Goal: Task Accomplishment & Management: Manage account settings

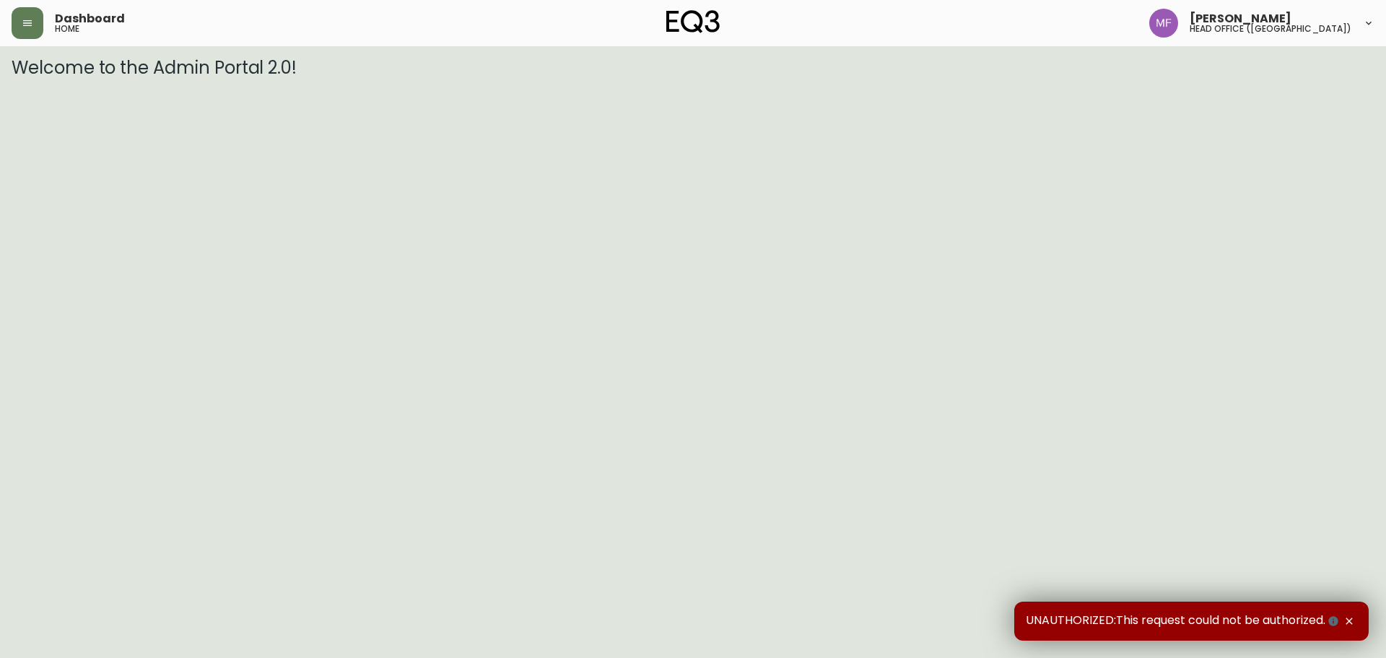
click at [27, 40] on div "Dashboard home Marie Fungo head office (canada)" at bounding box center [693, 23] width 1363 height 46
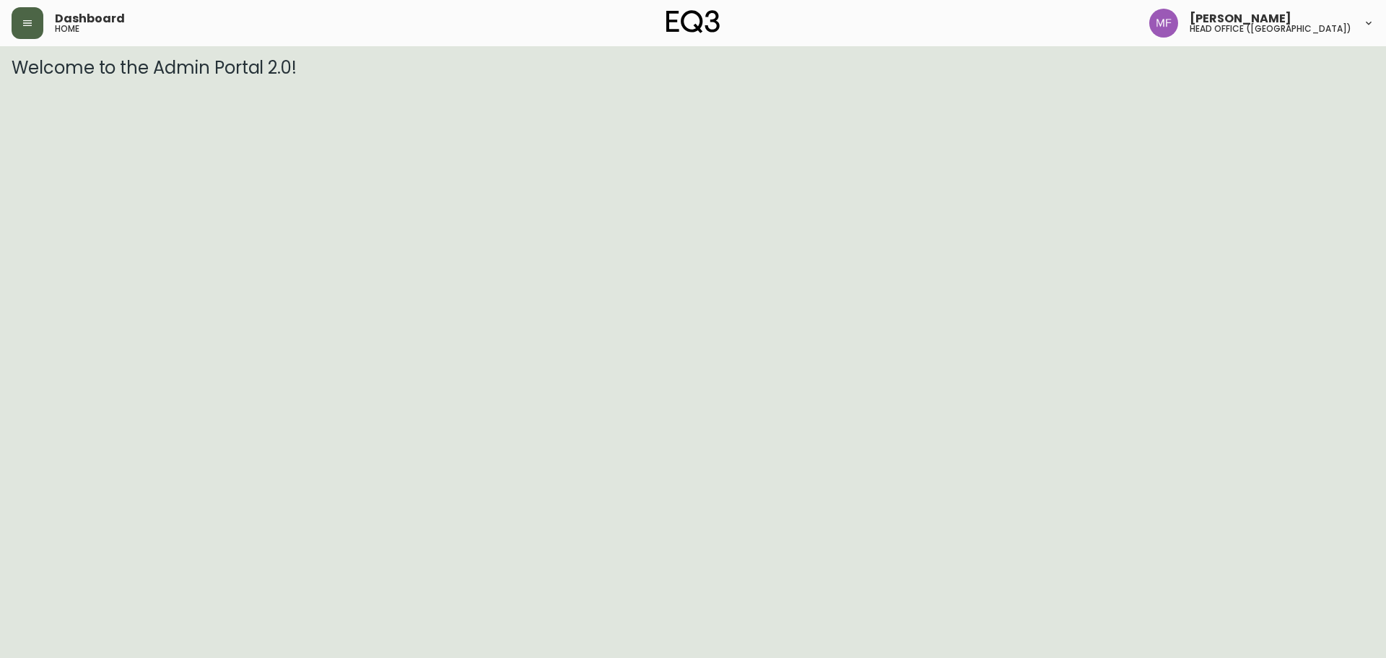
click at [22, 34] on button "button" at bounding box center [28, 23] width 32 height 32
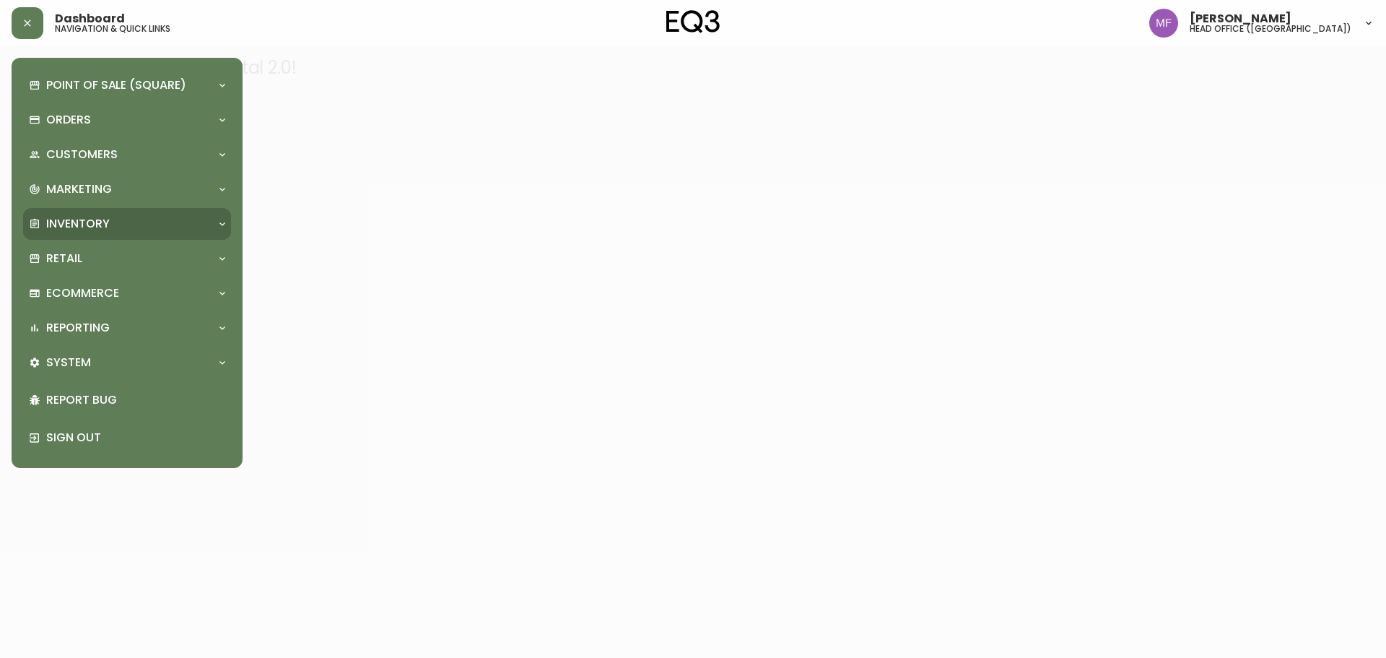
click at [81, 216] on p "Inventory" at bounding box center [78, 224] width 64 height 16
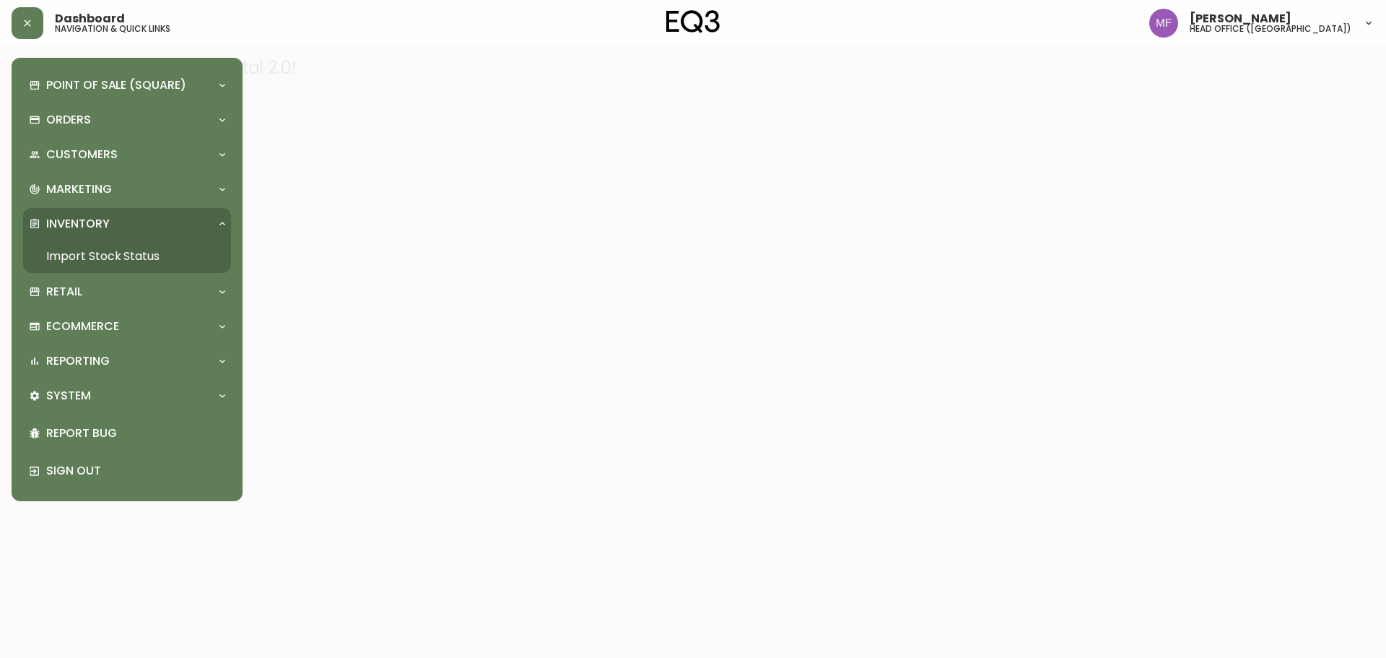
click at [126, 260] on link "Import Stock Status" at bounding box center [127, 256] width 208 height 33
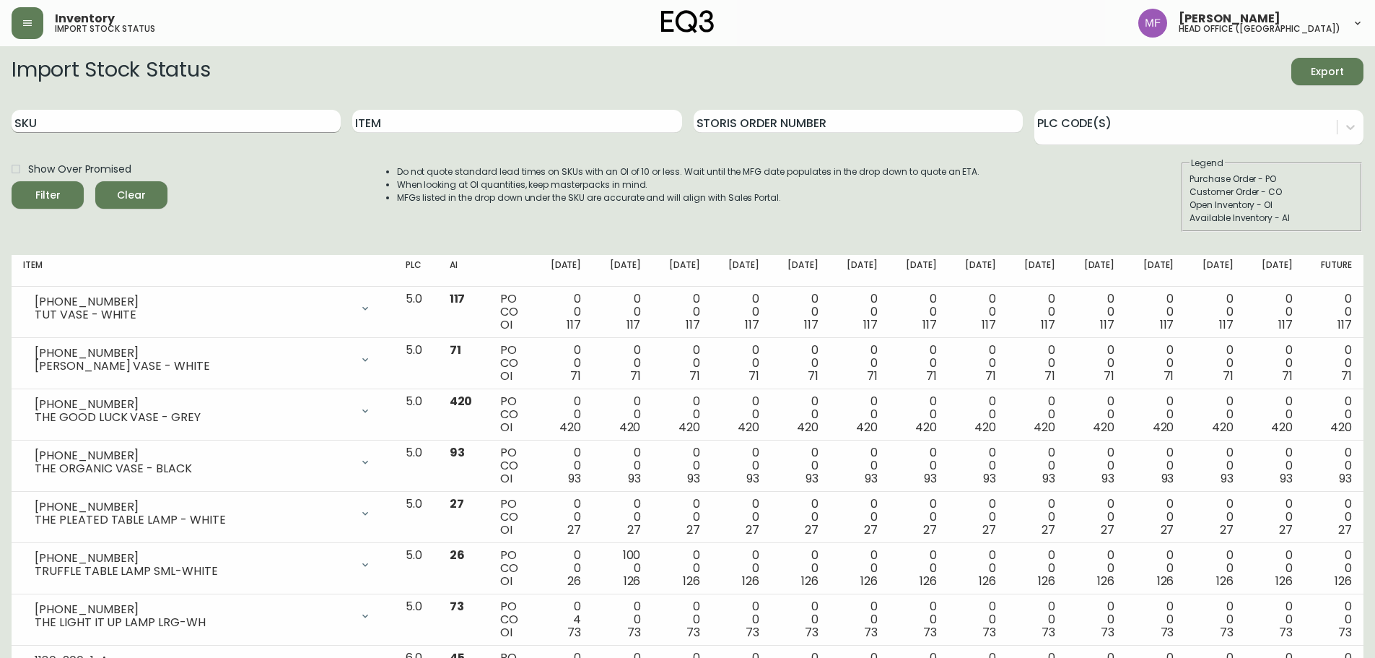
click at [256, 121] on input "SKU" at bounding box center [176, 121] width 329 height 23
paste input "3020-383-35"
click at [12, 181] on button "Filter" at bounding box center [48, 194] width 72 height 27
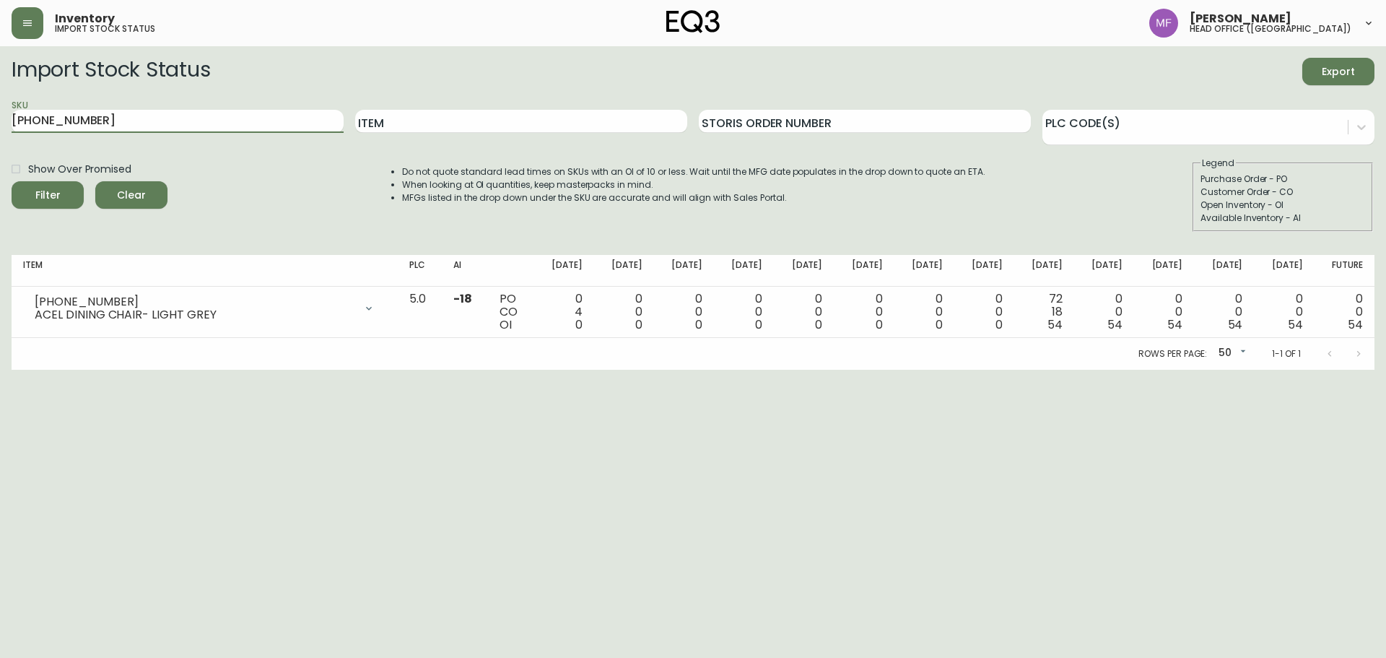
drag, startPoint x: 168, startPoint y: 128, endPoint x: 7, endPoint y: 124, distance: 160.3
click at [7, 124] on main "Import Stock Status Export SKU 3020-383-35 Item Storis Order Number PLC Code(s)…" at bounding box center [693, 207] width 1386 height 323
paste input "7170-621-16"
click at [12, 181] on button "Filter" at bounding box center [48, 194] width 72 height 27
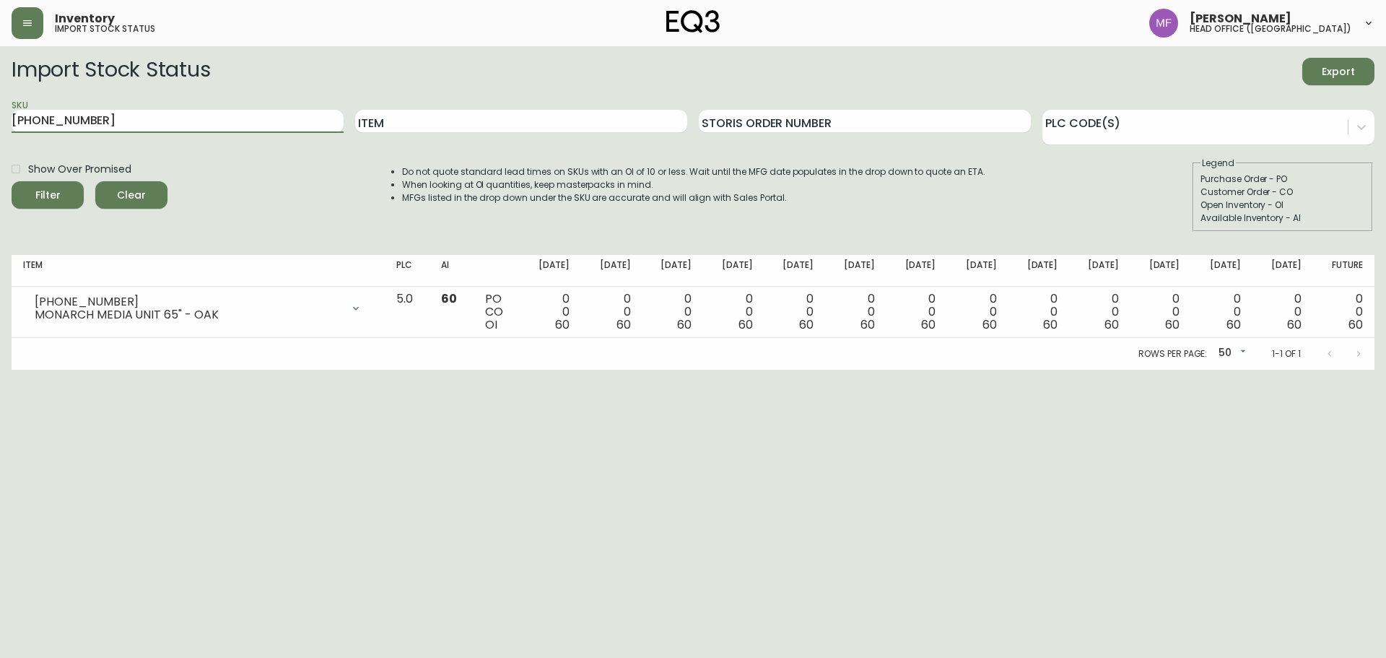
drag, startPoint x: 175, startPoint y: 125, endPoint x: 0, endPoint y: 124, distance: 174.7
click at [0, 124] on main "Import Stock Status Export SKU 7170-621-16 Item Storis Order Number PLC Code(s)…" at bounding box center [693, 207] width 1386 height 323
paste input "3180-3327-0"
click at [12, 181] on button "Filter" at bounding box center [48, 194] width 72 height 27
drag, startPoint x: 212, startPoint y: 125, endPoint x: 0, endPoint y: 117, distance: 211.7
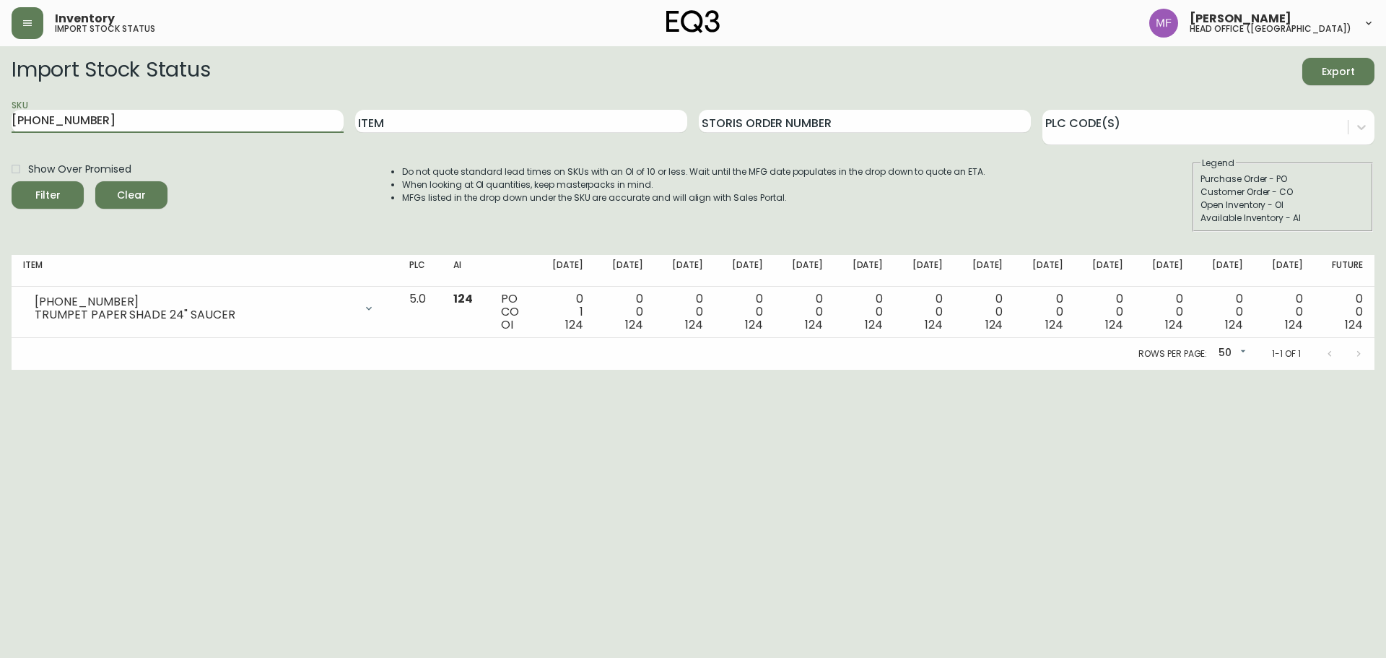
click at [0, 119] on main "Import Stock Status Export SKU 3180-3327-0 Item Storis Order Number PLC Code(s)…" at bounding box center [693, 207] width 1386 height 323
paste input "522-01"
click at [12, 181] on button "Filter" at bounding box center [48, 194] width 72 height 27
drag, startPoint x: 222, startPoint y: 121, endPoint x: 0, endPoint y: 129, distance: 221.8
click at [0, 127] on main "Import Stock Status Export SKU 3180-522-01 Item Storis Order Number PLC Code(s)…" at bounding box center [693, 207] width 1386 height 323
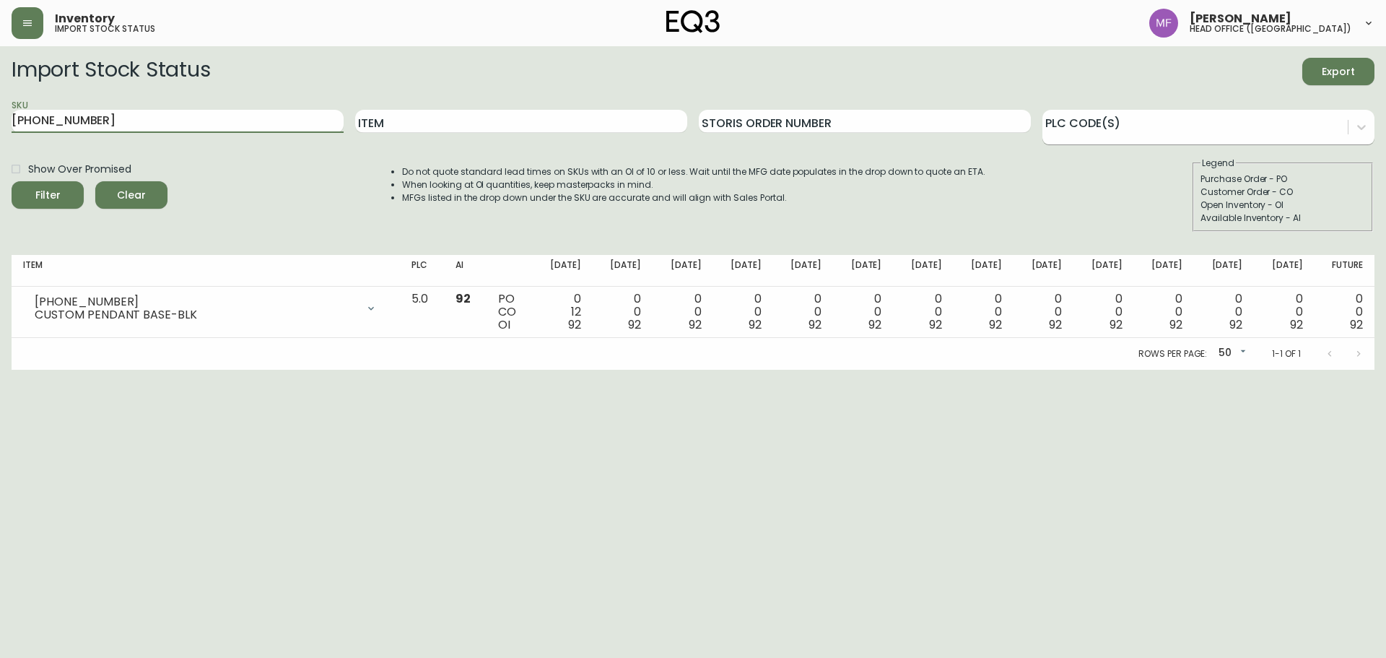
click at [12, 181] on button "Filter" at bounding box center [48, 194] width 72 height 27
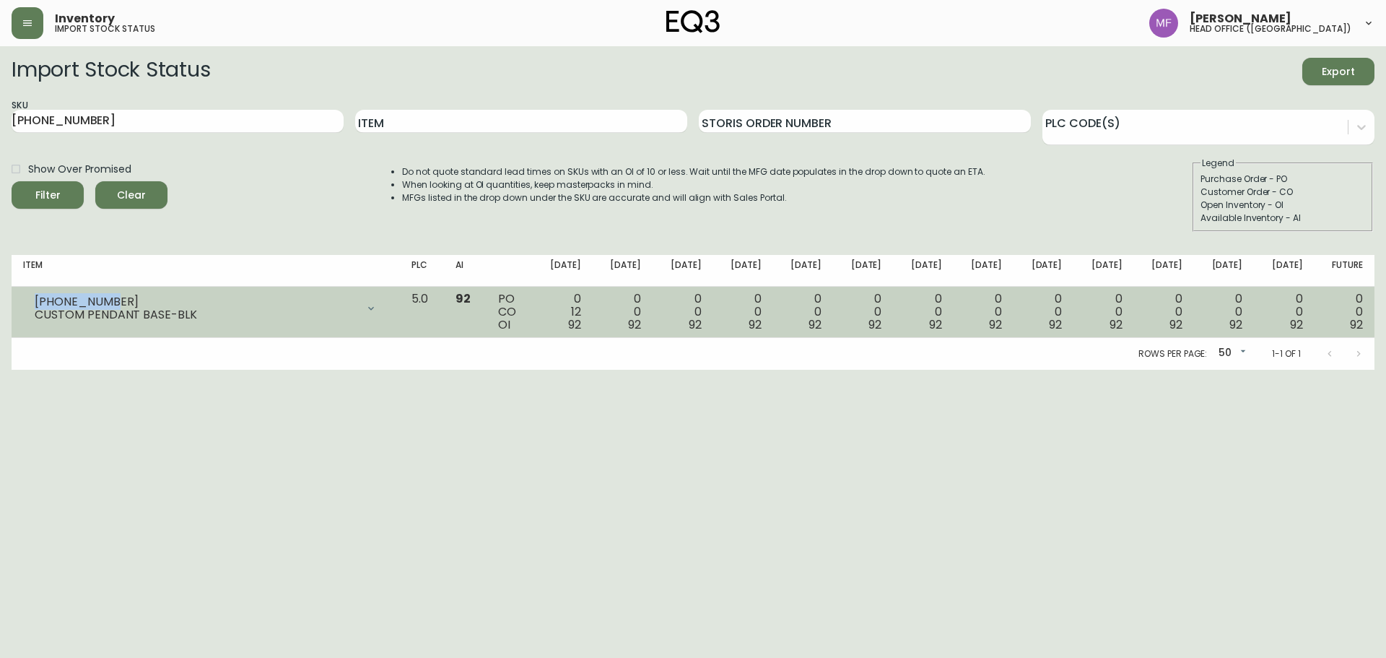
drag, startPoint x: 119, startPoint y: 302, endPoint x: 37, endPoint y: 302, distance: 82.3
click at [37, 302] on div "3180-522-01" at bounding box center [196, 301] width 322 height 13
copy div "3180-522-01"
drag, startPoint x: 199, startPoint y: 320, endPoint x: 35, endPoint y: 320, distance: 164.6
click at [35, 320] on div "CUSTOM PENDANT BASE-BLK" at bounding box center [196, 314] width 322 height 13
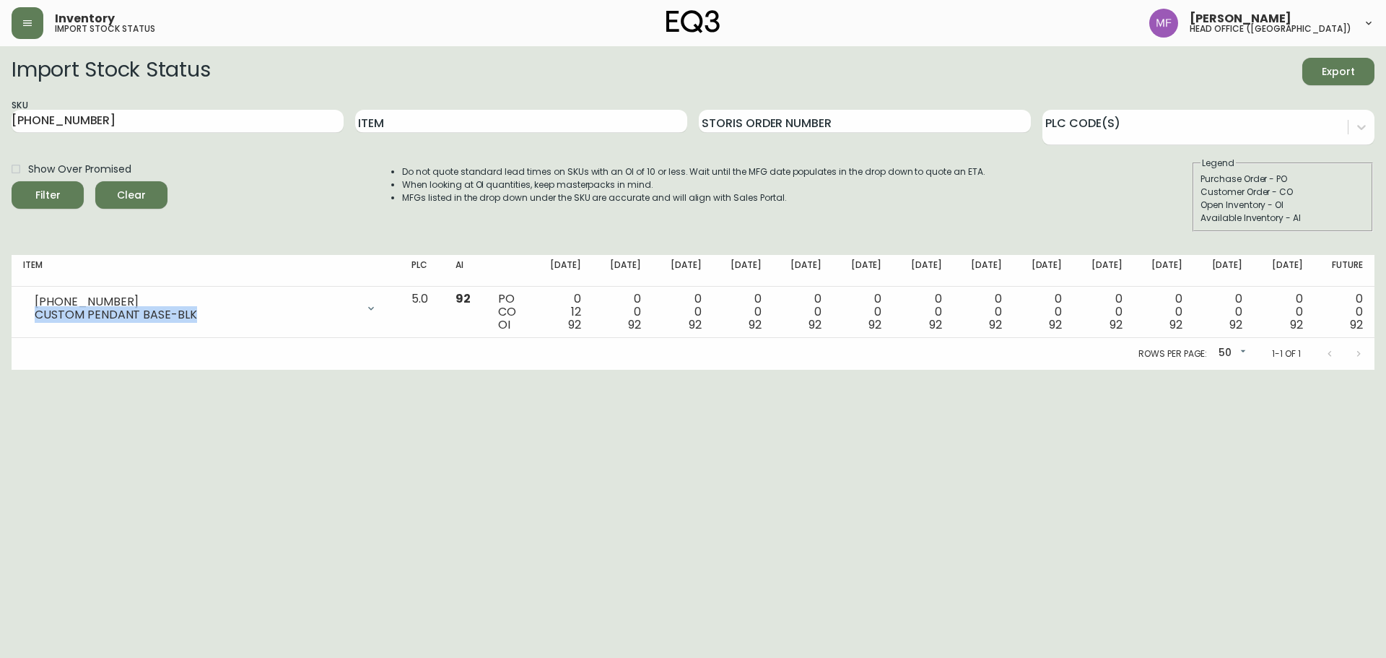
copy div "CUSTOM PENDANT BASE-BLK"
drag, startPoint x: 219, startPoint y: 117, endPoint x: 0, endPoint y: 121, distance: 218.8
click at [0, 121] on main "Import Stock Status Export SKU 3180-522-01 Item Storis Order Number PLC Code(s)…" at bounding box center [693, 207] width 1386 height 323
paste input "6080-030-13"
type input "6080-030-13"
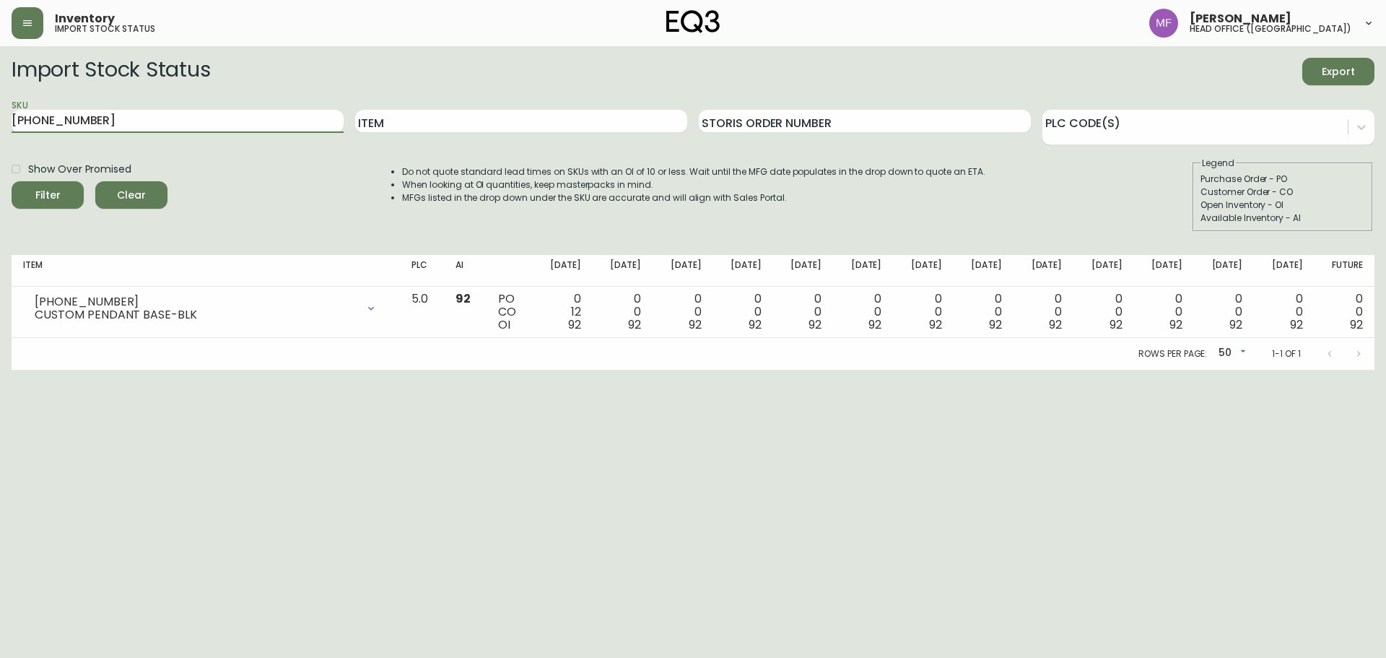
click at [12, 181] on button "Filter" at bounding box center [48, 194] width 72 height 27
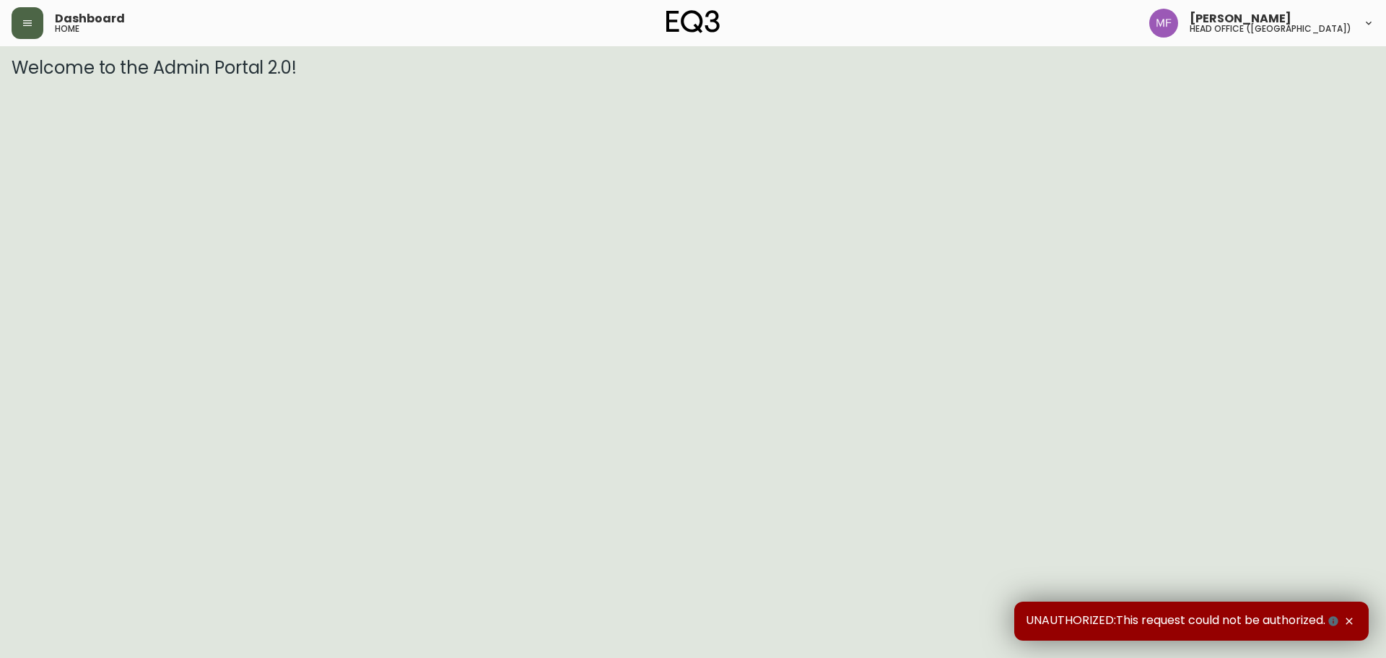
click at [36, 35] on button "button" at bounding box center [28, 23] width 32 height 32
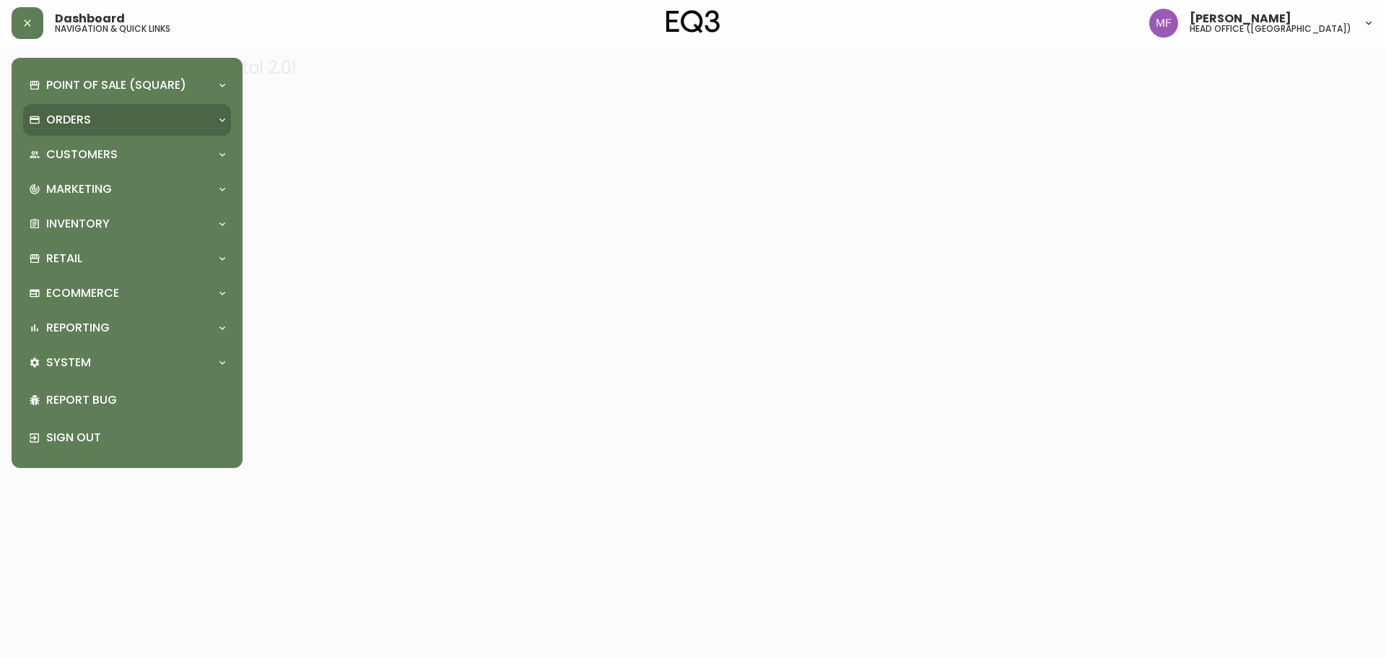
click at [51, 116] on p "Orders" at bounding box center [68, 120] width 45 height 16
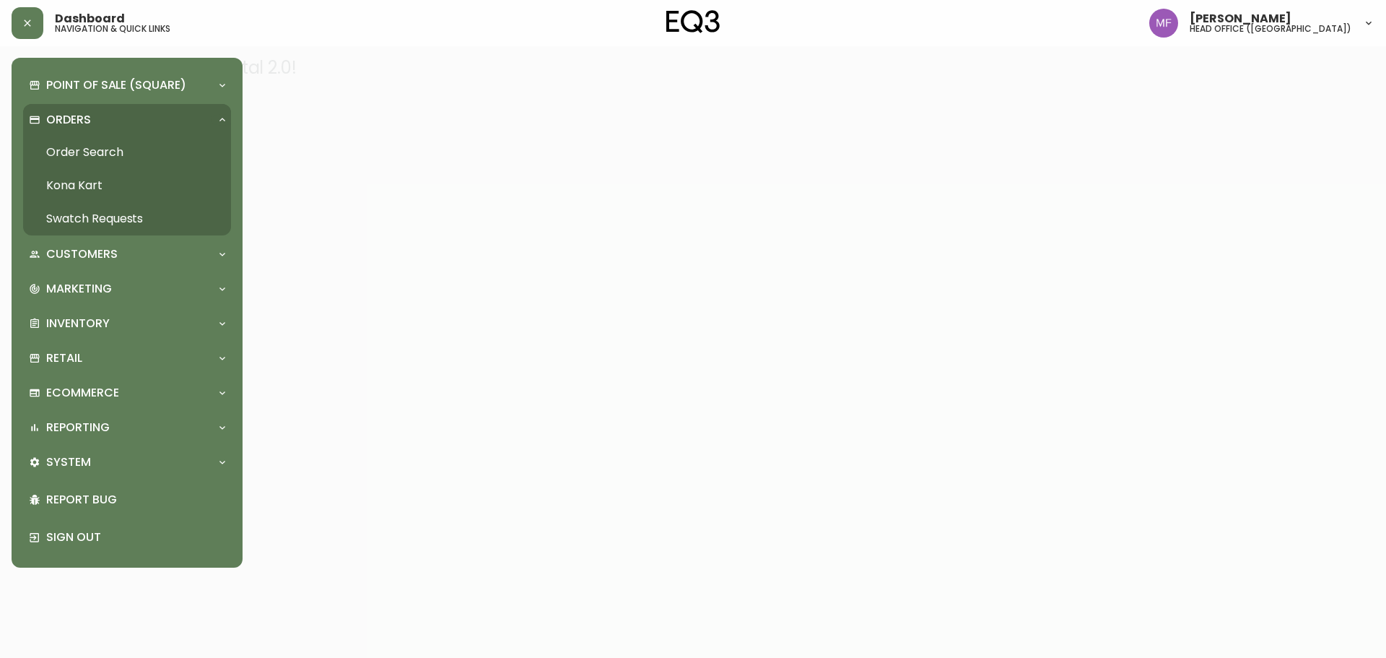
click at [96, 144] on link "Order Search" at bounding box center [127, 152] width 208 height 33
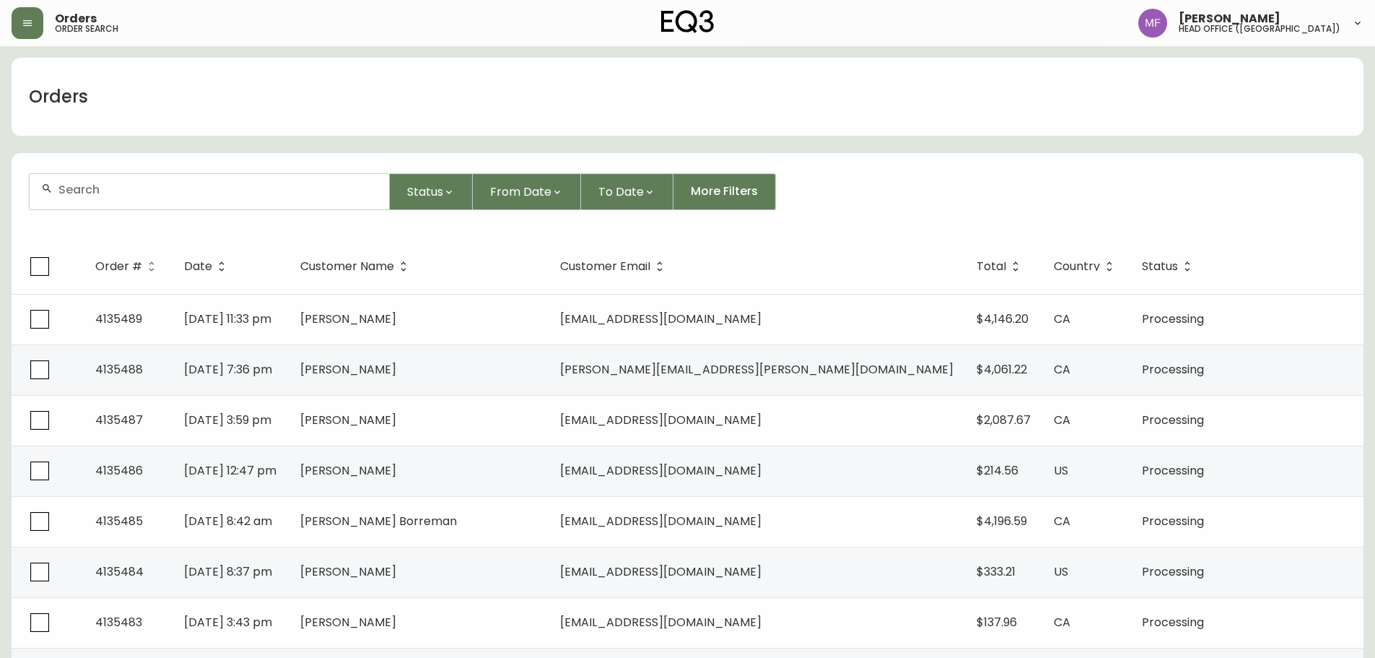
click at [377, 187] on input "text" at bounding box center [217, 190] width 319 height 14
type input "kristen van fleet"
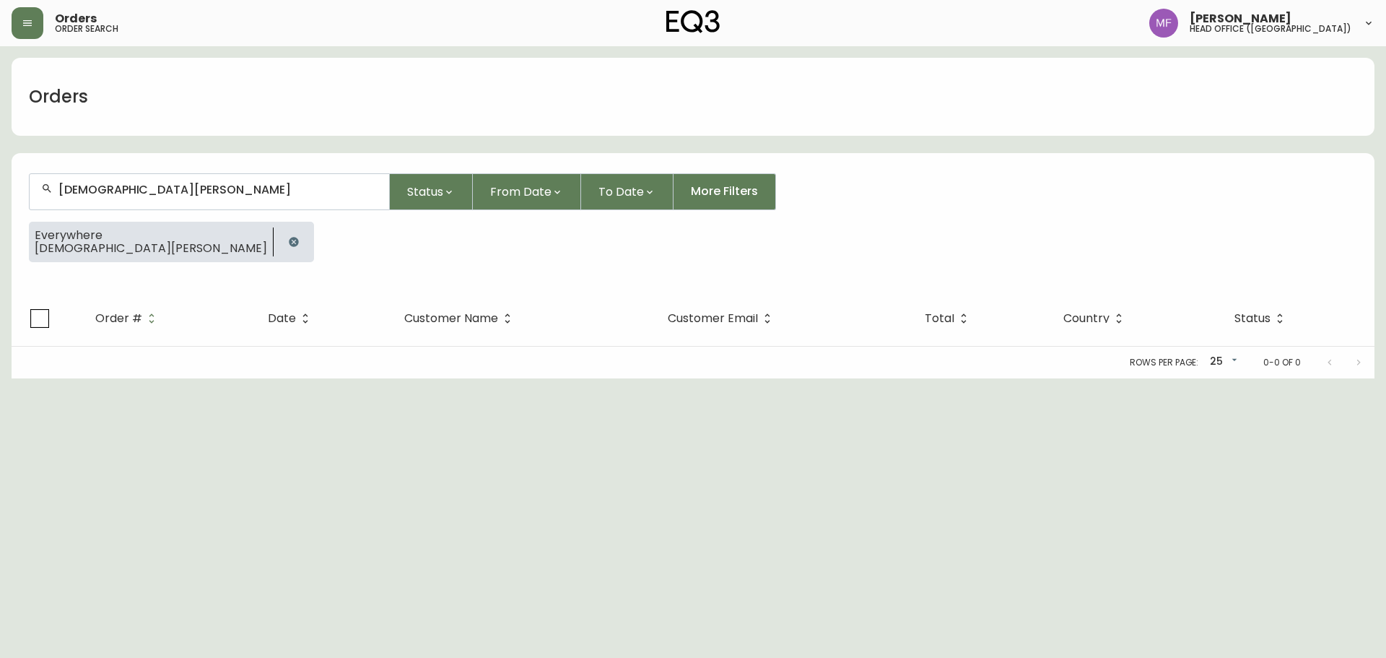
drag, startPoint x: 145, startPoint y: 239, endPoint x: 158, endPoint y: 219, distance: 23.4
click at [279, 239] on button "button" at bounding box center [293, 241] width 29 height 29
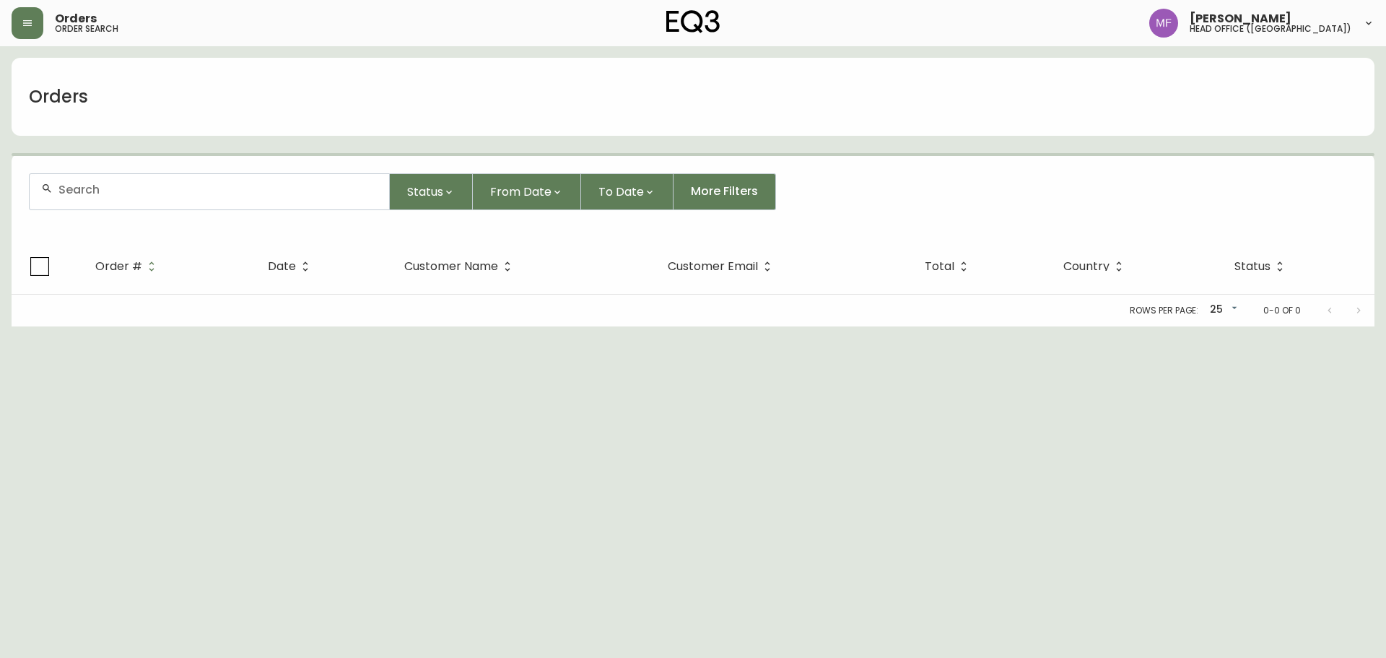
click at [160, 200] on div at bounding box center [210, 191] width 360 height 35
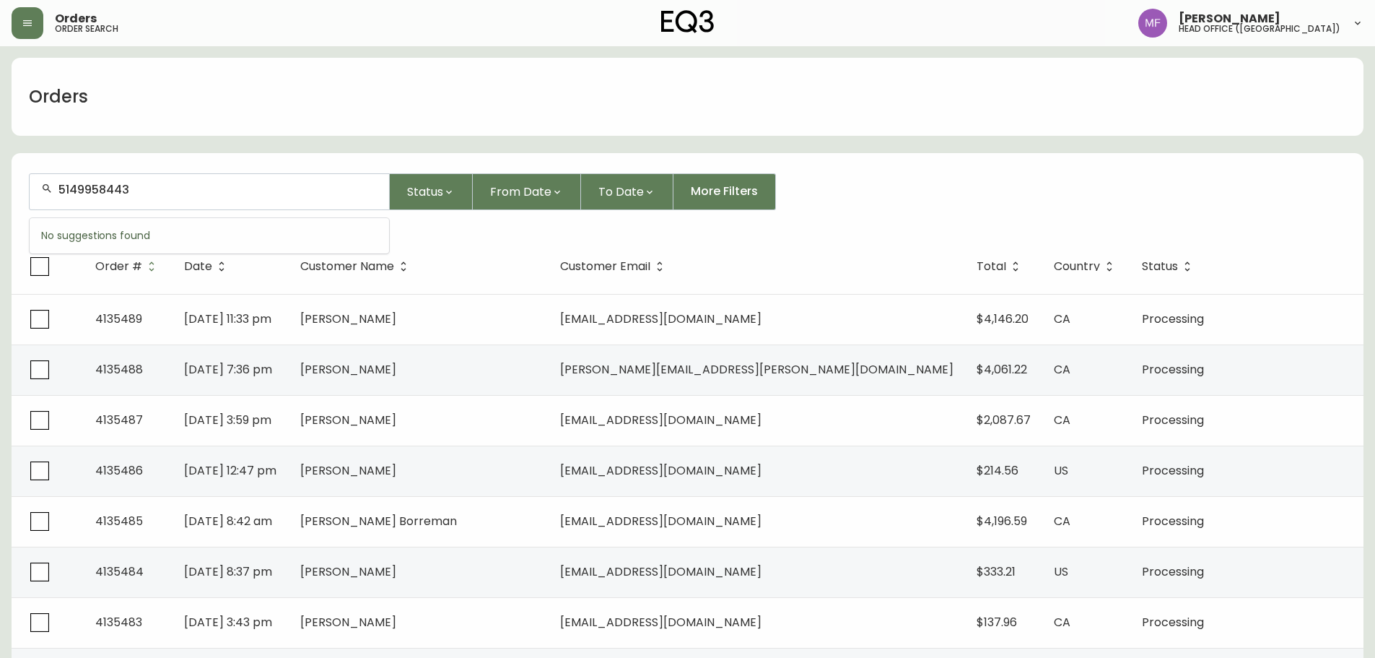
type input "5149958443"
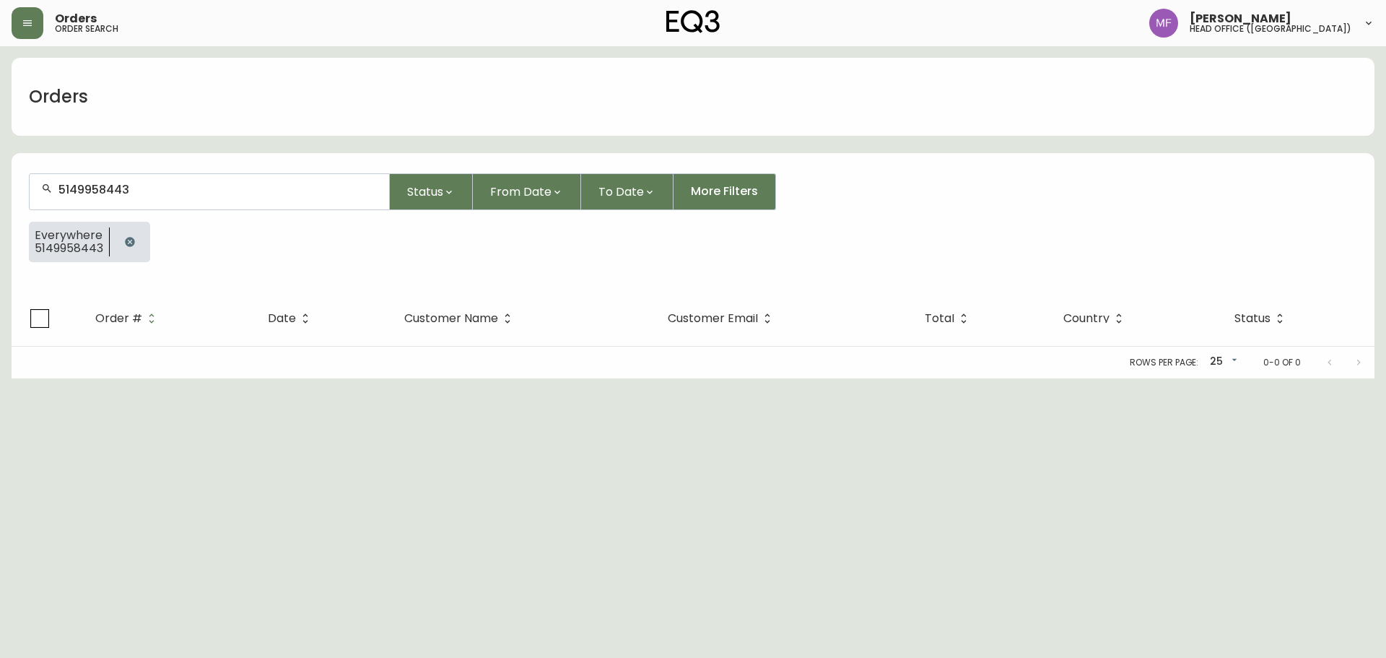
click at [131, 244] on icon "button" at bounding box center [129, 241] width 9 height 9
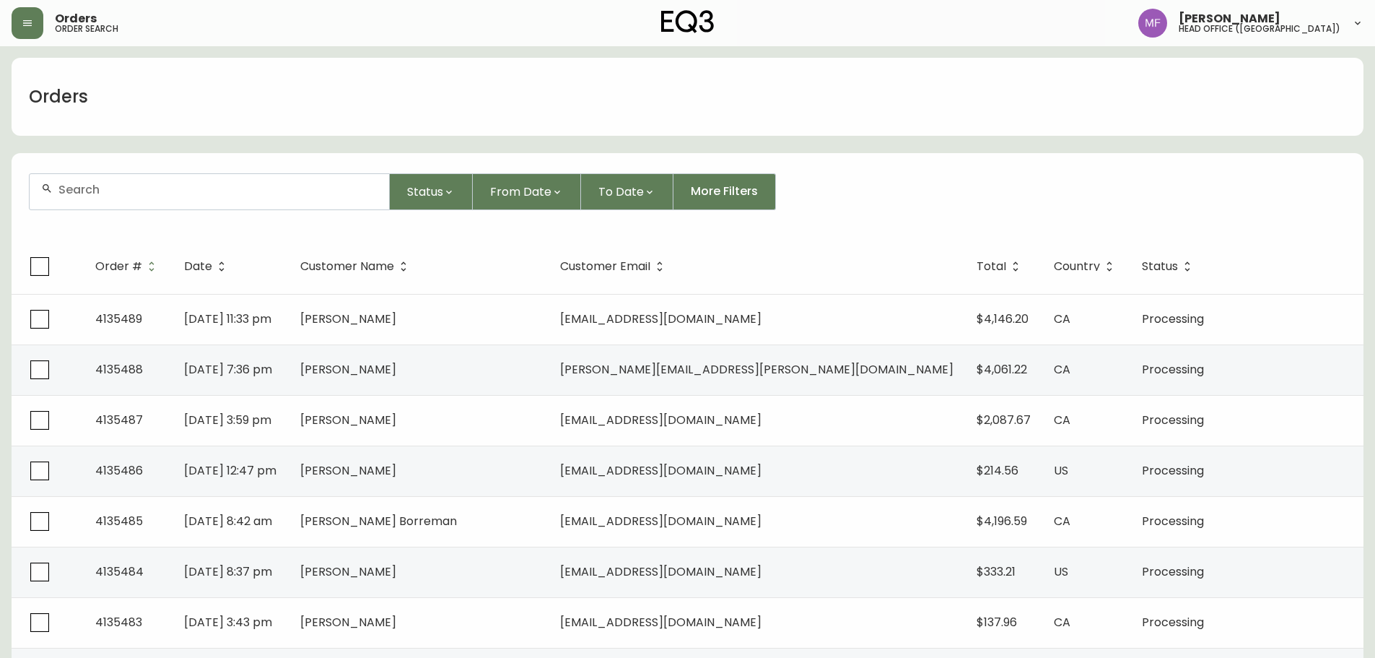
click at [121, 206] on div at bounding box center [210, 191] width 360 height 35
type input "6472245203"
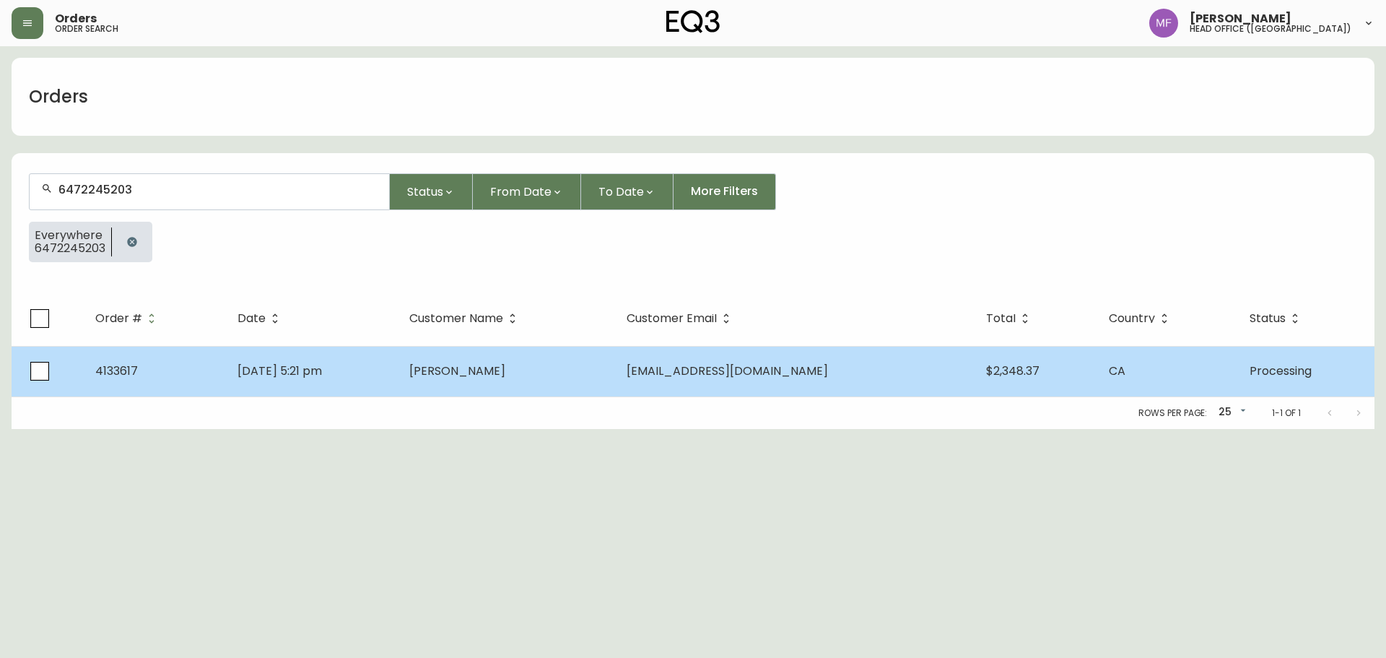
click at [399, 363] on td "Jun 09 2025, 5:21 pm" at bounding box center [312, 371] width 173 height 51
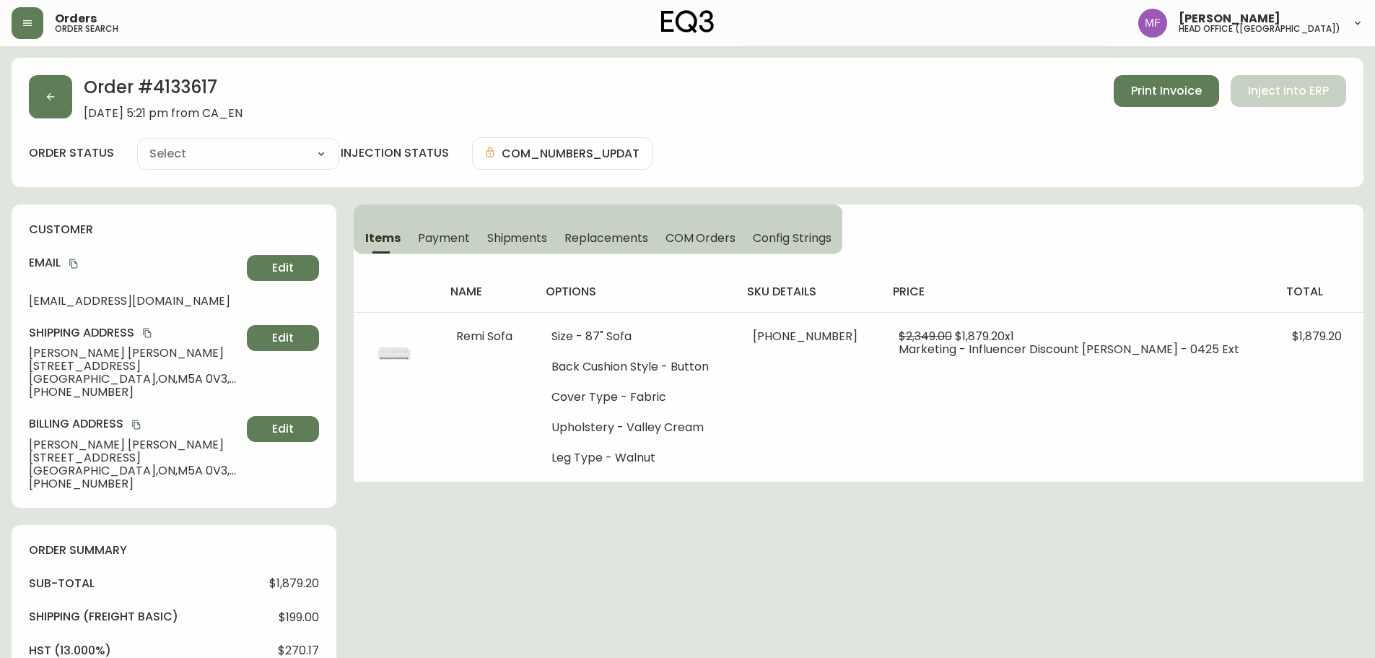
type input "Processing"
select select "PROCESSING"
click at [56, 115] on button "button" at bounding box center [50, 96] width 43 height 43
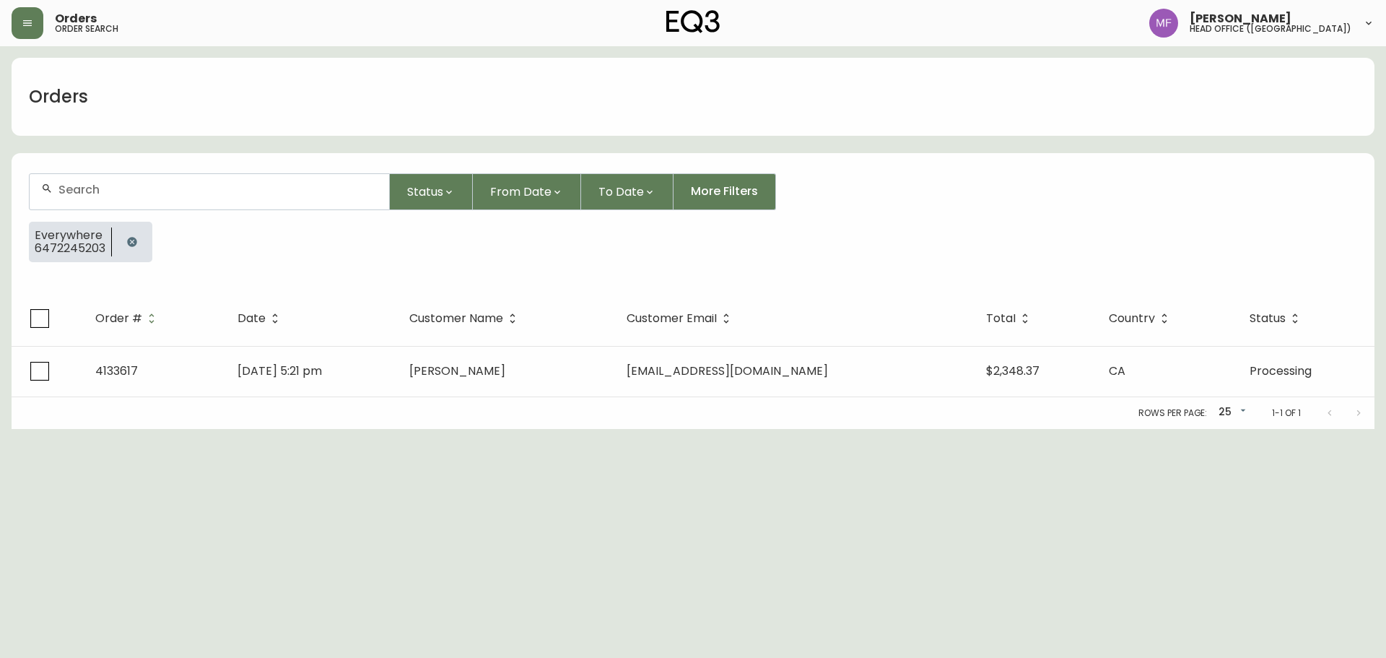
click at [129, 236] on button "button" at bounding box center [132, 241] width 29 height 29
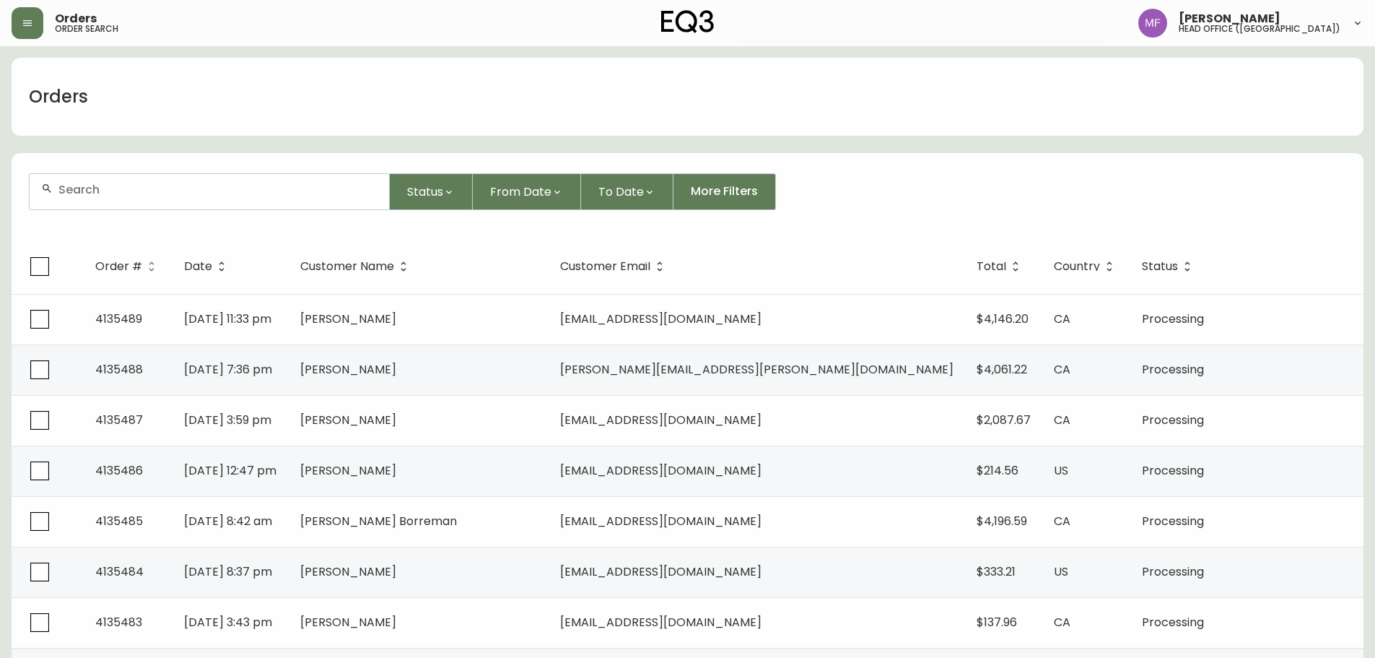
click at [128, 201] on div at bounding box center [210, 191] width 360 height 35
type input "5193622207"
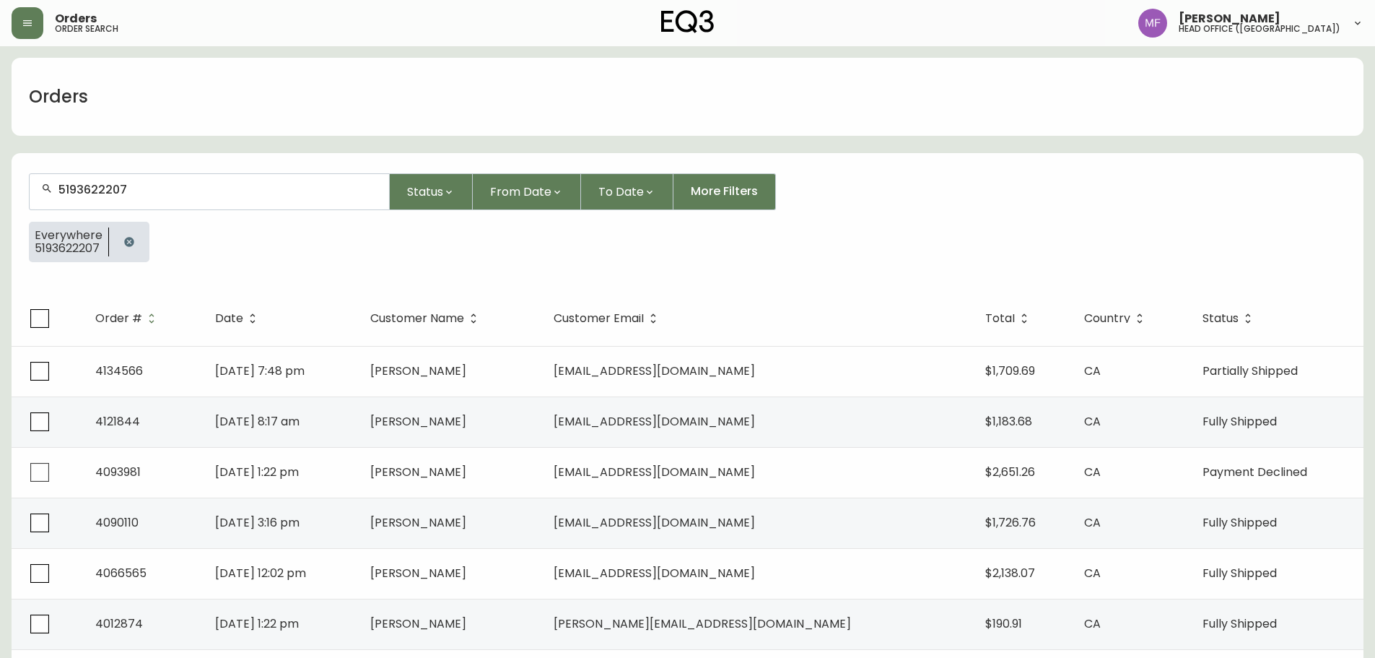
click at [139, 251] on div at bounding box center [129, 242] width 40 height 40
click at [128, 245] on icon "button" at bounding box center [128, 241] width 9 height 9
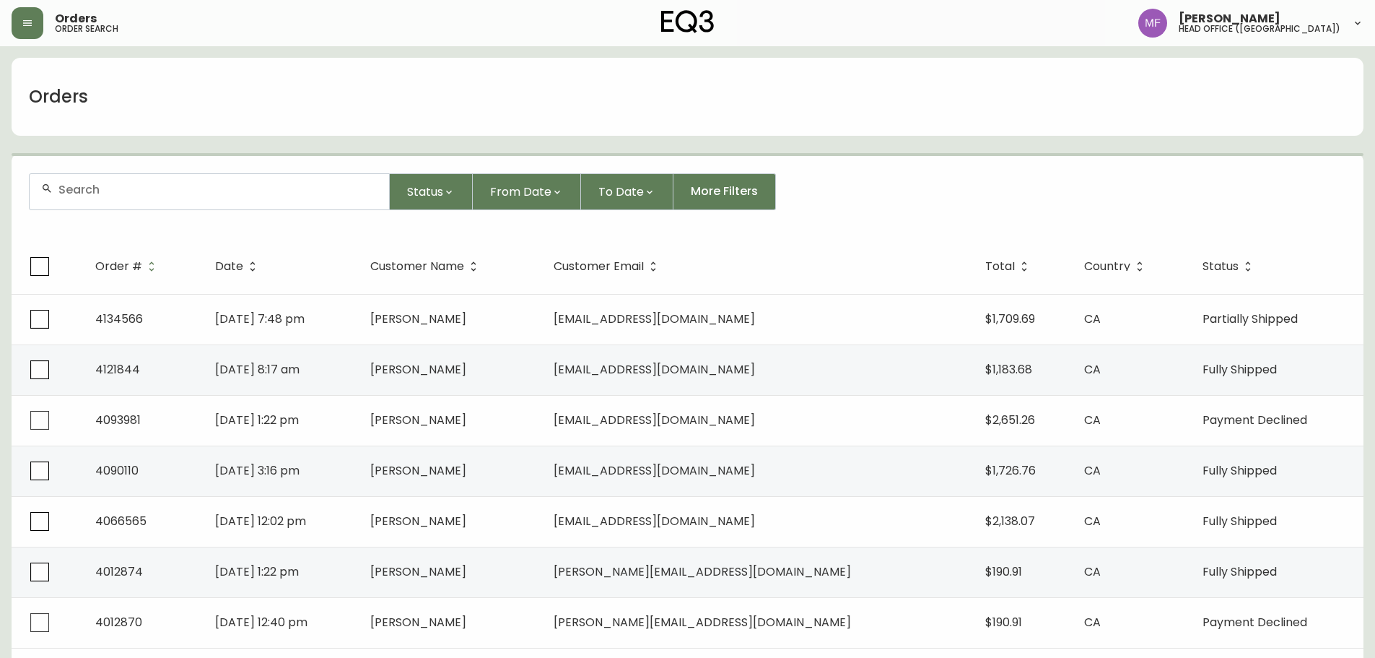
drag, startPoint x: 125, startPoint y: 199, endPoint x: 145, endPoint y: 195, distance: 20.5
click at [126, 198] on div at bounding box center [210, 191] width 360 height 35
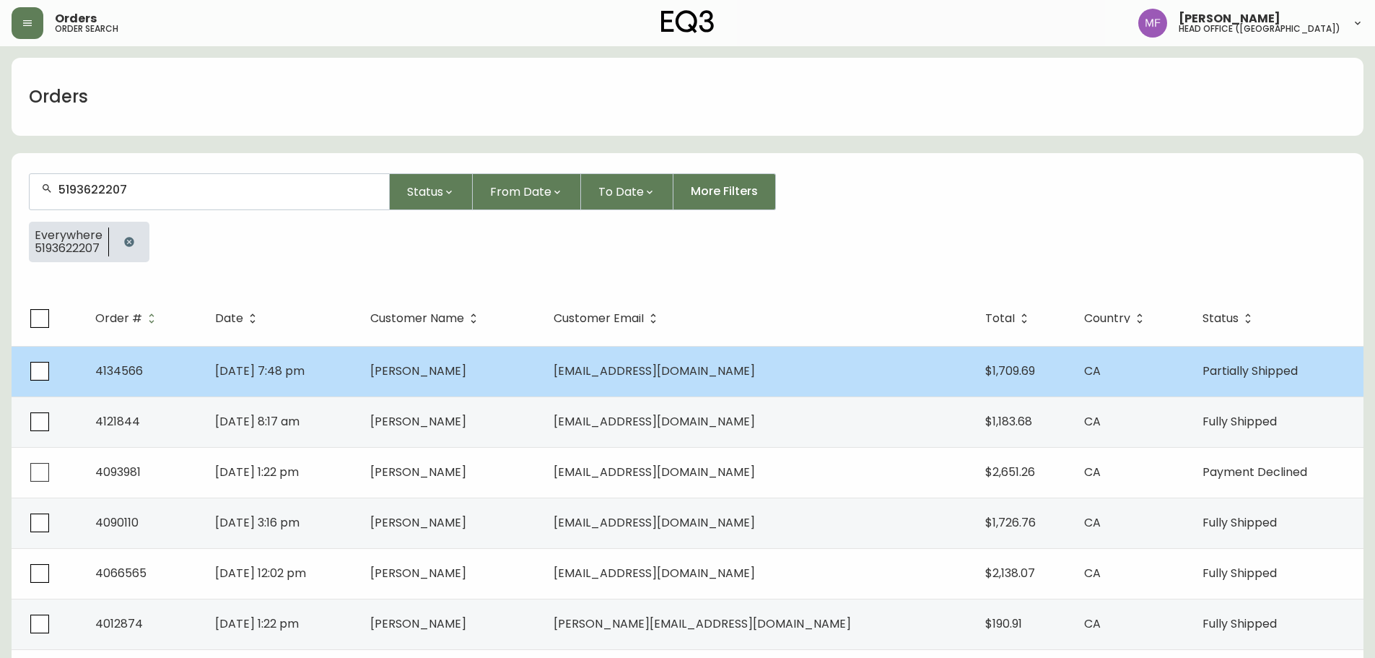
type input "5193622207"
click at [466, 367] on span "Lise Burcher" at bounding box center [418, 370] width 96 height 17
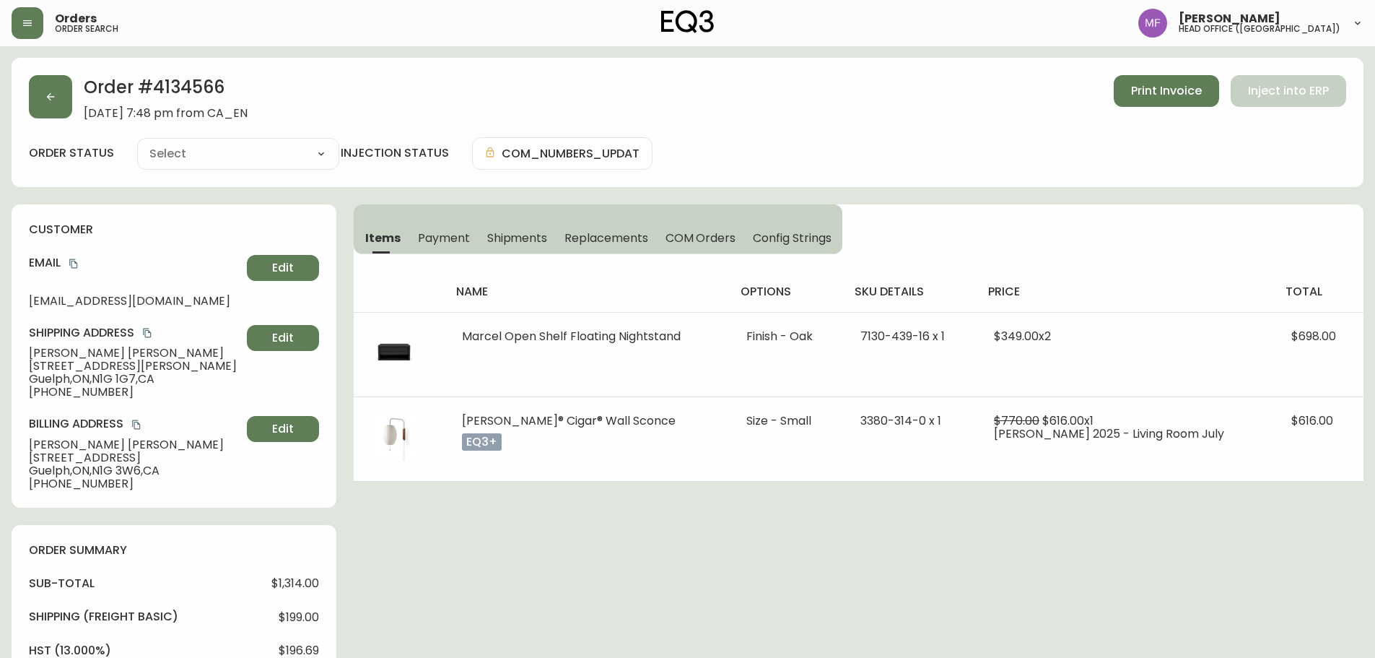
type input "Partially Shipped"
select select "PARTIALLY_SHIPPED"
click at [204, 91] on h2 "Order # 4134566" at bounding box center [166, 91] width 164 height 32
copy h2 "4134566"
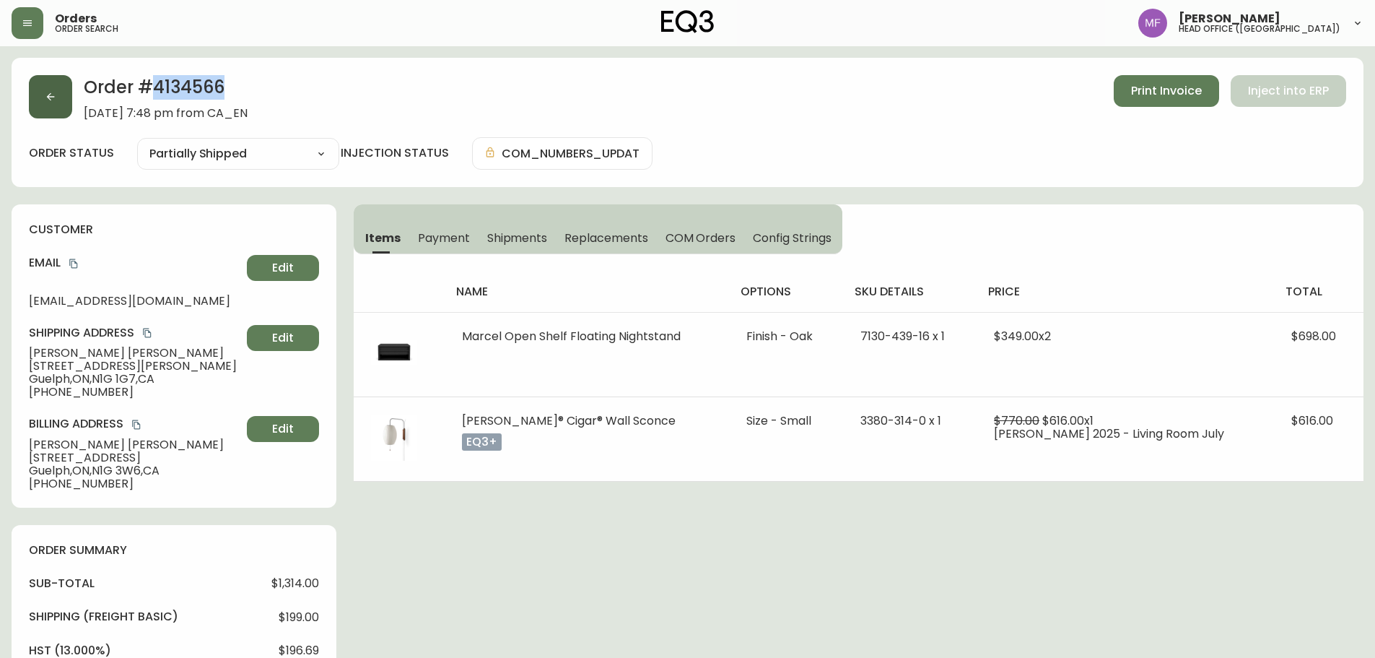
click at [59, 97] on button "button" at bounding box center [50, 96] width 43 height 43
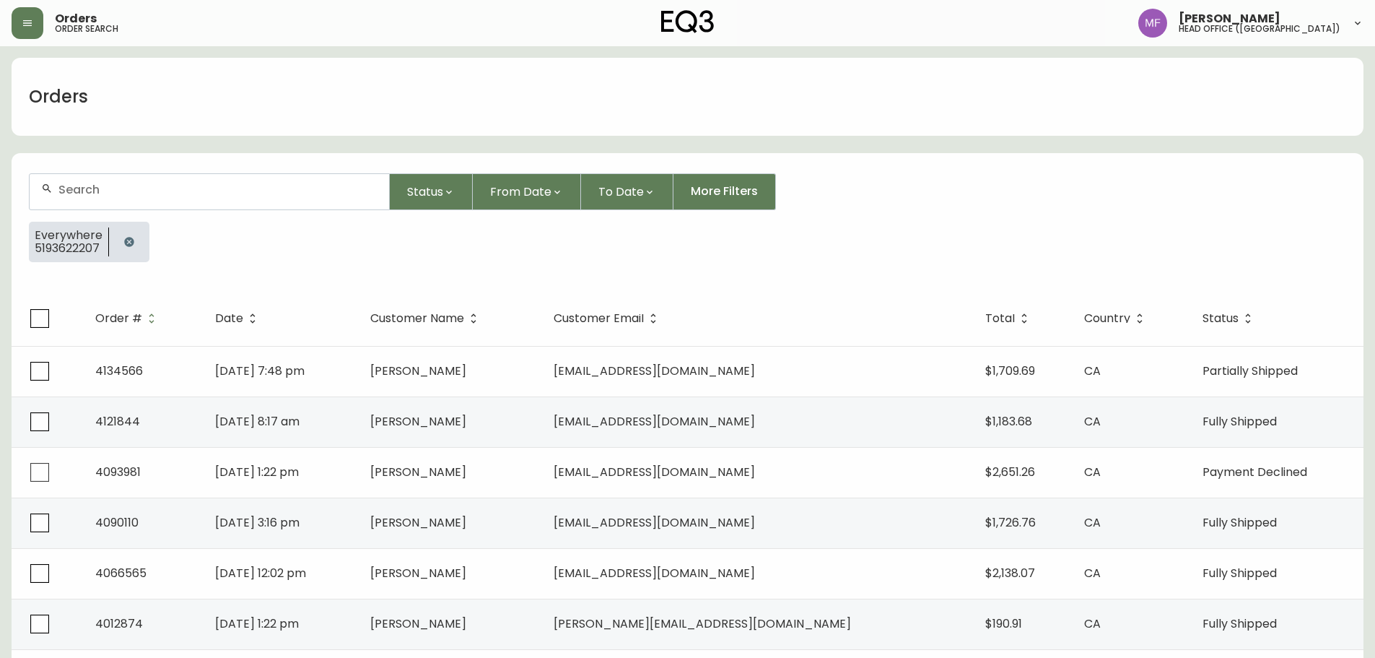
click at [126, 239] on icon "button" at bounding box center [128, 241] width 9 height 9
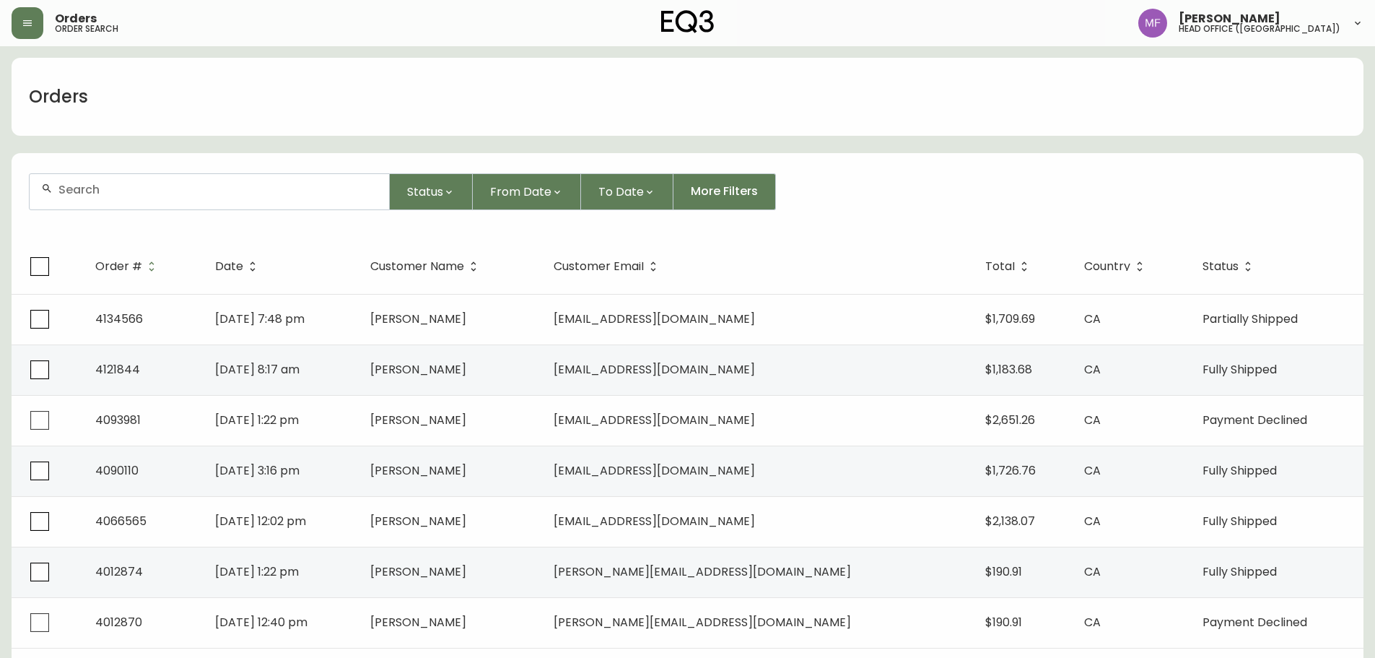
click at [120, 204] on div at bounding box center [210, 191] width 360 height 35
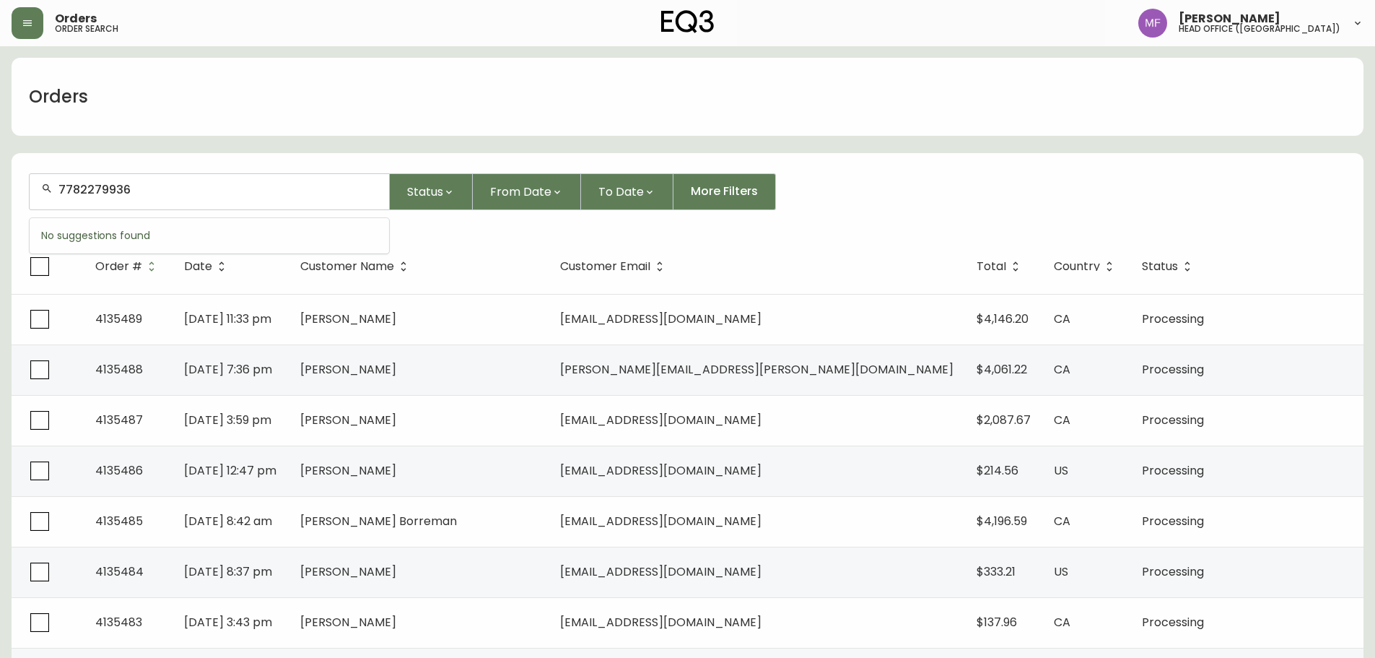
type input "7782279936"
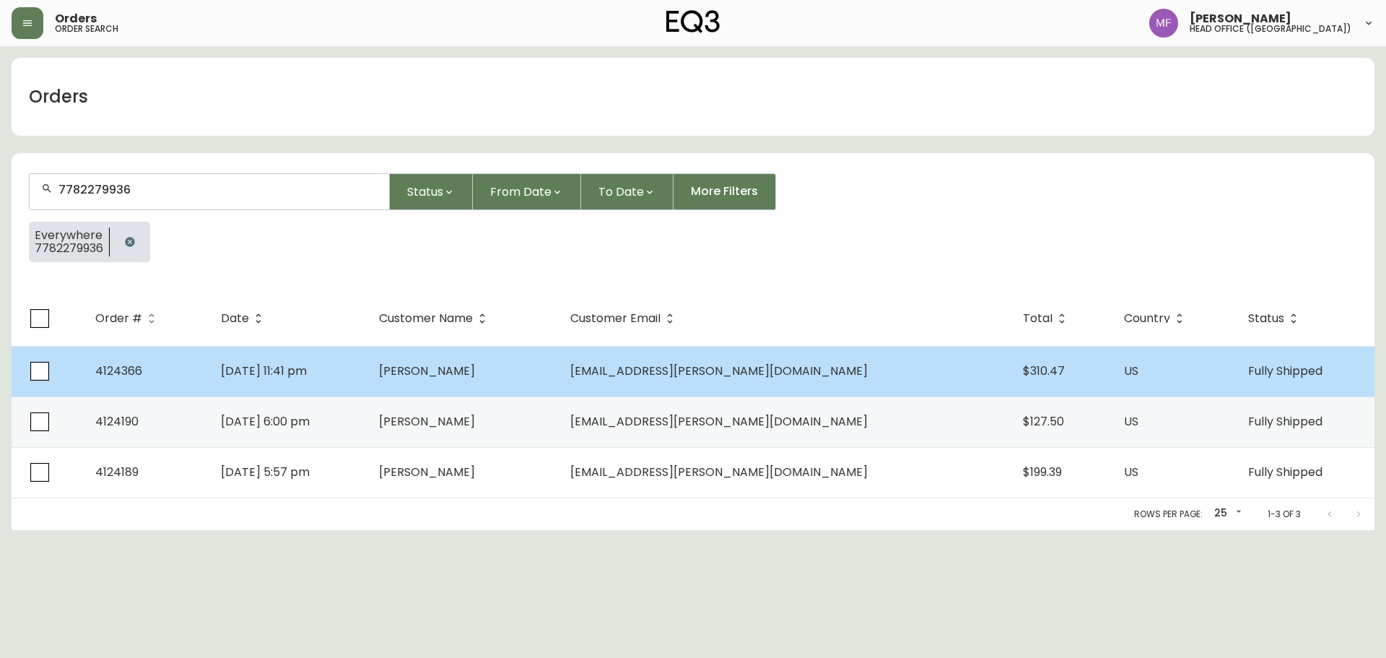
click at [560, 373] on td "Taeweon Lee" at bounding box center [464, 371] width 192 height 51
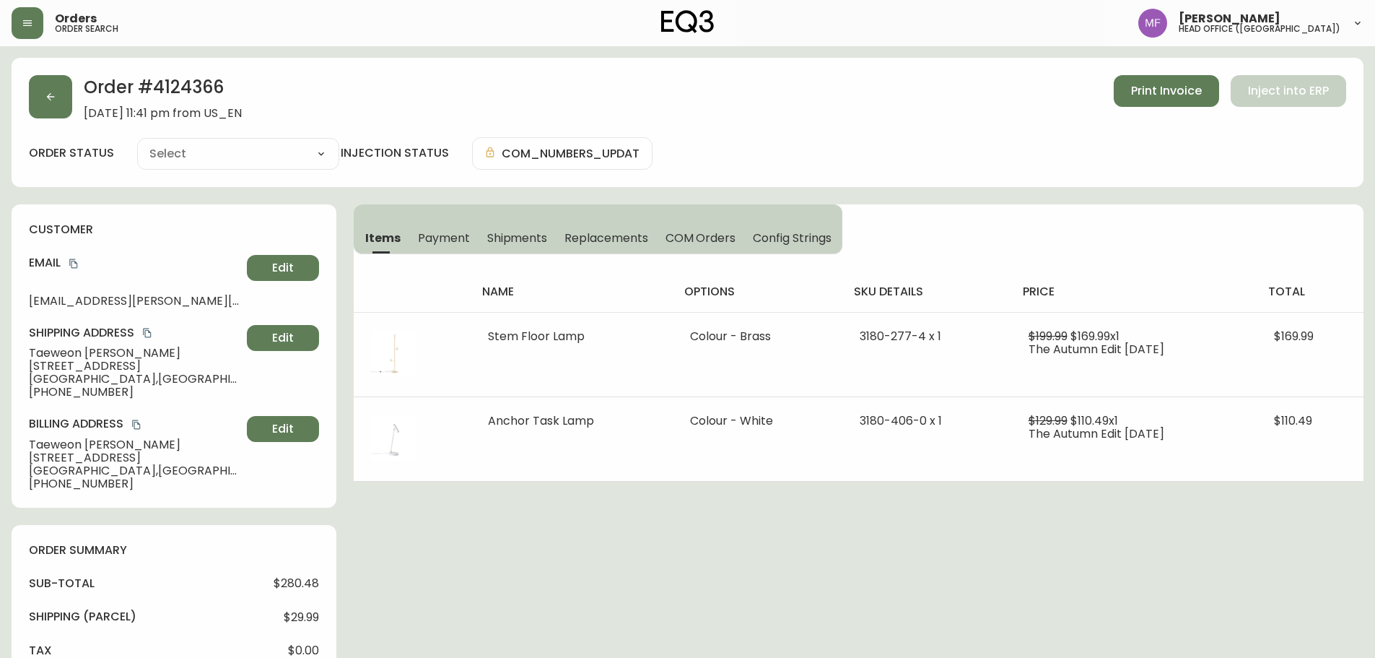
type input "Fully Shipped"
select select "FULLY_SHIPPED"
click at [30, 104] on button "button" at bounding box center [50, 96] width 43 height 43
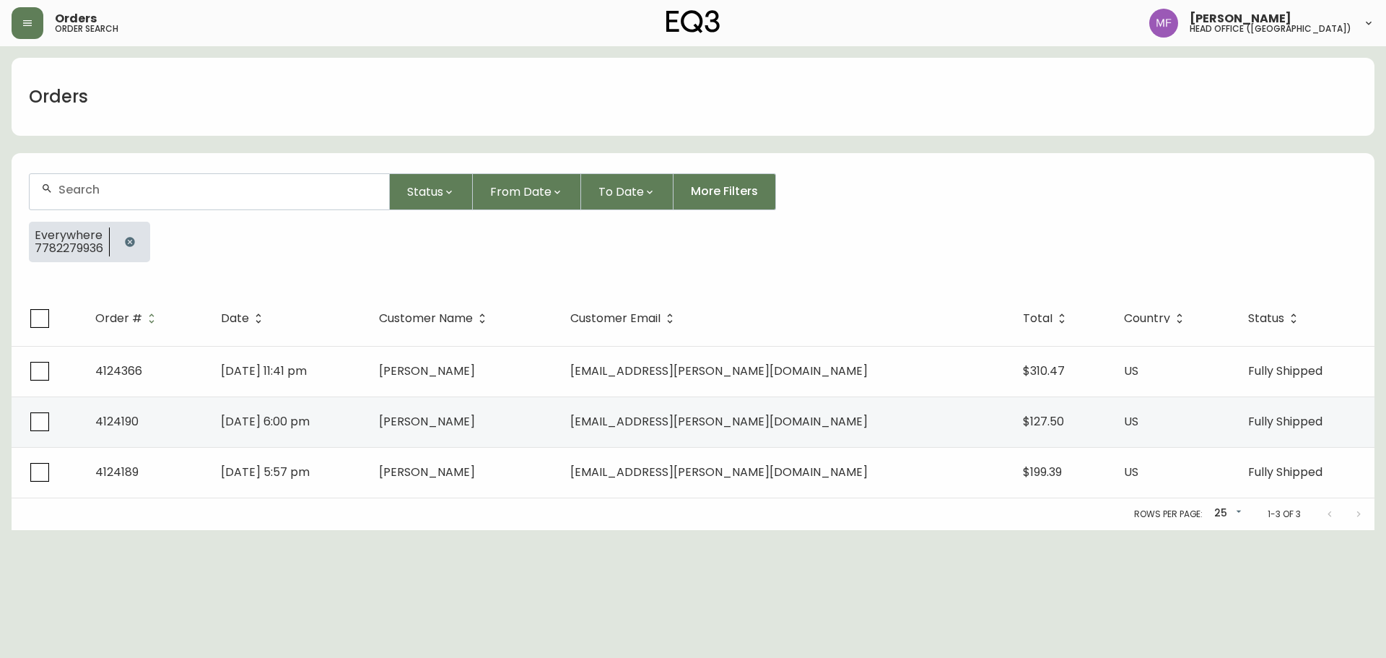
click at [127, 233] on button "button" at bounding box center [130, 241] width 29 height 29
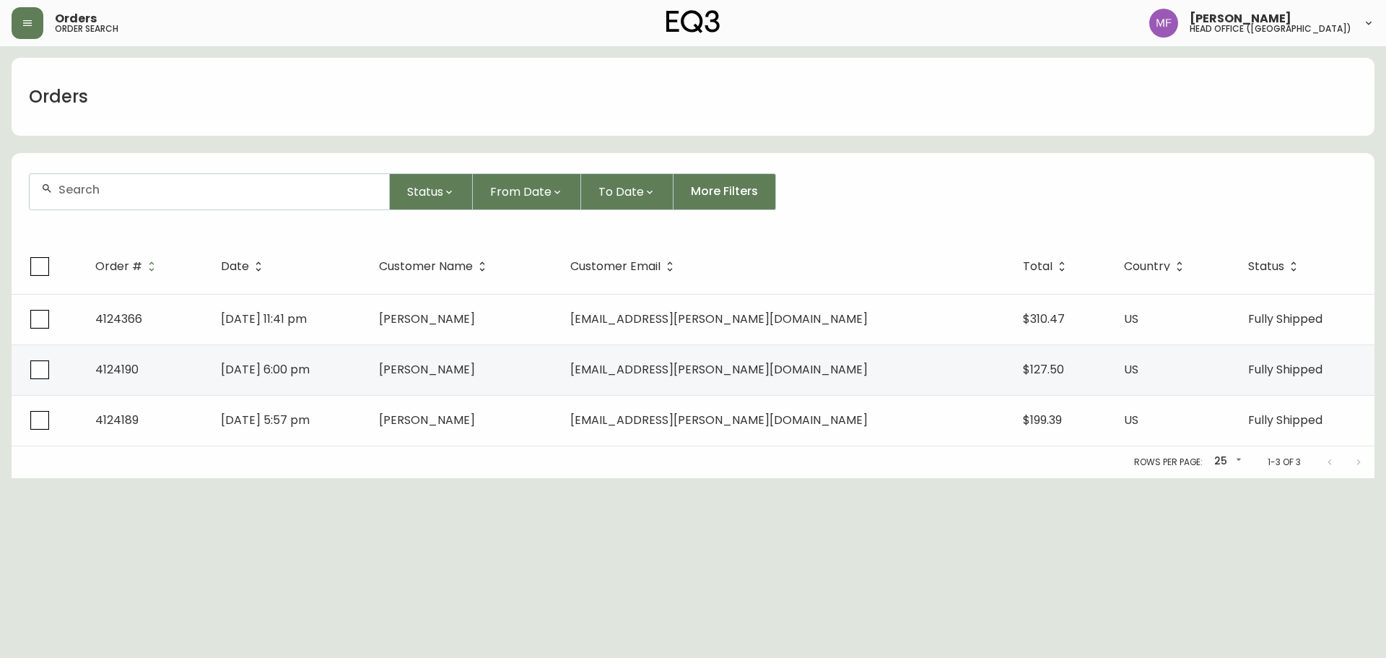
click at [134, 202] on div at bounding box center [210, 191] width 360 height 35
paste input "4135483"
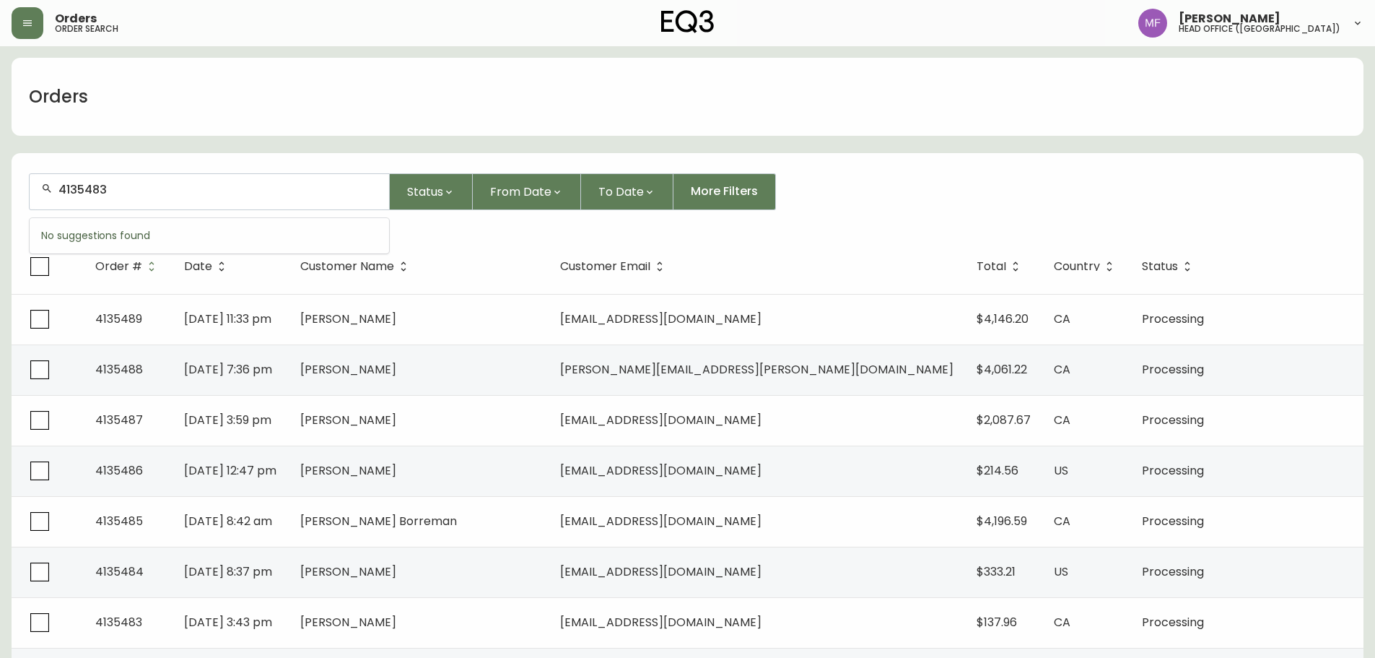
type input "4135483"
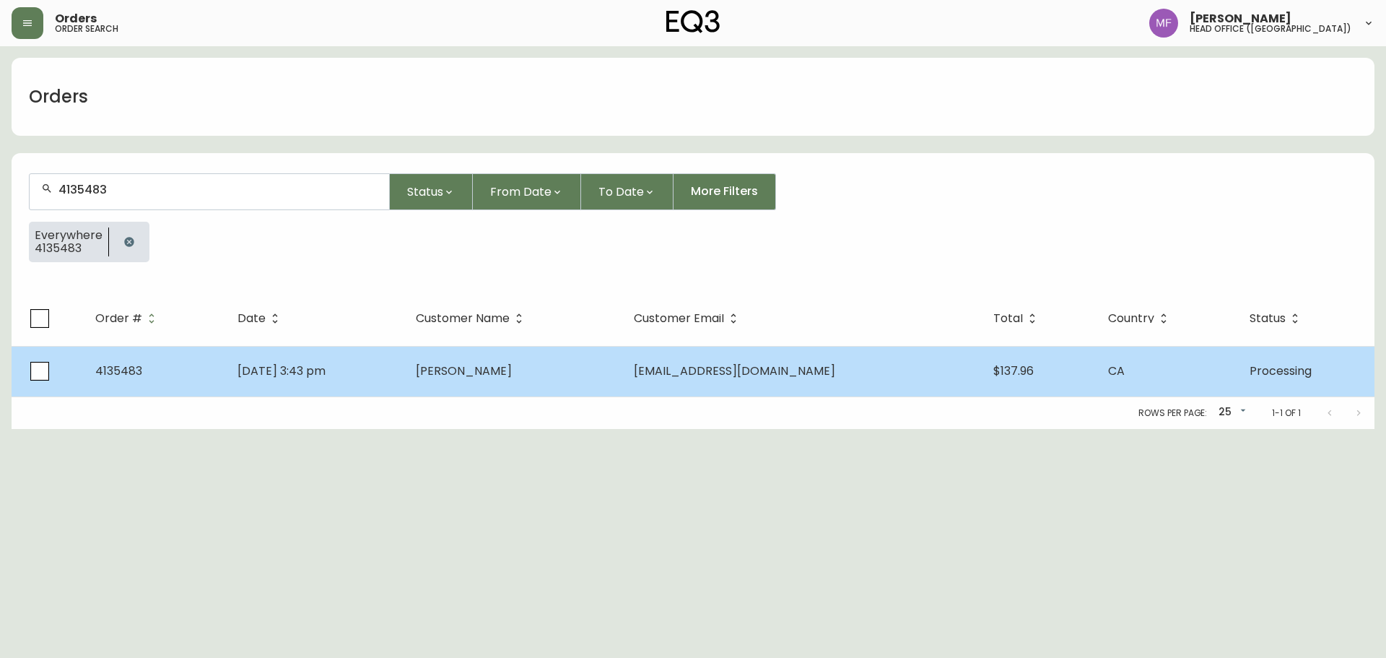
click at [357, 382] on td "[DATE] 3:43 pm" at bounding box center [315, 371] width 178 height 51
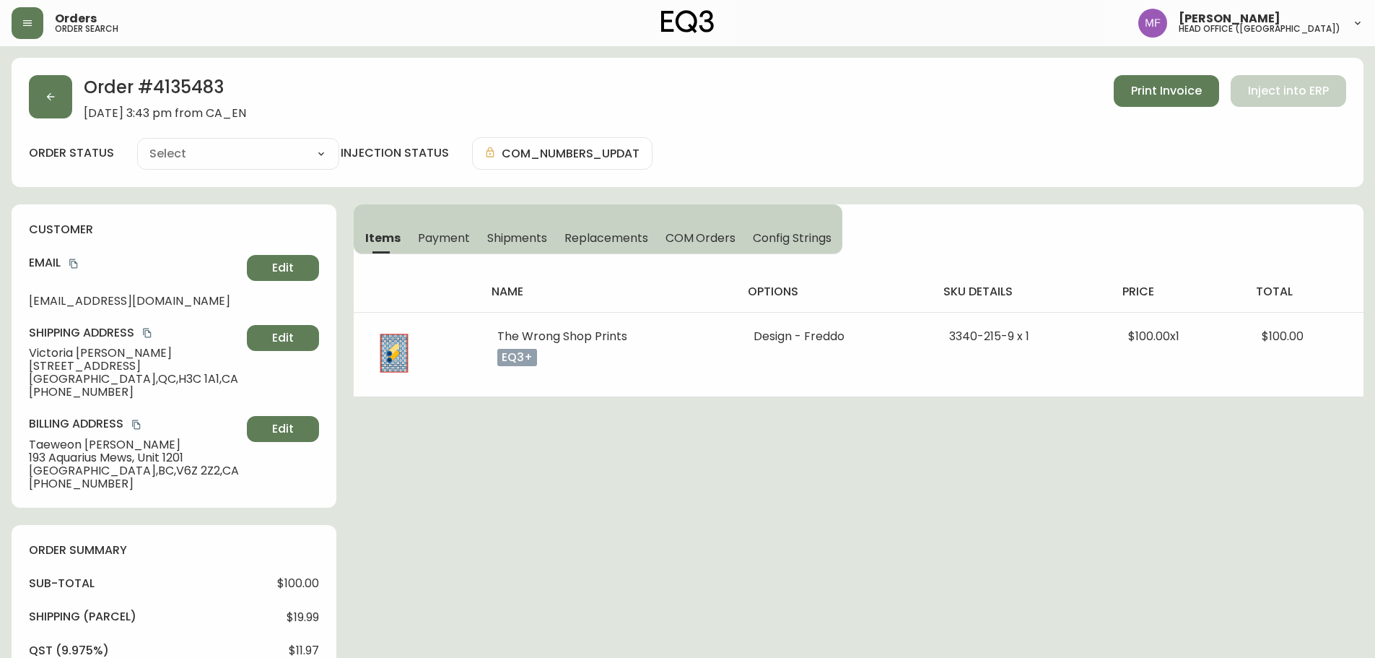
type input "Processing"
select select "PROCESSING"
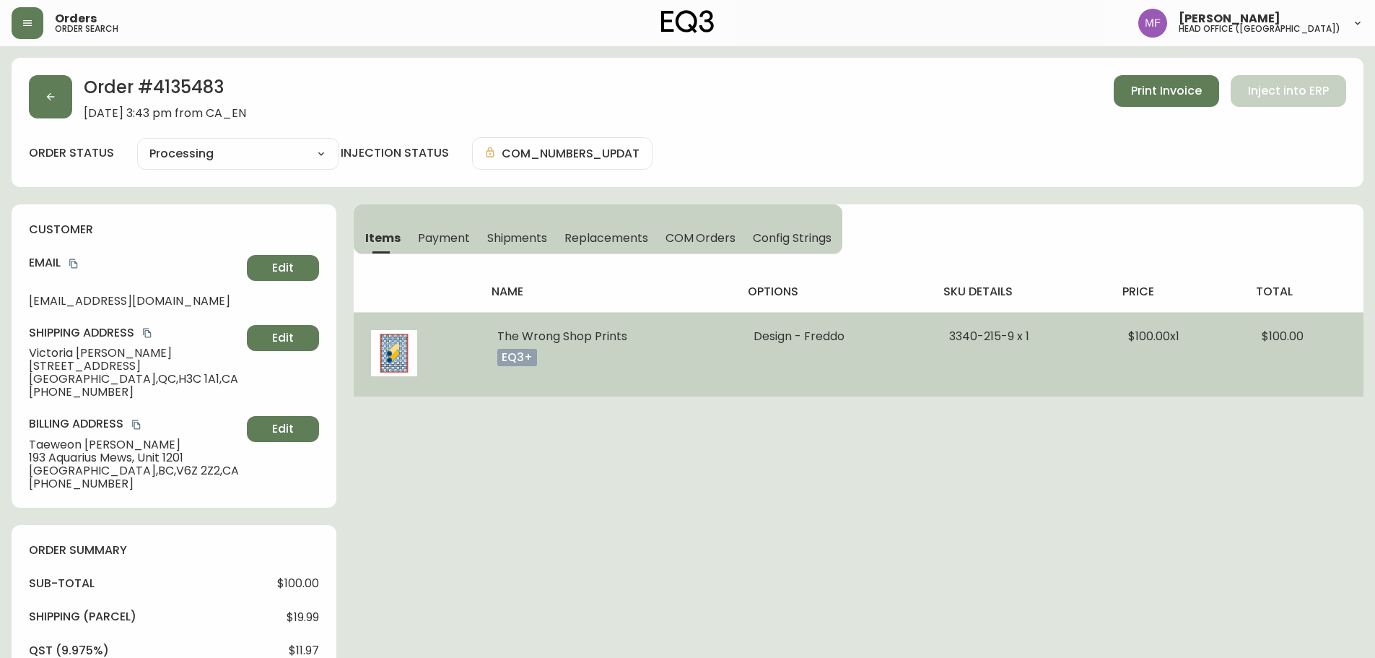
drag, startPoint x: 635, startPoint y: 335, endPoint x: 495, endPoint y: 339, distance: 140.1
click at [495, 339] on td "The Wrong Shop Prints eq3+" at bounding box center [608, 354] width 256 height 84
copy span "The Wrong Shop Prints"
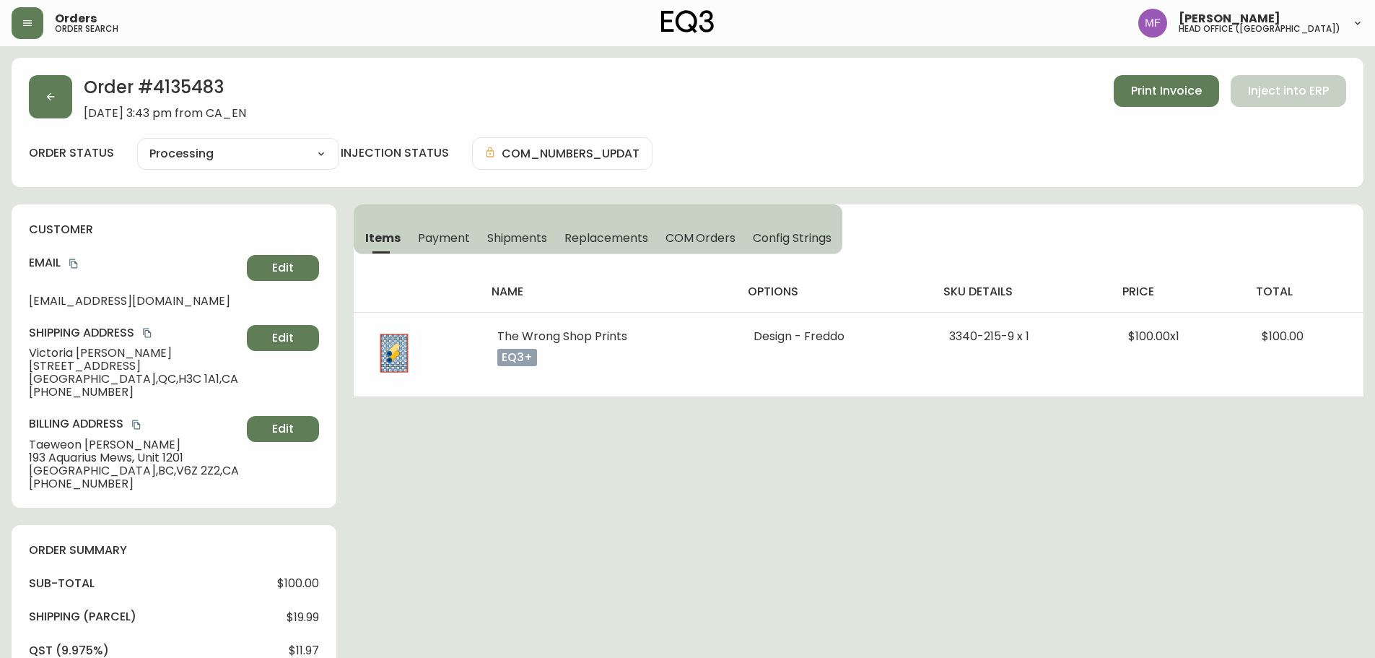
copy span "The Wrong Shop Prints"
click at [191, 91] on h2 "Order # 4135483" at bounding box center [165, 91] width 162 height 32
copy h2 "4135483"
click at [48, 117] on button "button" at bounding box center [50, 96] width 43 height 43
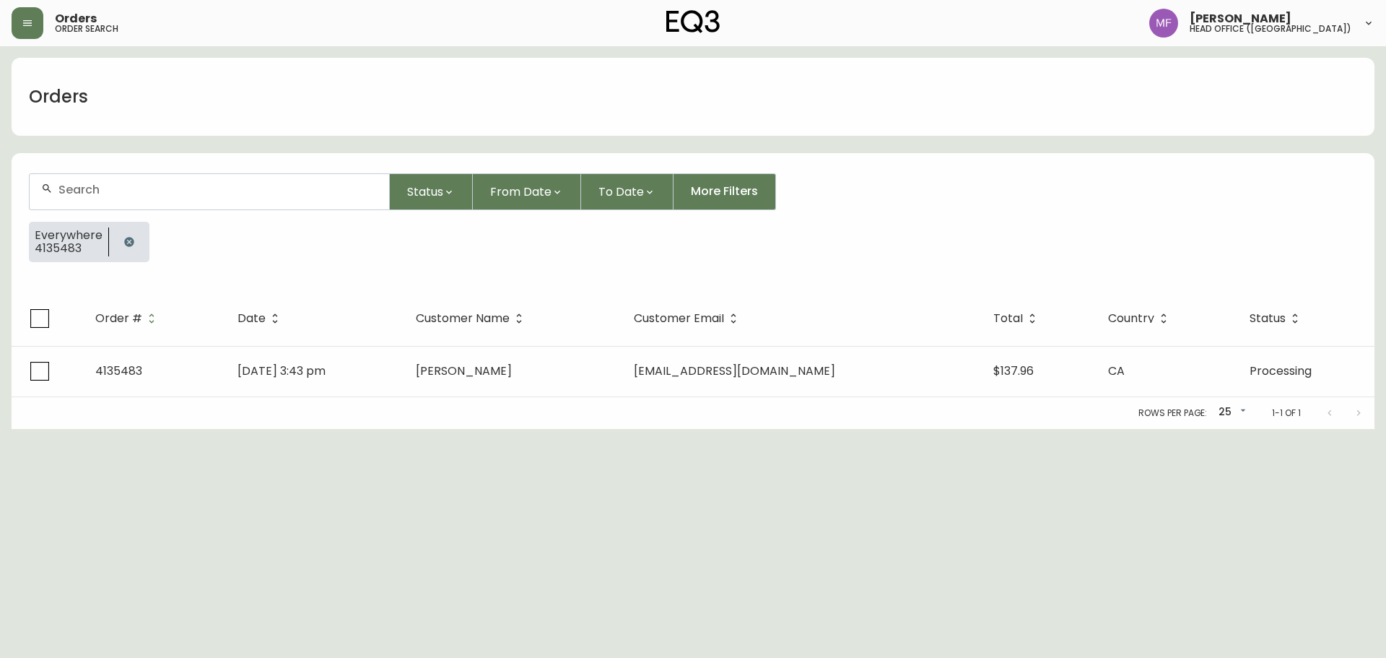
click at [139, 241] on button "button" at bounding box center [129, 241] width 29 height 29
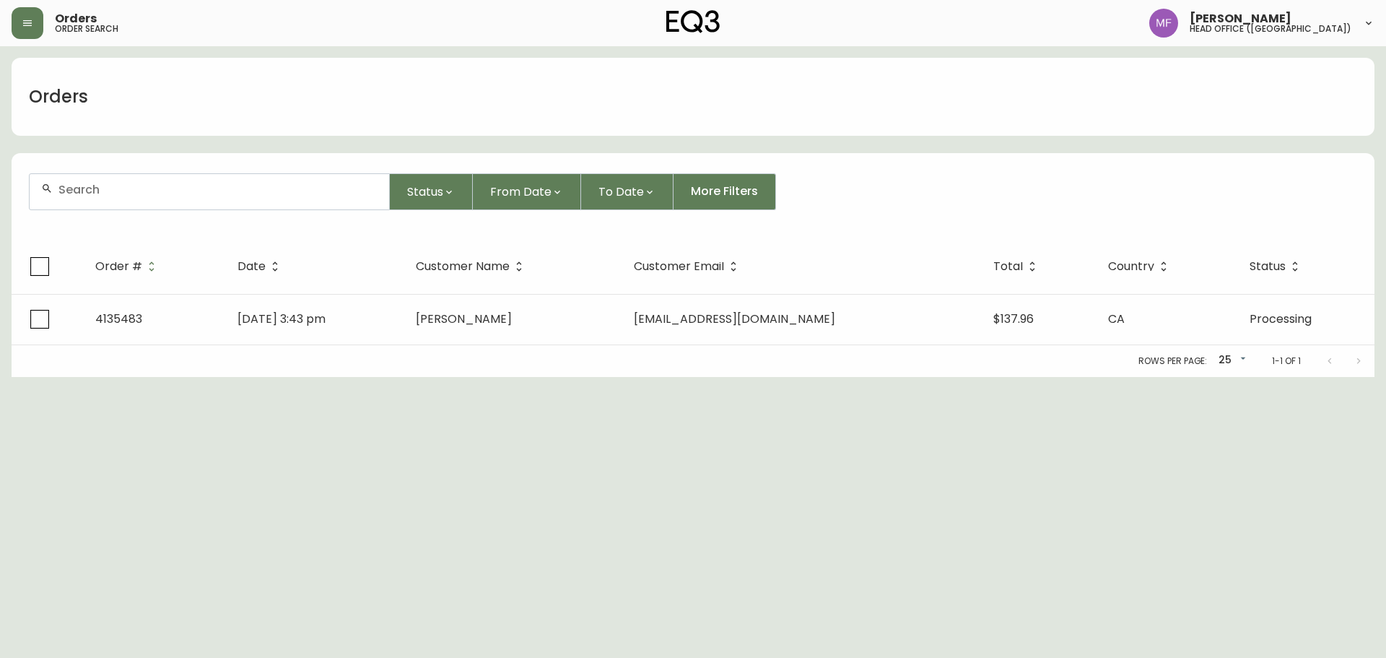
click at [133, 199] on div at bounding box center [210, 191] width 360 height 35
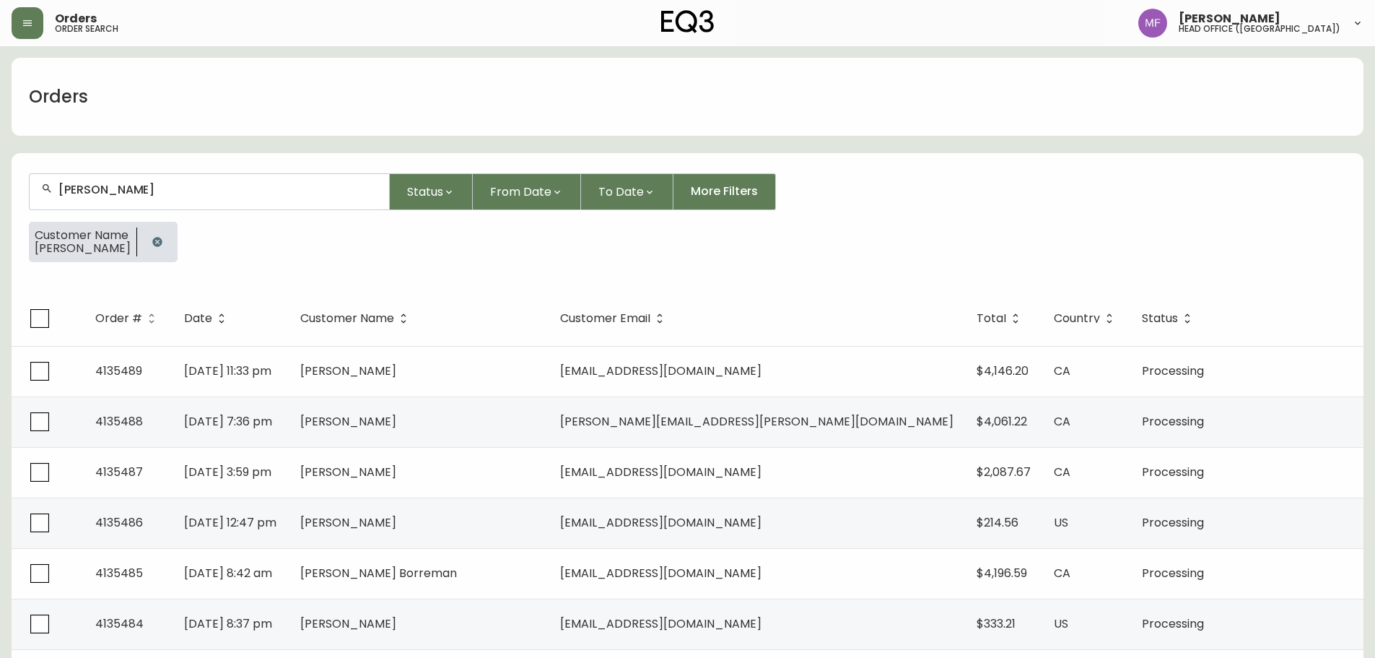
type input "stephanie kaila"
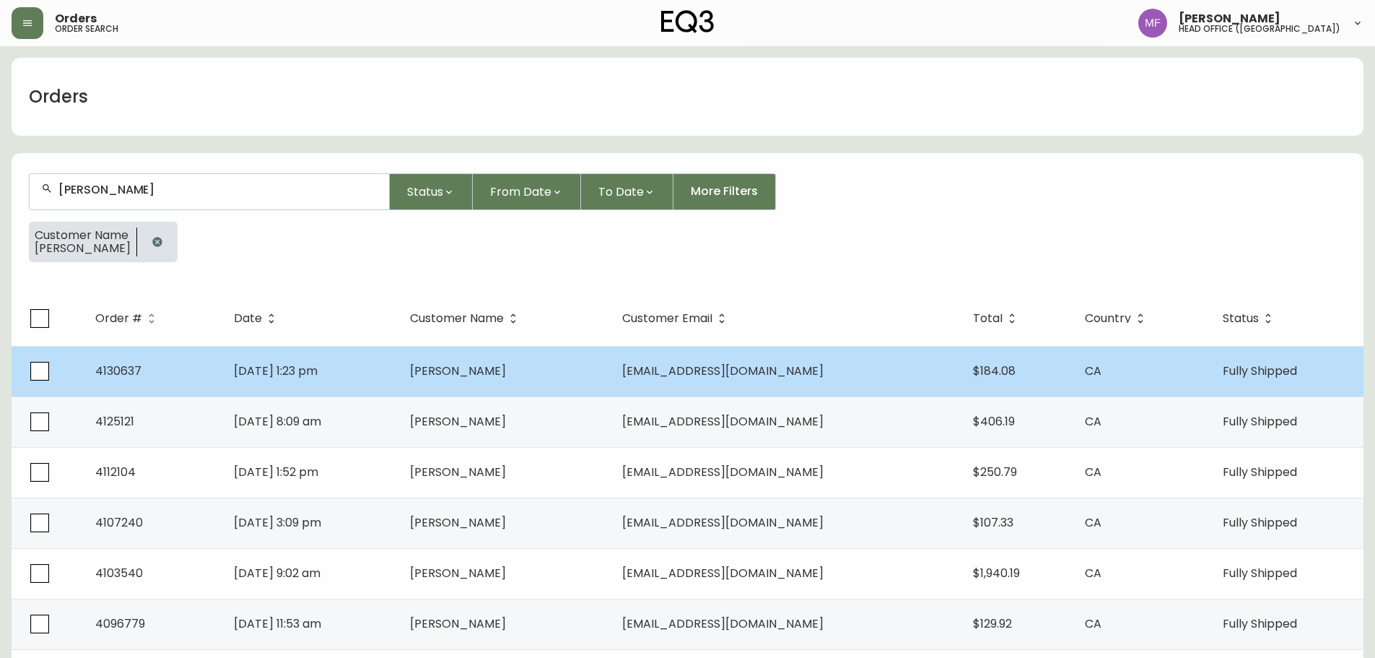
click at [490, 373] on span "Stephanie Kaila" at bounding box center [458, 370] width 96 height 17
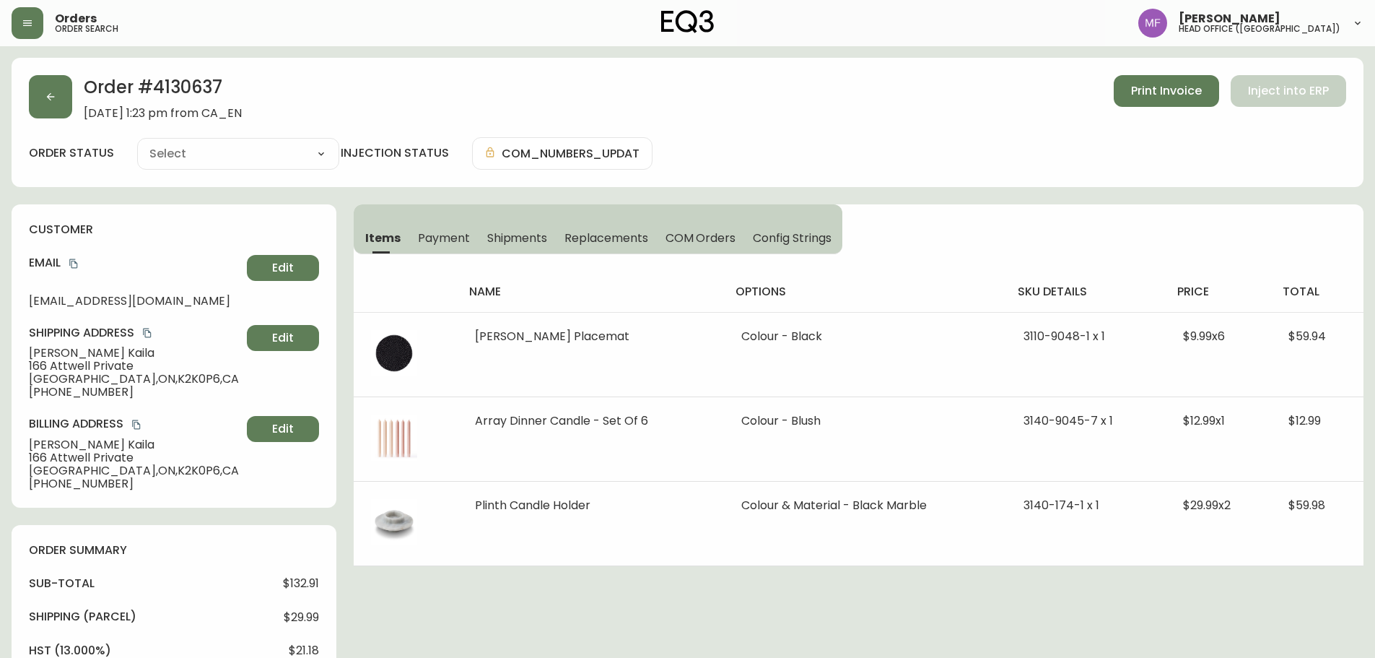
type input "Fully Shipped"
select select "FULLY_SHIPPED"
click at [60, 104] on button "button" at bounding box center [50, 96] width 43 height 43
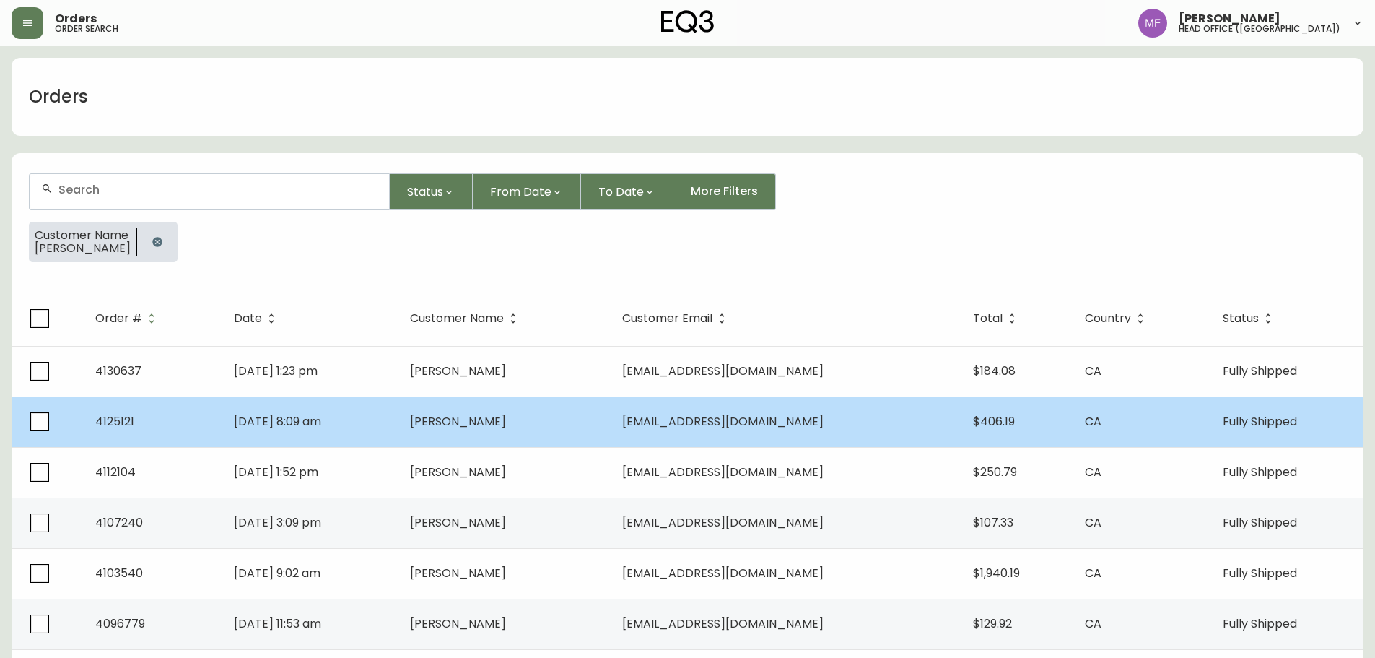
click at [392, 416] on td "Oct 14 2024, 8:09 am" at bounding box center [310, 421] width 176 height 51
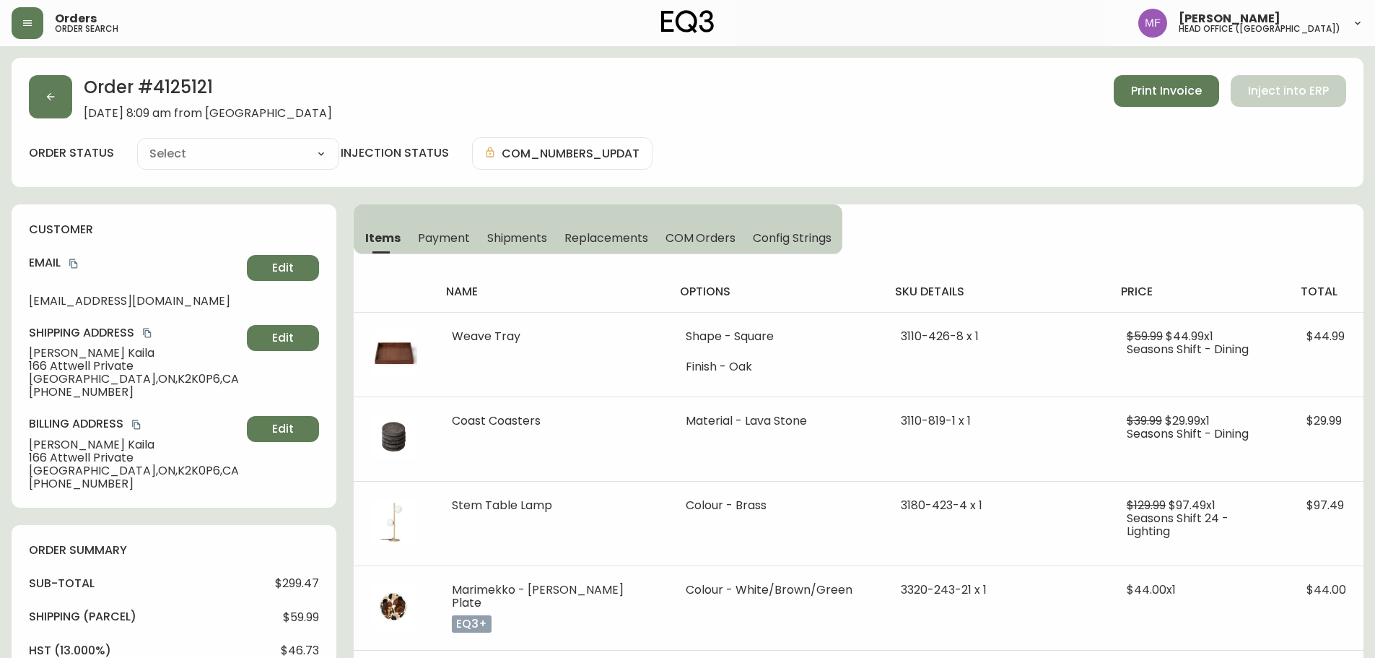
type input "Fully Shipped"
select select "FULLY_SHIPPED"
click at [52, 82] on button "button" at bounding box center [50, 96] width 43 height 43
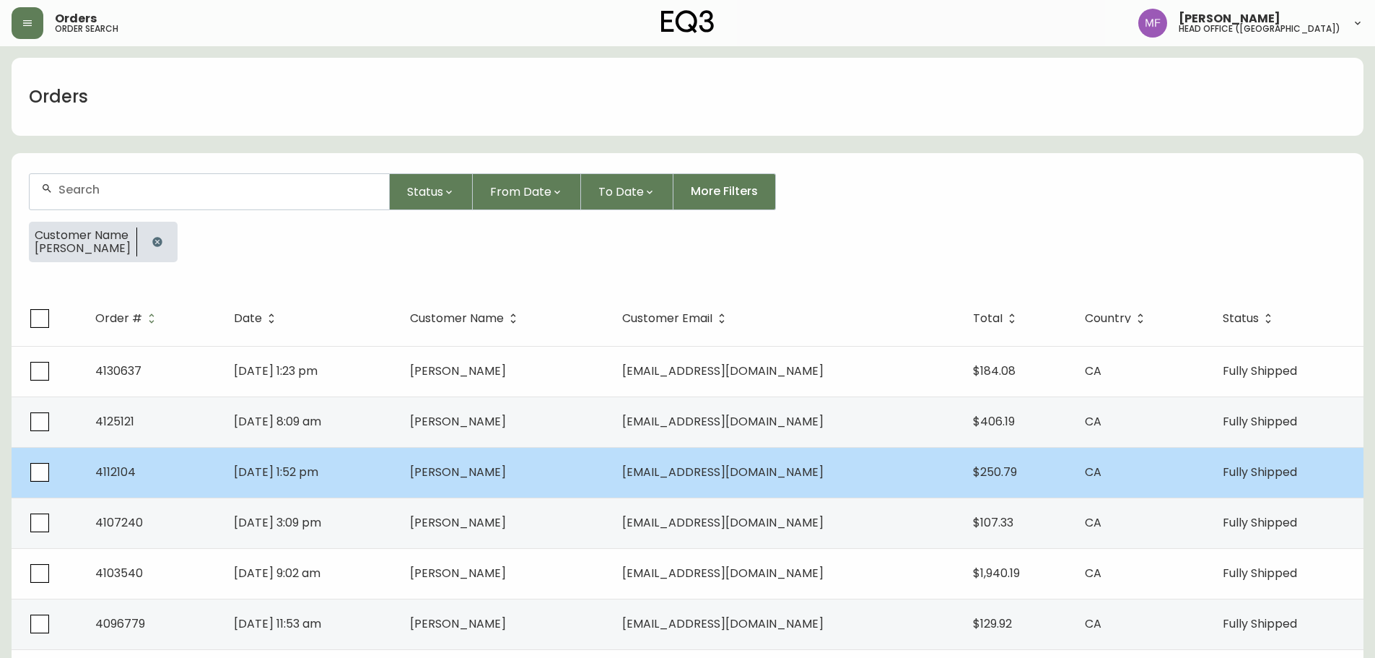
click at [576, 469] on td "Stephanie Kaila" at bounding box center [505, 472] width 212 height 51
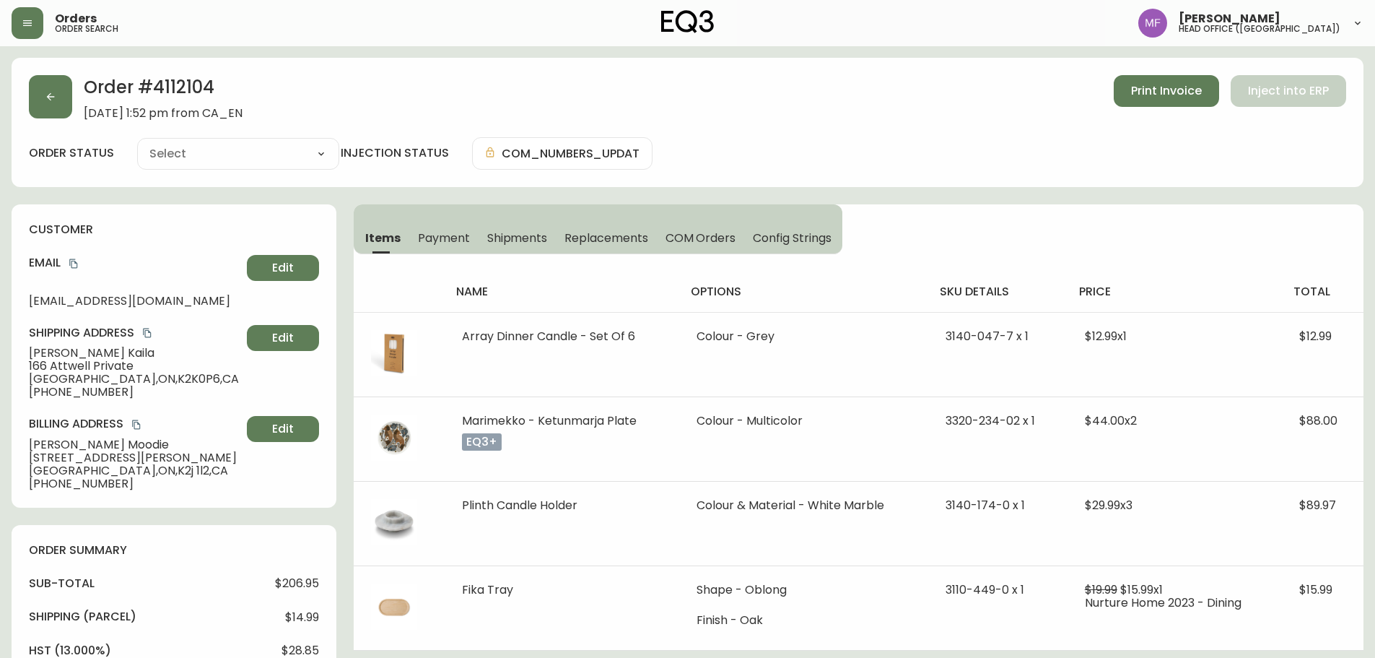
type input "Fully Shipped"
select select "FULLY_SHIPPED"
click at [40, 109] on button "button" at bounding box center [50, 96] width 43 height 43
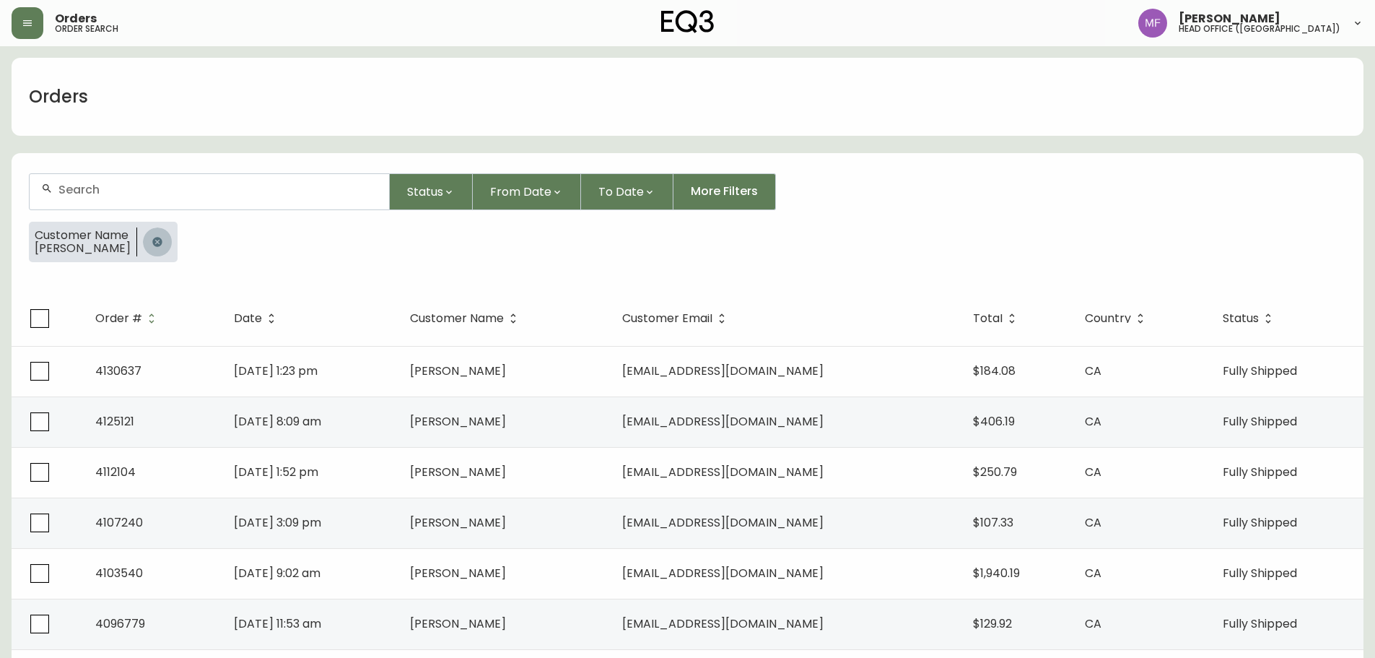
click at [156, 241] on icon "button" at bounding box center [158, 242] width 12 height 12
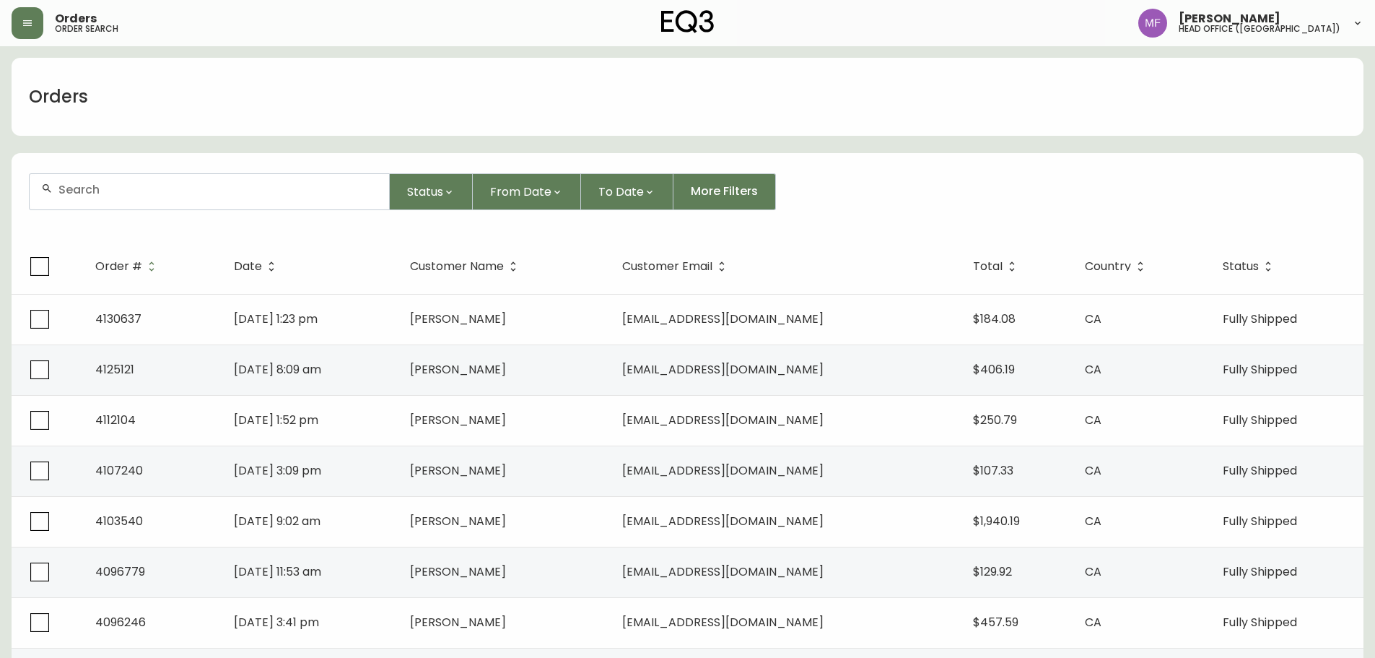
click at [146, 199] on div at bounding box center [210, 191] width 360 height 35
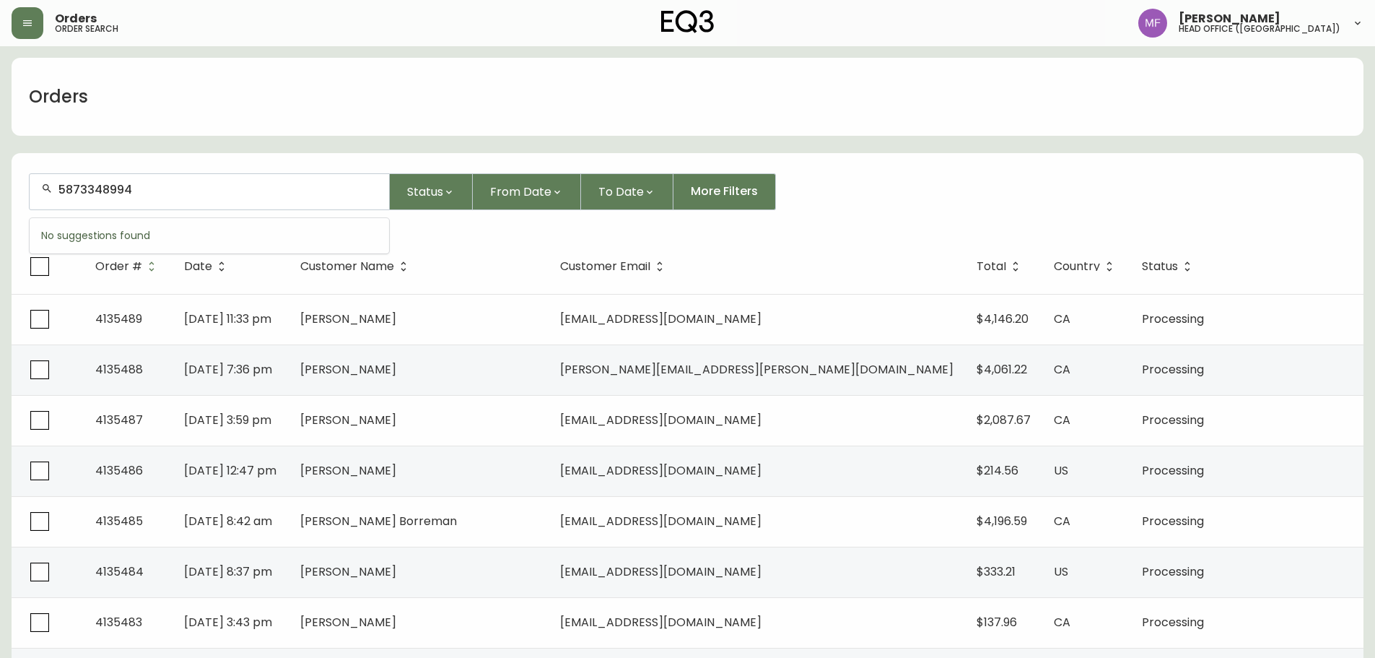
type input "5873348994"
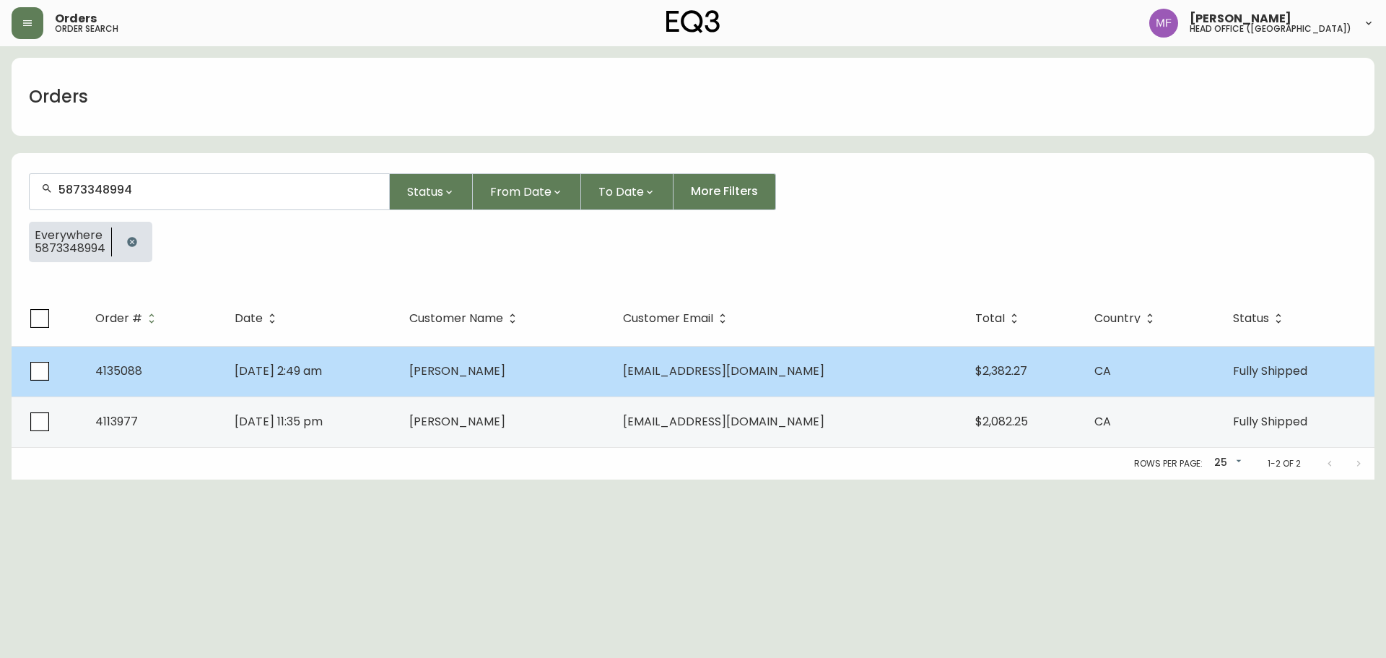
click at [611, 376] on td "Ali Haji Hirad" at bounding box center [504, 371] width 213 height 51
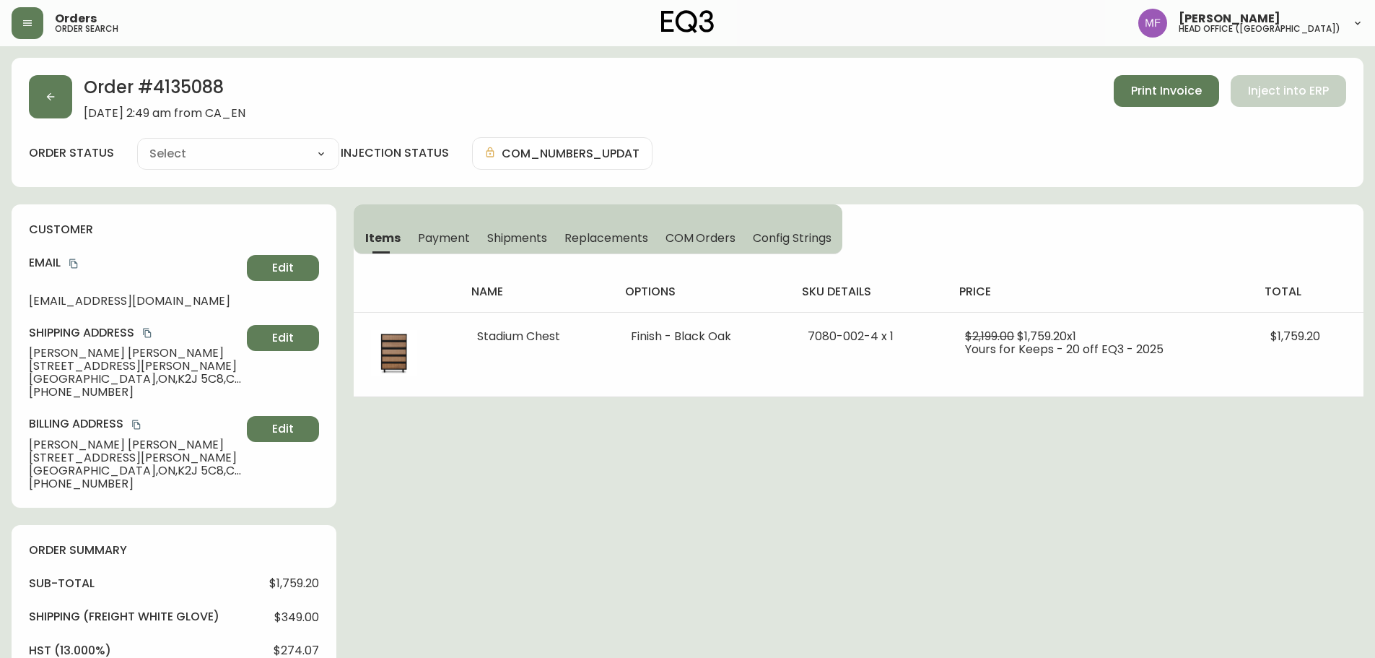
type input "Fully Shipped"
select select "FULLY_SHIPPED"
click at [173, 84] on h2 "Order # 4135088" at bounding box center [165, 91] width 162 height 32
click at [174, 84] on h2 "Order # 4135088" at bounding box center [165, 91] width 162 height 32
copy h2 "4135088"
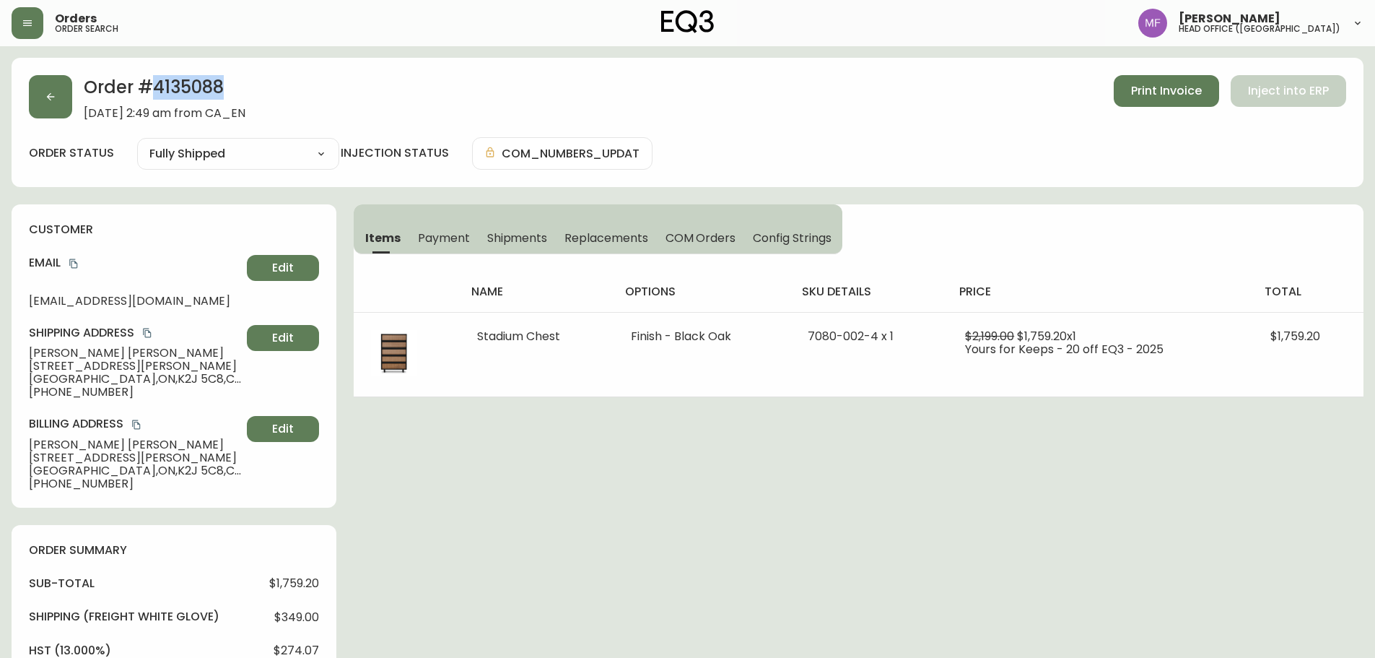
click at [204, 92] on h2 "Order # 4135088" at bounding box center [165, 91] width 162 height 32
click at [58, 99] on button "button" at bounding box center [50, 96] width 43 height 43
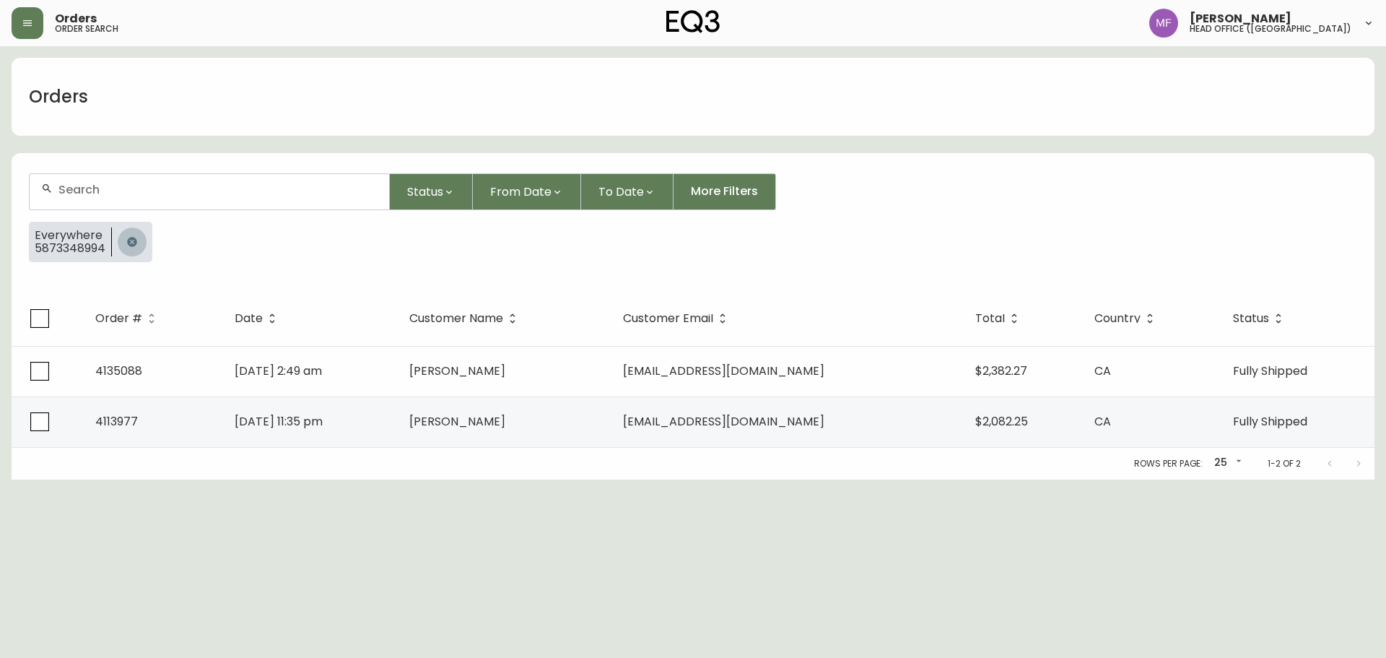
click at [123, 231] on button "button" at bounding box center [132, 241] width 29 height 29
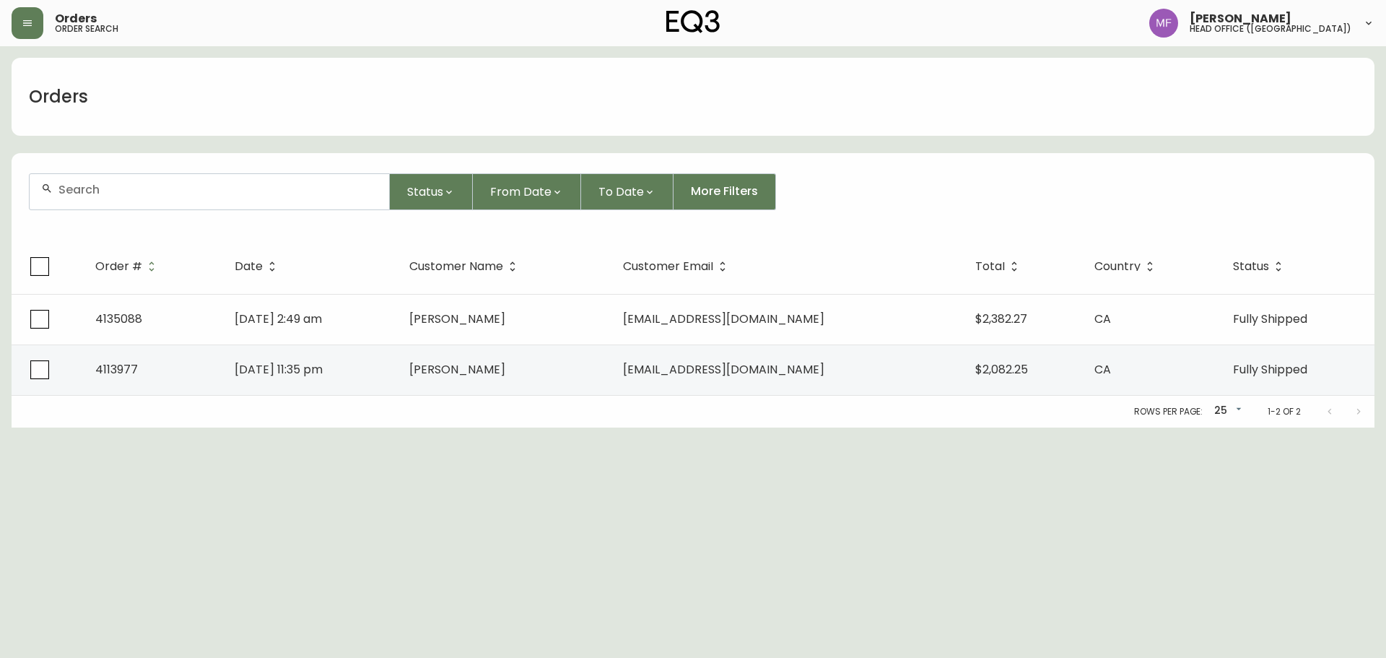
click at [116, 199] on div at bounding box center [210, 191] width 360 height 35
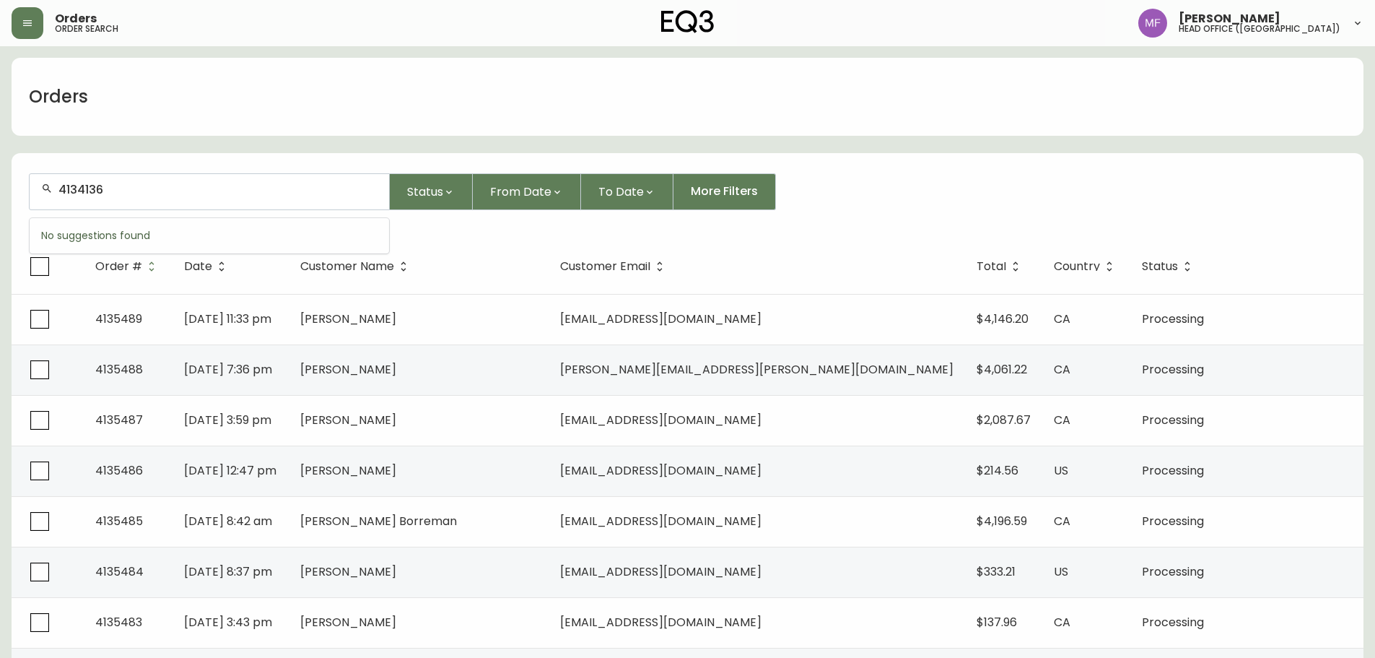
type input "4134136"
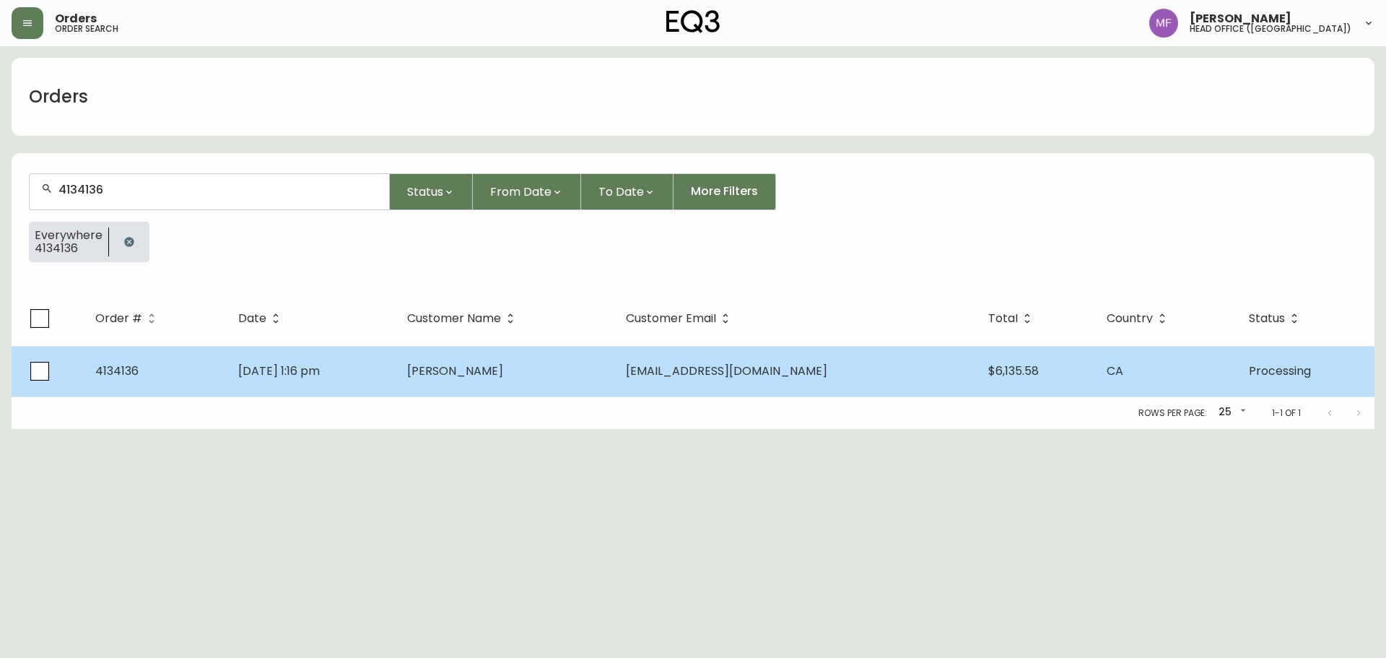
click at [378, 373] on td "Jul 14 2025, 1:16 pm" at bounding box center [311, 371] width 169 height 51
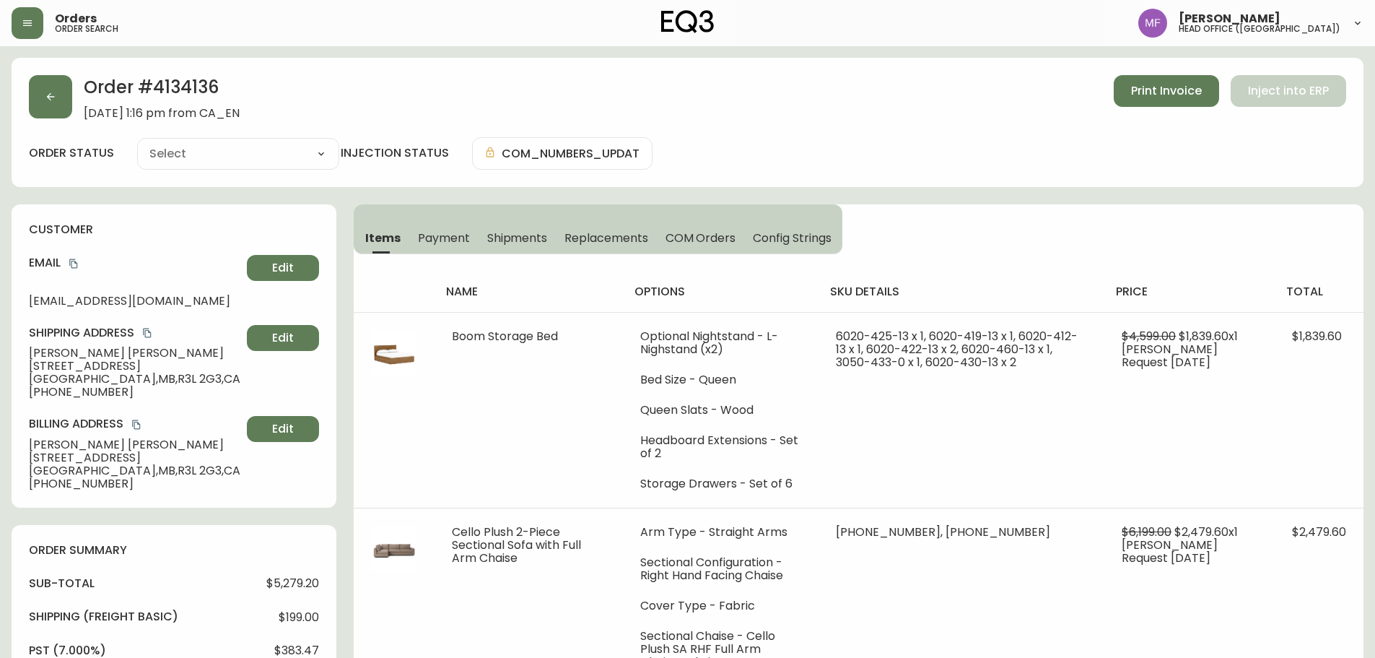
type input "Processing"
select select "PROCESSING"
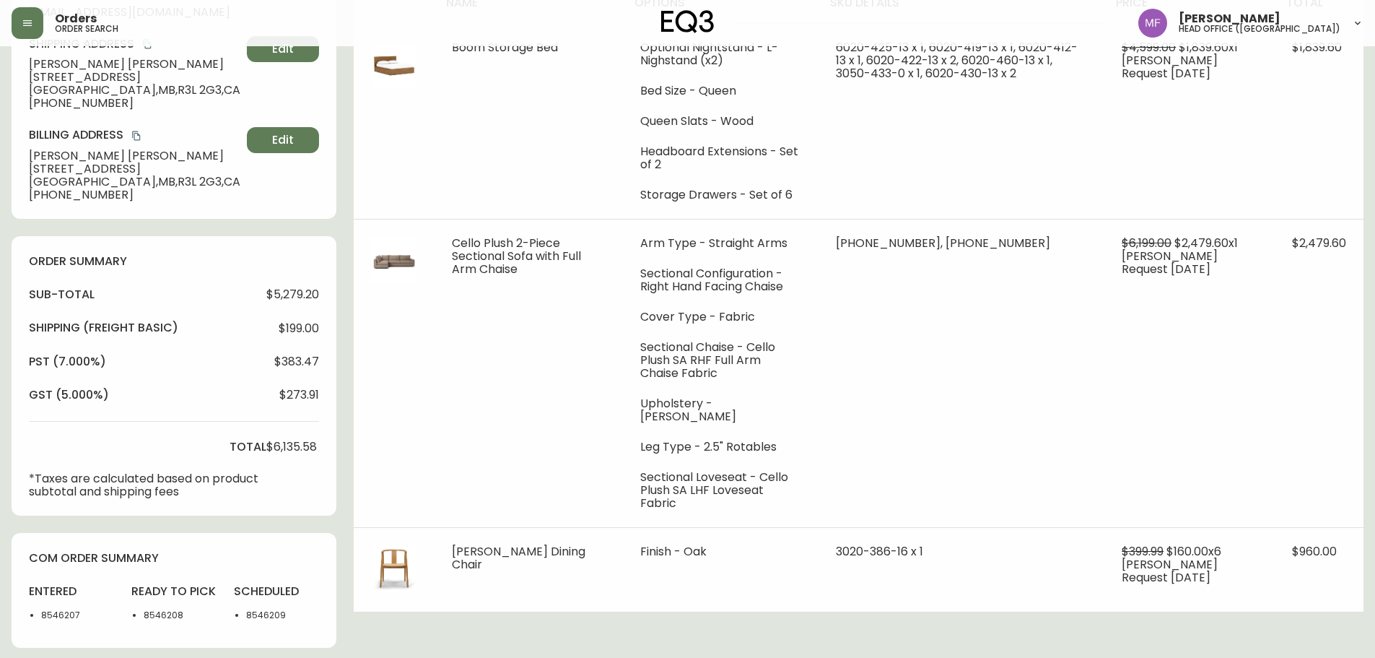
scroll to position [72, 0]
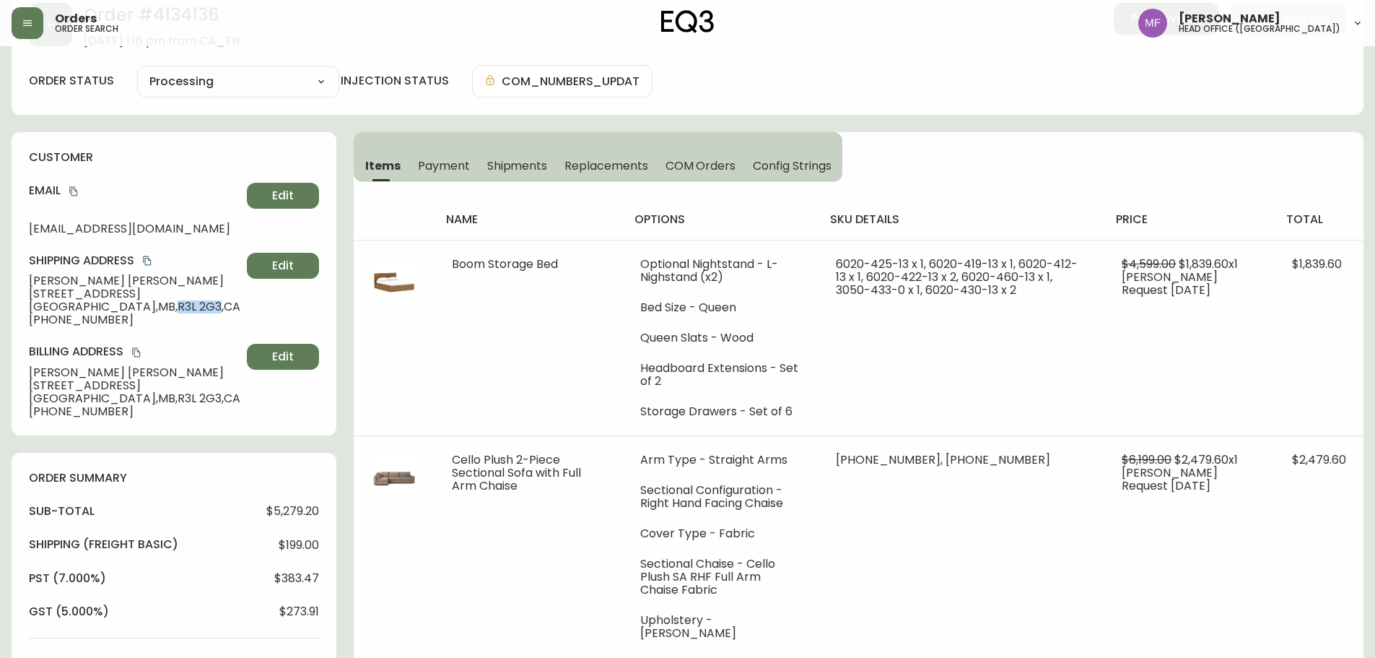
drag, startPoint x: 113, startPoint y: 307, endPoint x: 152, endPoint y: 307, distance: 39.0
click at [152, 307] on span "Winnipeg , MB , R3L 2G3 , CA" at bounding box center [135, 306] width 212 height 13
copy span "R3L 2G3"
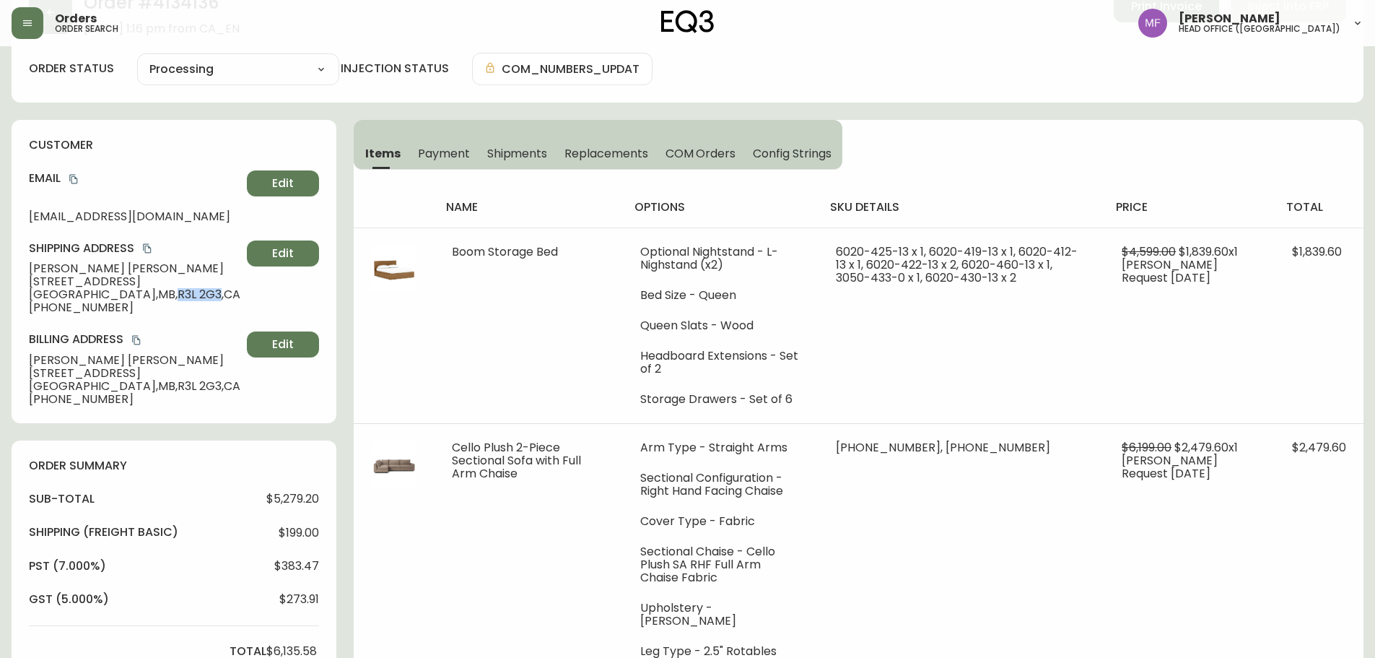
scroll to position [0, 0]
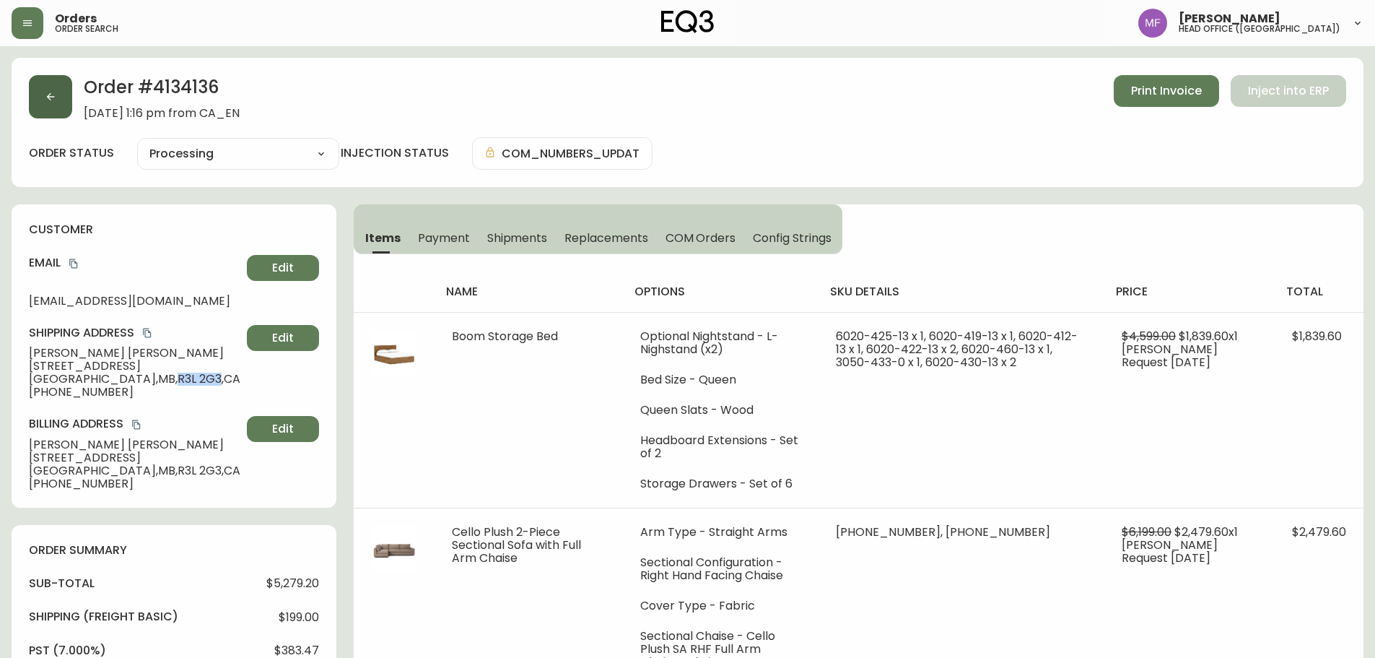
click at [63, 95] on button "button" at bounding box center [50, 96] width 43 height 43
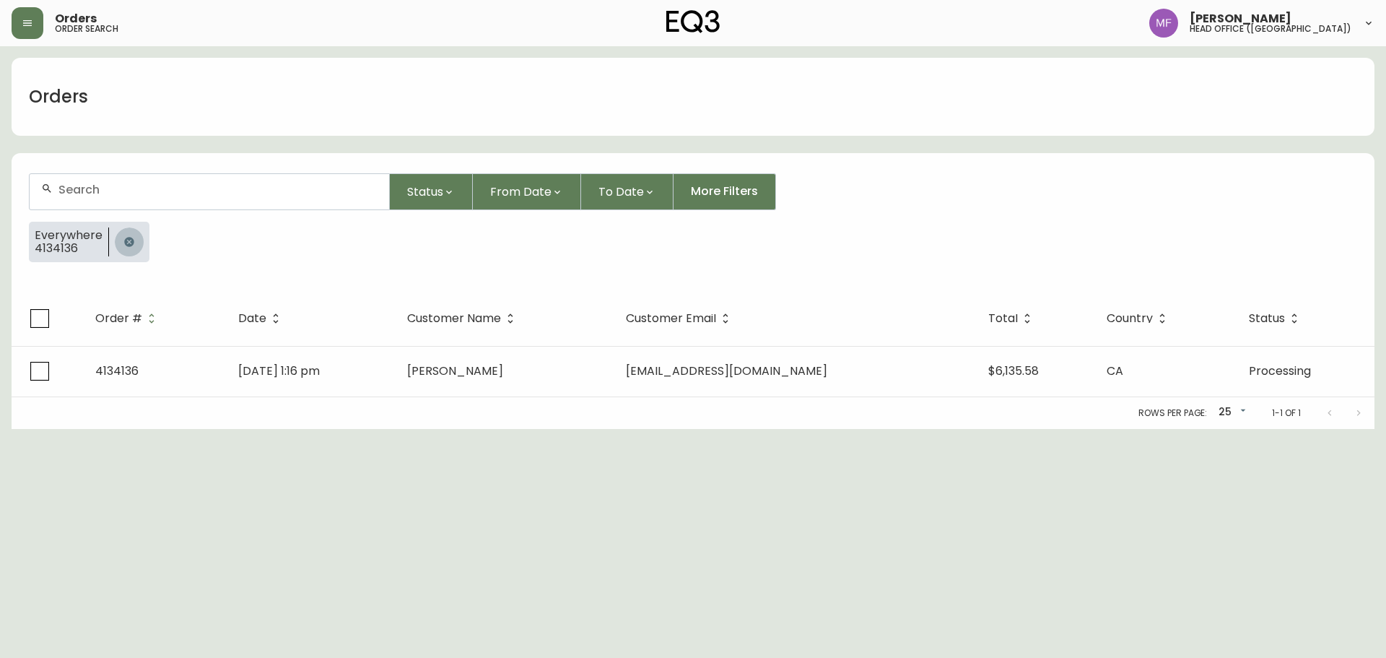
click at [125, 238] on icon "button" at bounding box center [128, 241] width 9 height 9
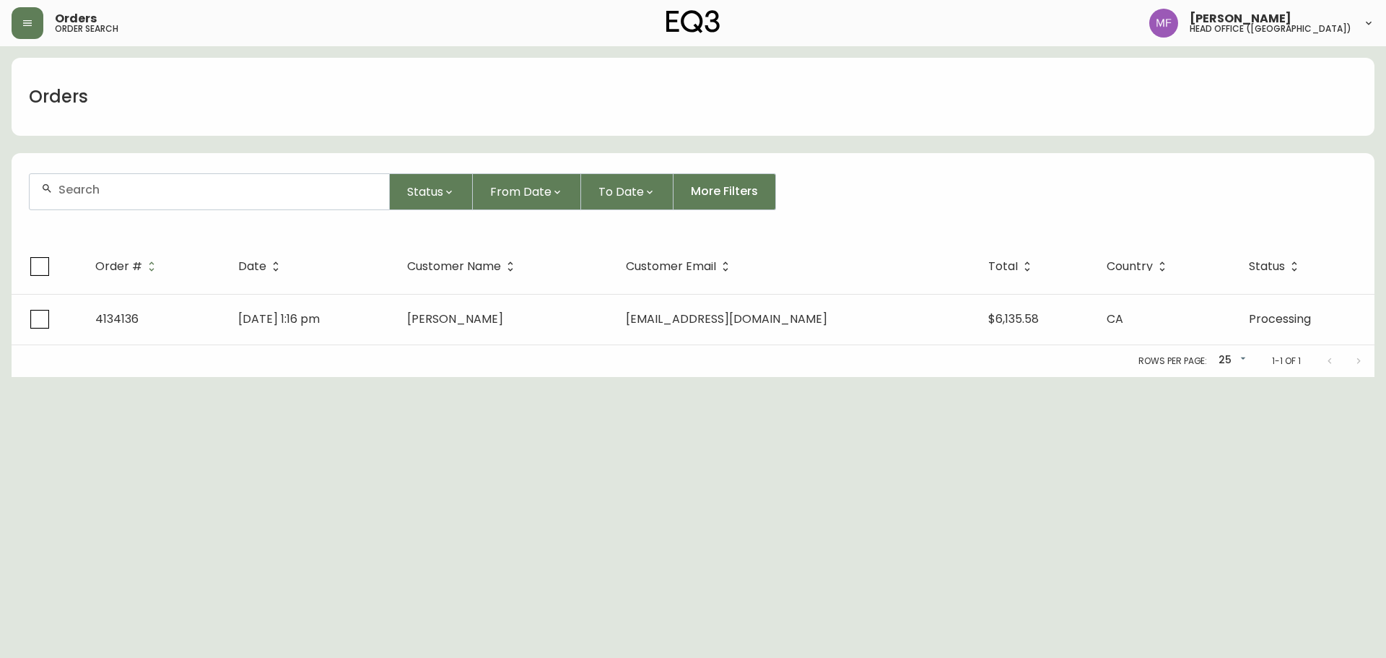
click at [110, 193] on input "text" at bounding box center [217, 190] width 319 height 14
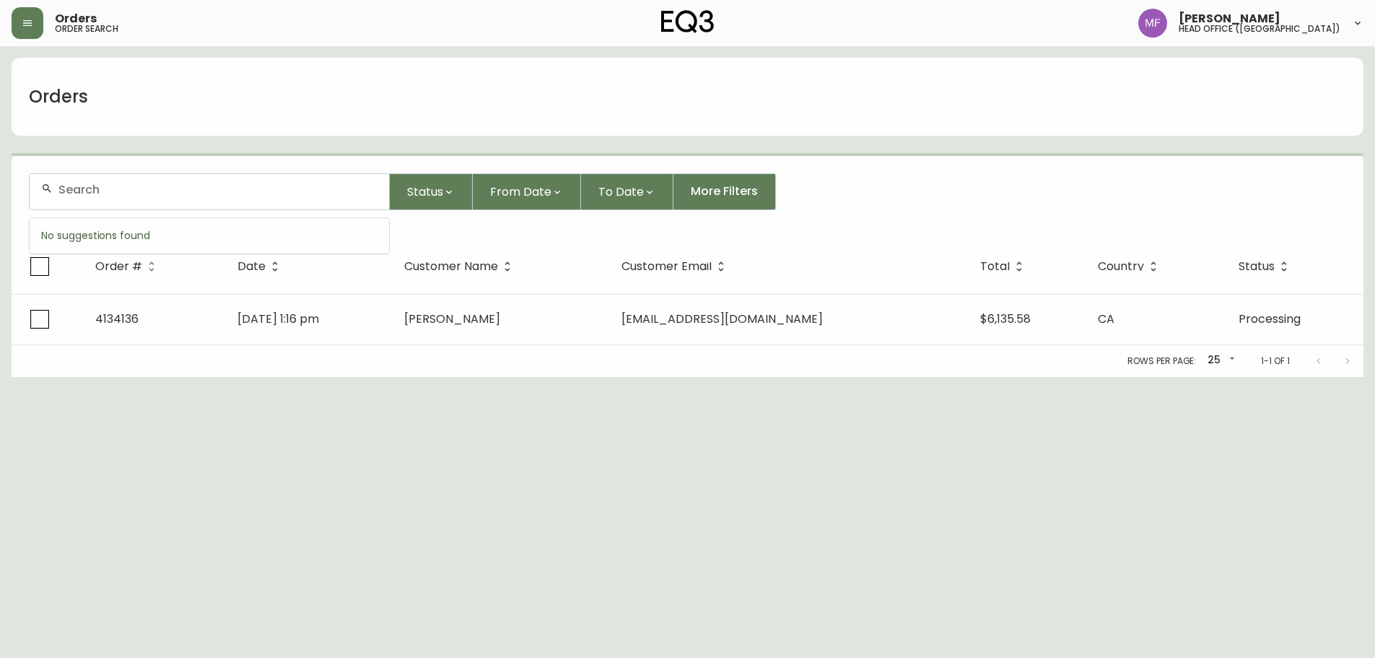
paste input "4135469"
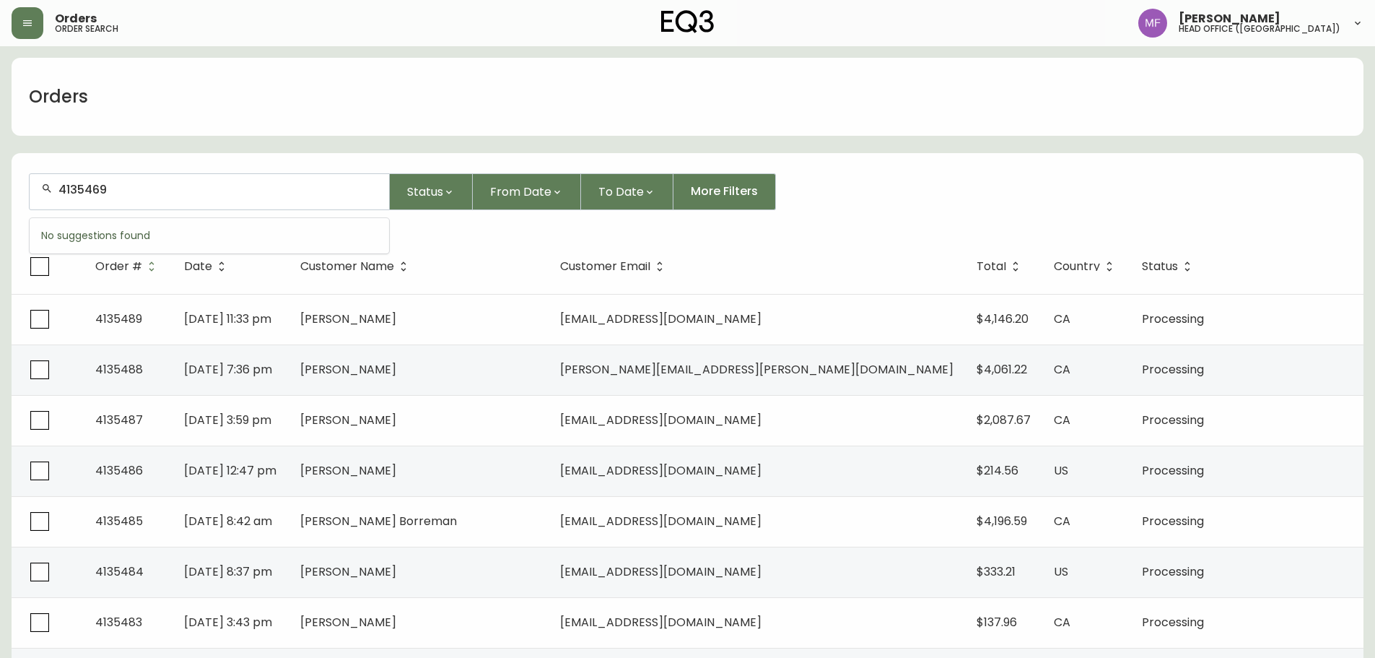
type input "4135469"
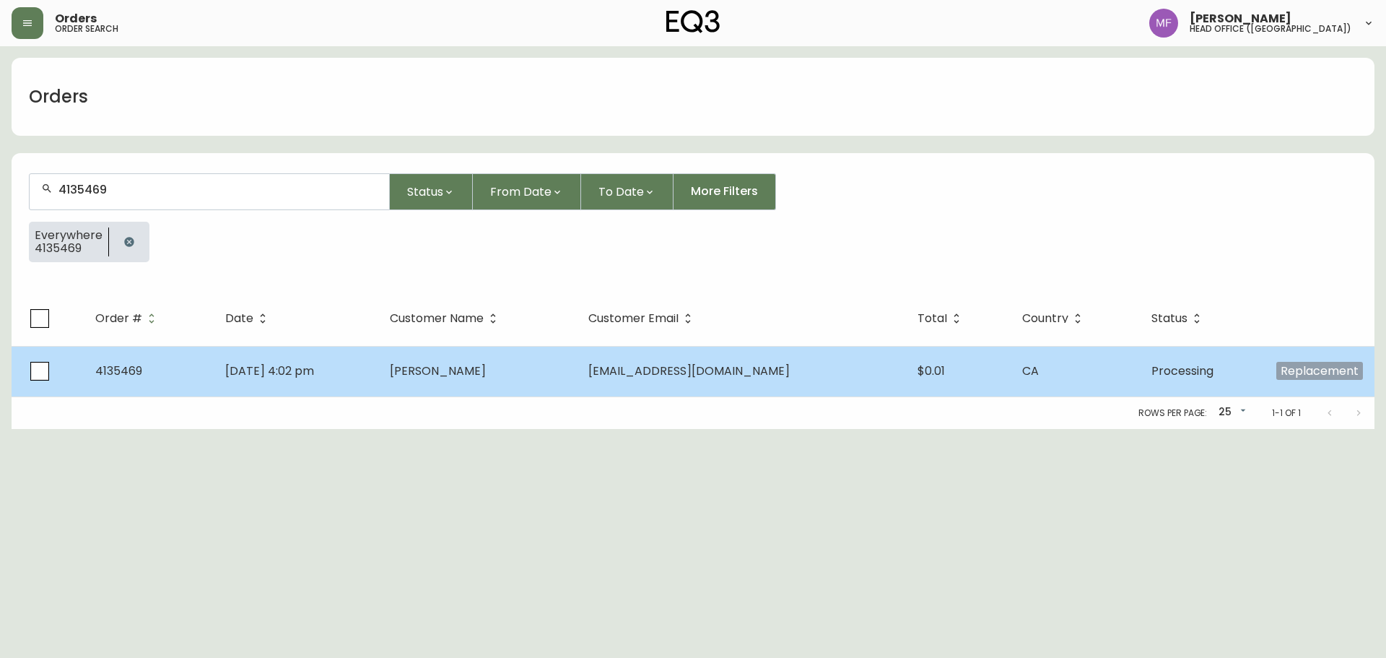
click at [378, 375] on td "Sep 19 2025, 4:02 pm" at bounding box center [296, 371] width 164 height 51
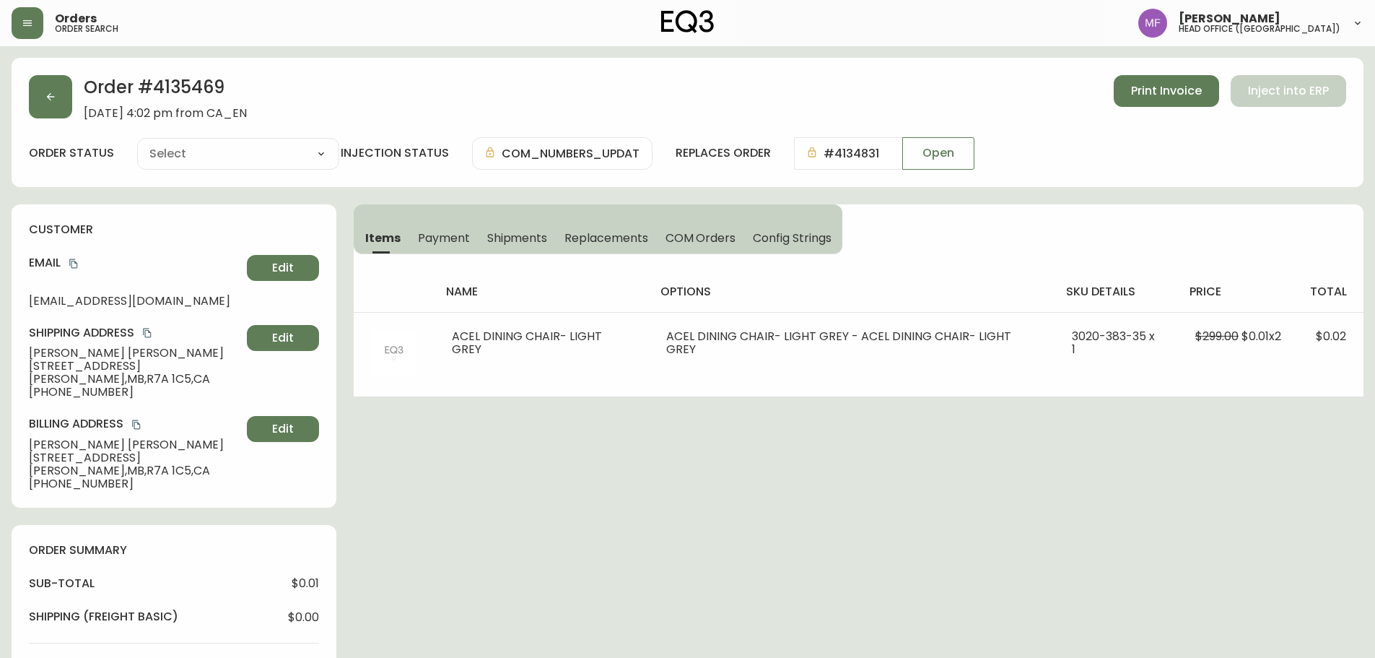
type input "Processing"
select select "PROCESSING"
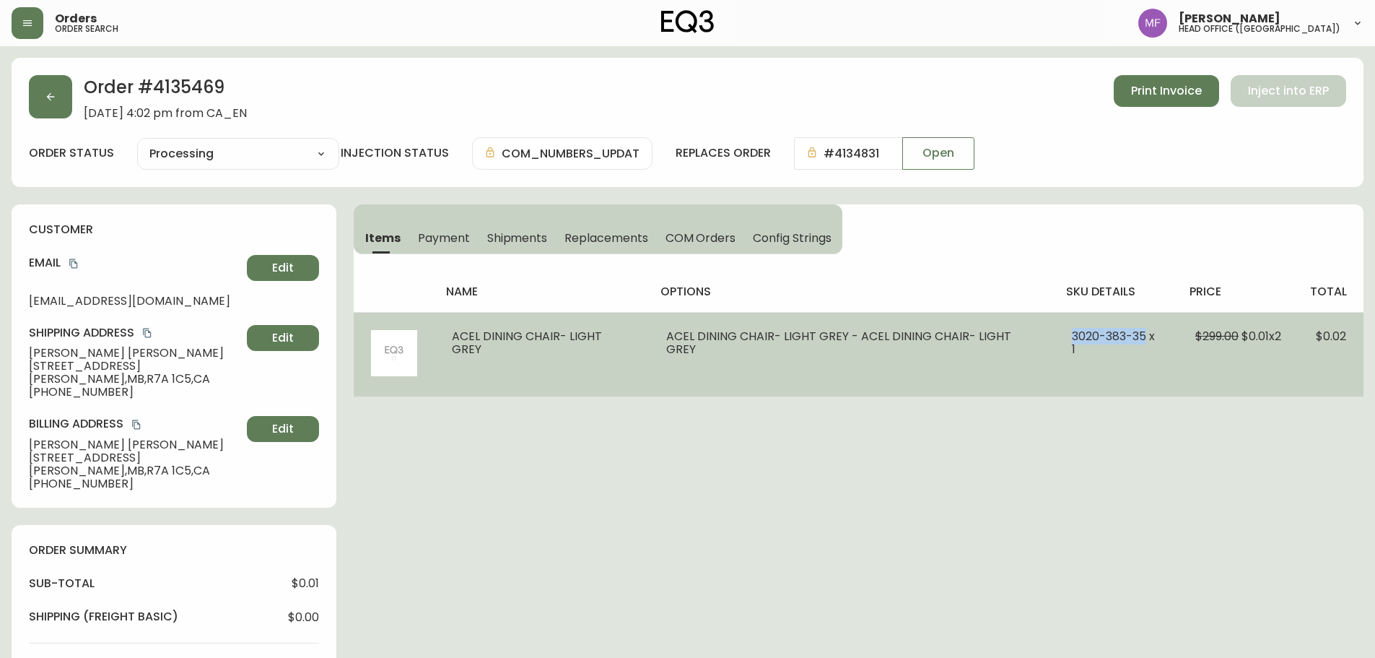
drag, startPoint x: 1059, startPoint y: 341, endPoint x: 1137, endPoint y: 337, distance: 78.1
click at [1137, 337] on td "3020-383-35 x 1" at bounding box center [1116, 354] width 123 height 84
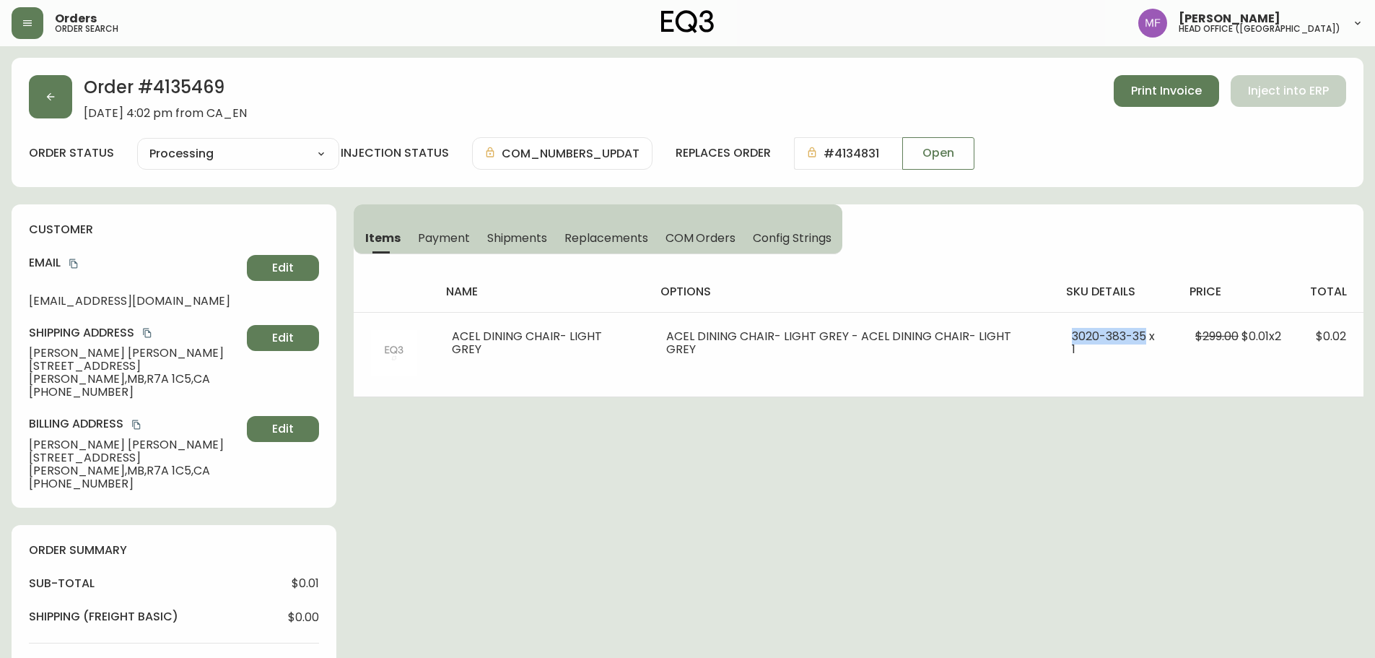
copy span "3020-383-35"
click at [63, 116] on button "button" at bounding box center [50, 96] width 43 height 43
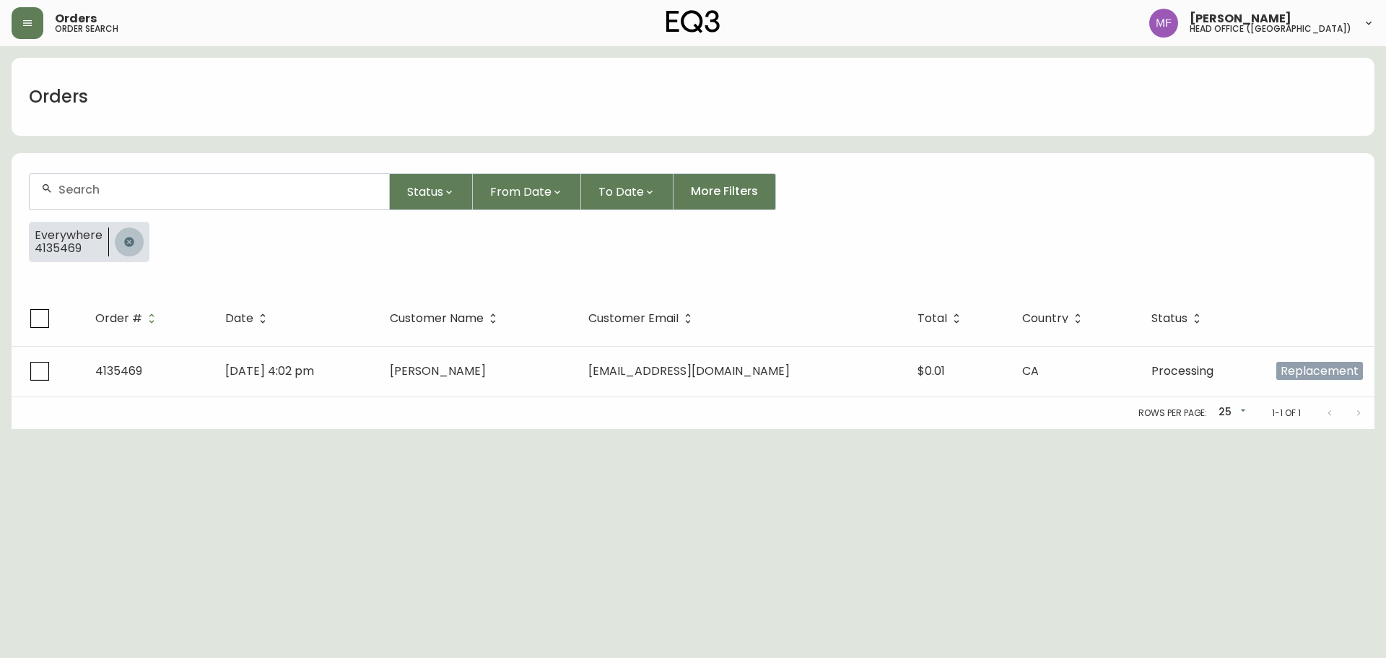
click at [126, 238] on icon "button" at bounding box center [128, 241] width 9 height 9
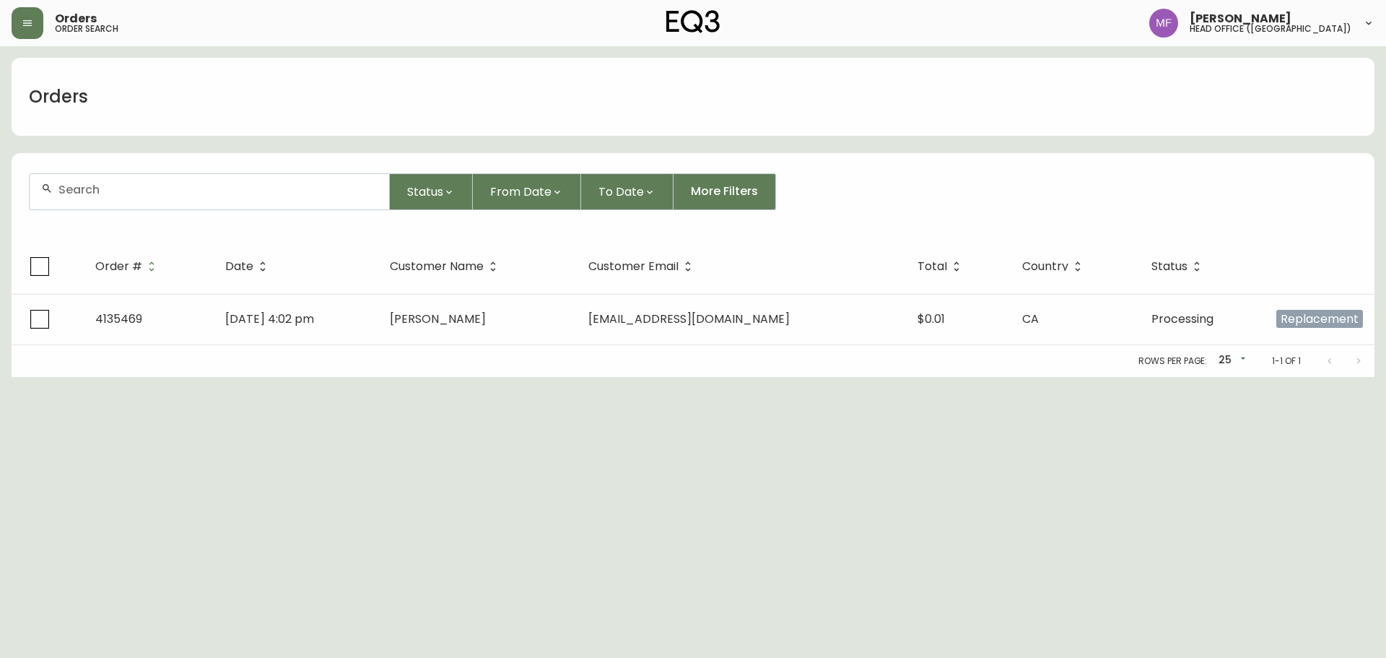
click at [111, 200] on div at bounding box center [210, 191] width 360 height 35
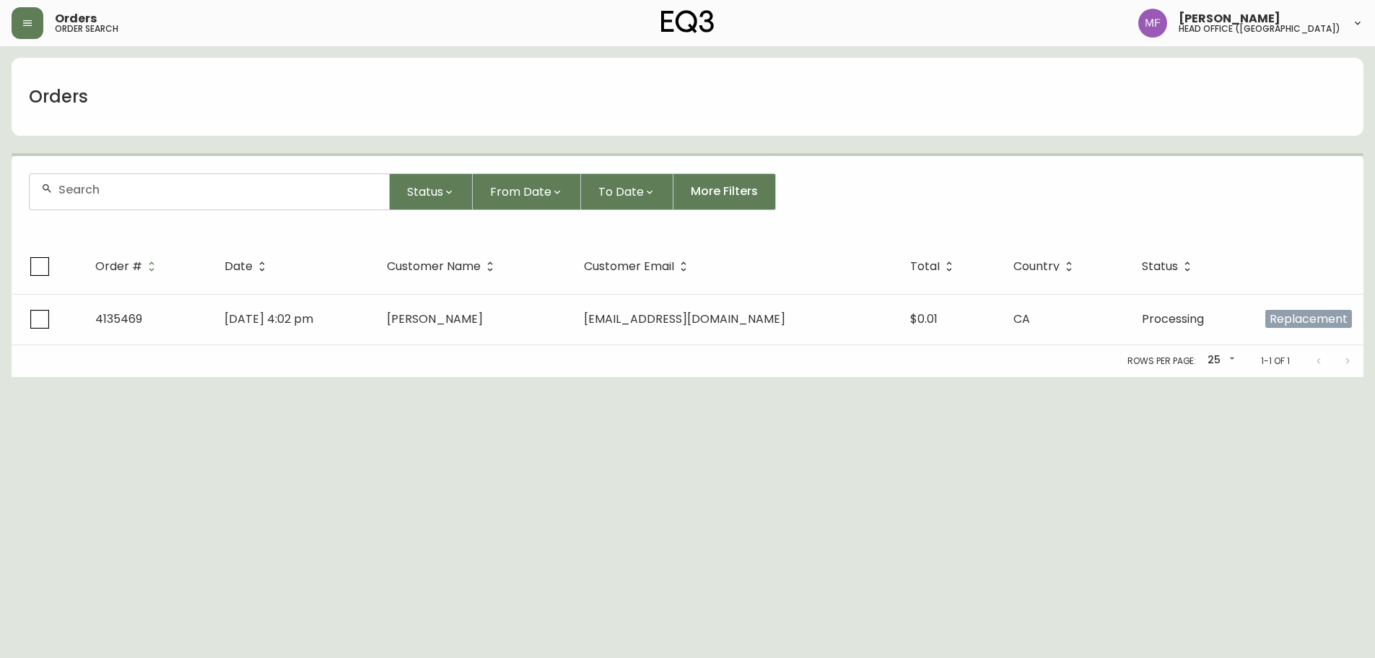
paste input "4135470"
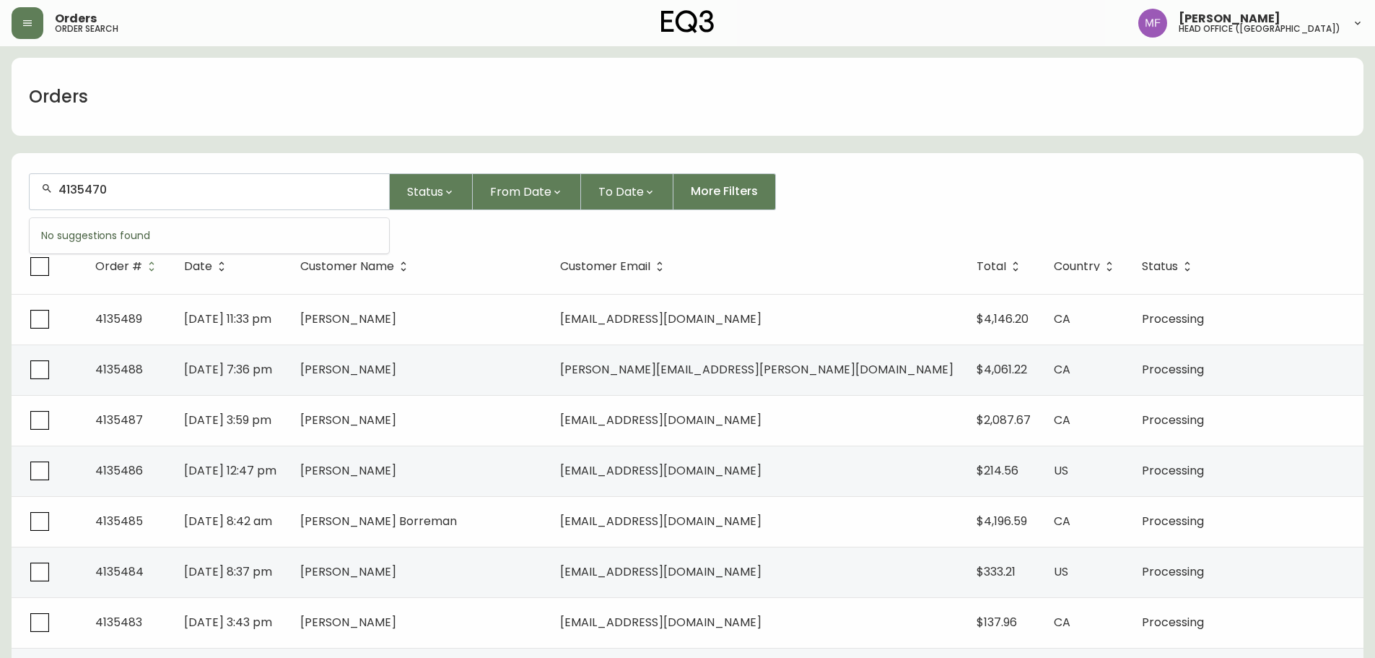
type input "4135470"
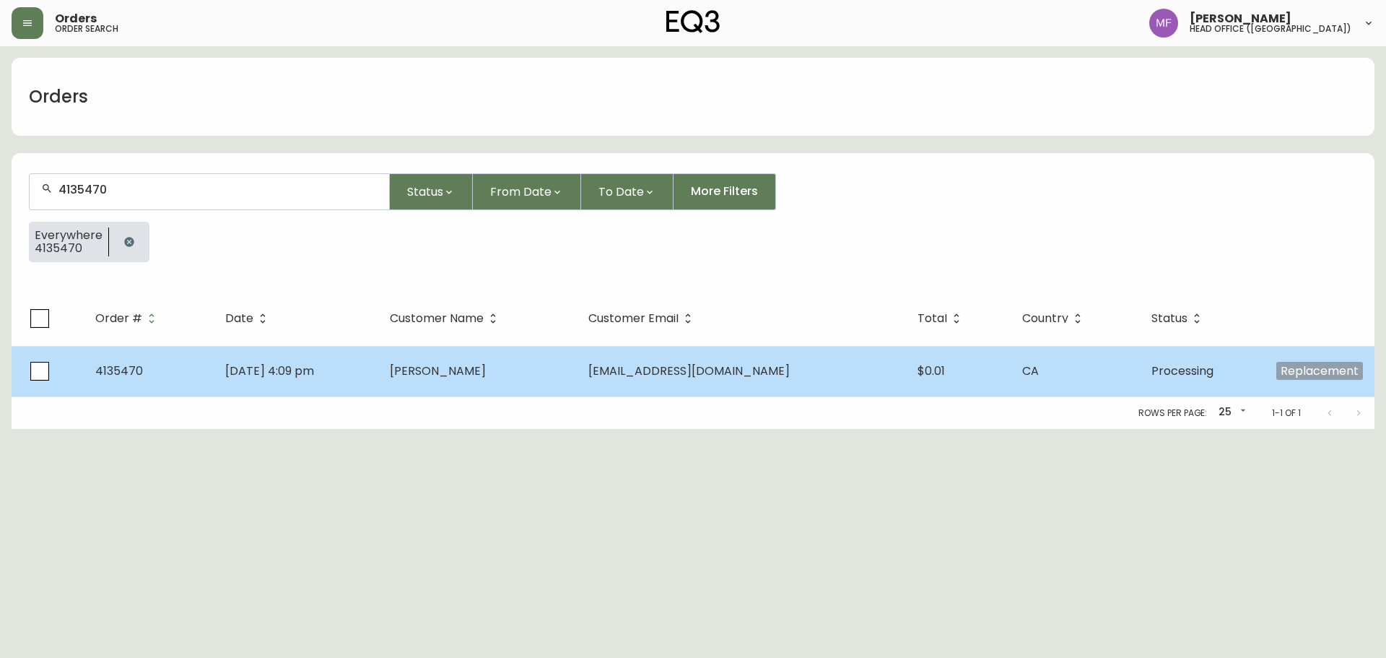
click at [378, 356] on td "Sep 19 2025, 4:09 pm" at bounding box center [296, 371] width 164 height 51
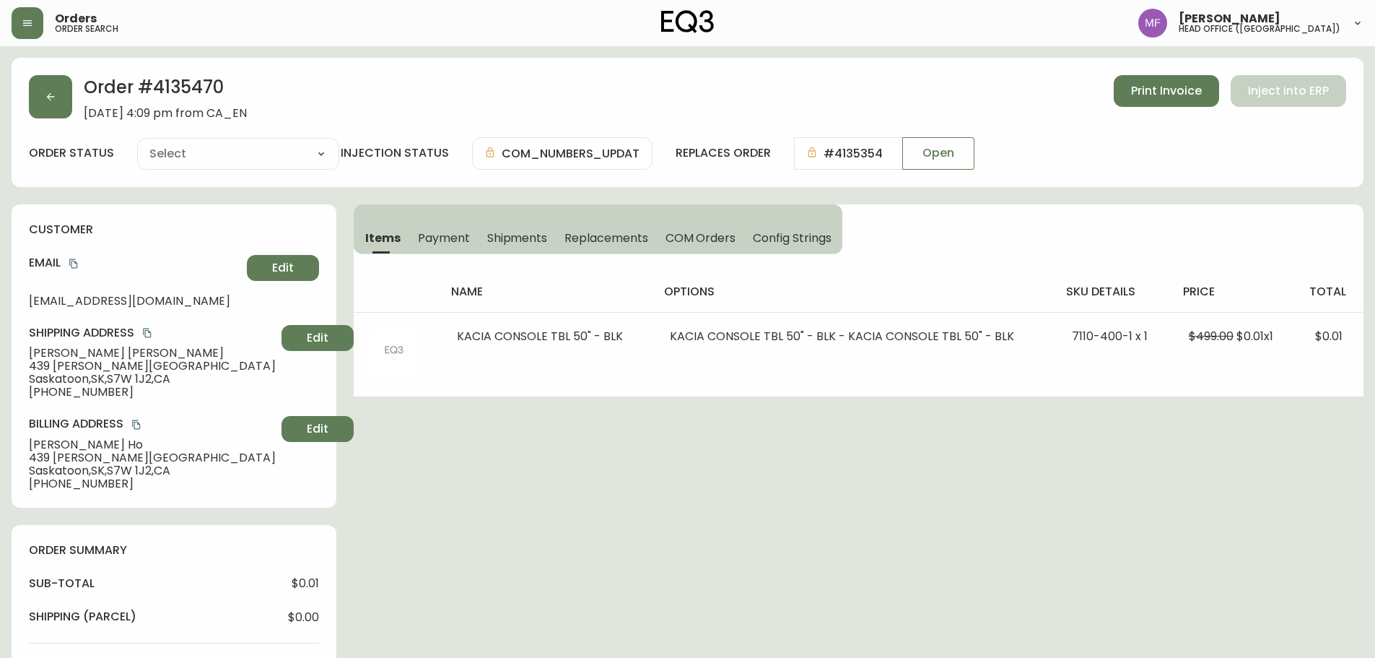
type input "Processing"
select select "PROCESSING"
click at [53, 109] on button "button" at bounding box center [50, 96] width 43 height 43
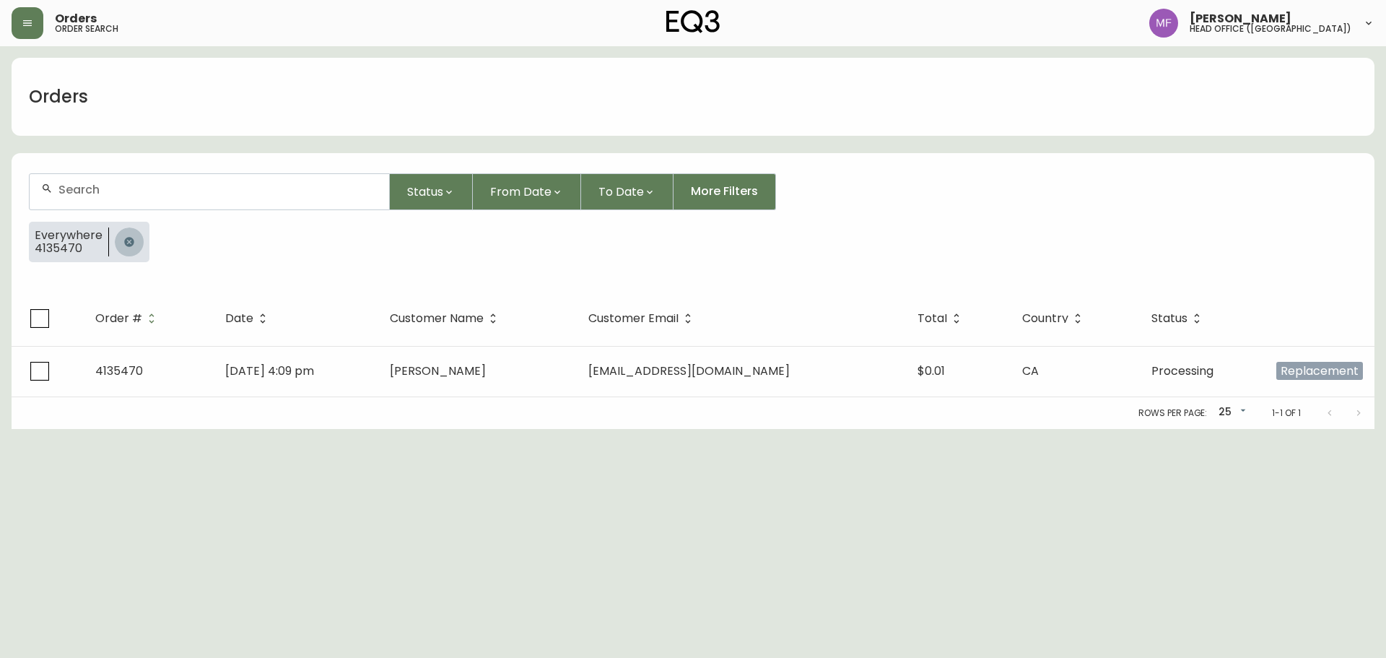
click at [133, 243] on icon "button" at bounding box center [129, 242] width 12 height 12
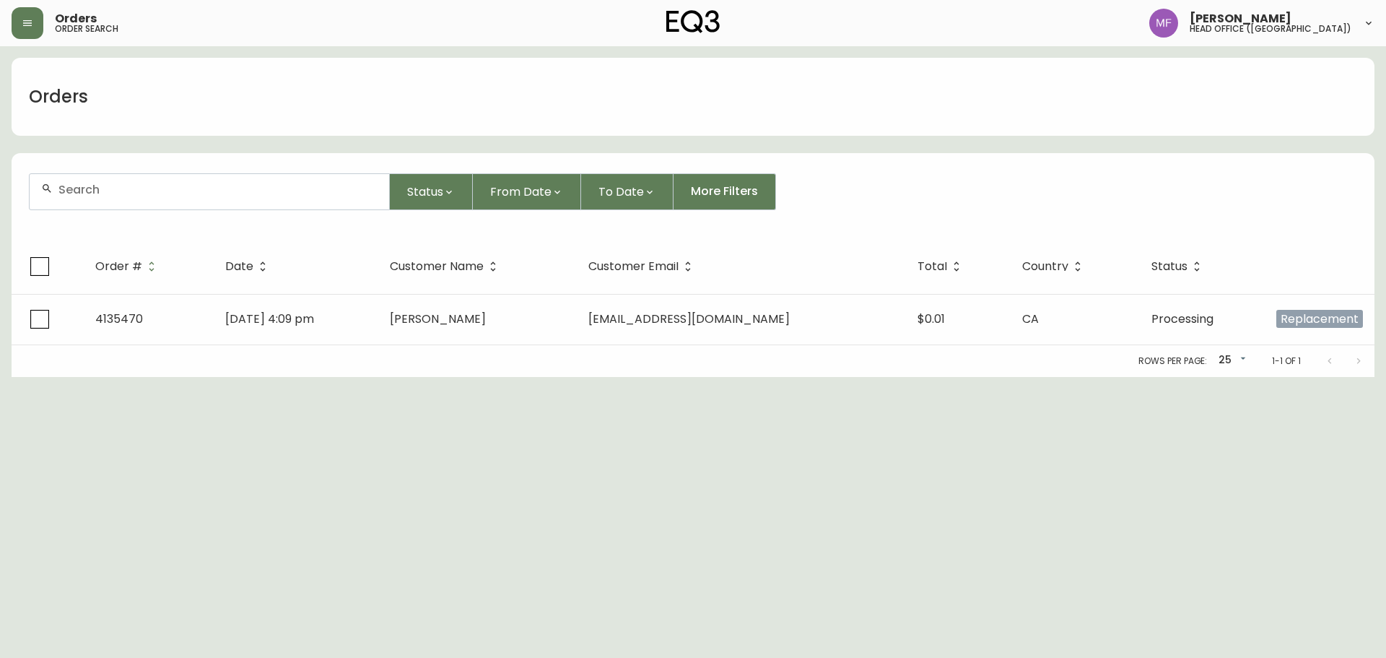
click at [118, 203] on div at bounding box center [210, 191] width 360 height 35
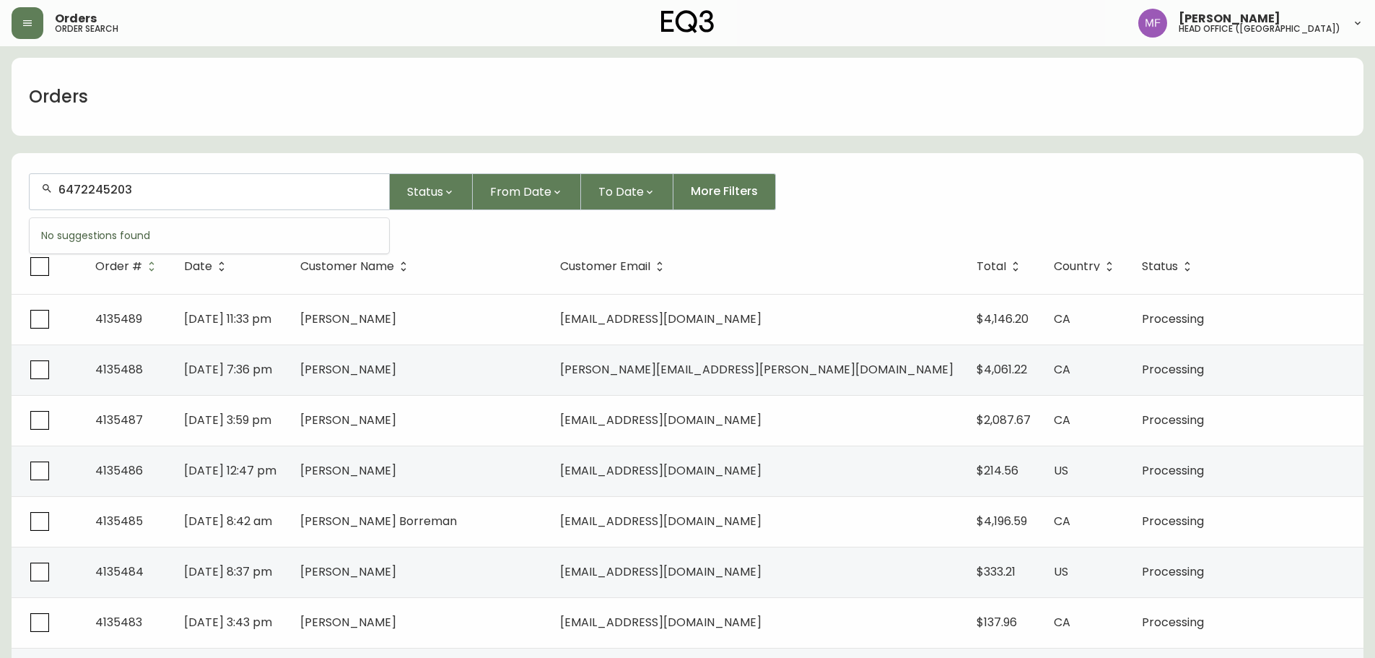
type input "6472245203"
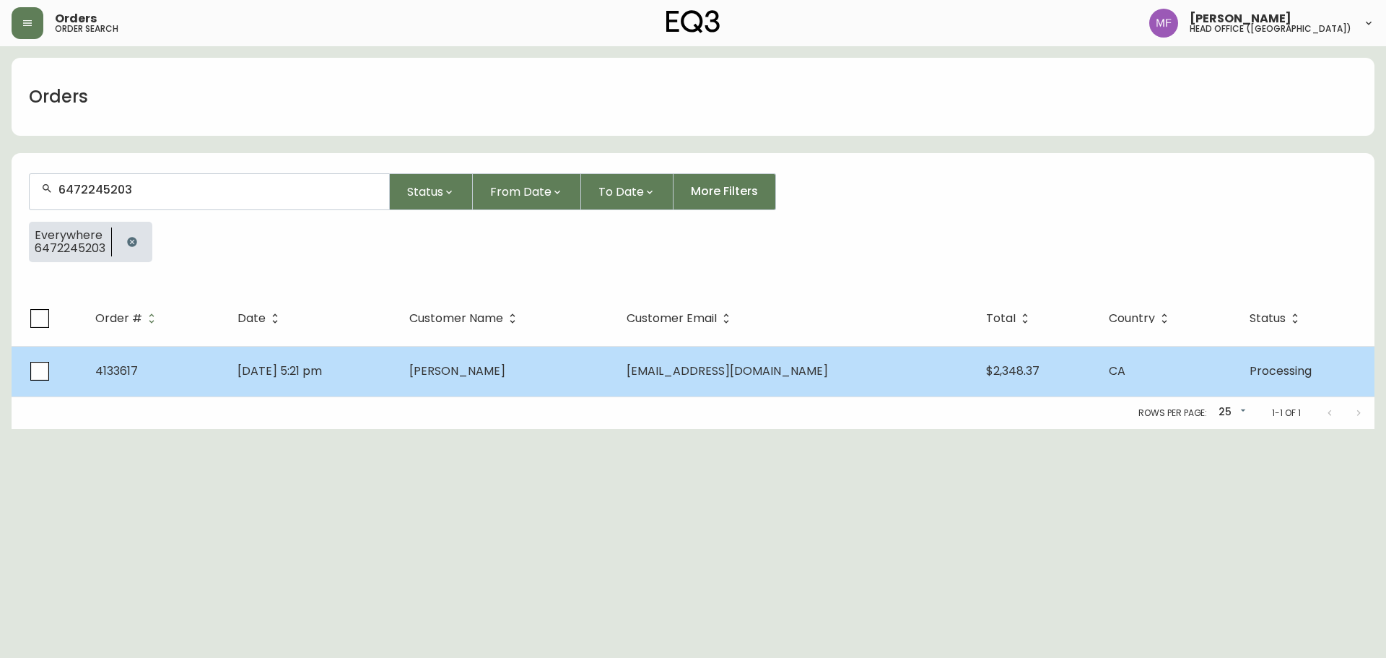
click at [348, 378] on td "Jun 09 2025, 5:21 pm" at bounding box center [312, 371] width 173 height 51
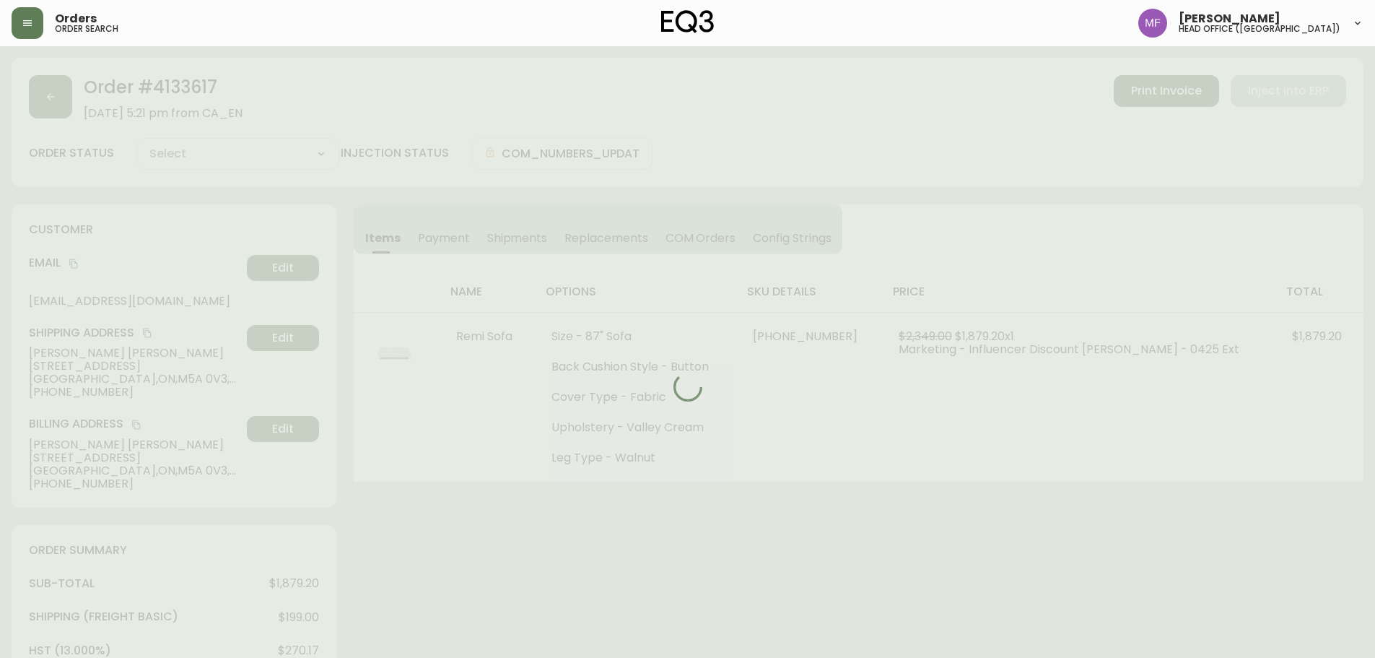
type input "Processing"
select select "PROCESSING"
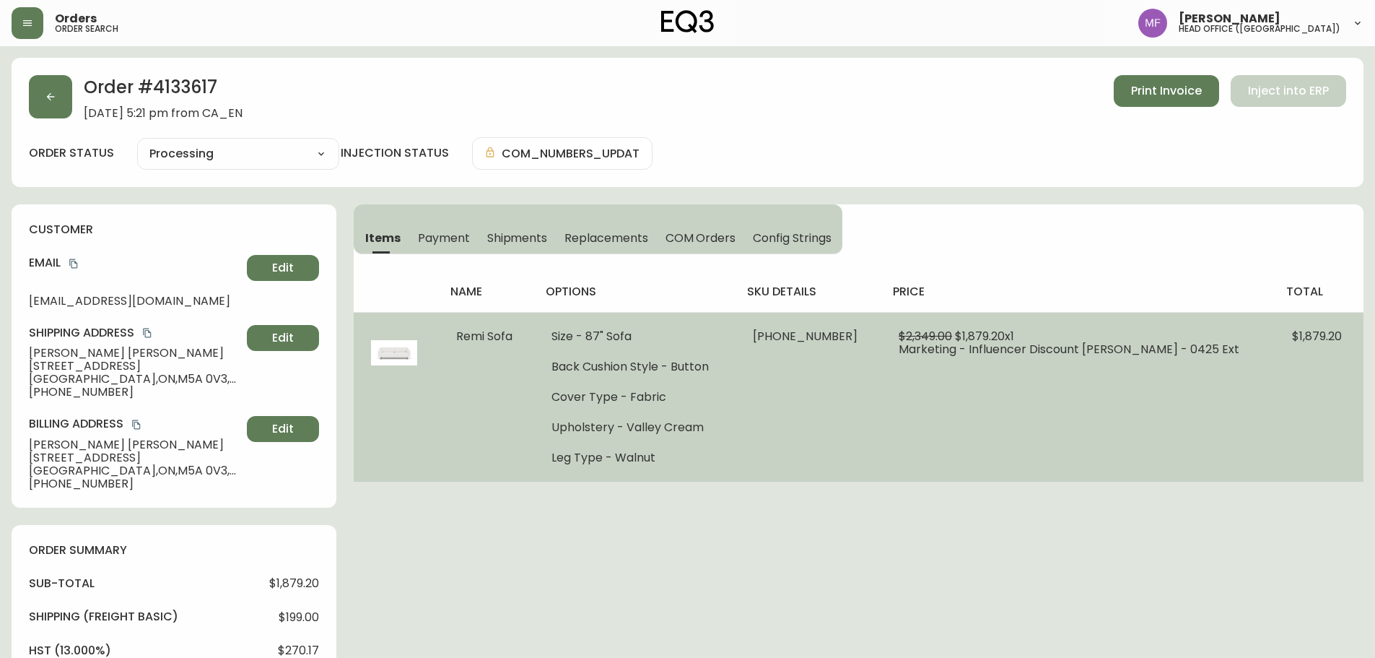
drag, startPoint x: 922, startPoint y: 548, endPoint x: 593, endPoint y: 461, distance: 340.4
click at [922, 548] on div "Order # 4133617 June 9, 2025 at 5:21 pm from CA_EN Print Invoice Inject into ER…" at bounding box center [688, 658] width 1352 height 1200
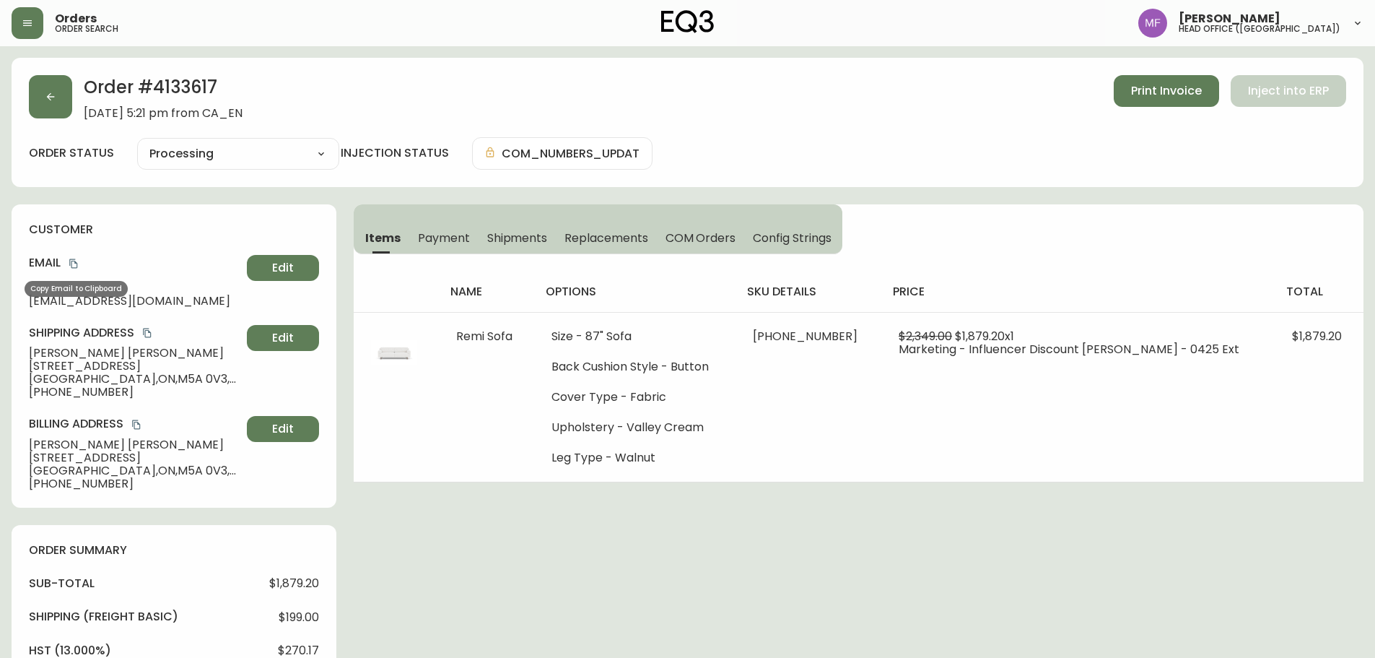
click at [74, 261] on icon "copy" at bounding box center [73, 263] width 8 height 9
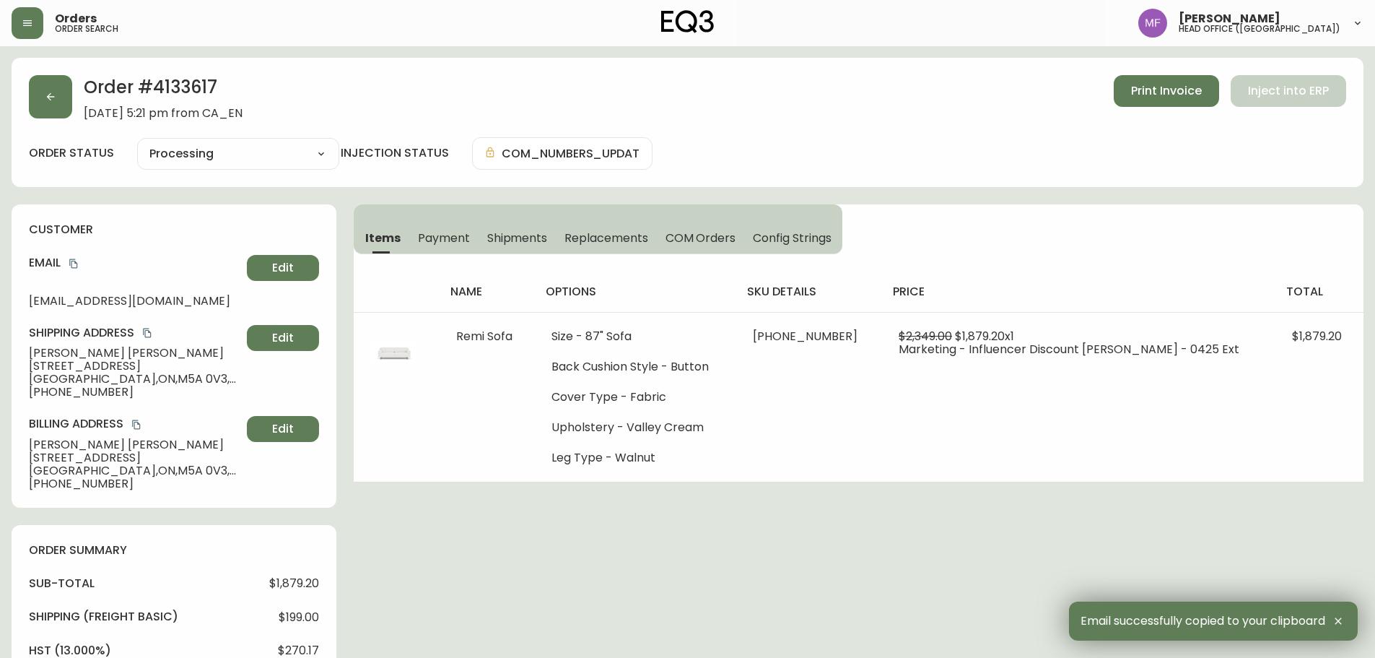
click at [197, 84] on h2 "Order # 4133617" at bounding box center [163, 91] width 159 height 32
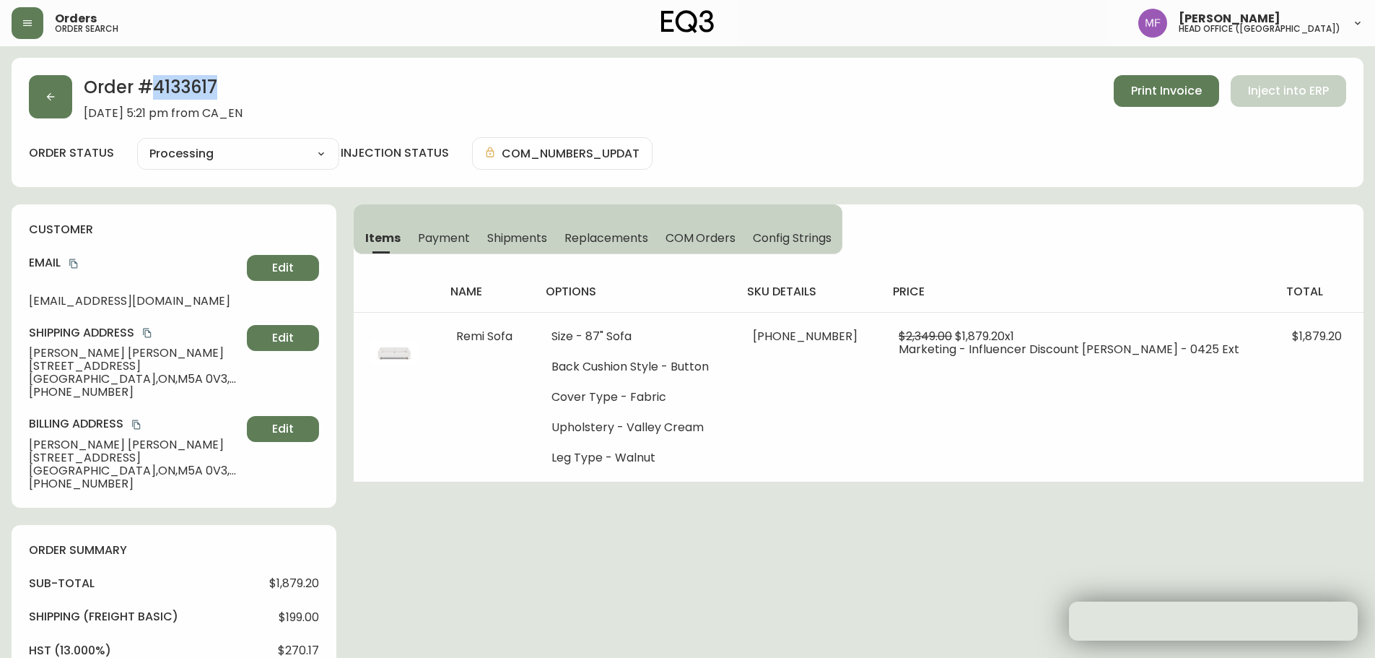
click at [197, 84] on h2 "Order # 4133617" at bounding box center [163, 91] width 159 height 32
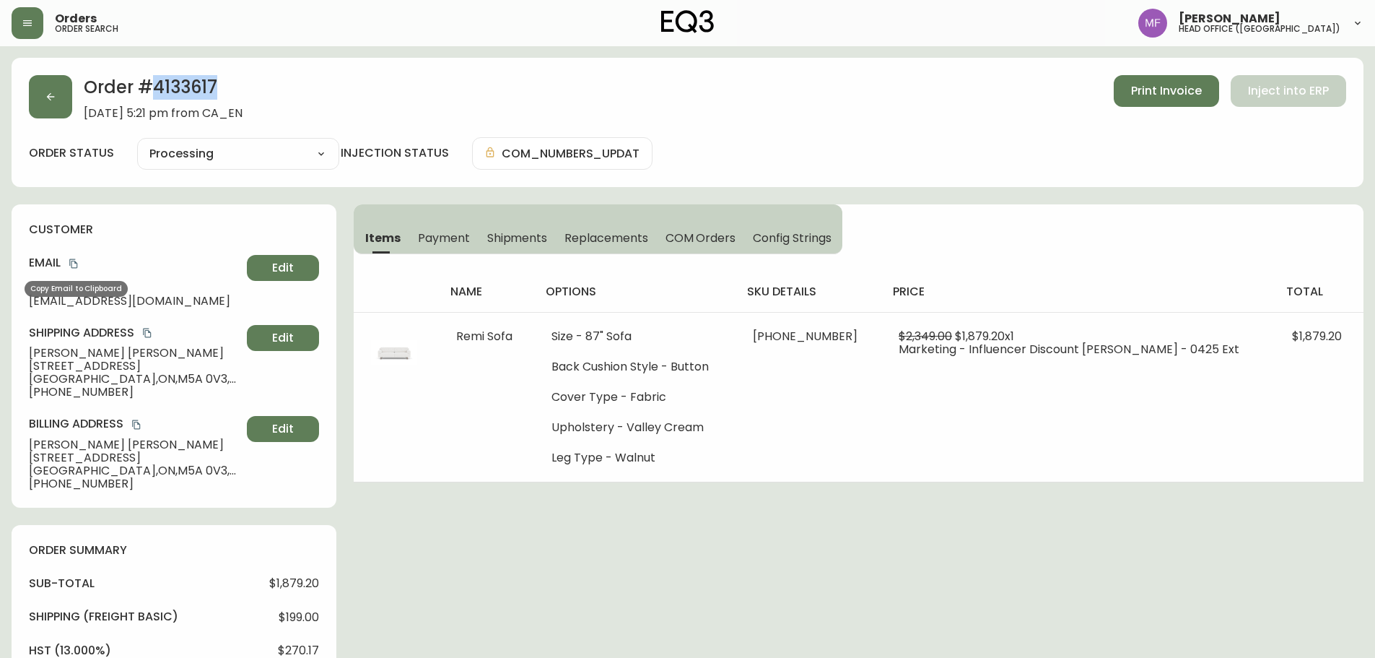
click at [74, 266] on icon "copy" at bounding box center [74, 263] width 10 height 10
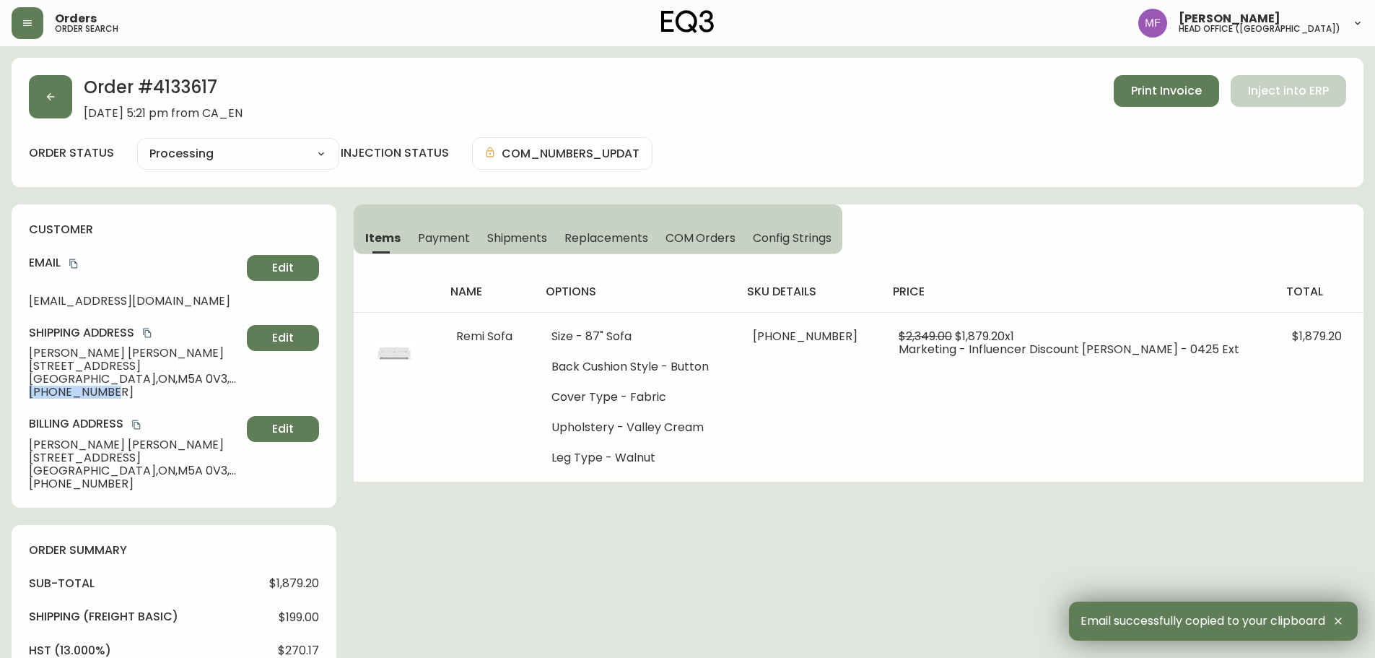
drag, startPoint x: 118, startPoint y: 397, endPoint x: 30, endPoint y: 394, distance: 88.1
click at [30, 394] on span "+16472245203" at bounding box center [135, 392] width 212 height 13
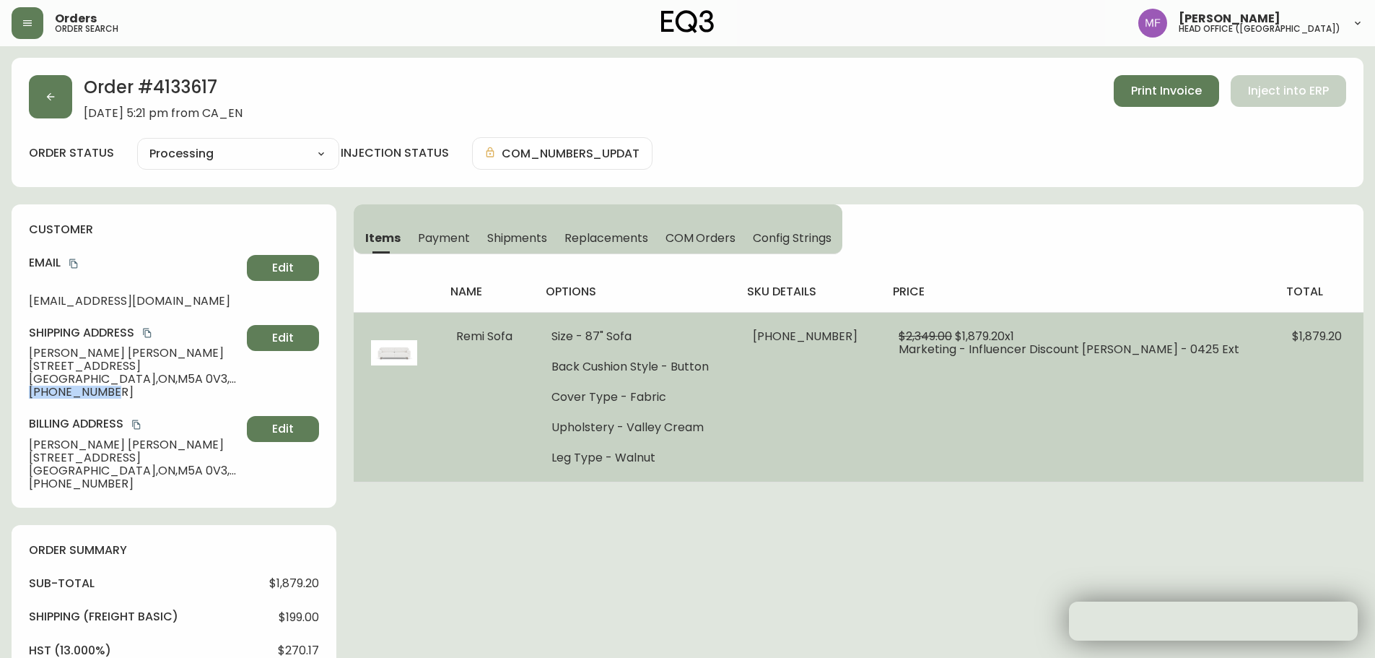
copy span "+16472245203"
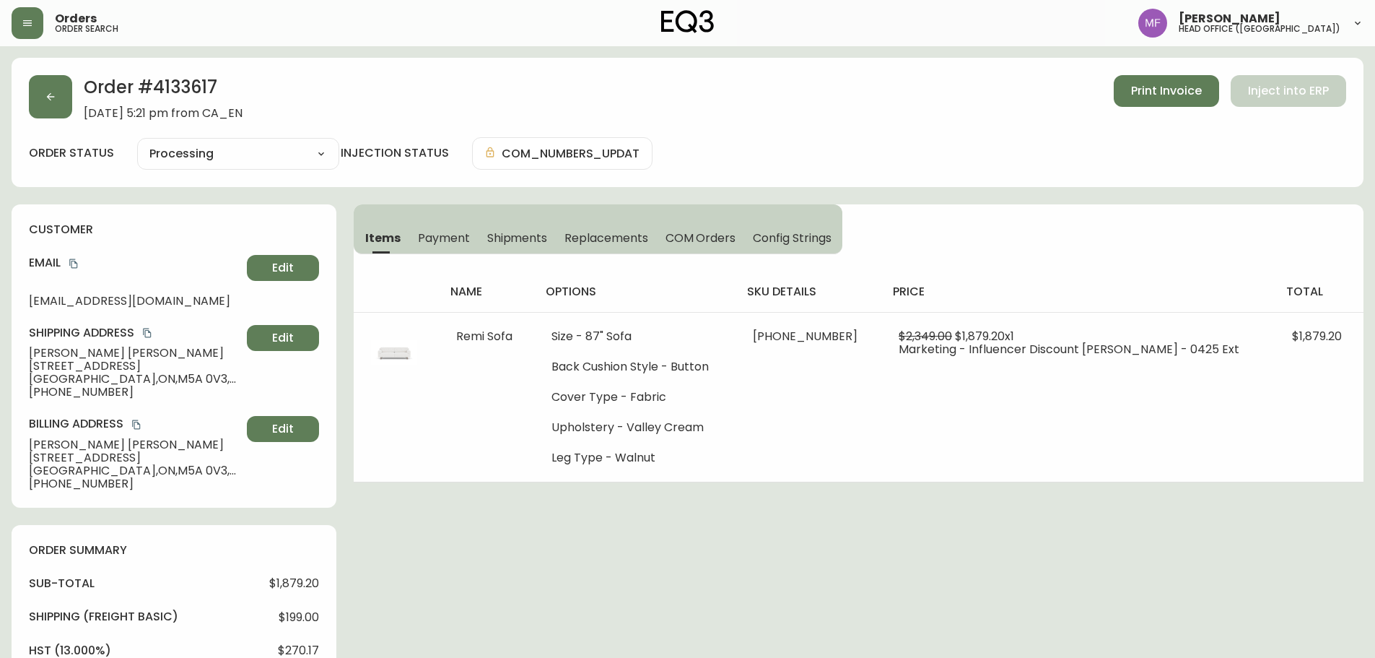
click at [178, 89] on h2 "Order # 4133617" at bounding box center [163, 91] width 159 height 32
copy h2 "4133617"
drag, startPoint x: 136, startPoint y: 355, endPoint x: 27, endPoint y: 356, distance: 109.0
click at [25, 356] on div "customer Email liamgamedev@gmail.com Edit Shipping Address Liam O'Hagan 50 Powe…" at bounding box center [174, 355] width 325 height 303
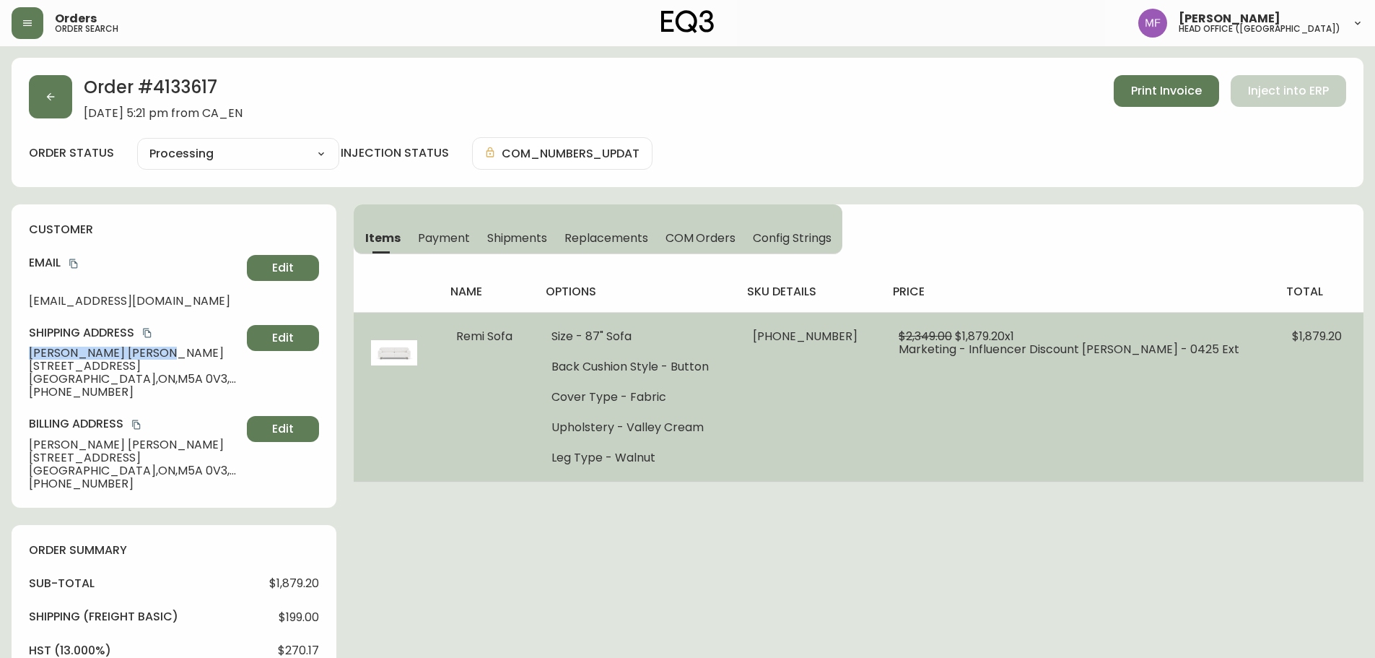
copy span "Liam O'Hagan"
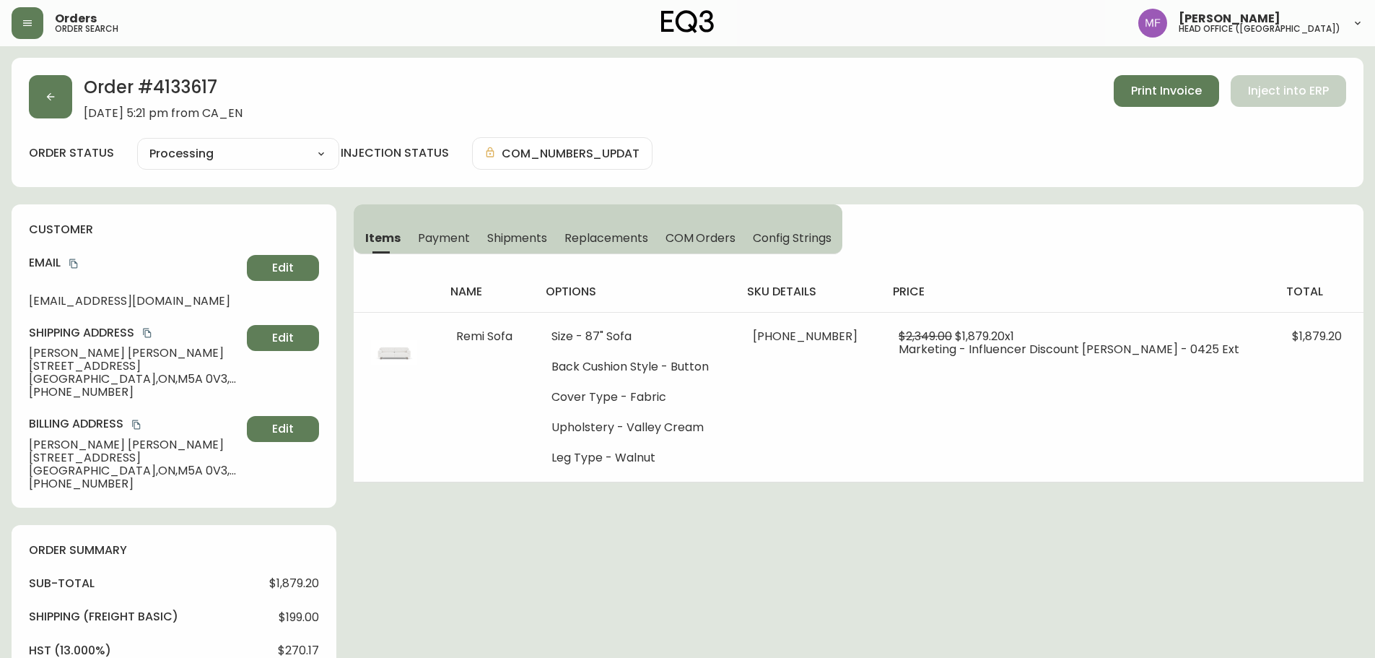
click at [175, 98] on h2 "Order # 4133617" at bounding box center [163, 91] width 159 height 32
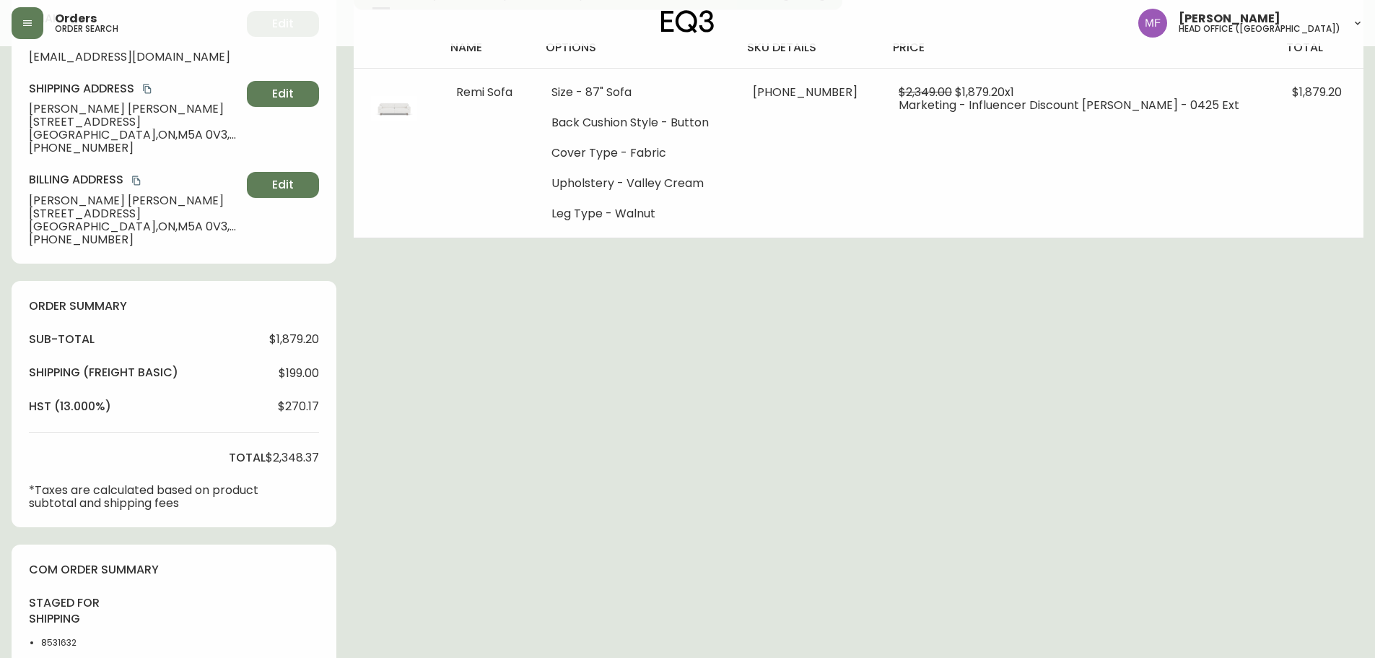
scroll to position [505, 0]
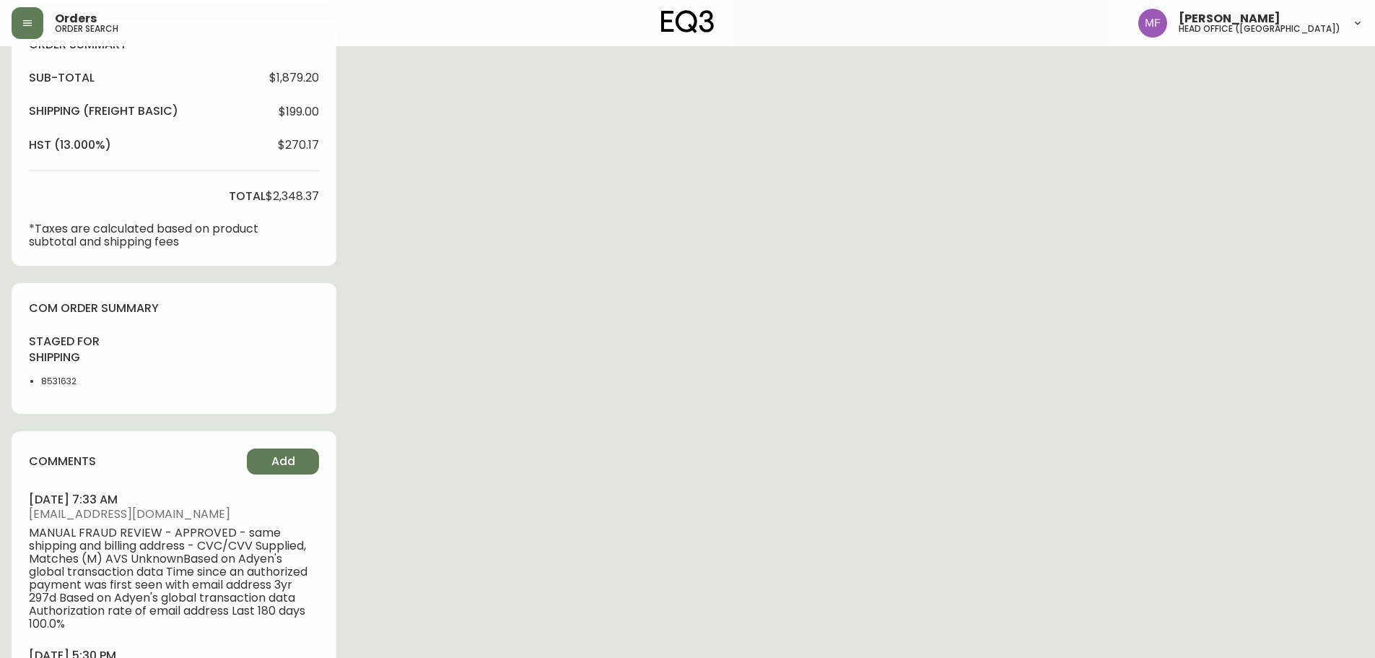
click at [61, 383] on li "8531632" at bounding box center [77, 381] width 73 height 13
click at [530, 370] on div "Order # 4133617 June 9, 2025 at 5:21 pm from CA_EN Print Invoice Inject into ER…" at bounding box center [688, 152] width 1352 height 1200
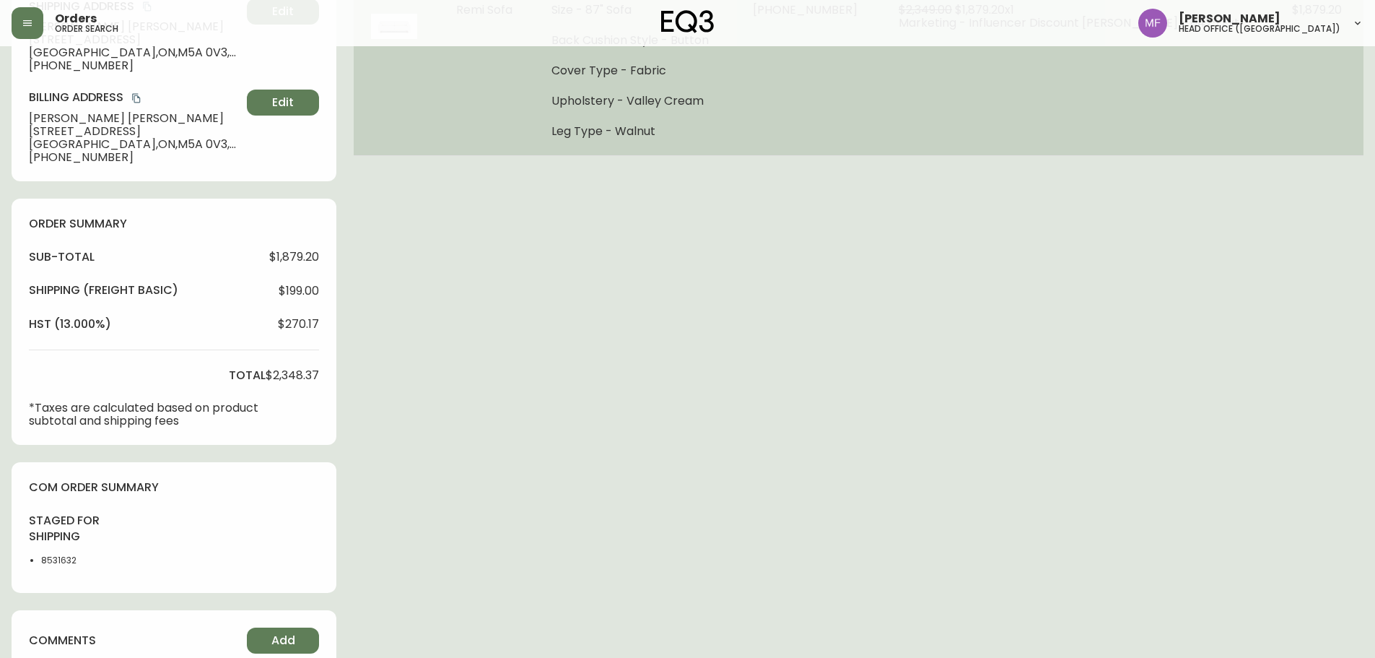
scroll to position [0, 0]
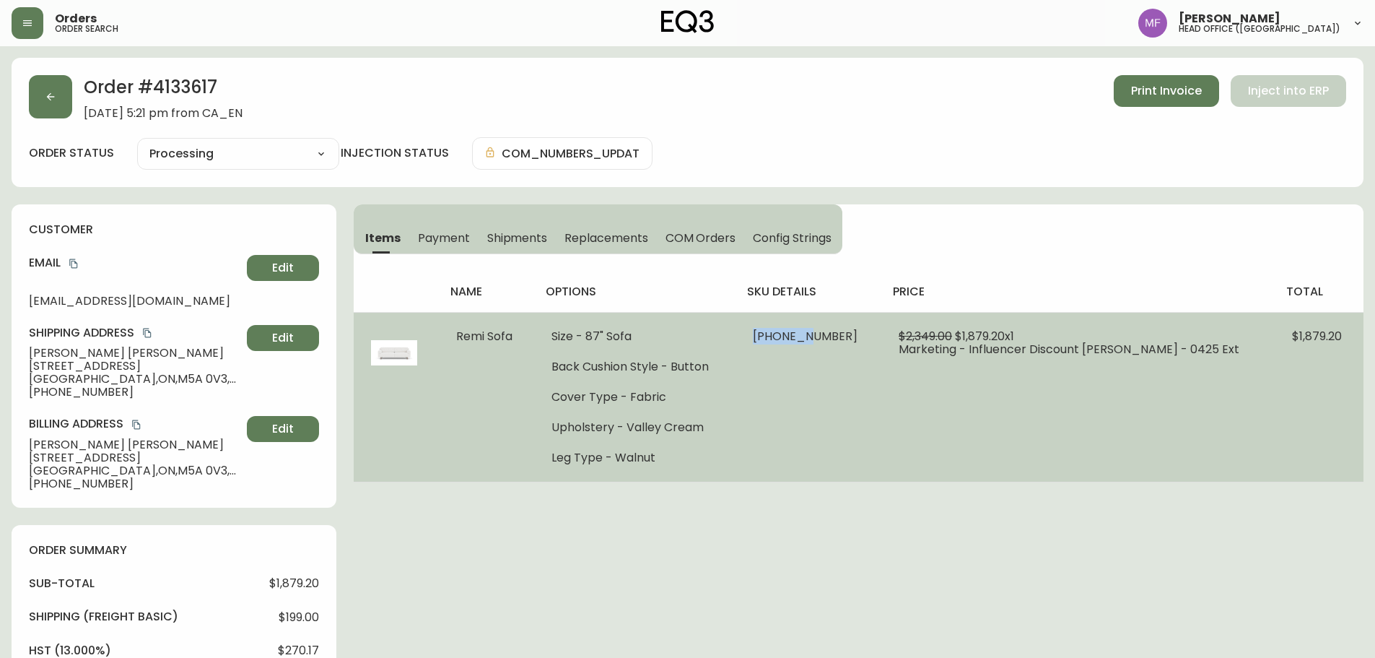
drag, startPoint x: 848, startPoint y: 340, endPoint x: 801, endPoint y: 340, distance: 46.9
click at [801, 340] on span "30133-01 x 1" at bounding box center [805, 336] width 105 height 17
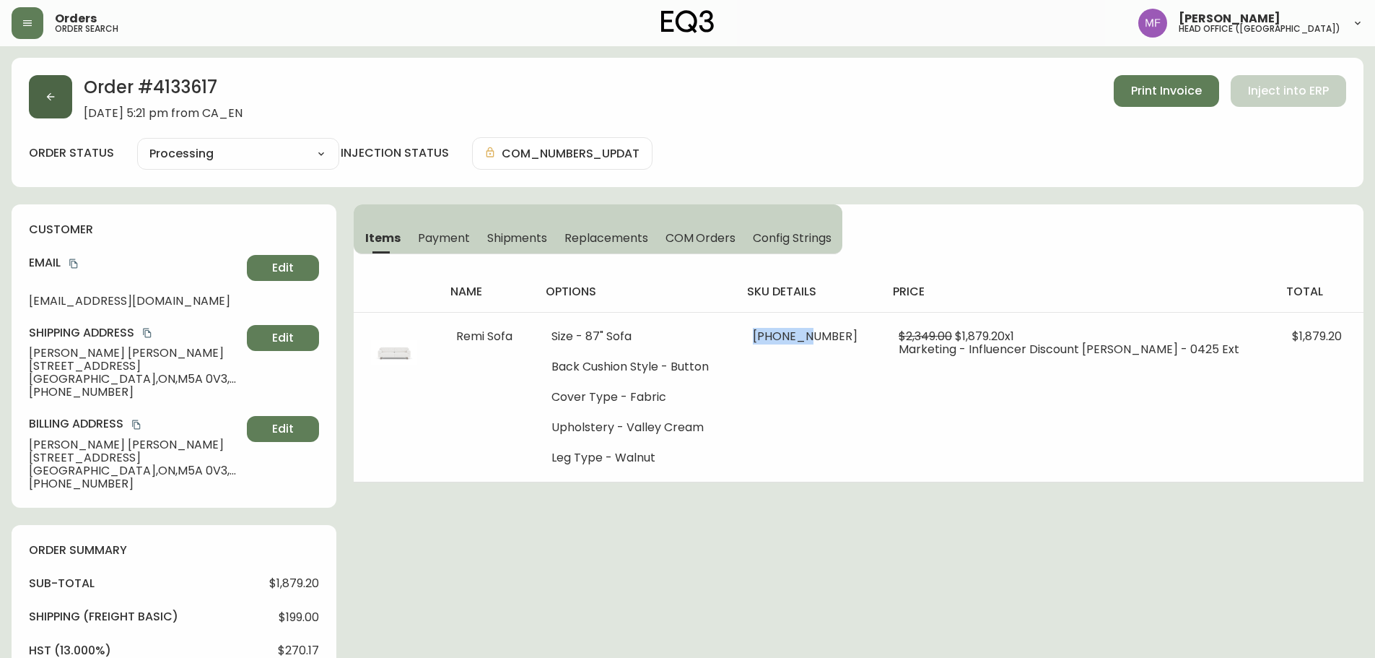
click at [38, 106] on button "button" at bounding box center [50, 96] width 43 height 43
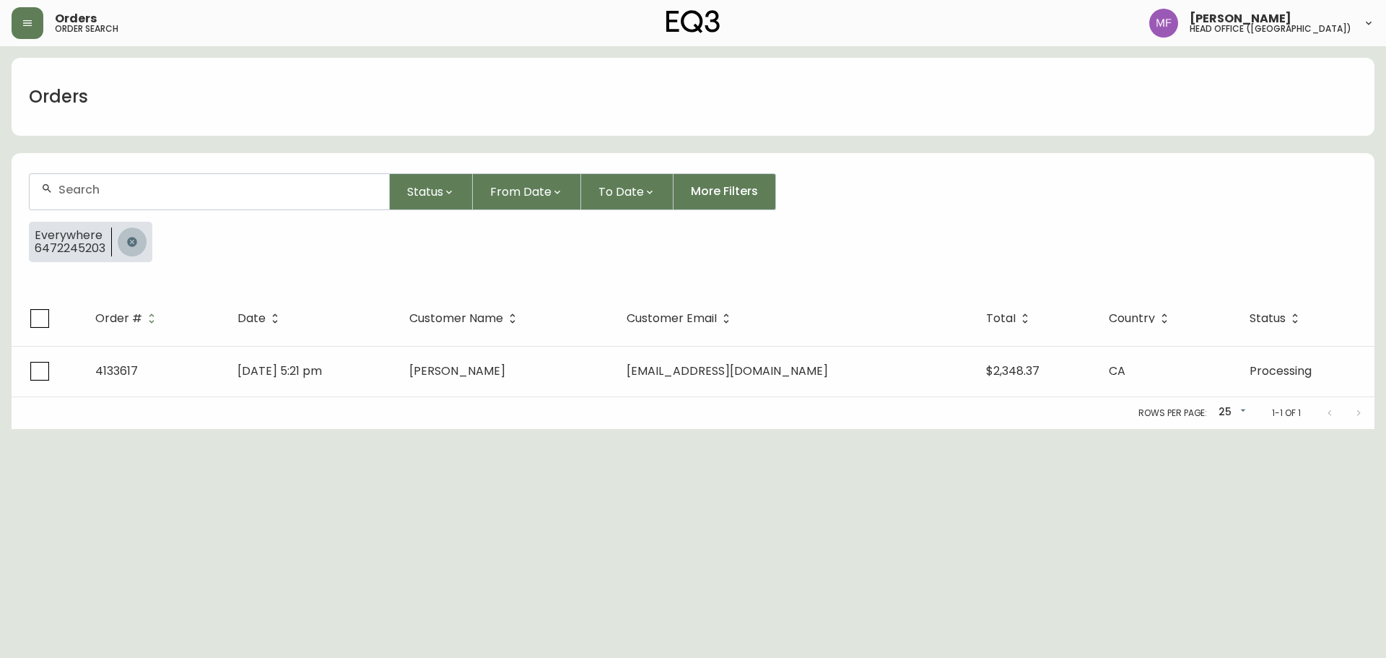
click at [130, 232] on button "button" at bounding box center [132, 241] width 29 height 29
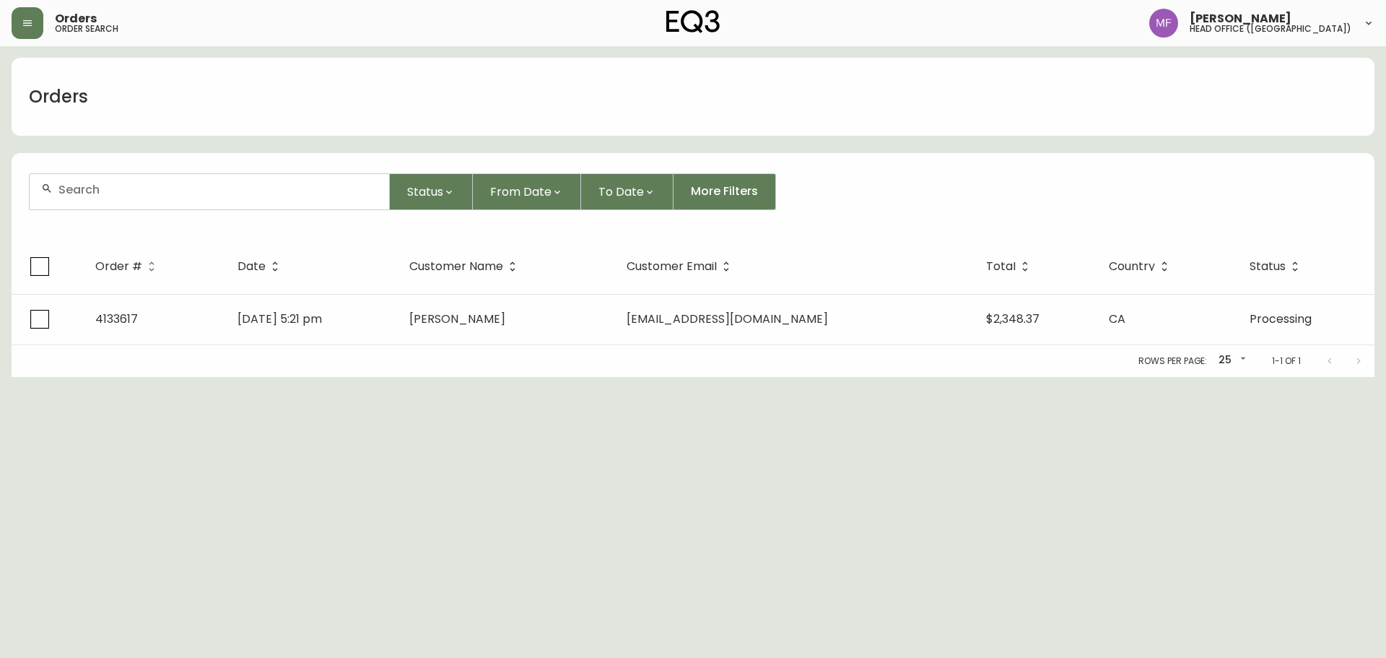
click at [126, 195] on input "text" at bounding box center [217, 190] width 319 height 14
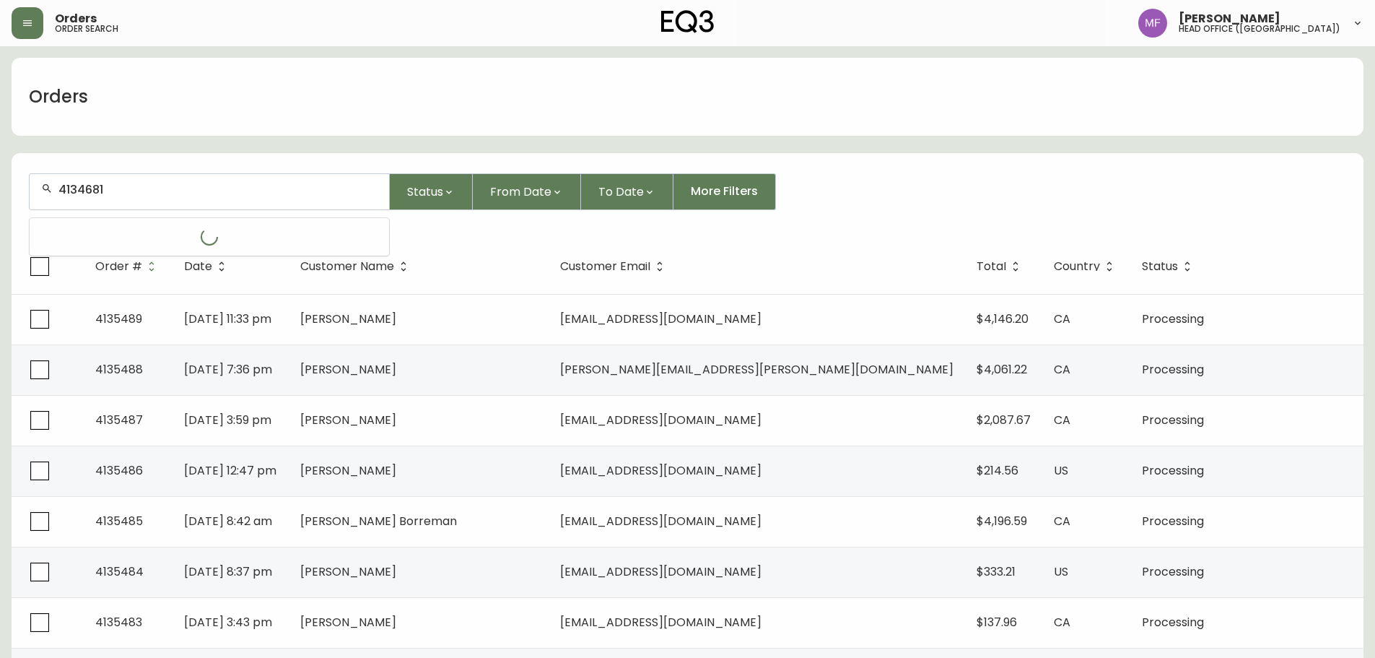
type input "4134681"
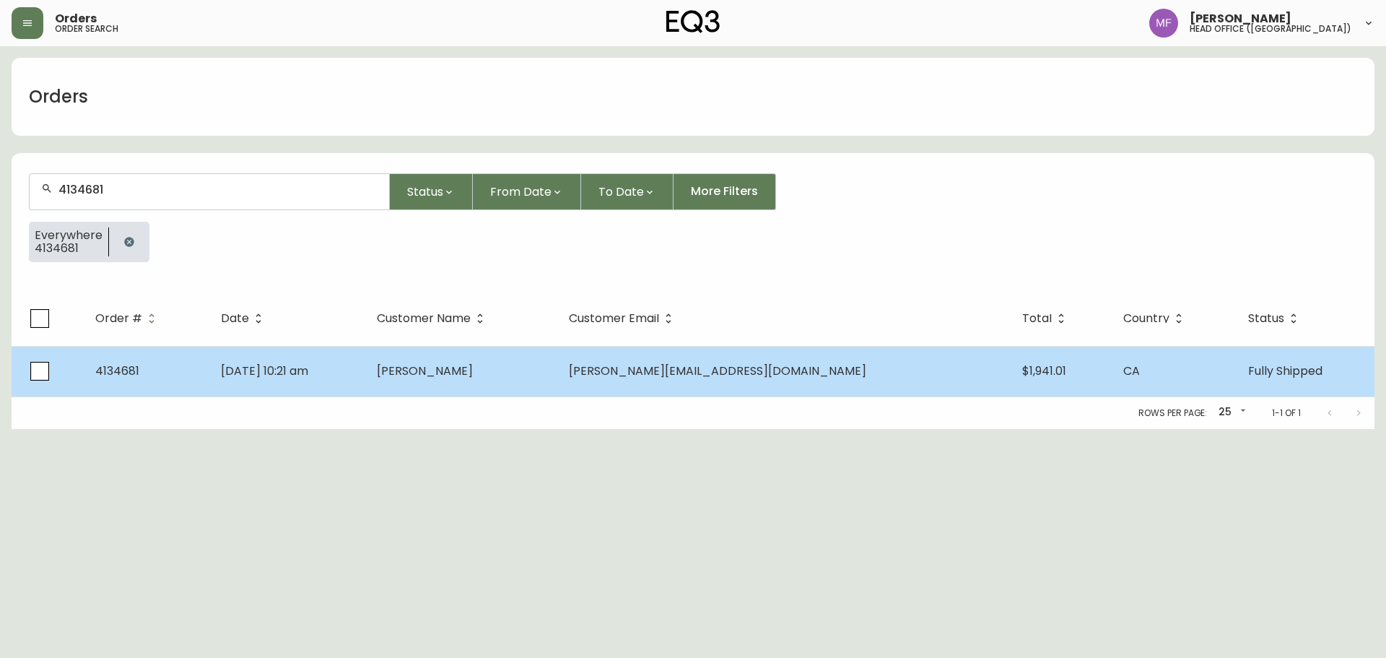
click at [473, 377] on span "jeremie arsenault" at bounding box center [425, 370] width 96 height 17
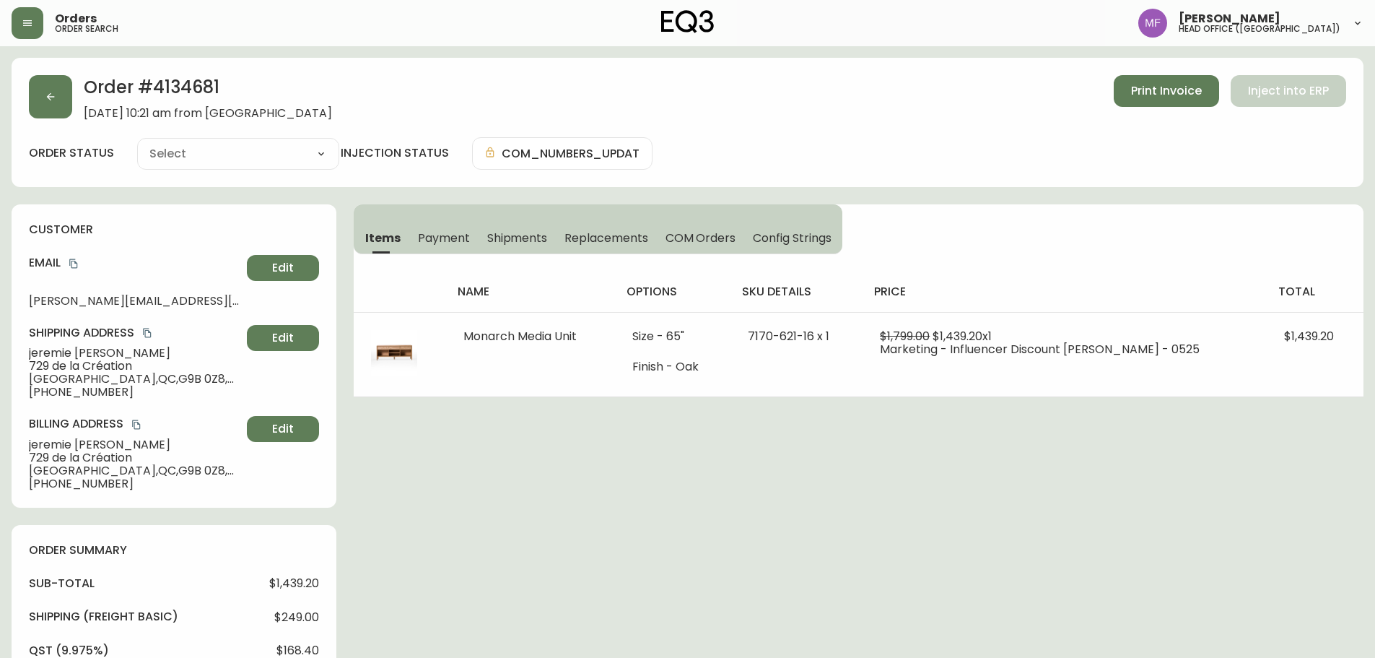
type input "Fully Shipped"
select select "FULLY_SHIPPED"
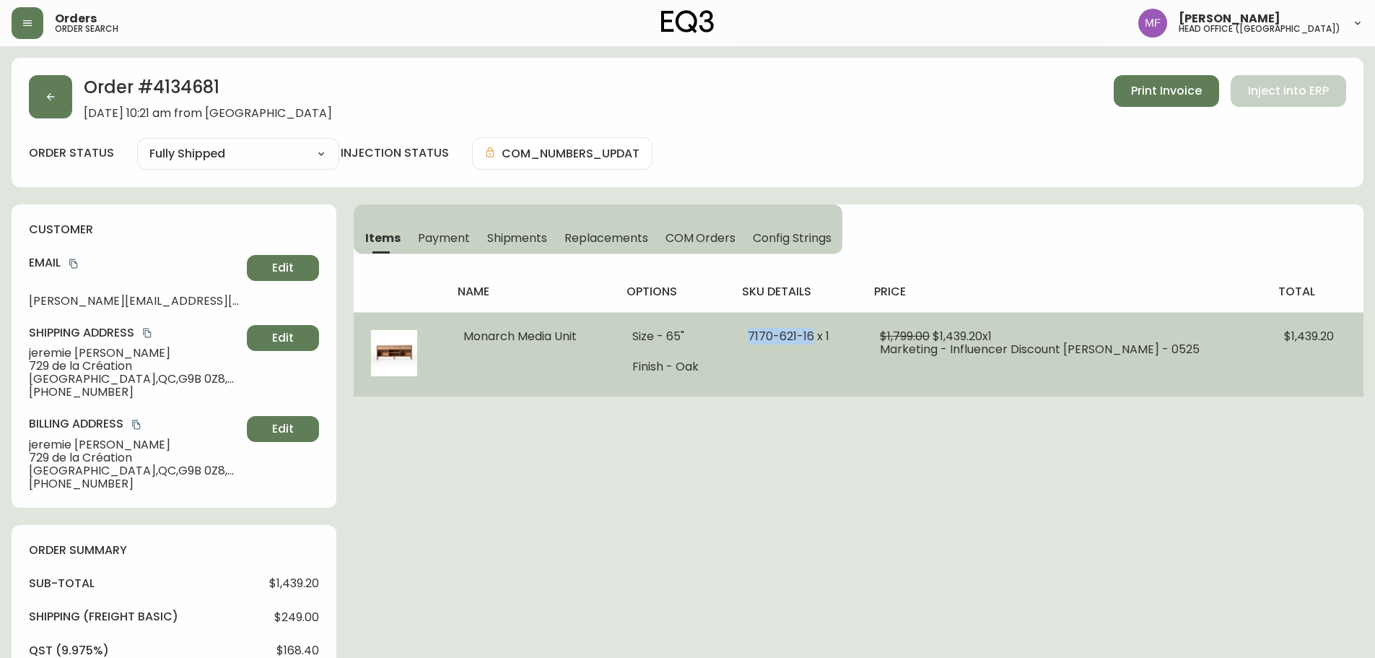
drag, startPoint x: 825, startPoint y: 336, endPoint x: 760, endPoint y: 335, distance: 65.0
click at [760, 335] on span "7170-621-16 x 1" at bounding box center [789, 336] width 82 height 17
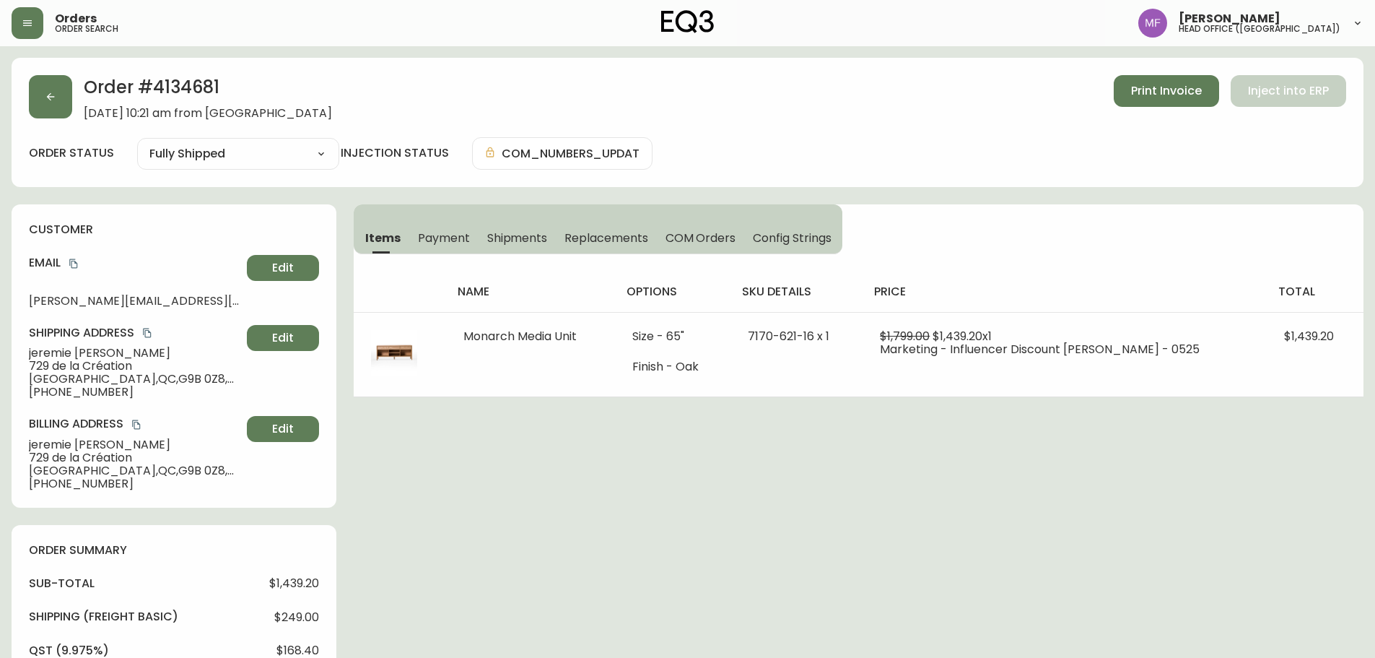
drag, startPoint x: 969, startPoint y: 268, endPoint x: 960, endPoint y: 277, distance: 12.8
drag, startPoint x: 960, startPoint y: 277, endPoint x: 476, endPoint y: 233, distance: 486.5
click at [615, 293] on th "name" at bounding box center [530, 291] width 169 height 40
click at [191, 95] on h2 "Order # 4134681" at bounding box center [208, 91] width 248 height 32
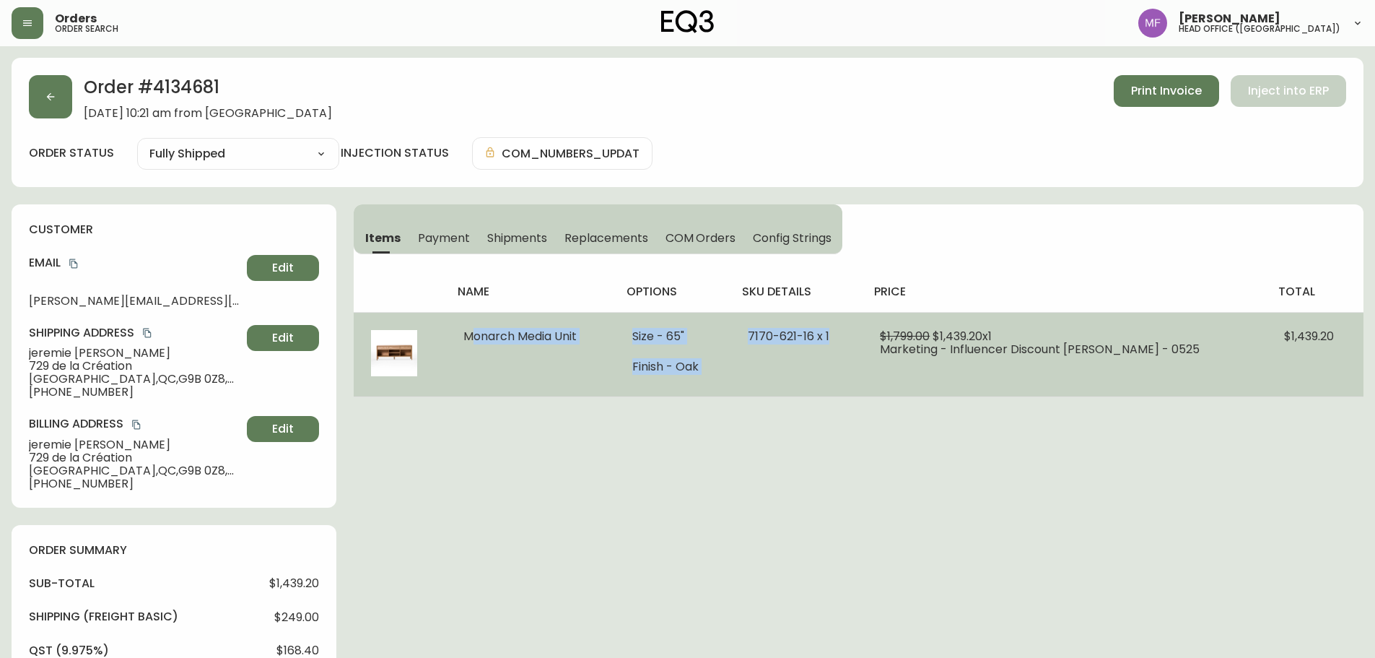
drag, startPoint x: 459, startPoint y: 339, endPoint x: 848, endPoint y: 339, distance: 389.2
click at [848, 339] on tr "Monarch Media Unit Size - 65" Finish - Oak 7170-621-16 x 1 $1,799.00 $1,439.20 …" at bounding box center [859, 354] width 1010 height 84
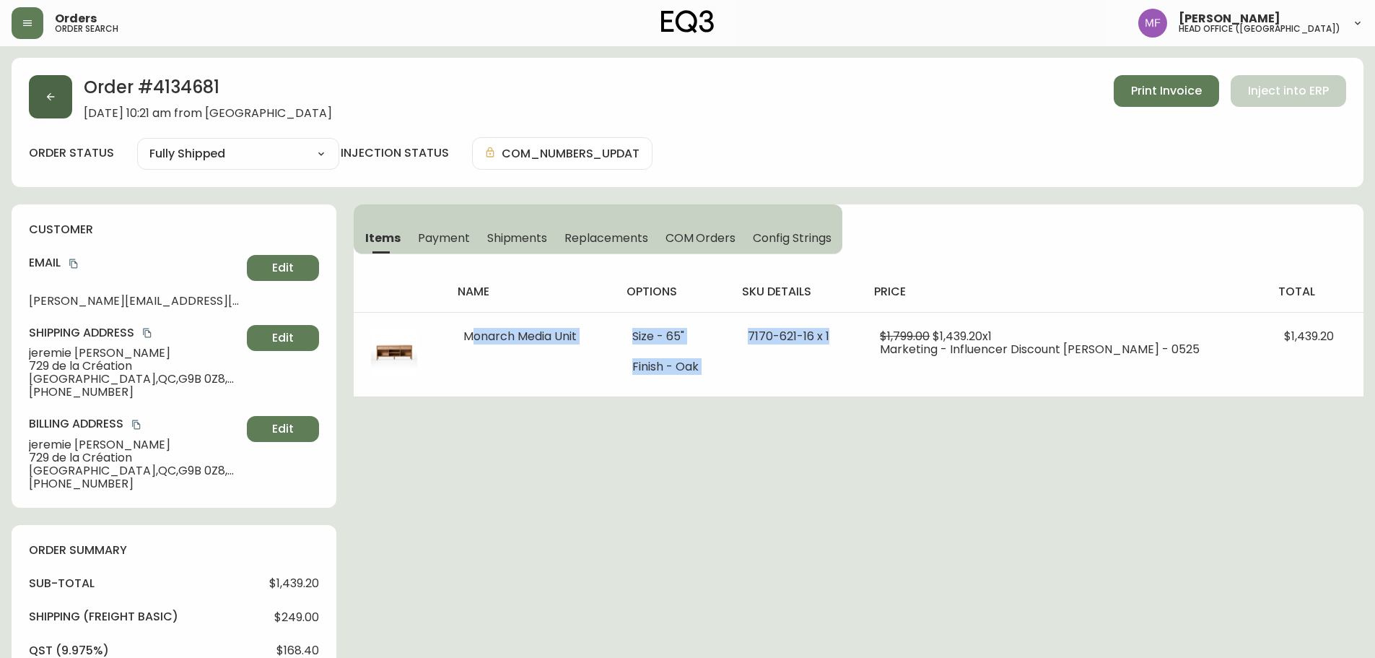
click at [53, 106] on button "button" at bounding box center [50, 96] width 43 height 43
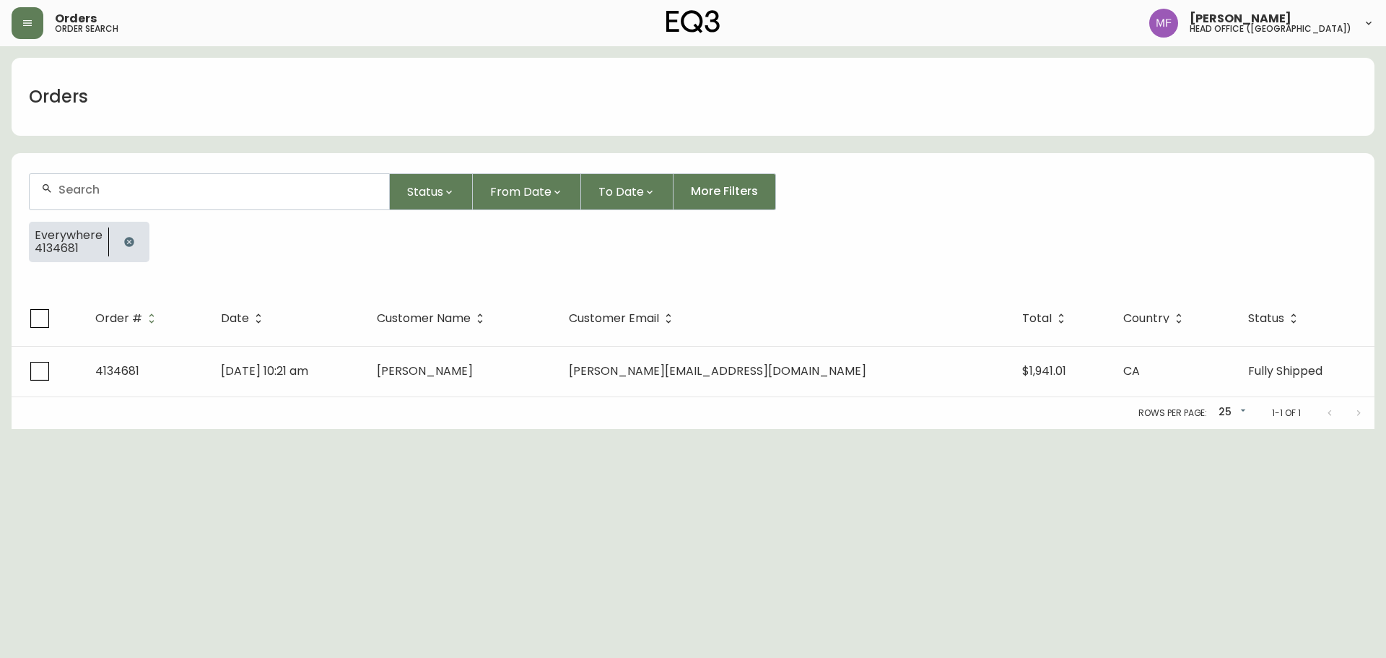
click at [136, 235] on button "button" at bounding box center [129, 241] width 29 height 29
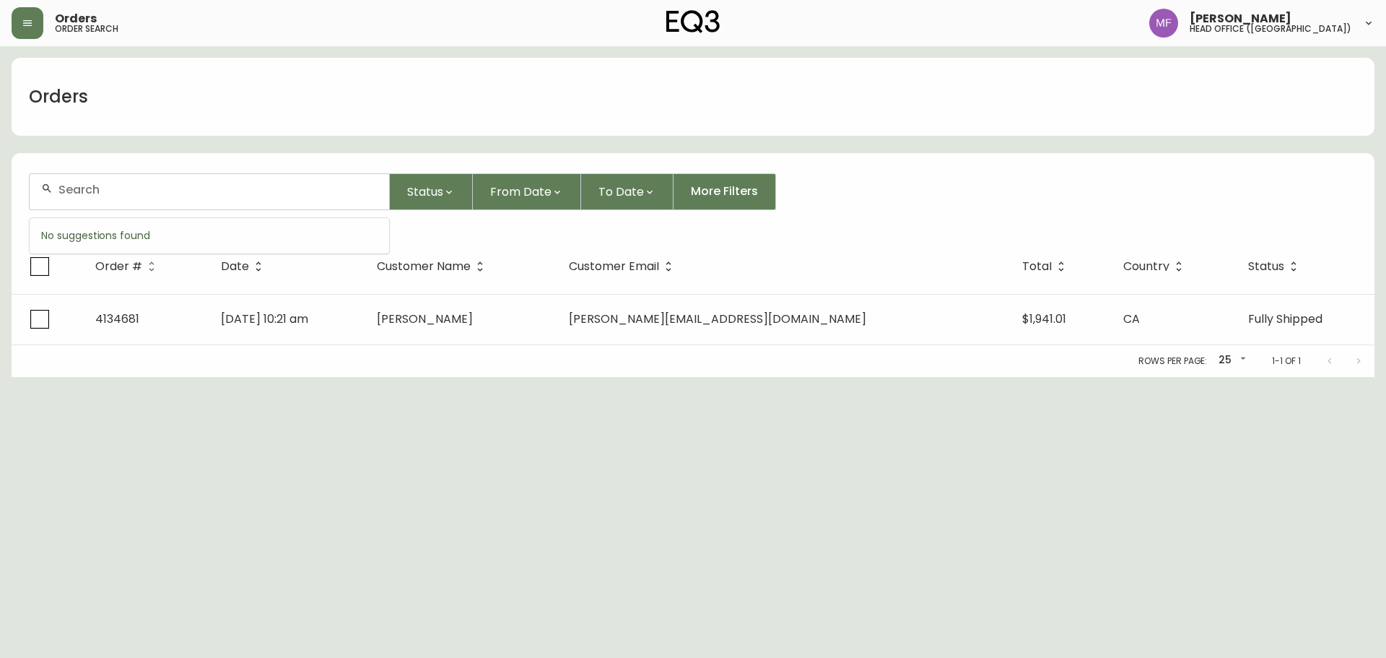
click at [128, 184] on input "text" at bounding box center [217, 190] width 319 height 14
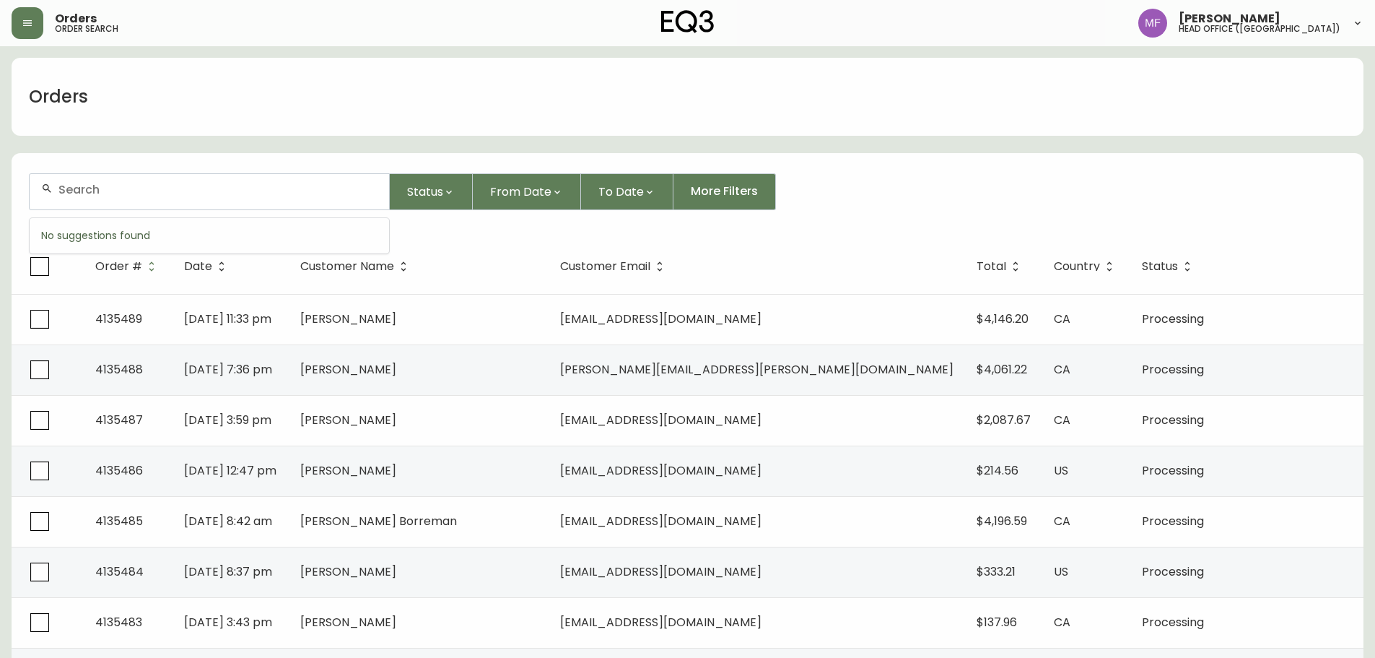
paste input "4132564"
type input "4132564"
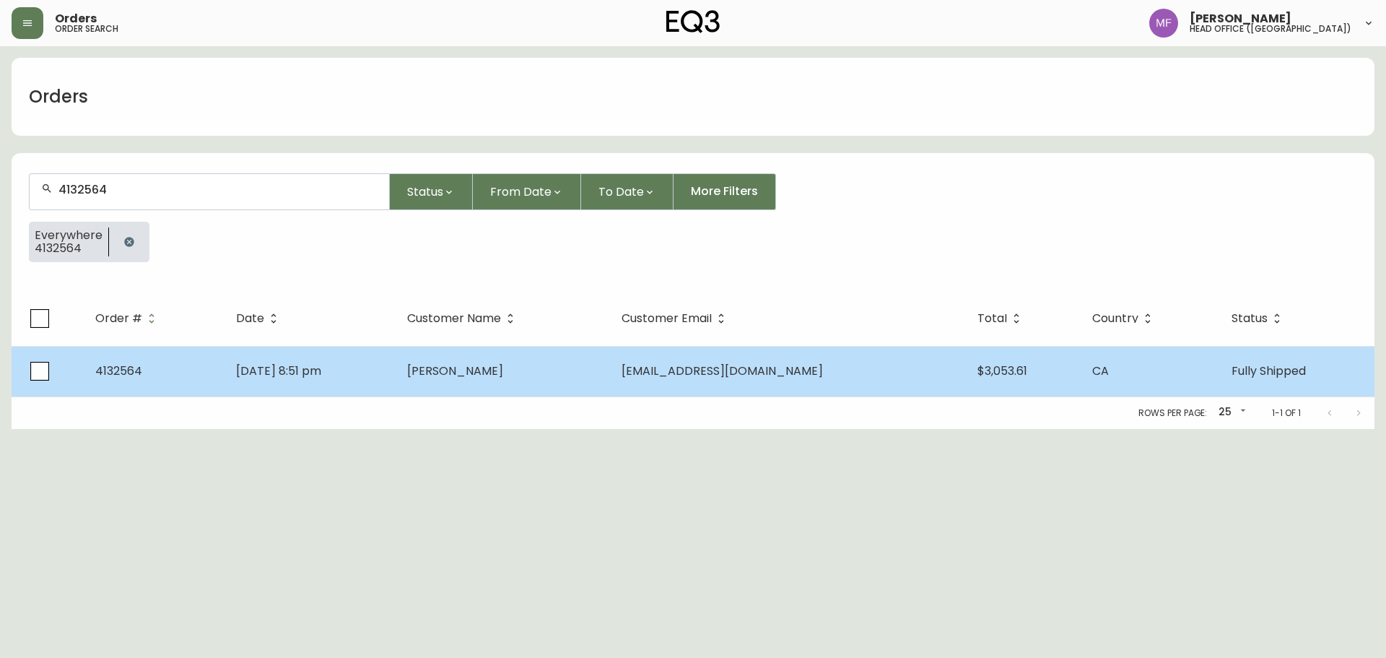
click at [314, 386] on td "Apr 21 2025, 8:51 pm" at bounding box center [310, 371] width 171 height 51
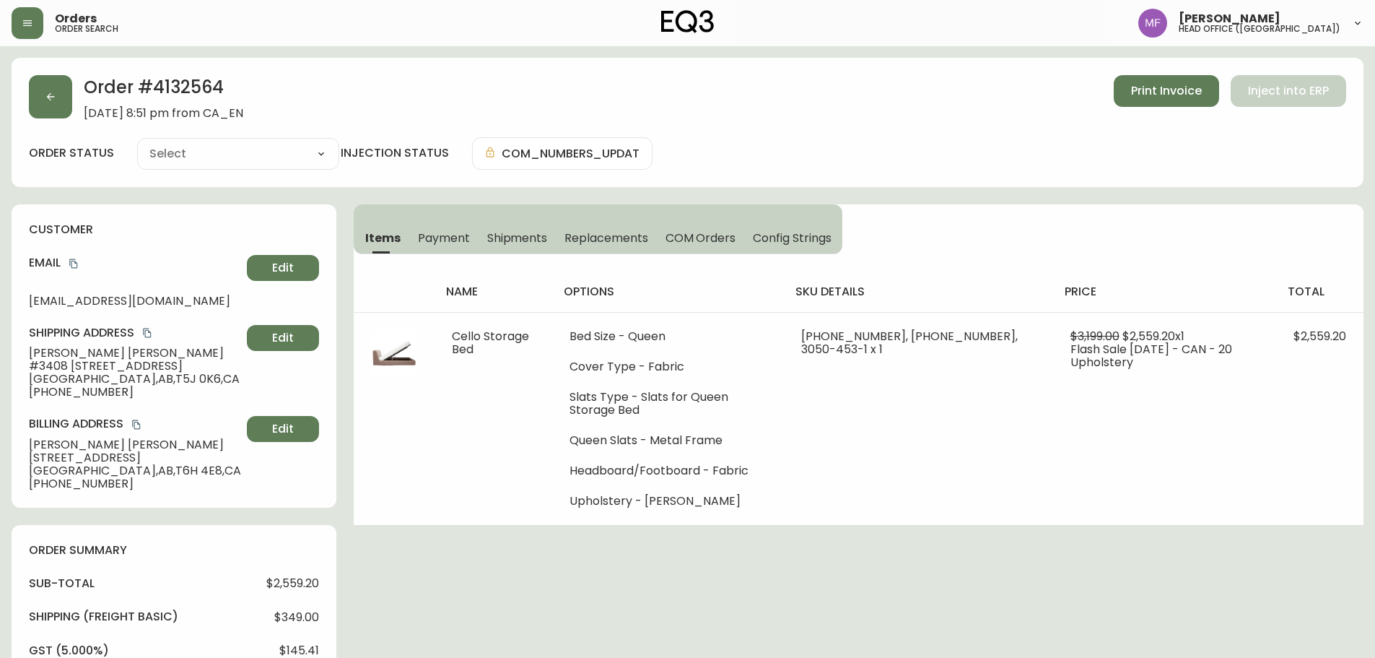
type input "Fully Shipped"
select select "FULLY_SHIPPED"
click at [202, 90] on h2 "Order # 4132564" at bounding box center [164, 91] width 160 height 32
click at [184, 90] on h2 "Order # 4132564" at bounding box center [164, 91] width 160 height 32
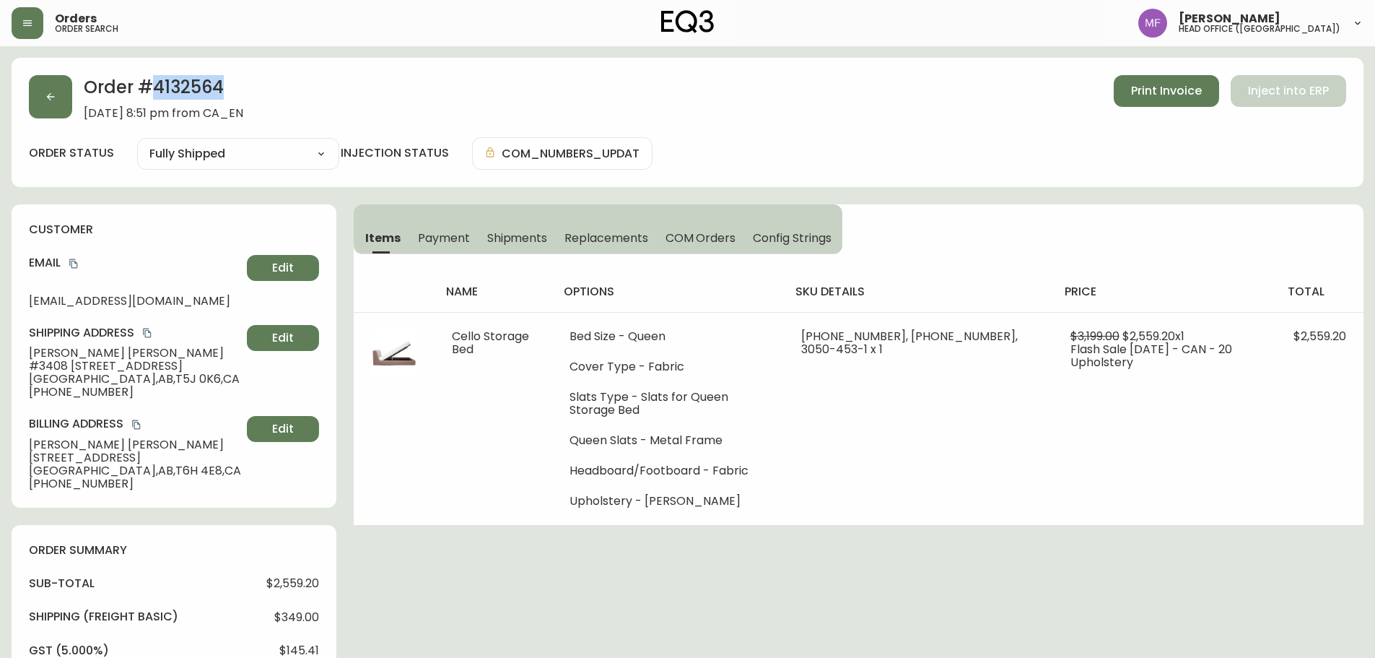
click at [184, 90] on h2 "Order # 4132564" at bounding box center [164, 91] width 160 height 32
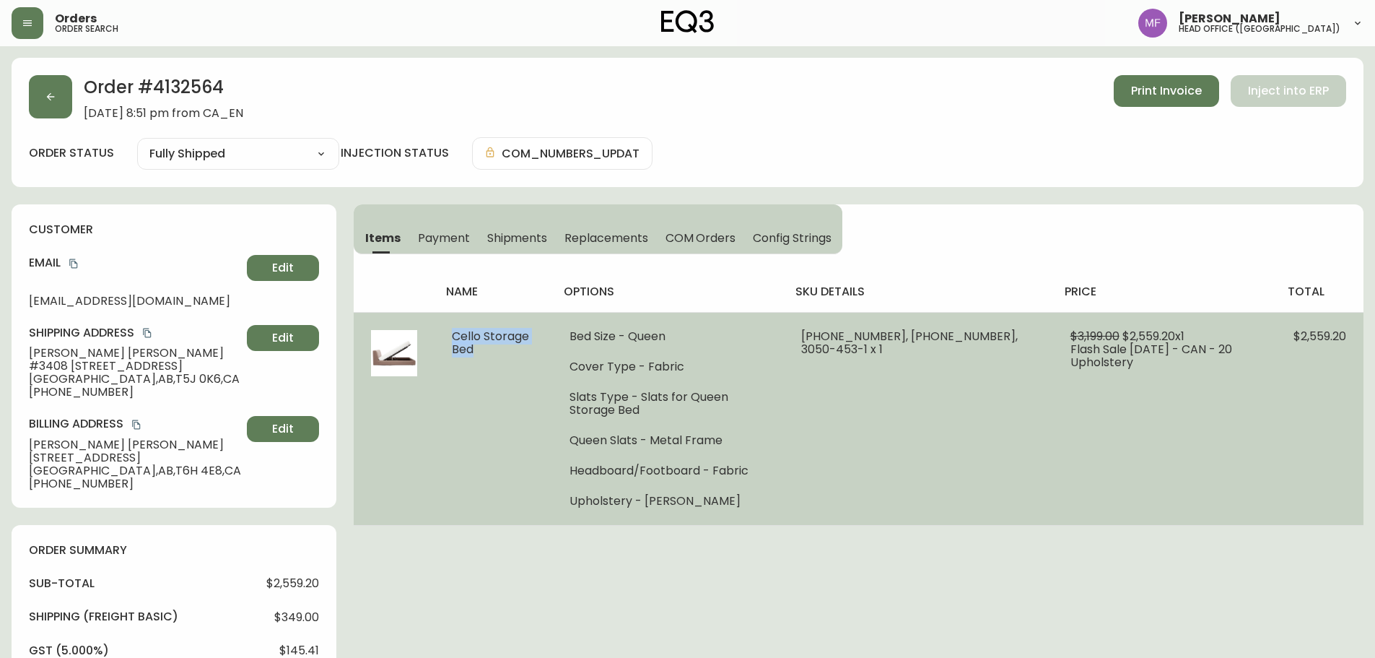
drag, startPoint x: 482, startPoint y: 358, endPoint x: 452, endPoint y: 342, distance: 34.6
click at [452, 342] on td "Cello Storage Bed" at bounding box center [493, 418] width 117 height 213
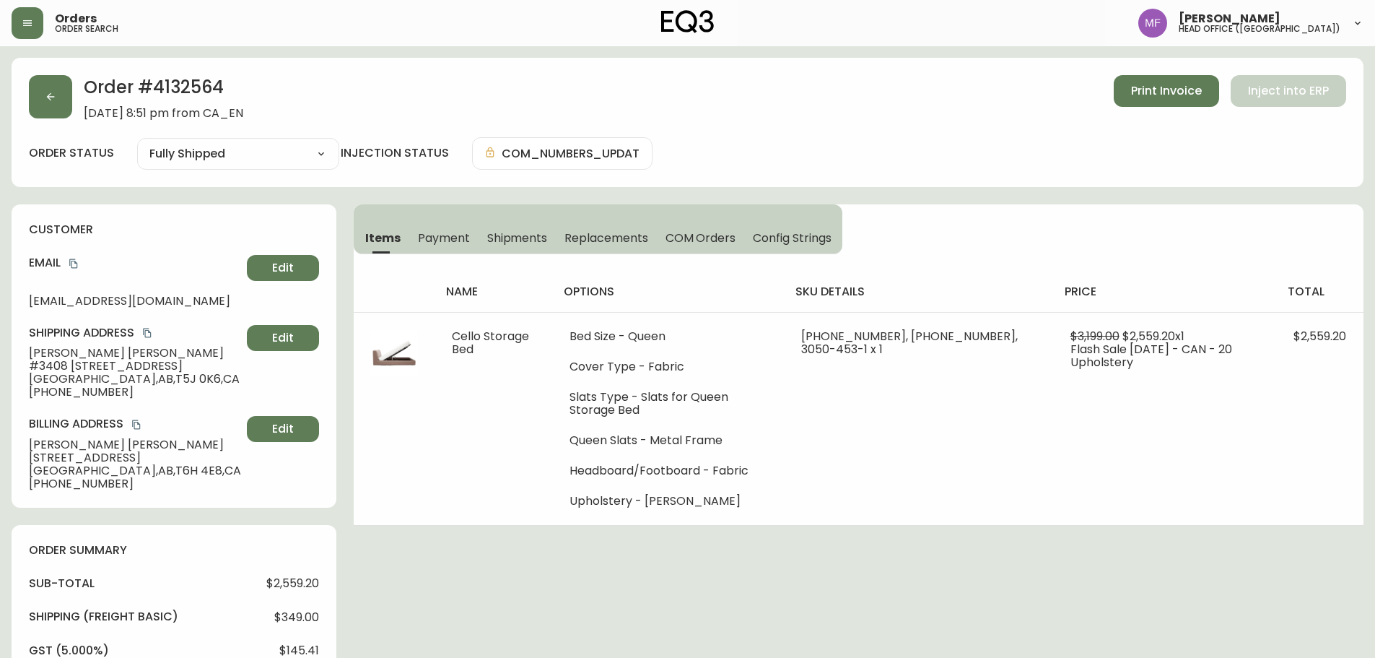
click at [209, 100] on h2 "Order # 4132564" at bounding box center [164, 91] width 160 height 32
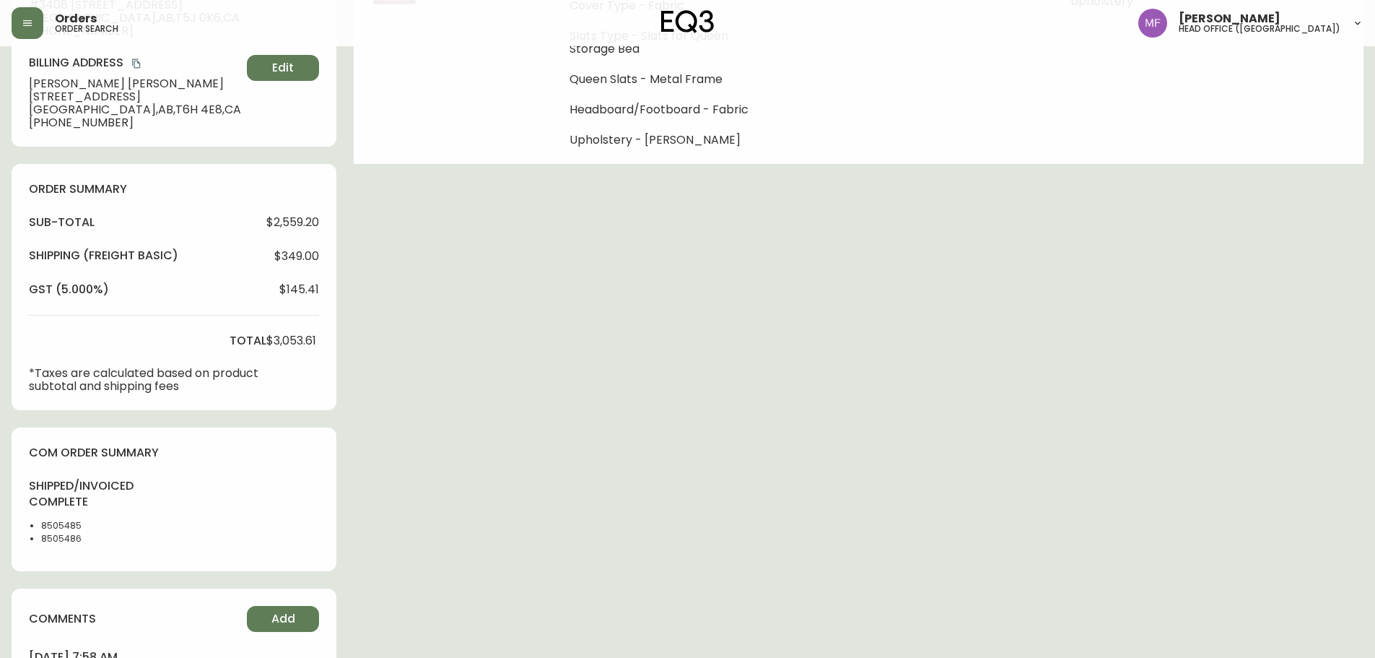
click at [57, 524] on li "8505485" at bounding box center [77, 525] width 73 height 13
click at [599, 419] on div "Order # 4132564 April 21, 2025 at 8:51 pm from CA_EN Print Invoice Inject into …" at bounding box center [688, 310] width 1352 height 1226
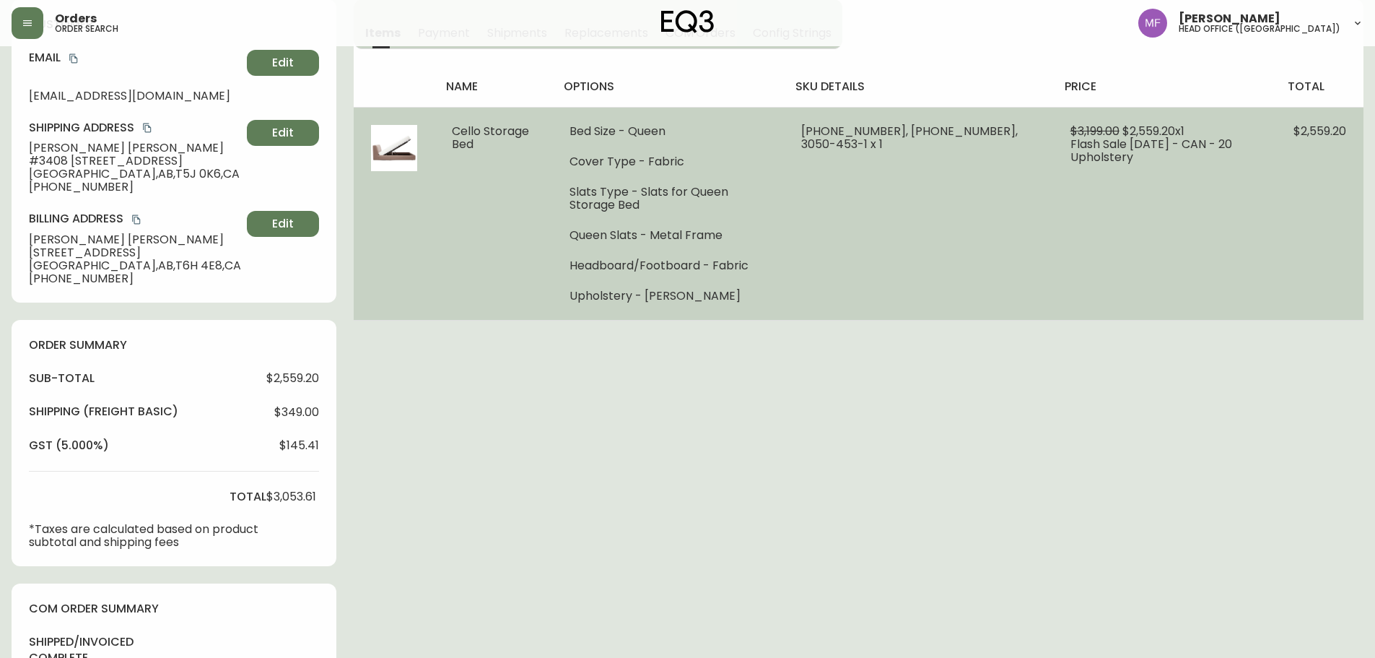
scroll to position [0, 0]
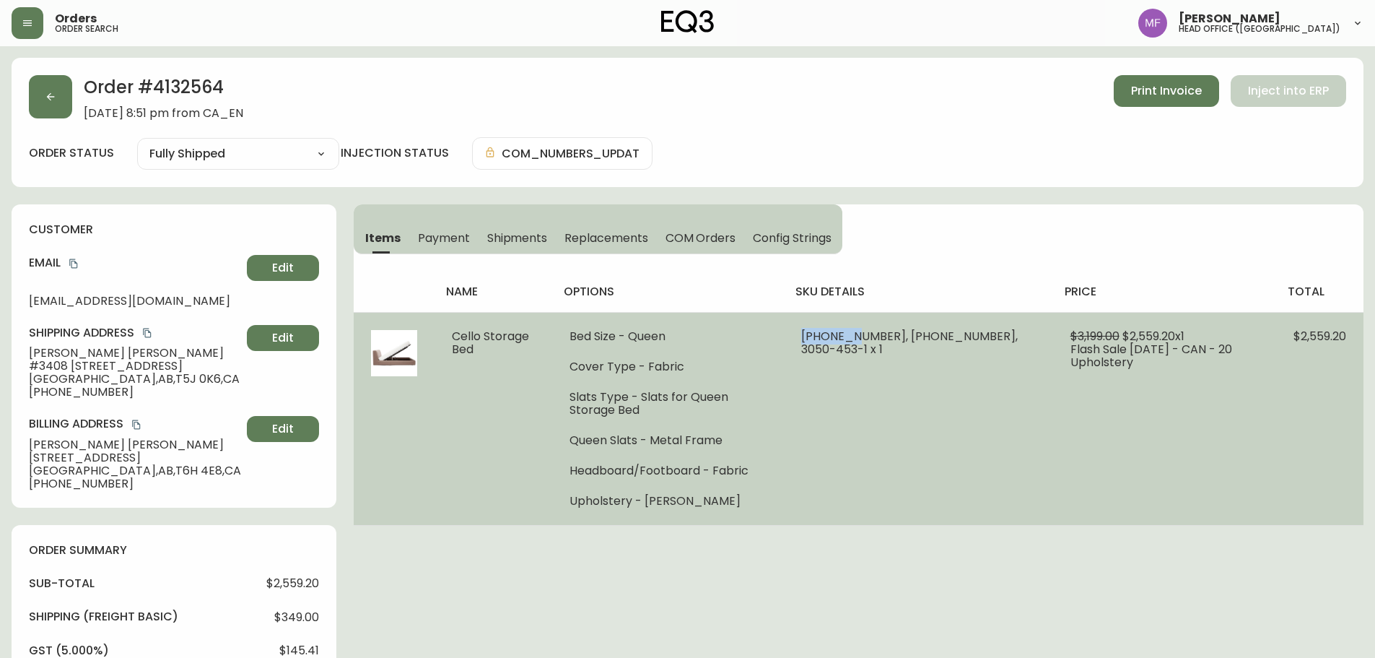
drag, startPoint x: 870, startPoint y: 336, endPoint x: 826, endPoint y: 333, distance: 44.1
click at [826, 333] on span "31135-49 x 1, 31135-56 x 1, 3050-453-1 x 1" at bounding box center [909, 343] width 217 height 30
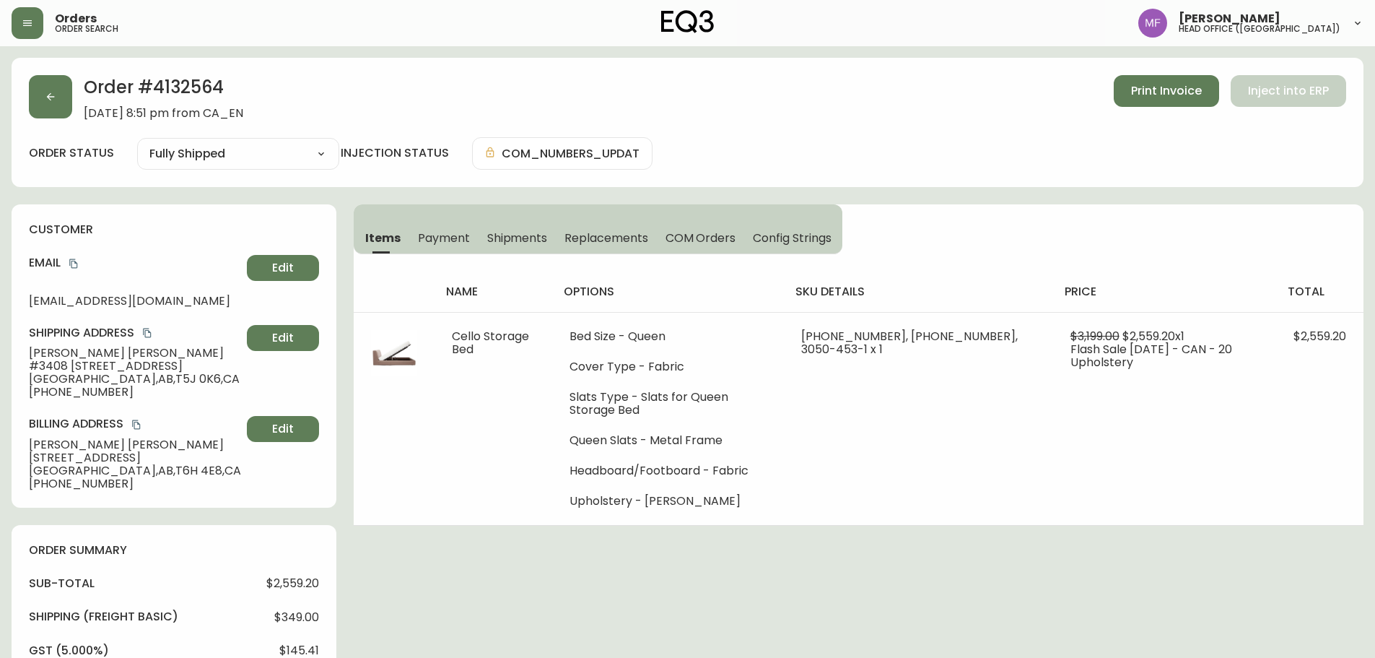
click at [199, 90] on h2 "Order # 4132564" at bounding box center [164, 91] width 160 height 32
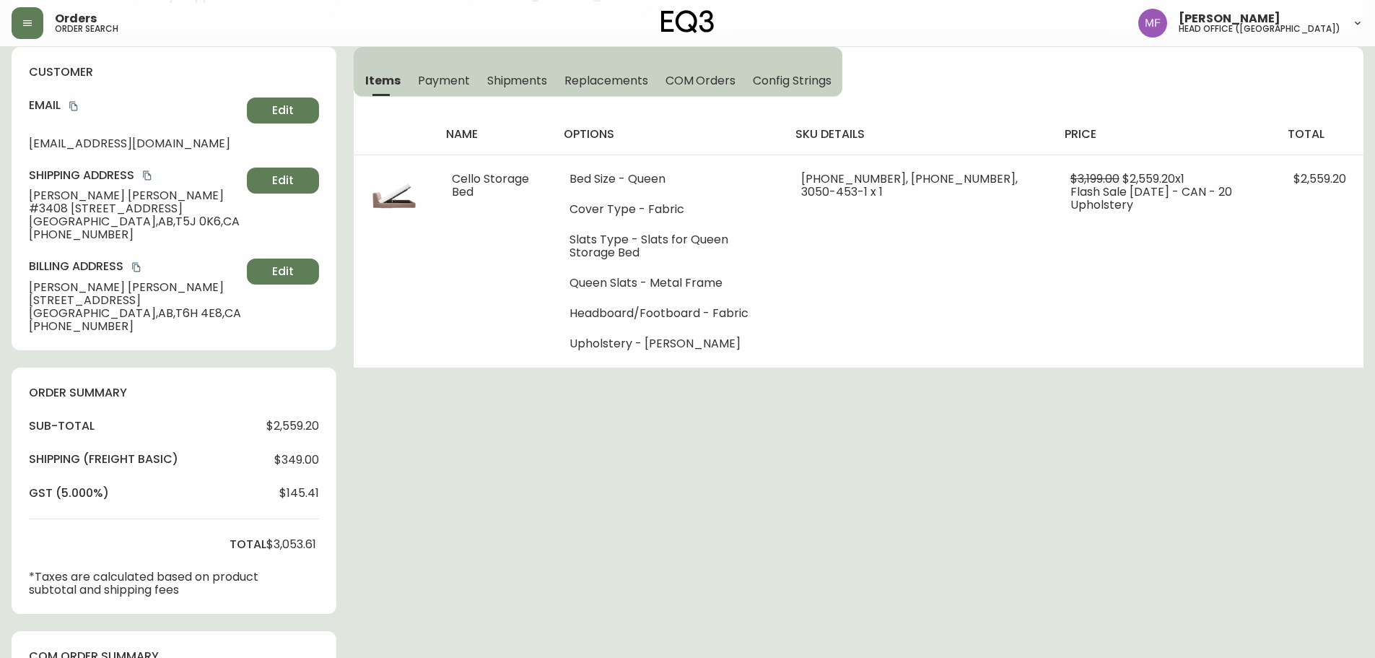
scroll to position [433, 0]
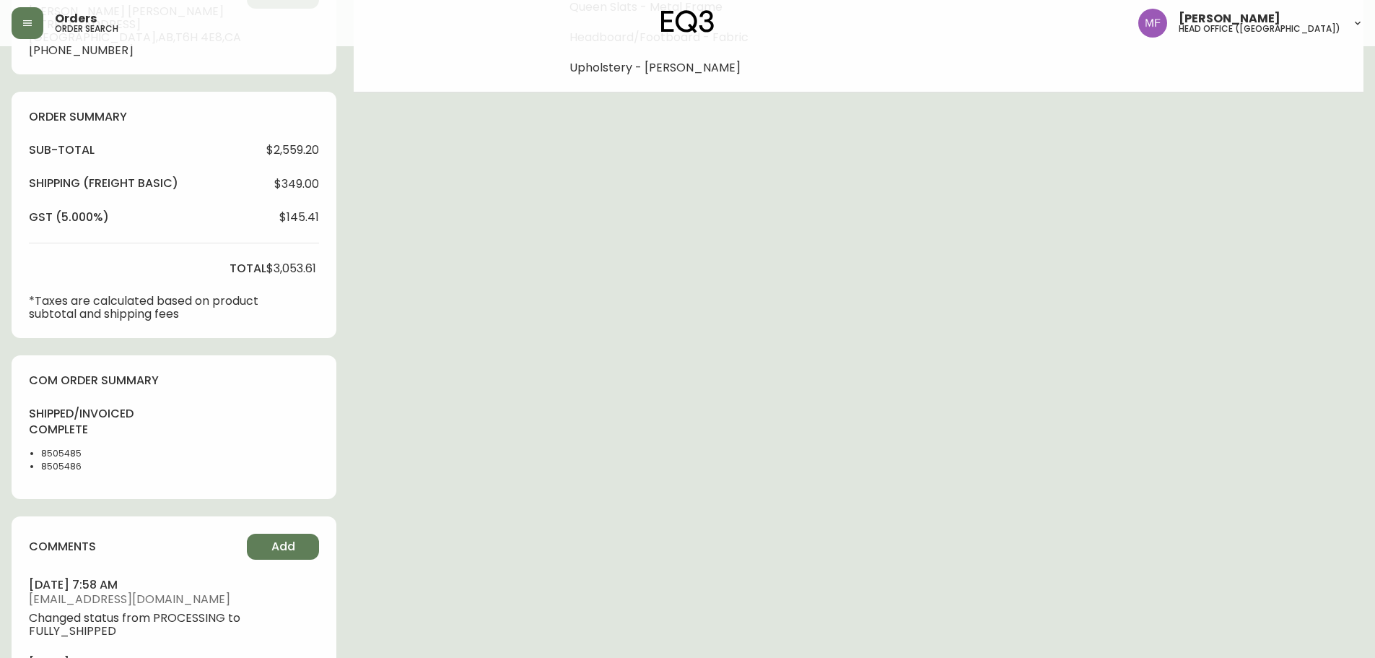
click at [65, 457] on li "8505485" at bounding box center [77, 453] width 73 height 13
click at [68, 468] on li "8505486" at bounding box center [77, 466] width 73 height 13
drag, startPoint x: 68, startPoint y: 468, endPoint x: 108, endPoint y: 456, distance: 42.1
click at [67, 468] on li "8505486" at bounding box center [77, 466] width 73 height 13
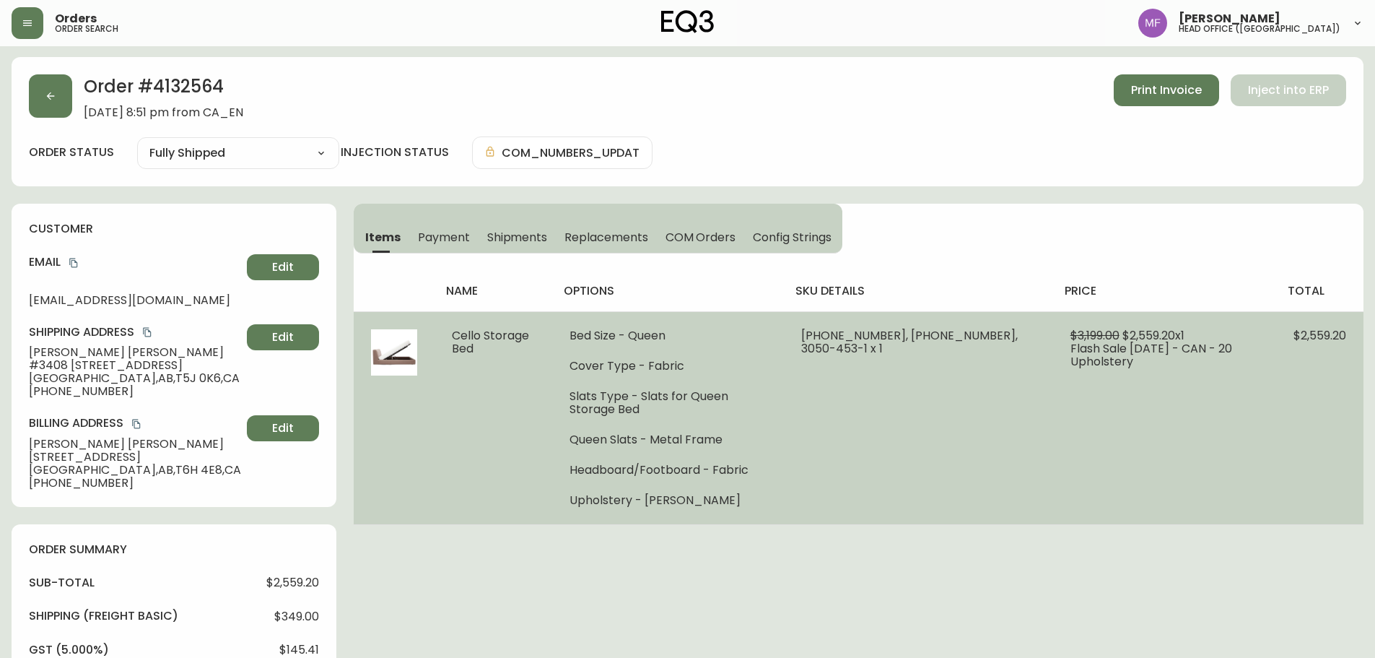
scroll to position [0, 0]
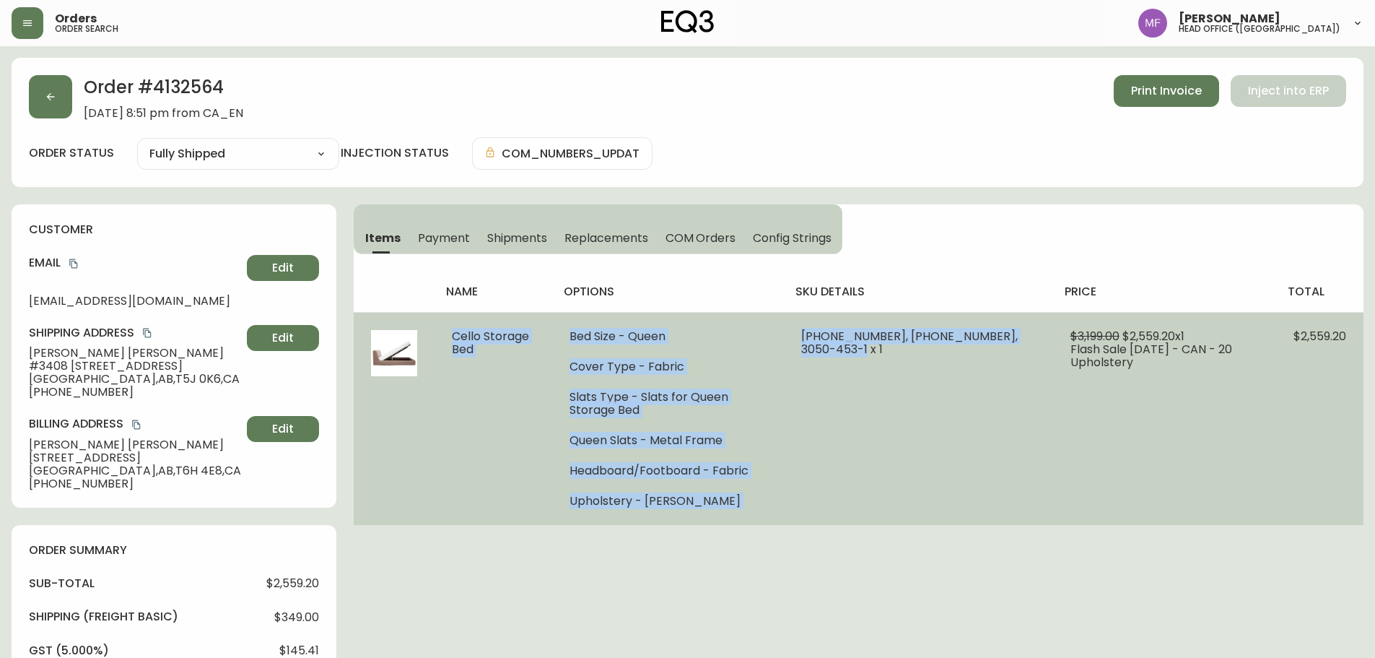
drag, startPoint x: 453, startPoint y: 335, endPoint x: 879, endPoint y: 354, distance: 426.4
click at [879, 354] on tr "Cello Storage Bed Bed Size - Queen Cover Type - Fabric Slats Type - Slats for Q…" at bounding box center [859, 418] width 1010 height 213
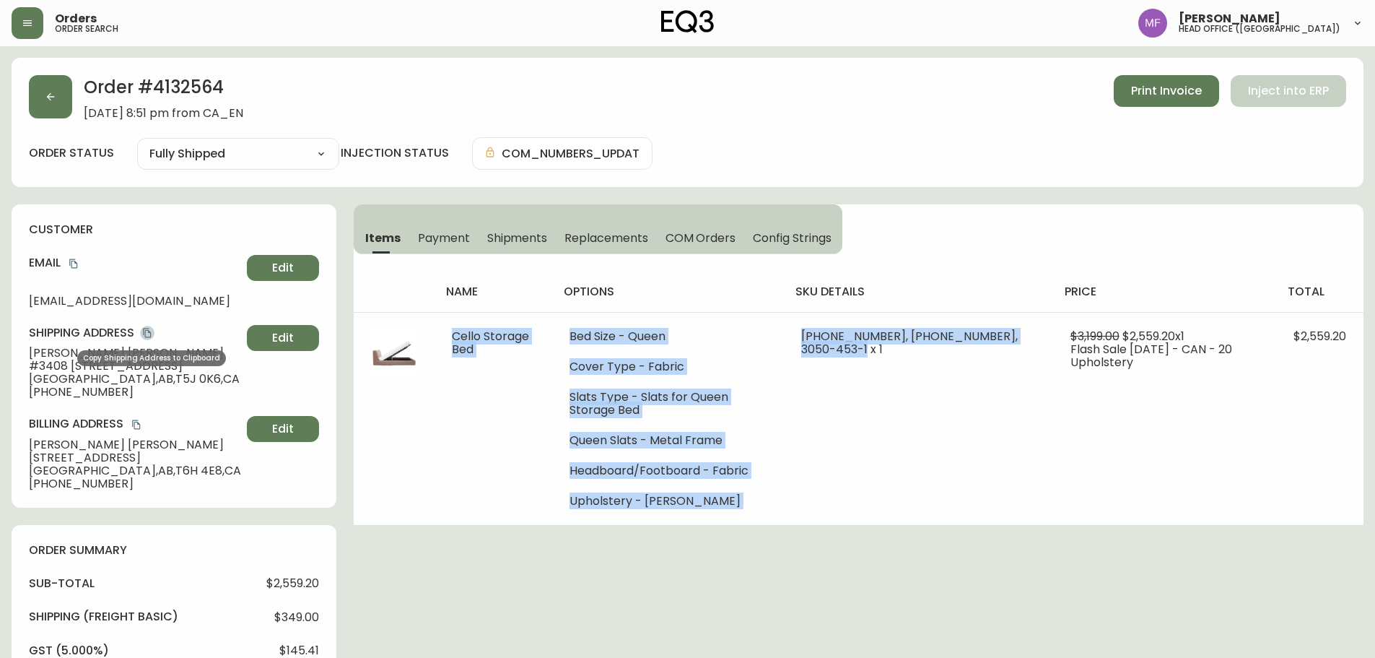
click at [147, 332] on icon "copy" at bounding box center [147, 333] width 8 height 9
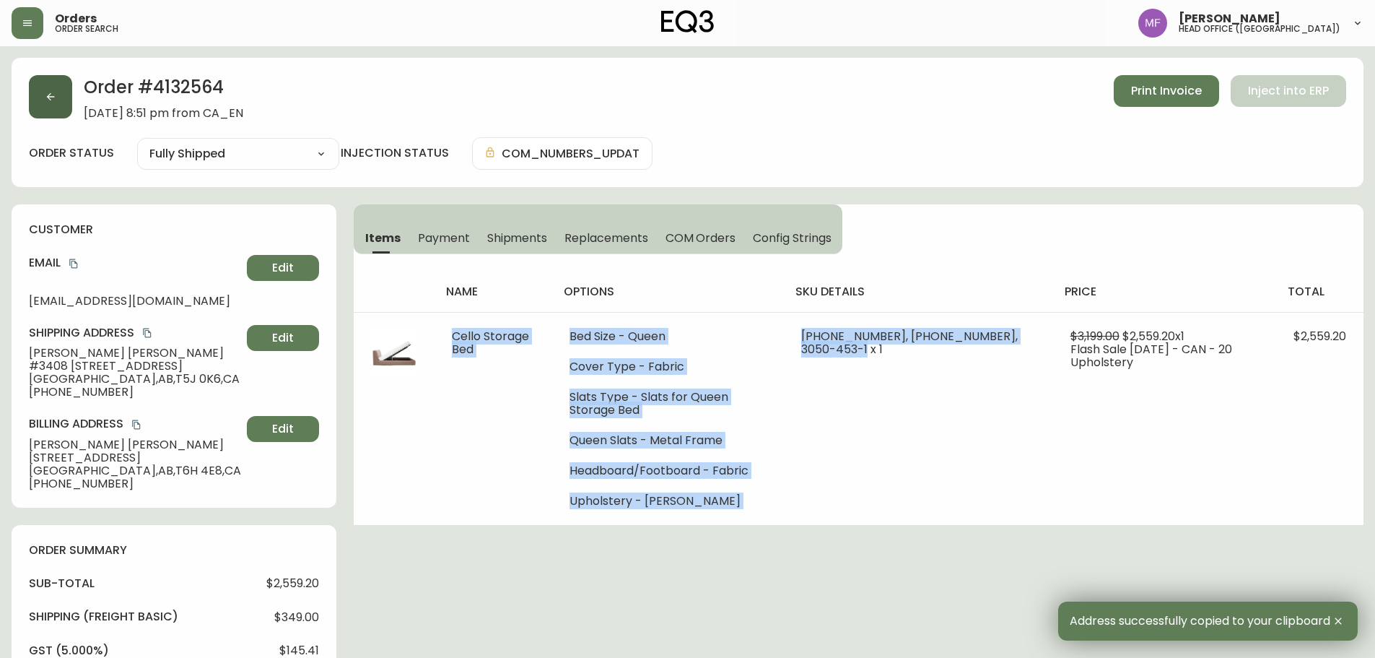
click at [45, 92] on icon "button" at bounding box center [51, 97] width 12 height 12
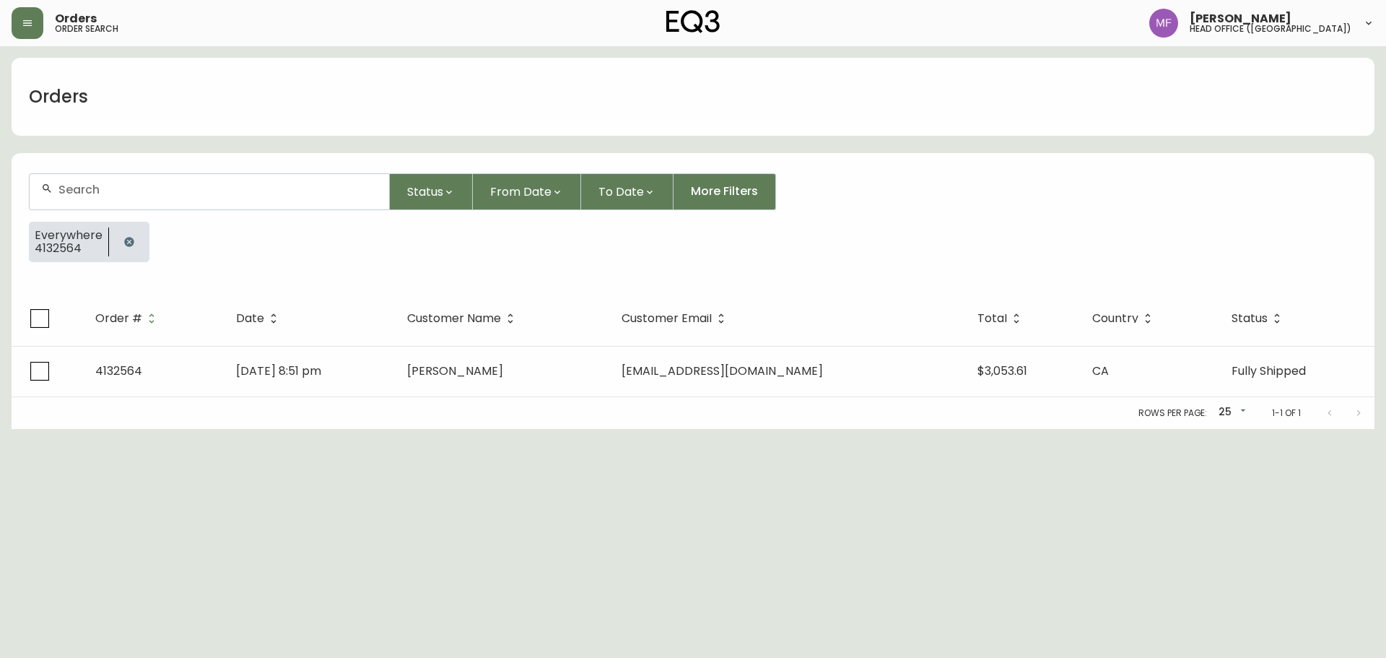
click at [123, 244] on icon "button" at bounding box center [129, 242] width 12 height 12
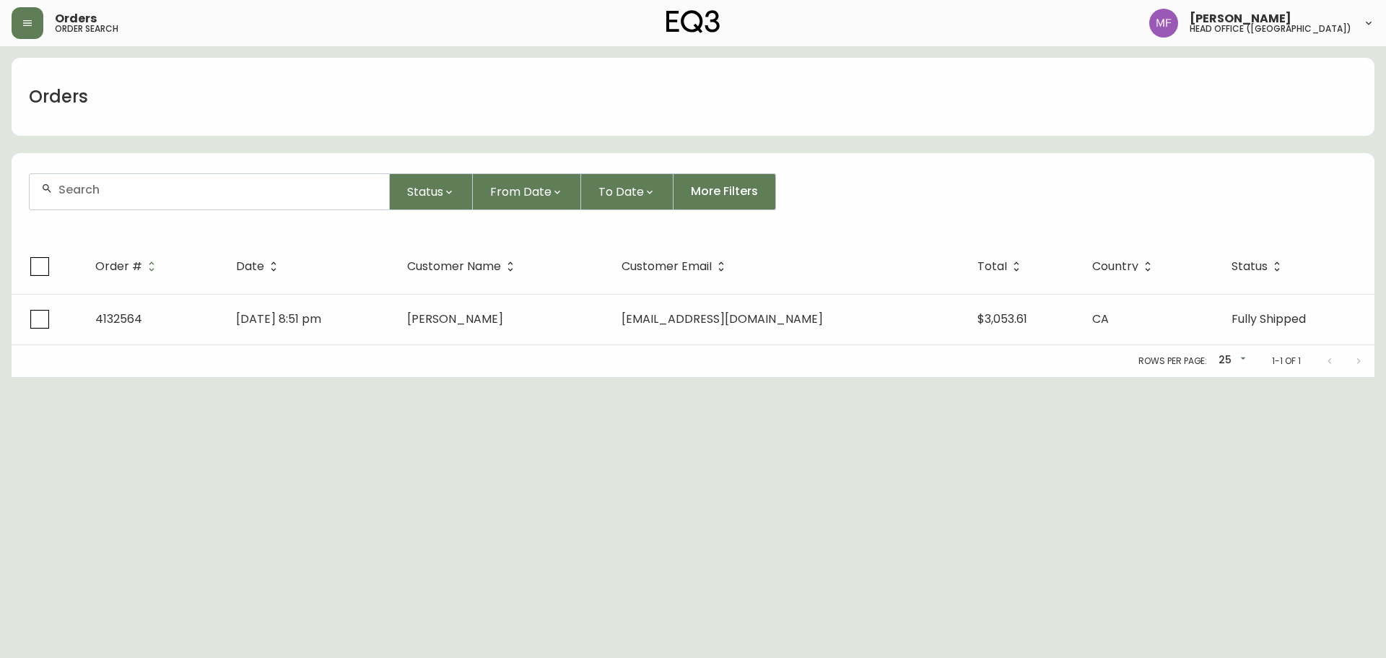
click at [121, 200] on div at bounding box center [210, 191] width 360 height 35
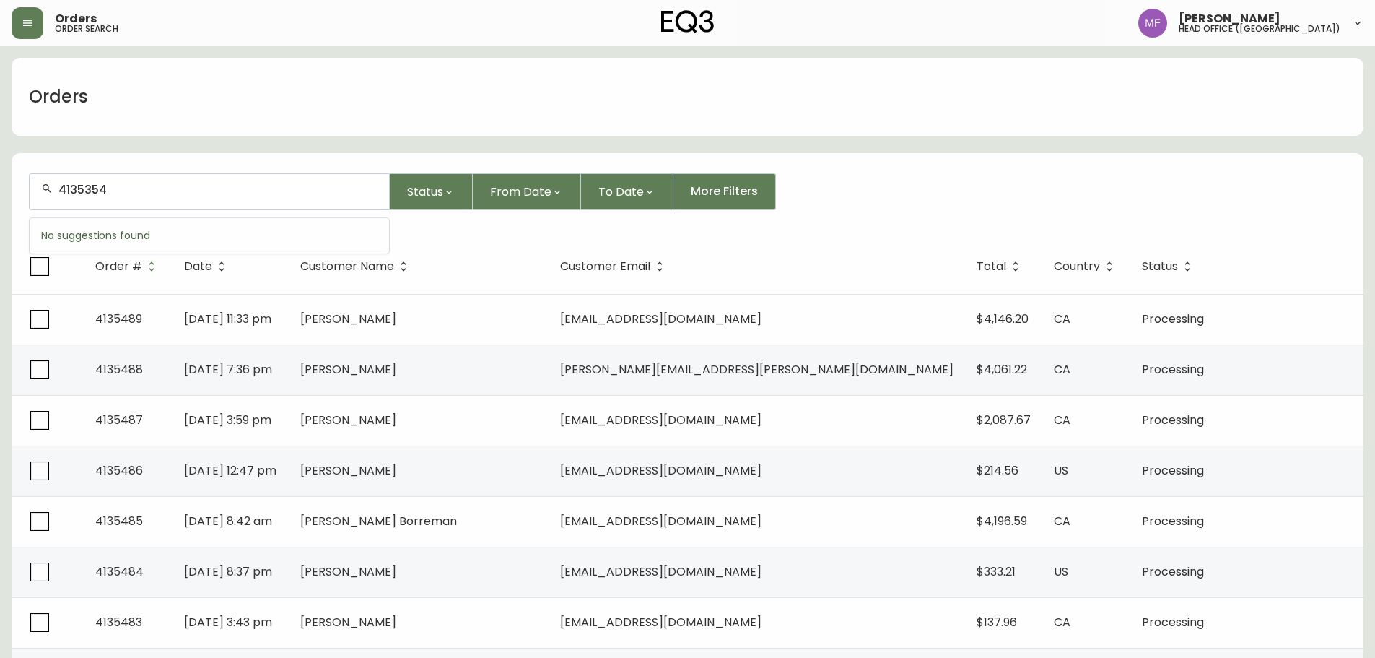
type input "4135354"
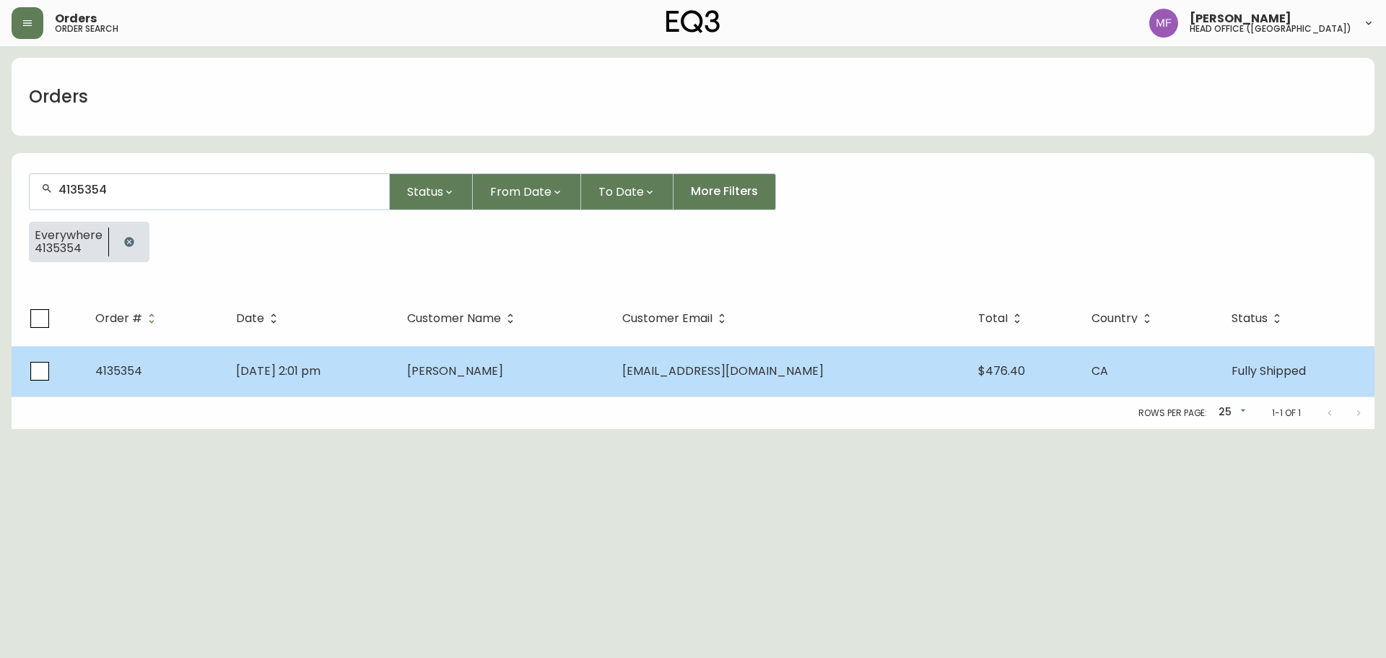
click at [342, 388] on td "Sep 14 2025, 2:01 pm" at bounding box center [310, 371] width 170 height 51
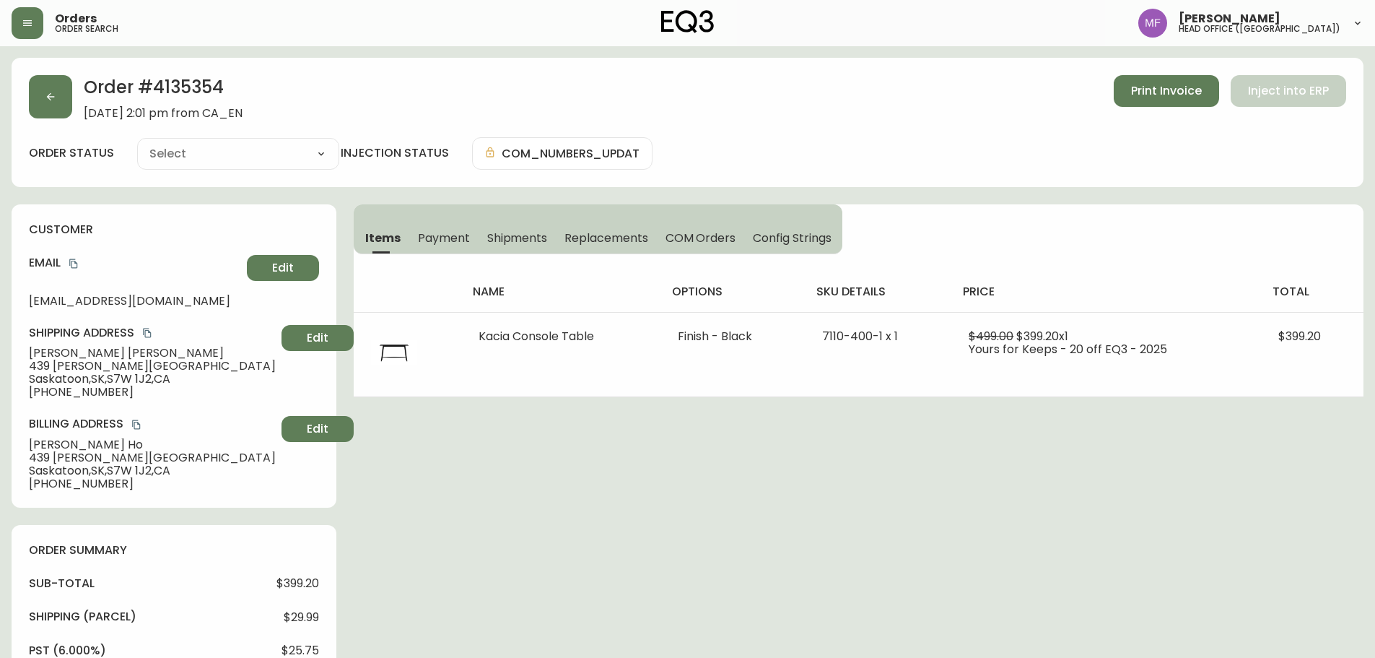
type input "Fully Shipped"
select select "FULLY_SHIPPED"
click at [43, 120] on div "Order # 4135354 September 14, 2025 at 2:01 pm from CA_EN Print Invoice Inject i…" at bounding box center [688, 122] width 1352 height 129
click at [65, 97] on button "button" at bounding box center [50, 96] width 43 height 43
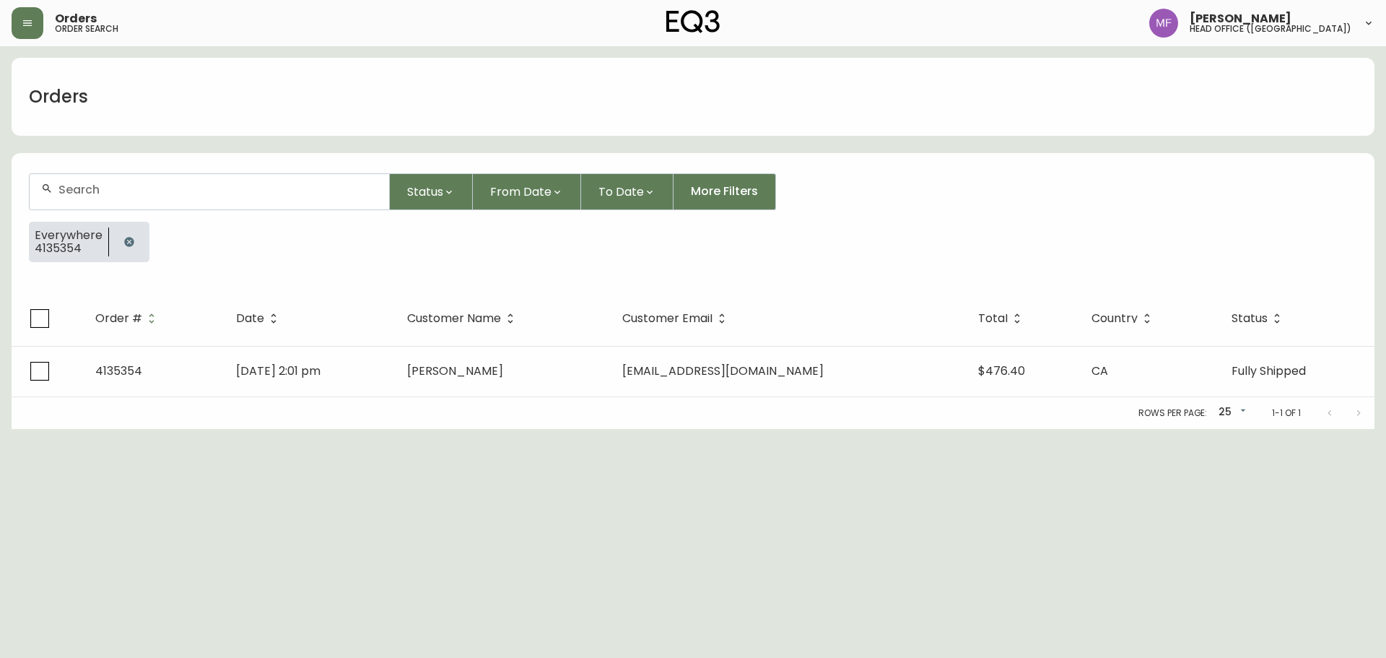
click at [130, 230] on button "button" at bounding box center [129, 241] width 29 height 29
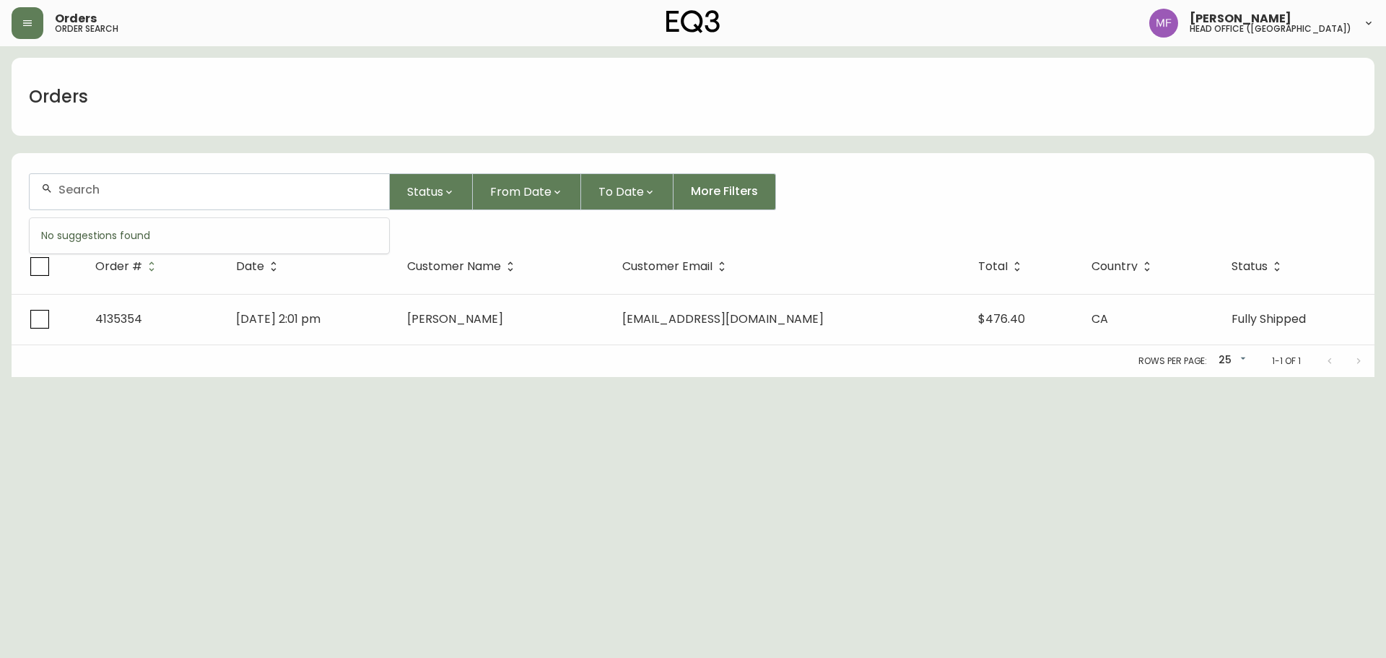
click at [128, 190] on input "text" at bounding box center [217, 190] width 319 height 14
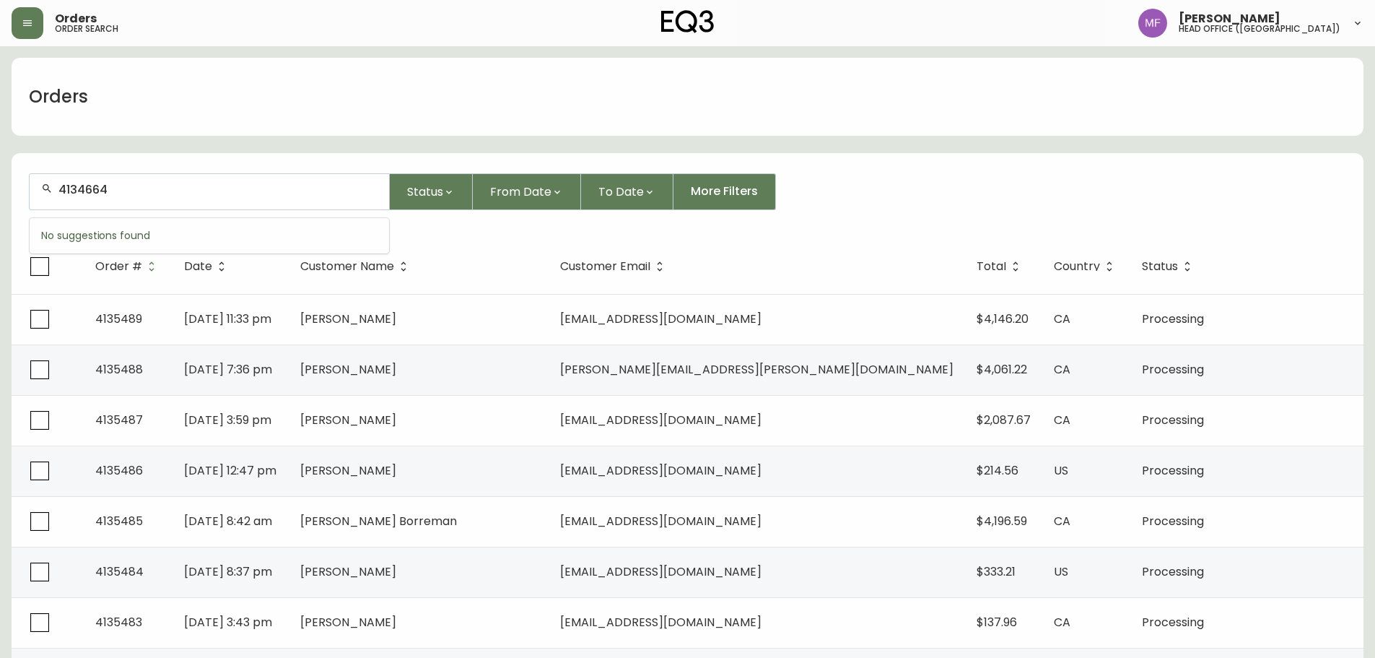
type input "4134664"
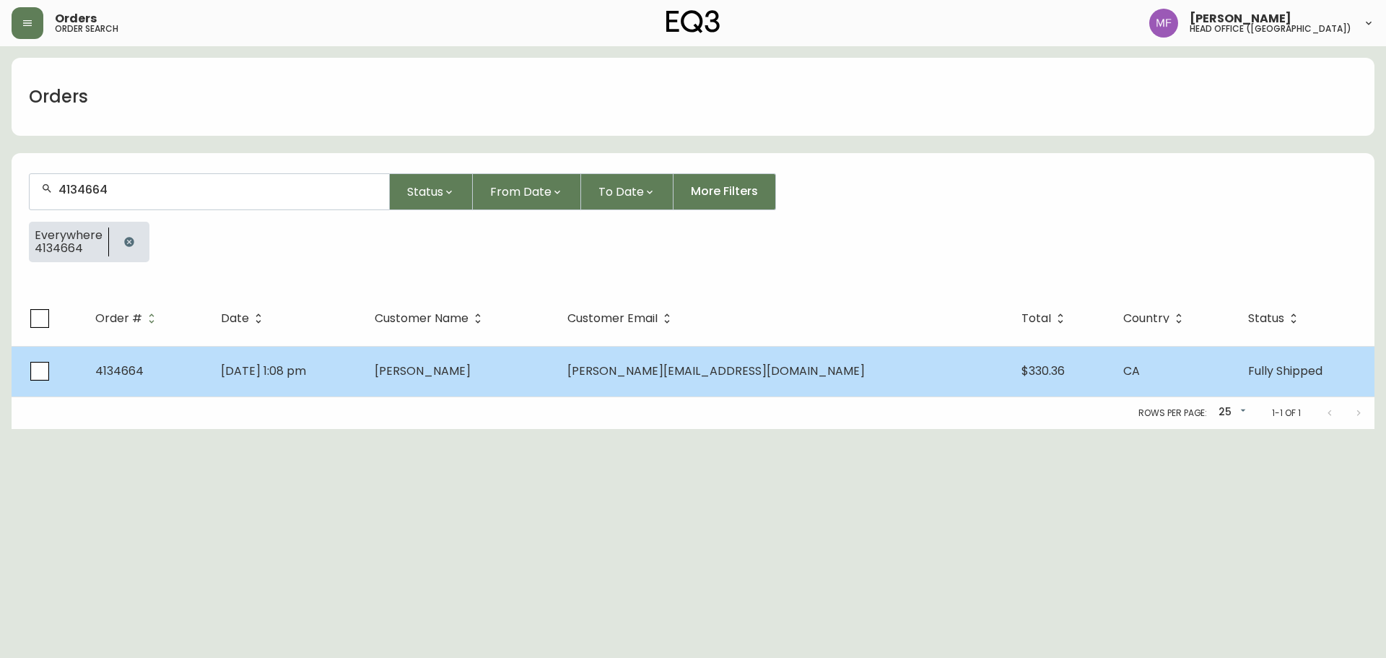
click at [468, 372] on td "Kate Watson" at bounding box center [459, 371] width 193 height 51
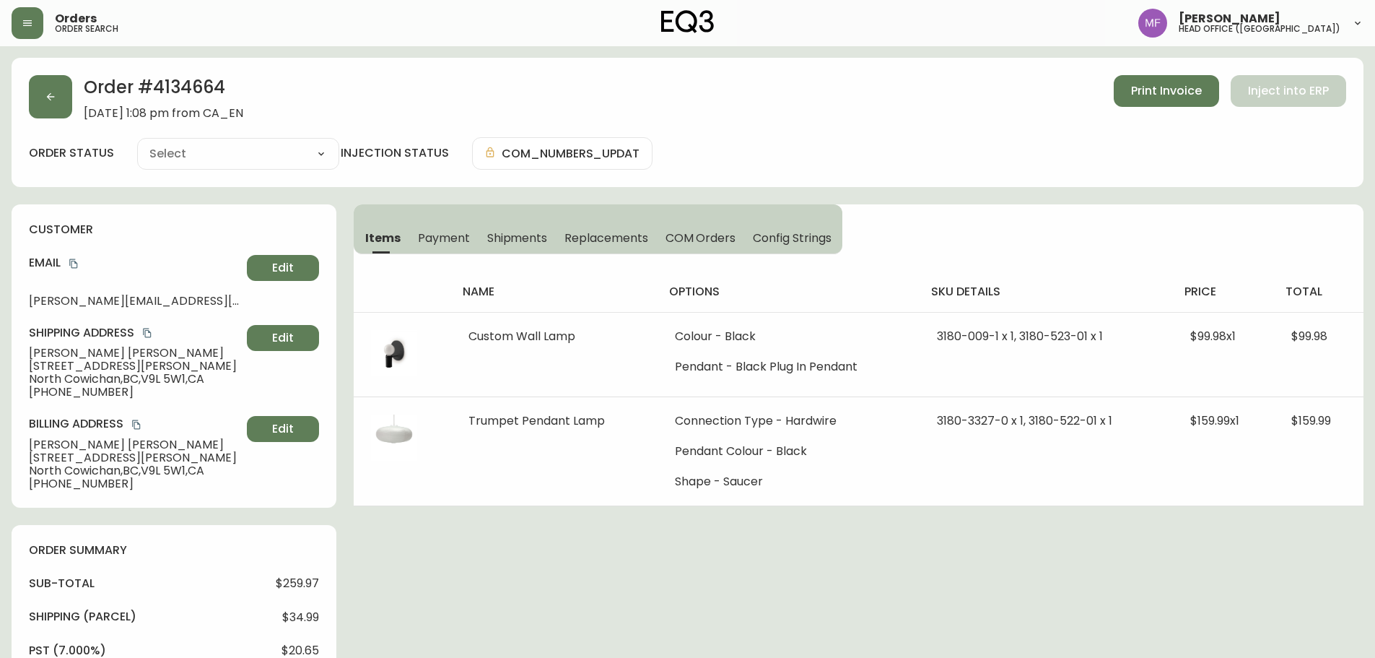
type input "Fully Shipped"
select select "FULLY_SHIPPED"
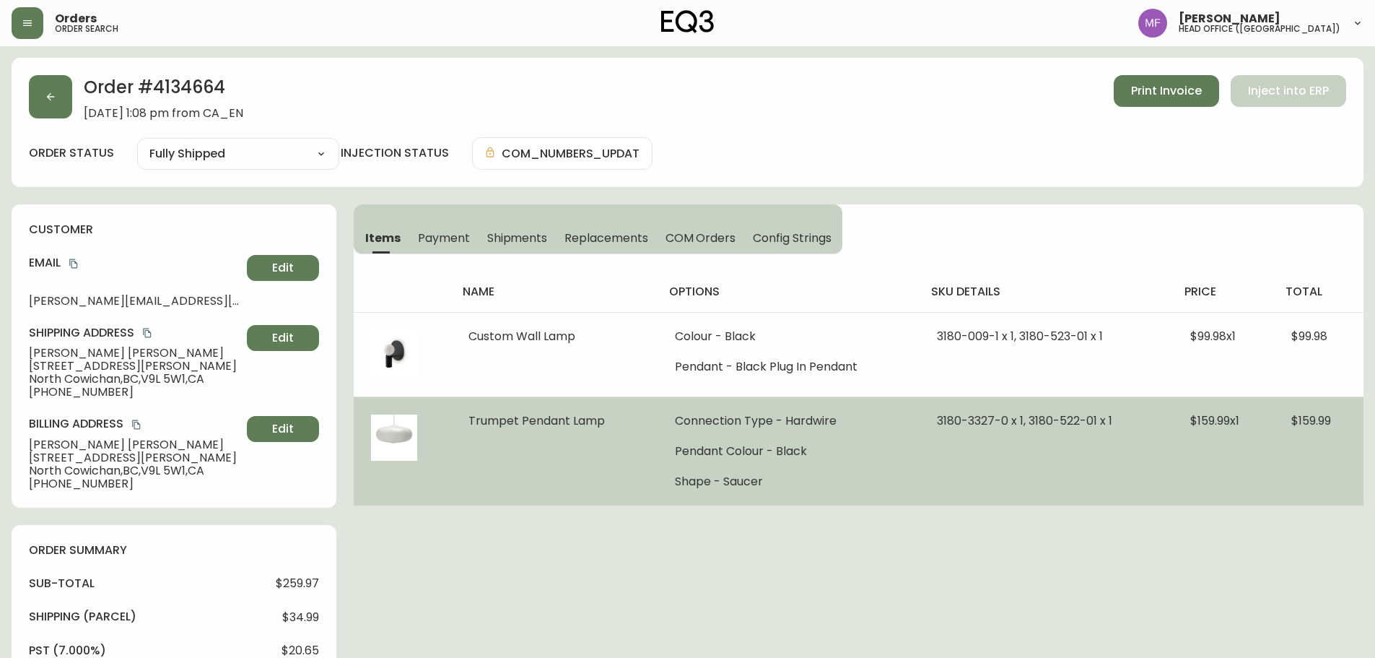
drag, startPoint x: 612, startPoint y: 425, endPoint x: 464, endPoint y: 425, distance: 148.0
click at [464, 425] on td "Trumpet Pendant Lamp" at bounding box center [554, 450] width 206 height 109
drag, startPoint x: 1003, startPoint y: 420, endPoint x: 932, endPoint y: 423, distance: 70.8
click at [937, 423] on span "3180-3327-0 x 1, 3180-522-01 x 1" at bounding box center [1024, 420] width 175 height 17
click at [1032, 422] on span "3180-3327-0 x 1, 3180-522-01 x 1" at bounding box center [1024, 420] width 175 height 17
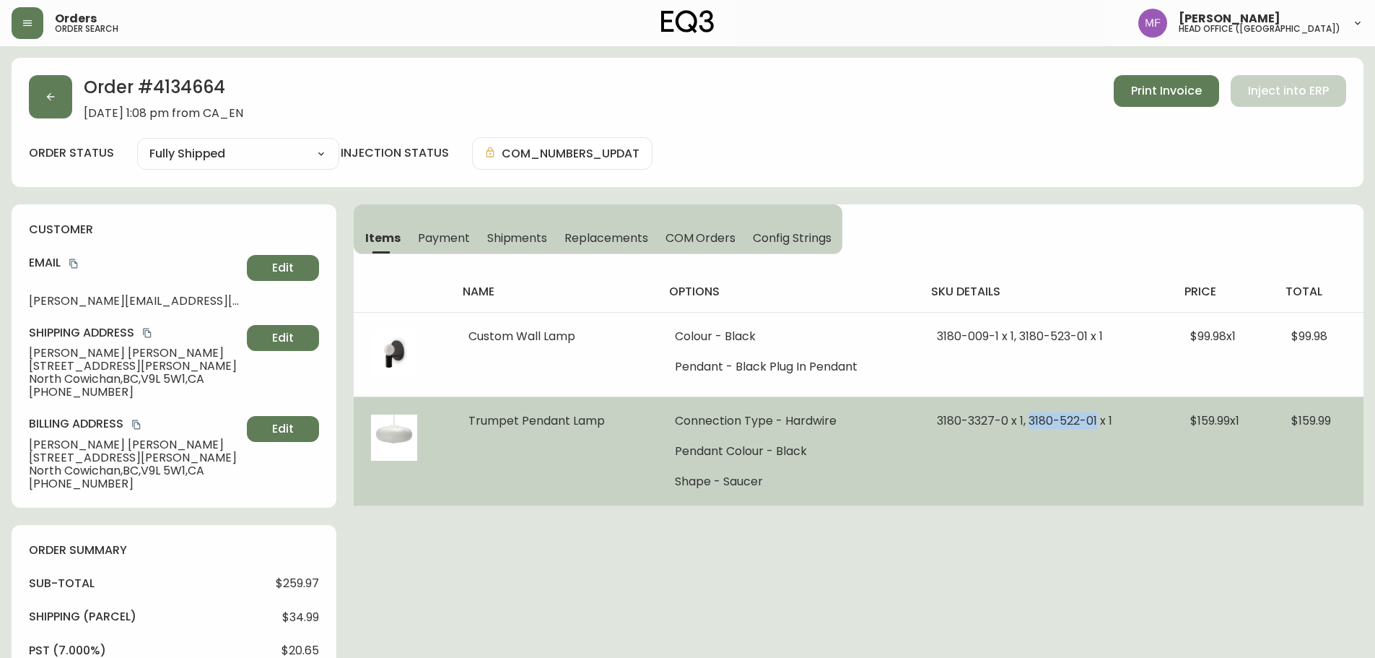
drag, startPoint x: 1024, startPoint y: 424, endPoint x: 1093, endPoint y: 421, distance: 69.4
click at [1093, 421] on span "3180-3327-0 x 1, 3180-522-01 x 1" at bounding box center [1024, 420] width 175 height 17
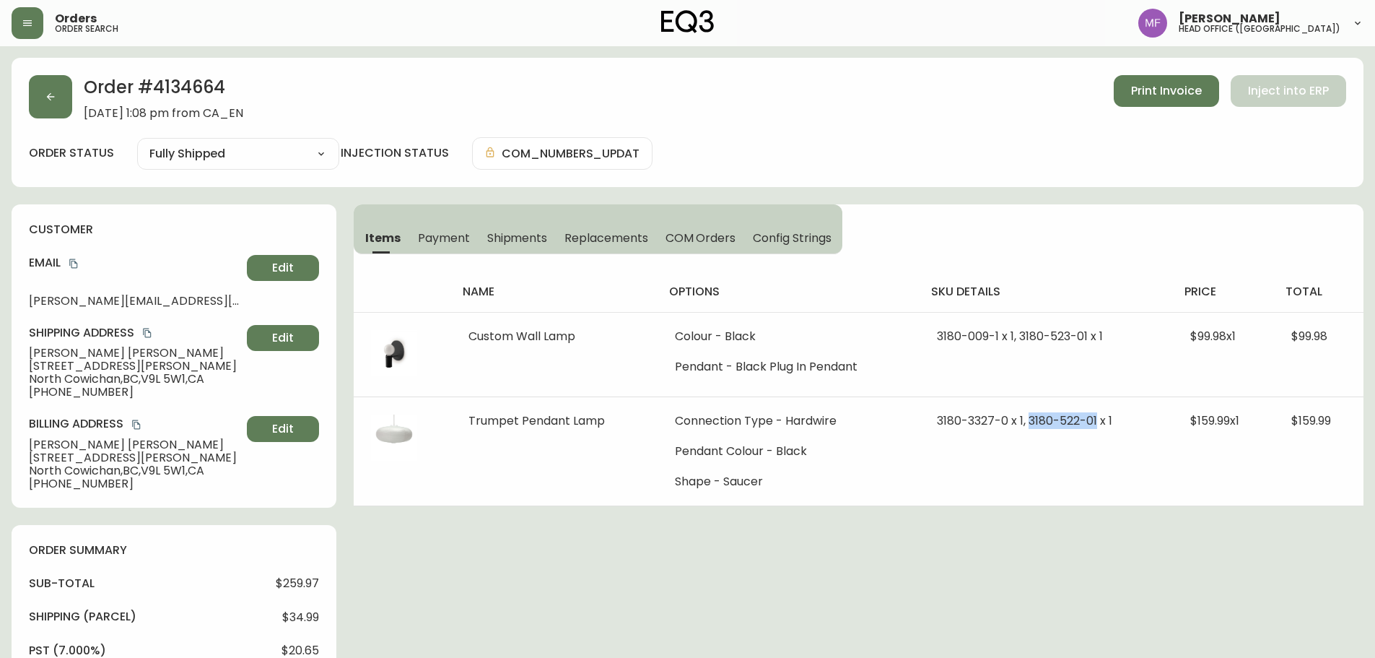
click at [192, 95] on h2 "Order # 4134664" at bounding box center [164, 91] width 160 height 32
click at [175, 86] on h2 "Order # 4134664" at bounding box center [164, 91] width 160 height 32
click at [73, 264] on icon "copy" at bounding box center [74, 263] width 10 height 10
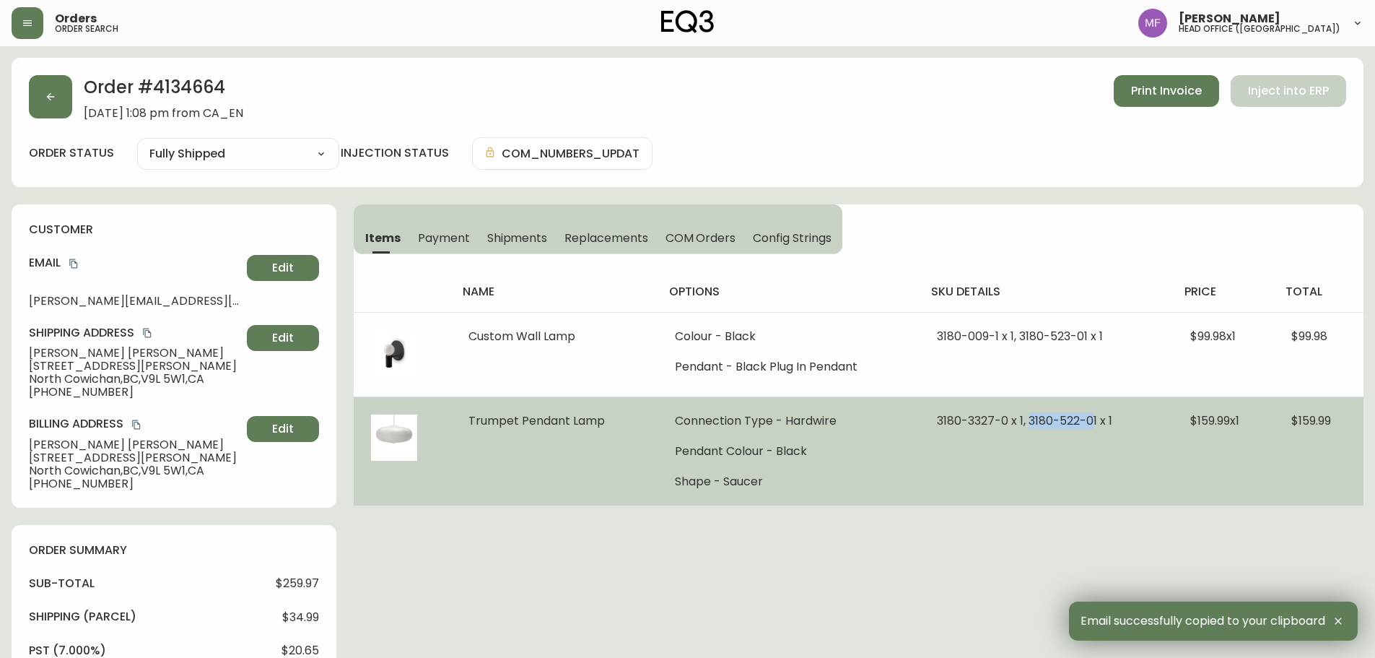
drag, startPoint x: 1090, startPoint y: 421, endPoint x: 1025, endPoint y: 421, distance: 65.7
click at [1025, 421] on span "3180-3327-0 x 1, 3180-522-01 x 1" at bounding box center [1024, 420] width 175 height 17
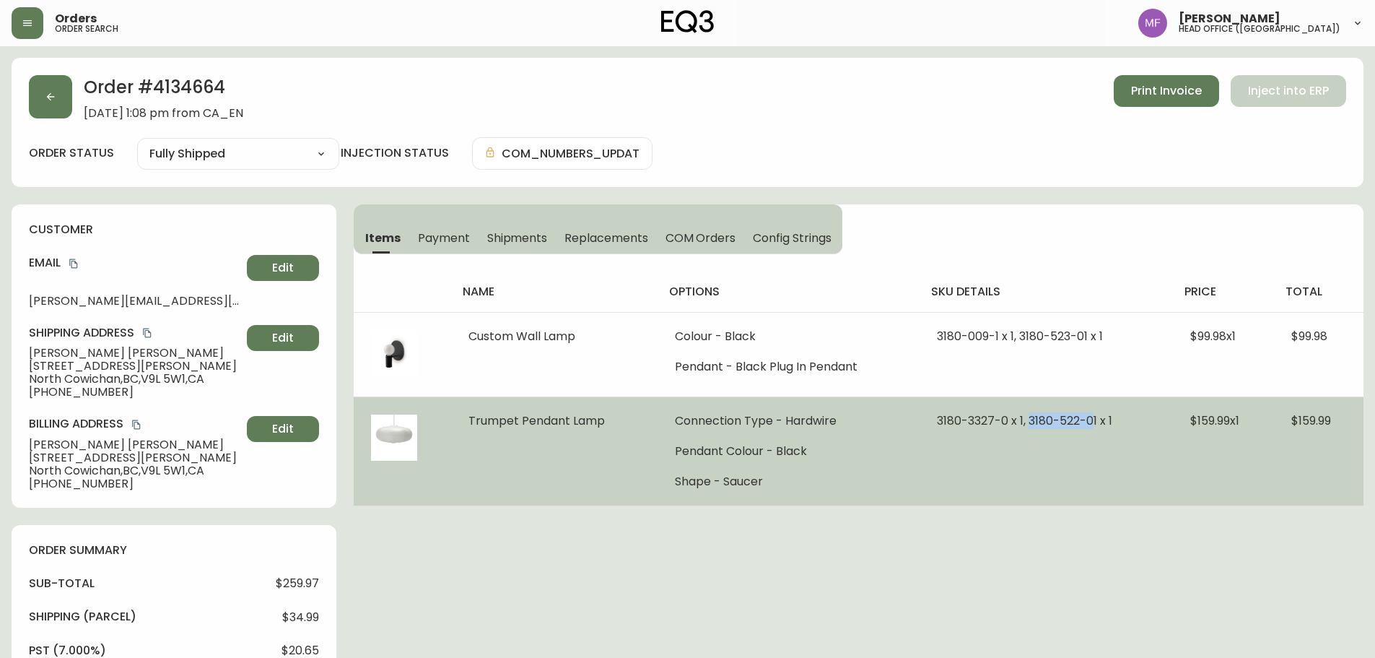
drag, startPoint x: 1056, startPoint y: 439, endPoint x: 1065, endPoint y: 439, distance: 8.7
click at [1056, 440] on td "3180-3327-0 x 1, 3180-522-01 x 1" at bounding box center [1046, 450] width 253 height 109
click at [1087, 425] on span "3180-3327-0 x 1, 3180-522-01 x 1" at bounding box center [1024, 420] width 175 height 17
drag, startPoint x: 1094, startPoint y: 423, endPoint x: 1022, endPoint y: 425, distance: 72.2
click at [1022, 425] on span "3180-3327-0 x 1, 3180-522-01 x 1" at bounding box center [1024, 420] width 175 height 17
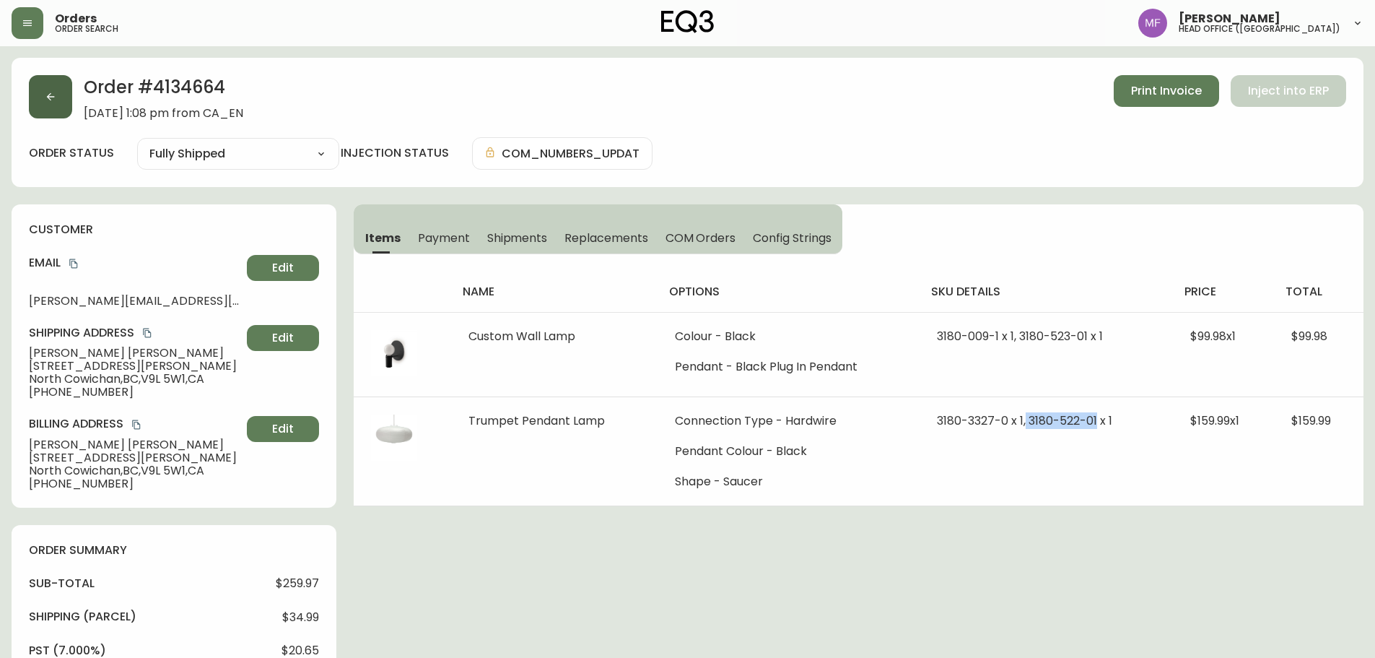
click at [60, 97] on button "button" at bounding box center [50, 96] width 43 height 43
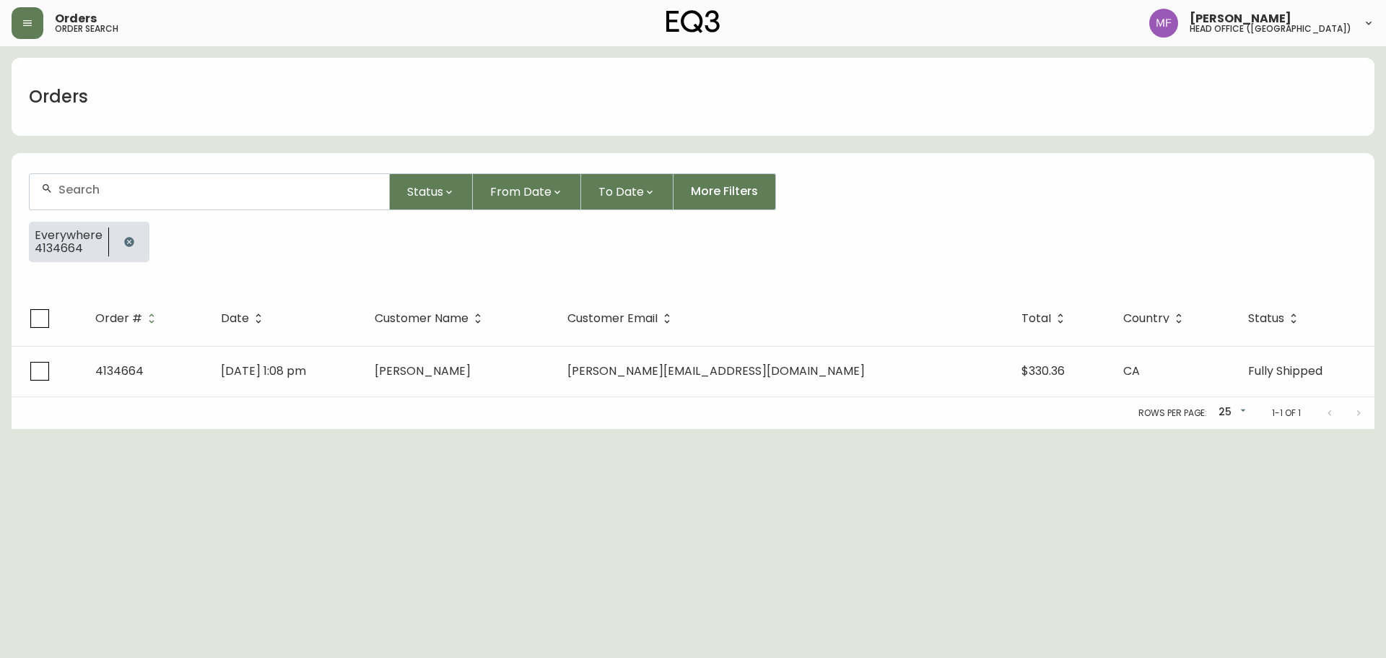
click at [139, 236] on button "button" at bounding box center [129, 241] width 29 height 29
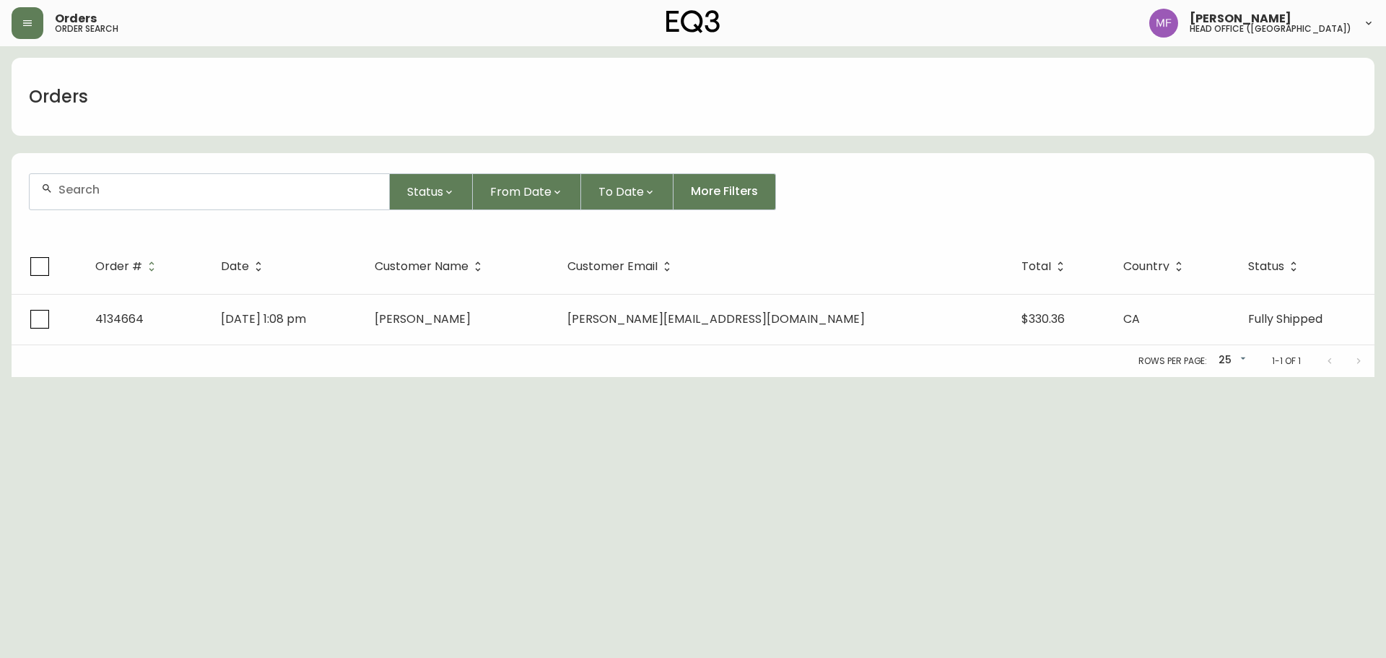
click at [129, 201] on div at bounding box center [210, 191] width 360 height 35
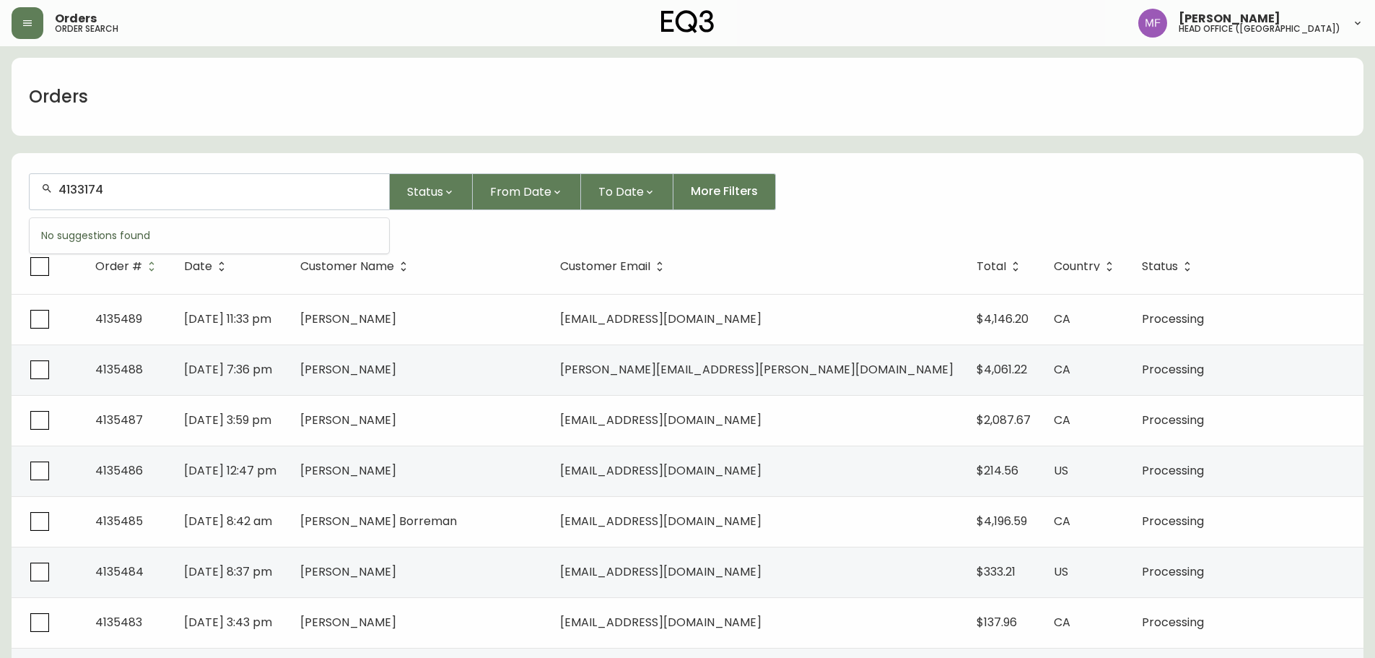
type input "4133174"
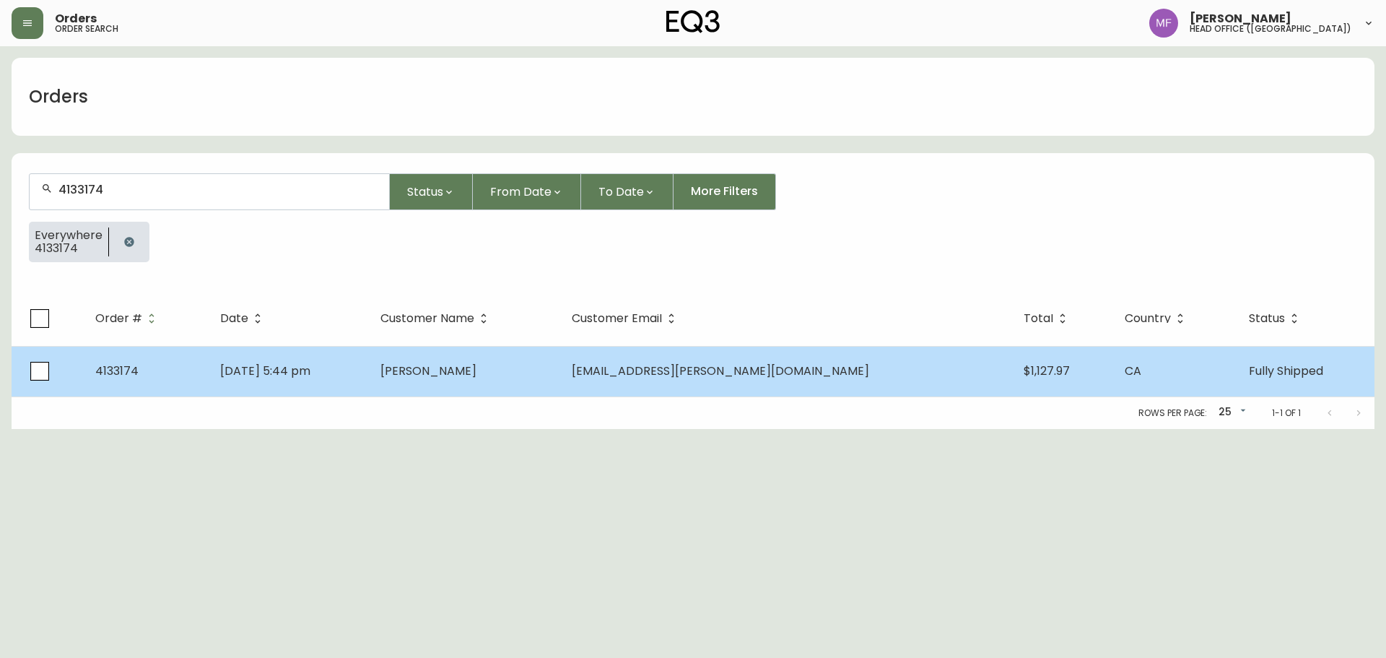
click at [316, 359] on td "May 21 2025, 5:44 pm" at bounding box center [289, 371] width 160 height 51
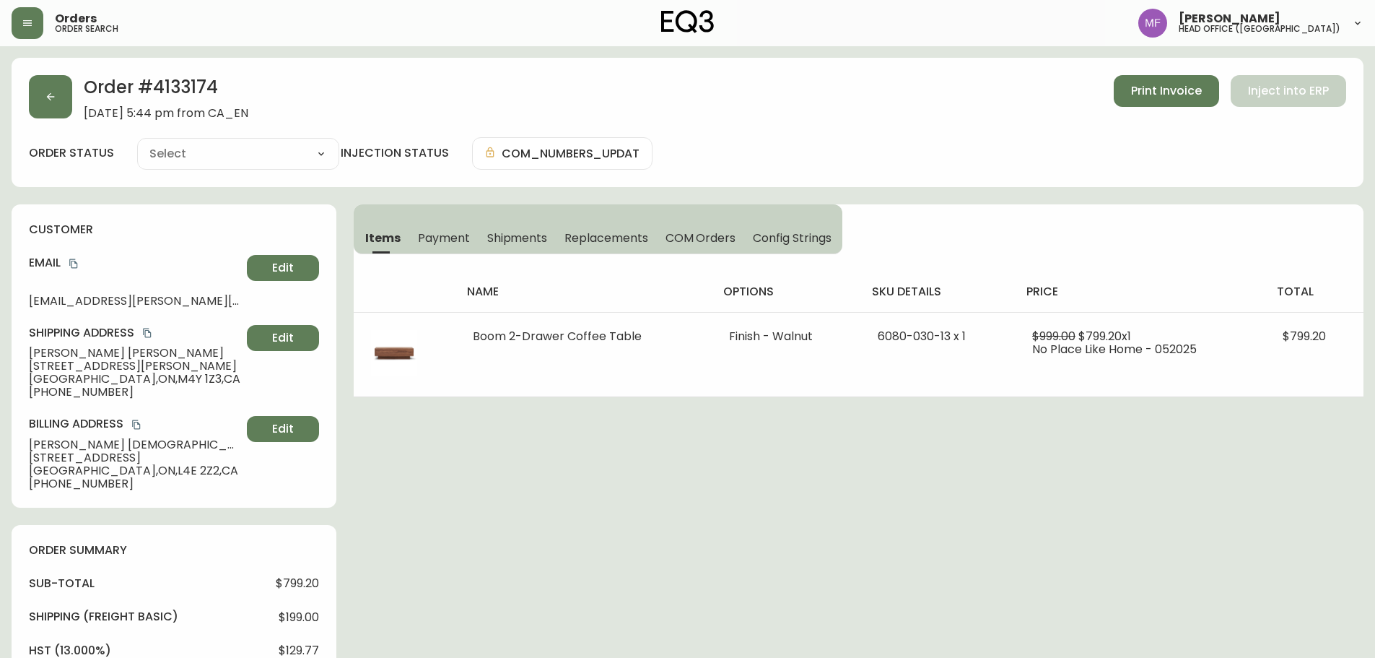
type input "Fully Shipped"
select select "FULLY_SHIPPED"
click at [430, 232] on span "Payment" at bounding box center [444, 237] width 52 height 15
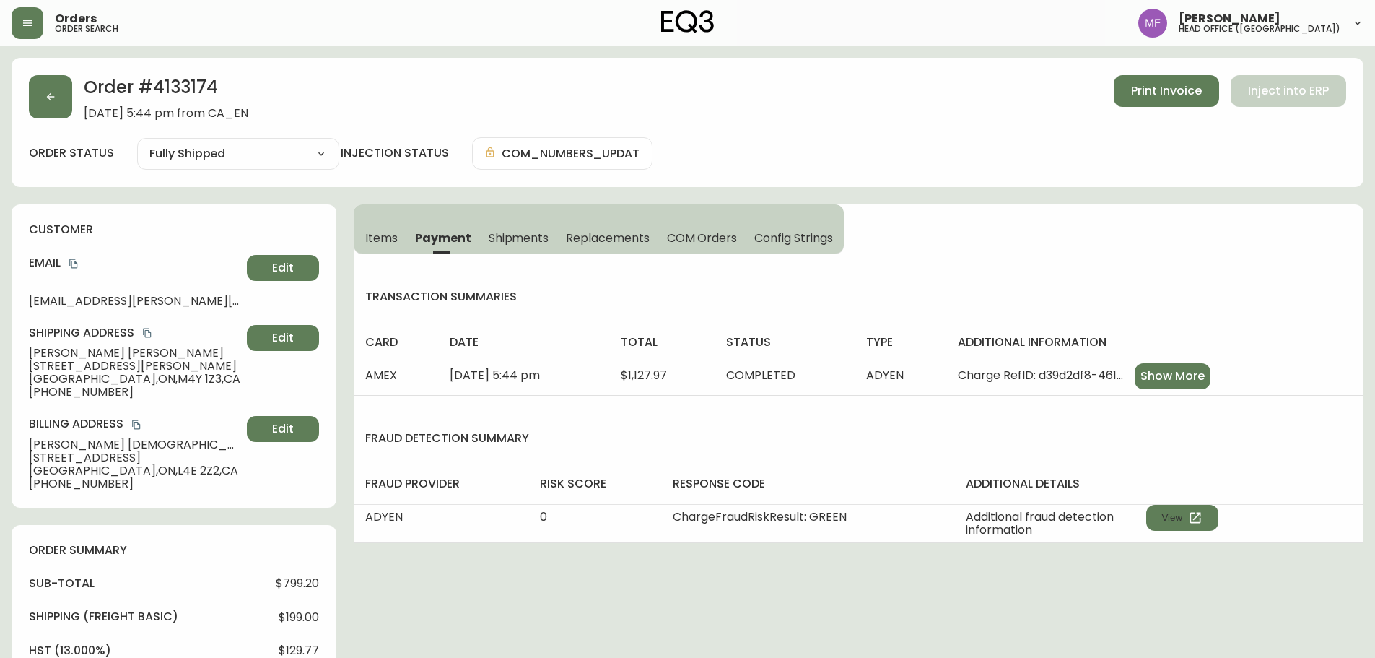
click at [375, 233] on span "Items" at bounding box center [381, 237] width 32 height 15
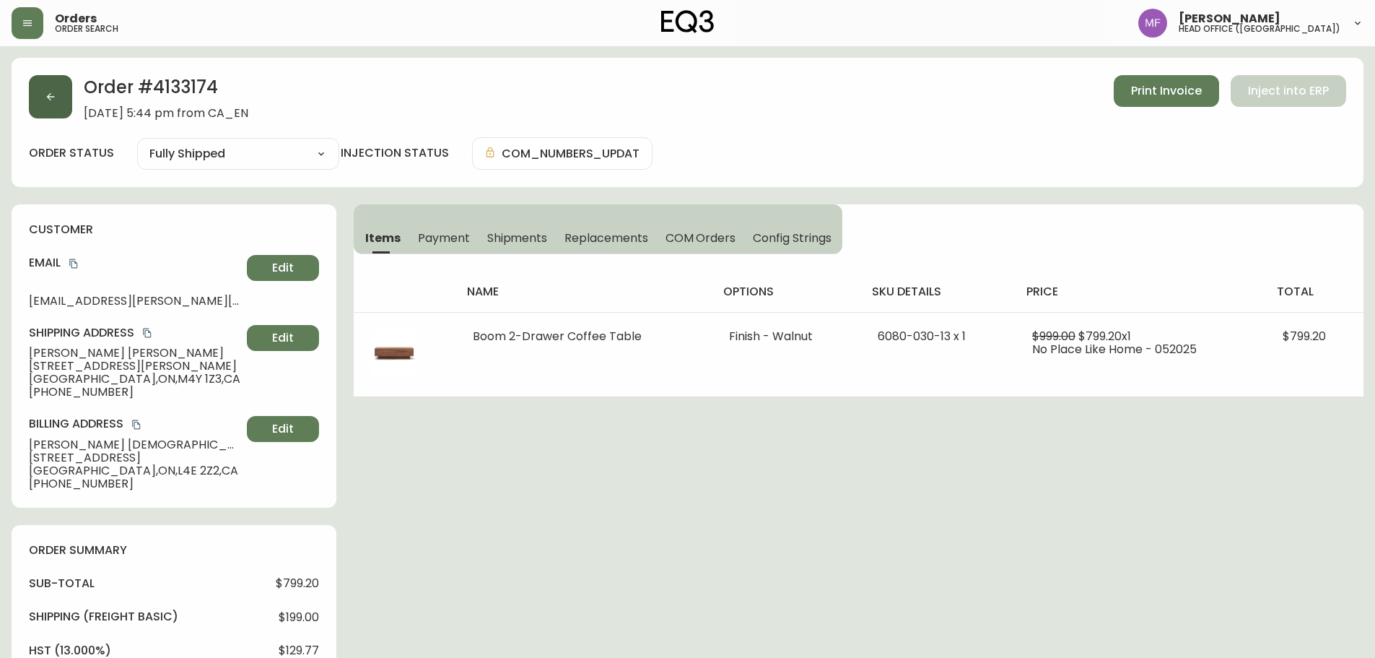
click at [65, 106] on button "button" at bounding box center [50, 96] width 43 height 43
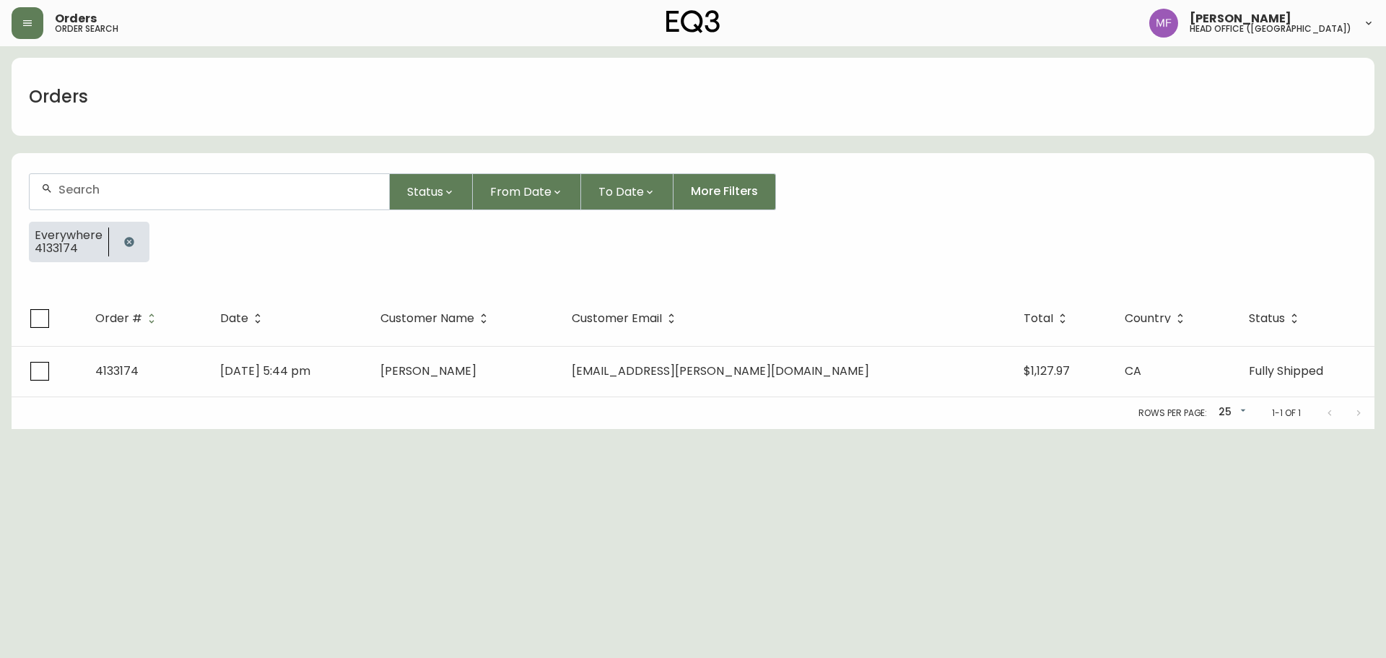
click at [131, 235] on button "button" at bounding box center [129, 241] width 29 height 29
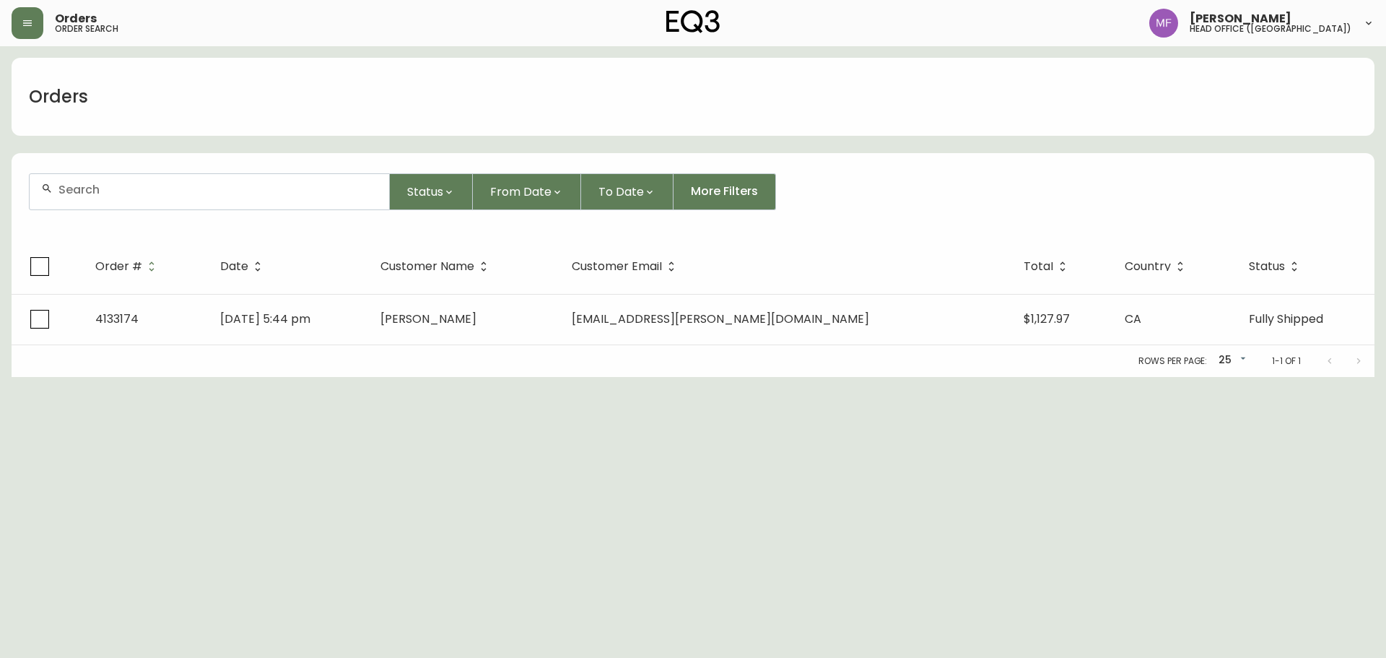
click at [132, 192] on input "text" at bounding box center [217, 190] width 319 height 14
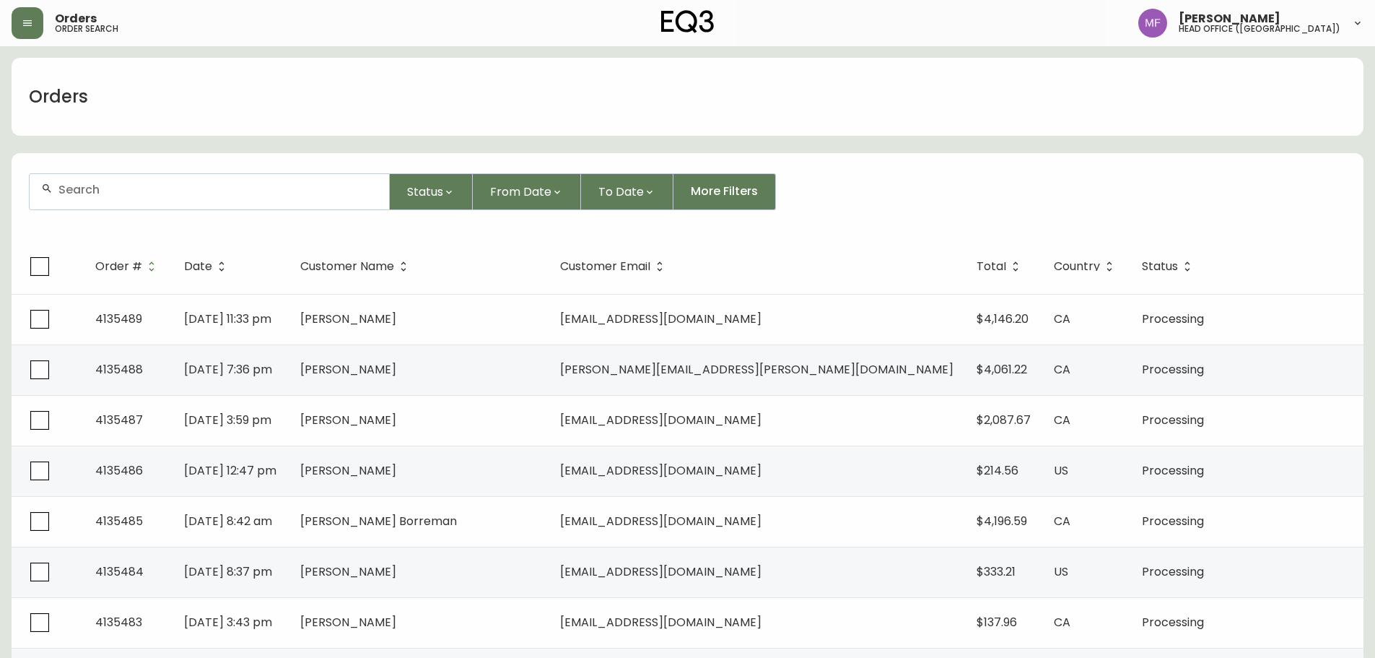
click at [94, 183] on input "text" at bounding box center [217, 190] width 319 height 14
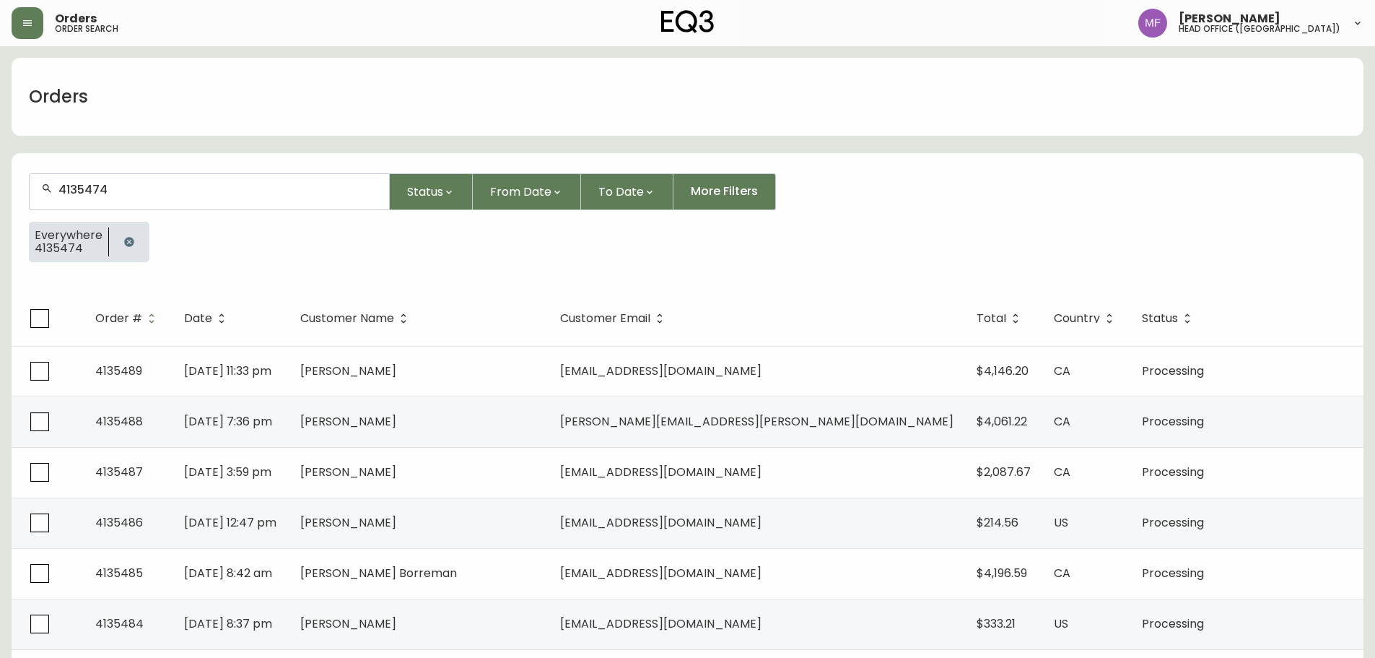
type input "4135474"
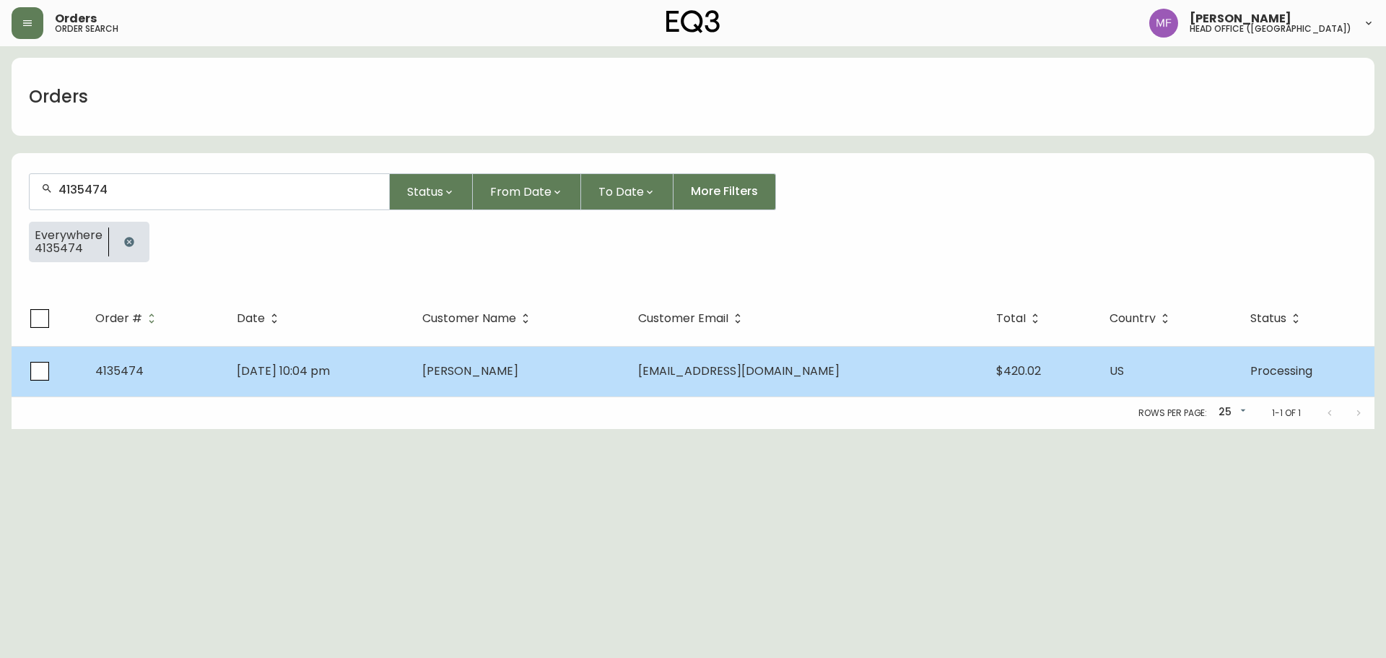
click at [411, 365] on td "Sep 19 2025, 10:04 pm" at bounding box center [318, 371] width 186 height 51
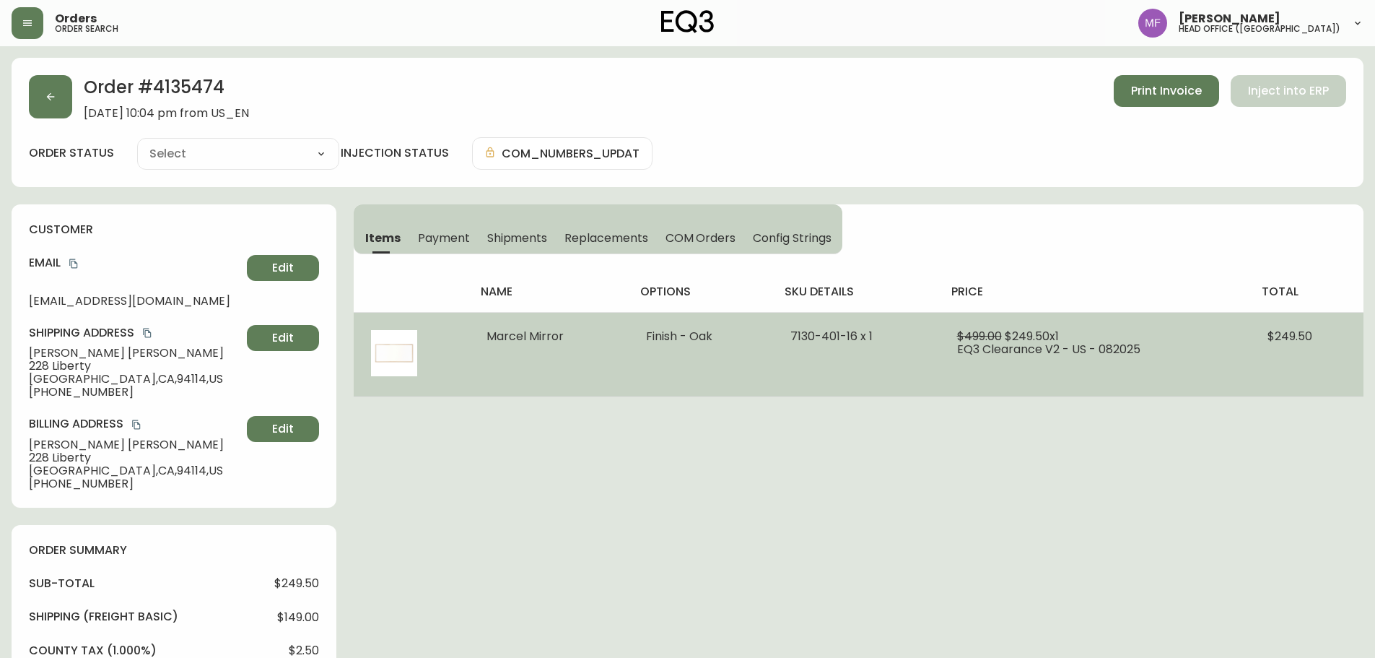
type input "Processing"
select select "PROCESSING"
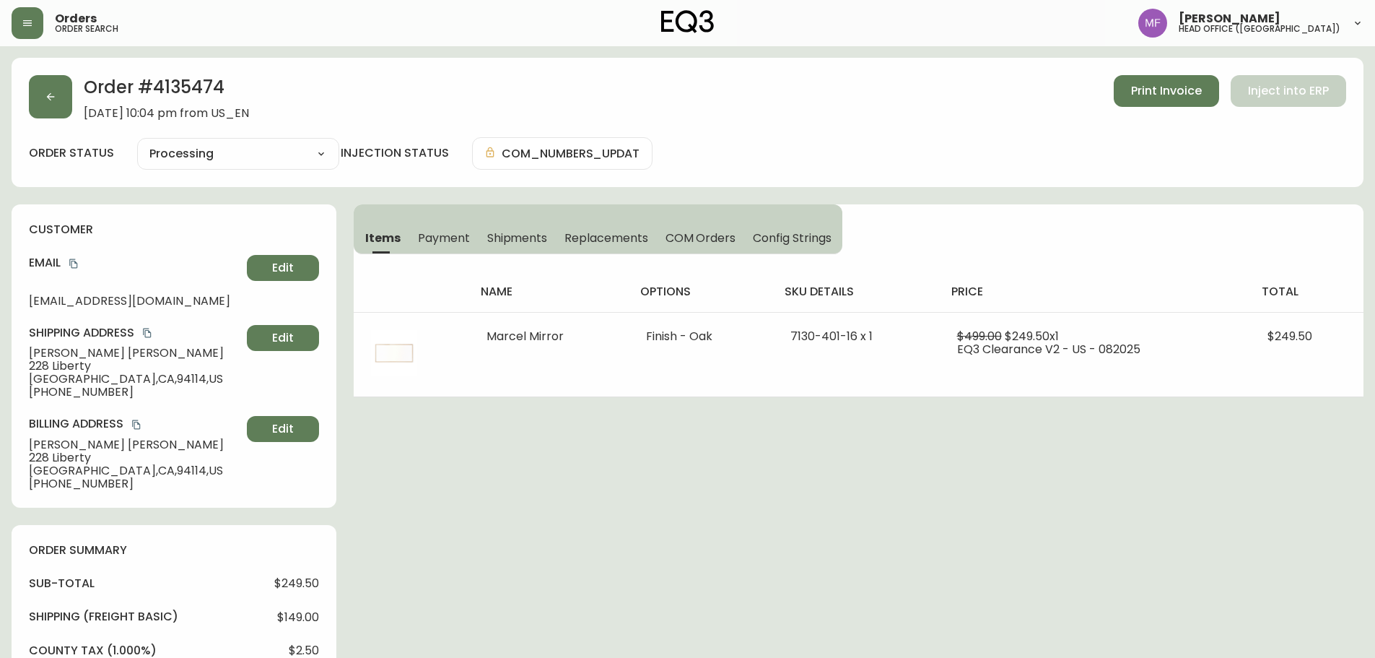
click at [216, 93] on h2 "Order # 4135474" at bounding box center [166, 91] width 165 height 32
click at [205, 87] on h2 "Order # 4135474" at bounding box center [166, 91] width 165 height 32
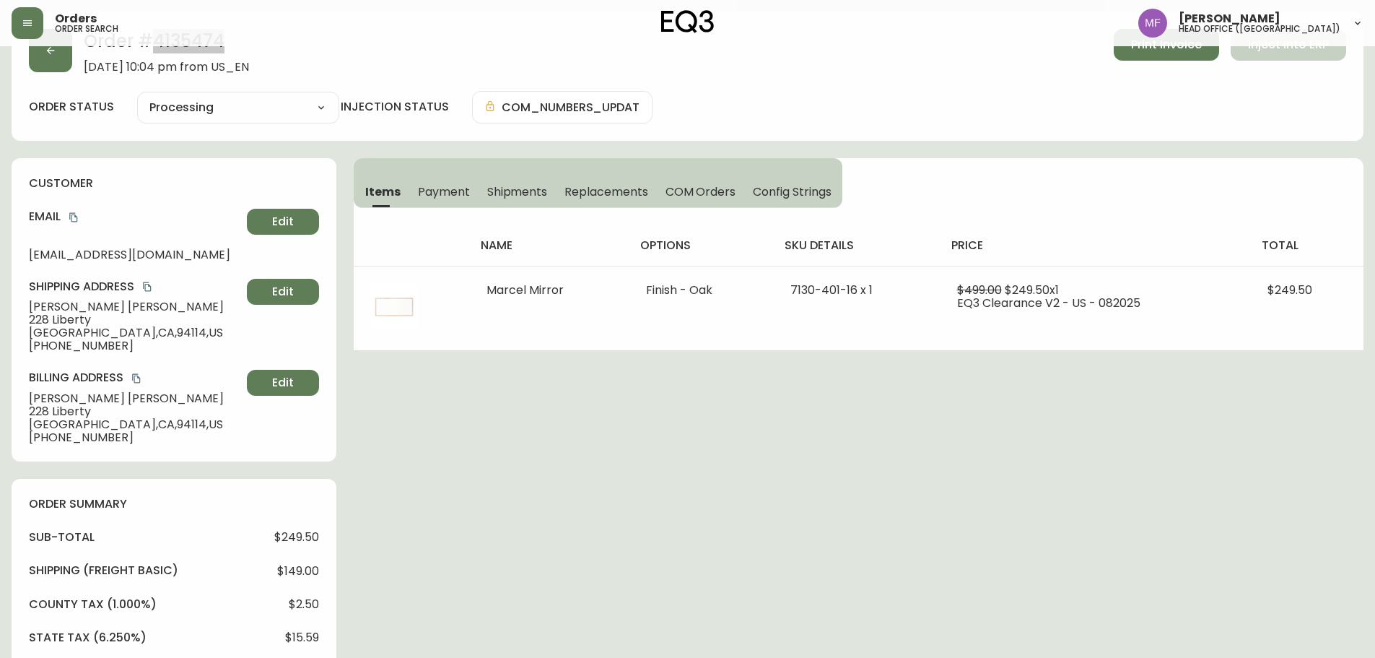
scroll to position [217, 0]
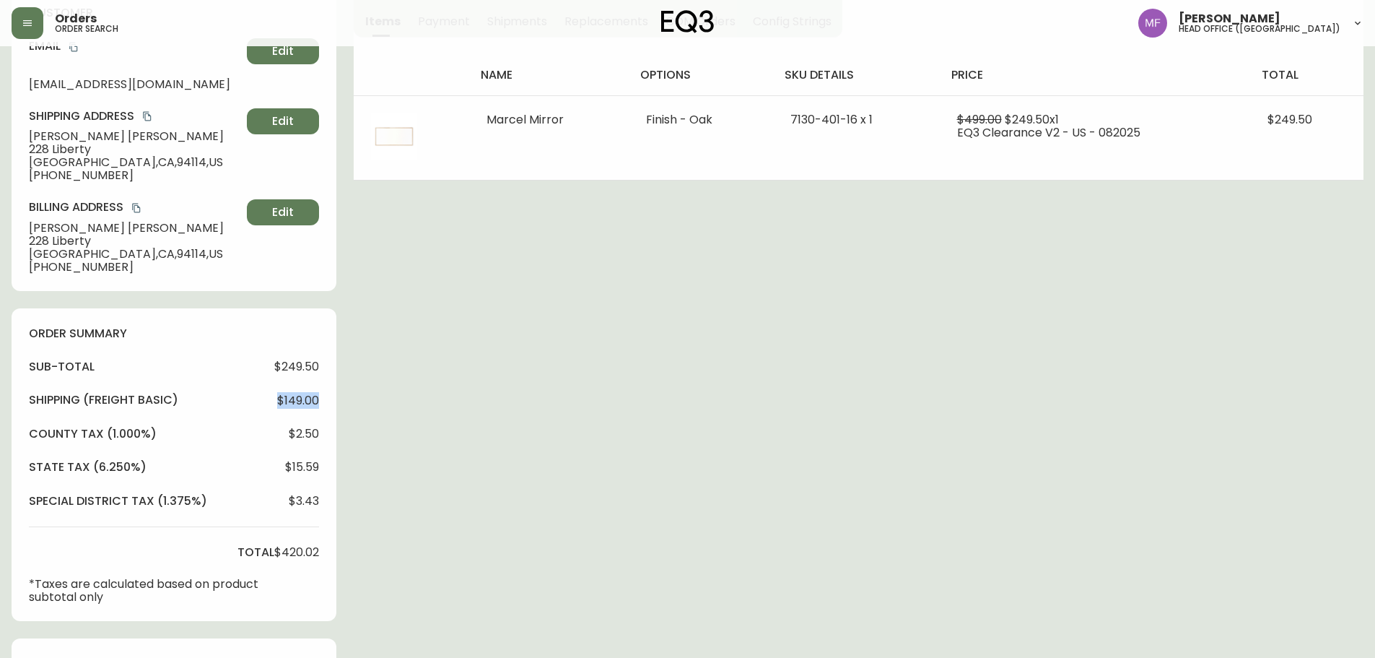
drag, startPoint x: 321, startPoint y: 399, endPoint x: 267, endPoint y: 399, distance: 54.2
click at [267, 399] on div "order summary sub-total $249.50 Shipping ( Freight Basic ) $149.00 county tax (…" at bounding box center [174, 464] width 325 height 313
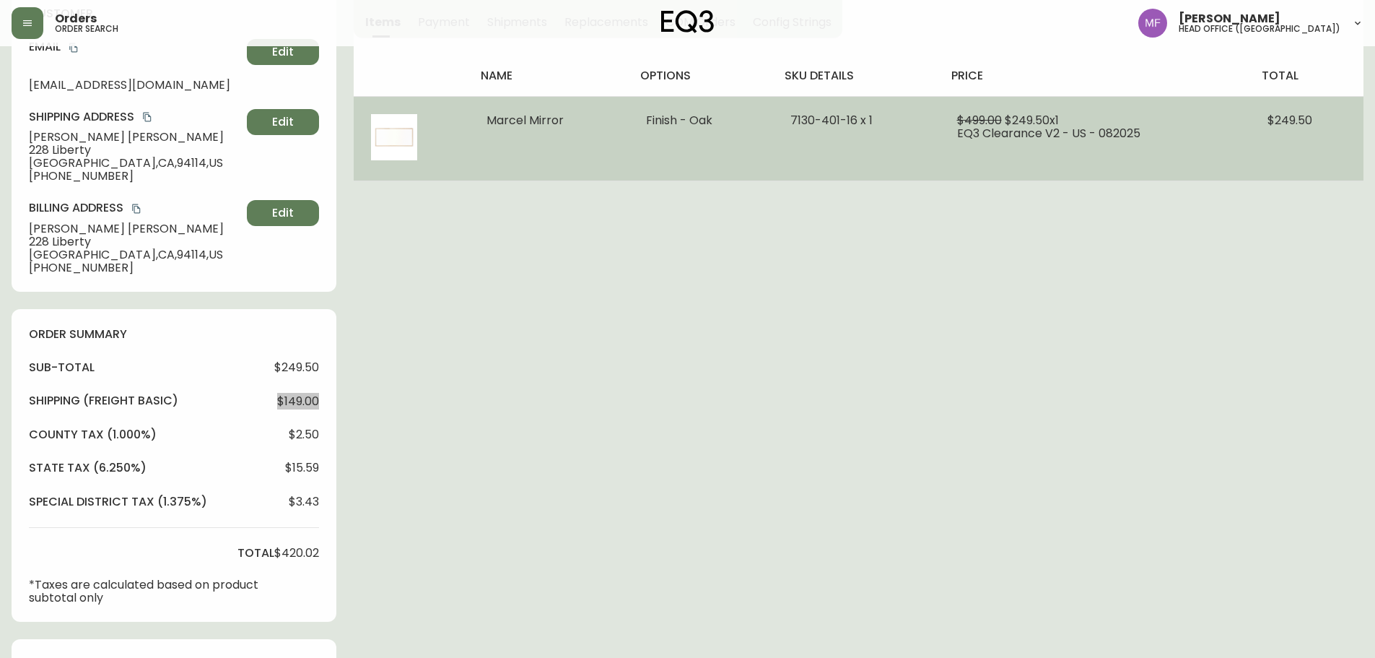
scroll to position [0, 0]
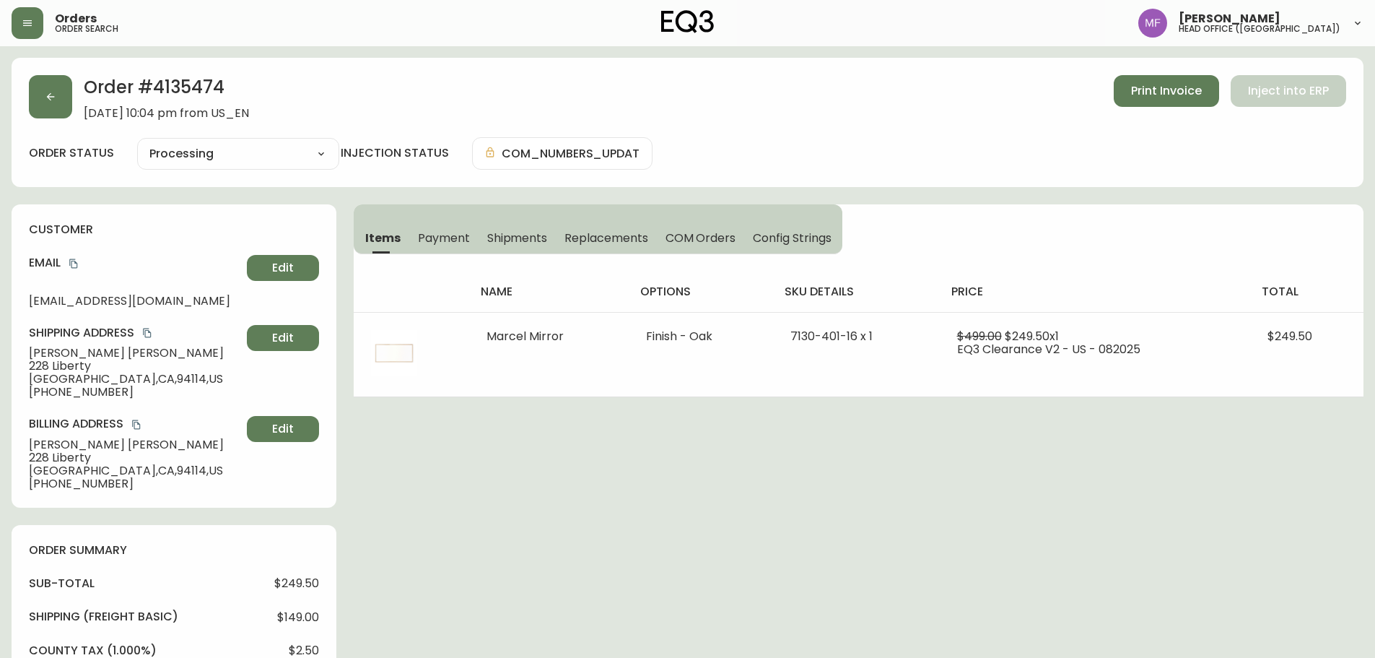
click at [209, 90] on h2 "Order # 4135474" at bounding box center [166, 91] width 165 height 32
click at [489, 567] on div "Order # 4135474 September 19, 2025 at 10:04 pm from US_EN Print Invoice Inject …" at bounding box center [688, 605] width 1352 height 1095
click at [64, 104] on button "button" at bounding box center [50, 96] width 43 height 43
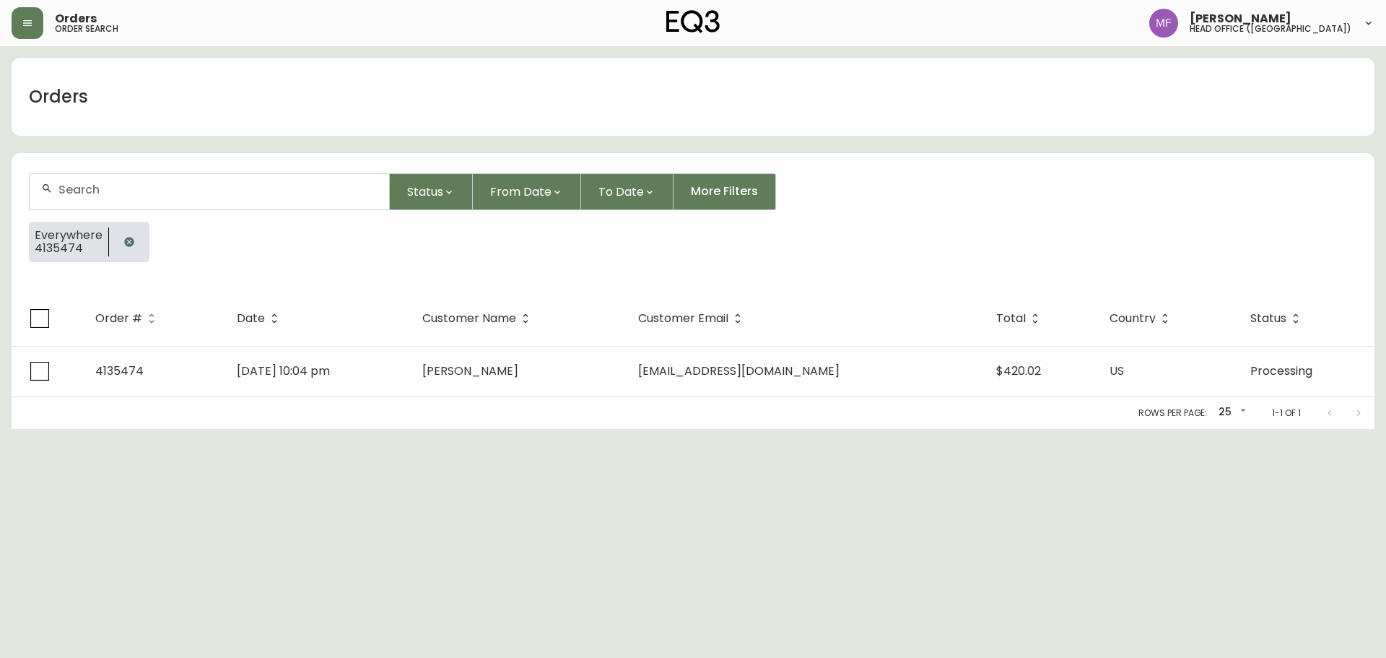
click at [131, 238] on icon "button" at bounding box center [129, 242] width 12 height 12
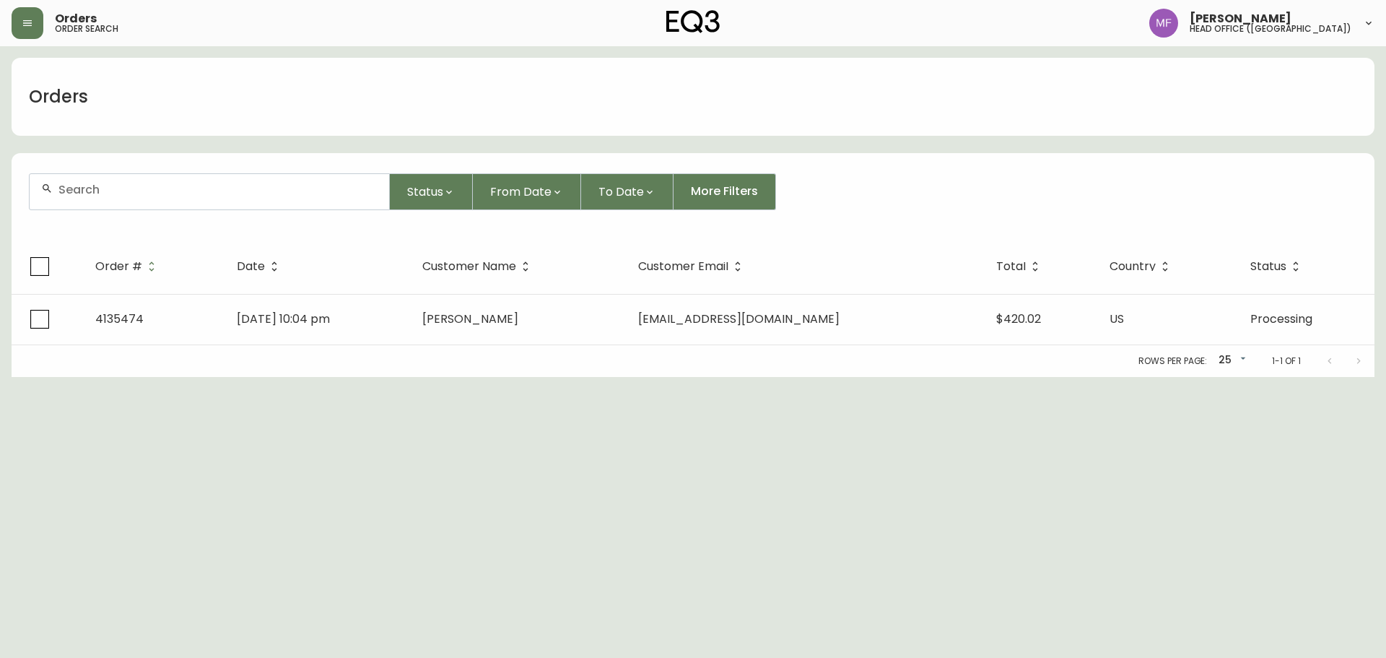
click at [116, 194] on input "text" at bounding box center [217, 190] width 319 height 14
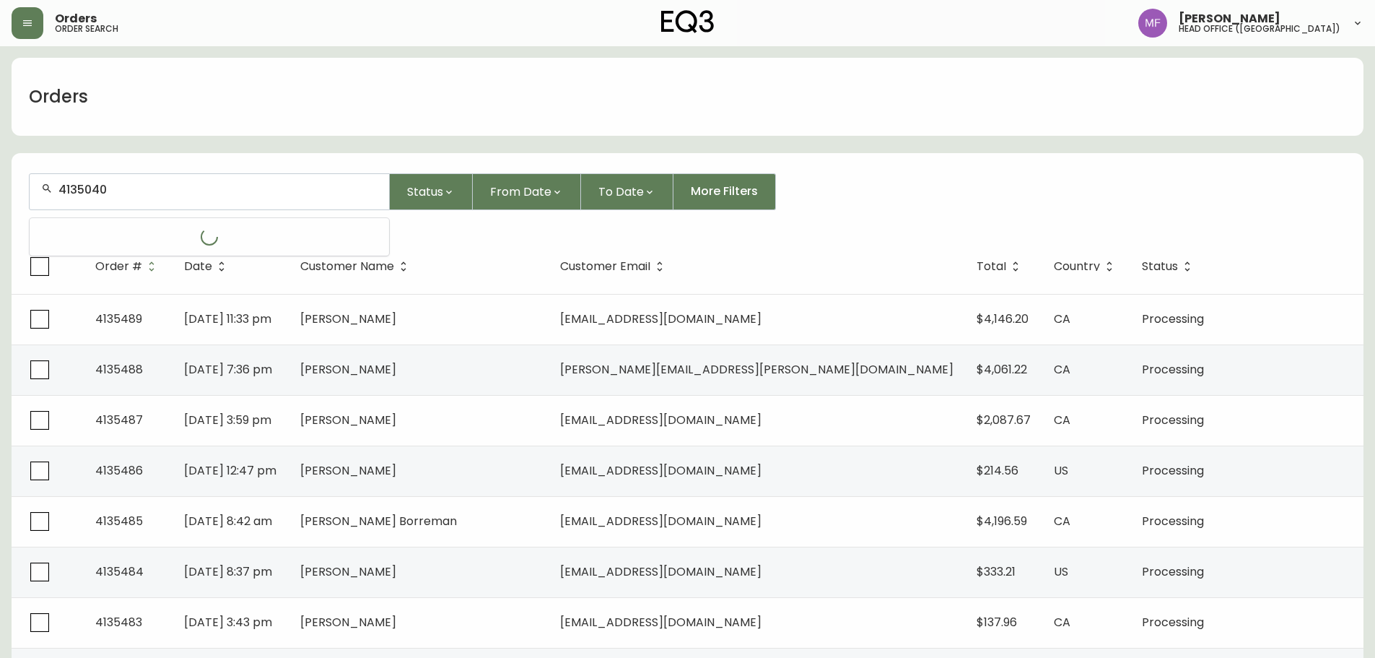
type input "4135040"
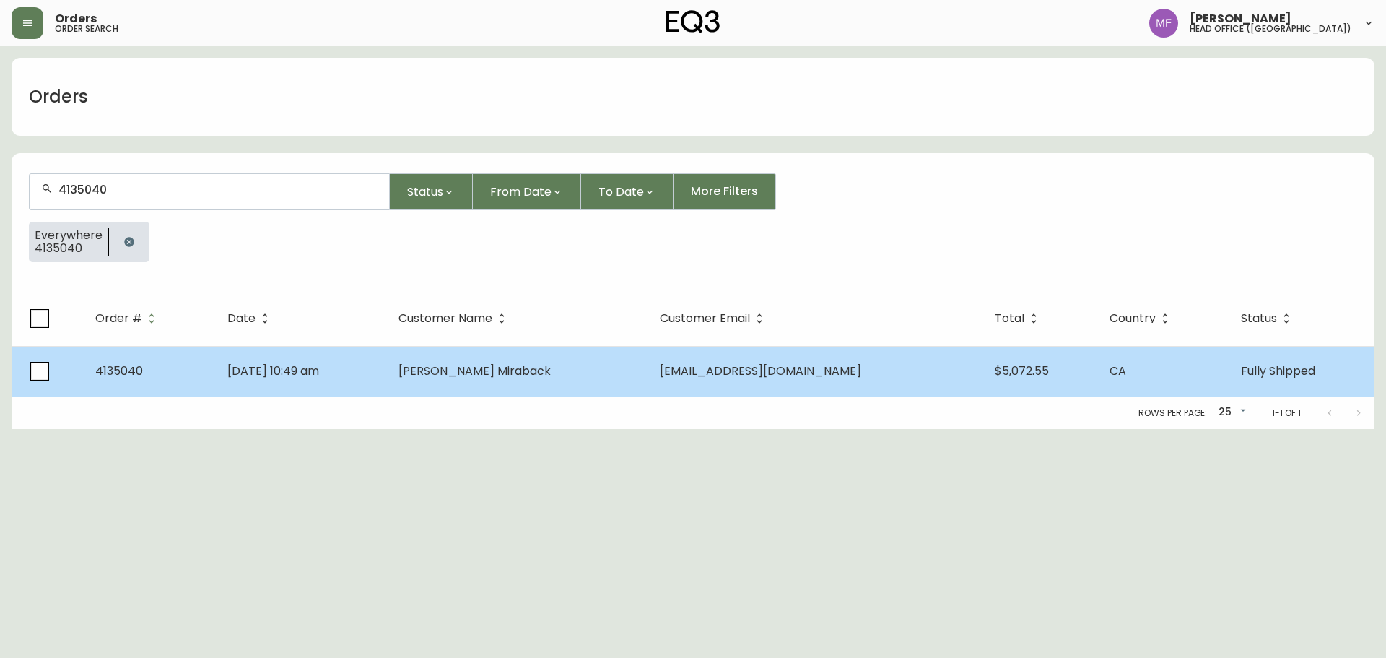
click at [484, 379] on td "Cruz Miraback" at bounding box center [517, 371] width 261 height 51
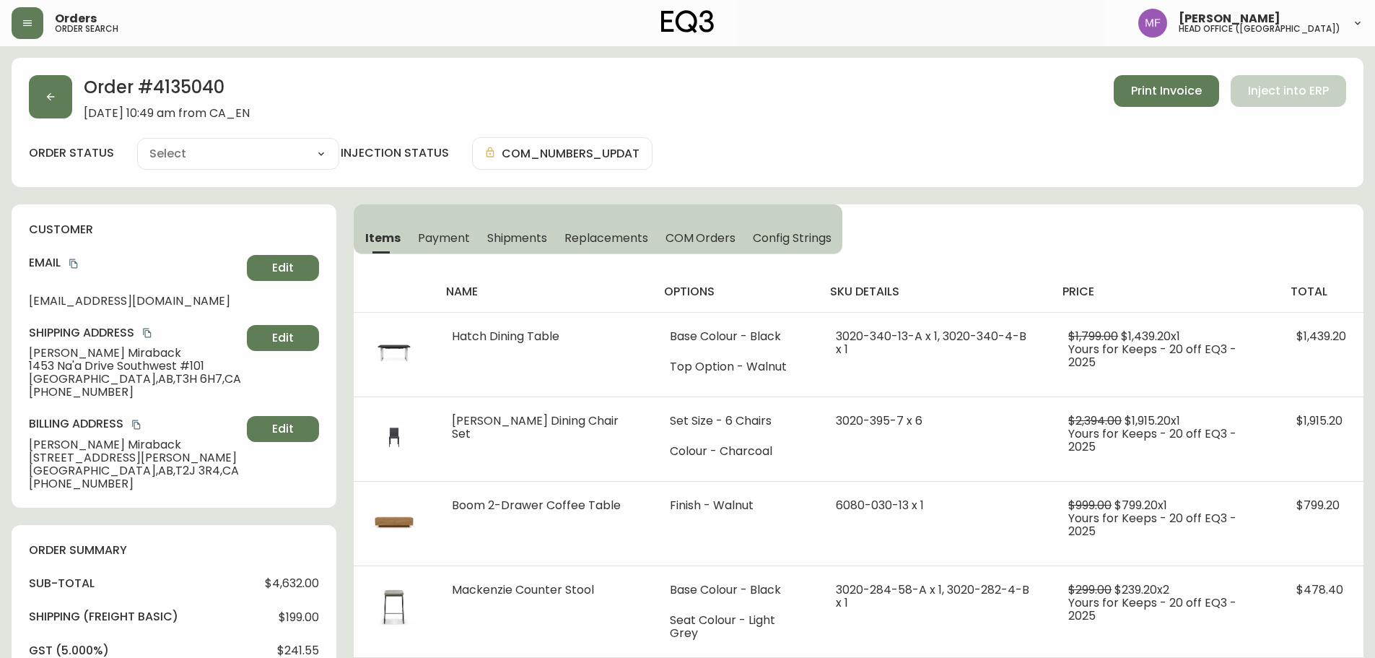
type input "Fully Shipped"
select select "FULLY_SHIPPED"
click at [515, 237] on span "Shipments" at bounding box center [517, 237] width 61 height 15
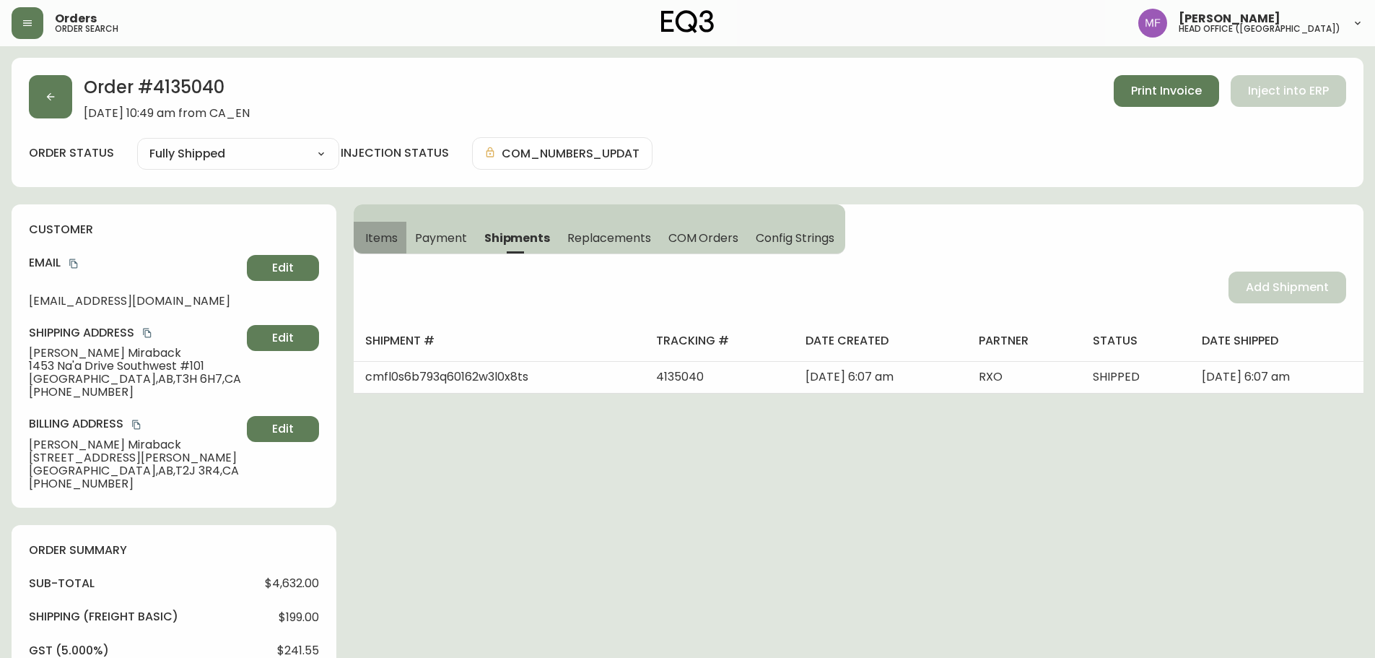
click at [380, 237] on span "Items" at bounding box center [381, 237] width 32 height 15
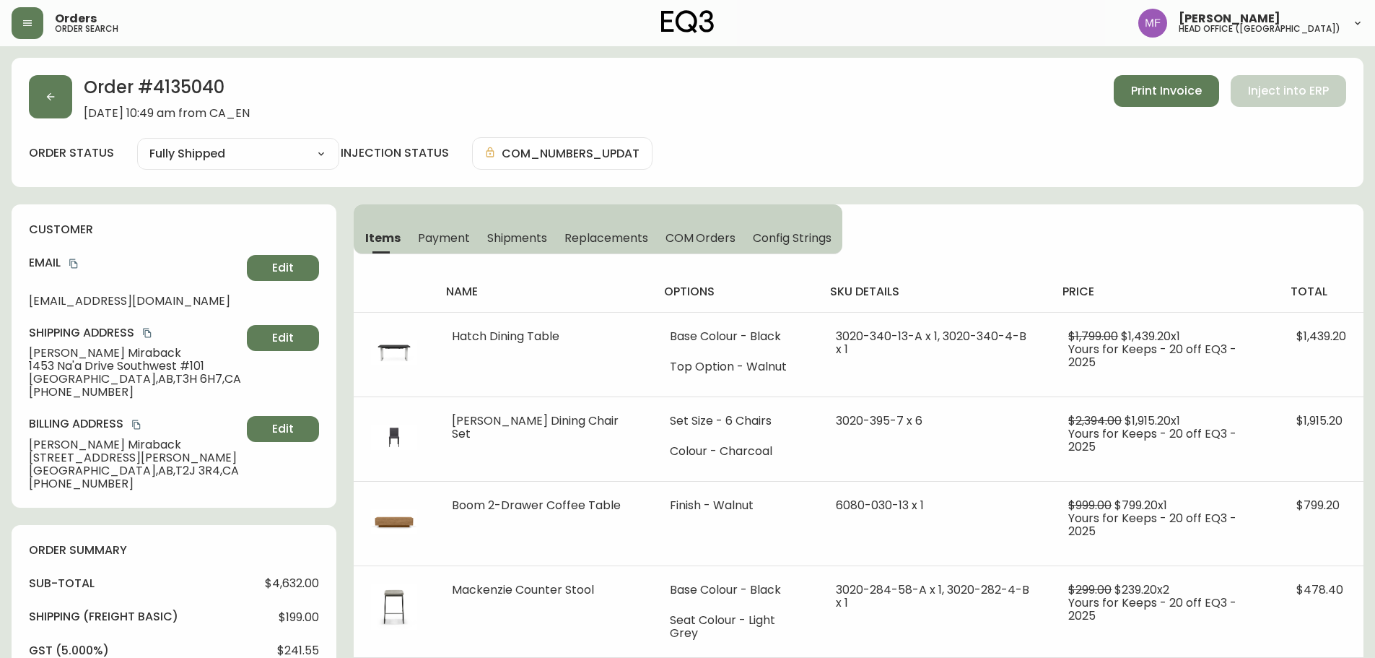
click at [195, 95] on h2 "Order # 4135040" at bounding box center [167, 91] width 166 height 32
click at [203, 90] on h2 "Order # 4135040" at bounding box center [167, 91] width 166 height 32
drag, startPoint x: 116, startPoint y: 355, endPoint x: 28, endPoint y: 352, distance: 87.4
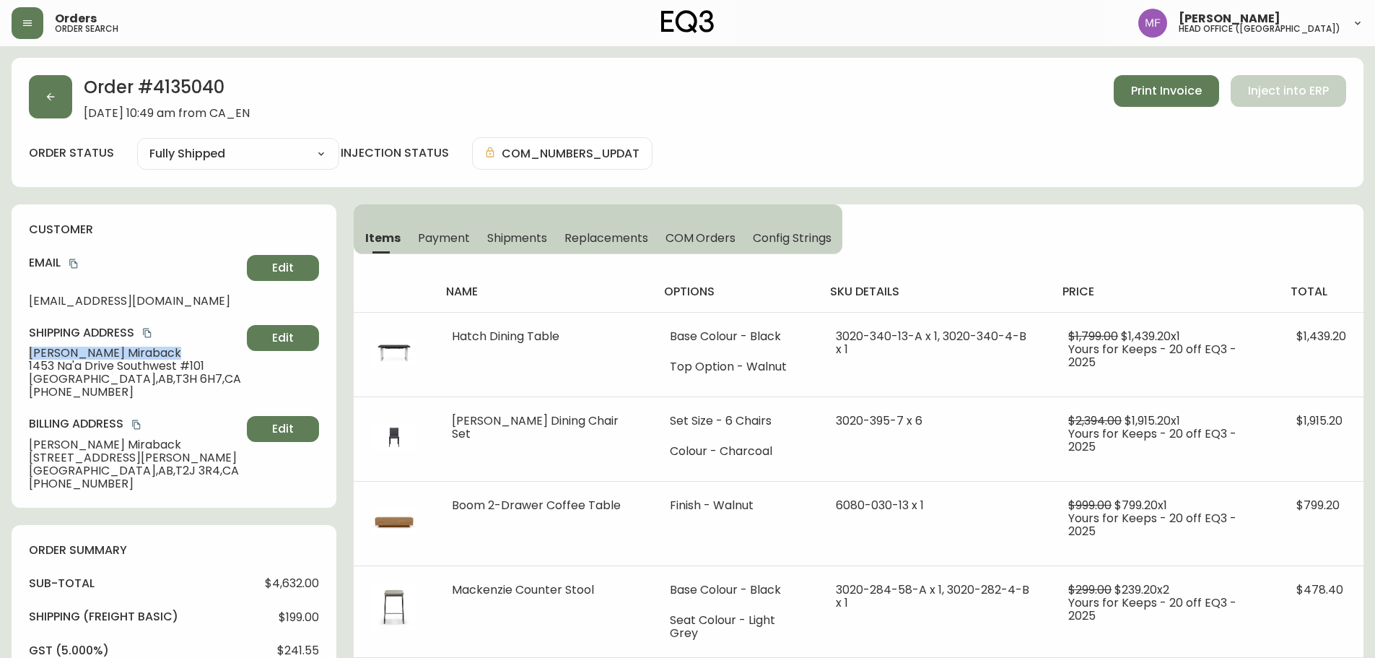
click at [28, 352] on div "customer Email dungeon_wagoner.9t@icloud.com Edit Shipping Address Cruz Mirabac…" at bounding box center [174, 355] width 325 height 303
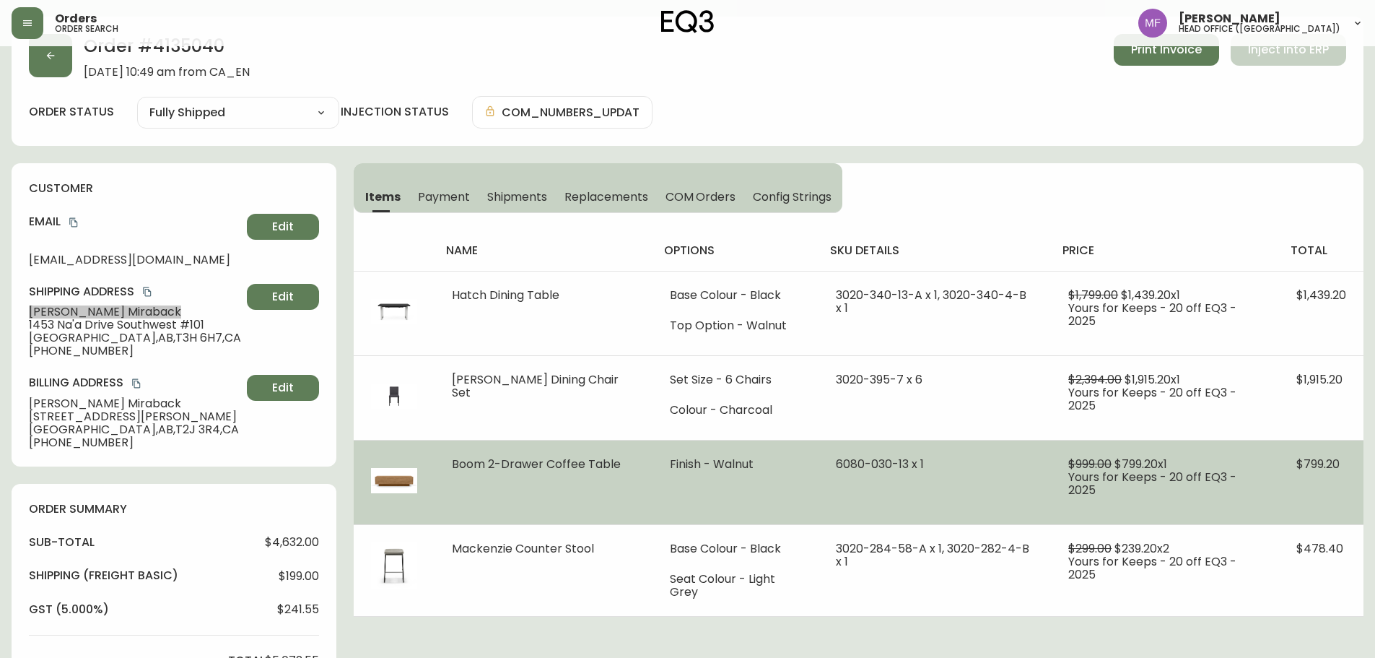
scroll to position [144, 0]
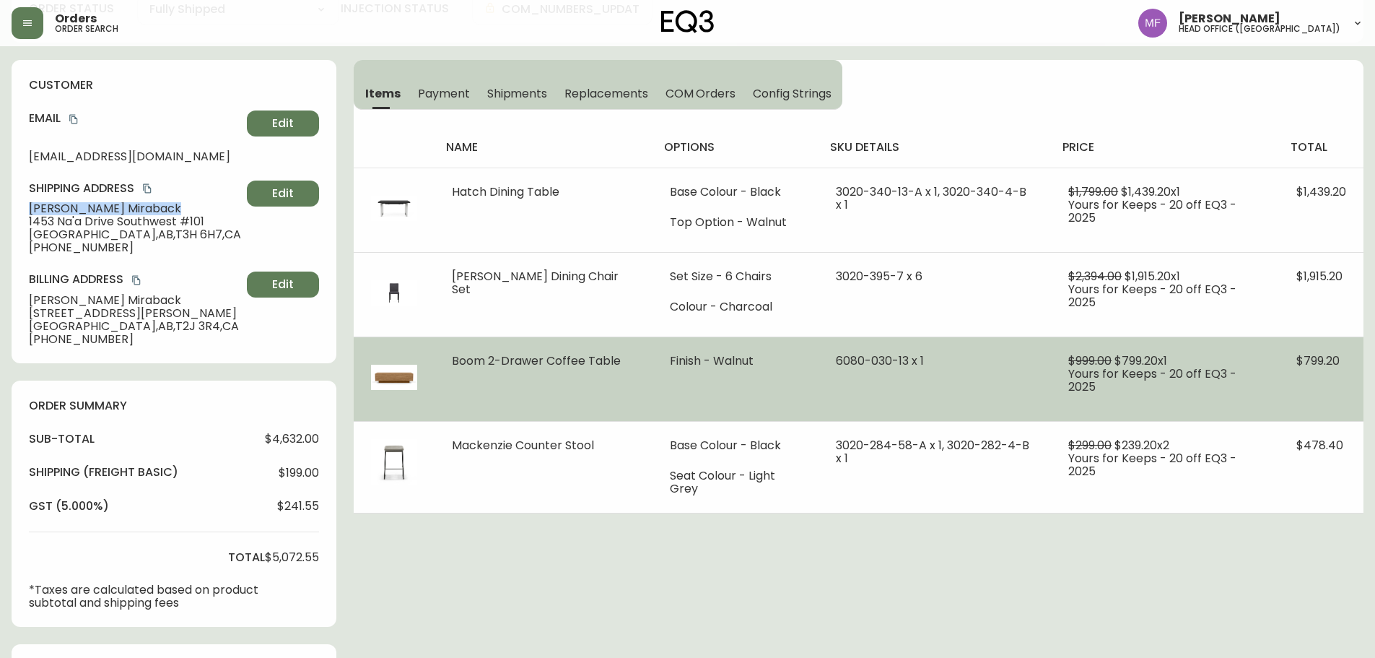
drag, startPoint x: 500, startPoint y: 375, endPoint x: 458, endPoint y: 365, distance: 43.1
click at [458, 365] on td "Boom 2-Drawer Coffee Table" at bounding box center [543, 378] width 217 height 84
click at [458, 365] on span "Boom 2-Drawer Coffee Table" at bounding box center [536, 360] width 169 height 17
click at [492, 389] on td "Boom 2-Drawer Coffee Table" at bounding box center [543, 378] width 217 height 84
drag, startPoint x: 491, startPoint y: 375, endPoint x: 453, endPoint y: 366, distance: 39.4
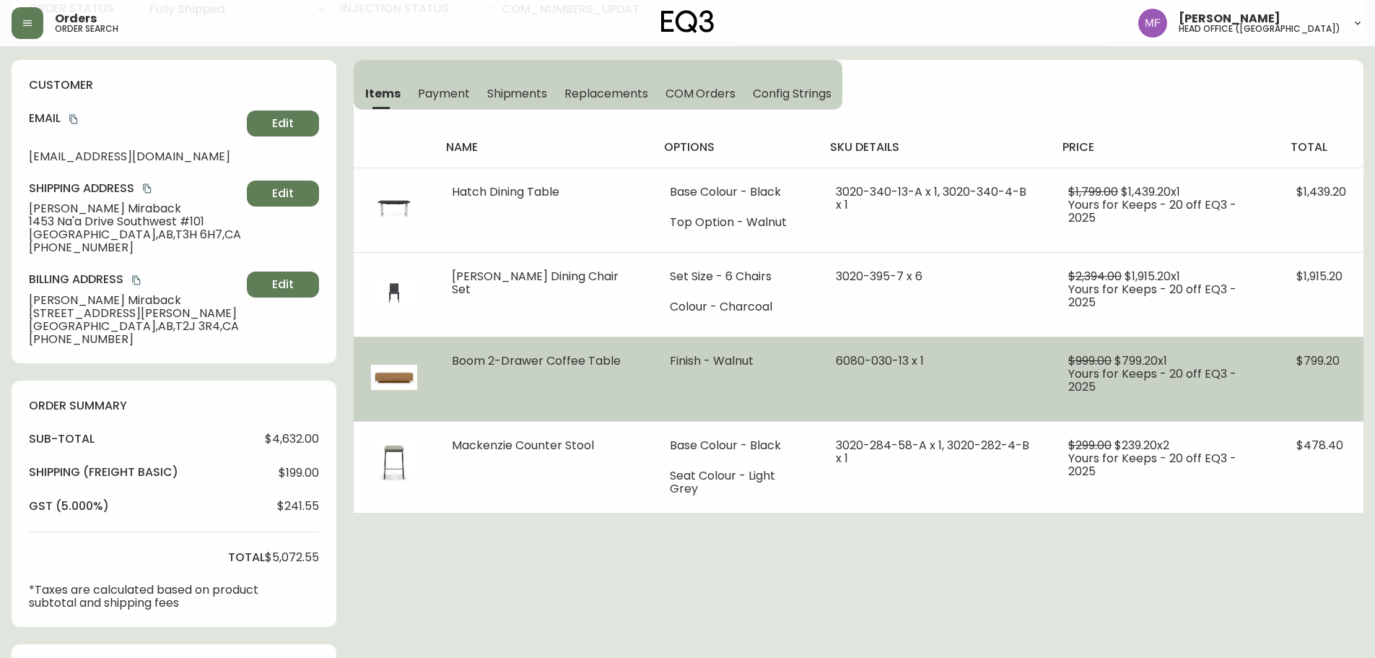
click at [453, 366] on td "Boom 2-Drawer Coffee Table" at bounding box center [543, 378] width 217 height 84
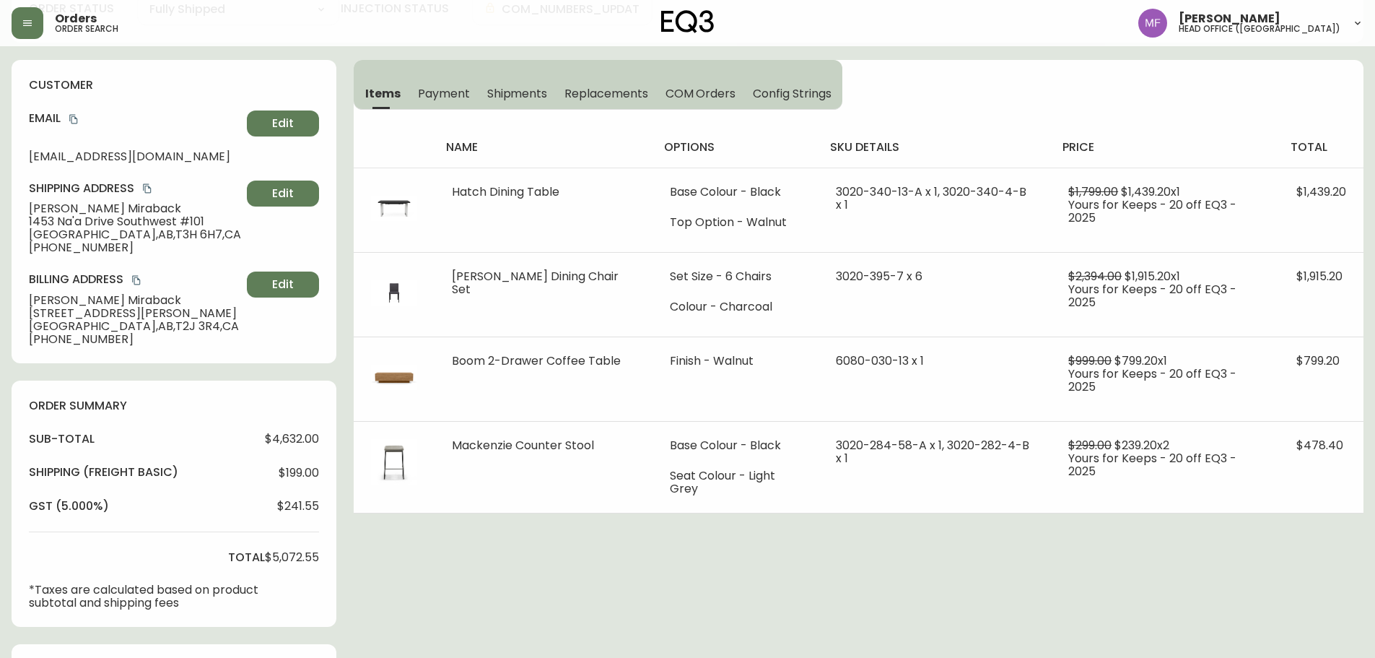
scroll to position [0, 0]
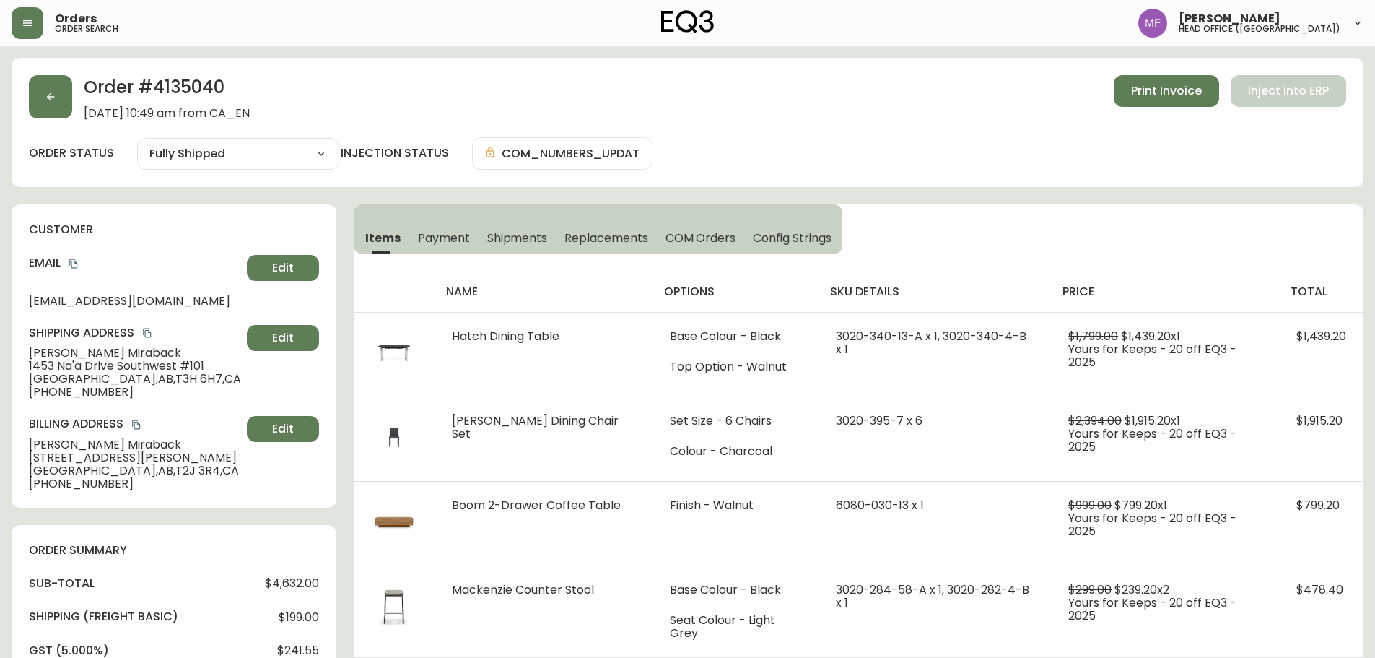
click at [183, 92] on h2 "Order # 4135040" at bounding box center [167, 91] width 166 height 32
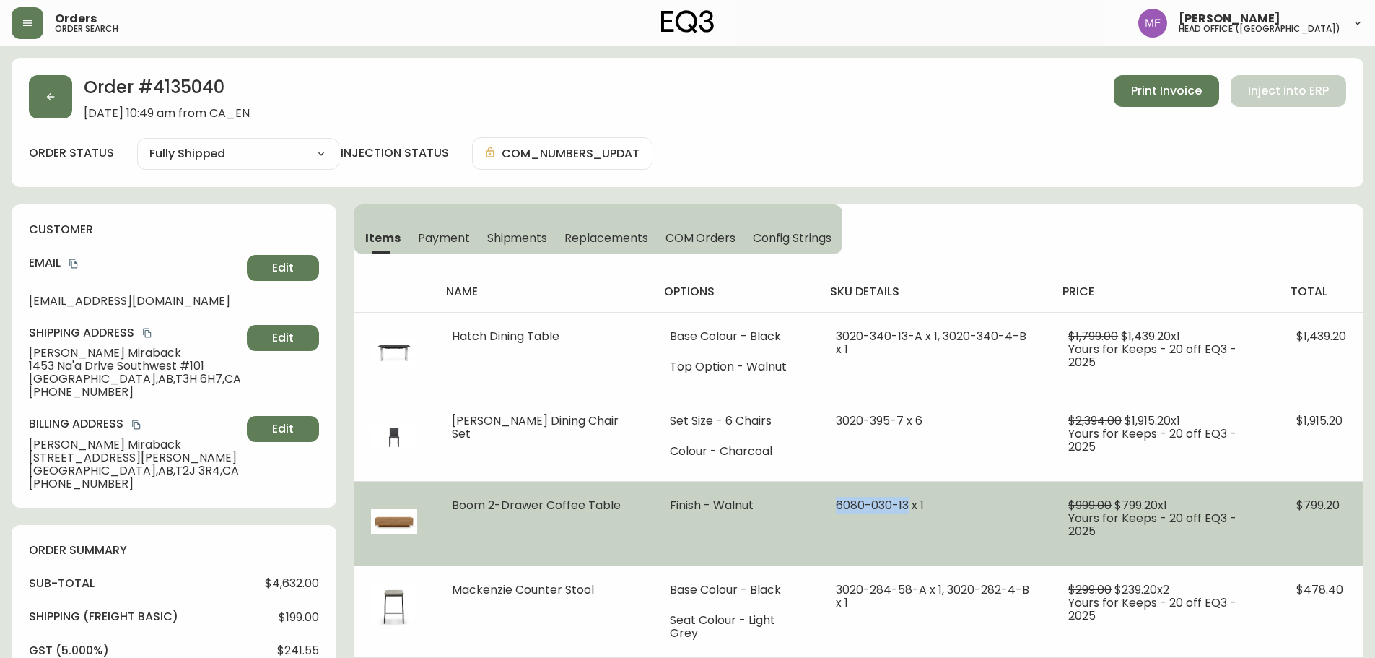
drag, startPoint x: 898, startPoint y: 505, endPoint x: 823, endPoint y: 510, distance: 75.3
click at [836, 510] on span "6080-030-13 x 1" at bounding box center [880, 505] width 88 height 17
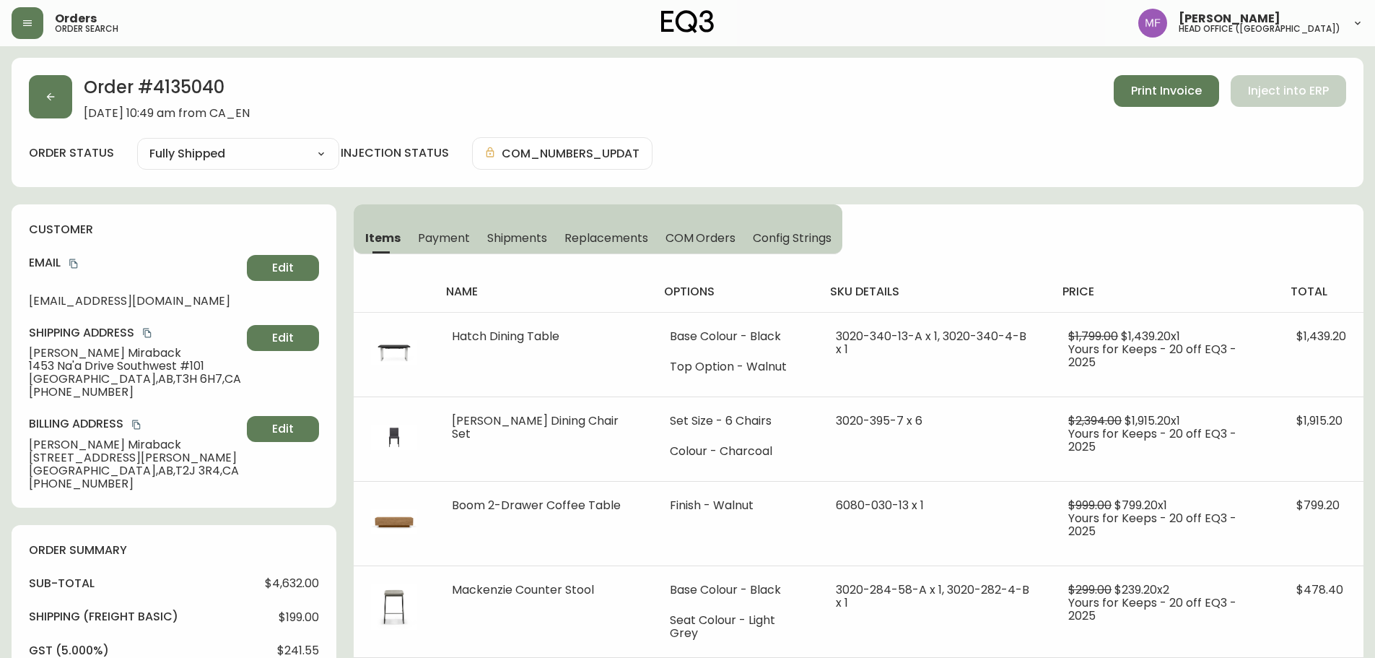
click at [199, 92] on h2 "Order # 4135040" at bounding box center [167, 91] width 166 height 32
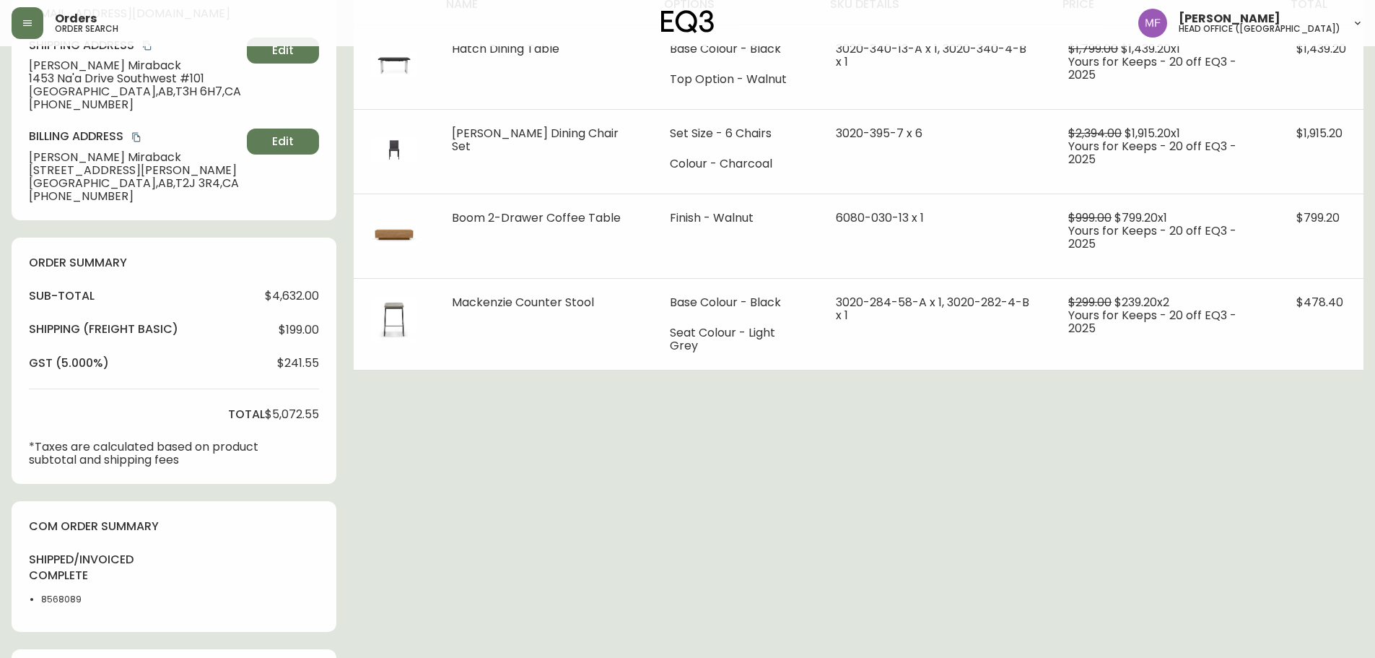
scroll to position [505, 0]
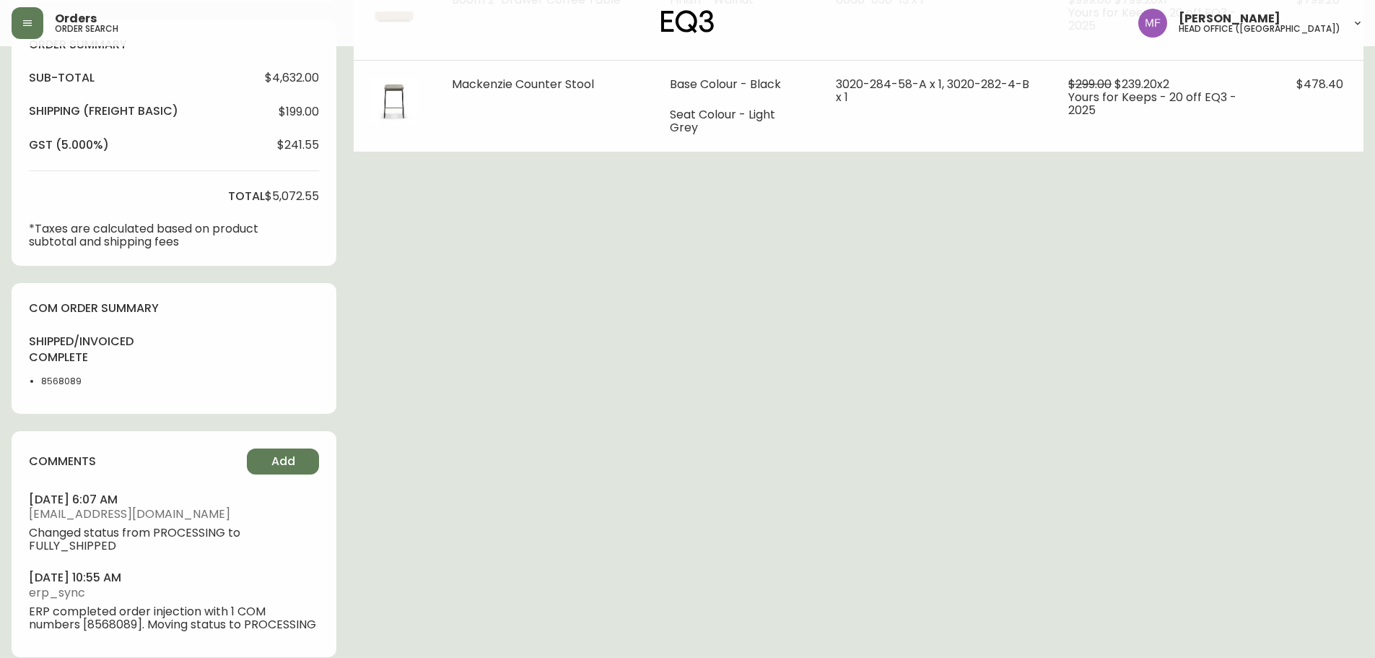
click at [59, 385] on li "8568089" at bounding box center [77, 381] width 73 height 13
click at [547, 379] on div "Order # 4135040 September 2, 2025 at 10:49 am from CA_EN Print Invoice Inject i…" at bounding box center [688, 113] width 1352 height 1122
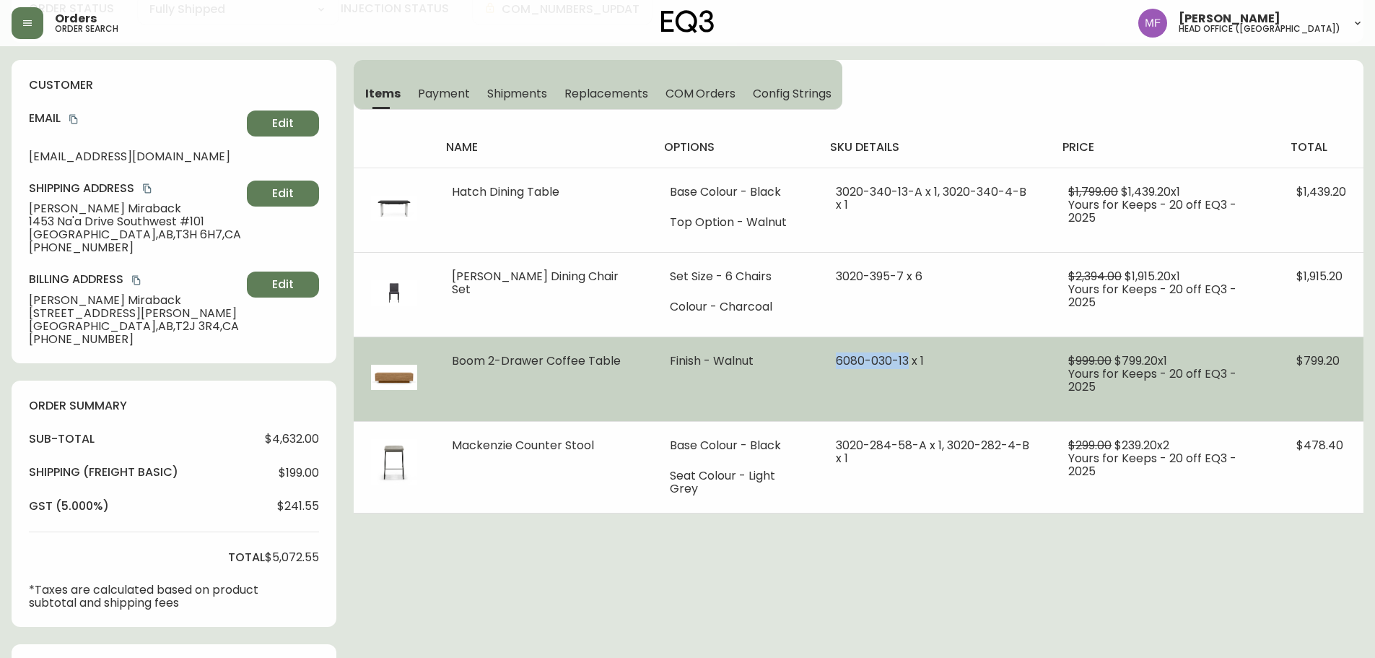
drag, startPoint x: 896, startPoint y: 362, endPoint x: 827, endPoint y: 362, distance: 69.3
click at [836, 362] on span "6080-030-13 x 1" at bounding box center [880, 360] width 88 height 17
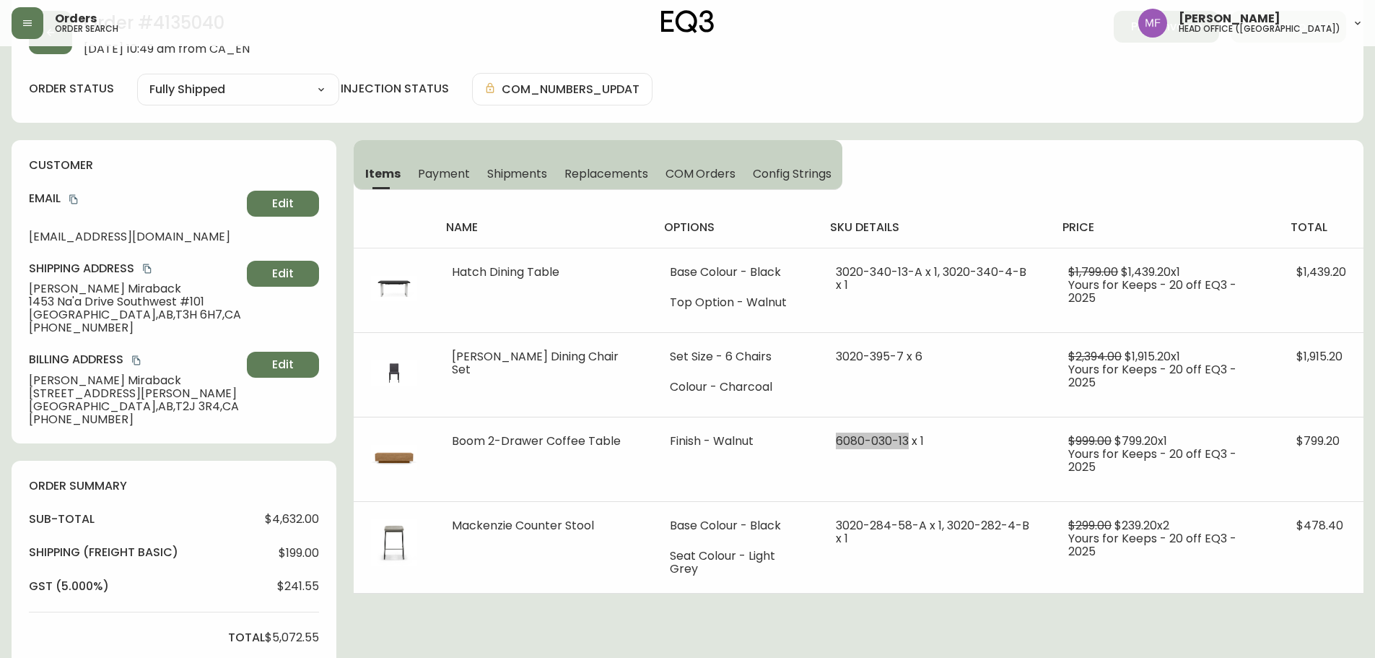
scroll to position [0, 0]
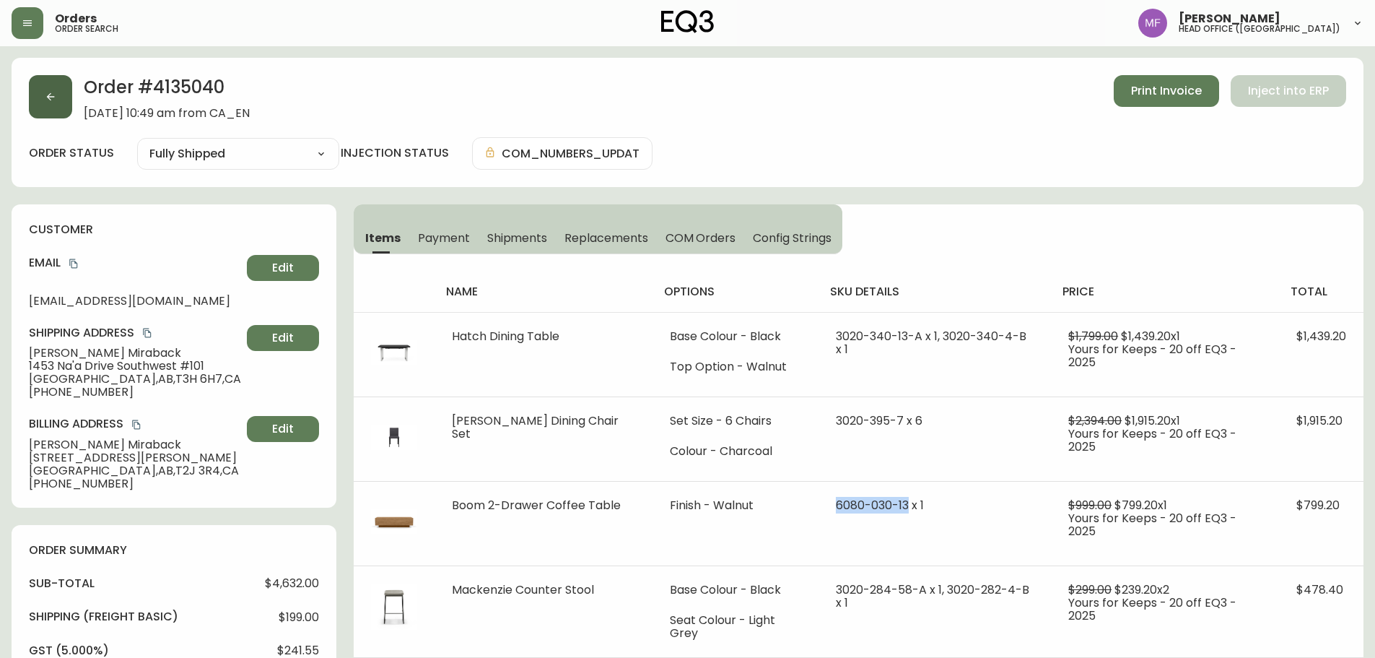
click at [41, 99] on button "button" at bounding box center [50, 96] width 43 height 43
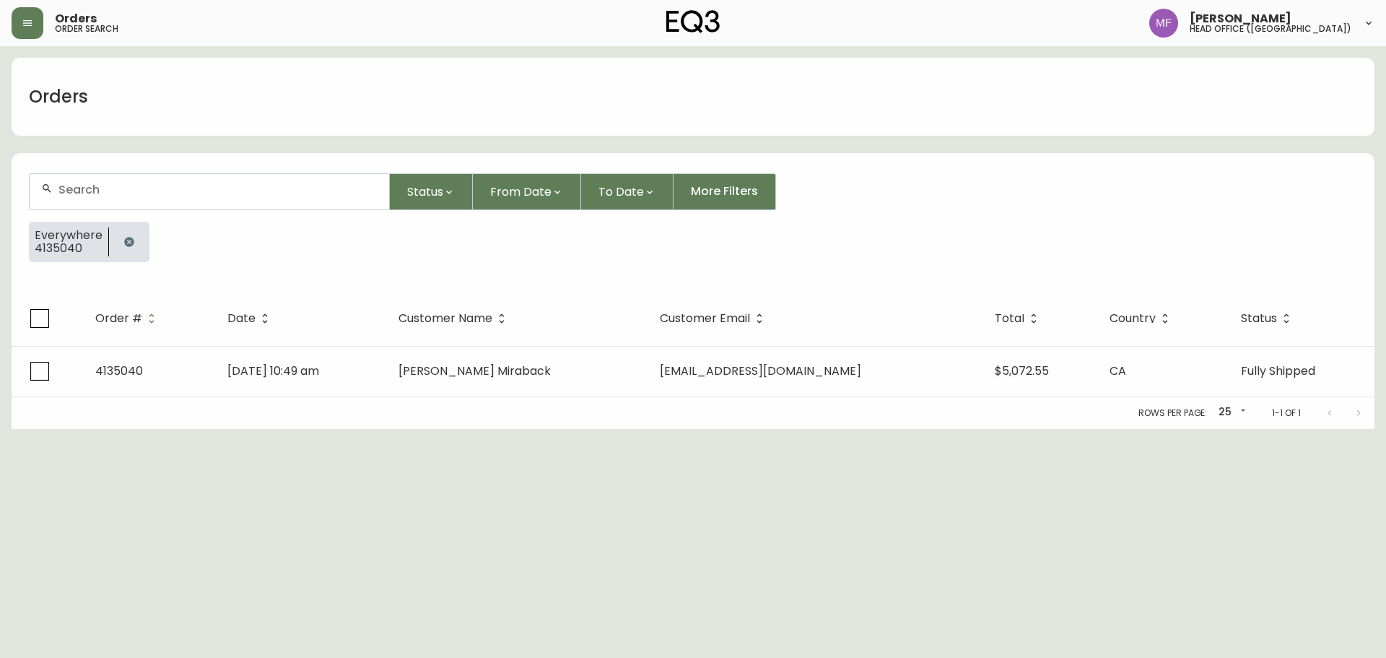
click at [131, 240] on icon "button" at bounding box center [128, 241] width 9 height 9
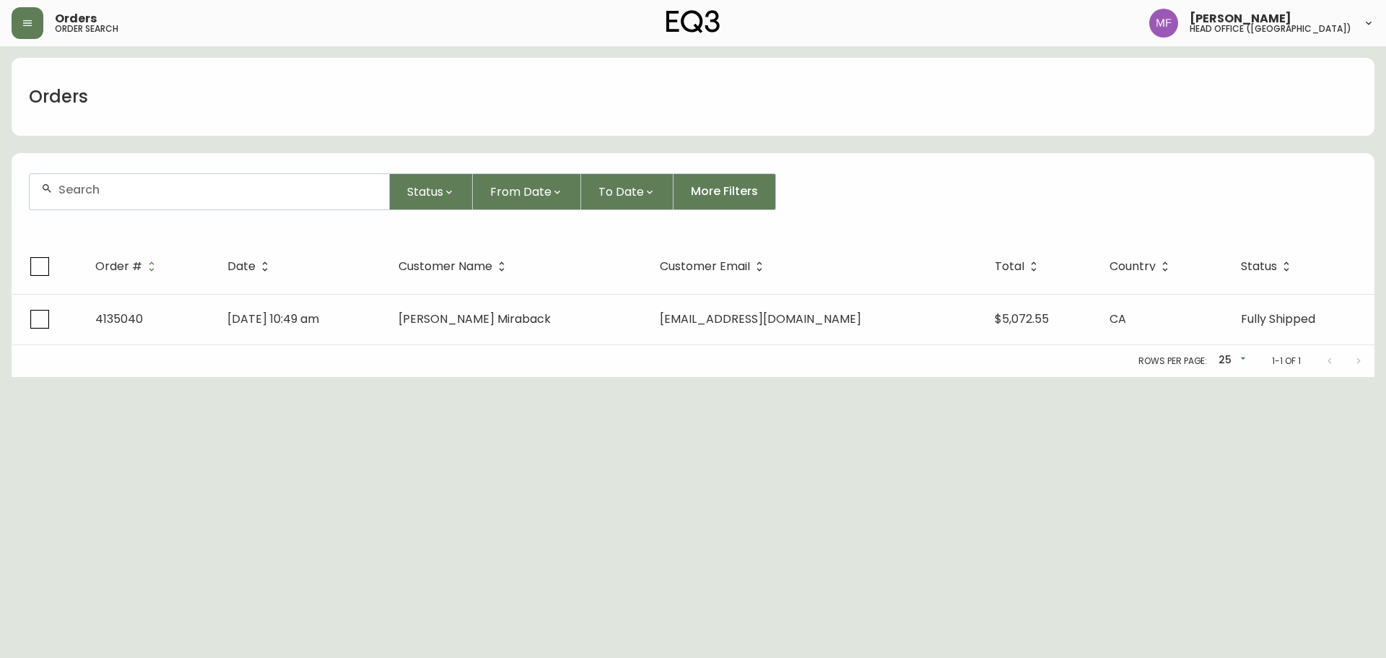
click at [123, 196] on div at bounding box center [210, 191] width 360 height 35
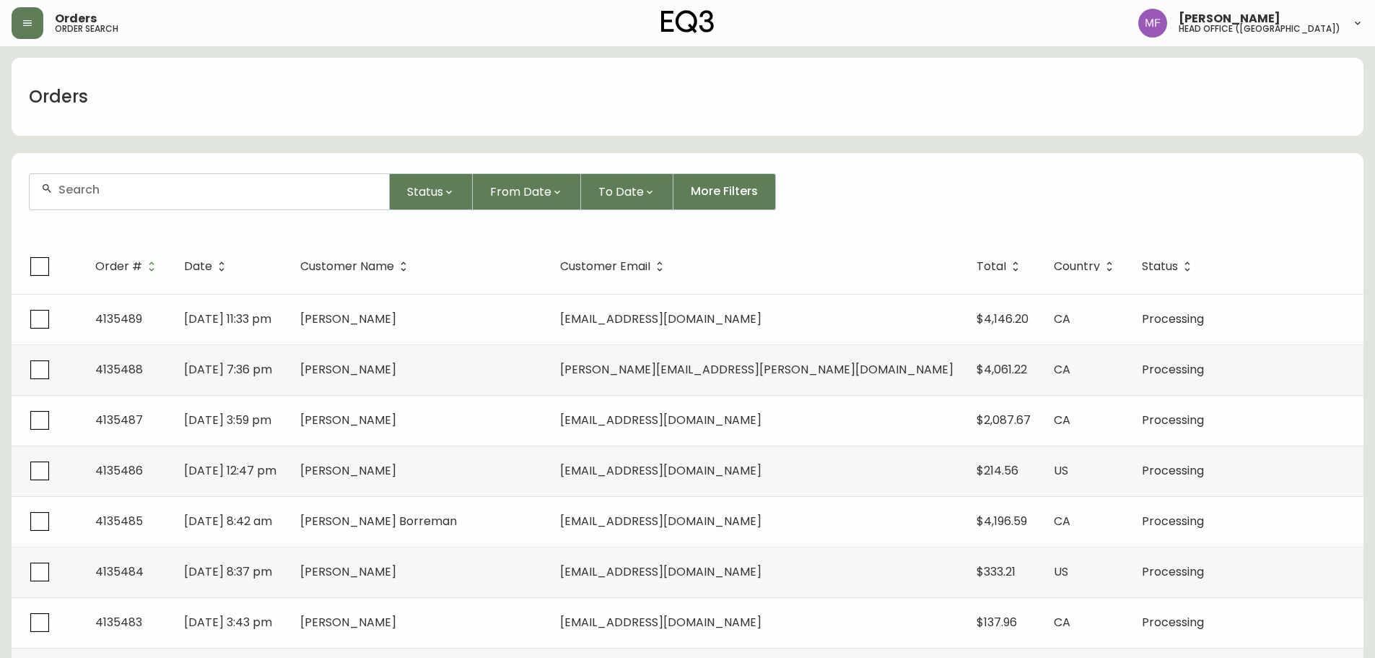
paste input "4135109"
type input "4135109"
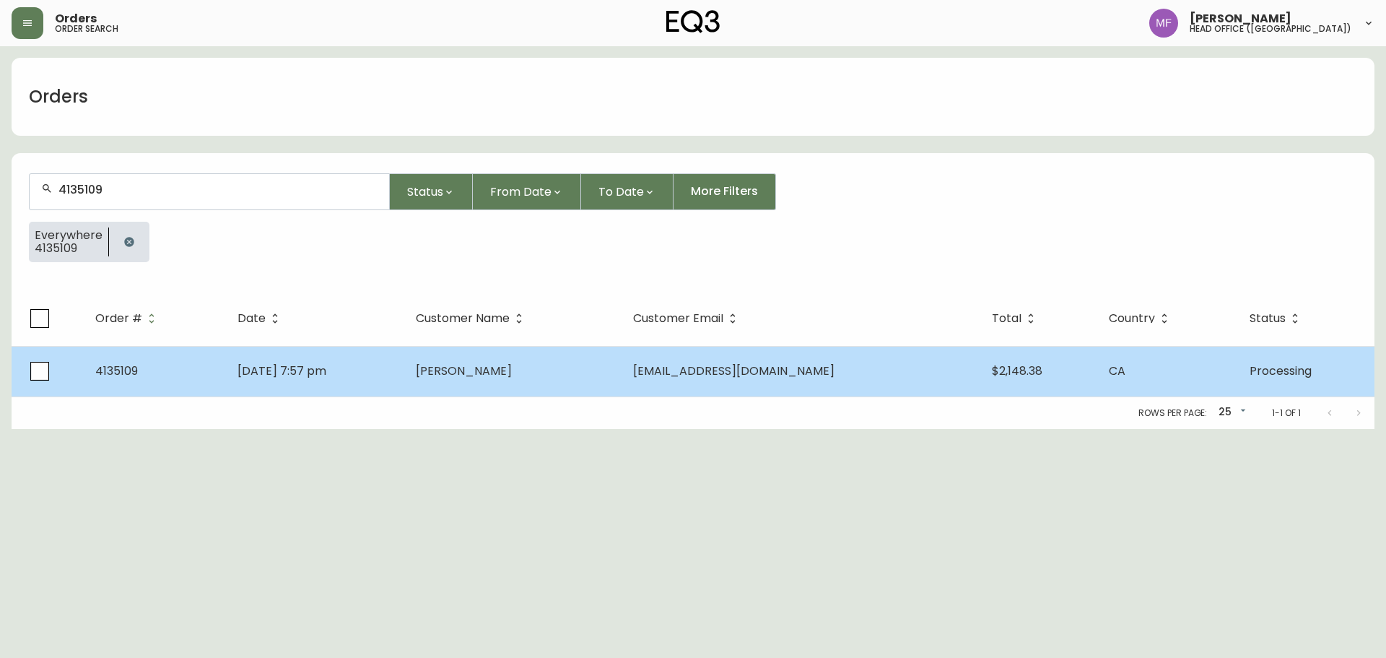
click at [568, 380] on td "Lyle Kokesch" at bounding box center [512, 371] width 217 height 51
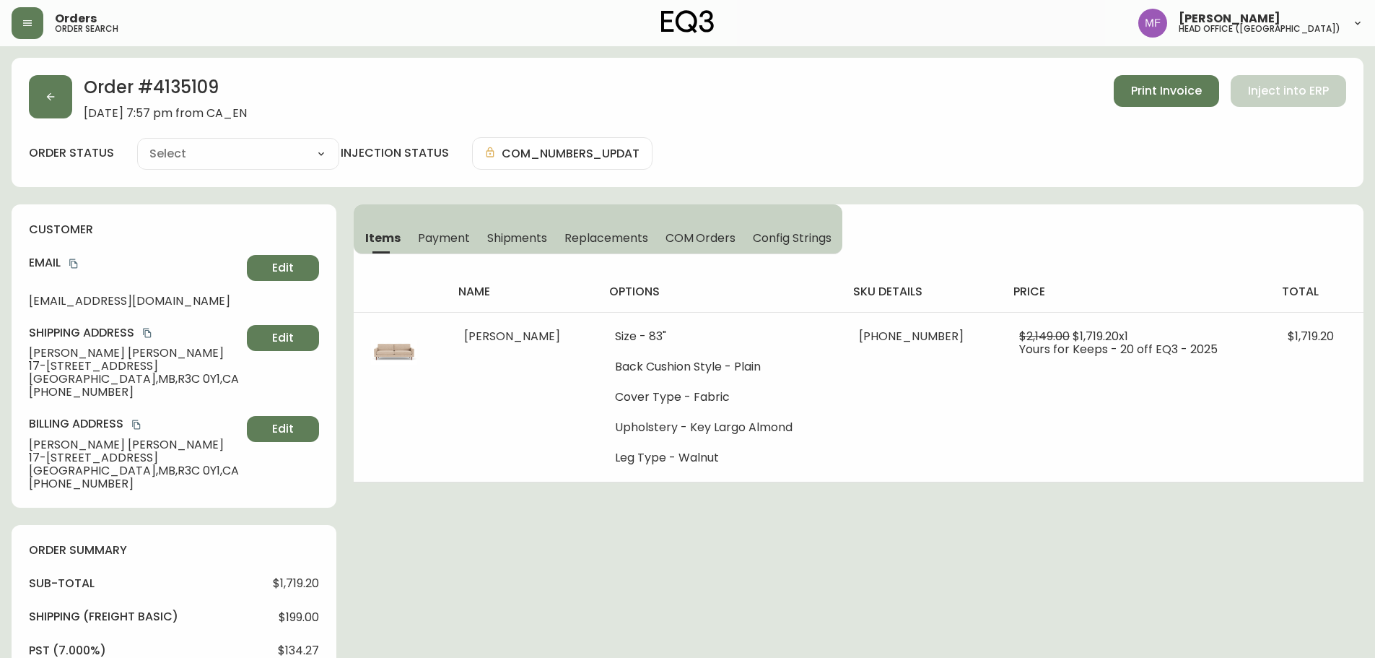
type input "Processing"
select select "PROCESSING"
click at [178, 79] on h2 "Order # 4135109" at bounding box center [165, 91] width 163 height 32
drag, startPoint x: 104, startPoint y: 348, endPoint x: 28, endPoint y: 349, distance: 75.8
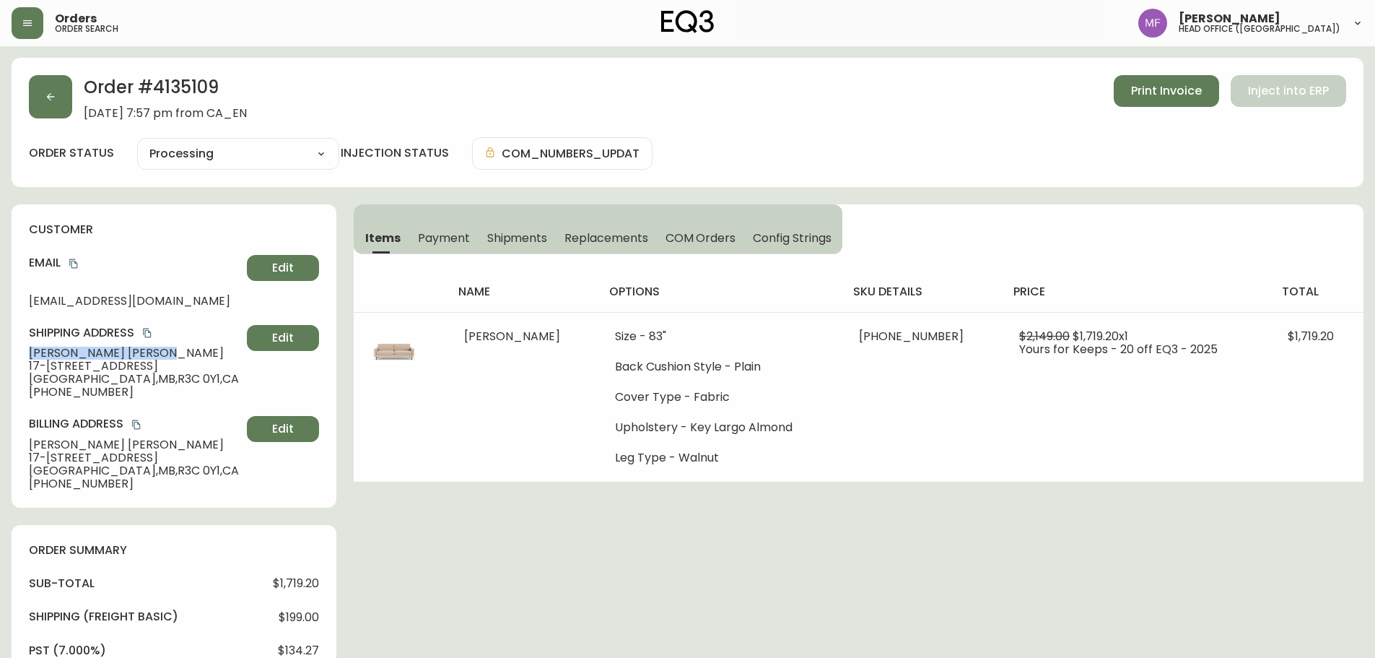
click at [28, 349] on div "customer Email lylekokesch@gmail.com Edit Shipping Address Lyle Kokesch 17-438 …" at bounding box center [174, 355] width 325 height 303
click at [67, 108] on button "button" at bounding box center [50, 96] width 43 height 43
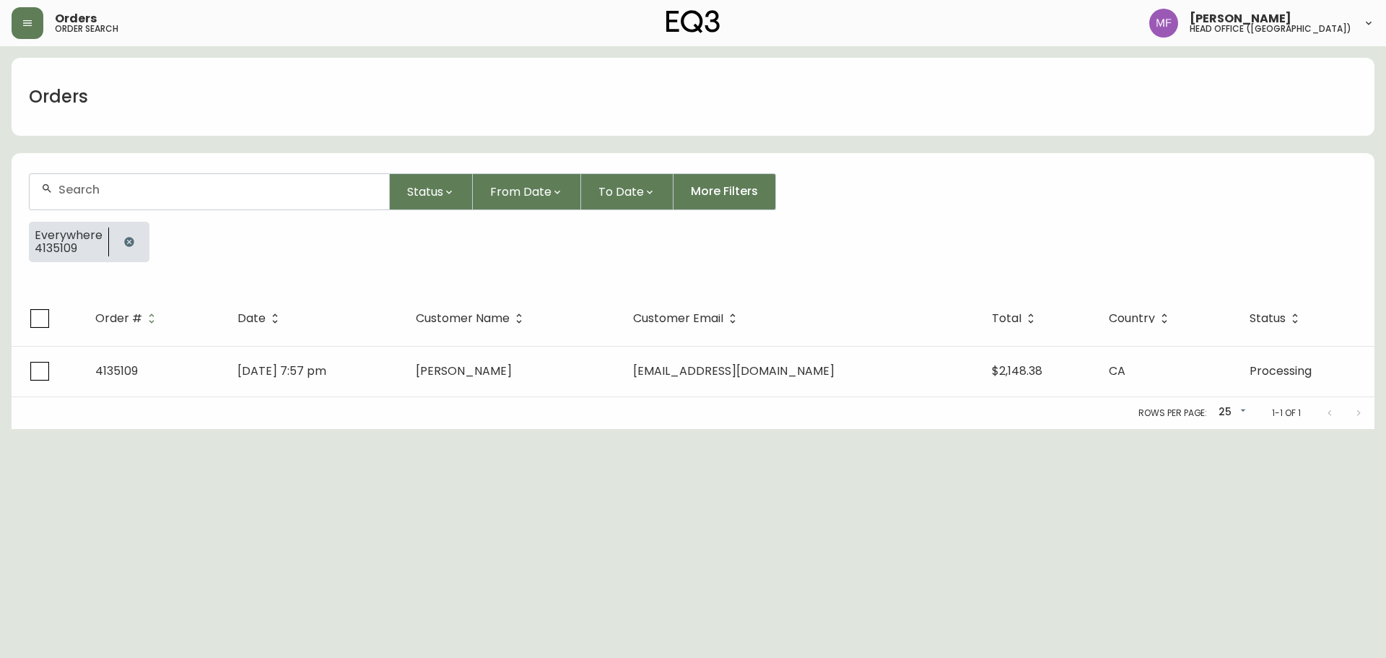
click at [124, 234] on button "button" at bounding box center [129, 241] width 29 height 29
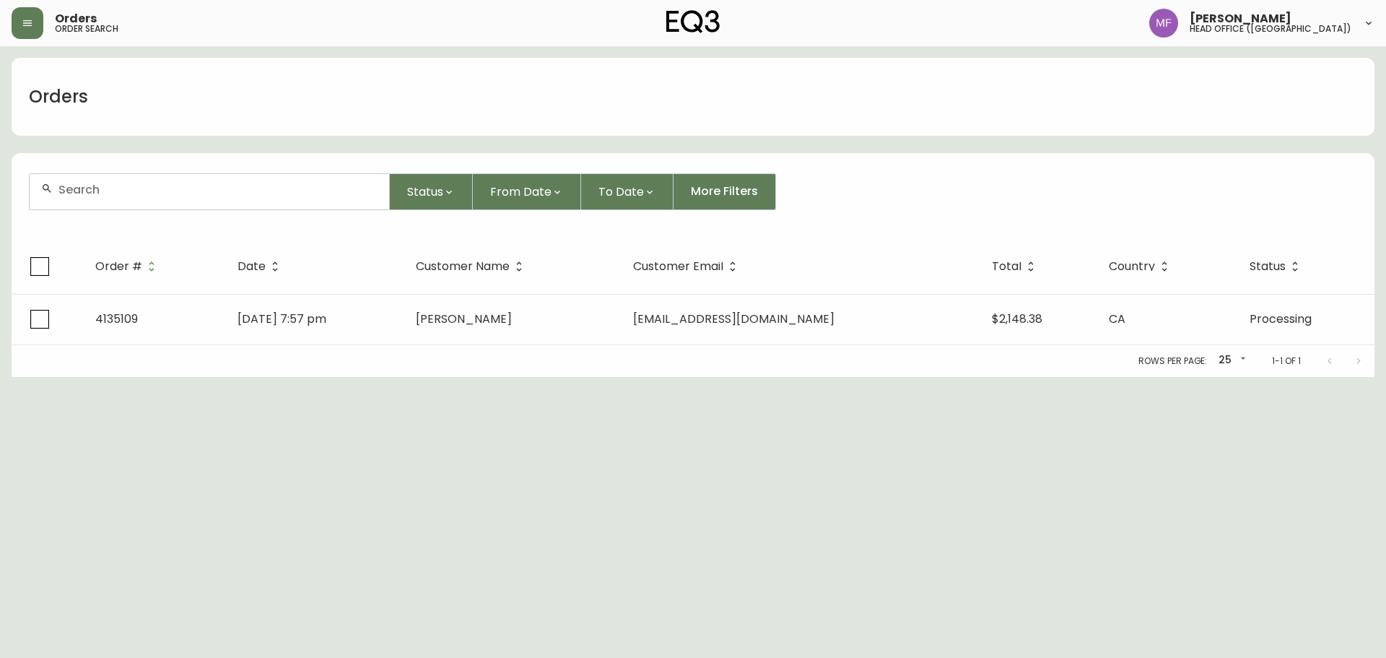
click at [118, 197] on div at bounding box center [210, 191] width 360 height 35
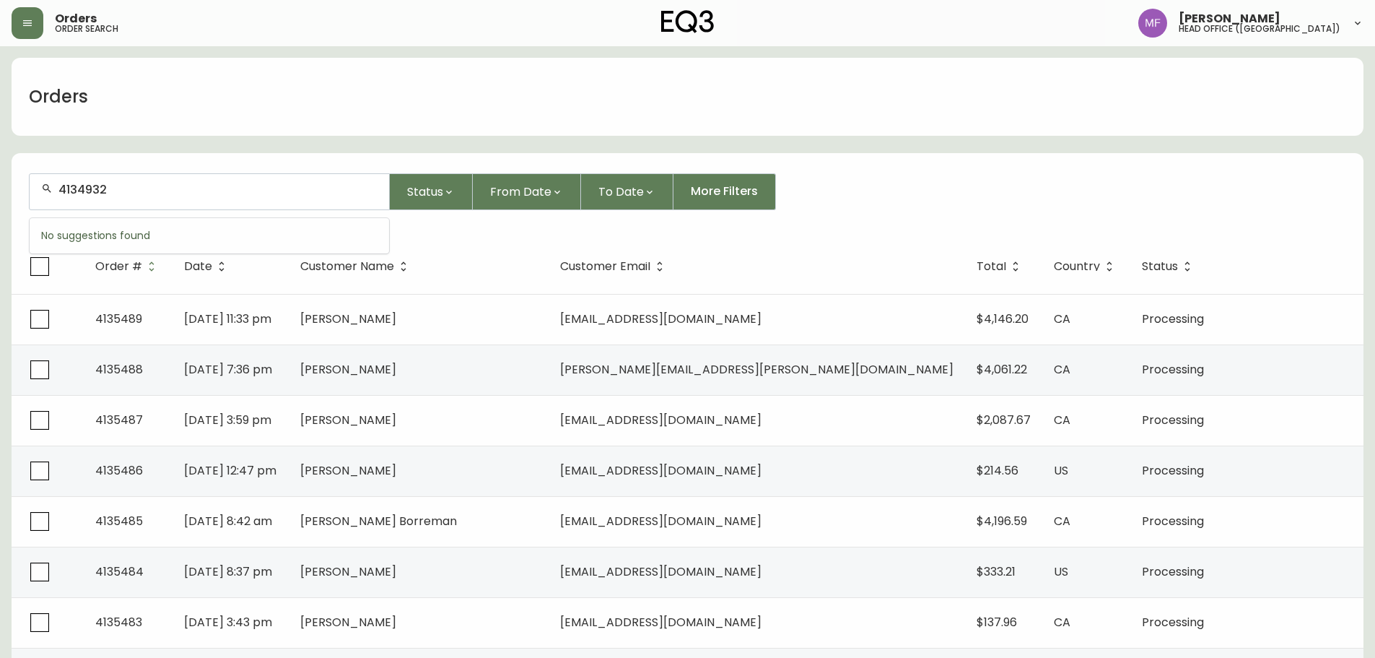
type input "4134932"
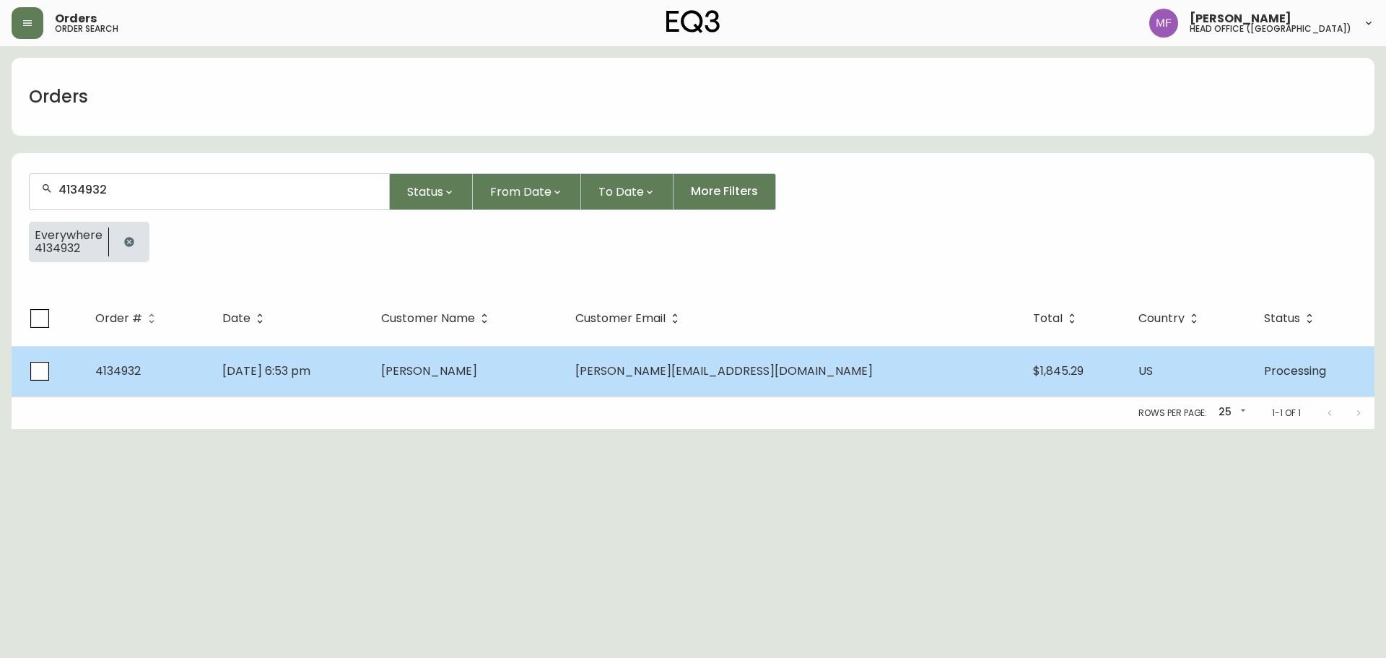
click at [555, 380] on td "Ling Chan" at bounding box center [467, 371] width 194 height 51
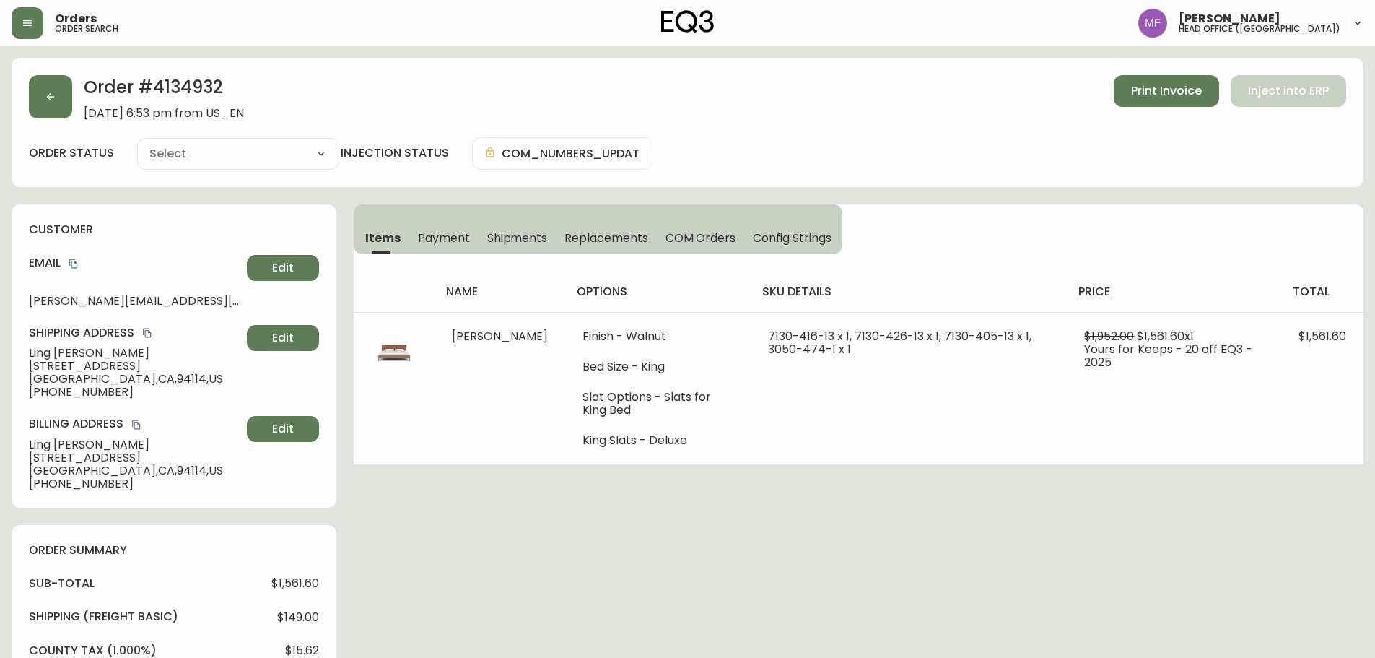
type input "Processing"
select select "PROCESSING"
click at [208, 80] on h2 "Order # 4134932" at bounding box center [164, 91] width 160 height 32
drag, startPoint x: 93, startPoint y: 349, endPoint x: 26, endPoint y: 349, distance: 67.2
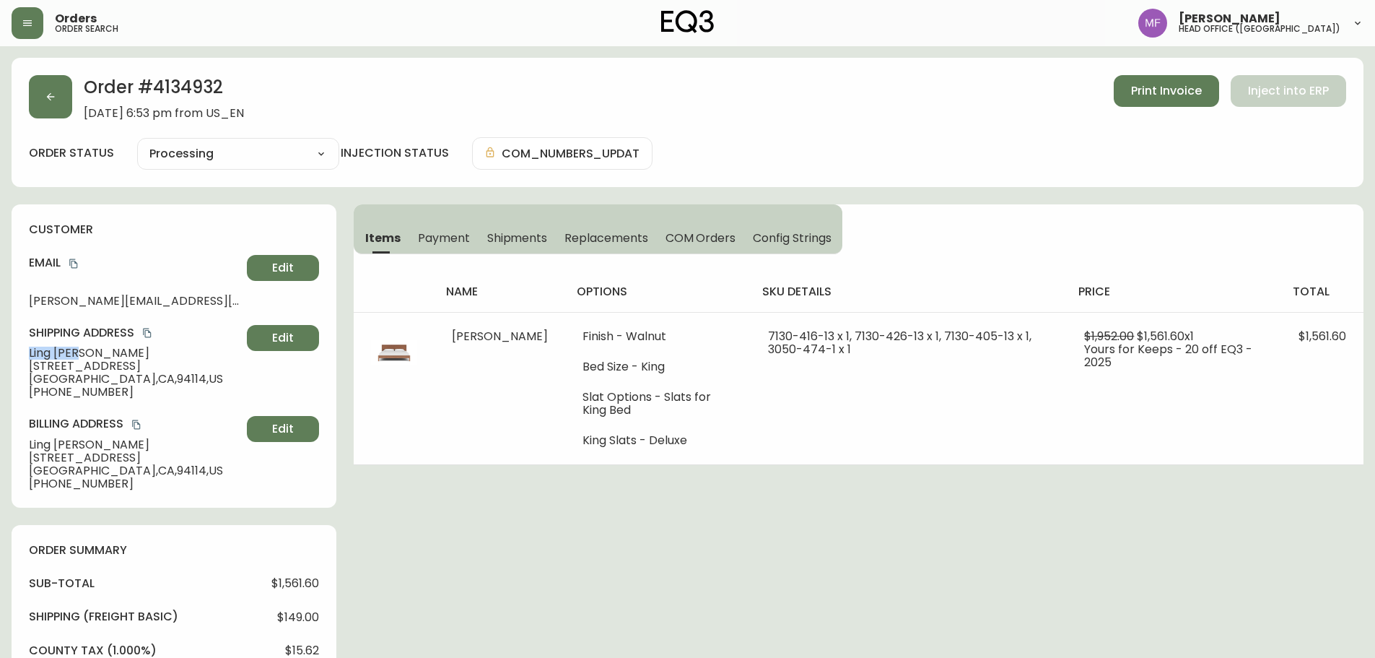
click at [17, 352] on div "customer Email sandy.ling.chan@gmail.com Edit Shipping Address Ling Chan 522 Cl…" at bounding box center [174, 355] width 325 height 303
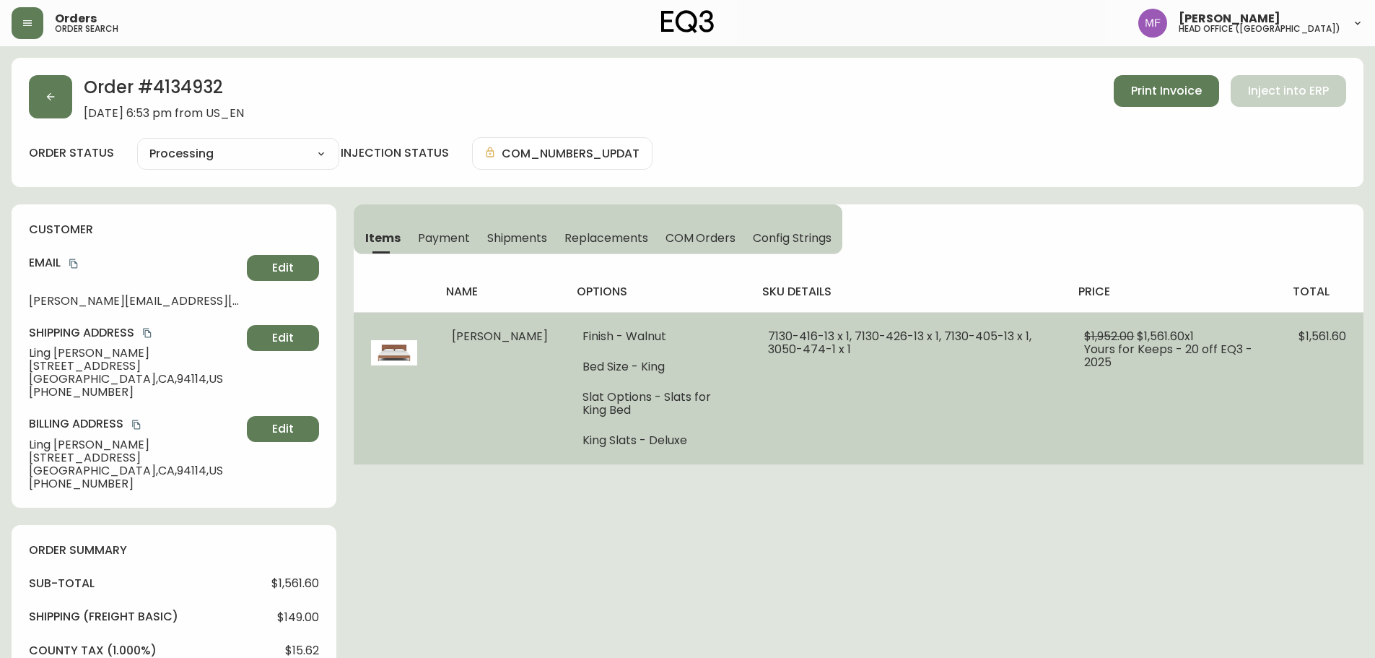
drag, startPoint x: 370, startPoint y: 397, endPoint x: 365, endPoint y: 387, distance: 11.0
click at [370, 397] on td at bounding box center [394, 388] width 81 height 152
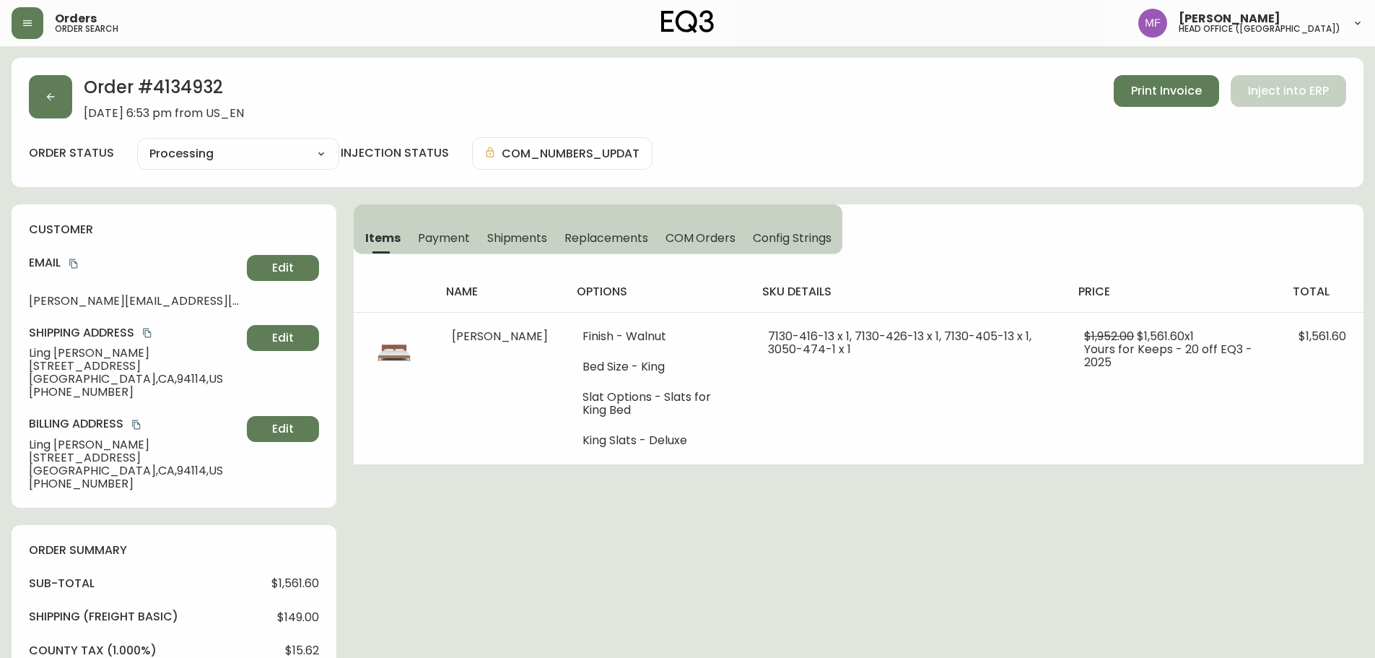
click at [195, 87] on h2 "Order # 4134932" at bounding box center [164, 91] width 160 height 32
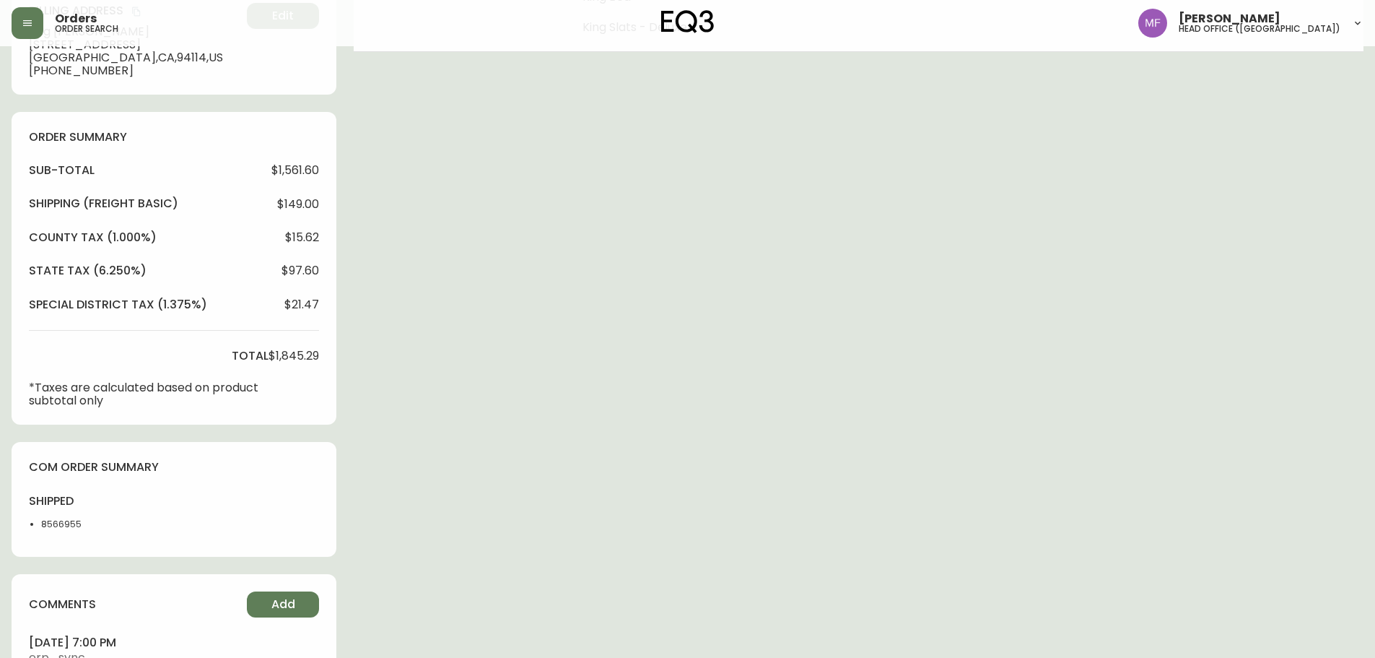
scroll to position [433, 0]
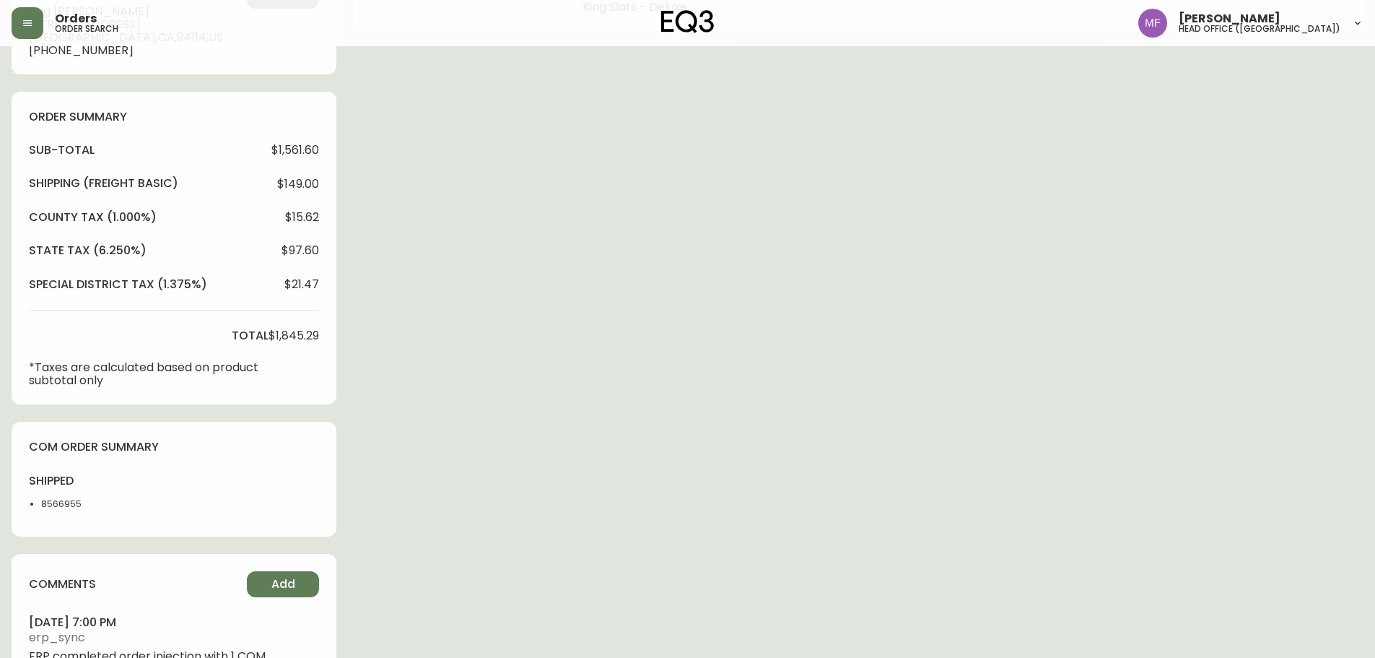
click at [60, 509] on li "8566955" at bounding box center [77, 503] width 73 height 13
click at [424, 435] on div "Order # 4134932 August 29, 2025 at 6:53 pm from US_EN Print Invoice Inject into…" at bounding box center [688, 172] width 1352 height 1095
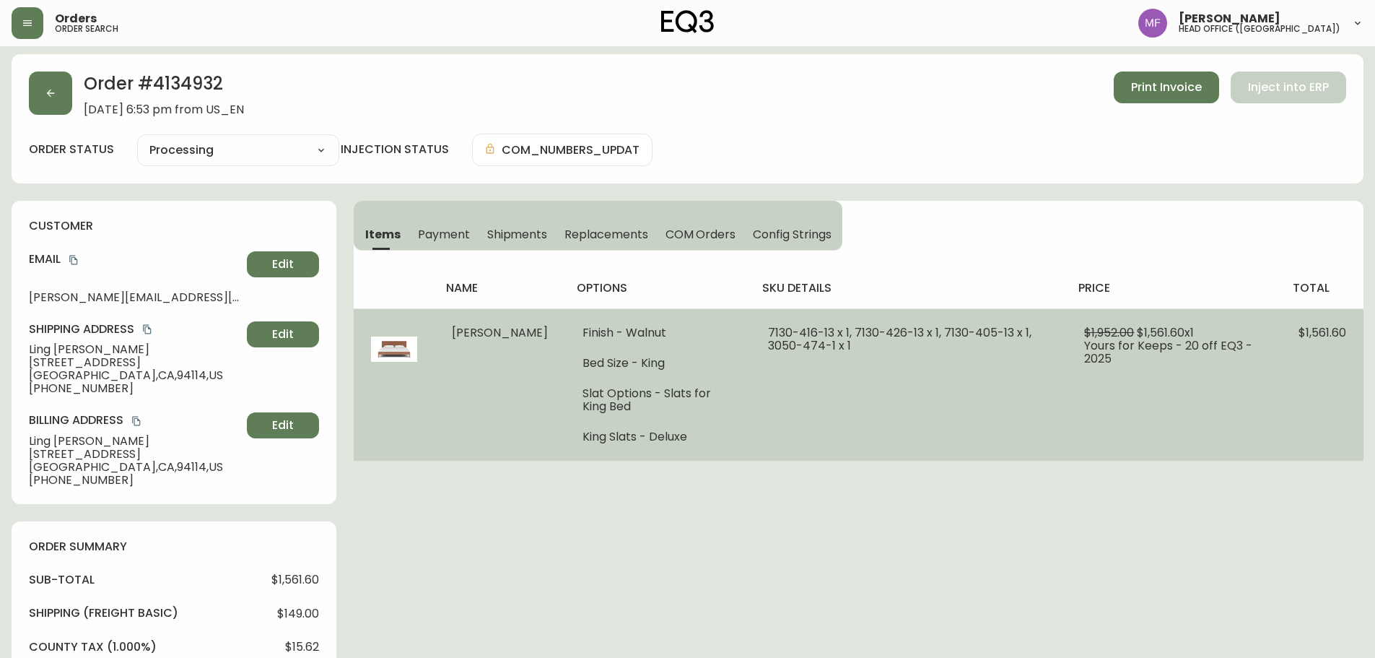
scroll to position [0, 0]
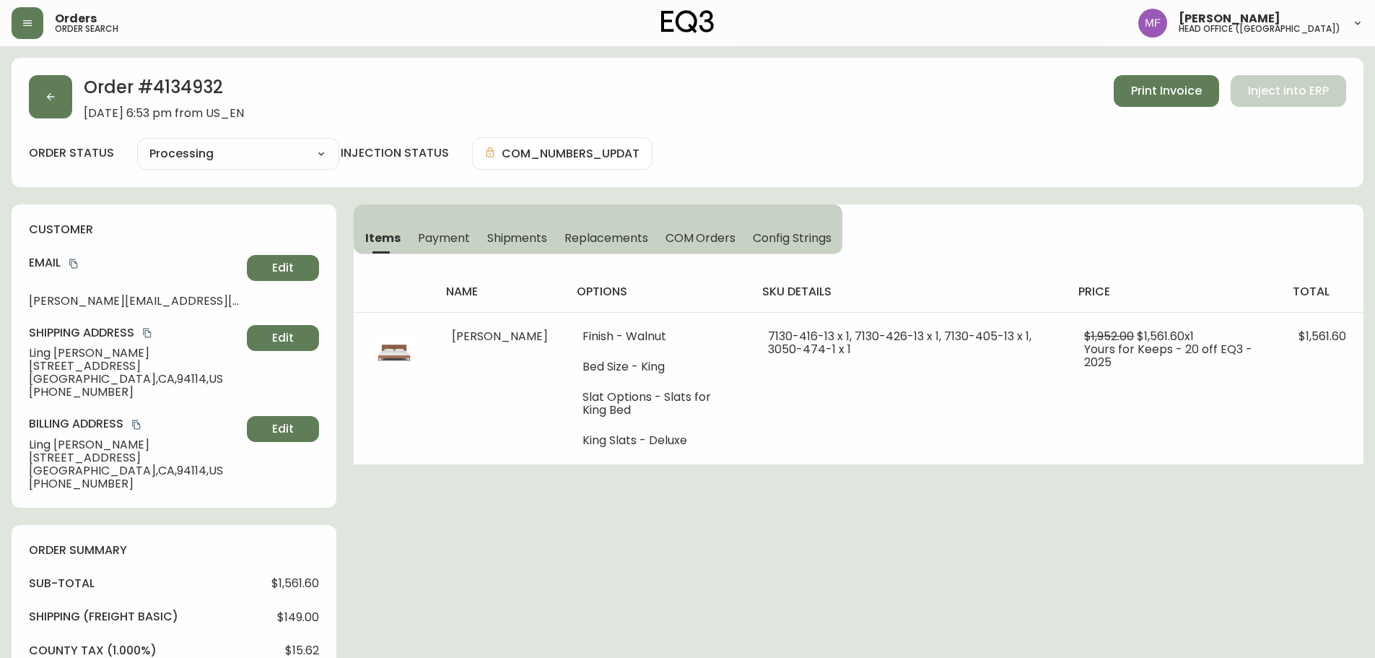
click at [200, 100] on h2 "Order # 4134932" at bounding box center [164, 91] width 160 height 32
click at [200, 99] on h2 "Order # 4134932" at bounding box center [164, 91] width 160 height 32
drag, startPoint x: 949, startPoint y: 541, endPoint x: 973, endPoint y: 539, distance: 23.9
click at [949, 541] on div "Order # 4134932 August 29, 2025 at 6:53 pm from US_EN Print Invoice Inject into…" at bounding box center [688, 605] width 1352 height 1095
click at [69, 110] on button "button" at bounding box center [50, 96] width 43 height 43
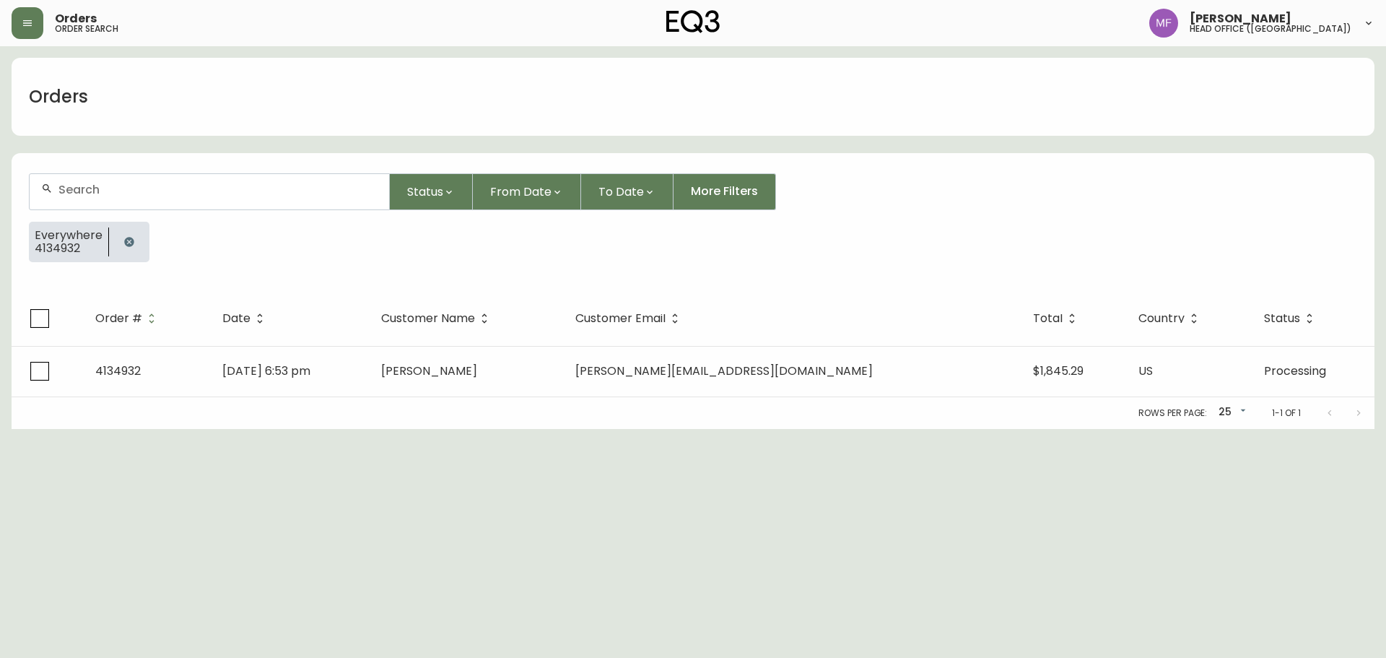
click at [130, 230] on button "button" at bounding box center [129, 241] width 29 height 29
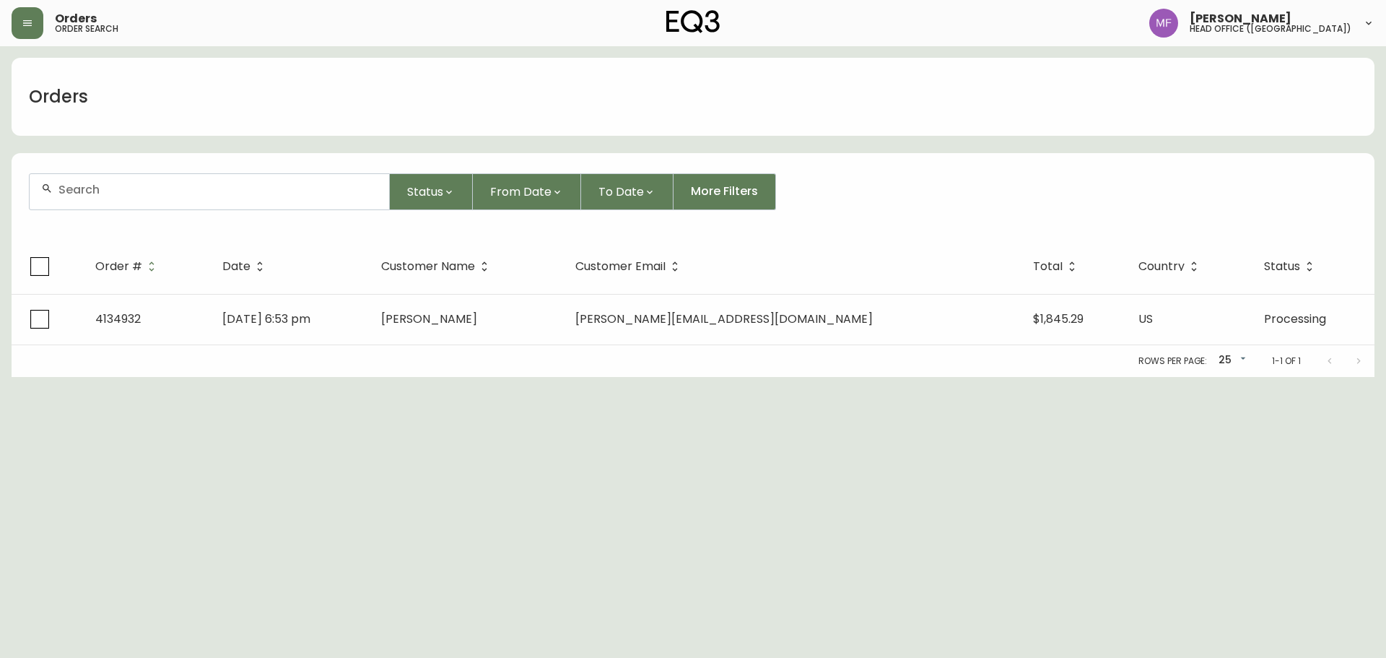
click at [118, 198] on div at bounding box center [210, 191] width 360 height 35
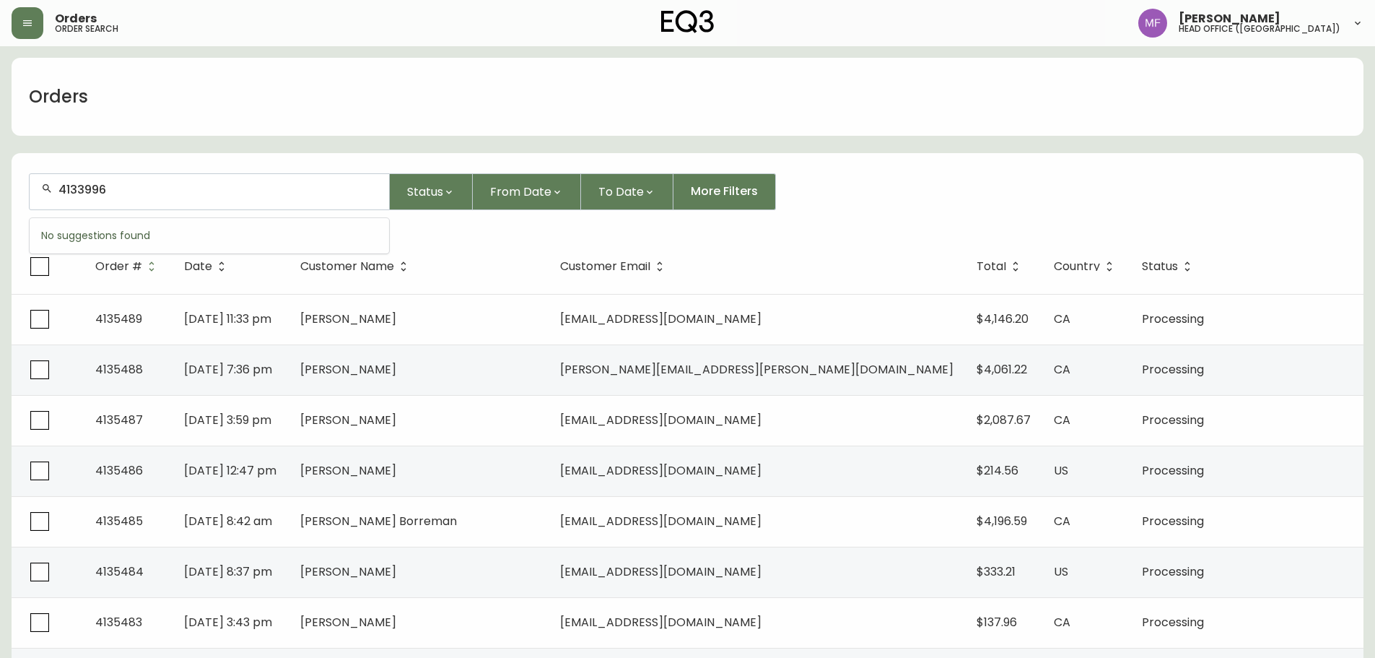
type input "4133996"
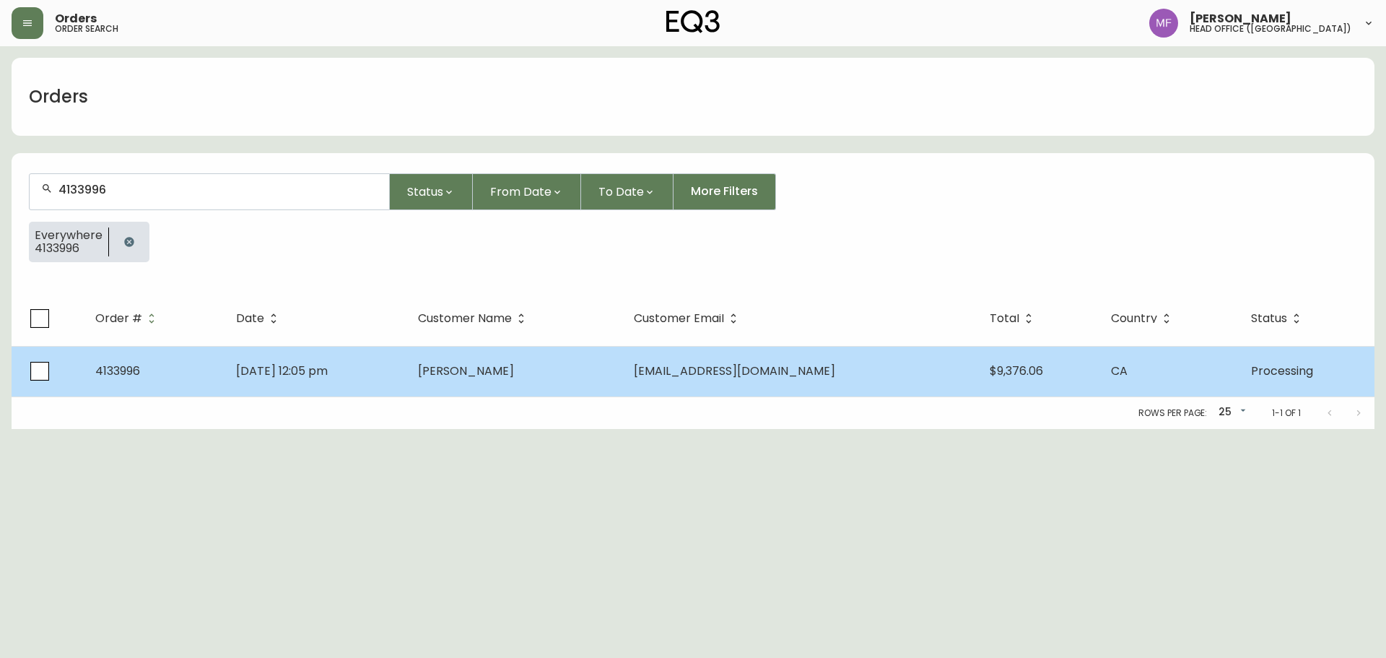
click at [463, 377] on td "Hakan Alpay" at bounding box center [513, 371] width 215 height 51
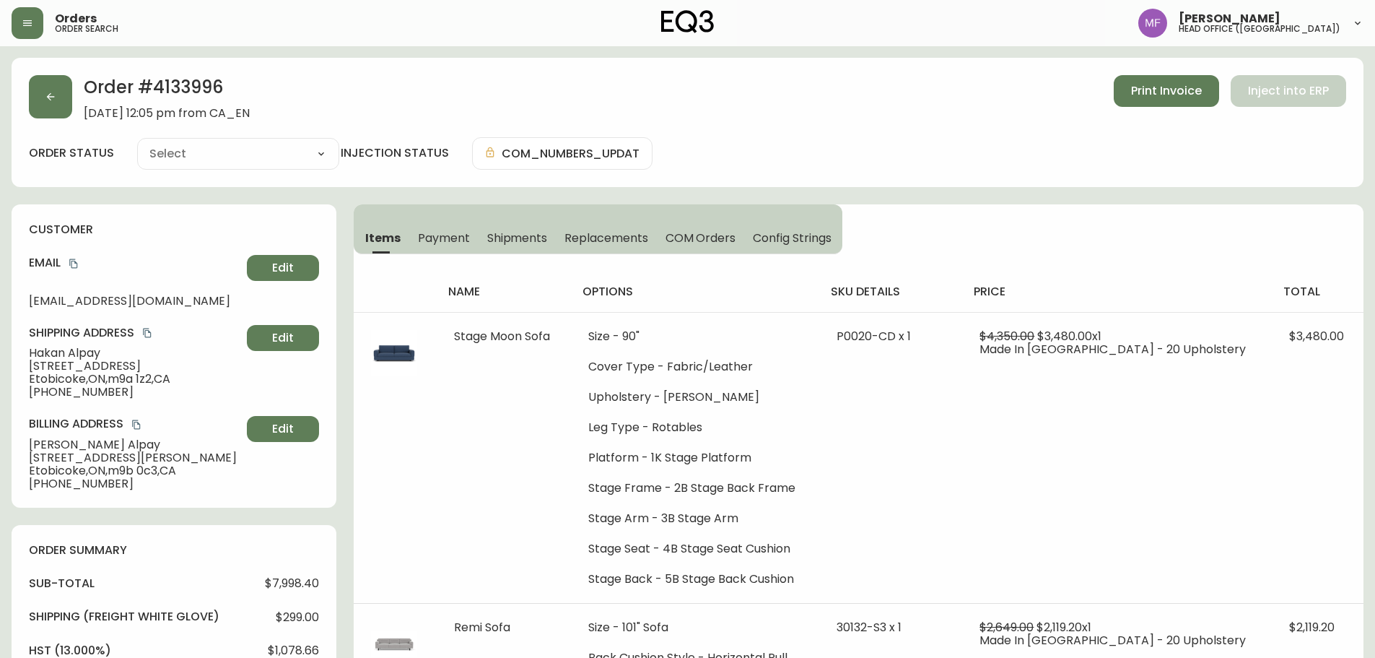
type input "Processing"
select select "PROCESSING"
click at [60, 108] on button "button" at bounding box center [50, 96] width 43 height 43
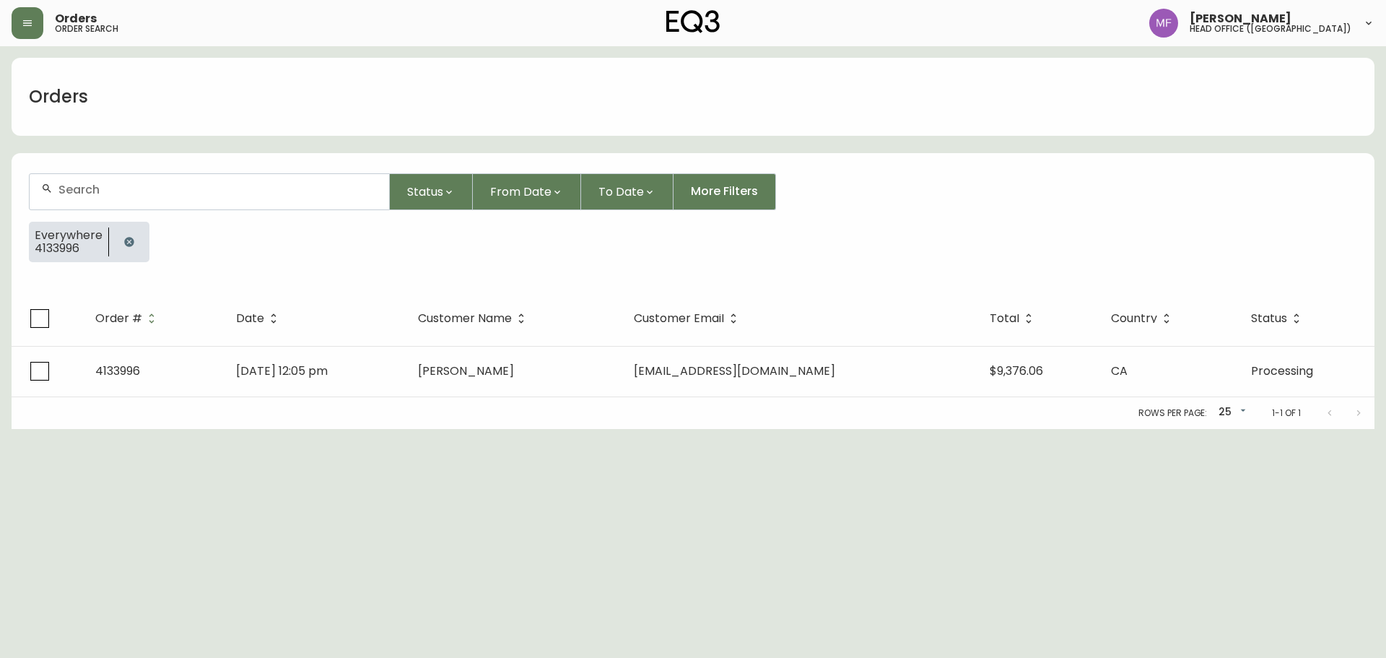
click at [131, 240] on icon "button" at bounding box center [128, 241] width 9 height 9
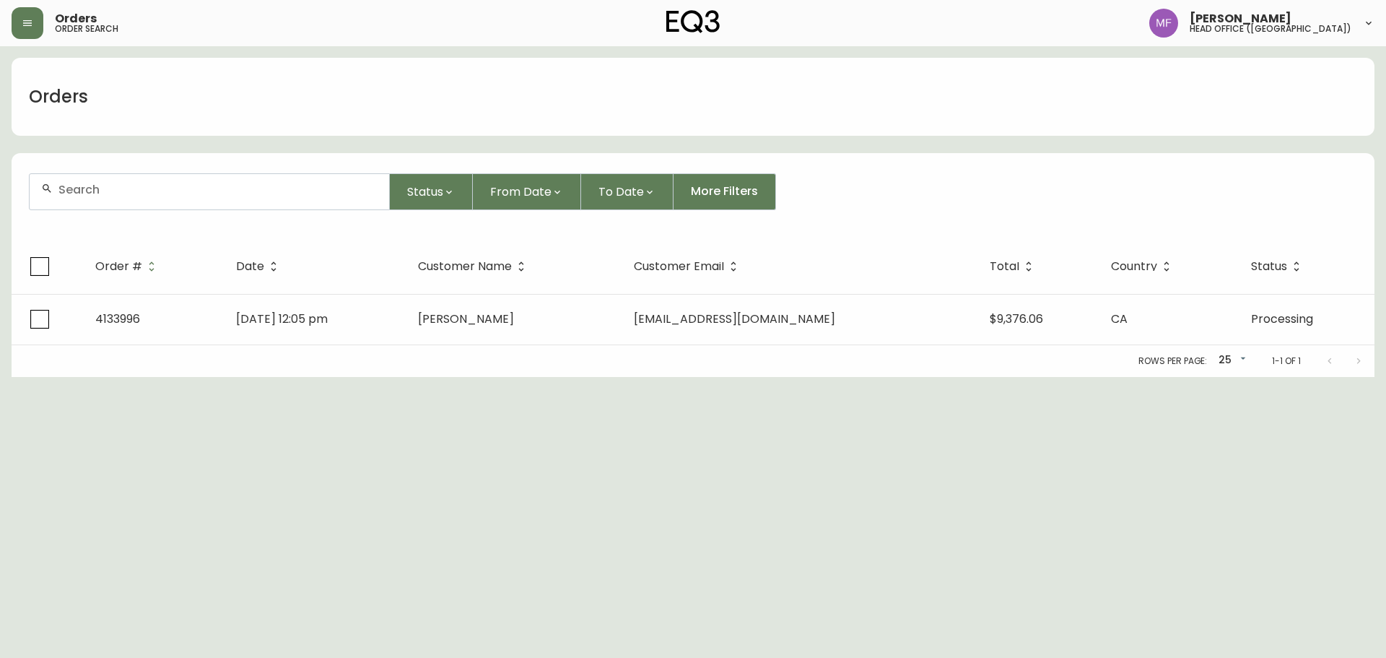
click at [130, 191] on input "text" at bounding box center [217, 190] width 319 height 14
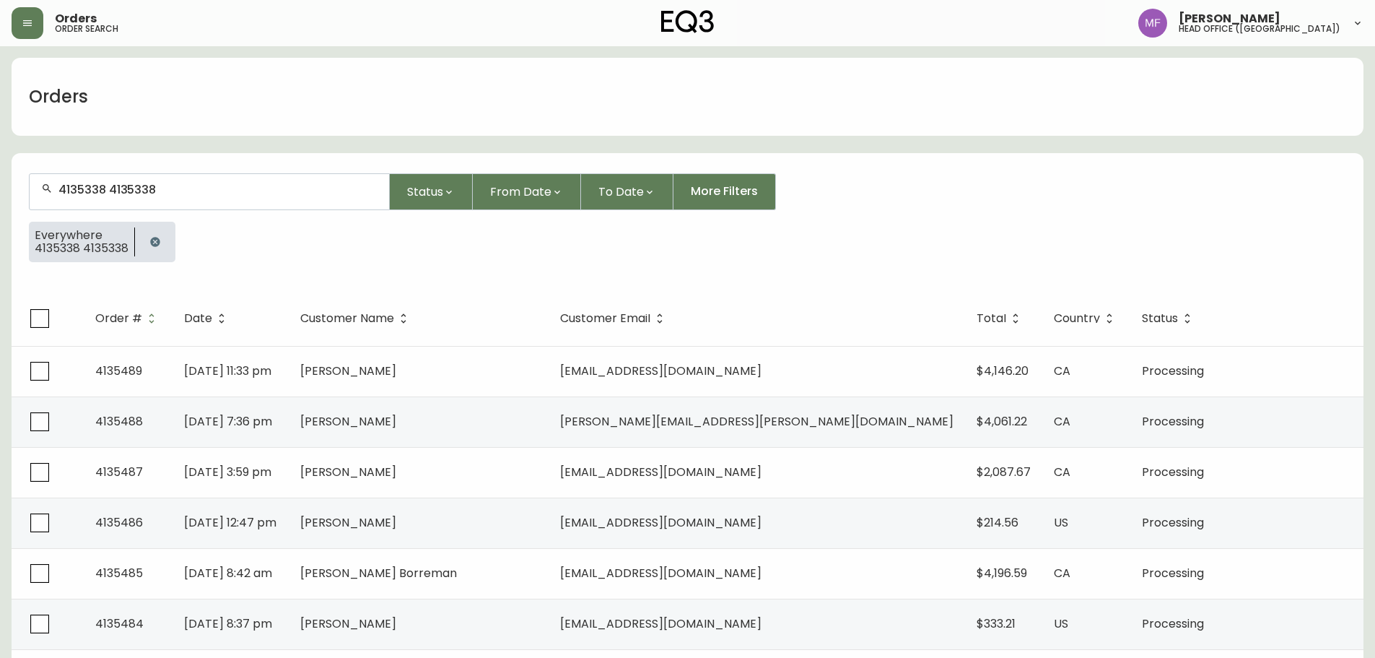
type input "4135338 4135338"
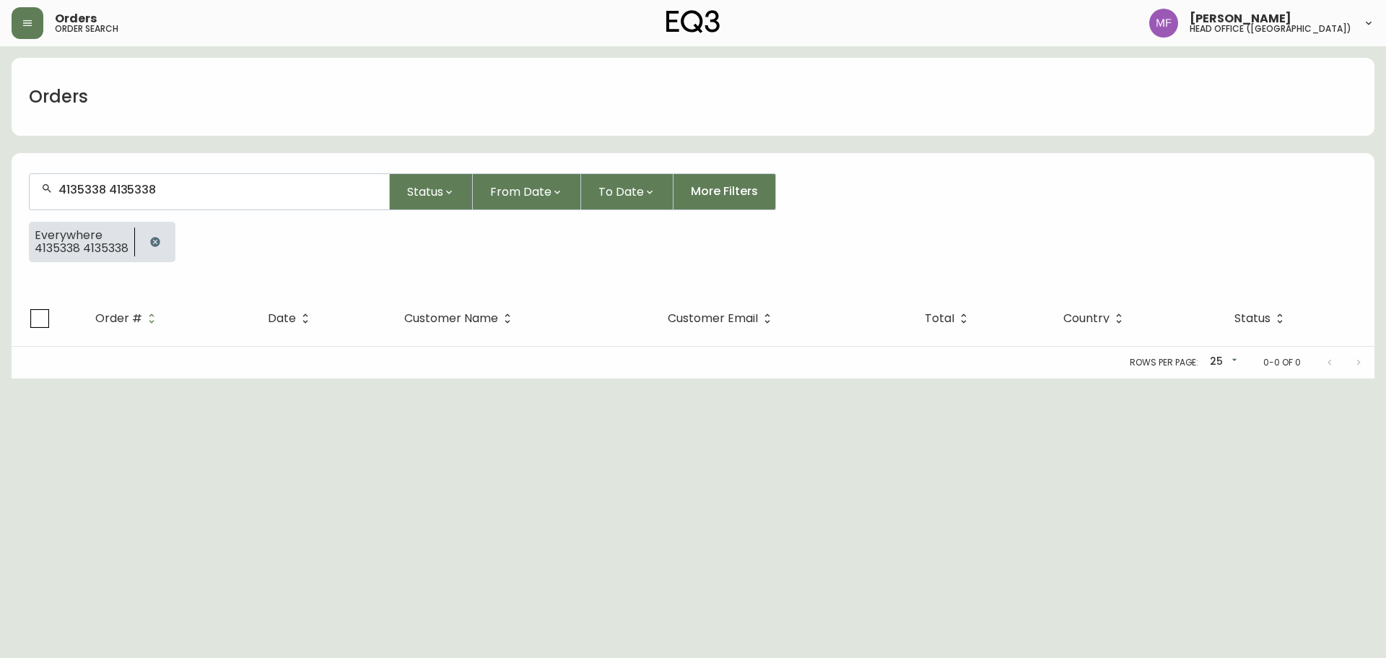
click at [166, 233] on button "button" at bounding box center [155, 241] width 29 height 29
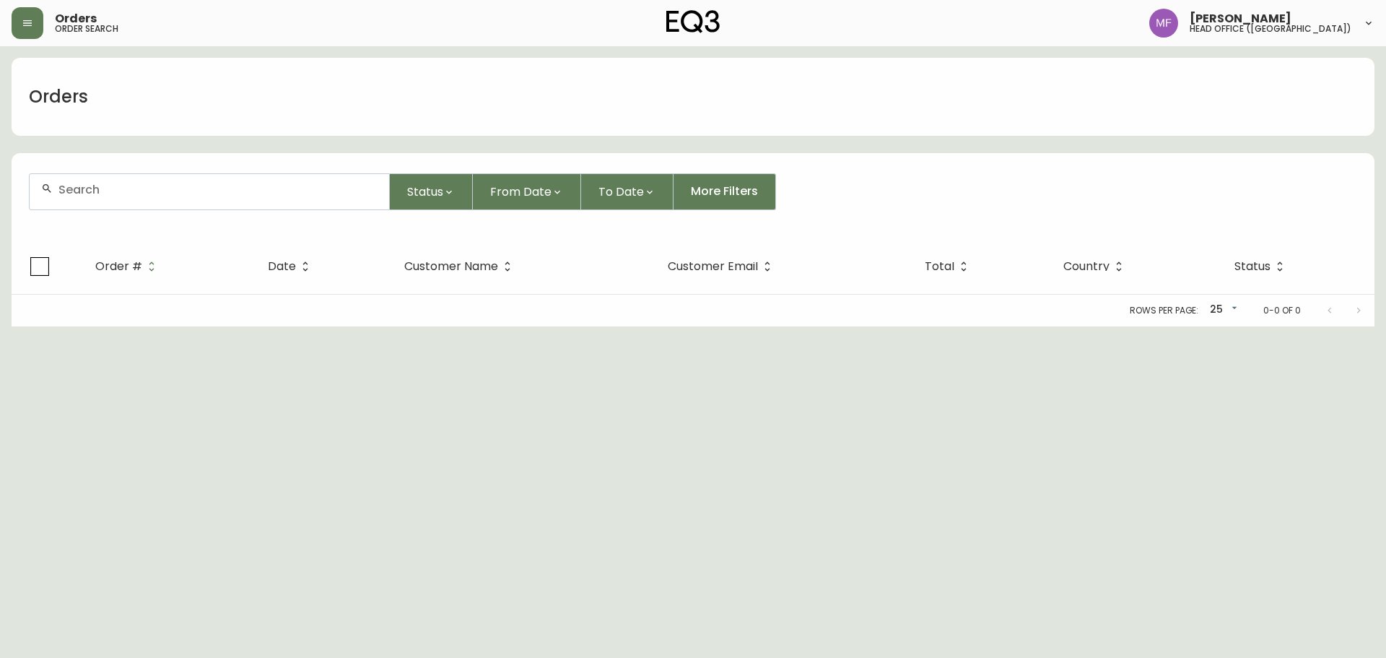
click at [152, 196] on div at bounding box center [210, 191] width 360 height 35
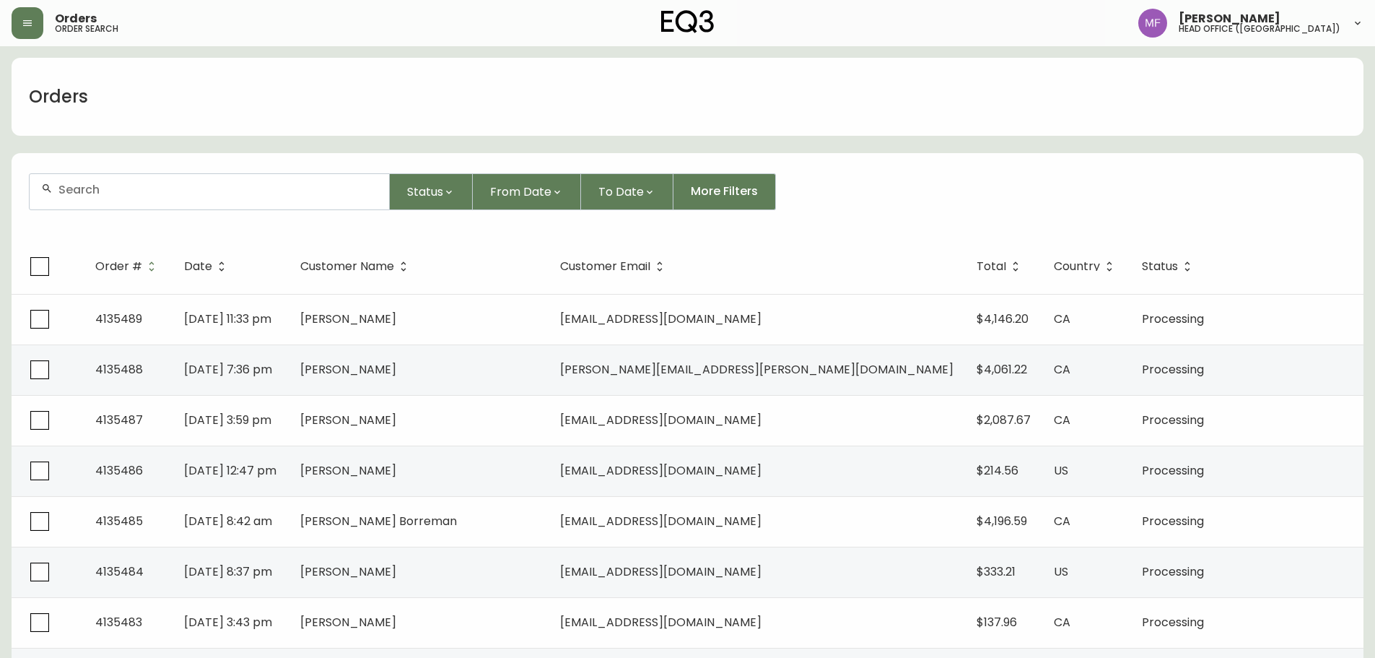
paste input "4135338"
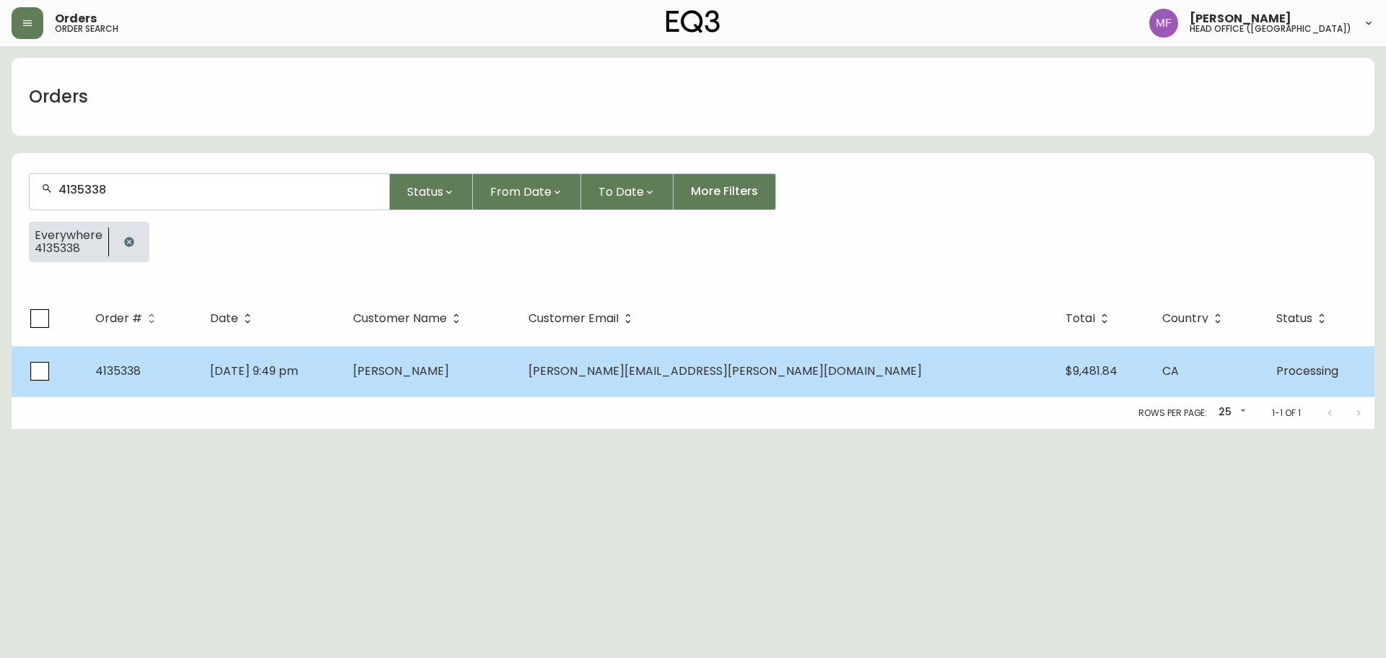
type input "4135338"
click at [449, 370] on span "CHRIS KAMINSKI" at bounding box center [401, 370] width 96 height 17
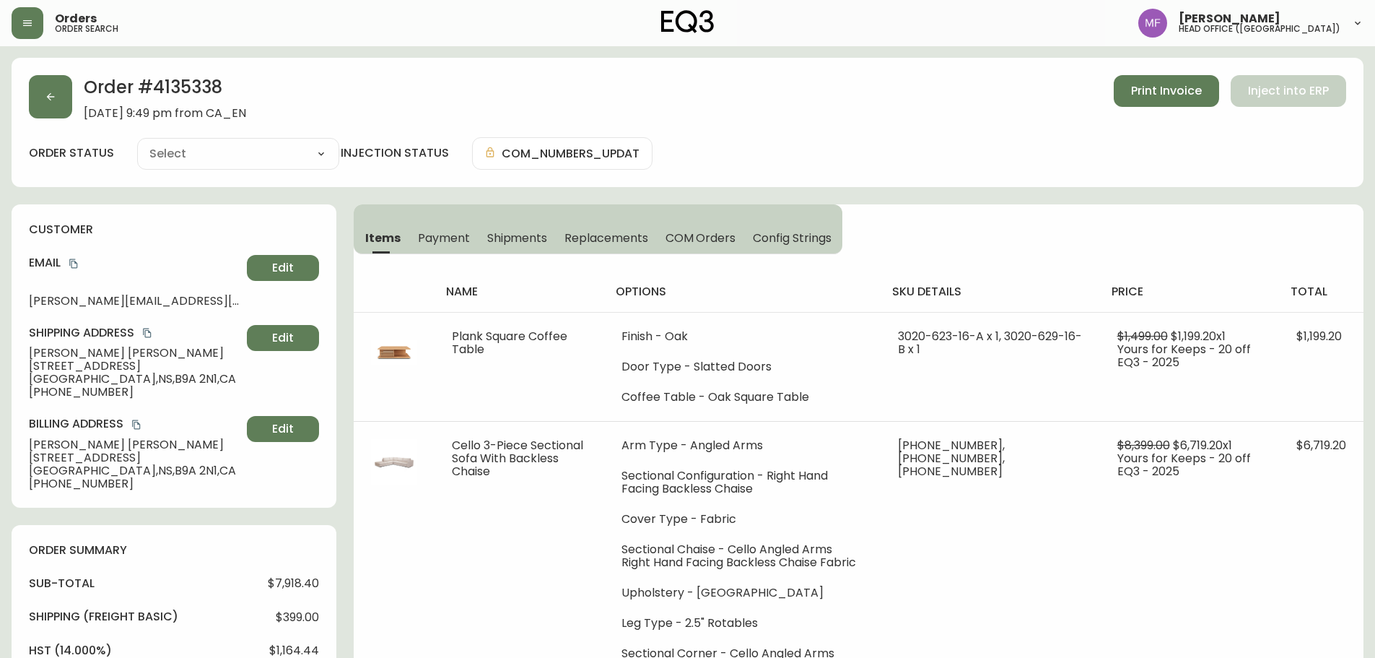
type input "Processing"
select select "PROCESSING"
click at [40, 118] on button "button" at bounding box center [50, 96] width 43 height 43
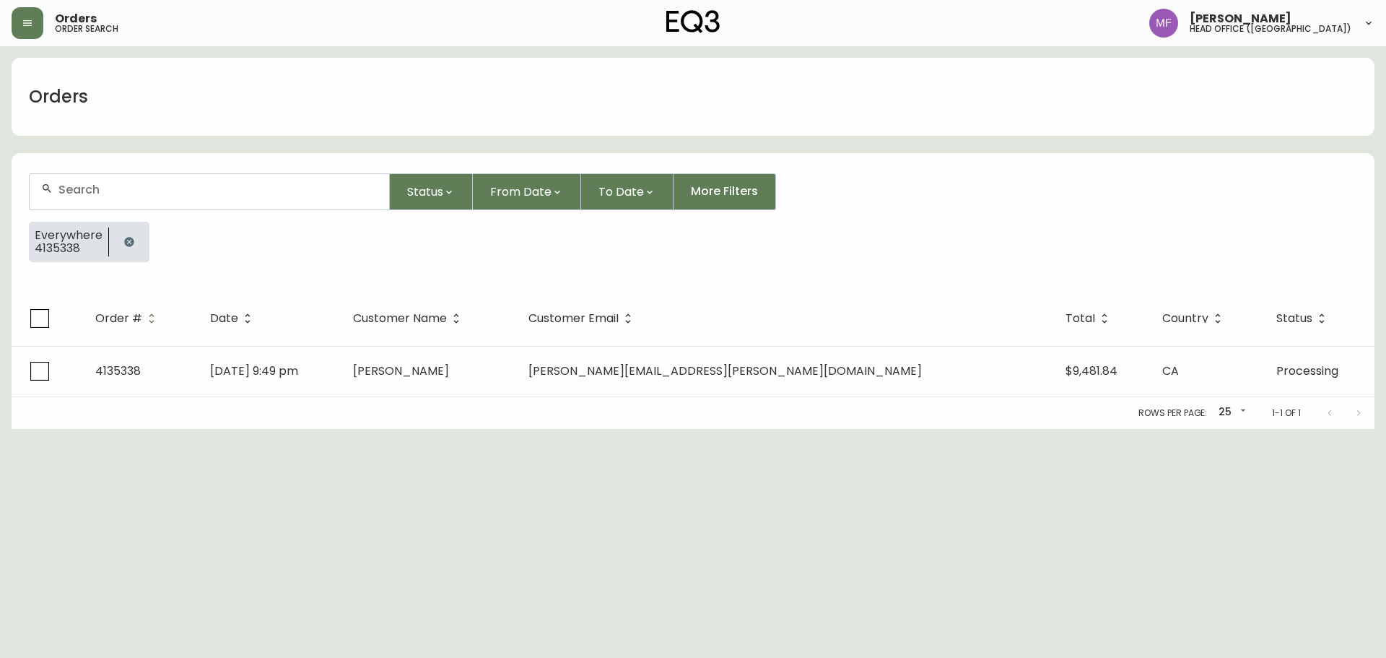
click at [134, 235] on button "button" at bounding box center [129, 241] width 29 height 29
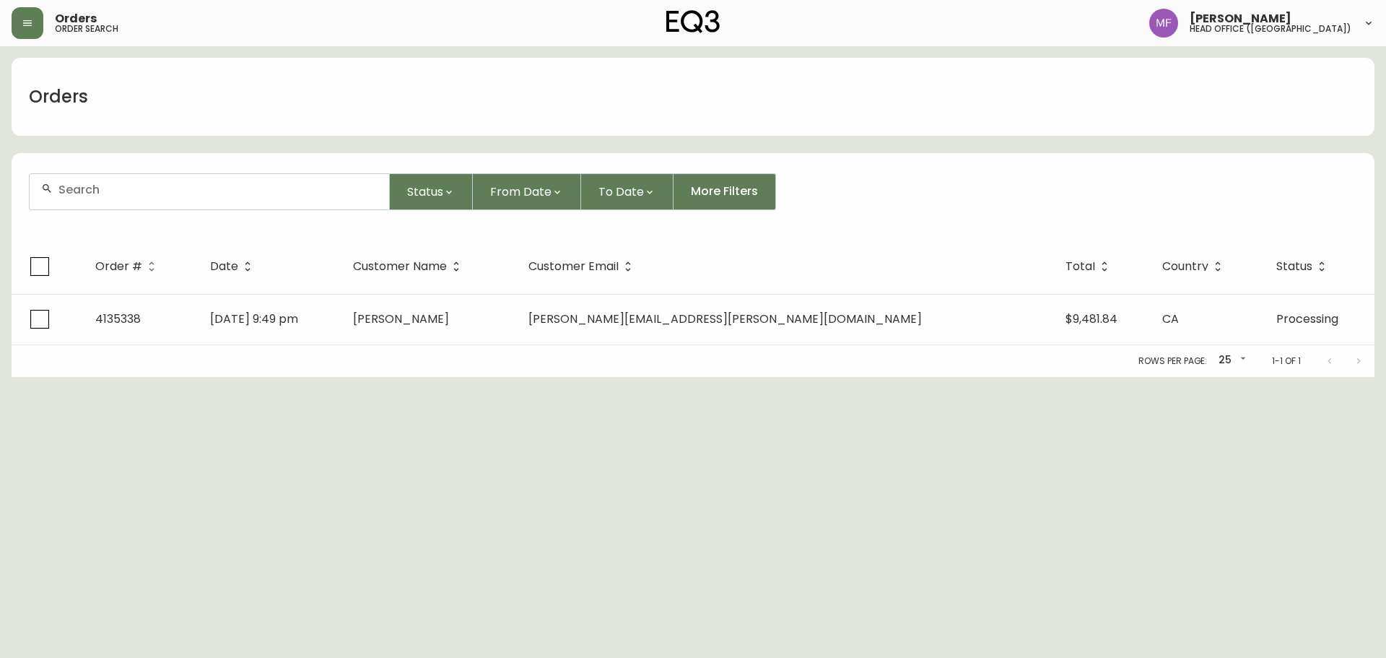
click at [121, 191] on input "text" at bounding box center [217, 190] width 319 height 14
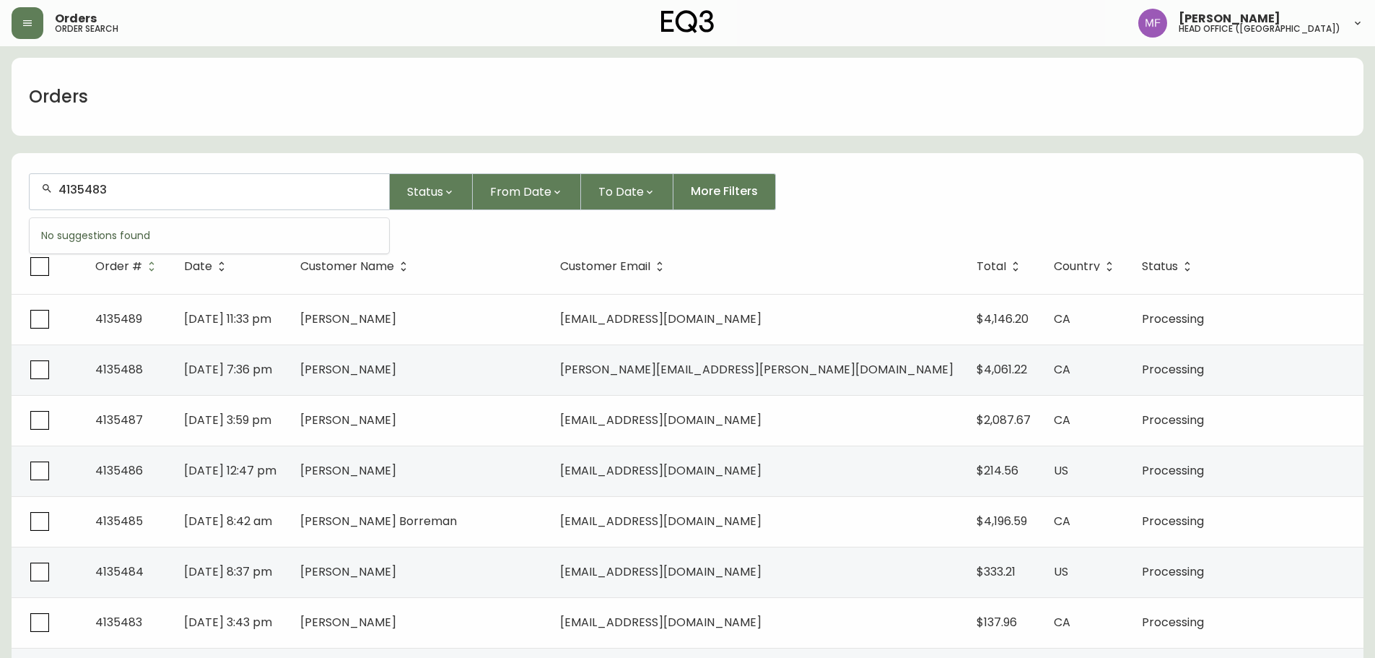
type input "4135483"
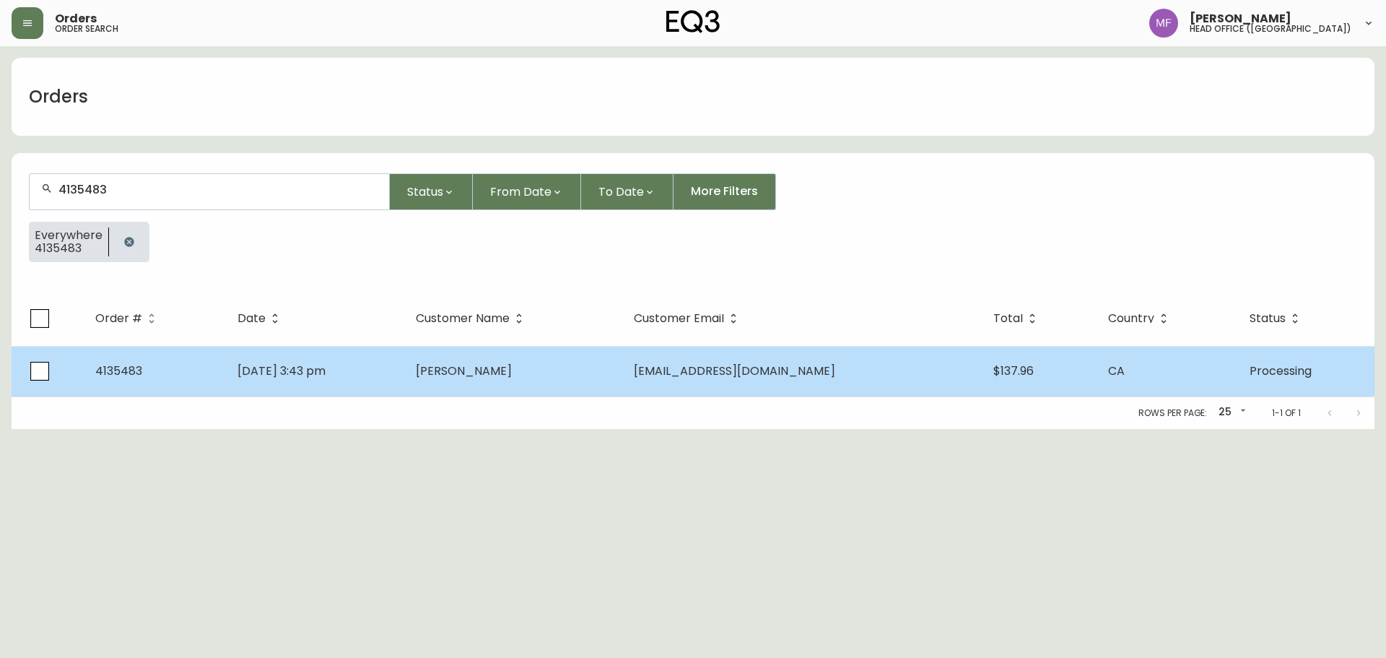
click at [470, 364] on span "Victoria Chen" at bounding box center [464, 370] width 96 height 17
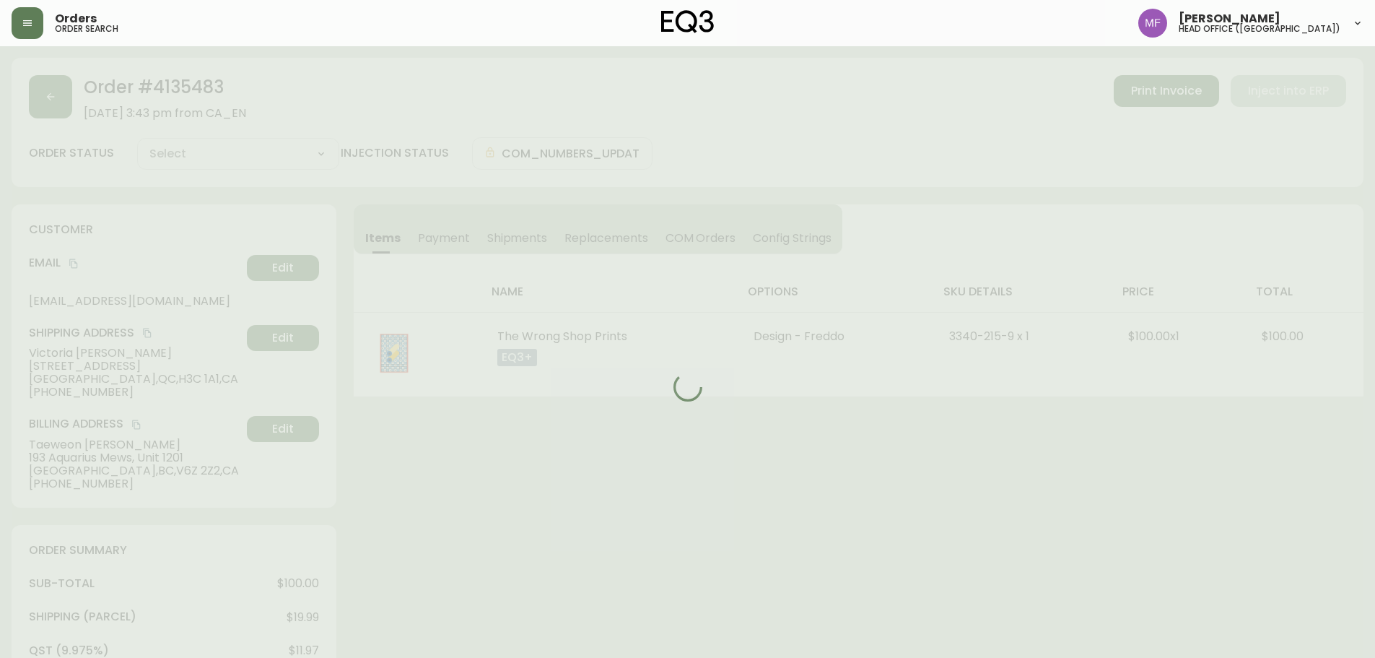
type input "Processing"
select select "PROCESSING"
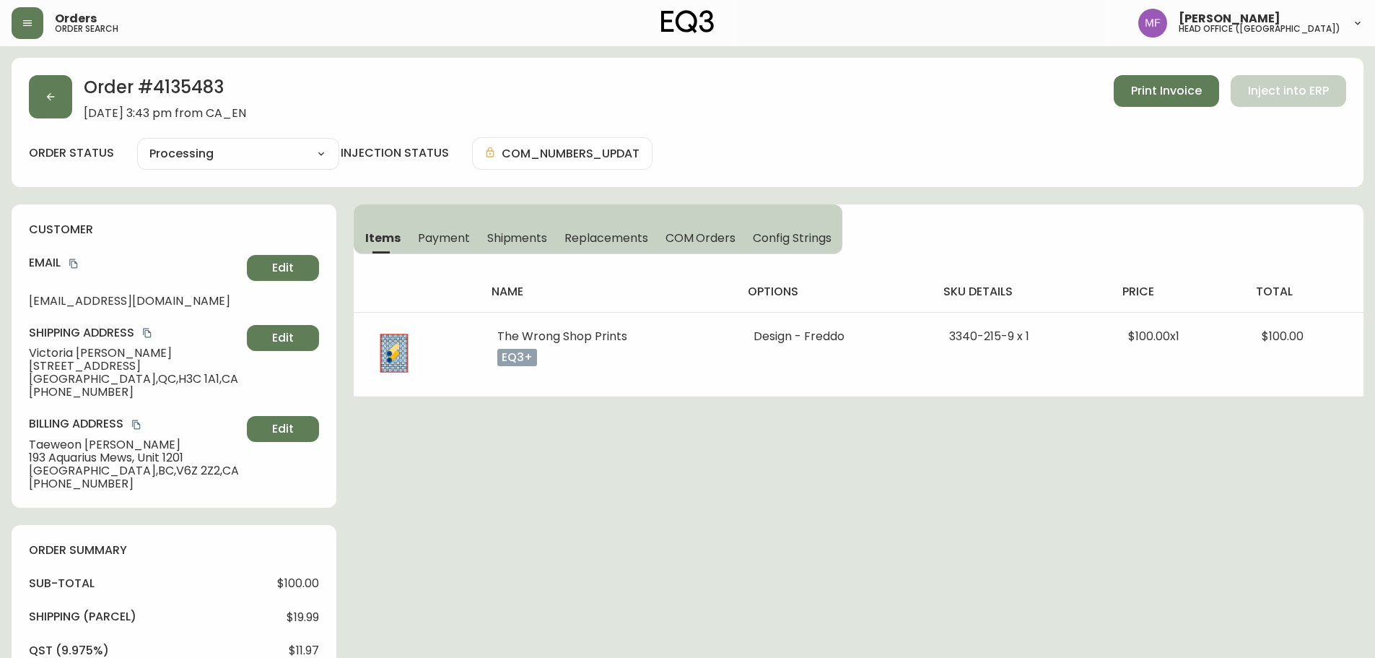
click at [204, 96] on h2 "Order # 4135483" at bounding box center [165, 91] width 162 height 32
click at [211, 87] on h2 "Order # 4135483" at bounding box center [165, 91] width 162 height 32
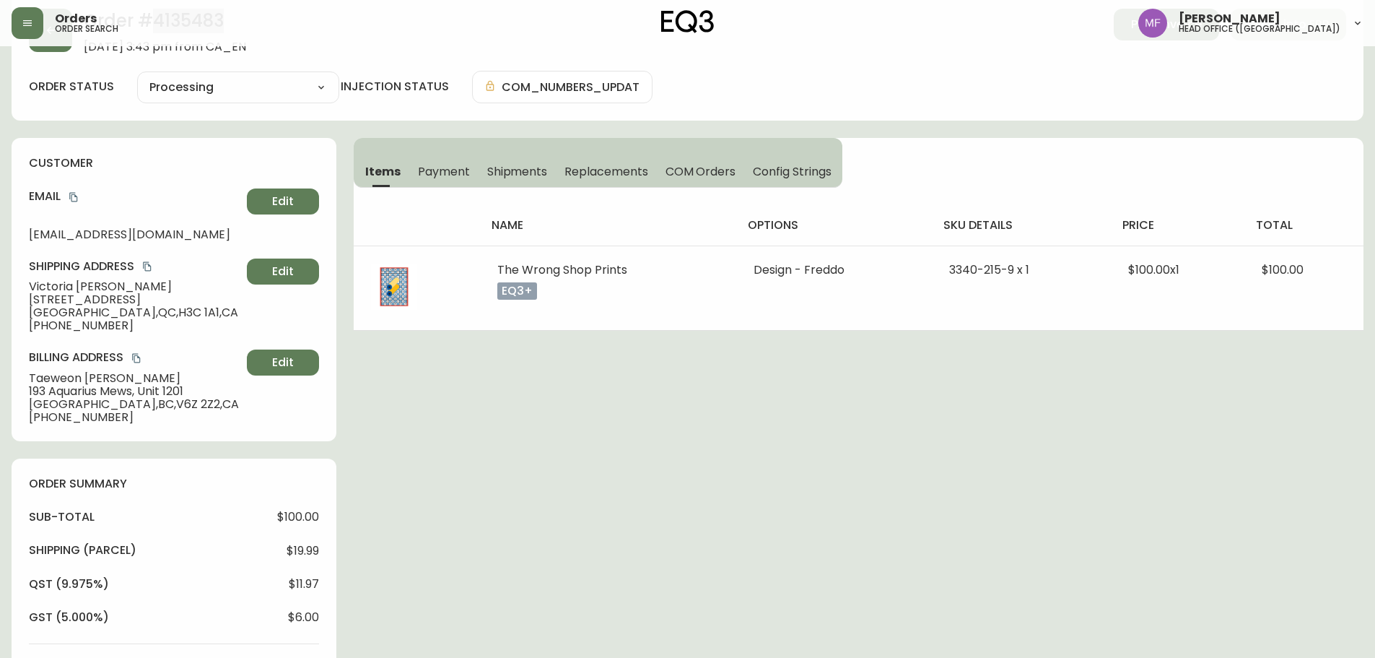
scroll to position [217, 0]
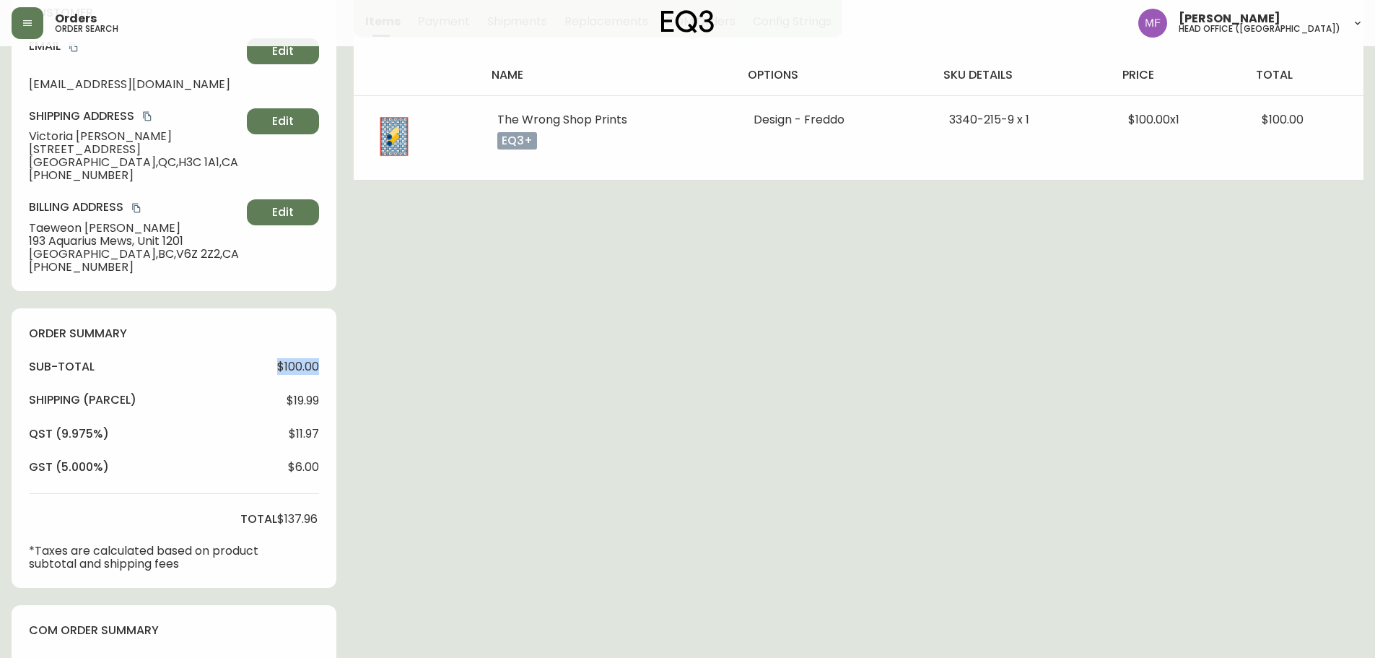
drag, startPoint x: 269, startPoint y: 371, endPoint x: 321, endPoint y: 376, distance: 52.2
click at [321, 376] on div "order summary sub-total $100.00 Shipping ( Parcel ) $19.99 qst (9.975%) $11.97 …" at bounding box center [174, 447] width 325 height 279
drag, startPoint x: 278, startPoint y: 519, endPoint x: 321, endPoint y: 518, distance: 43.3
click at [321, 518] on div "order summary sub-total $100.00 Shipping ( Parcel ) $19.99 qst (9.975%) $11.97 …" at bounding box center [174, 447] width 325 height 279
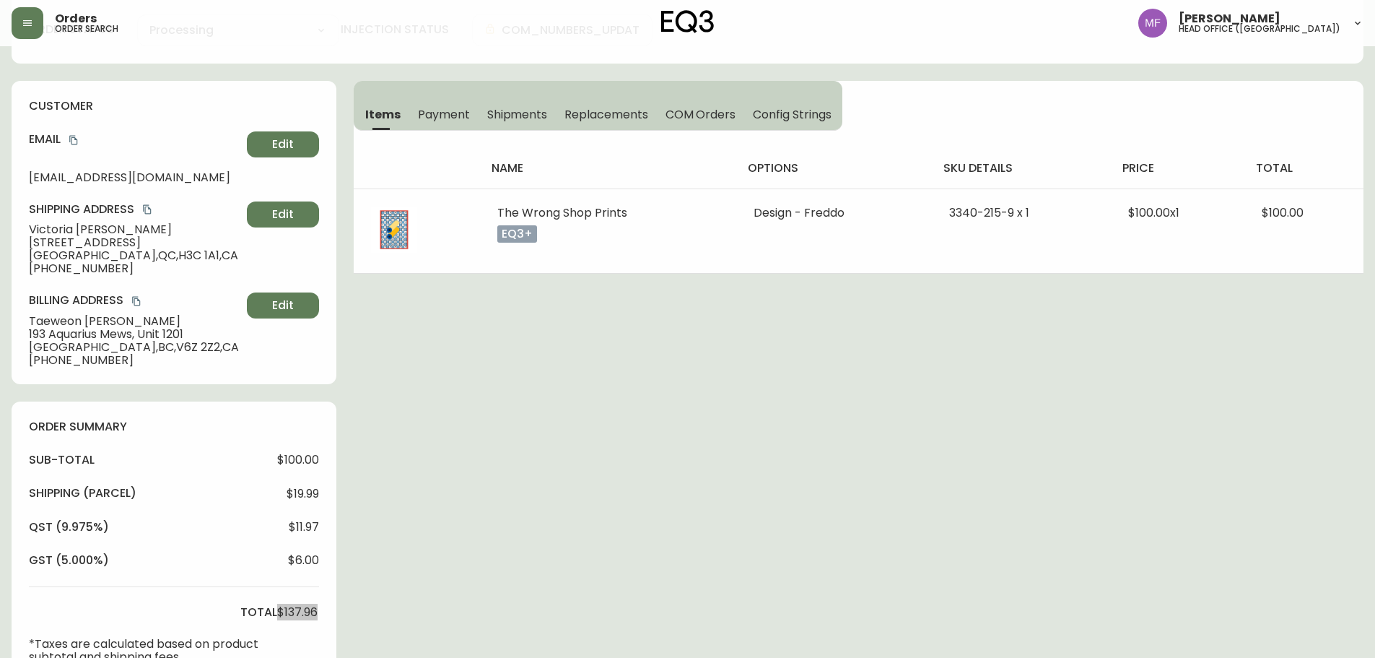
scroll to position [0, 0]
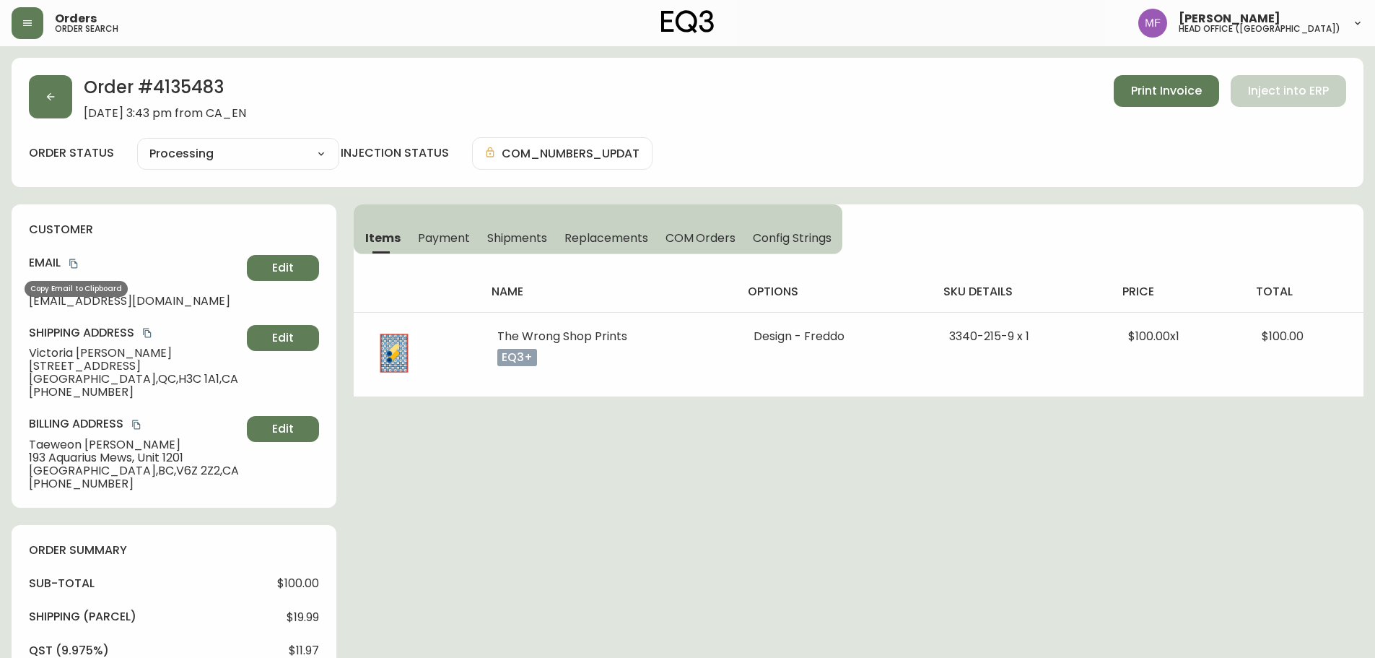
drag, startPoint x: 74, startPoint y: 264, endPoint x: 92, endPoint y: 258, distance: 19.6
click at [74, 264] on icon "copy" at bounding box center [74, 263] width 10 height 10
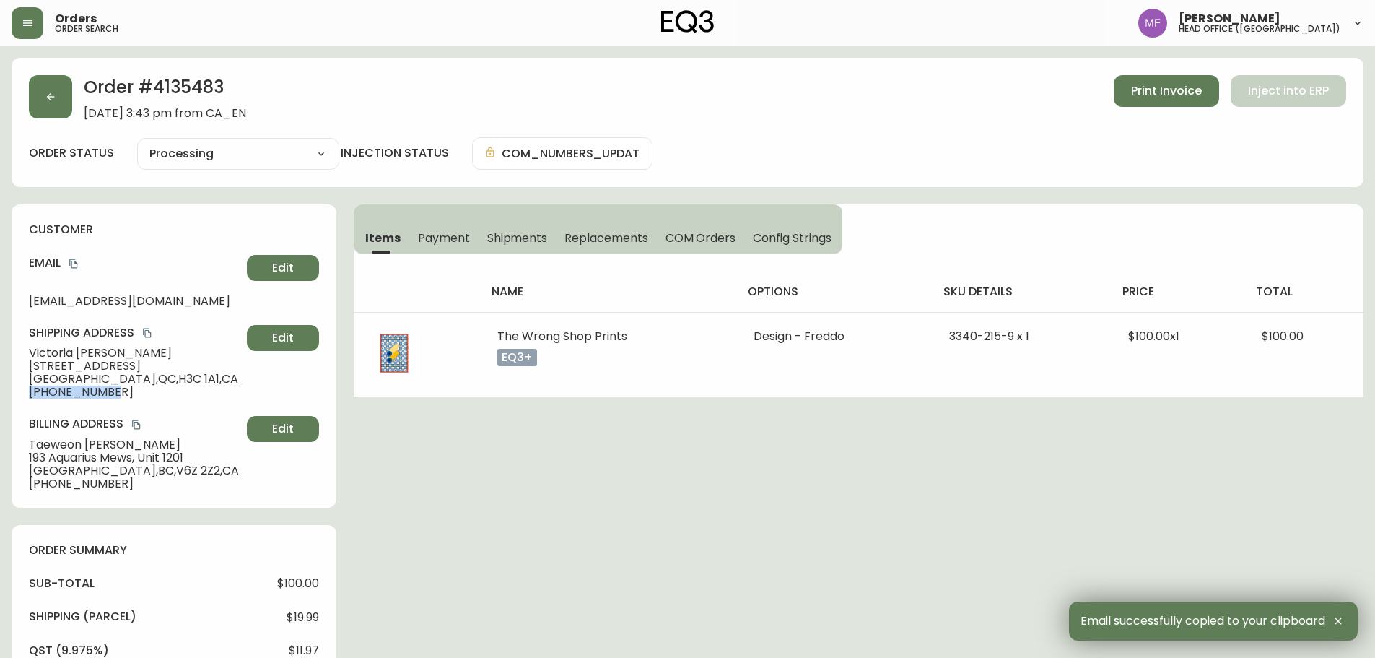
drag, startPoint x: 108, startPoint y: 391, endPoint x: 14, endPoint y: 391, distance: 94.6
click at [14, 391] on div "customer Email victoriahuachen@gmail.com Edit Shipping Address Victoria Chen 72…" at bounding box center [174, 355] width 325 height 303
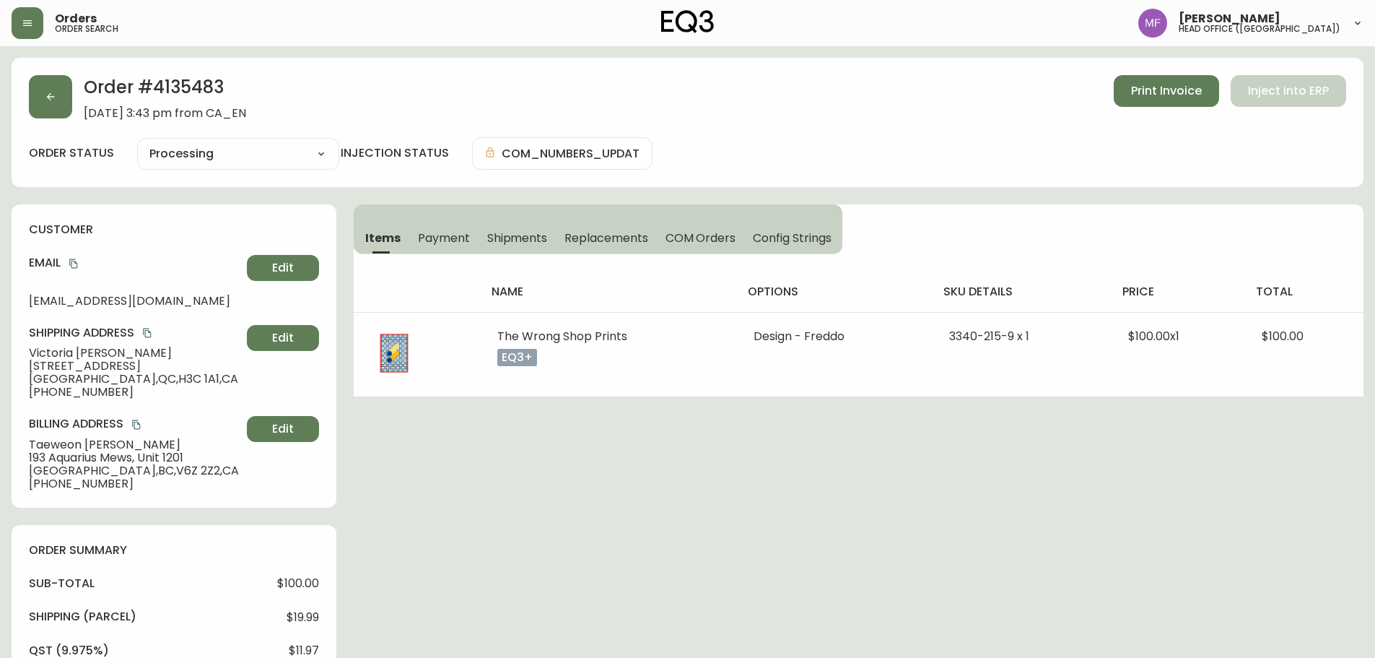
click at [193, 82] on h2 "Order # 4135483" at bounding box center [165, 91] width 162 height 32
drag, startPoint x: 125, startPoint y: 351, endPoint x: 15, endPoint y: 351, distance: 109.7
click at [15, 351] on div "customer Email victoriahuachen@gmail.com Edit Shipping Address Victoria Chen 72…" at bounding box center [174, 355] width 325 height 303
click at [178, 89] on h2 "Order # 4135483" at bounding box center [165, 91] width 162 height 32
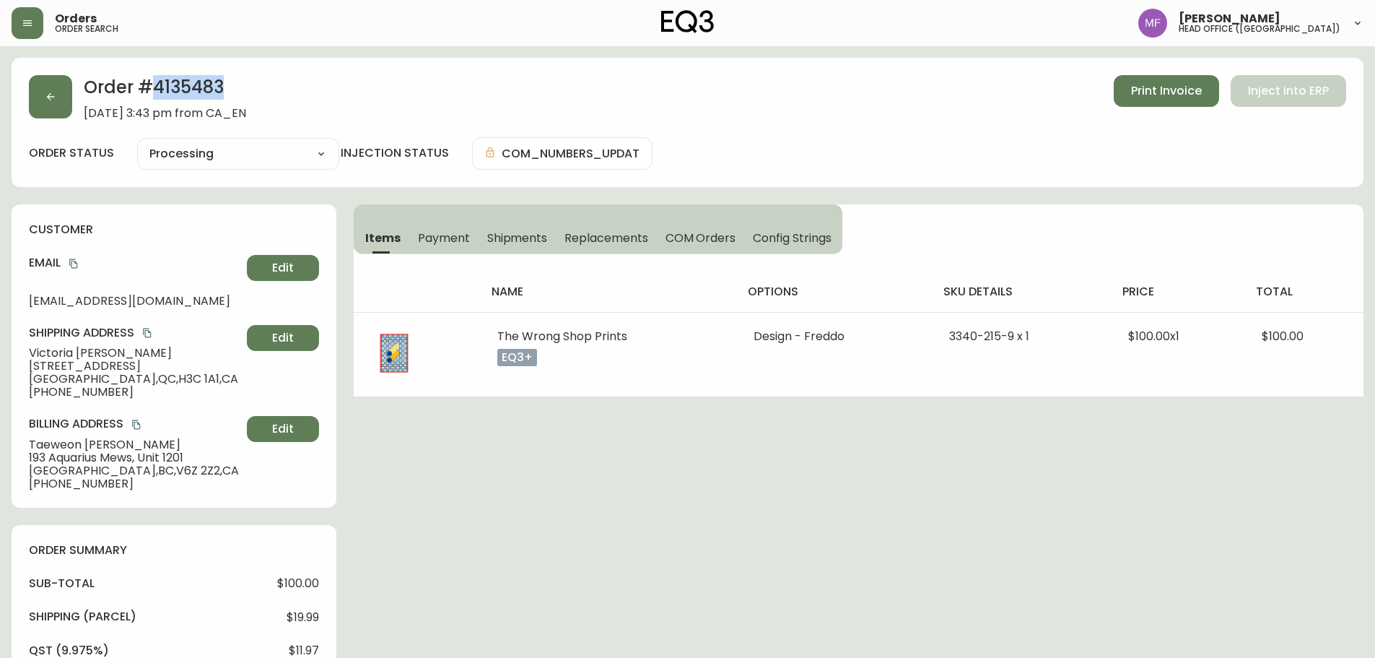
drag, startPoint x: 178, startPoint y: 90, endPoint x: 218, endPoint y: 111, distance: 45.2
click at [178, 90] on h2 "Order # 4135483" at bounding box center [165, 91] width 162 height 32
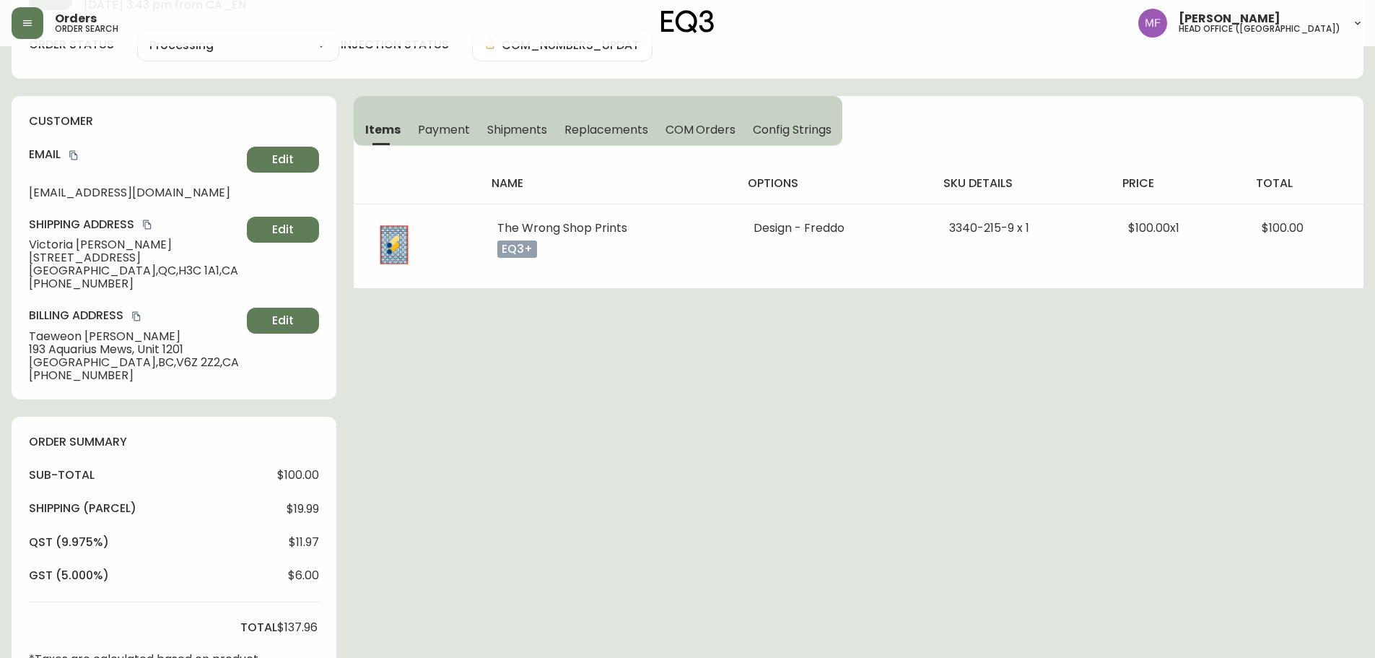
scroll to position [361, 0]
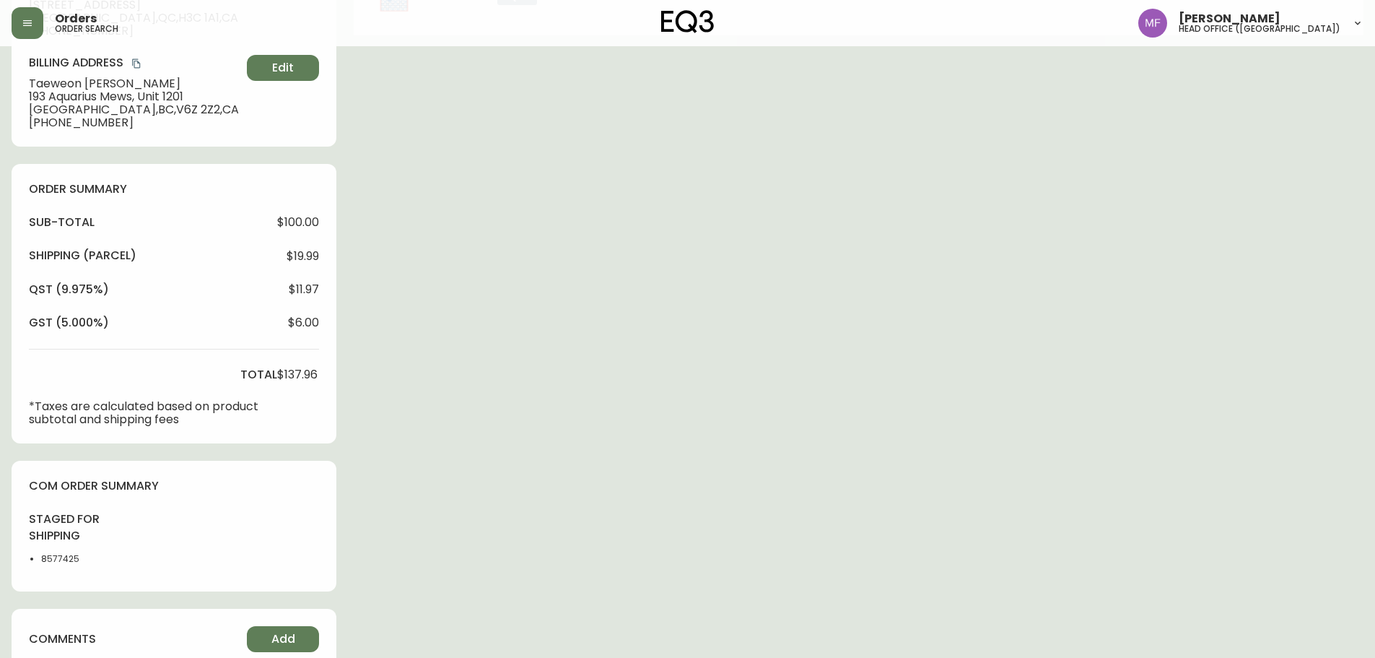
click at [59, 558] on li "8577425" at bounding box center [77, 558] width 73 height 13
click at [645, 422] on div "Order # 4135483 September 20, 2025 at 3:43 pm from CA_EN Print Invoice Inject i…" at bounding box center [688, 235] width 1352 height 1077
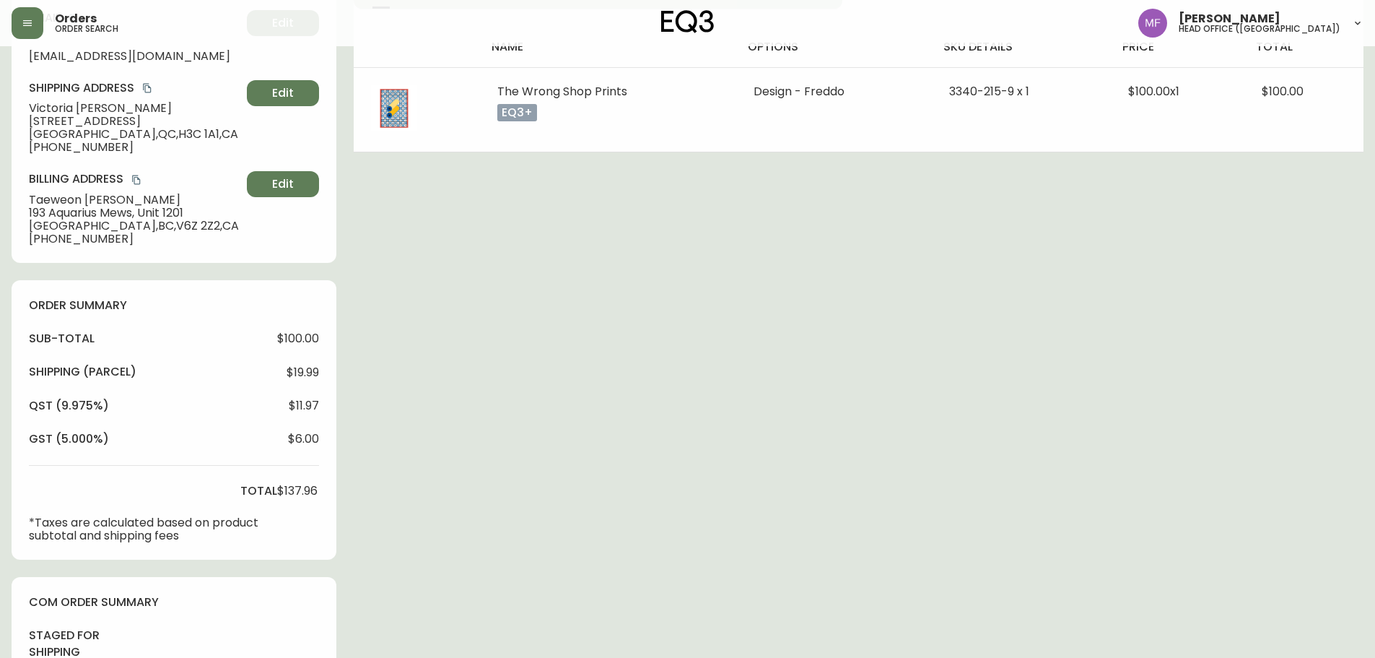
scroll to position [0, 0]
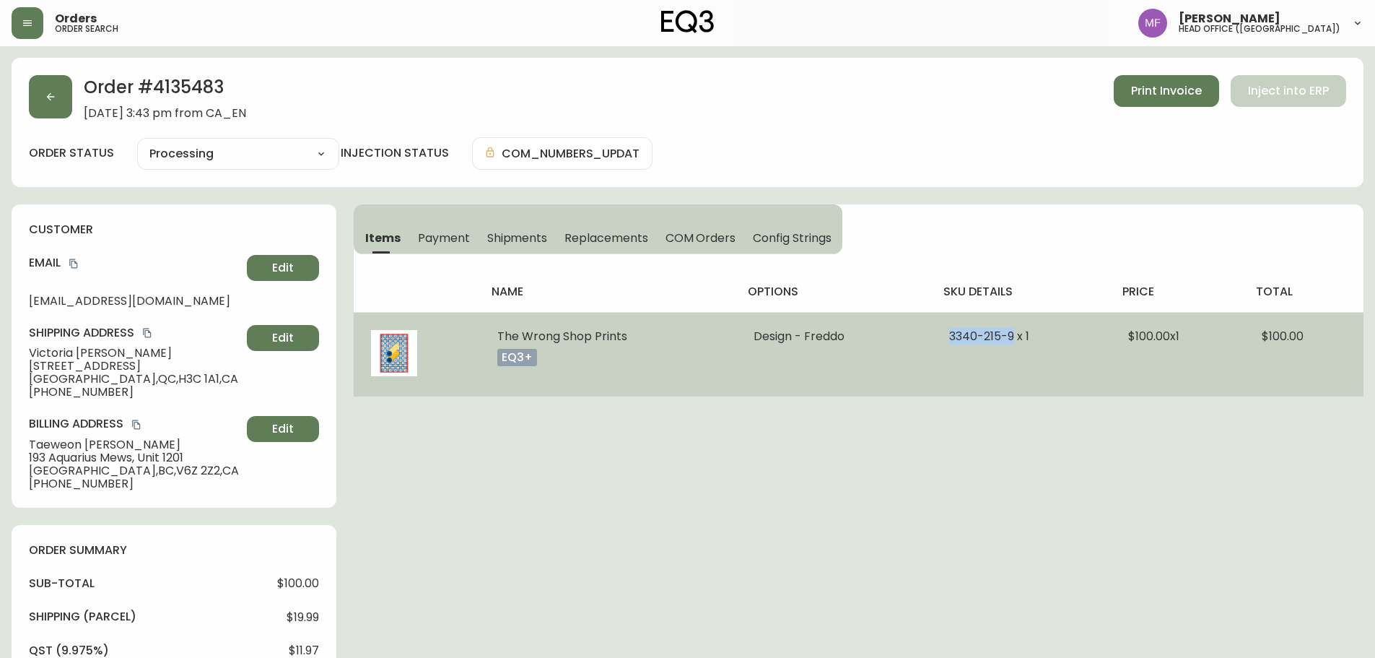
drag, startPoint x: 944, startPoint y: 337, endPoint x: 1010, endPoint y: 344, distance: 66.8
click at [1010, 344] on td "3340-215-9 x 1" at bounding box center [1021, 354] width 179 height 84
drag, startPoint x: 638, startPoint y: 335, endPoint x: 500, endPoint y: 333, distance: 137.9
click at [500, 333] on td "The Wrong Shop Prints eq3+" at bounding box center [608, 354] width 256 height 84
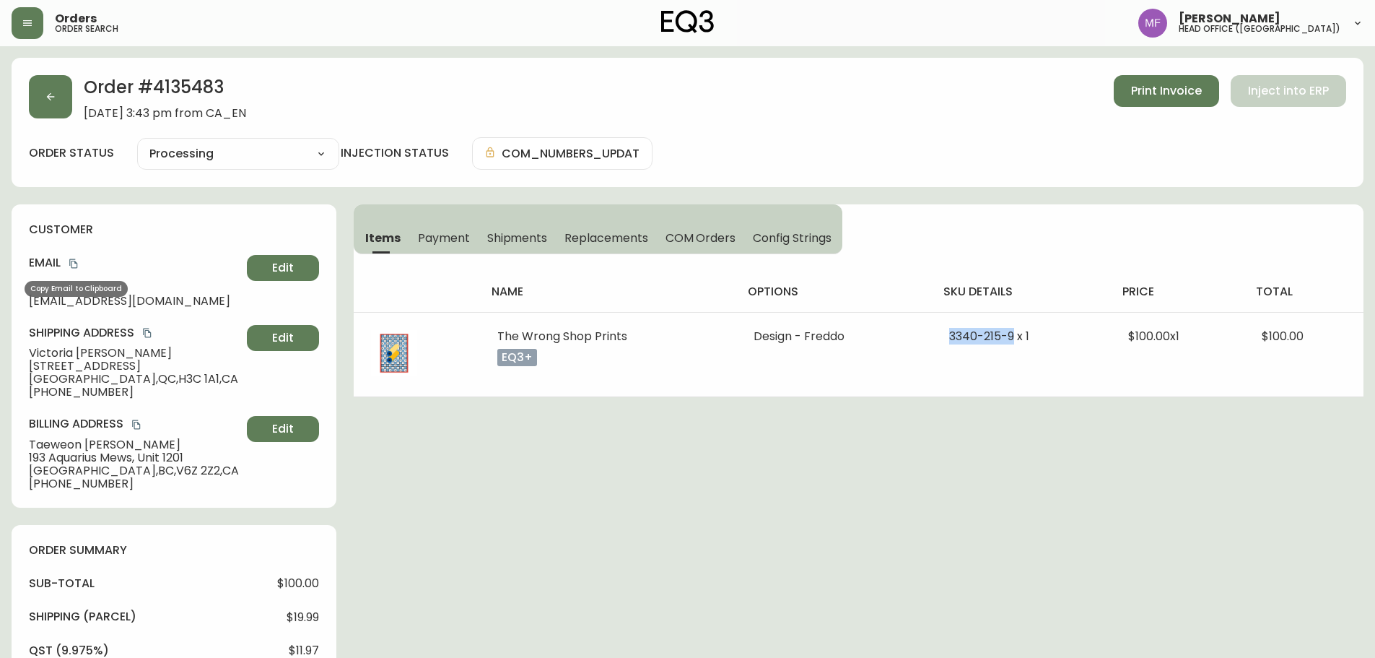
click at [72, 262] on icon "copy" at bounding box center [73, 263] width 8 height 9
click at [75, 265] on icon "copy" at bounding box center [74, 263] width 10 height 10
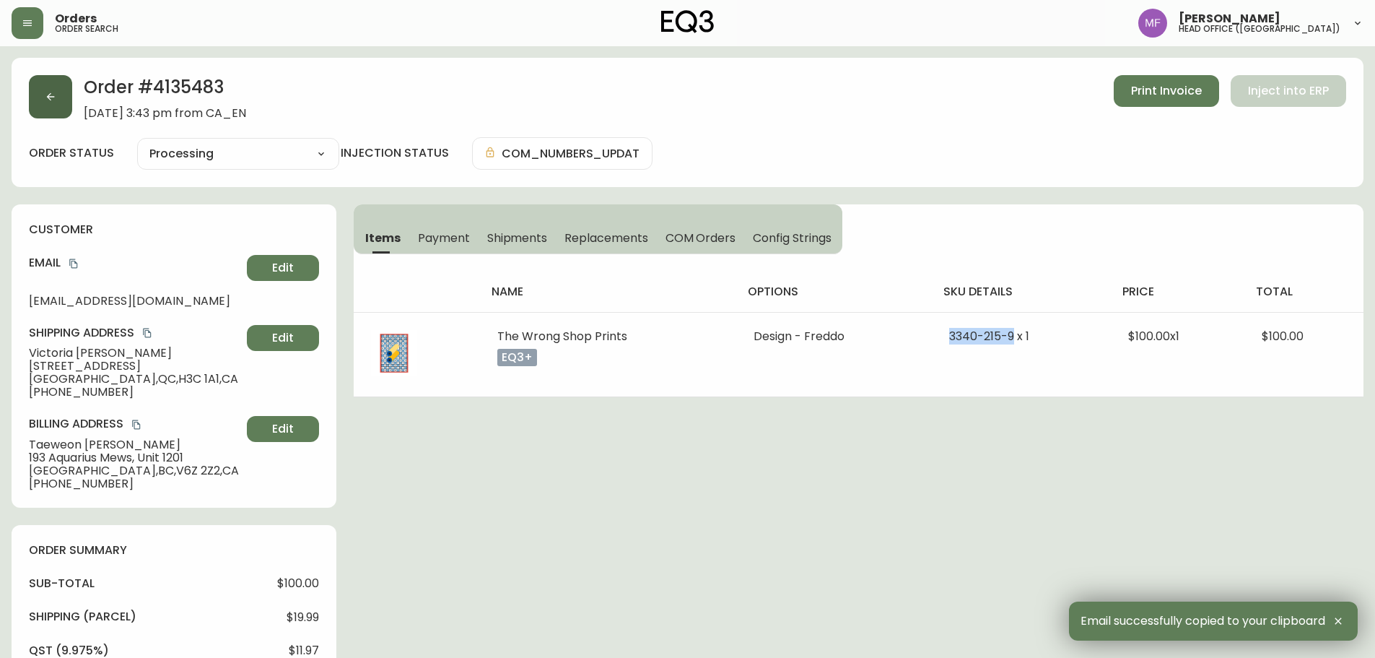
click at [64, 113] on button "button" at bounding box center [50, 96] width 43 height 43
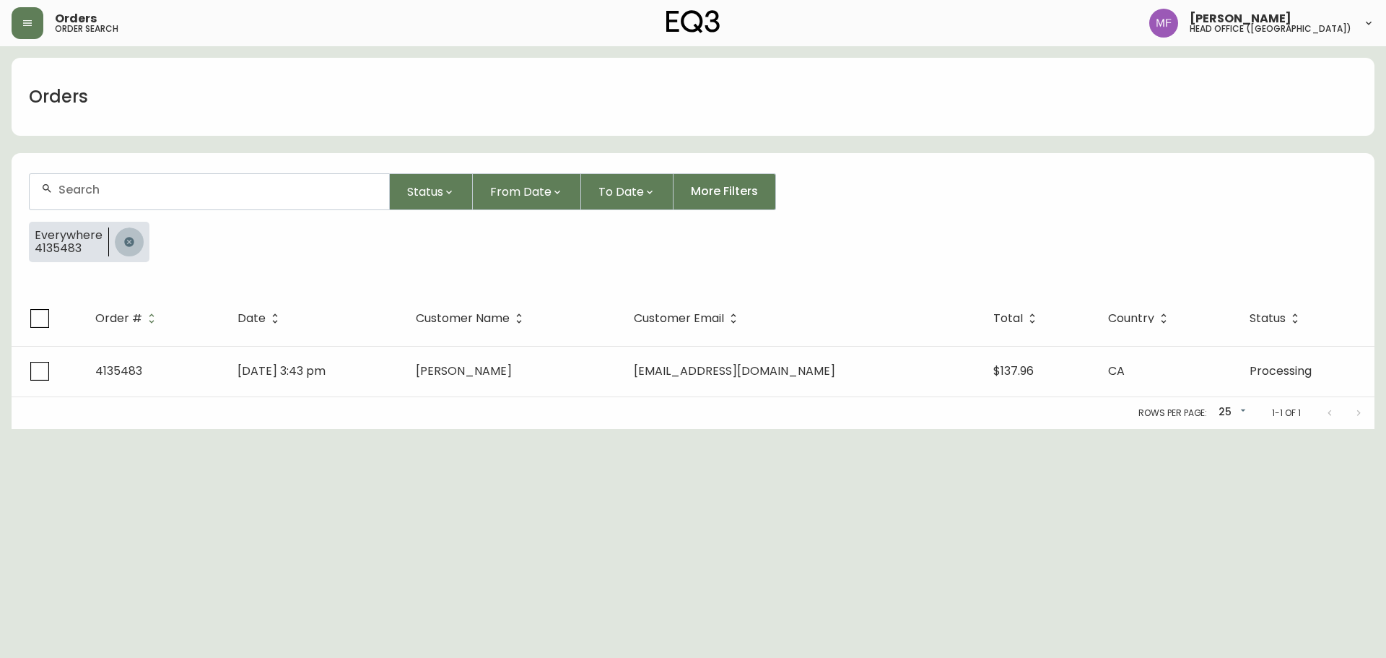
click at [122, 232] on button "button" at bounding box center [129, 241] width 29 height 29
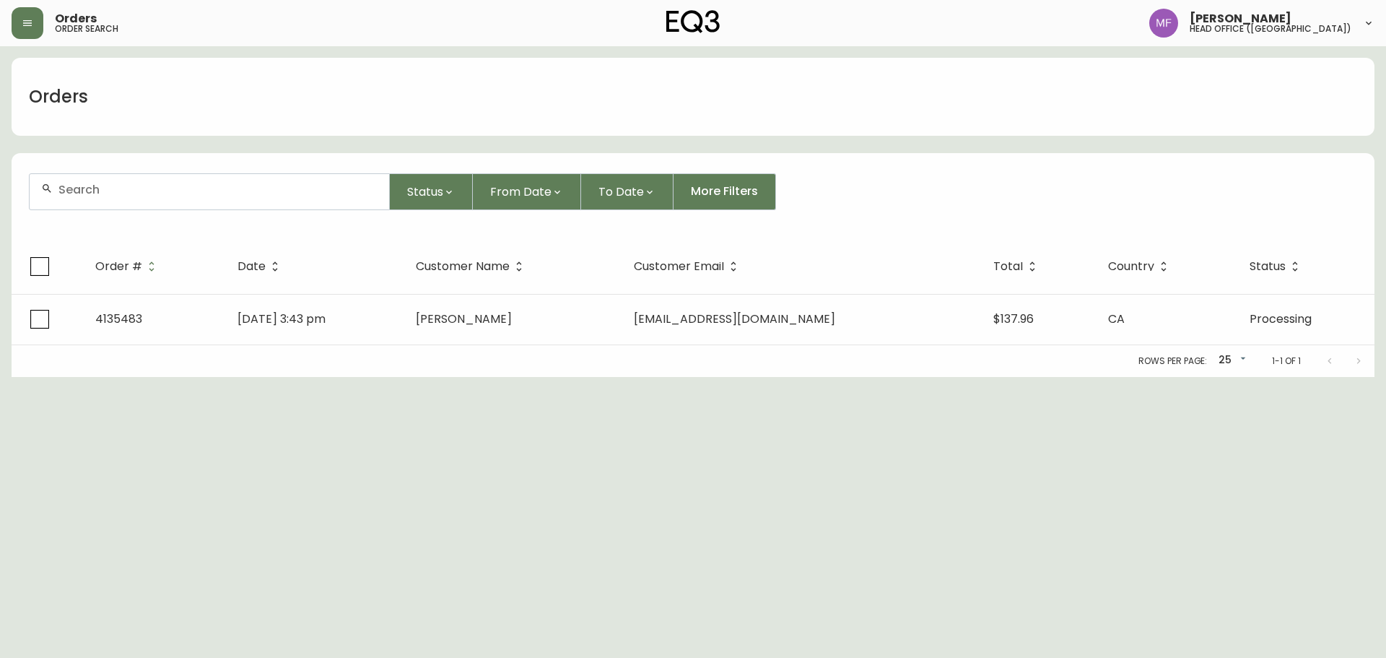
click at [123, 201] on div at bounding box center [210, 191] width 360 height 35
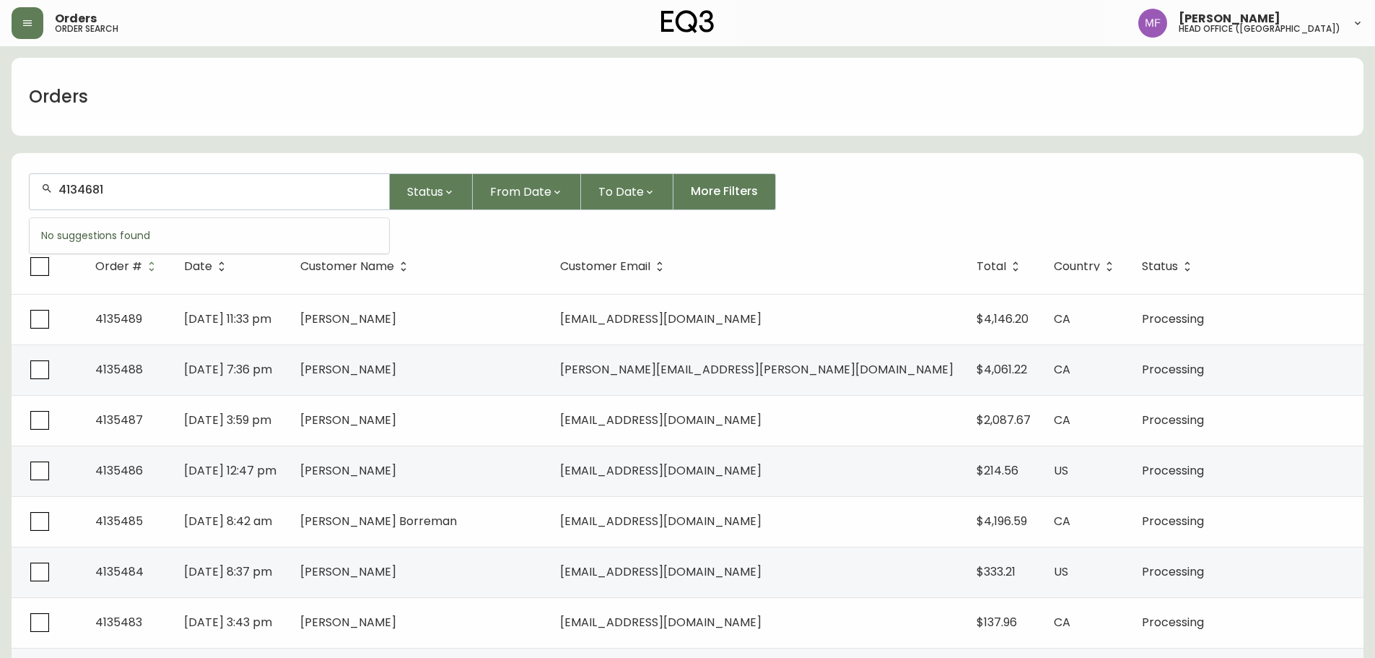
type input "4134681"
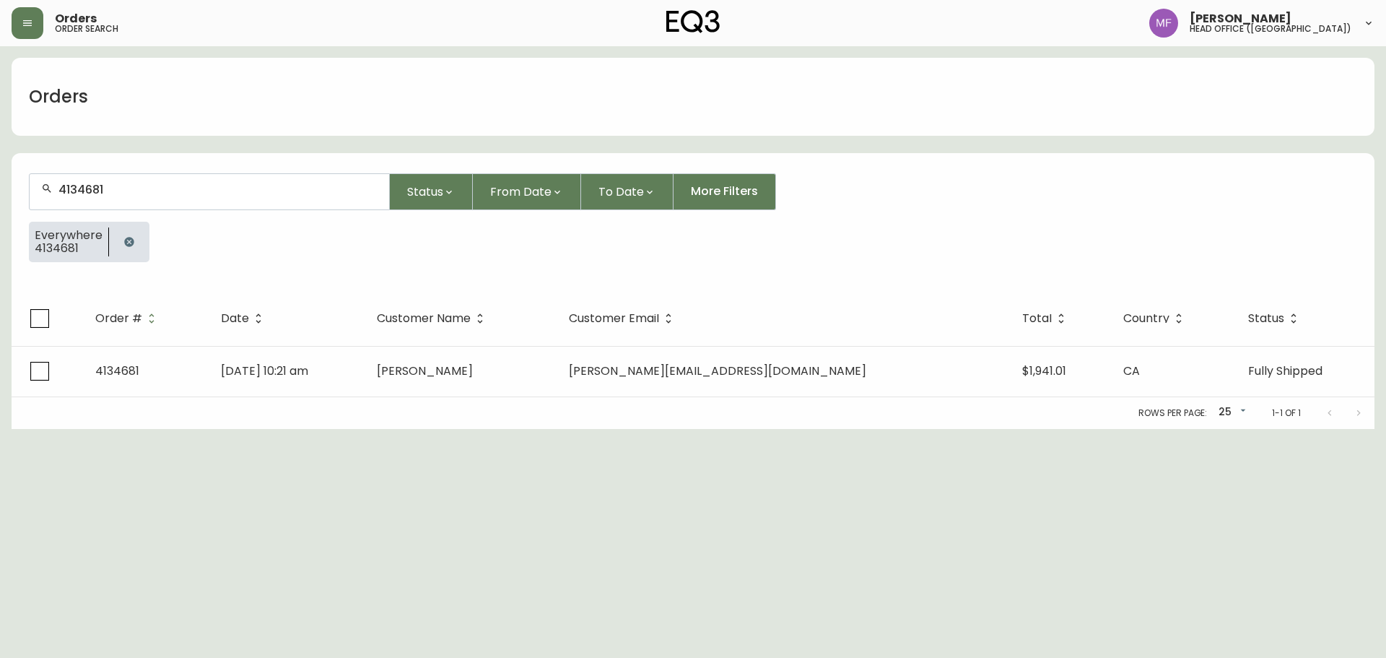
click at [489, 397] on div "Rows per page: 25 25 1-1 of 1" at bounding box center [693, 413] width 1363 height 32
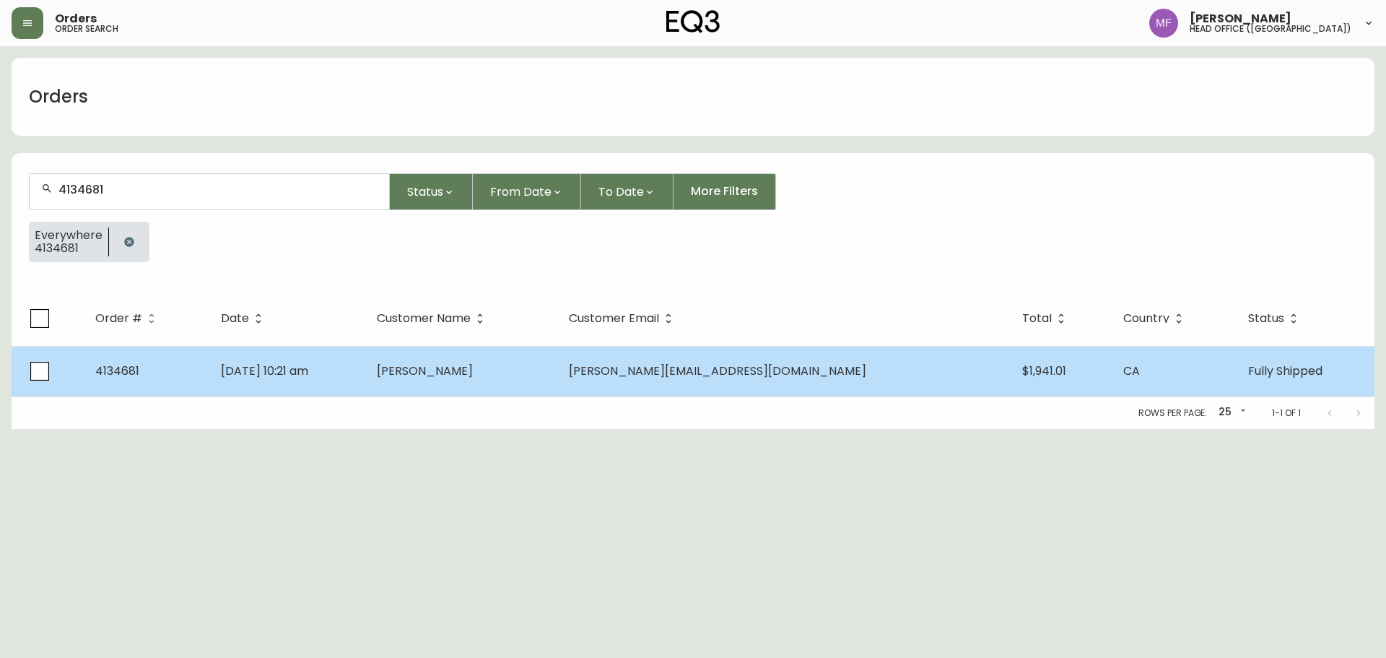
click at [557, 378] on td "jeremie arsenault" at bounding box center [461, 371] width 192 height 51
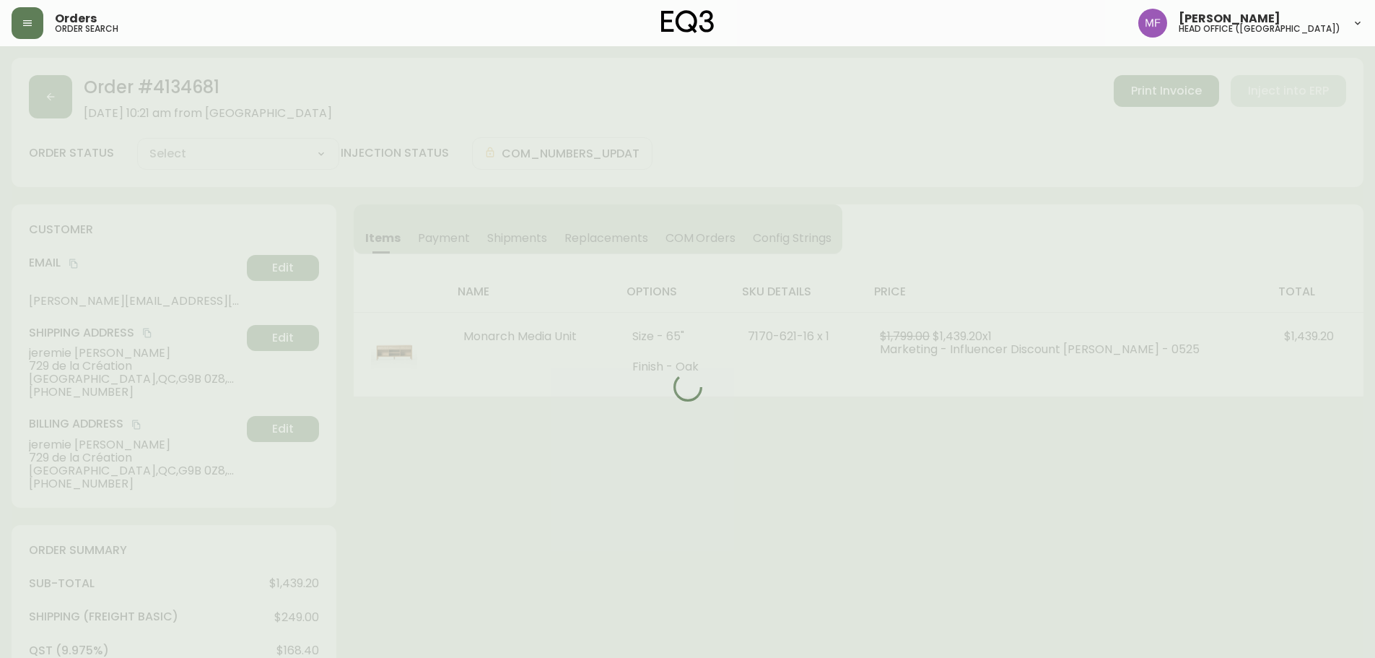
type input "Fully Shipped"
select select "FULLY_SHIPPED"
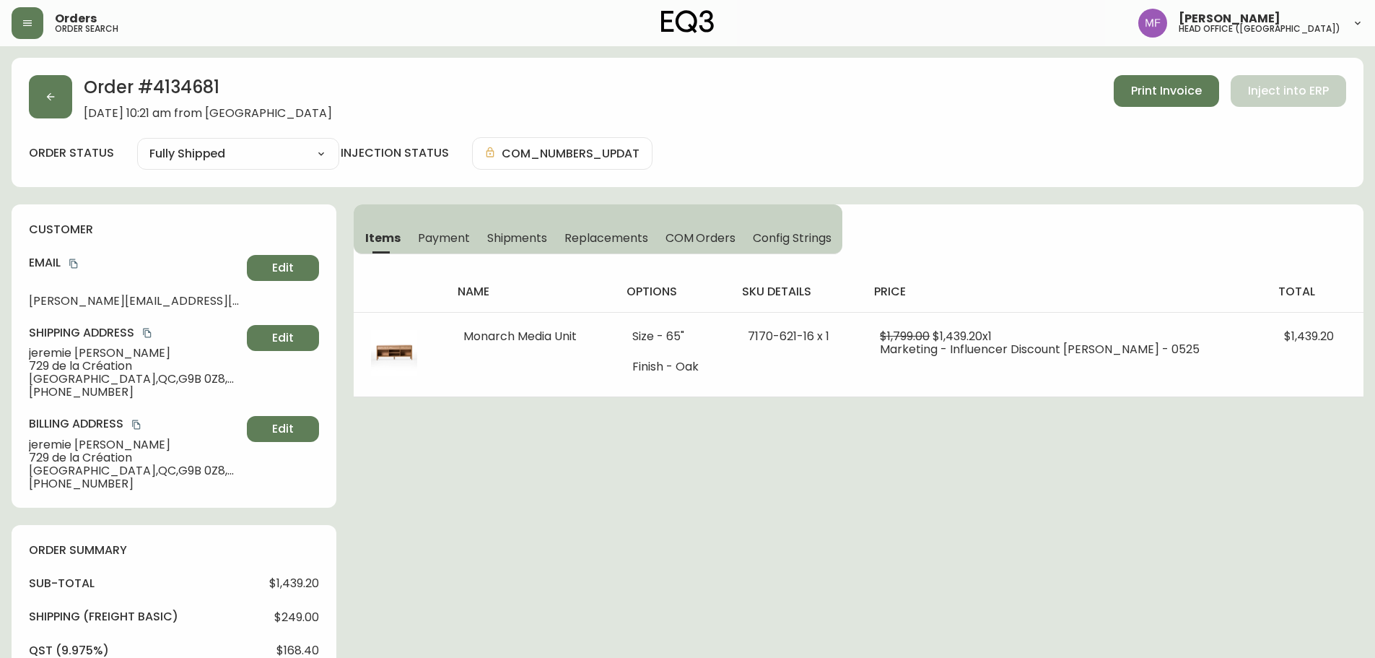
click at [212, 97] on h2 "Order # 4134681" at bounding box center [208, 91] width 248 height 32
click at [196, 90] on h2 "Order # 4134681" at bounding box center [208, 91] width 248 height 32
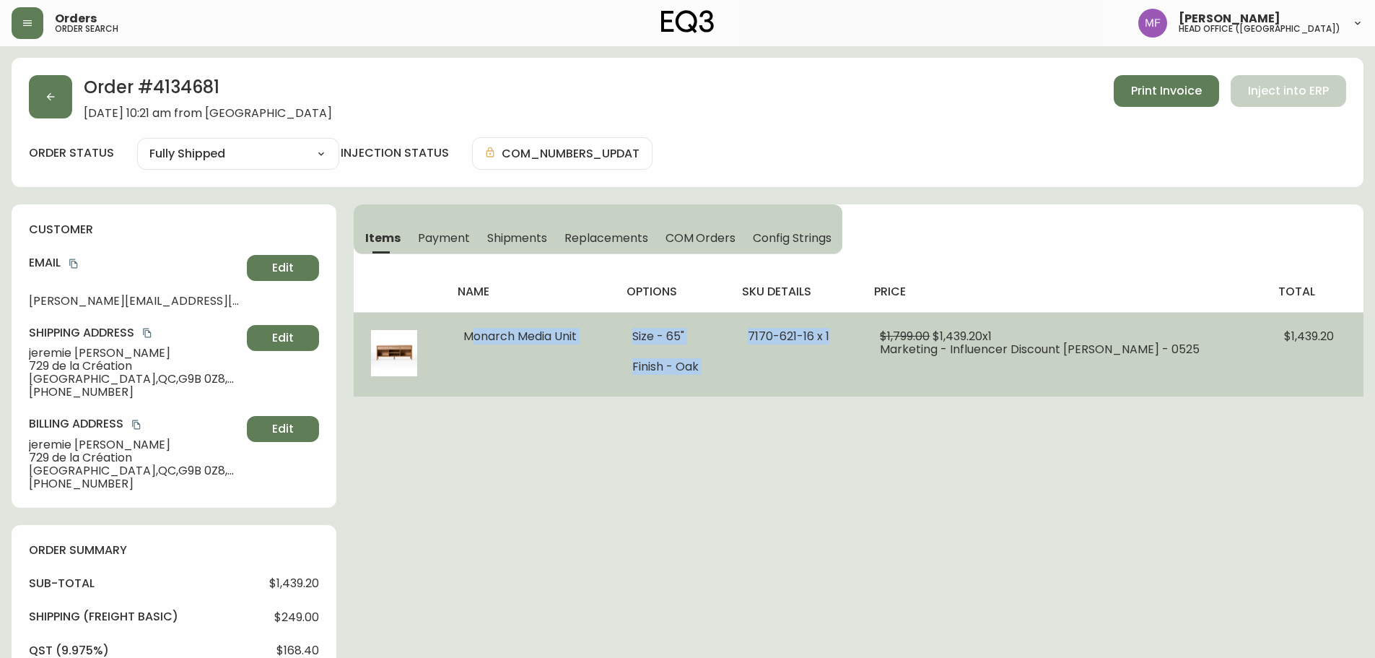
drag, startPoint x: 466, startPoint y: 334, endPoint x: 854, endPoint y: 360, distance: 388.6
click at [854, 360] on tr "Monarch Media Unit Size - 65" Finish - Oak 7170-621-16 x 1 $1,799.00 $1,439.20 …" at bounding box center [859, 354] width 1010 height 84
click at [701, 384] on td "Size - 65" Finish - Oak" at bounding box center [673, 354] width 116 height 84
drag, startPoint x: 826, startPoint y: 337, endPoint x: 748, endPoint y: 338, distance: 78.0
click at [748, 338] on td "7170-621-16 x 1" at bounding box center [797, 354] width 133 height 84
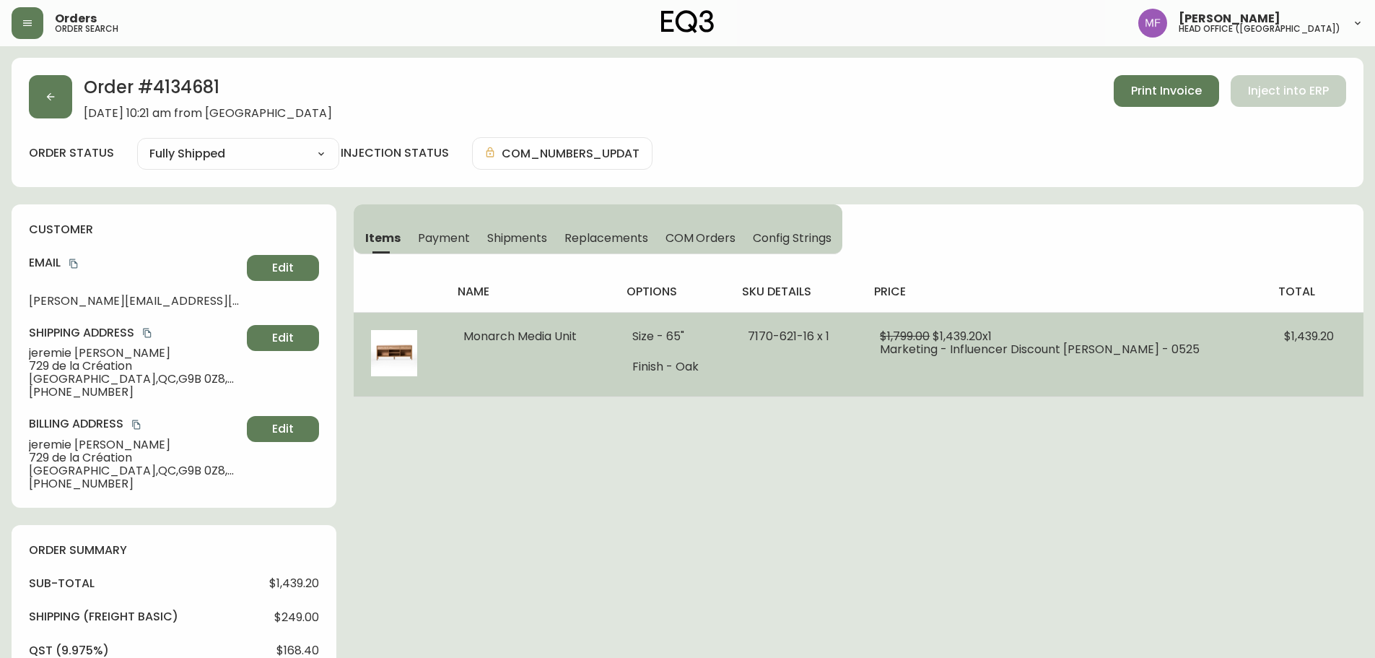
click at [635, 379] on td "Size - 65" Finish - Oak" at bounding box center [673, 354] width 116 height 84
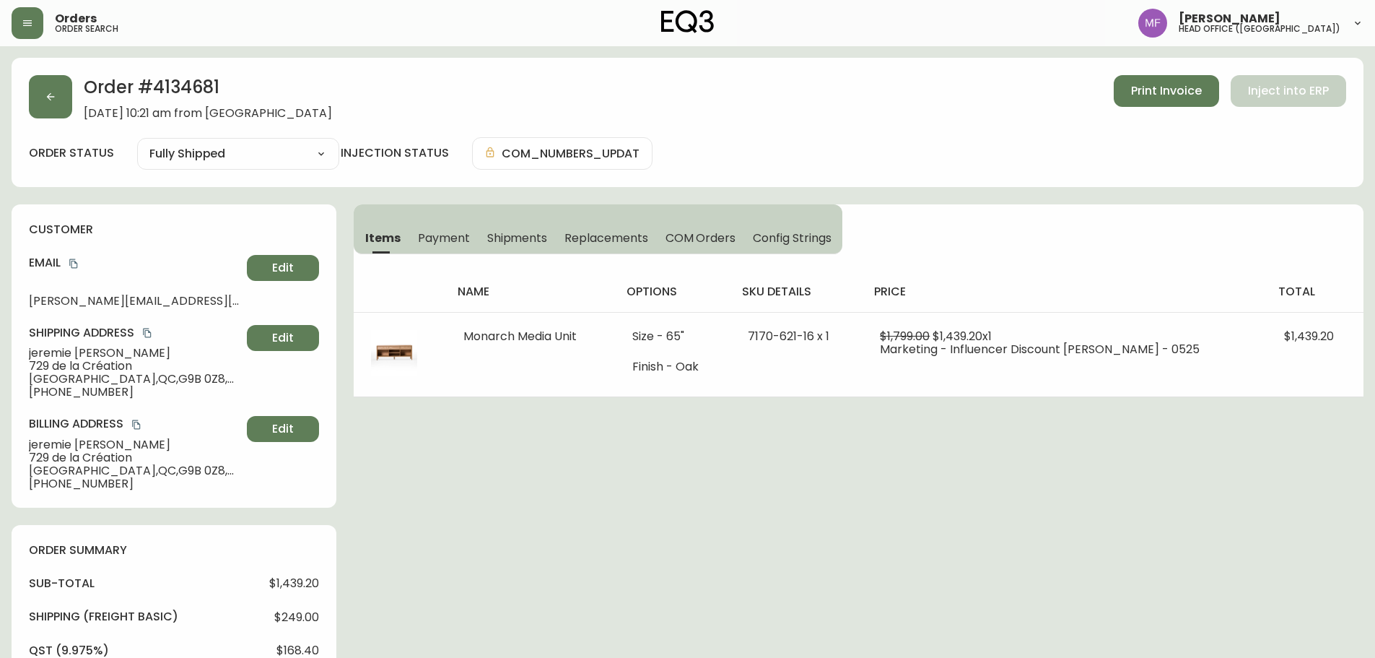
click at [177, 85] on h2 "Order # 4134681" at bounding box center [208, 91] width 248 height 32
click at [73, 264] on icon "copy" at bounding box center [74, 263] width 10 height 10
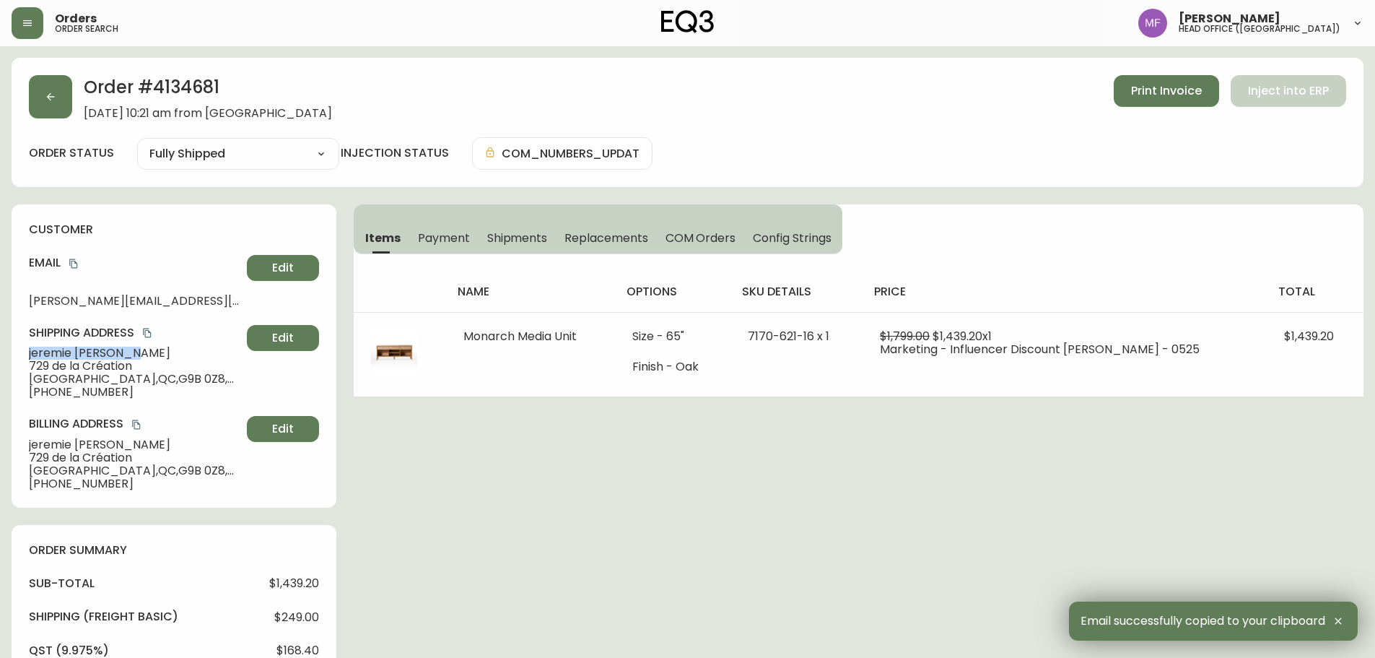
drag, startPoint x: 131, startPoint y: 352, endPoint x: 28, endPoint y: 356, distance: 102.6
click at [28, 356] on div "customer Email arsenault.jer@gmail.com Edit Shipping Address jeremie arsenault …" at bounding box center [174, 355] width 325 height 303
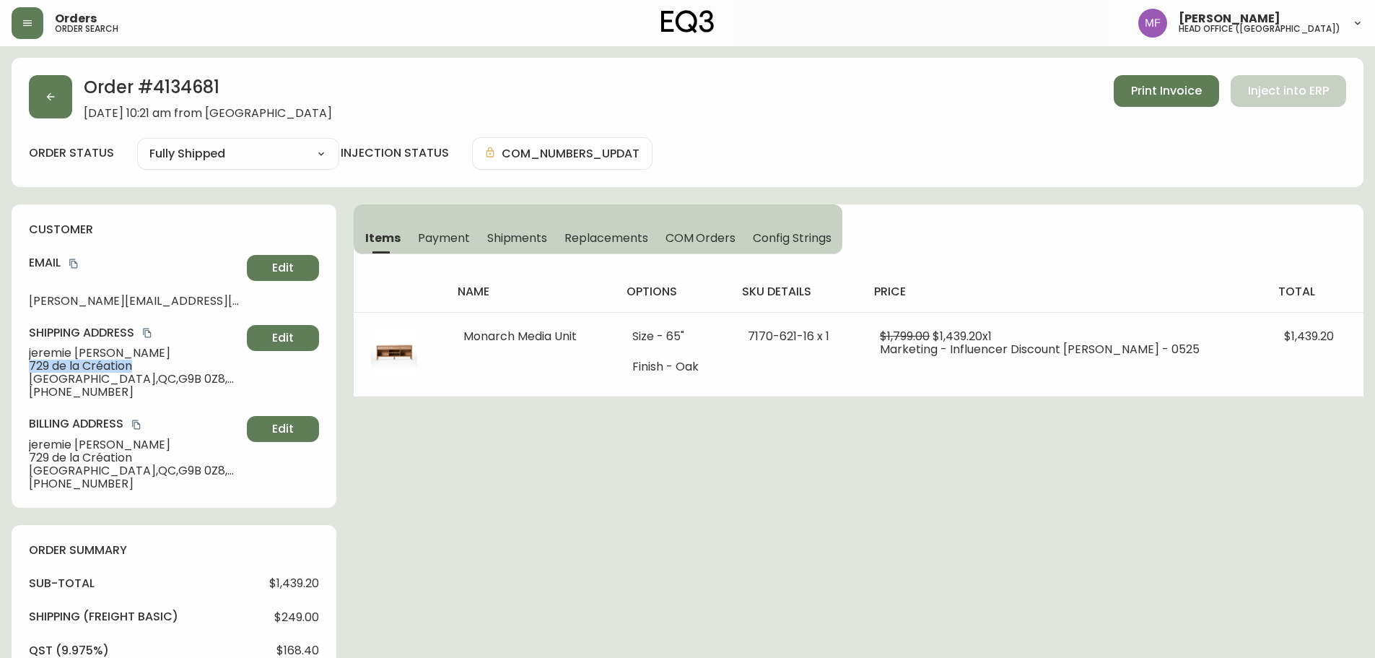
drag, startPoint x: 148, startPoint y: 366, endPoint x: 24, endPoint y: 367, distance: 124.2
click at [24, 367] on div "customer Email arsenault.jer@gmail.com Edit Shipping Address jeremie arsenault …" at bounding box center [174, 355] width 325 height 303
drag, startPoint x: 139, startPoint y: 377, endPoint x: 180, endPoint y: 376, distance: 41.2
click at [180, 376] on span "Trois-Rivières , QC , G9B 0Z8 , CA" at bounding box center [135, 379] width 212 height 13
drag, startPoint x: 111, startPoint y: 392, endPoint x: 43, endPoint y: 391, distance: 67.9
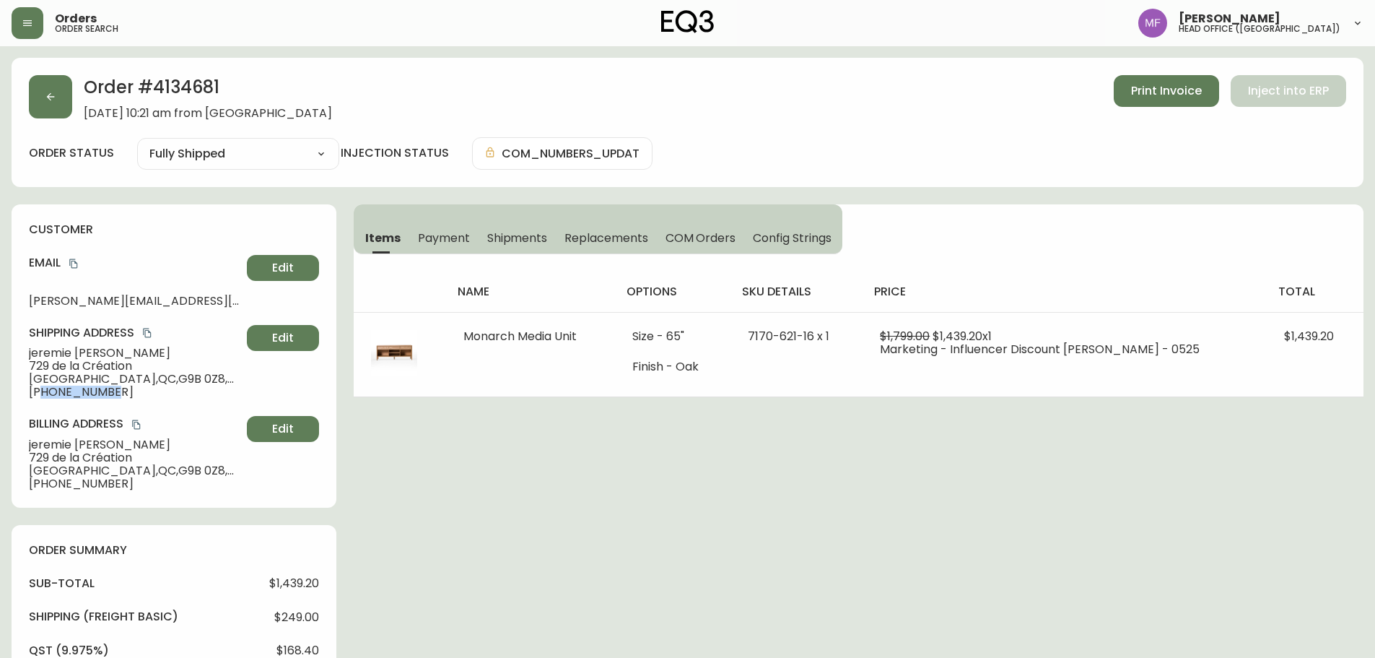
click at [43, 391] on span "+15147744490" at bounding box center [135, 392] width 212 height 13
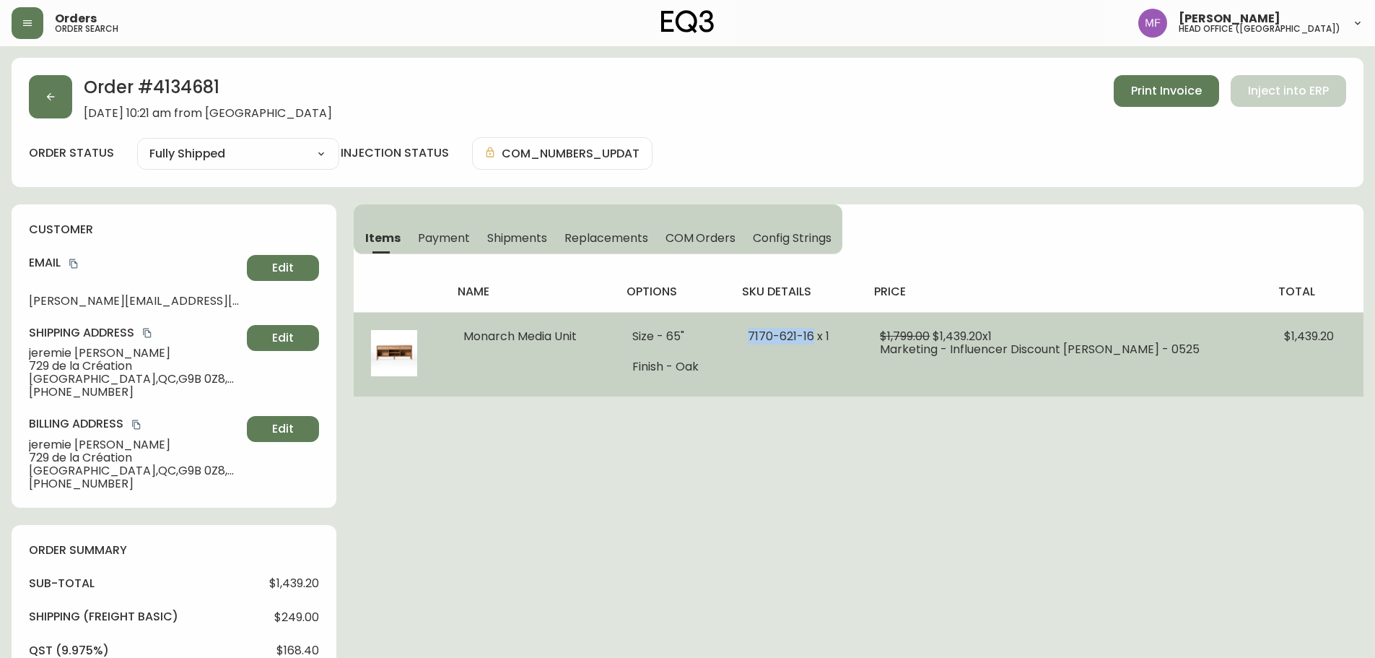
drag, startPoint x: 826, startPoint y: 334, endPoint x: 762, endPoint y: 336, distance: 64.3
click at [762, 336] on span "7170-621-16 x 1" at bounding box center [789, 336] width 82 height 17
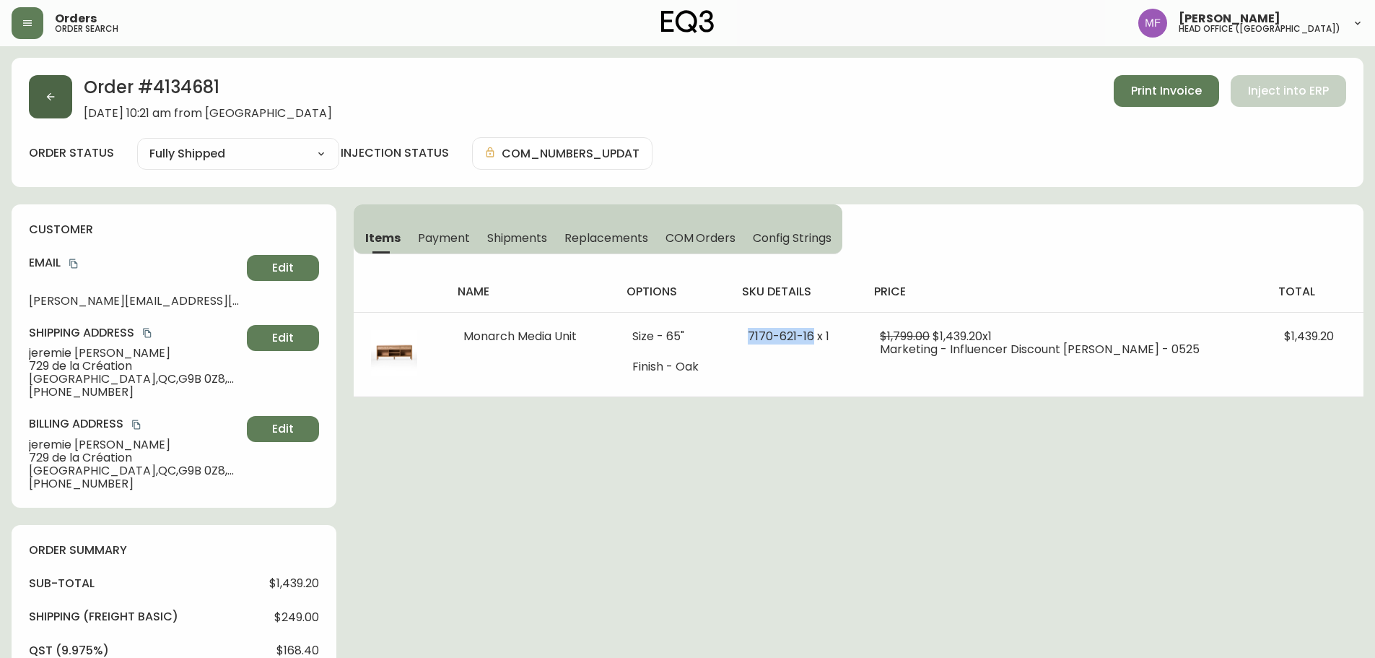
click at [71, 102] on button "button" at bounding box center [50, 96] width 43 height 43
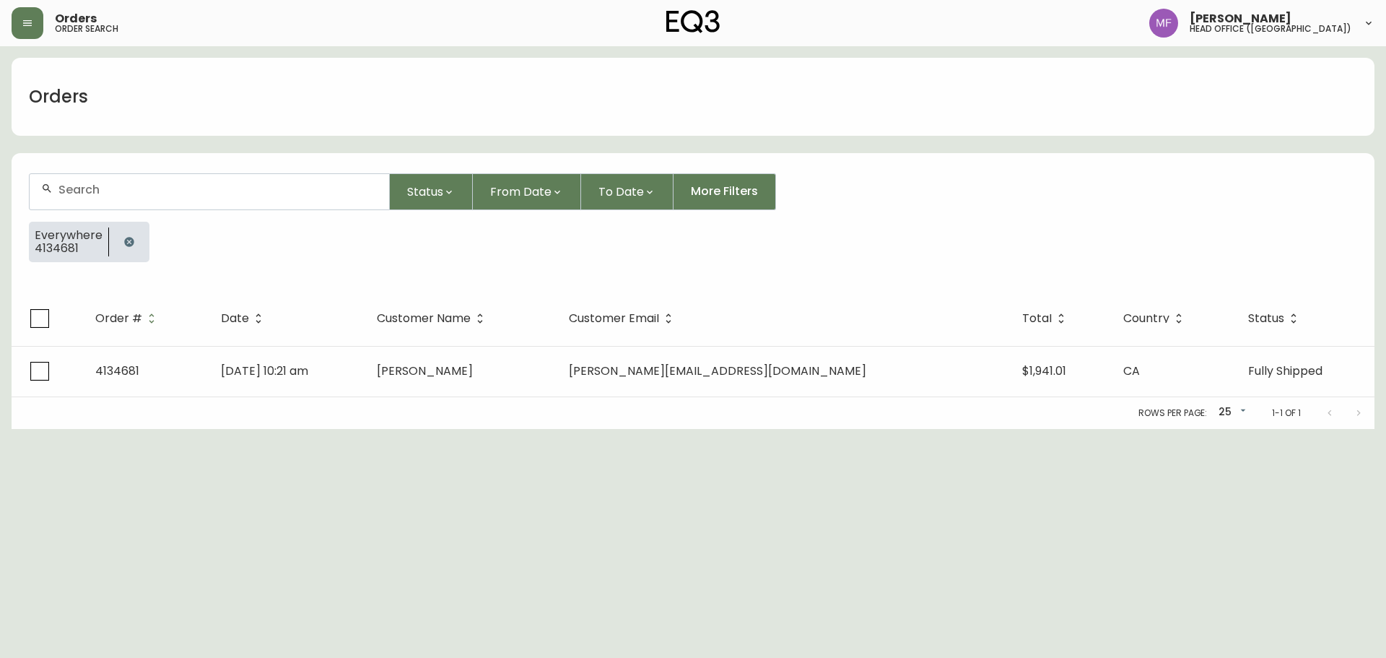
click at [135, 242] on button "button" at bounding box center [129, 241] width 29 height 29
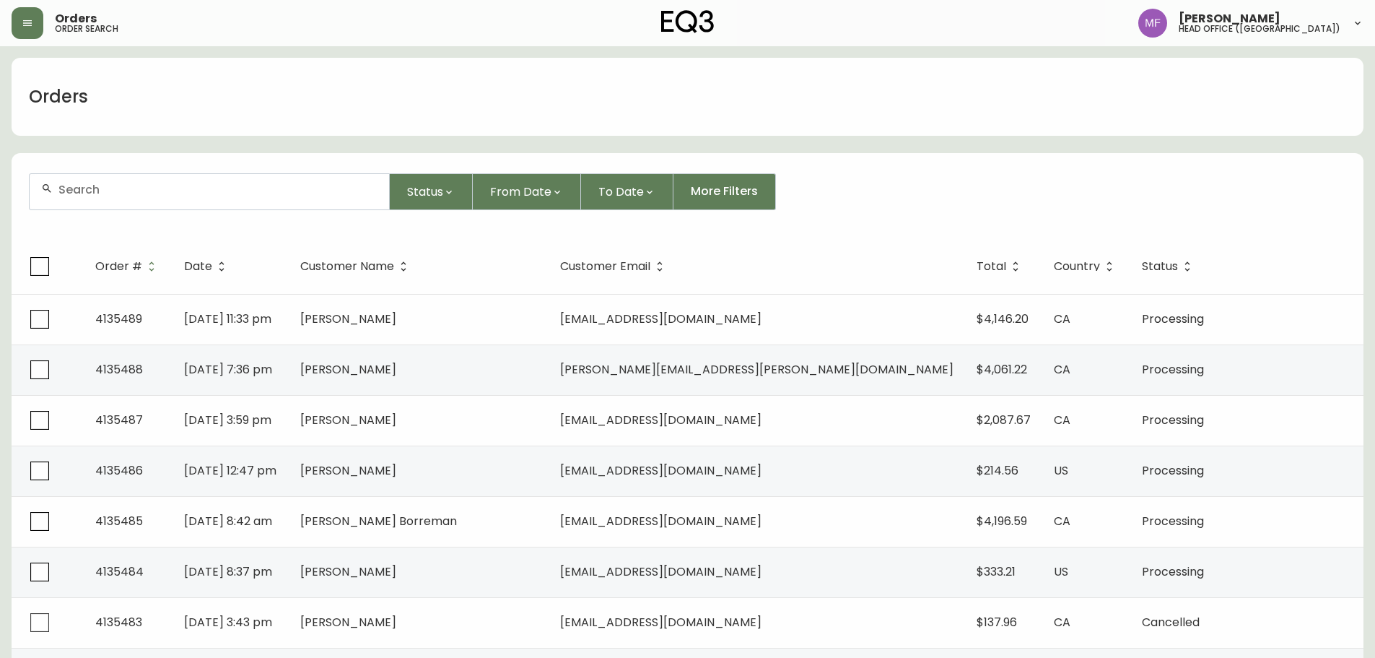
click at [131, 182] on div at bounding box center [210, 191] width 360 height 35
type input "5149136770"
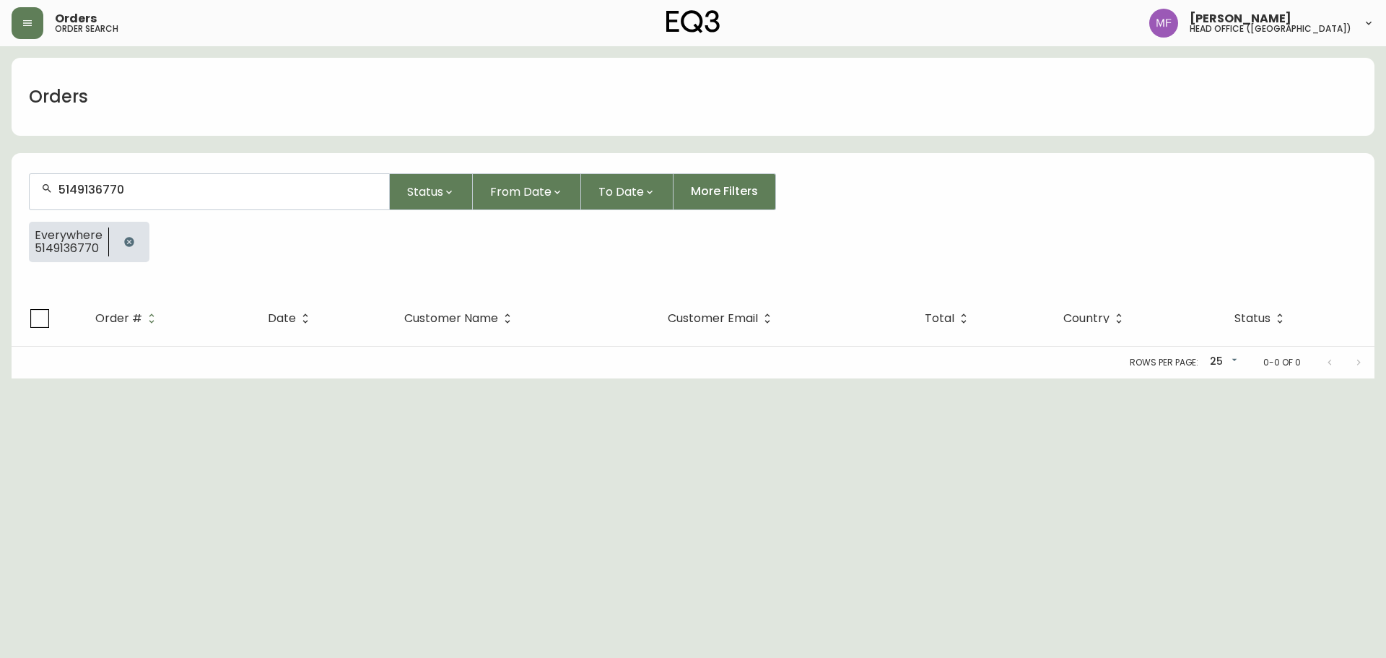
click at [139, 253] on div at bounding box center [129, 242] width 40 height 40
click at [132, 246] on icon "button" at bounding box center [129, 242] width 12 height 12
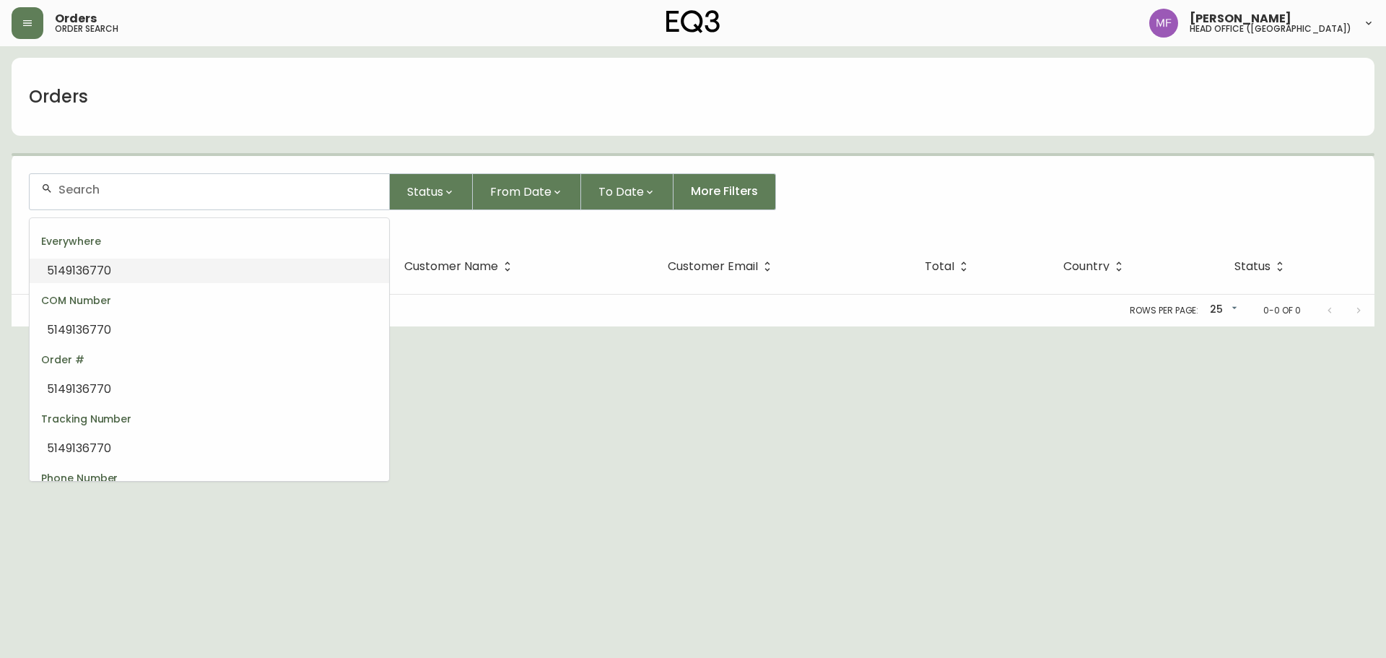
click at [130, 192] on input "text" at bounding box center [217, 190] width 319 height 14
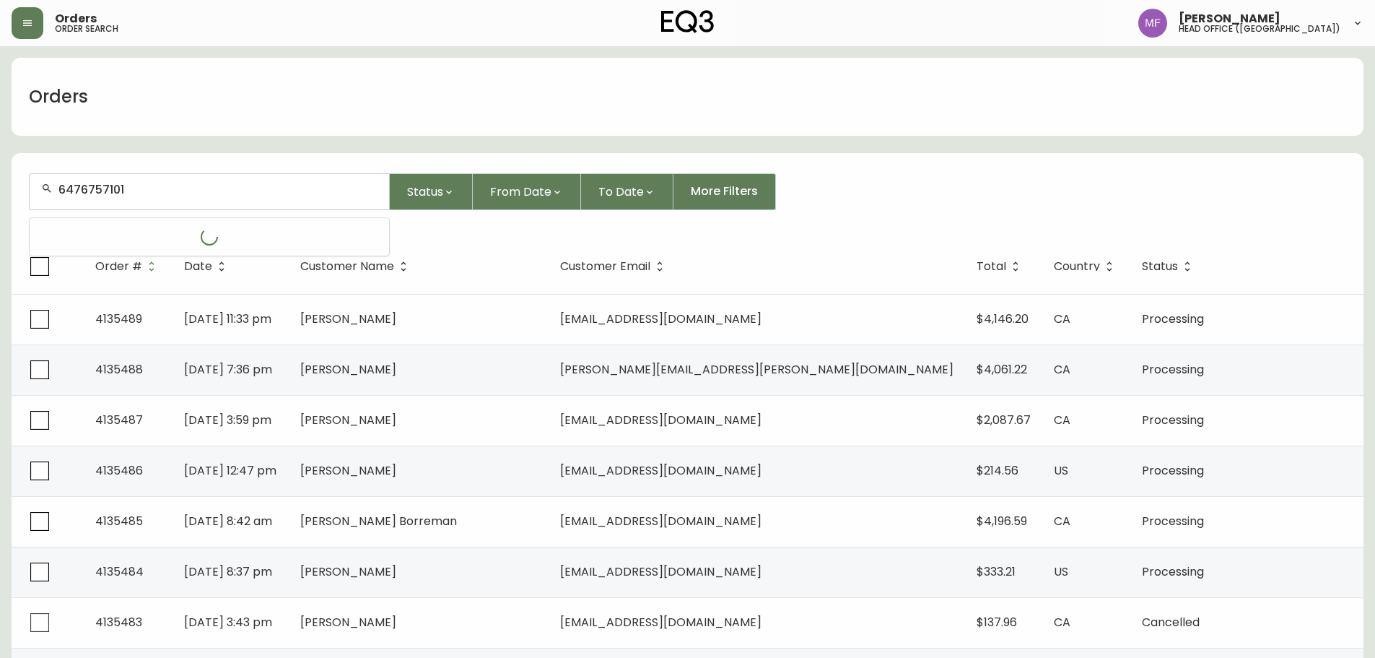
type input "6476757101"
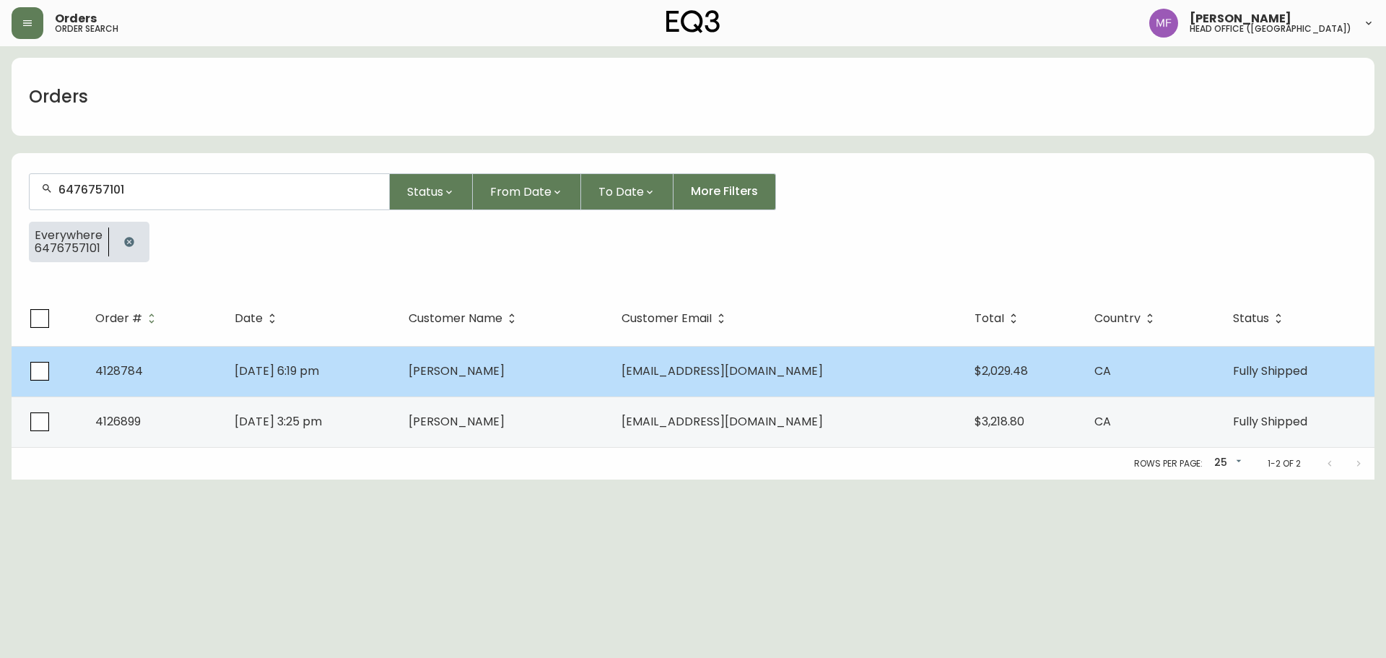
click at [782, 358] on td "vbansal11@gmail.com" at bounding box center [786, 371] width 353 height 51
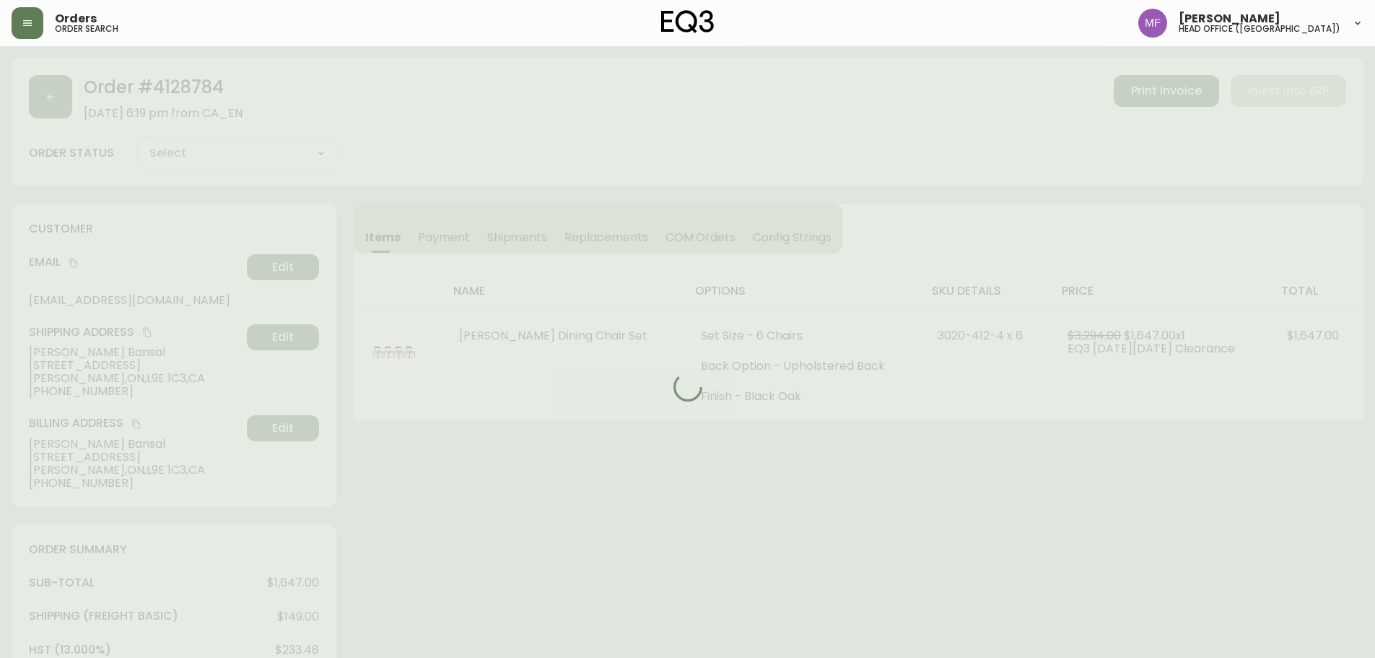
type input "Fully Shipped"
select select "FULLY_SHIPPED"
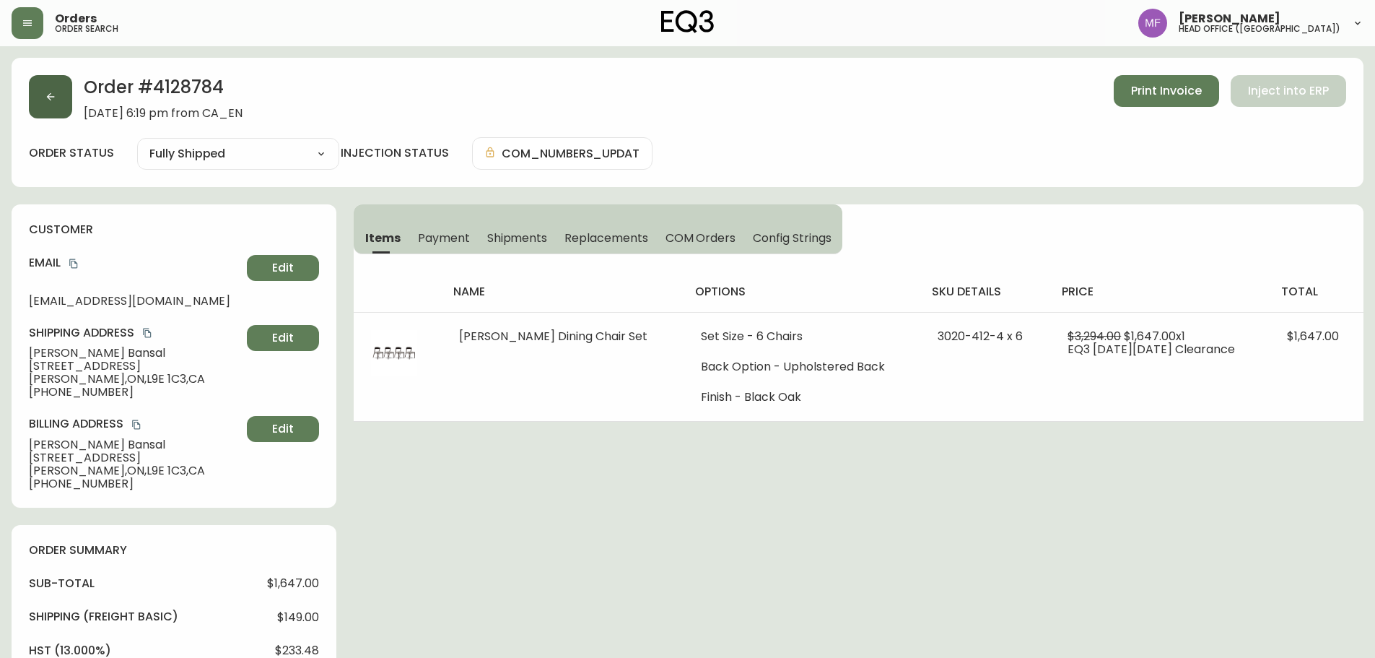
click at [58, 114] on button "button" at bounding box center [50, 96] width 43 height 43
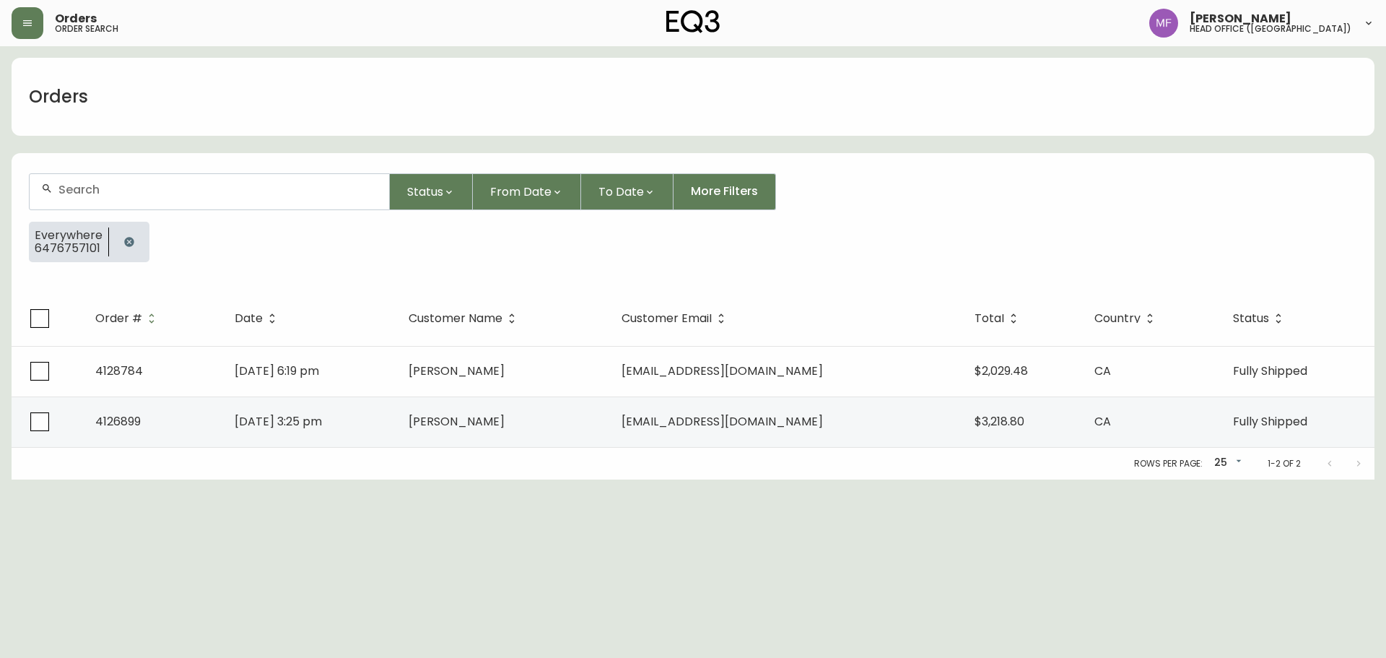
click at [135, 232] on button "button" at bounding box center [129, 241] width 29 height 29
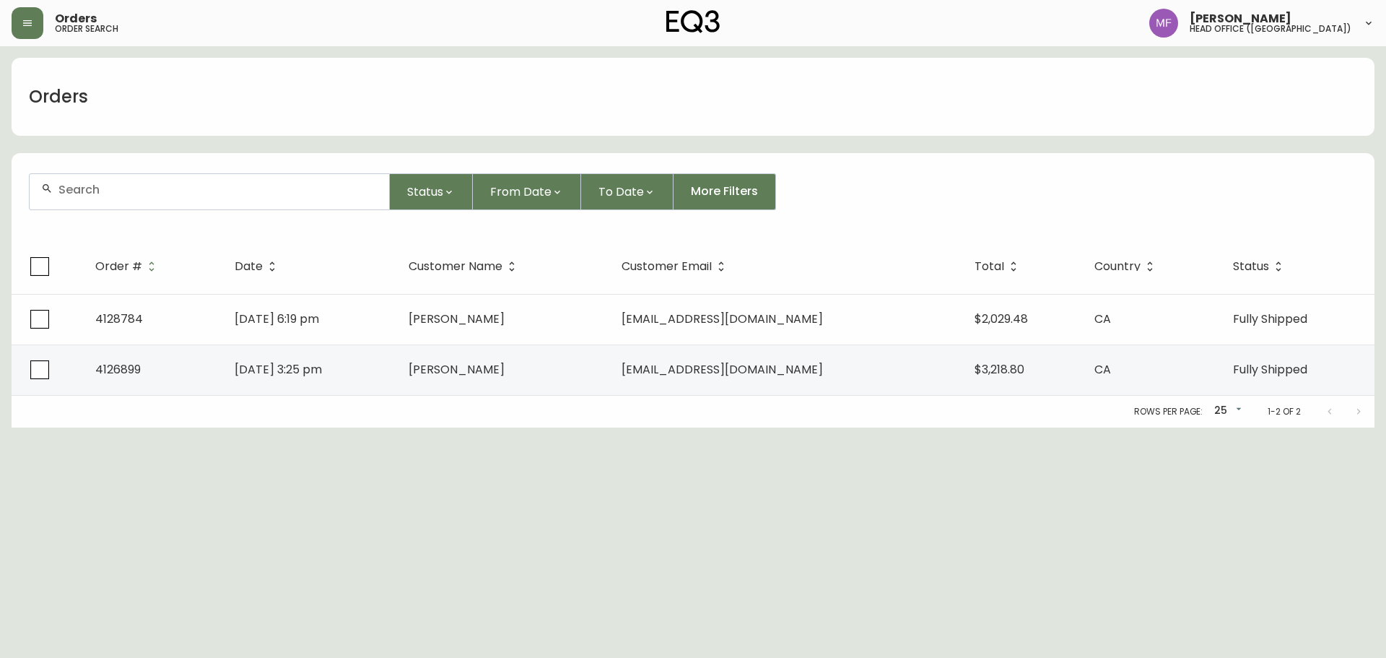
click at [135, 193] on input "text" at bounding box center [217, 190] width 319 height 14
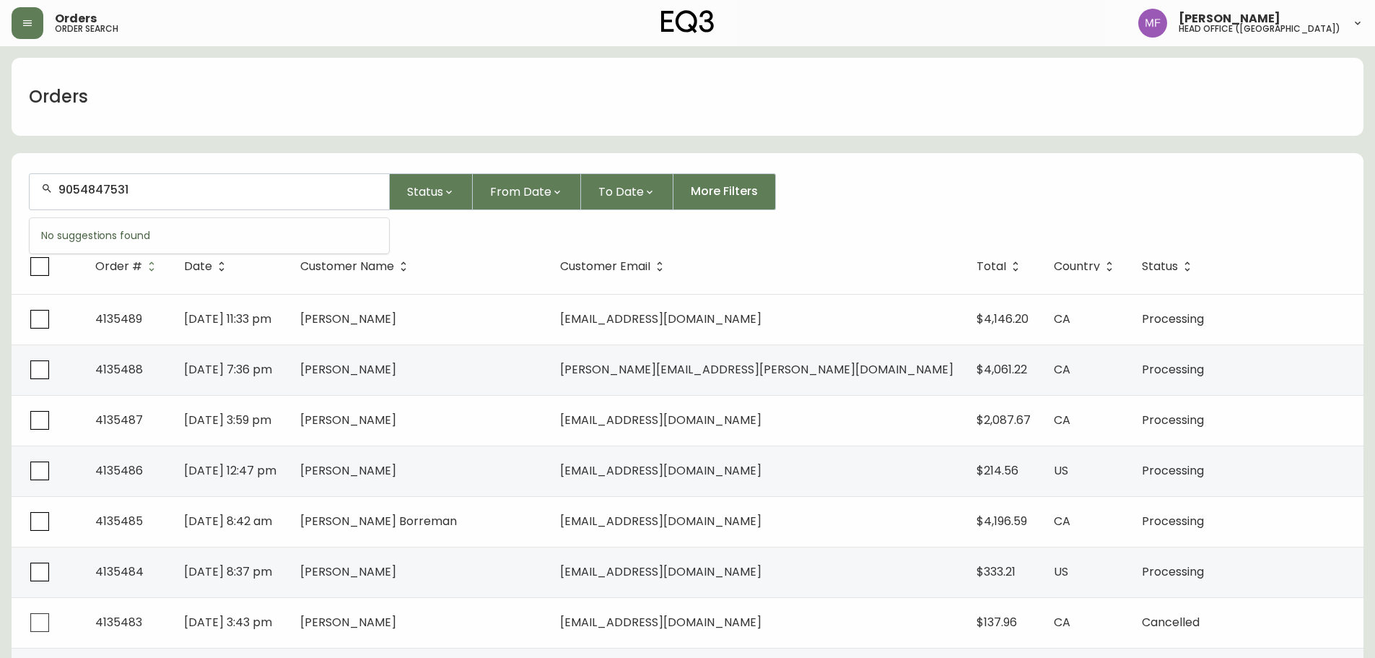
type input "9054847531"
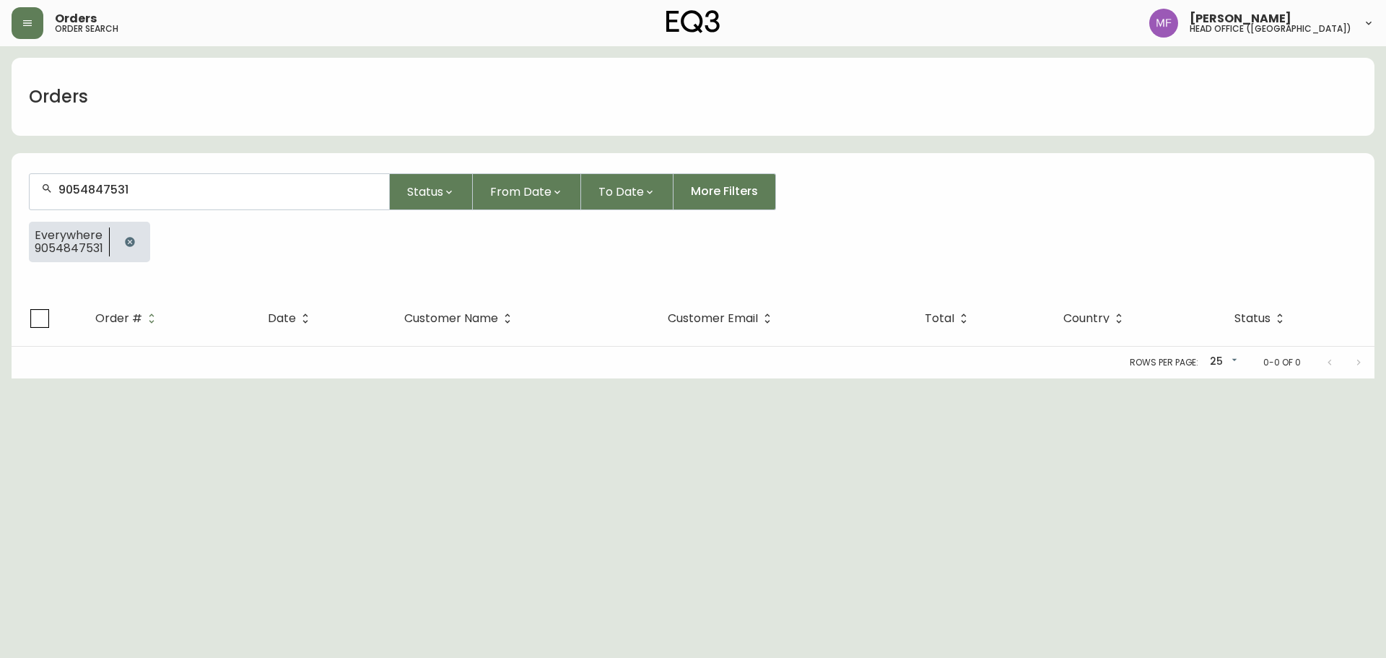
click at [129, 248] on button "button" at bounding box center [130, 241] width 29 height 29
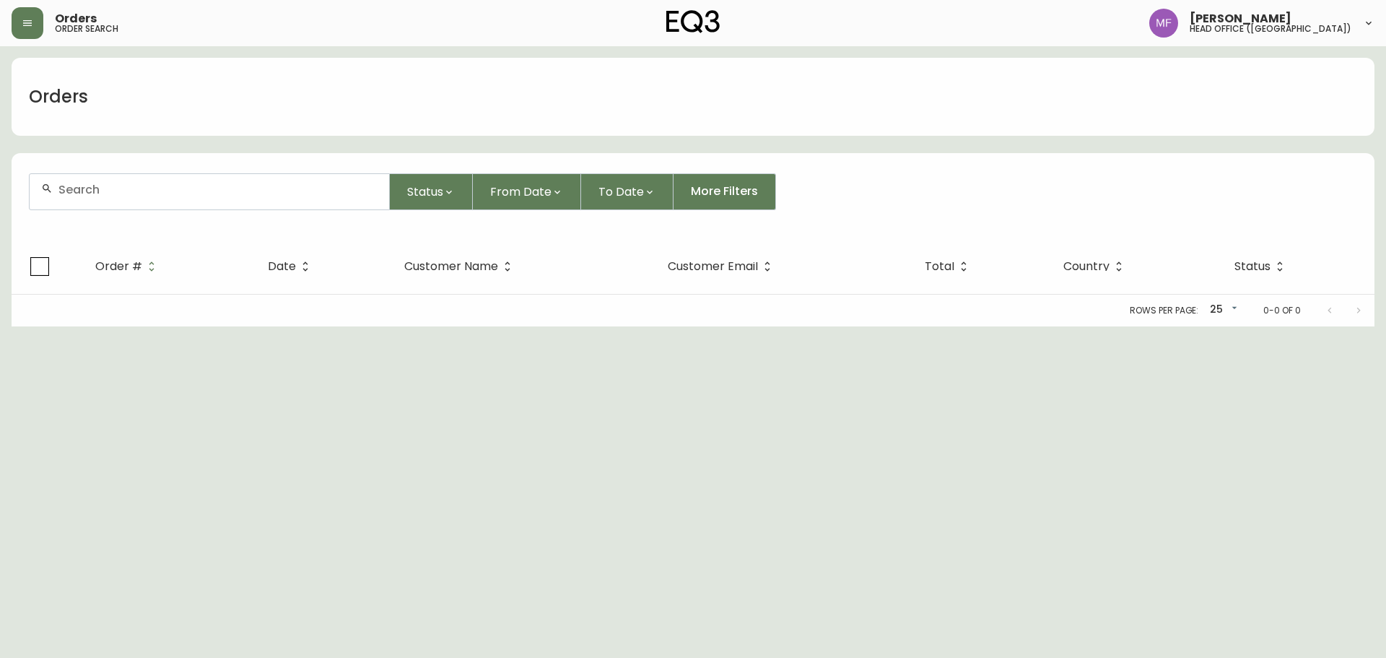
click at [129, 208] on div at bounding box center [210, 191] width 360 height 35
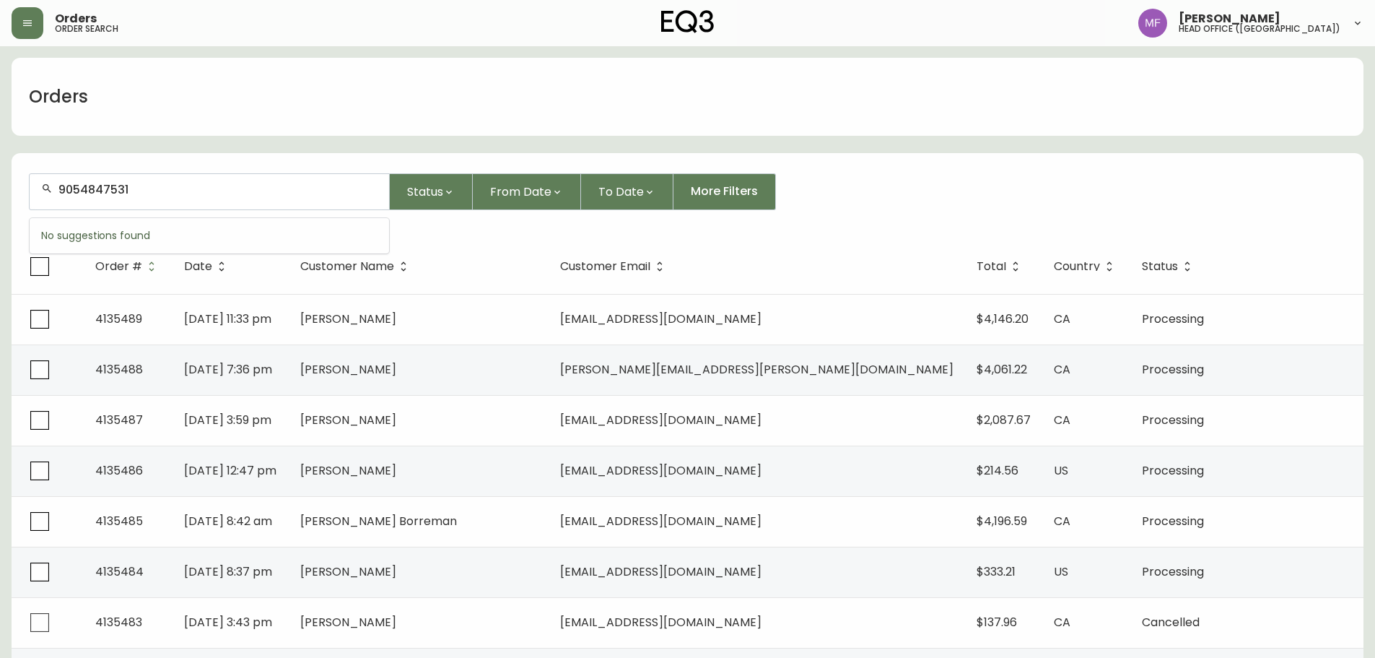
type input "9054847531"
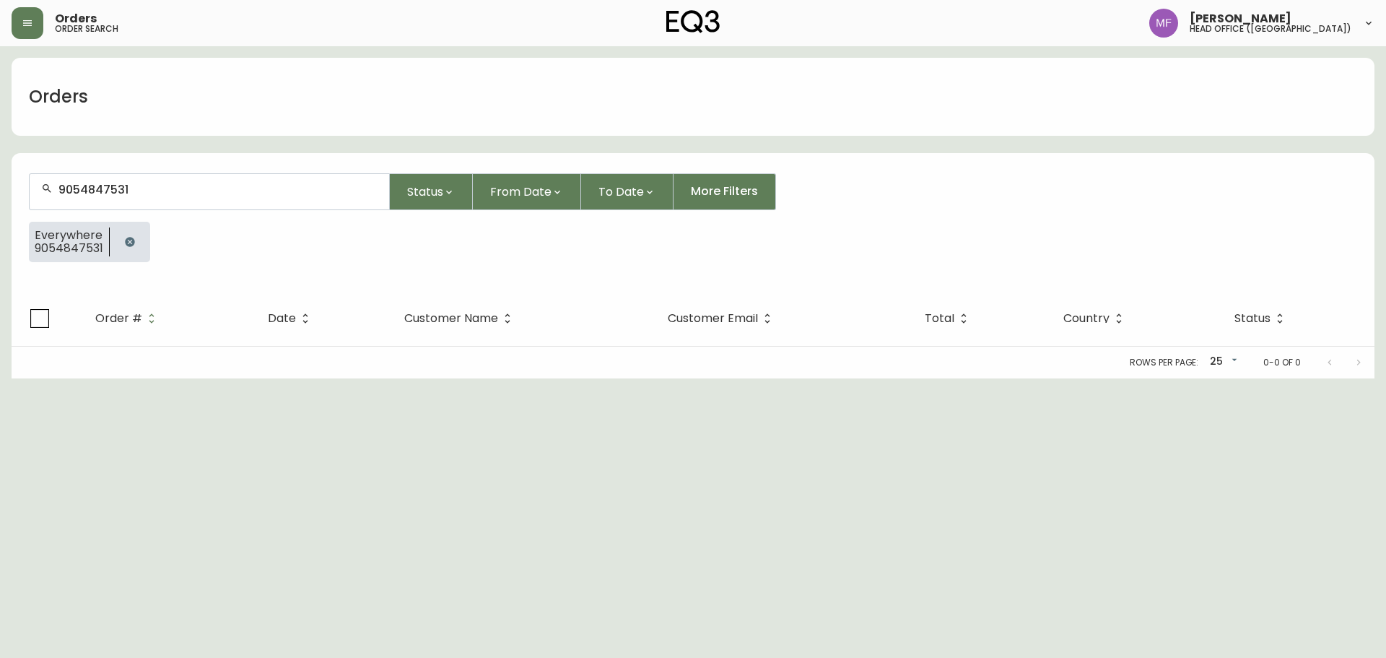
click at [135, 240] on button "button" at bounding box center [130, 241] width 29 height 29
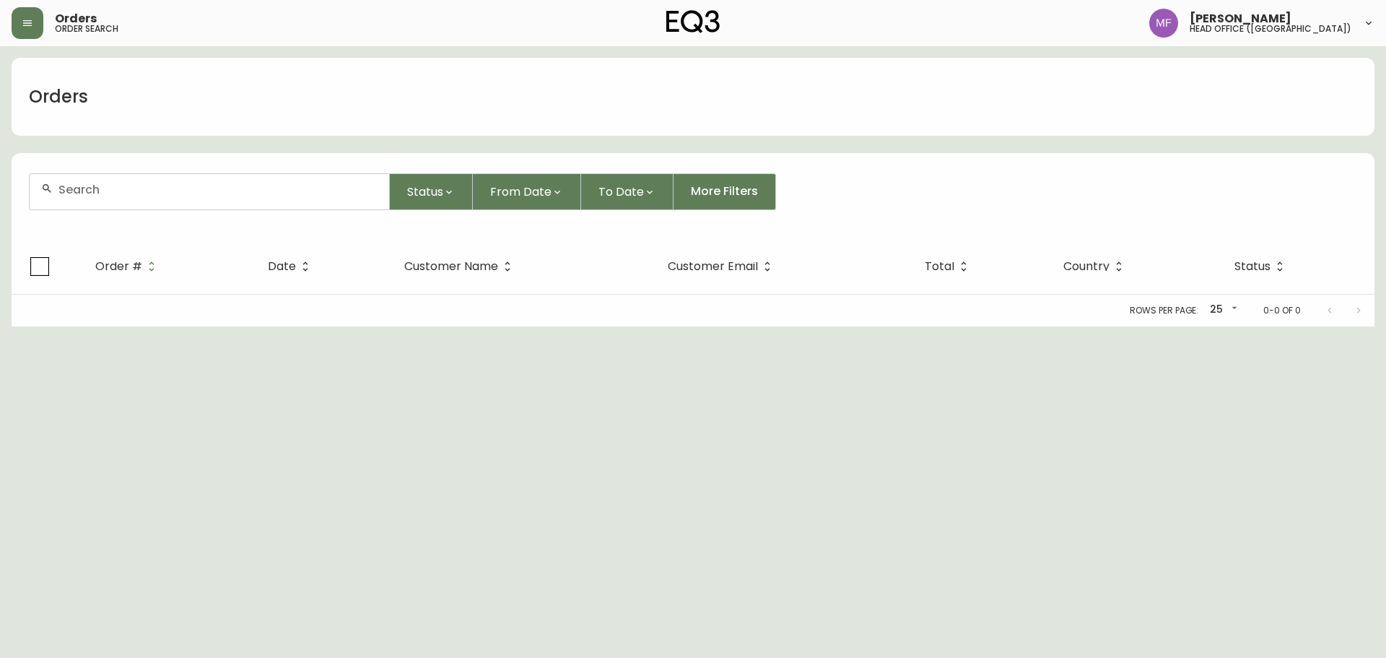
click at [141, 205] on div at bounding box center [210, 191] width 360 height 35
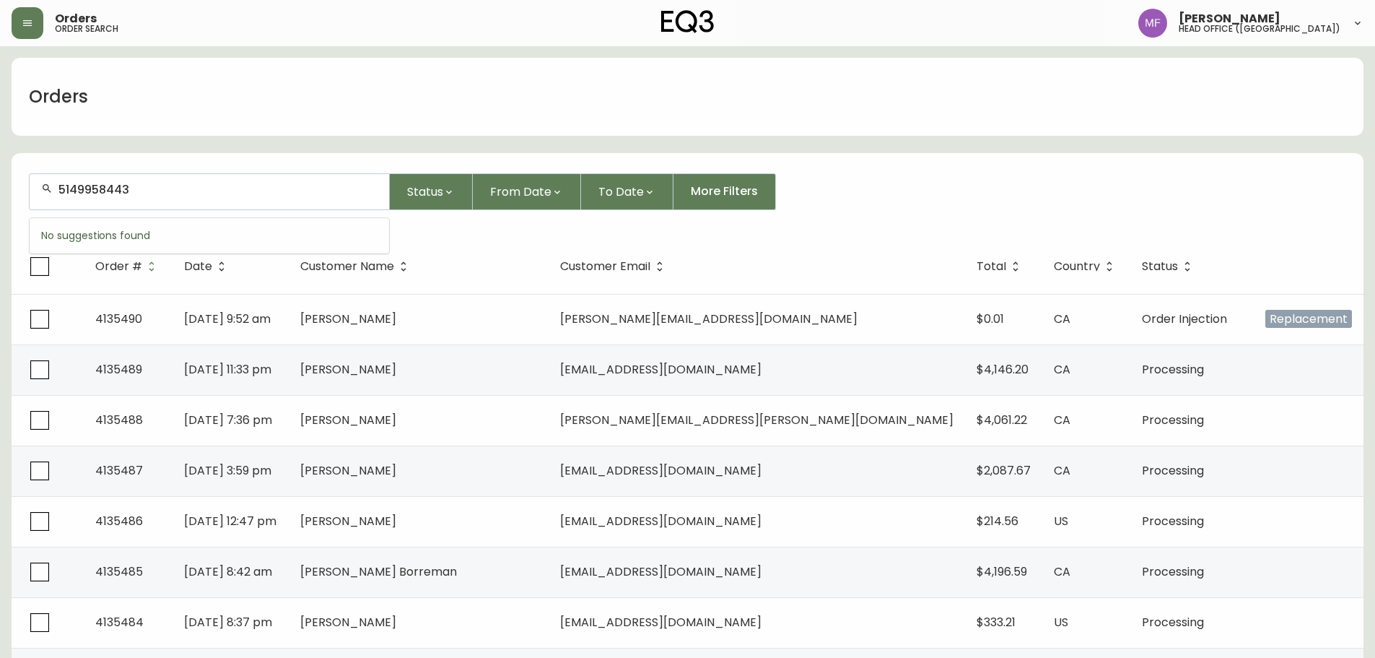
type input "5149958443"
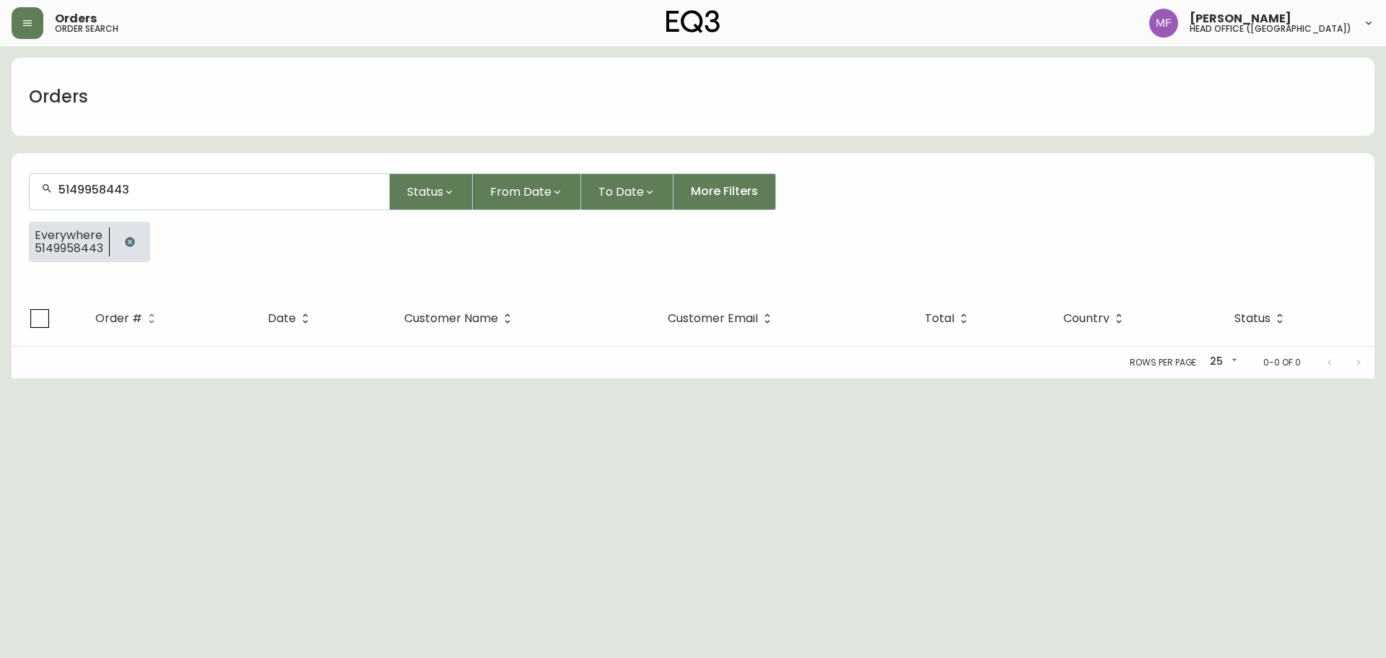
click at [132, 241] on icon "button" at bounding box center [129, 241] width 9 height 9
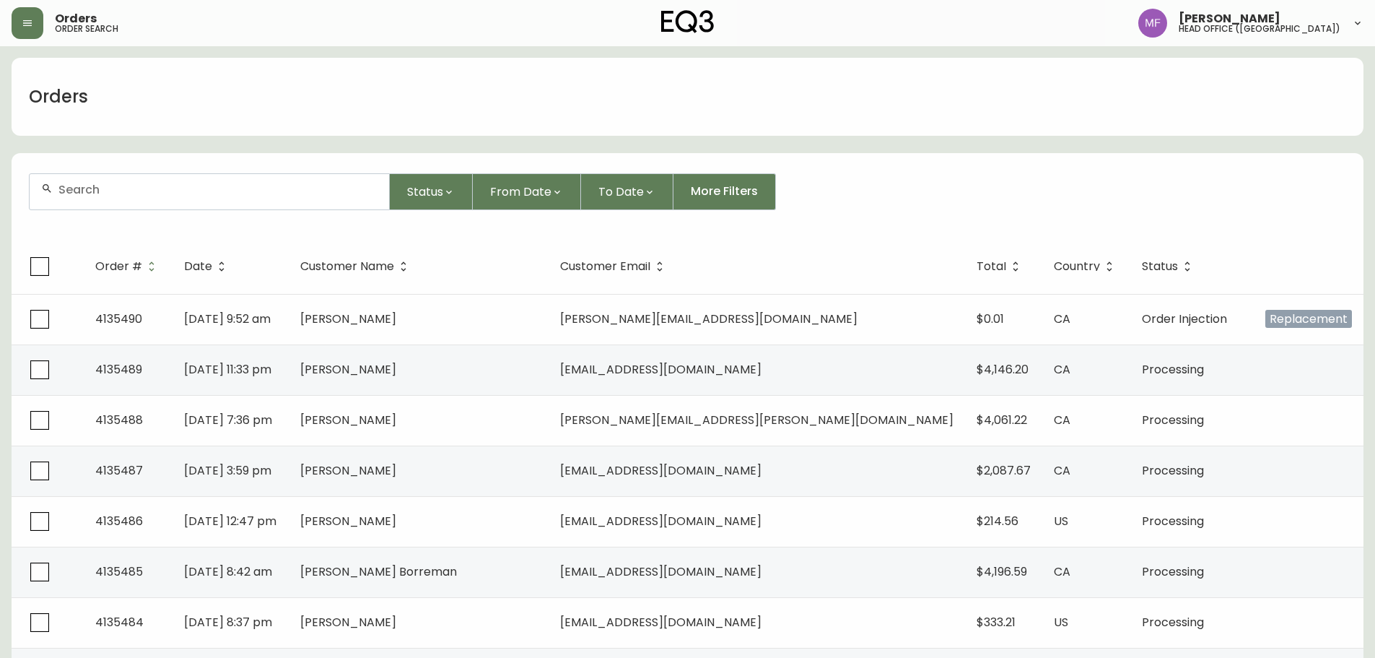
click at [131, 192] on input "text" at bounding box center [217, 190] width 319 height 14
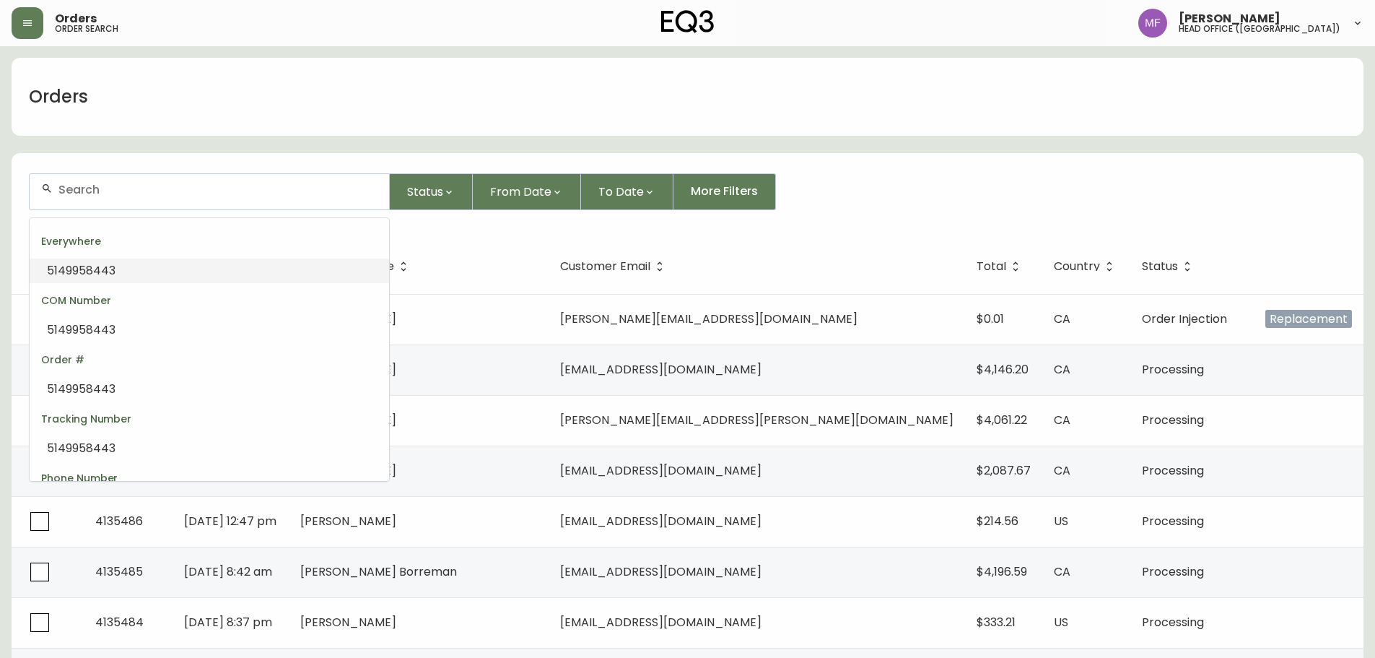
paste input "4135492"
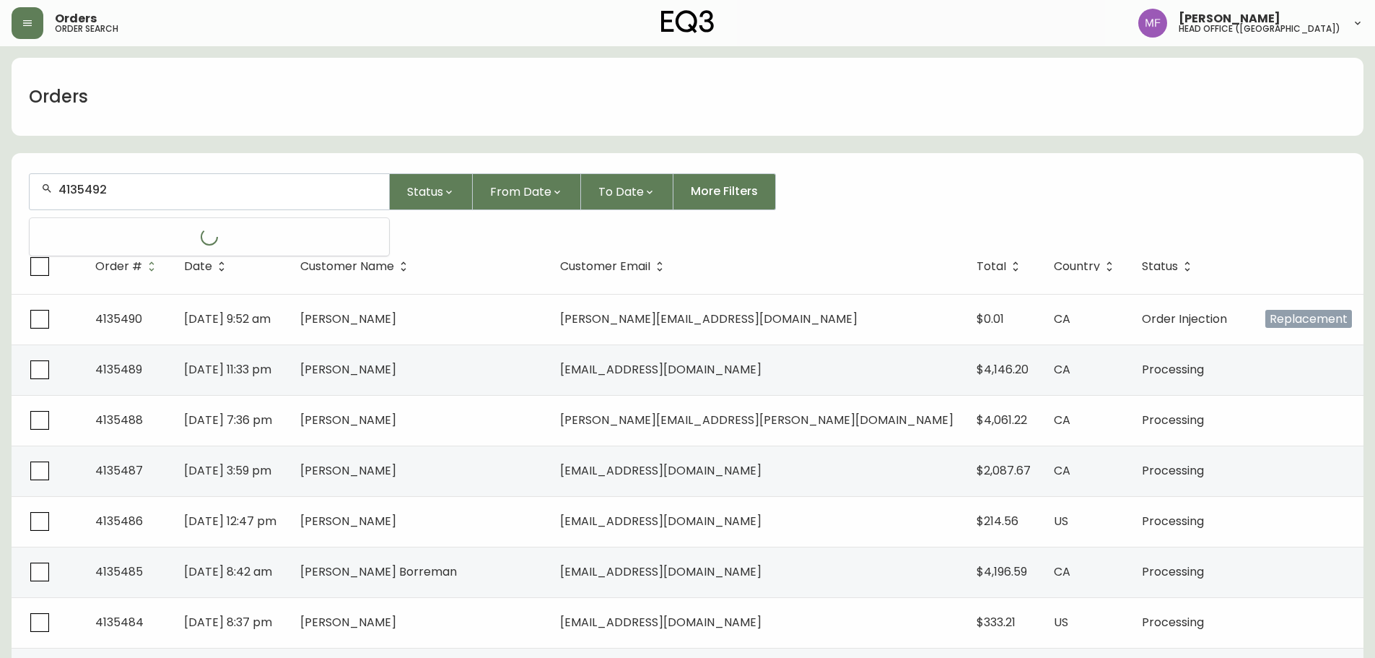
type input "4135492"
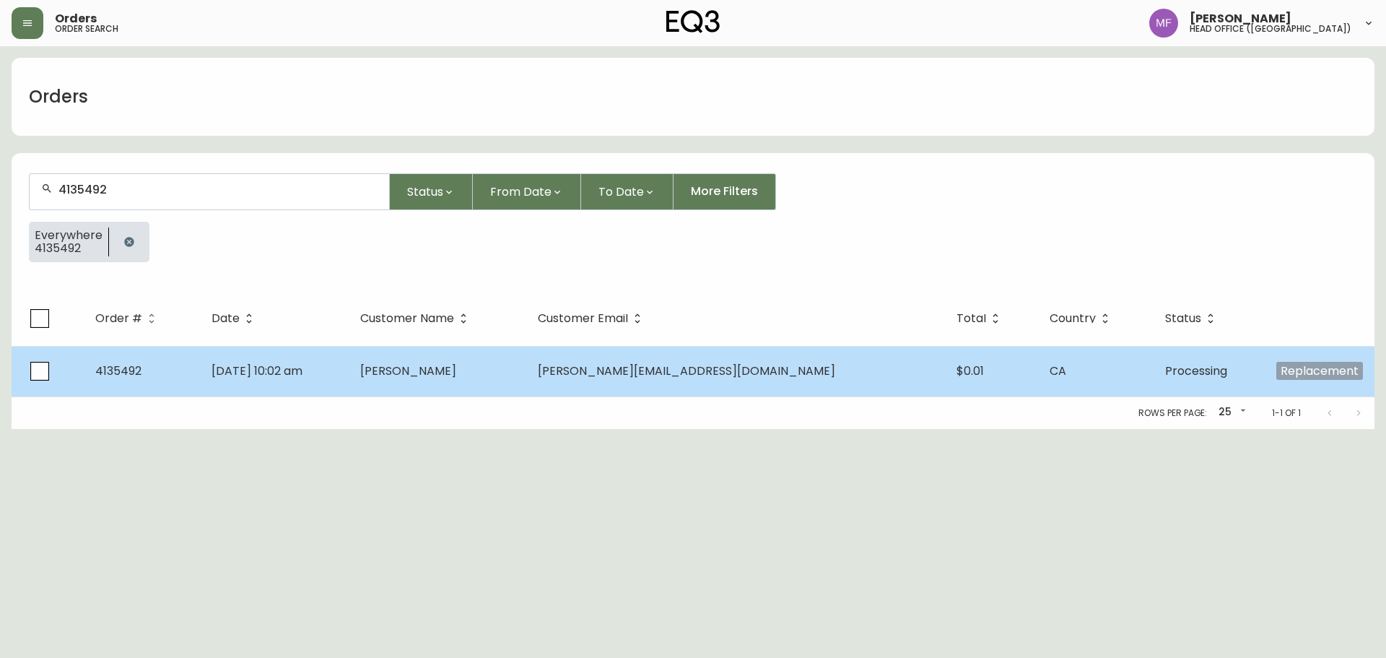
click at [526, 355] on td "jeremie arsenault" at bounding box center [438, 371] width 178 height 51
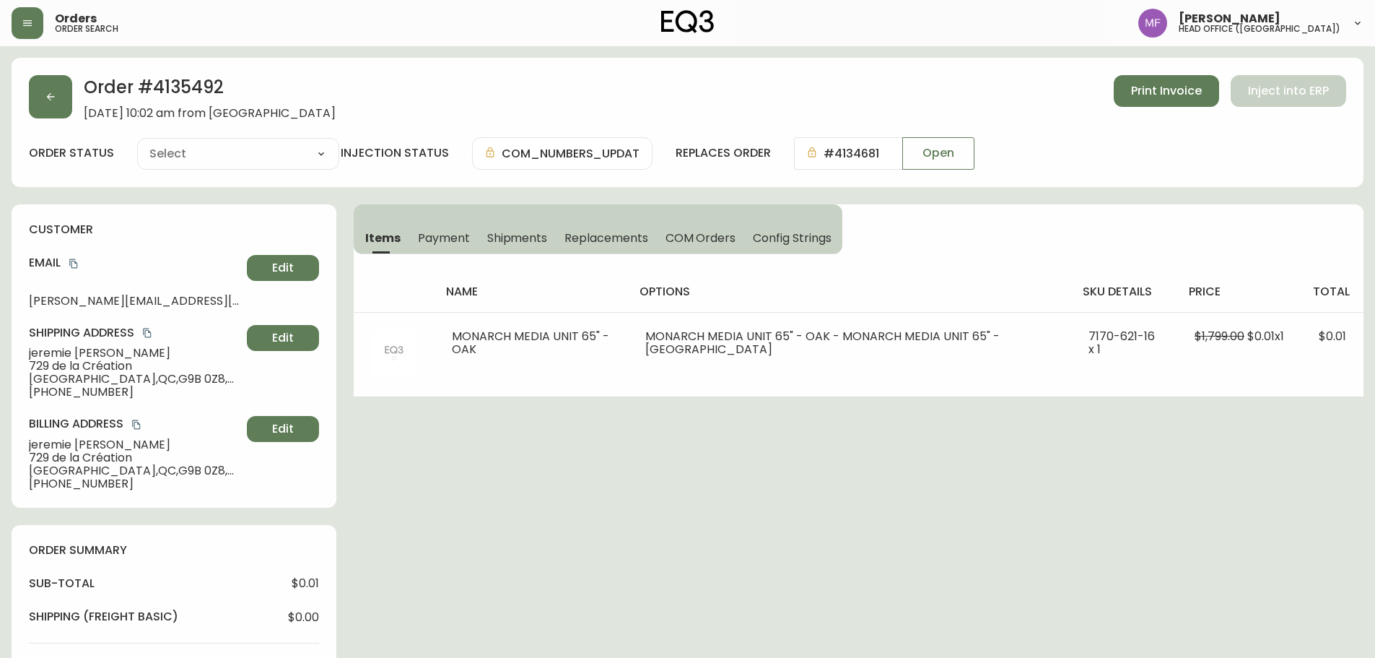
type input "Processing"
select select "PROCESSING"
click at [209, 95] on h2 "Order # 4135492" at bounding box center [210, 91] width 252 height 32
drag, startPoint x: 209, startPoint y: 95, endPoint x: 231, endPoint y: 100, distance: 22.4
click at [209, 94] on h2 "Order # 4135492" at bounding box center [210, 91] width 252 height 32
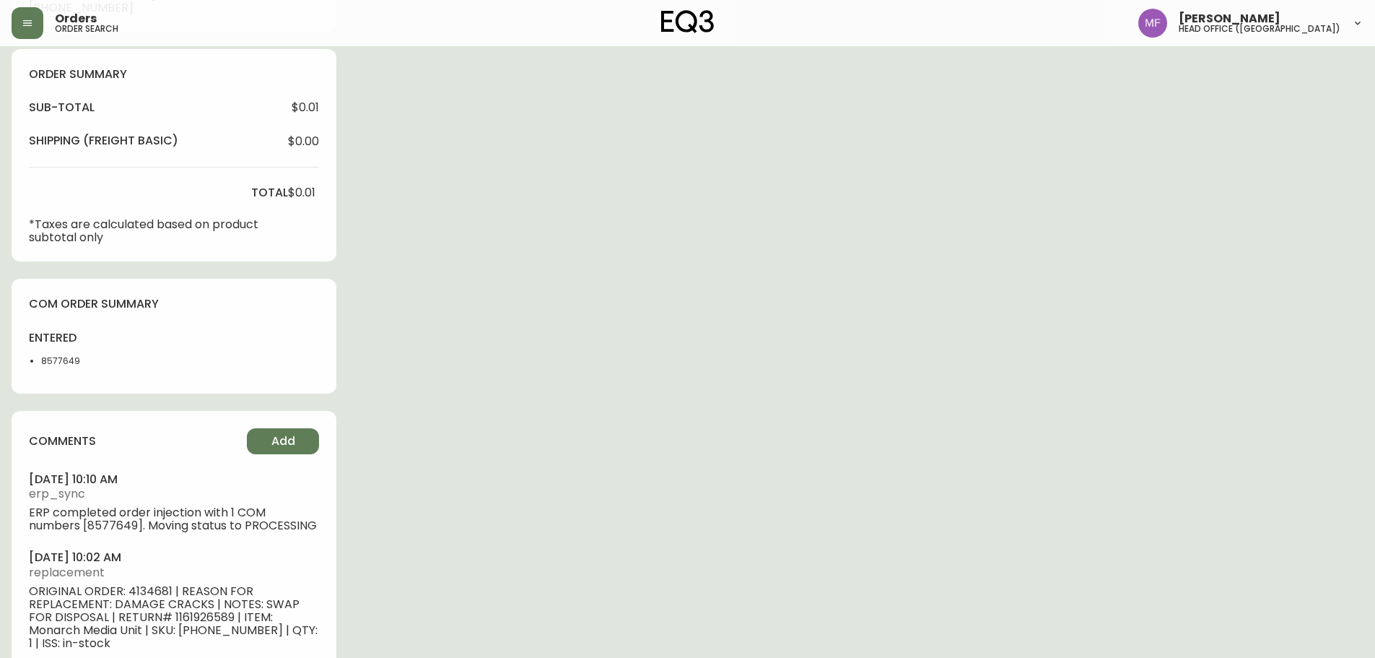
scroll to position [498, 0]
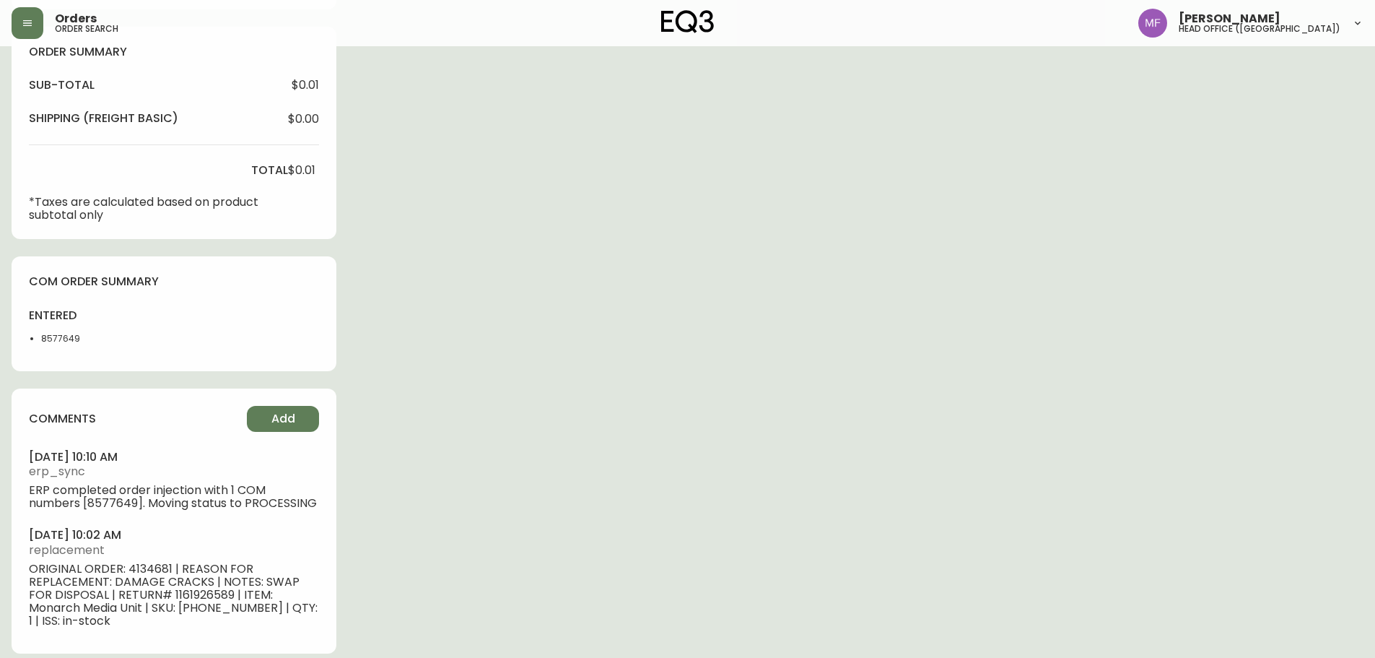
click at [63, 344] on li "8577649" at bounding box center [77, 338] width 73 height 13
click at [563, 342] on div "Order # 4135492 September 22, 2025 at 10:02 am from CA_EN Print Invoice Inject …" at bounding box center [688, 115] width 1352 height 1111
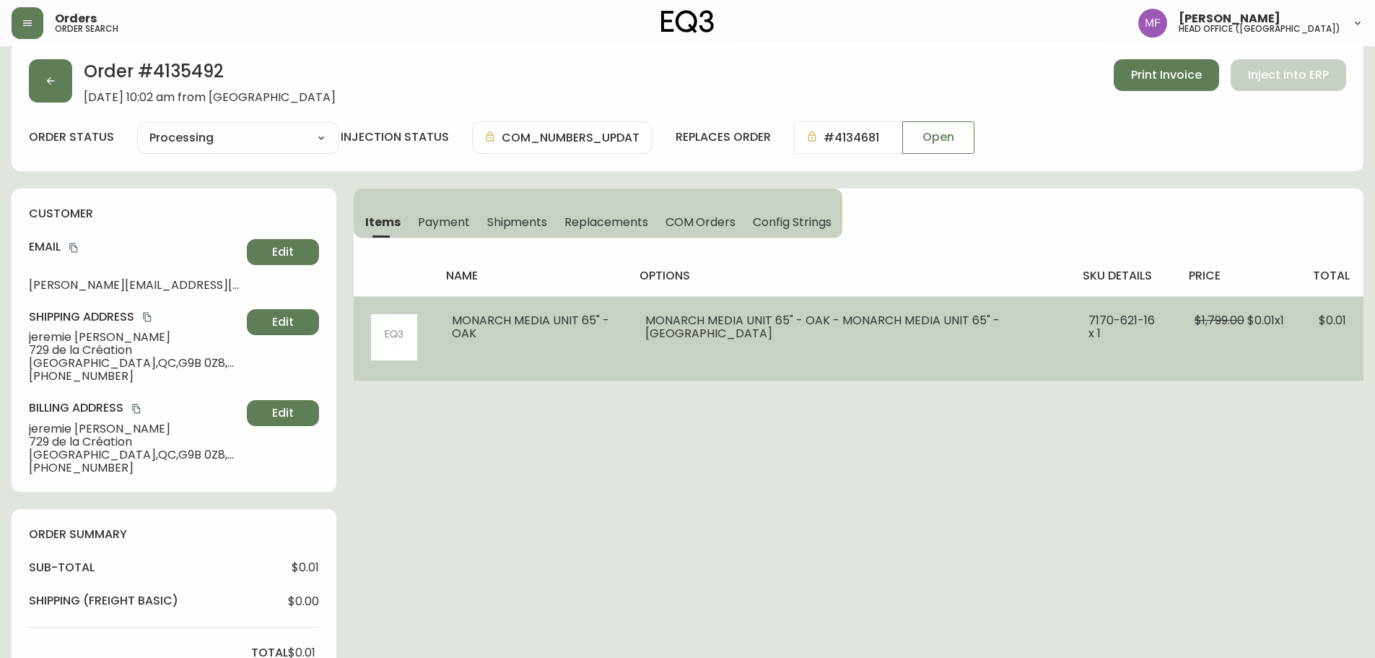
scroll to position [0, 0]
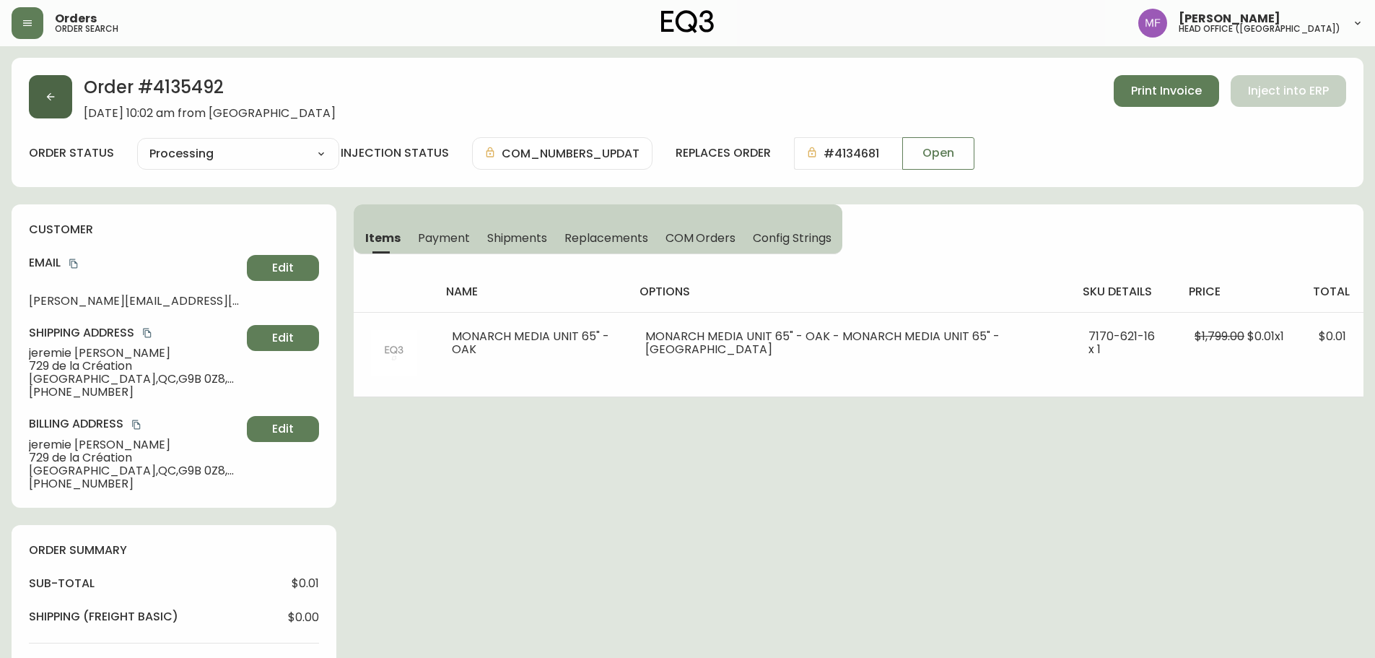
click at [51, 109] on button "button" at bounding box center [50, 96] width 43 height 43
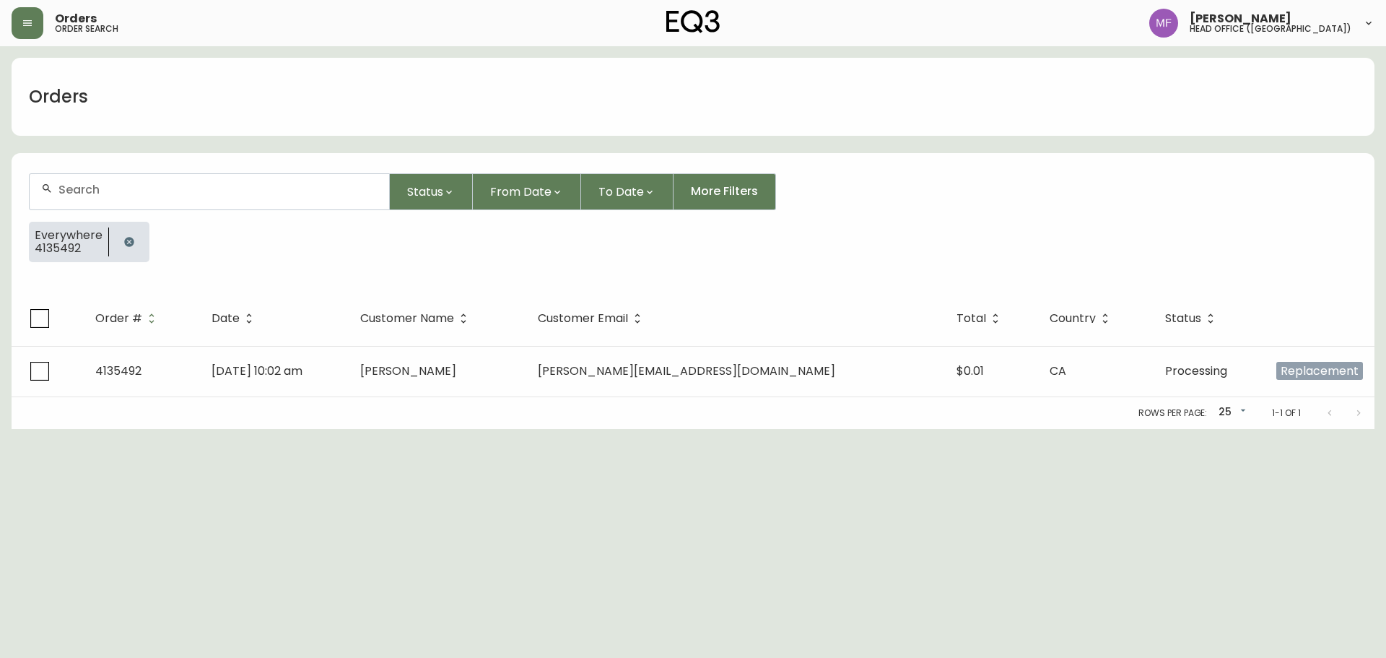
click at [126, 247] on icon "button" at bounding box center [129, 242] width 12 height 12
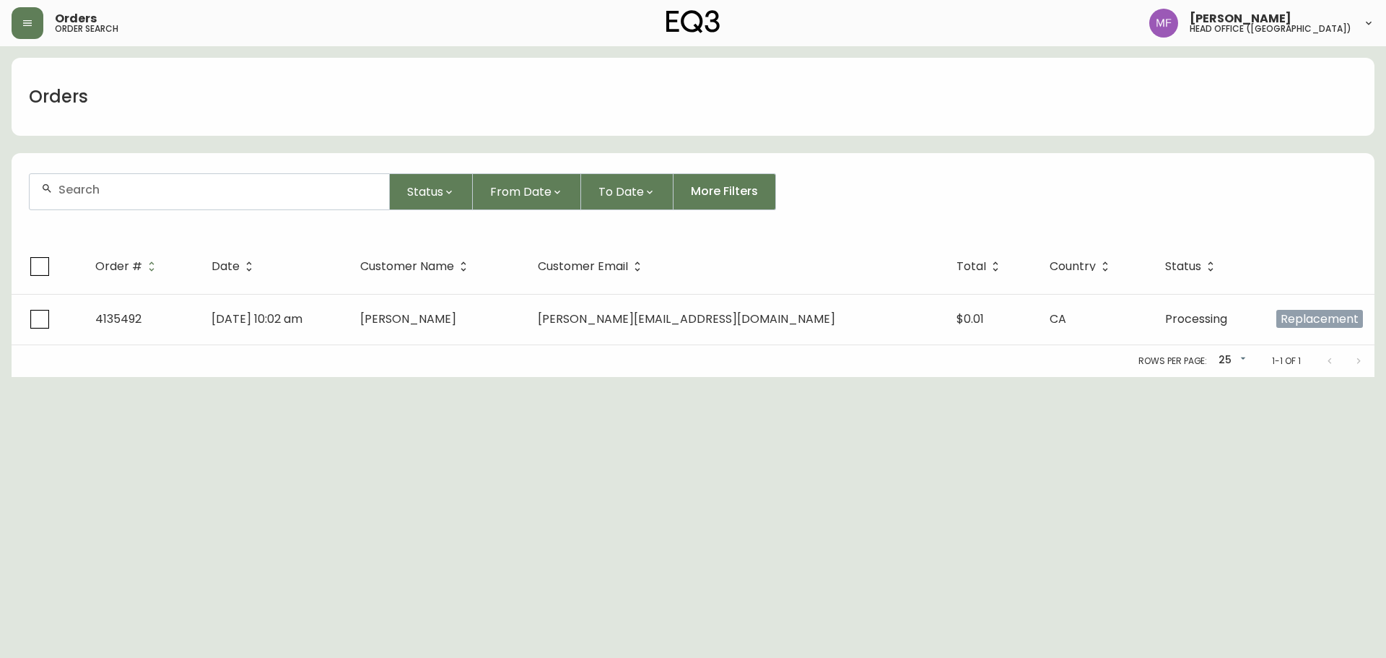
click at [119, 198] on div at bounding box center [210, 191] width 360 height 35
paste input "4132564"
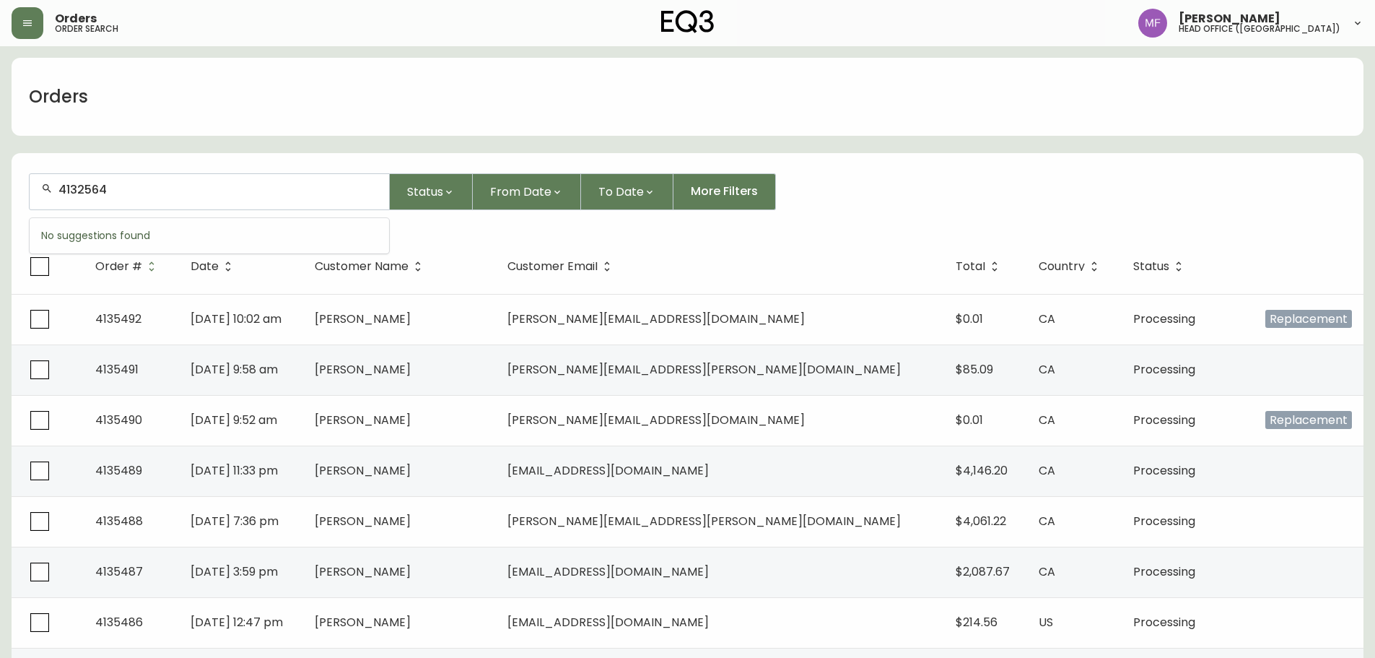
type input "4132564"
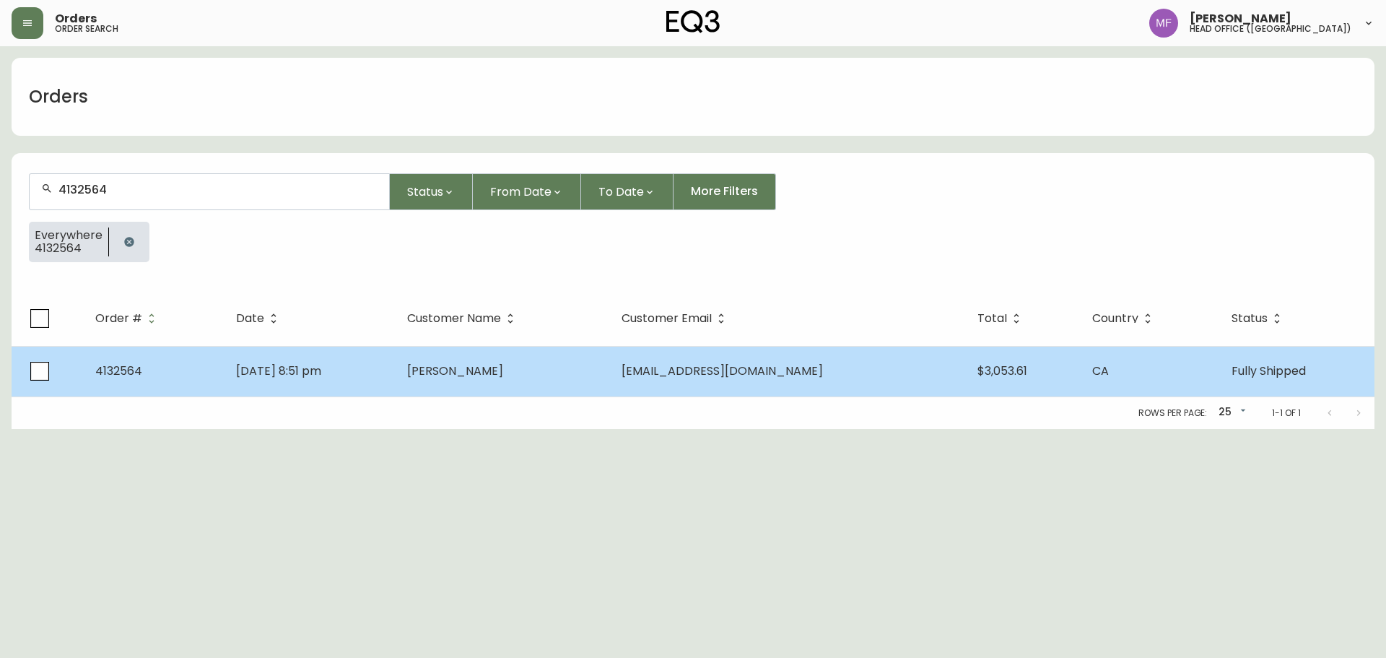
click at [396, 373] on td "Apr 21 2025, 8:51 pm" at bounding box center [310, 371] width 171 height 51
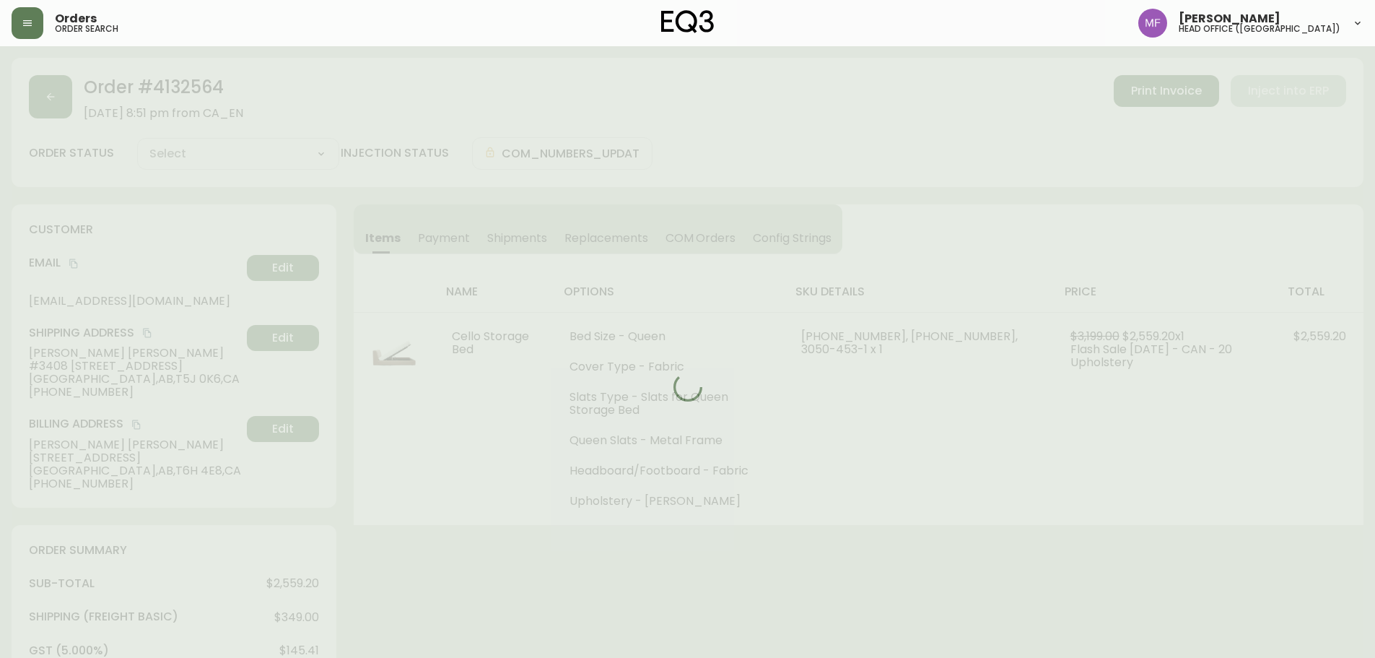
type input "Fully Shipped"
select select "FULLY_SHIPPED"
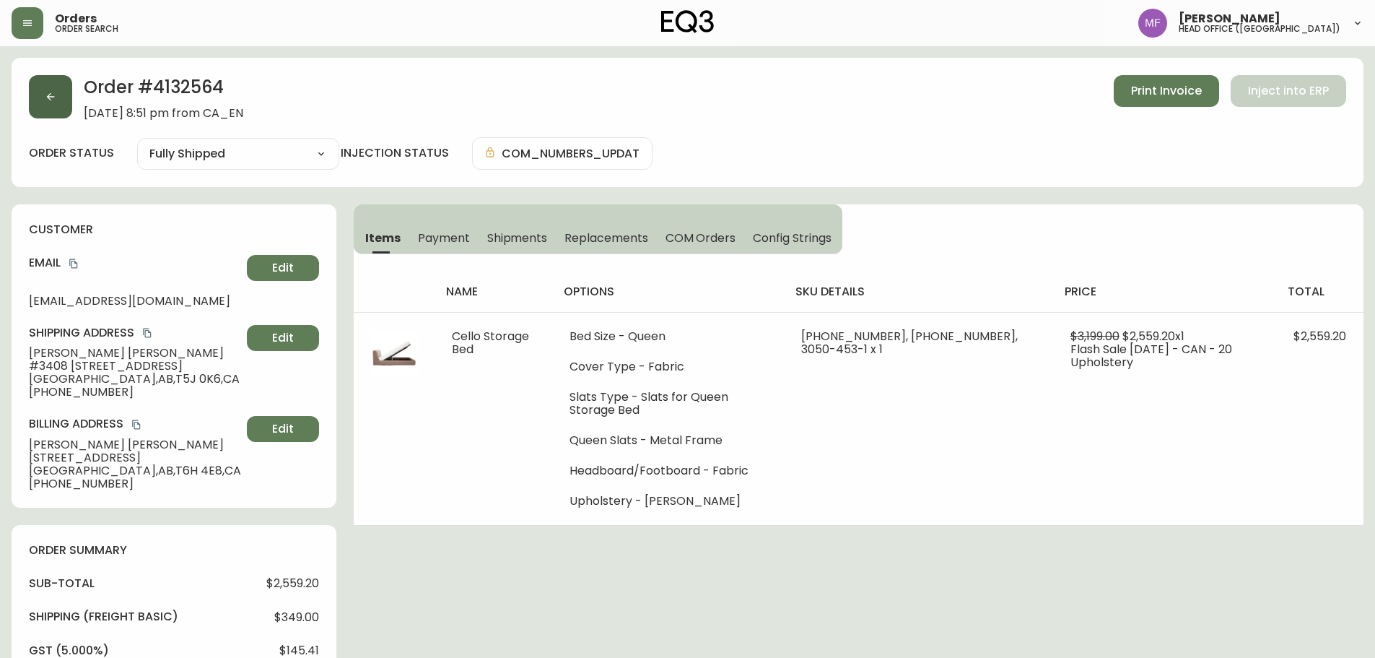
click at [43, 94] on button "button" at bounding box center [50, 96] width 43 height 43
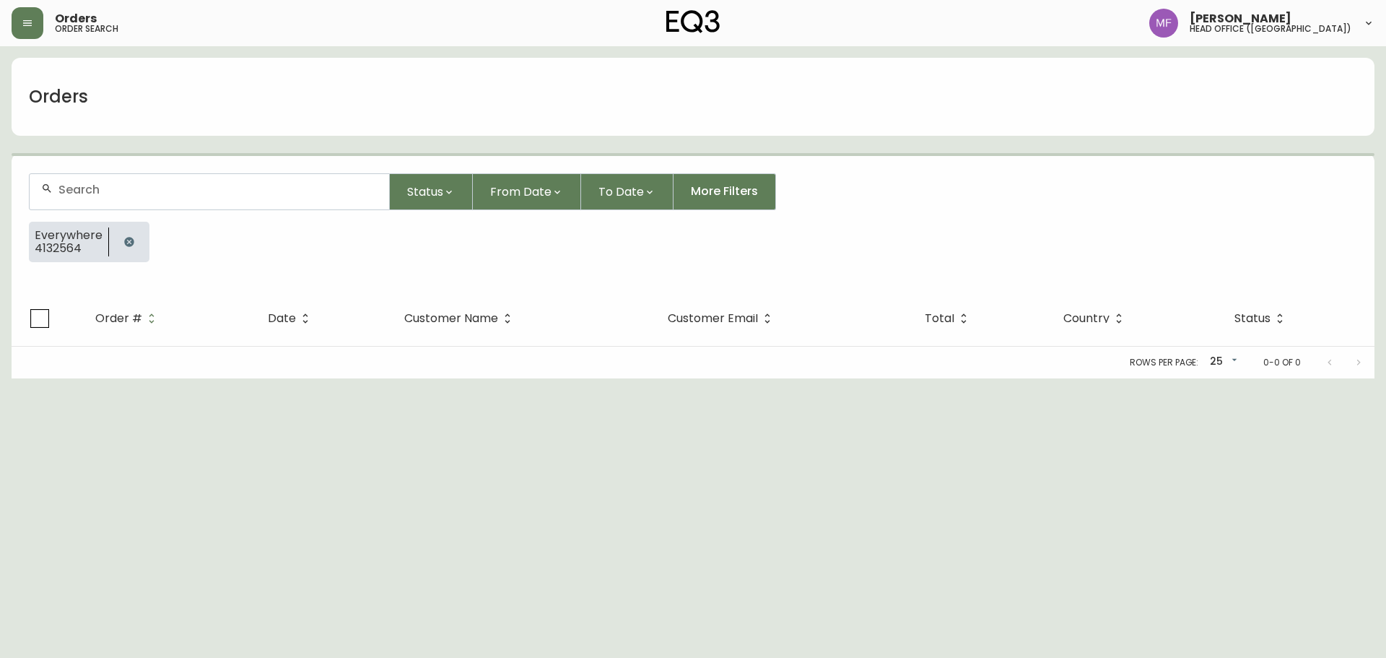
click at [131, 245] on icon "button" at bounding box center [129, 242] width 12 height 12
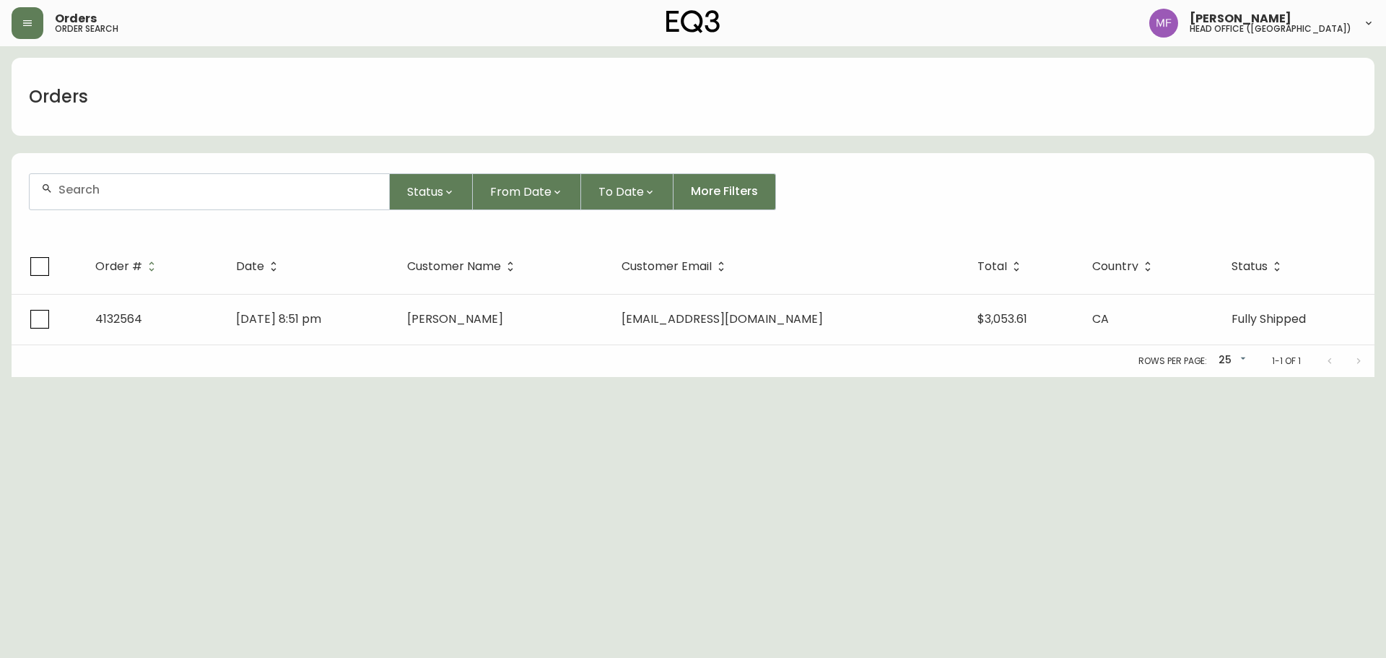
click at [124, 200] on div at bounding box center [210, 191] width 360 height 35
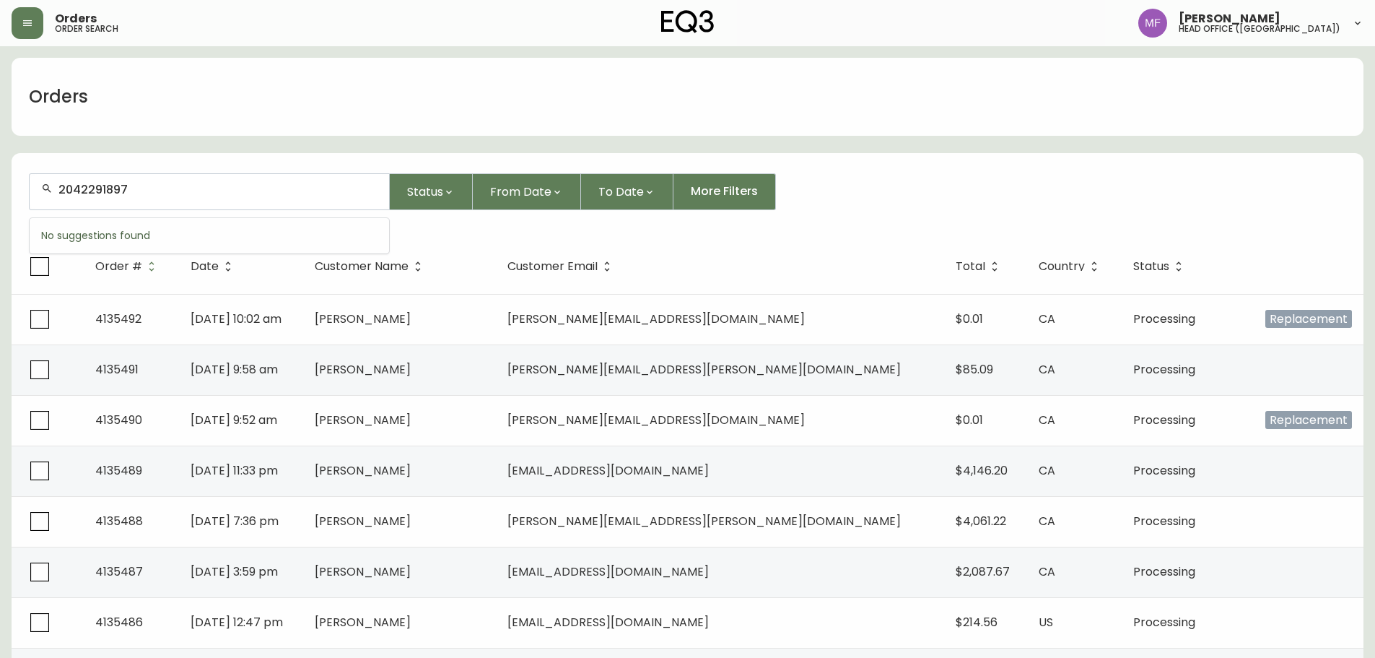
type input "2042291897"
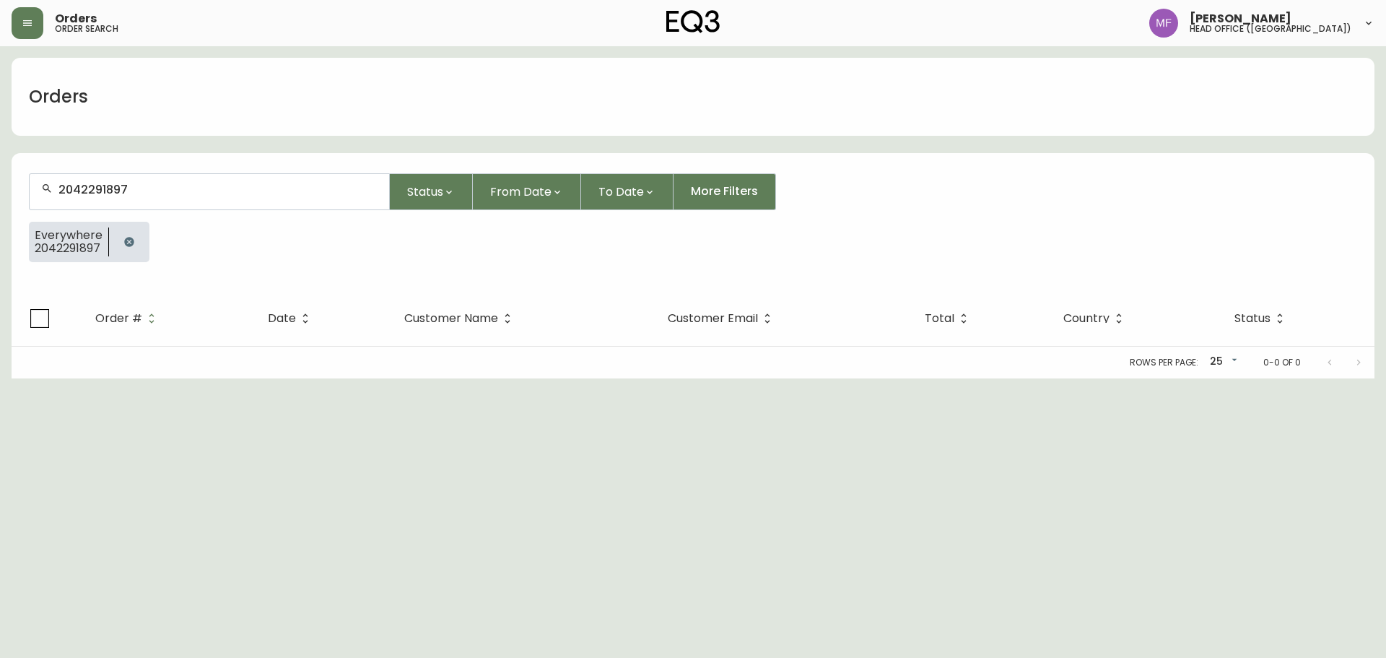
click at [134, 242] on button "button" at bounding box center [129, 241] width 29 height 29
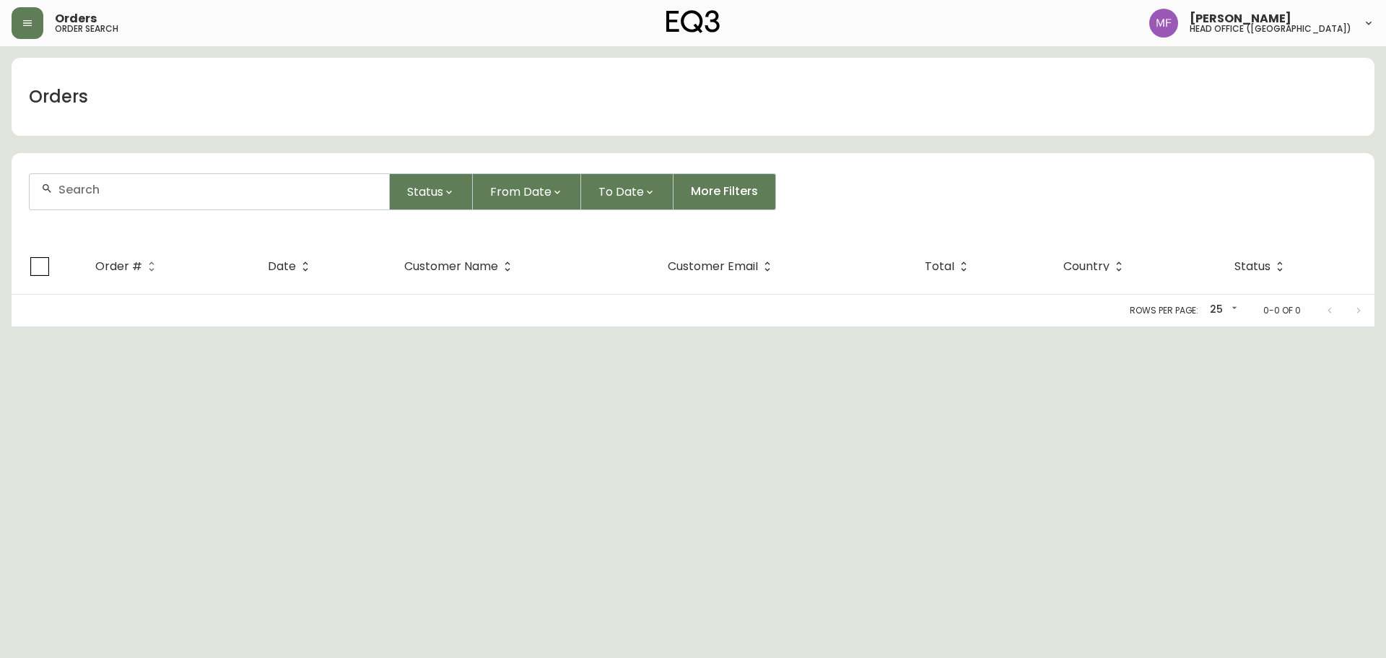
click at [134, 200] on div at bounding box center [210, 191] width 360 height 35
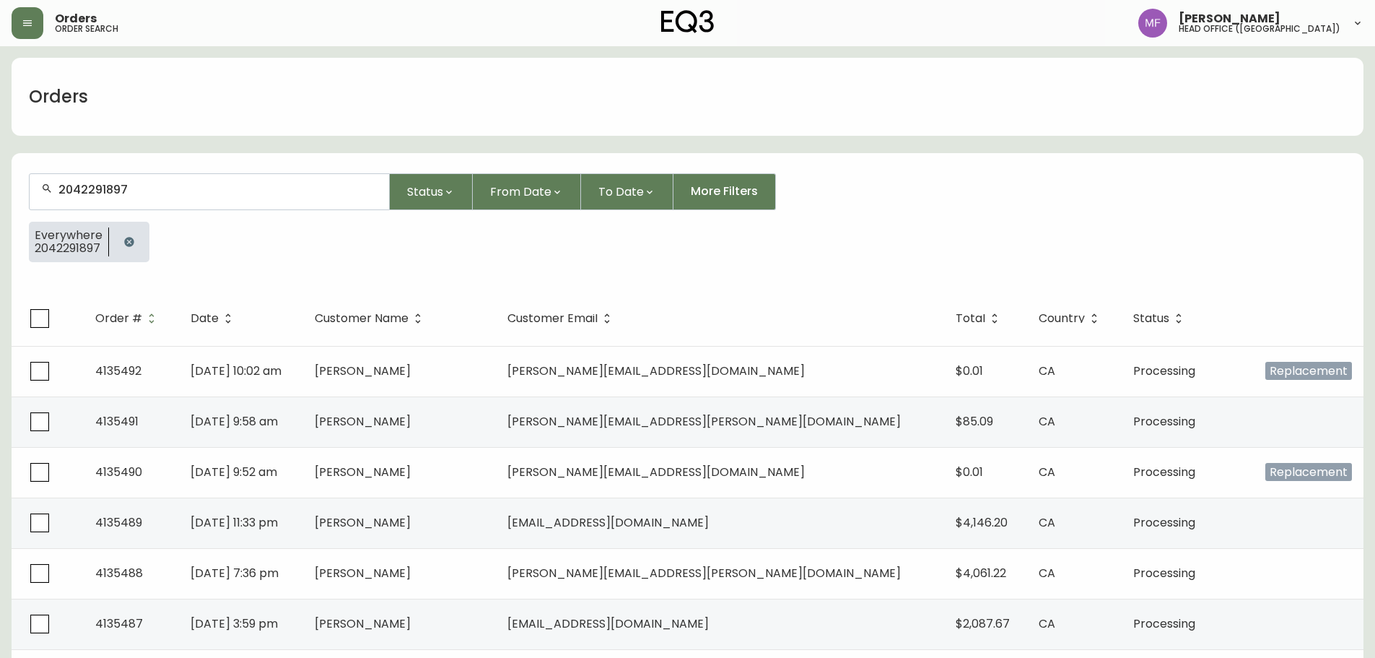
type input "2042291897"
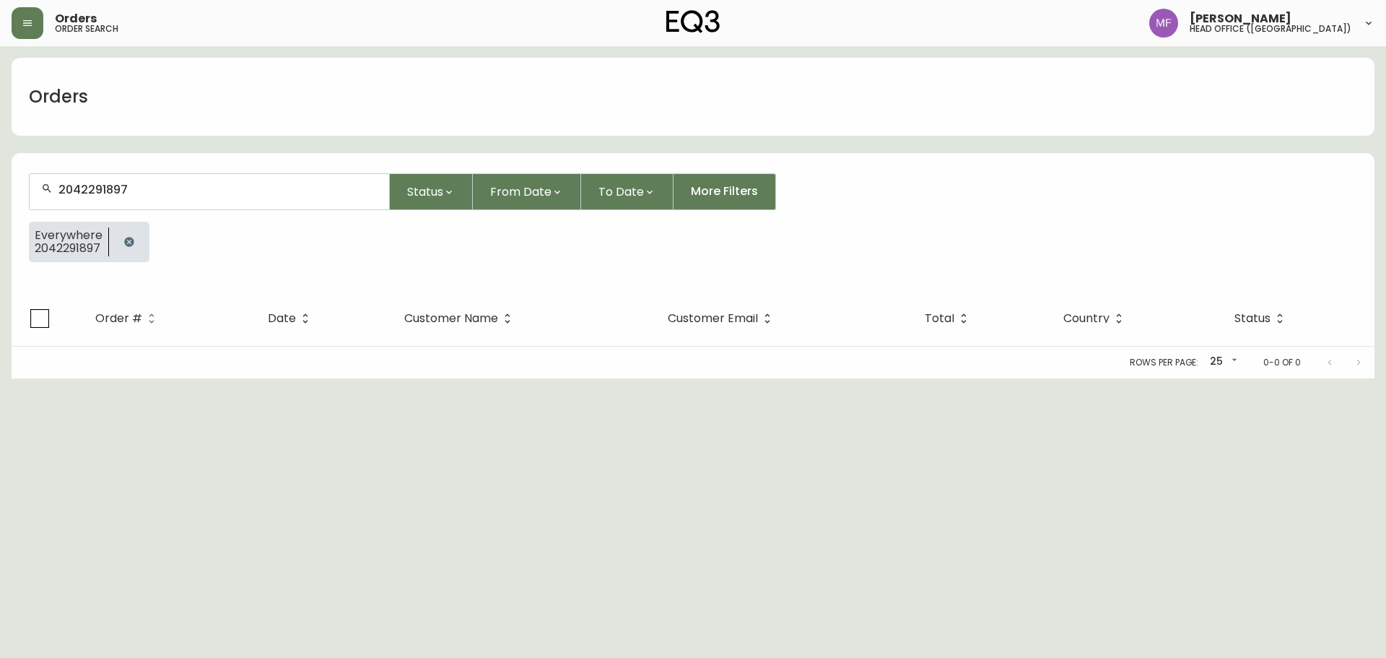
click at [118, 245] on button "button" at bounding box center [129, 241] width 29 height 29
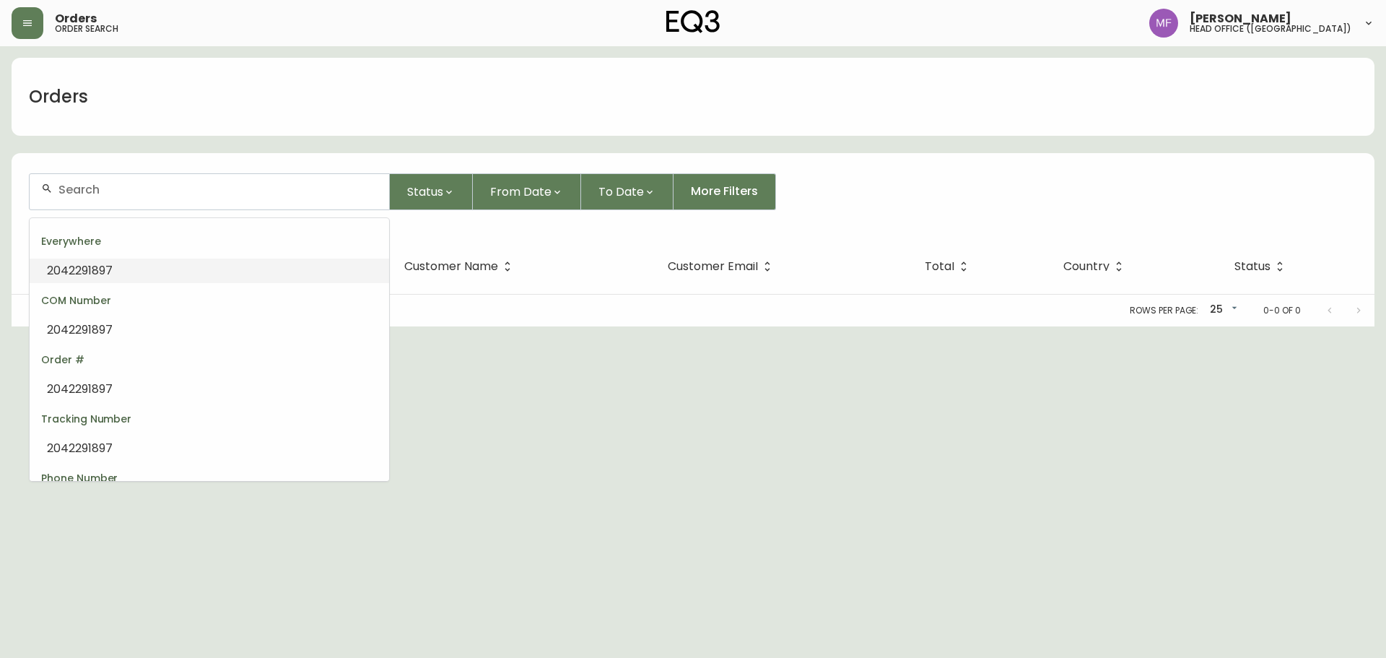
click at [107, 193] on input "text" at bounding box center [217, 190] width 319 height 14
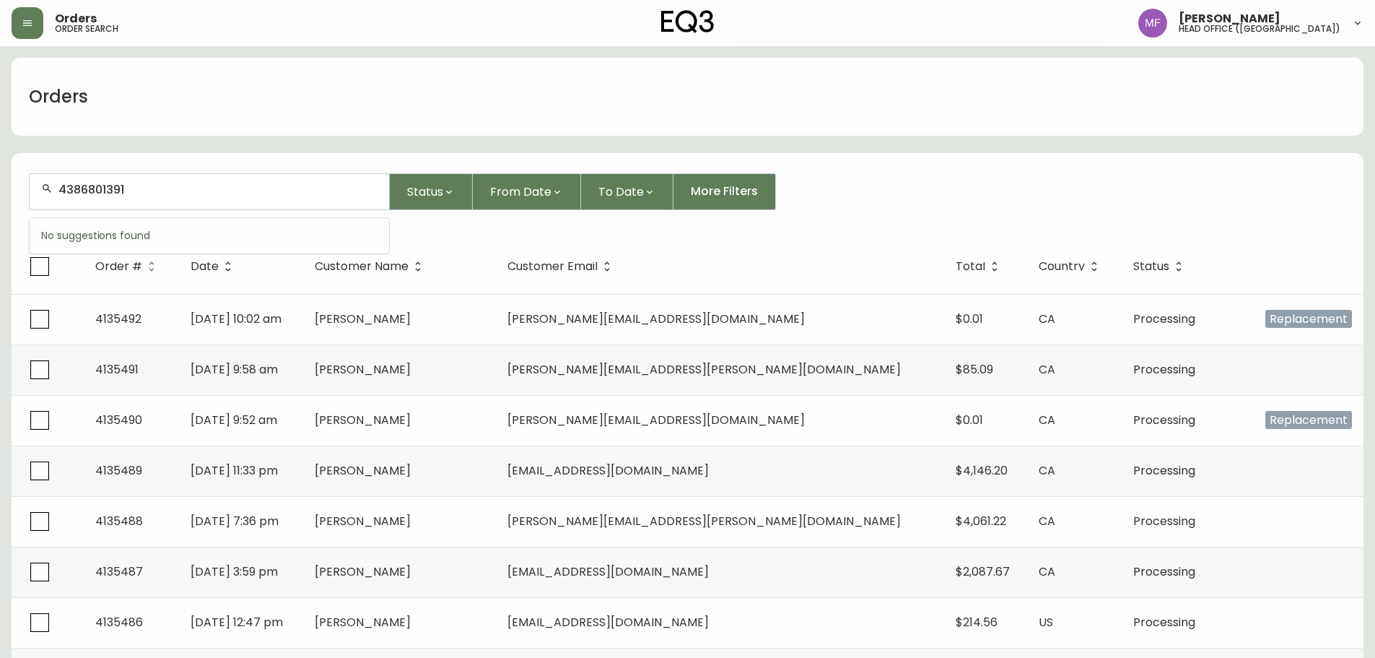
type input "4386801391"
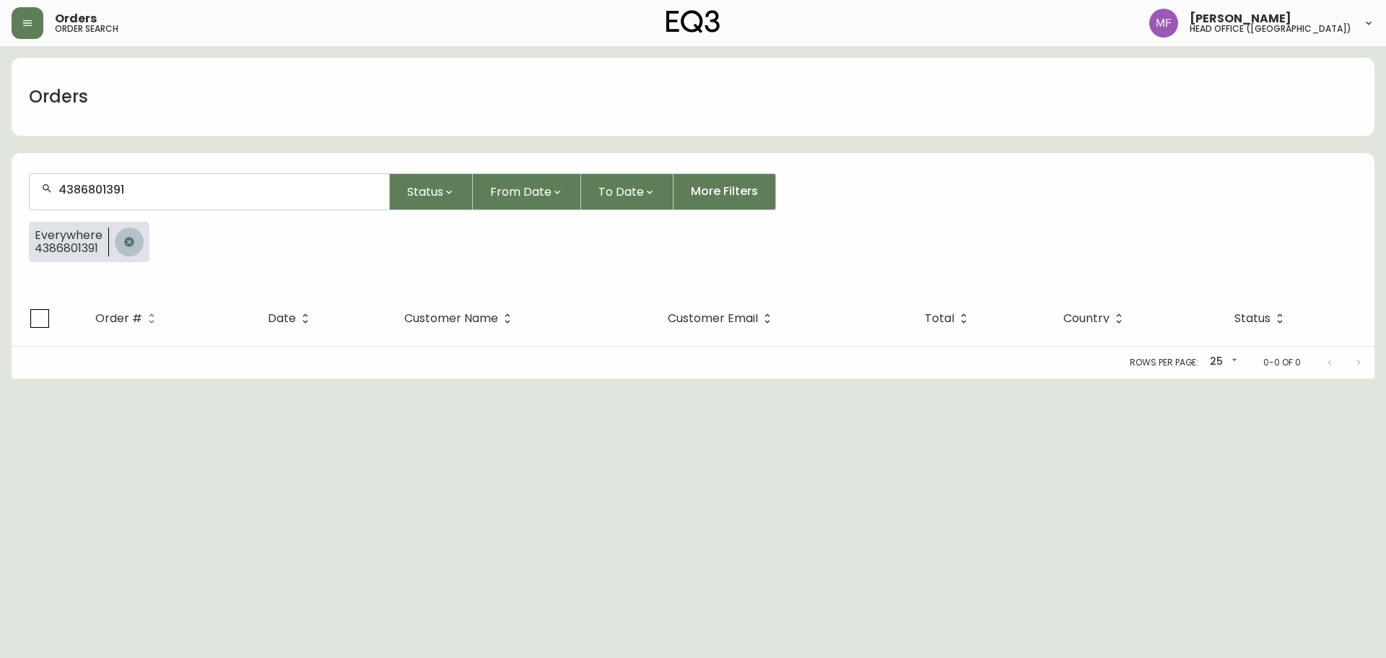
click at [126, 238] on icon "button" at bounding box center [128, 241] width 9 height 9
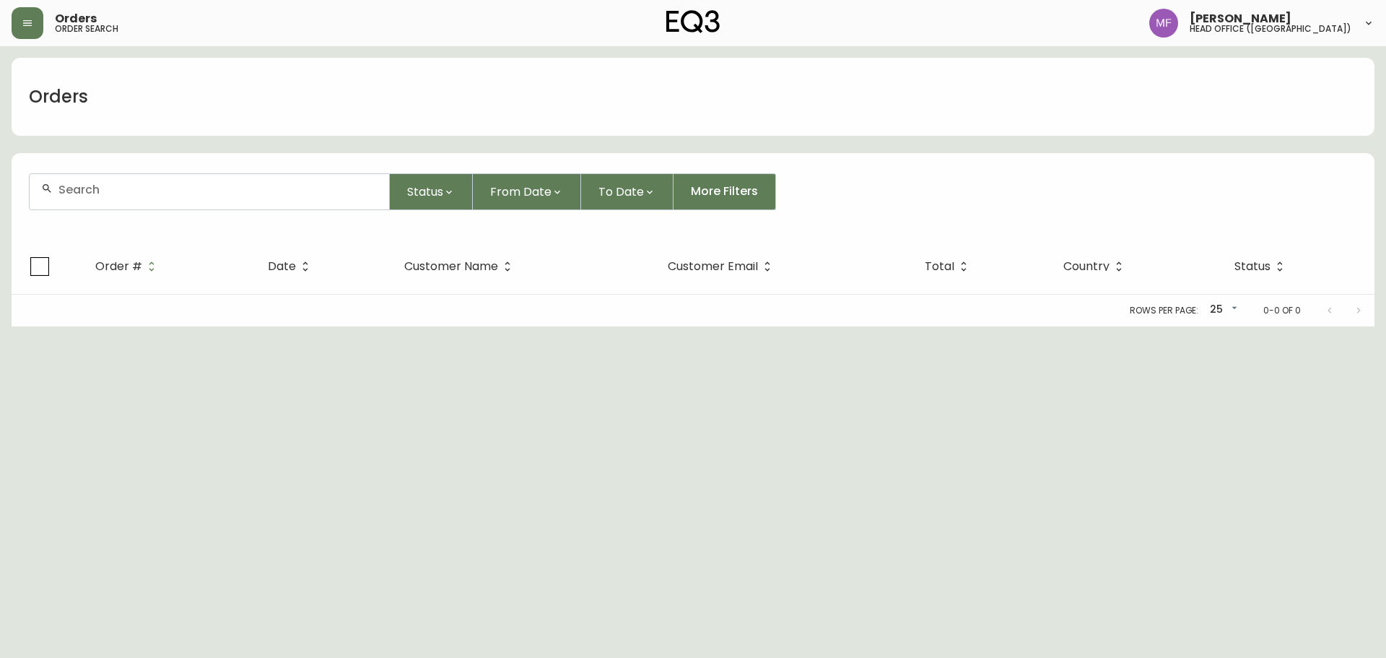
click at [122, 204] on div at bounding box center [210, 191] width 360 height 35
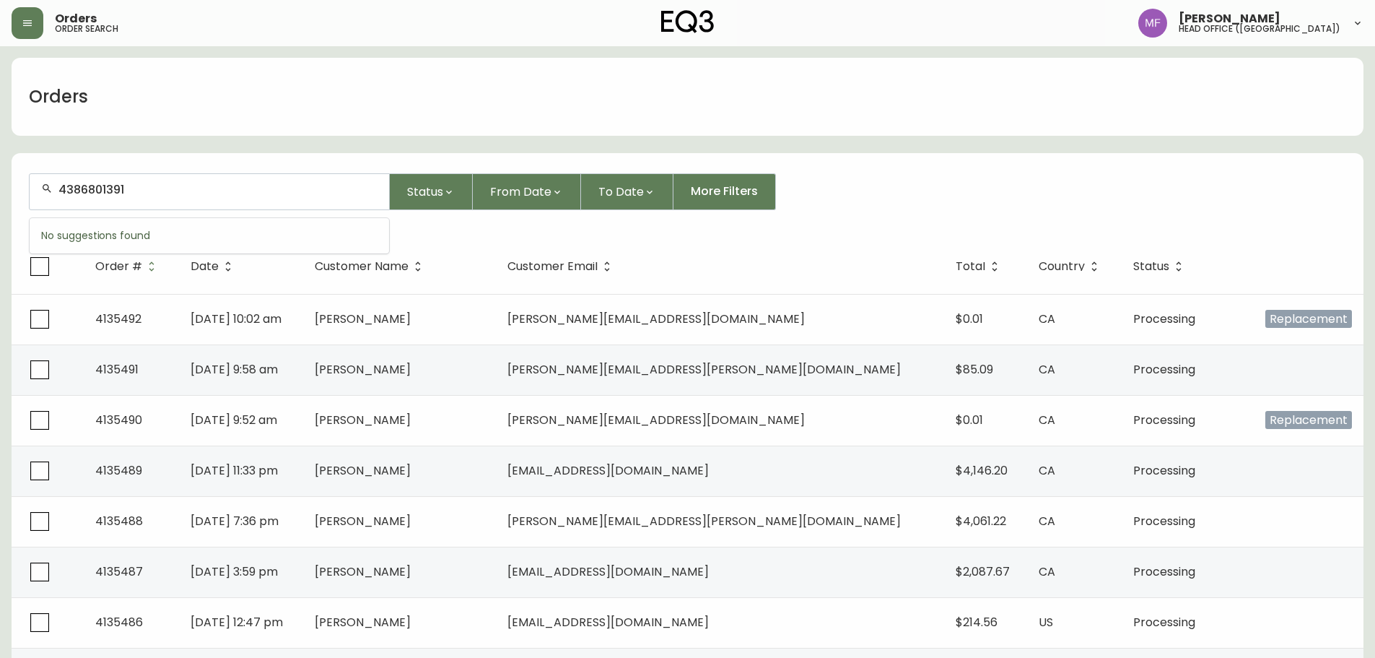
type input "4386801391"
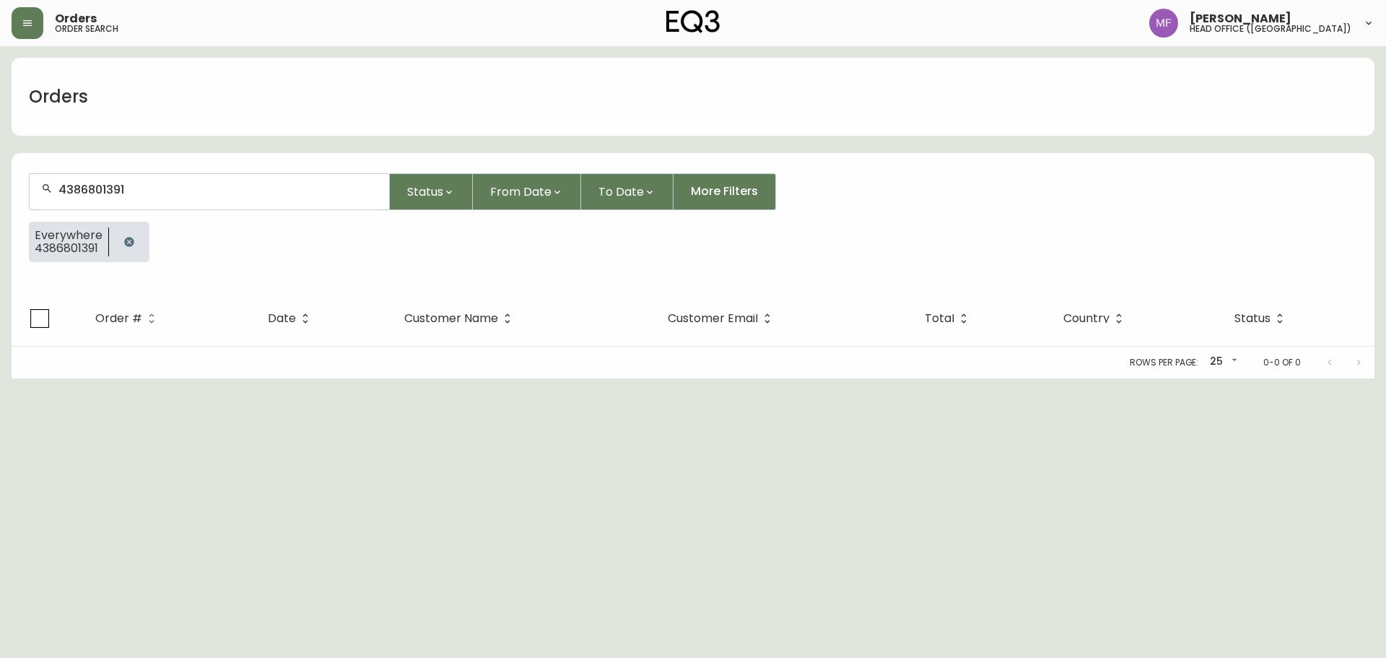
click at [117, 235] on button "button" at bounding box center [129, 241] width 29 height 29
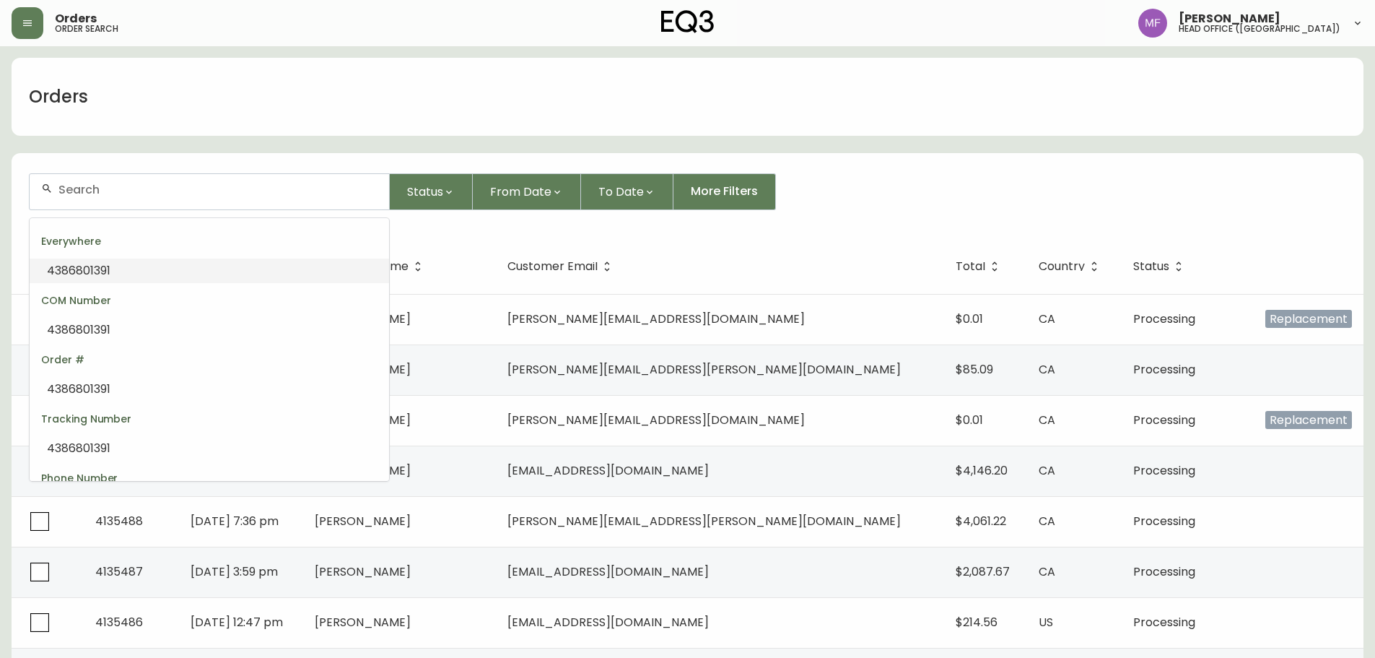
click at [79, 191] on input "text" at bounding box center [217, 190] width 319 height 14
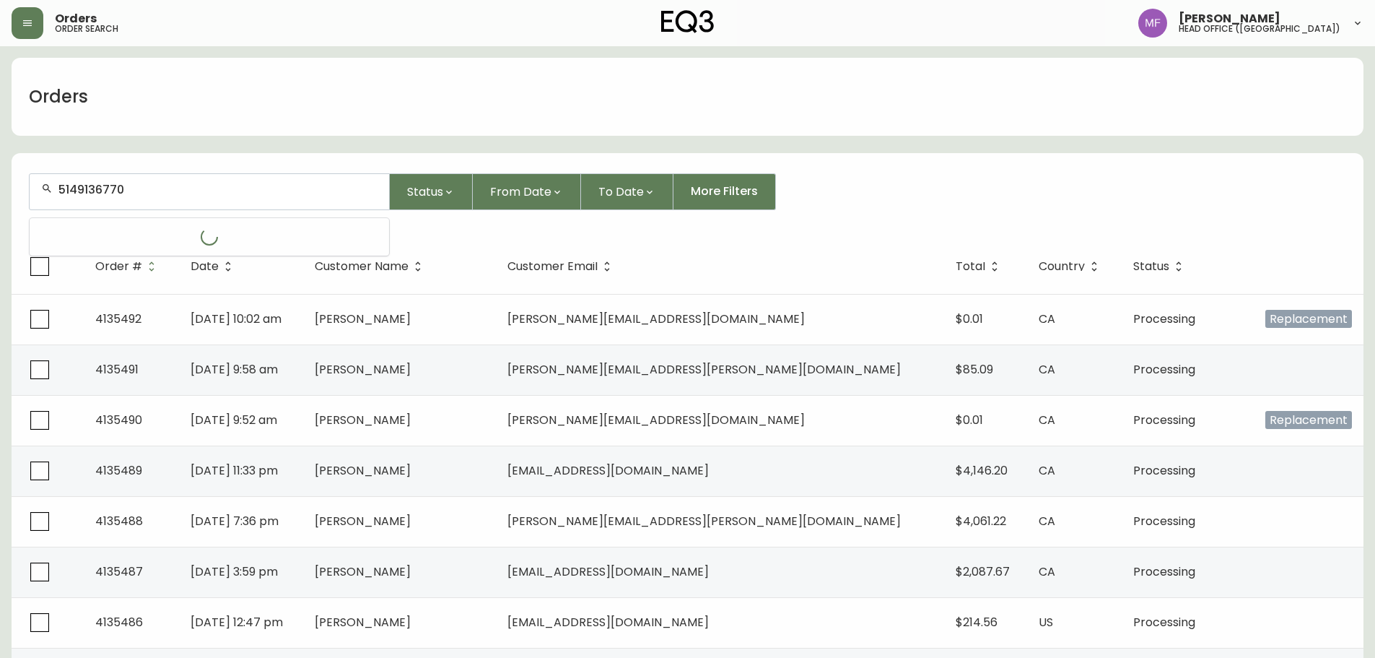
type input "5149136770"
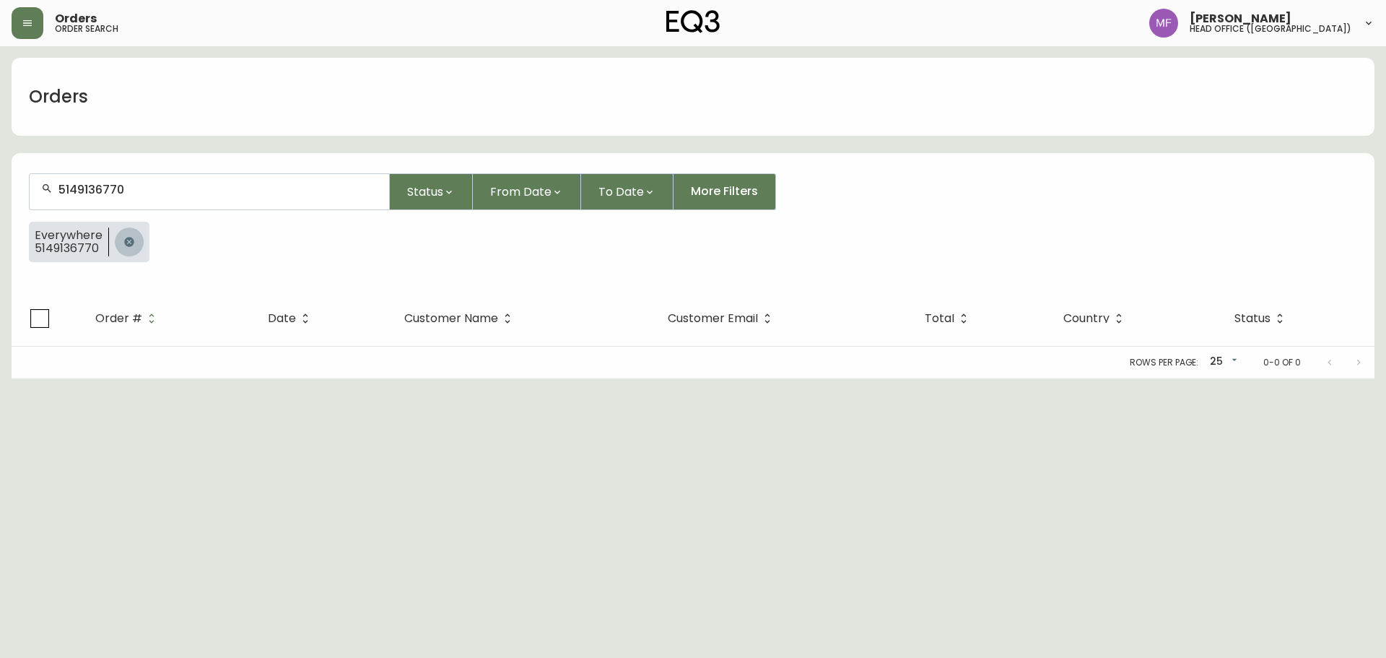
click at [129, 237] on icon "button" at bounding box center [129, 242] width 12 height 12
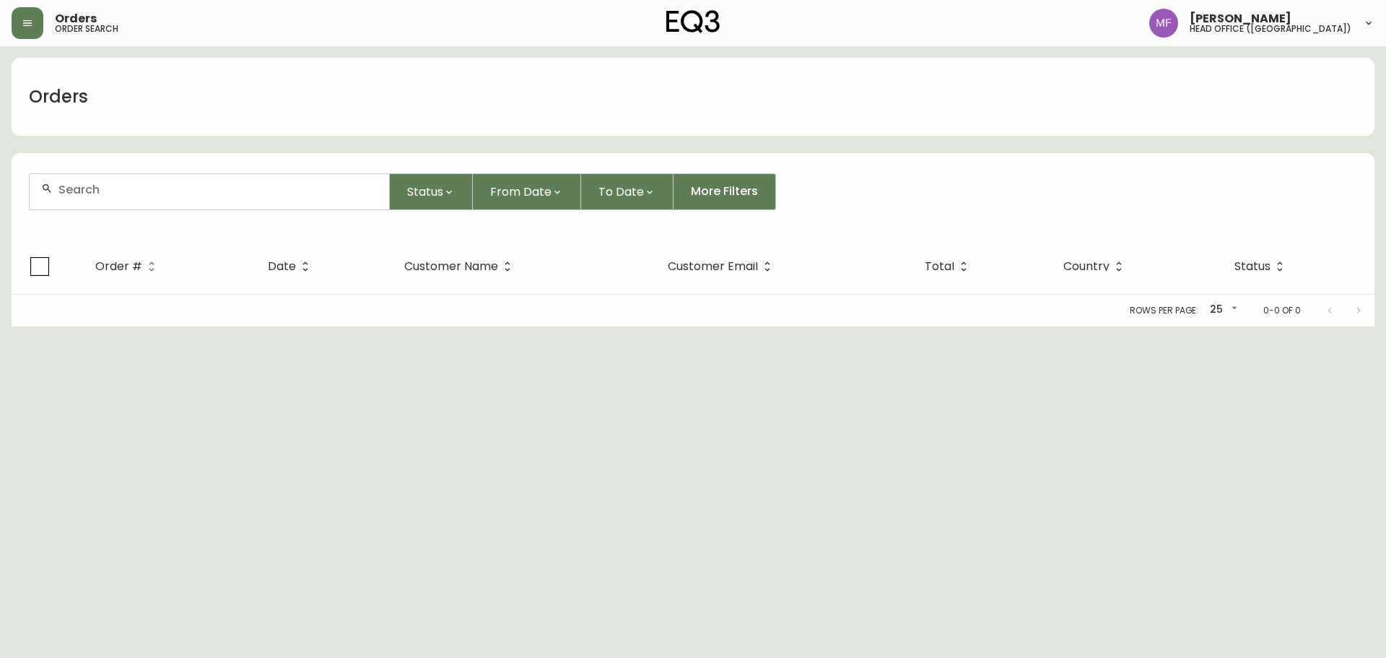
click at [124, 205] on div at bounding box center [210, 191] width 360 height 35
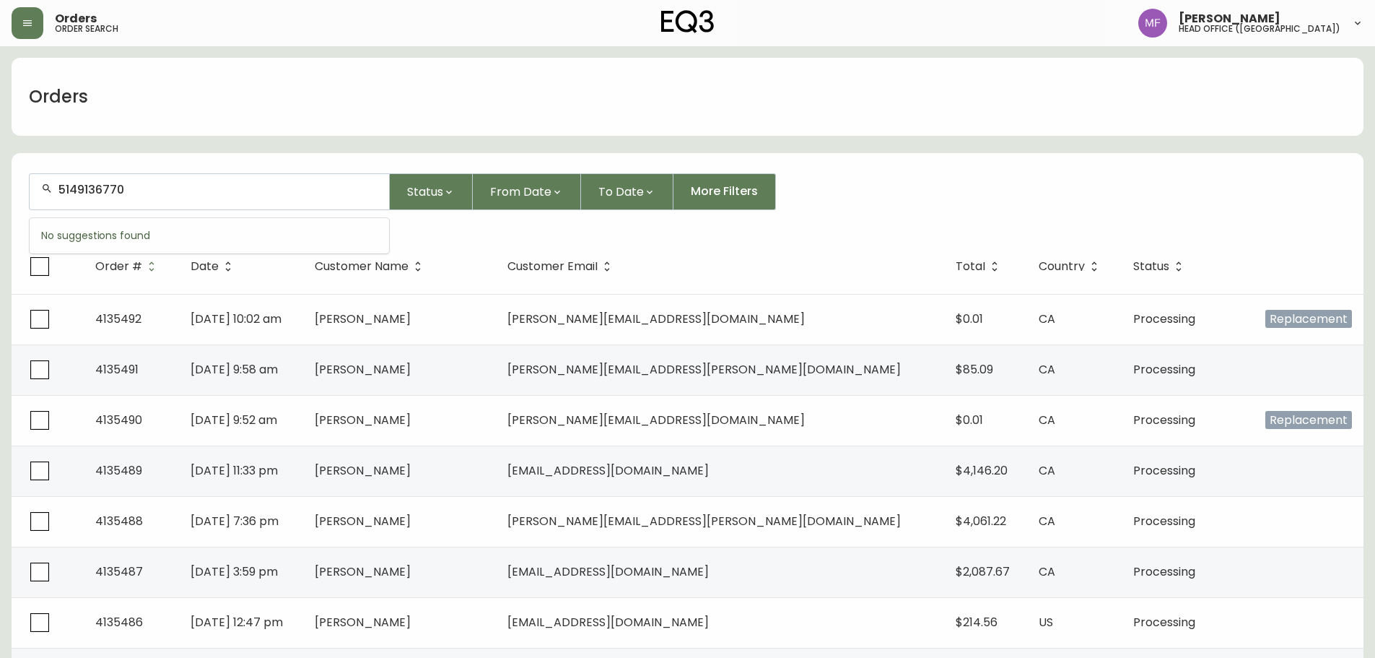
type input "5149136770"
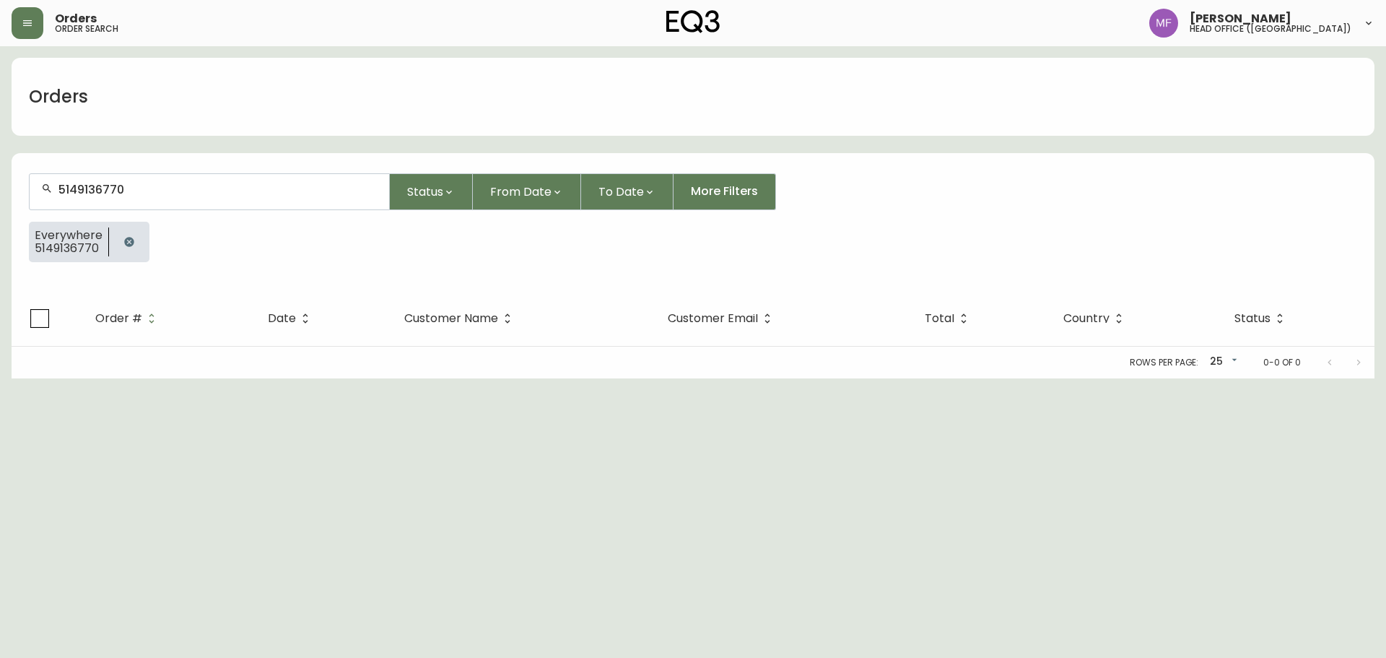
drag, startPoint x: 134, startPoint y: 243, endPoint x: 123, endPoint y: 225, distance: 21.0
click at [132, 241] on button "button" at bounding box center [129, 241] width 29 height 29
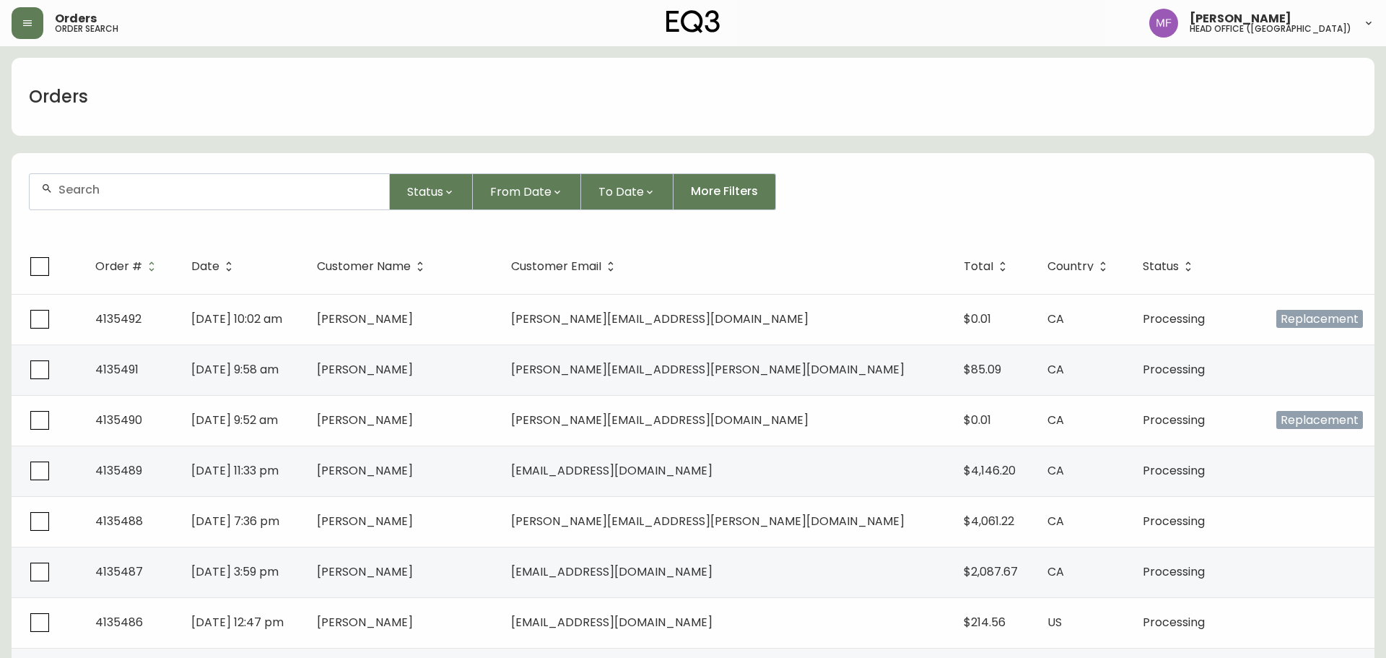
click at [116, 201] on div at bounding box center [210, 191] width 360 height 35
type input "6476757101"
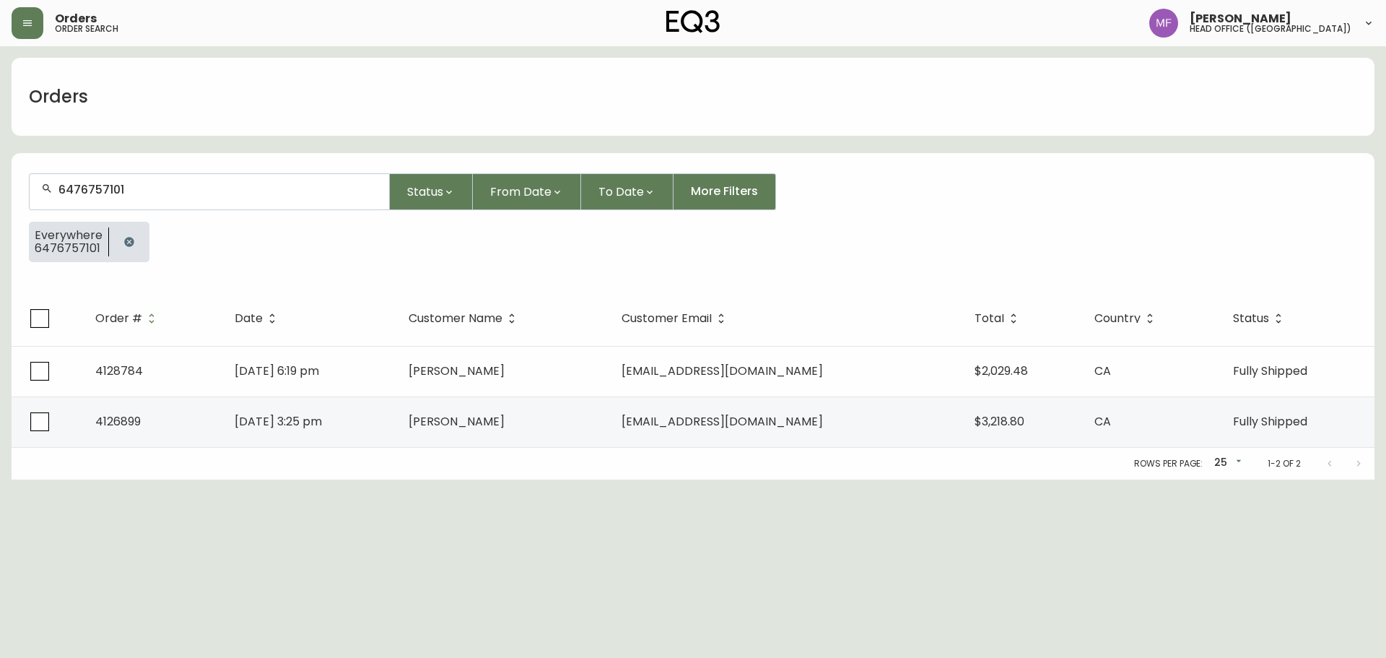
click at [132, 238] on icon "button" at bounding box center [129, 242] width 12 height 12
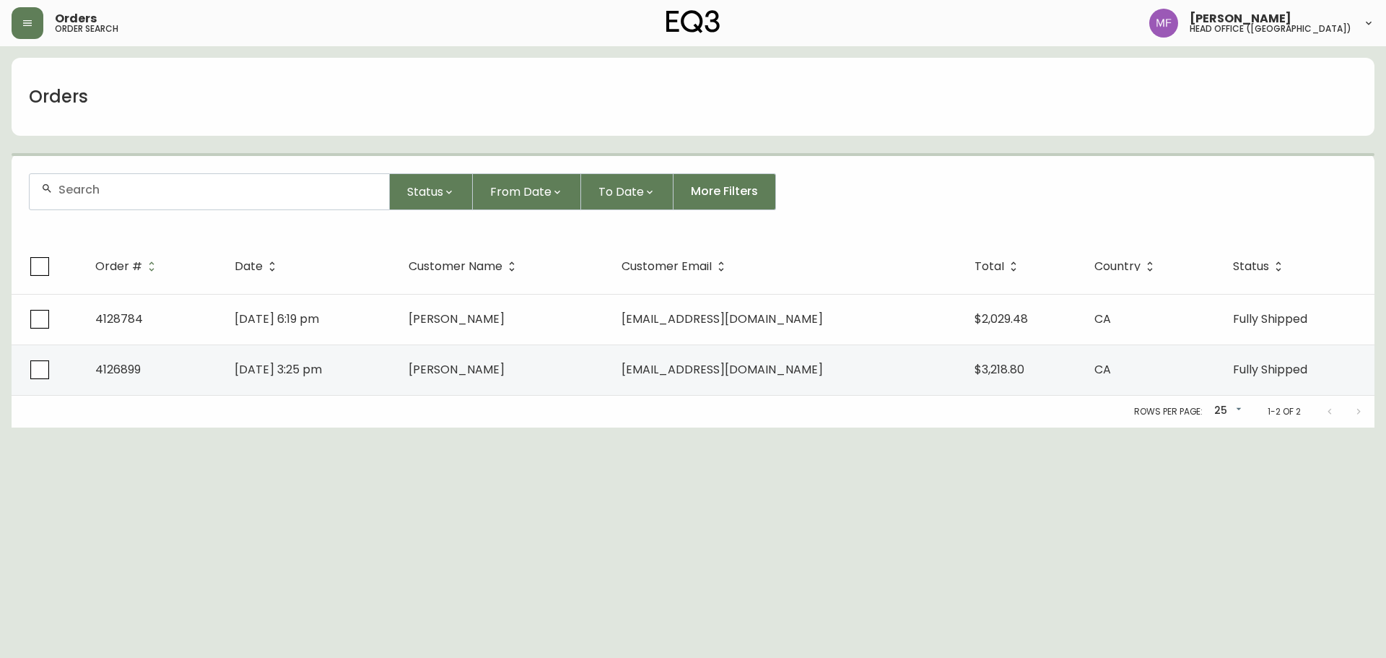
click at [126, 196] on div at bounding box center [210, 191] width 360 height 35
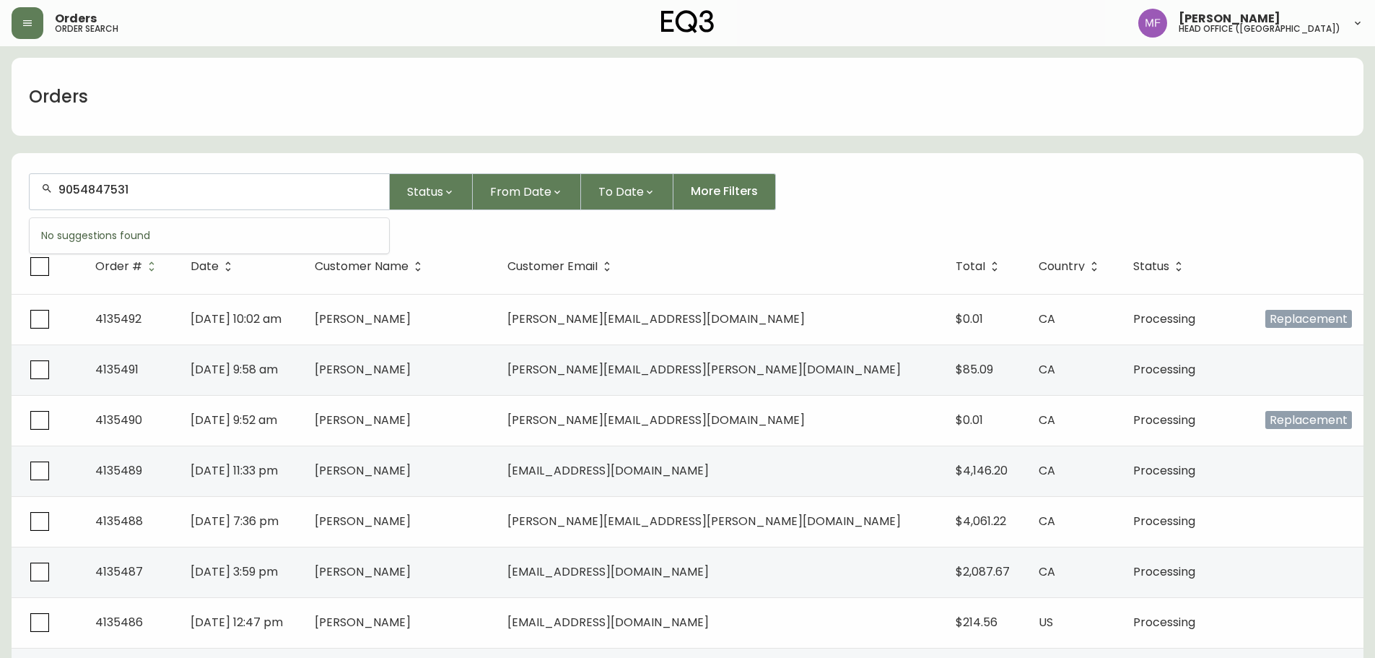
type input "9054847531"
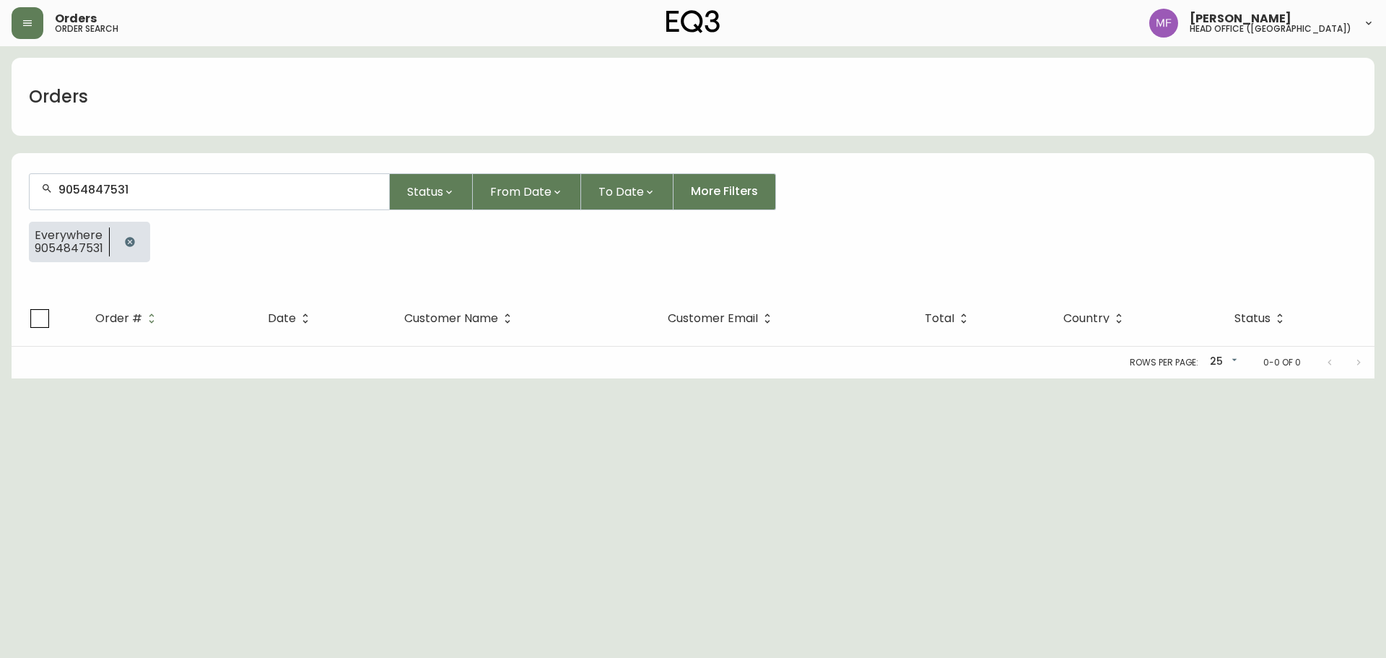
click at [135, 232] on button "button" at bounding box center [130, 241] width 29 height 29
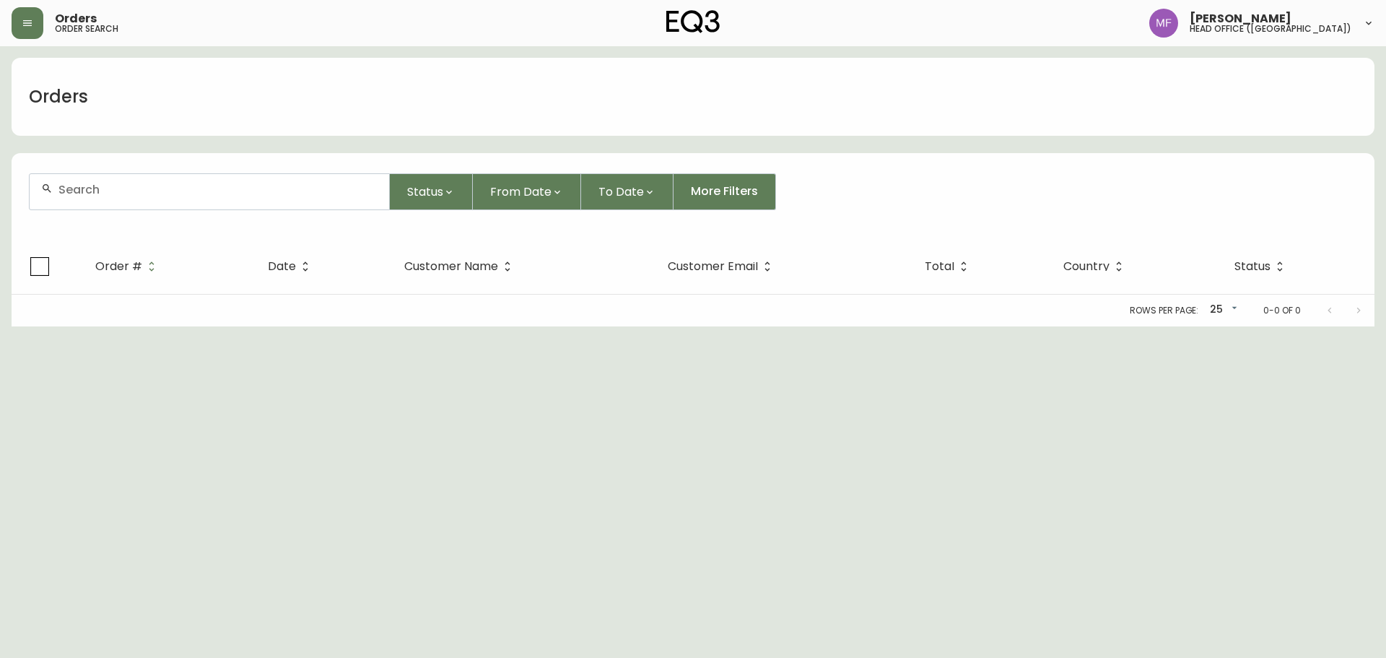
click at [130, 209] on div at bounding box center [209, 191] width 361 height 37
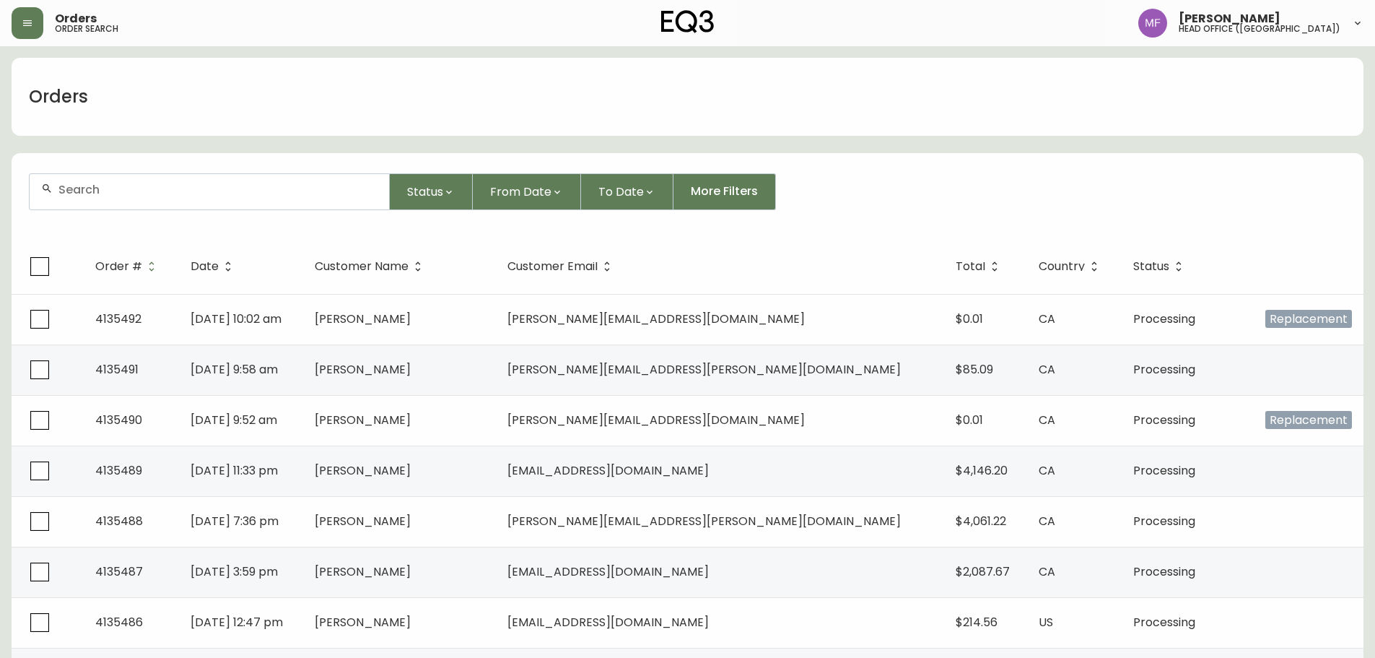
click at [130, 195] on input "text" at bounding box center [217, 190] width 319 height 14
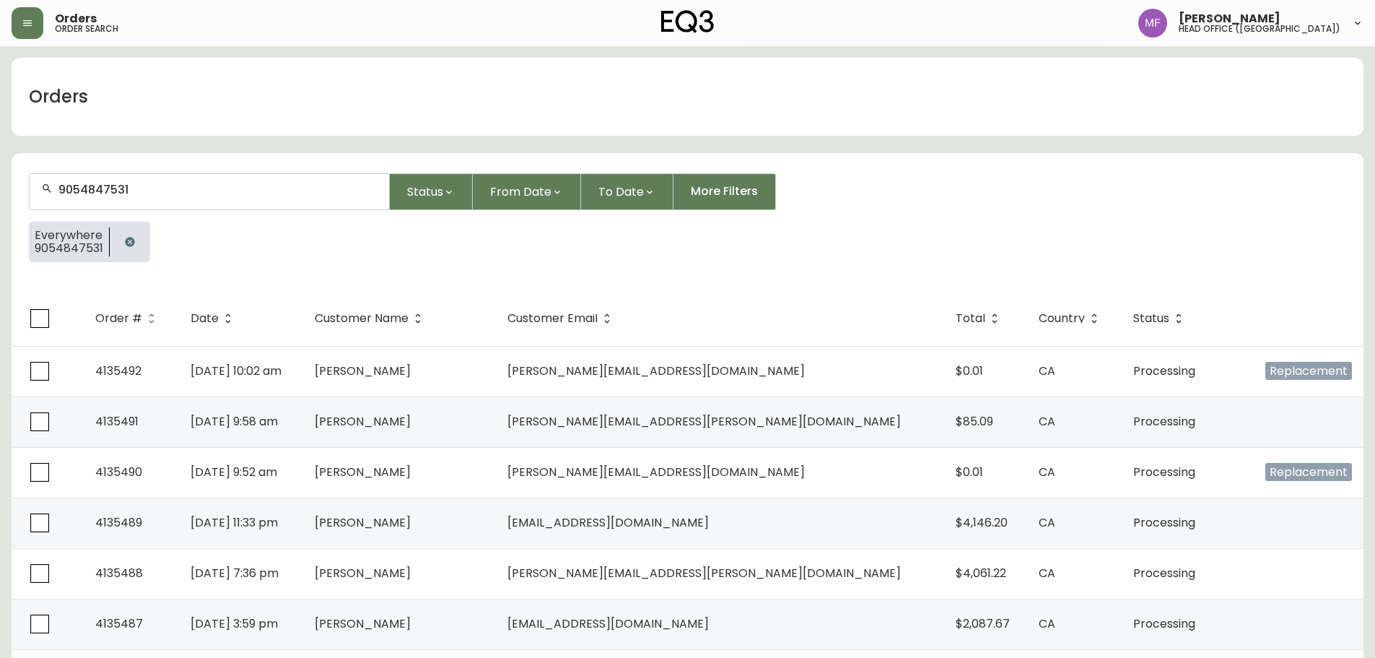
type input "9054847531"
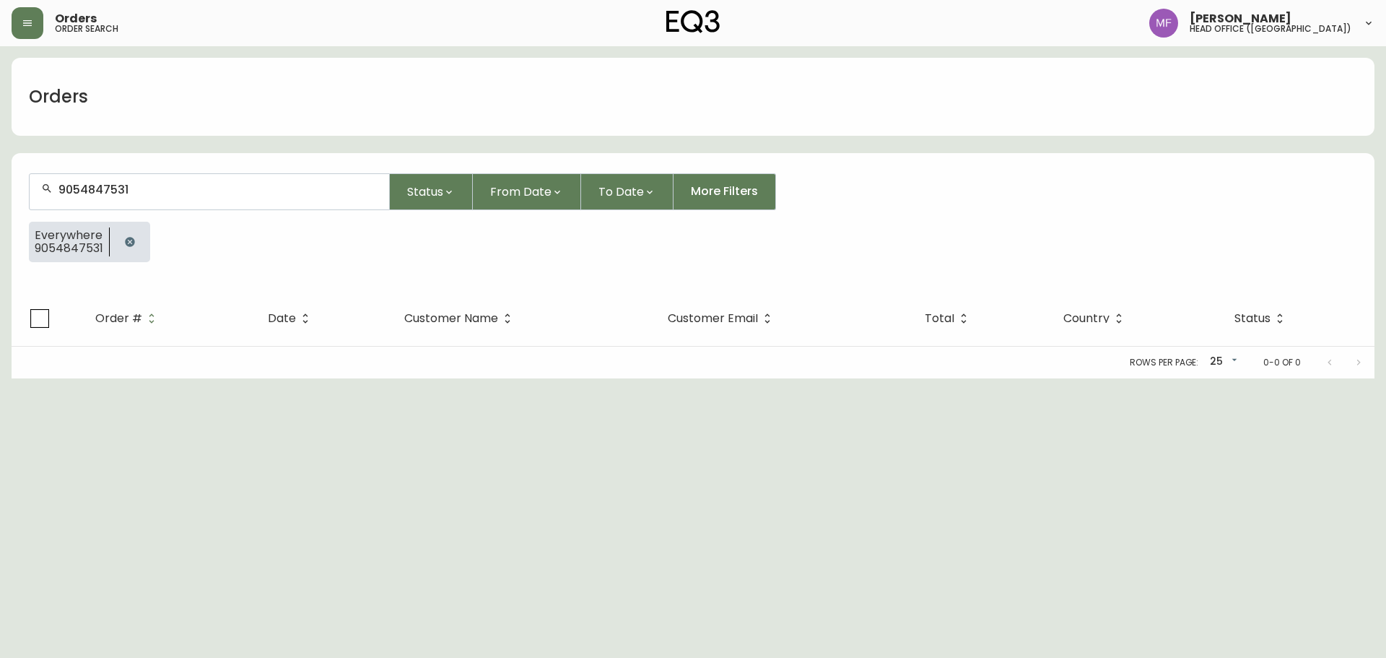
drag, startPoint x: 140, startPoint y: 239, endPoint x: 120, endPoint y: 208, distance: 37.0
click at [140, 239] on button "button" at bounding box center [130, 241] width 29 height 29
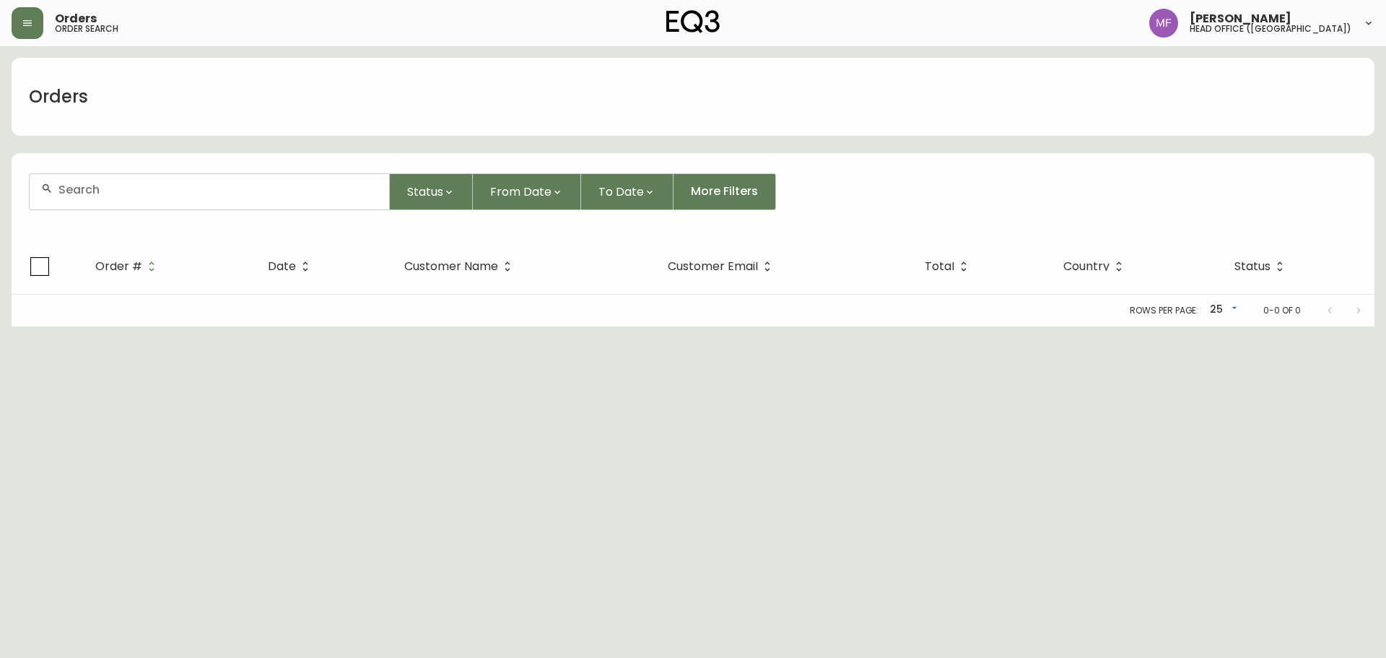
click at [116, 196] on div at bounding box center [210, 191] width 360 height 35
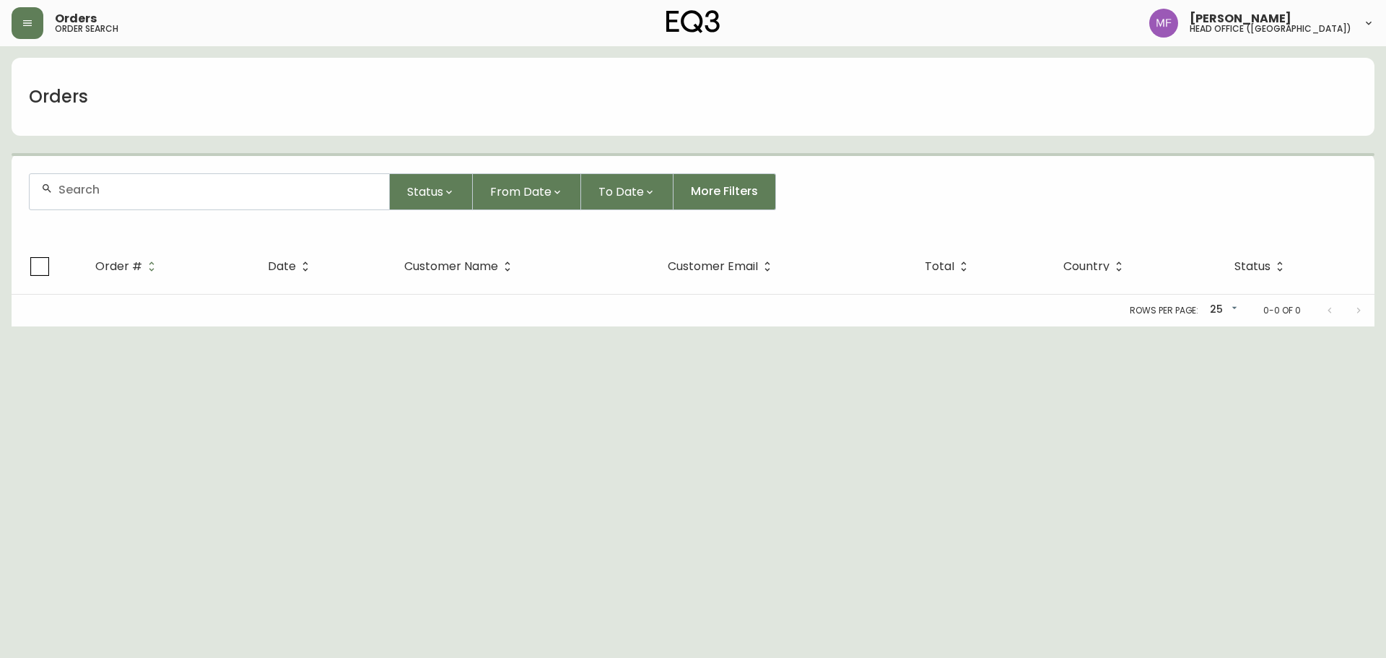
paste input "4135246"
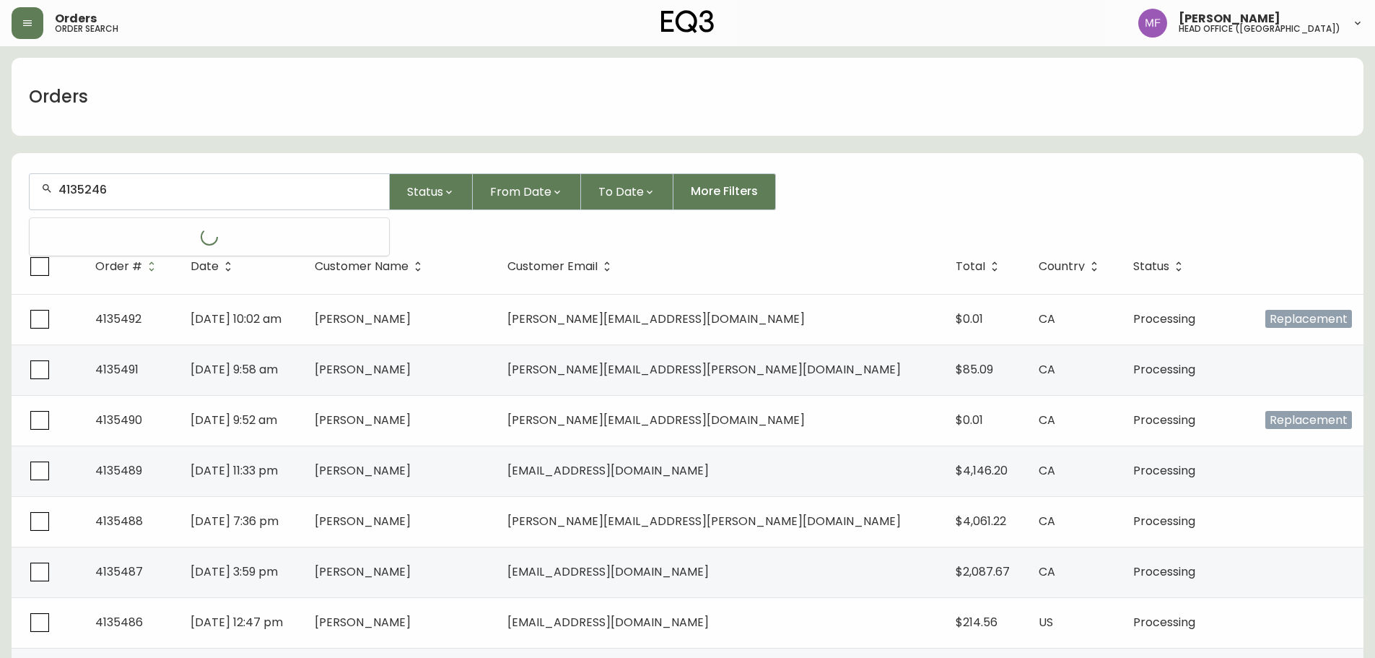
type input "4135246"
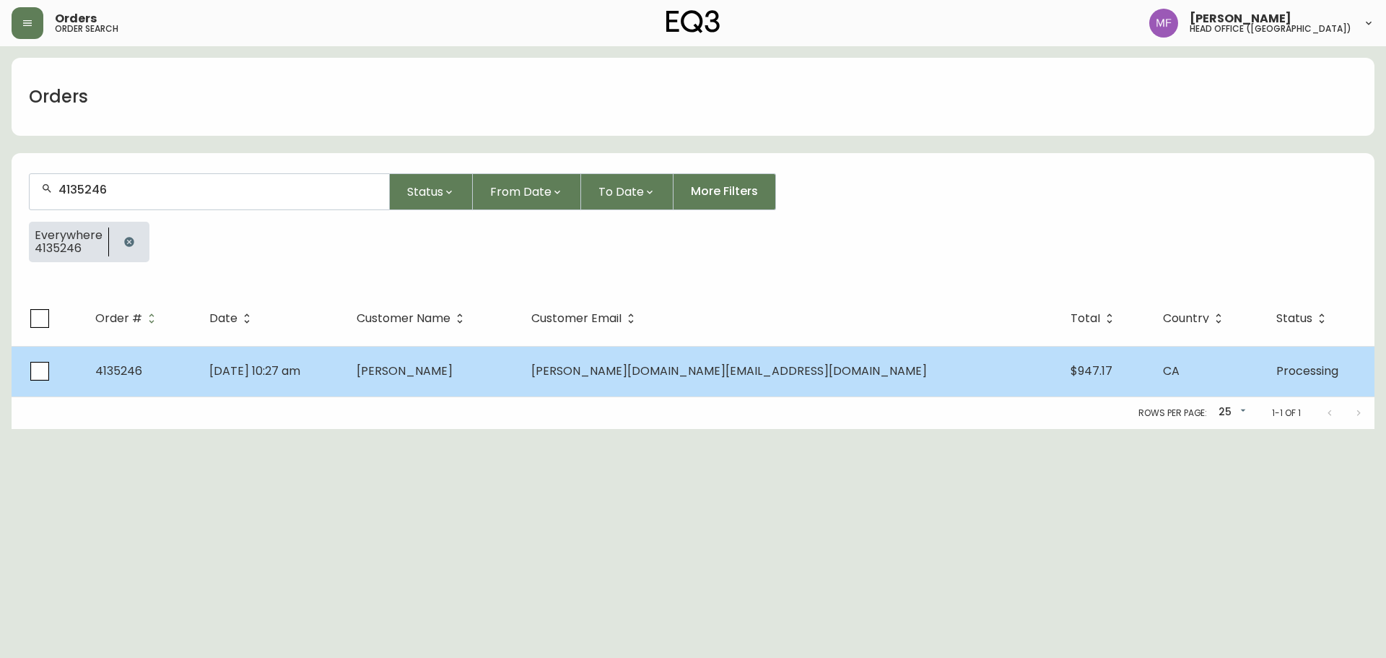
click at [520, 384] on td "Anna Su" at bounding box center [432, 371] width 175 height 51
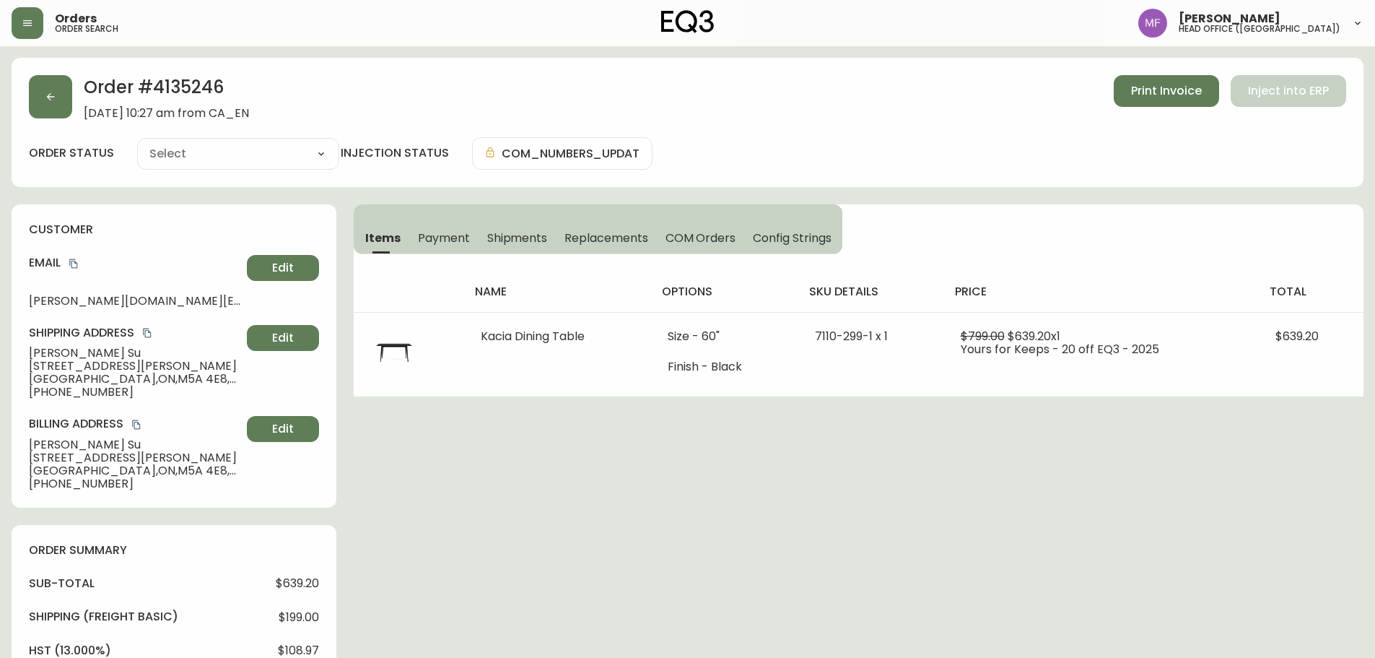
type input "Processing"
select select "PROCESSING"
click at [197, 96] on h2 "Order # 4135246" at bounding box center [166, 91] width 165 height 32
click at [975, 529] on div "Order # 4135246 September 10, 2025 at 10:27 am from CA_EN Print Invoice Inject …" at bounding box center [688, 571] width 1352 height 1027
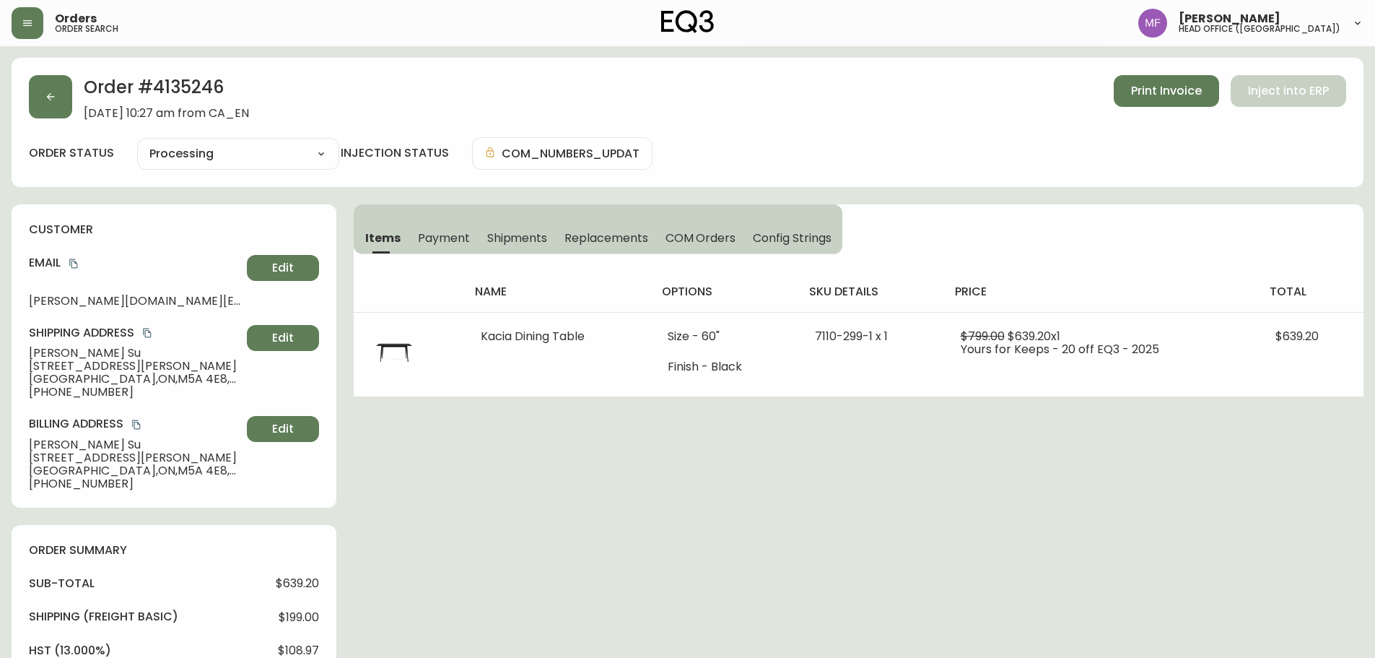
click at [531, 559] on div "Order # 4135246 September 10, 2025 at 10:27 am from CA_EN Print Invoice Inject …" at bounding box center [688, 571] width 1352 height 1027
click at [501, 552] on div "Order # 4135246 September 10, 2025 at 10:27 am from CA_EN Print Invoice Inject …" at bounding box center [688, 571] width 1352 height 1027
click at [1001, 497] on div "Order # 4135246 September 10, 2025 at 10:27 am from CA_EN Print Invoice Inject …" at bounding box center [688, 571] width 1352 height 1027
click at [46, 108] on button "button" at bounding box center [50, 96] width 43 height 43
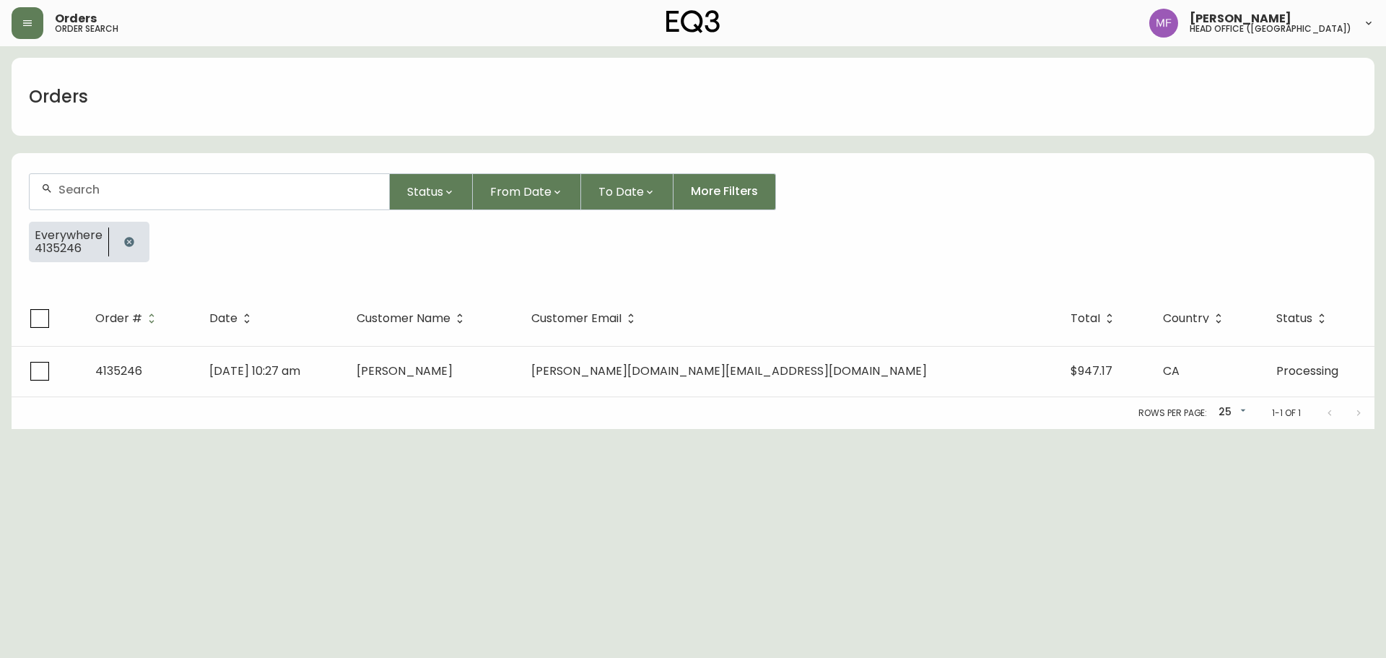
click at [134, 245] on button "button" at bounding box center [129, 241] width 29 height 29
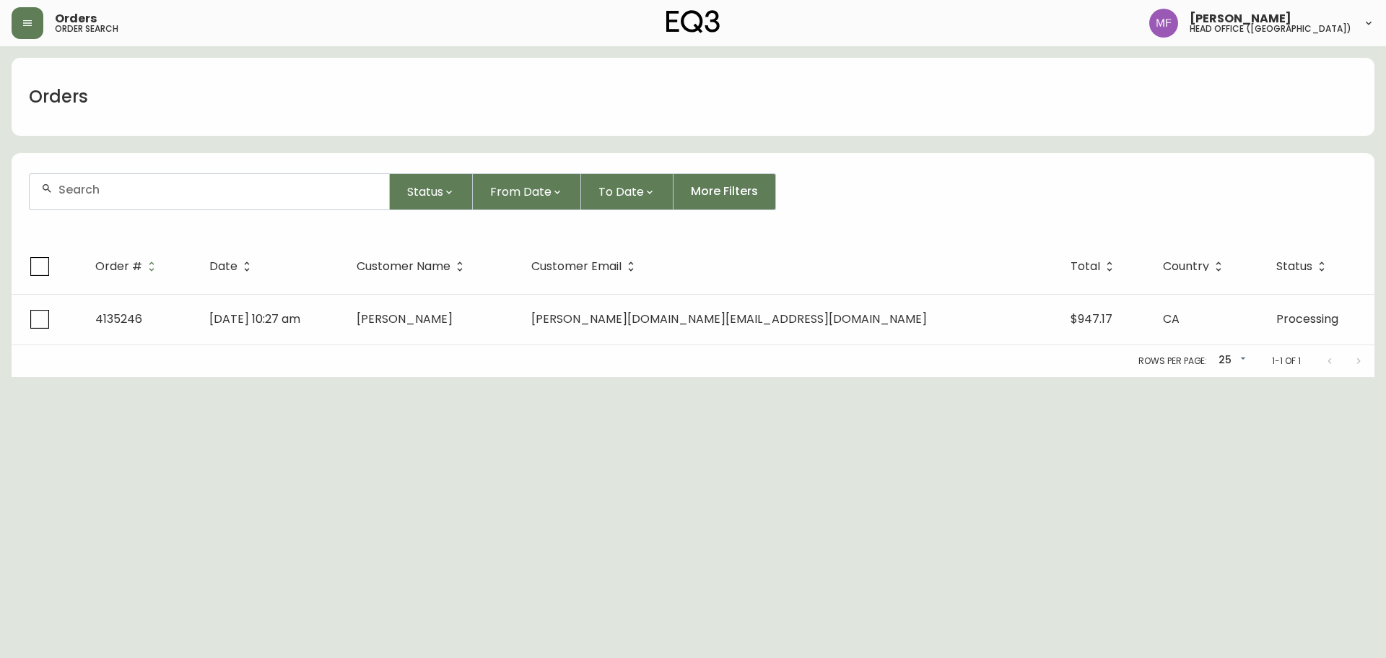
click at [113, 173] on div at bounding box center [209, 191] width 361 height 37
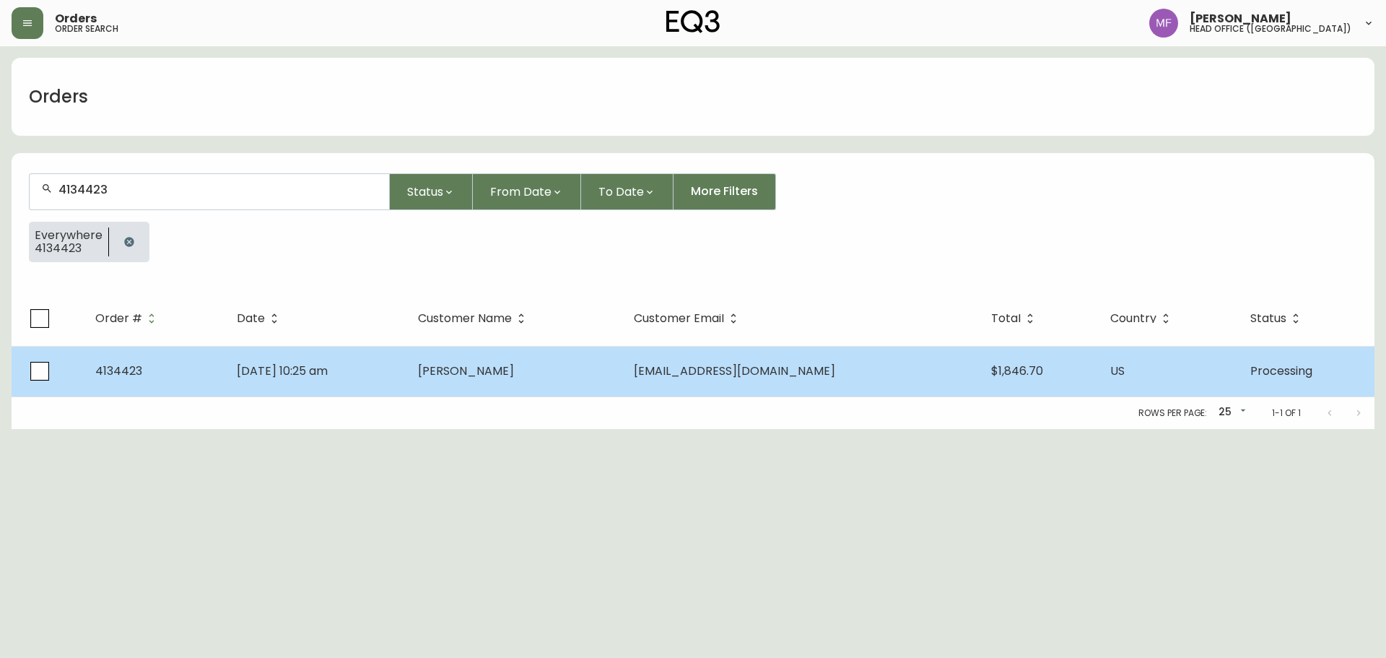
type input "4134423"
click at [406, 365] on td "Jul 31 2025, 10:25 am" at bounding box center [315, 371] width 181 height 51
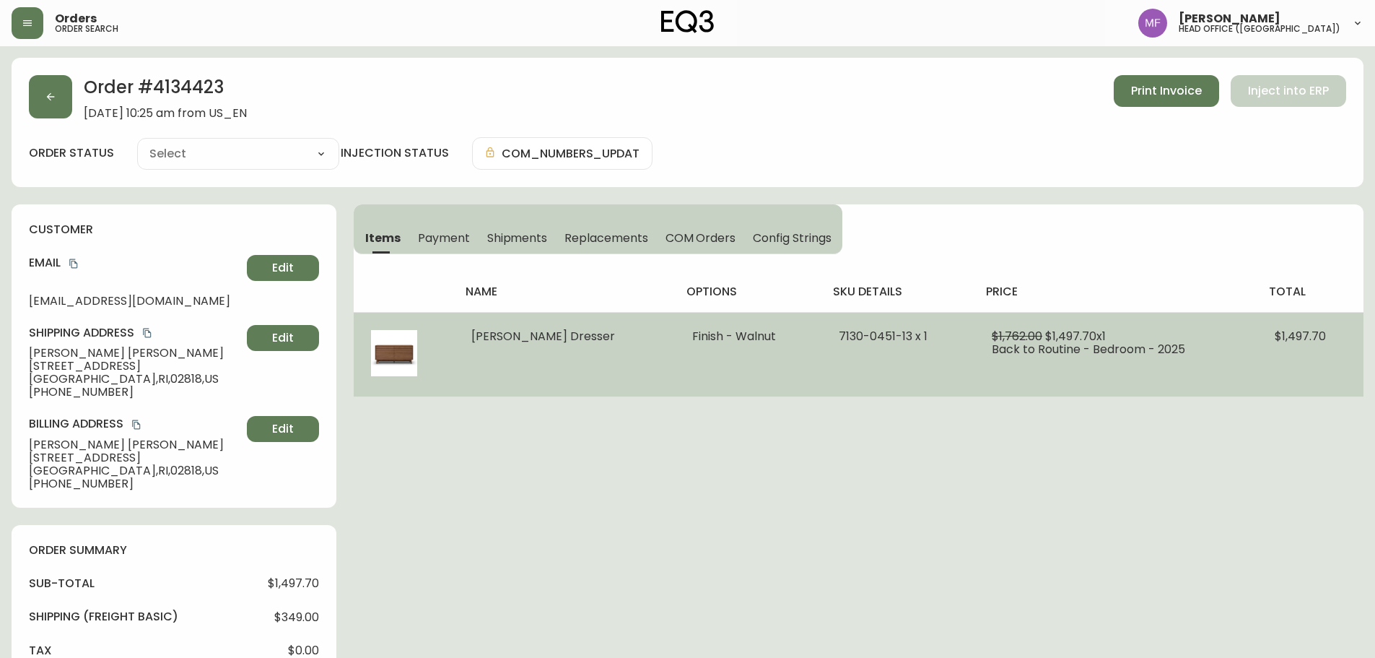
type input "Processing"
select select "PROCESSING"
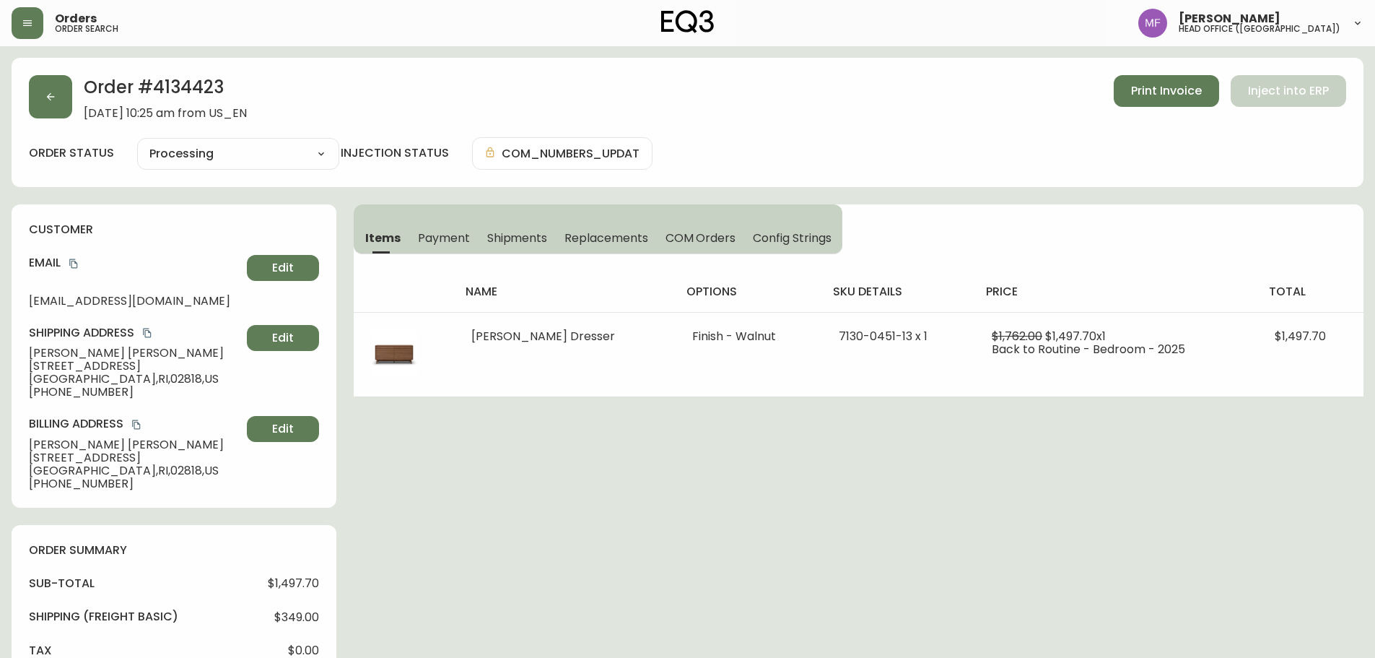
click at [894, 406] on div "Order # 4134423 July 31, 2025 at 10:25 am from US_EN Print Invoice Inject into …" at bounding box center [688, 645] width 1352 height 1174
click at [989, 447] on div "Order # 4134423 July 31, 2025 at 10:25 am from US_EN Print Invoice Inject into …" at bounding box center [688, 645] width 1352 height 1174
click at [38, 108] on button "button" at bounding box center [50, 96] width 43 height 43
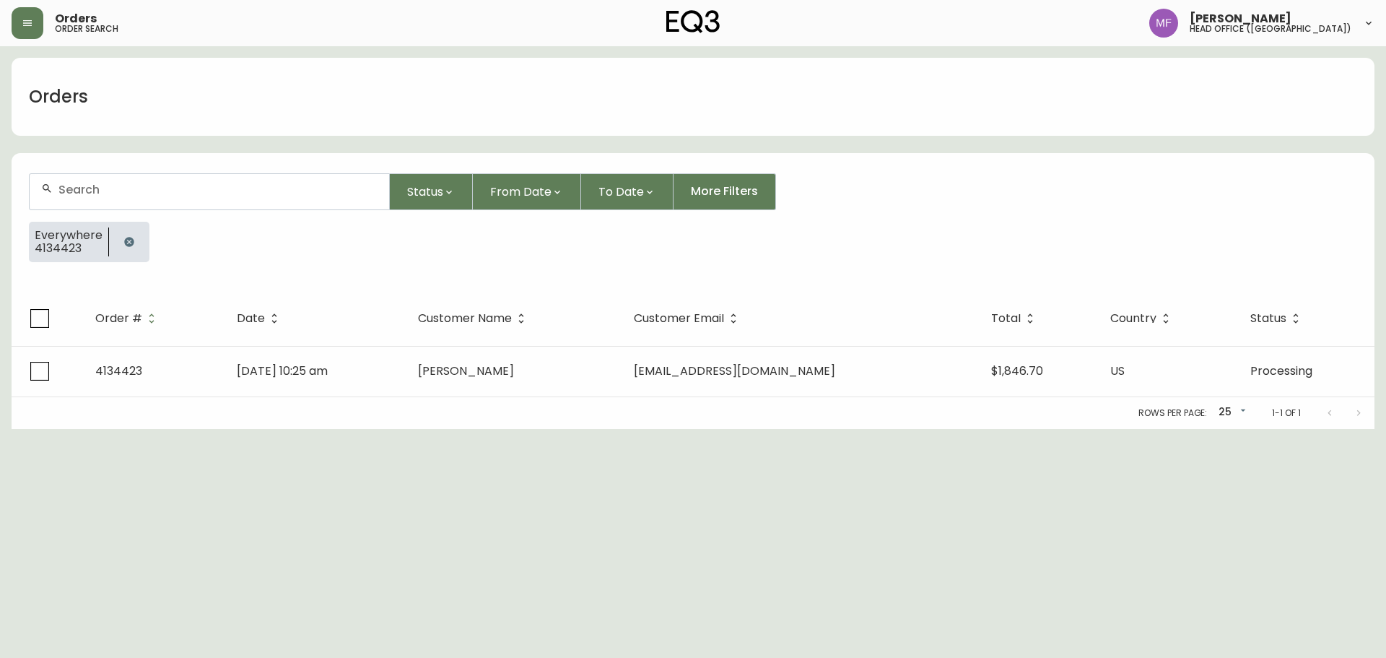
drag, startPoint x: 121, startPoint y: 246, endPoint x: 123, endPoint y: 209, distance: 37.6
click at [121, 246] on button "button" at bounding box center [129, 241] width 29 height 29
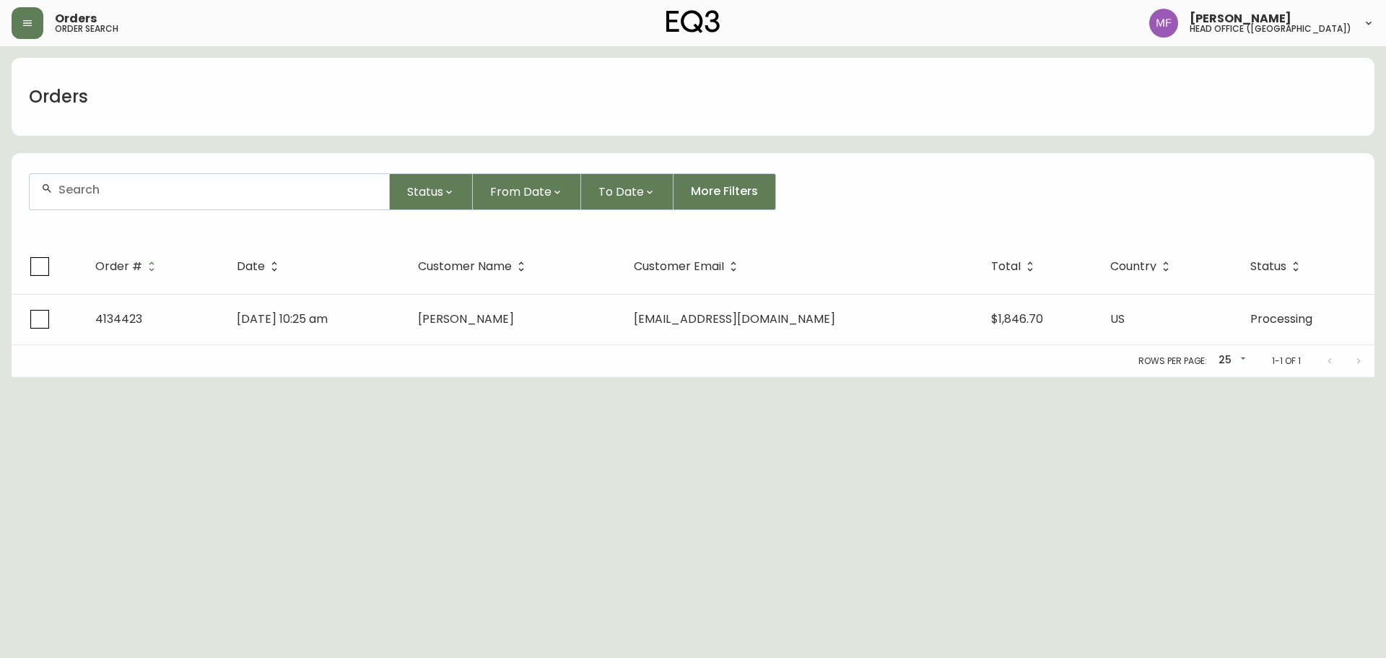
click at [123, 196] on input "text" at bounding box center [217, 190] width 319 height 14
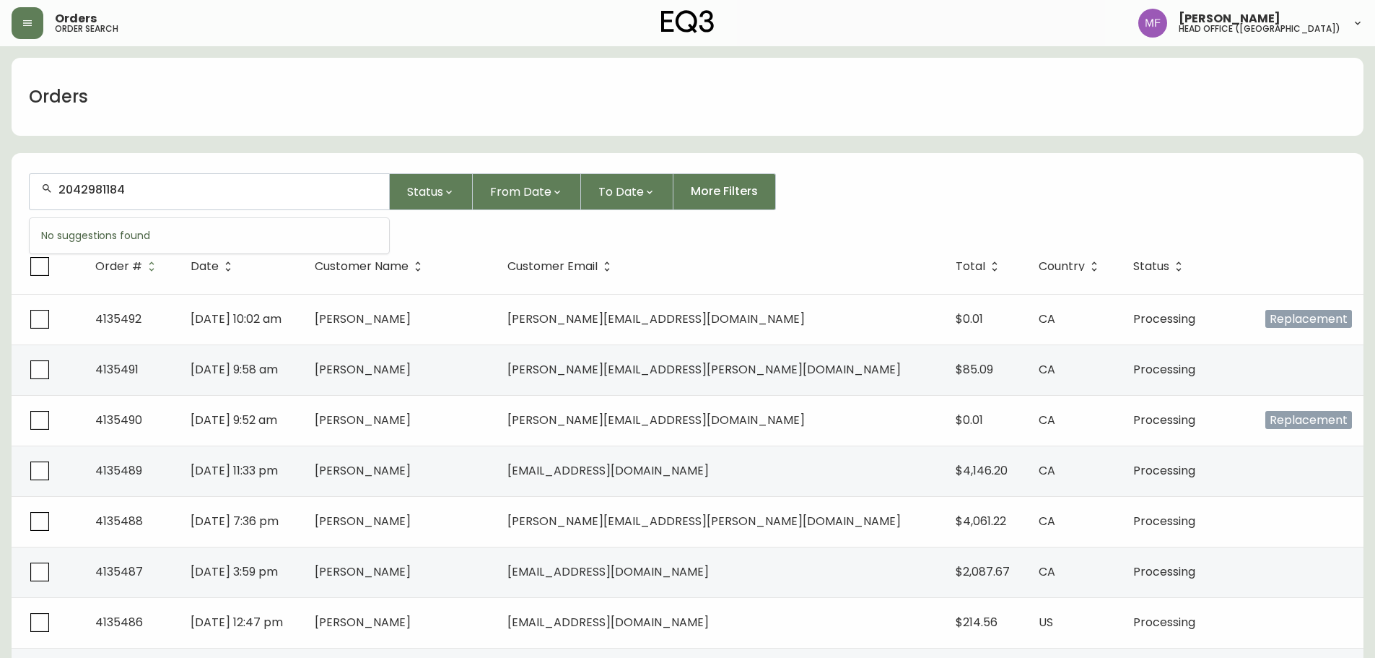
type input "2042981184"
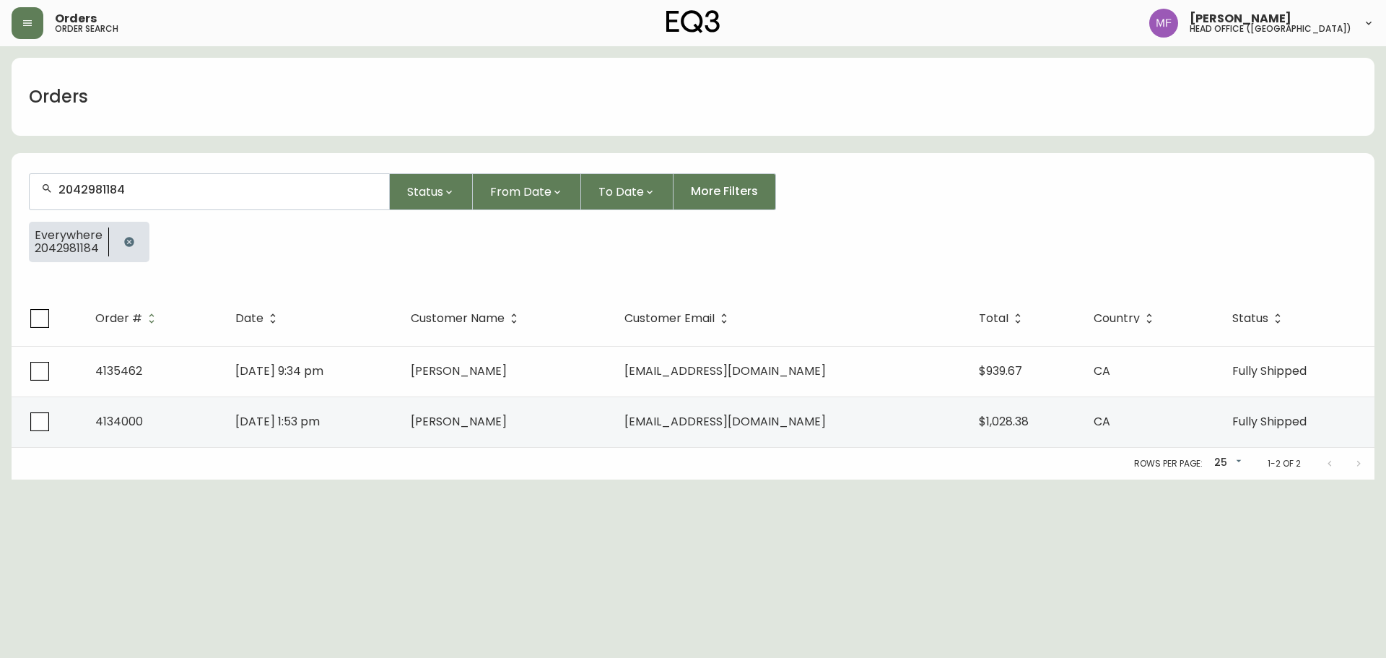
click at [125, 235] on button "button" at bounding box center [129, 241] width 29 height 29
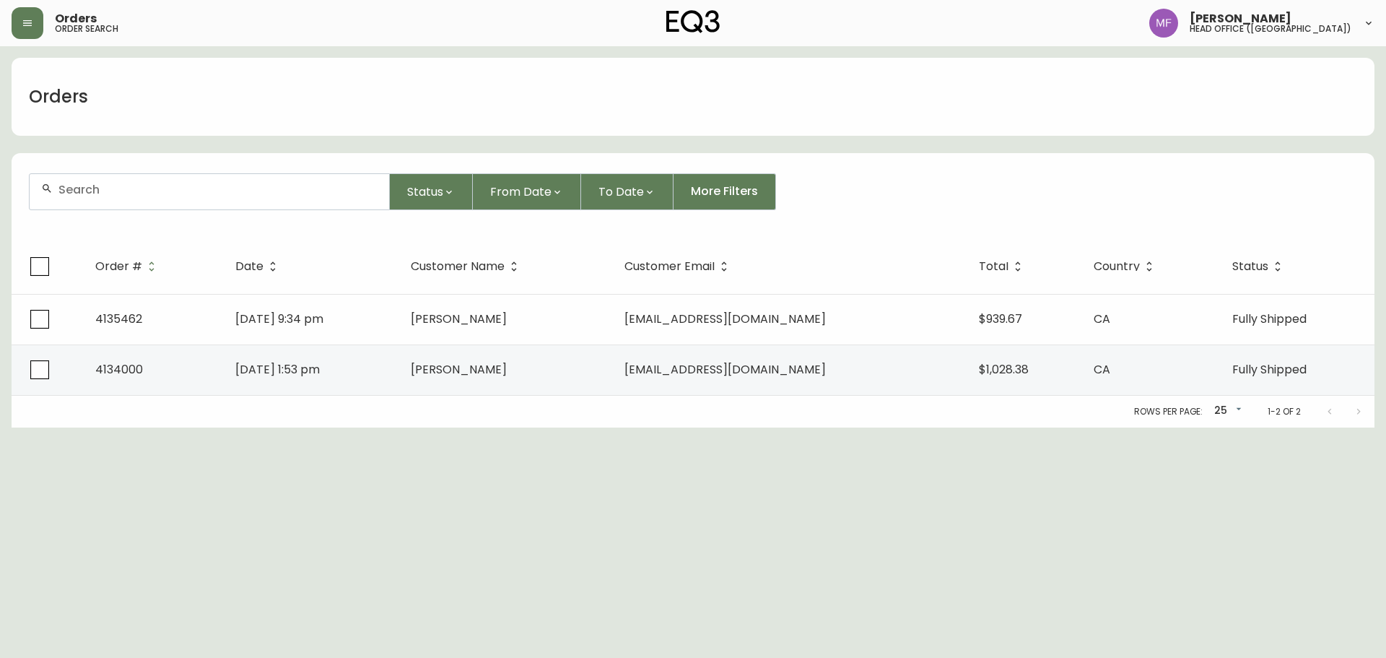
click at [123, 203] on div at bounding box center [210, 191] width 360 height 35
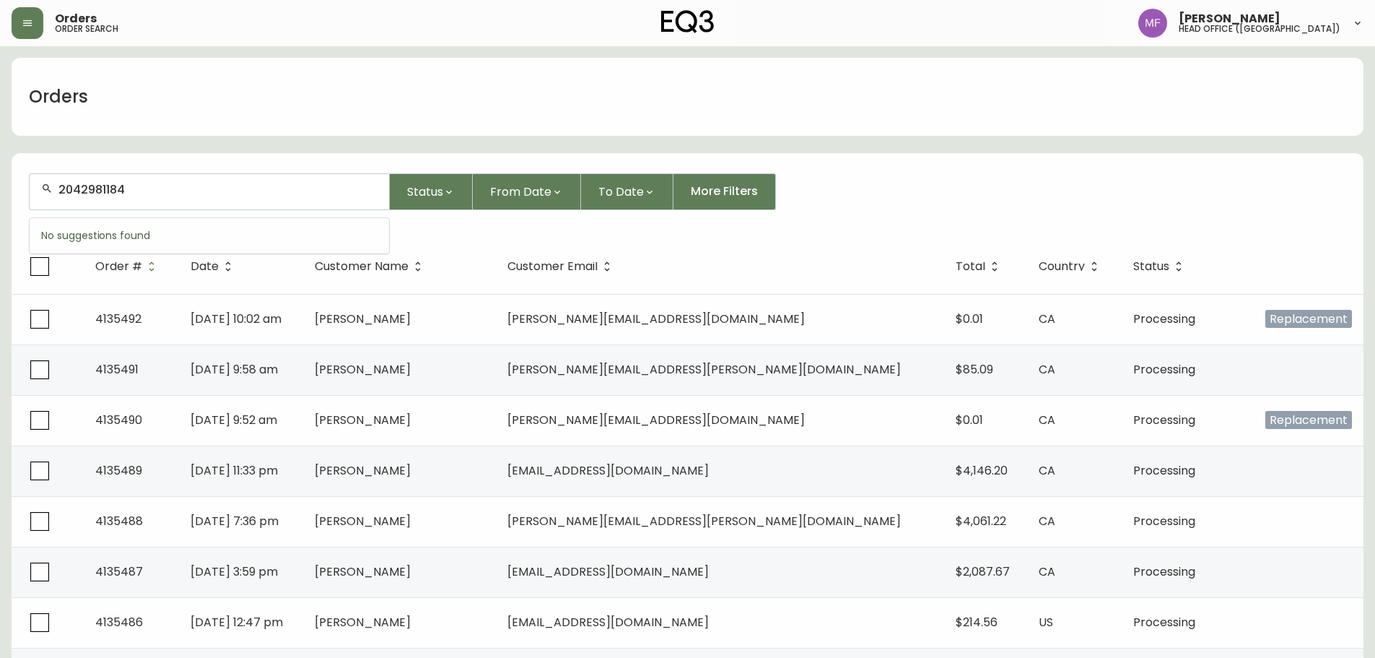
type input "2042981184"
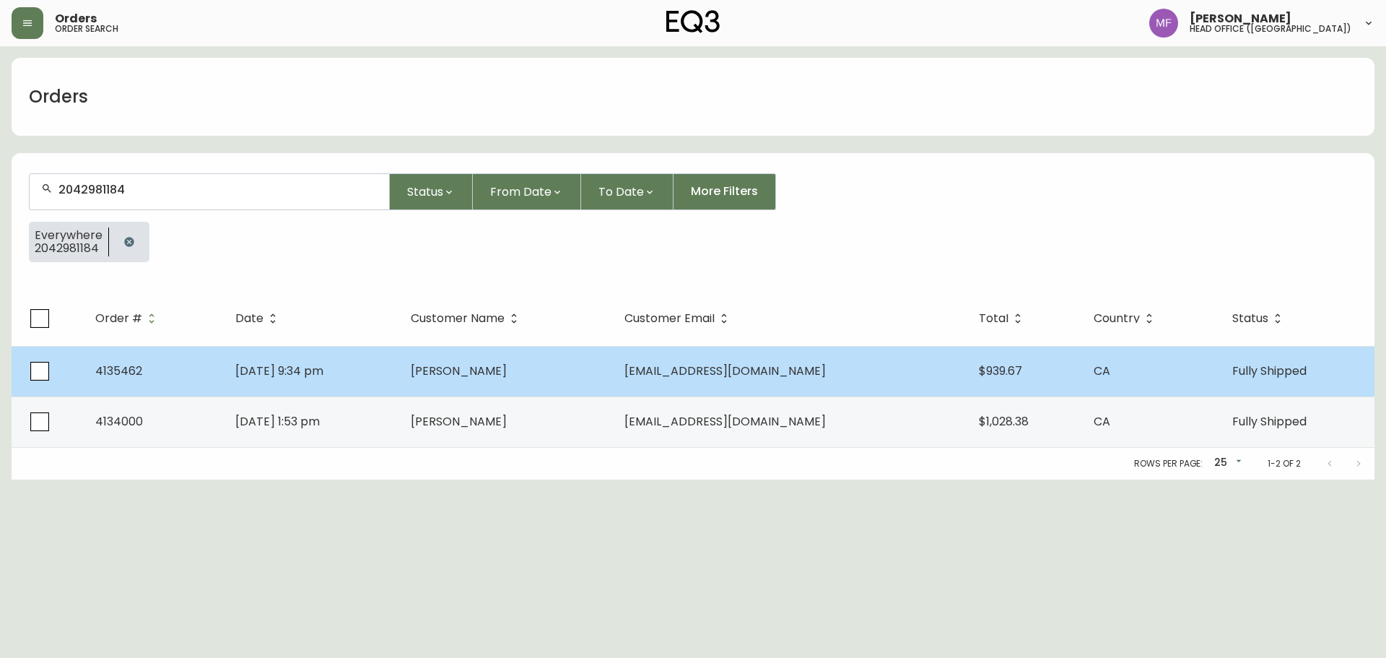
click at [312, 368] on span "Sep 18 2025, 9:34 pm" at bounding box center [279, 370] width 88 height 17
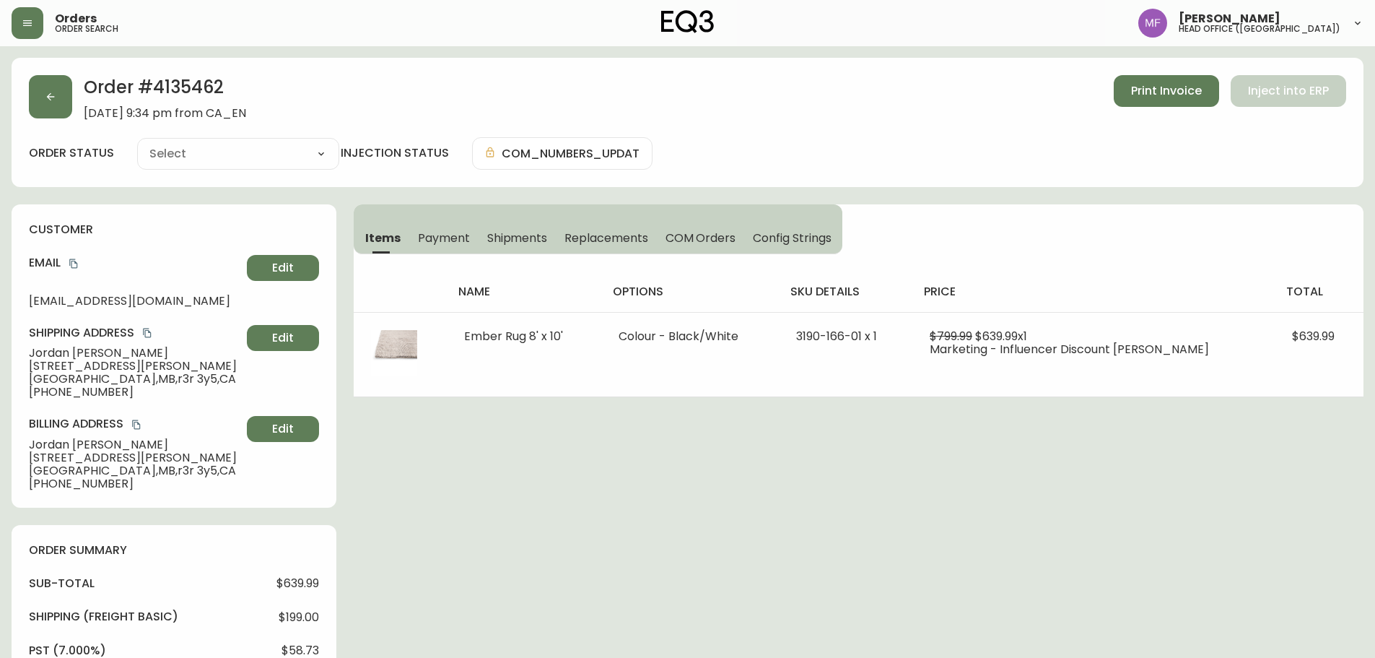
type input "Fully Shipped"
select select "FULLY_SHIPPED"
click at [530, 240] on span "Shipments" at bounding box center [517, 237] width 61 height 15
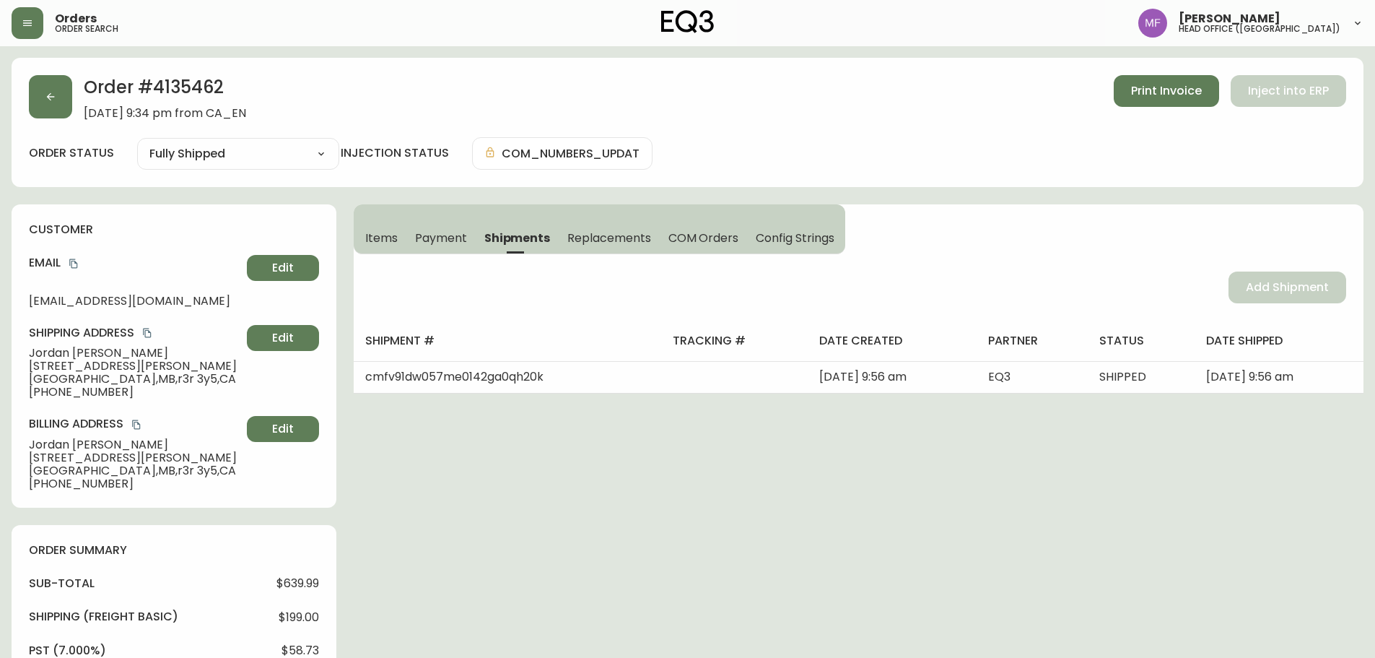
click at [400, 235] on button "Items" at bounding box center [380, 238] width 53 height 32
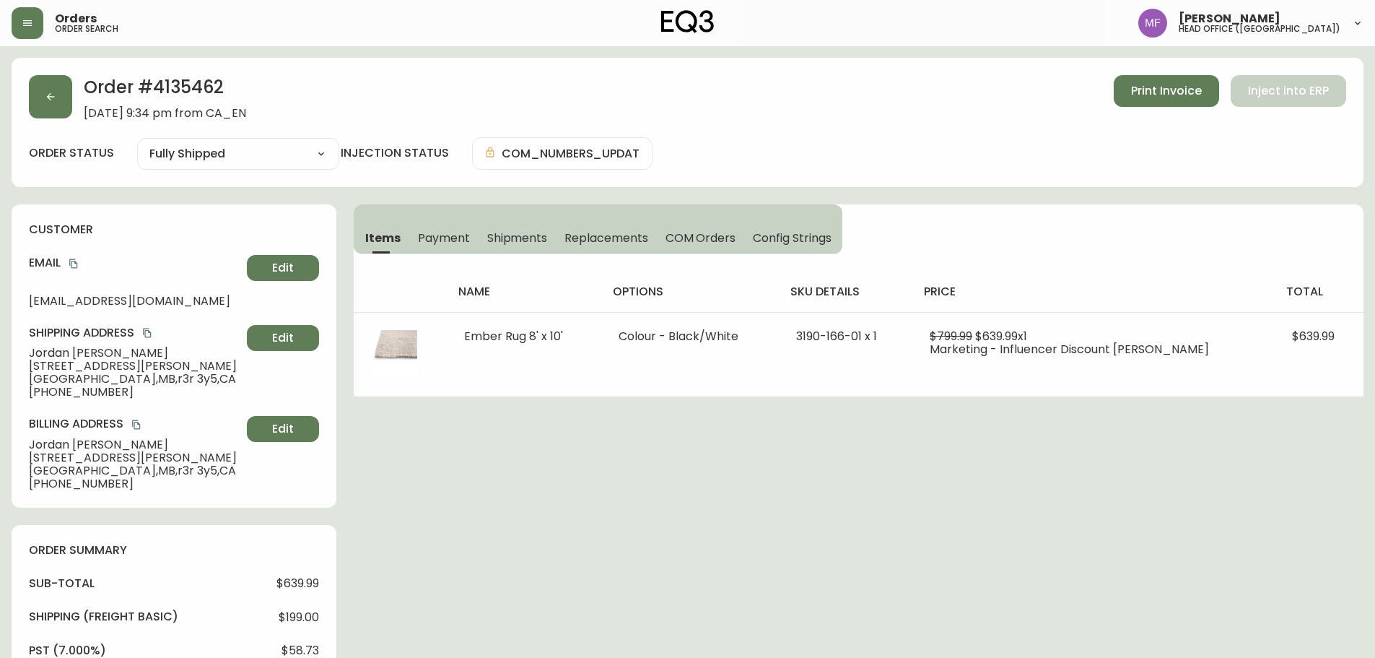
click at [182, 95] on h2 "Order # 4135462" at bounding box center [165, 91] width 162 height 32
click at [182, 94] on h2 "Order # 4135462" at bounding box center [165, 91] width 162 height 32
drag, startPoint x: 111, startPoint y: 349, endPoint x: 26, endPoint y: 350, distance: 85.2
click at [26, 350] on div "customer Email jordan@sooveritshop.com Edit Shipping Address Jordan Blair 3 Cro…" at bounding box center [174, 355] width 325 height 303
click at [181, 91] on h2 "Order # 4135462" at bounding box center [165, 91] width 162 height 32
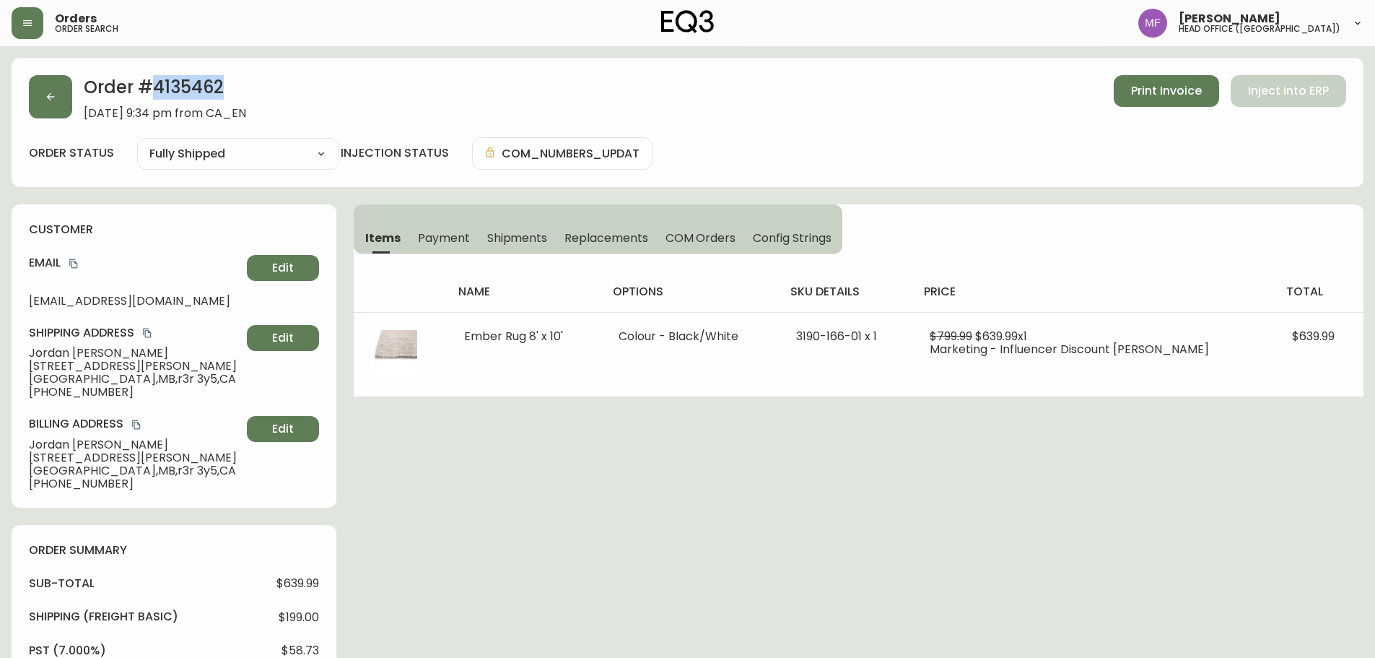
click at [181, 91] on h2 "Order # 4135462" at bounding box center [165, 91] width 162 height 32
click at [189, 93] on h2 "Order # 4135462" at bounding box center [165, 91] width 162 height 32
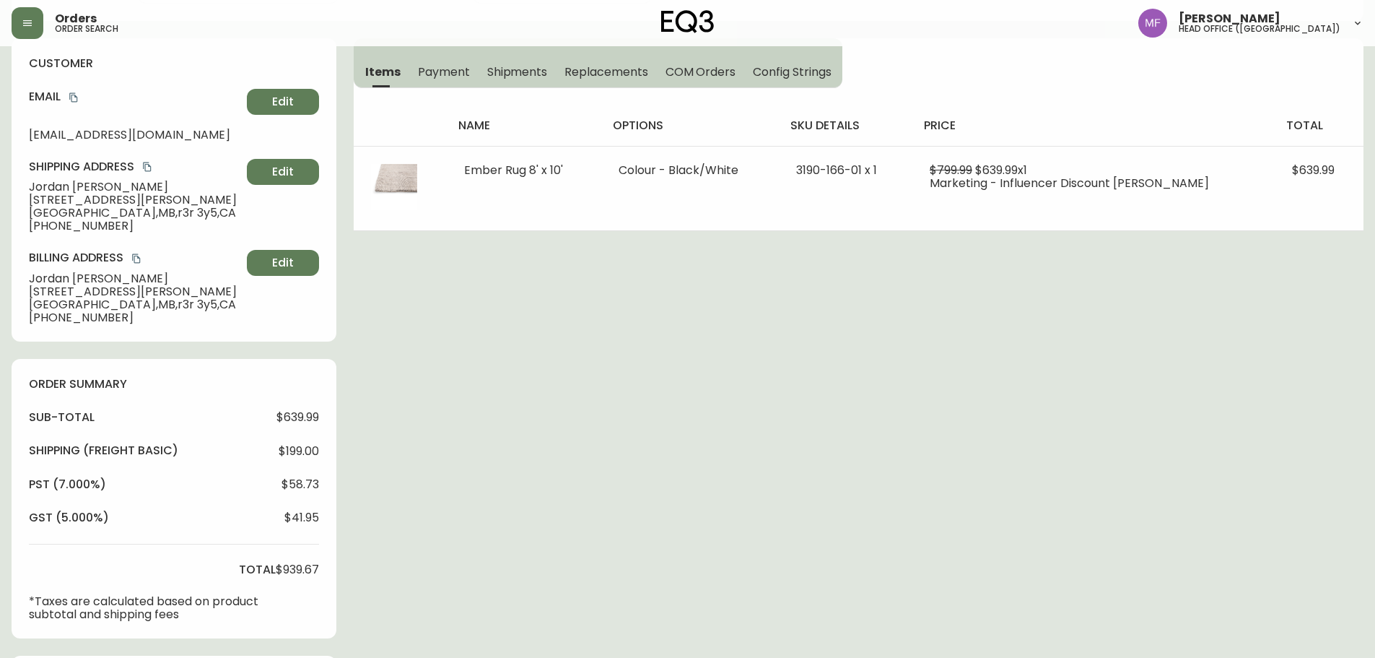
scroll to position [433, 0]
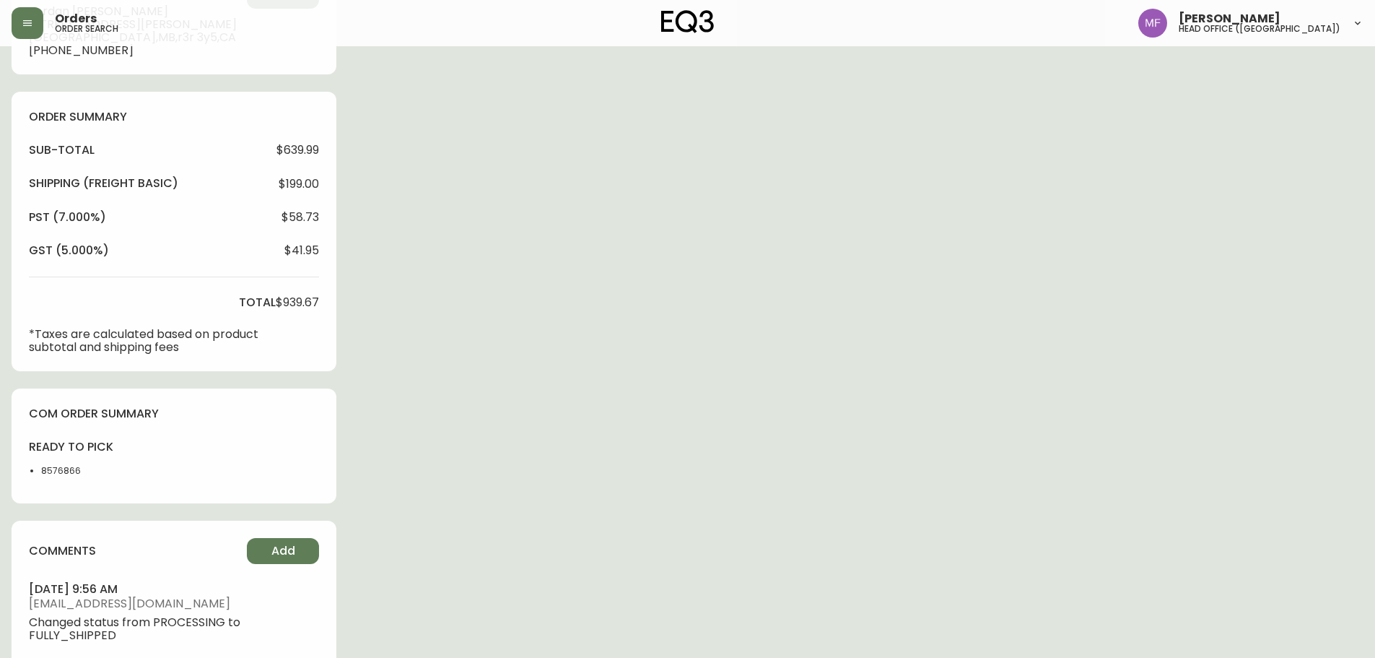
click at [69, 471] on li "8576866" at bounding box center [77, 470] width 73 height 13
click at [503, 429] on div "Order # 4135462 September 18, 2025 at 9:34 pm from CA_EN Print Invoice Inject i…" at bounding box center [688, 194] width 1352 height 1139
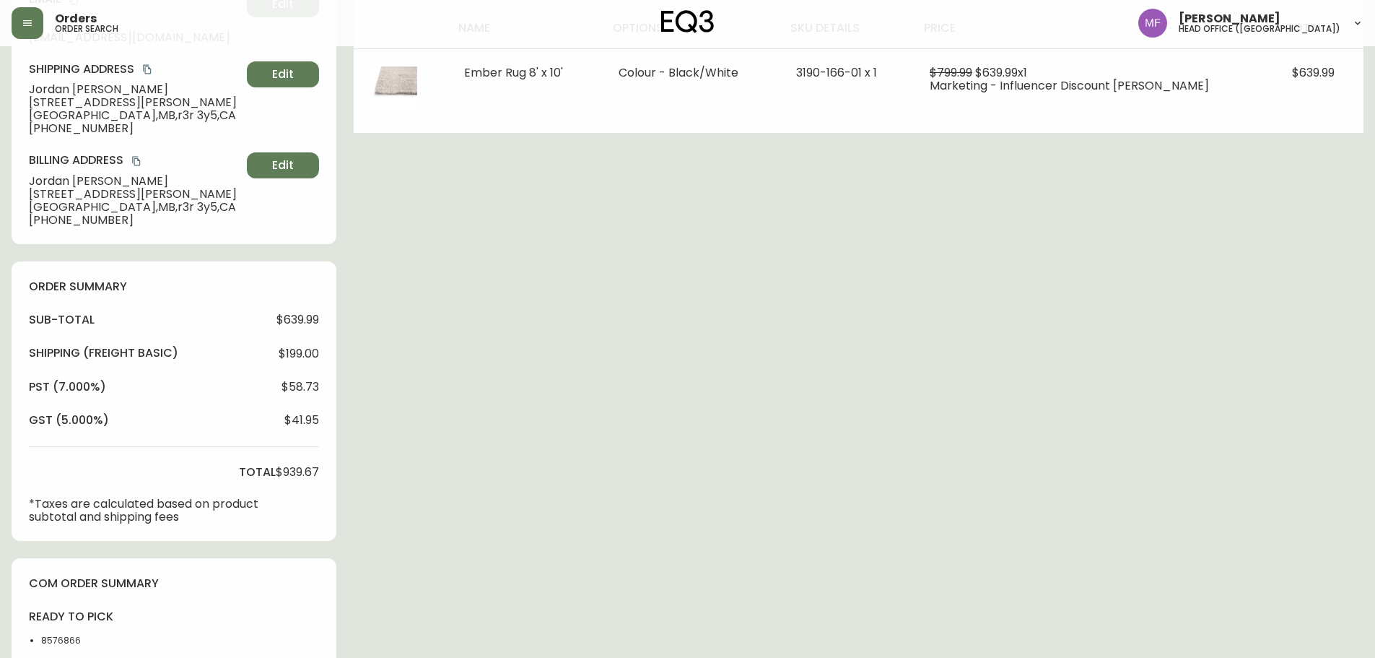
scroll to position [0, 0]
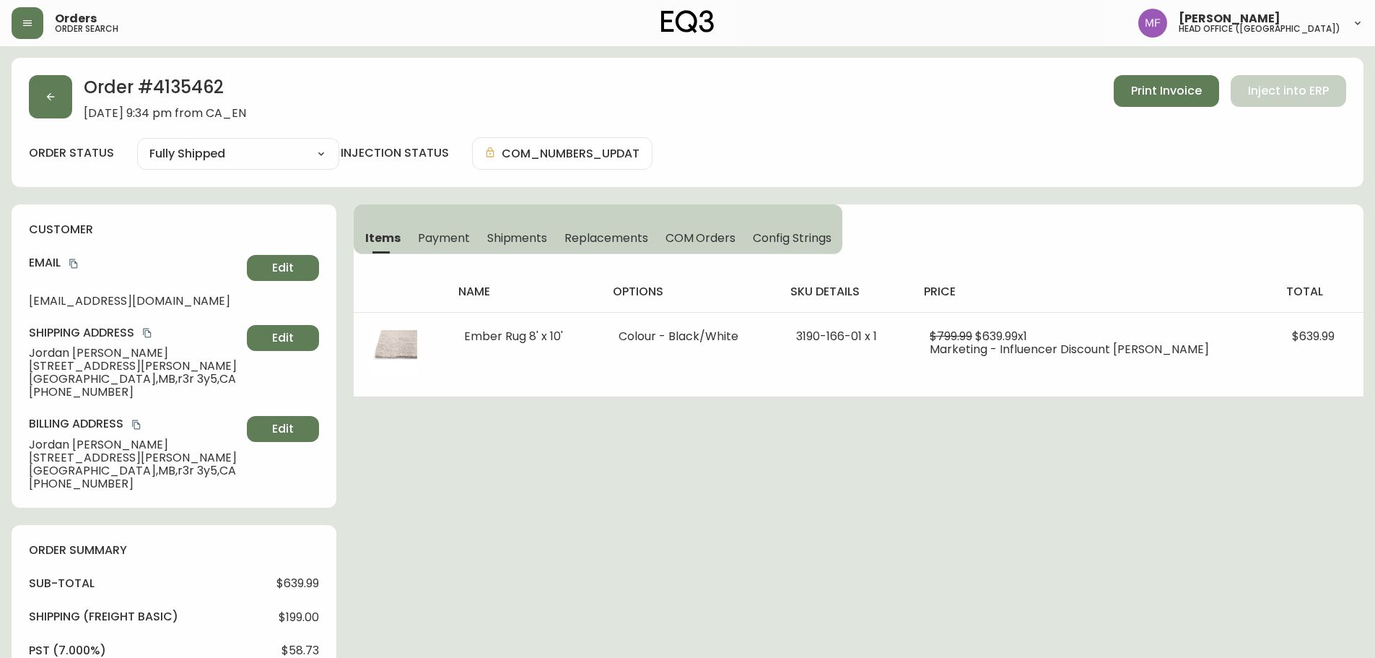
click at [149, 331] on icon "copy" at bounding box center [147, 333] width 10 height 10
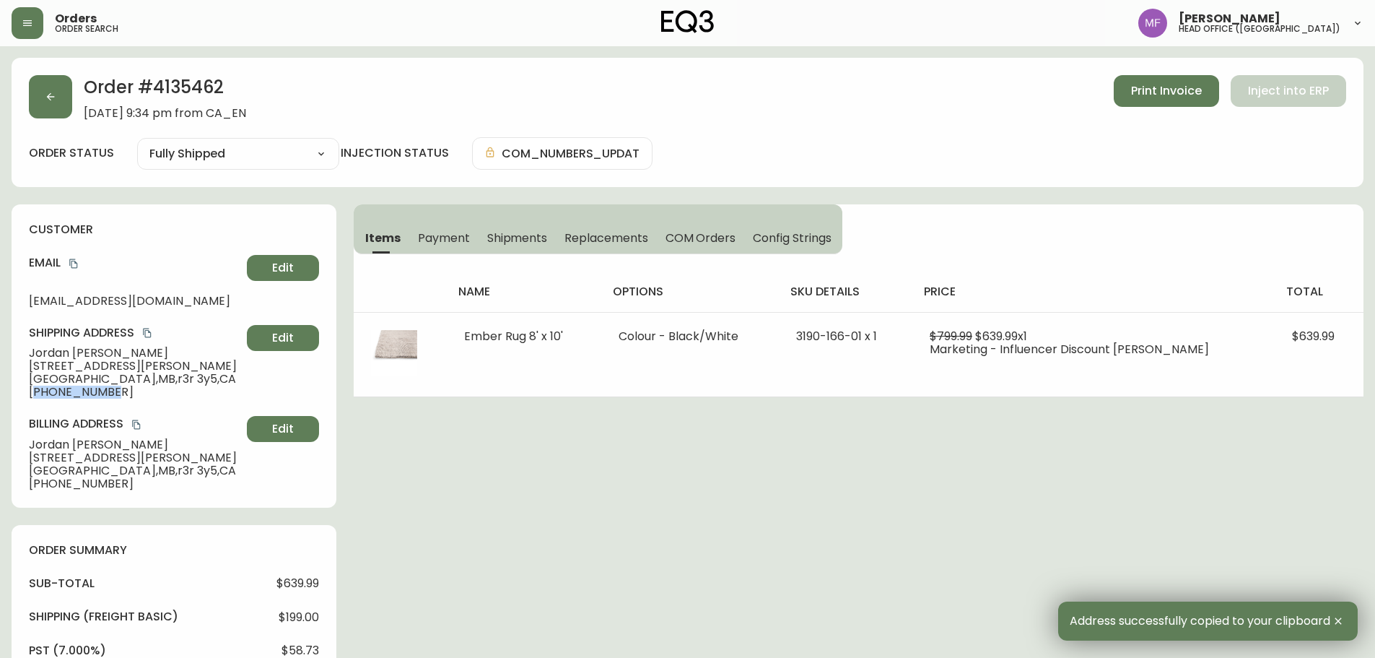
drag, startPoint x: 112, startPoint y: 396, endPoint x: 36, endPoint y: 395, distance: 75.8
click at [36, 395] on span "+12042981184" at bounding box center [135, 392] width 212 height 13
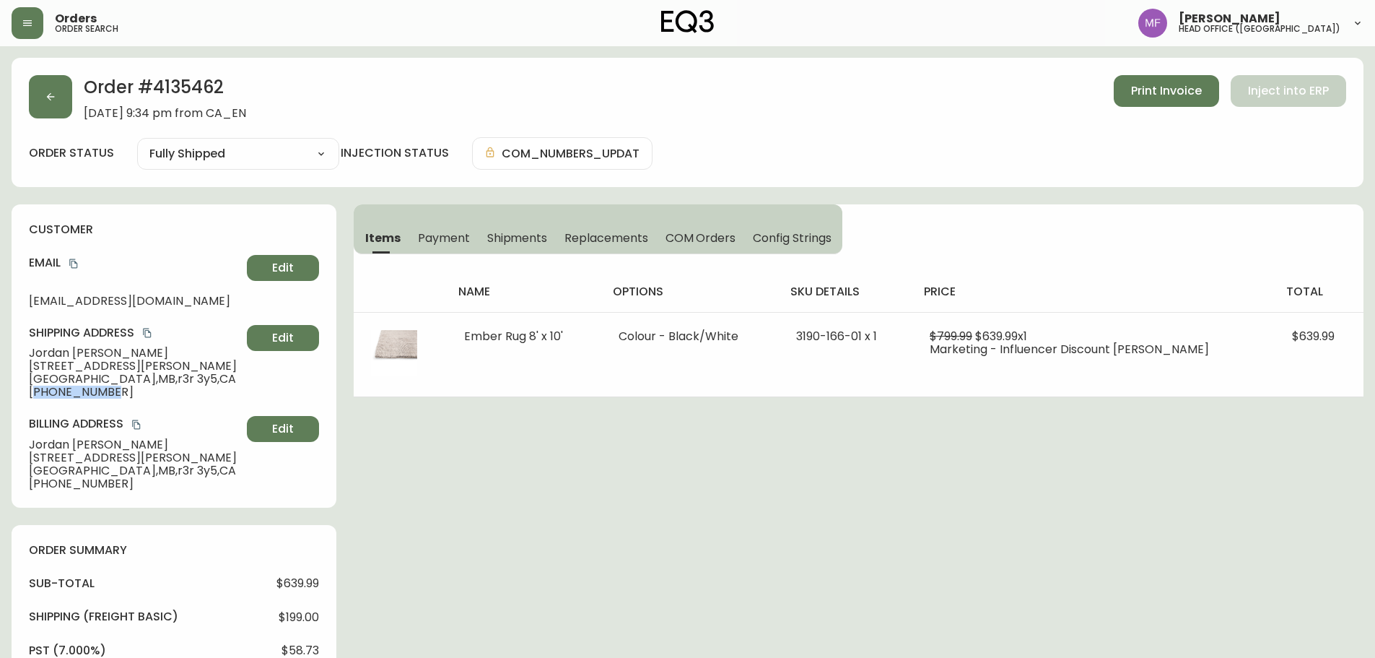
click at [108, 399] on div "customer Email jordan@sooveritshop.com Edit Shipping Address Jordan Blair 3 Cro…" at bounding box center [174, 355] width 325 height 303
drag, startPoint x: 113, startPoint y: 393, endPoint x: 7, endPoint y: 393, distance: 106.1
click at [7, 393] on main "Order # 4135462 September 18, 2025 at 9:34 pm from CA_EN Print Invoice Inject i…" at bounding box center [687, 621] width 1375 height 1151
click at [201, 81] on h2 "Order # 4135462" at bounding box center [165, 91] width 162 height 32
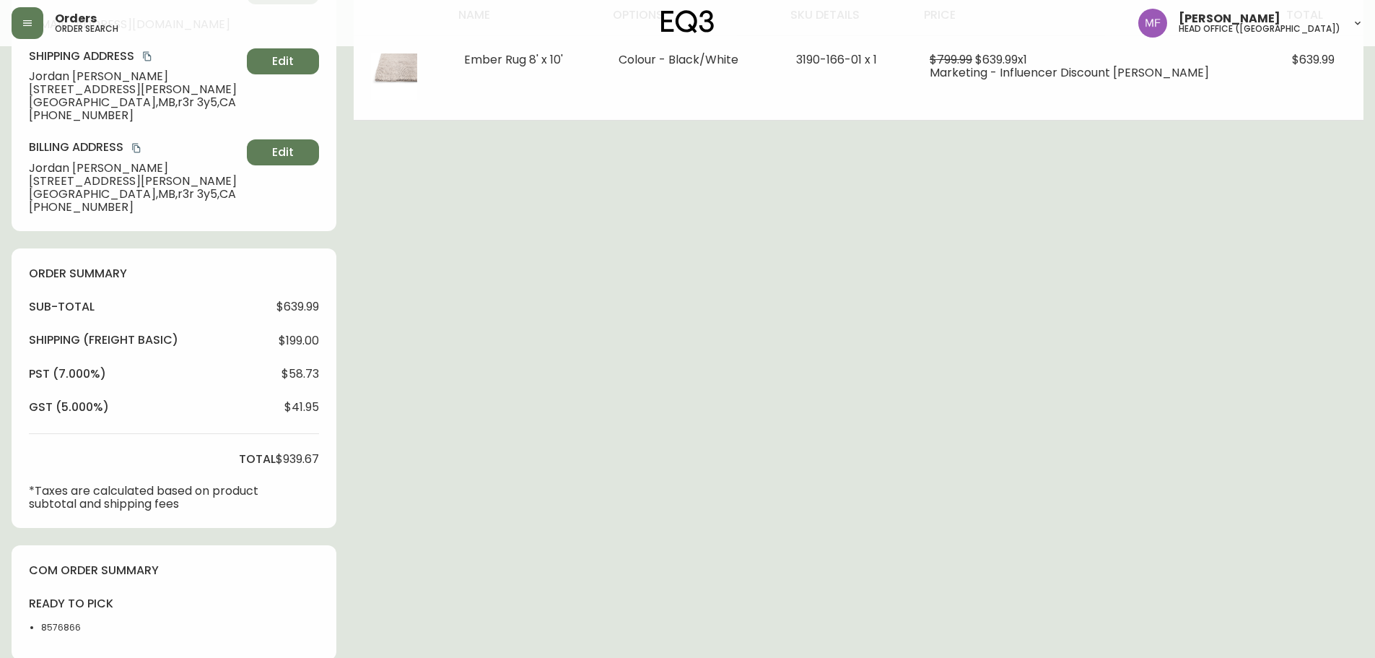
scroll to position [539, 0]
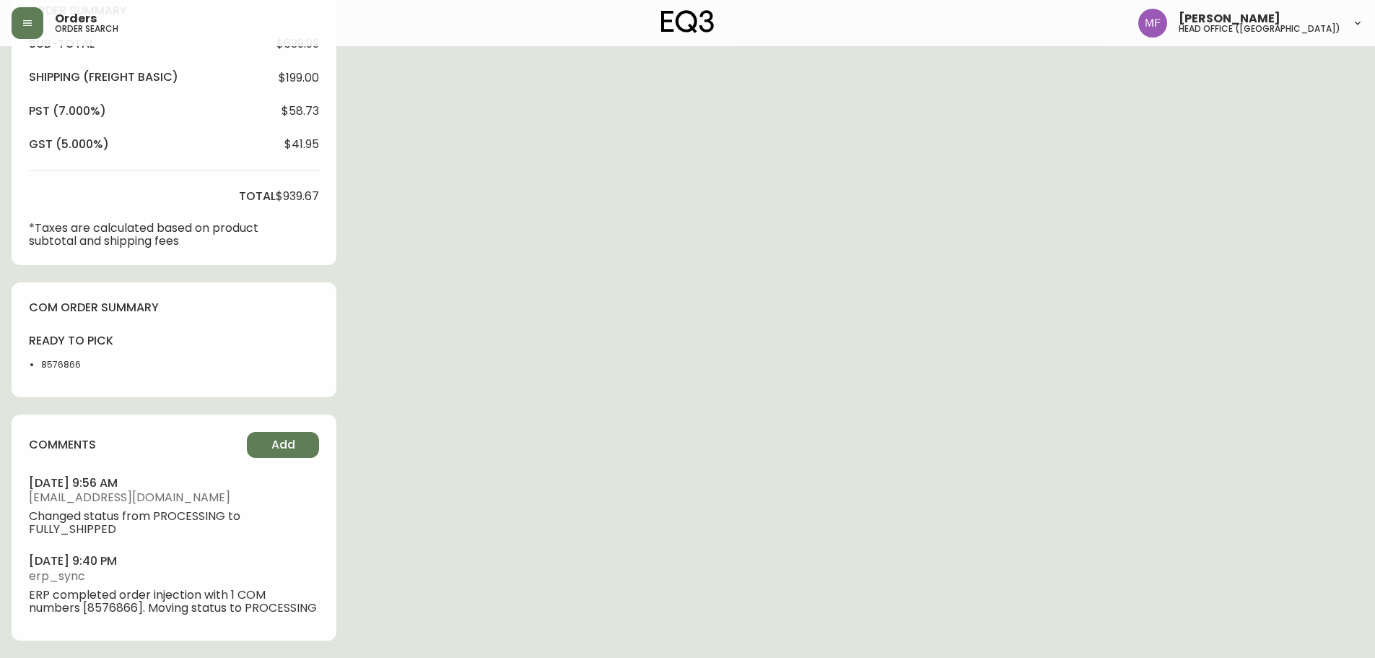
click at [48, 370] on li "8576866" at bounding box center [77, 364] width 73 height 13
click at [474, 338] on div "Order # 4135462 September 18, 2025 at 9:34 pm from CA_EN Print Invoice Inject i…" at bounding box center [688, 87] width 1352 height 1139
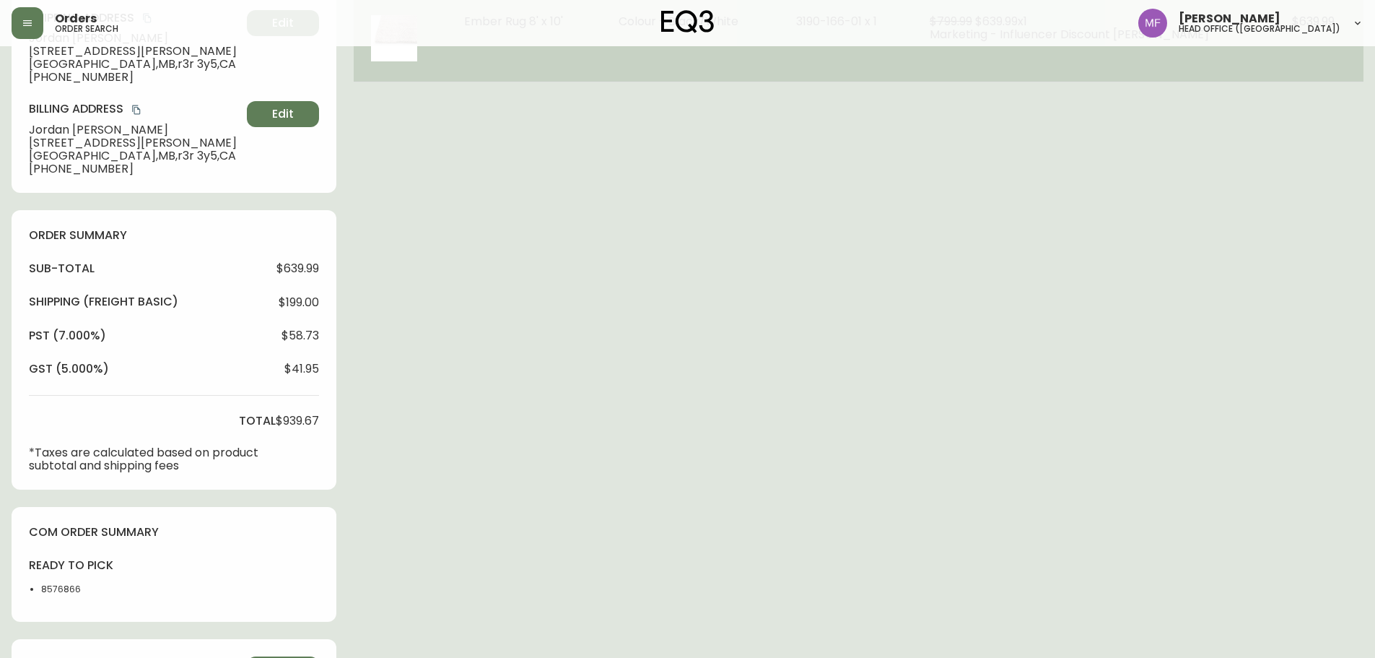
scroll to position [34, 0]
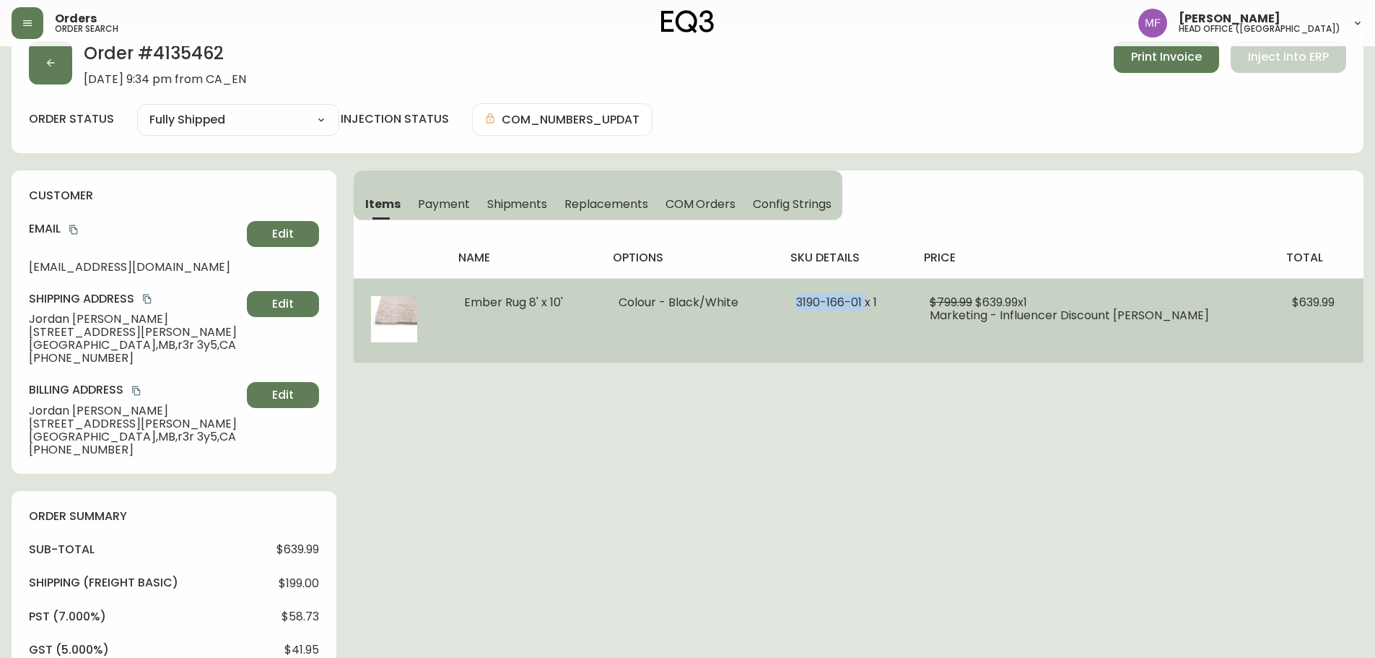
drag, startPoint x: 874, startPoint y: 301, endPoint x: 806, endPoint y: 301, distance: 67.9
click at [806, 301] on span "3190-166-01 x 1" at bounding box center [836, 302] width 81 height 17
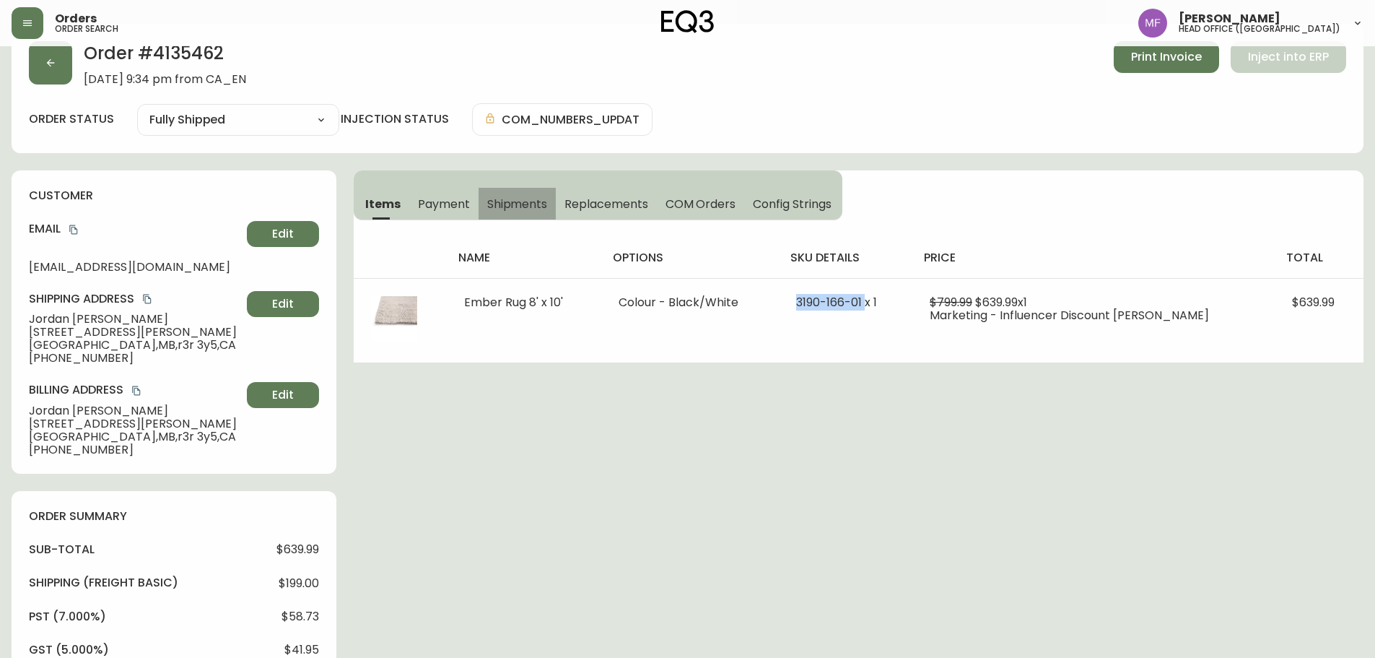
click at [510, 207] on span "Shipments" at bounding box center [517, 203] width 61 height 15
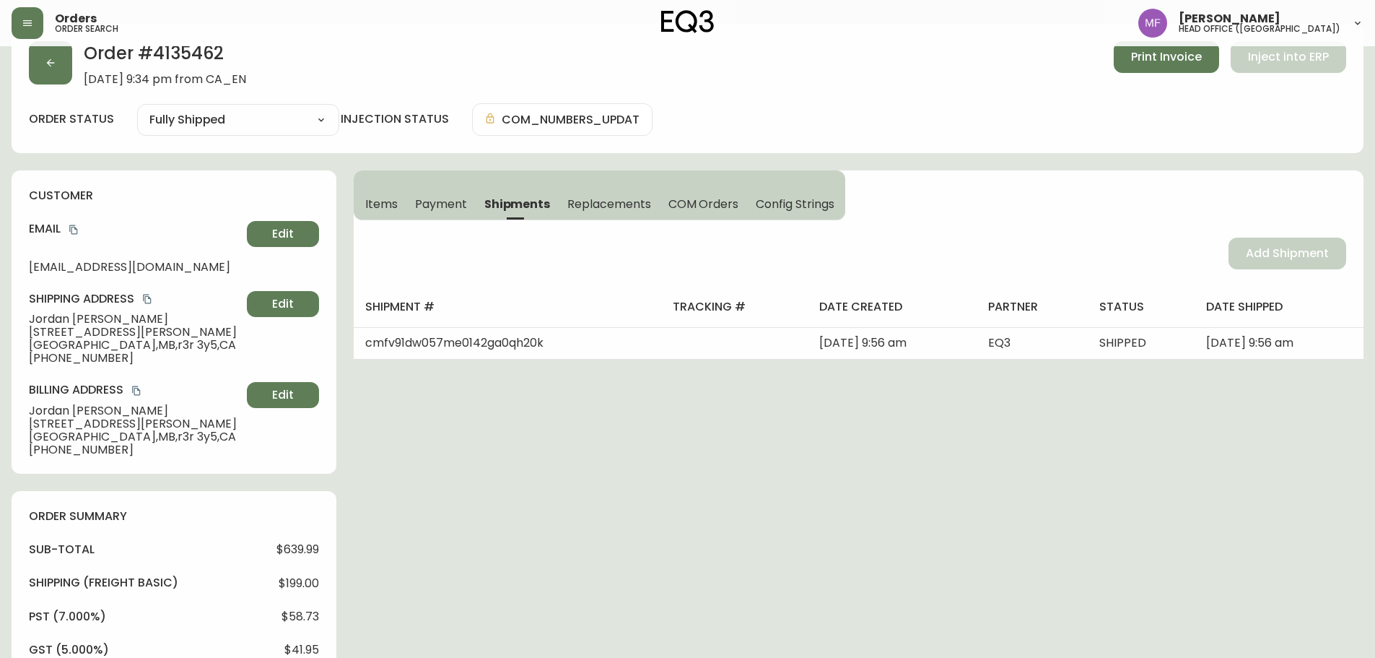
click at [378, 200] on span "Items" at bounding box center [381, 203] width 32 height 15
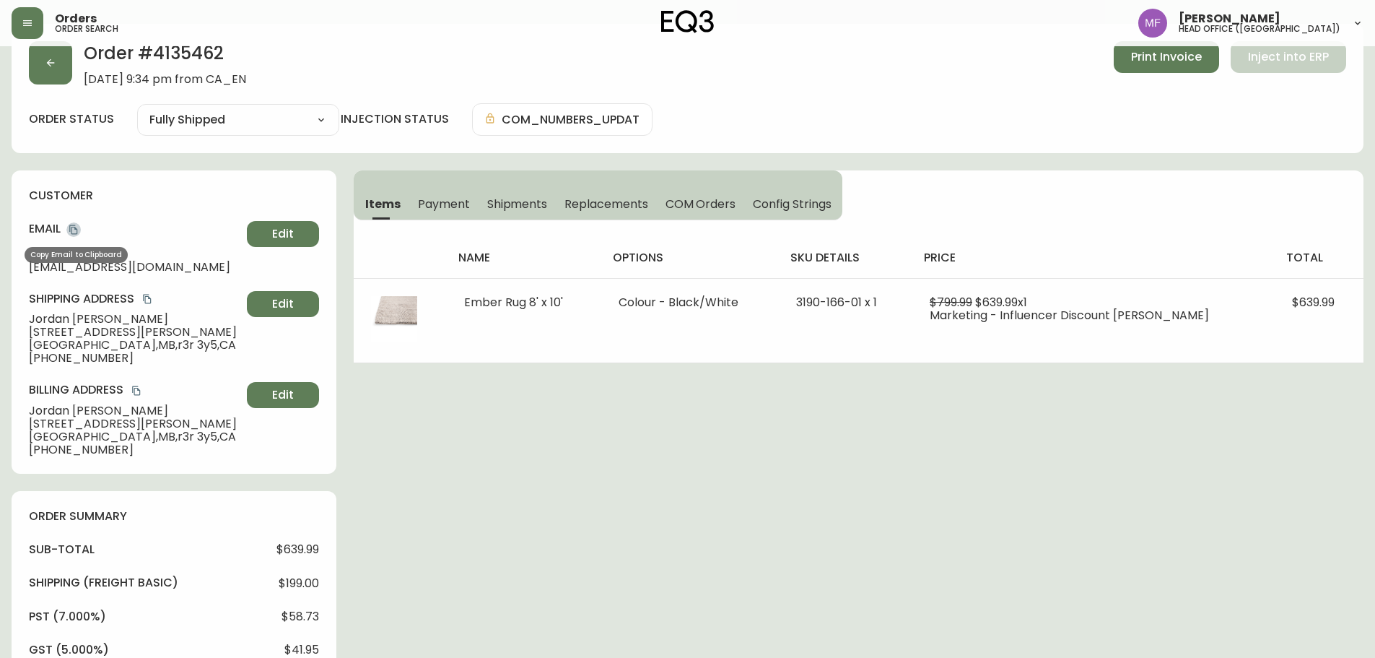
click at [73, 230] on icon "copy" at bounding box center [74, 230] width 10 height 10
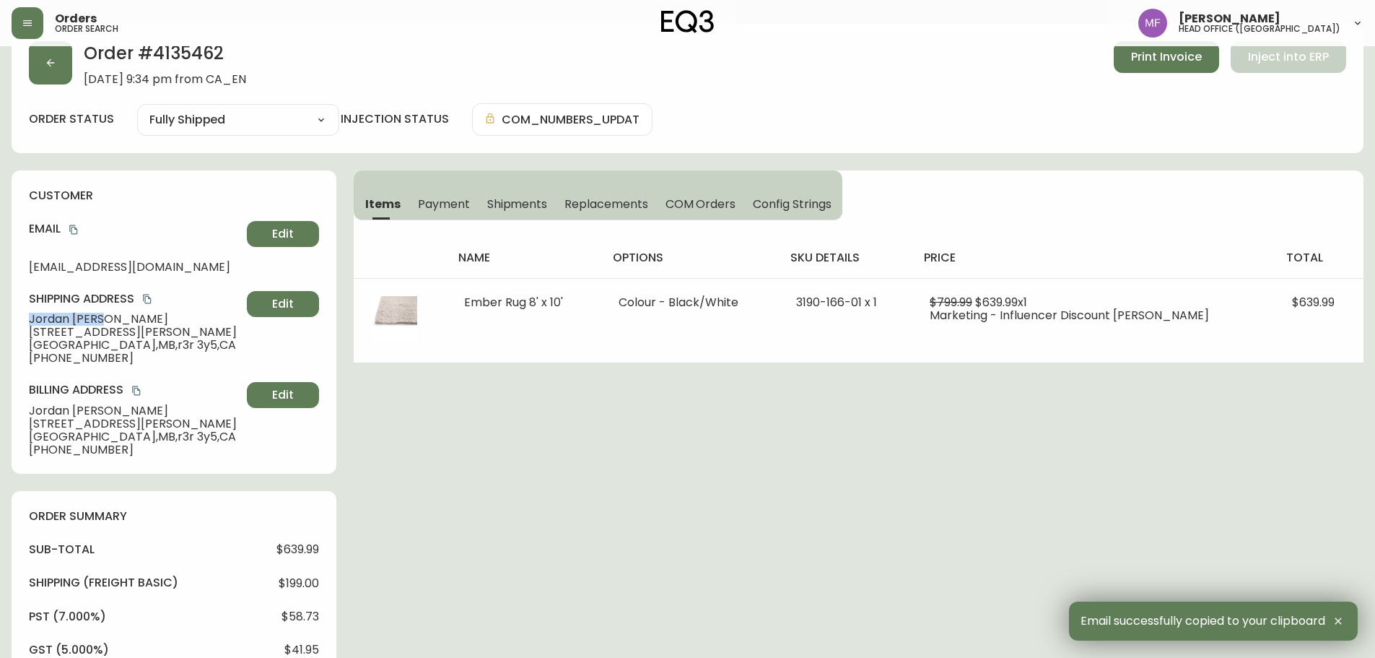
drag, startPoint x: 125, startPoint y: 318, endPoint x: 12, endPoint y: 318, distance: 112.6
click at [12, 318] on div "customer Email jordan@sooveritshop.com Edit Shipping Address Jordan Blair 3 Cro…" at bounding box center [174, 321] width 325 height 303
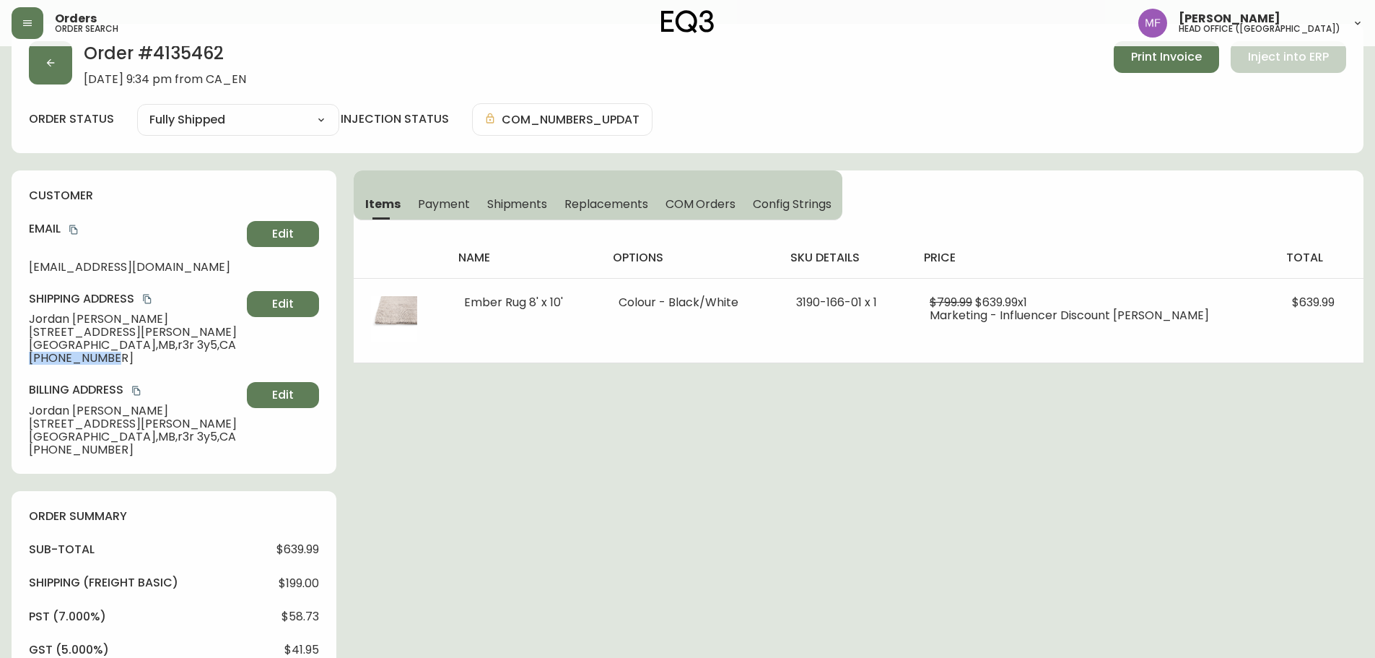
drag, startPoint x: 128, startPoint y: 359, endPoint x: 21, endPoint y: 359, distance: 106.9
click at [21, 359] on div "customer Email jordan@sooveritshop.com Edit Shipping Address Jordan Blair 3 Cro…" at bounding box center [174, 321] width 325 height 303
click at [75, 227] on icon "copy" at bounding box center [73, 229] width 8 height 9
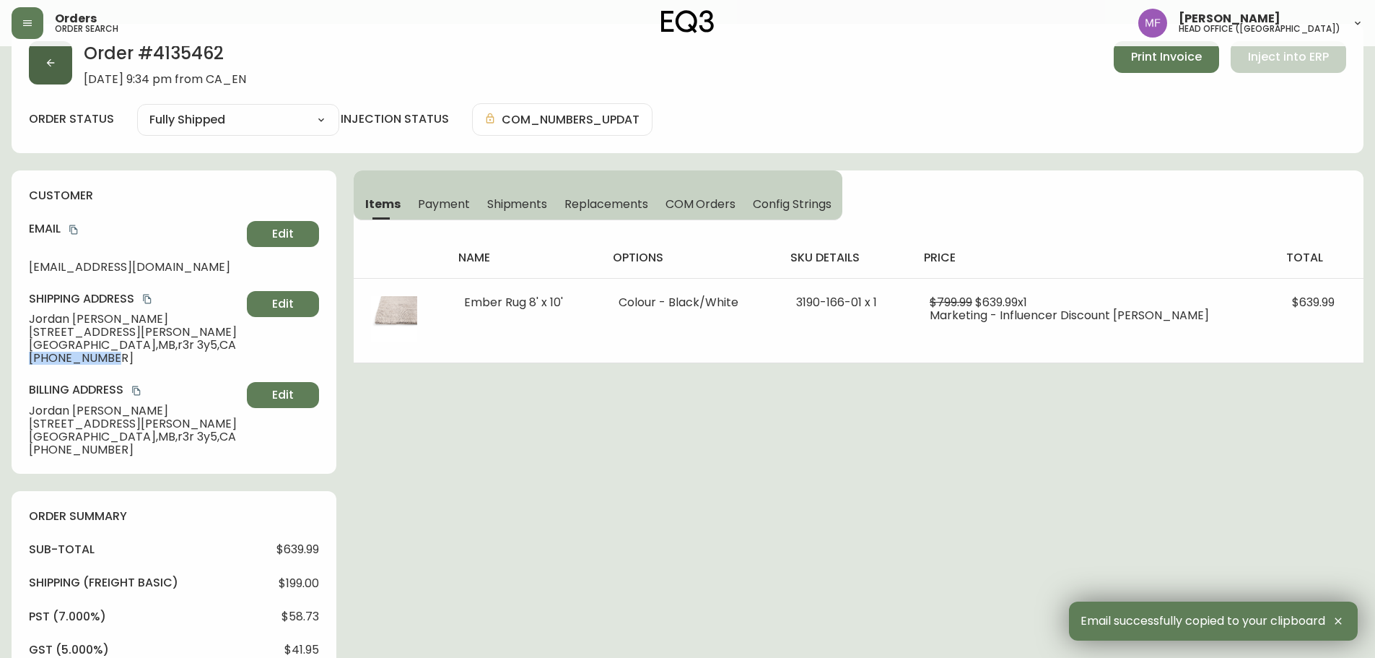
click at [51, 61] on icon "button" at bounding box center [51, 63] width 12 height 12
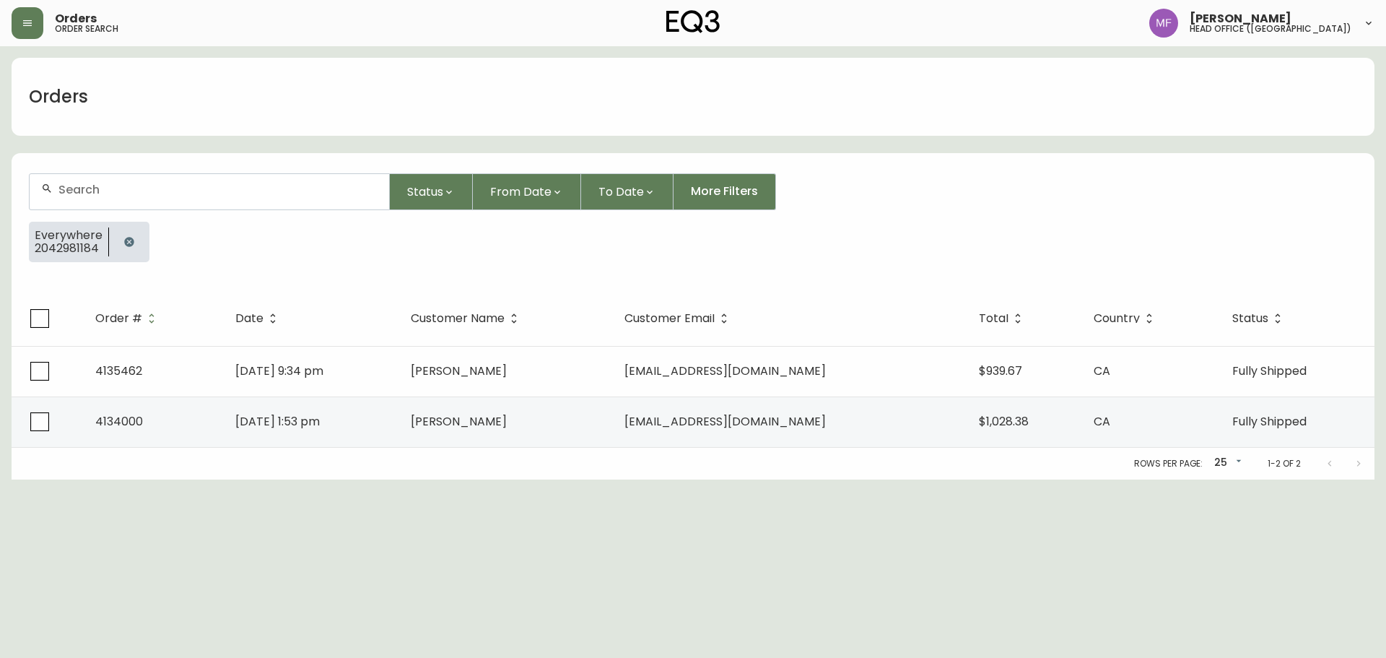
click at [133, 236] on icon "button" at bounding box center [129, 242] width 12 height 12
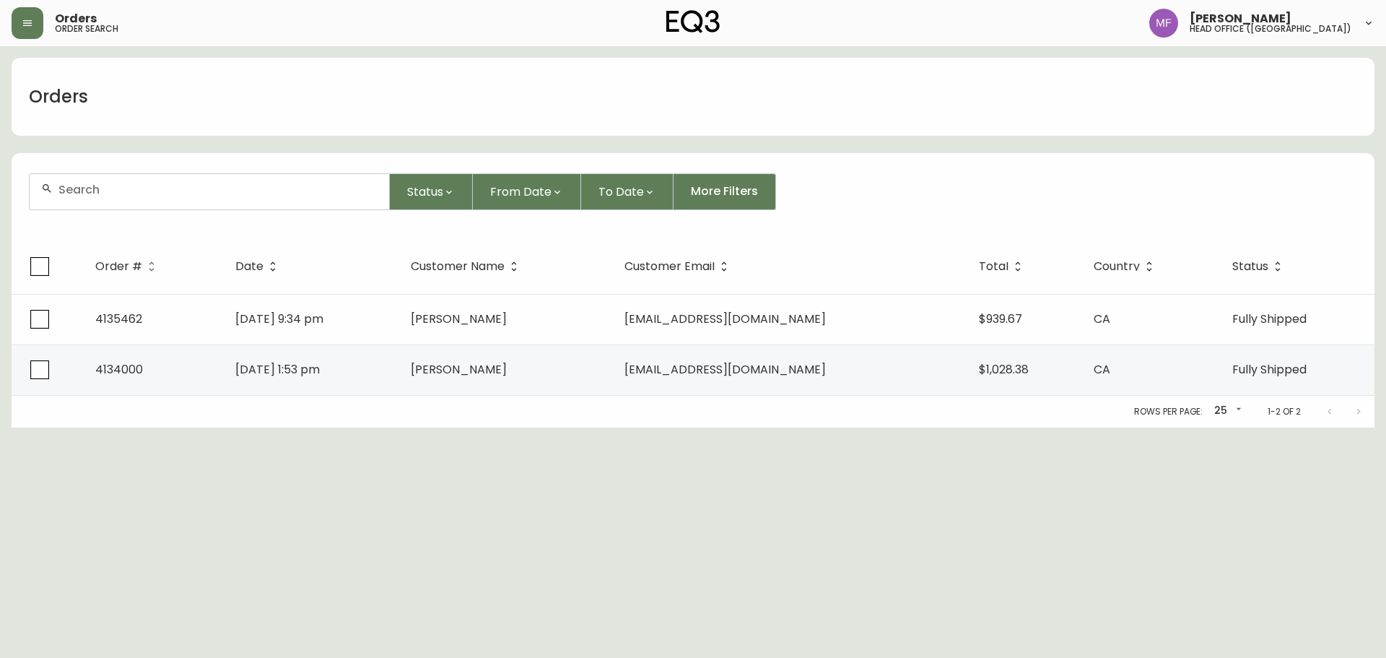
click at [126, 192] on input "text" at bounding box center [217, 190] width 319 height 14
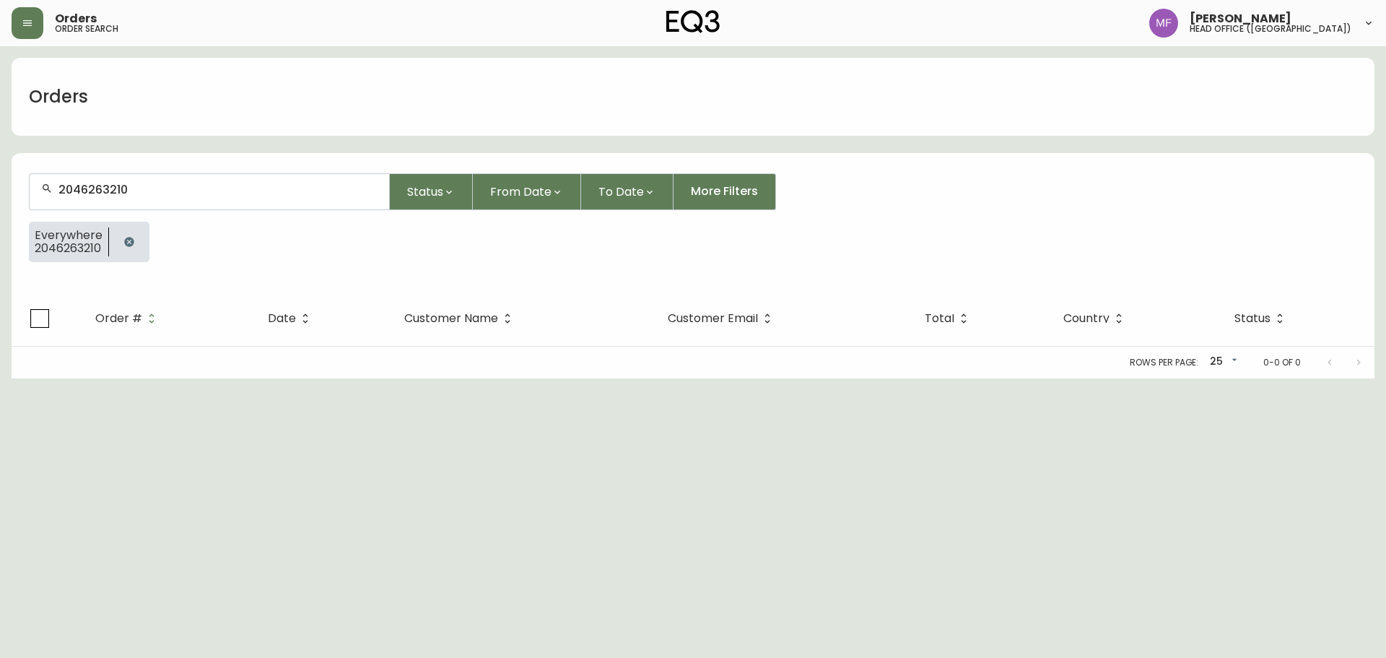
type input "2046263210"
click at [134, 241] on button "button" at bounding box center [129, 241] width 29 height 29
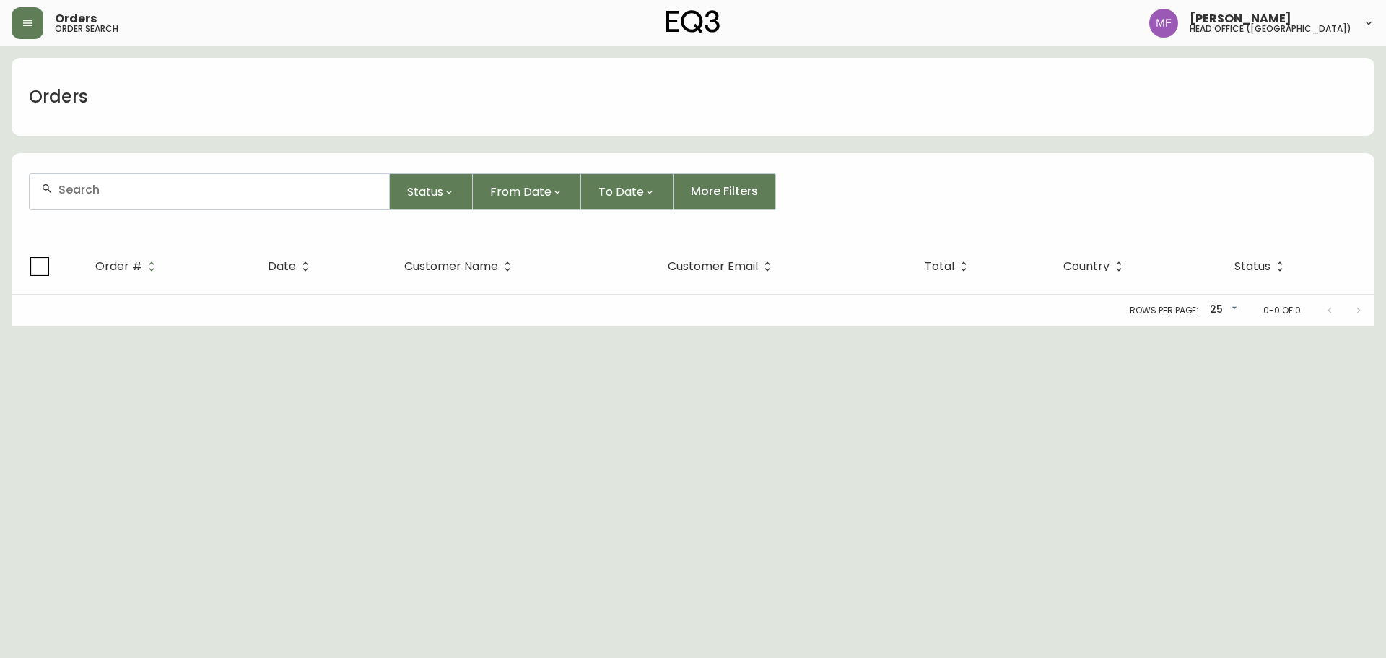
click at [139, 190] on input "text" at bounding box center [217, 190] width 319 height 14
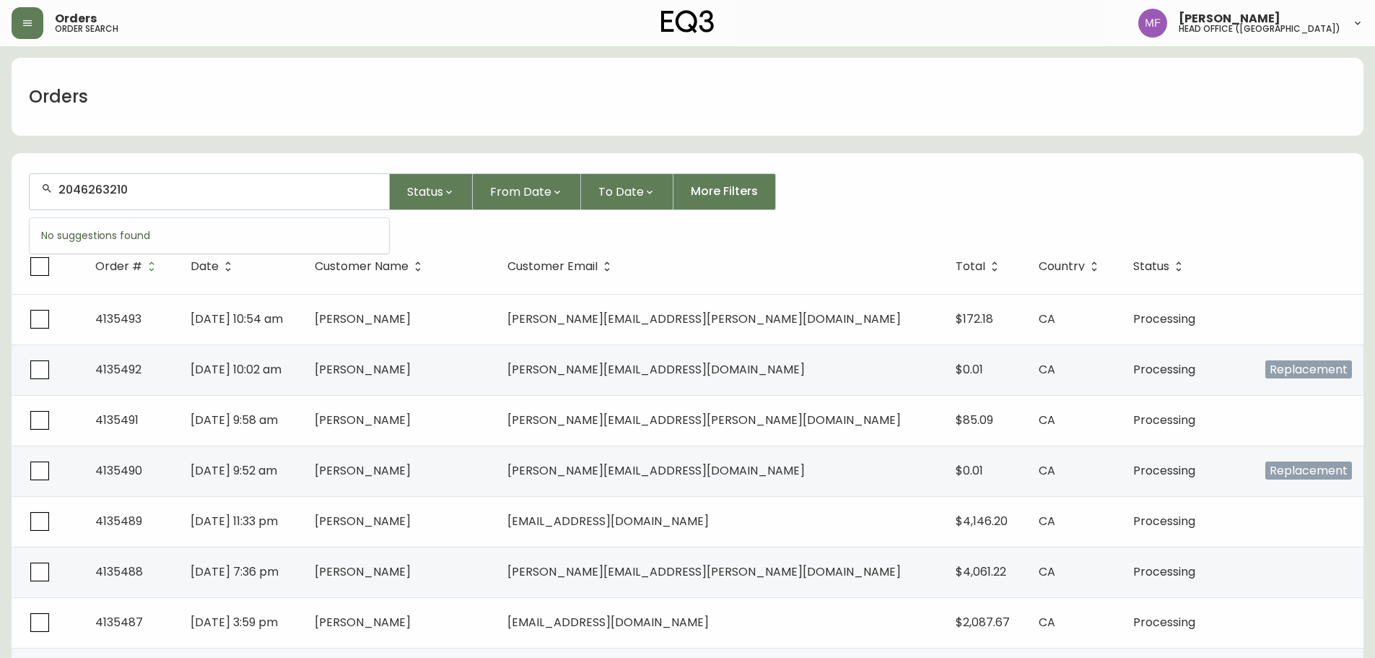
type input "2046263210"
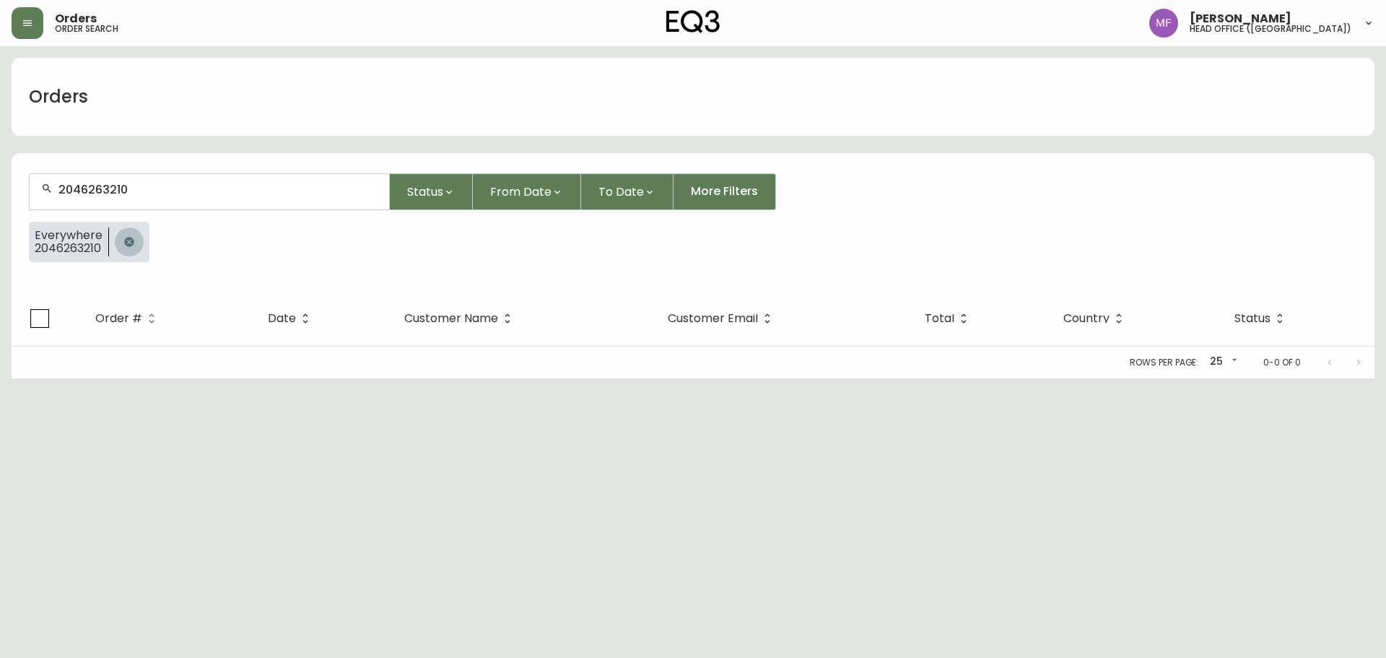
drag, startPoint x: 131, startPoint y: 240, endPoint x: 131, endPoint y: 219, distance: 20.9
click at [131, 240] on icon "button" at bounding box center [128, 241] width 9 height 9
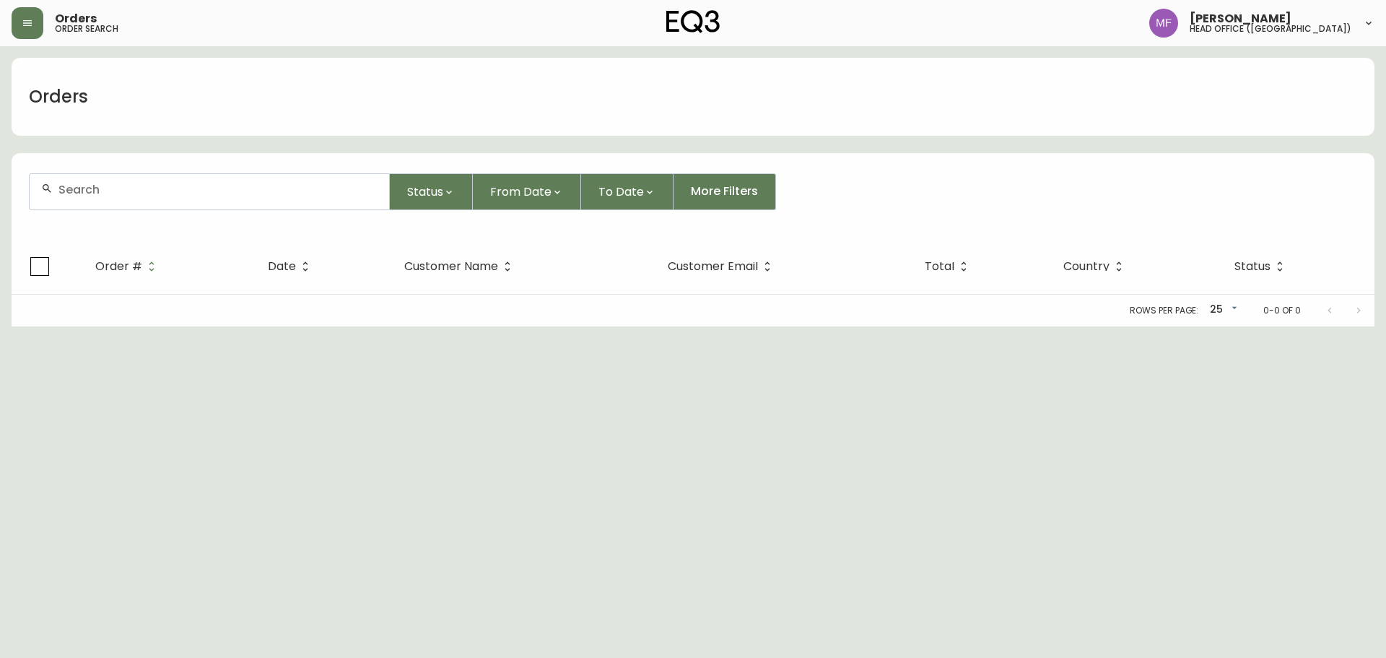
click at [131, 209] on div at bounding box center [210, 191] width 360 height 35
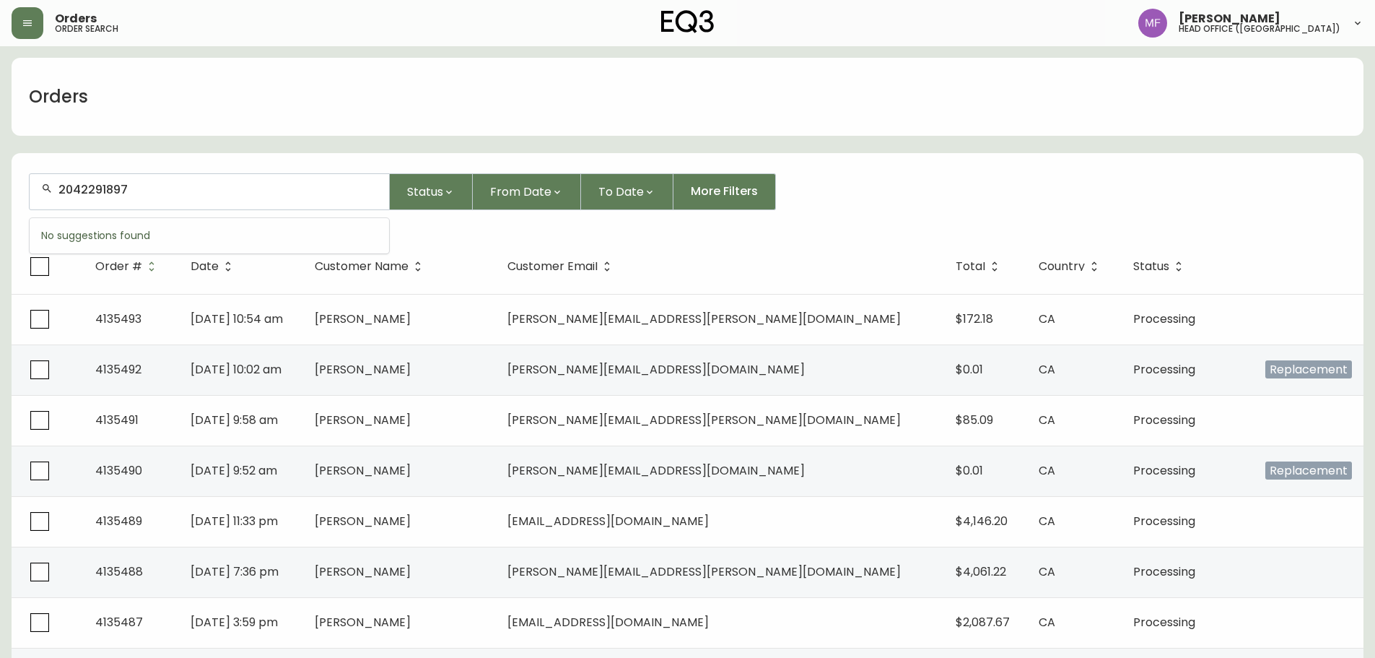
type input "2042291897"
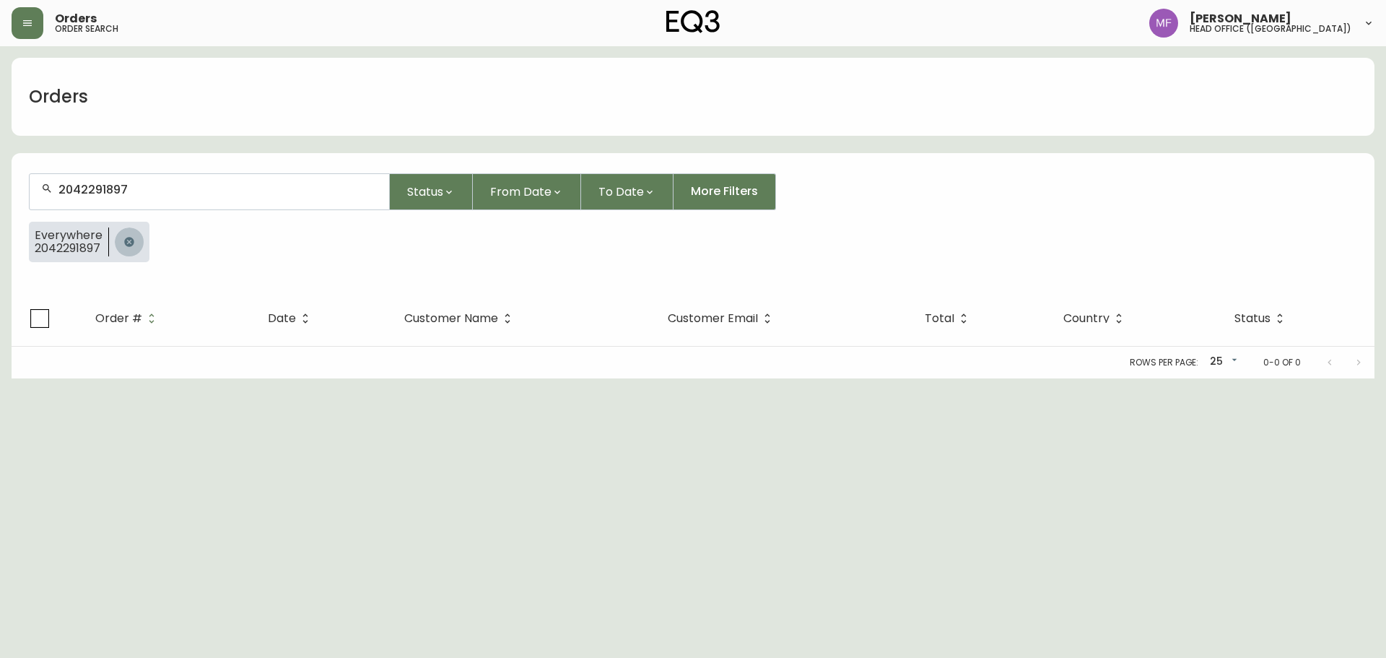
click at [126, 239] on icon "button" at bounding box center [128, 241] width 9 height 9
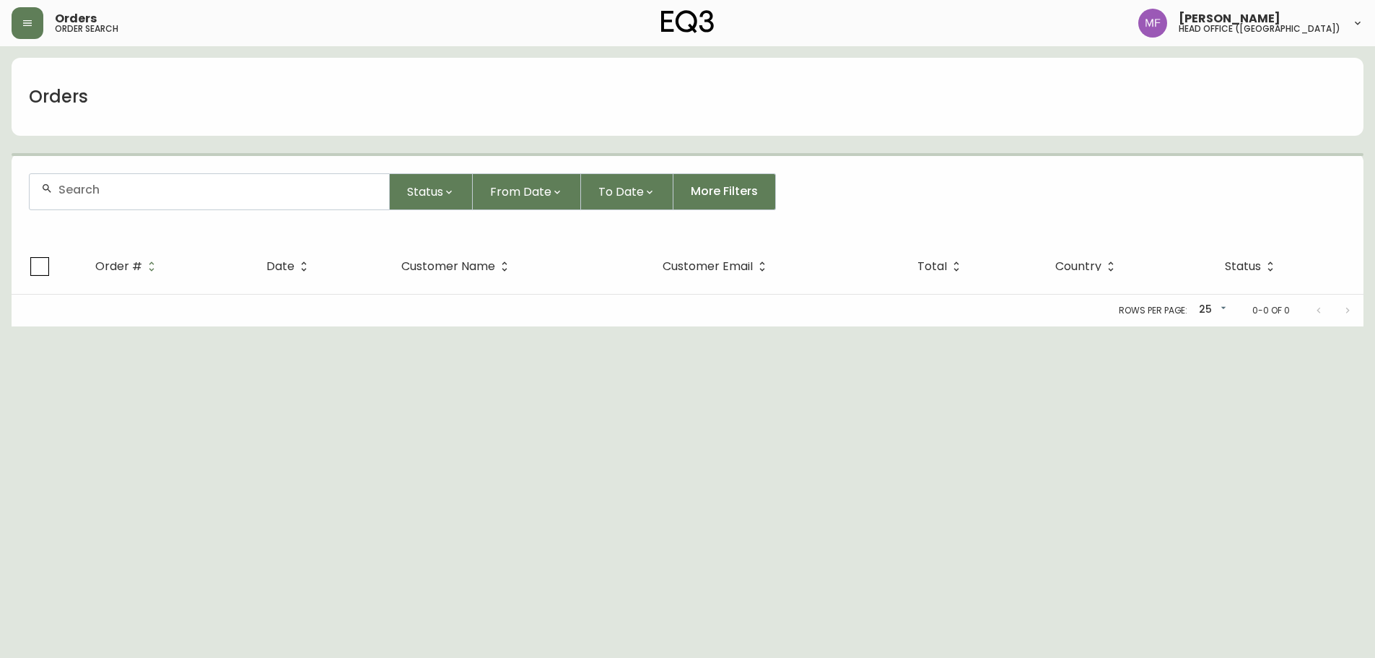
click at [122, 201] on div at bounding box center [210, 191] width 360 height 35
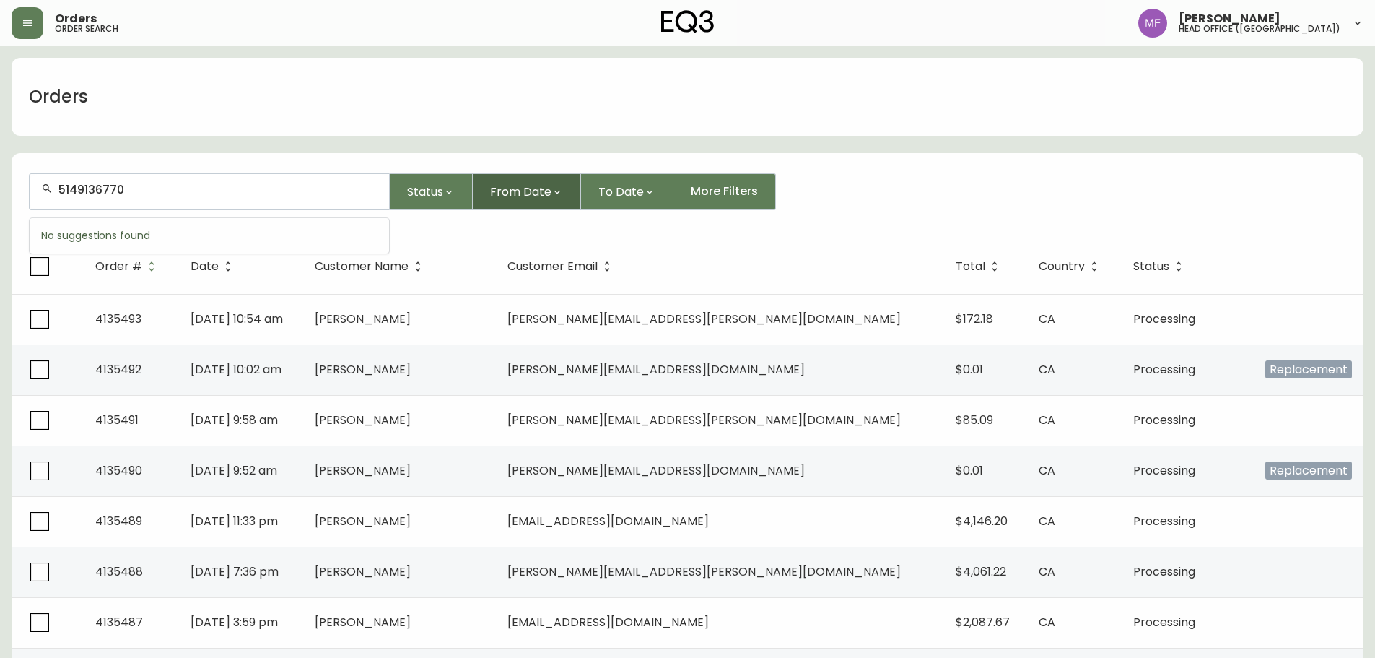
type input "5149136770"
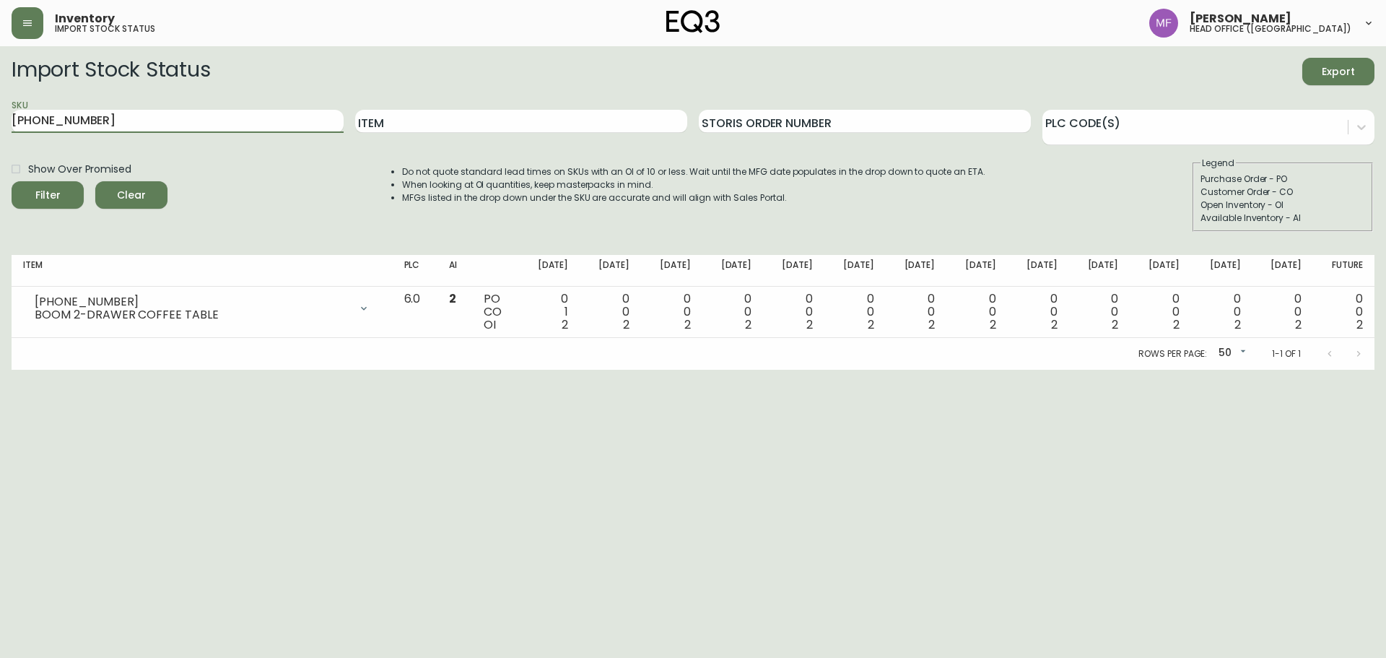
drag, startPoint x: 247, startPoint y: 118, endPoint x: 0, endPoint y: 126, distance: 247.1
click at [0, 126] on main "Import Stock Status Export SKU 6080-030-13 Item Storis Order Number PLC Code(s)…" at bounding box center [693, 207] width 1386 height 323
type input "[PHONE_NUMBER]"
click at [12, 181] on button "Filter" at bounding box center [48, 194] width 72 height 27
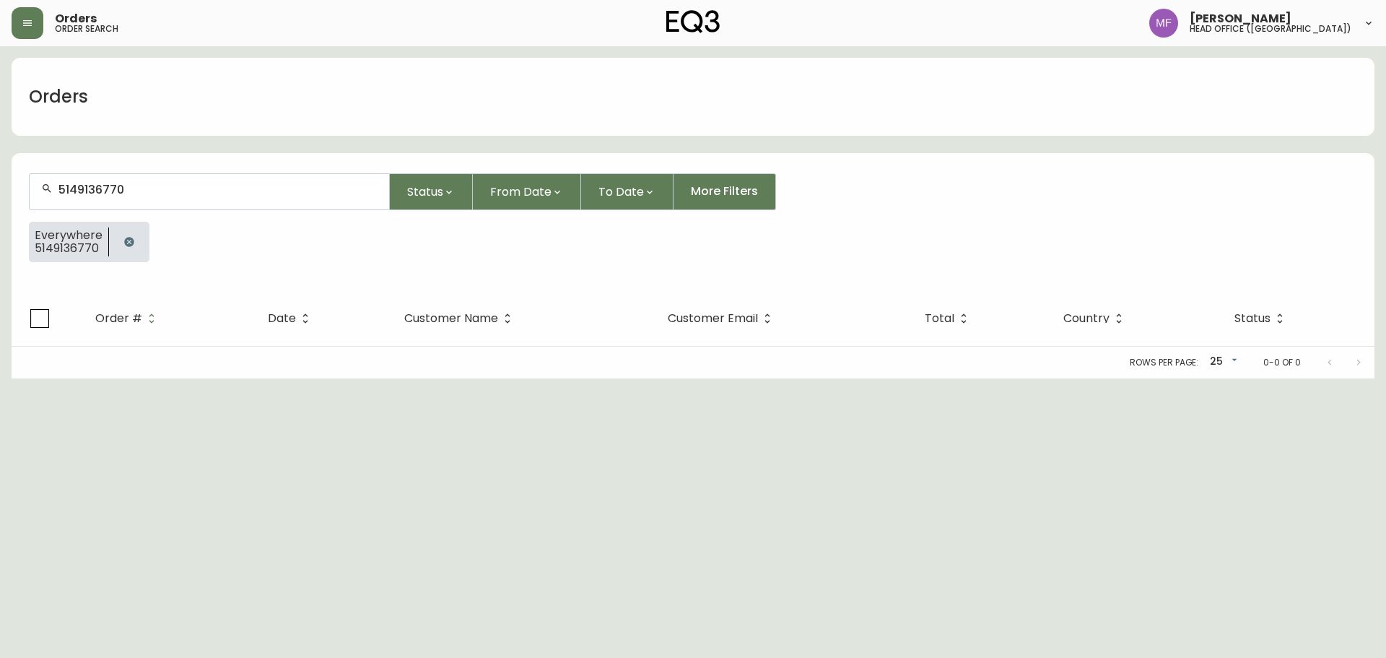
click at [127, 237] on icon "button" at bounding box center [129, 242] width 12 height 12
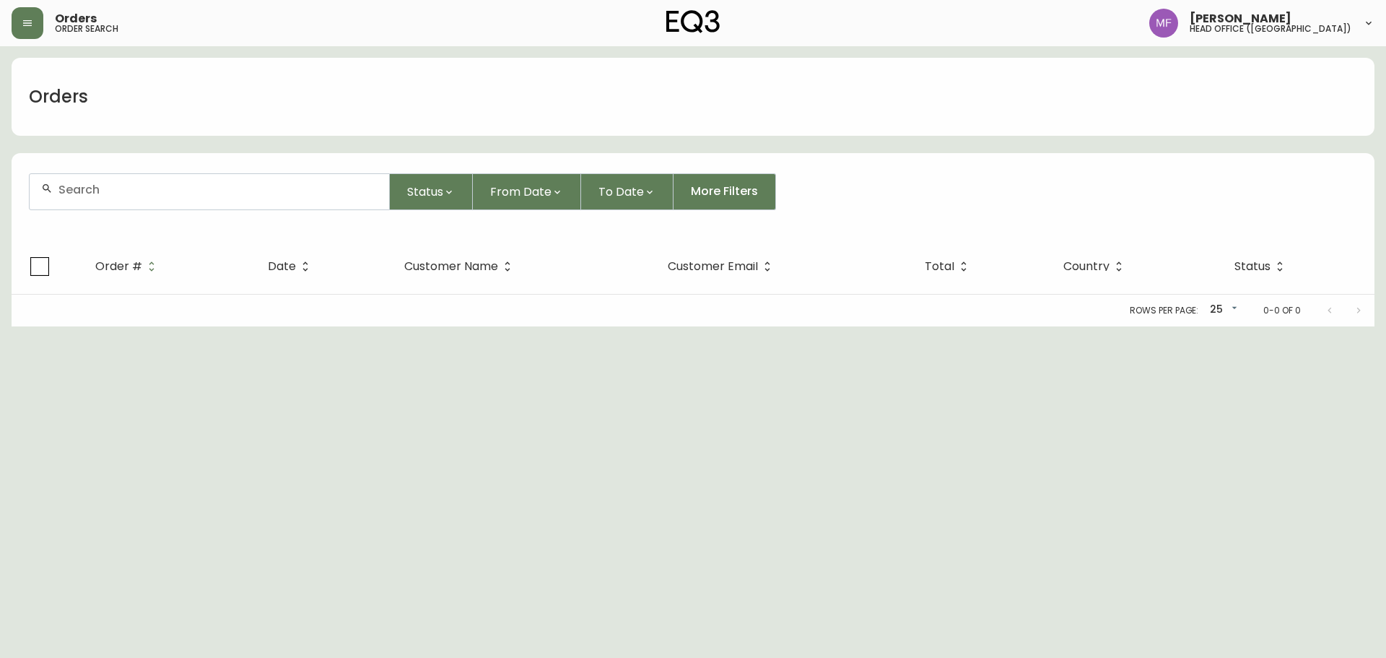
click at [118, 201] on div at bounding box center [210, 191] width 360 height 35
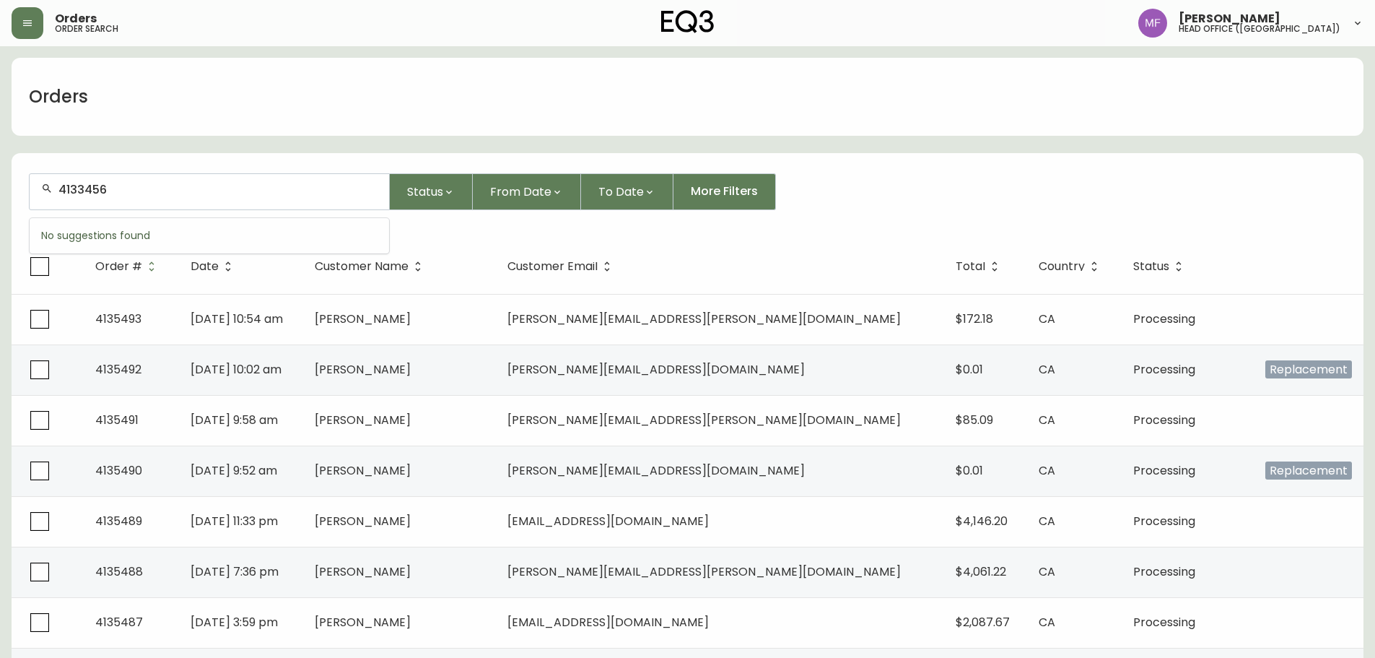
type input "4133456"
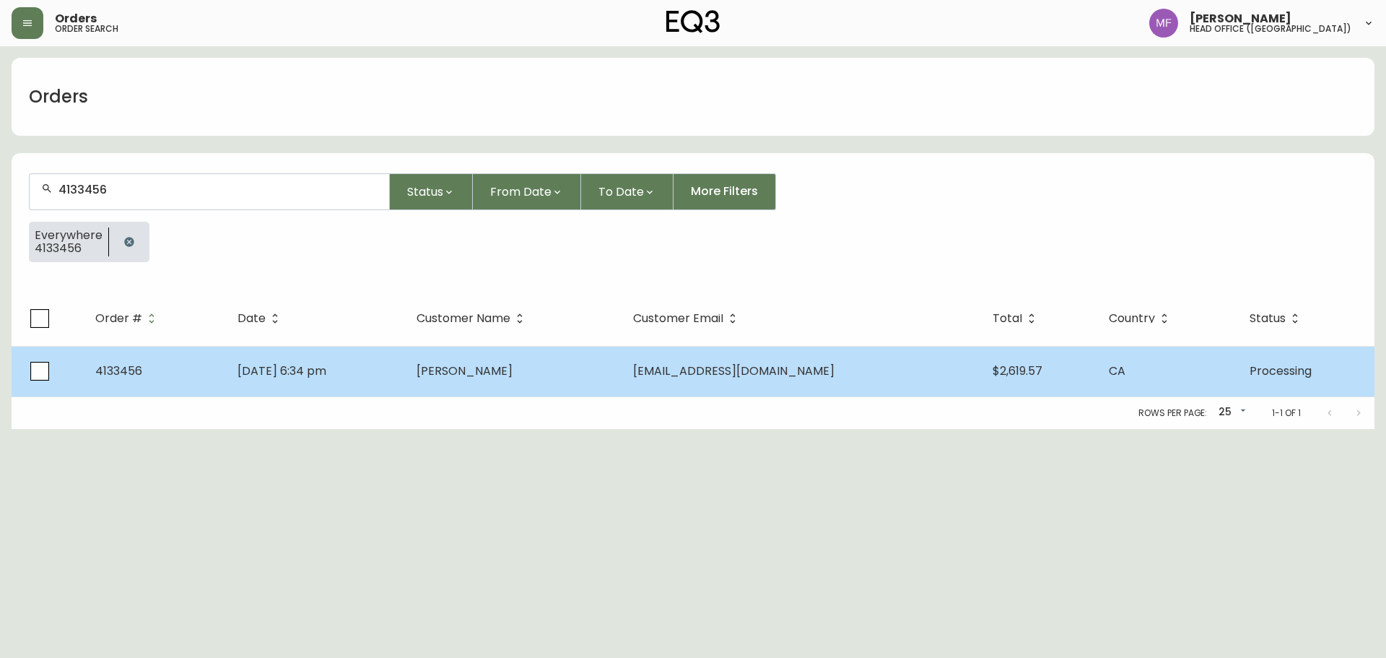
click at [405, 378] on td "May 31 2025, 6:34 pm" at bounding box center [315, 371] width 179 height 51
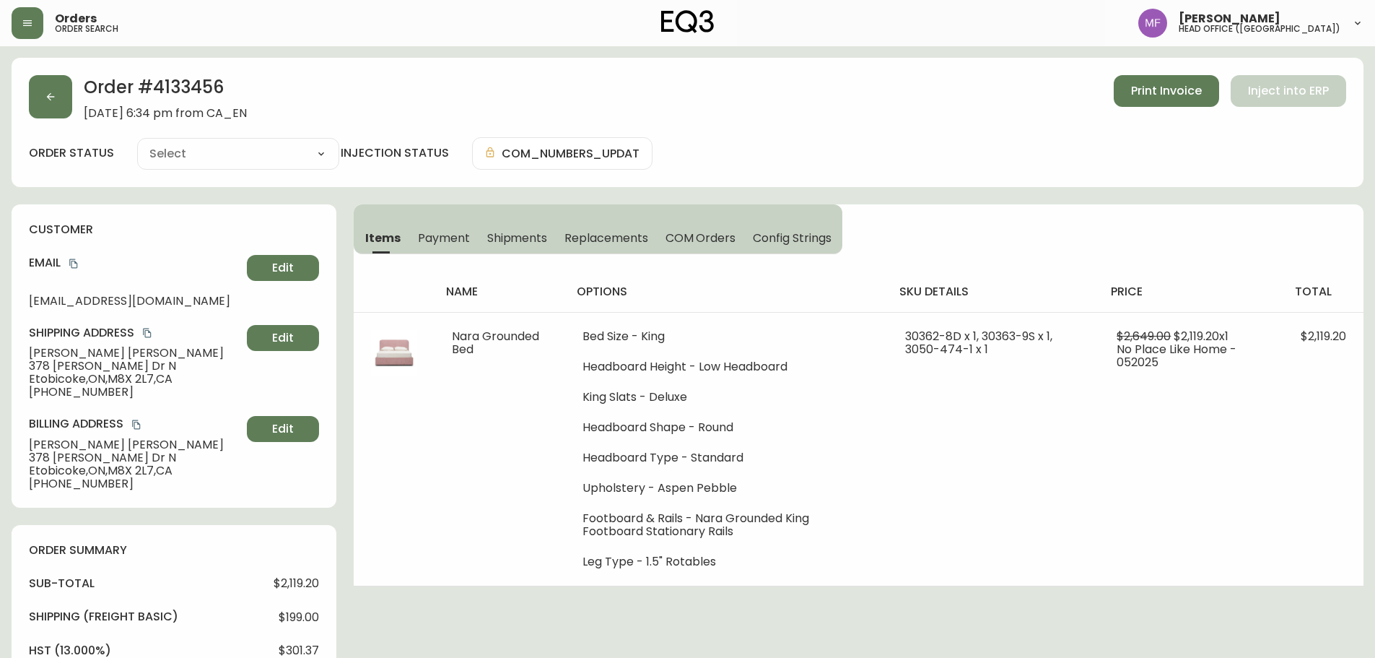
type input "Processing"
select select "PROCESSING"
drag, startPoint x: 91, startPoint y: 108, endPoint x: 81, endPoint y: 108, distance: 10.1
click at [89, 108] on span "May 31, 2025 at 6:34 pm from CA_EN" at bounding box center [165, 113] width 163 height 13
click at [46, 113] on button "button" at bounding box center [50, 96] width 43 height 43
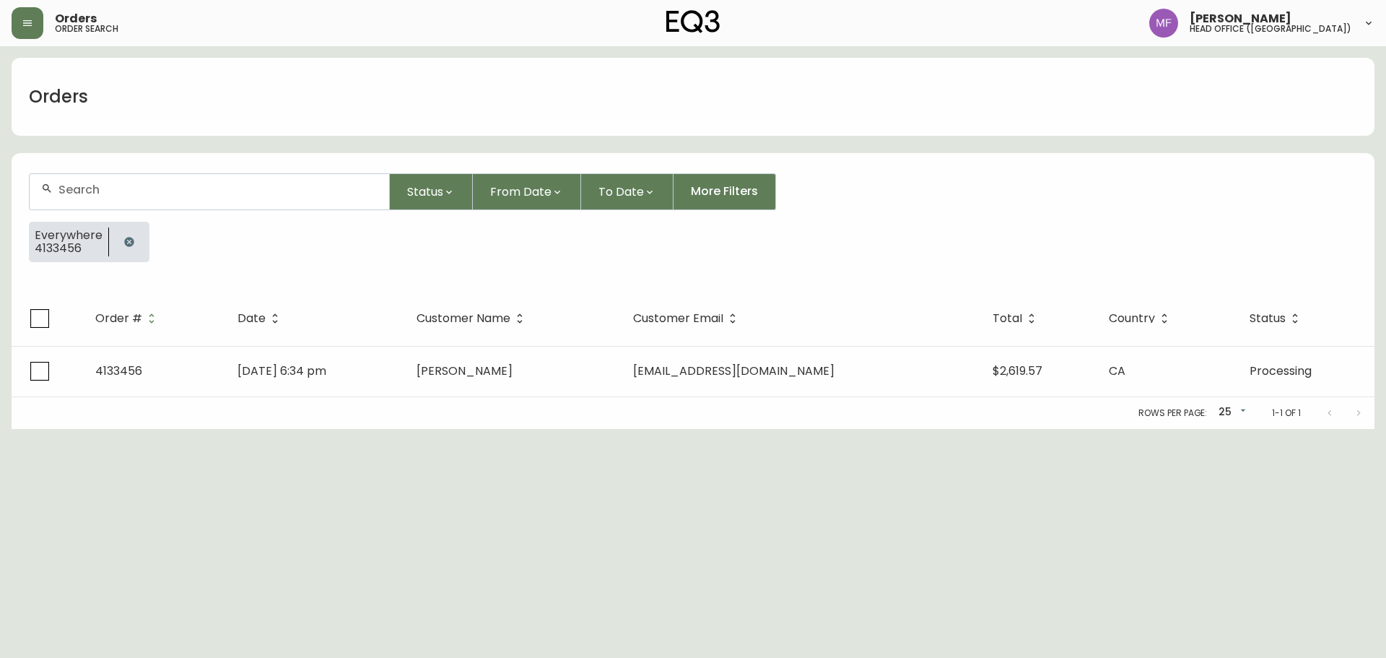
click at [115, 240] on button "button" at bounding box center [129, 241] width 29 height 29
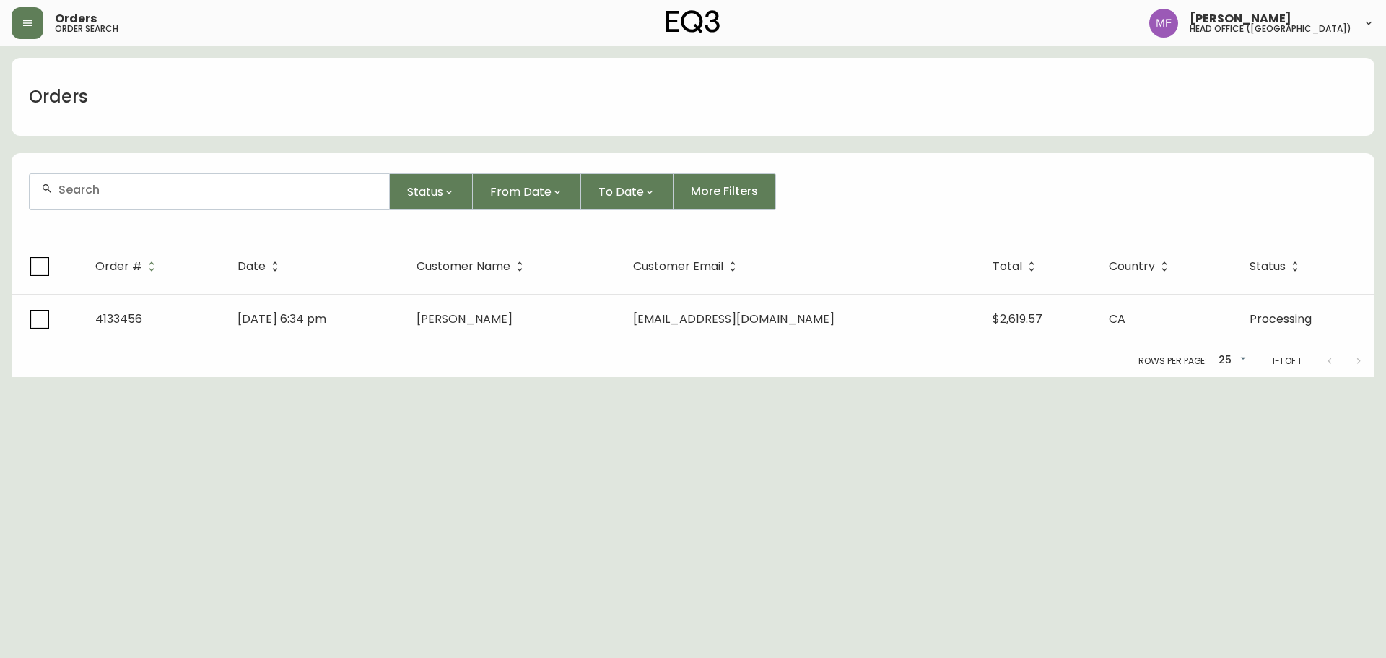
click at [118, 200] on div at bounding box center [210, 191] width 360 height 35
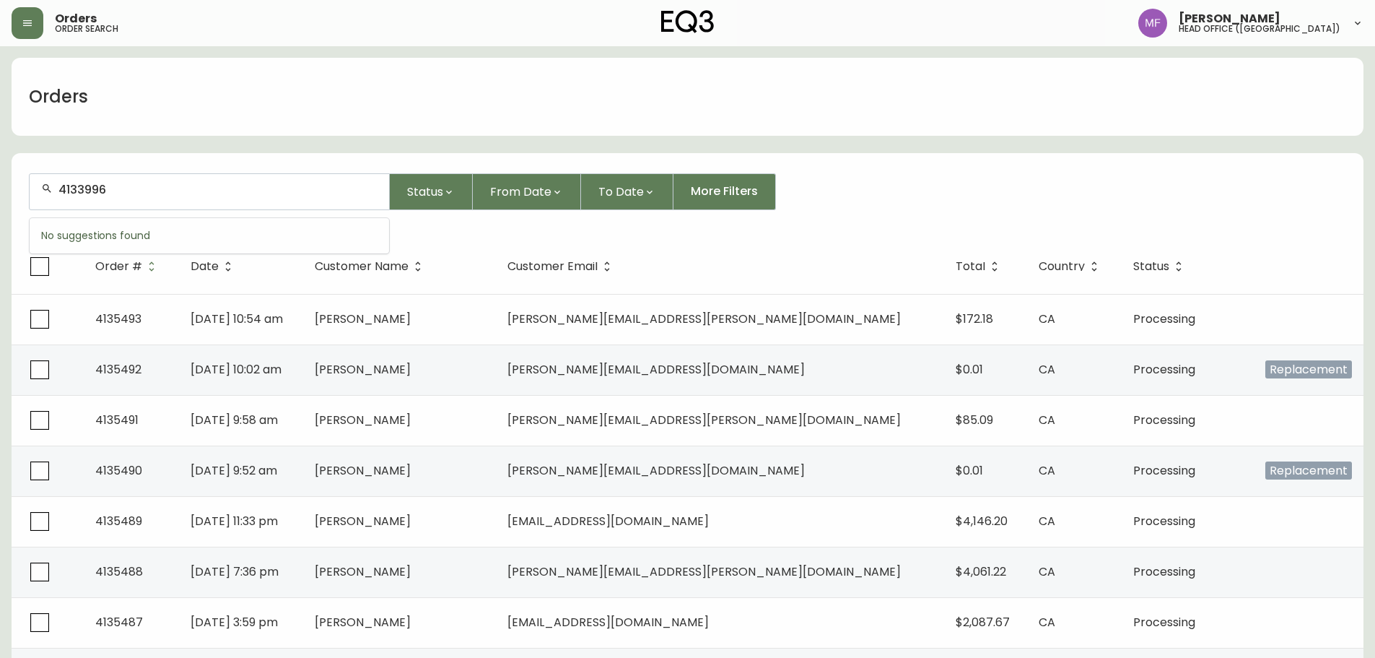
type input "4133996"
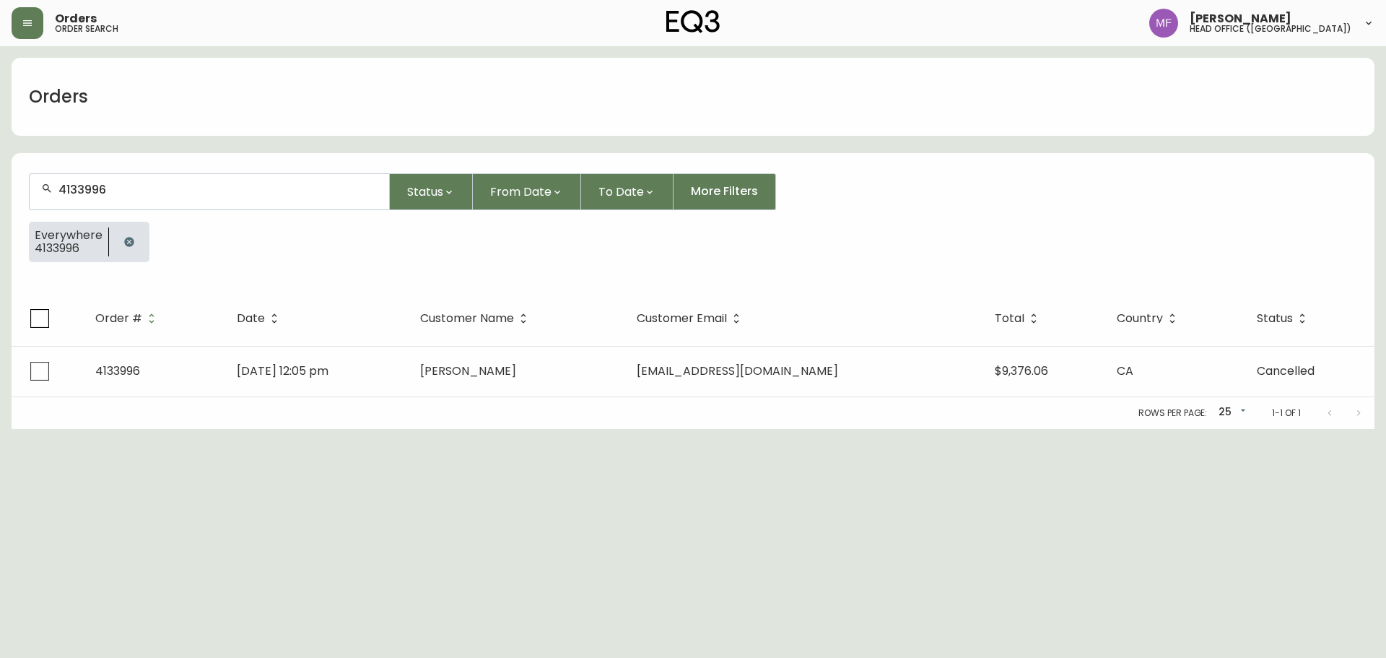
click at [453, 407] on div "Rows per page: 25 25 1-1 of 1" at bounding box center [693, 413] width 1363 height 32
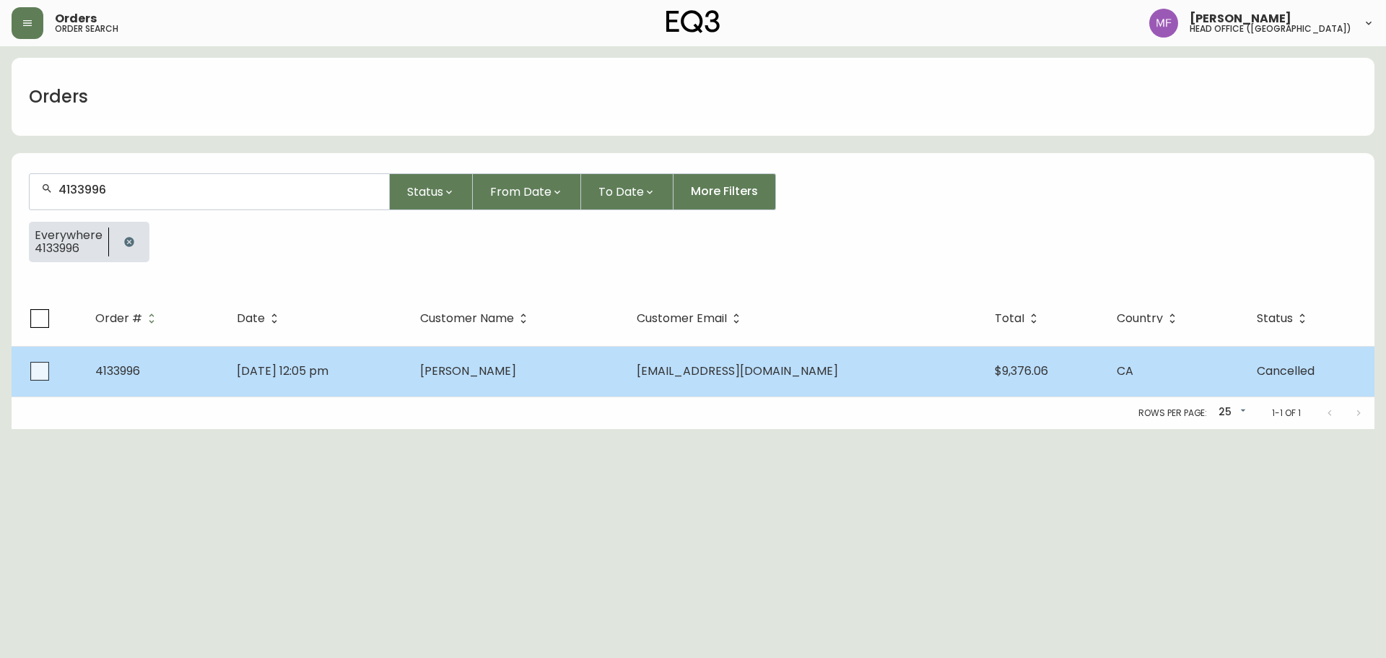
click at [409, 377] on td "Jul 06 2025, 12:05 pm" at bounding box center [316, 371] width 183 height 51
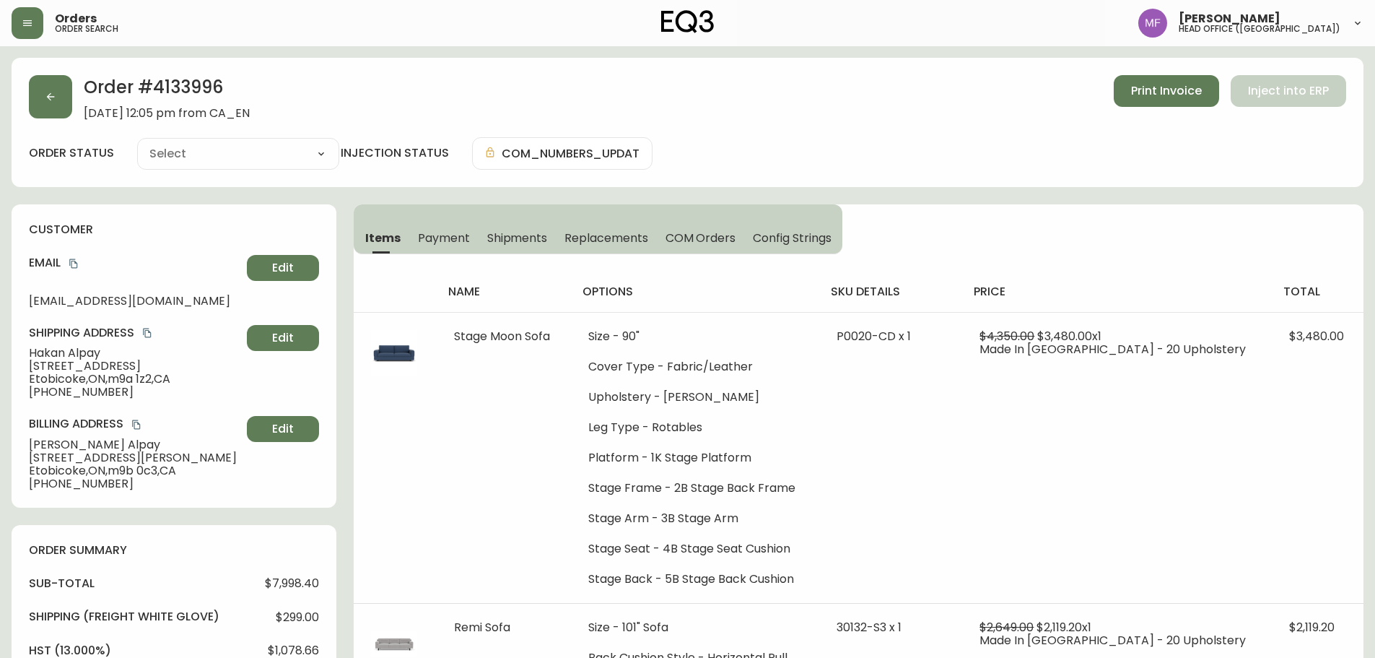
type input "Cancelled"
select select "CANCELLED"
click at [56, 86] on button "button" at bounding box center [50, 96] width 43 height 43
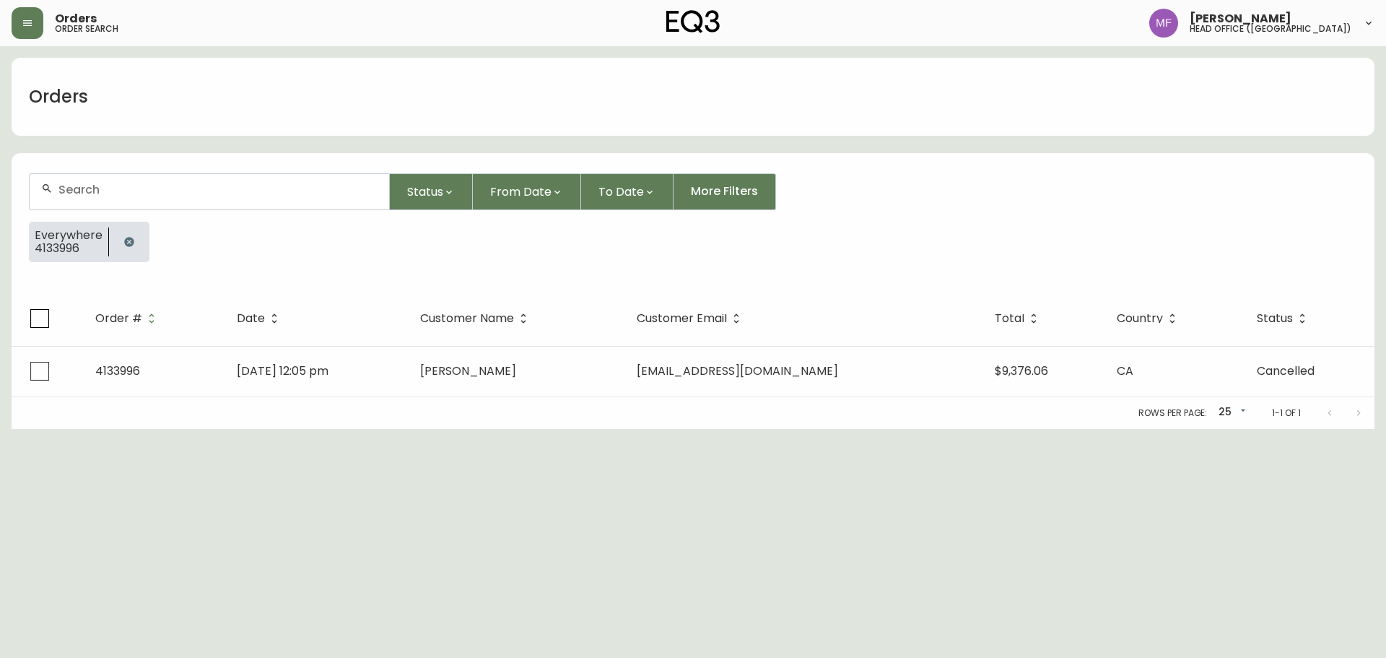
click at [129, 231] on button "button" at bounding box center [129, 241] width 29 height 29
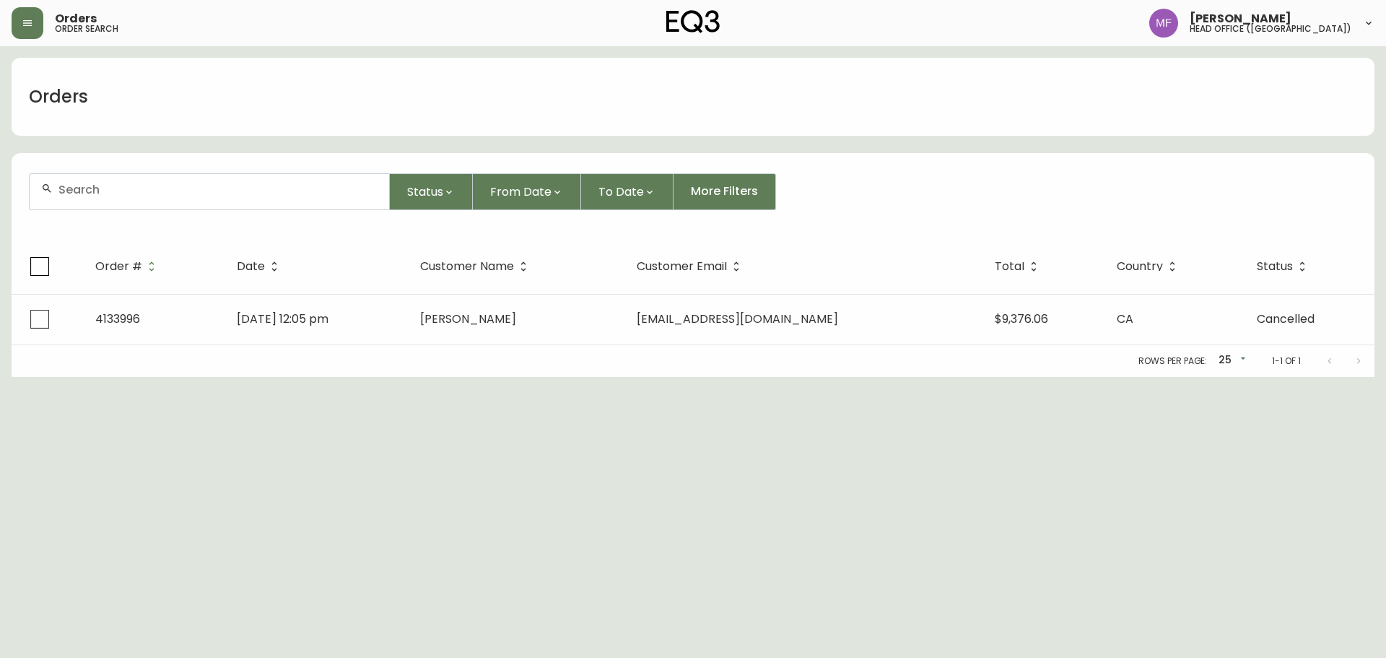
click at [123, 190] on input "text" at bounding box center [217, 190] width 319 height 14
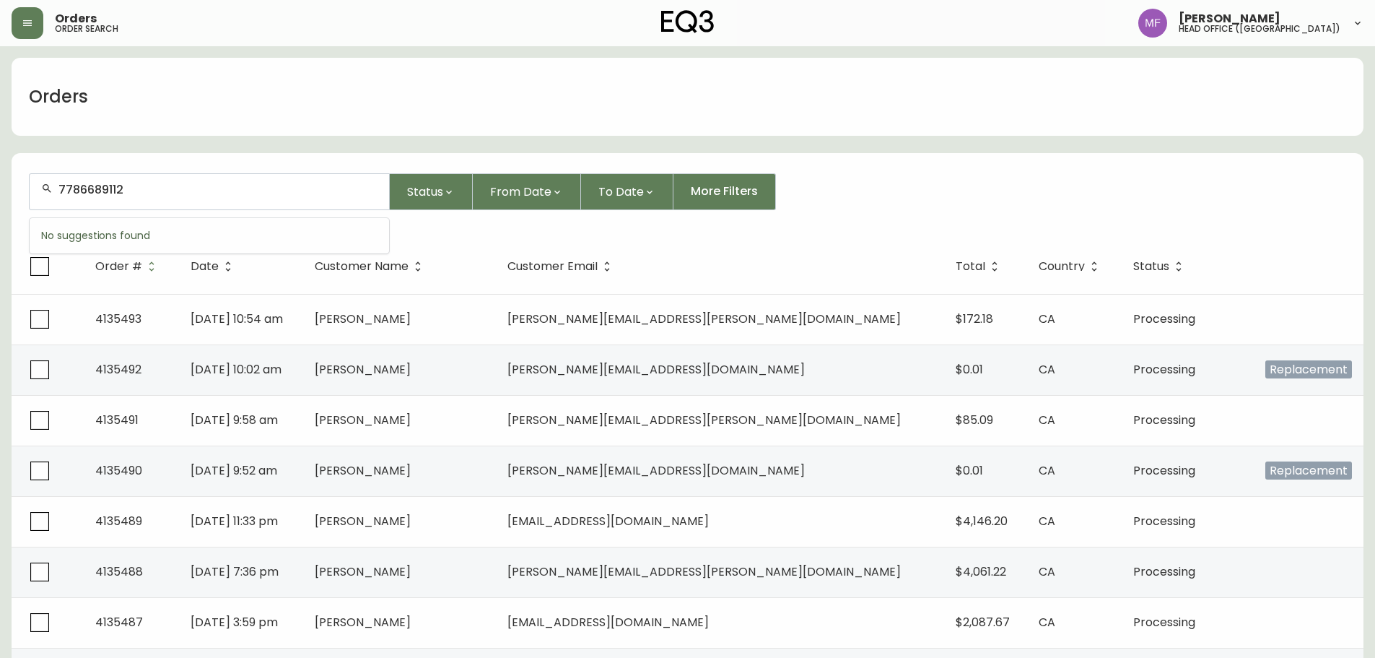
type input "7786689112"
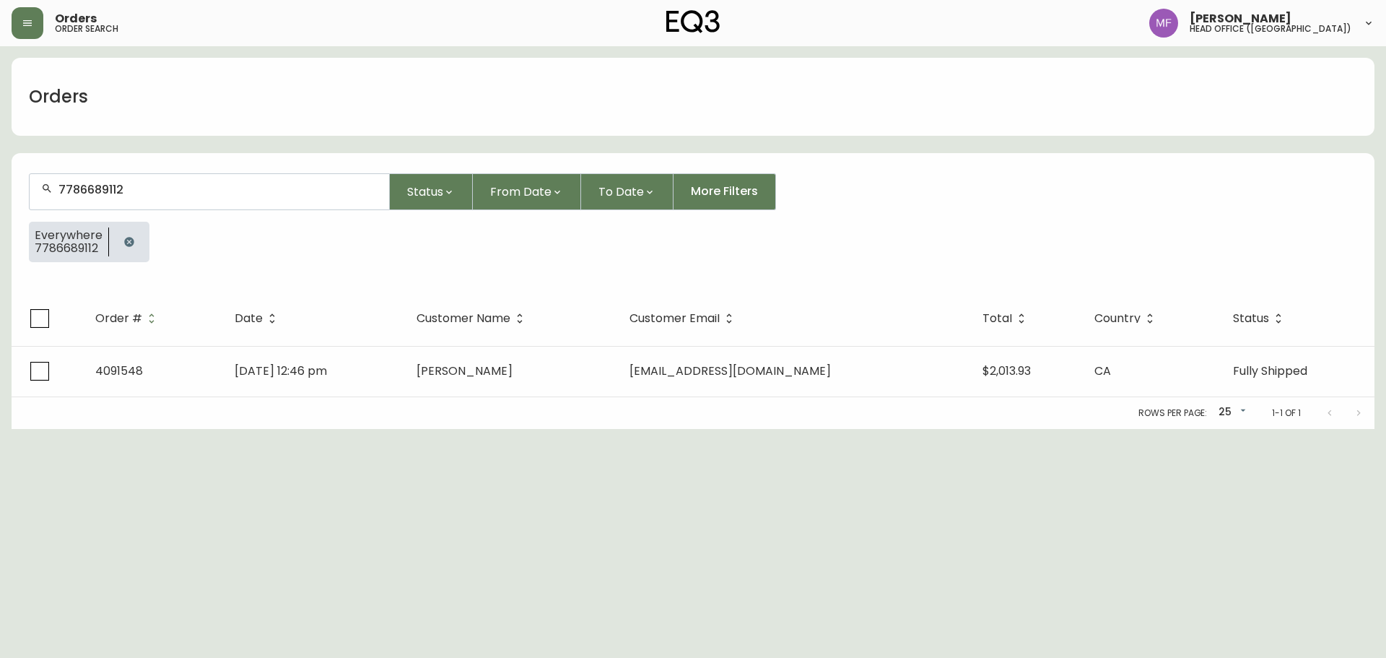
click at [133, 245] on icon "button" at bounding box center [129, 242] width 12 height 12
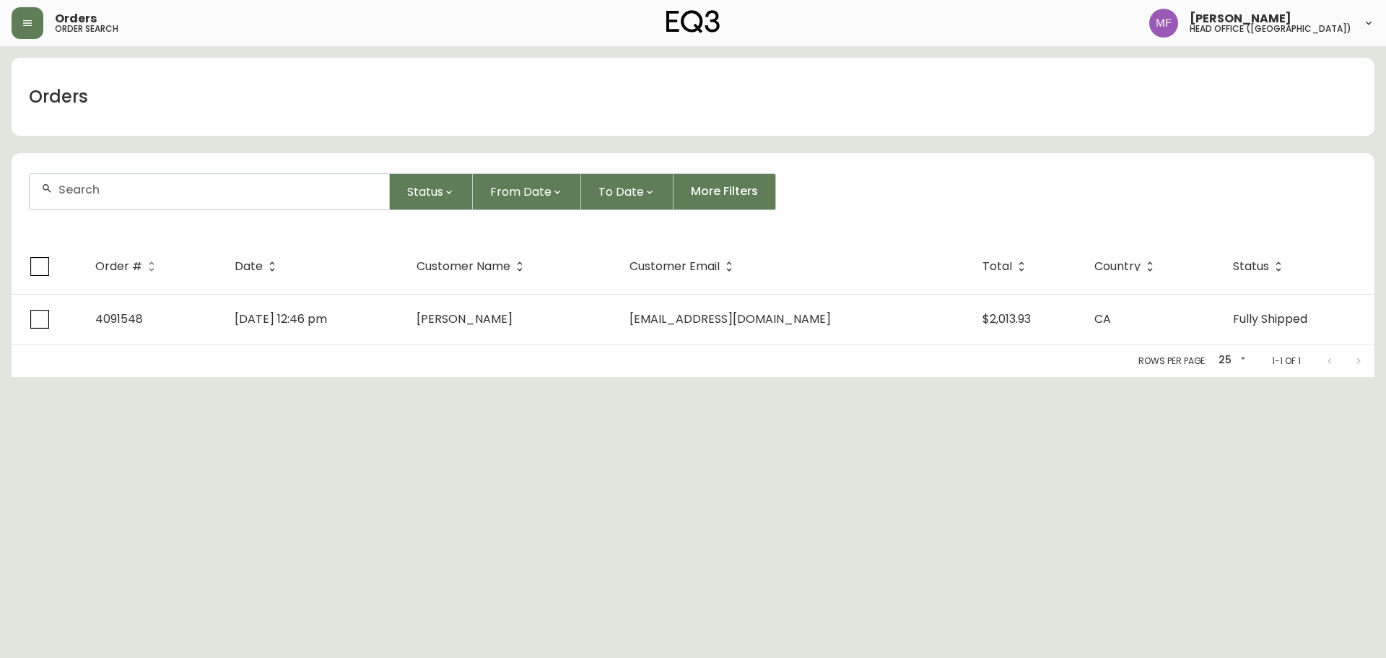
click at [131, 201] on div at bounding box center [210, 191] width 360 height 35
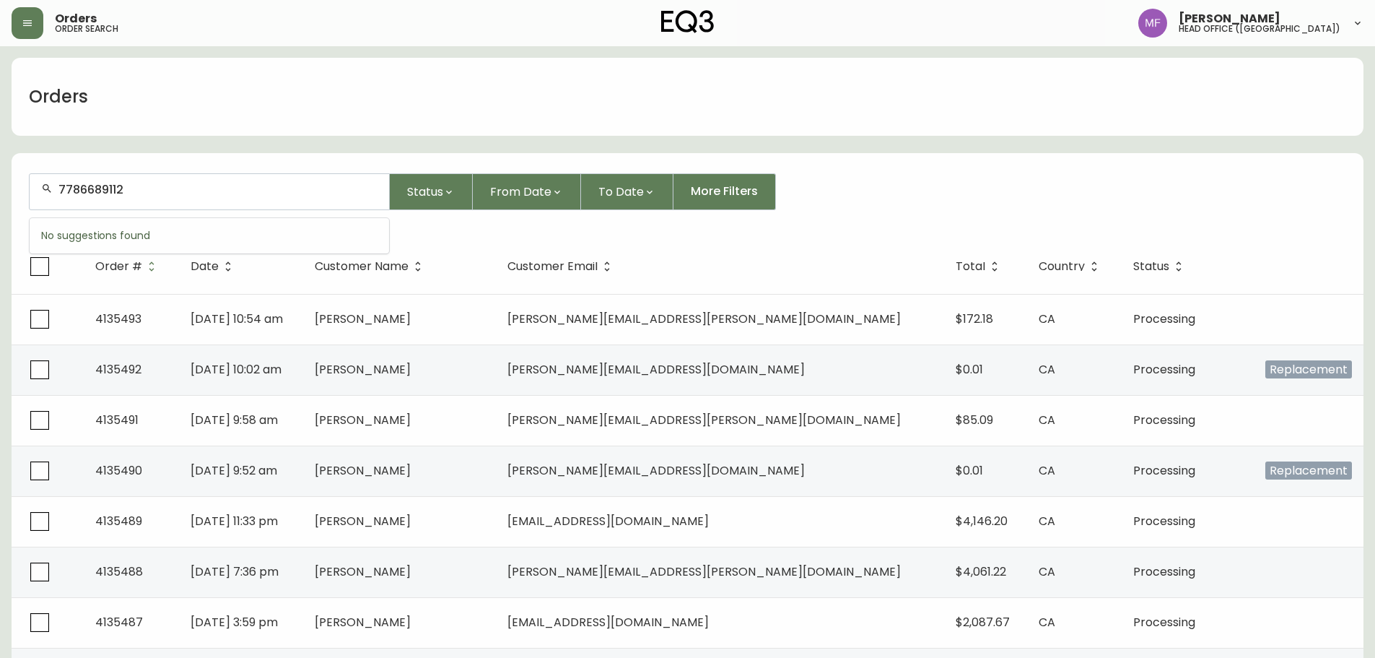
type input "7786689112"
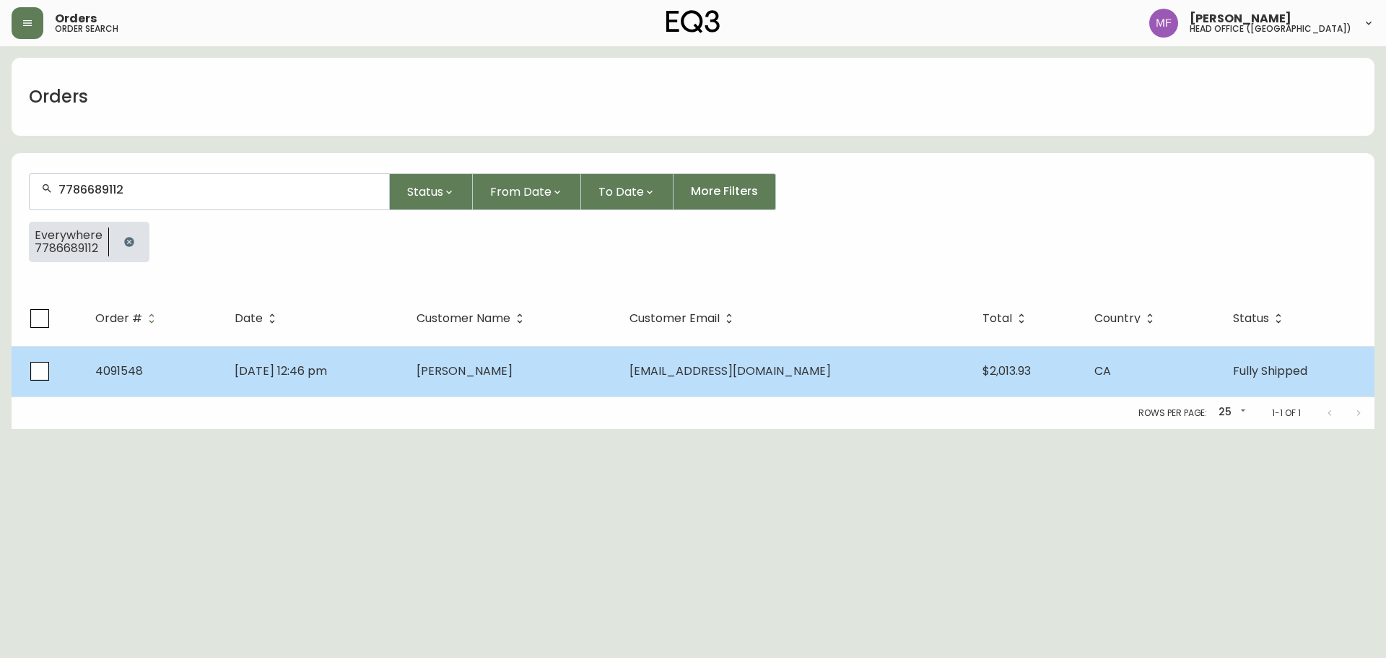
click at [400, 383] on td "Jun 25 2022, 12:46 pm" at bounding box center [313, 371] width 181 height 51
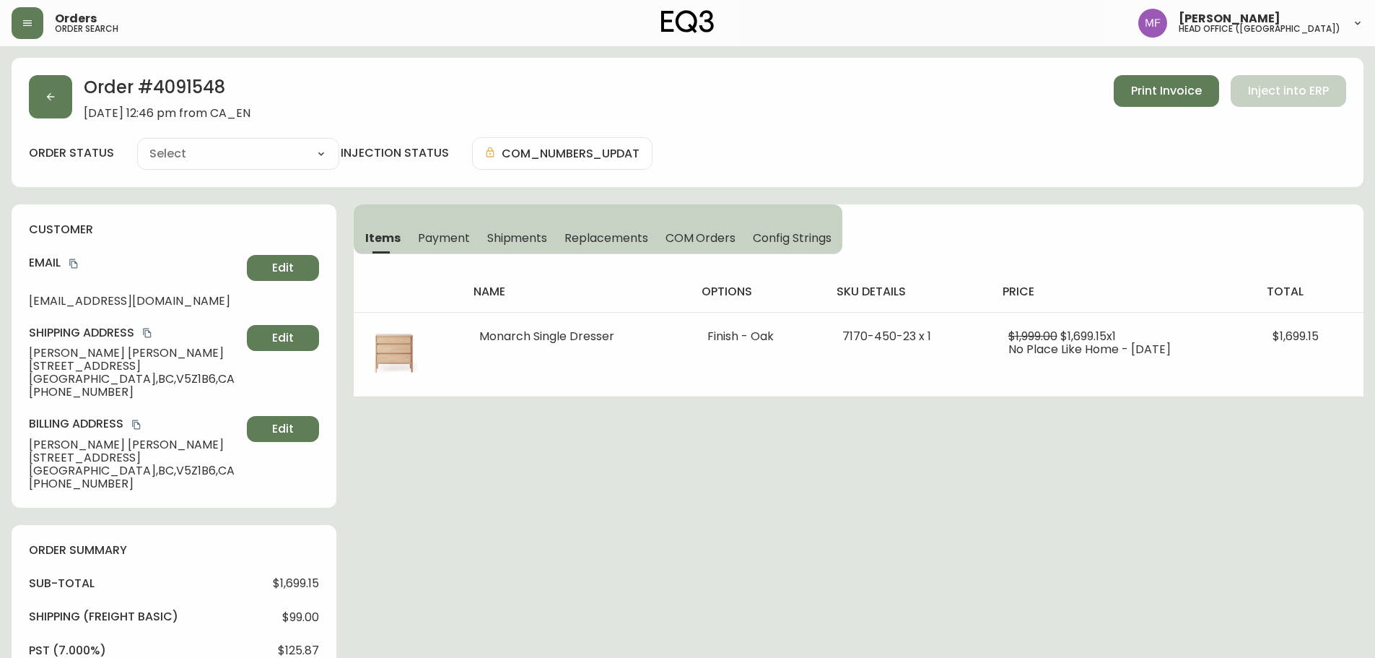
type input "Fully Shipped"
select select "FULLY_SHIPPED"
drag, startPoint x: 84, startPoint y: 393, endPoint x: 43, endPoint y: 392, distance: 41.2
click at [43, 392] on span "+17786689112" at bounding box center [135, 392] width 212 height 13
copy span "7786689112"
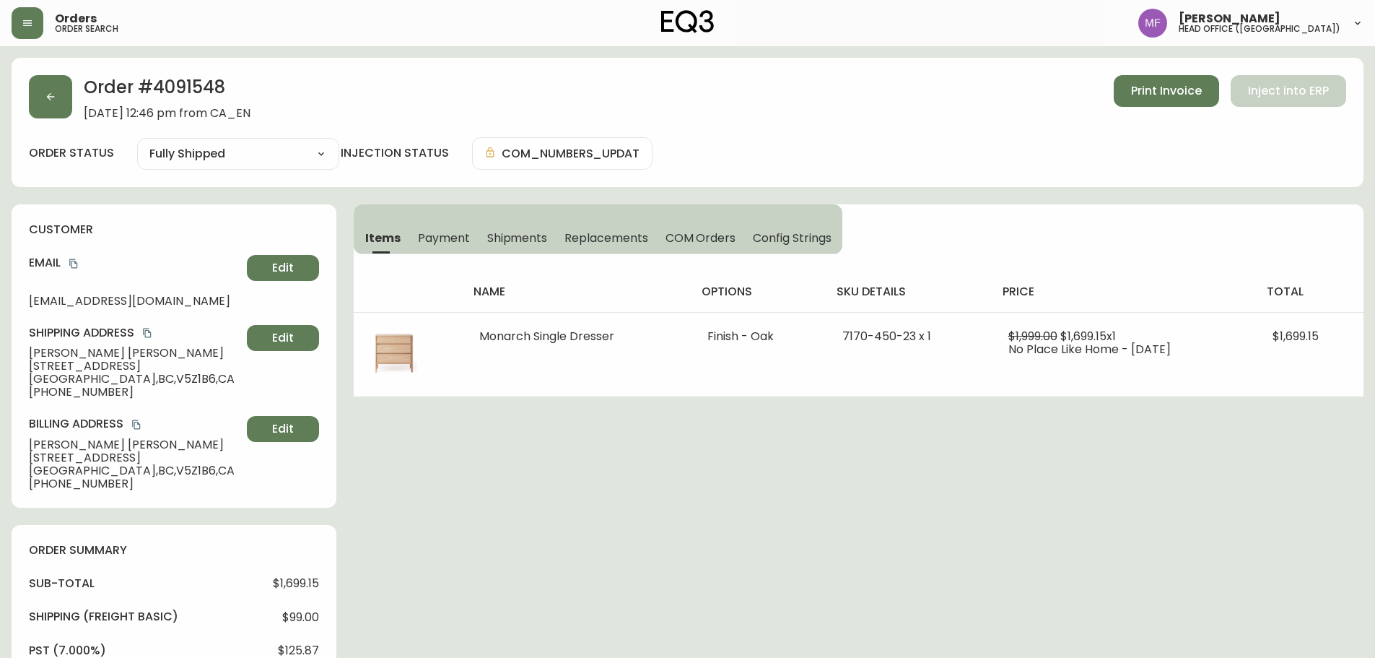
click at [74, 104] on div "Order # 4091548 June 25, 2022 at 12:46 pm from CA_EN Print Invoice Inject into …" at bounding box center [688, 97] width 1318 height 45
click at [72, 103] on div "Order # 4091548 June 25, 2022 at 12:46 pm from CA_EN Print Invoice Inject into …" at bounding box center [688, 97] width 1318 height 45
click at [58, 127] on div "Order # 4091548 June 25, 2022 at 12:46 pm from CA_EN Print Invoice Inject into …" at bounding box center [688, 122] width 1352 height 129
click at [57, 115] on button "button" at bounding box center [50, 96] width 43 height 43
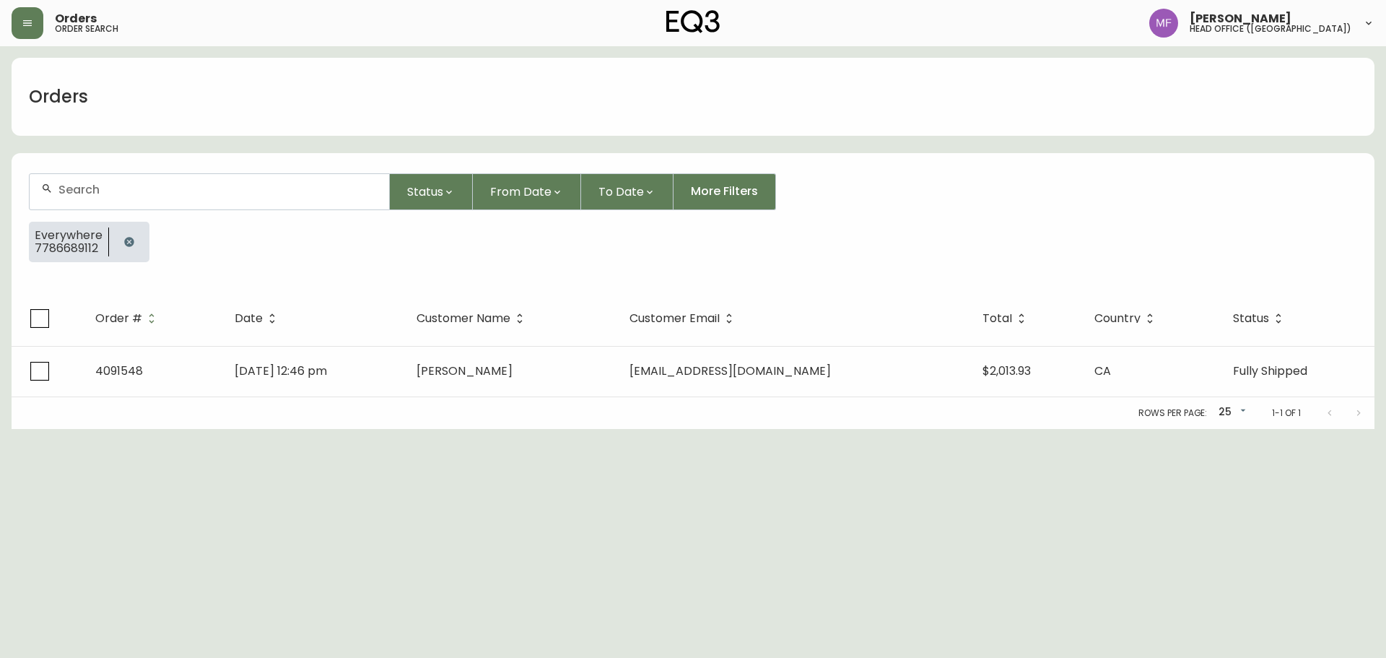
click at [128, 230] on button "button" at bounding box center [129, 241] width 29 height 29
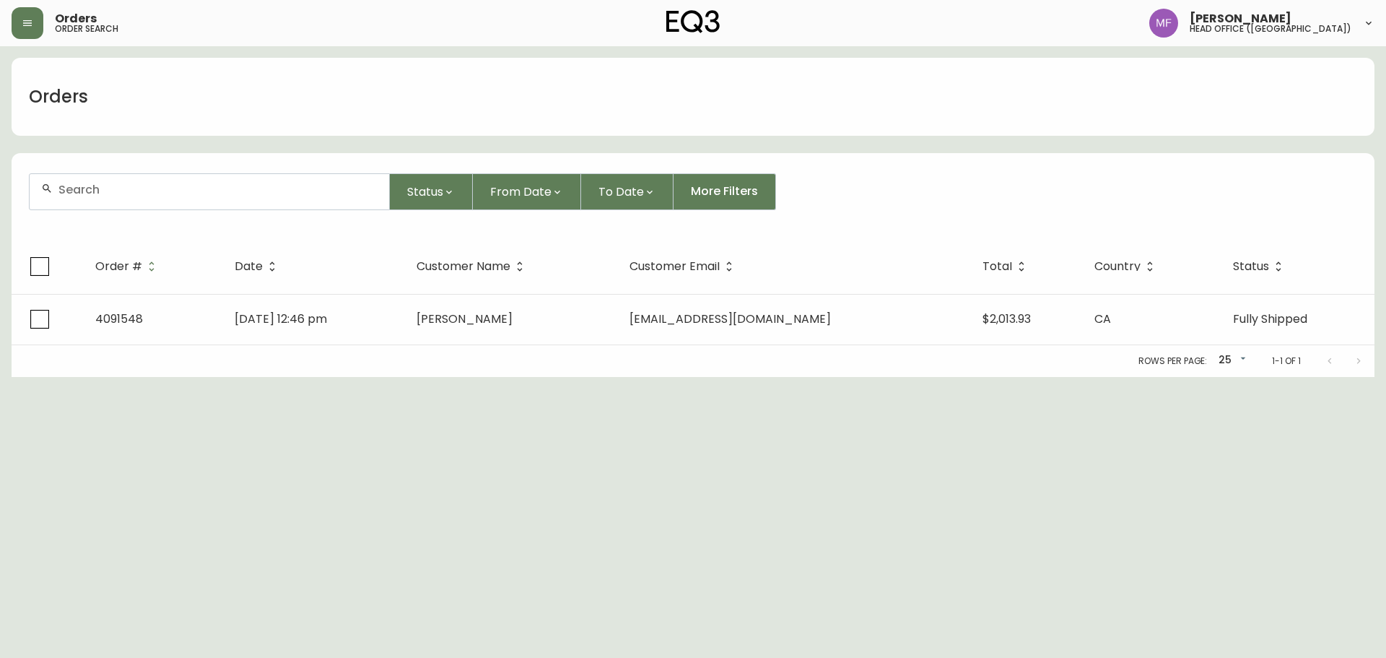
click at [121, 200] on div at bounding box center [210, 191] width 360 height 35
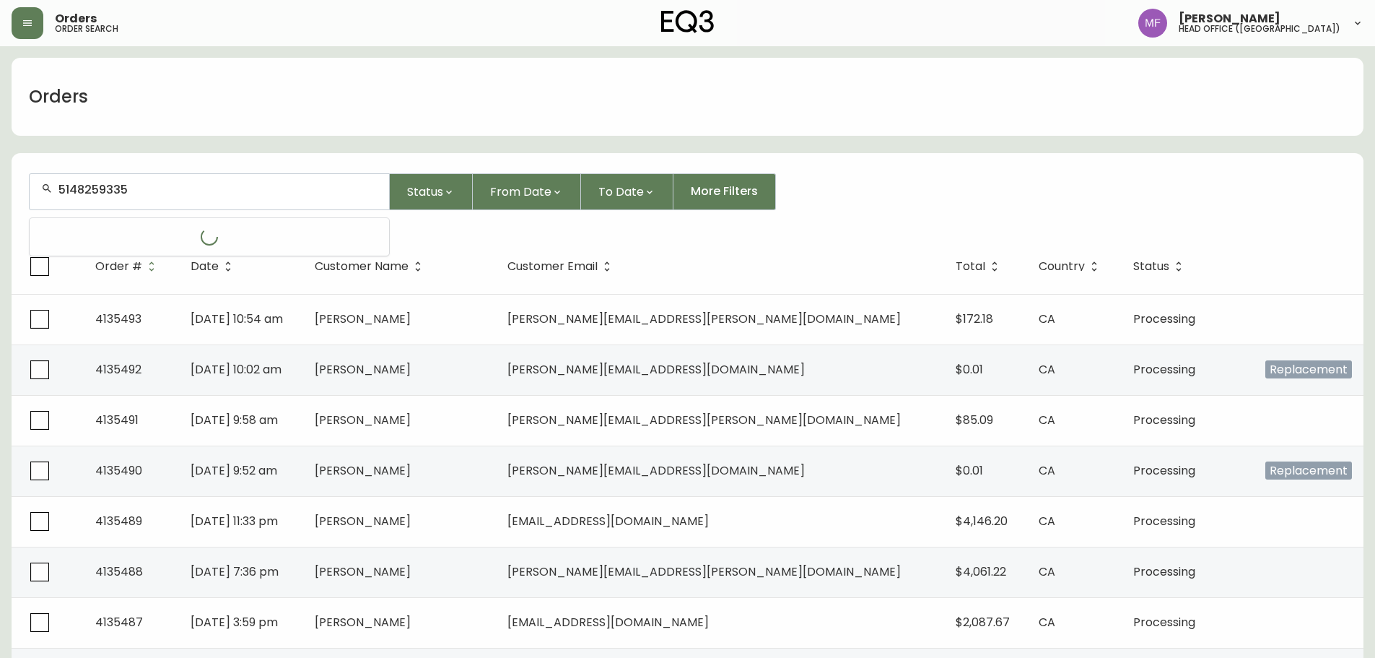
type input "5148259335"
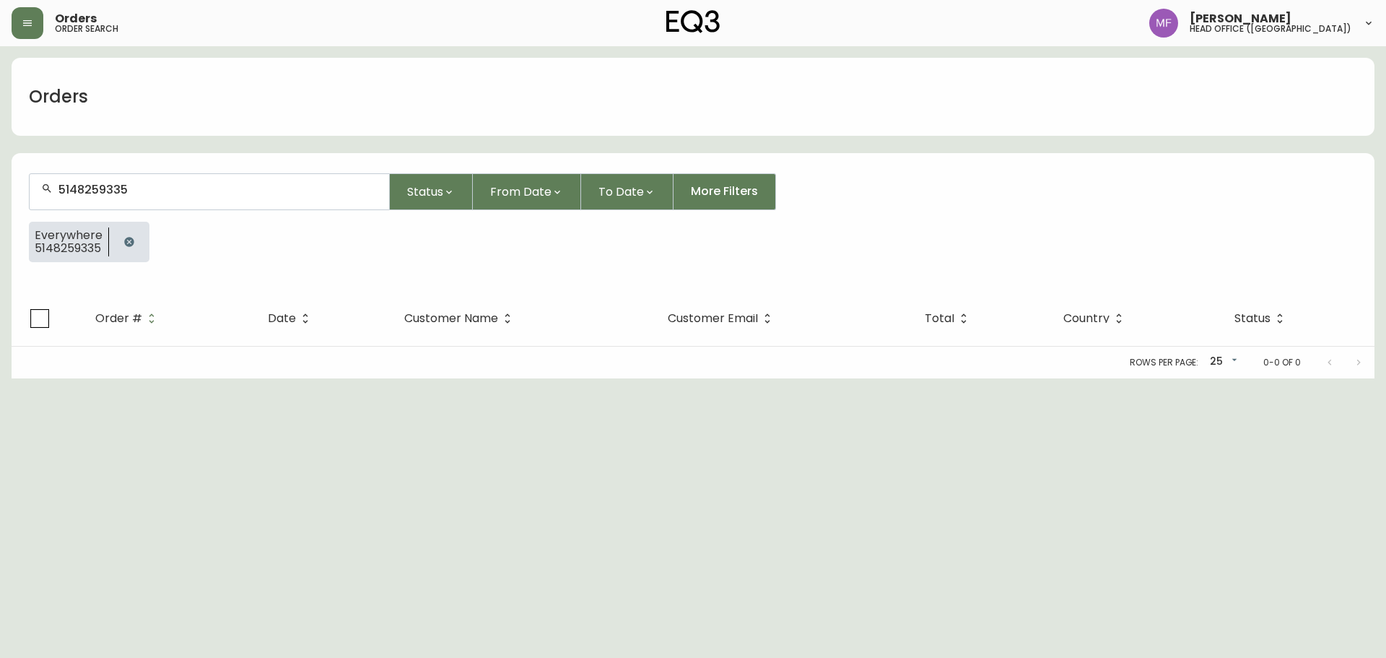
click at [139, 240] on button "button" at bounding box center [129, 241] width 29 height 29
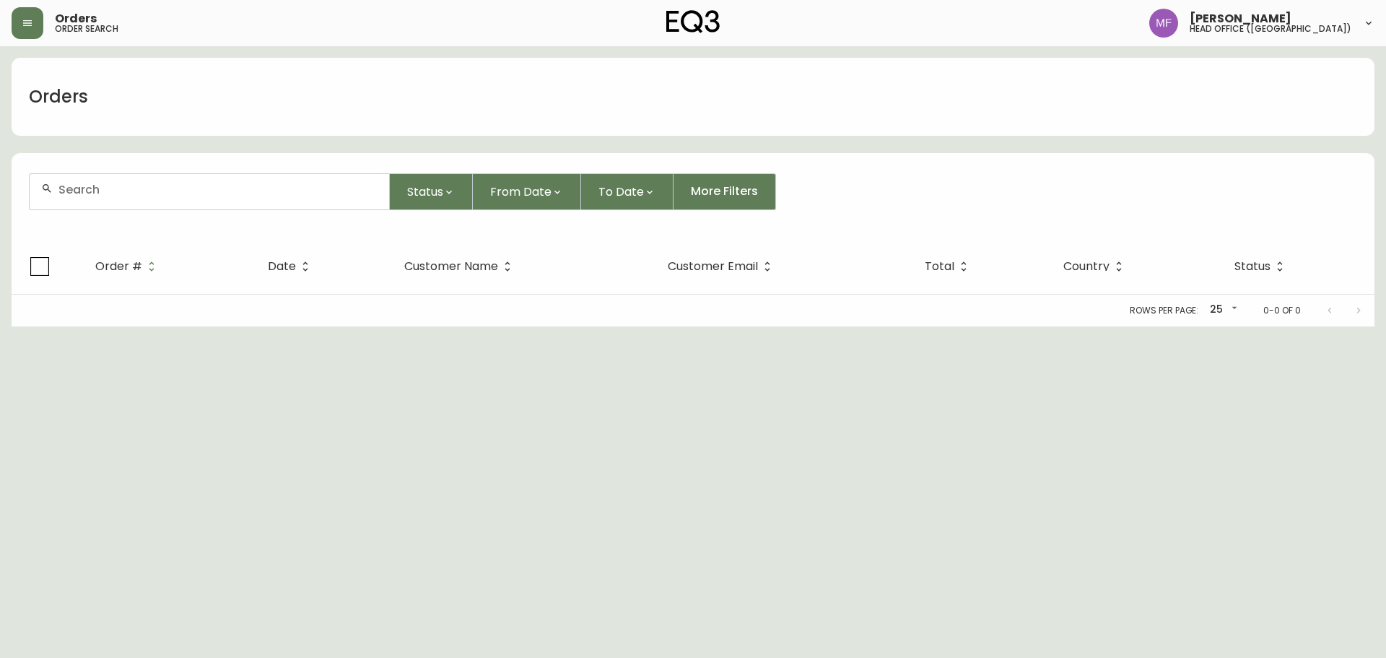
click at [118, 200] on div at bounding box center [210, 191] width 360 height 35
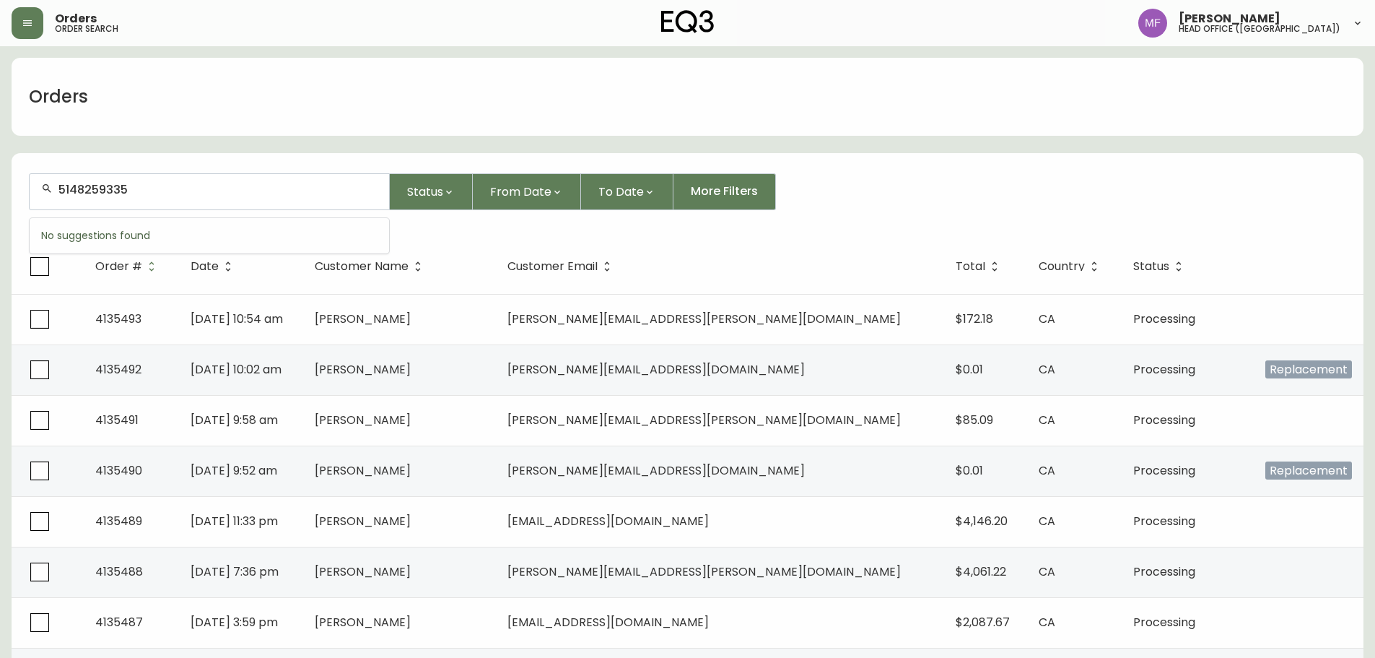
type input "5148259335"
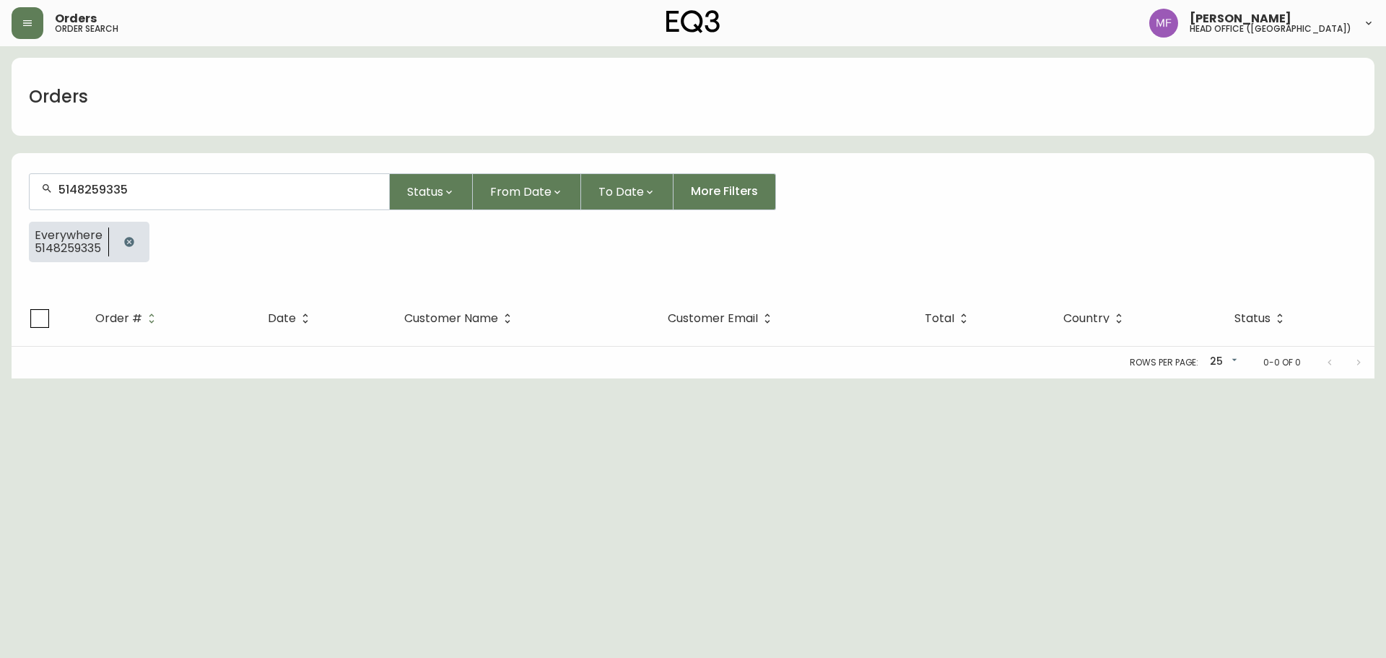
drag, startPoint x: 123, startPoint y: 239, endPoint x: 123, endPoint y: 211, distance: 28.2
click at [123, 239] on icon "button" at bounding box center [129, 242] width 12 height 12
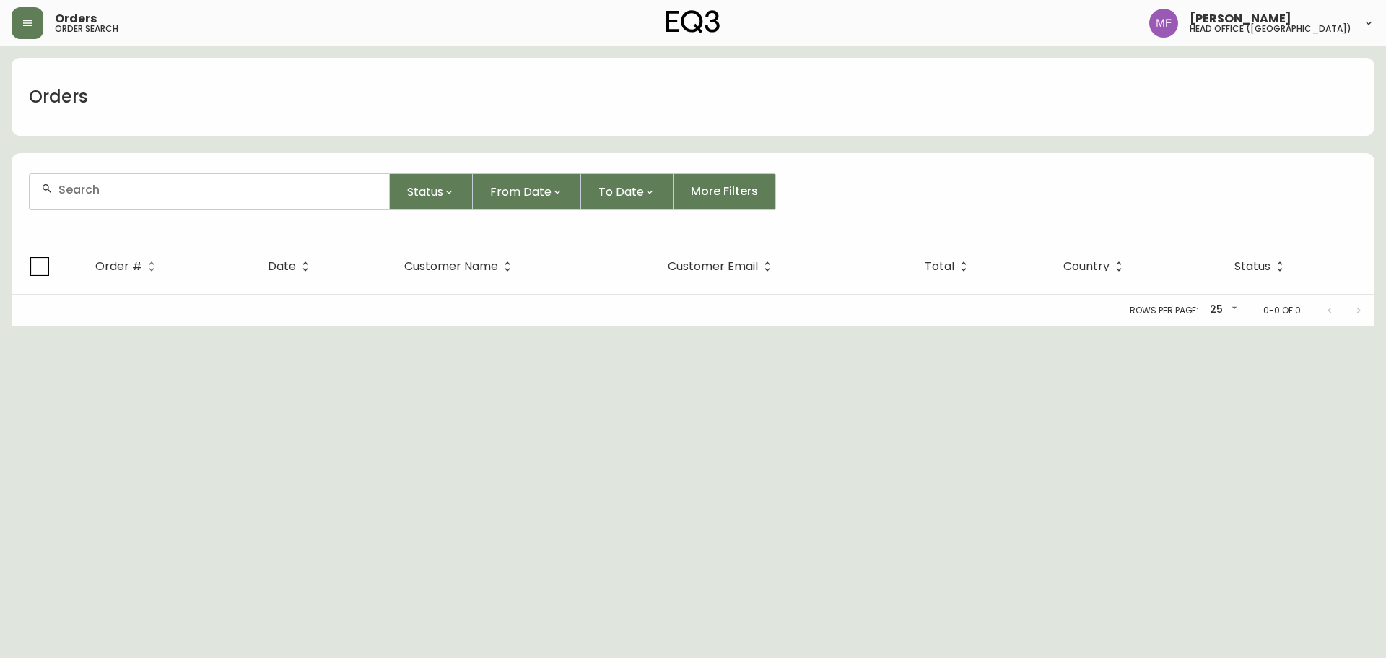
click at [121, 201] on div at bounding box center [210, 191] width 360 height 35
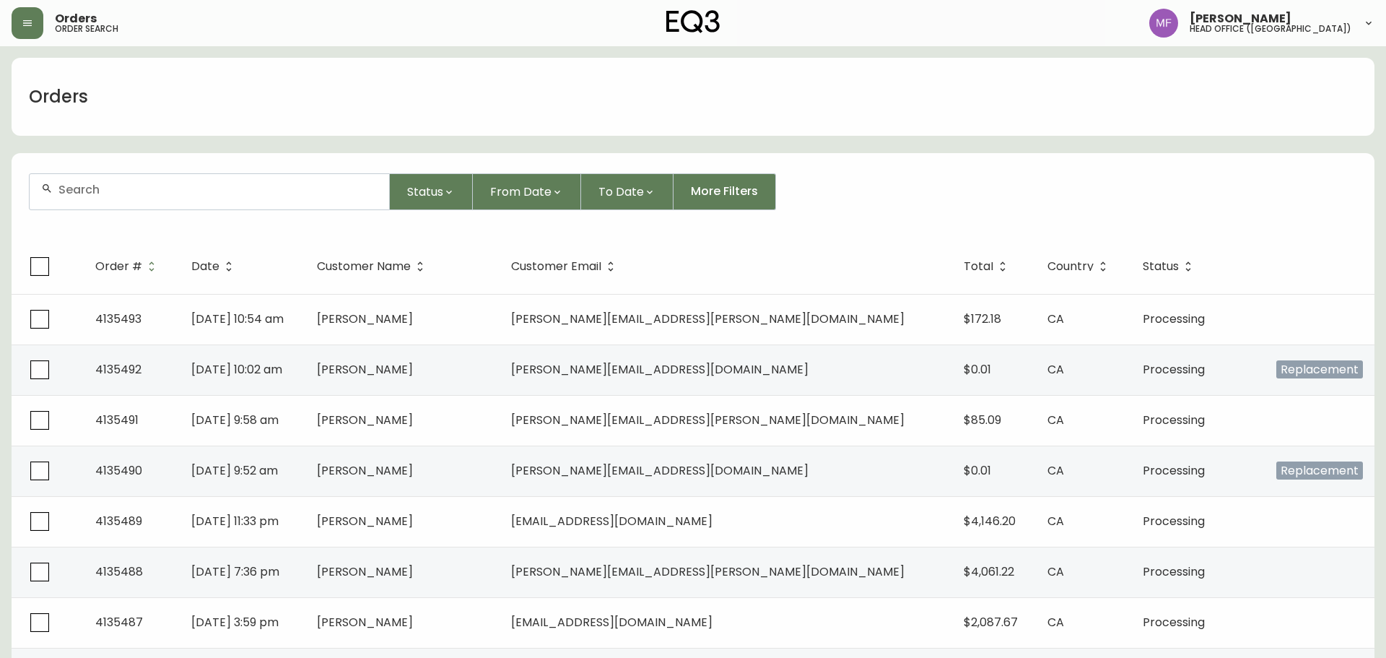
paste input "4133856"
type input "4133856"
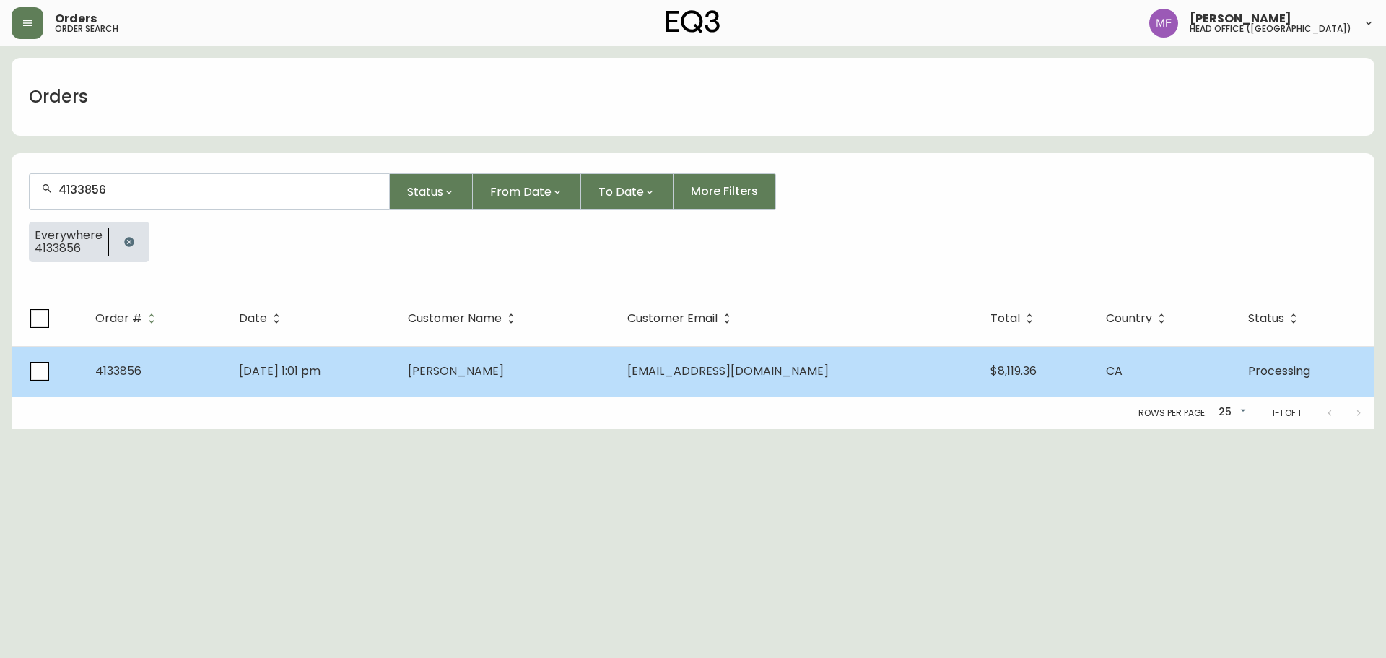
click at [494, 362] on span "Tanya Hartz" at bounding box center [456, 370] width 96 height 17
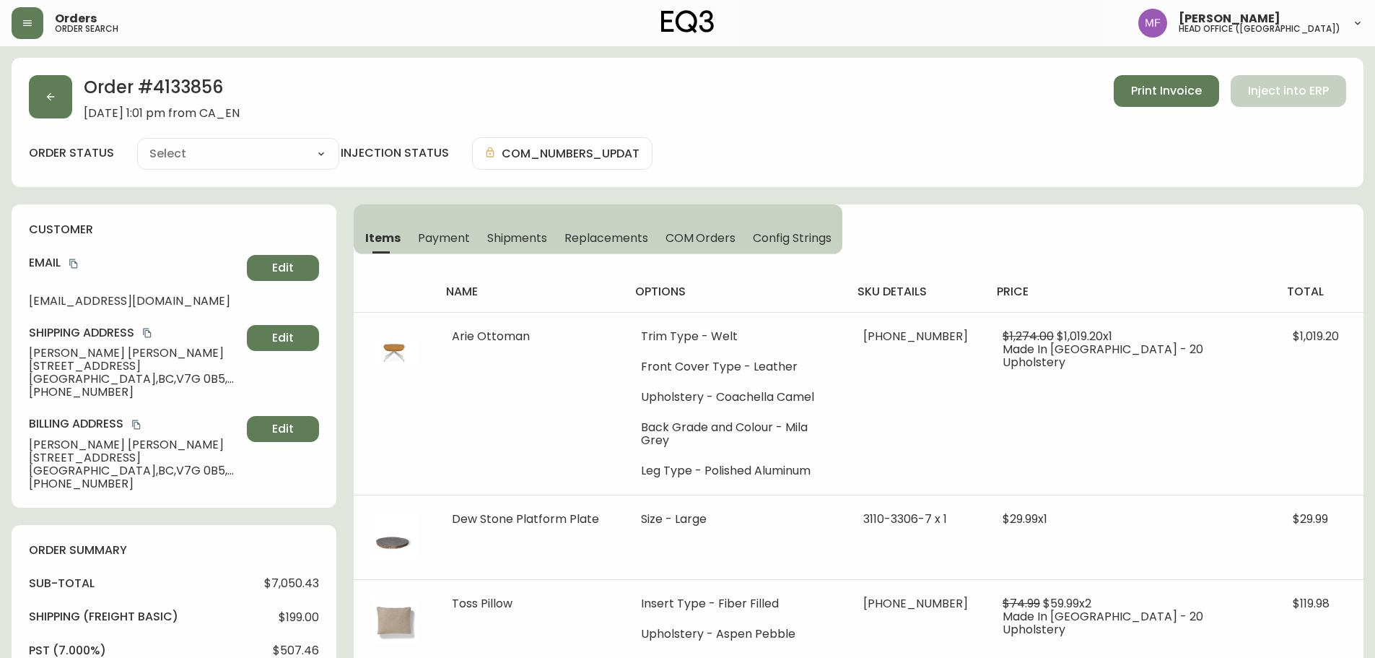
type input "Processing"
select select "PROCESSING"
click at [198, 96] on h2 "Order # 4133856" at bounding box center [162, 91] width 156 height 32
copy h2 "4133856"
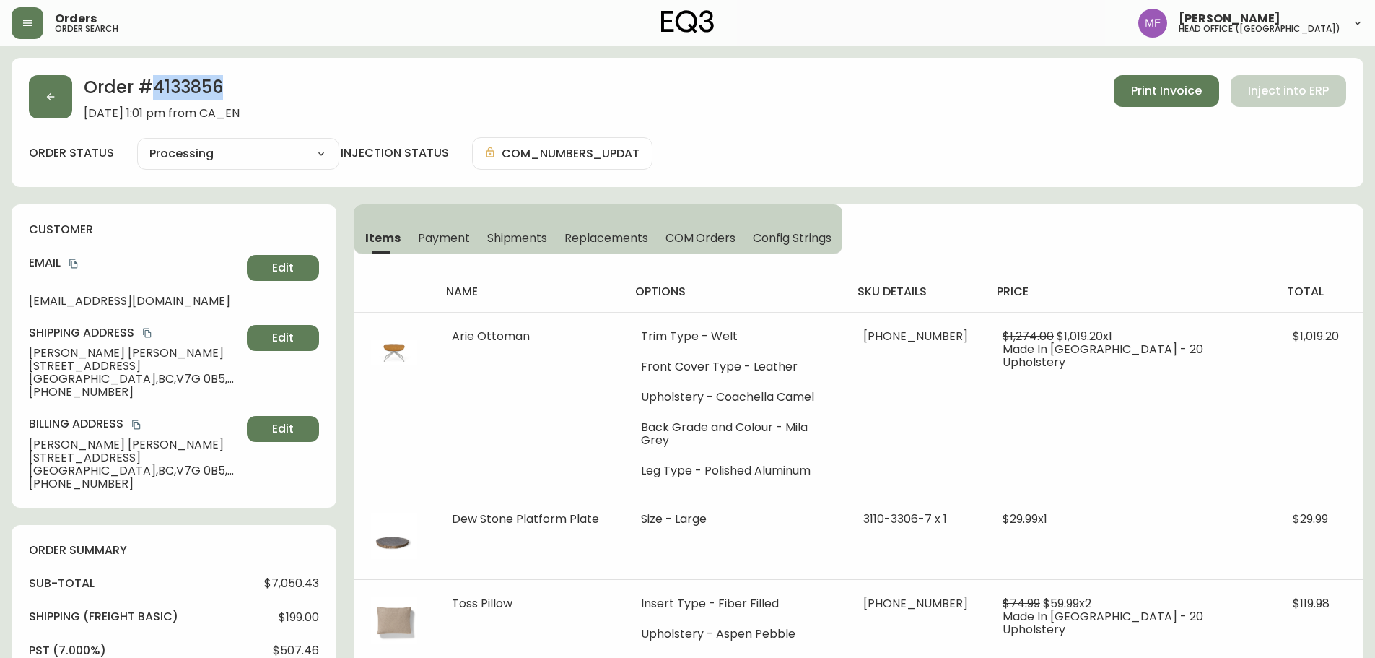
click at [172, 78] on h2 "Order # 4133856" at bounding box center [162, 91] width 156 height 32
drag, startPoint x: 118, startPoint y: 355, endPoint x: 21, endPoint y: 355, distance: 97.5
click at [21, 355] on div "customer Email mommatons@gmail.com Edit Shipping Address Tanya Hartz 520 - 3596…" at bounding box center [174, 355] width 325 height 303
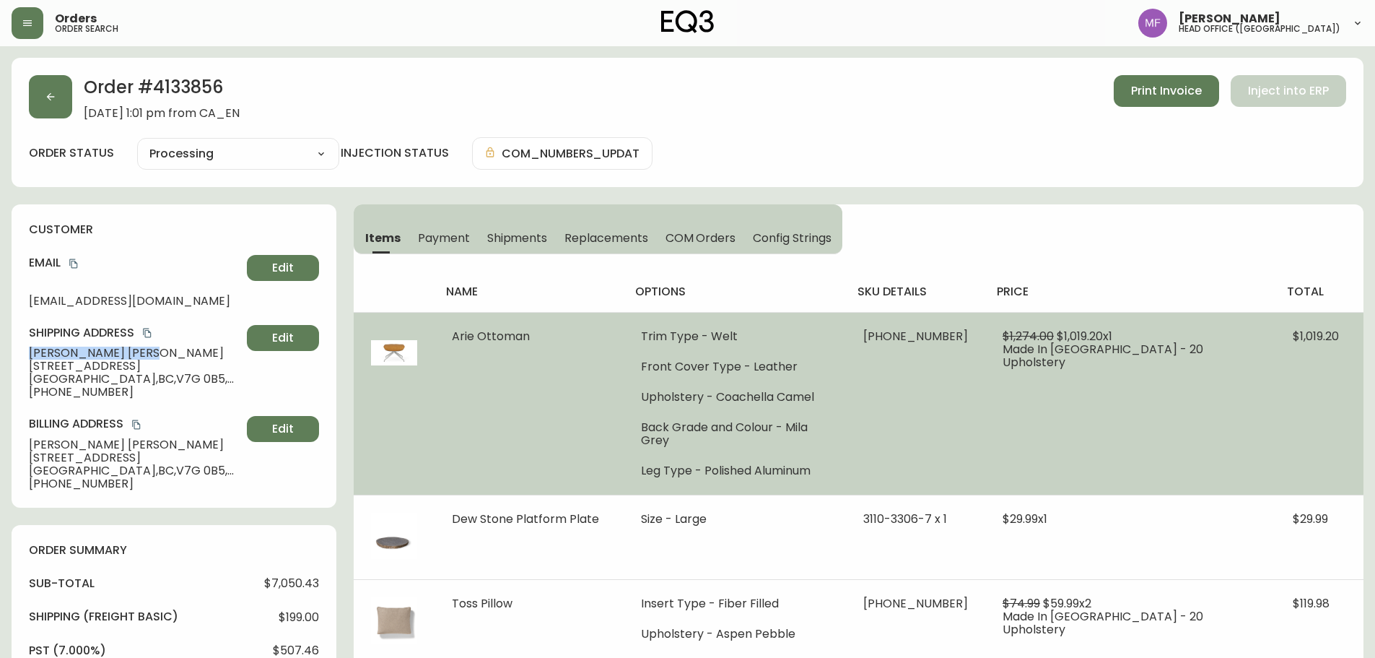
copy span "Tanya Hartz"
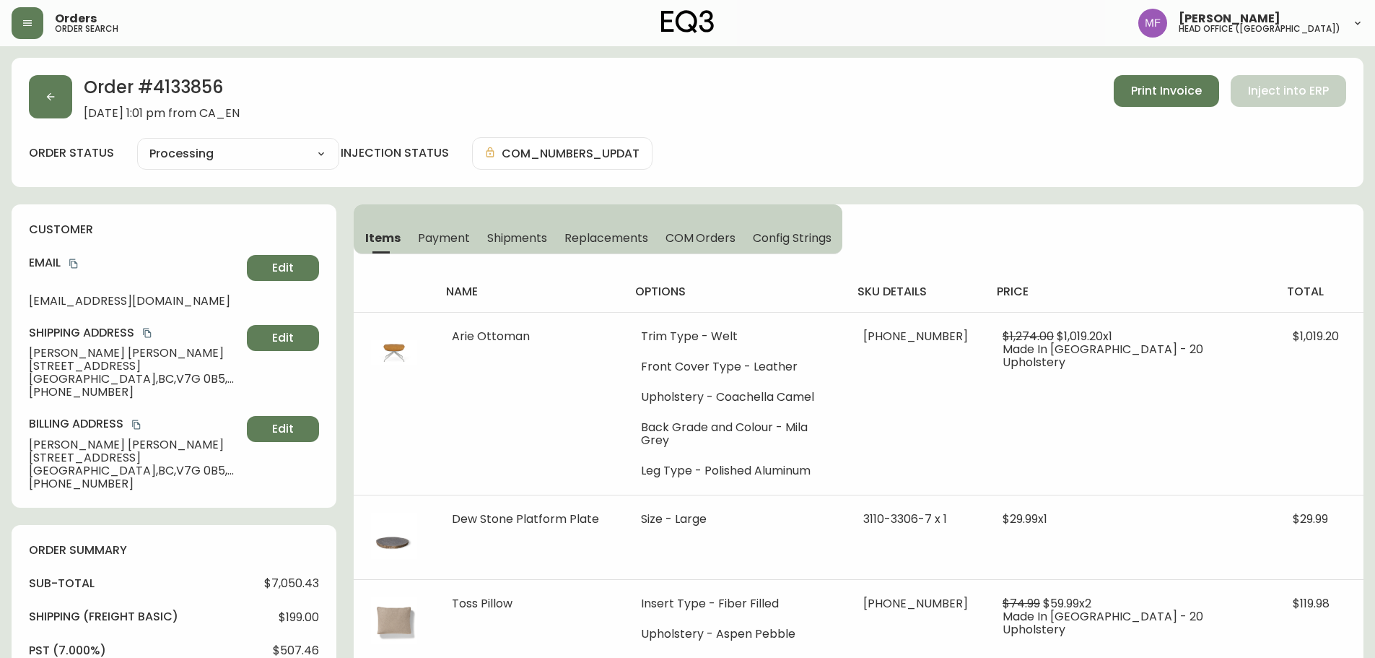
click at [201, 97] on h2 "Order # 4133856" at bounding box center [162, 91] width 156 height 32
copy h2 "4133856"
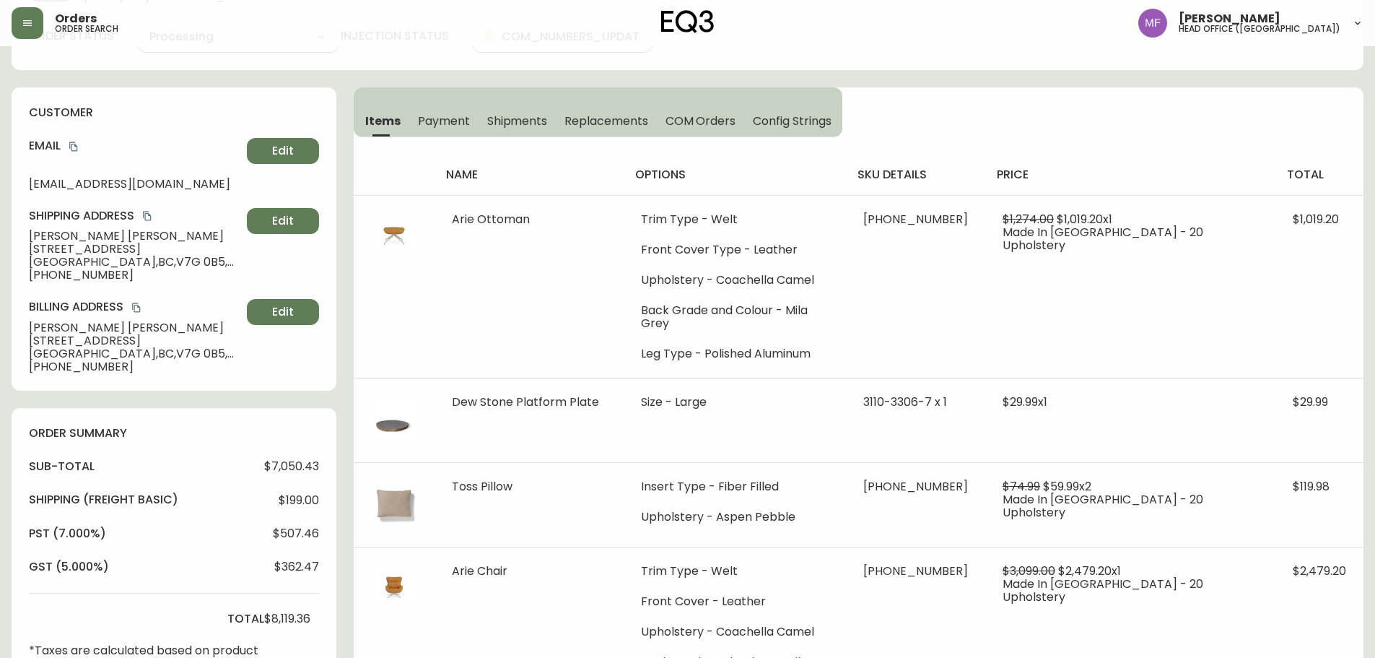
scroll to position [578, 0]
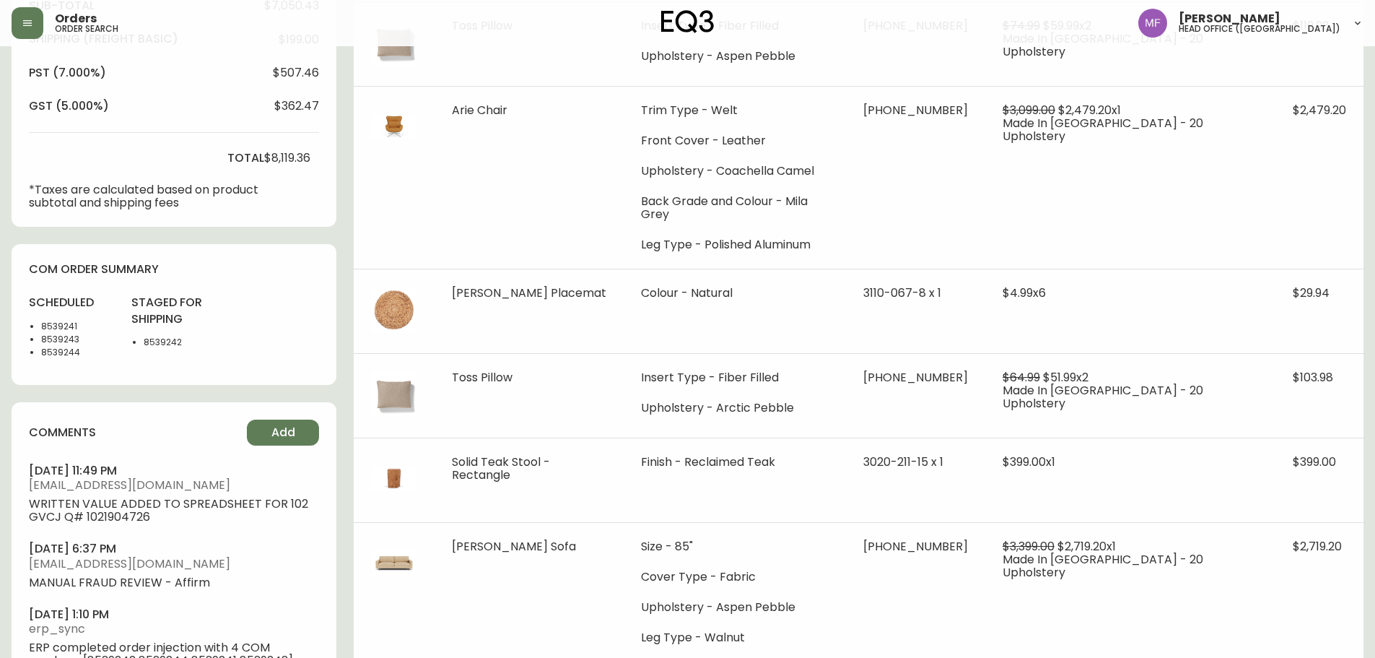
click at [69, 322] on li "8539241" at bounding box center [77, 326] width 73 height 13
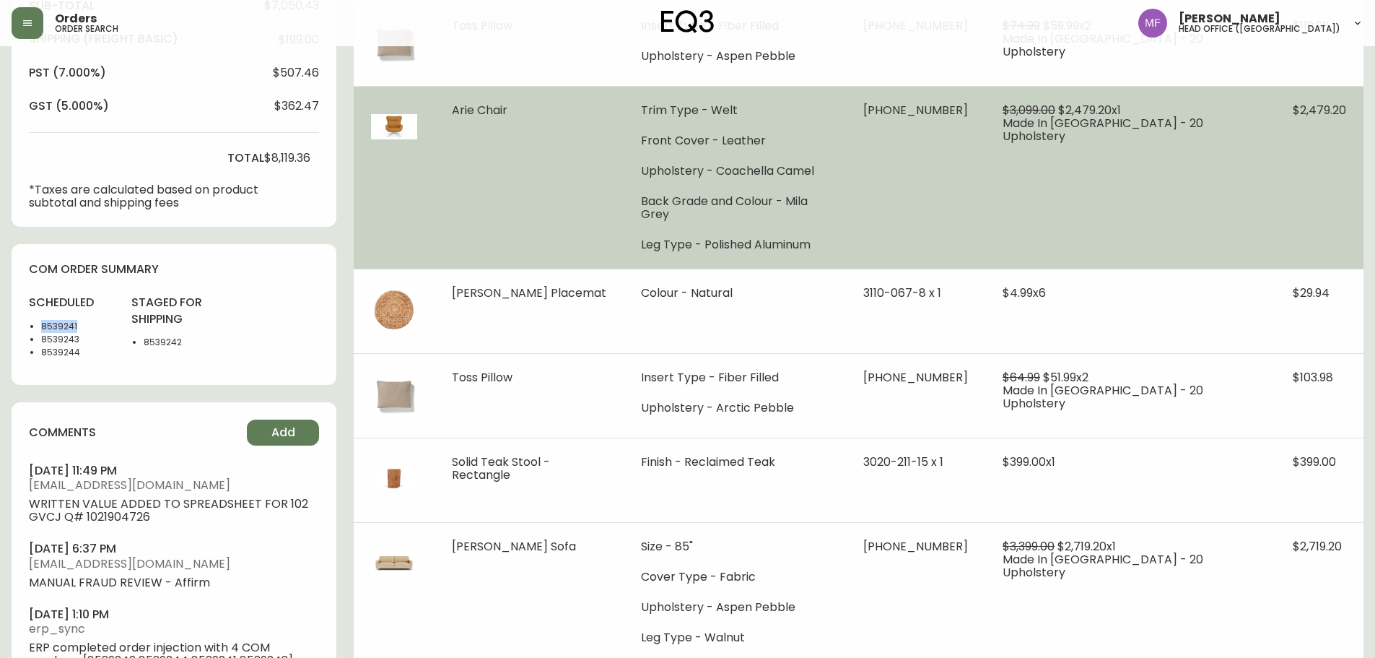
copy li "8539241"
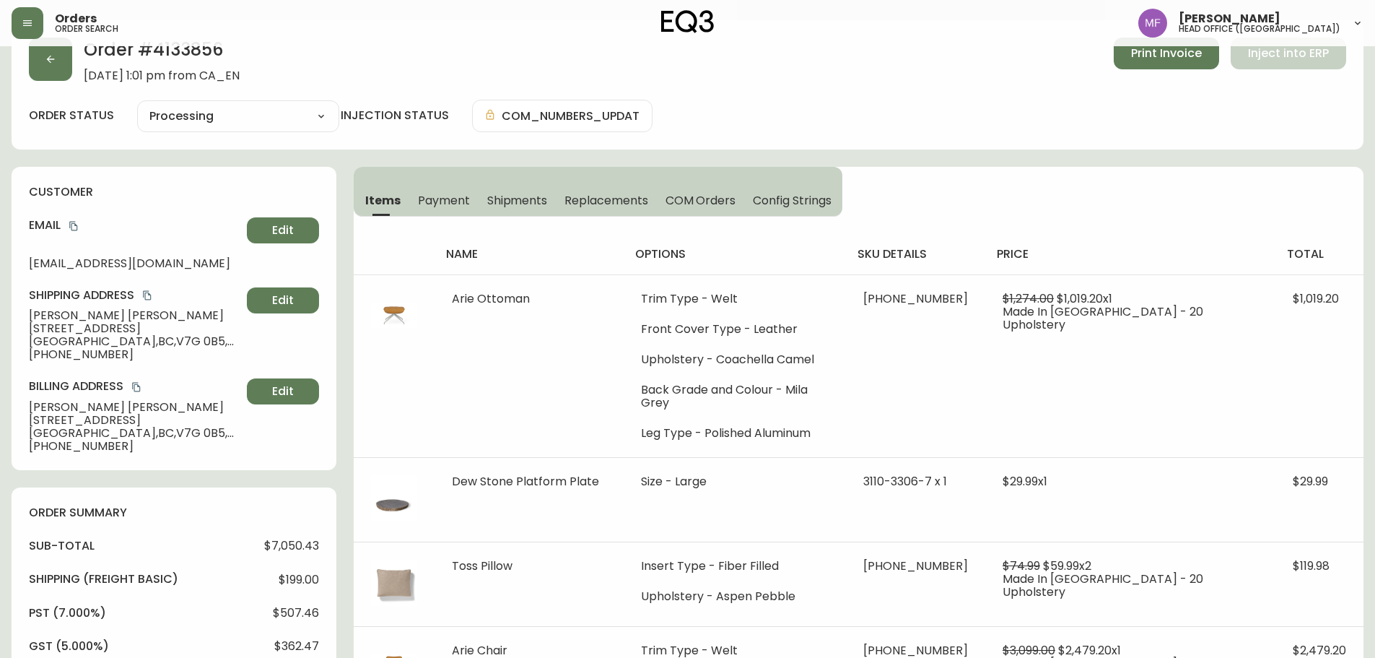
scroll to position [0, 0]
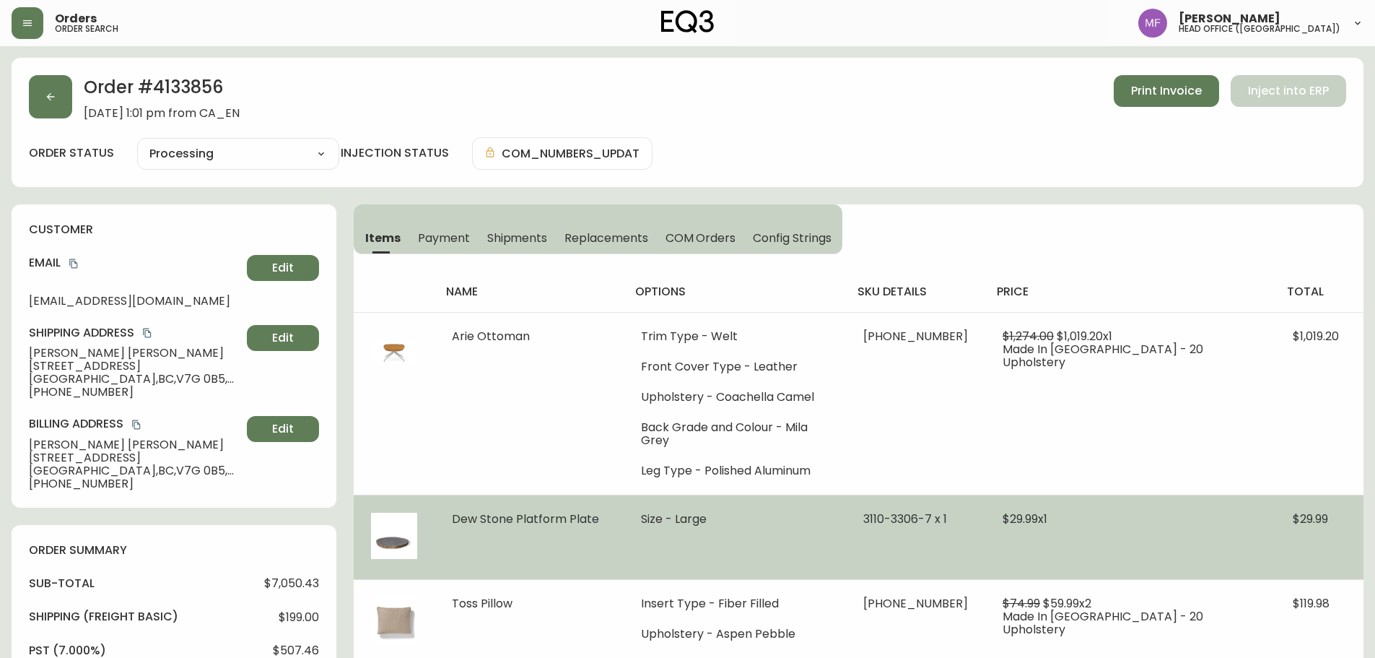
click at [534, 562] on td "Dew Stone Platform Plate" at bounding box center [529, 537] width 189 height 84
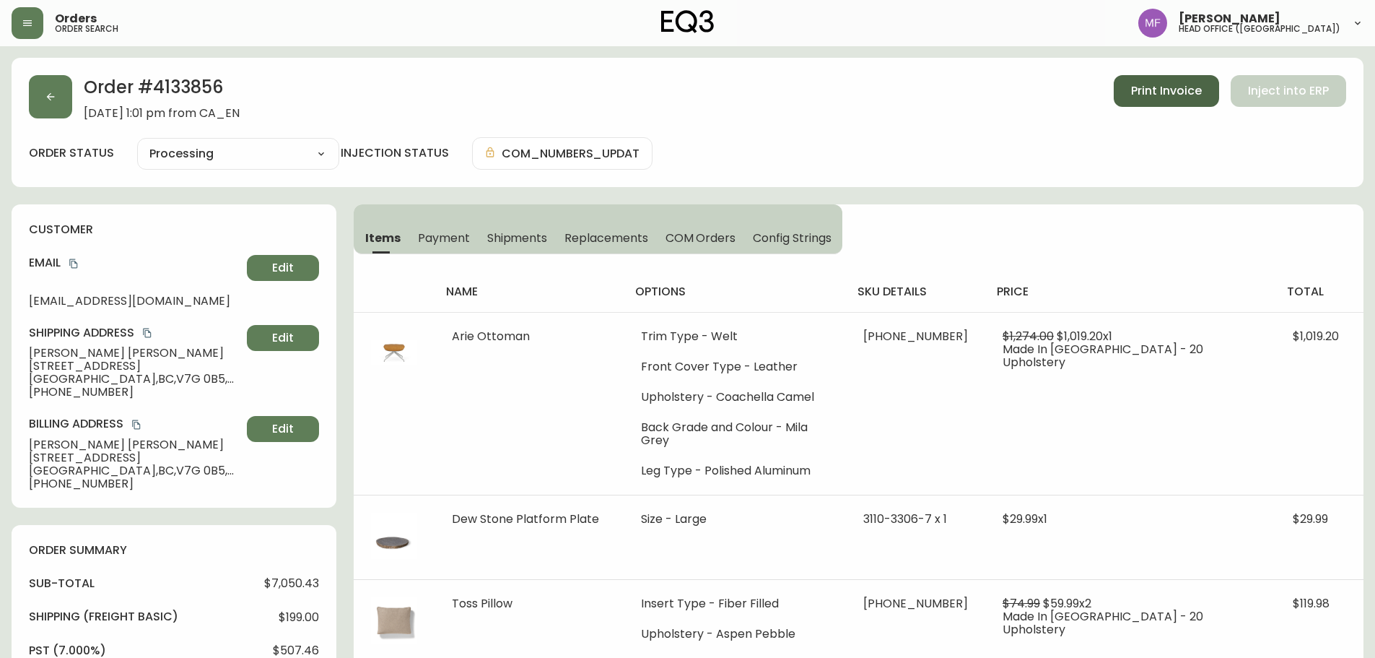
click at [1166, 106] on button "Print Invoice" at bounding box center [1166, 91] width 105 height 32
click at [909, 287] on th "sku details" at bounding box center [915, 291] width 139 height 40
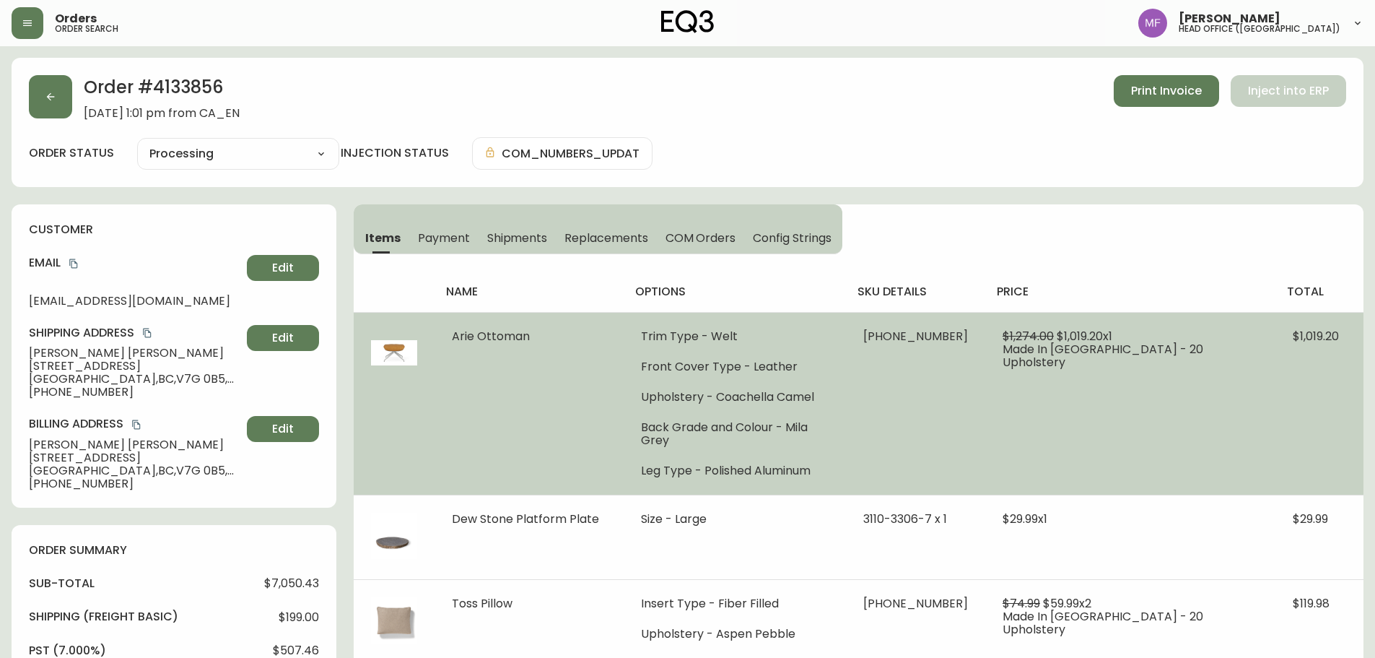
click at [962, 381] on td "37324-04 x 1" at bounding box center [915, 403] width 139 height 183
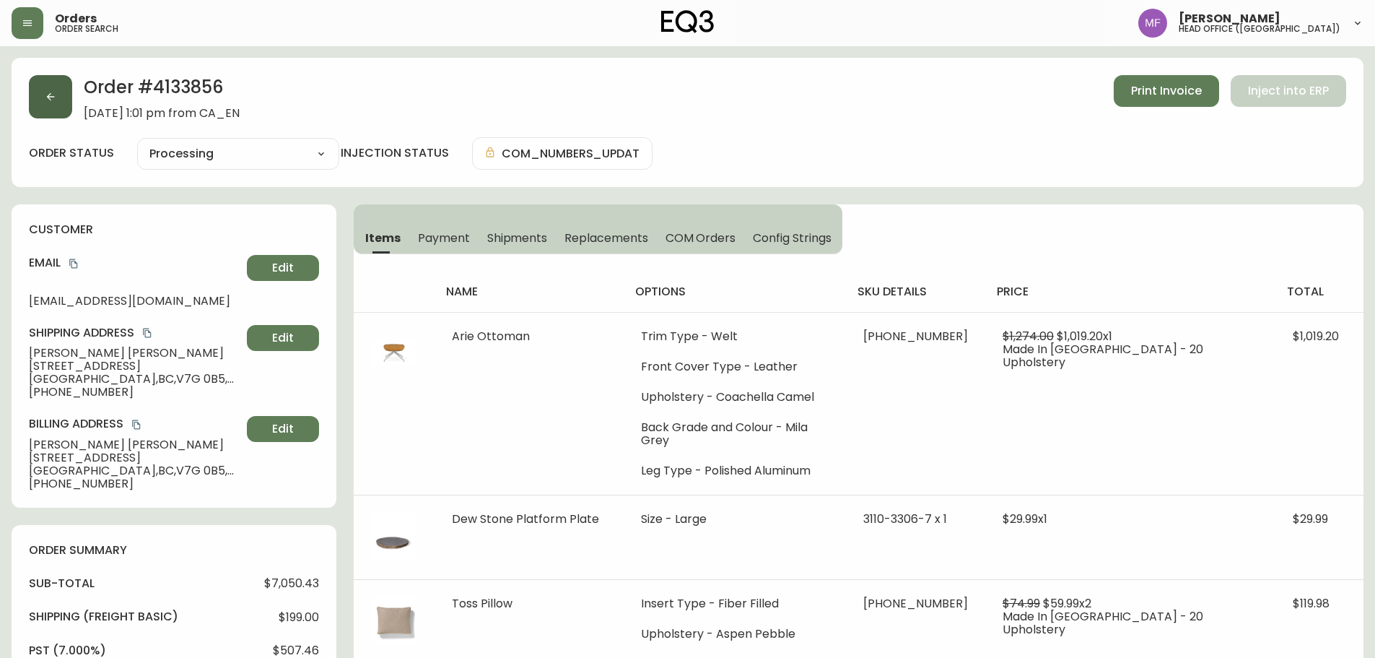
click at [55, 116] on button "button" at bounding box center [50, 96] width 43 height 43
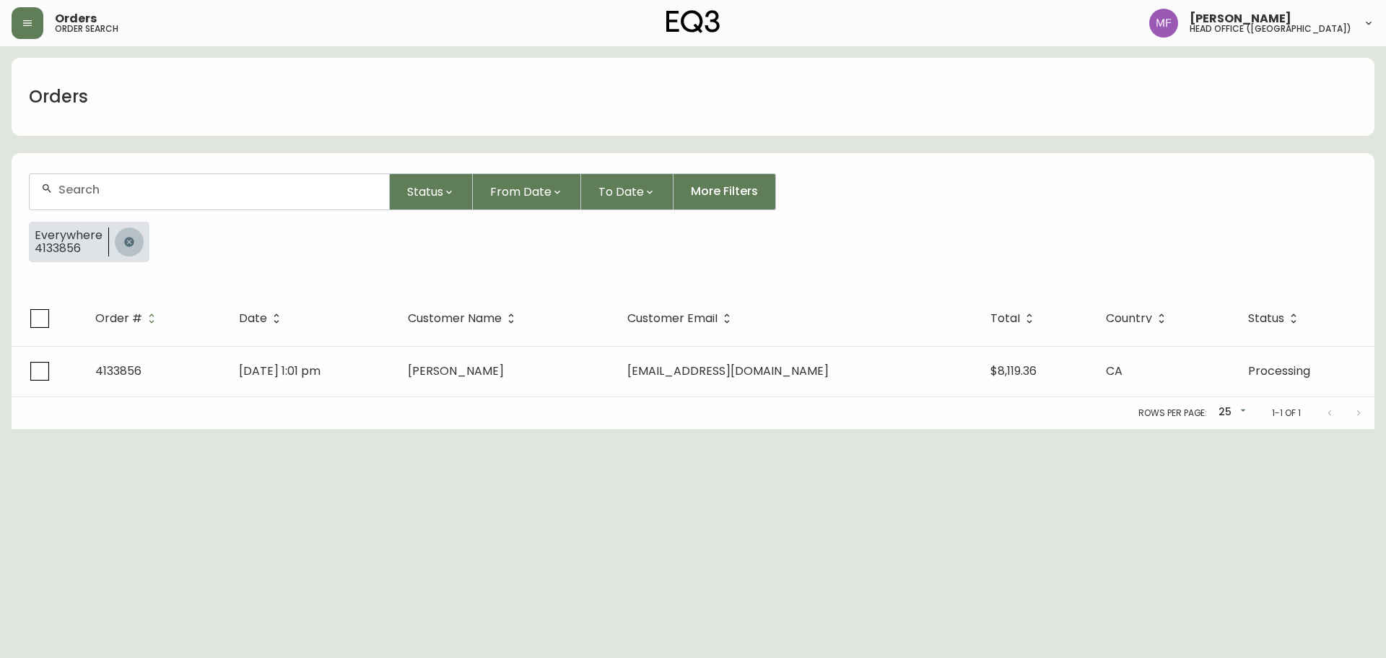
click at [128, 233] on button "button" at bounding box center [129, 241] width 29 height 29
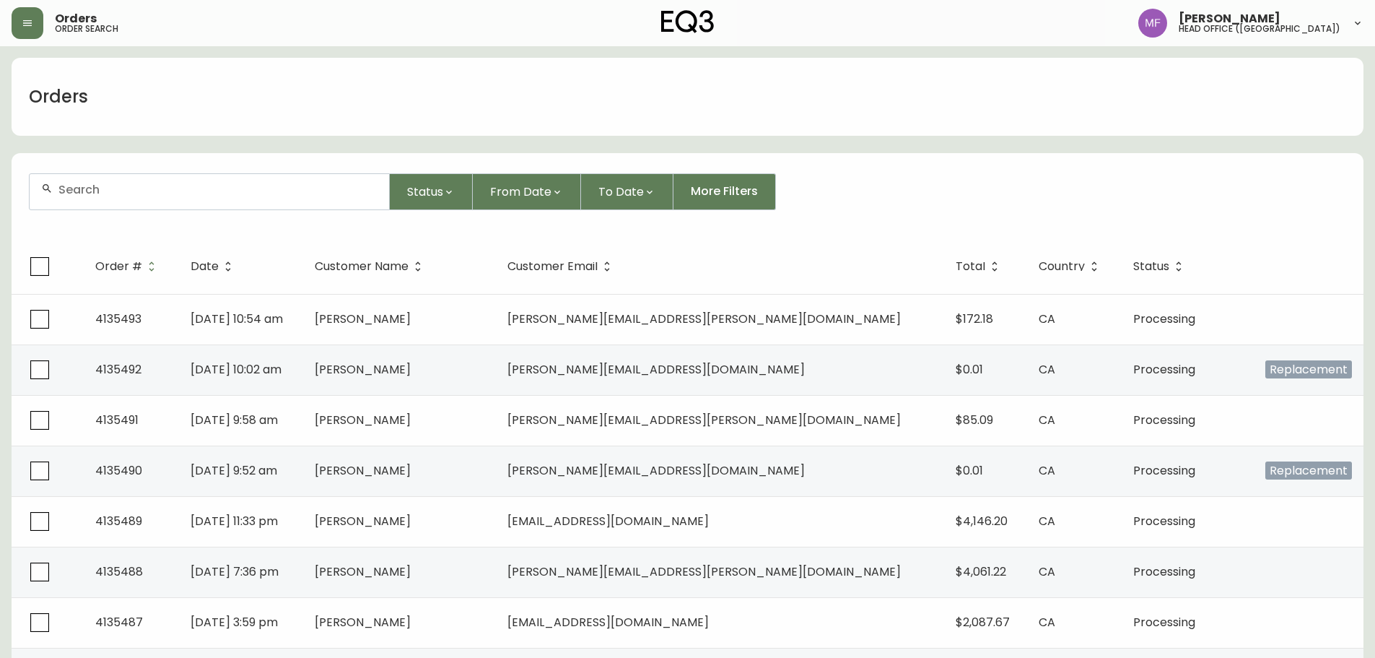
click at [157, 195] on input "text" at bounding box center [217, 190] width 319 height 14
click at [113, 199] on div at bounding box center [210, 191] width 360 height 35
paste input "4134479"
type input "4134479"
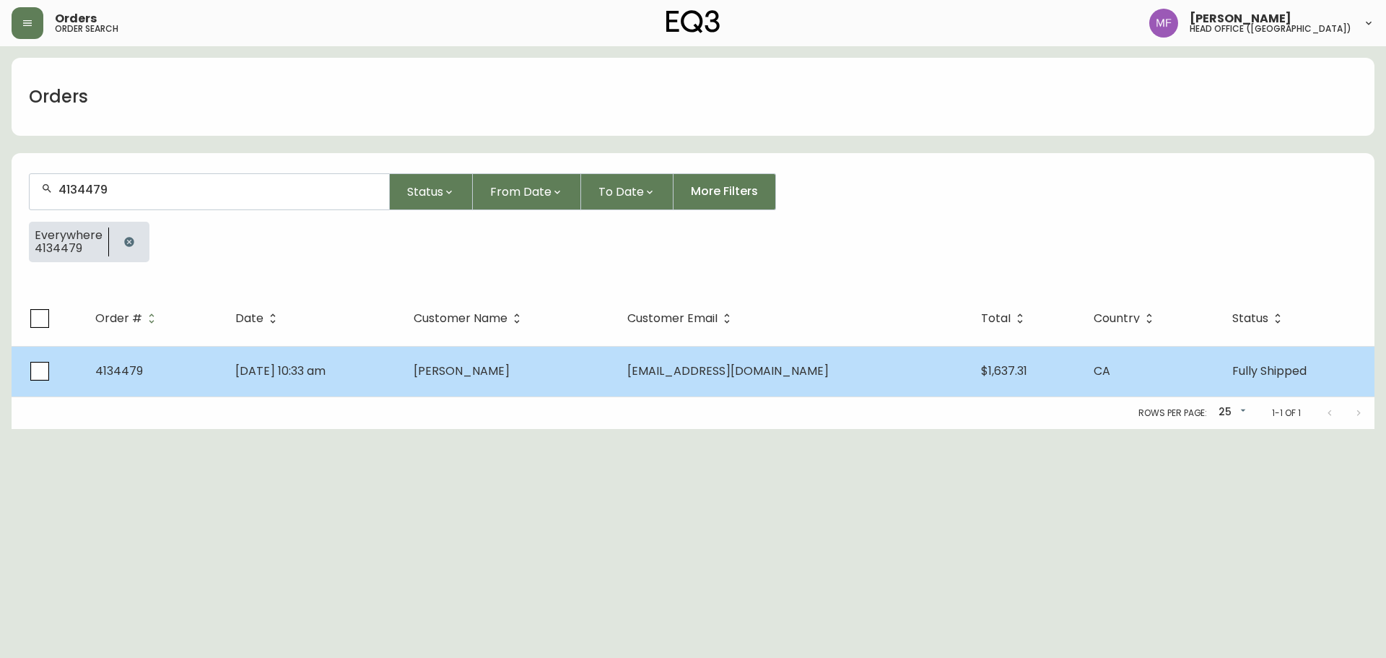
click at [402, 378] on td "Aug 03 2025, 10:33 am" at bounding box center [313, 371] width 178 height 51
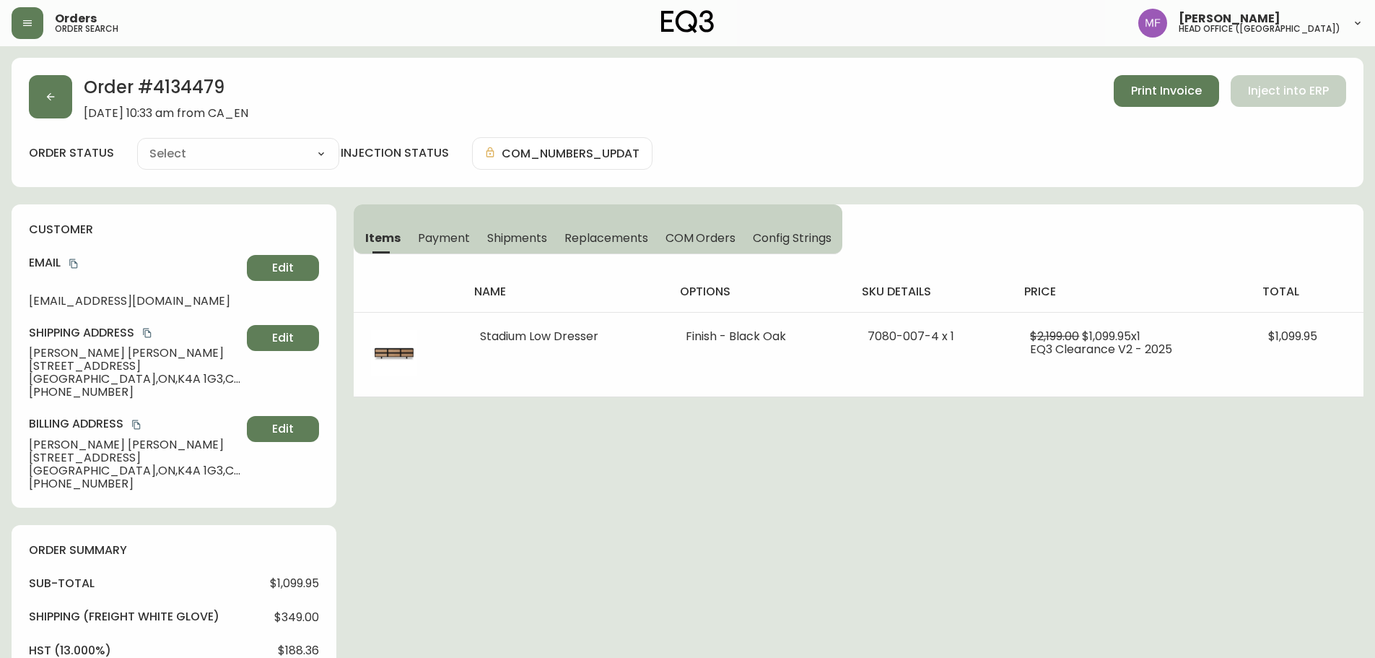
type input "Fully Shipped"
select select "FULLY_SHIPPED"
click at [186, 84] on h2 "Order # 4134479" at bounding box center [166, 91] width 165 height 32
copy h2 "4134479"
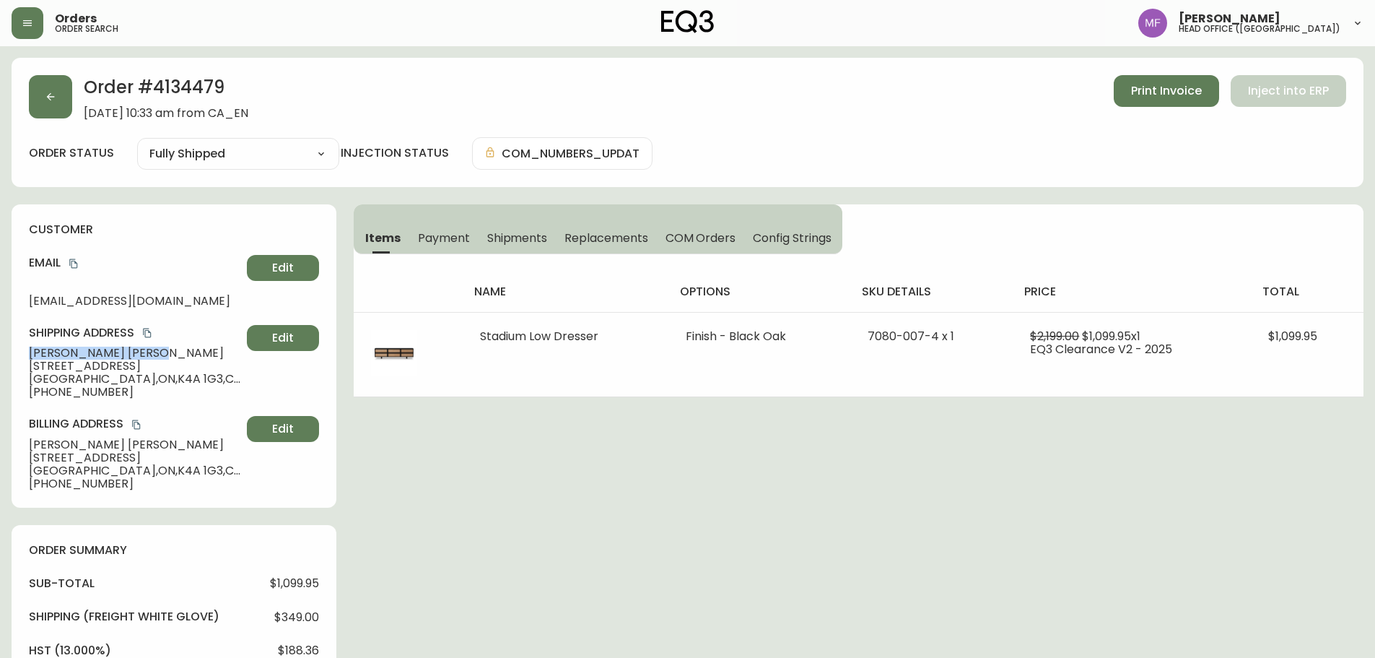
drag, startPoint x: 117, startPoint y: 357, endPoint x: 2, endPoint y: 348, distance: 115.1
copy span "Sean Rankin"
click at [194, 100] on h2 "Order # 4134479" at bounding box center [166, 91] width 165 height 32
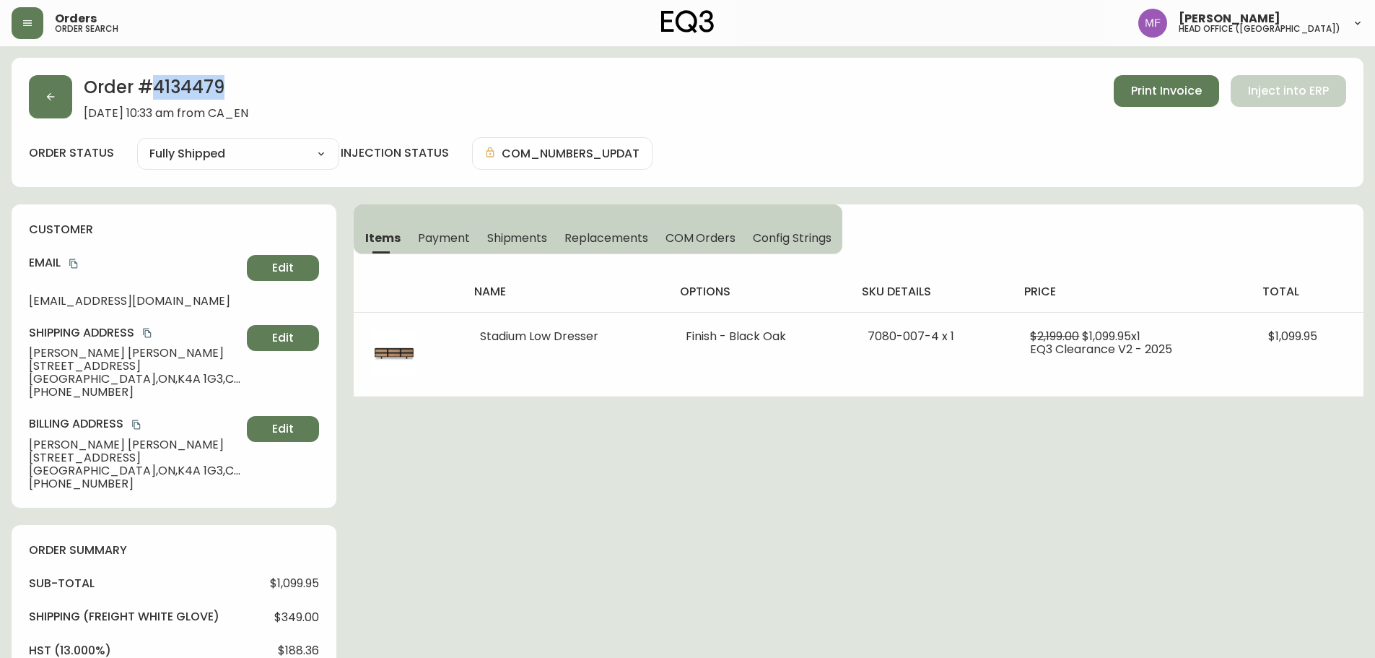
copy h2 "4134479"
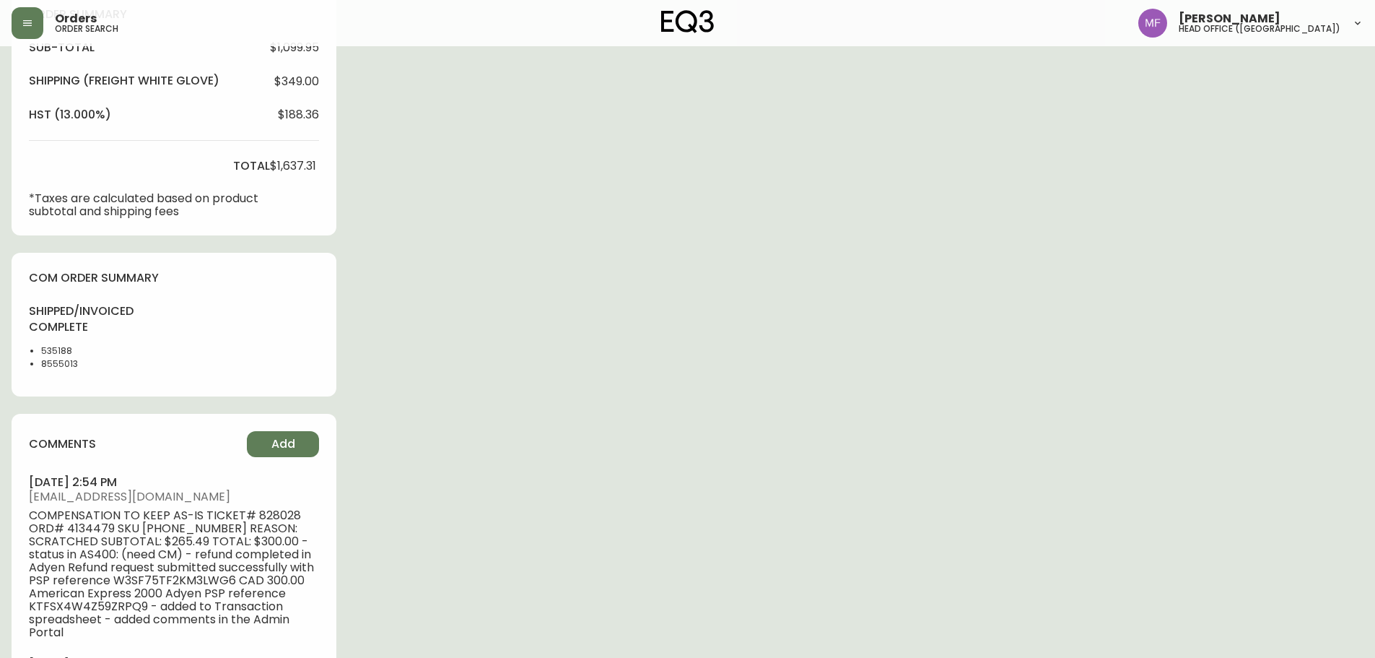
scroll to position [578, 0]
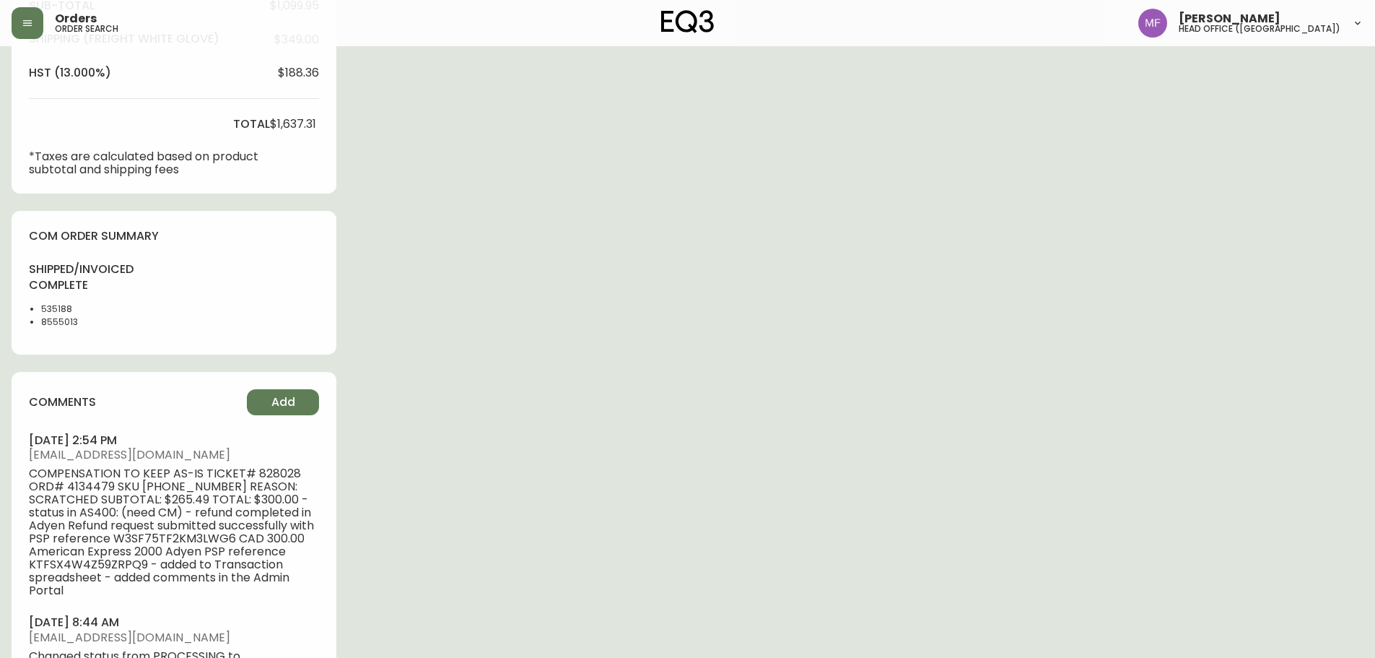
click at [58, 325] on li "8555013" at bounding box center [77, 322] width 73 height 13
copy li "8555013"
click at [715, 362] on div "Order # 4134479 August 3, 2025 at 10:33 am from CA_EN Print Invoice Inject into…" at bounding box center [688, 204] width 1352 height 1448
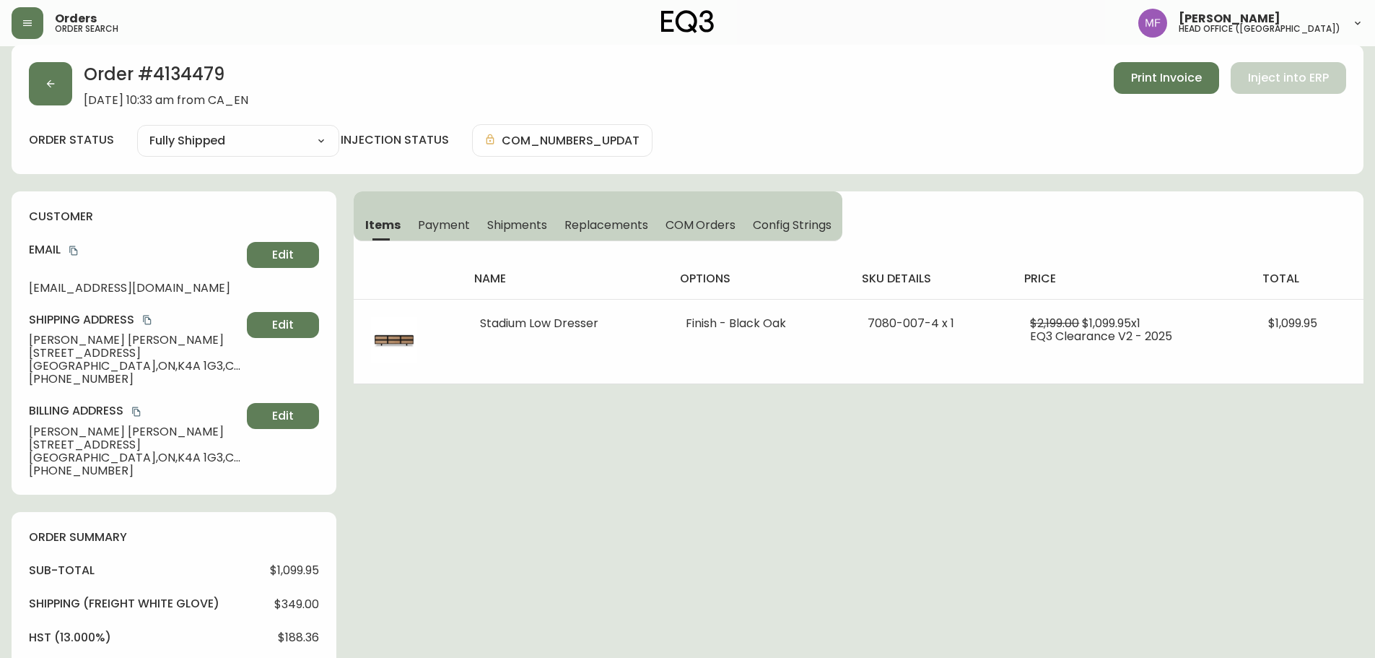
scroll to position [0, 0]
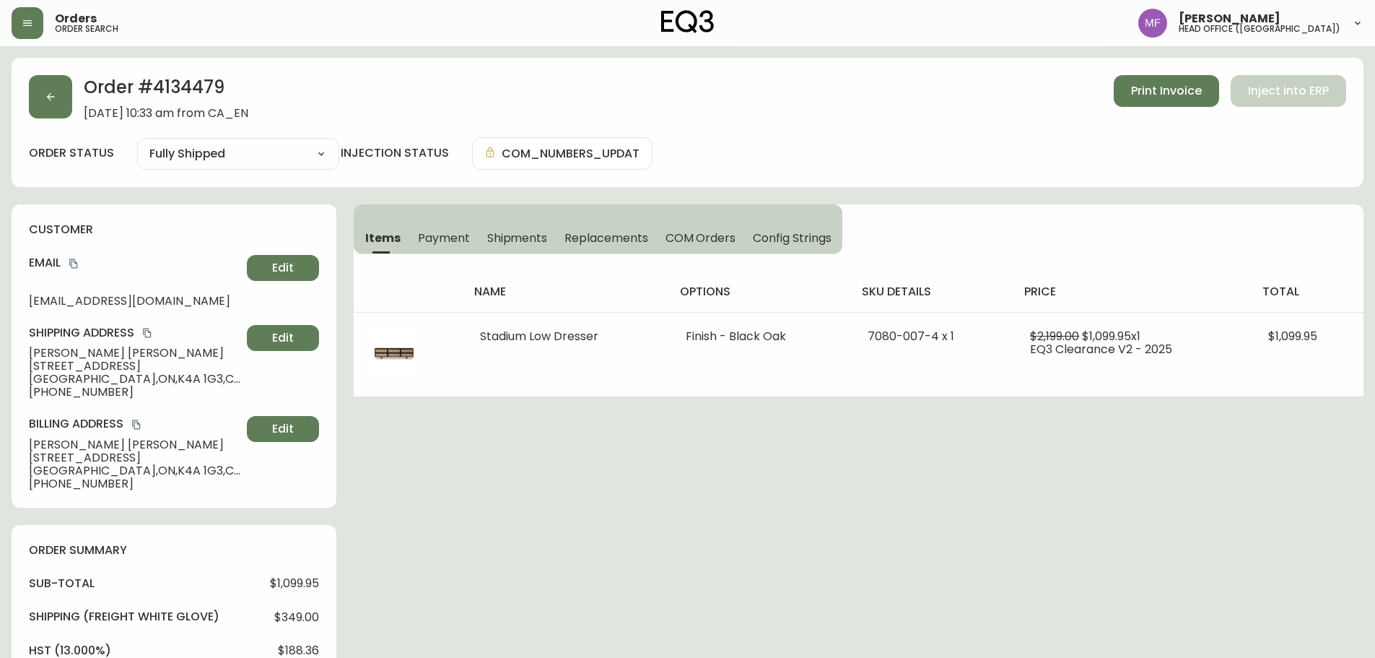
click at [202, 97] on h2 "Order # 4134479" at bounding box center [166, 91] width 165 height 32
copy h2 "4134479"
click at [217, 87] on h2 "Order # 4134479" at bounding box center [166, 91] width 165 height 32
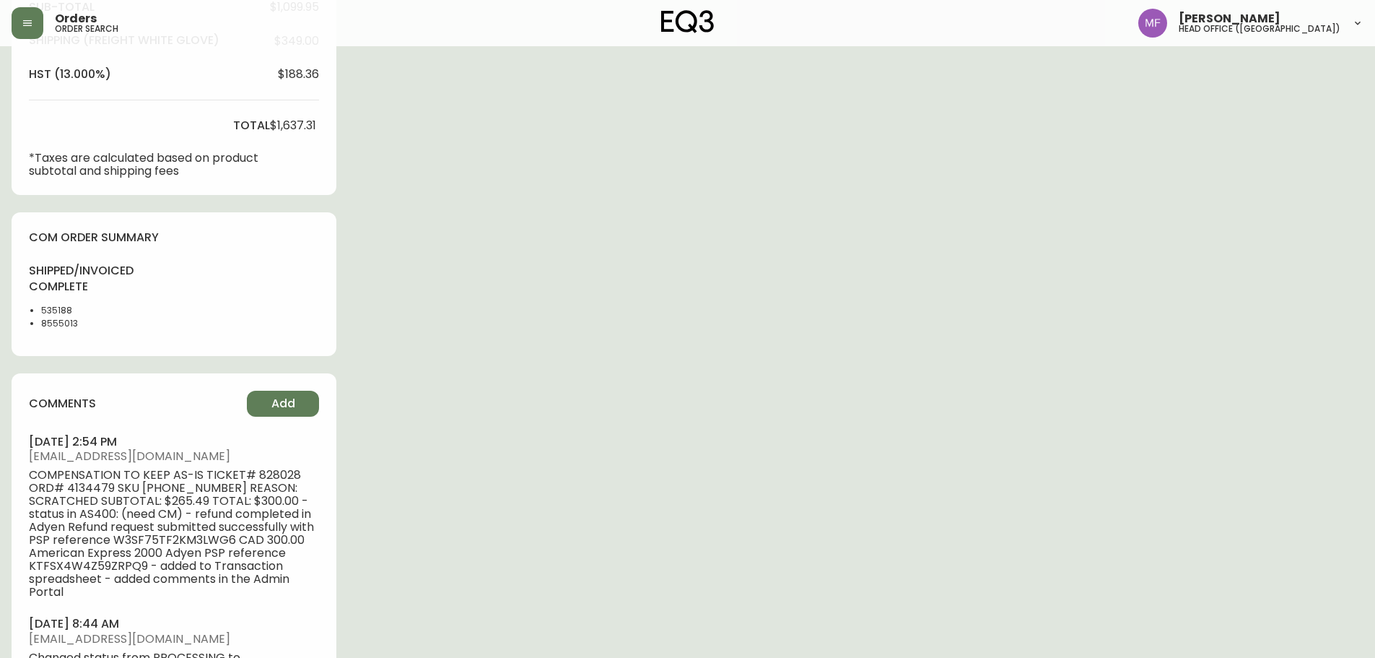
scroll to position [578, 0]
click at [57, 323] on li "8555013" at bounding box center [77, 322] width 73 height 13
click at [652, 313] on div "Order # 4134479 August 3, 2025 at 10:33 am from CA_EN Print Invoice Inject into…" at bounding box center [688, 204] width 1352 height 1448
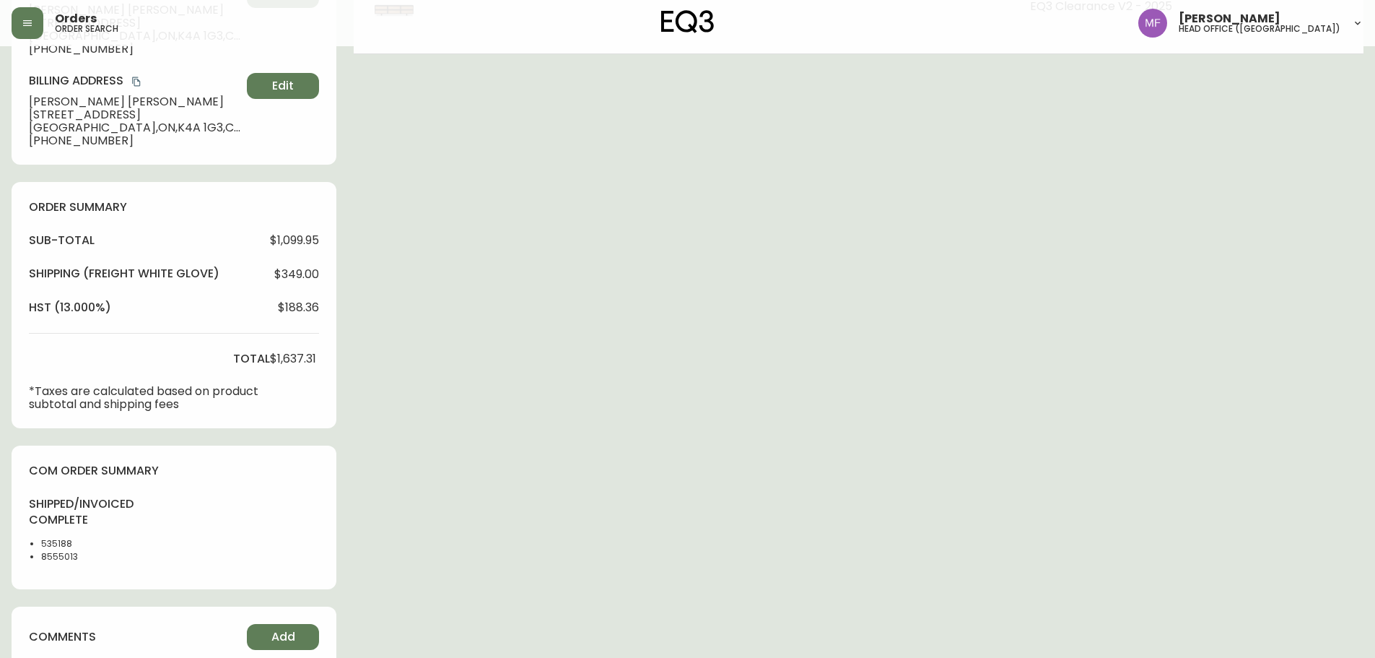
scroll to position [0, 0]
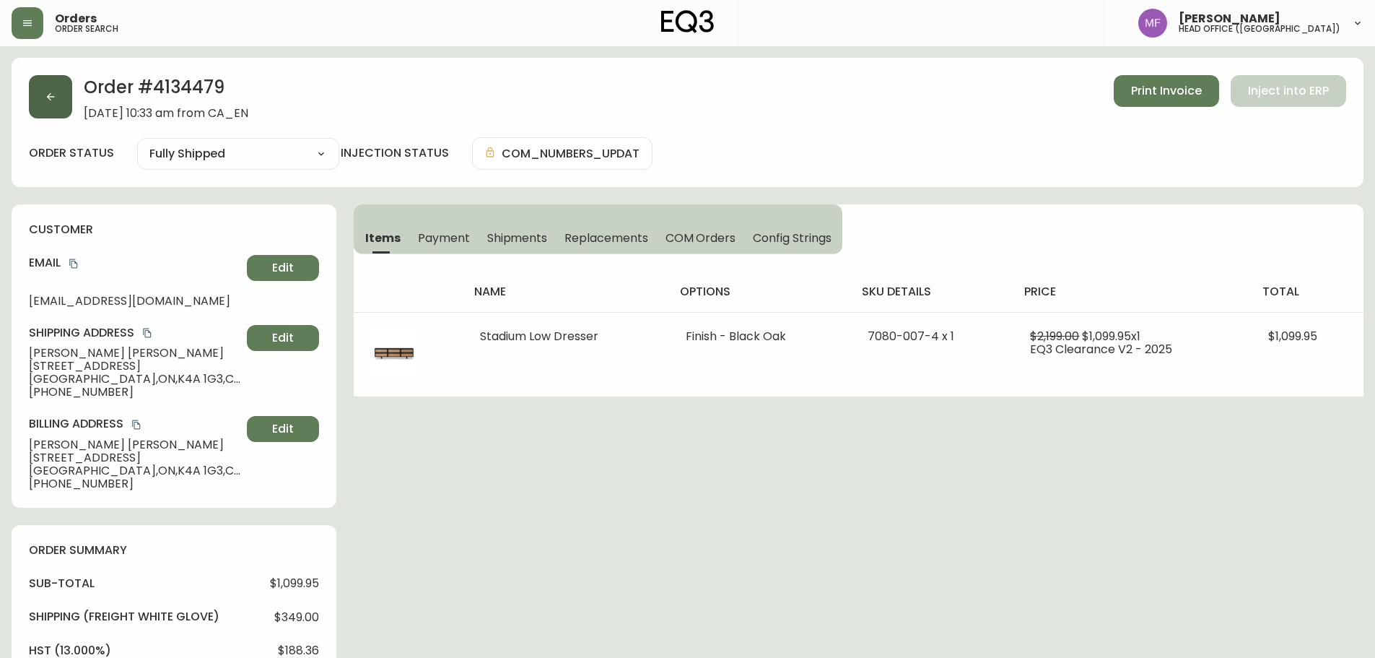
click at [54, 113] on button "button" at bounding box center [50, 96] width 43 height 43
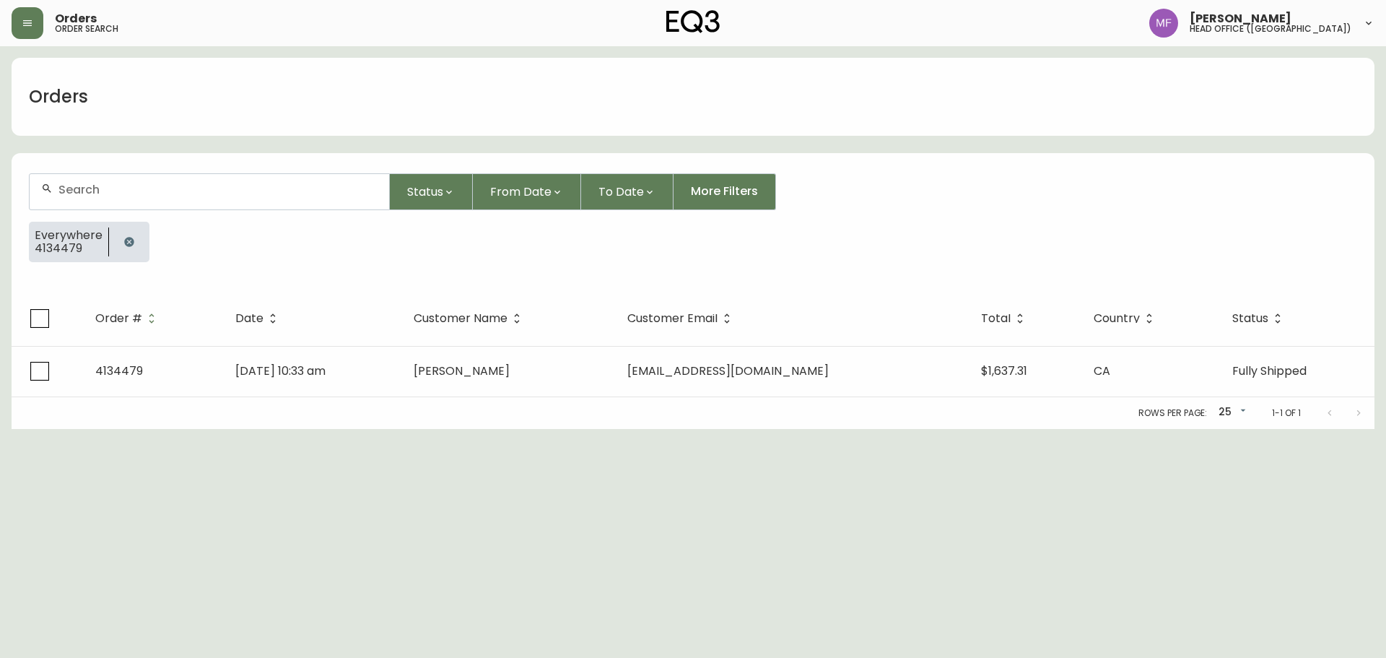
click at [134, 246] on button "button" at bounding box center [129, 241] width 29 height 29
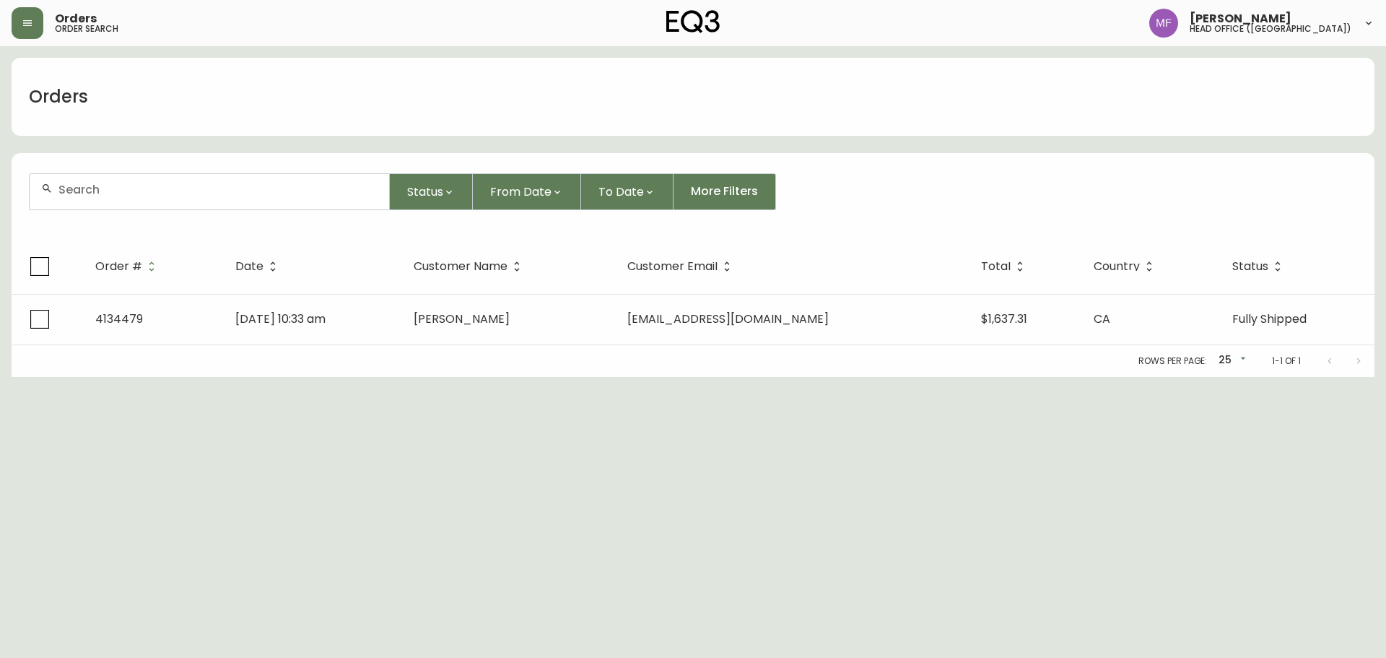
click at [136, 181] on div at bounding box center [210, 191] width 360 height 35
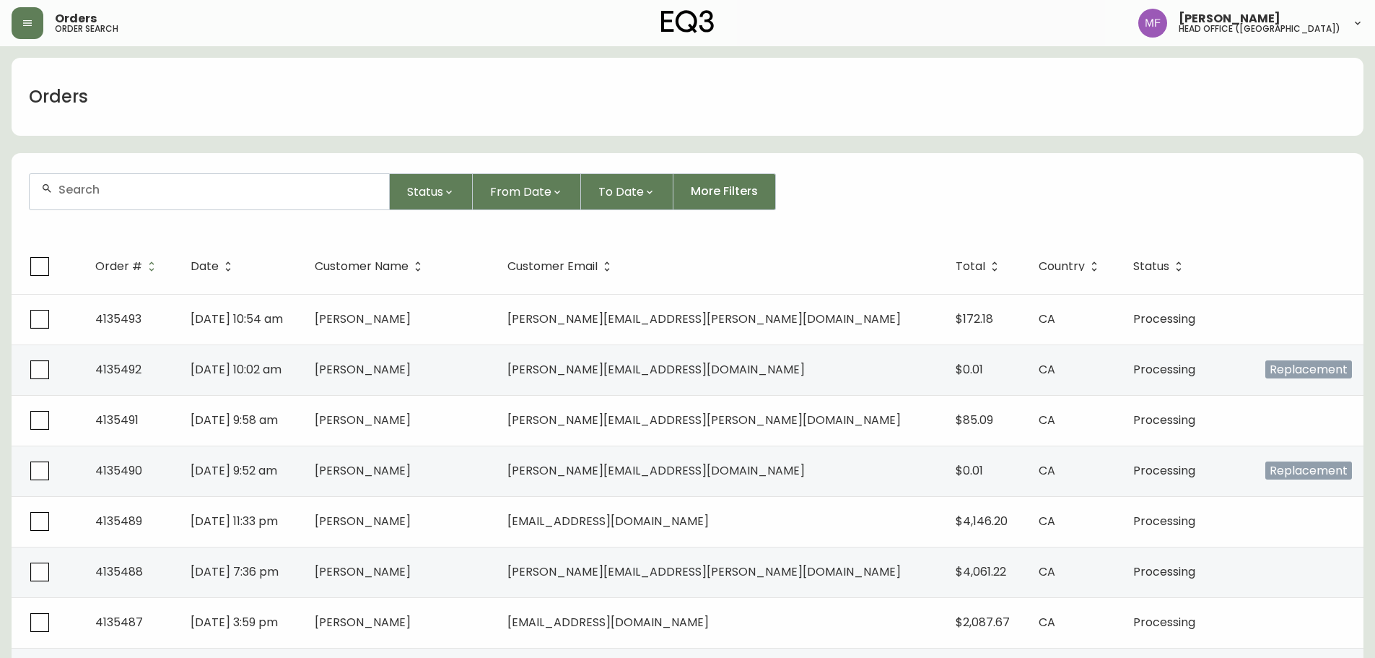
paste input "4134745"
type input "4134745"
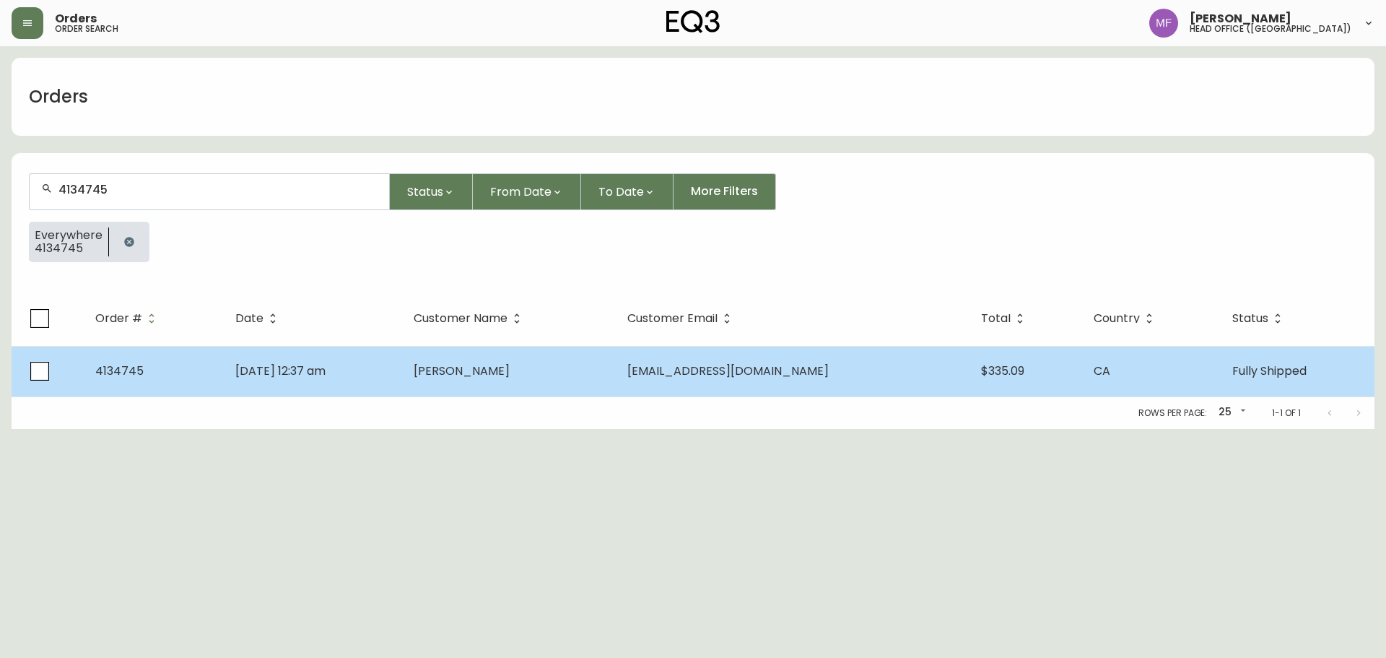
click at [616, 370] on td "Kaden Romich" at bounding box center [509, 371] width 214 height 51
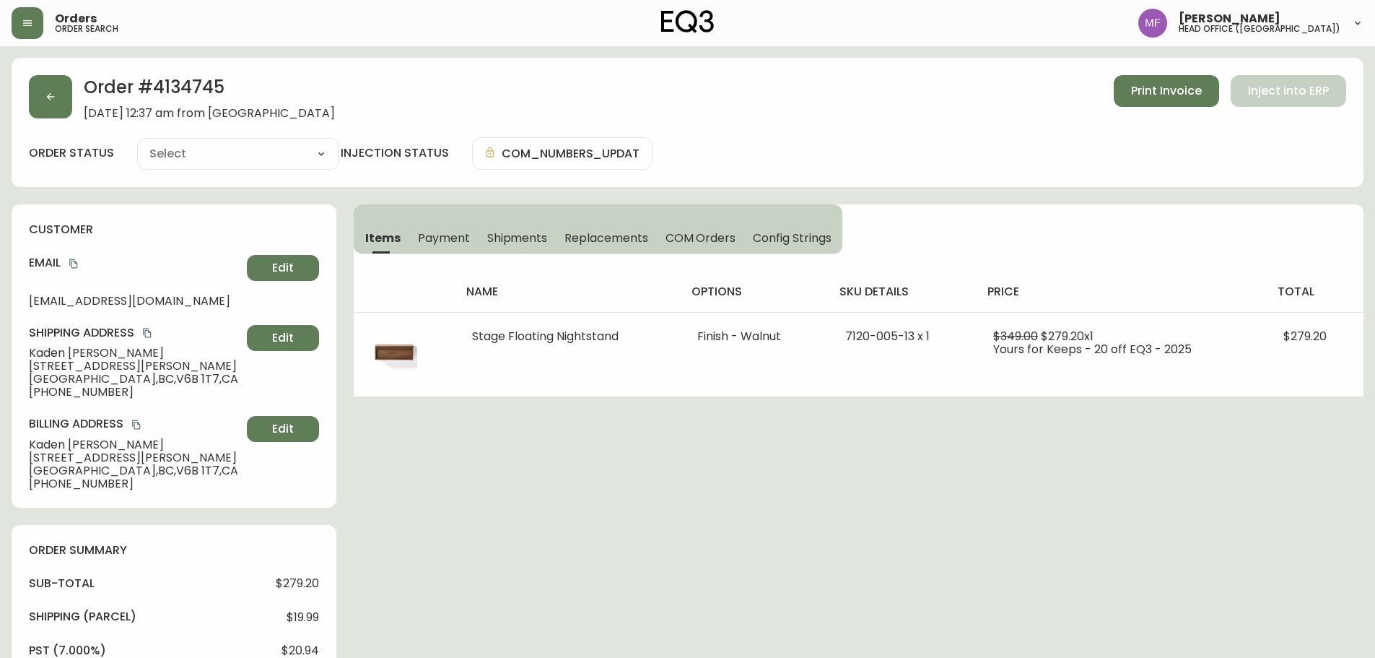
type input "Fully Shipped"
select select "FULLY_SHIPPED"
drag, startPoint x: 531, startPoint y: 239, endPoint x: 541, endPoint y: 247, distance: 12.3
click at [531, 238] on span "Shipments" at bounding box center [517, 237] width 61 height 15
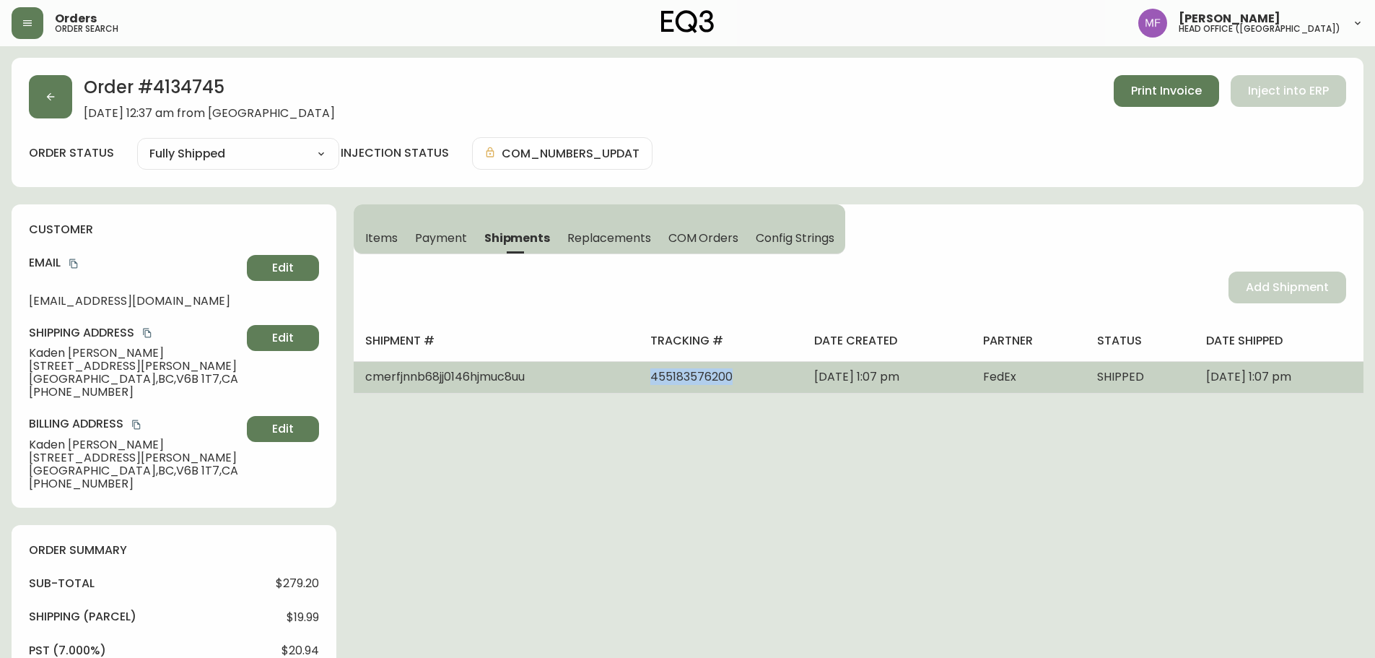
drag, startPoint x: 716, startPoint y: 376, endPoint x: 571, endPoint y: 388, distance: 144.9
click at [571, 388] on tr "cmerfjnnb68jj0146hjmuc8uu 455183576200 August 25, 2025 at 1:07 pm FedEx SHIPPED…" at bounding box center [859, 377] width 1010 height 32
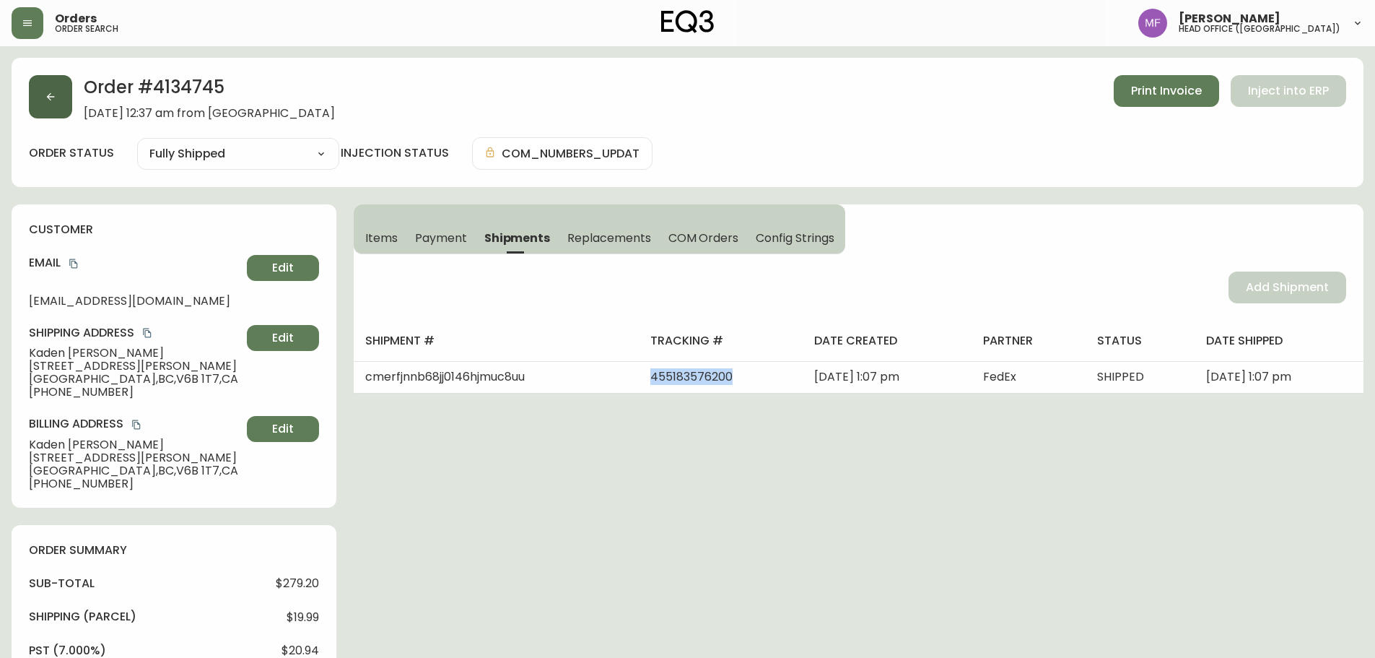
click at [58, 102] on button "button" at bounding box center [50, 96] width 43 height 43
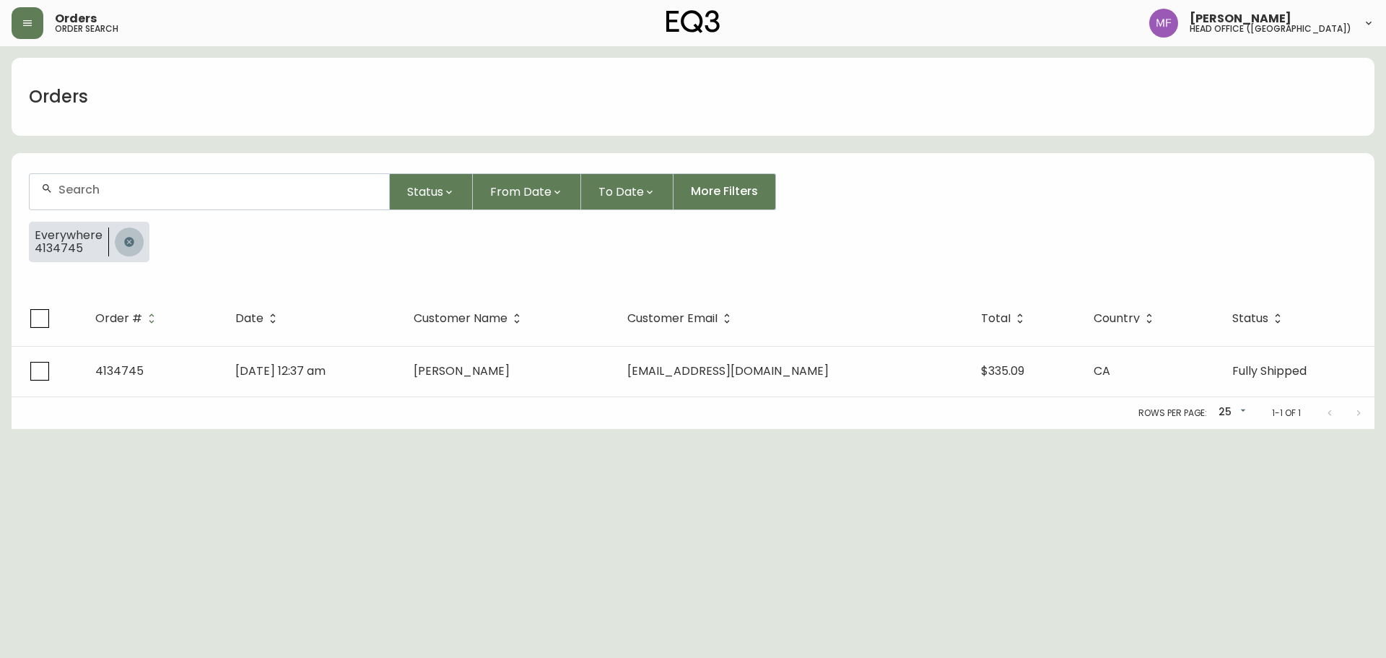
click at [128, 238] on icon "button" at bounding box center [128, 241] width 9 height 9
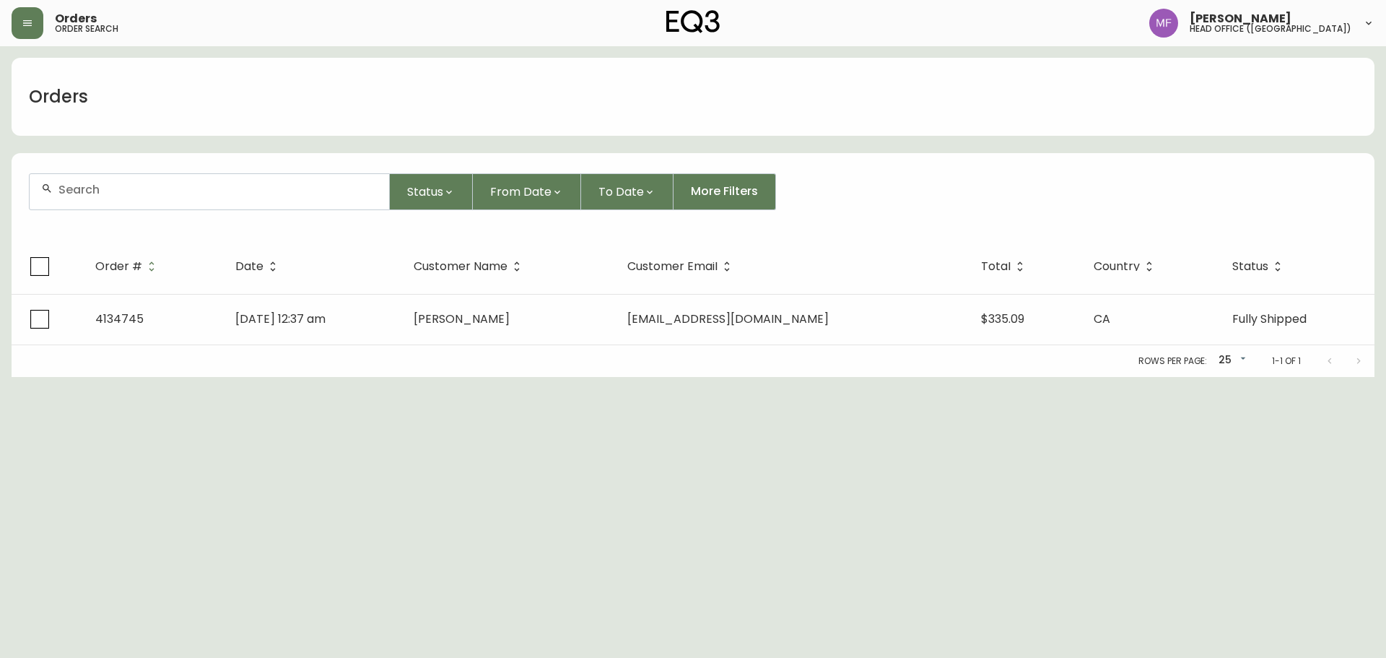
click at [122, 201] on div at bounding box center [210, 191] width 360 height 35
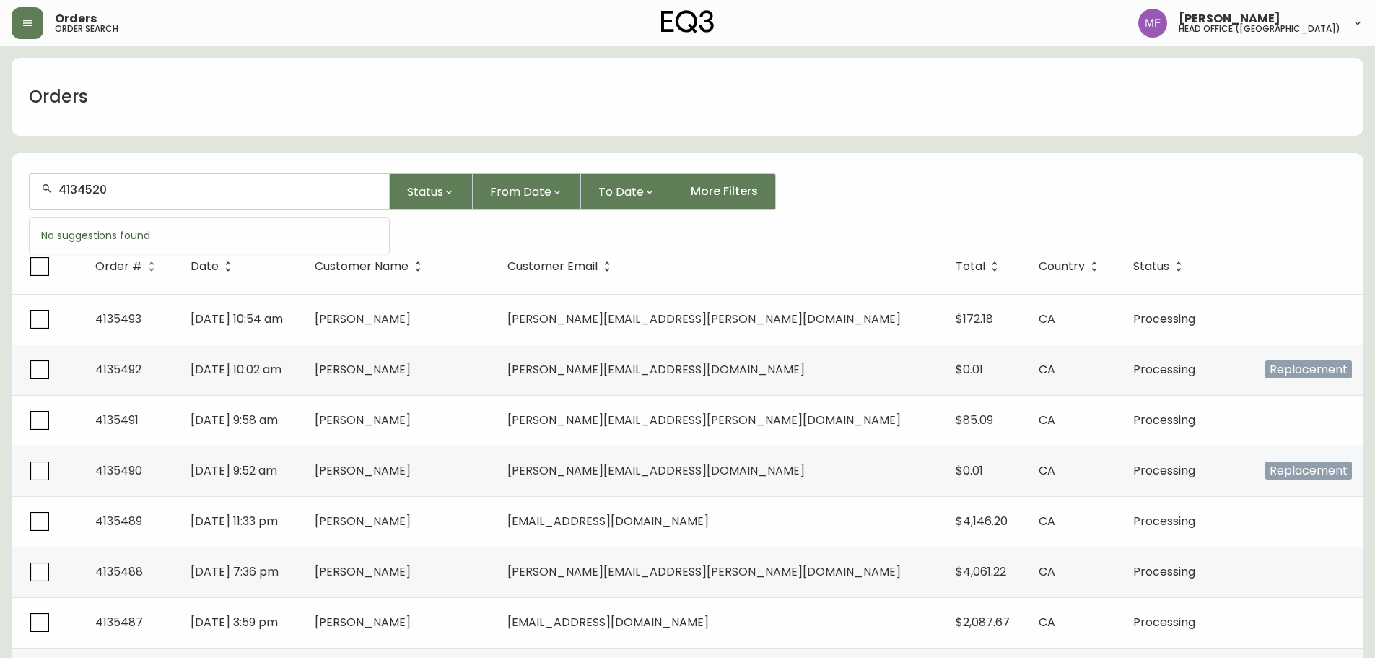
type input "4134520"
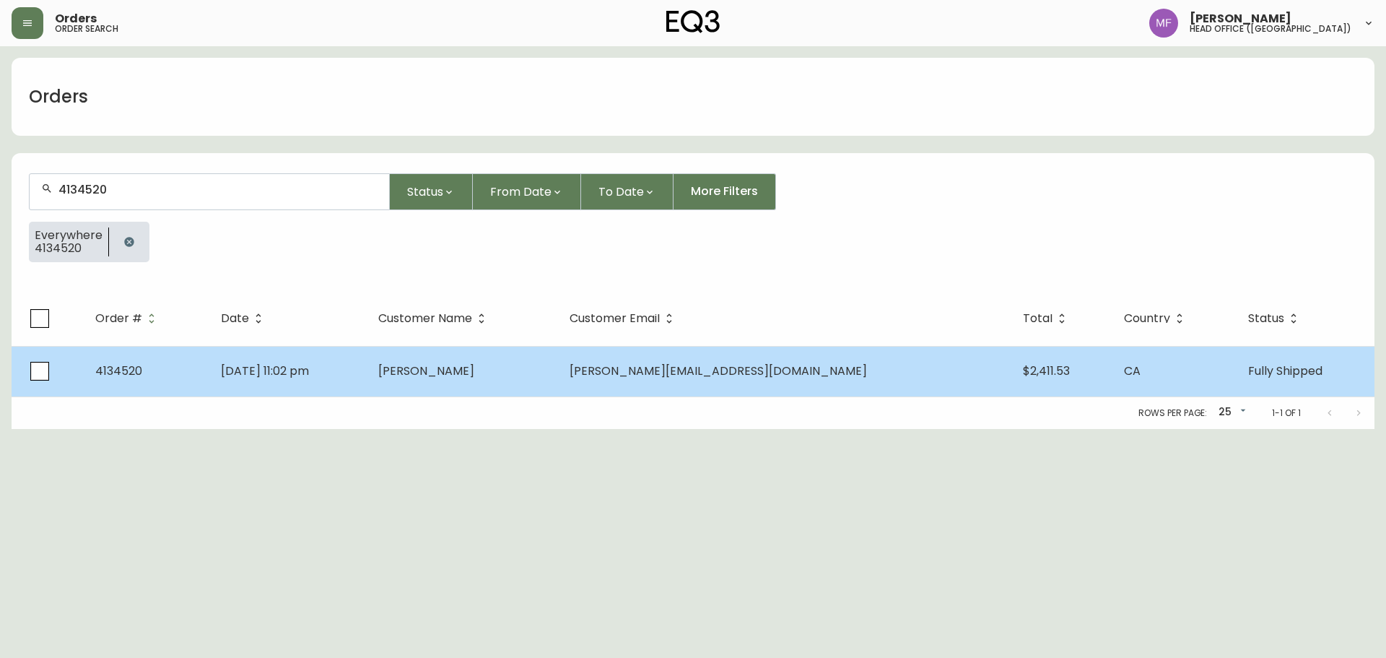
click at [367, 352] on td "Aug 04 2025, 11:02 pm" at bounding box center [287, 371] width 157 height 51
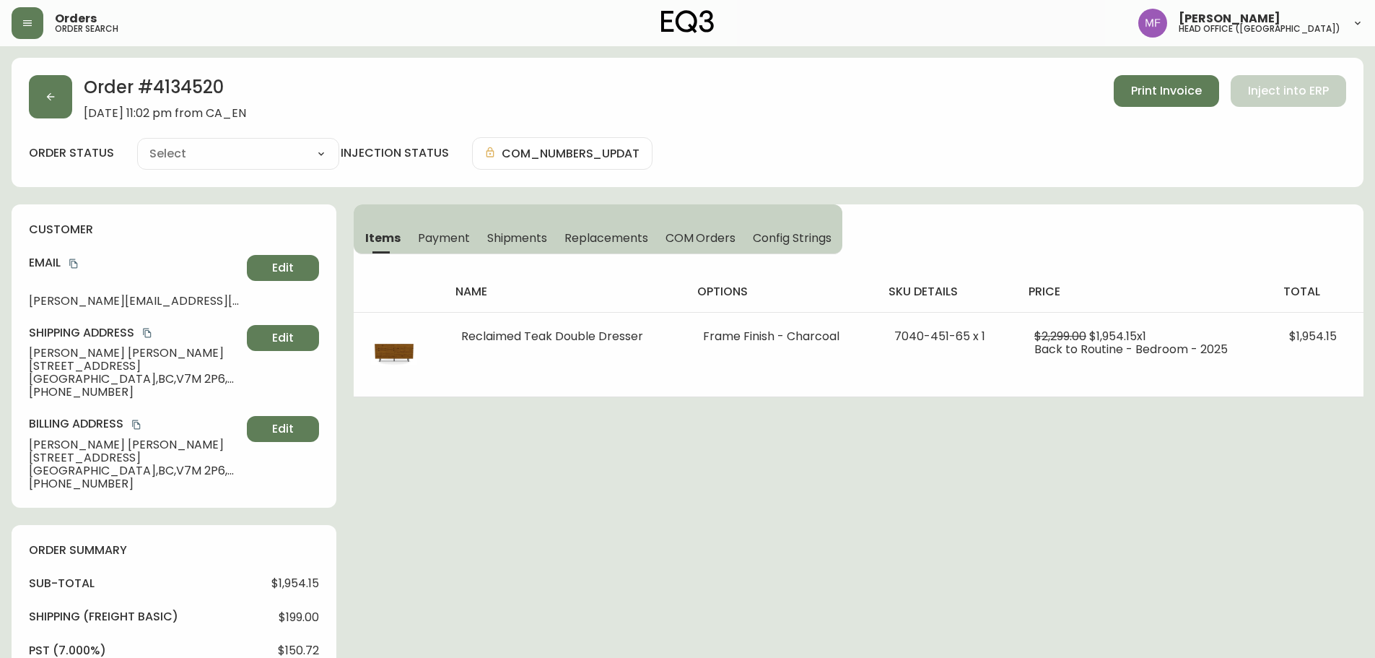
type input "Fully Shipped"
select select "FULLY_SHIPPED"
click at [32, 108] on button "button" at bounding box center [50, 96] width 43 height 43
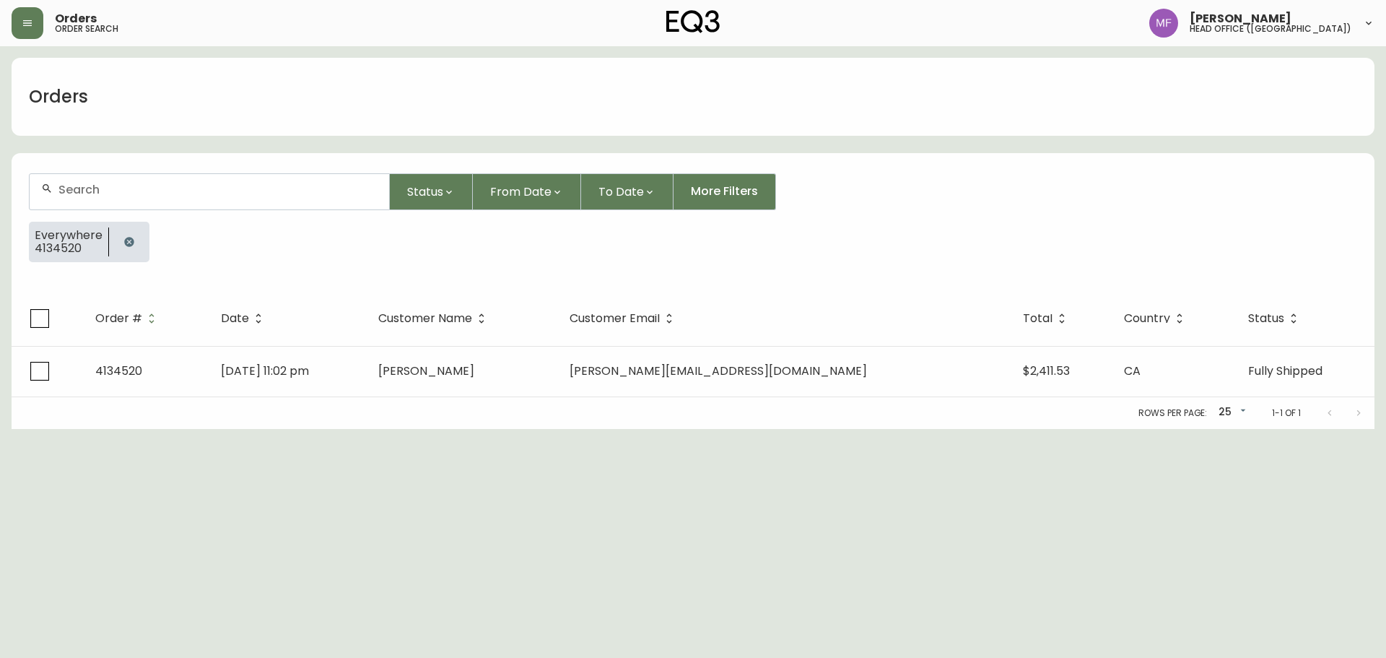
click at [134, 235] on button "button" at bounding box center [129, 241] width 29 height 29
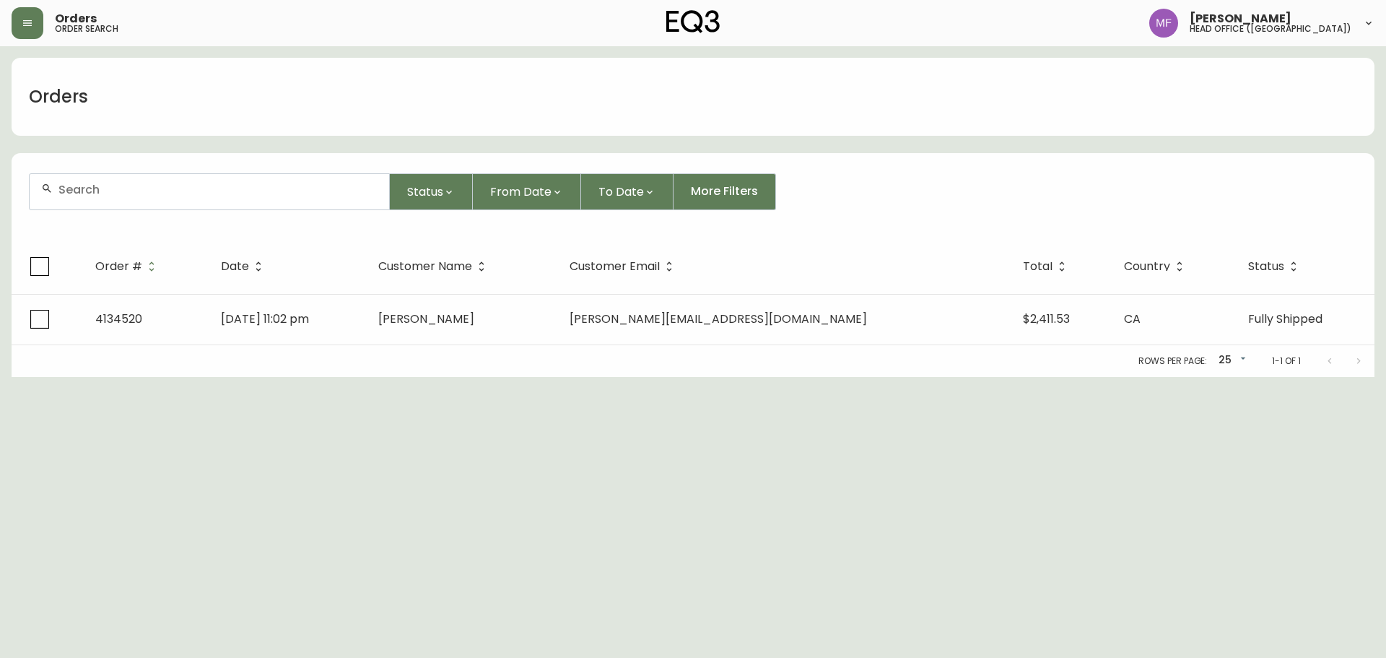
click at [132, 203] on div at bounding box center [210, 191] width 360 height 35
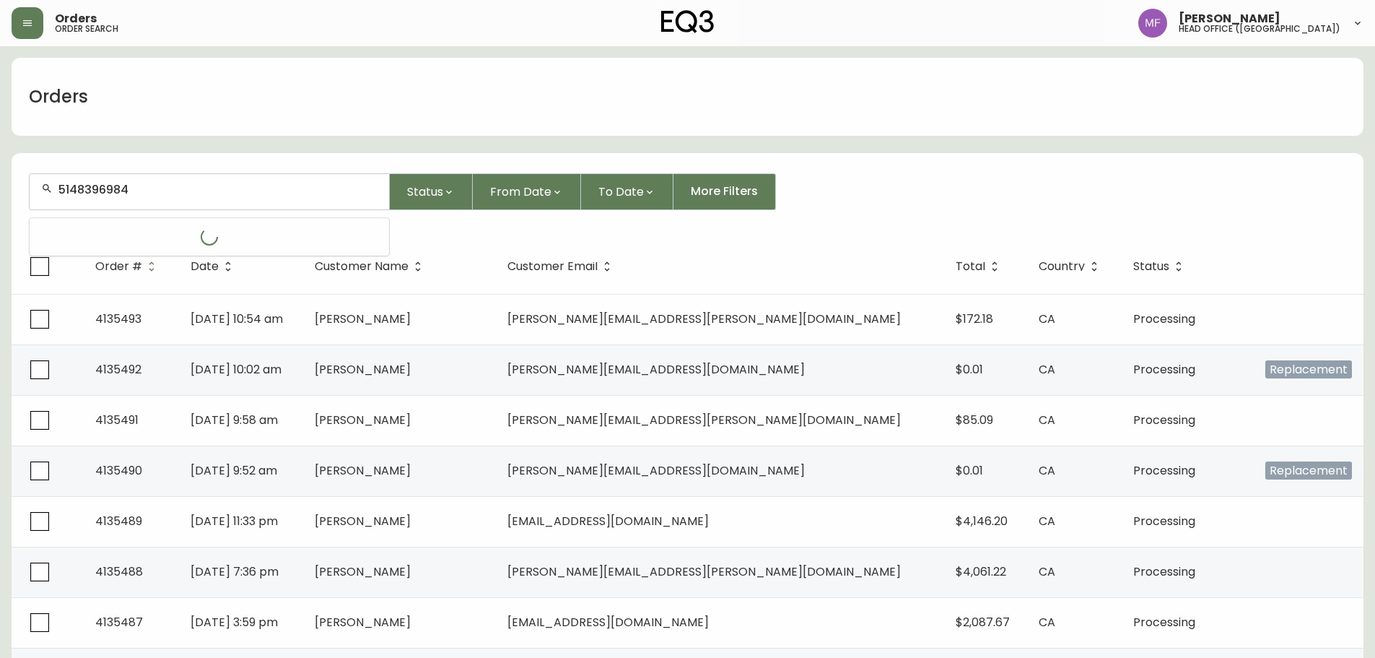
type input "5148396984"
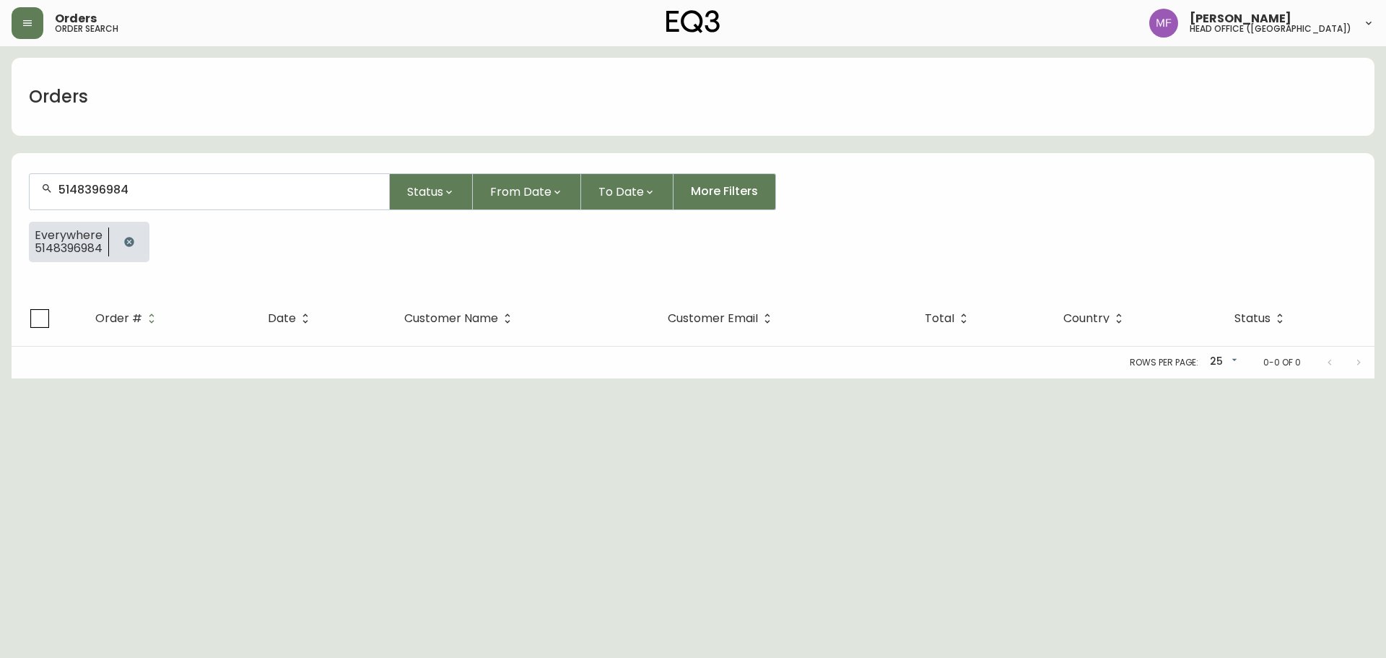
click at [123, 236] on button "button" at bounding box center [129, 241] width 29 height 29
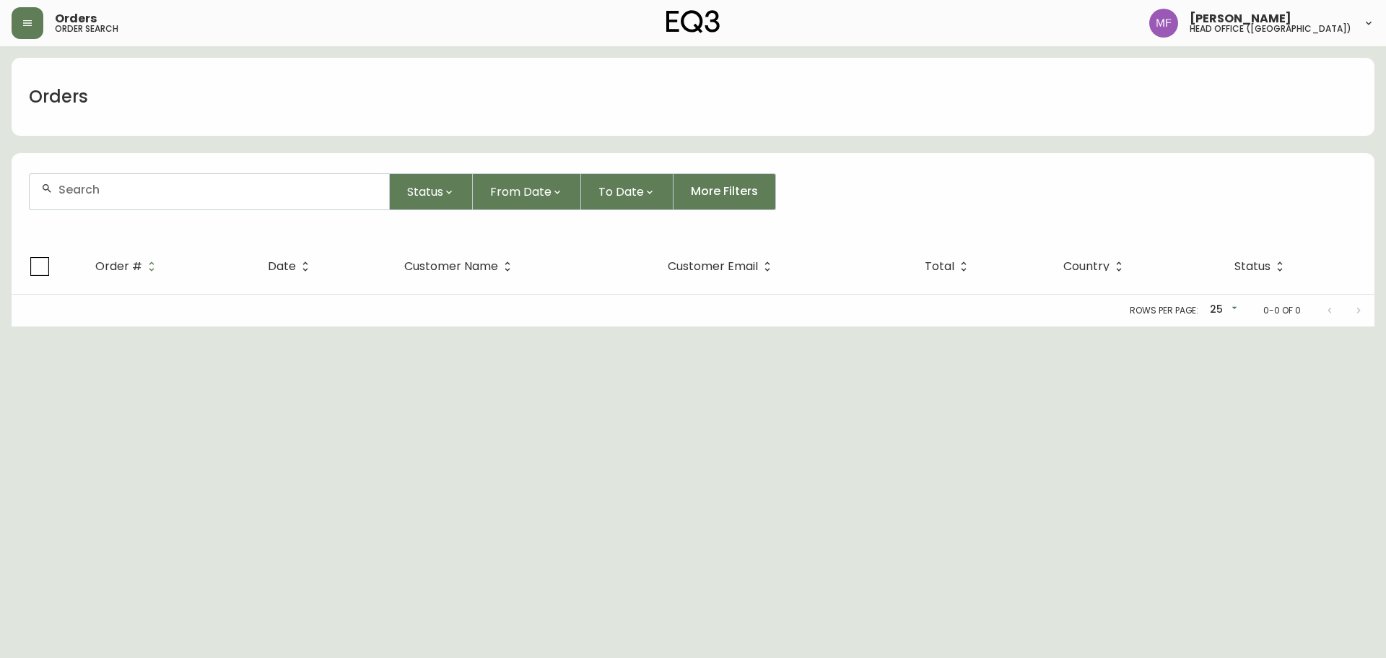
click at [131, 202] on div at bounding box center [210, 191] width 360 height 35
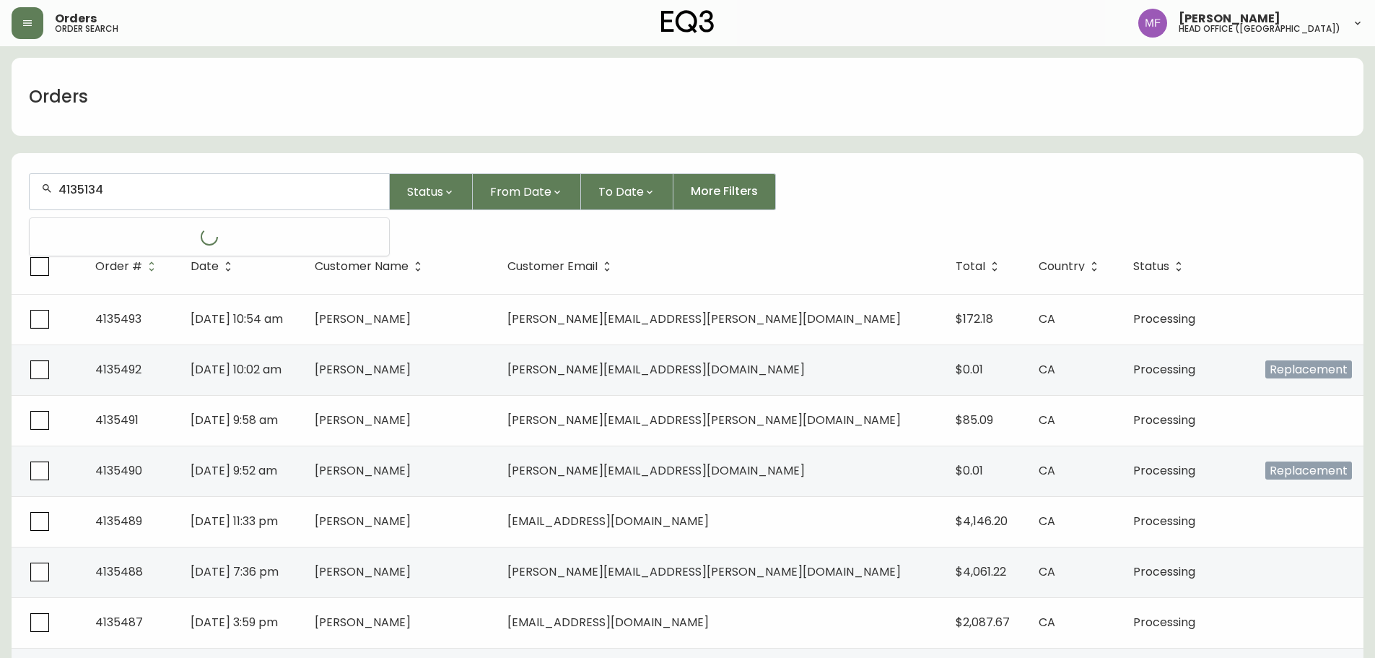
type input "4135134"
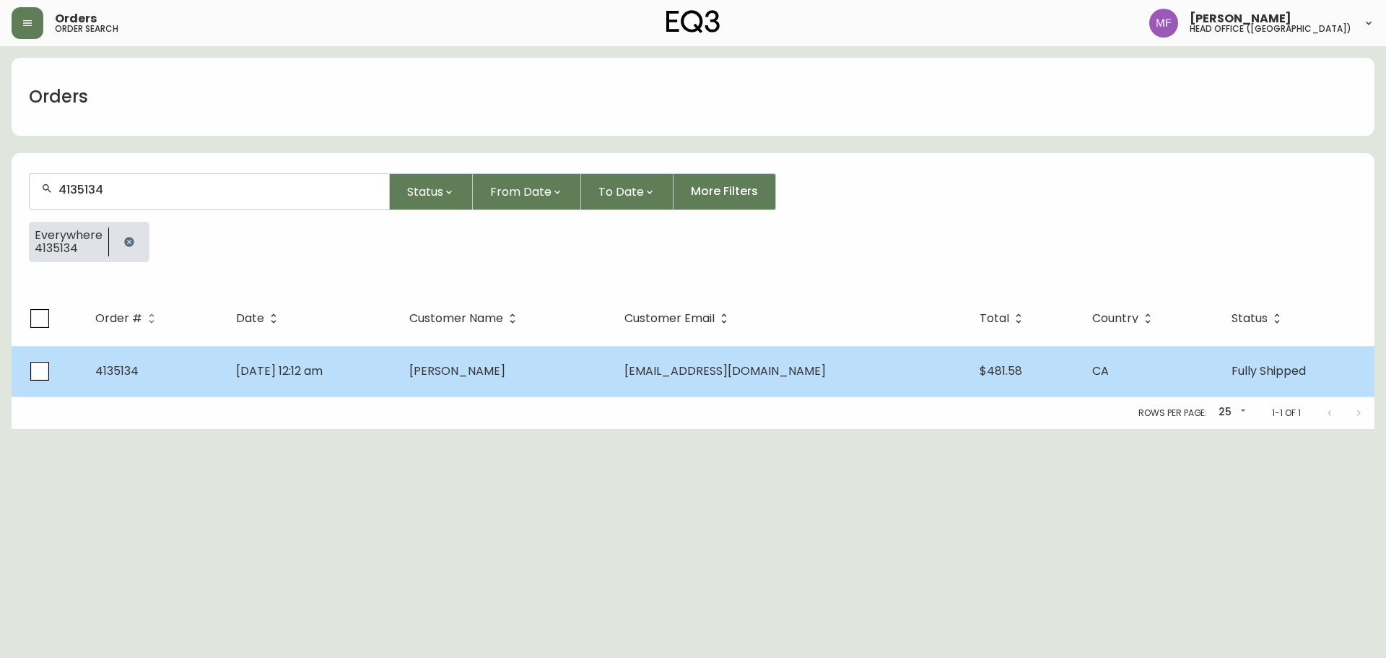
click at [399, 353] on td "Sep 06 2025, 12:12 am" at bounding box center [312, 371] width 174 height 51
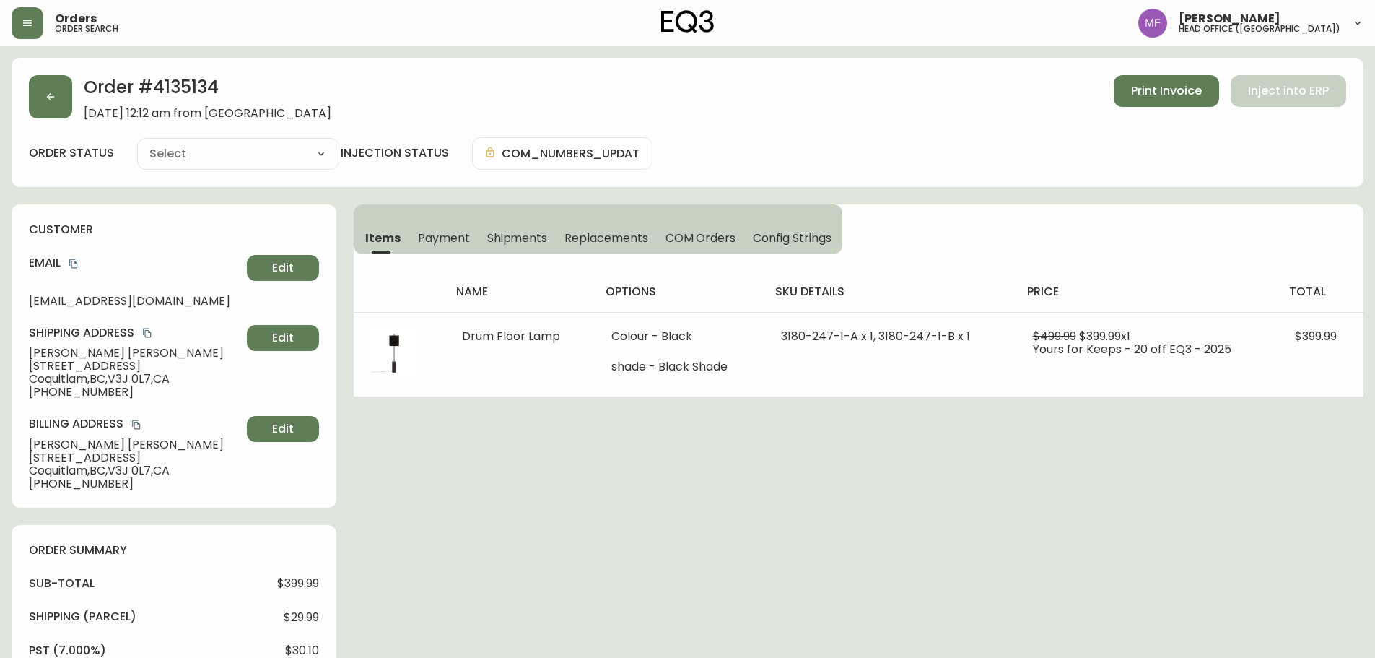
type input "Fully Shipped"
select select "FULLY_SHIPPED"
click at [74, 262] on icon "copy" at bounding box center [74, 263] width 10 height 10
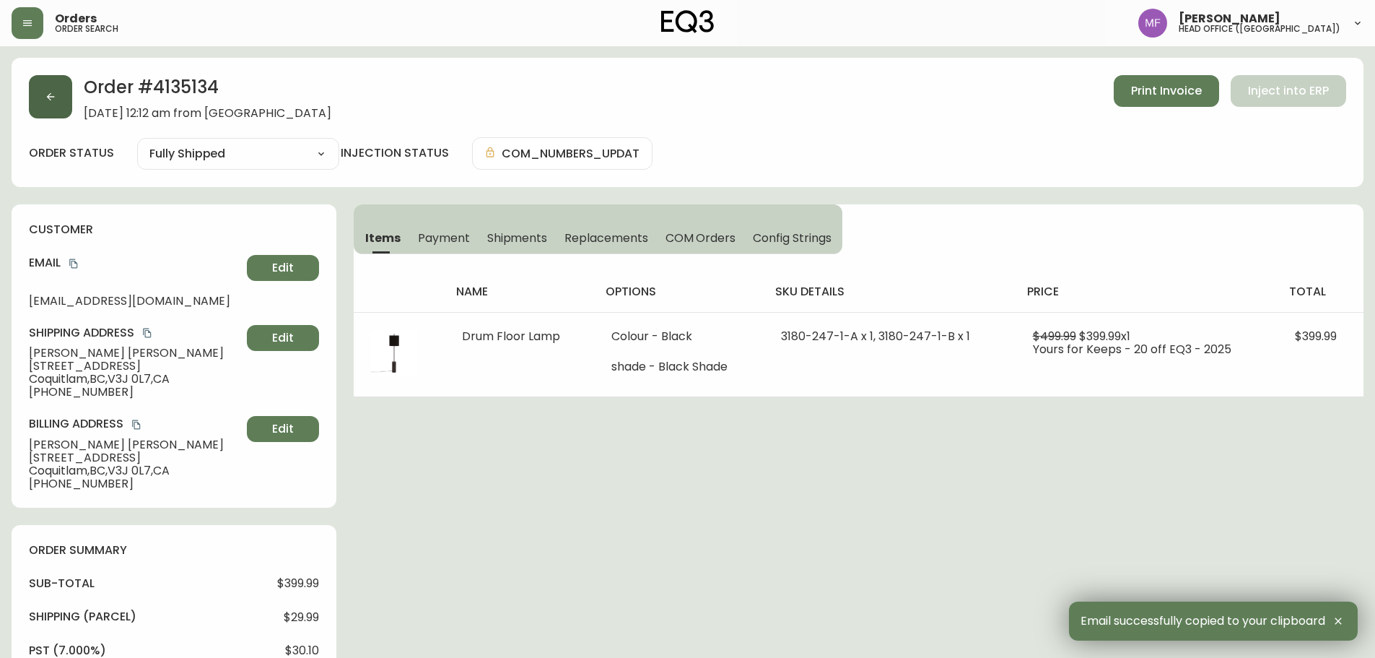
click at [41, 99] on button "button" at bounding box center [50, 96] width 43 height 43
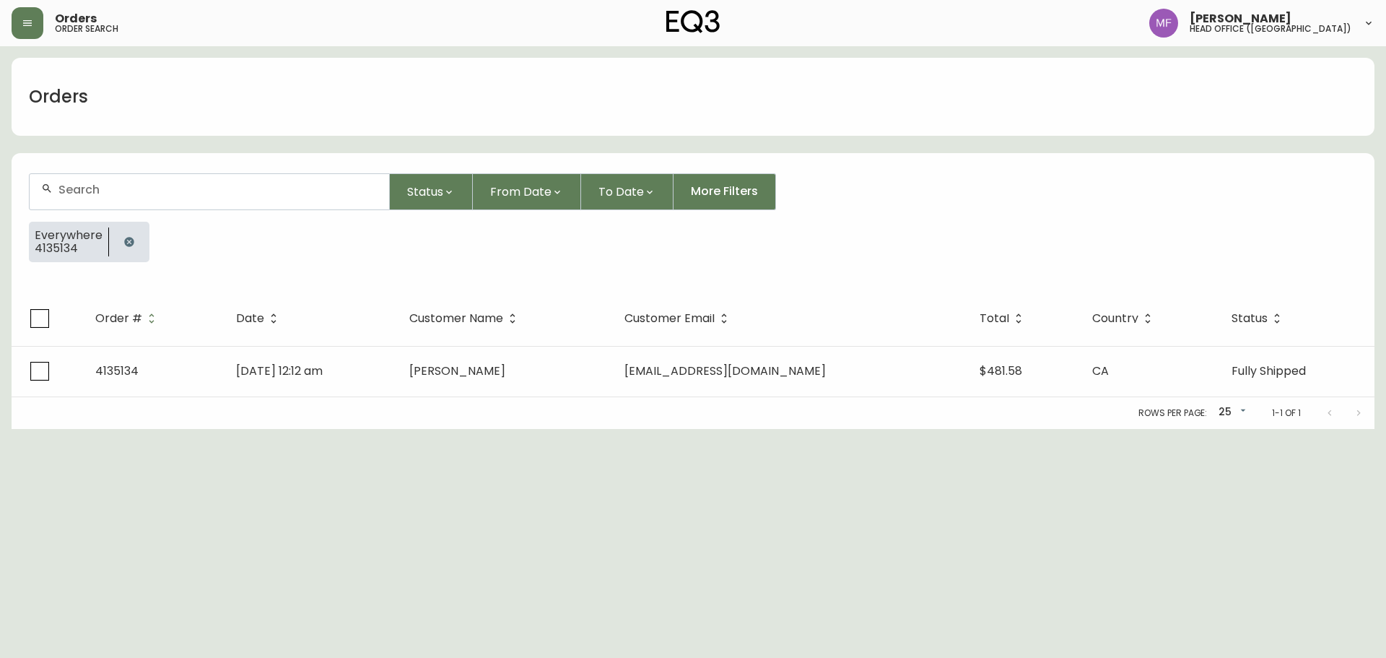
click at [143, 239] on div at bounding box center [129, 242] width 40 height 40
click at [129, 238] on icon "button" at bounding box center [128, 241] width 9 height 9
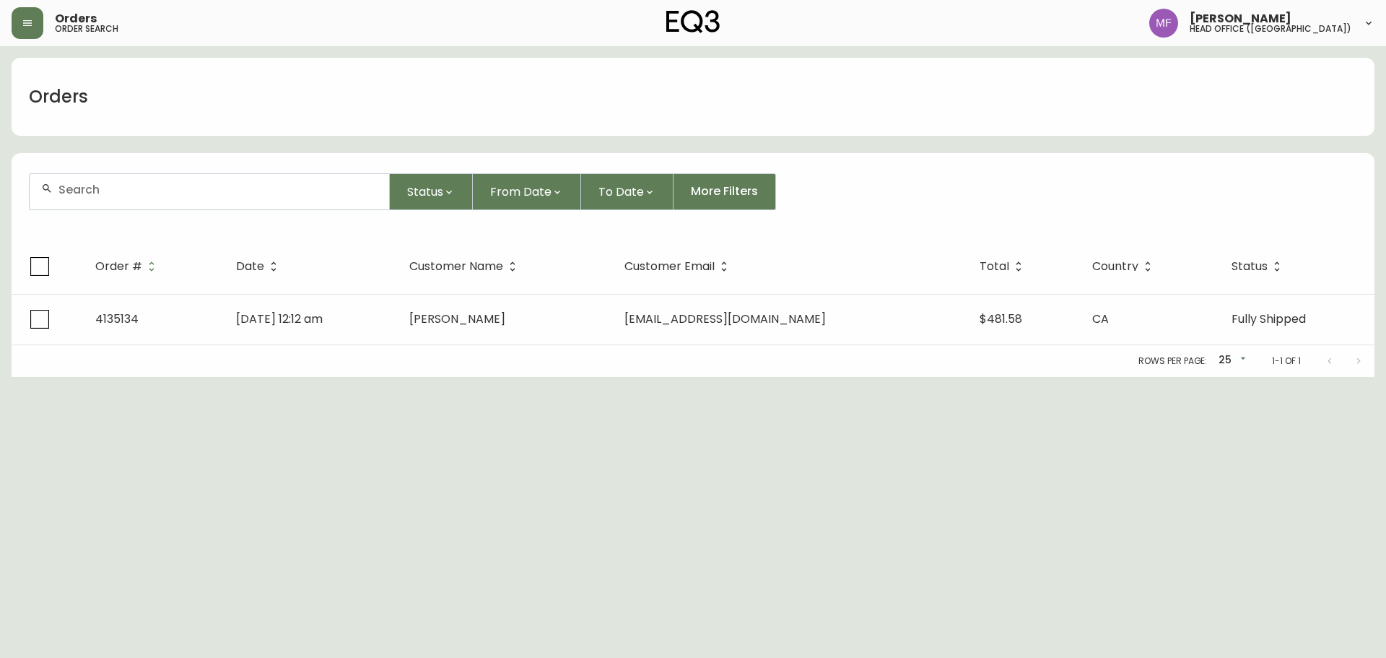
click at [125, 198] on div at bounding box center [210, 191] width 360 height 35
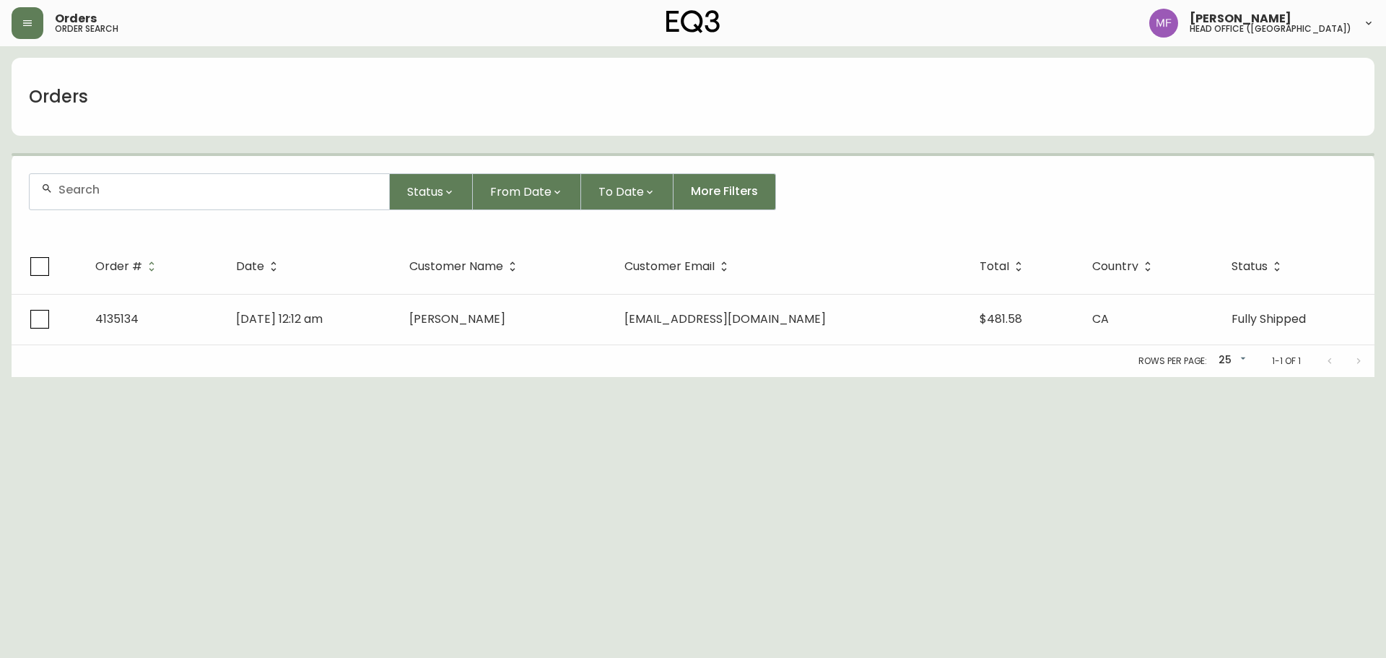
paste input "tara011@gmail.com"
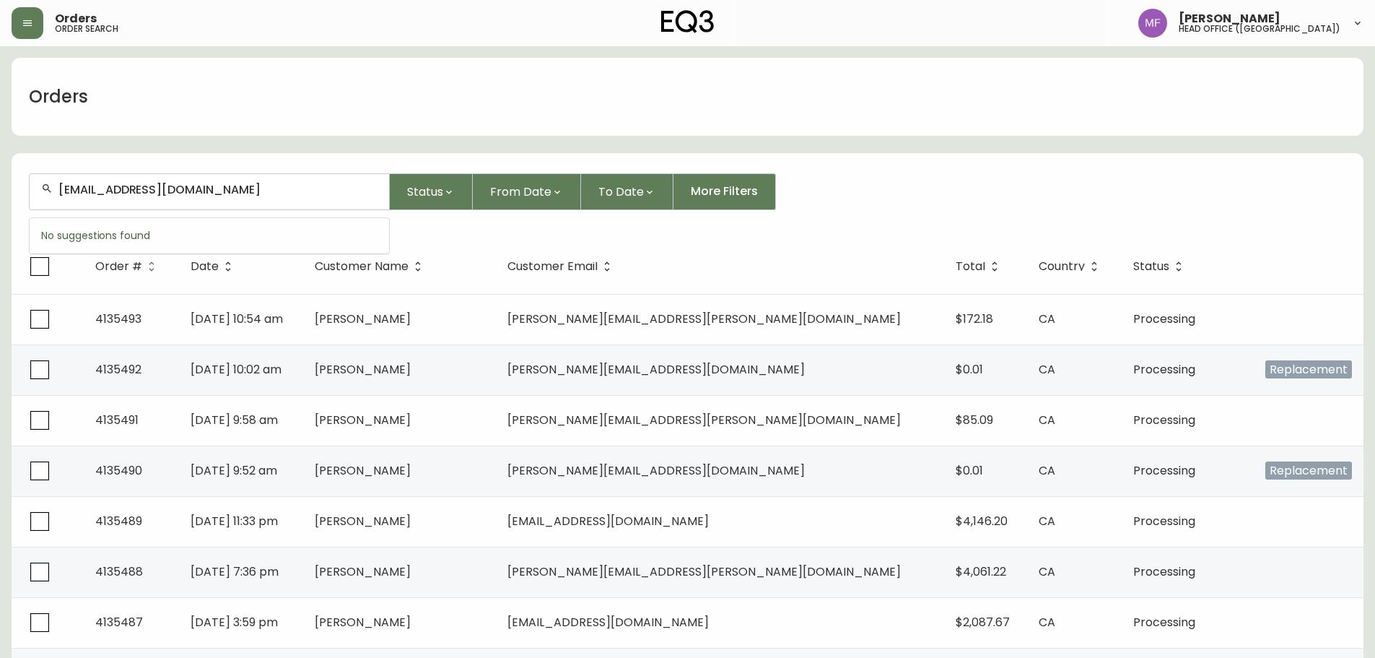
type input "tara011@gmail.com"
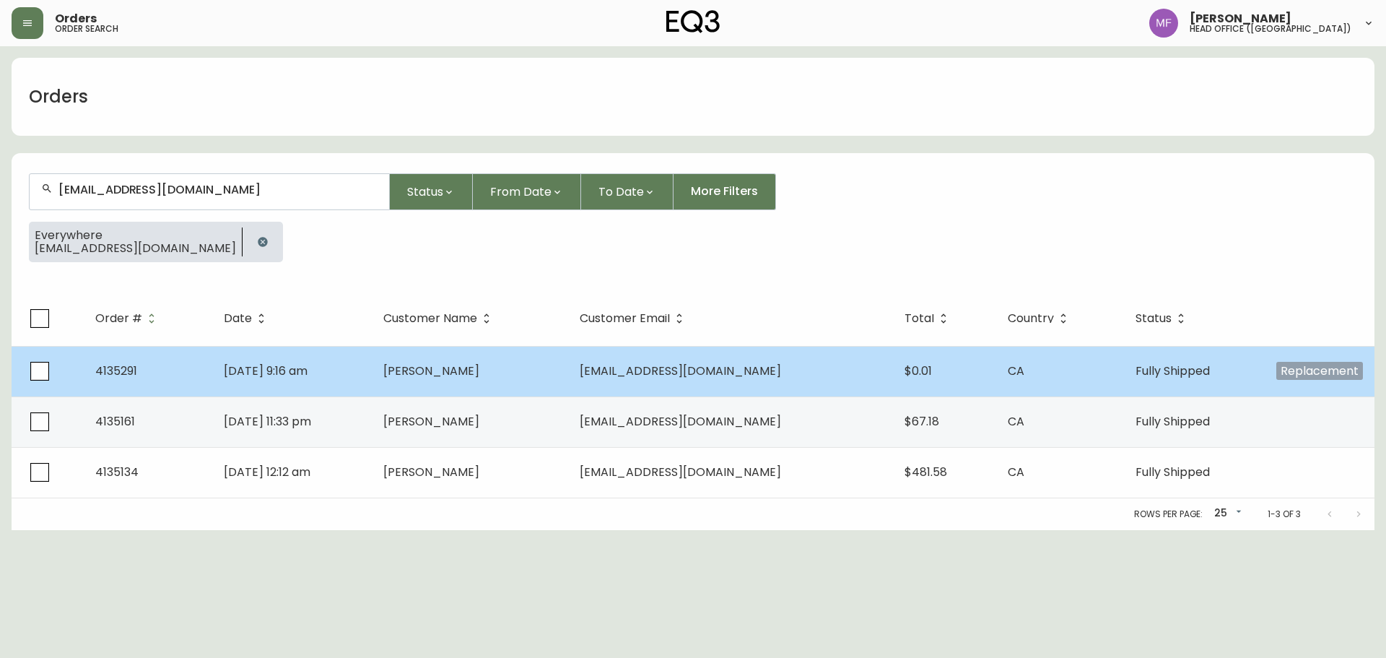
click at [461, 384] on td "Tara Milosavljevic" at bounding box center [470, 371] width 196 height 51
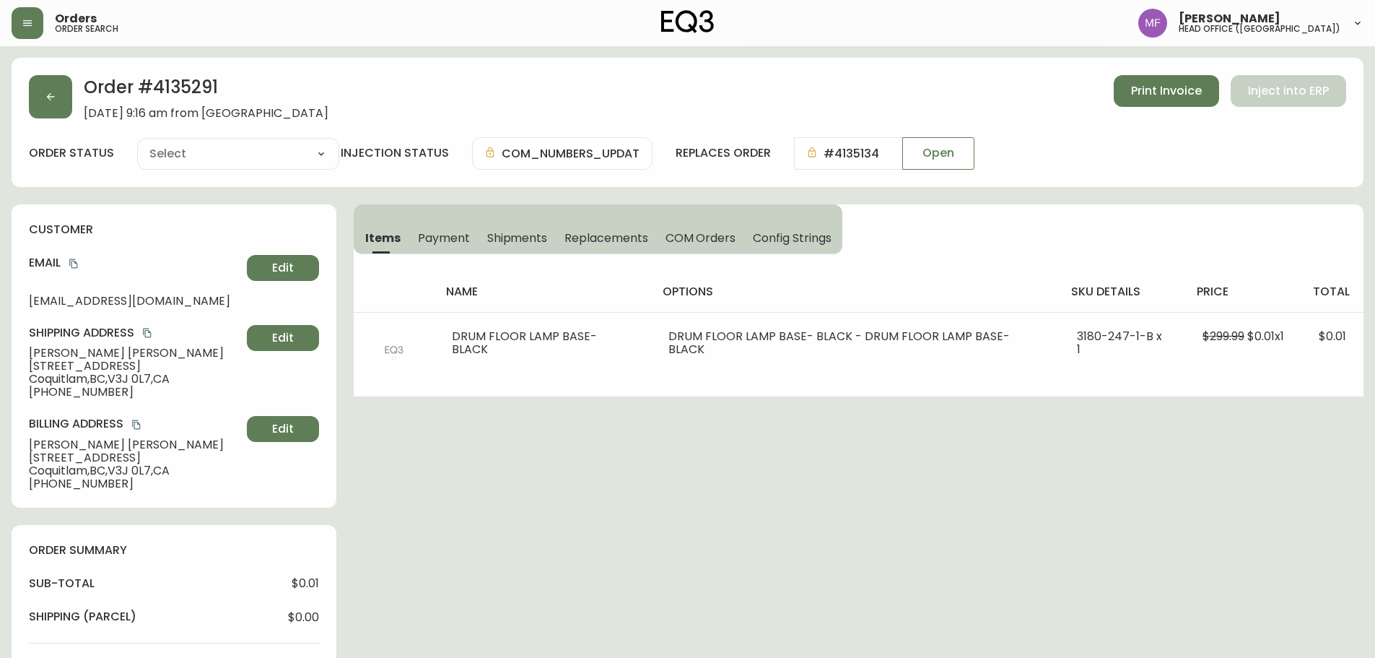
type input "Fully Shipped"
select select "FULLY_SHIPPED"
click at [66, 97] on button "button" at bounding box center [50, 96] width 43 height 43
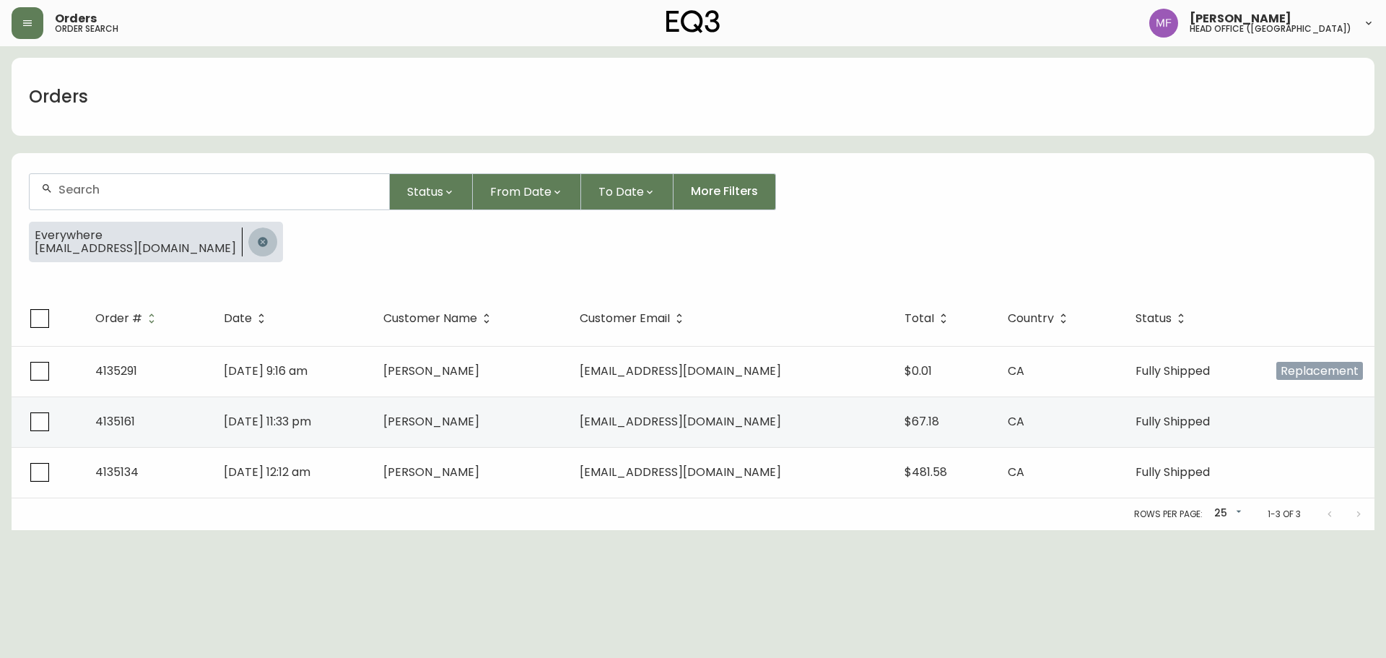
drag, startPoint x: 174, startPoint y: 245, endPoint x: 167, endPoint y: 200, distance: 46.1
click at [258, 245] on icon "button" at bounding box center [262, 241] width 9 height 9
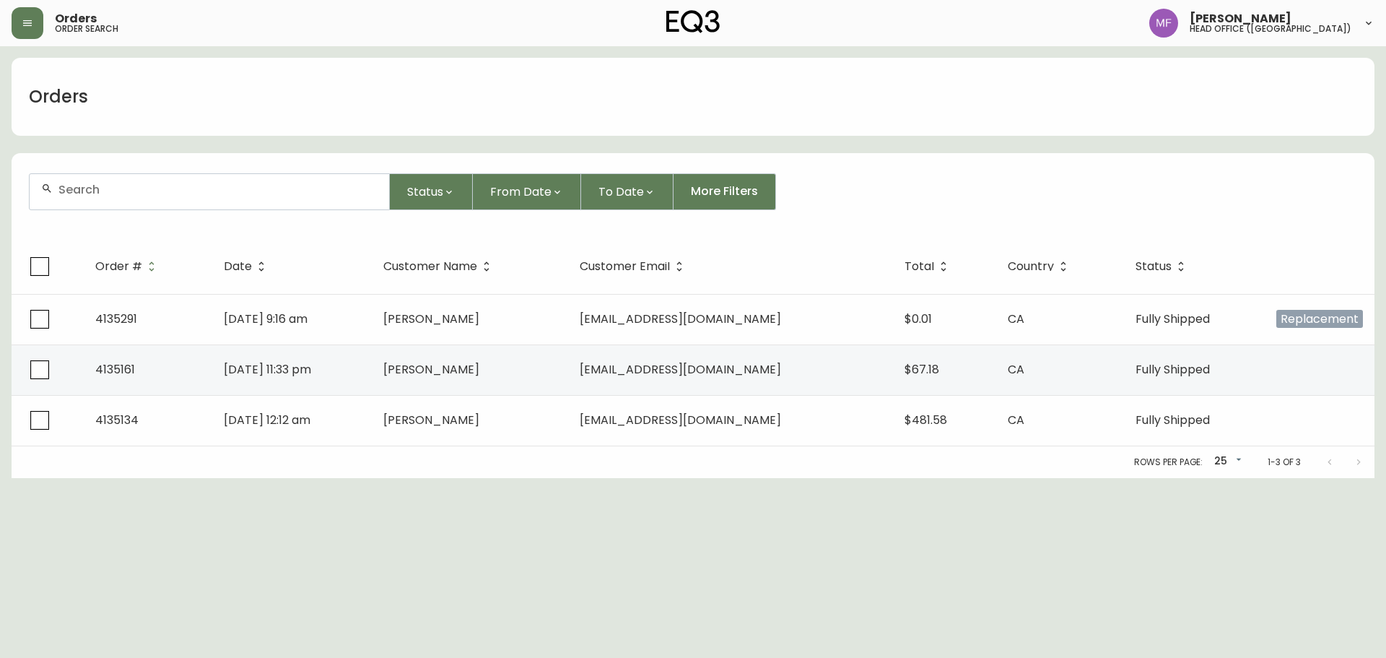
click at [167, 195] on input "text" at bounding box center [217, 190] width 319 height 14
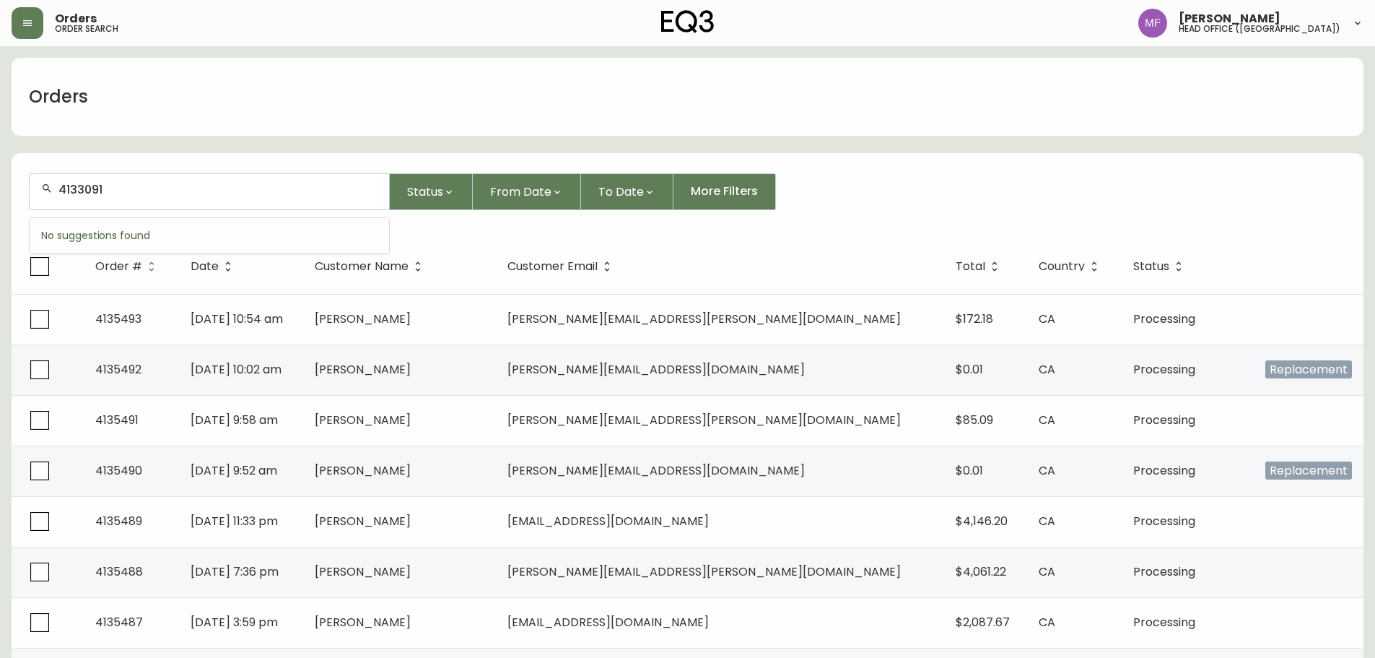
type input "4133091"
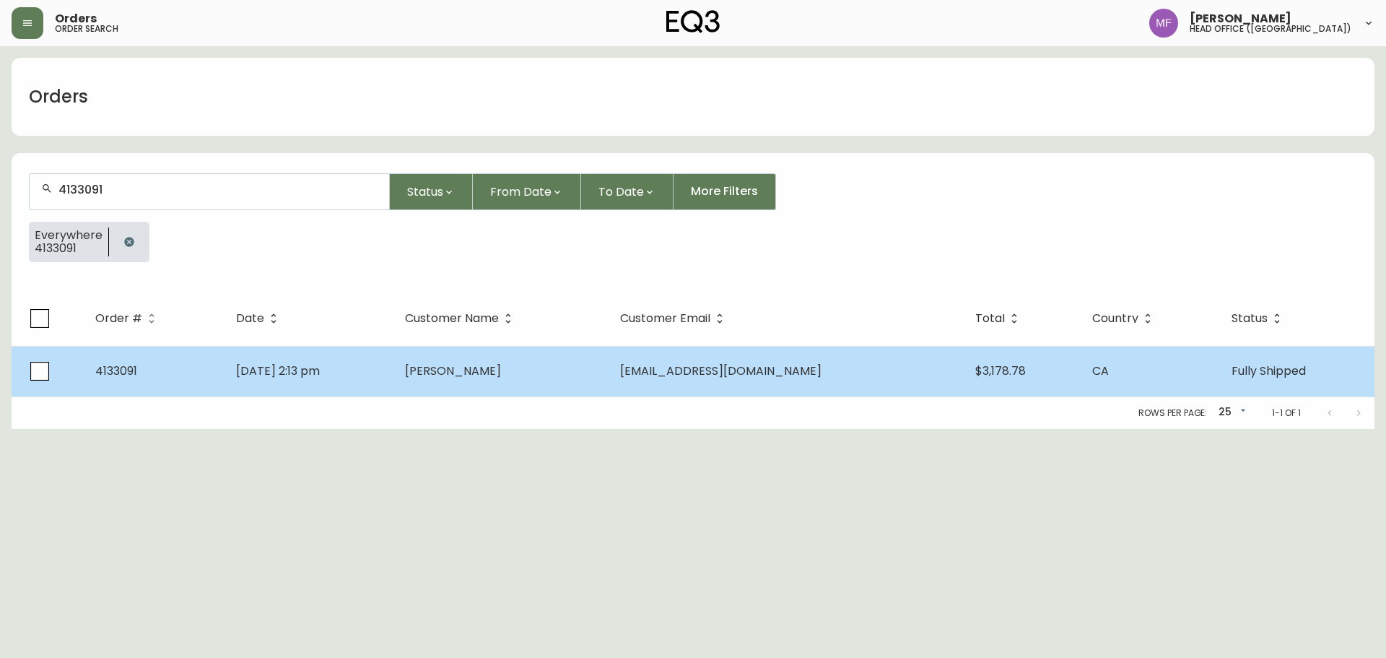
click at [469, 373] on td "Tury Aljaqobi" at bounding box center [500, 371] width 215 height 51
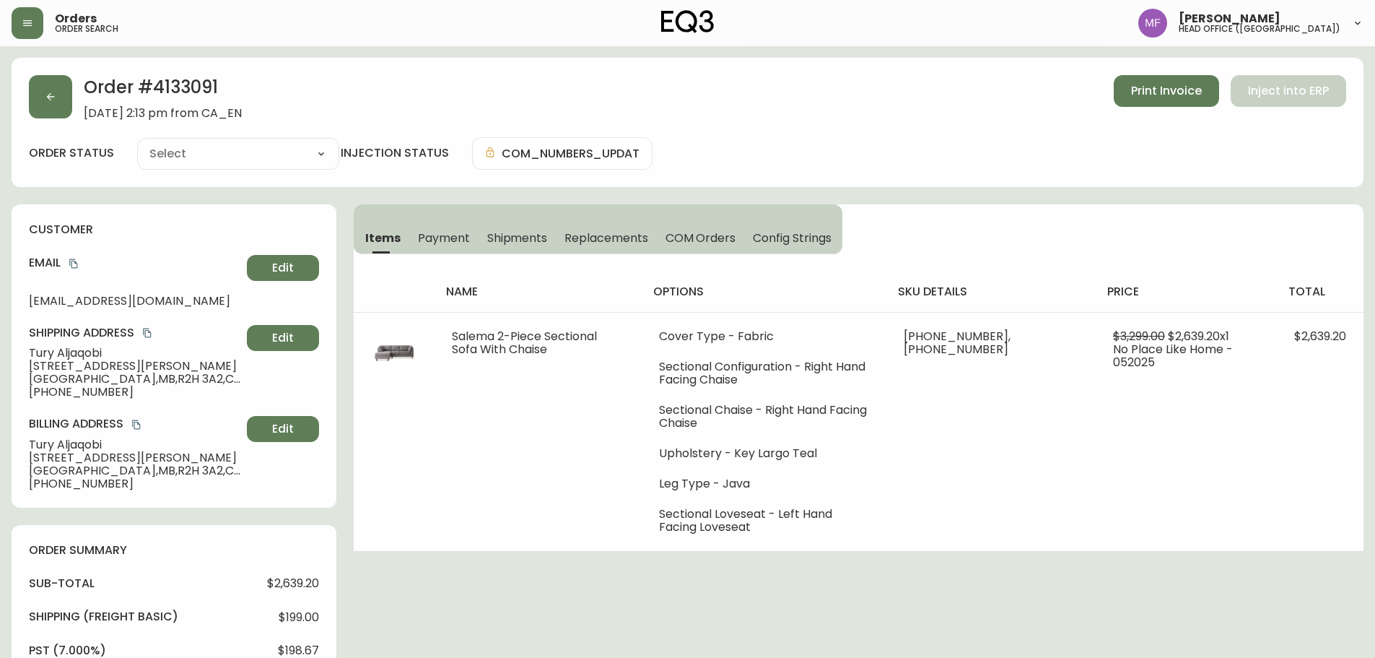
type input "Fully Shipped"
select select "FULLY_SHIPPED"
click at [185, 94] on h2 "Order # 4133091" at bounding box center [163, 91] width 158 height 32
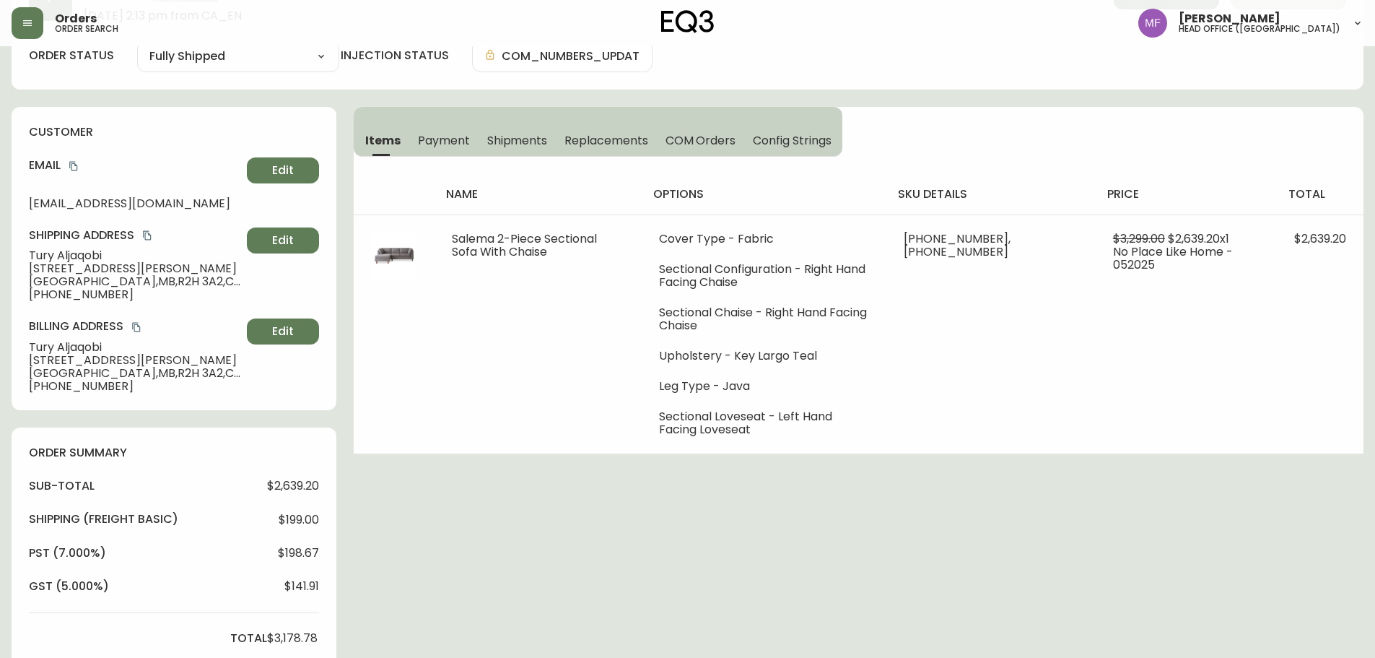
scroll to position [505, 0]
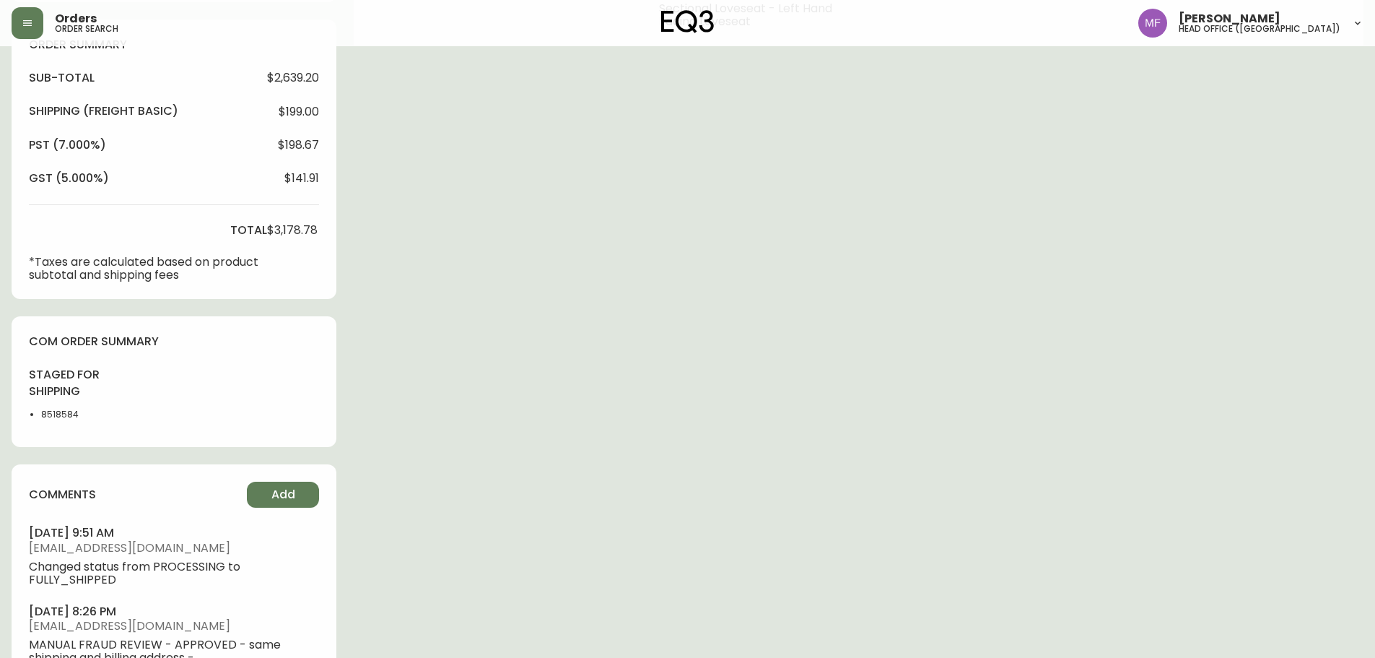
click at [68, 414] on li "8518584" at bounding box center [77, 414] width 73 height 13
click at [510, 416] on div "Order # 4133091 May 19, 2025 at 2:13 pm from CA_EN Print Invoice Inject into ER…" at bounding box center [688, 169] width 1352 height 1234
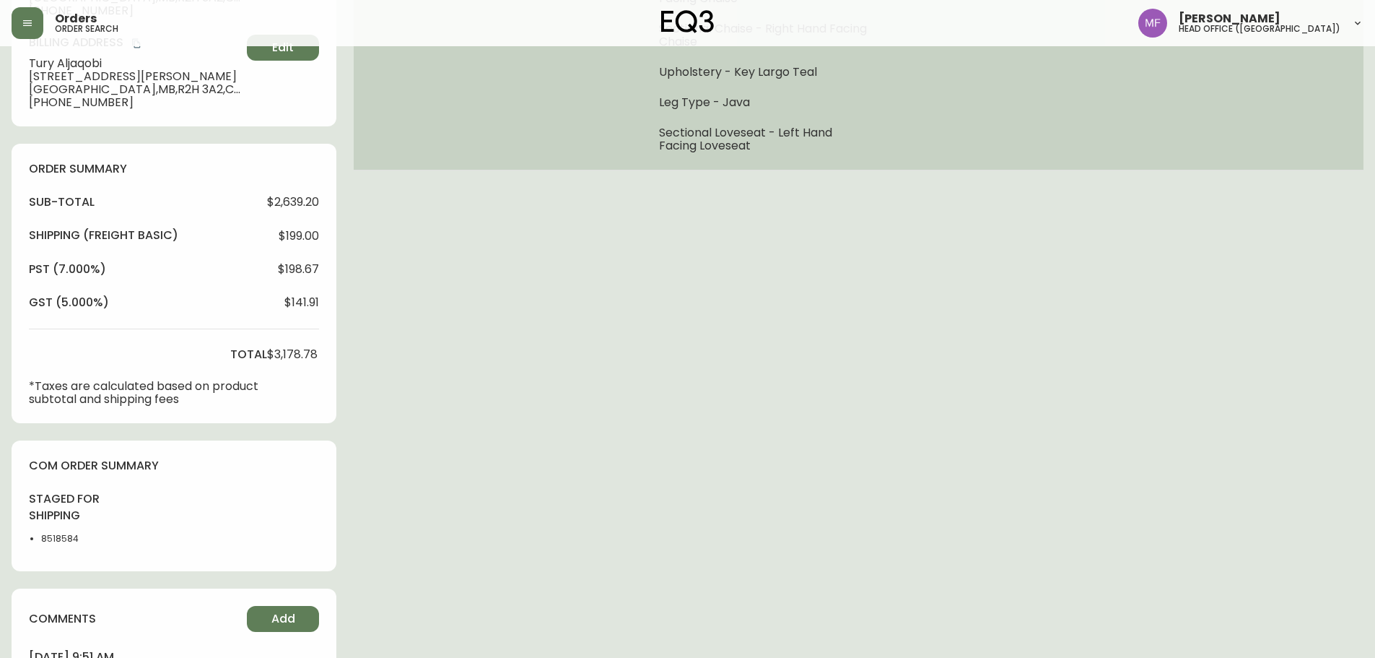
scroll to position [0, 0]
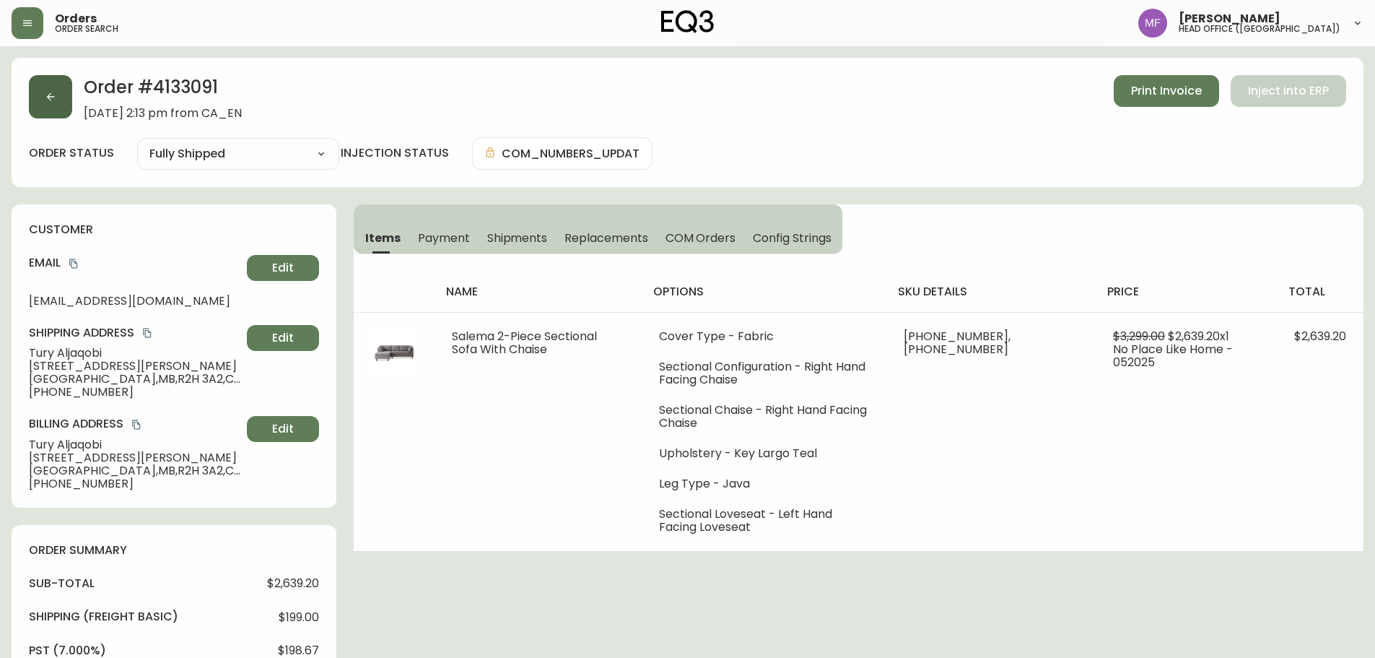
click at [41, 116] on button "button" at bounding box center [50, 96] width 43 height 43
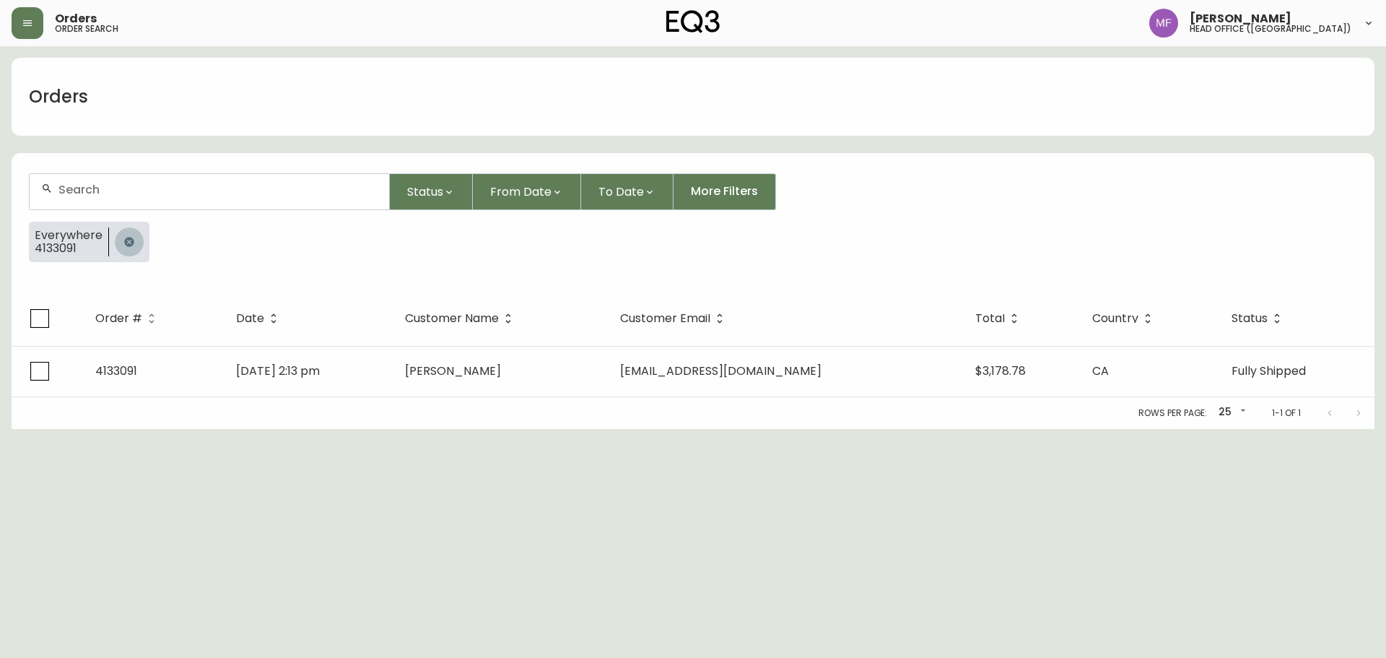
click at [116, 243] on button "button" at bounding box center [129, 241] width 29 height 29
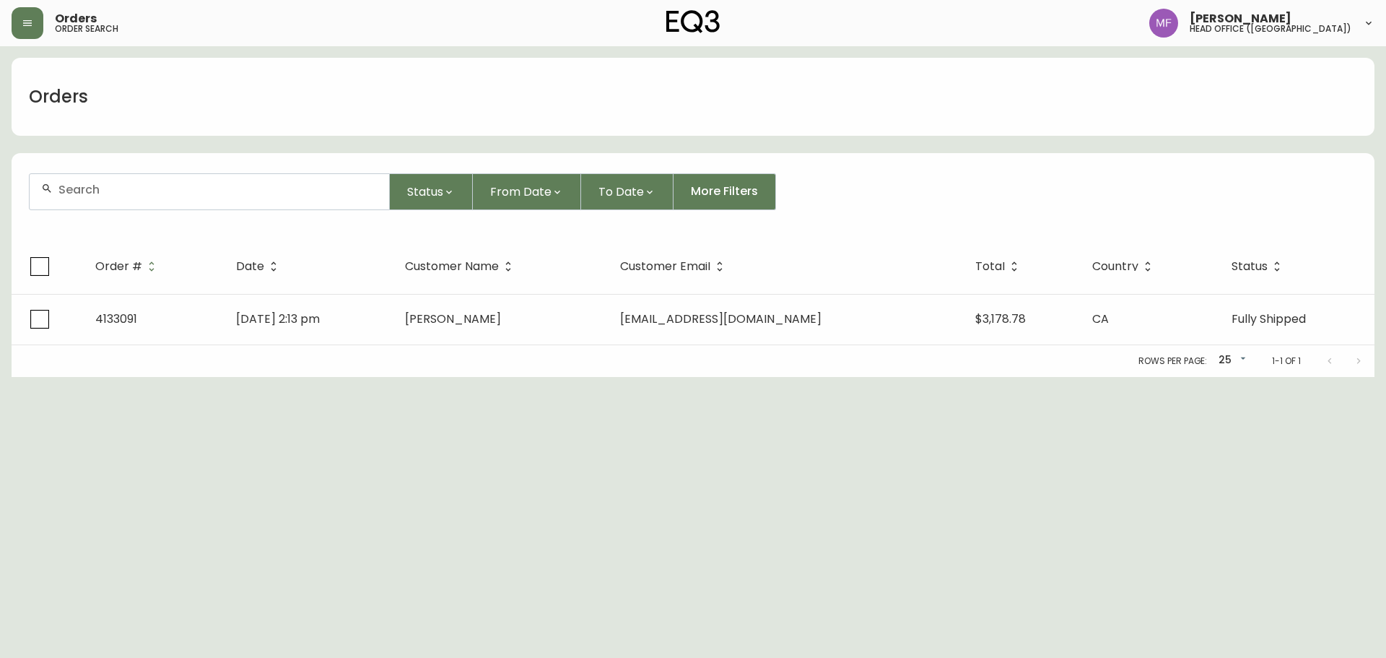
click at [115, 194] on input "text" at bounding box center [217, 190] width 319 height 14
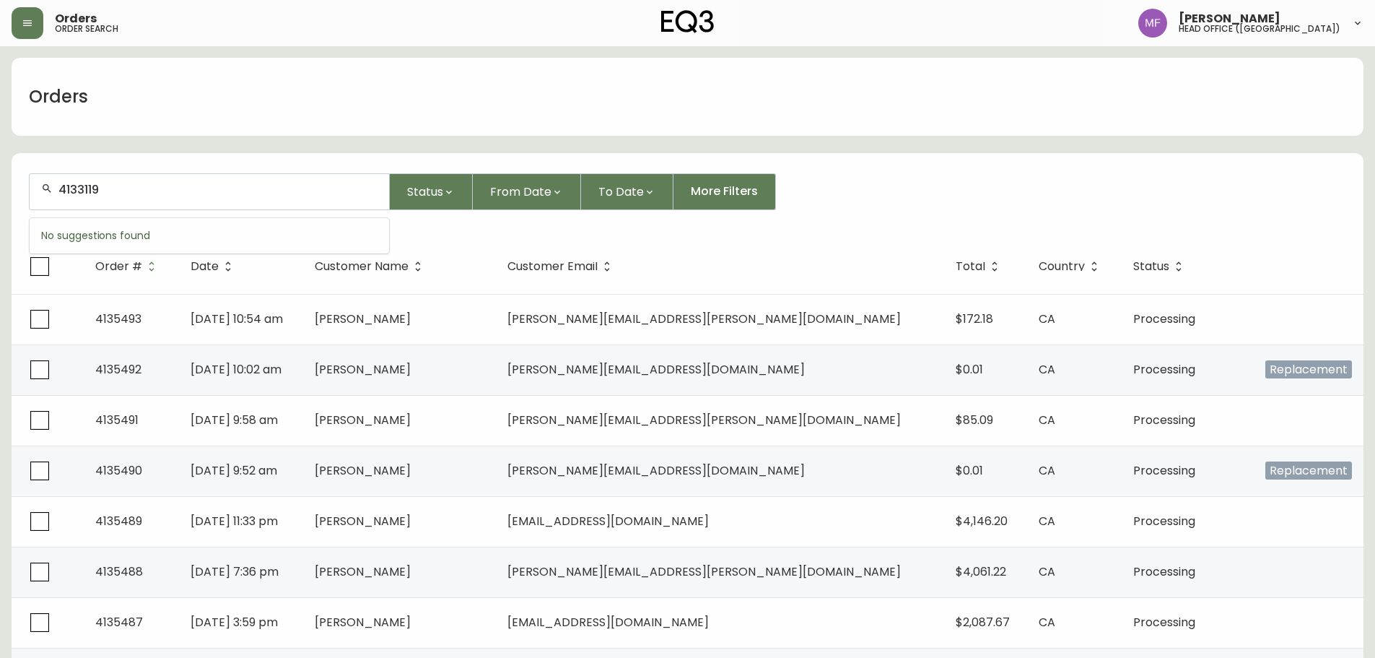
type input "4133119"
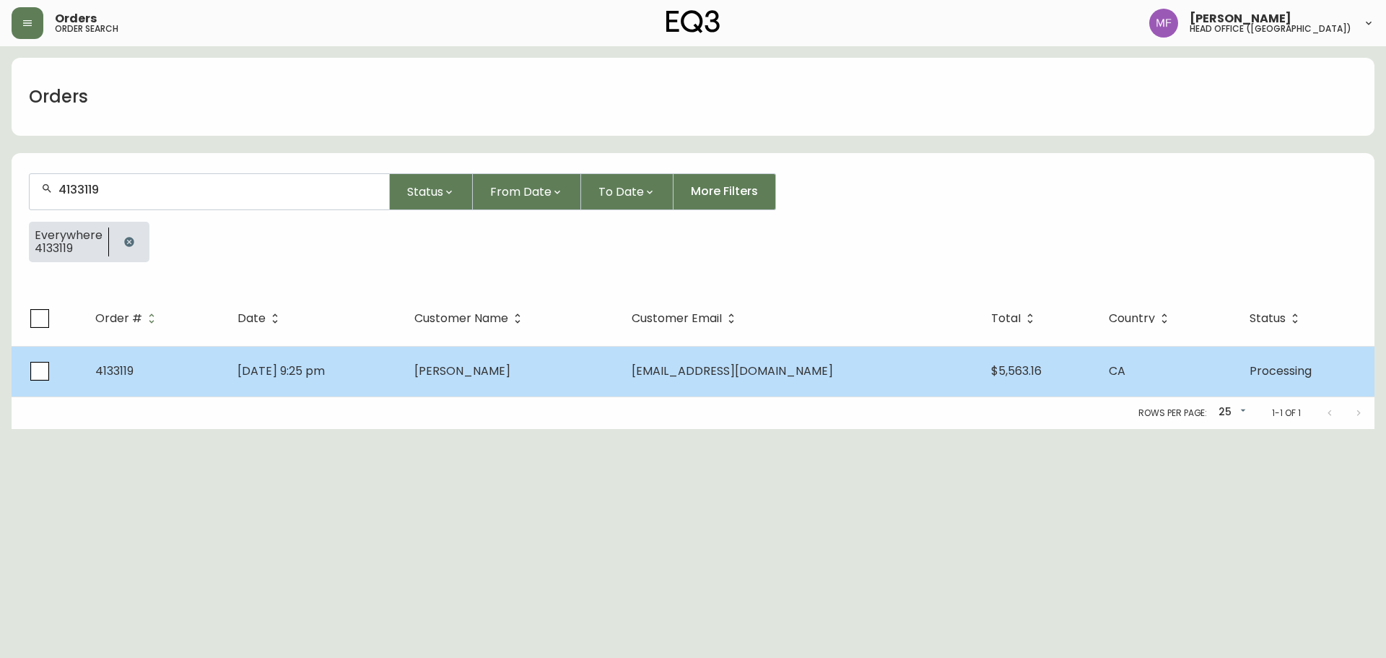
click at [403, 346] on td "May 19 2025, 9:25 pm" at bounding box center [314, 371] width 177 height 51
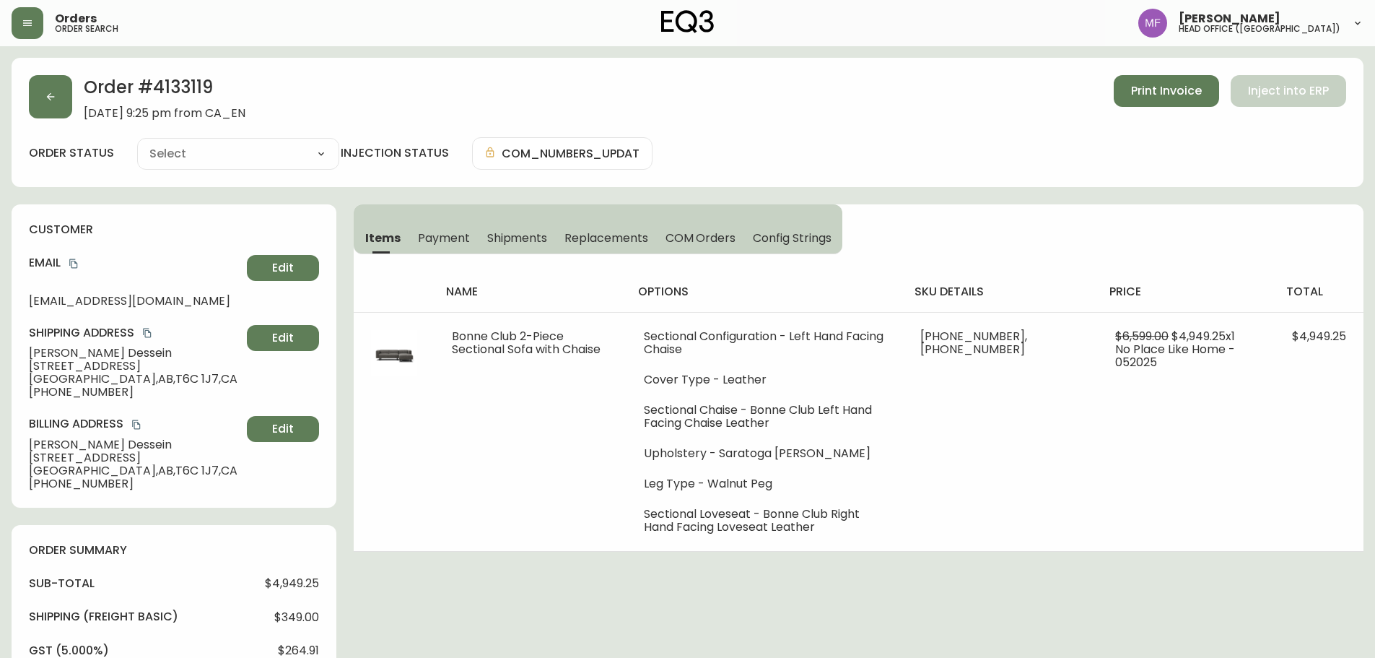
type input "Processing"
select select "PROCESSING"
click at [523, 238] on span "Shipments" at bounding box center [517, 237] width 61 height 15
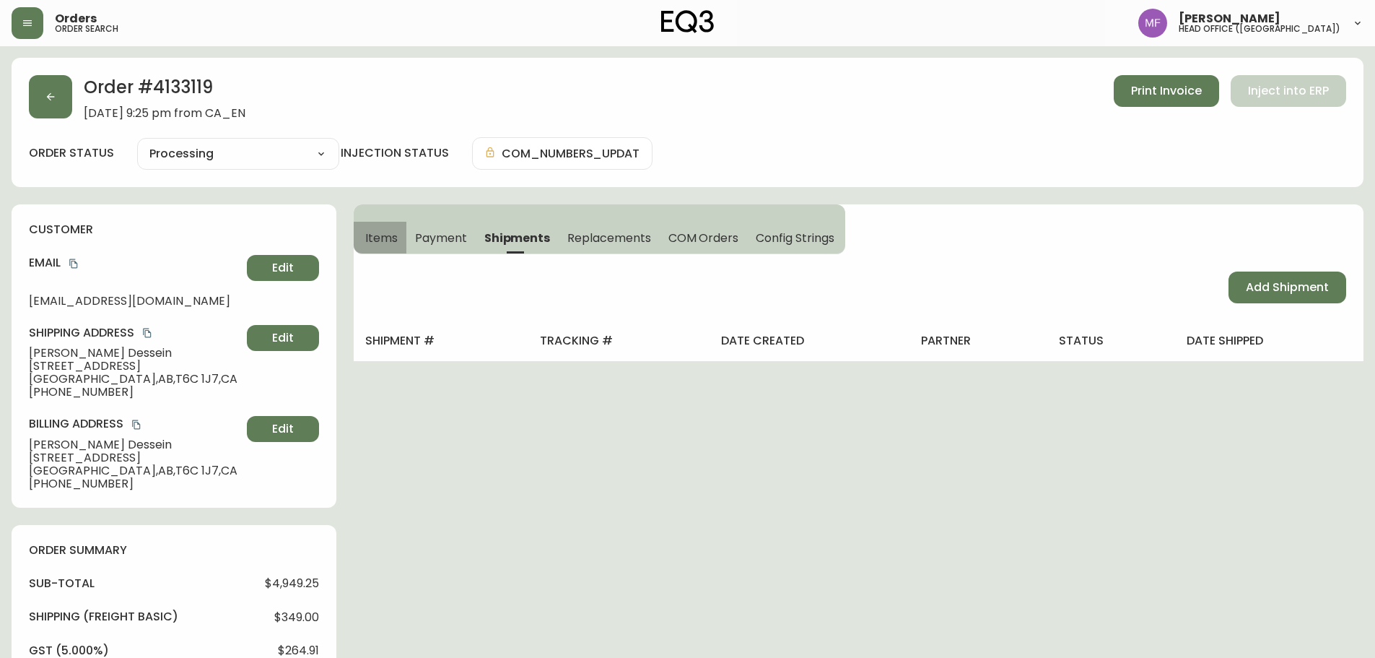
click at [383, 237] on span "Items" at bounding box center [381, 237] width 32 height 15
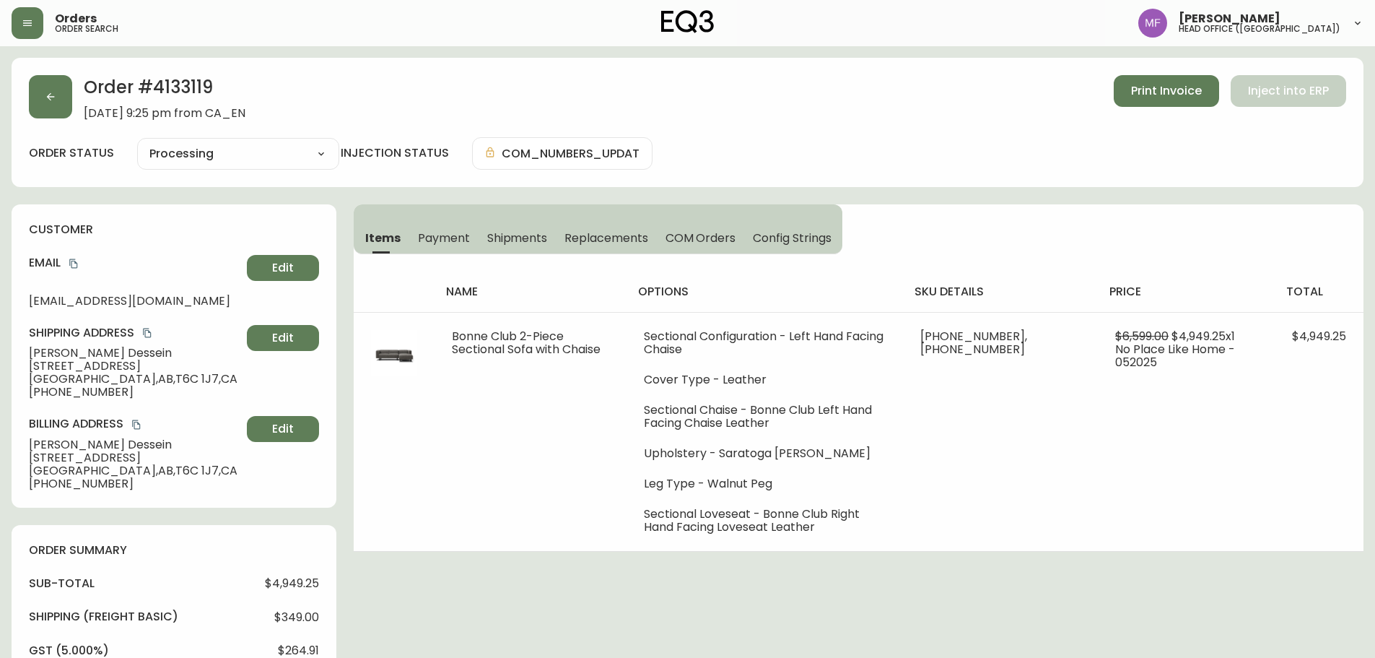
click at [193, 93] on h2 "Order # 4133119" at bounding box center [165, 91] width 162 height 32
drag, startPoint x: 193, startPoint y: 93, endPoint x: 275, endPoint y: 131, distance: 89.8
click at [193, 92] on h2 "Order # 4133119" at bounding box center [165, 91] width 162 height 32
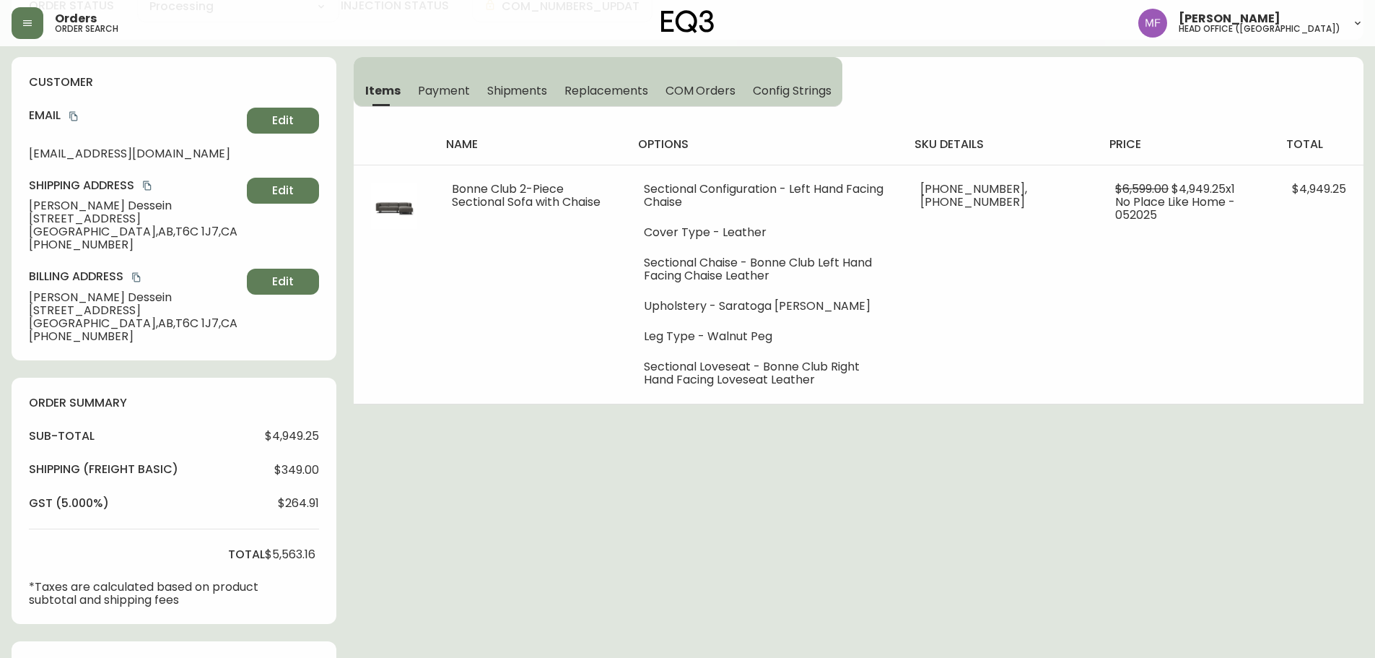
scroll to position [522, 0]
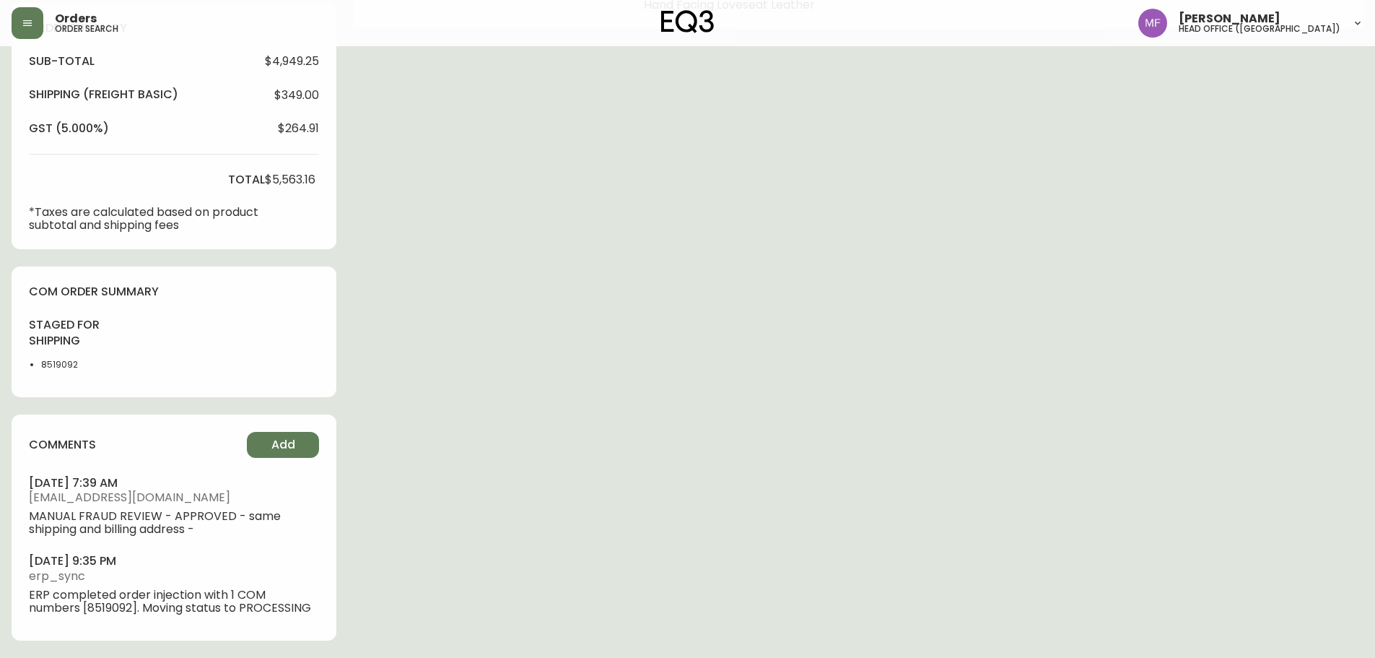
click at [60, 370] on li "8519092" at bounding box center [77, 364] width 73 height 13
click at [743, 370] on div "Order # 4133119 May 19, 2025 at 9:25 pm from CA_EN Print Invoice Inject into ER…" at bounding box center [688, 97] width 1352 height 1122
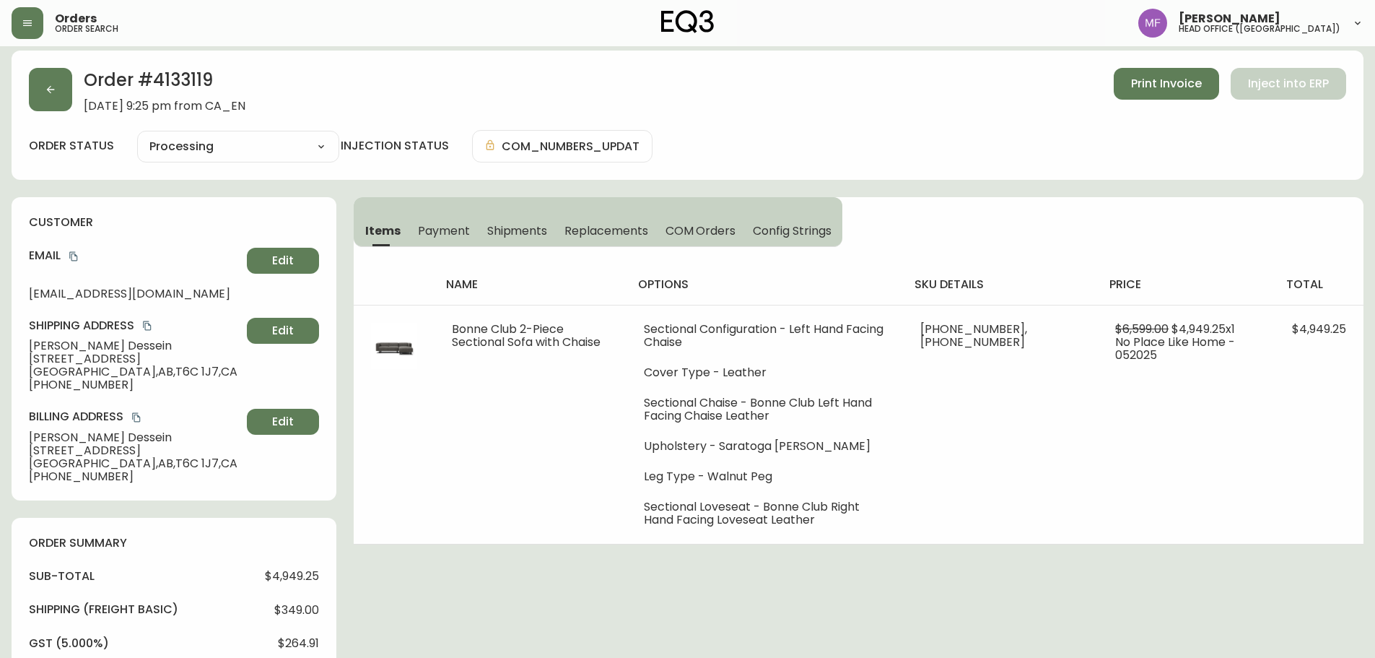
scroll to position [0, 0]
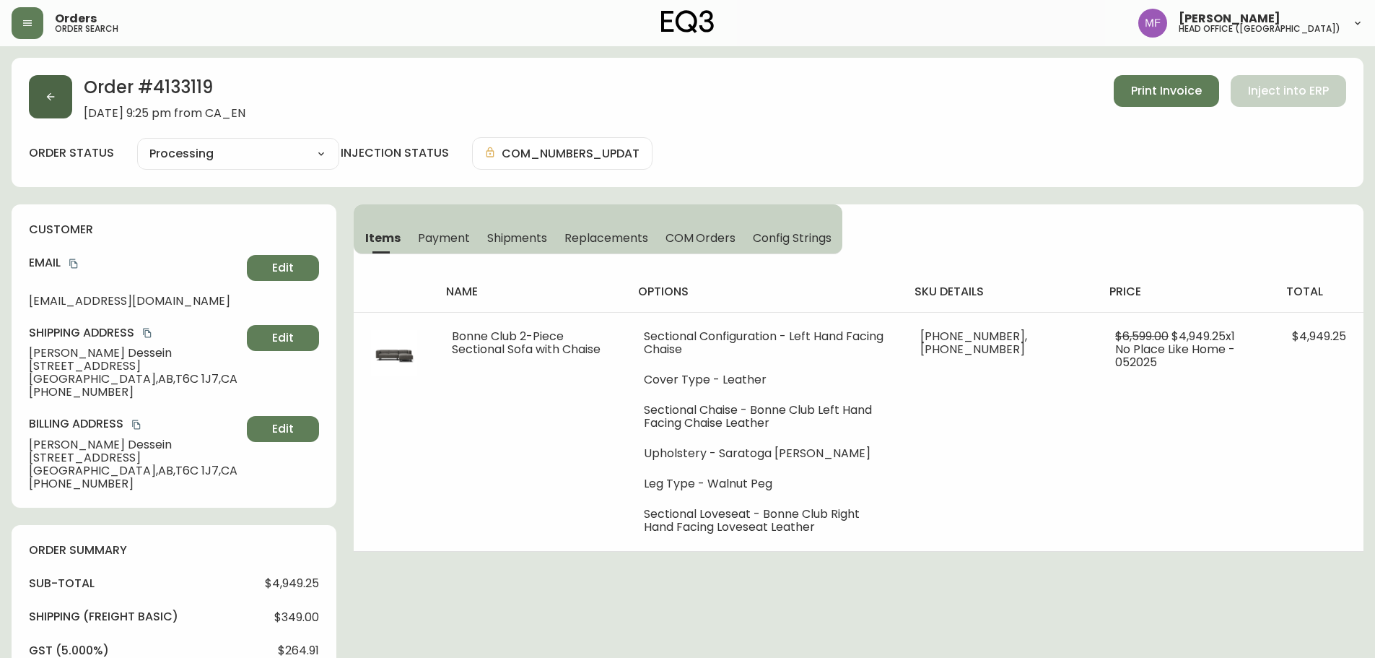
click at [69, 109] on button "button" at bounding box center [50, 96] width 43 height 43
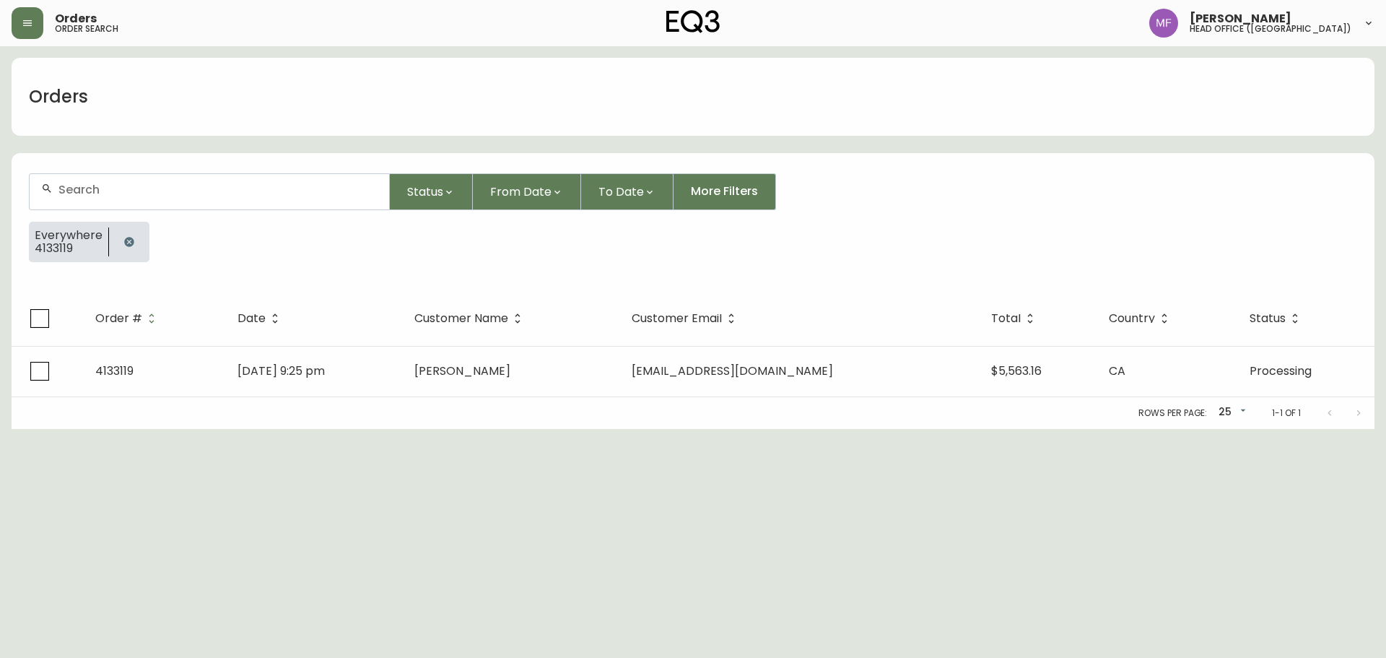
drag, startPoint x: 115, startPoint y: 247, endPoint x: 145, endPoint y: 243, distance: 30.6
click at [117, 247] on button "button" at bounding box center [129, 241] width 29 height 29
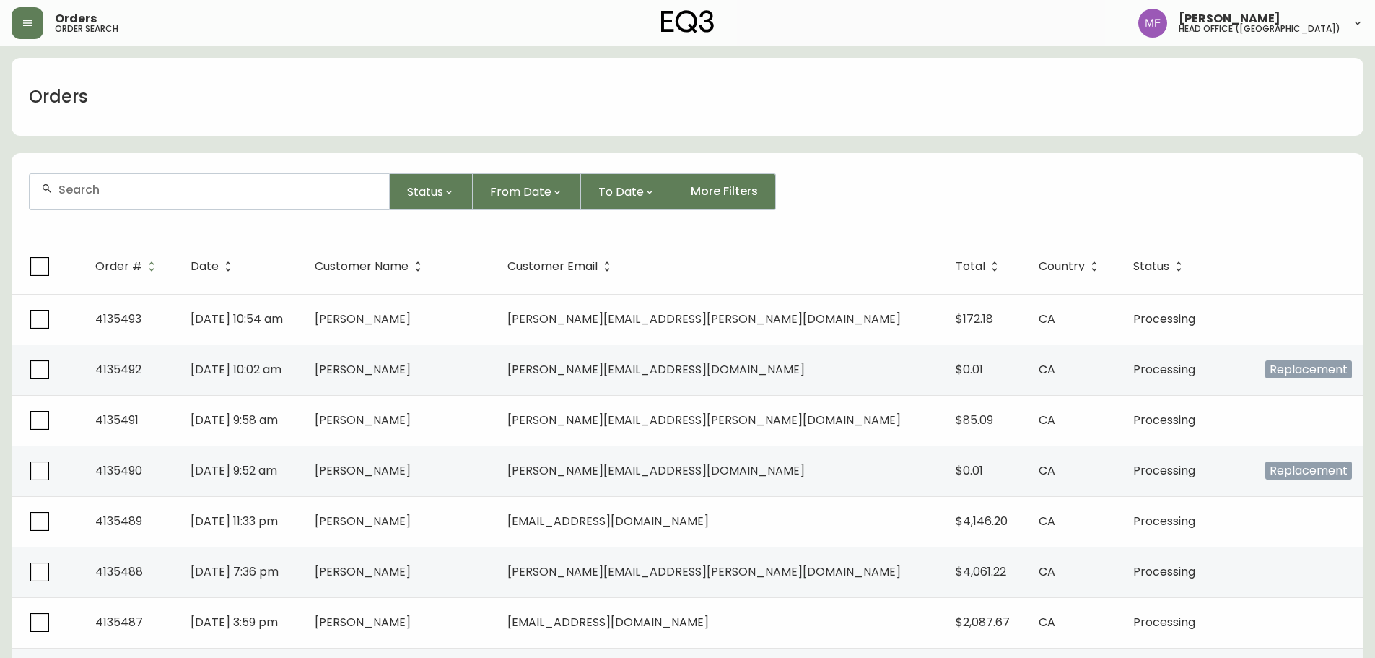
click at [204, 188] on input "text" at bounding box center [217, 190] width 319 height 14
paste input "4133776"
type input "4133776"
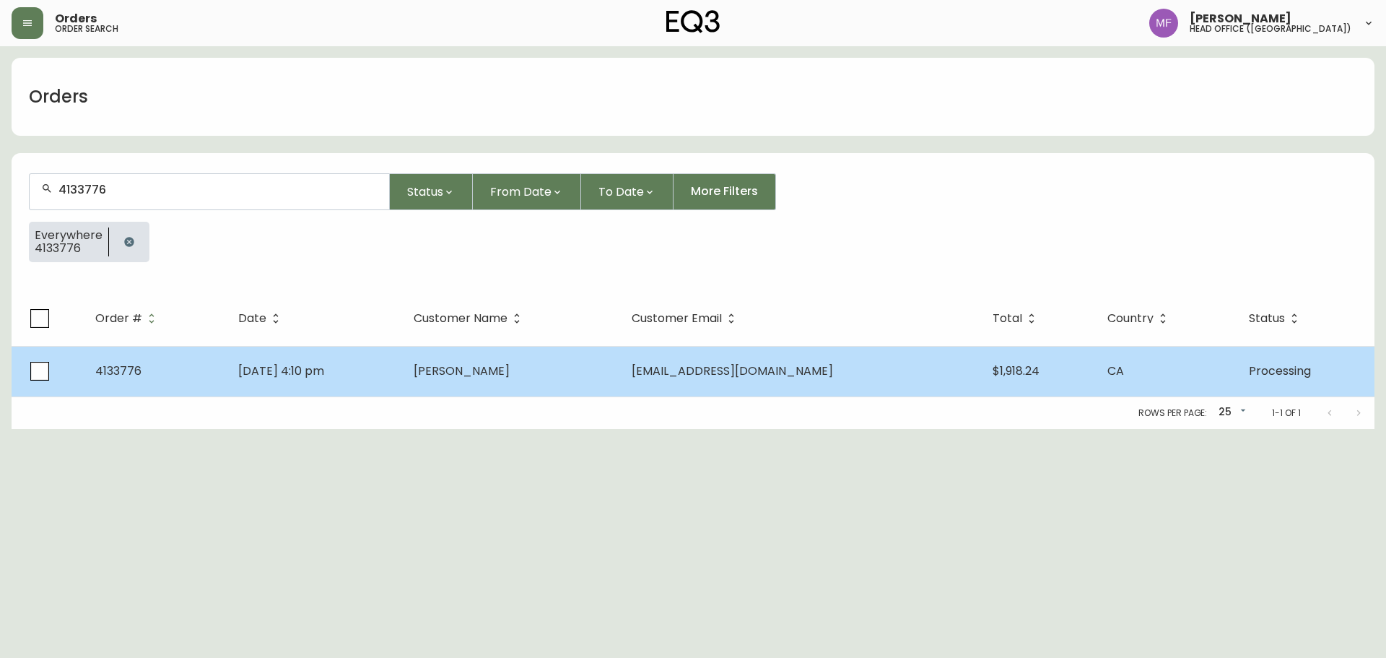
click at [487, 376] on span "Erin Flanagan" at bounding box center [462, 370] width 96 height 17
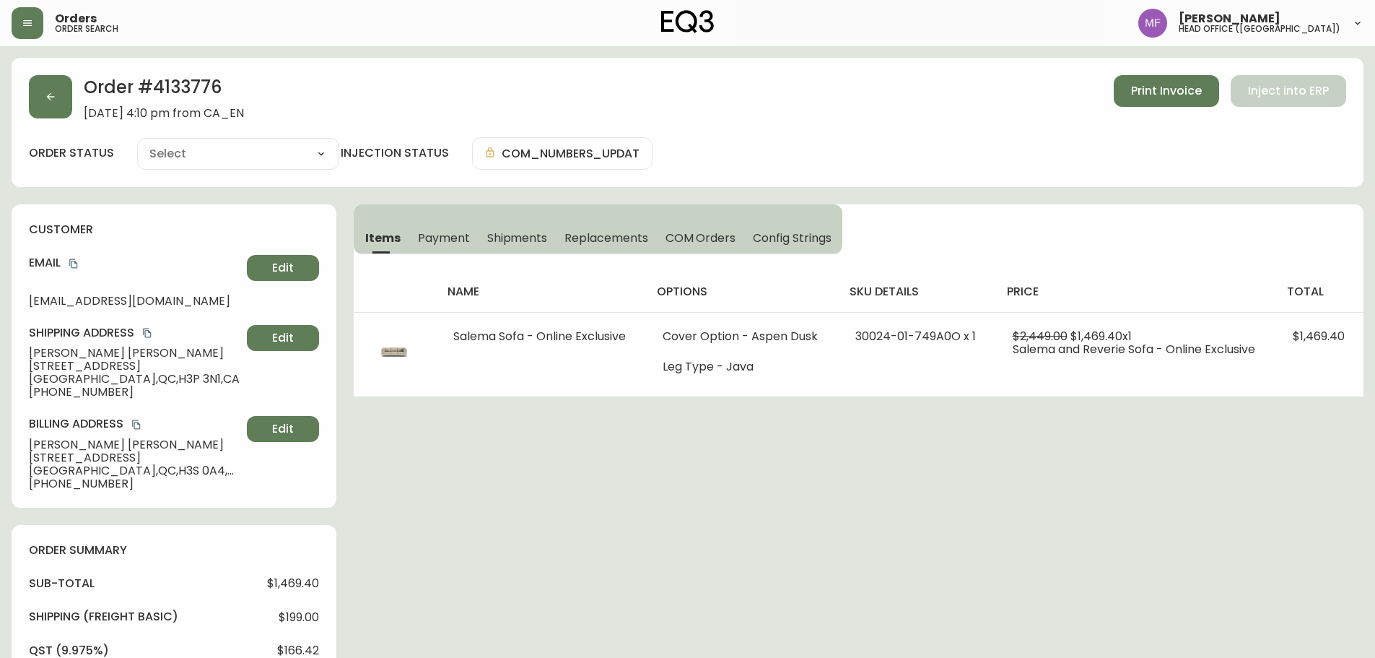
type input "Processing"
select select "PROCESSING"
click at [378, 235] on span "Items" at bounding box center [382, 237] width 35 height 15
click at [578, 545] on div "Order # 4133776 June 21, 2025 at 4:10 pm from CA_EN Print Invoice Inject into E…" at bounding box center [688, 653] width 1352 height 1191
click at [51, 92] on icon "button" at bounding box center [51, 97] width 12 height 12
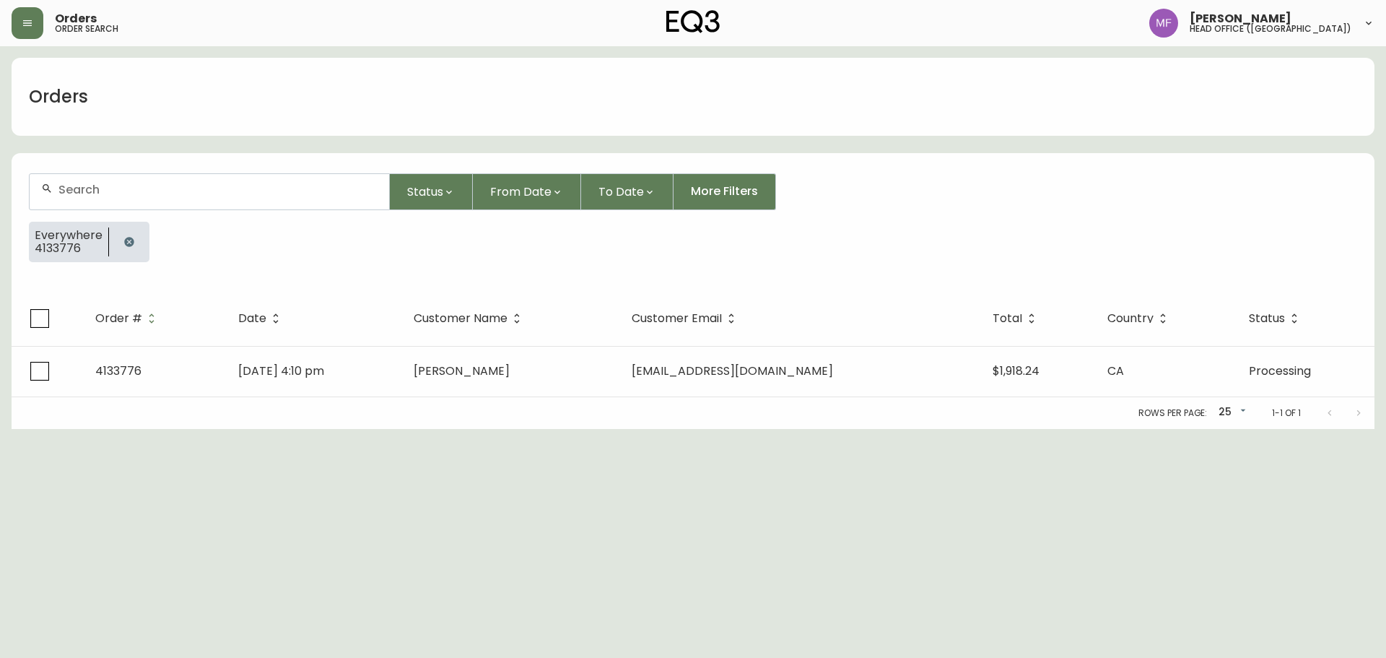
drag, startPoint x: 121, startPoint y: 249, endPoint x: 121, endPoint y: 237, distance: 12.3
click at [121, 248] on button "button" at bounding box center [129, 241] width 29 height 29
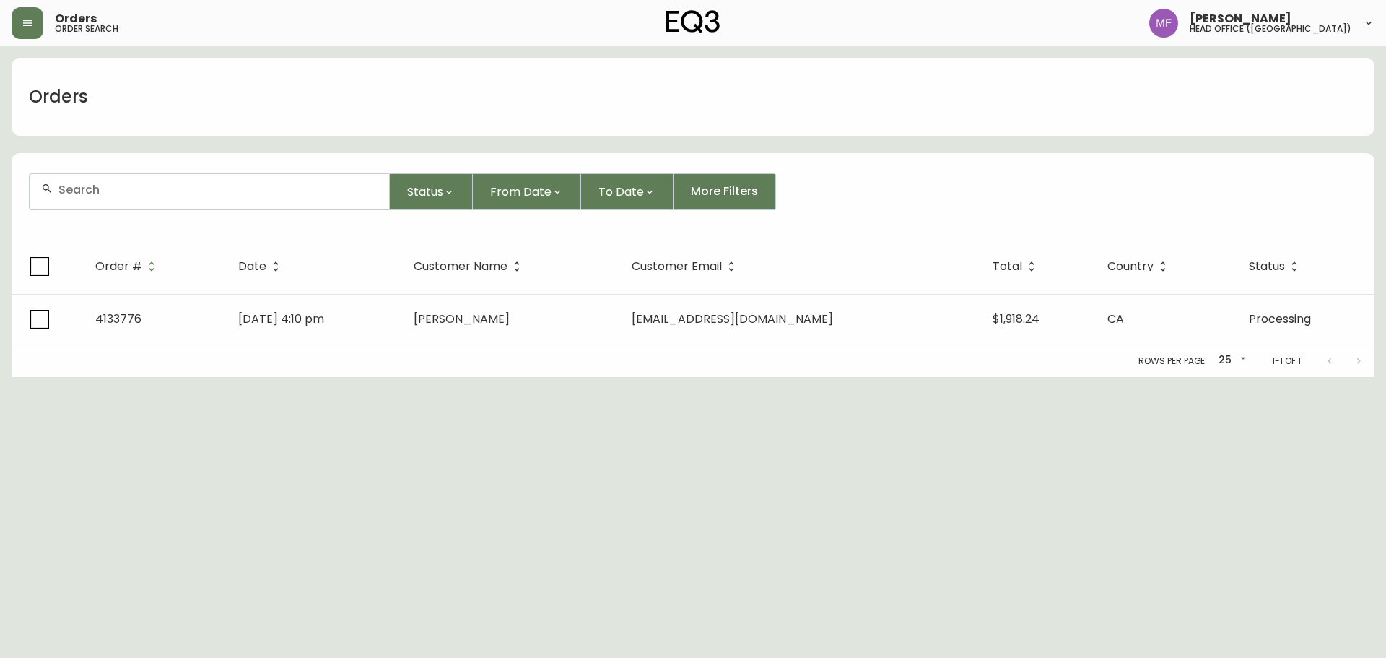
click at [110, 200] on div at bounding box center [210, 191] width 360 height 35
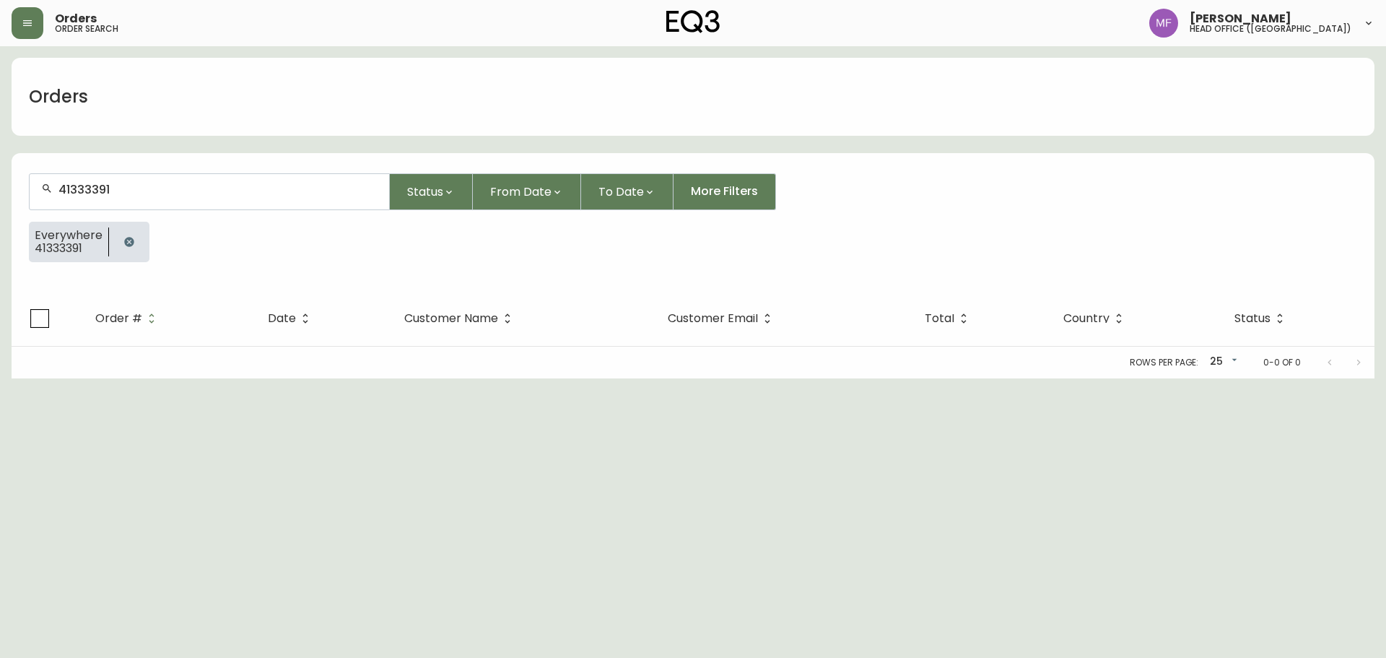
click at [145, 244] on div at bounding box center [129, 242] width 40 height 40
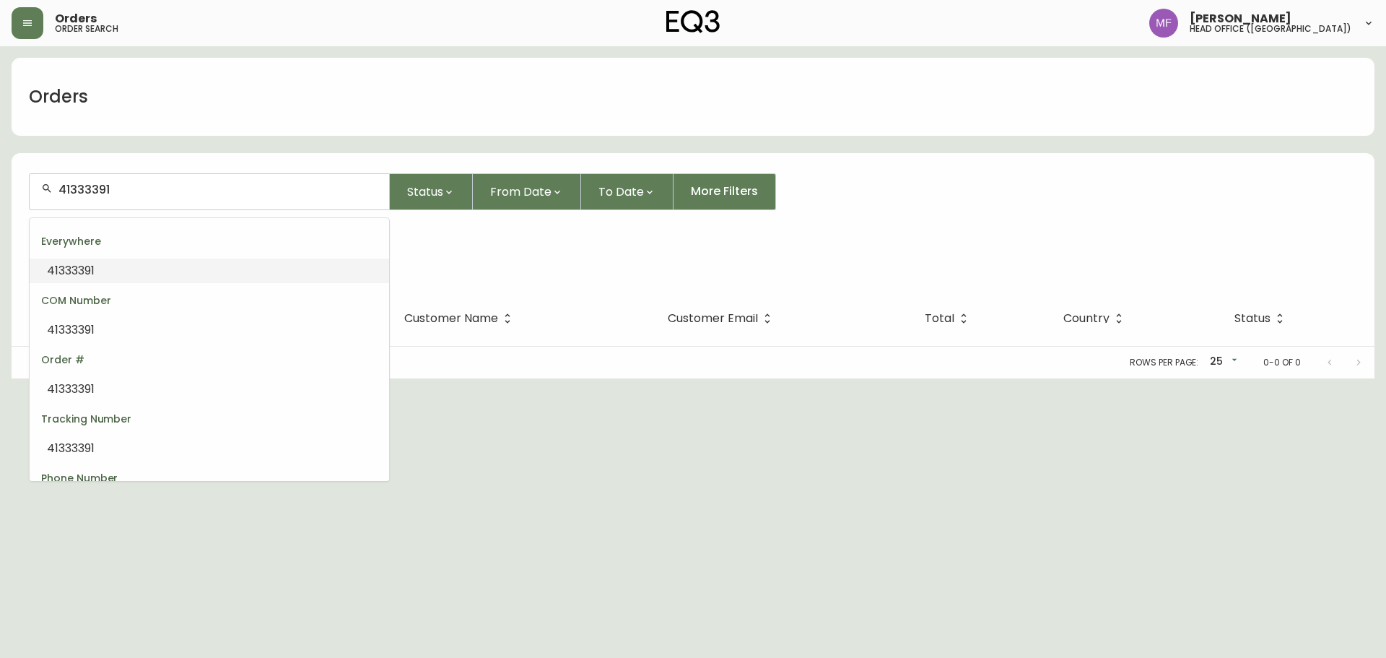
click at [136, 185] on input "41333391" at bounding box center [217, 190] width 319 height 14
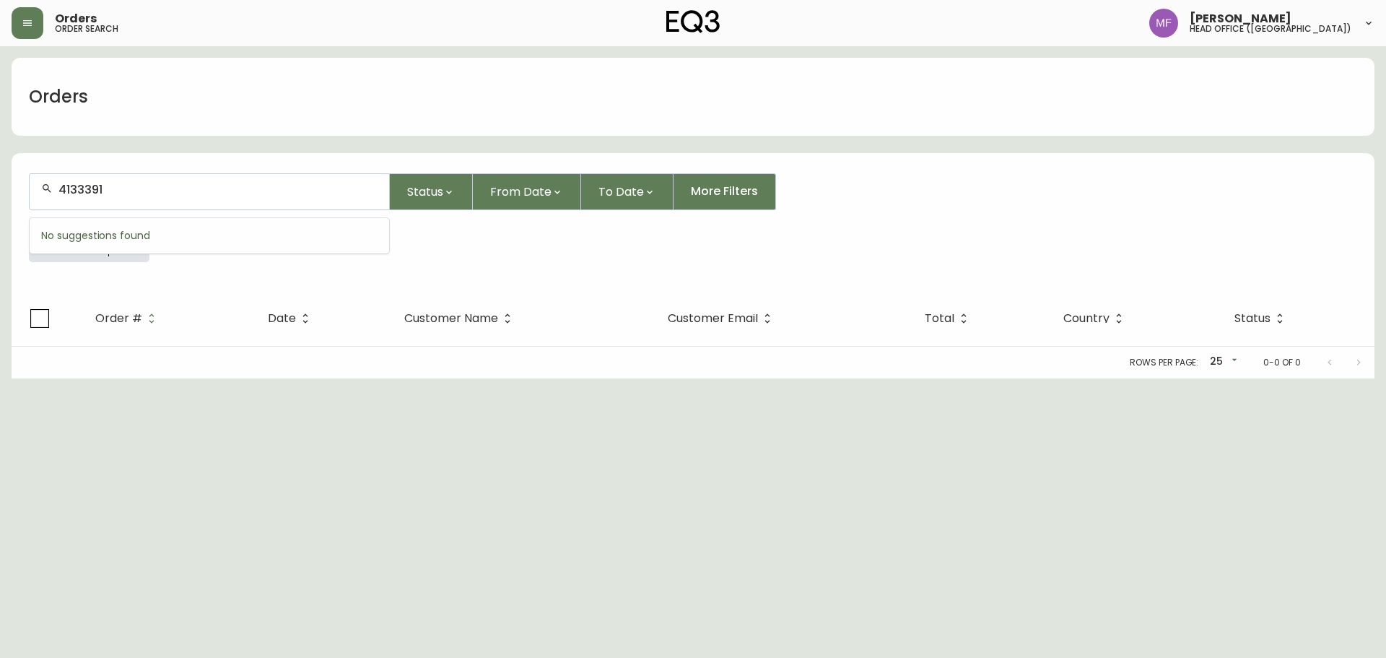
type input "4133391"
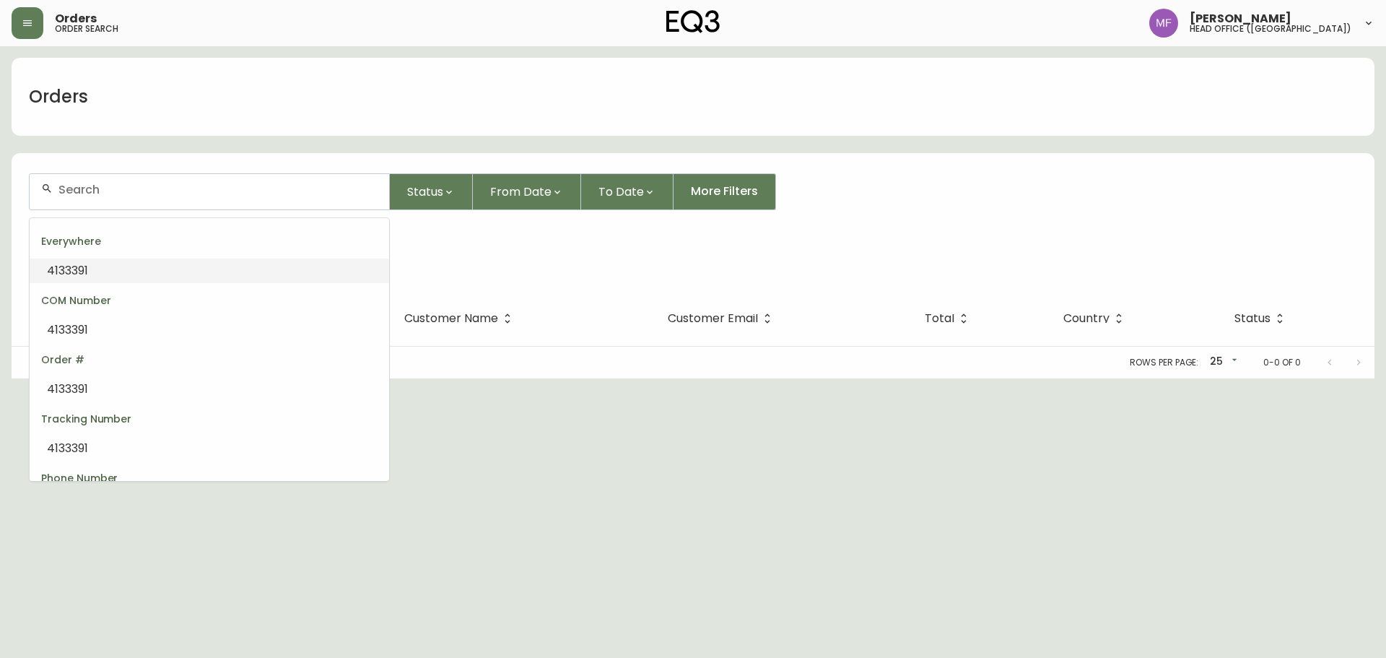
click at [130, 201] on div at bounding box center [210, 191] width 360 height 35
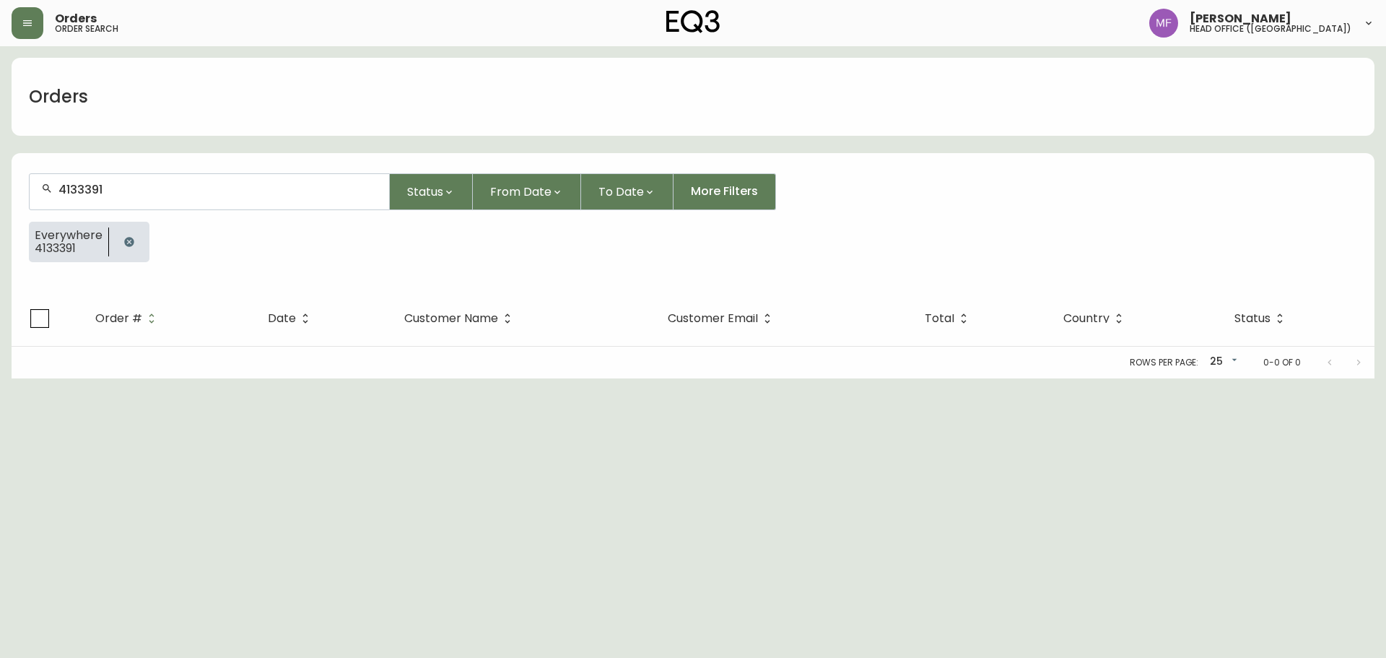
type input "4133391"
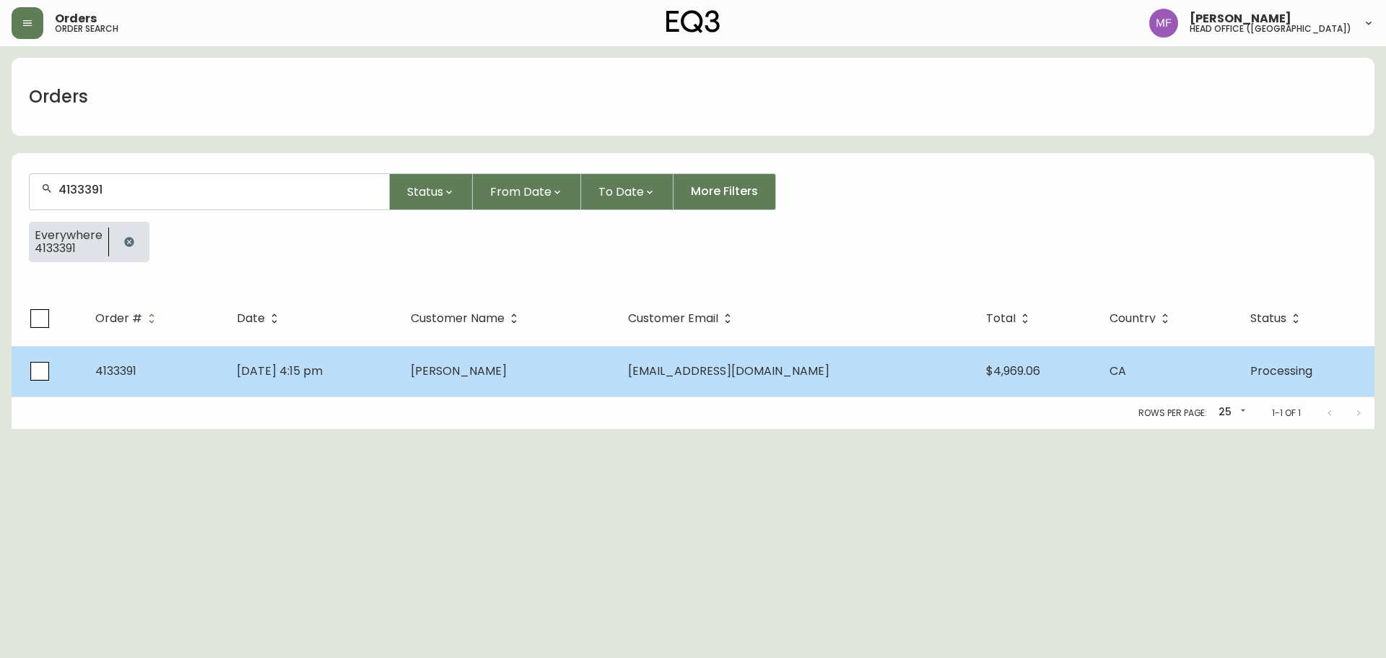
click at [323, 363] on span "May 29 2025, 4:15 pm" at bounding box center [280, 370] width 86 height 17
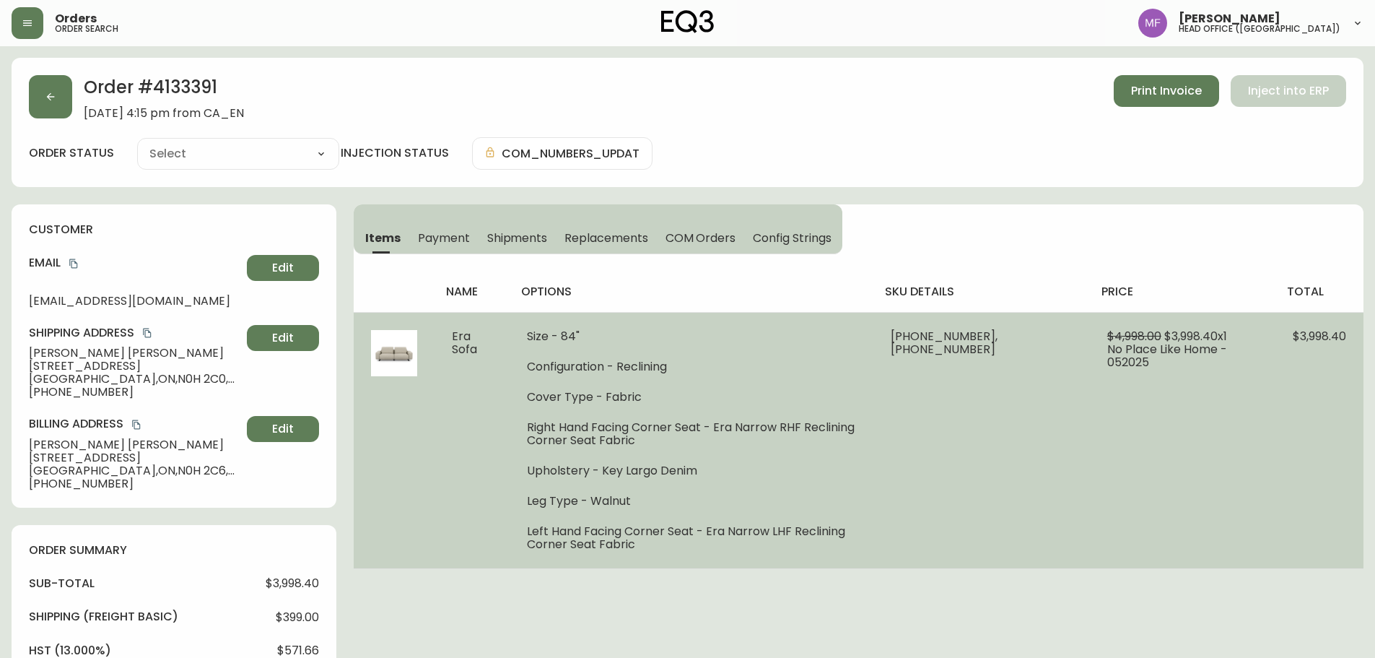
type input "Processing"
select select "PROCESSING"
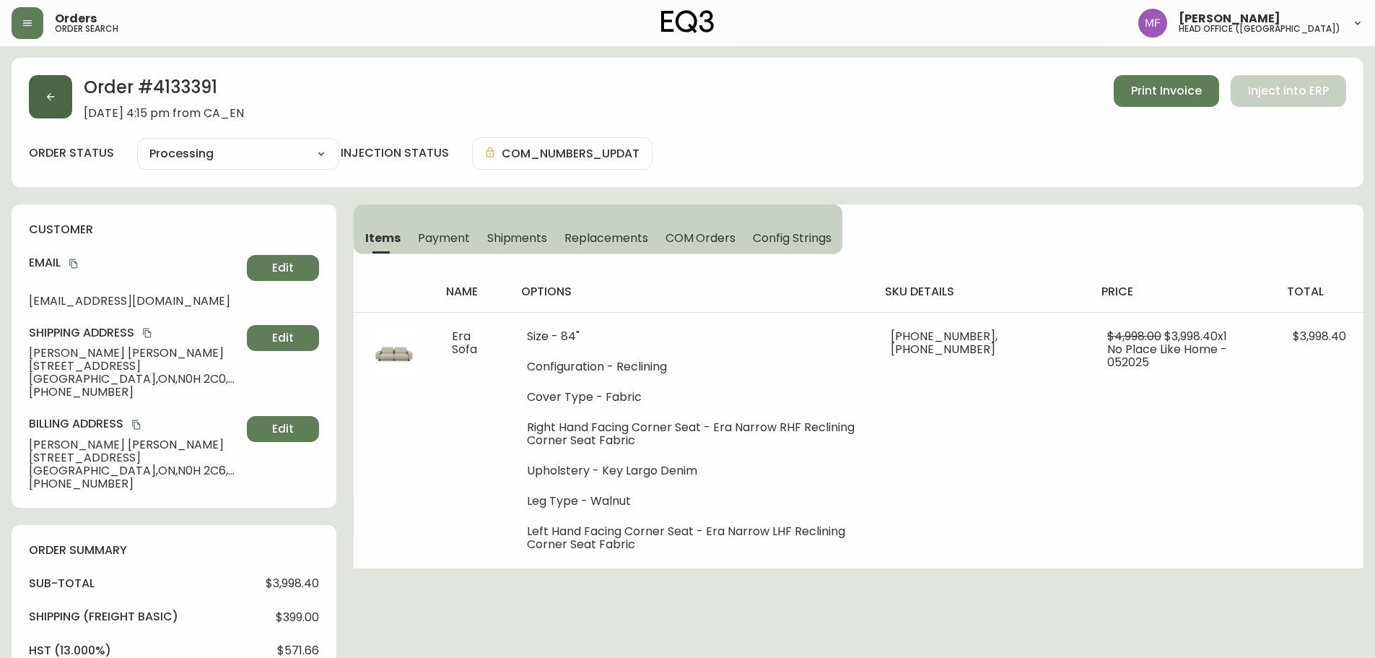
click at [61, 84] on button "button" at bounding box center [50, 96] width 43 height 43
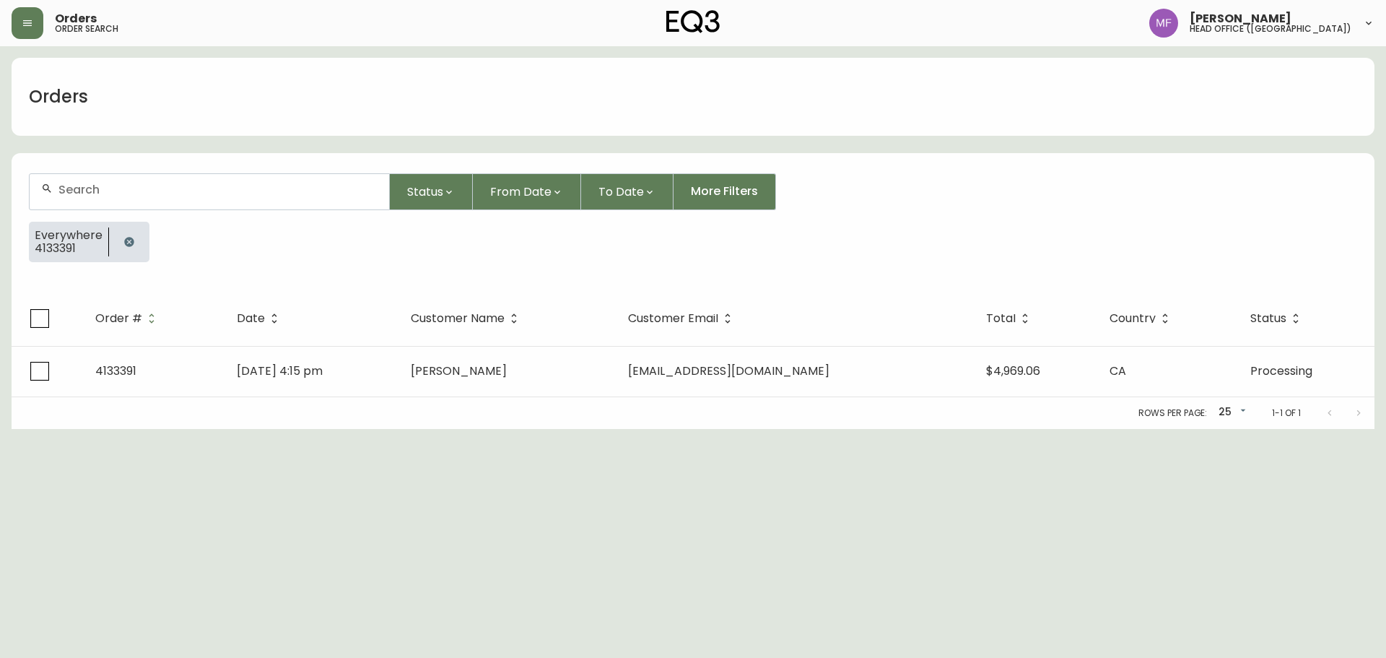
drag, startPoint x: 118, startPoint y: 230, endPoint x: 119, endPoint y: 215, distance: 14.5
click at [119, 230] on button "button" at bounding box center [129, 241] width 29 height 29
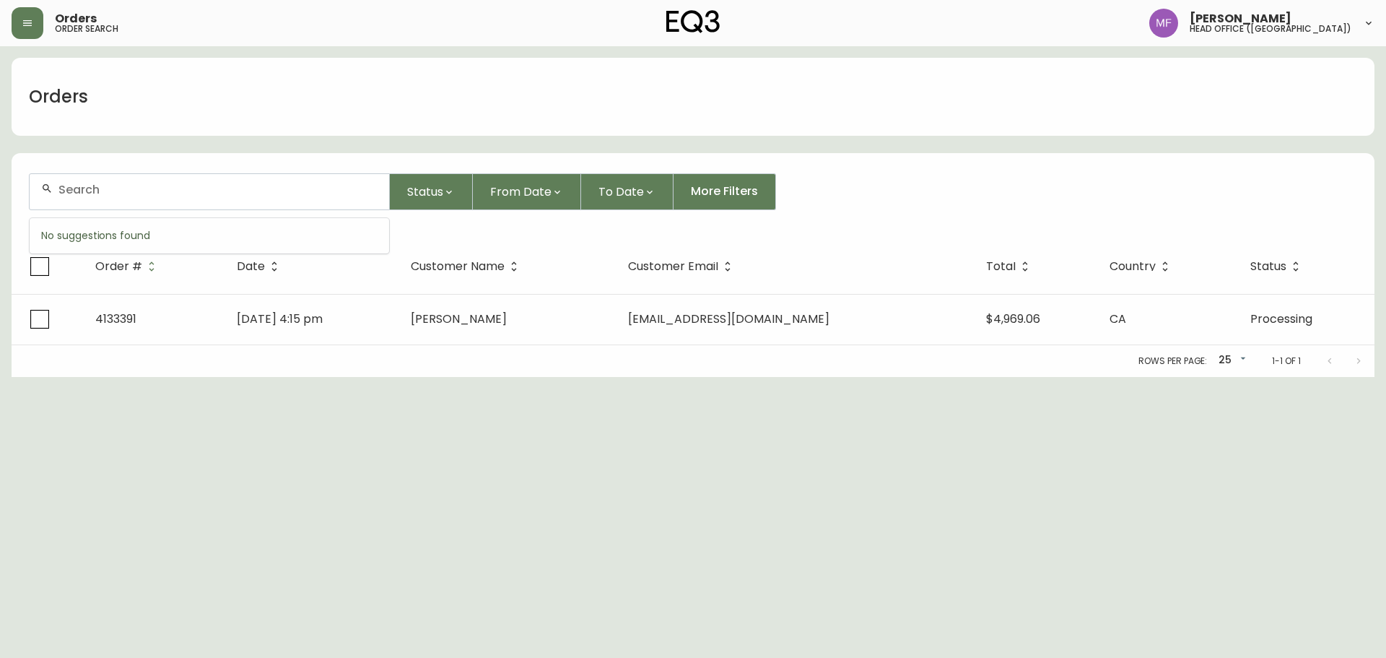
click at [119, 195] on input "text" at bounding box center [217, 190] width 319 height 14
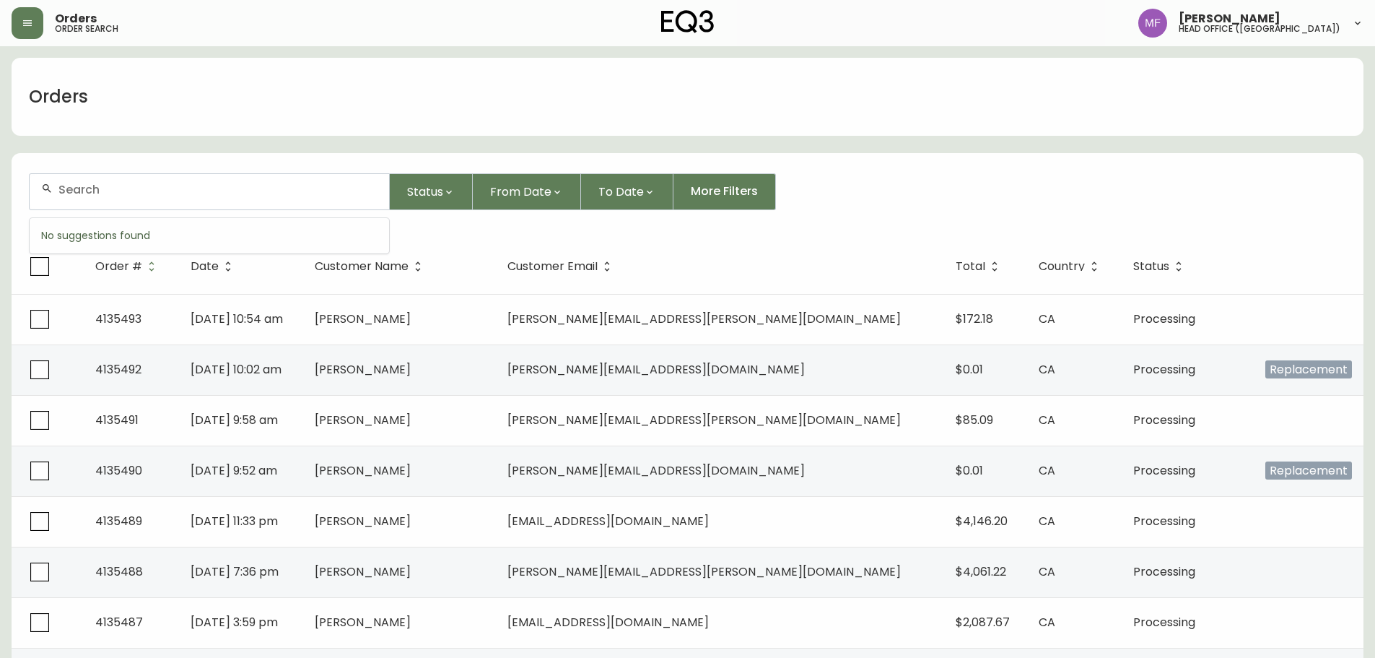
paste input "4132512"
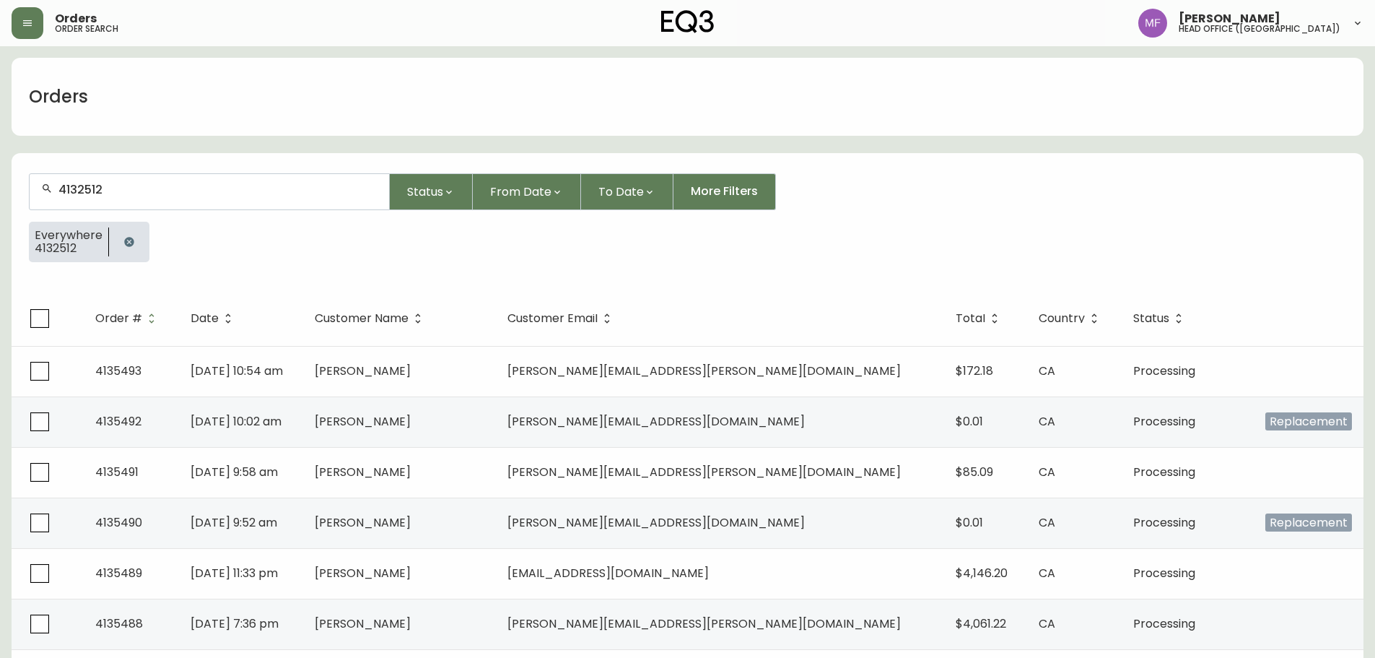
type input "4132512"
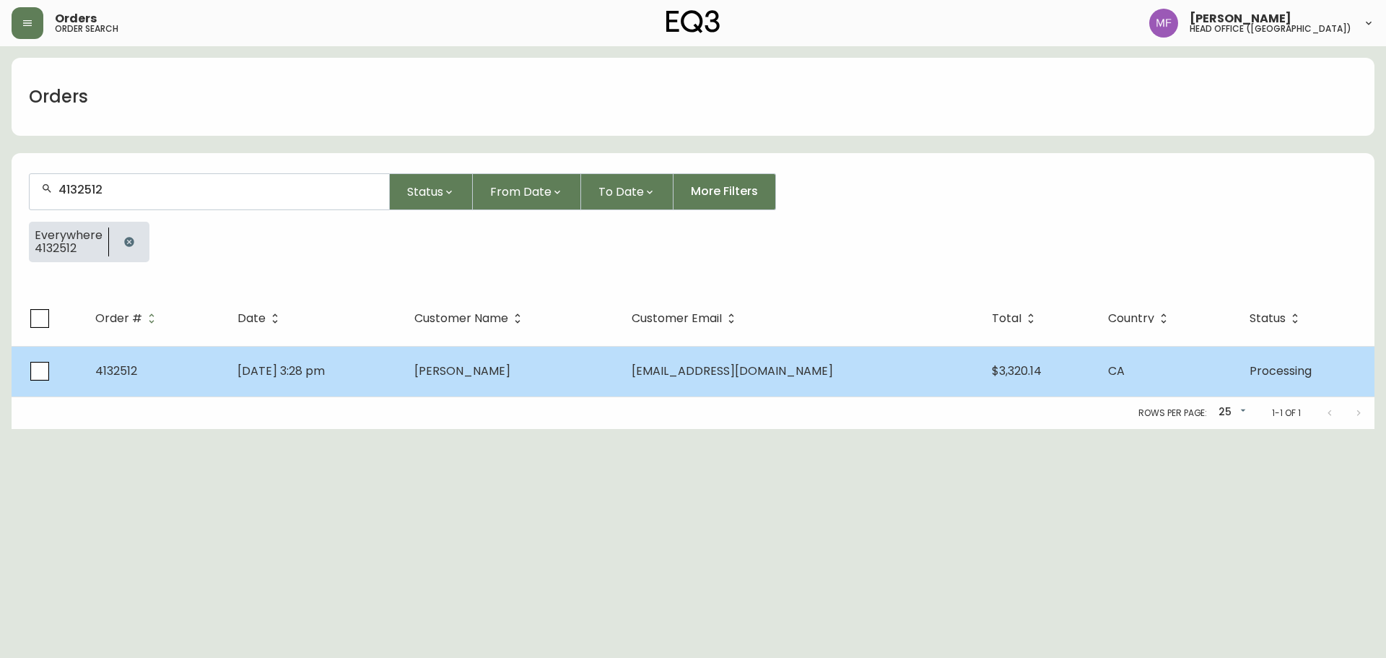
click at [369, 365] on td "Apr 19 2025, 3:28 pm" at bounding box center [314, 371] width 177 height 51
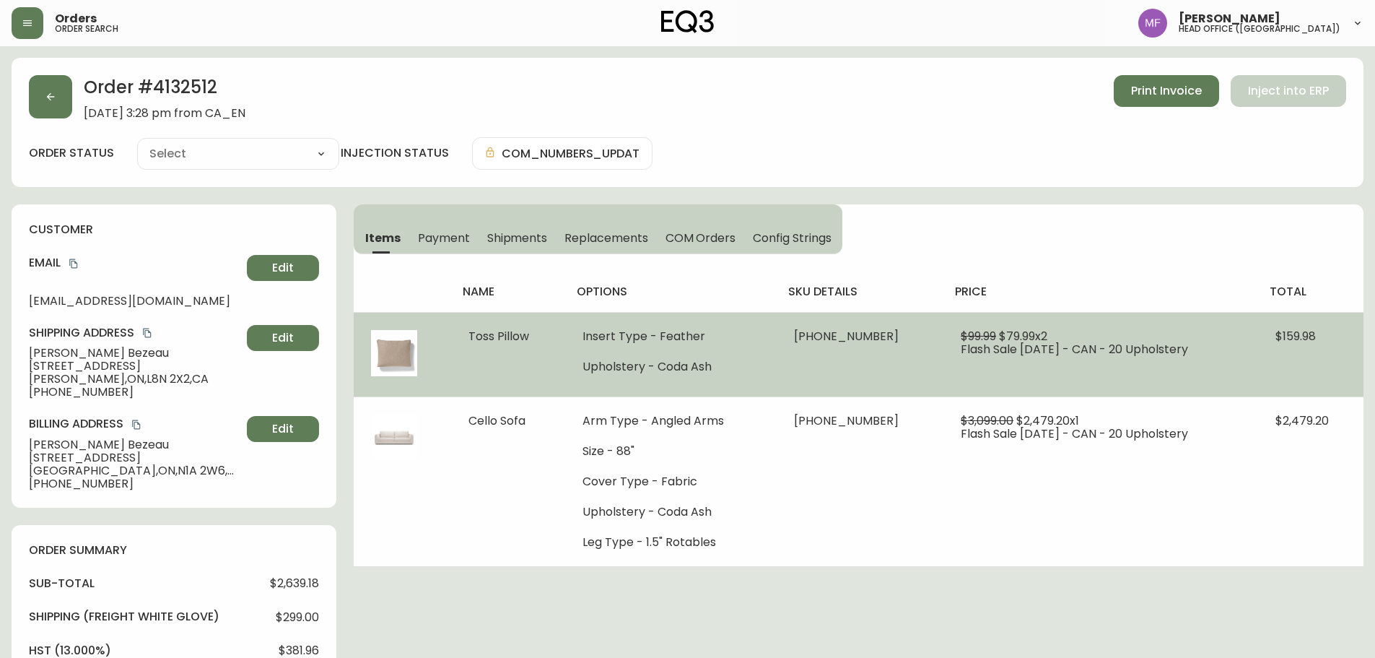
type input "Processing"
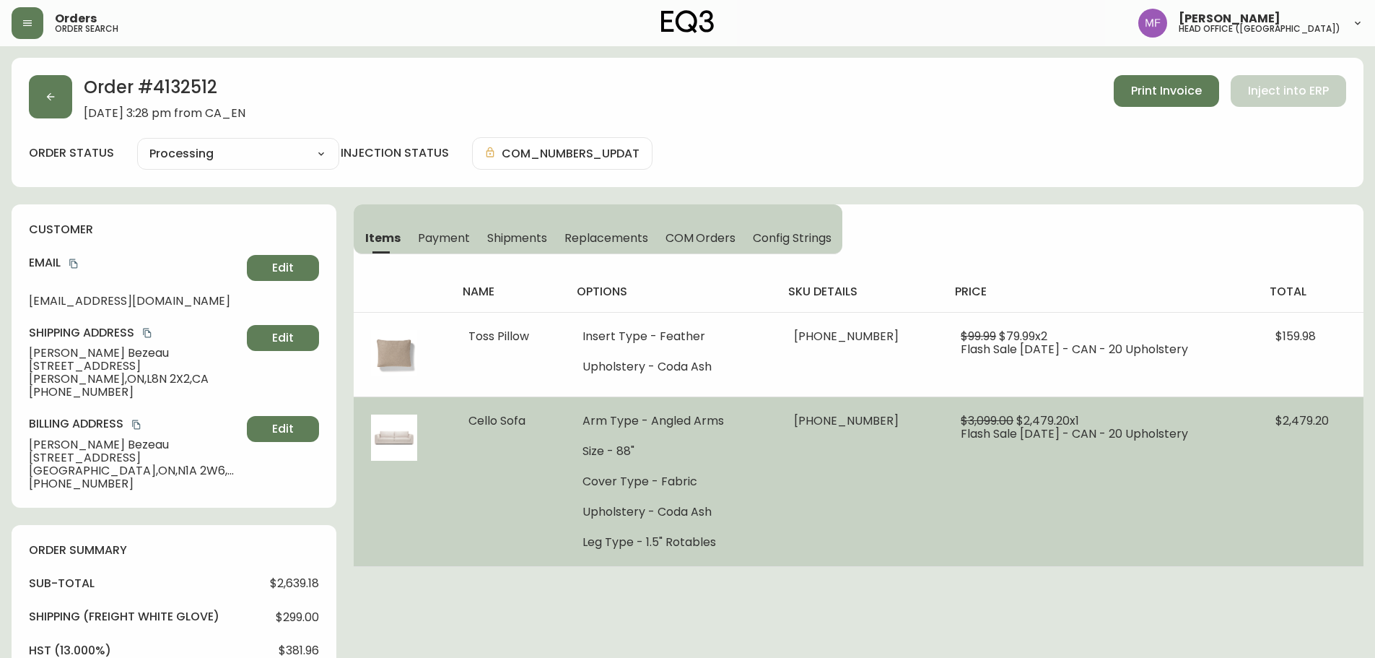
select select "PROCESSING"
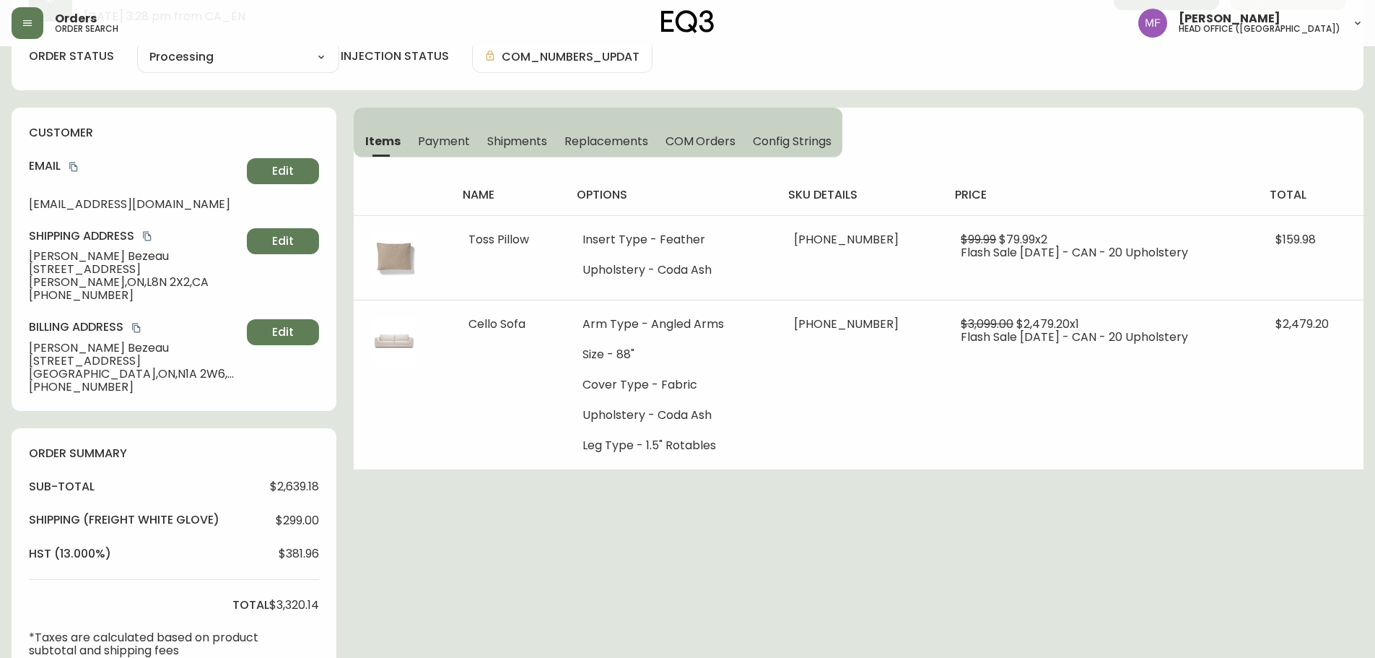
scroll to position [433, 0]
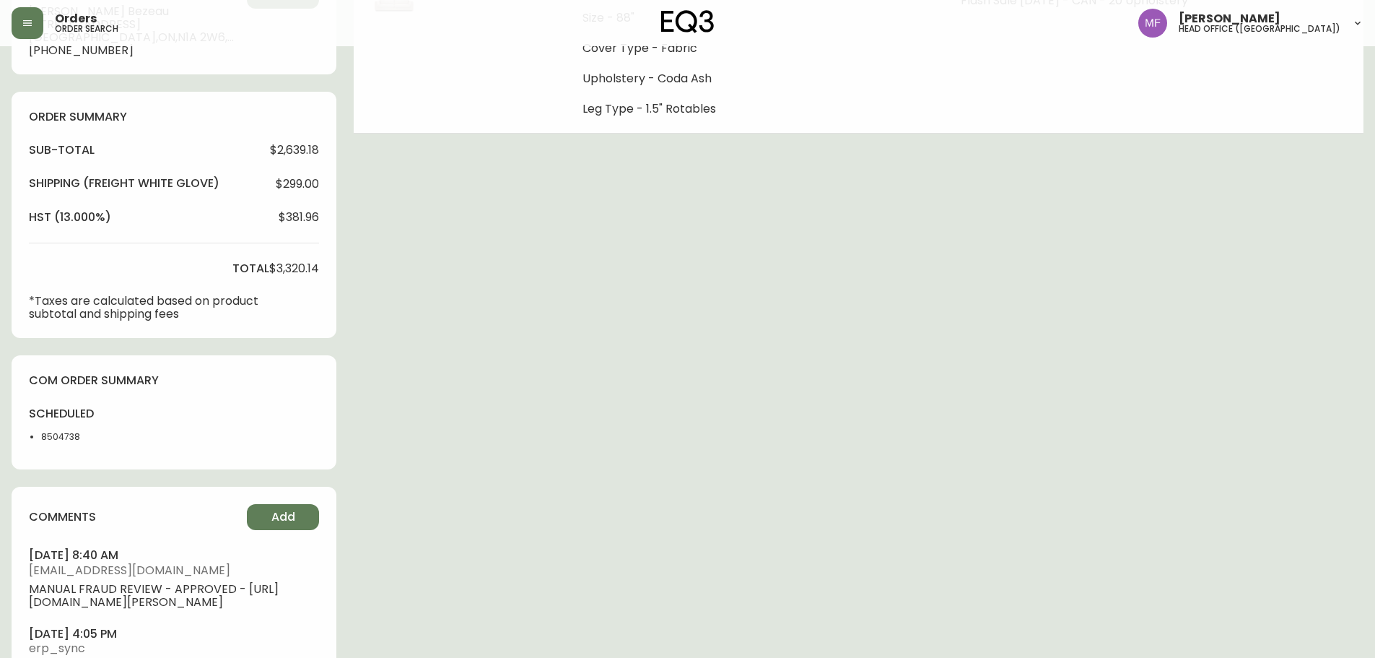
click at [856, 325] on div "Order # 4132512 April 19, 2025 at 3:28 pm from CA_EN Print Invoice Inject into …" at bounding box center [688, 177] width 1352 height 1105
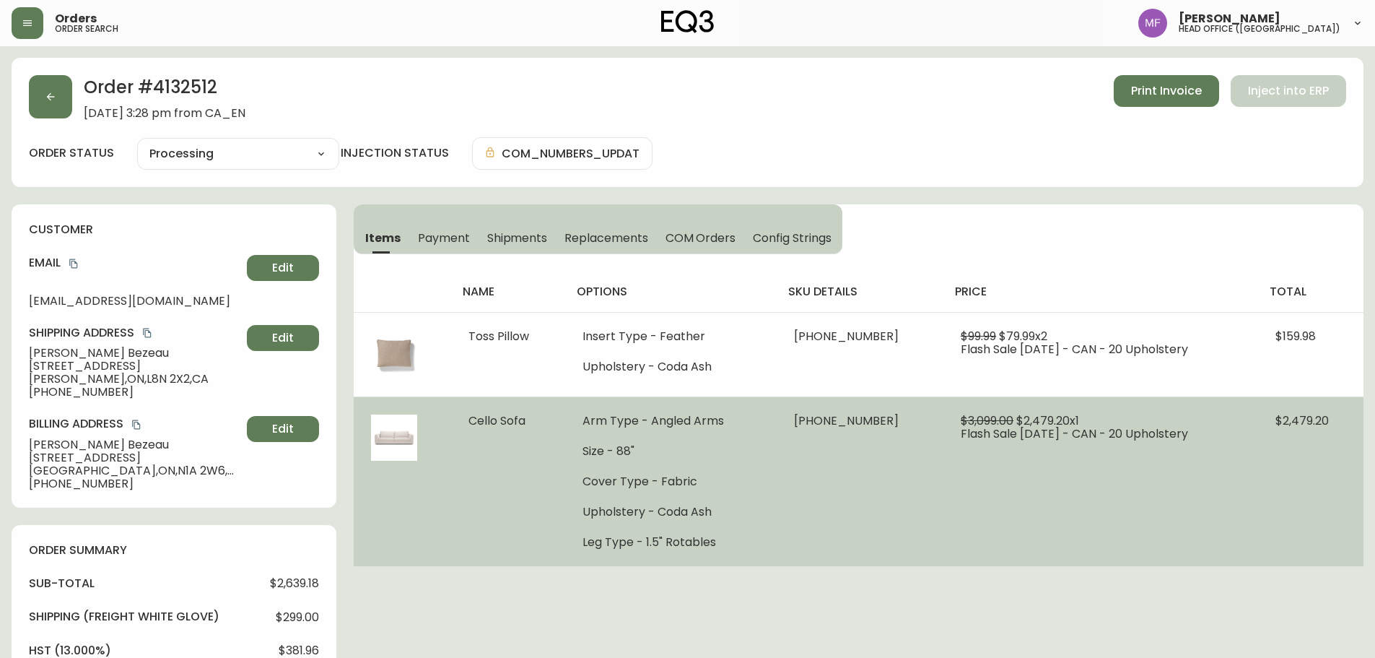
click at [875, 517] on td "30336-33 x 1" at bounding box center [861, 481] width 168 height 170
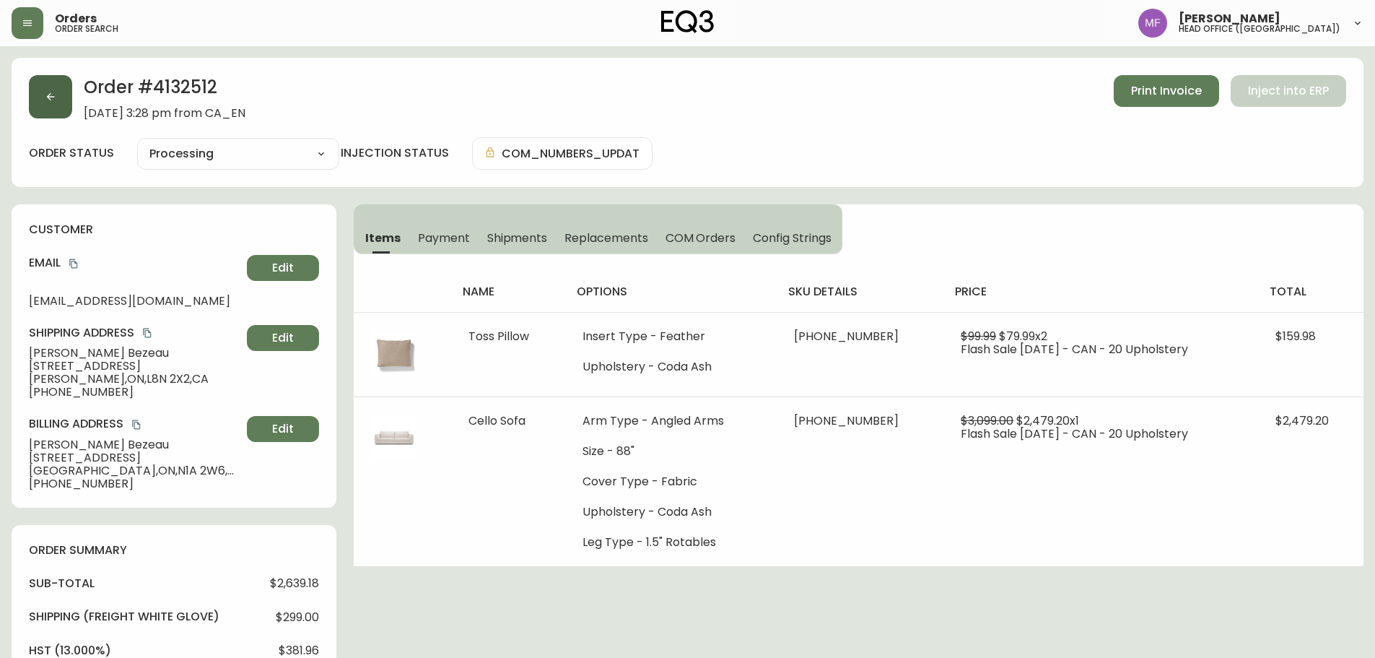
click at [42, 95] on button "button" at bounding box center [50, 96] width 43 height 43
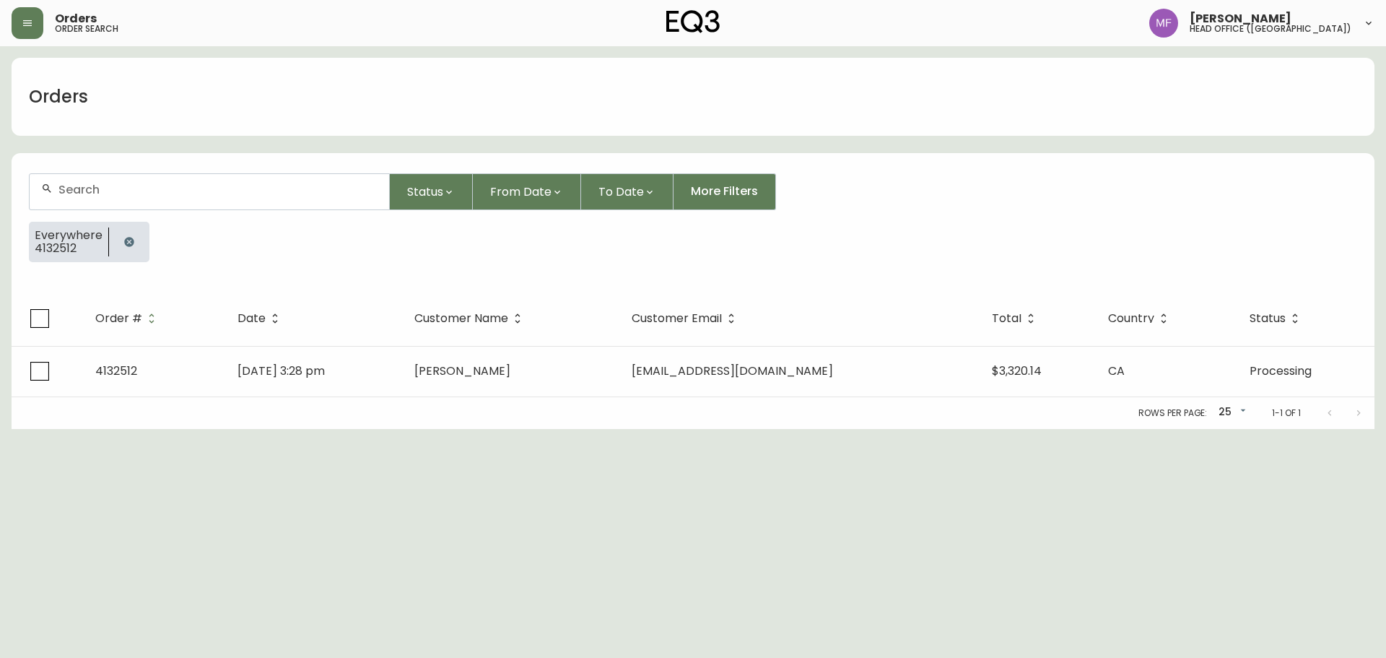
click at [144, 240] on div at bounding box center [129, 242] width 40 height 40
click at [134, 239] on button "button" at bounding box center [129, 241] width 29 height 29
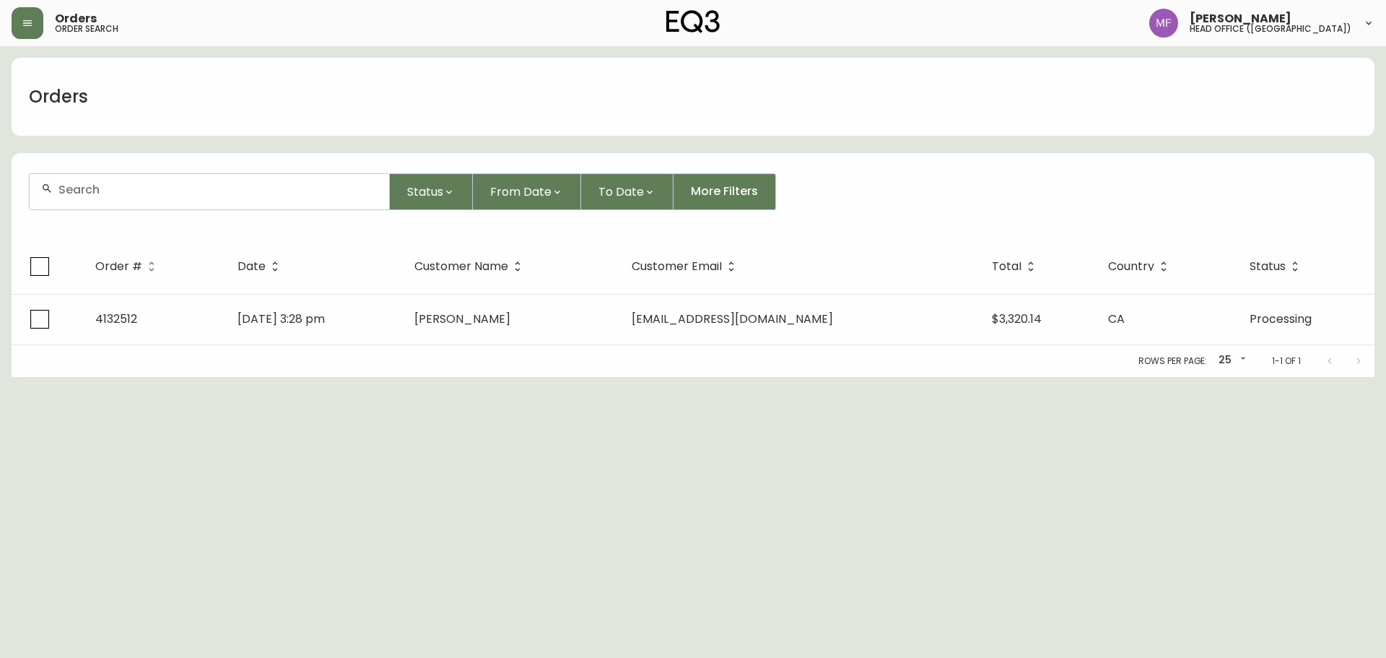
click at [129, 194] on input "text" at bounding box center [217, 190] width 319 height 14
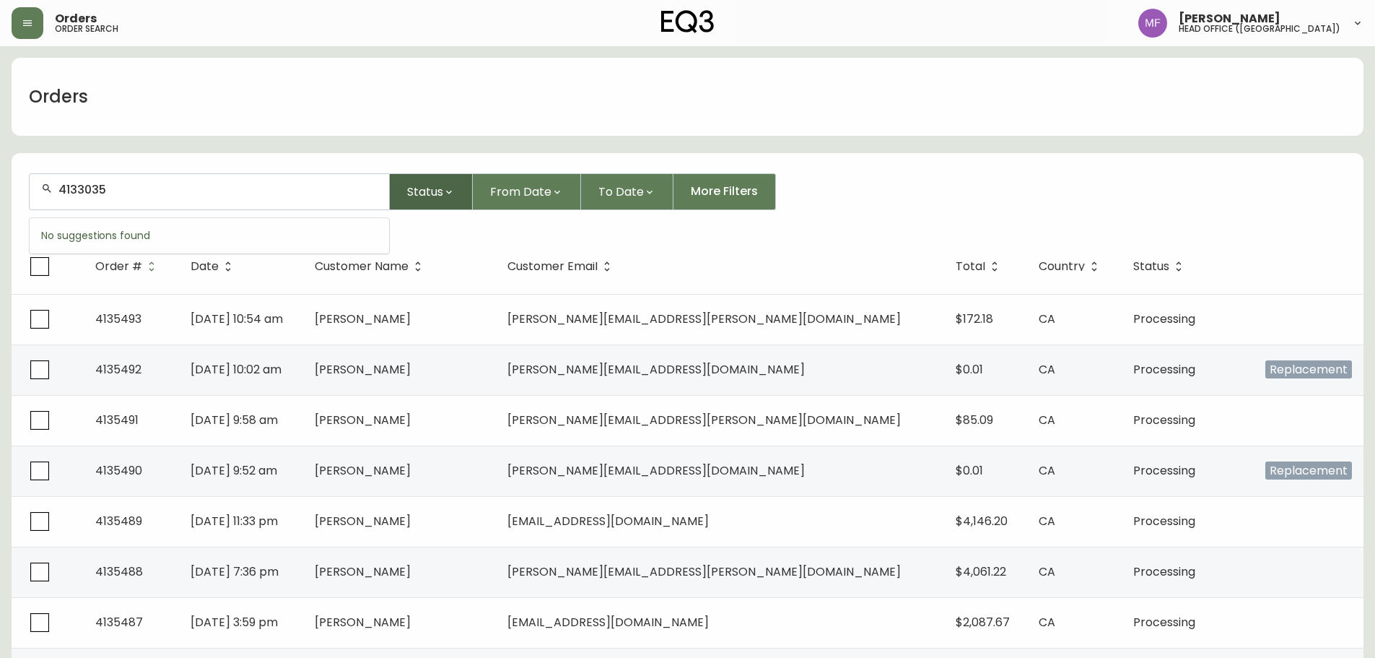
type input "4133035"
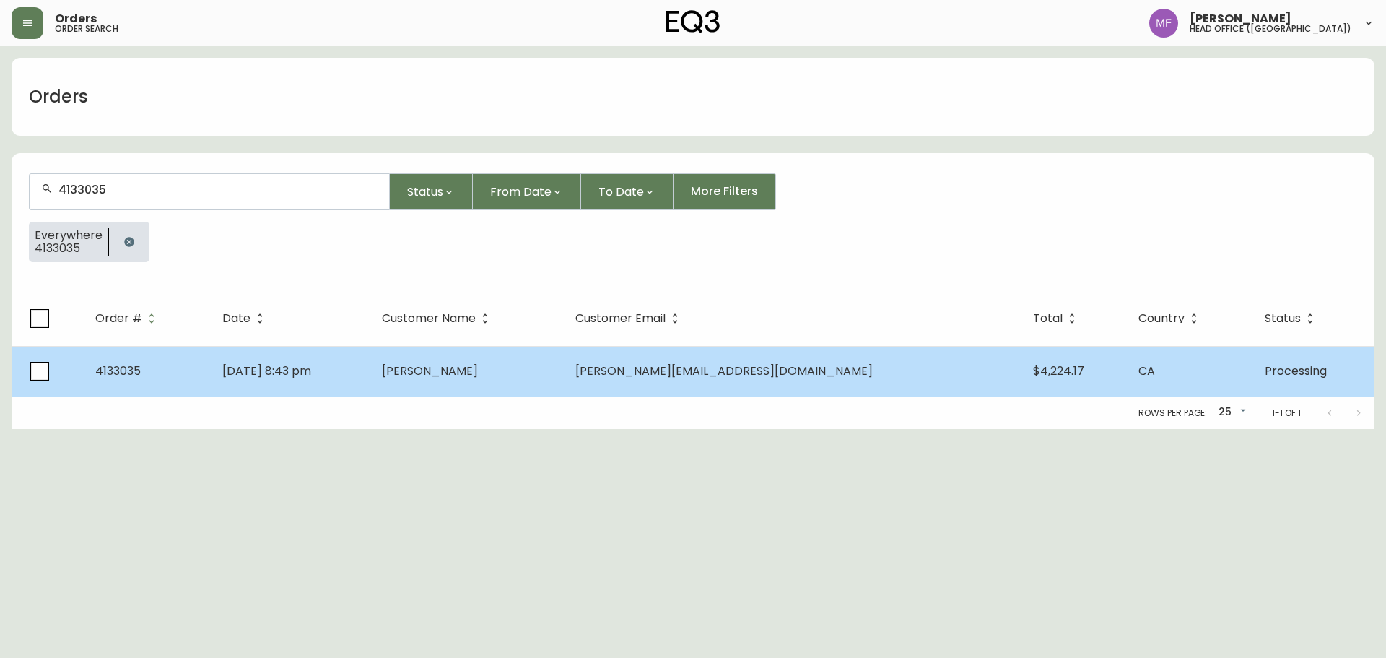
click at [564, 360] on td "Caroline Jyu" at bounding box center [466, 371] width 193 height 51
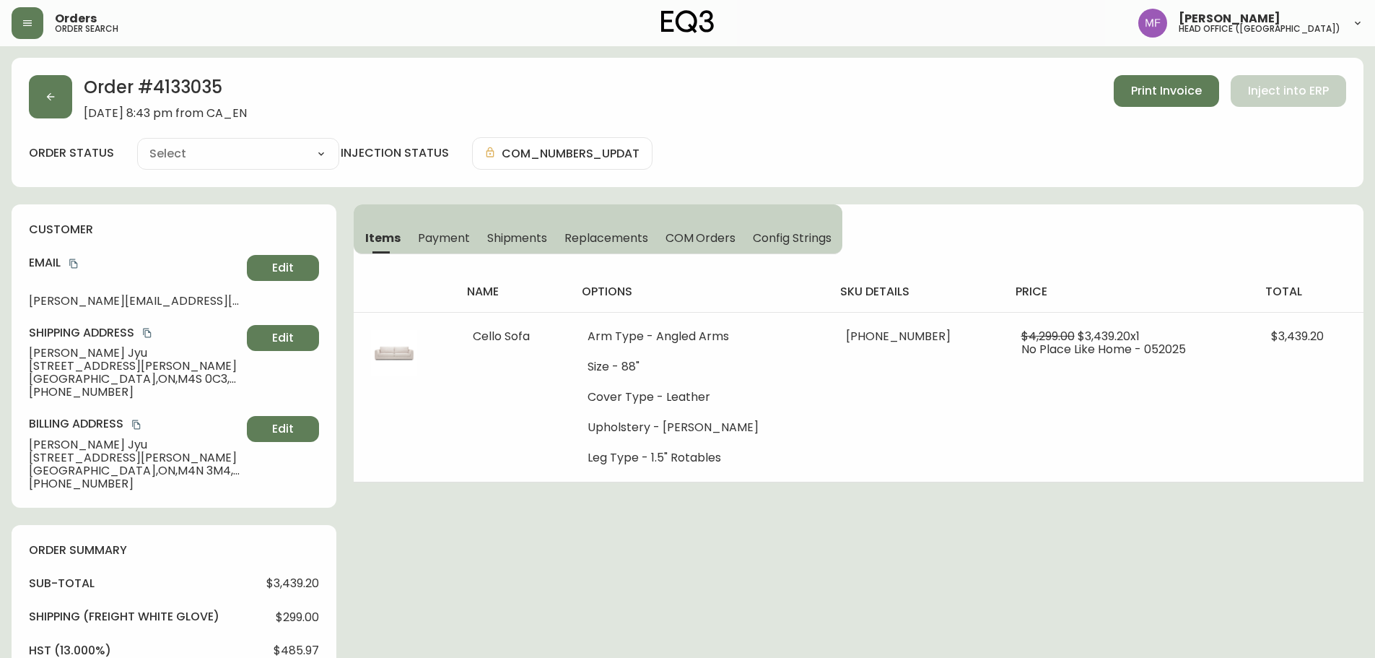
type input "Processing"
select select "PROCESSING"
click at [41, 112] on button "button" at bounding box center [50, 96] width 43 height 43
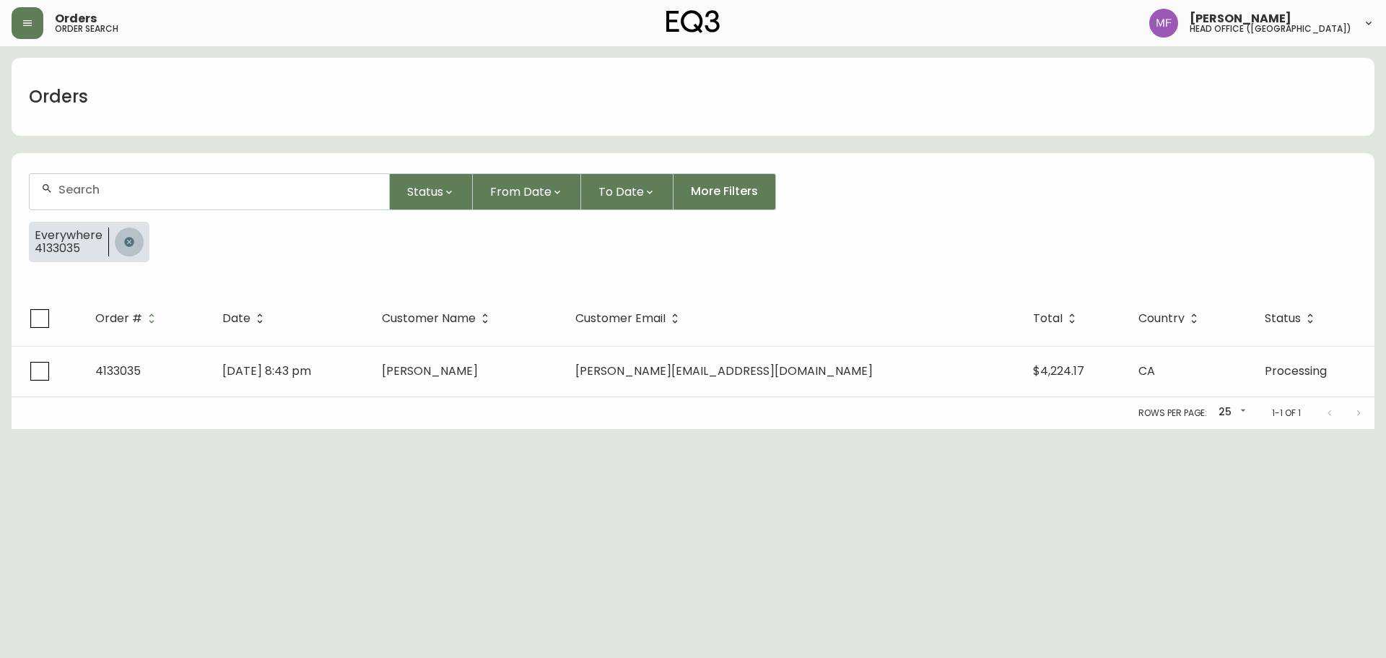
click at [123, 250] on button "button" at bounding box center [129, 241] width 29 height 29
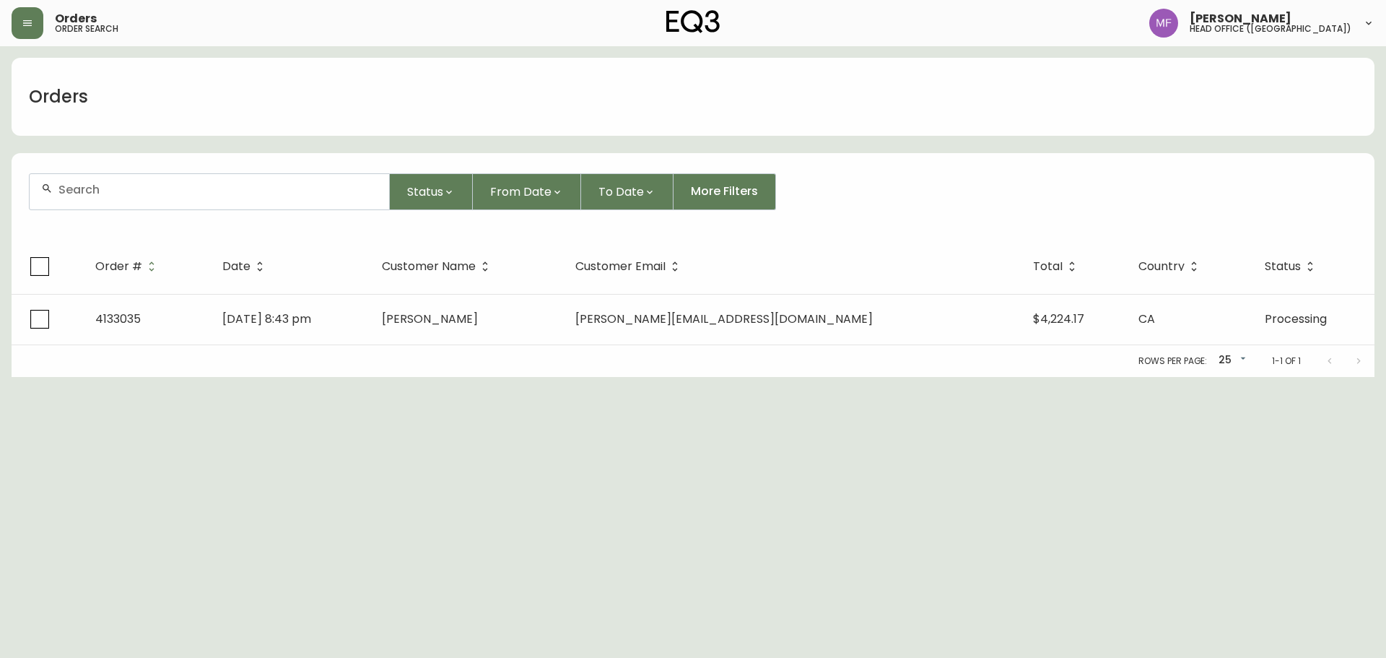
click at [113, 205] on div at bounding box center [210, 191] width 360 height 35
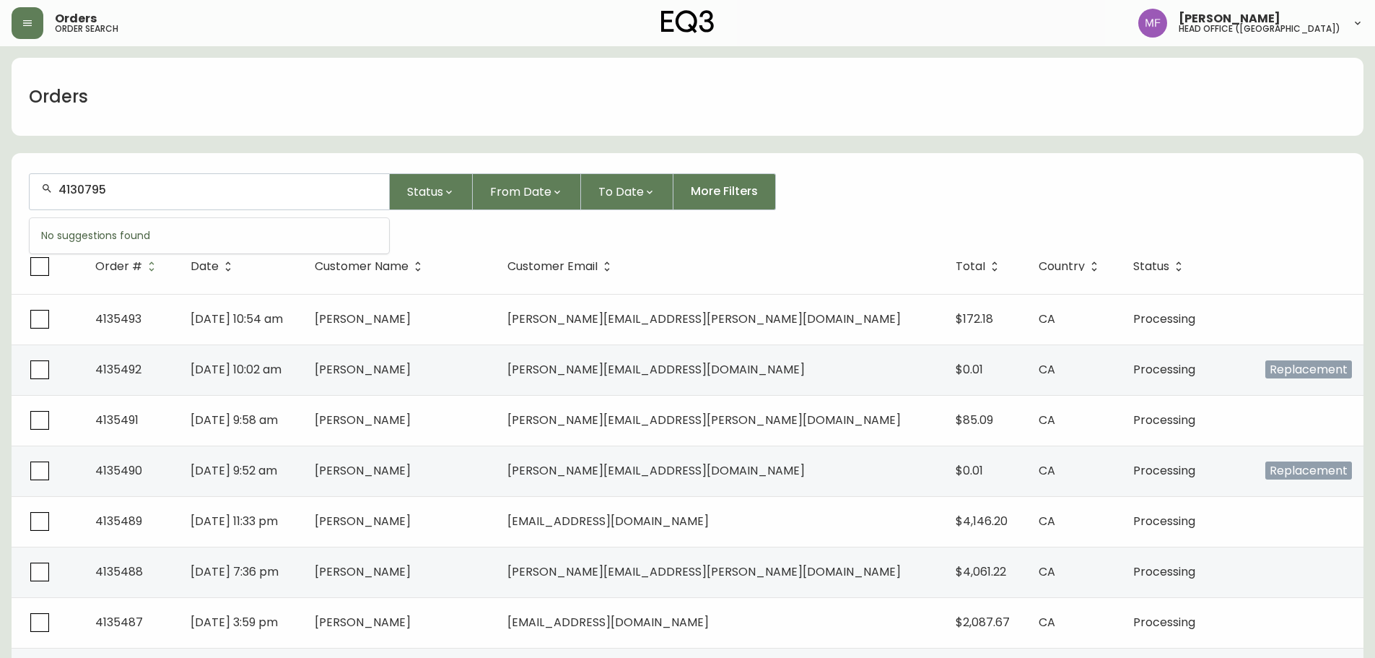
type input "4130795"
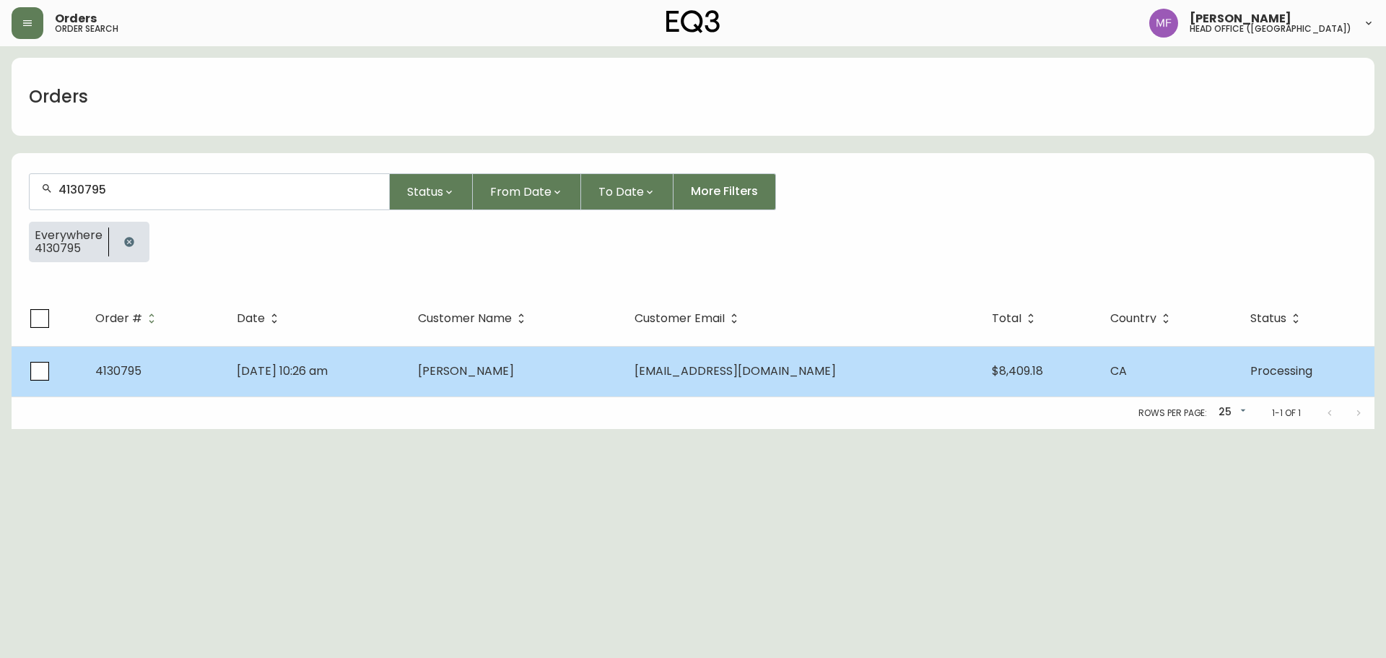
click at [407, 362] on td "Feb 07 2025, 10:26 am" at bounding box center [316, 371] width 182 height 51
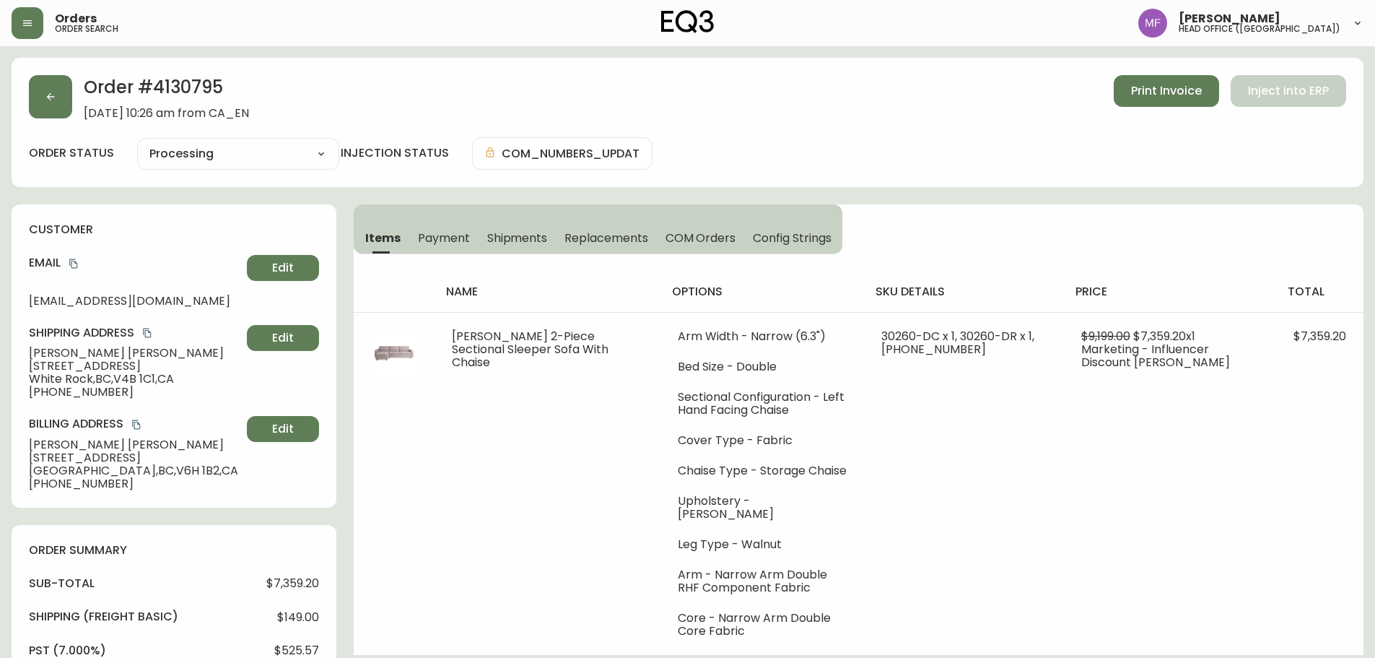
type input "Processing"
select select "PROCESSING"
click at [61, 103] on button "button" at bounding box center [50, 96] width 43 height 43
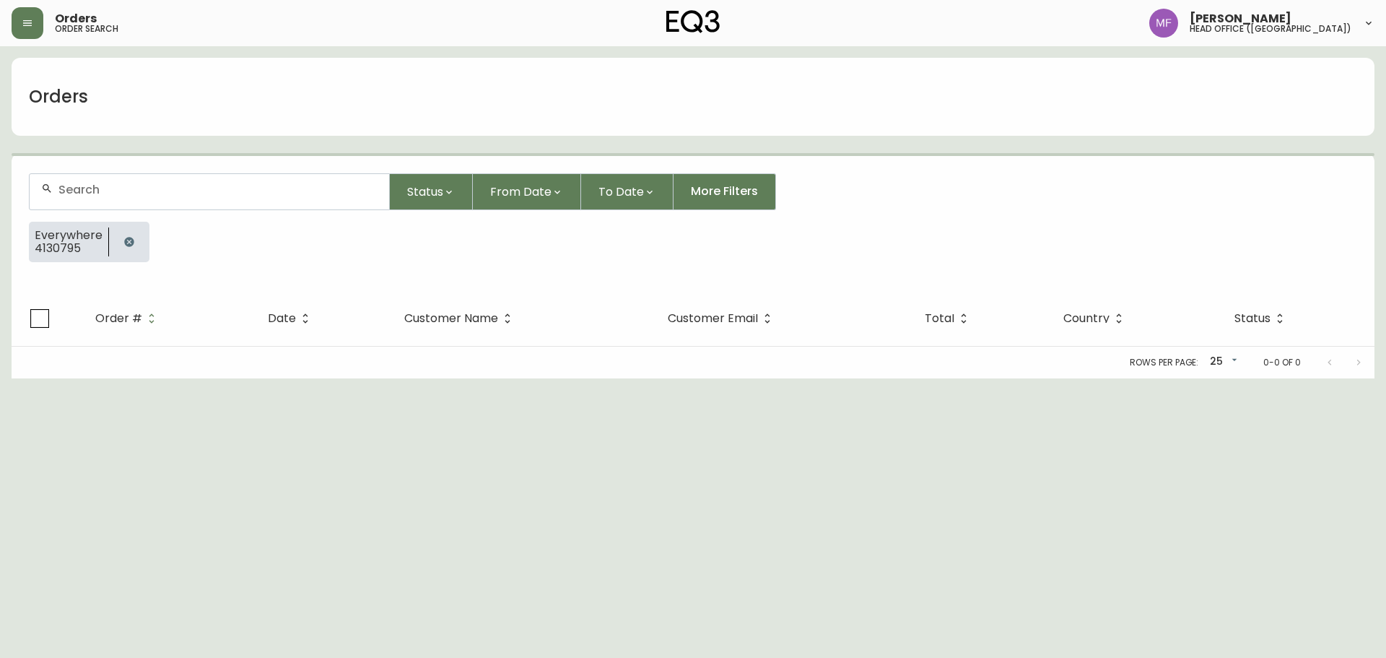
click at [125, 233] on button "button" at bounding box center [129, 241] width 29 height 29
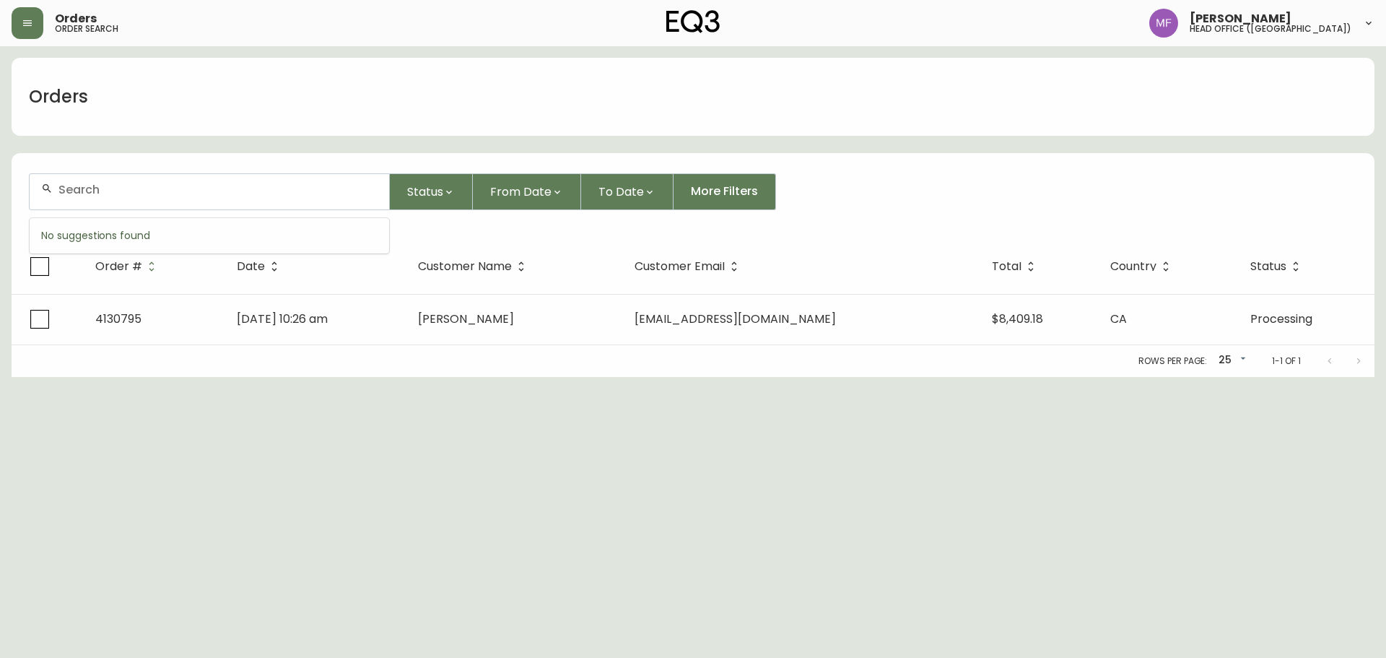
click at [123, 192] on input "text" at bounding box center [217, 190] width 319 height 14
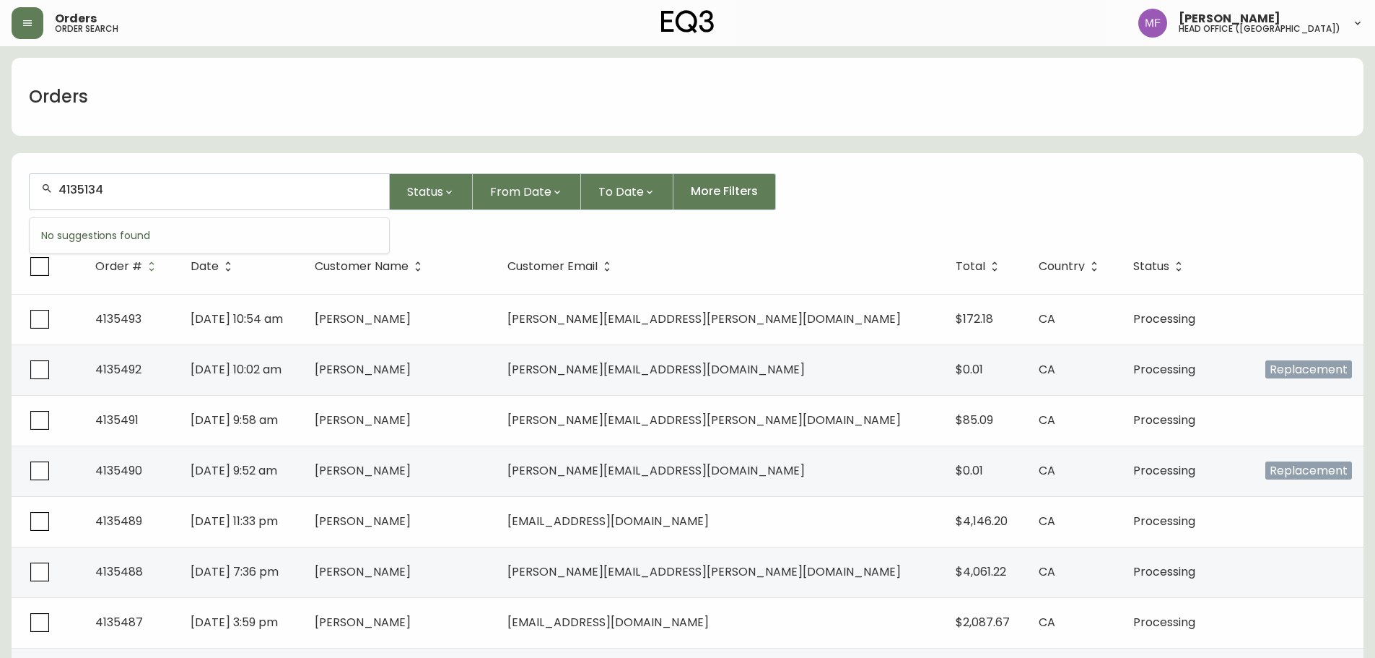
type input "4135134"
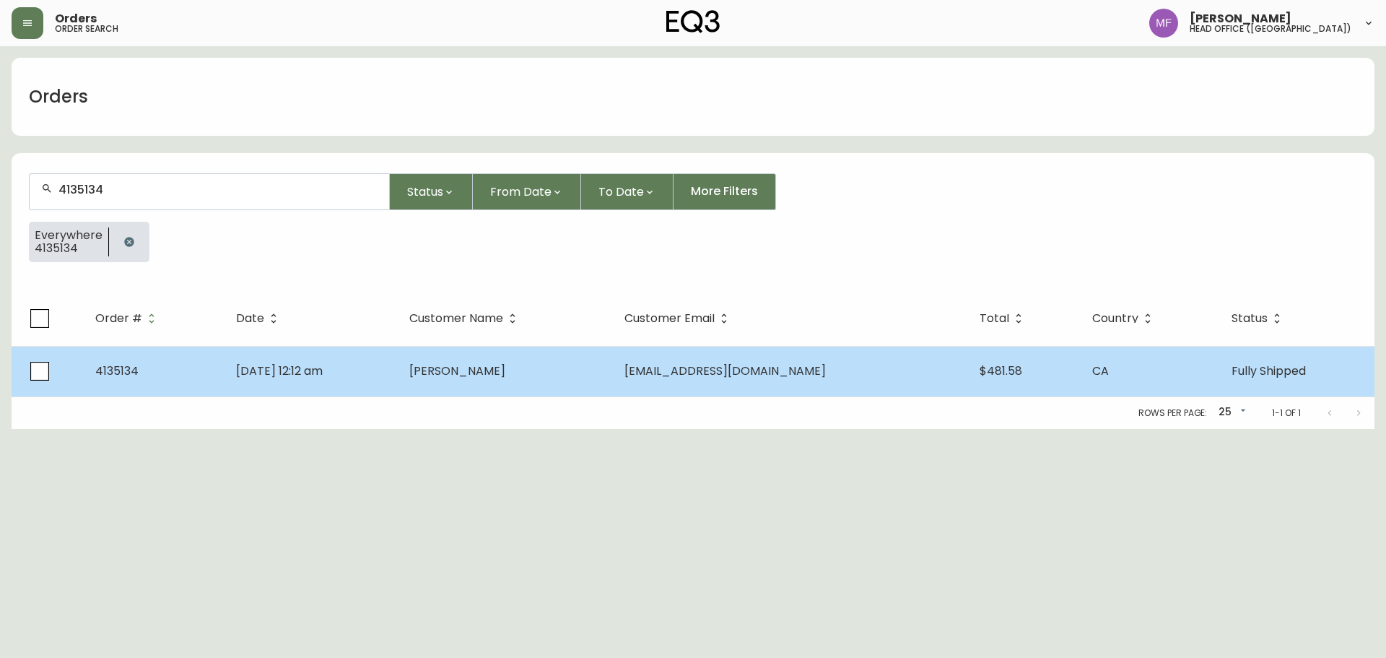
click at [380, 381] on td "Sep 06 2025, 12:12 am" at bounding box center [312, 371] width 174 height 51
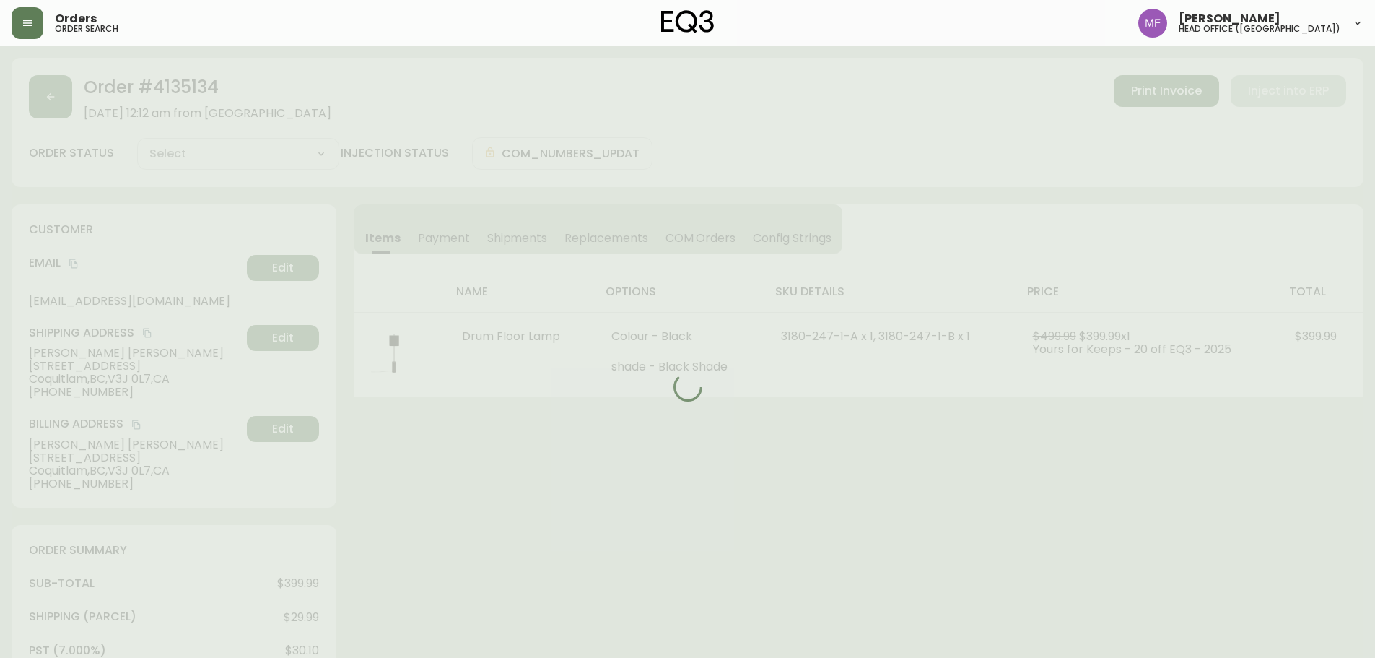
type input "Fully Shipped"
select select "FULLY_SHIPPED"
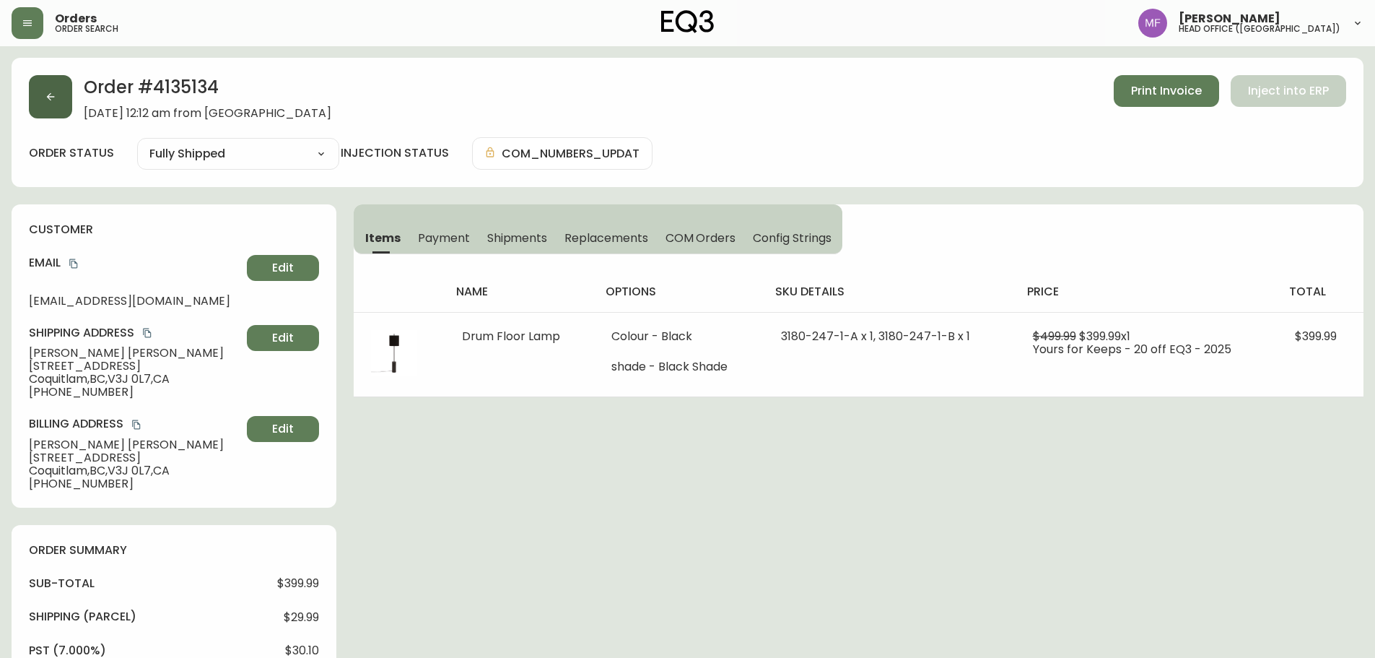
click at [64, 108] on button "button" at bounding box center [50, 96] width 43 height 43
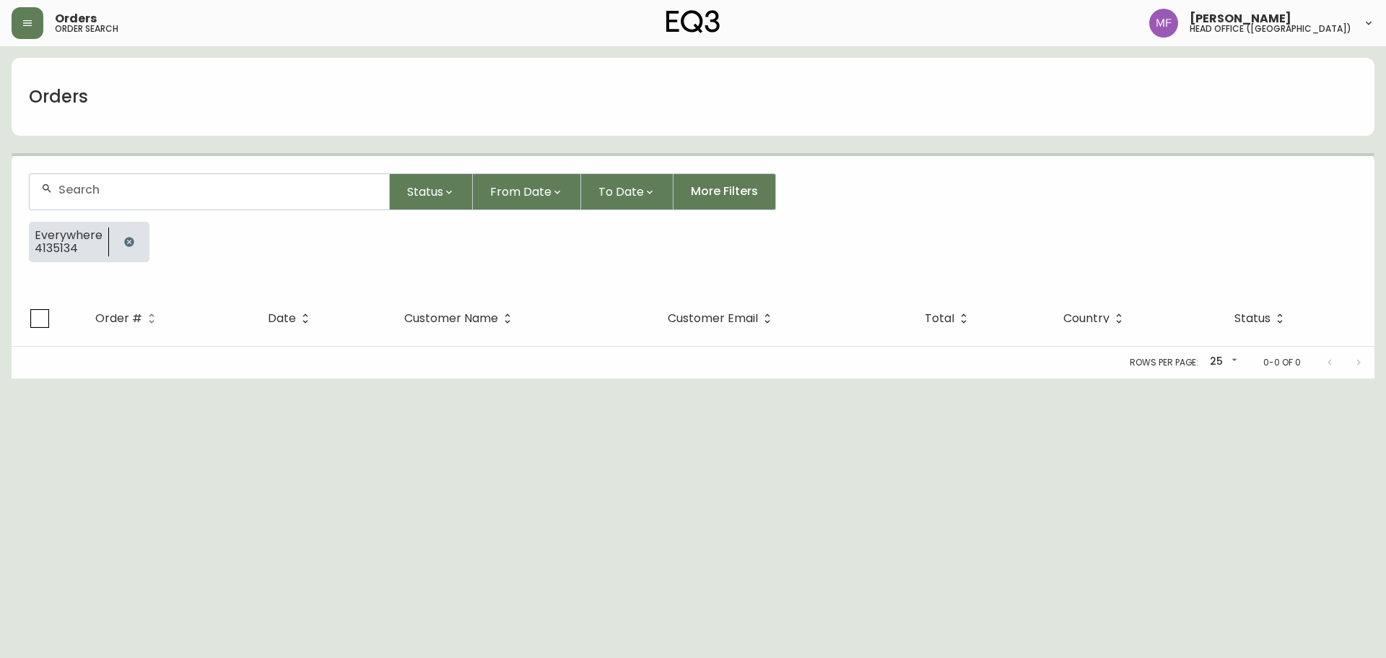
click at [123, 245] on icon "button" at bounding box center [129, 242] width 12 height 12
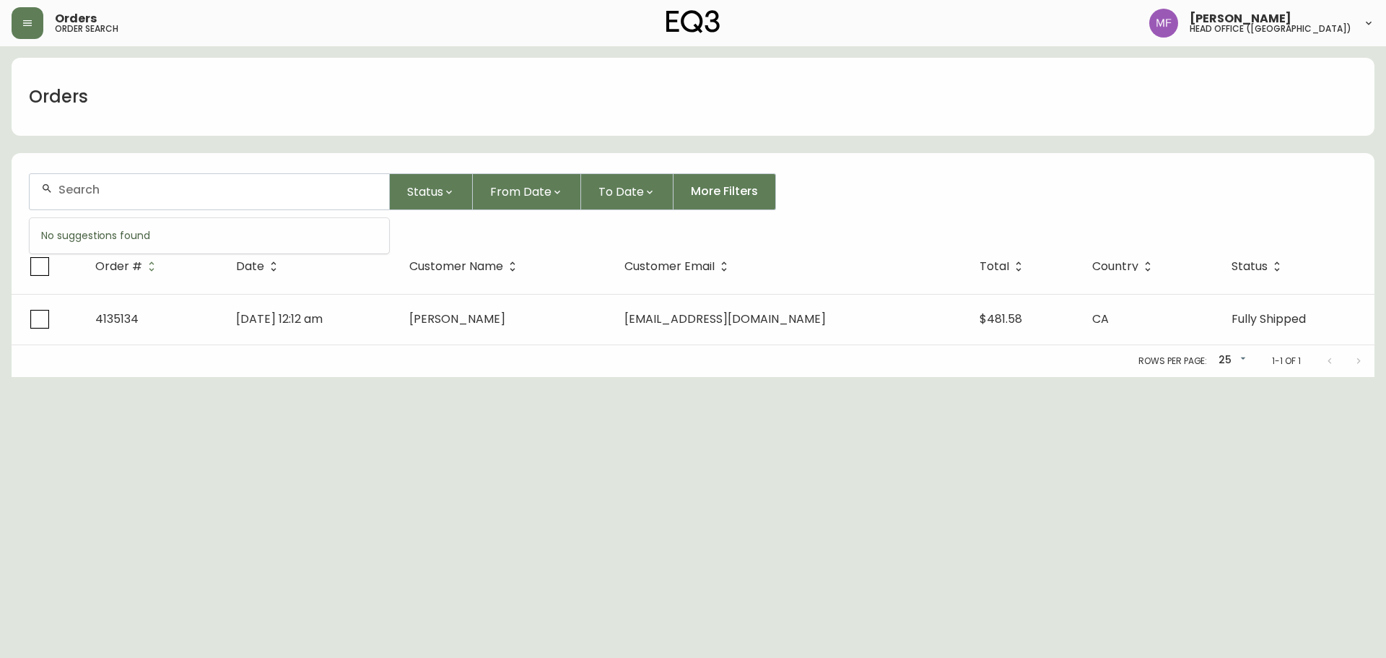
click at [129, 185] on input "text" at bounding box center [217, 190] width 319 height 14
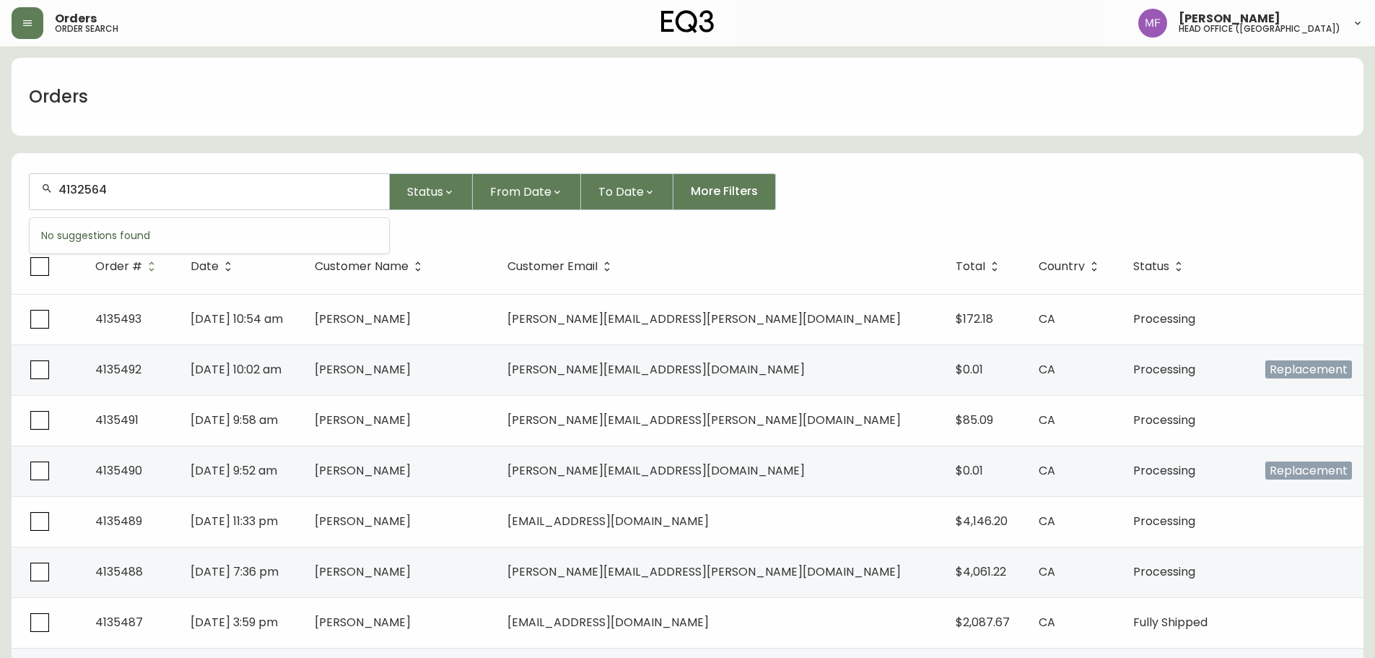
type input "4132564"
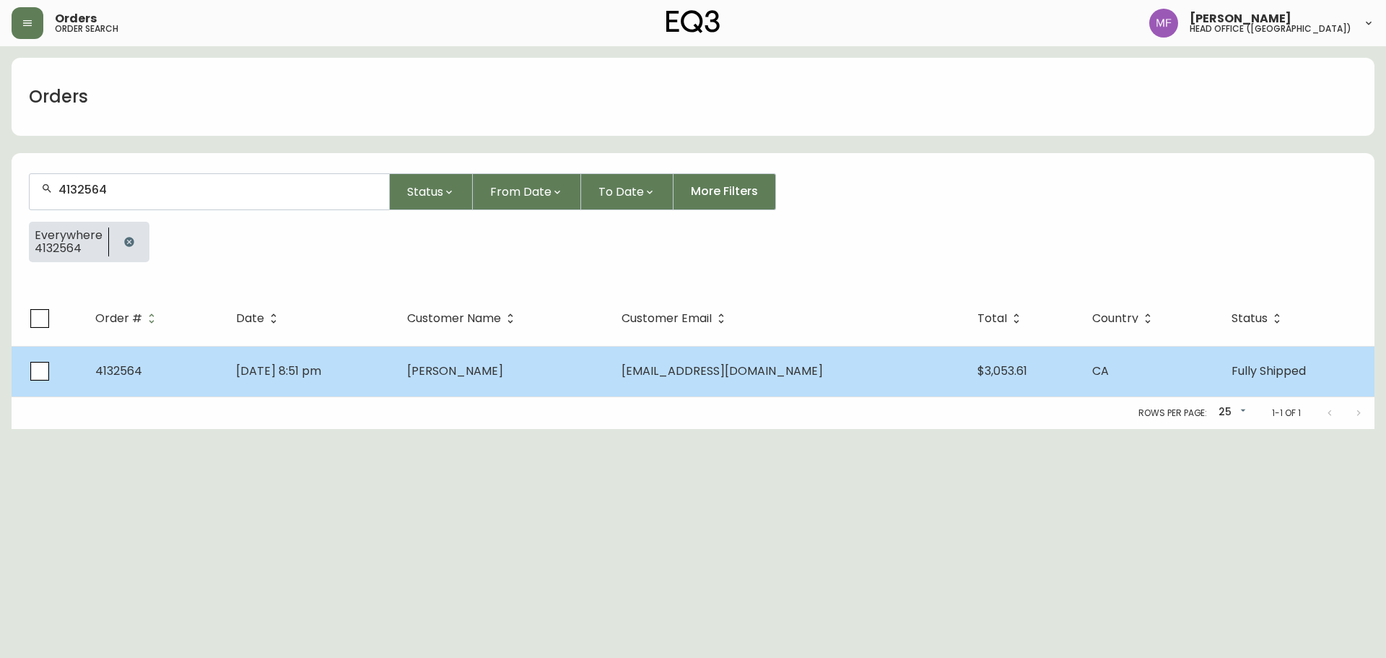
click at [330, 360] on td "Apr 21 2025, 8:51 pm" at bounding box center [310, 371] width 171 height 51
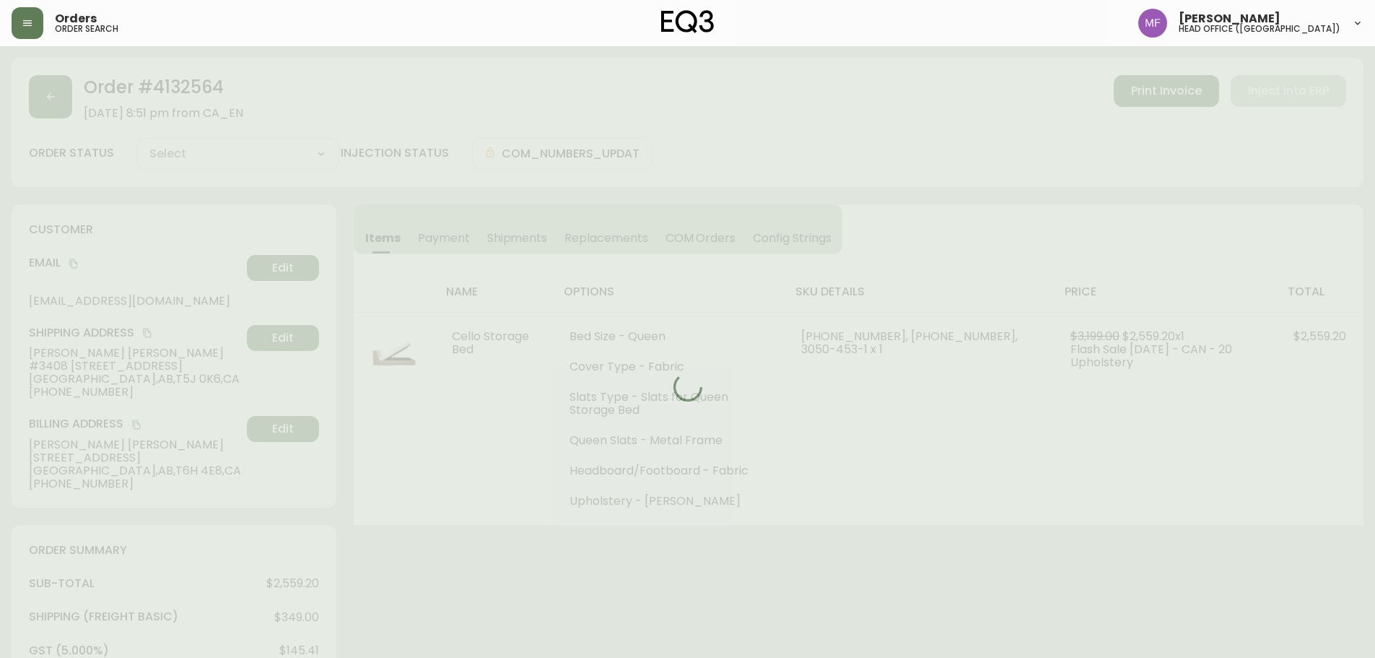
type input "Fully Shipped"
select select "FULLY_SHIPPED"
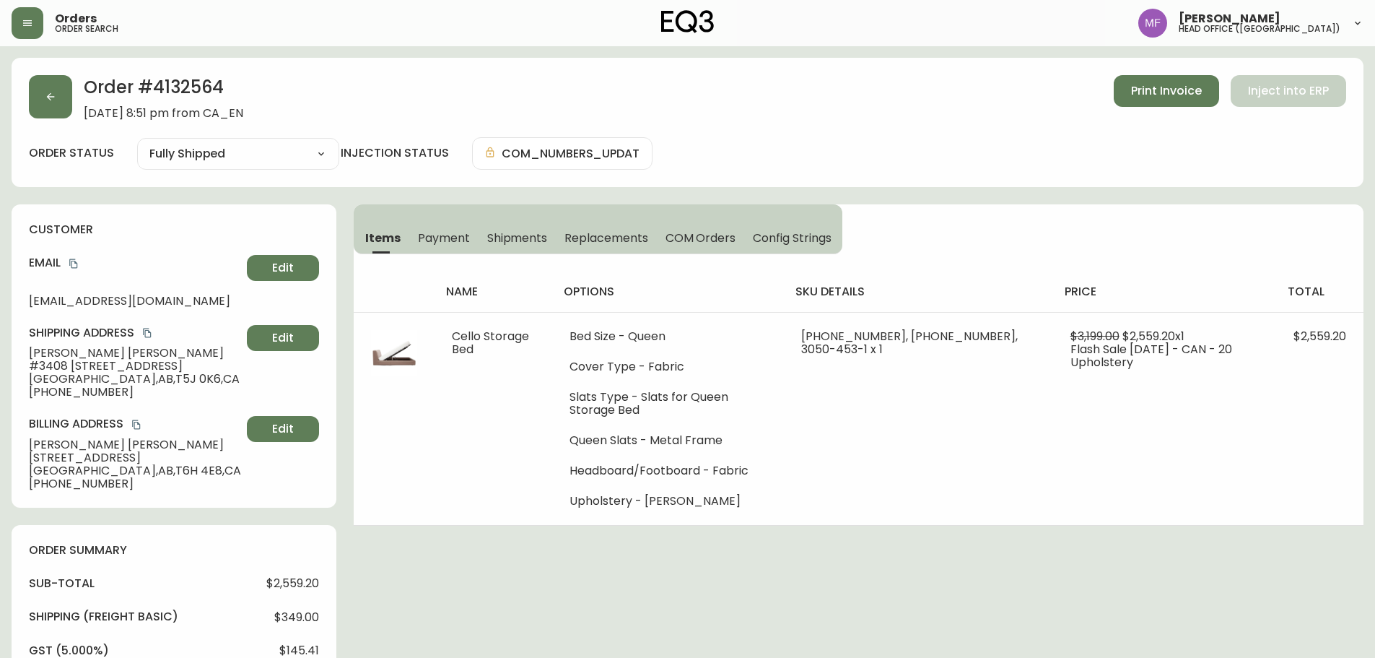
click at [178, 80] on h2 "Order # 4132564" at bounding box center [164, 91] width 160 height 32
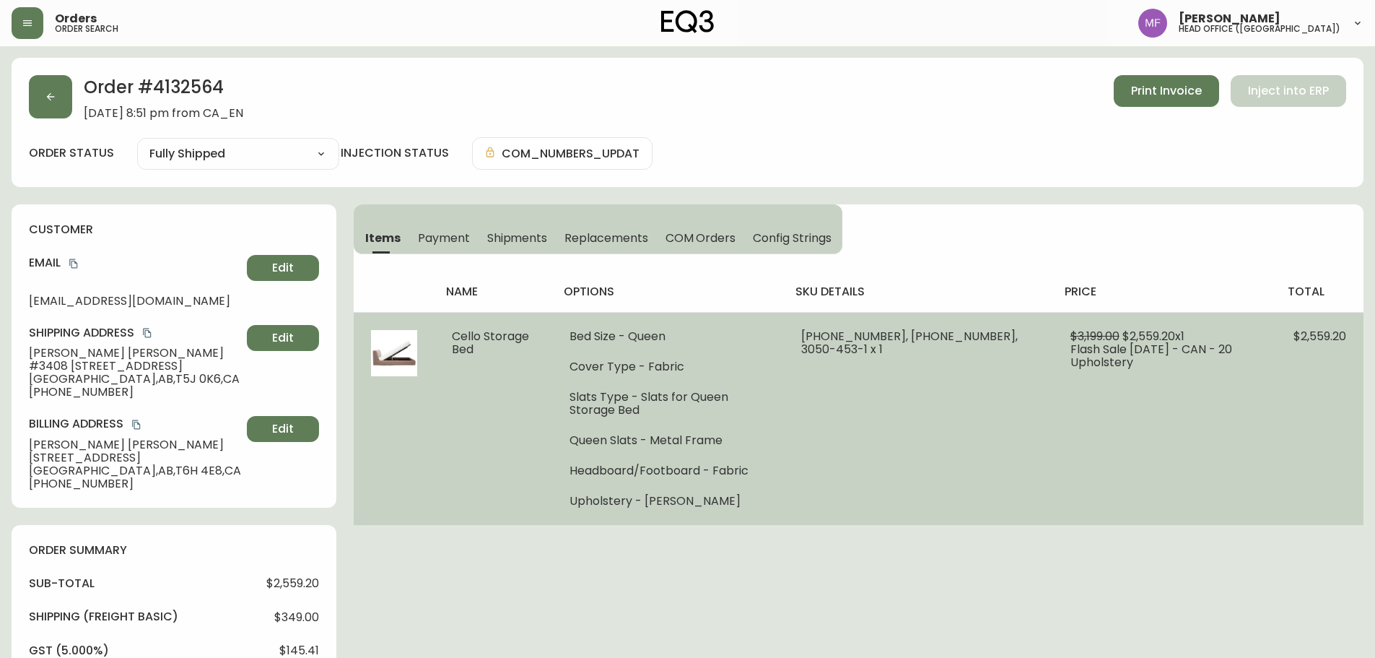
click at [1168, 342] on span "Flash Sale April 2025 - CAN - 20 Upholstery" at bounding box center [1152, 356] width 162 height 30
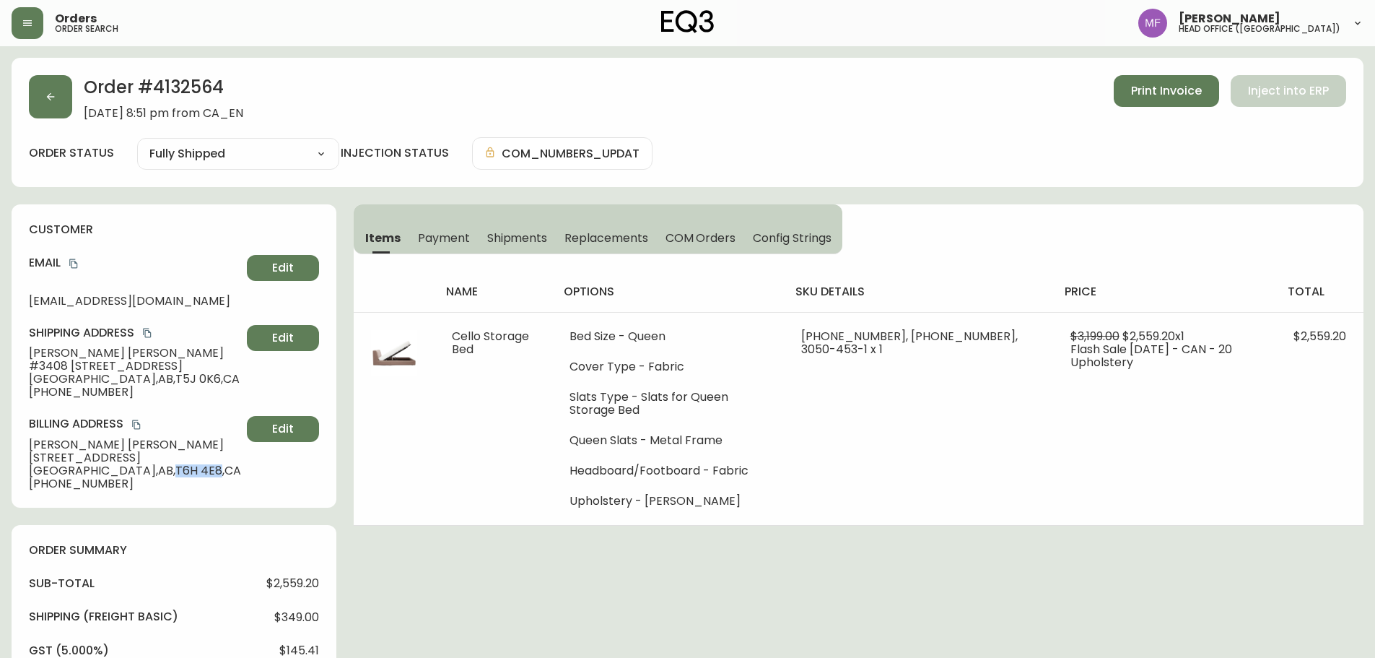
drag, startPoint x: 117, startPoint y: 471, endPoint x: 157, endPoint y: 466, distance: 39.9
click at [157, 466] on span "Edmonton , AB , T6H 4E8 , CA" at bounding box center [135, 470] width 212 height 13
drag, startPoint x: 110, startPoint y: 357, endPoint x: 29, endPoint y: 356, distance: 80.9
click at [29, 356] on span "Emma Kaiser" at bounding box center [135, 353] width 212 height 13
drag, startPoint x: 115, startPoint y: 486, endPoint x: 23, endPoint y: 495, distance: 92.1
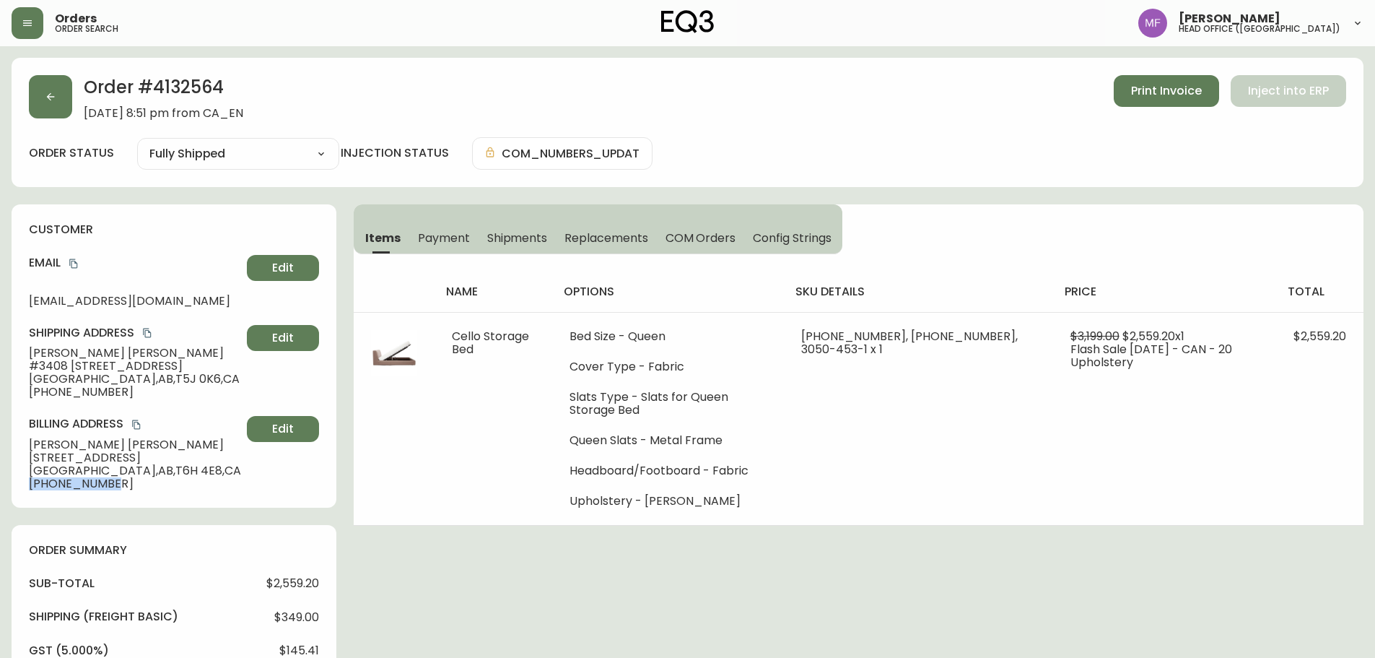
click at [23, 495] on div "customer Email emmykaiser@gmail.com Edit Shipping Address Emma Kaiser #3408 103…" at bounding box center [174, 355] width 325 height 303
click at [67, 105] on button "button" at bounding box center [50, 96] width 43 height 43
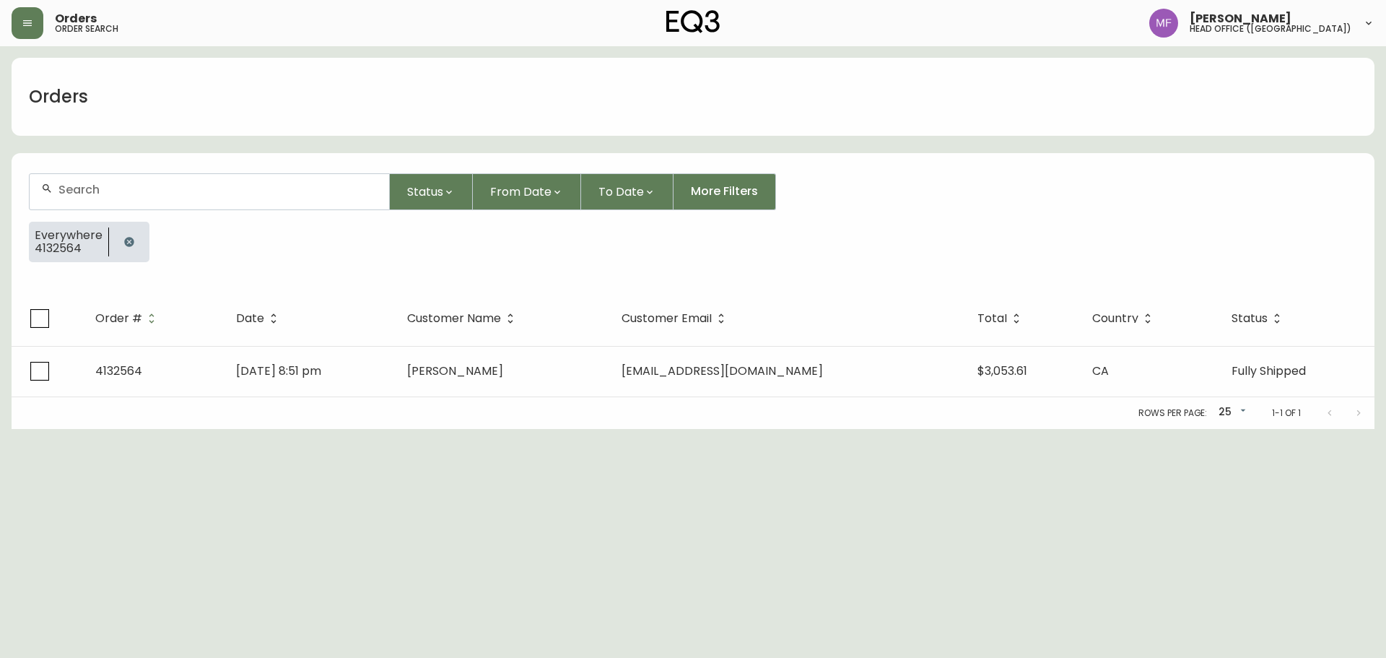
click at [127, 239] on icon "button" at bounding box center [128, 241] width 9 height 9
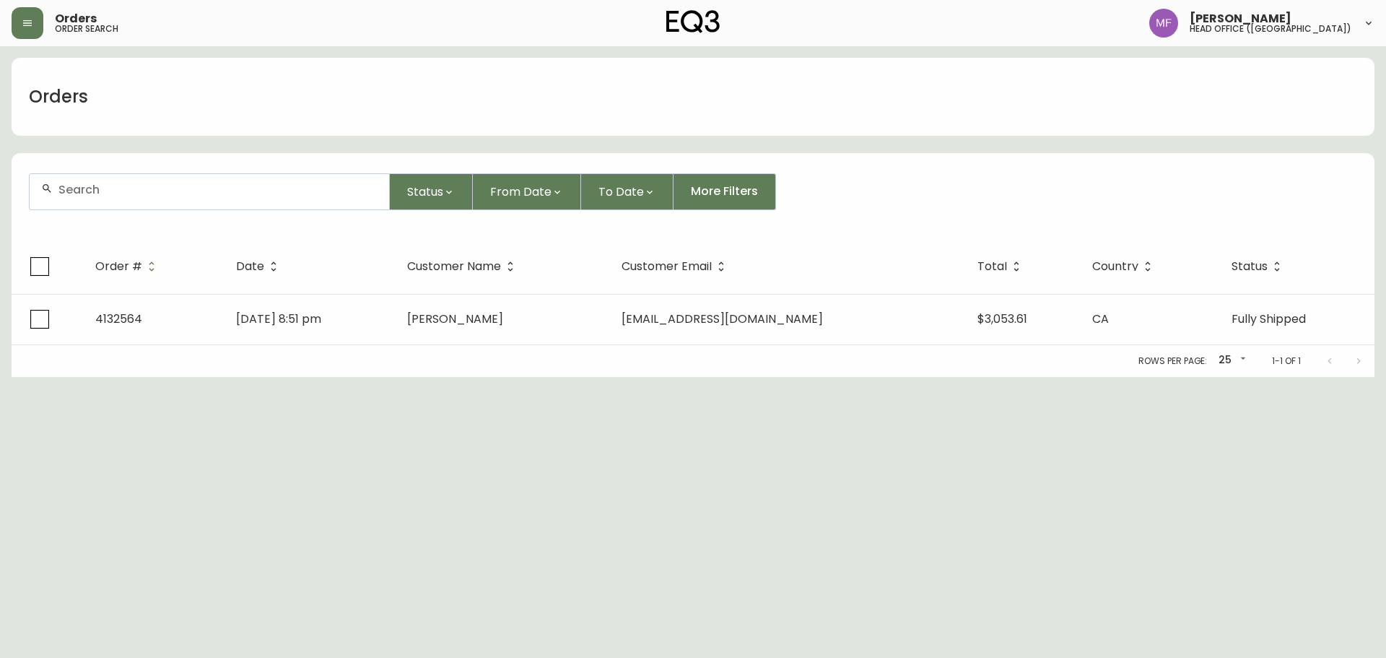
click at [118, 212] on form "Status From Date To Date More Filters" at bounding box center [693, 197] width 1363 height 83
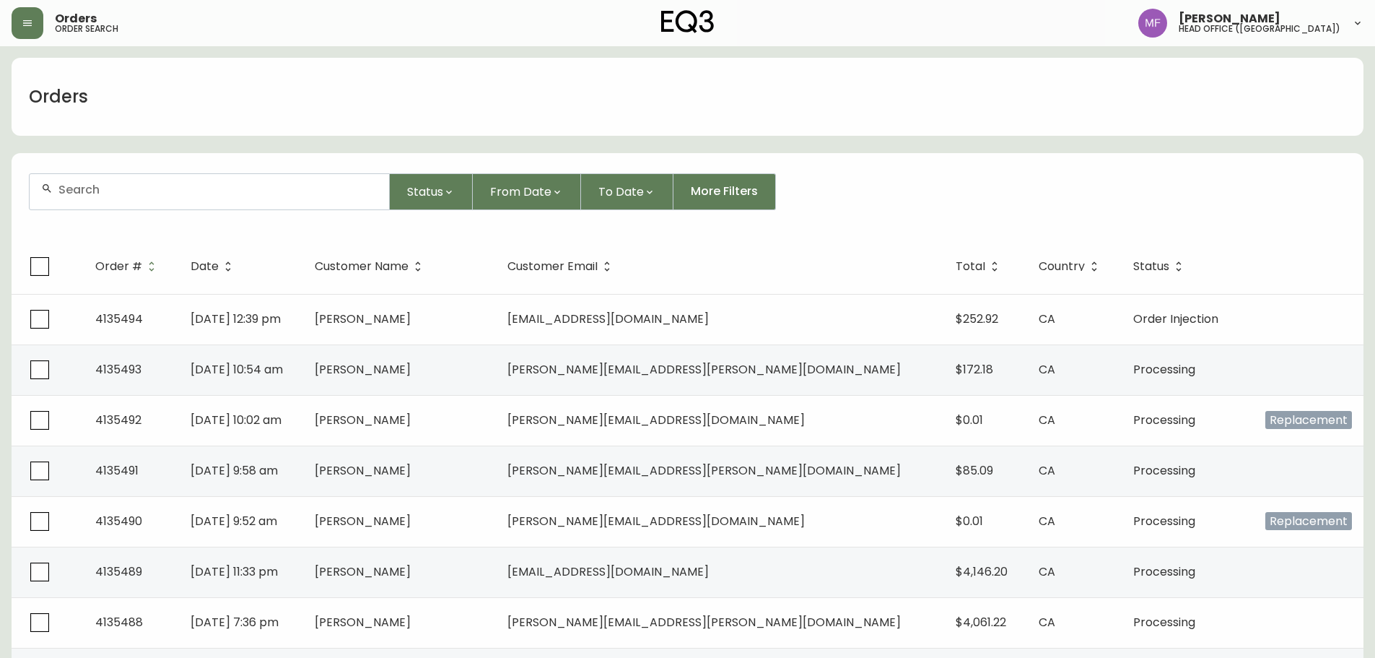
click at [118, 200] on div at bounding box center [210, 191] width 360 height 35
type input "4388012525"
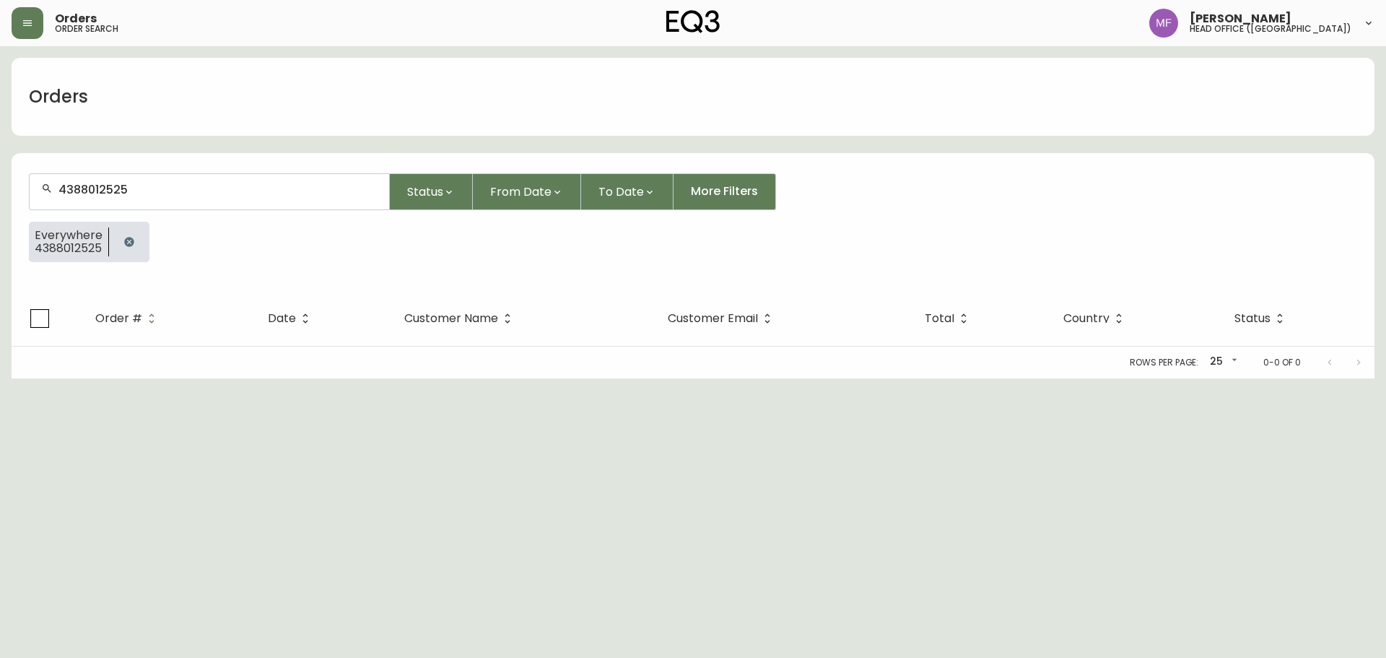
click at [941, 378] on html "Orders order search Marie Fungo head office (canada) Orders 4388012525 Status F…" at bounding box center [693, 189] width 1386 height 378
click at [682, 378] on html "Orders order search Marie Fungo head office (canada) Orders 4388012525 Status F…" at bounding box center [693, 189] width 1386 height 378
click at [139, 240] on button "button" at bounding box center [129, 241] width 29 height 29
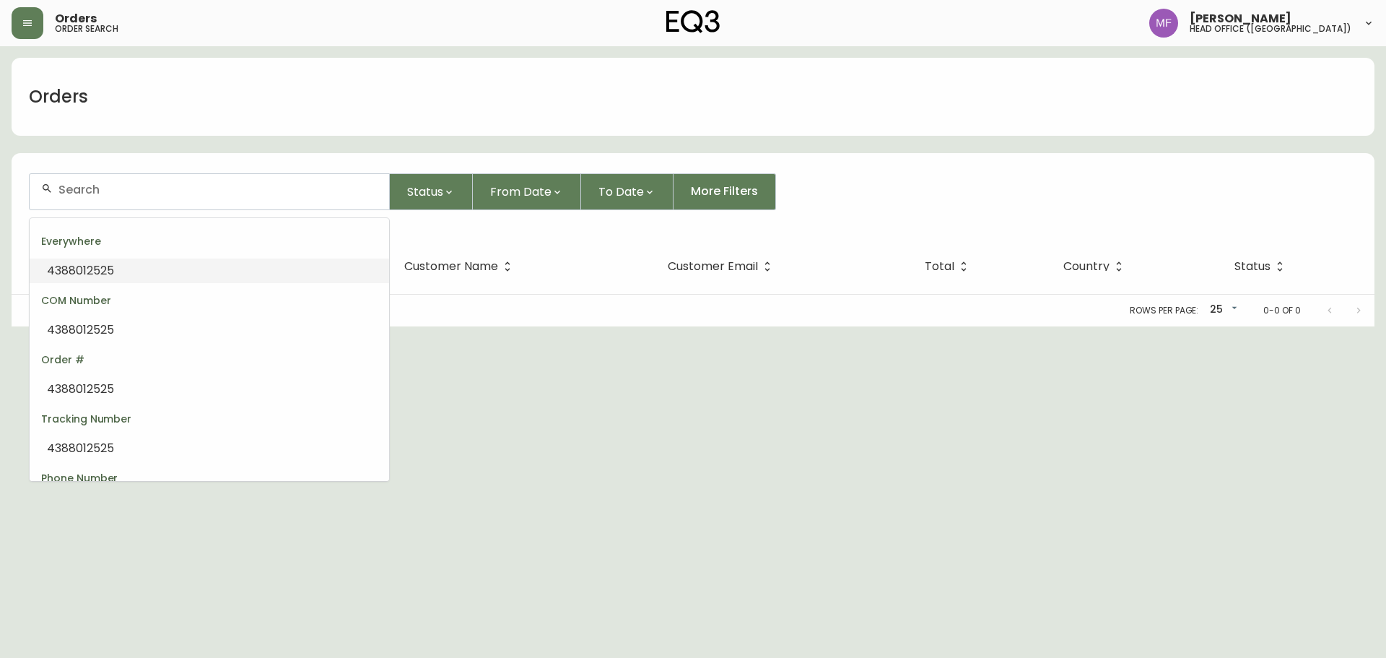
click at [136, 195] on input "text" at bounding box center [217, 190] width 319 height 14
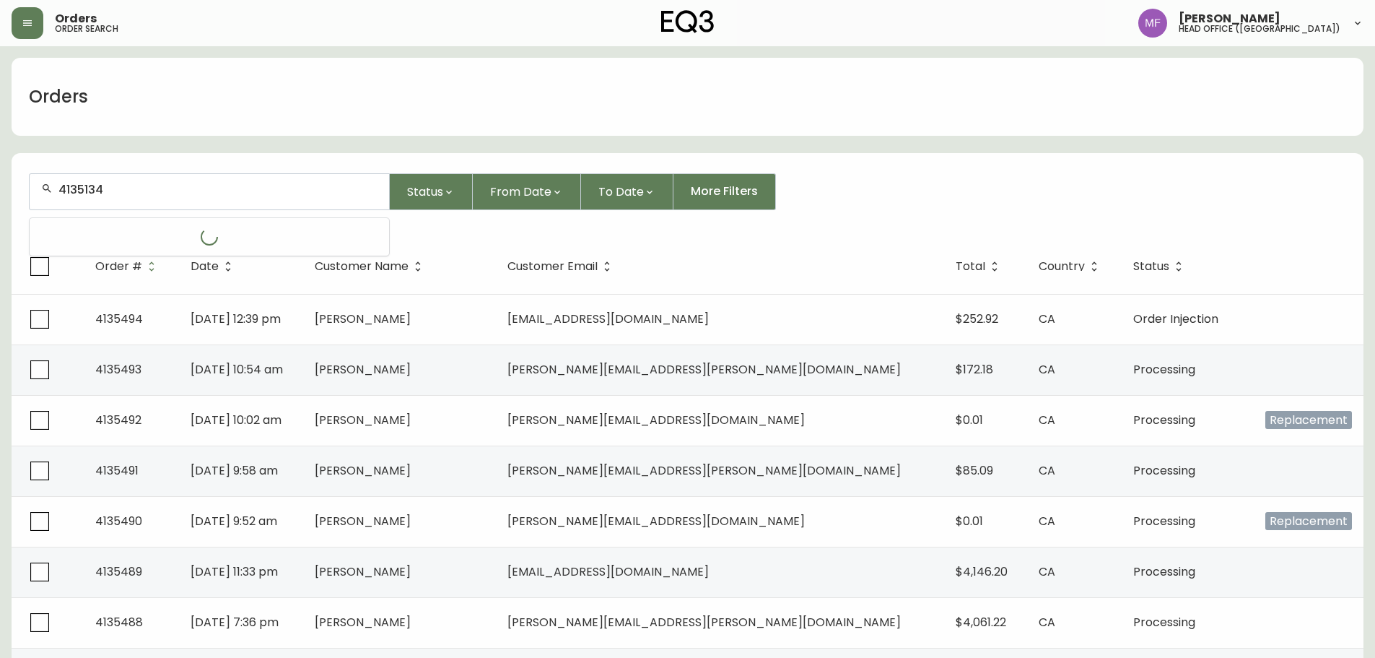
type input "4135134"
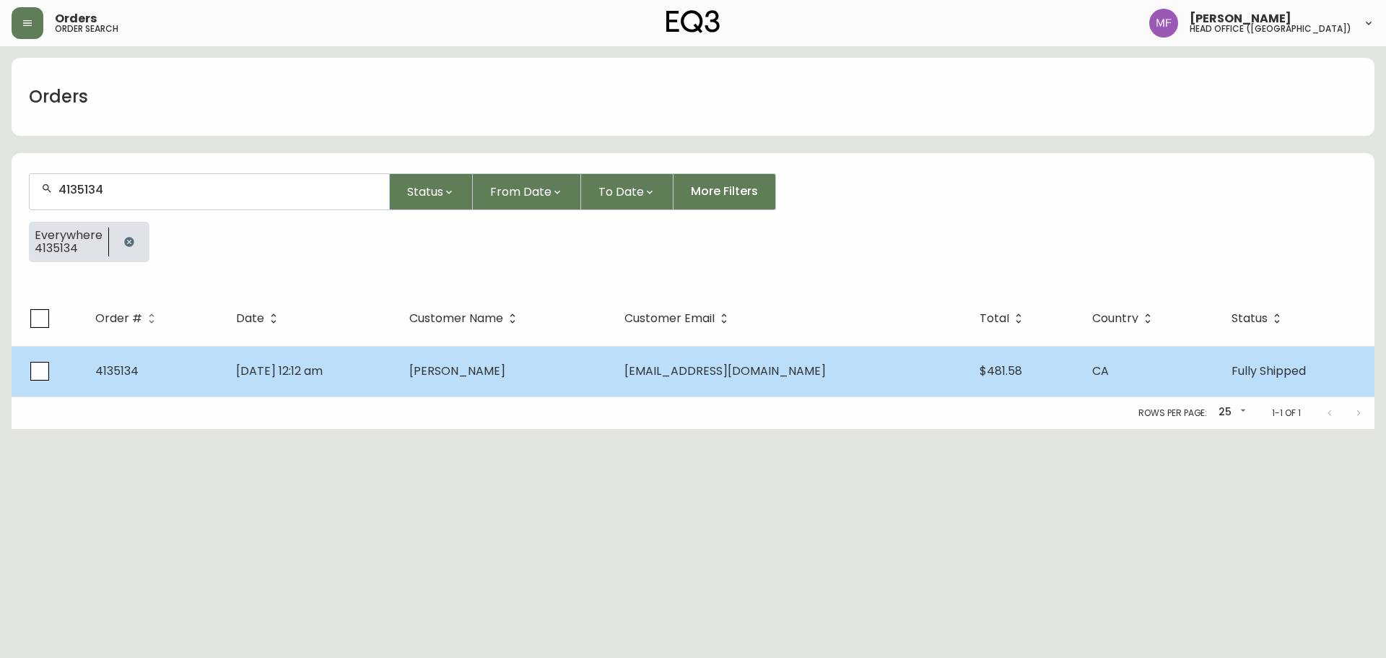
click at [749, 388] on td "tara011@gmail.com" at bounding box center [790, 371] width 355 height 51
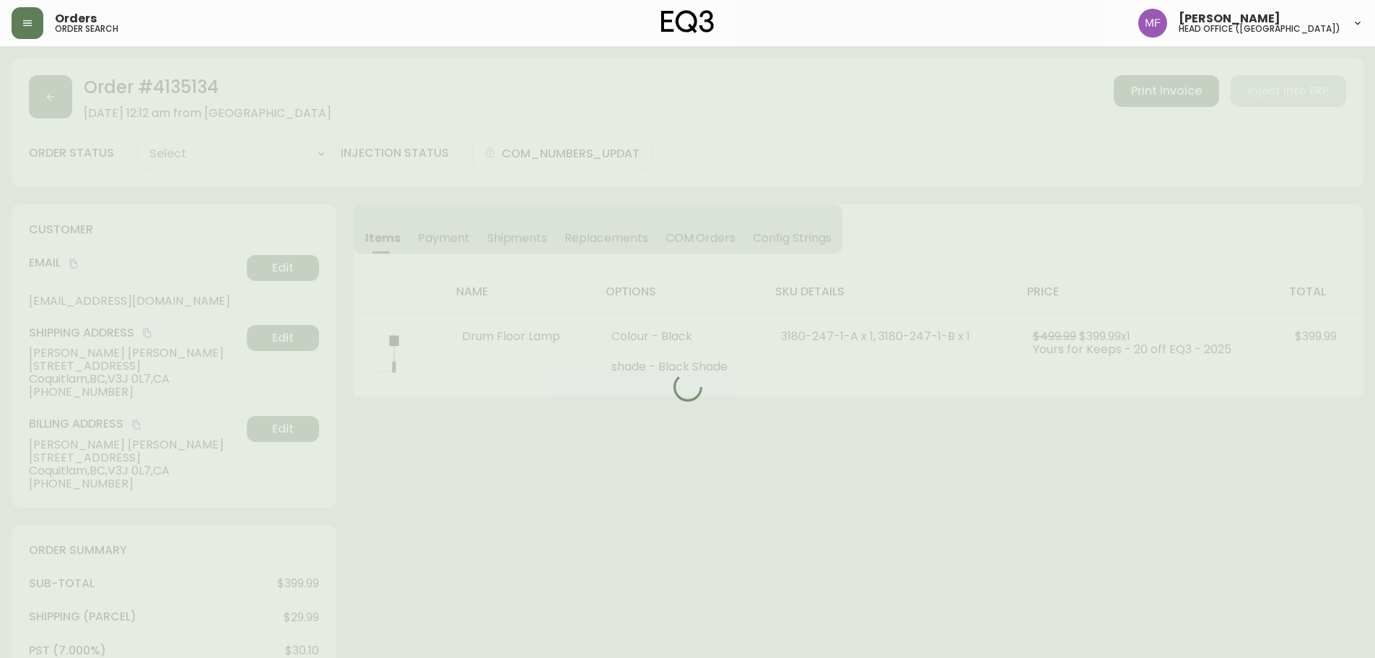
type input "Fully Shipped"
select select "FULLY_SHIPPED"
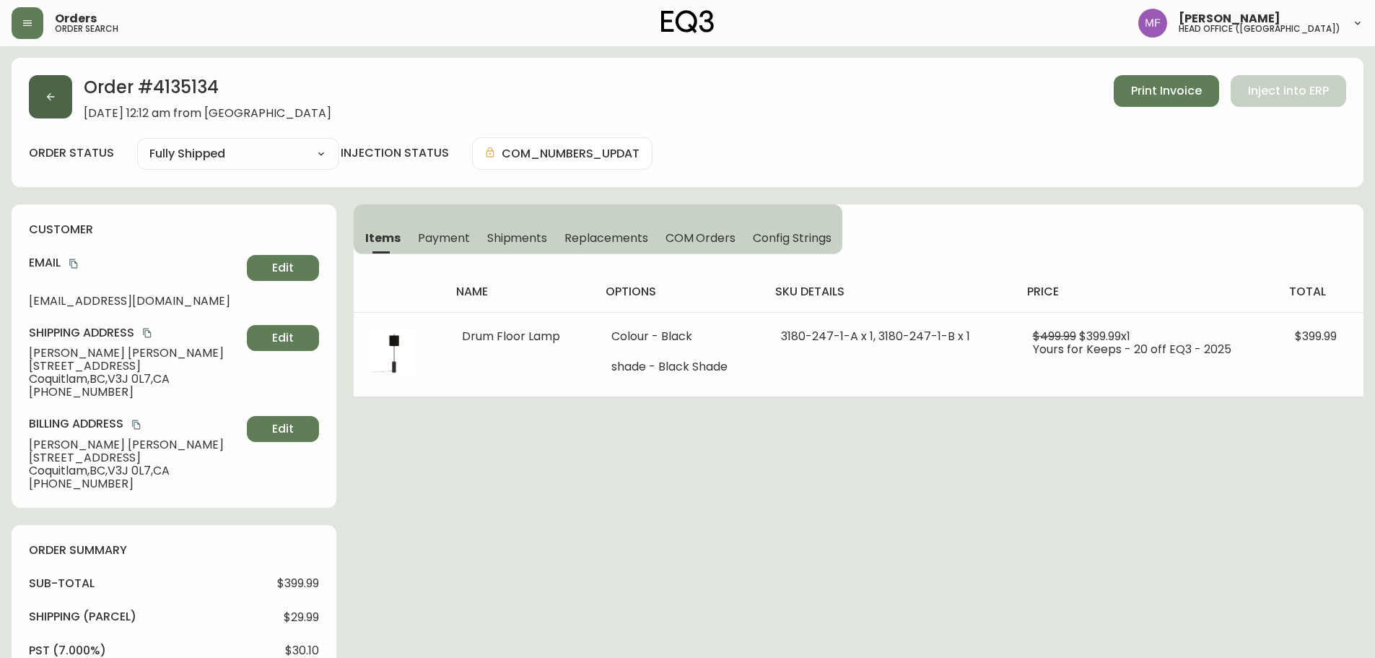
click at [57, 95] on button "button" at bounding box center [50, 96] width 43 height 43
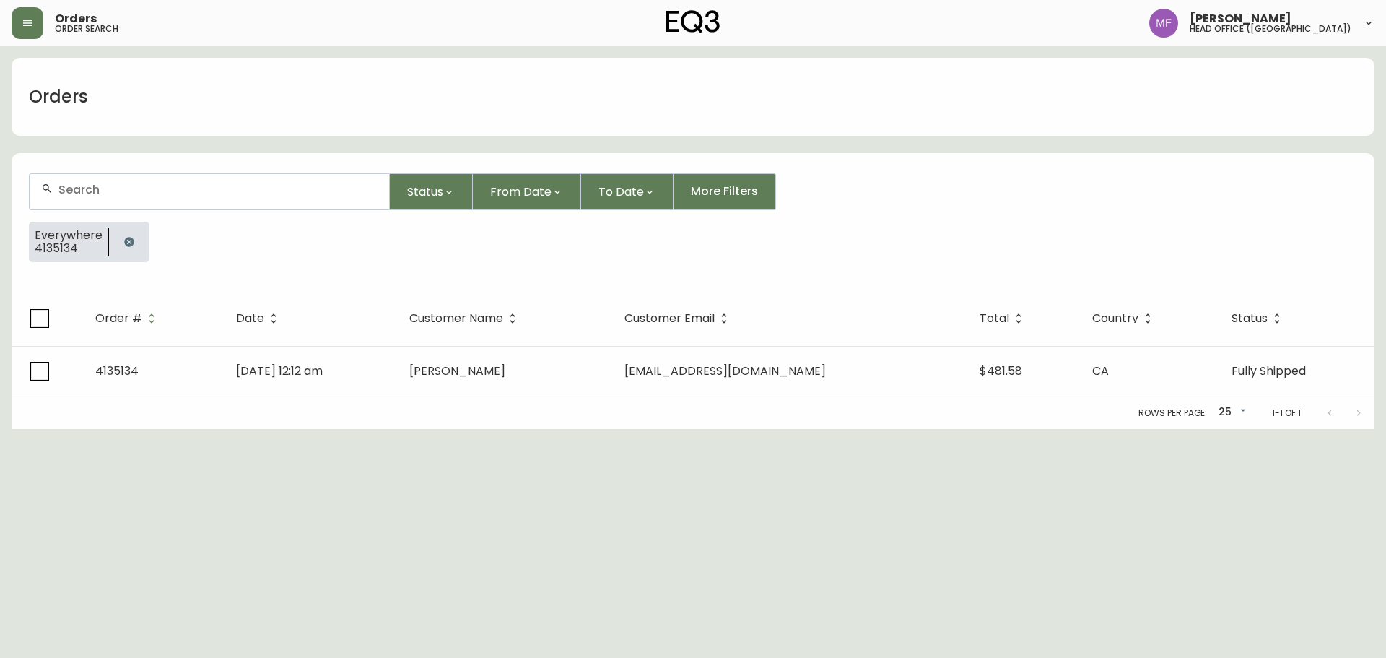
click at [119, 244] on button "button" at bounding box center [129, 241] width 29 height 29
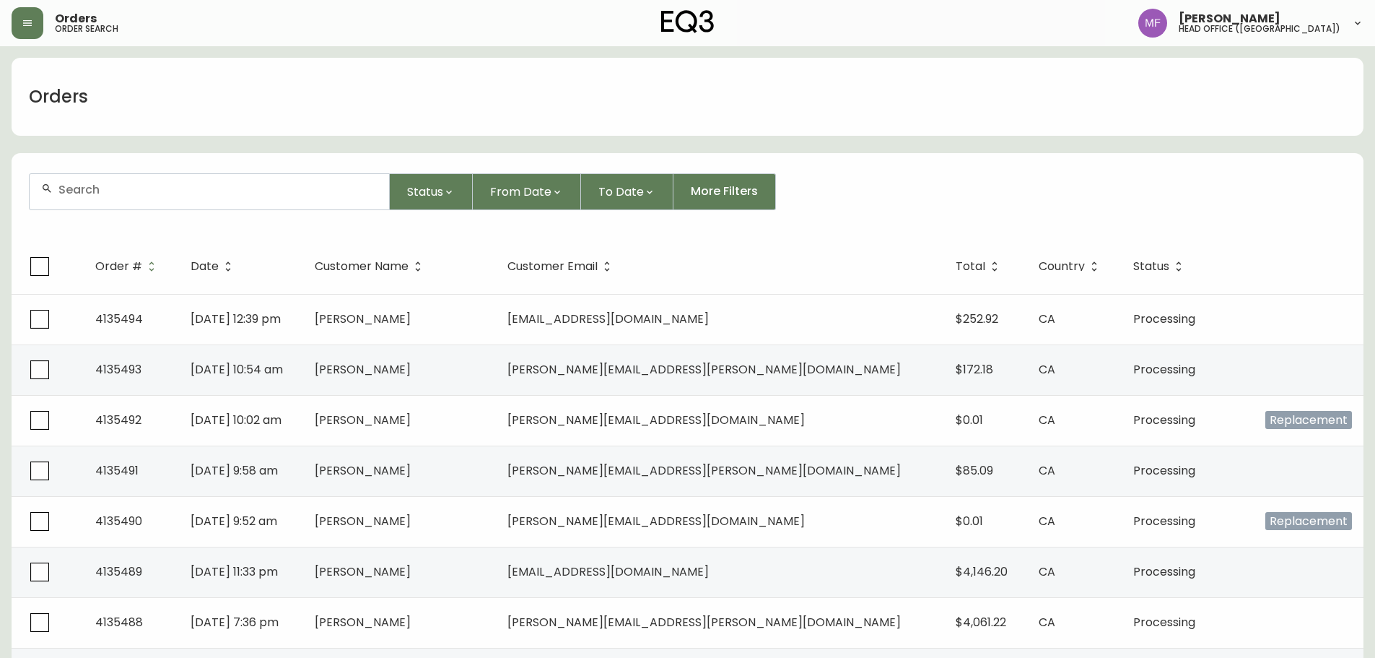
click at [123, 200] on div at bounding box center [210, 191] width 360 height 35
type input "5875772877"
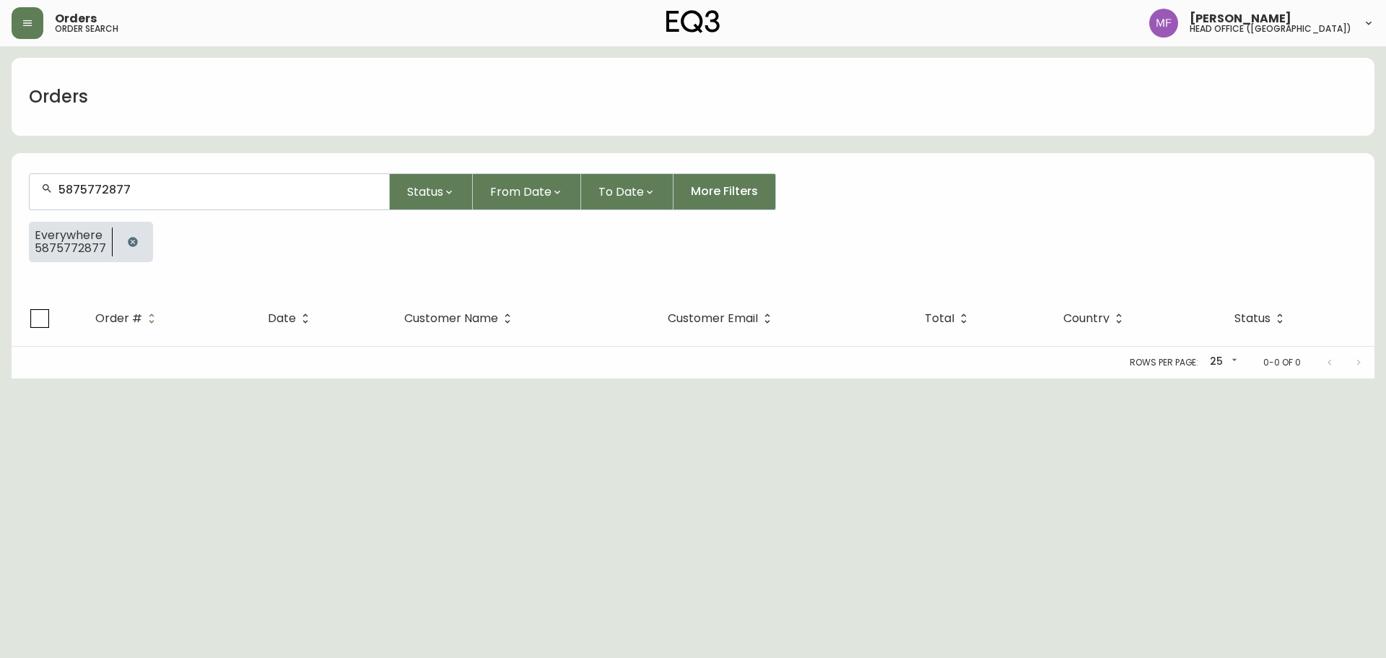
click at [128, 234] on button "button" at bounding box center [132, 241] width 29 height 29
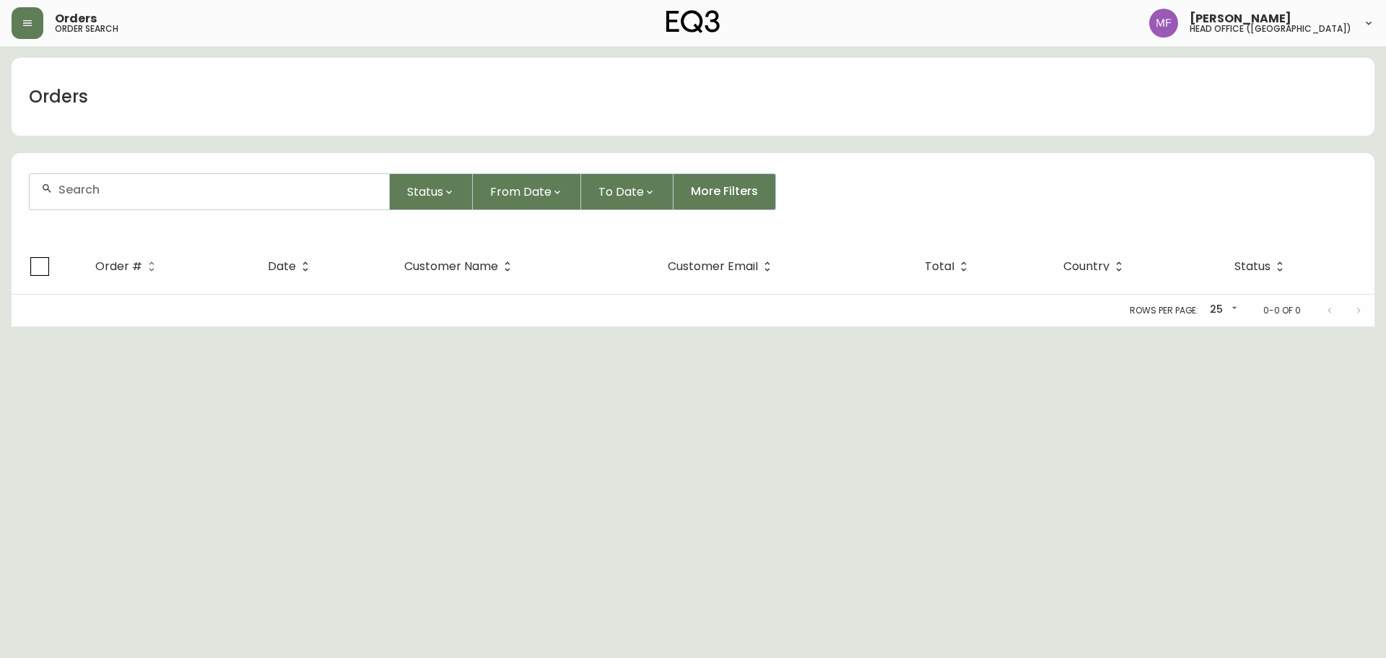
click at [121, 198] on div at bounding box center [210, 191] width 360 height 35
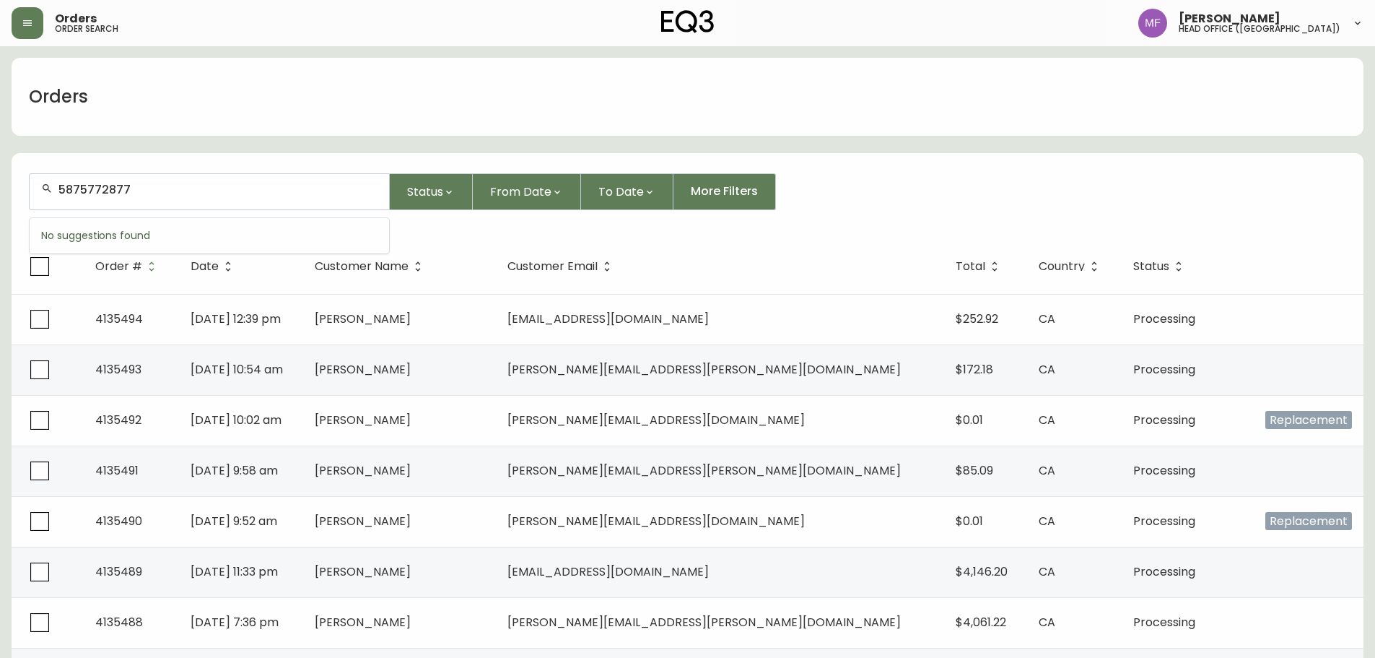
type input "5875772877"
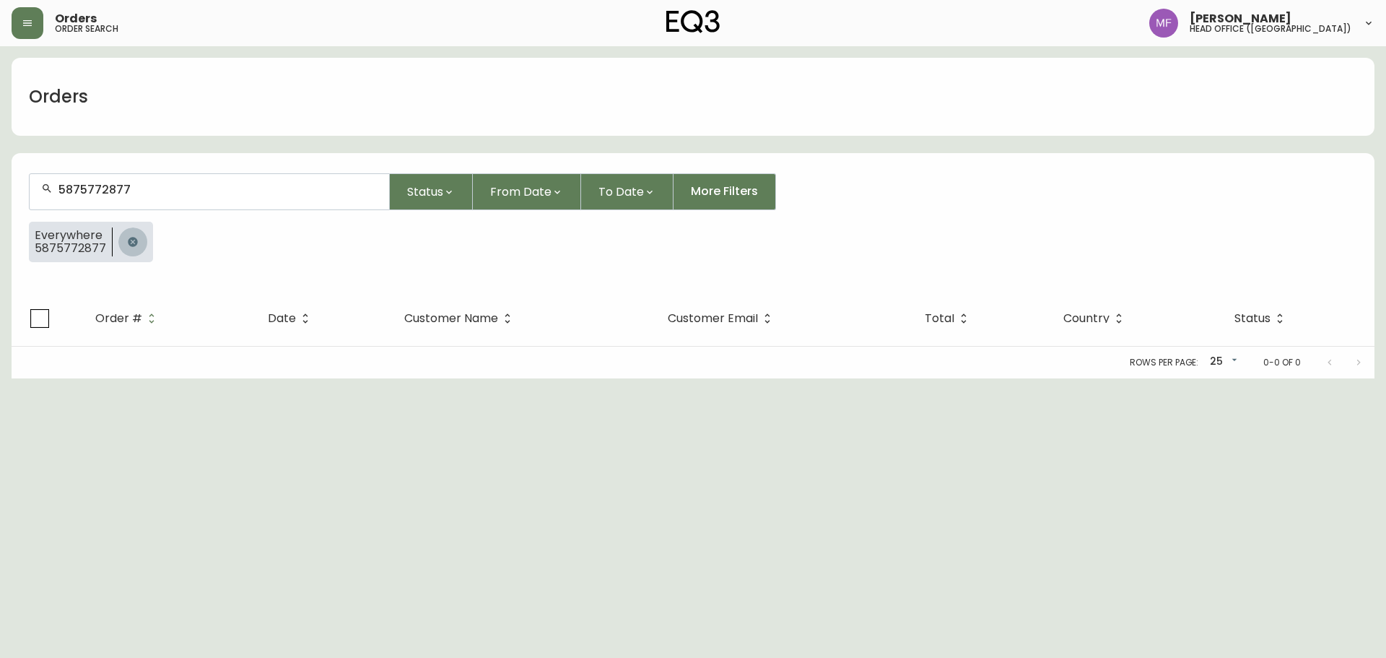
click at [128, 241] on icon "button" at bounding box center [132, 241] width 9 height 9
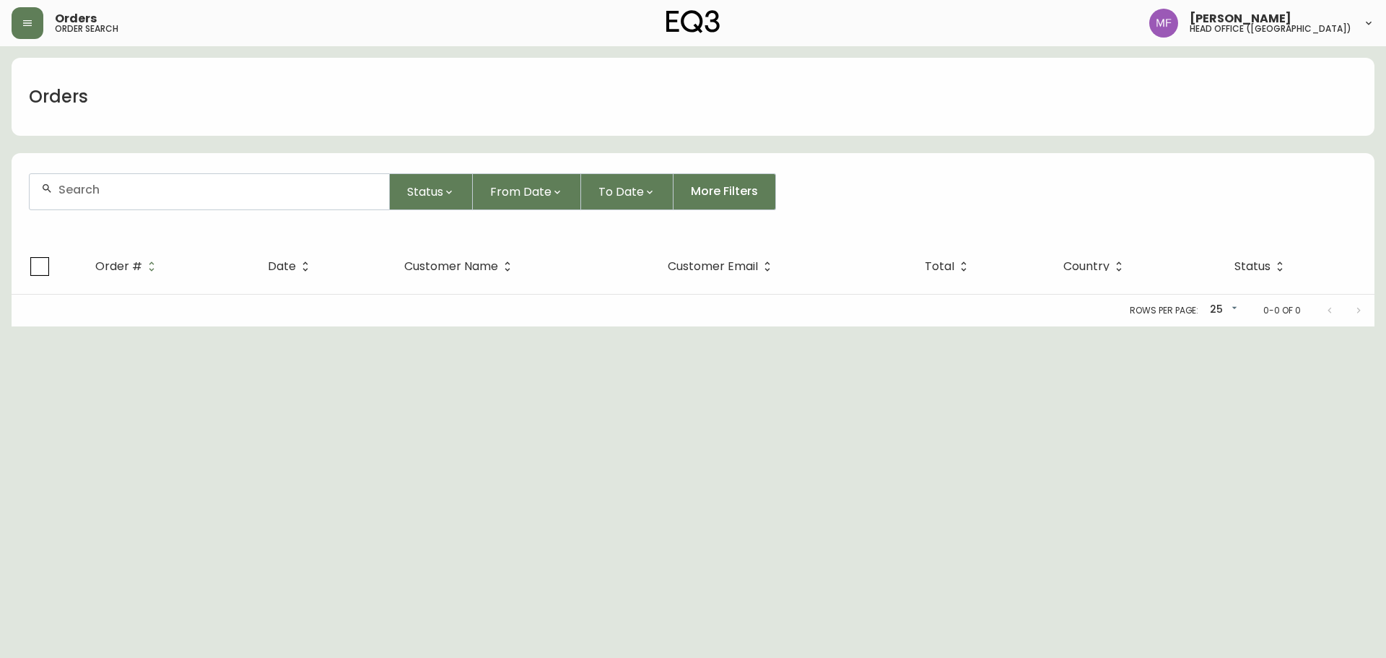
click at [122, 199] on div at bounding box center [210, 191] width 360 height 35
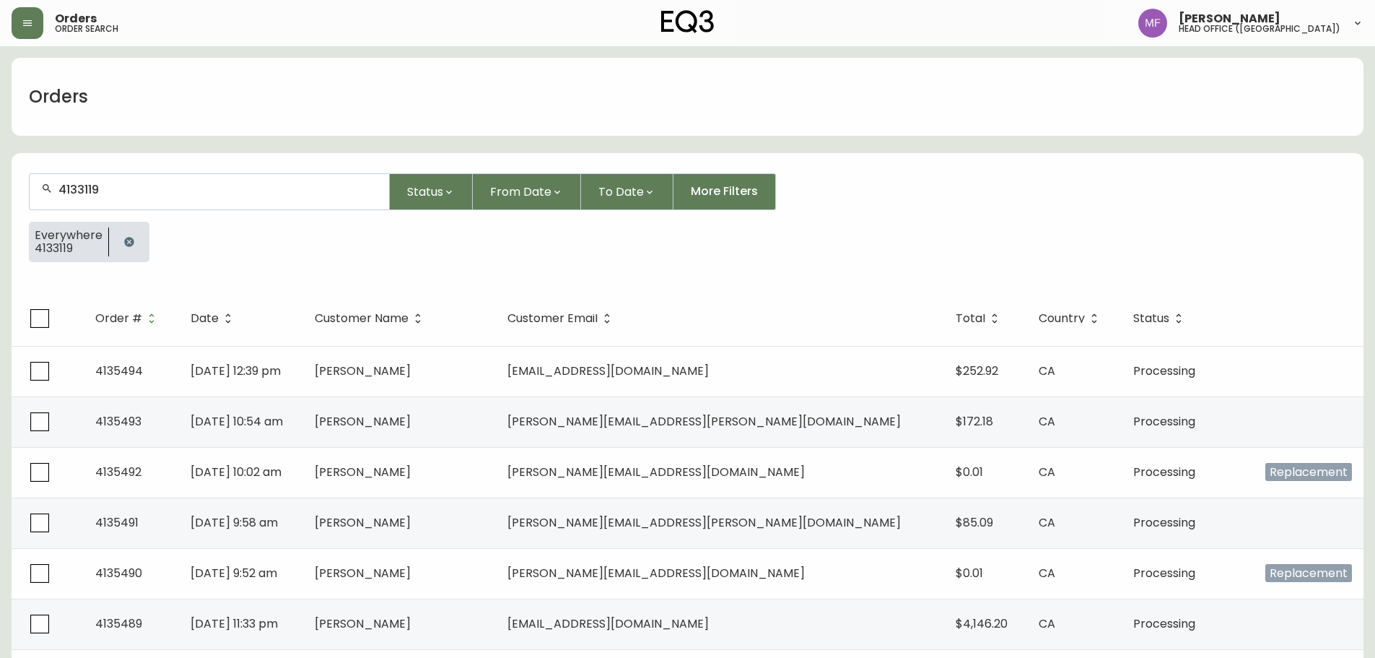
type input "4133119"
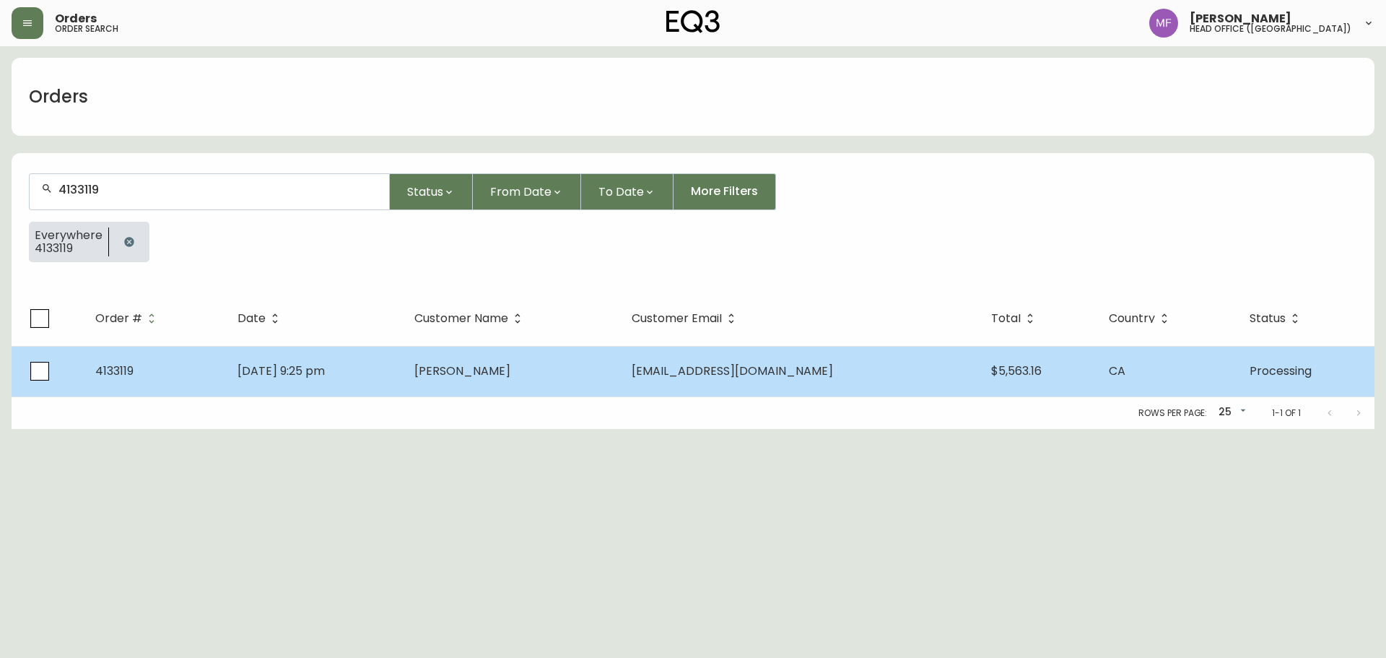
click at [507, 377] on span "Thomas Dessein" at bounding box center [462, 370] width 96 height 17
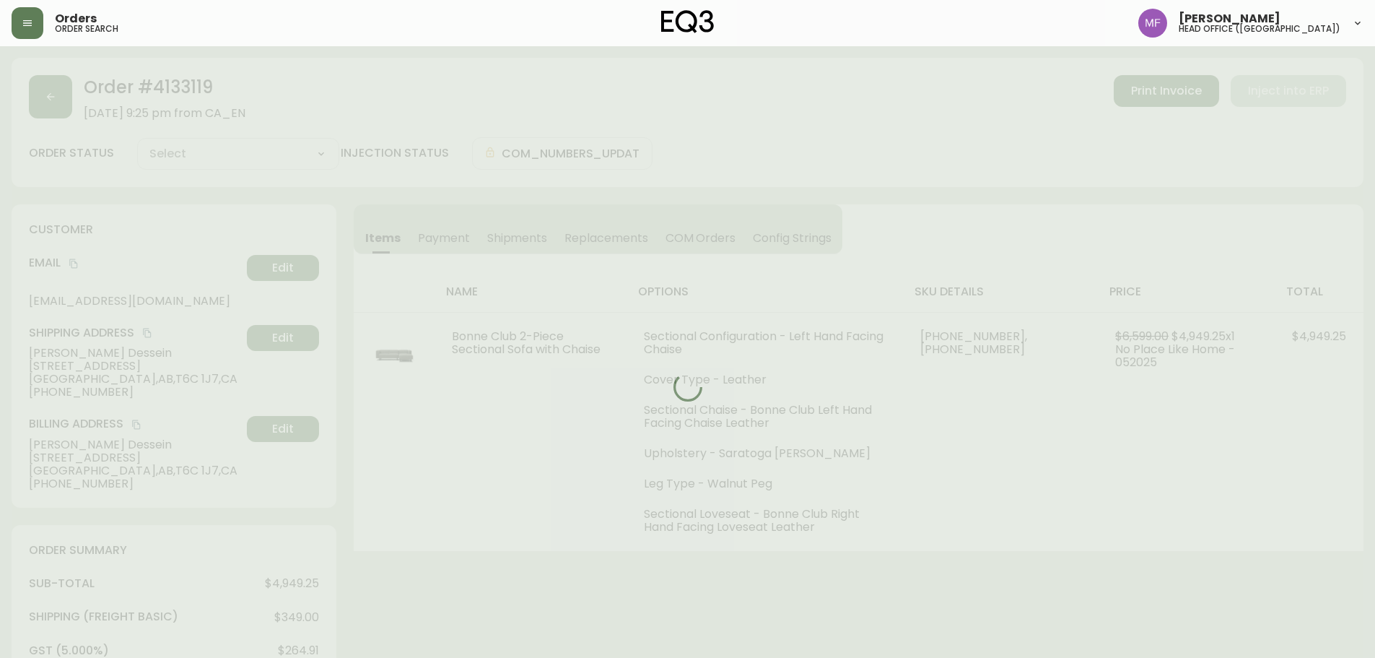
type input "Processing"
select select "PROCESSING"
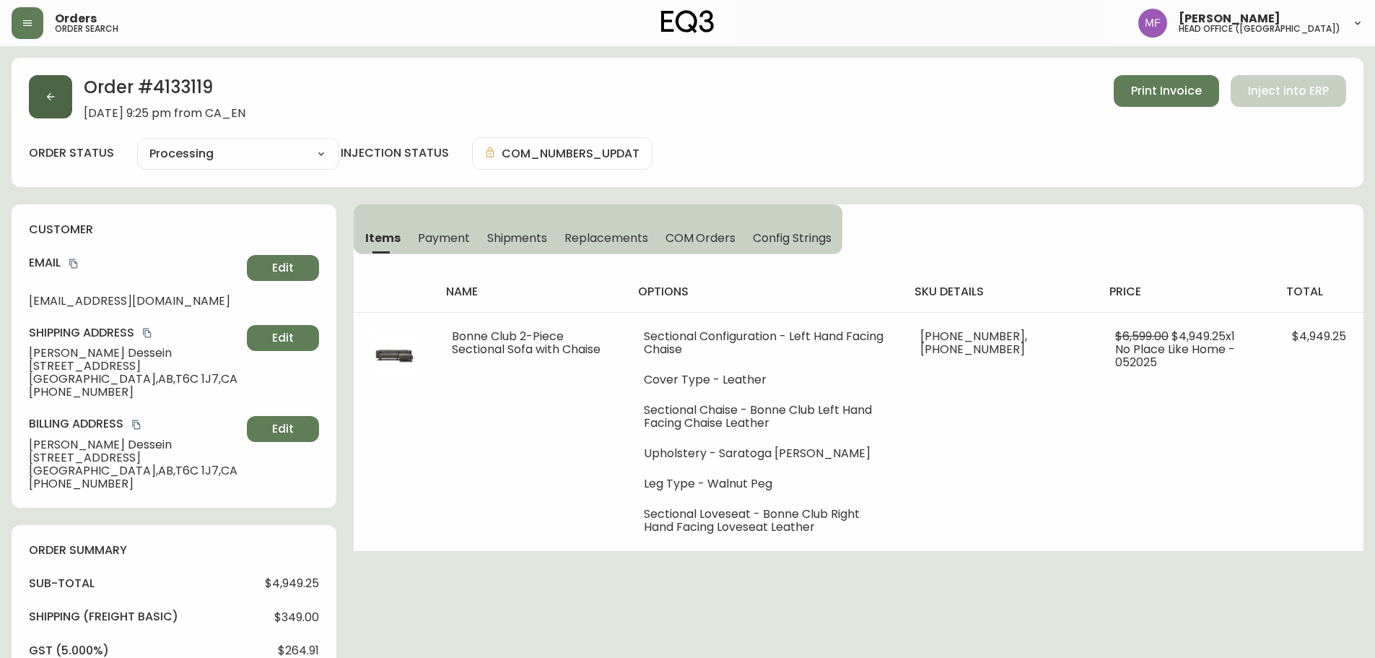
click at [67, 98] on button "button" at bounding box center [50, 96] width 43 height 43
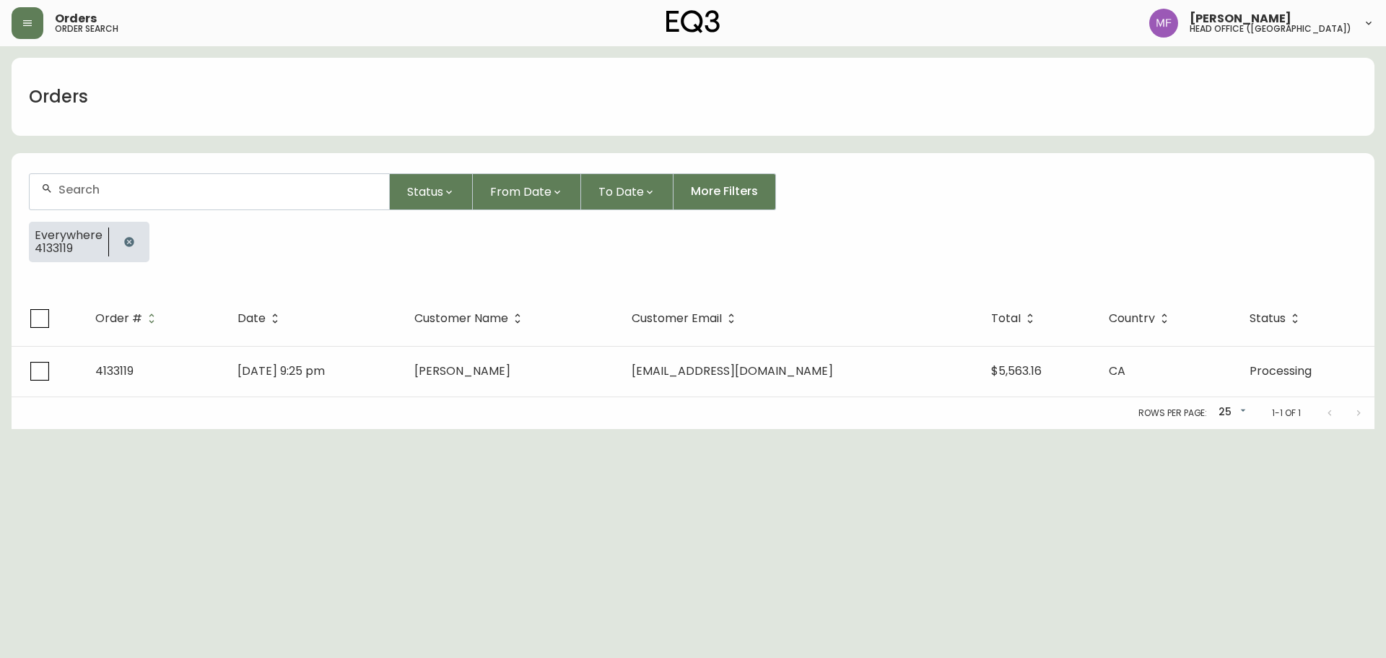
click at [118, 230] on button "button" at bounding box center [129, 241] width 29 height 29
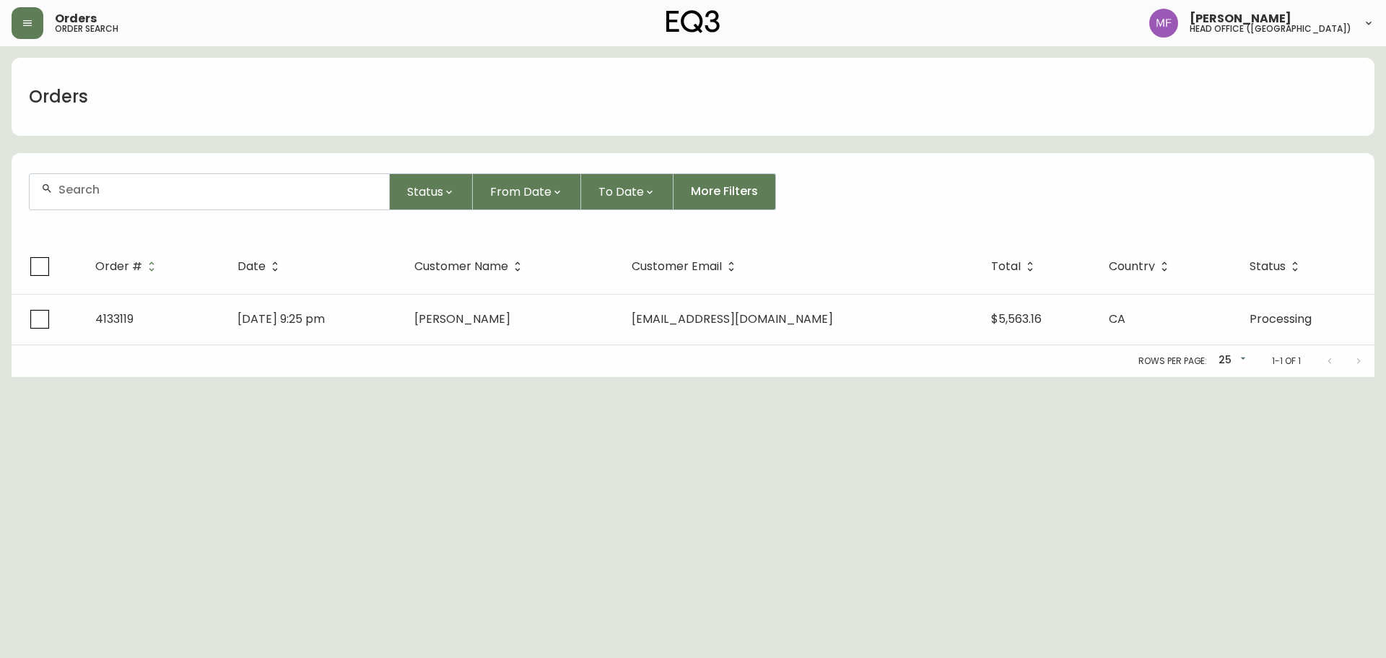
click at [119, 188] on input "text" at bounding box center [217, 190] width 319 height 14
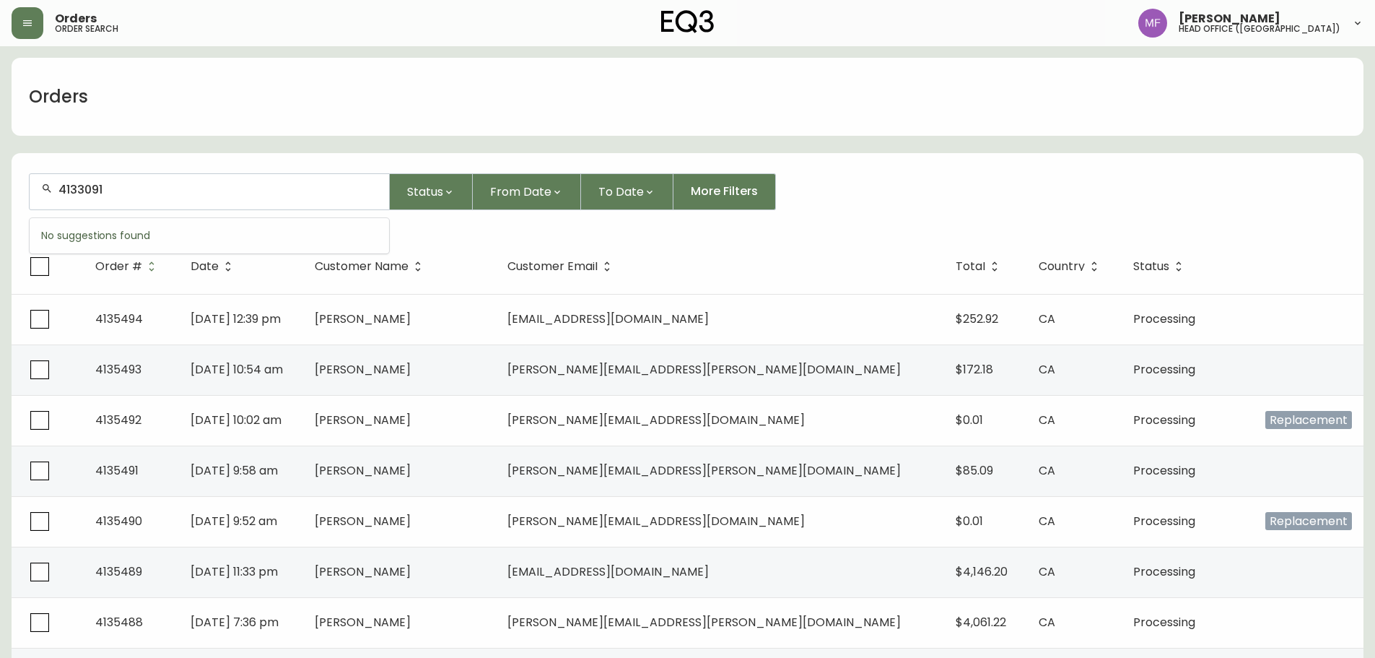
type input "4133091"
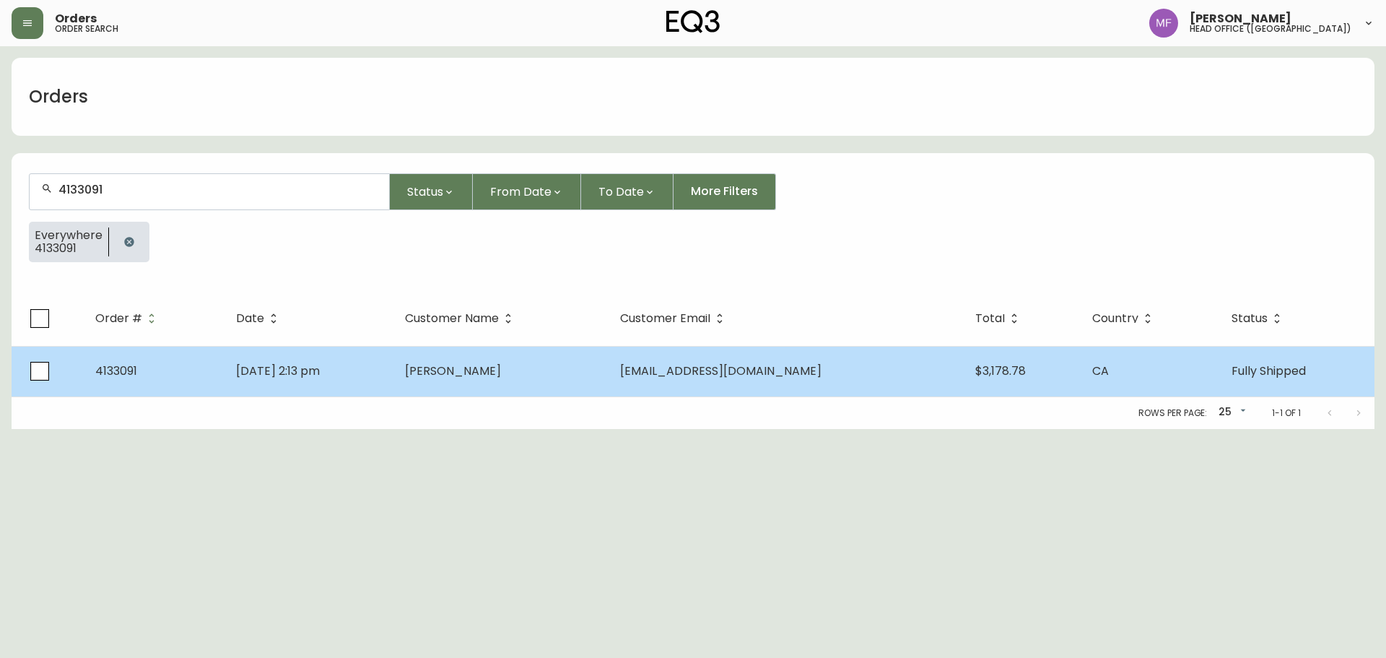
click at [380, 362] on td "May 19 2025, 2:13 pm" at bounding box center [309, 371] width 169 height 51
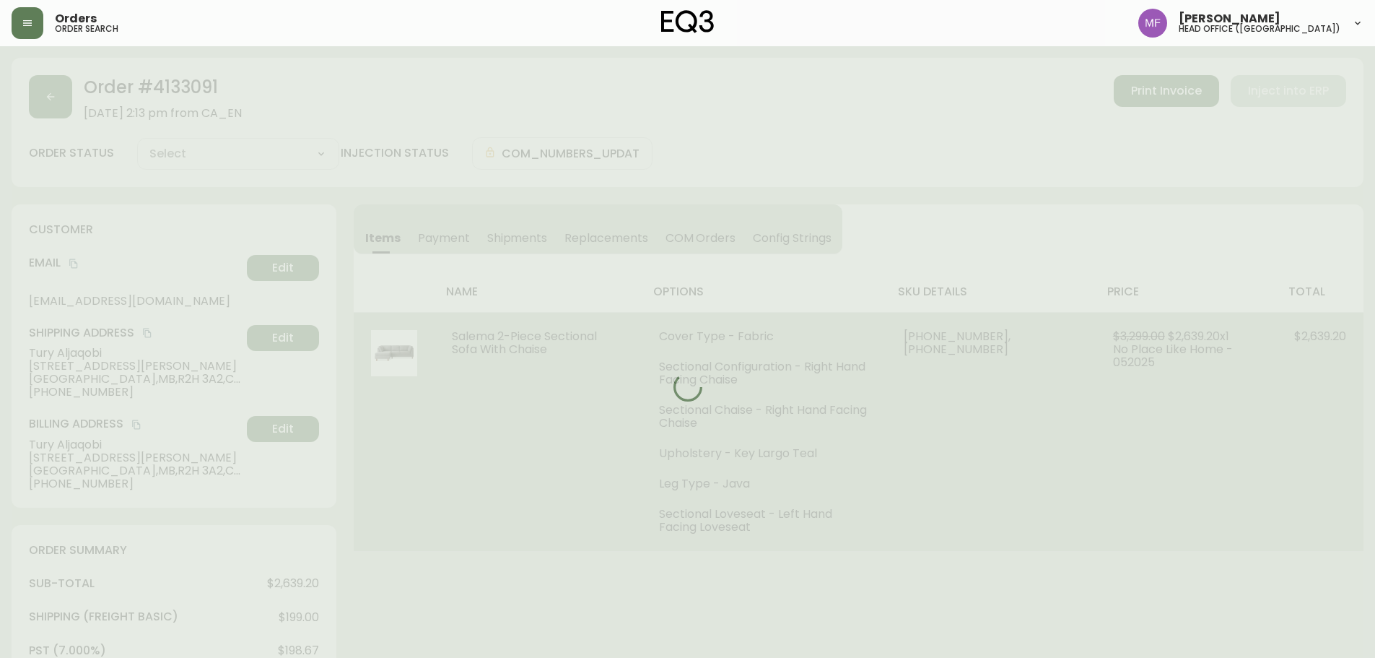
type input "Fully Shipped"
select select "FULLY_SHIPPED"
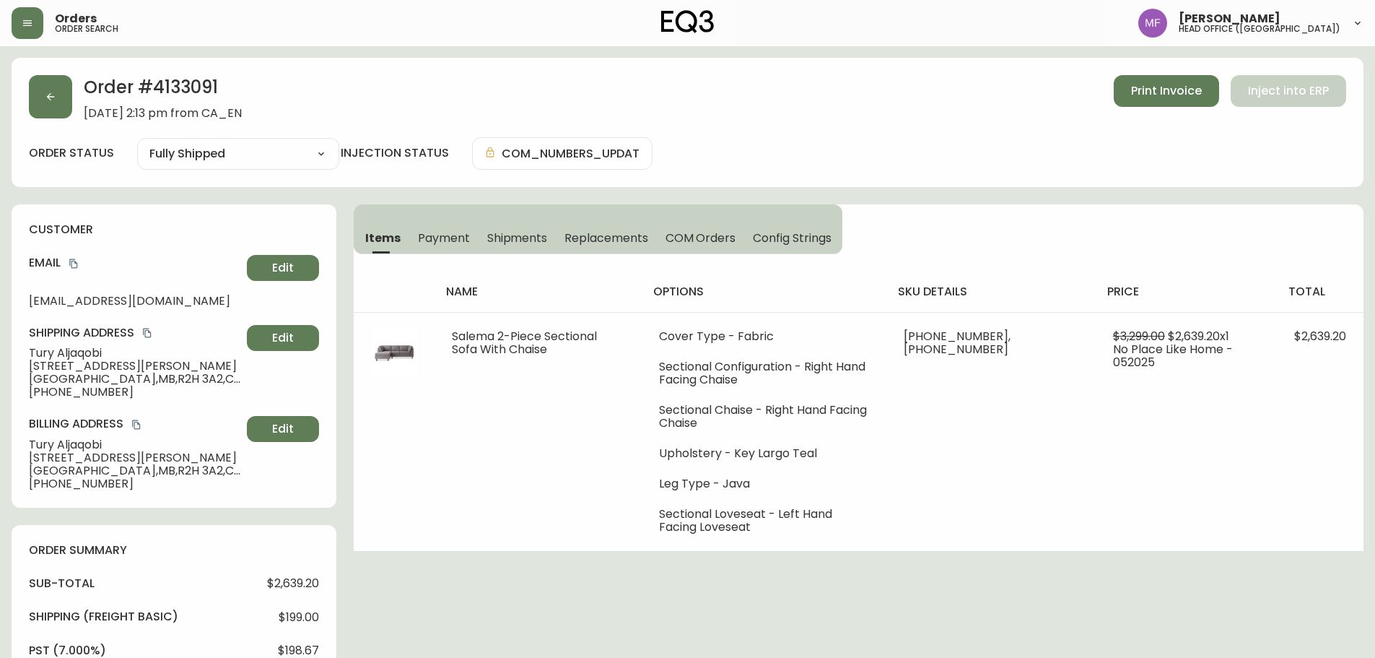
click at [971, 208] on div "Items Payment Shipments Replacements COM Orders Config Strings name options sku…" at bounding box center [859, 377] width 1010 height 347
click at [36, 101] on button "button" at bounding box center [50, 96] width 43 height 43
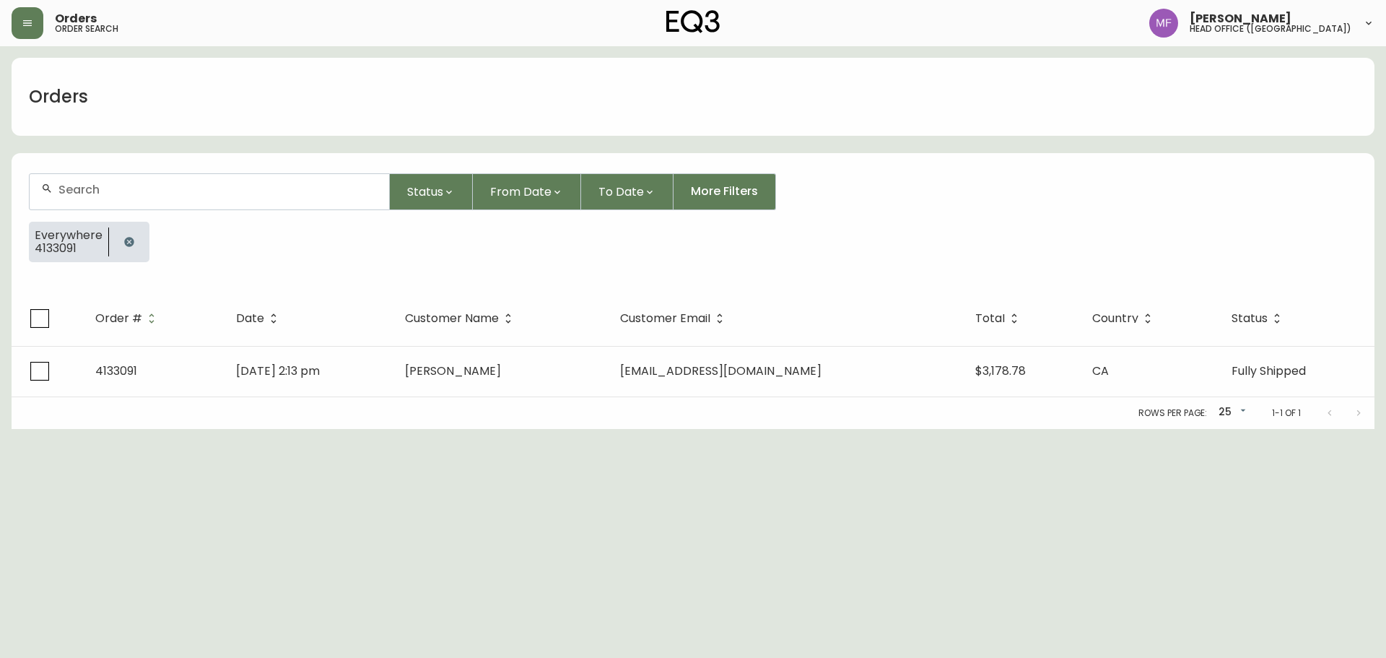
click at [117, 239] on button "button" at bounding box center [129, 241] width 29 height 29
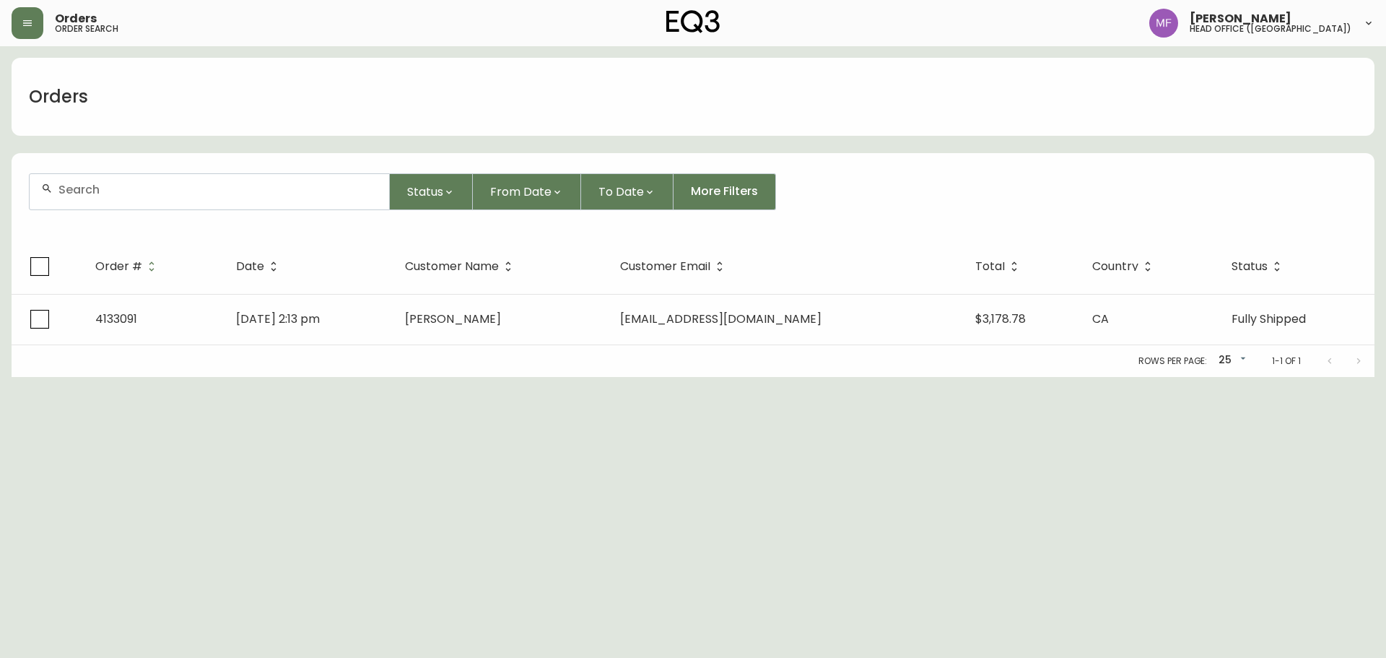
click at [121, 199] on div at bounding box center [210, 191] width 360 height 35
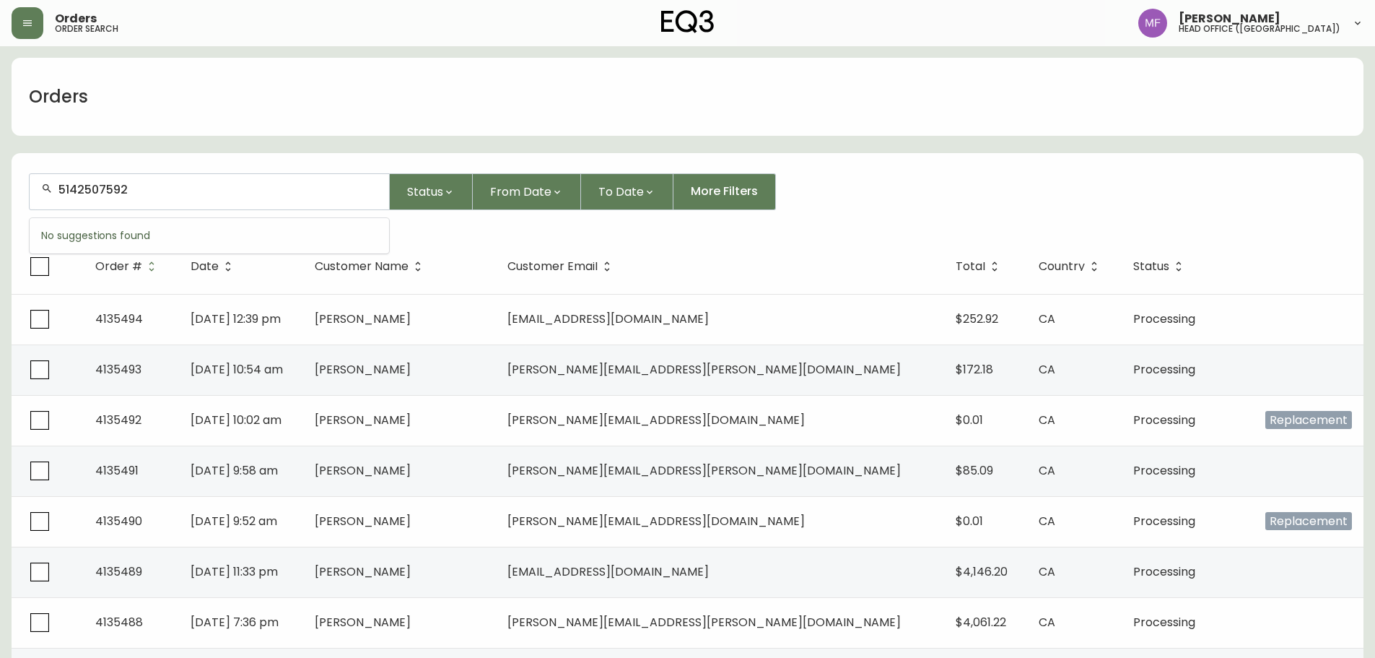
type input "5142507592"
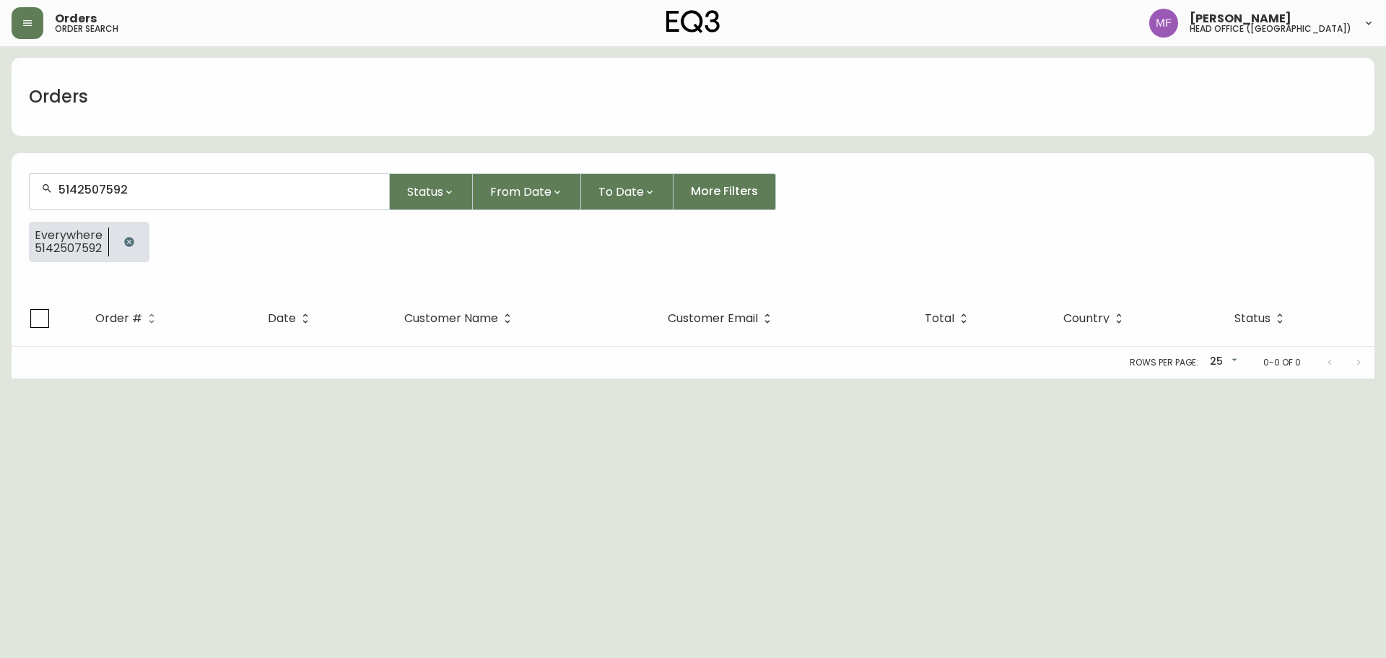
click at [138, 240] on button "button" at bounding box center [129, 241] width 29 height 29
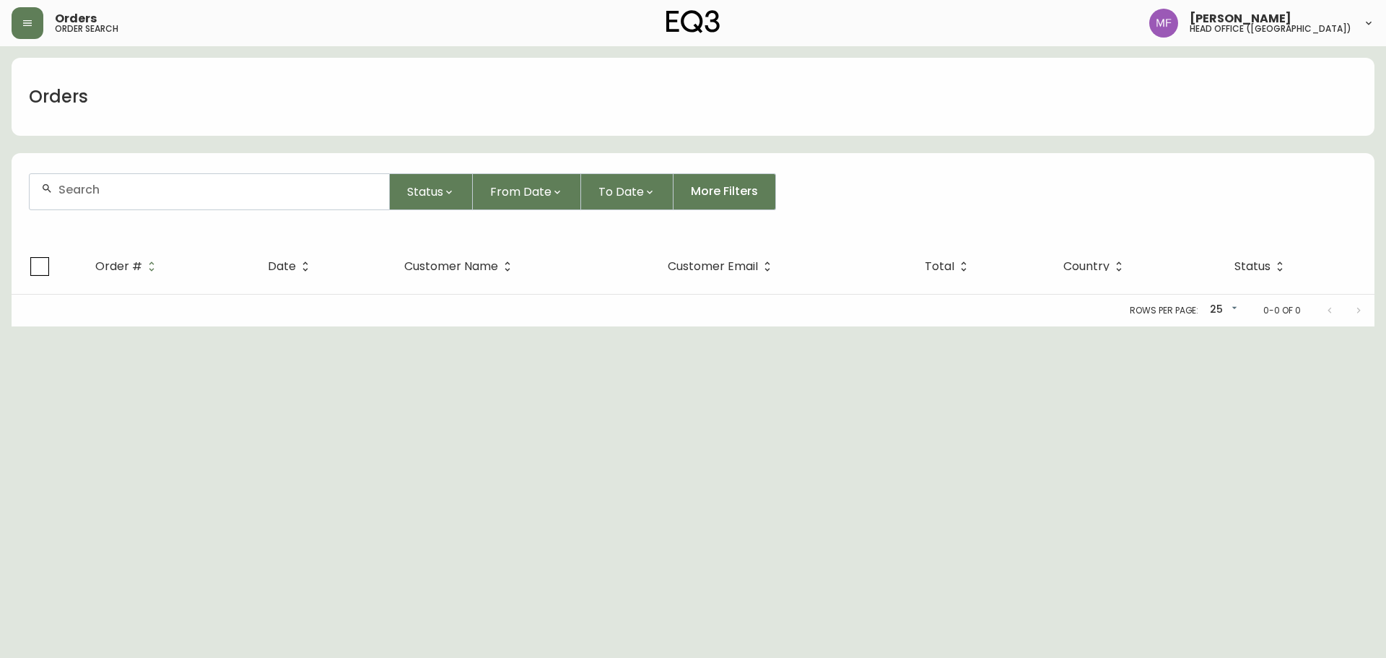
click at [123, 202] on div at bounding box center [210, 191] width 360 height 35
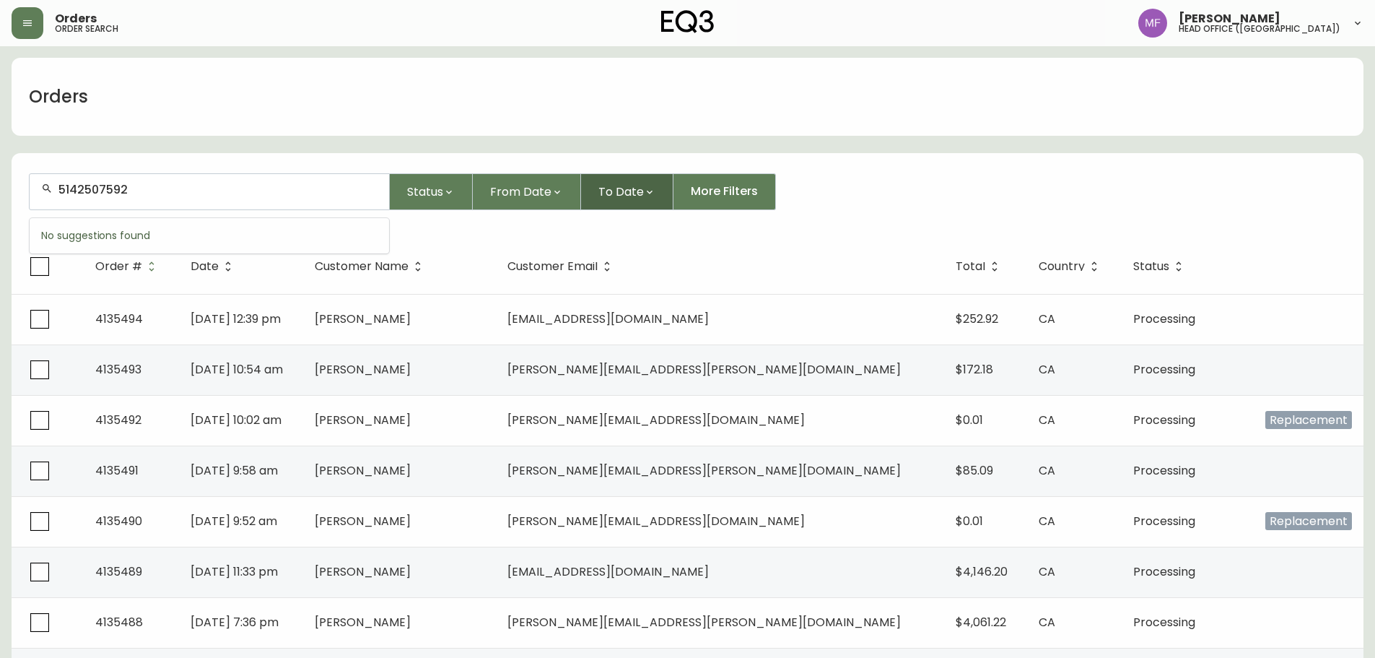
type input "5142507592"
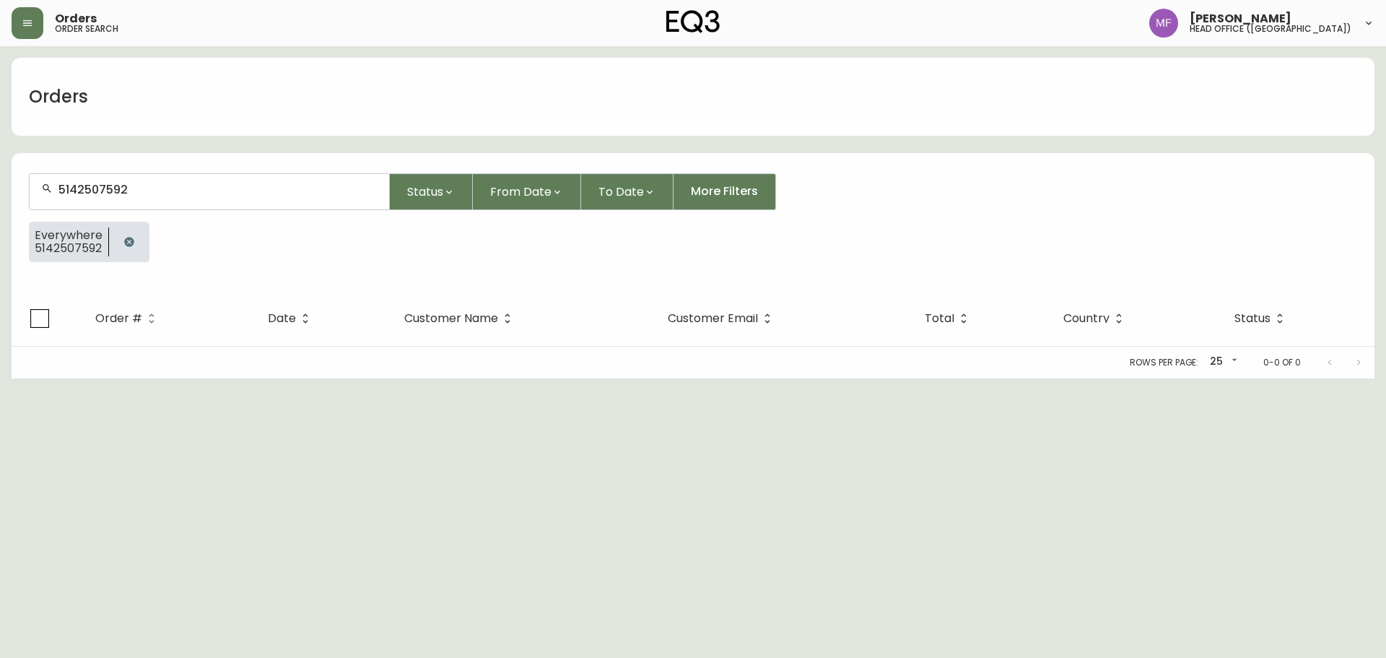
click at [134, 251] on button "button" at bounding box center [129, 241] width 29 height 29
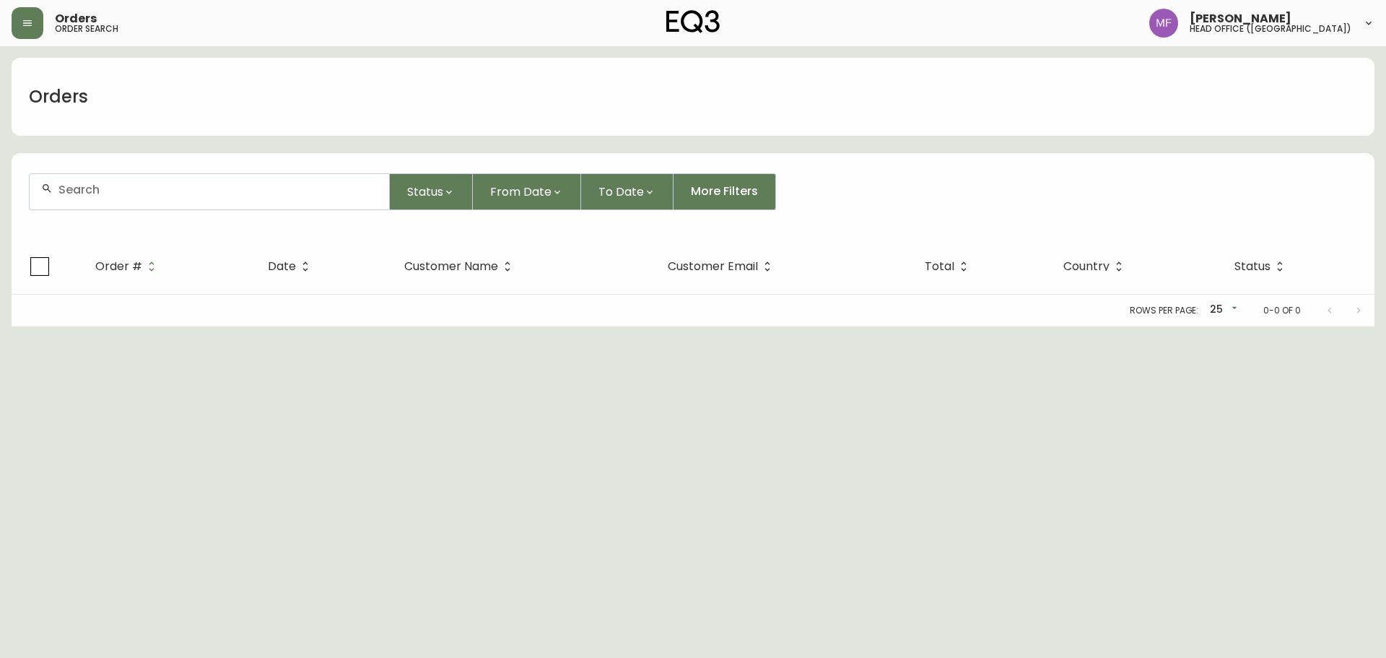
click at [133, 200] on div at bounding box center [210, 191] width 360 height 35
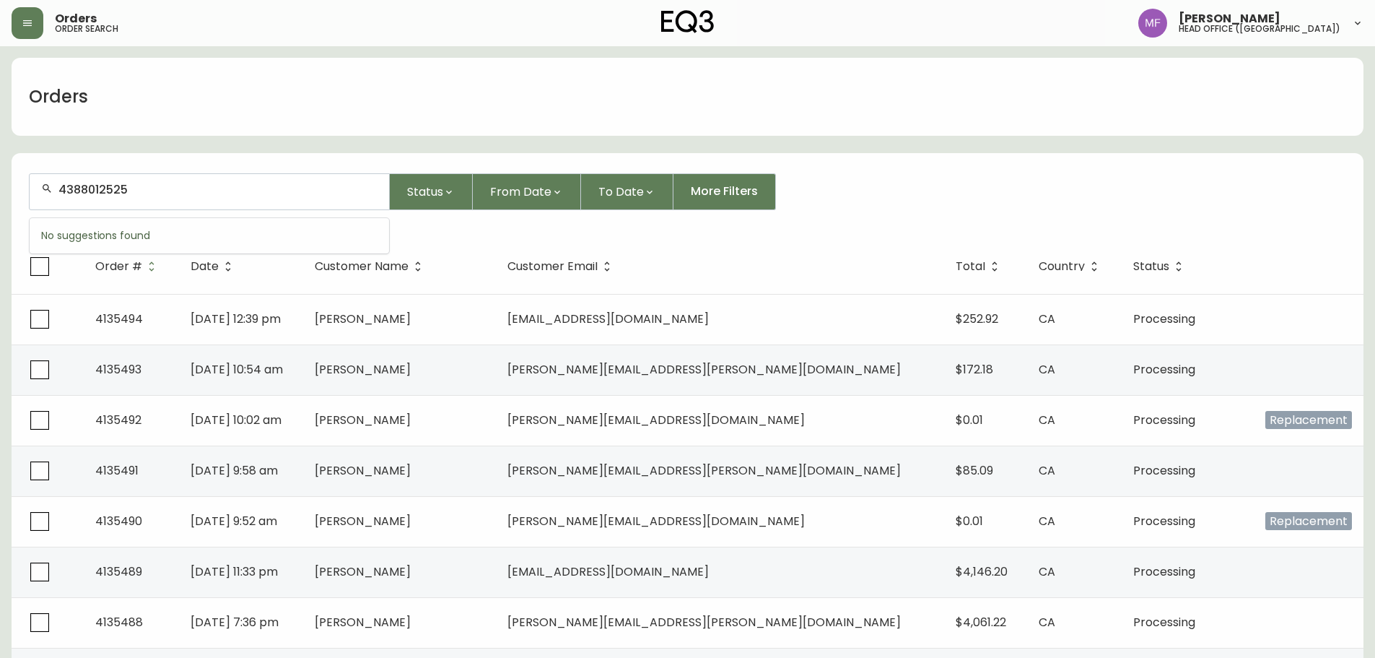
type input "4388012525"
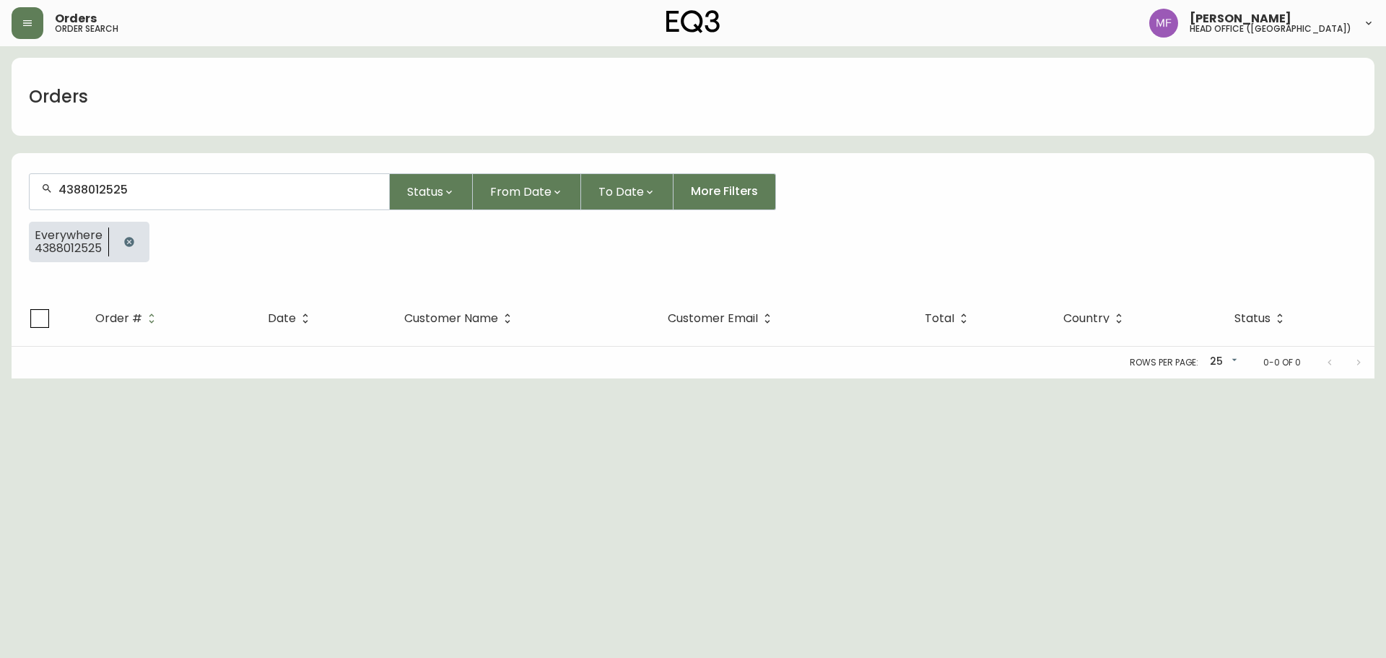
click at [125, 240] on icon "button" at bounding box center [128, 241] width 9 height 9
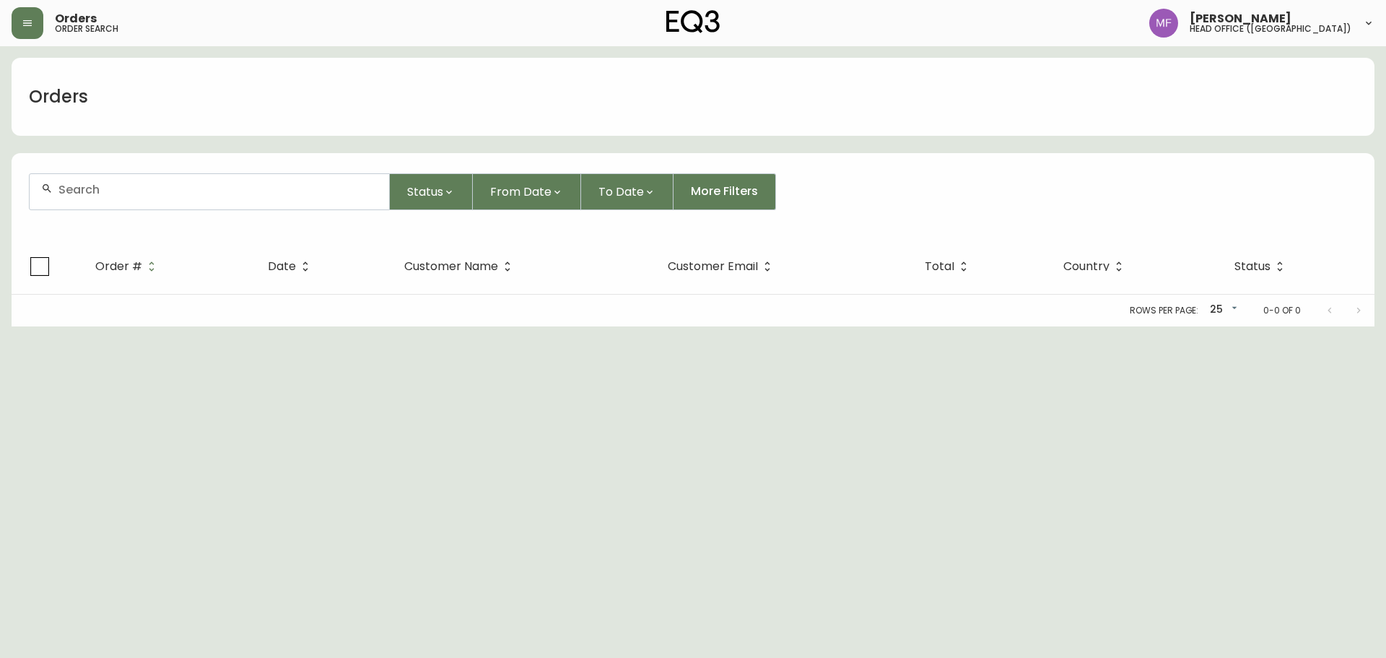
click at [133, 194] on input "text" at bounding box center [217, 190] width 319 height 14
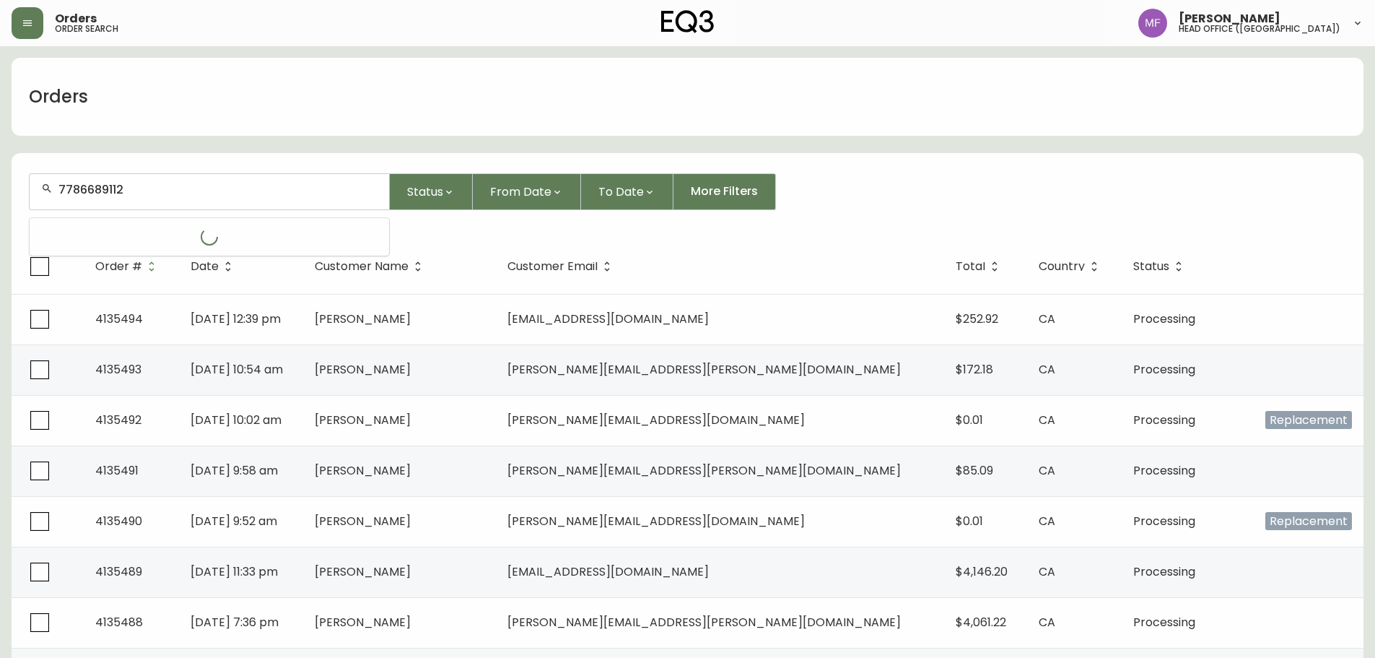
type input "7786689112"
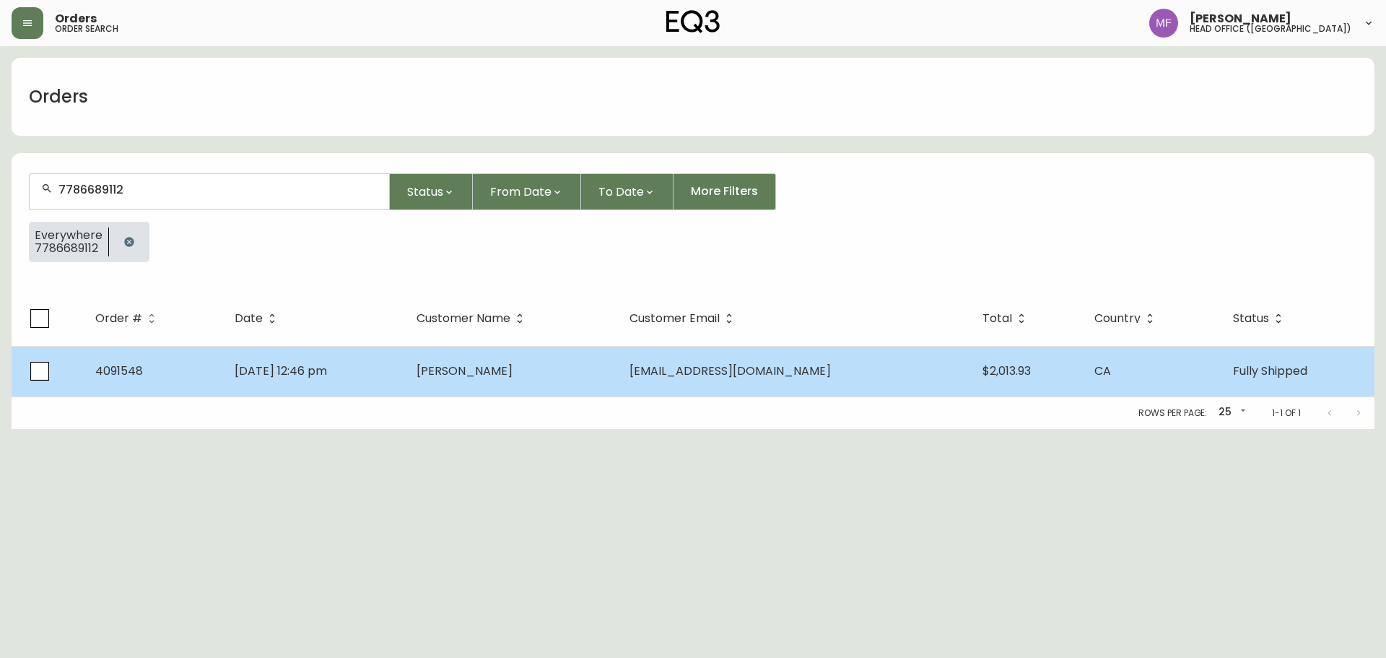
click at [404, 377] on td "Jun 25 2022, 12:46 pm" at bounding box center [313, 371] width 181 height 51
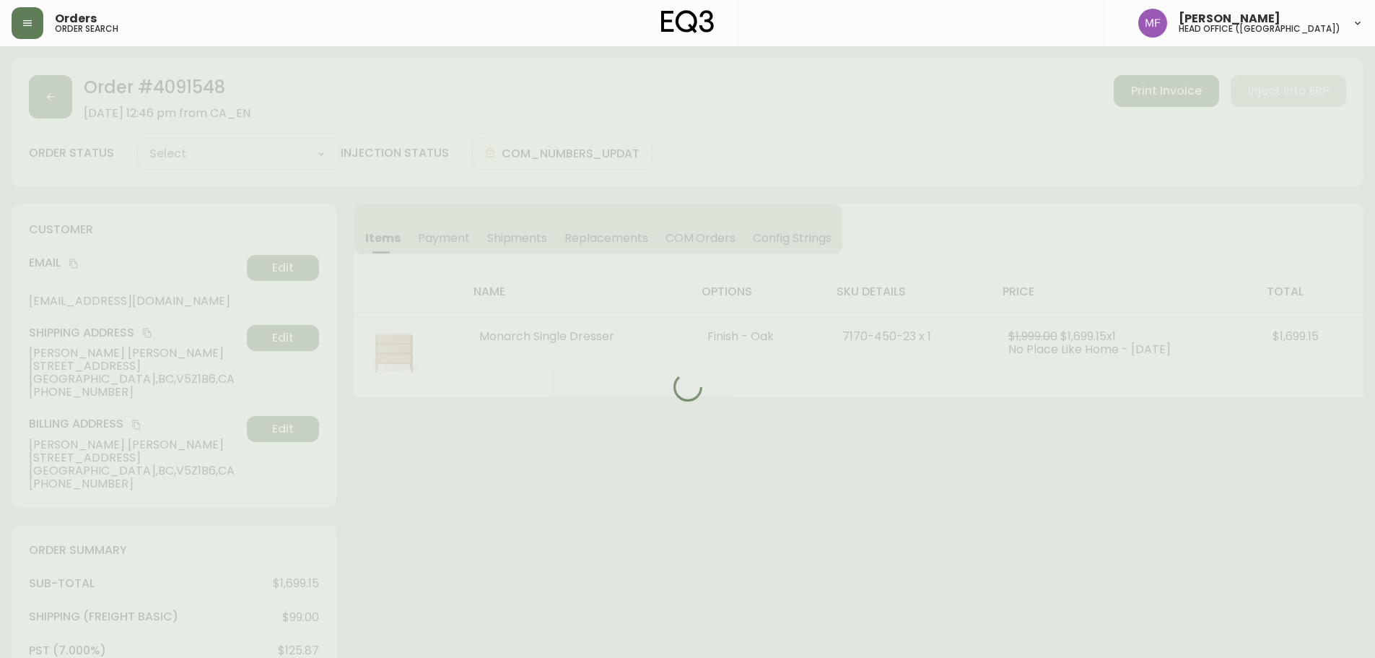
type input "Fully Shipped"
select select "FULLY_SHIPPED"
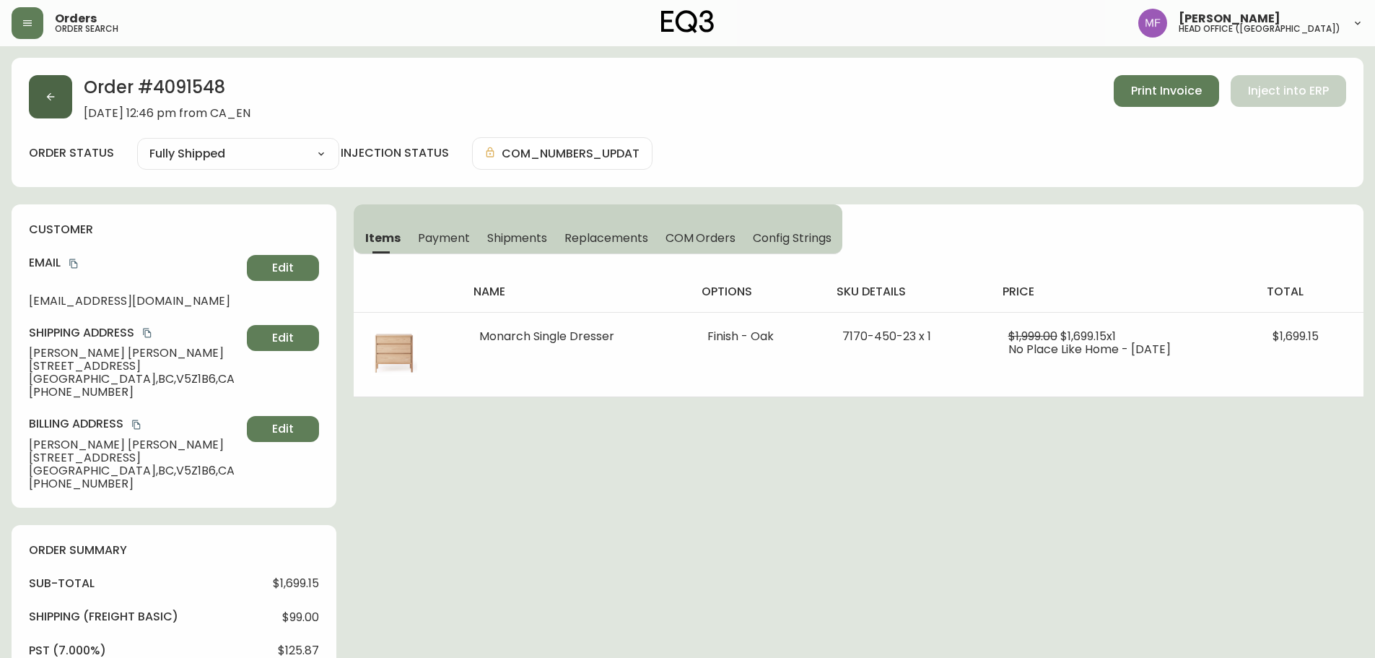
click at [47, 109] on button "button" at bounding box center [50, 96] width 43 height 43
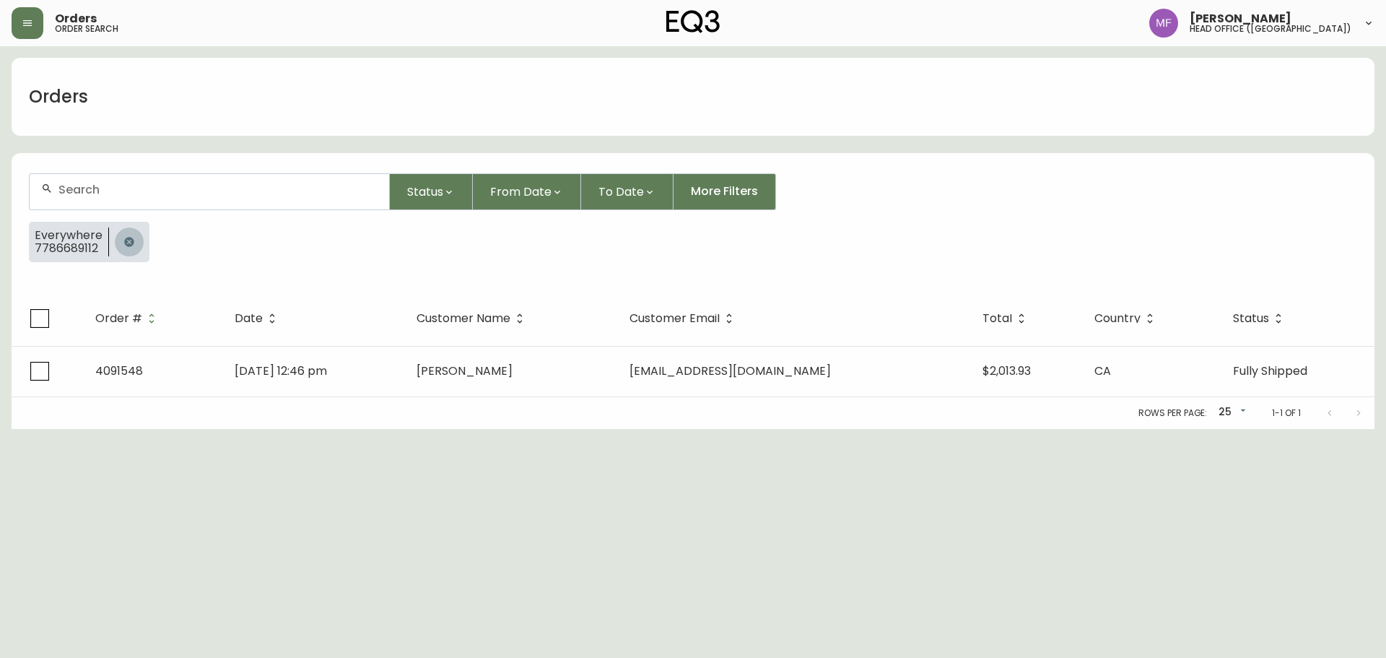
click at [123, 238] on icon "button" at bounding box center [129, 242] width 12 height 12
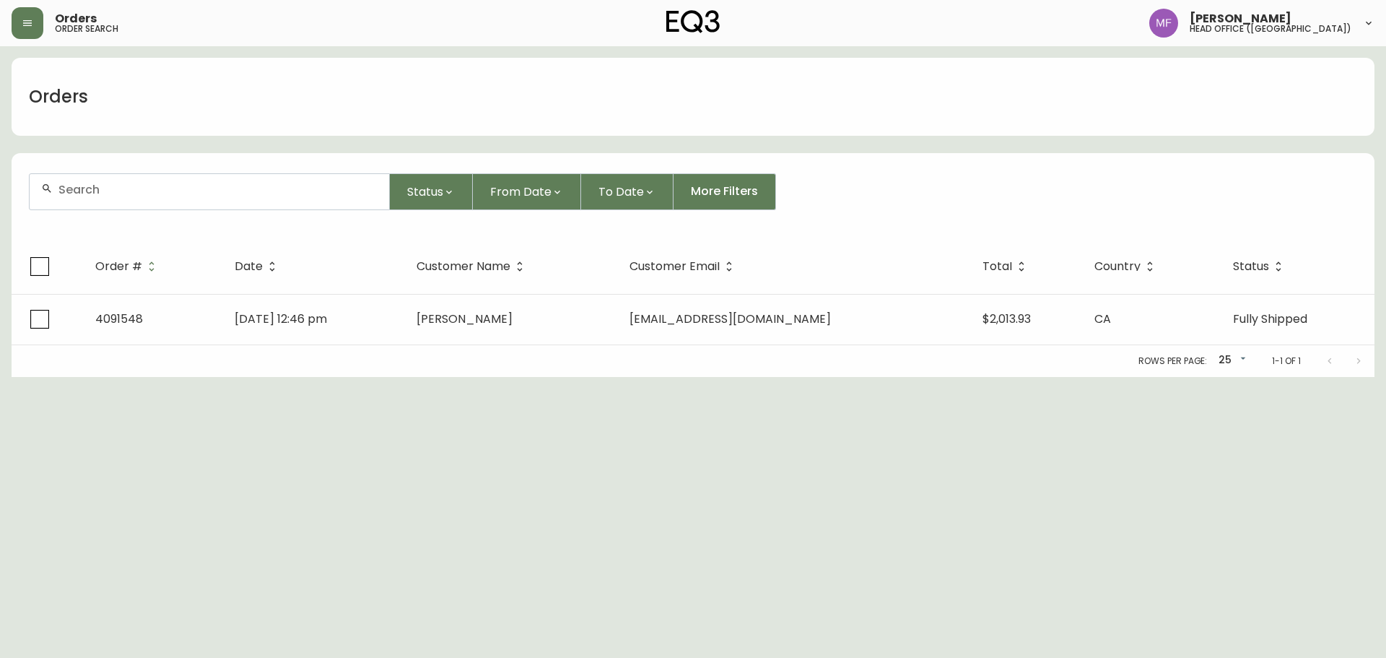
click at [122, 197] on div at bounding box center [210, 191] width 360 height 35
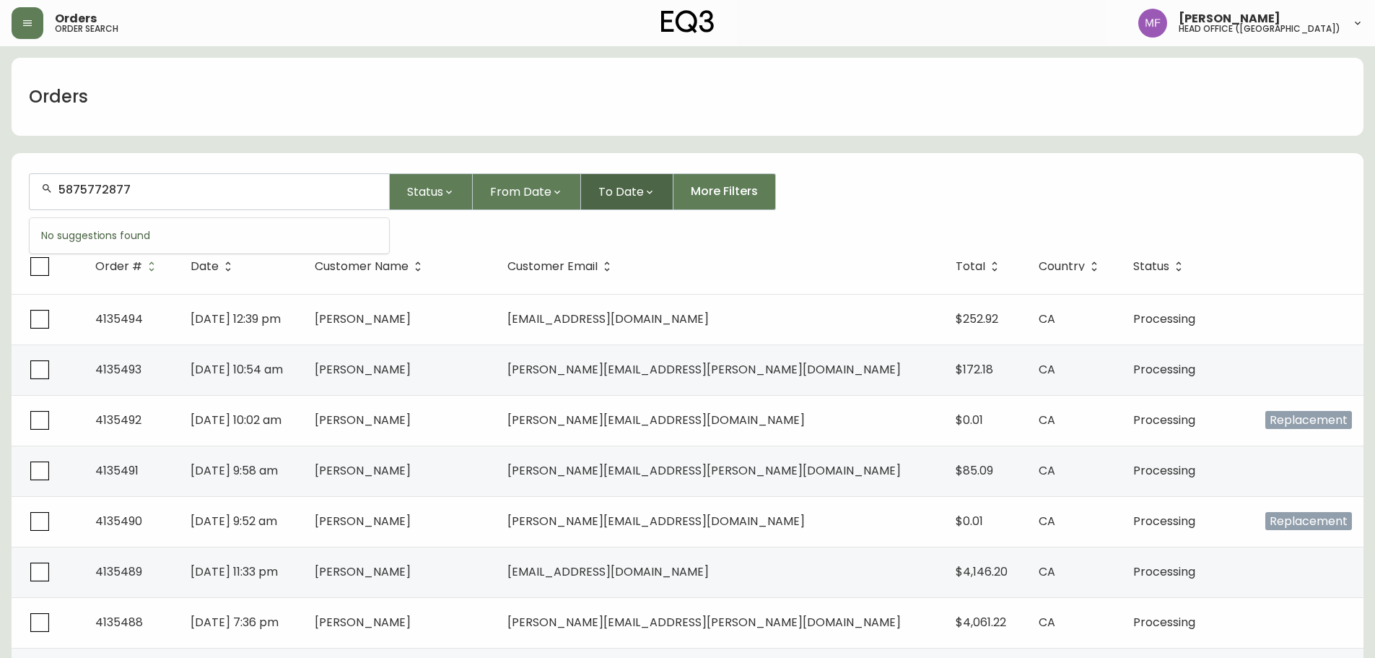
type input "5875772877"
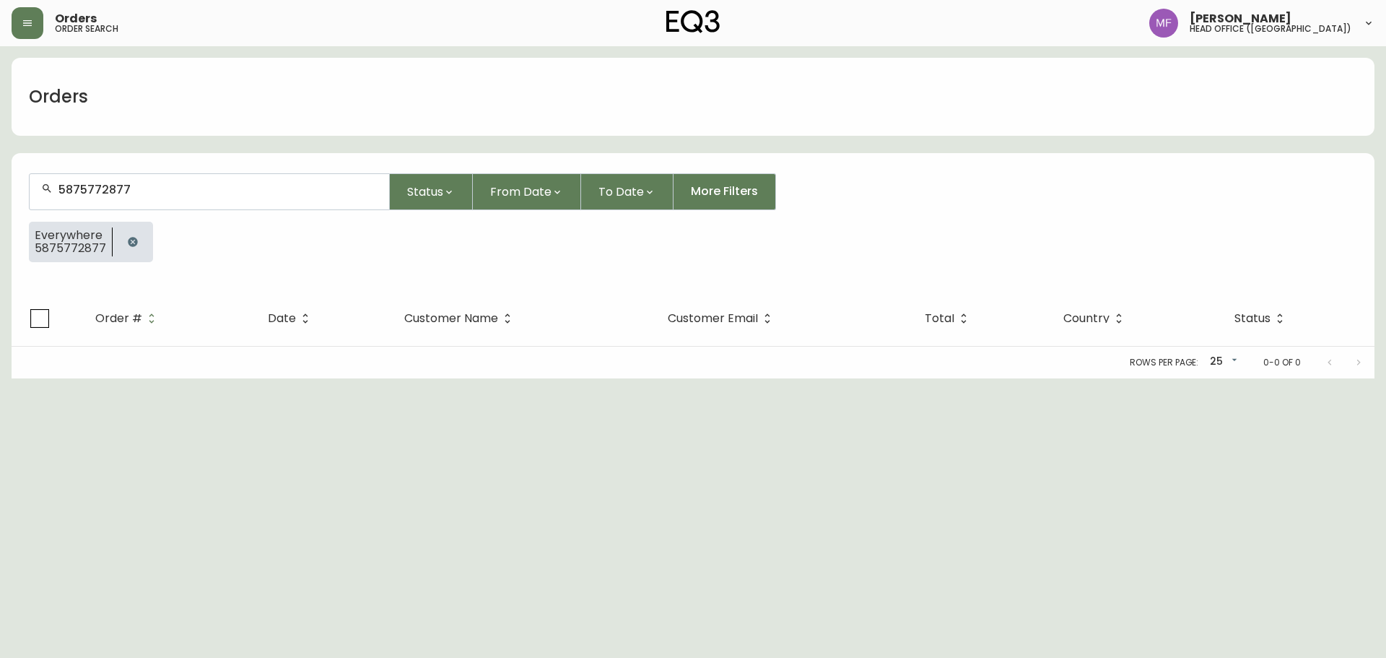
click at [129, 243] on icon "button" at bounding box center [132, 241] width 9 height 9
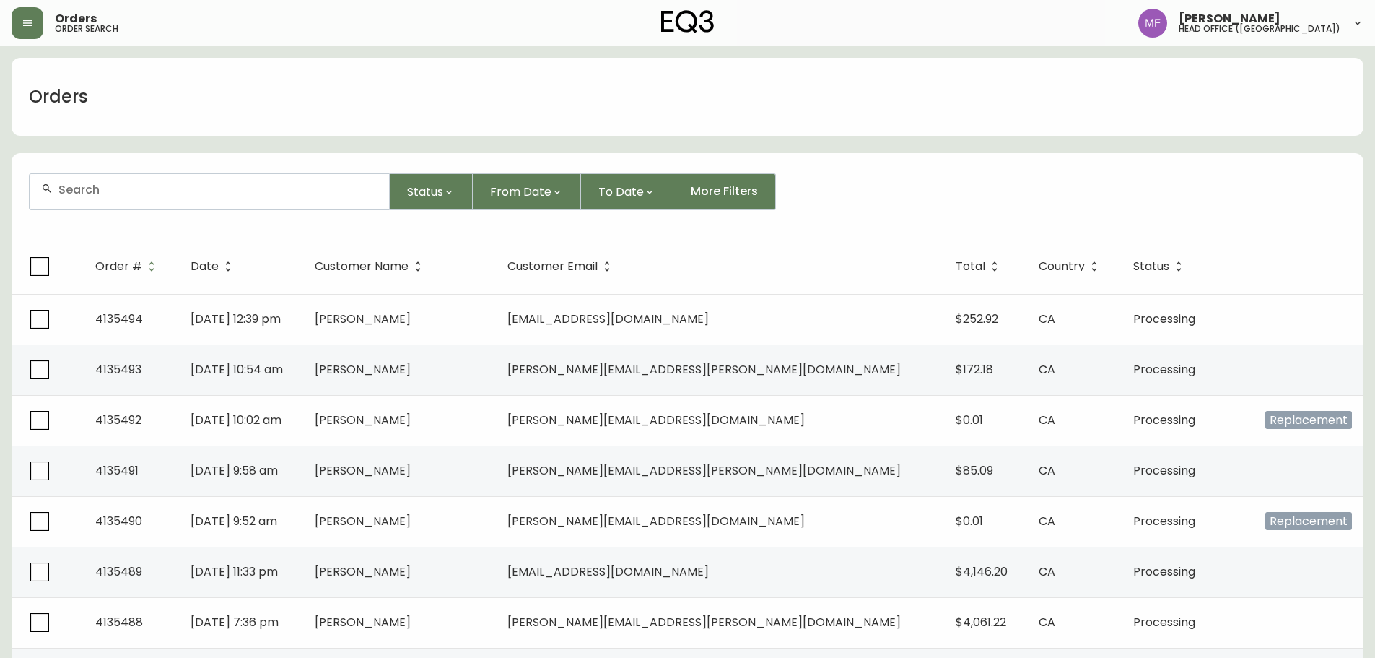
click at [101, 194] on input "text" at bounding box center [217, 190] width 319 height 14
type input "7807075636"
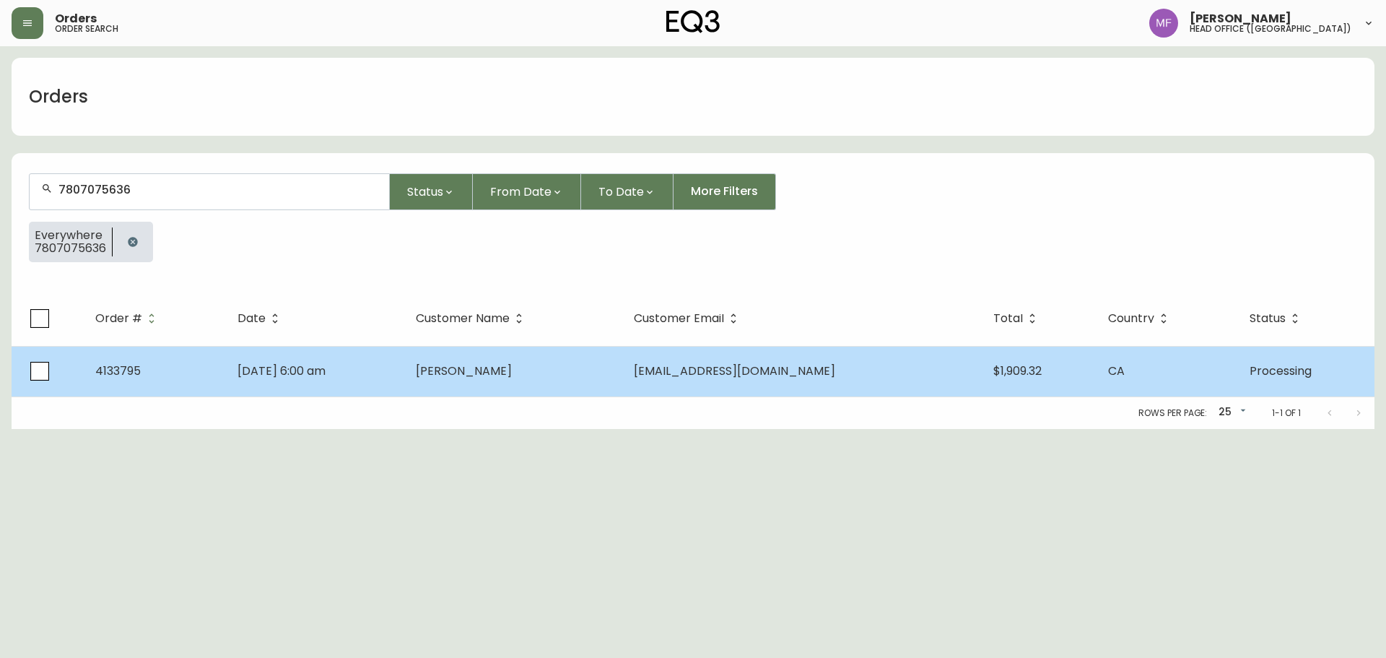
click at [393, 365] on td "Jun 23 2025, 6:00 am" at bounding box center [315, 371] width 178 height 51
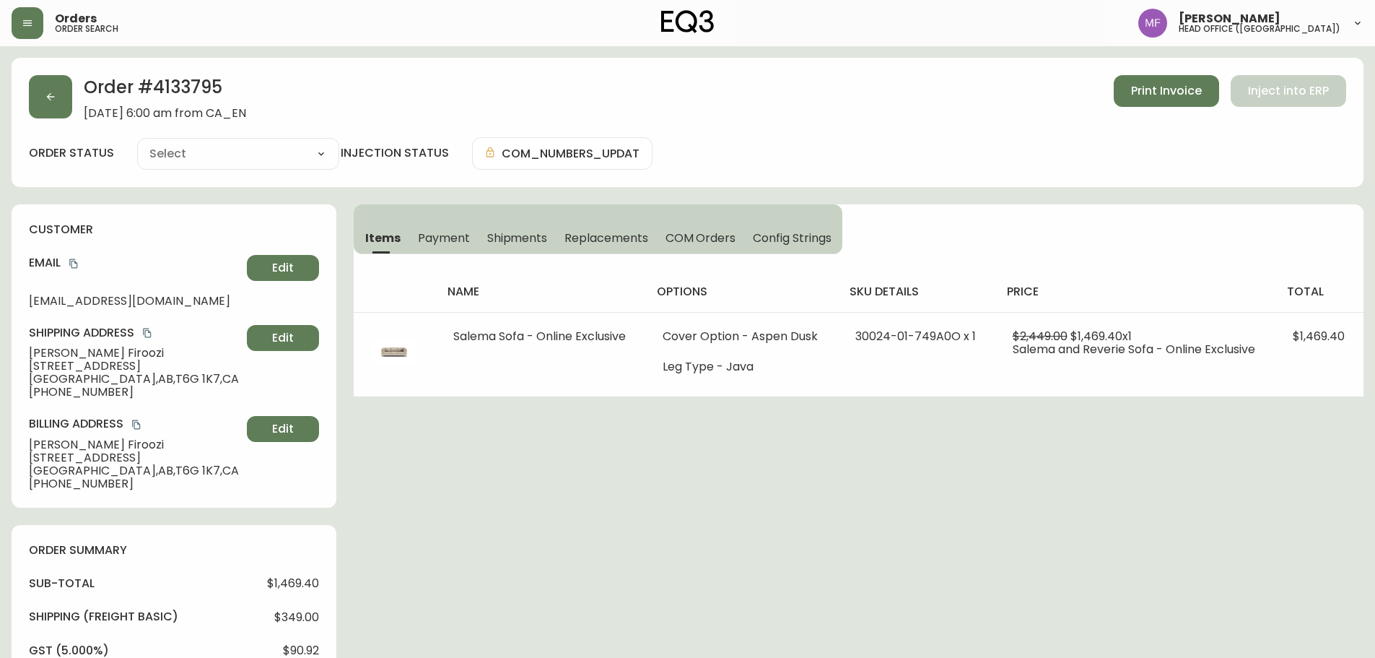
type input "Processing"
select select "PROCESSING"
click at [203, 95] on h2 "Order # 4133795" at bounding box center [165, 91] width 162 height 32
drag, startPoint x: 142, startPoint y: 352, endPoint x: 3, endPoint y: 352, distance: 139.3
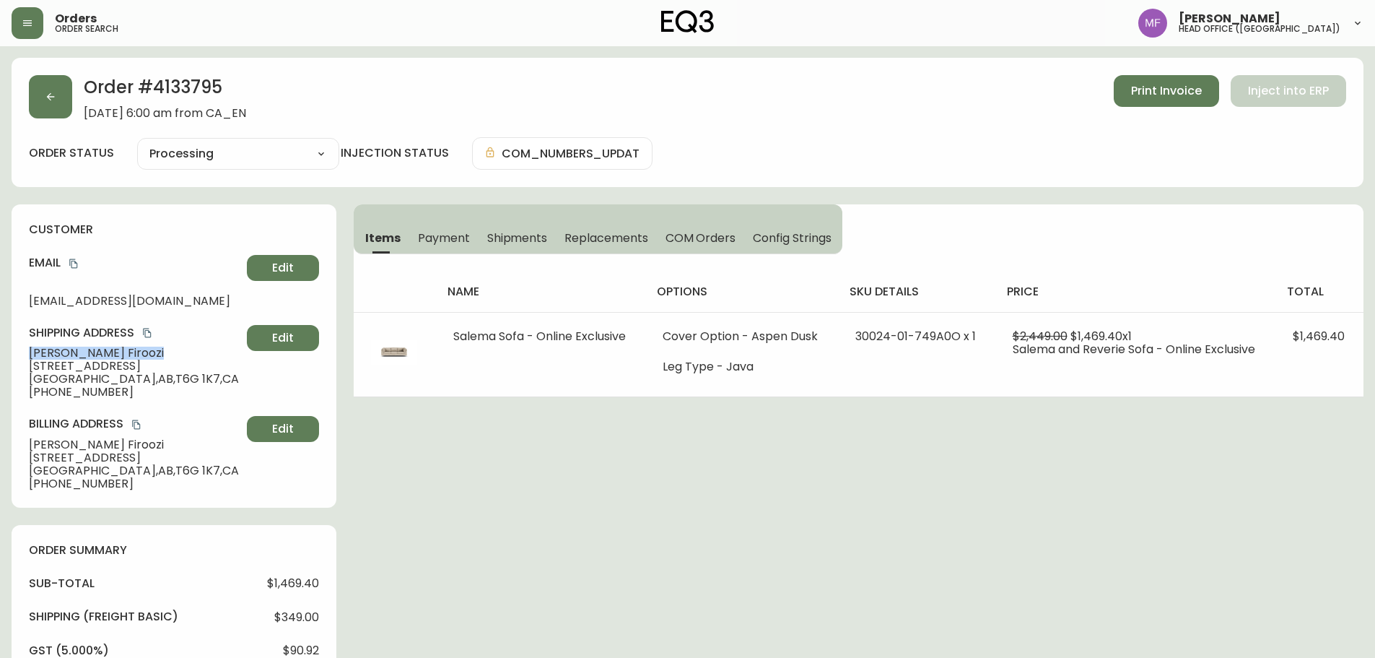
click at [180, 92] on h2 "Order # 4133795" at bounding box center [165, 91] width 162 height 32
click at [181, 92] on h2 "Order # 4133795" at bounding box center [165, 91] width 162 height 32
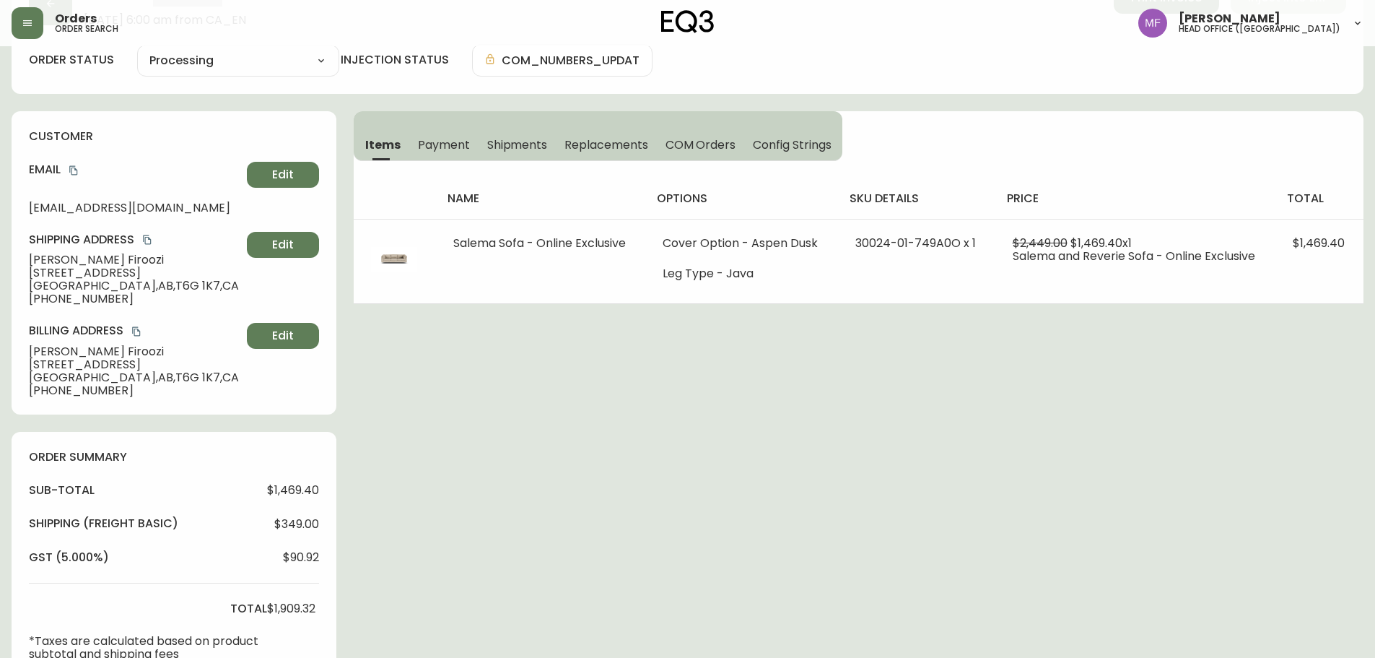
scroll to position [650, 0]
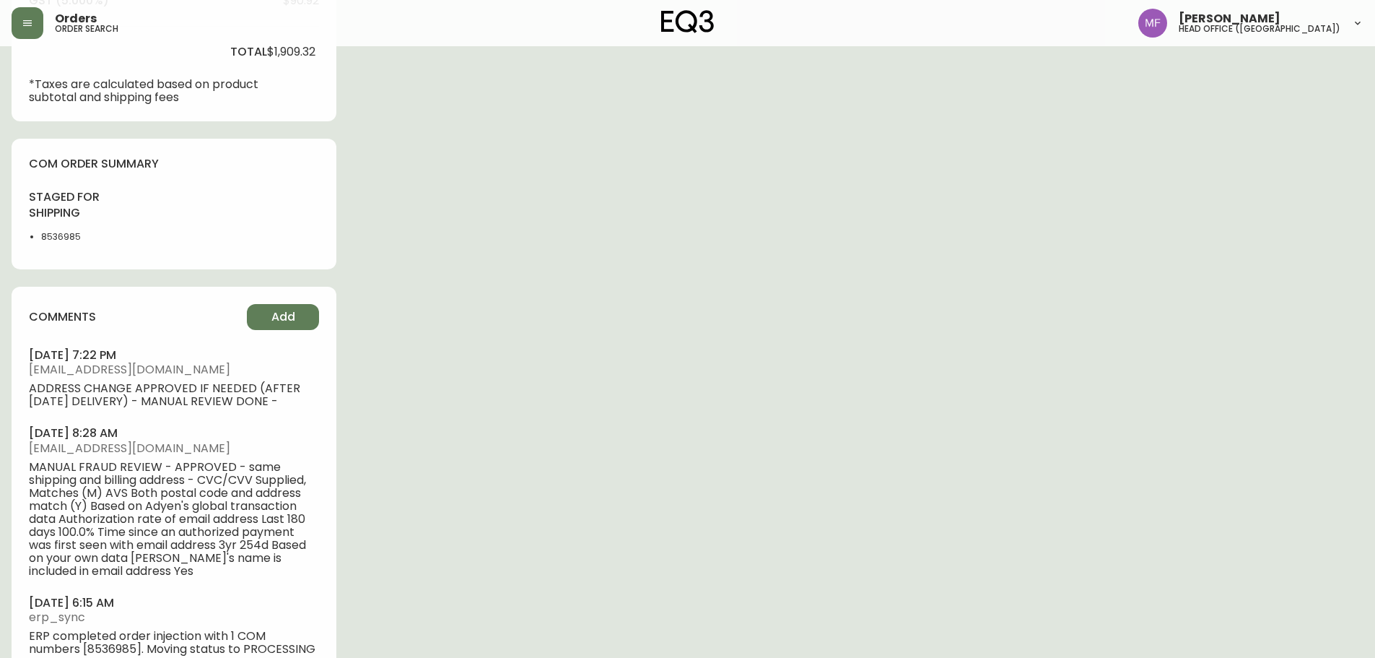
click at [61, 242] on li "8536985" at bounding box center [77, 236] width 73 height 13
drag, startPoint x: 61, startPoint y: 242, endPoint x: 142, endPoint y: 253, distance: 81.7
click at [62, 241] on li "8536985" at bounding box center [77, 236] width 73 height 13
click at [613, 261] on div "Order # 4133795 June 23, 2025 at 6:00 am from CA_EN Print Invoice Inject into E…" at bounding box center [688, 53] width 1352 height 1291
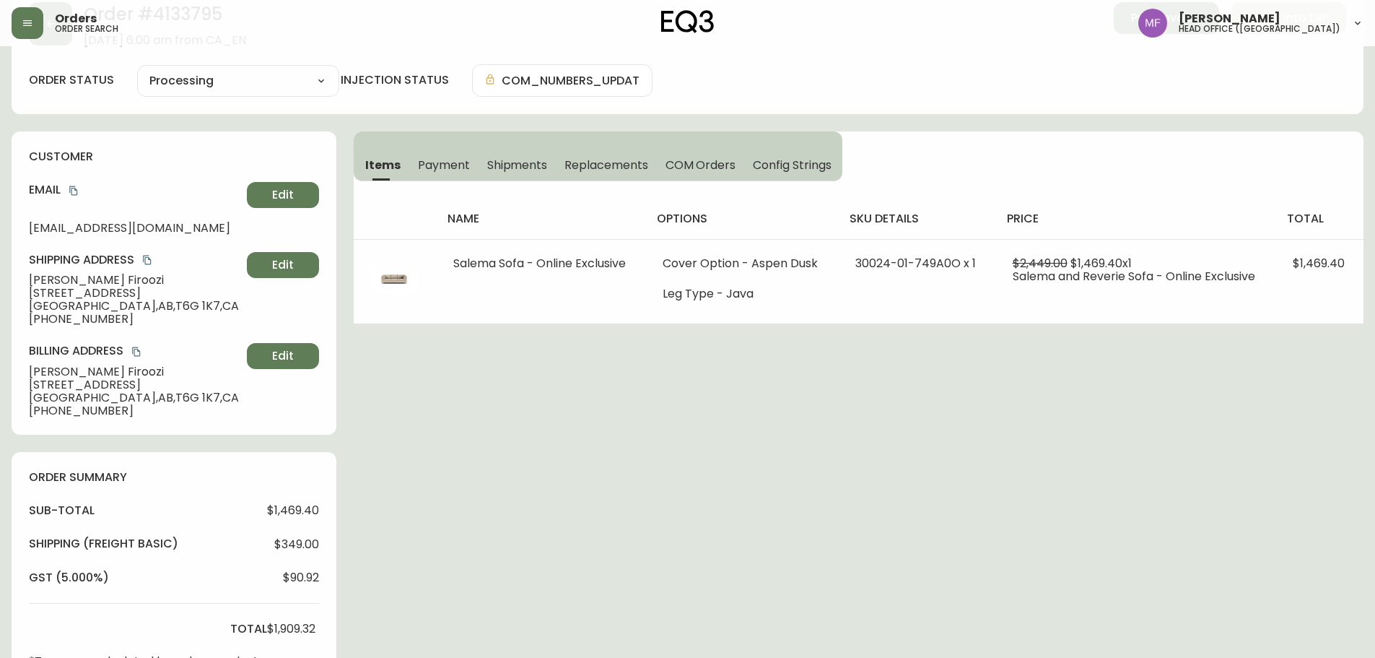
scroll to position [72, 0]
click at [1201, 369] on div "Order # 4133795 June 23, 2025 at 6:00 am from CA_EN Print Invoice Inject into E…" at bounding box center [688, 631] width 1352 height 1291
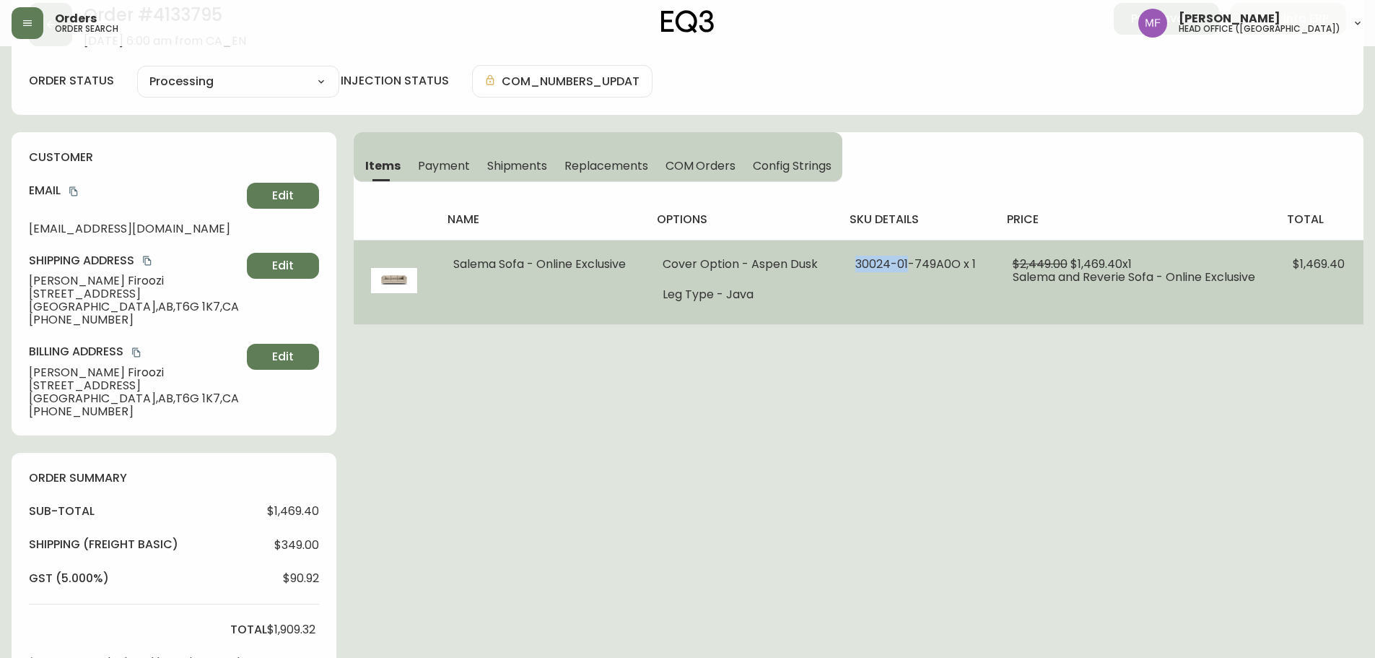
drag, startPoint x: 910, startPoint y: 263, endPoint x: 856, endPoint y: 263, distance: 53.4
click at [856, 263] on span "30024-01-749A0O x 1" at bounding box center [916, 264] width 121 height 17
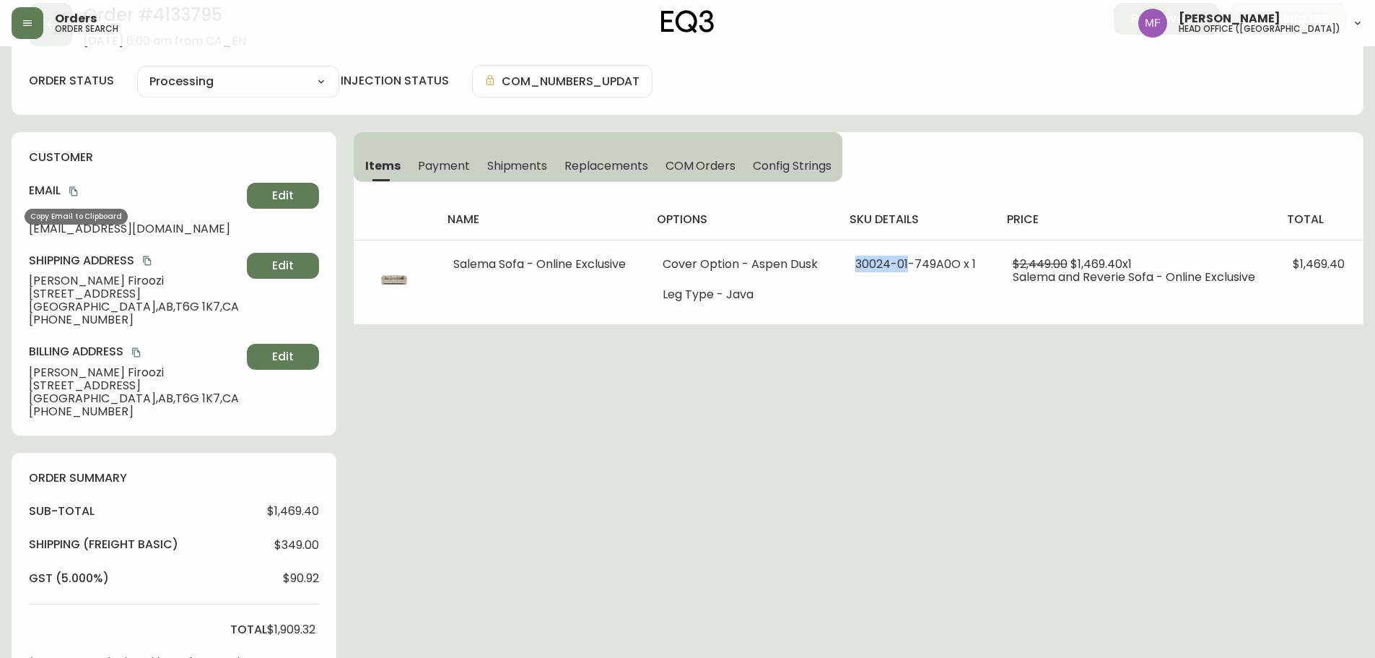
click at [73, 192] on icon "copy" at bounding box center [74, 191] width 10 height 10
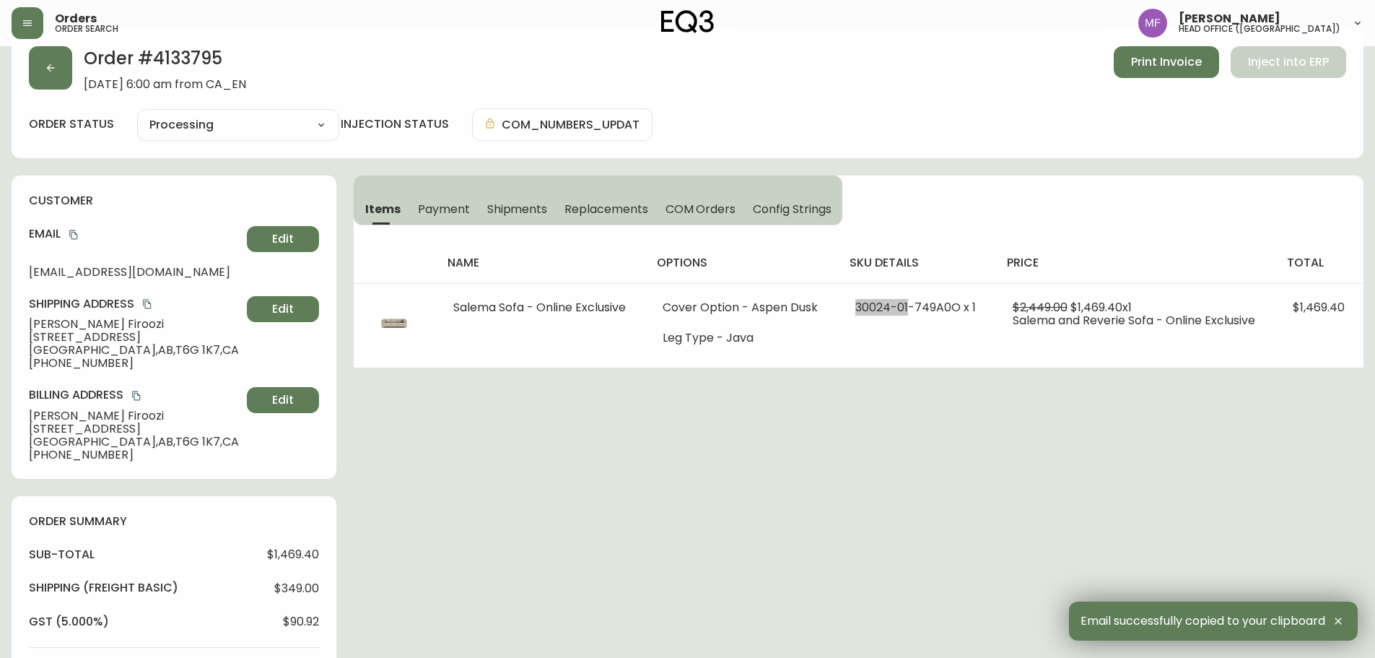
scroll to position [0, 0]
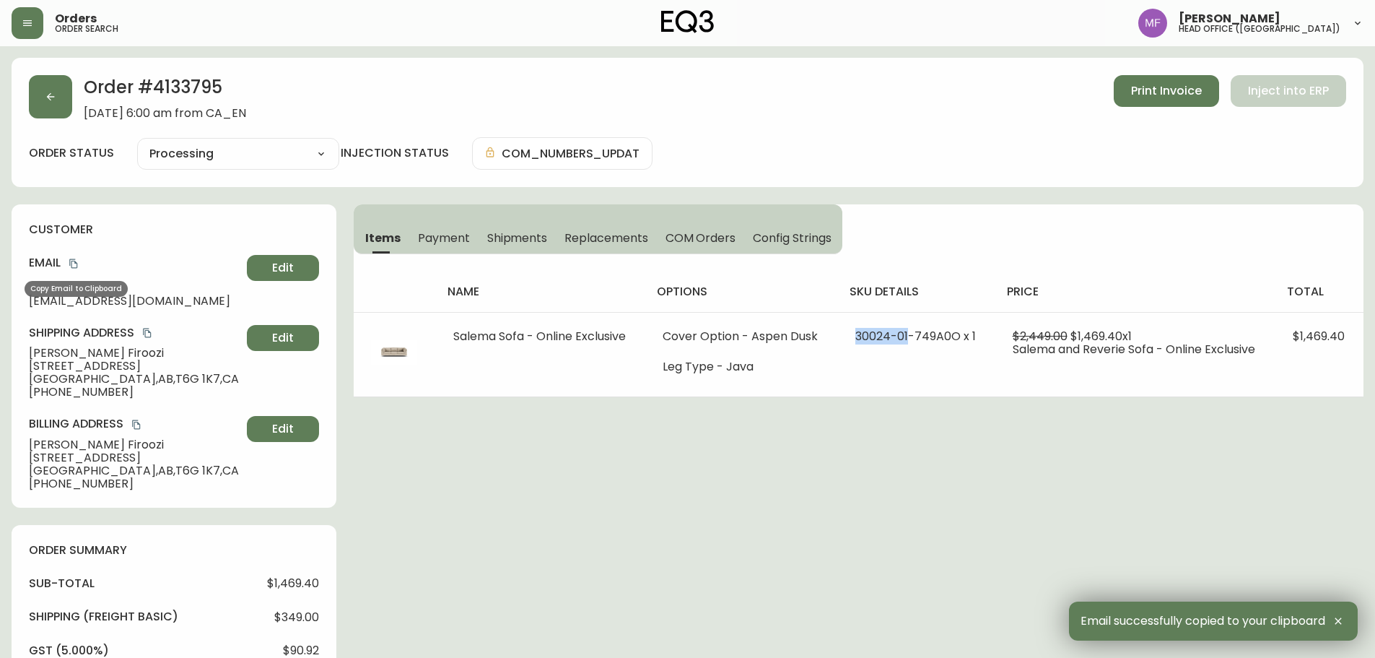
click at [77, 264] on icon "copy" at bounding box center [74, 263] width 10 height 10
drag, startPoint x: 116, startPoint y: 393, endPoint x: 9, endPoint y: 395, distance: 107.6
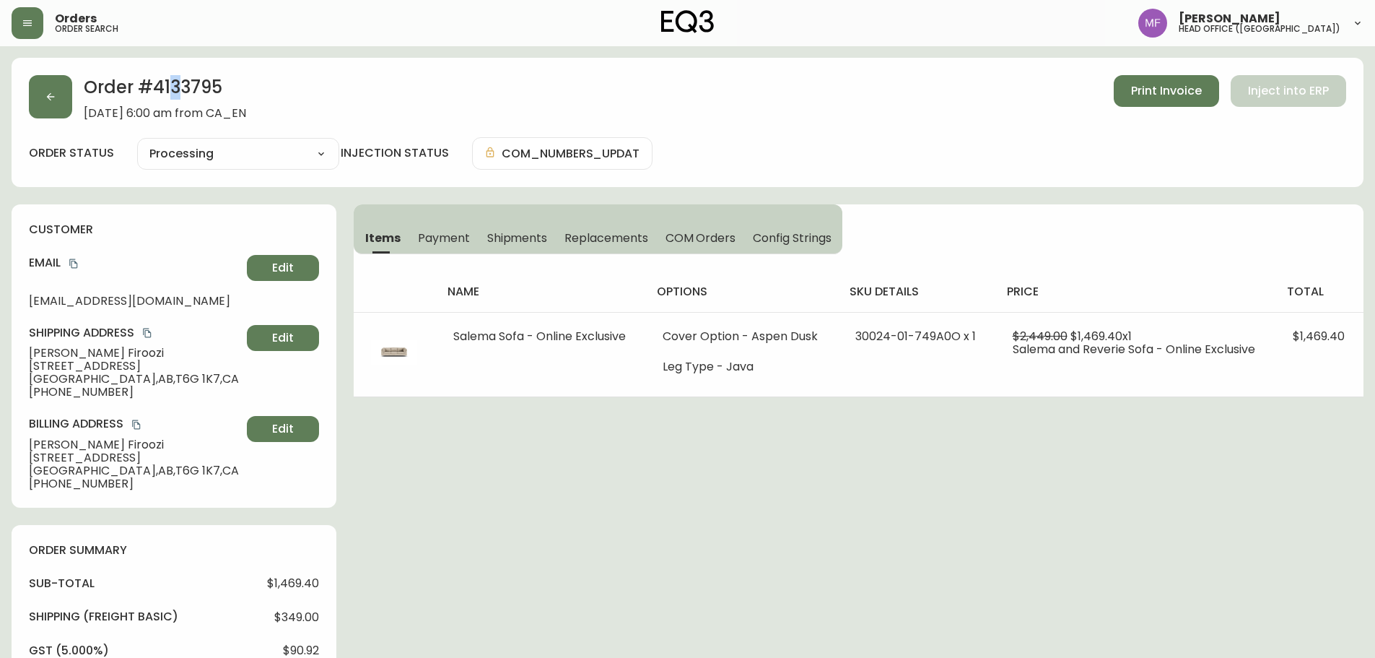
click at [175, 92] on h2 "Order # 4133795" at bounding box center [165, 91] width 162 height 32
click at [177, 87] on h2 "Order # 4133795" at bounding box center [165, 91] width 162 height 32
click at [52, 95] on icon "button" at bounding box center [51, 97] width 12 height 12
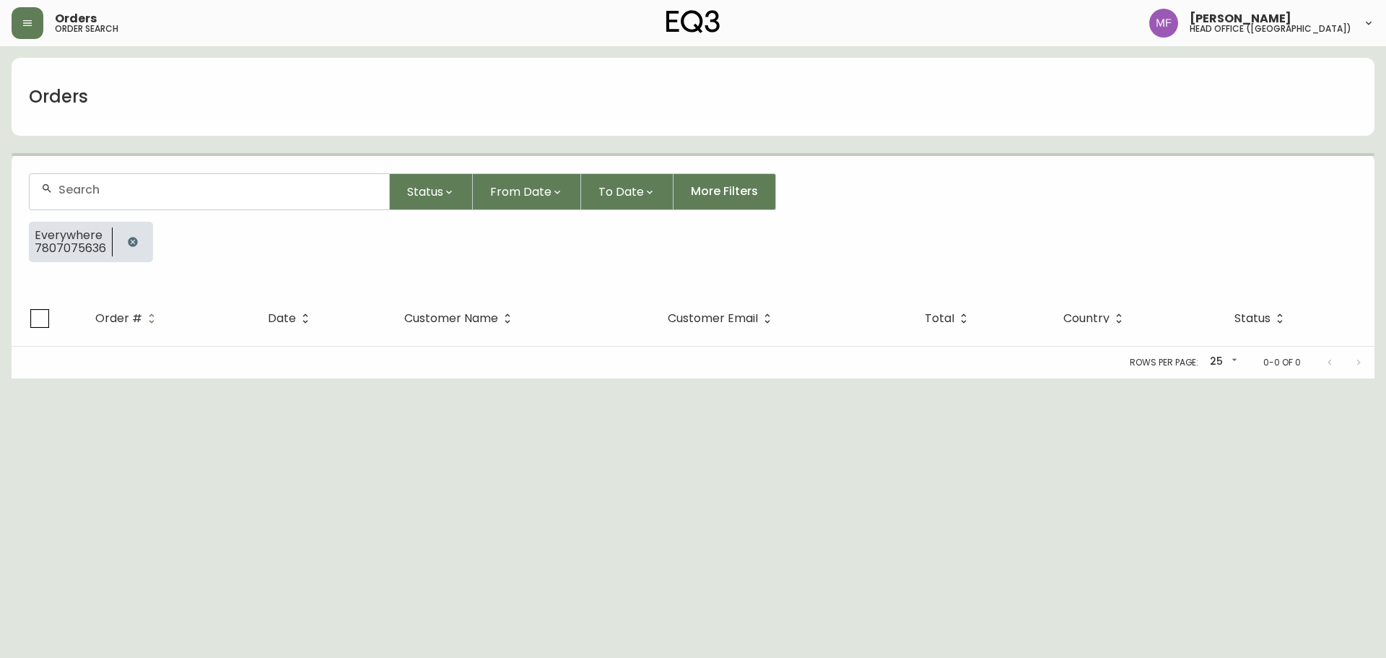
click at [124, 240] on button "button" at bounding box center [132, 241] width 29 height 29
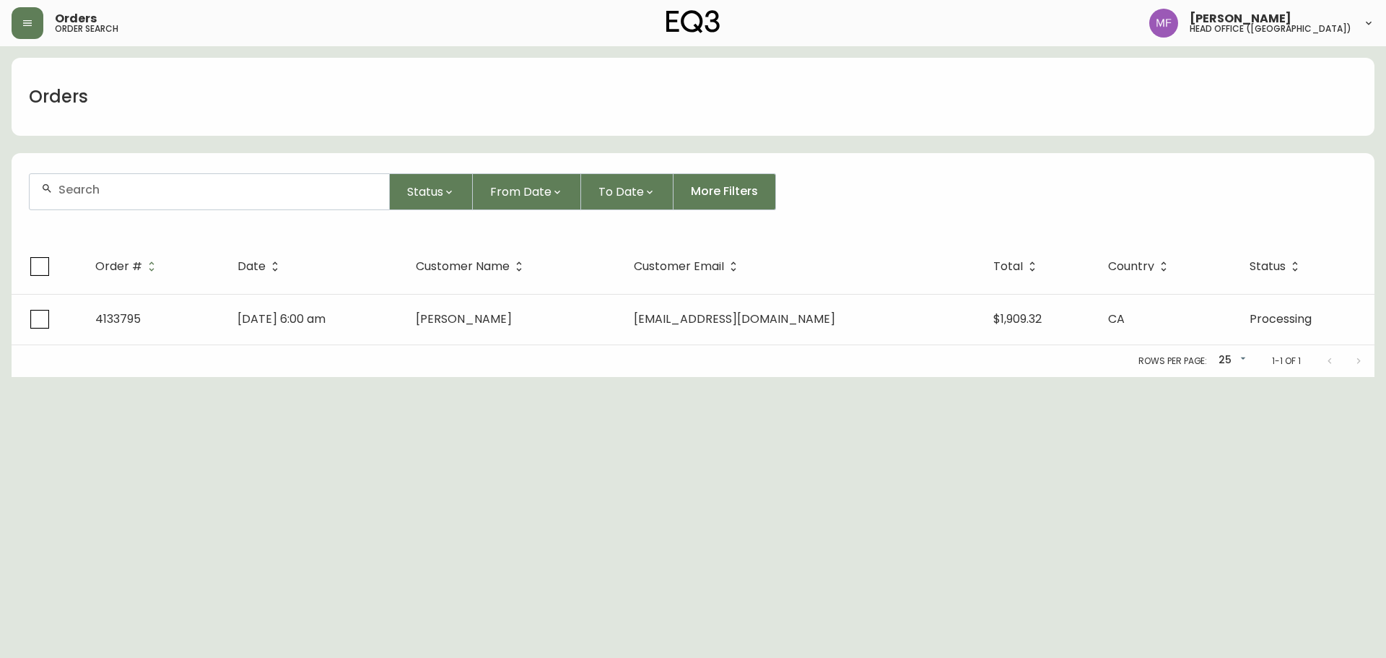
click at [125, 201] on div at bounding box center [210, 191] width 360 height 35
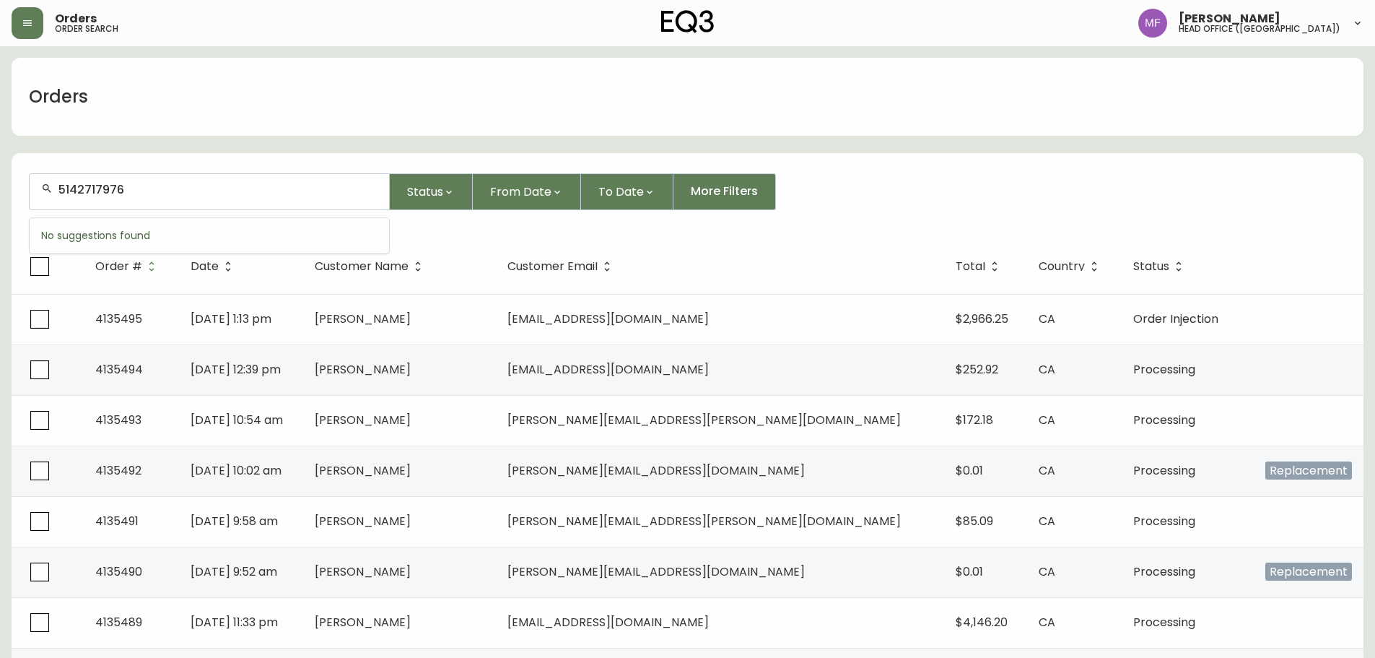
type input "5142717976"
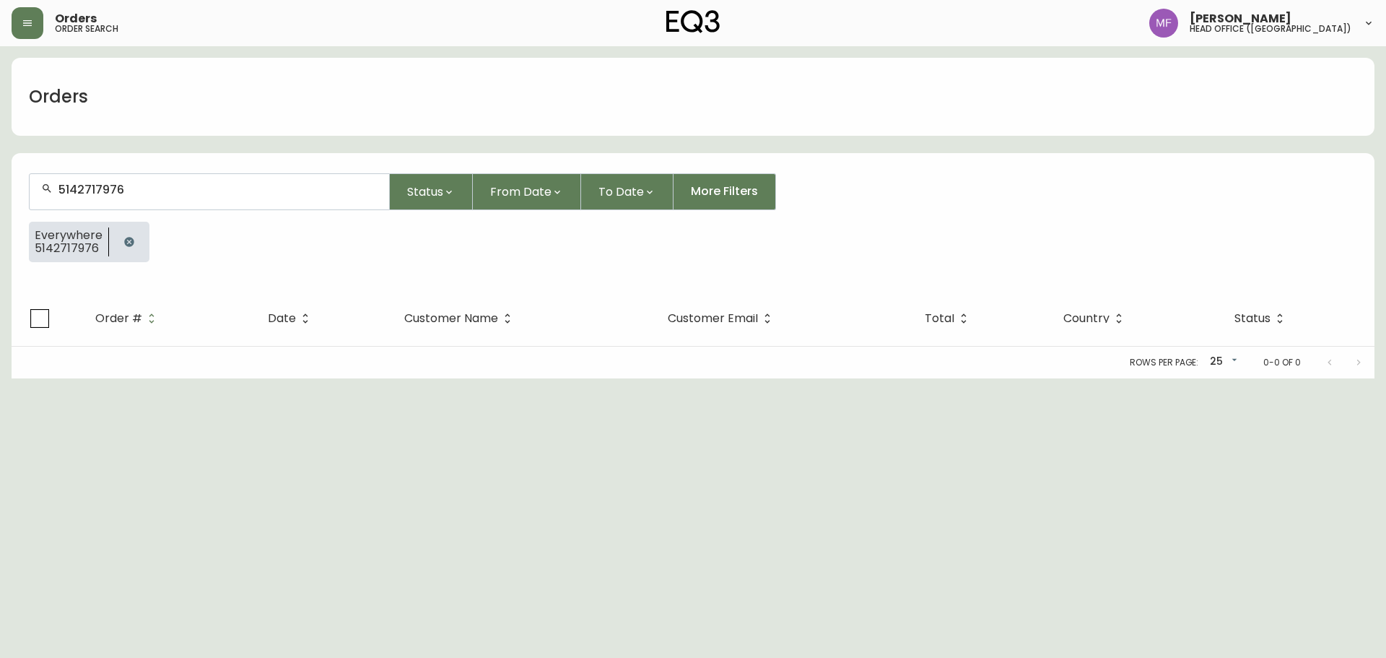
click at [132, 241] on icon "button" at bounding box center [129, 242] width 12 height 12
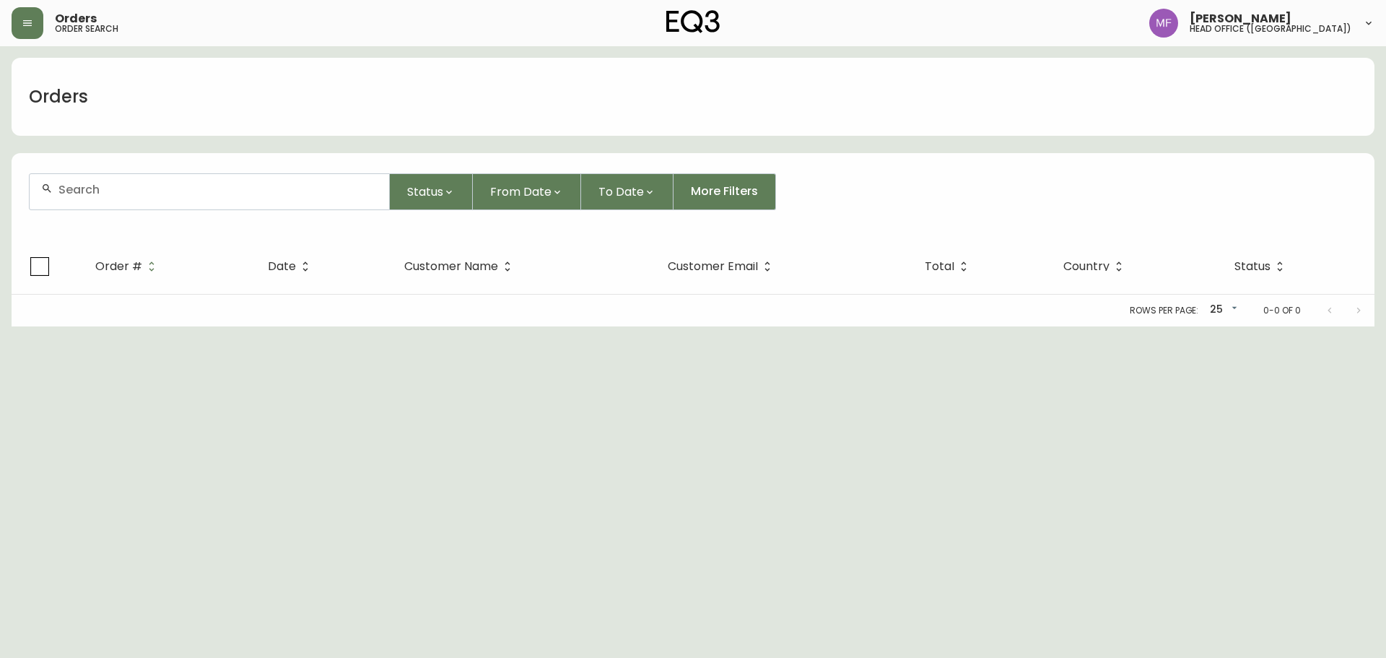
click at [130, 198] on div at bounding box center [210, 191] width 360 height 35
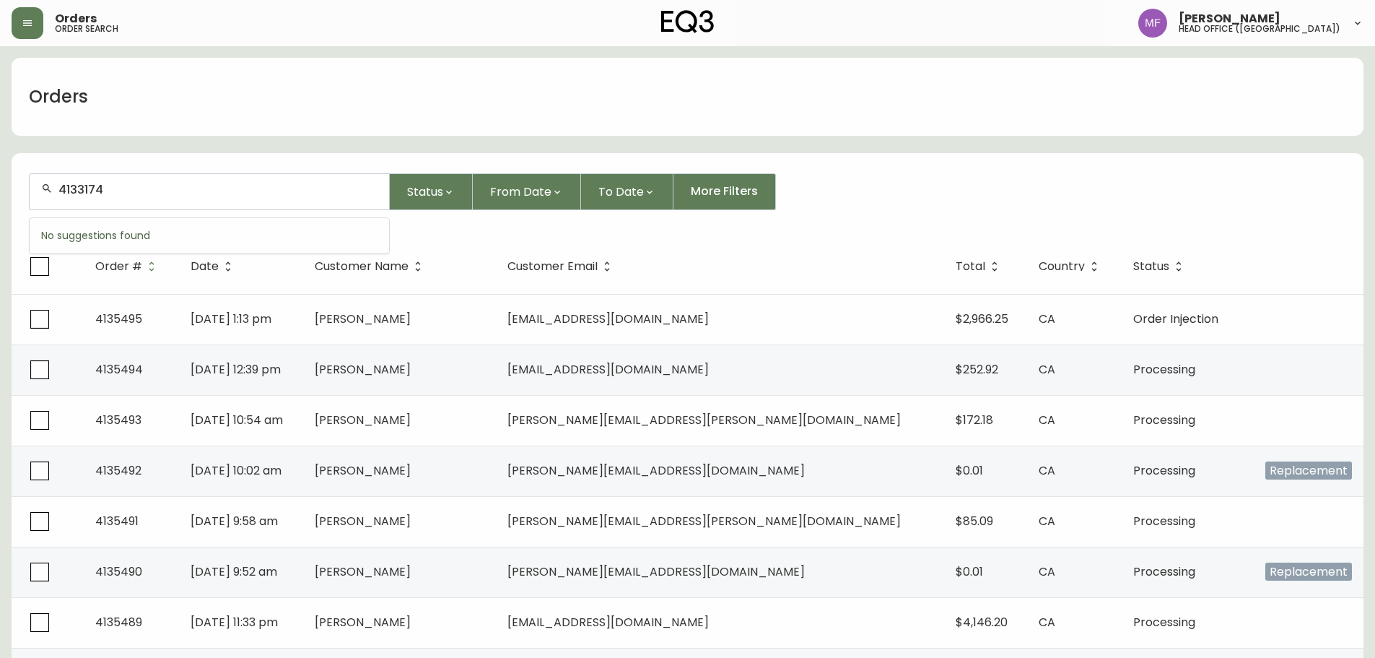
type input "4133174"
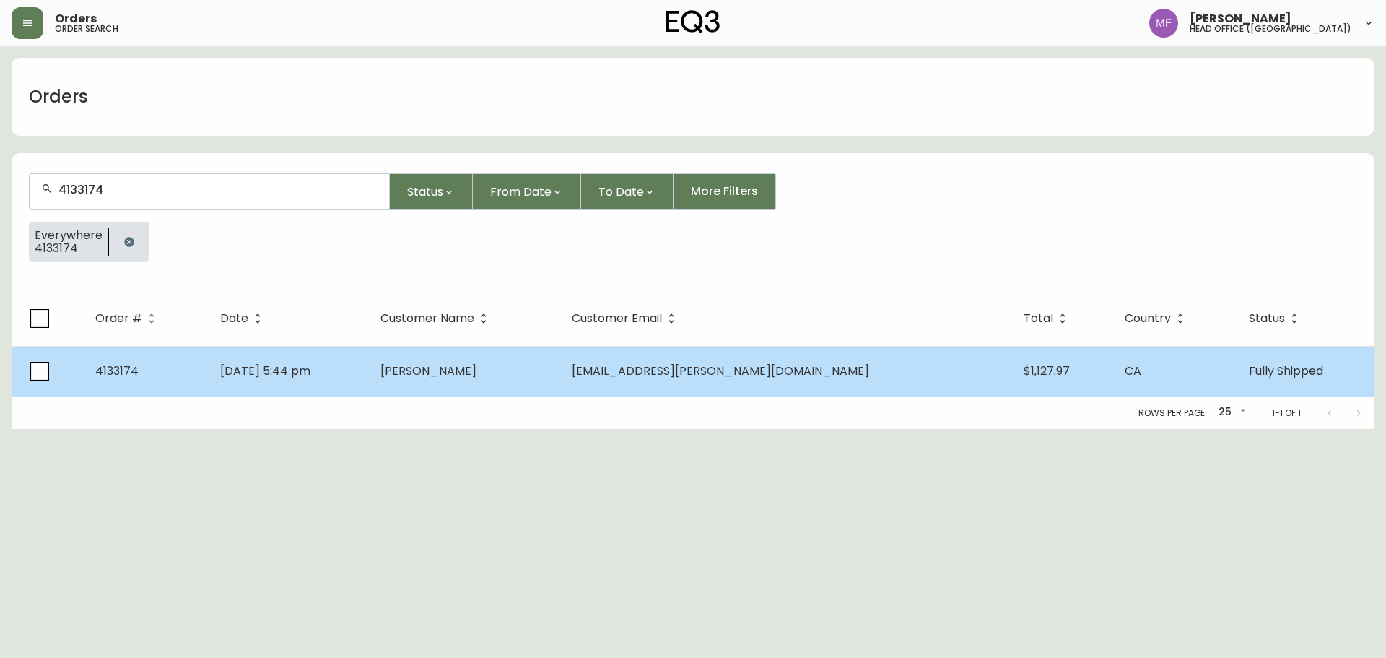
click at [560, 361] on td "Jason Tran" at bounding box center [464, 371] width 191 height 51
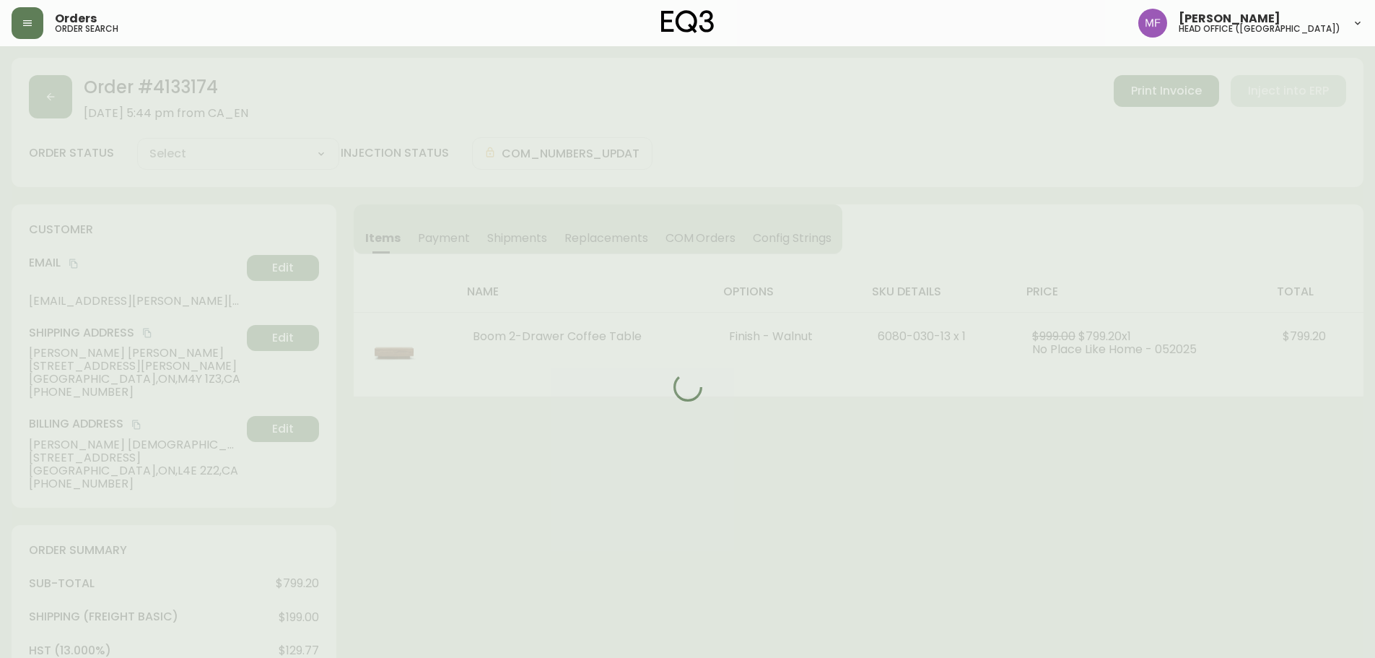
type input "Fully Shipped"
select select "FULLY_SHIPPED"
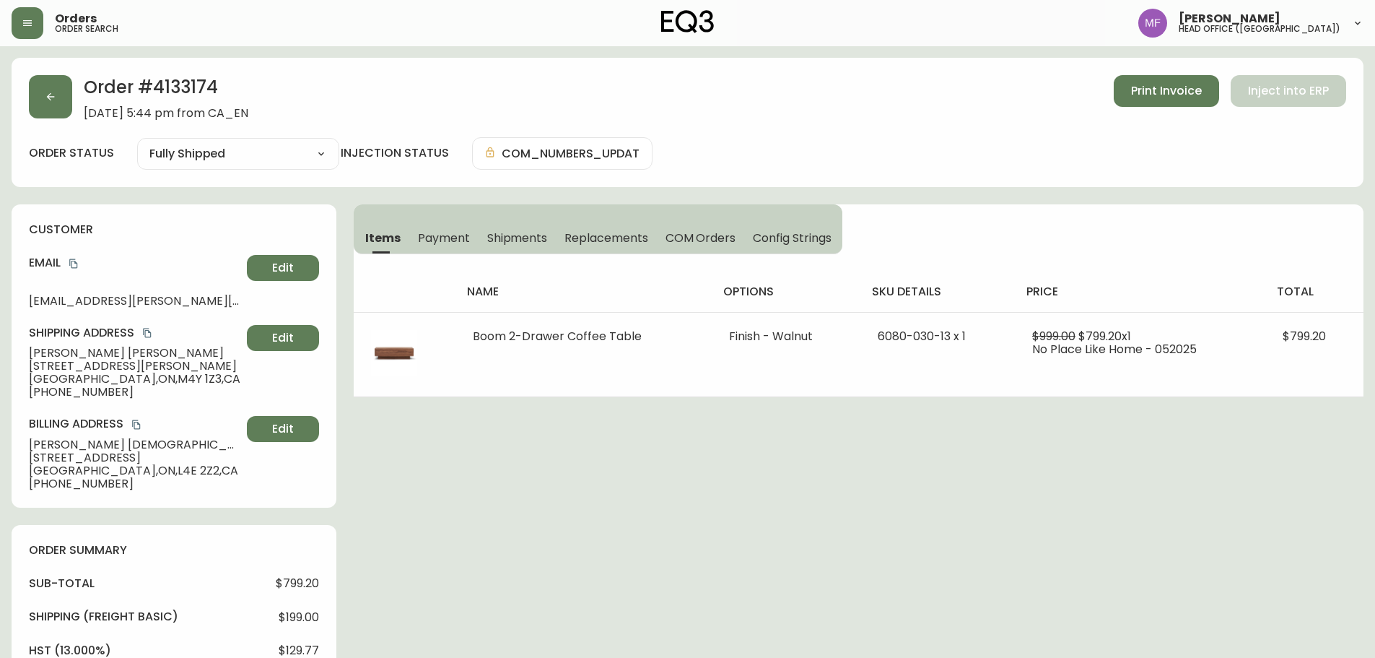
click at [207, 90] on h2 "Order # 4133174" at bounding box center [166, 91] width 165 height 32
click at [46, 104] on button "button" at bounding box center [50, 96] width 43 height 43
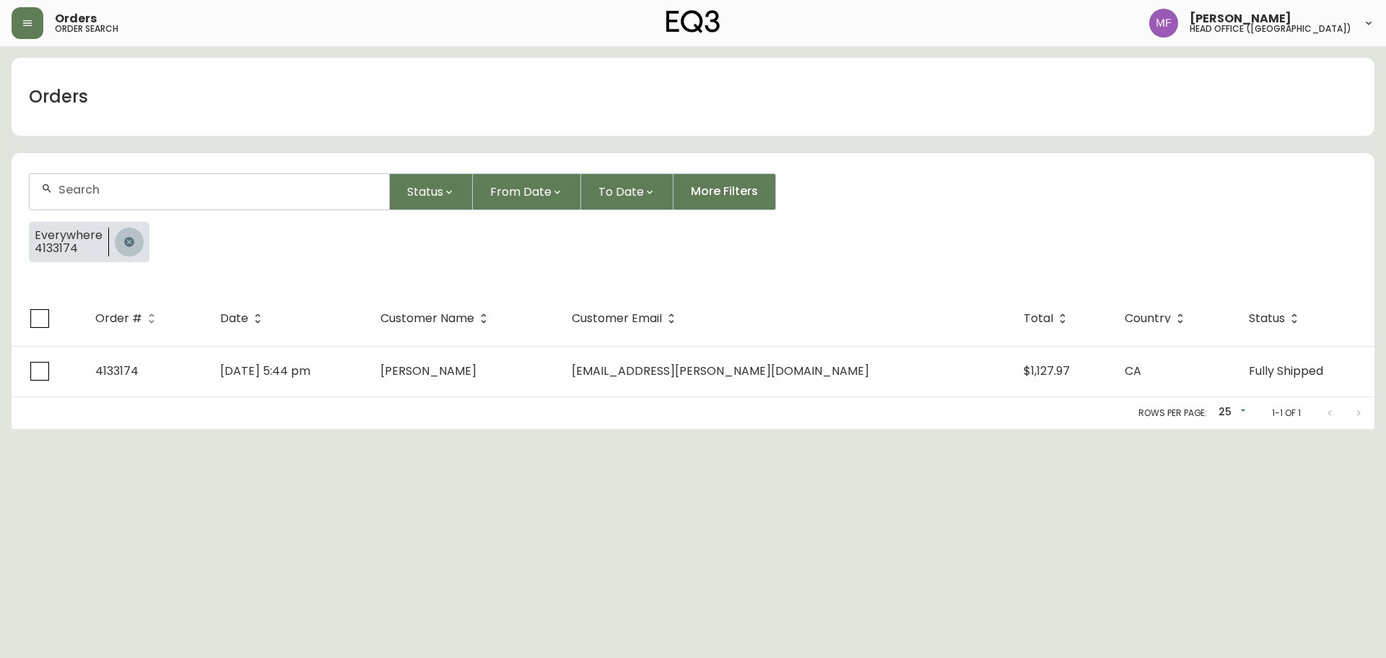
click at [126, 244] on icon "button" at bounding box center [129, 242] width 12 height 12
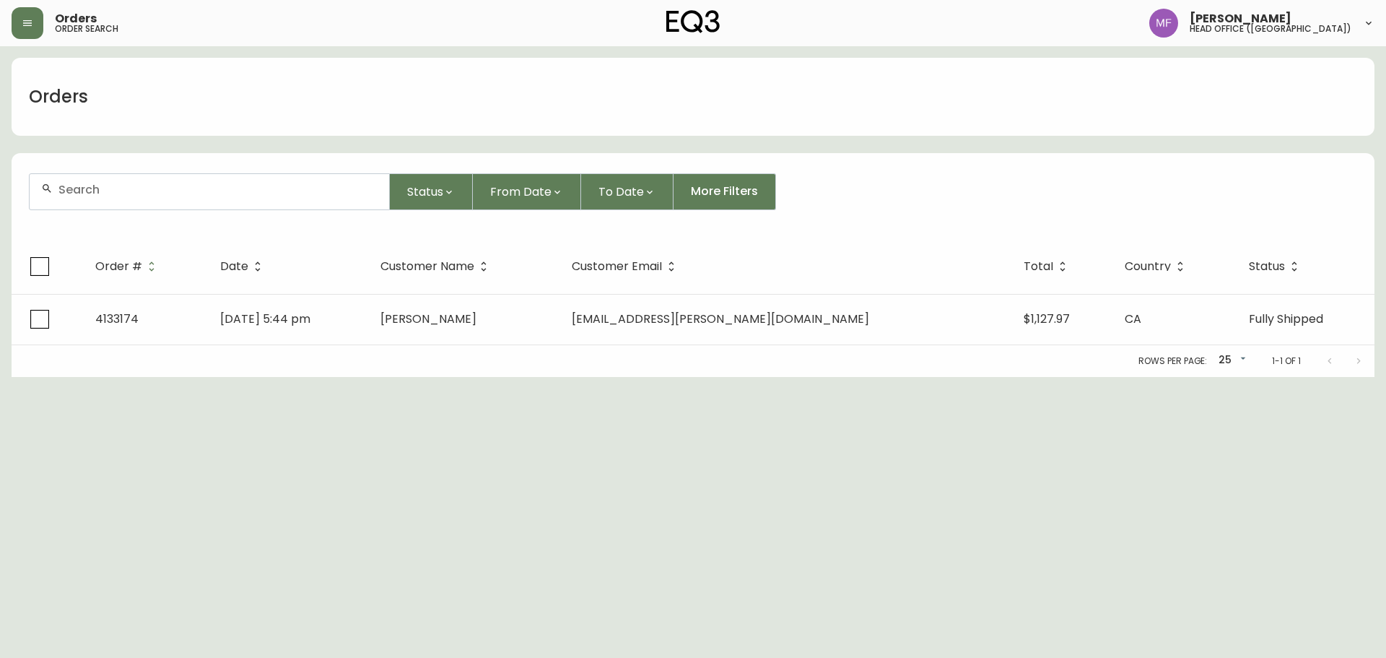
click at [121, 198] on div at bounding box center [210, 191] width 360 height 35
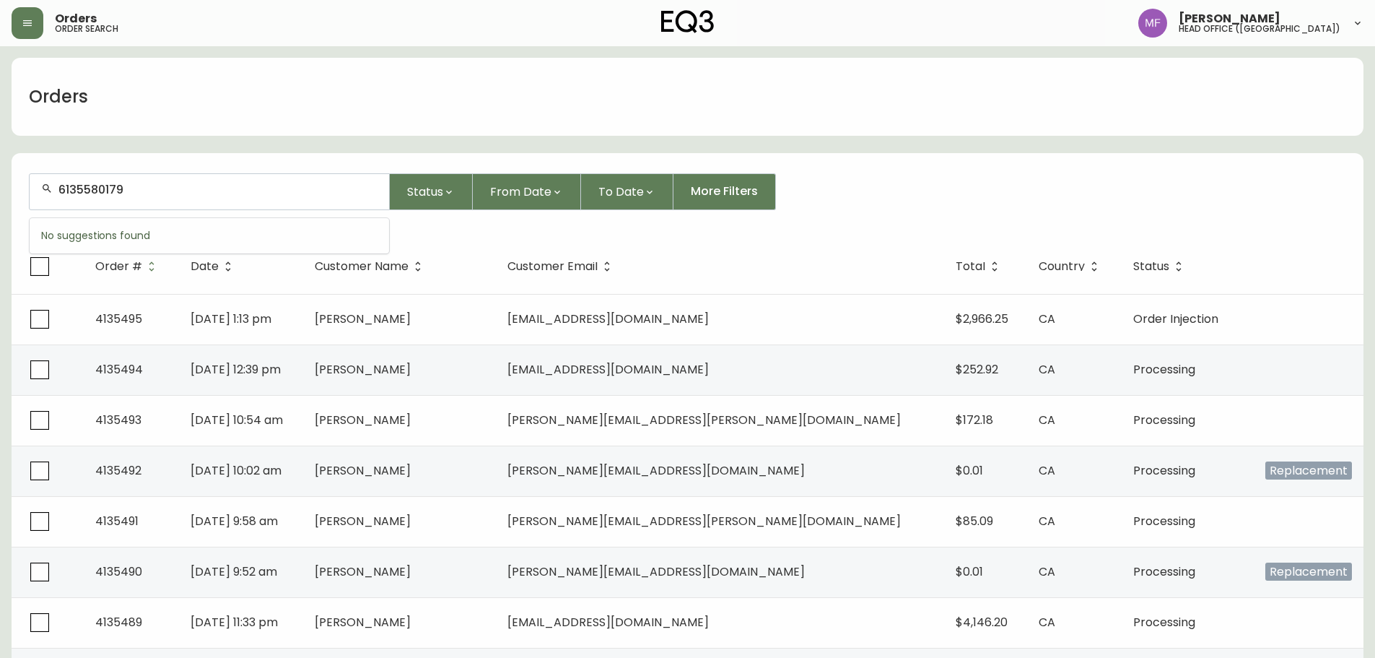
type input "6135580179"
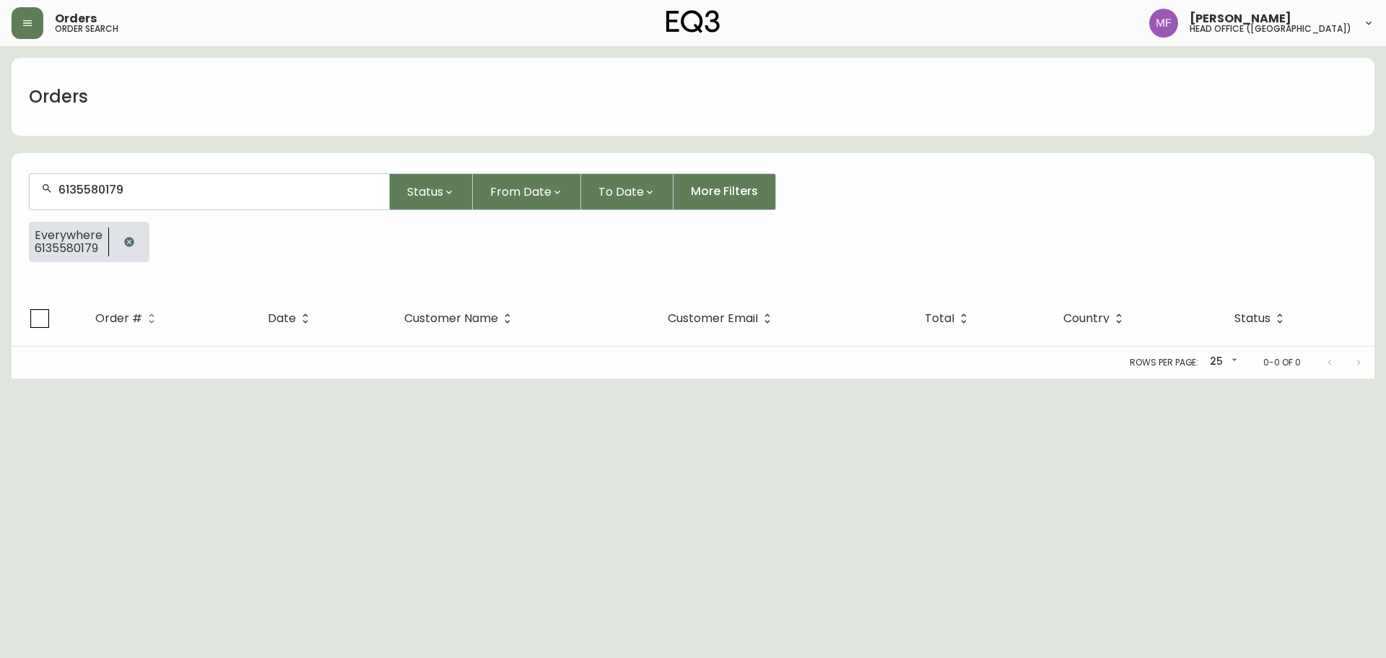
click at [136, 241] on button "button" at bounding box center [129, 241] width 29 height 29
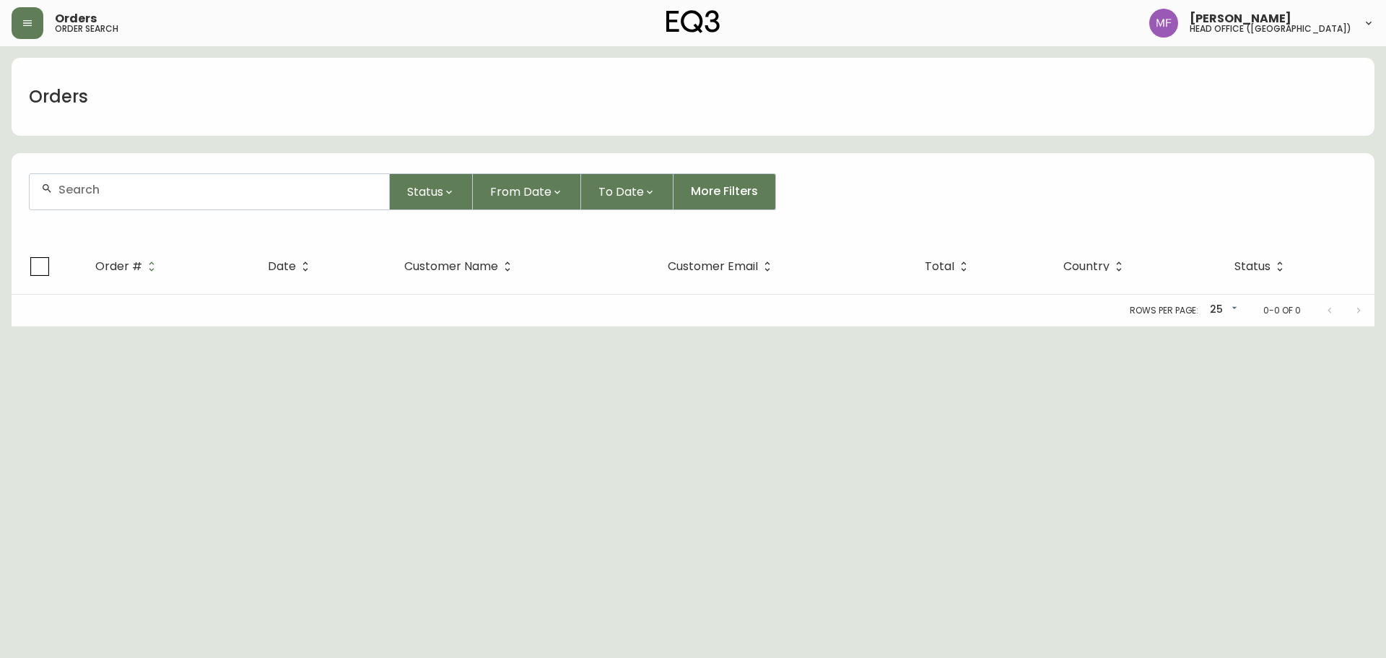
click at [136, 202] on div at bounding box center [210, 191] width 360 height 35
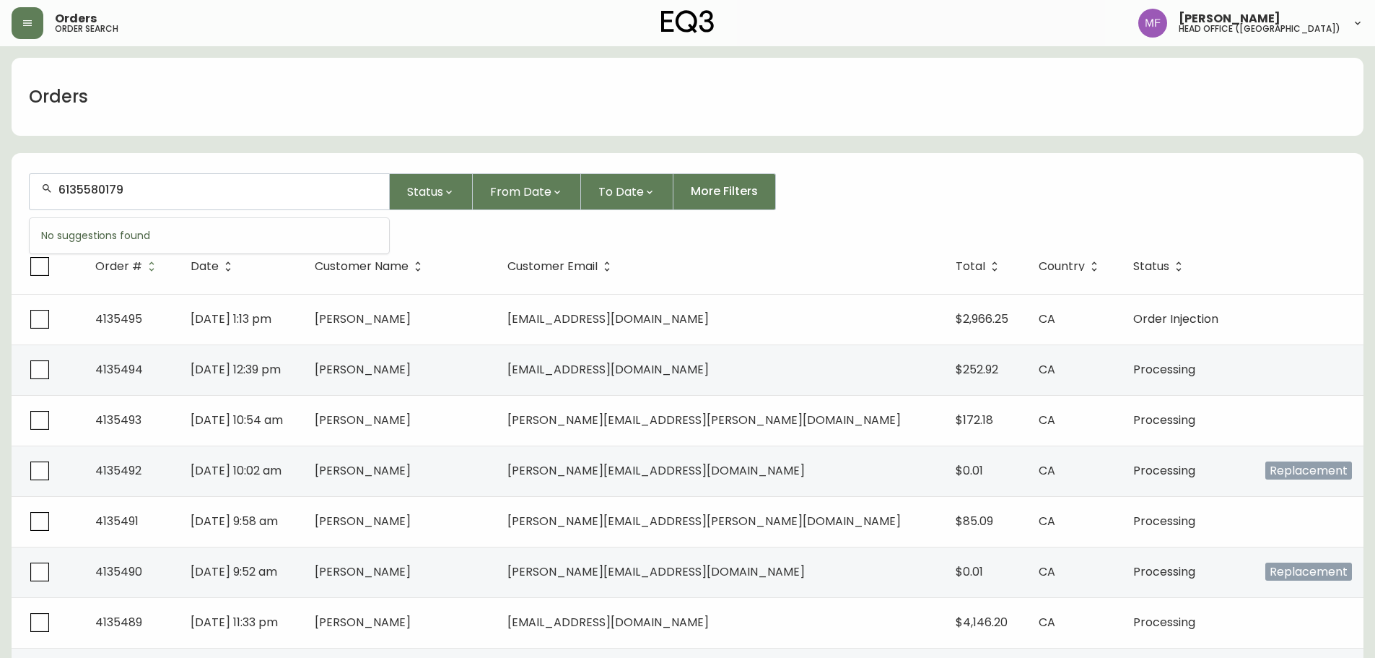
type input "6135580179"
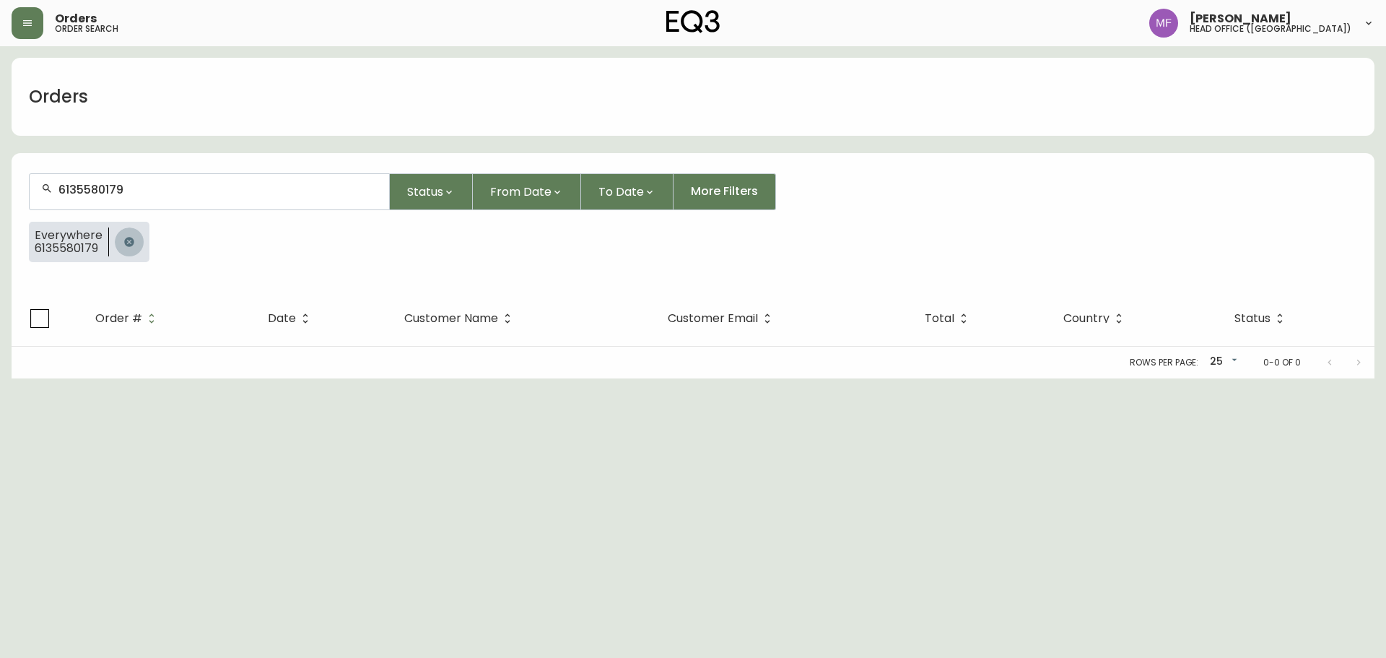
click at [136, 244] on button "button" at bounding box center [129, 241] width 29 height 29
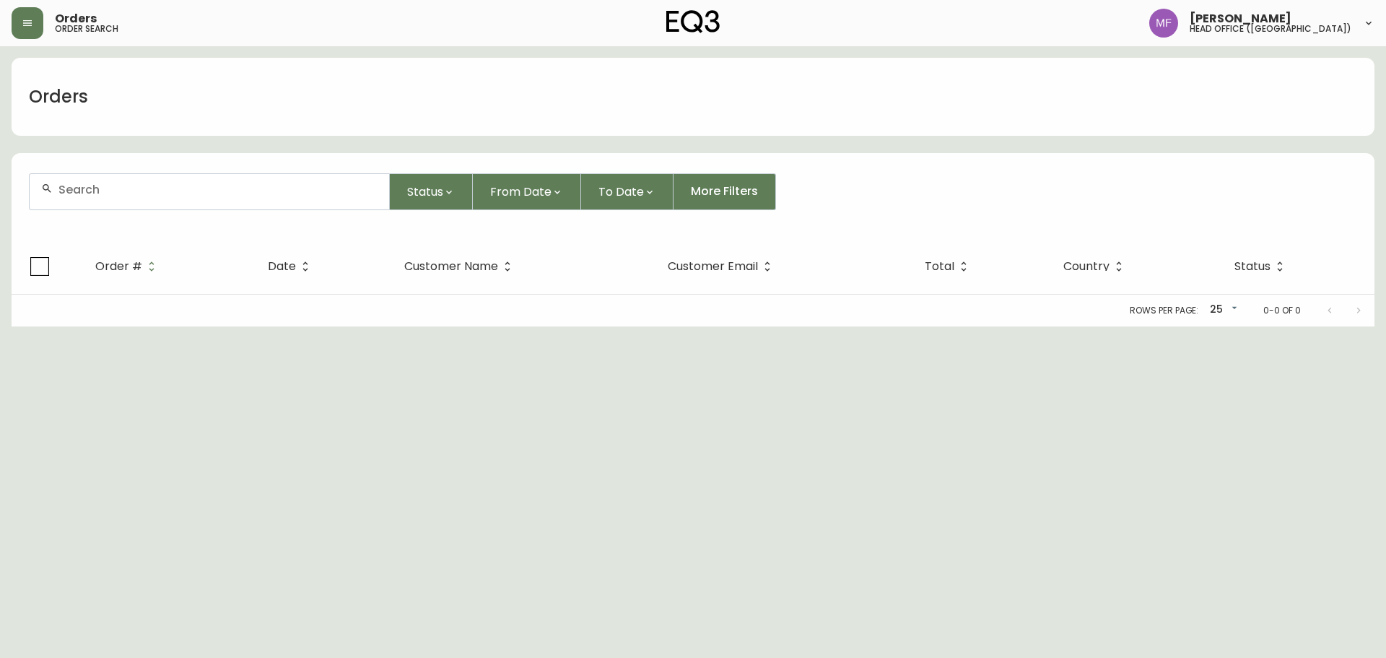
click at [139, 209] on div at bounding box center [210, 191] width 360 height 35
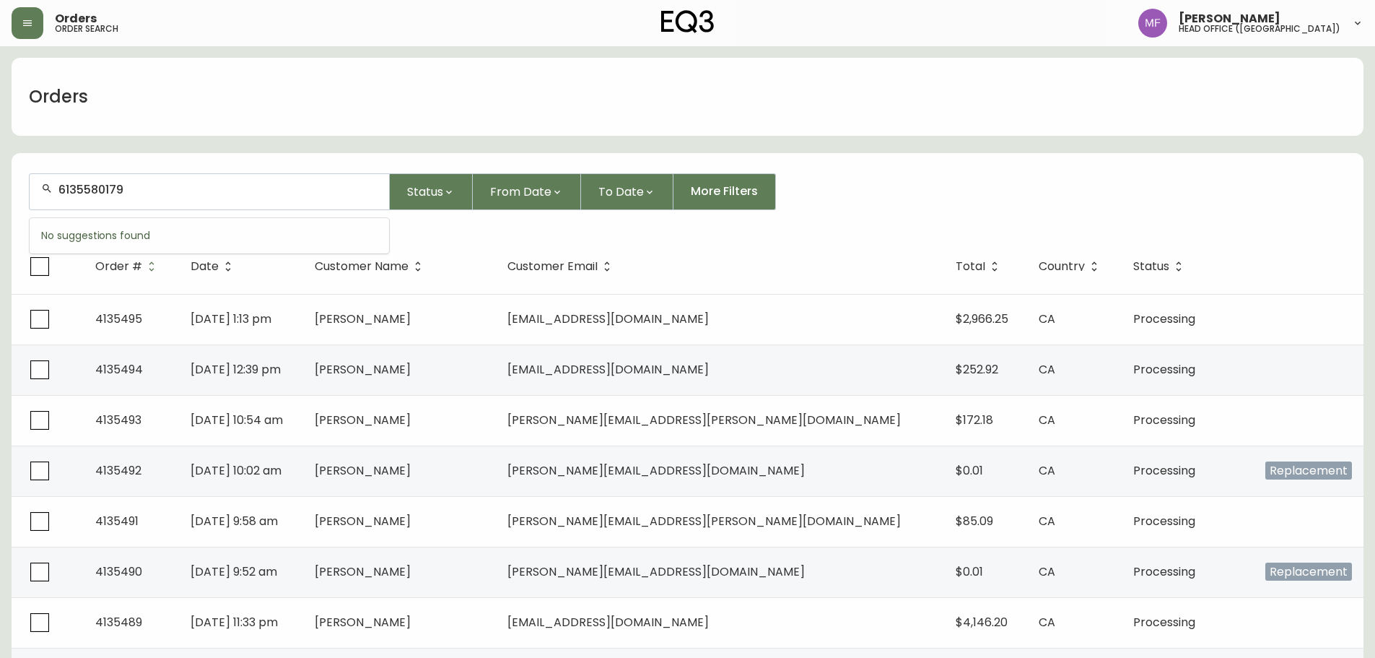
type input "6135580179"
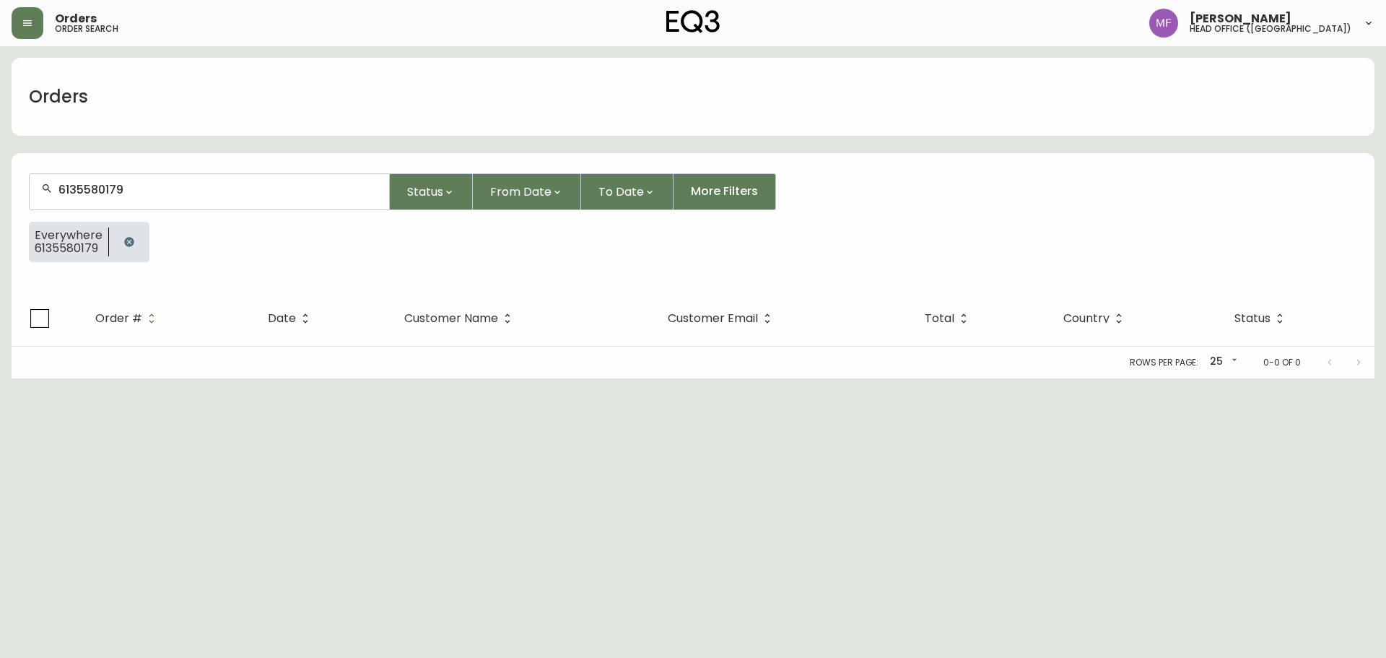
click at [140, 234] on div at bounding box center [129, 242] width 40 height 40
click at [134, 244] on button "button" at bounding box center [129, 241] width 29 height 29
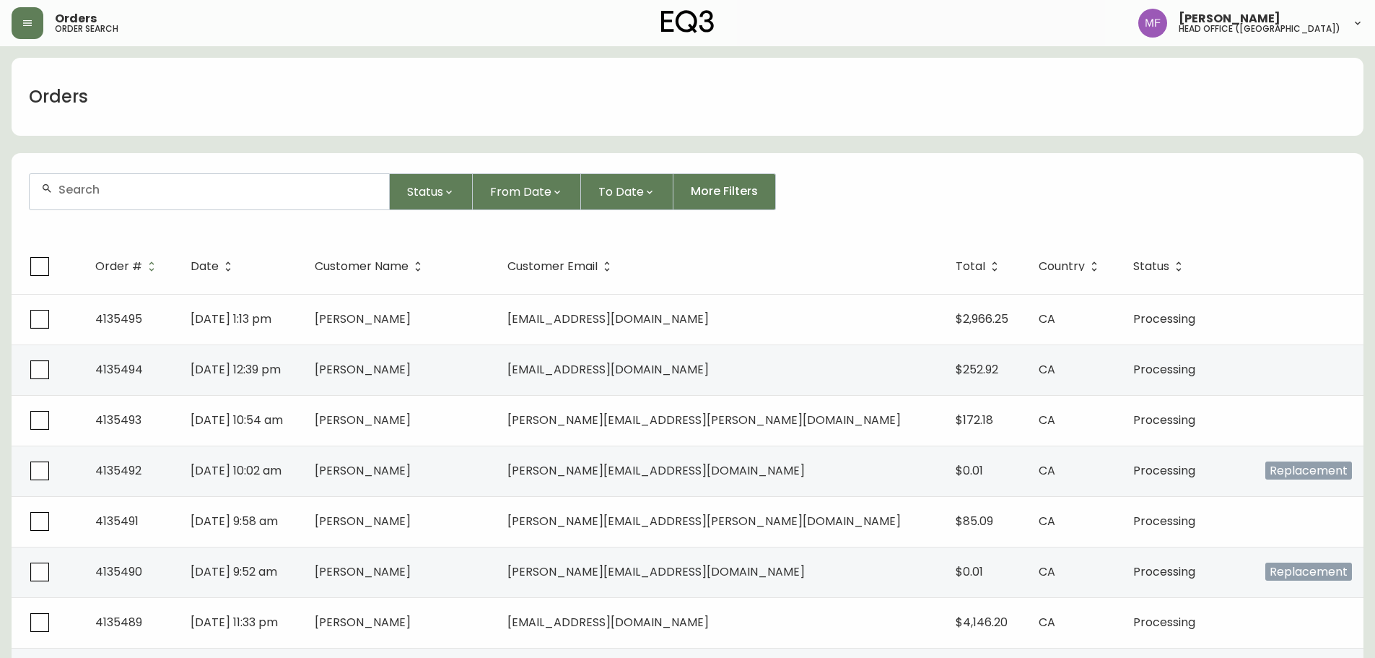
click at [75, 200] on div at bounding box center [210, 191] width 360 height 35
type input "2505887668"
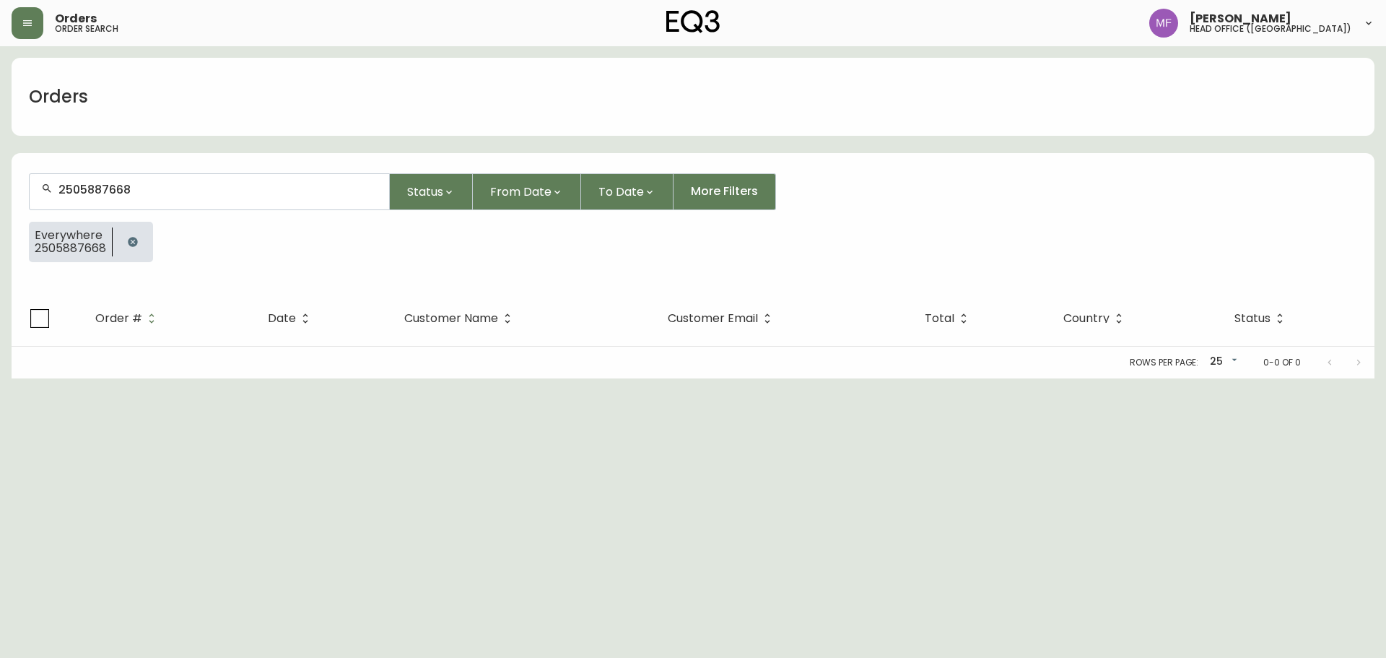
click at [143, 239] on button "button" at bounding box center [132, 241] width 29 height 29
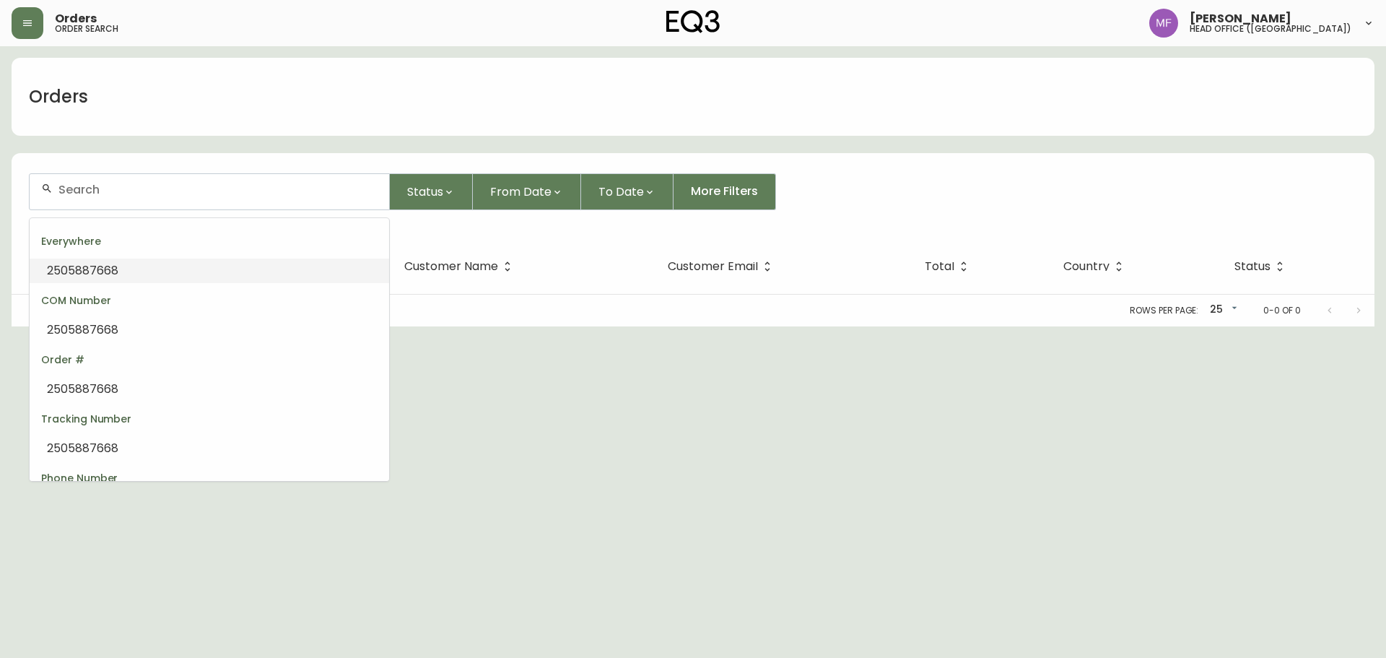
click at [142, 187] on input "text" at bounding box center [217, 190] width 319 height 14
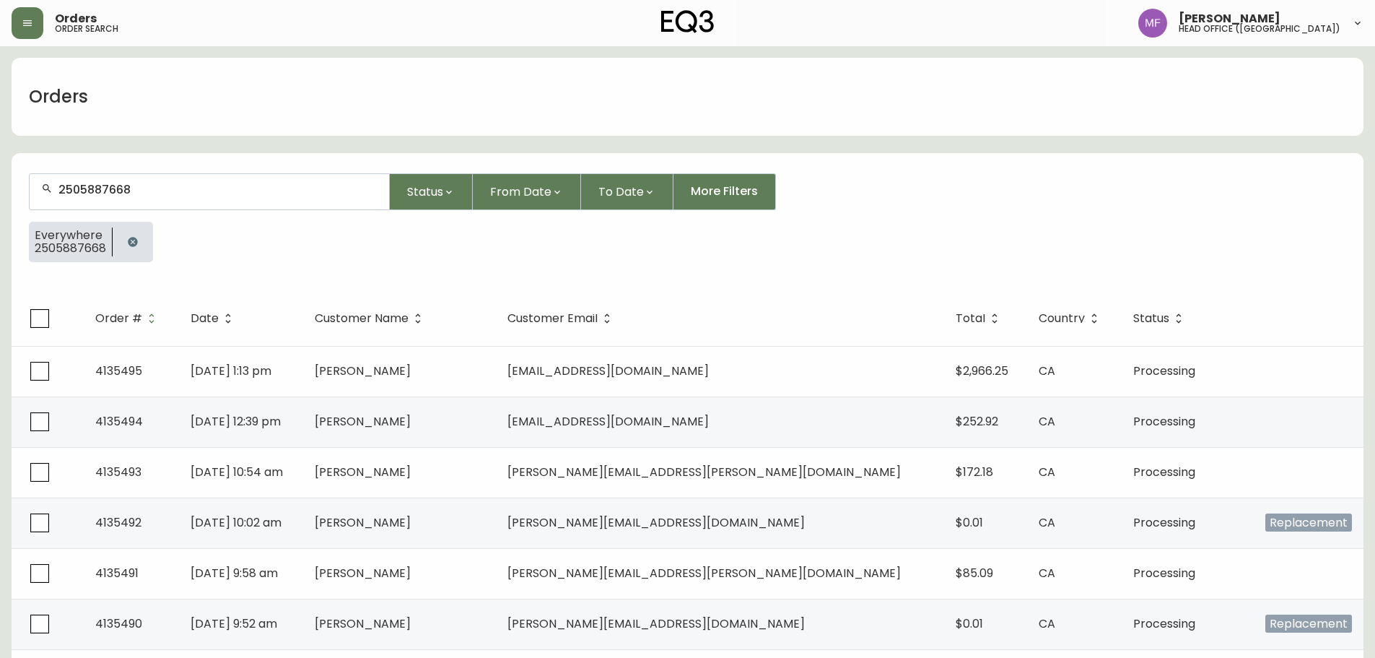
type input "2505887668"
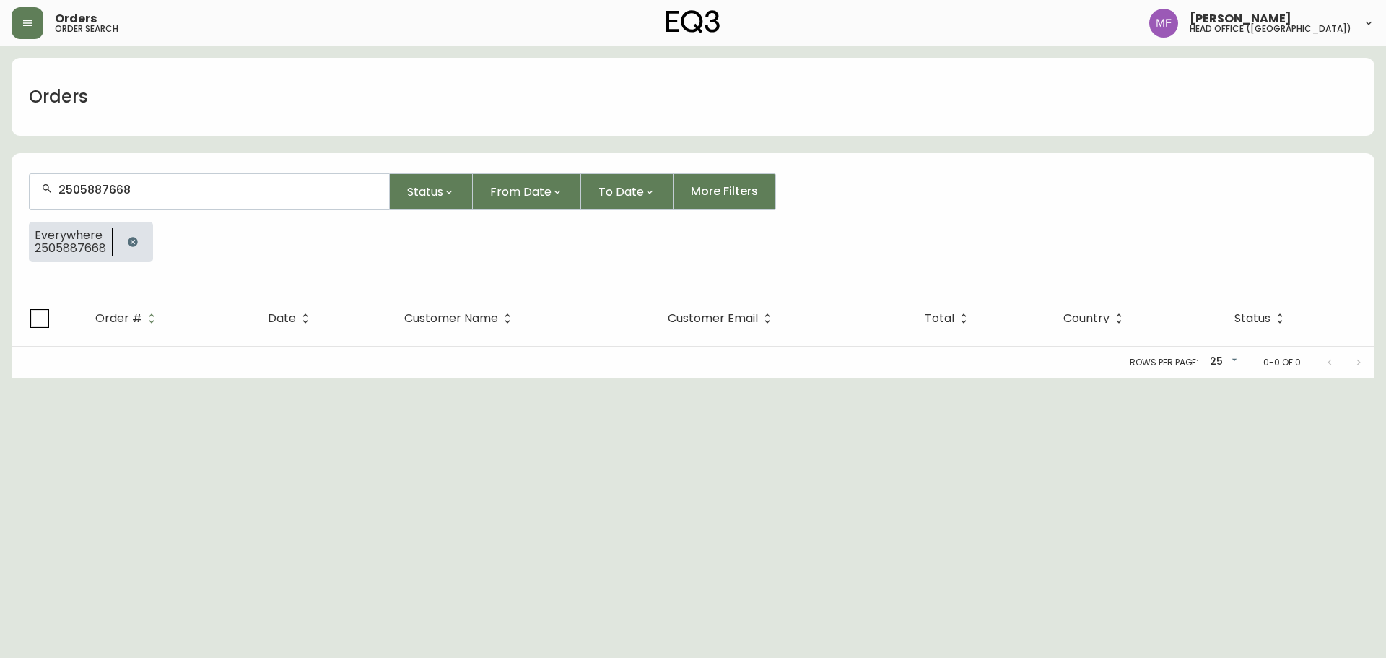
click at [139, 235] on button "button" at bounding box center [132, 241] width 29 height 29
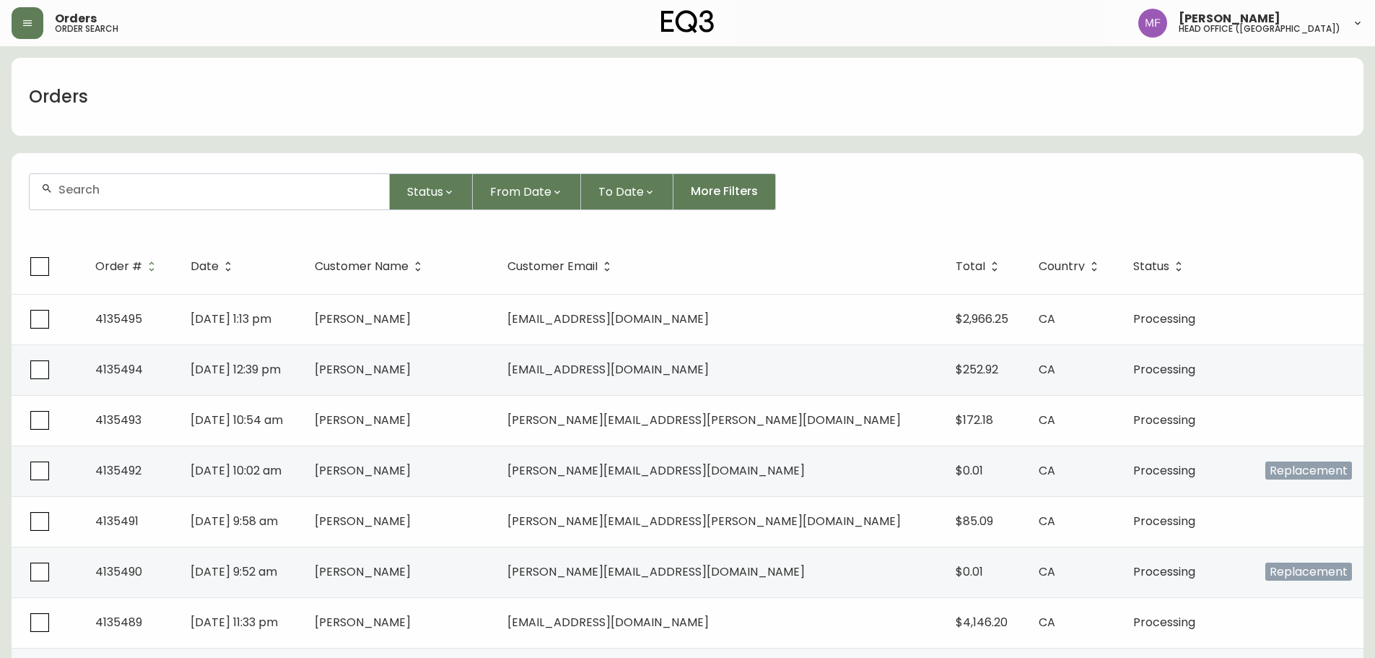
click at [106, 193] on input "text" at bounding box center [217, 190] width 319 height 14
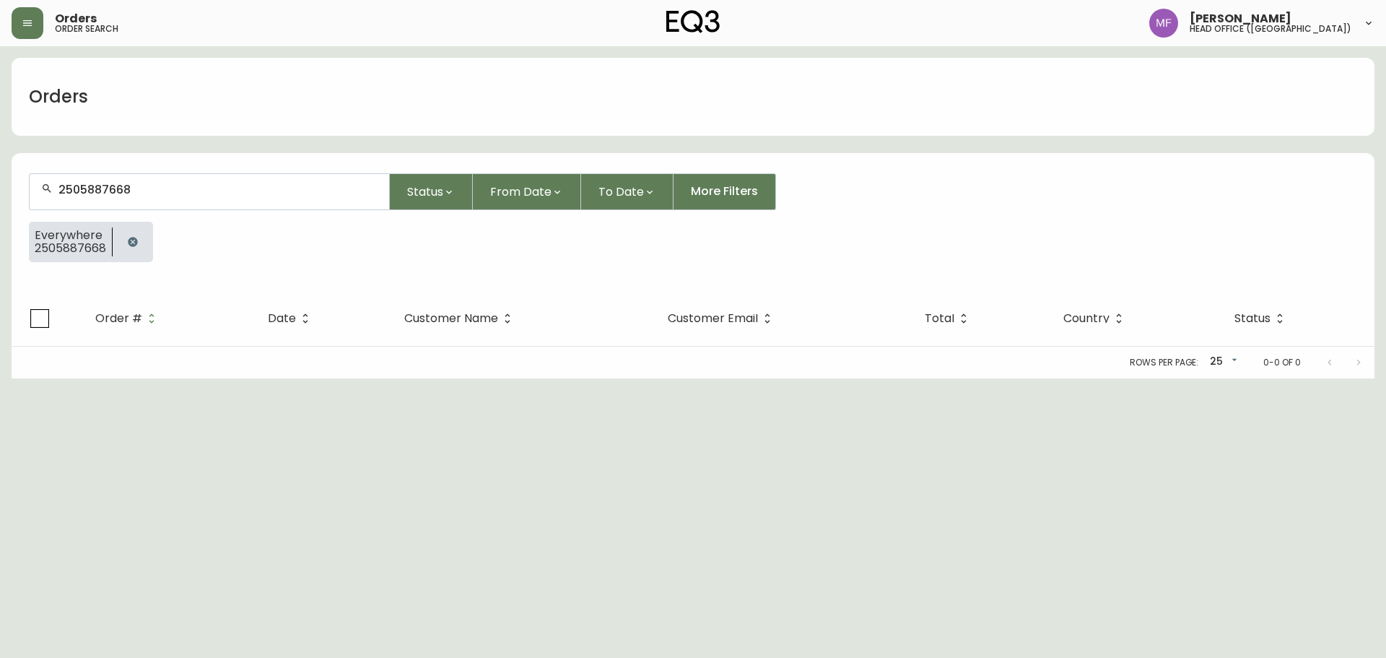
type input "2505887668"
click at [139, 256] on div at bounding box center [133, 242] width 40 height 40
click at [129, 240] on icon "button" at bounding box center [132, 241] width 9 height 9
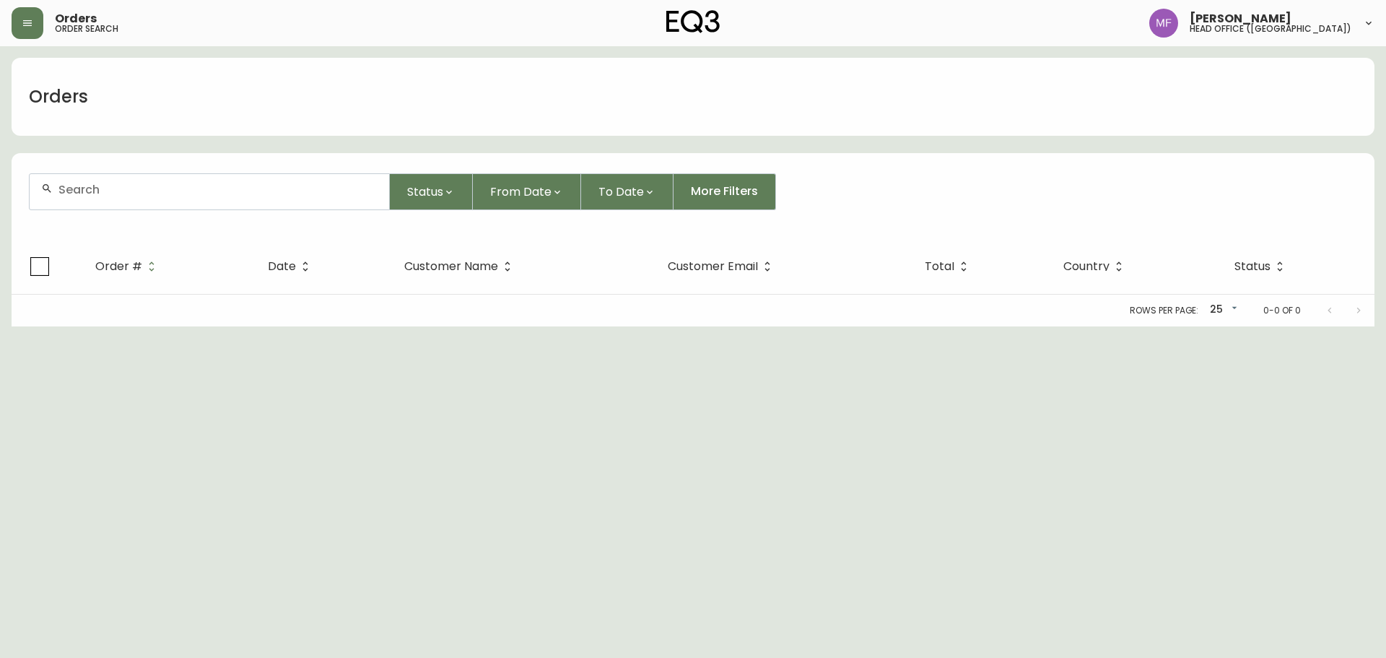
click at [120, 193] on input "text" at bounding box center [217, 190] width 319 height 14
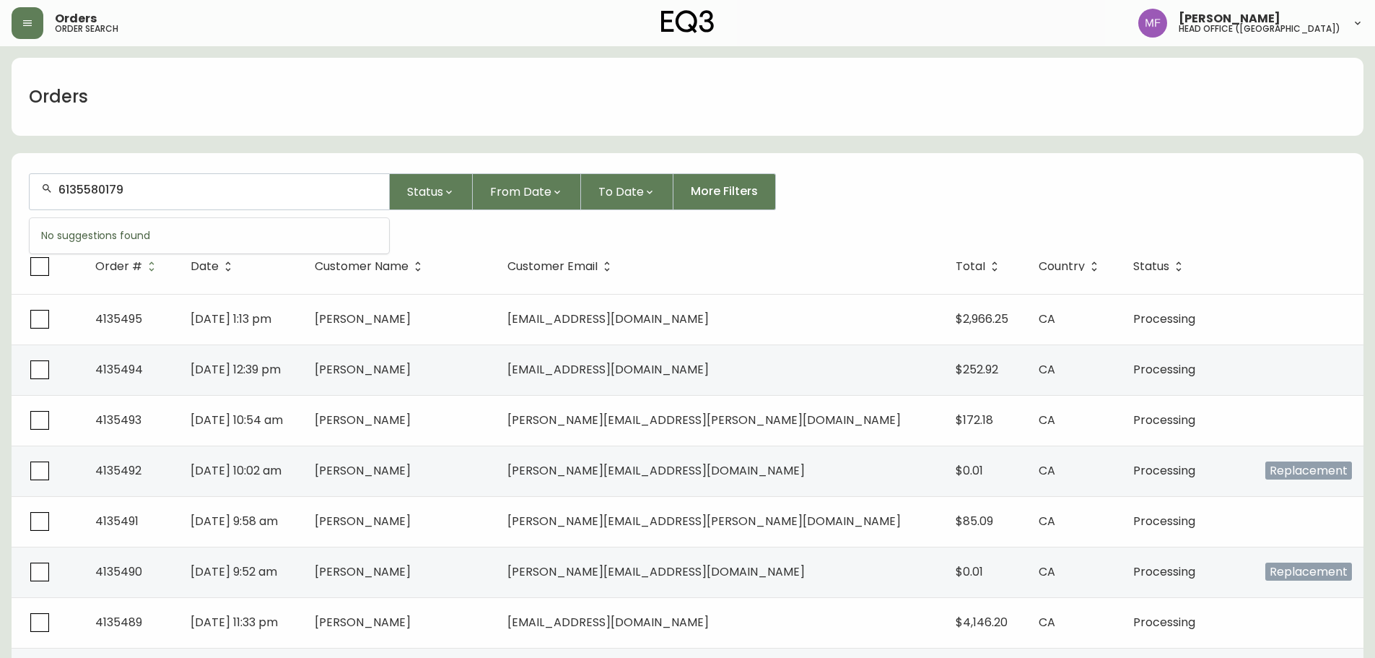
type input "6135580179"
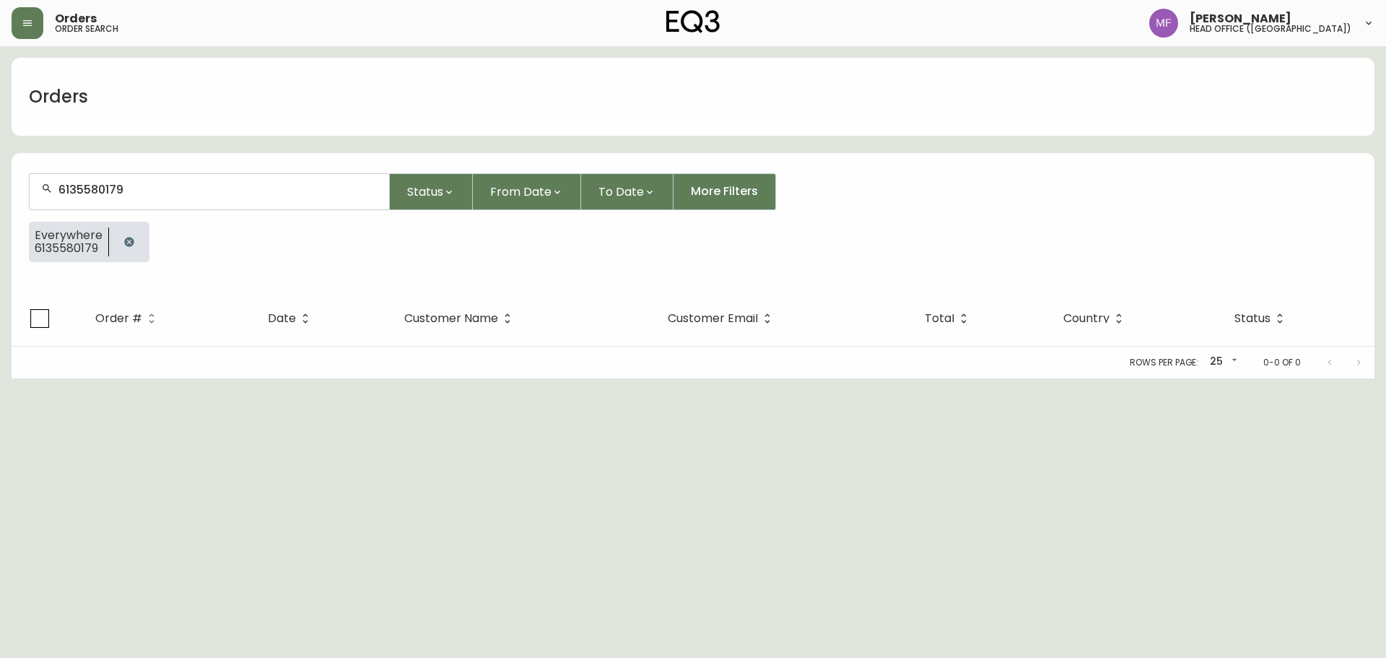
click at [126, 245] on icon "button" at bounding box center [128, 241] width 9 height 9
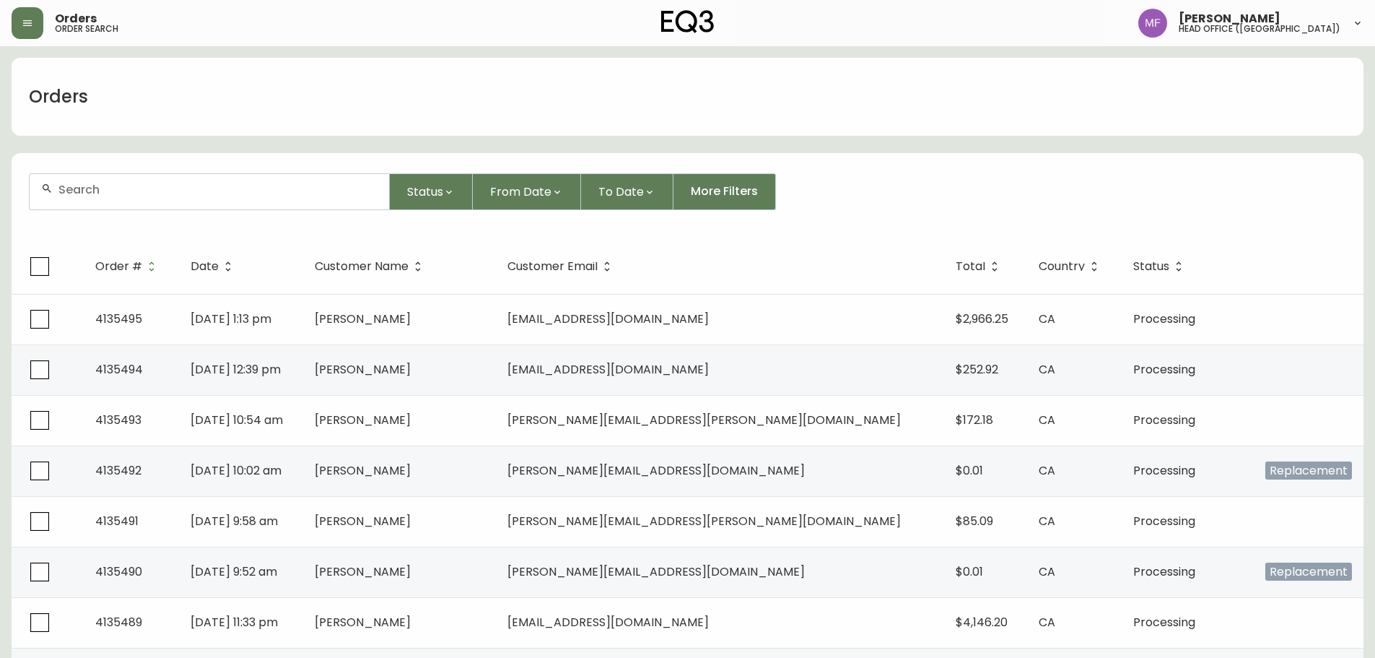
click at [116, 192] on input "text" at bounding box center [217, 190] width 319 height 14
click at [300, 203] on div at bounding box center [210, 191] width 360 height 35
type input "4134664"
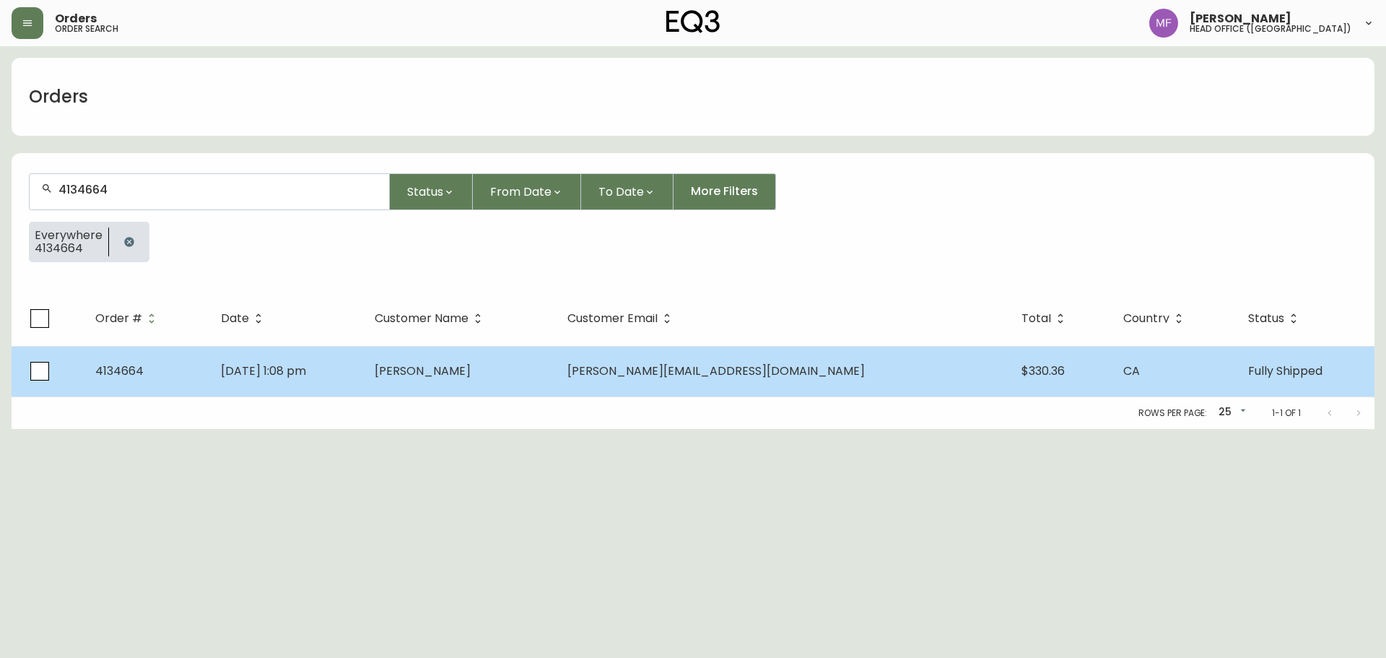
click at [363, 385] on td "Aug 15 2025, 1:08 pm" at bounding box center [286, 371] width 154 height 51
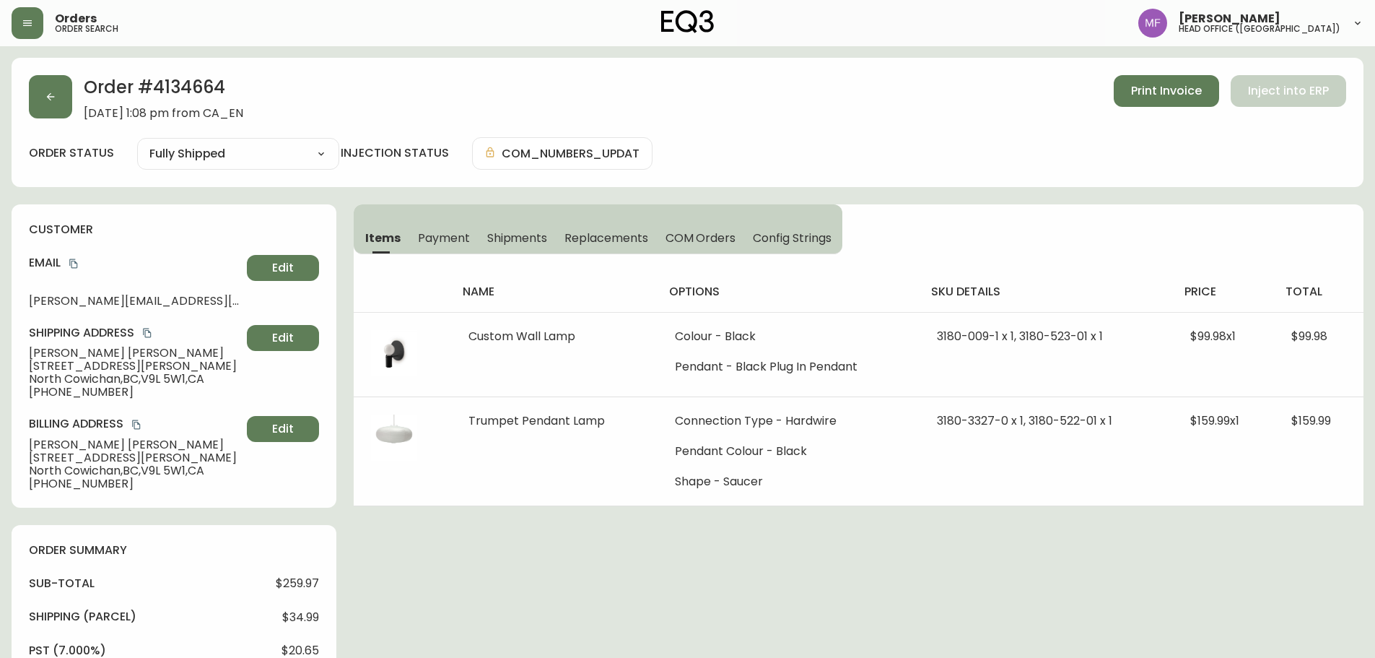
type input "Fully Shipped"
select select "FULLY_SHIPPED"
click at [62, 118] on div "Order # 4134664 August 15, 2025 at 1:08 pm from CA_EN Print Invoice Inject into…" at bounding box center [688, 97] width 1318 height 45
click at [48, 104] on button "button" at bounding box center [50, 96] width 43 height 43
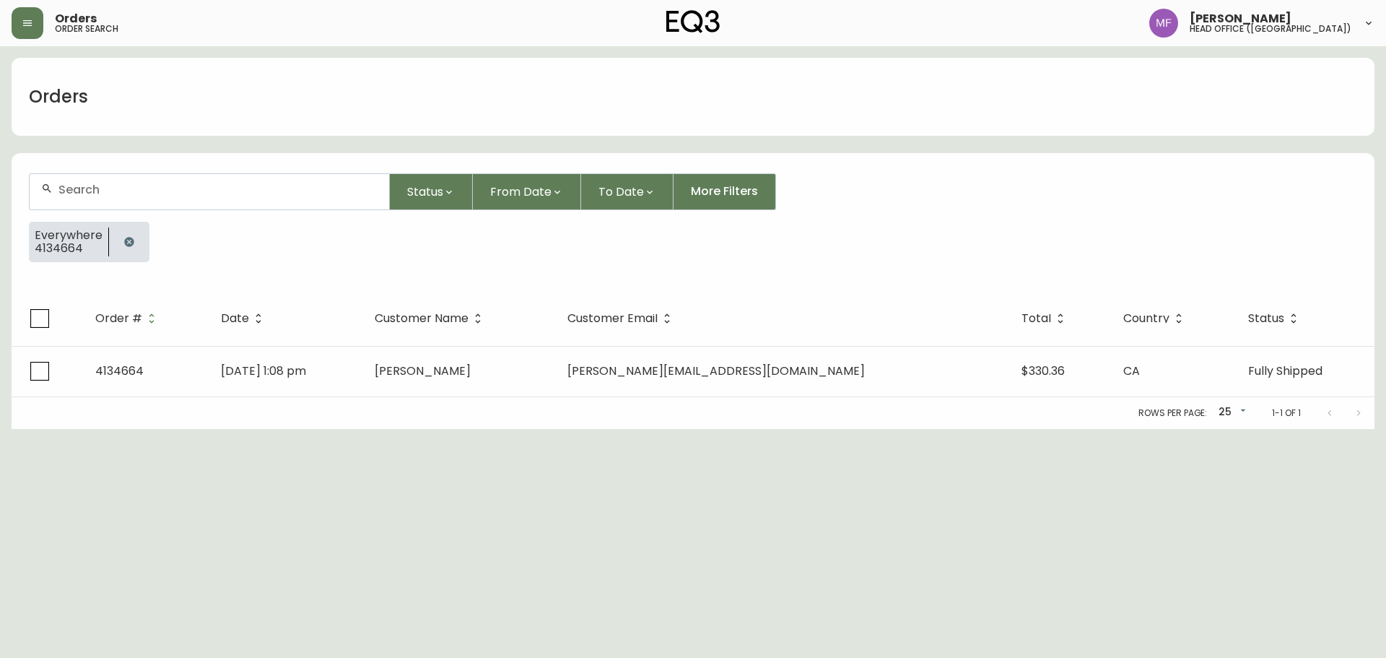
click at [119, 230] on button "button" at bounding box center [129, 241] width 29 height 29
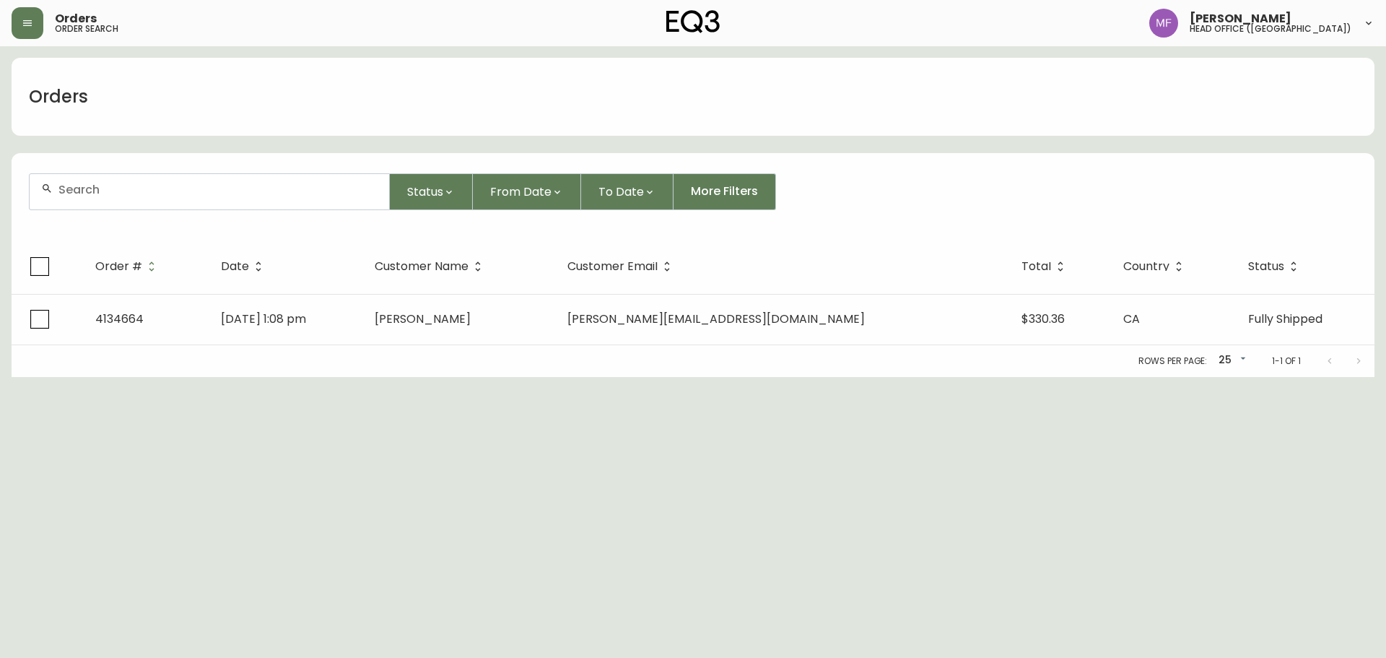
click at [116, 201] on div at bounding box center [210, 191] width 360 height 35
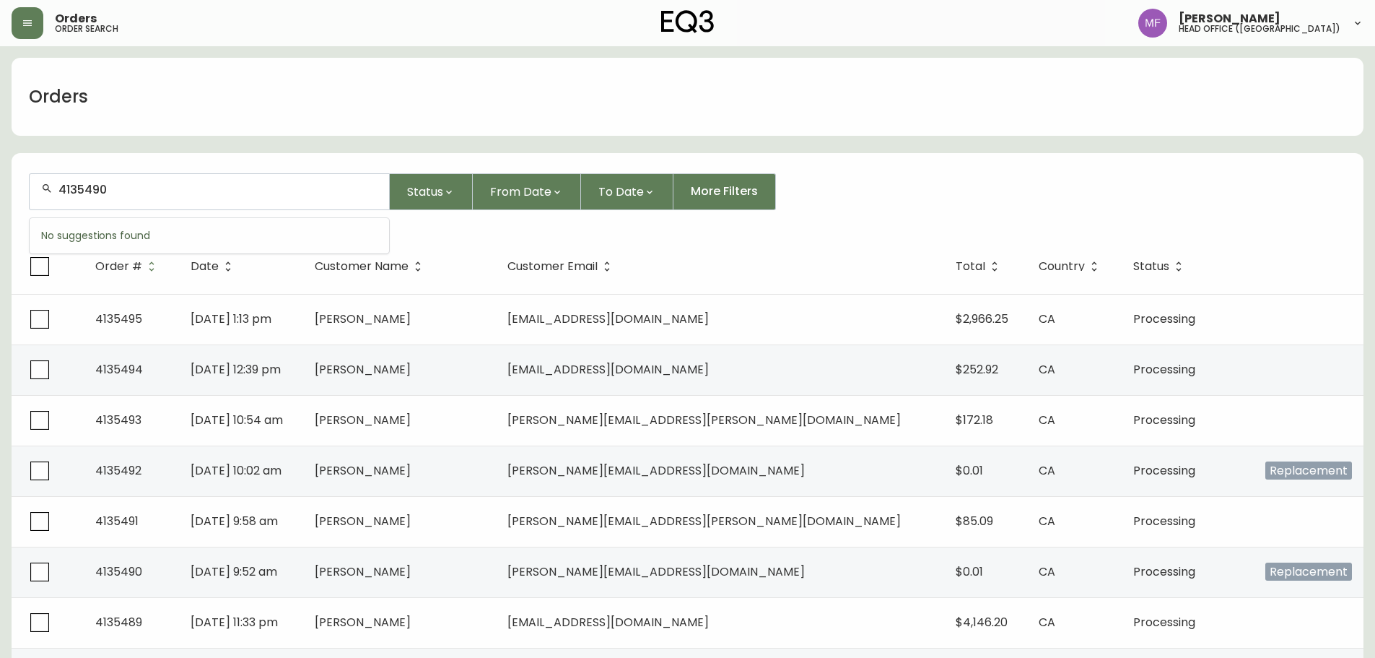
type input "4135490"
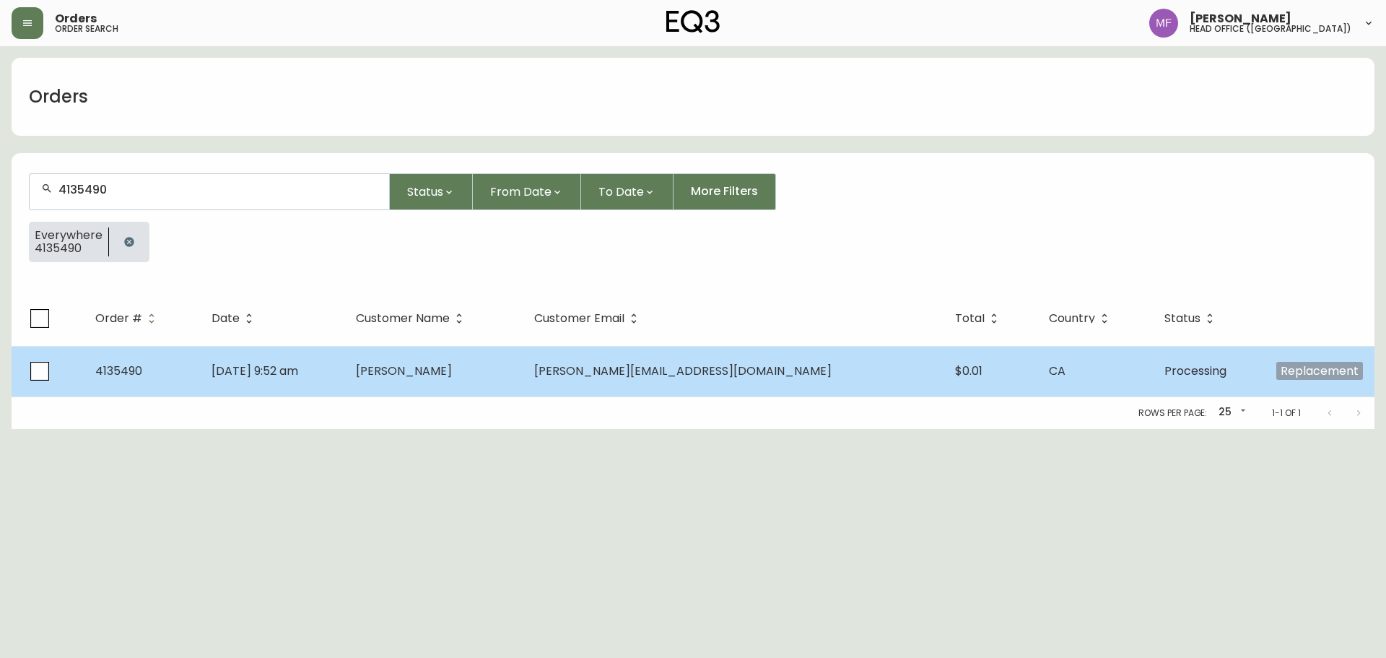
click at [344, 373] on td "Sep 22 2025, 9:52 am" at bounding box center [272, 371] width 144 height 51
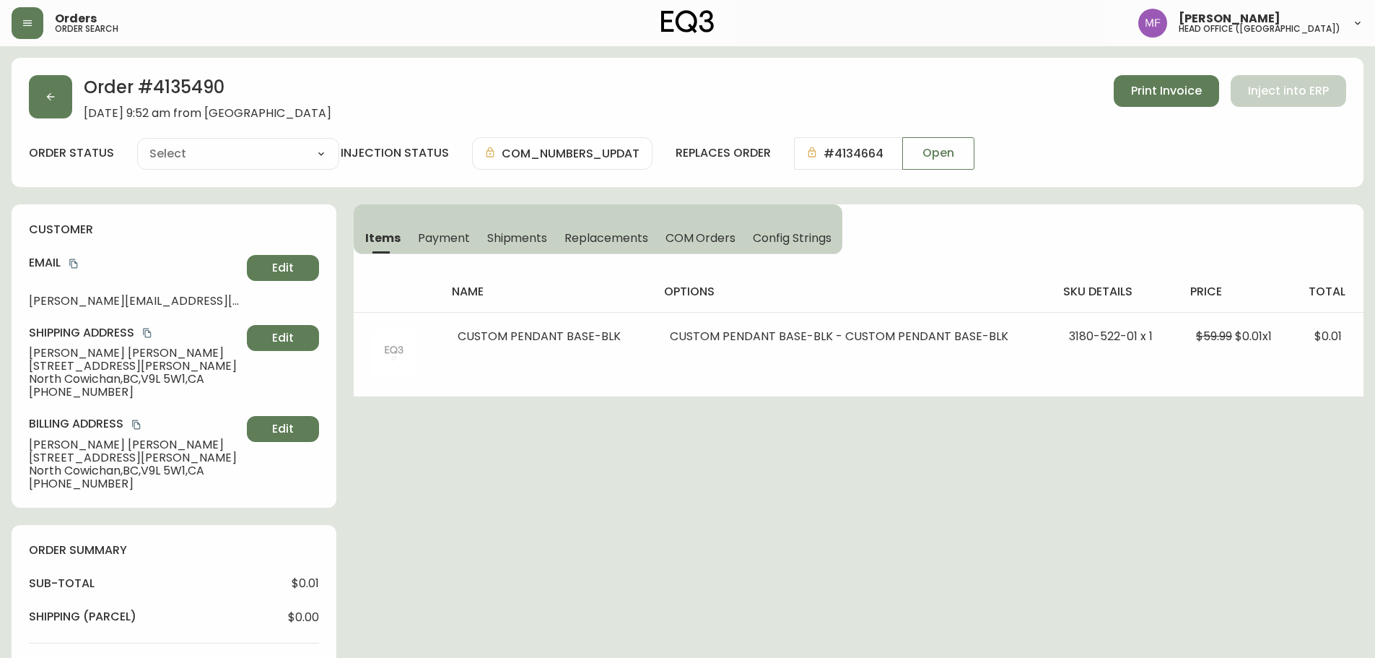
type input "Processing"
select select "PROCESSING"
click at [60, 106] on button "button" at bounding box center [50, 96] width 43 height 43
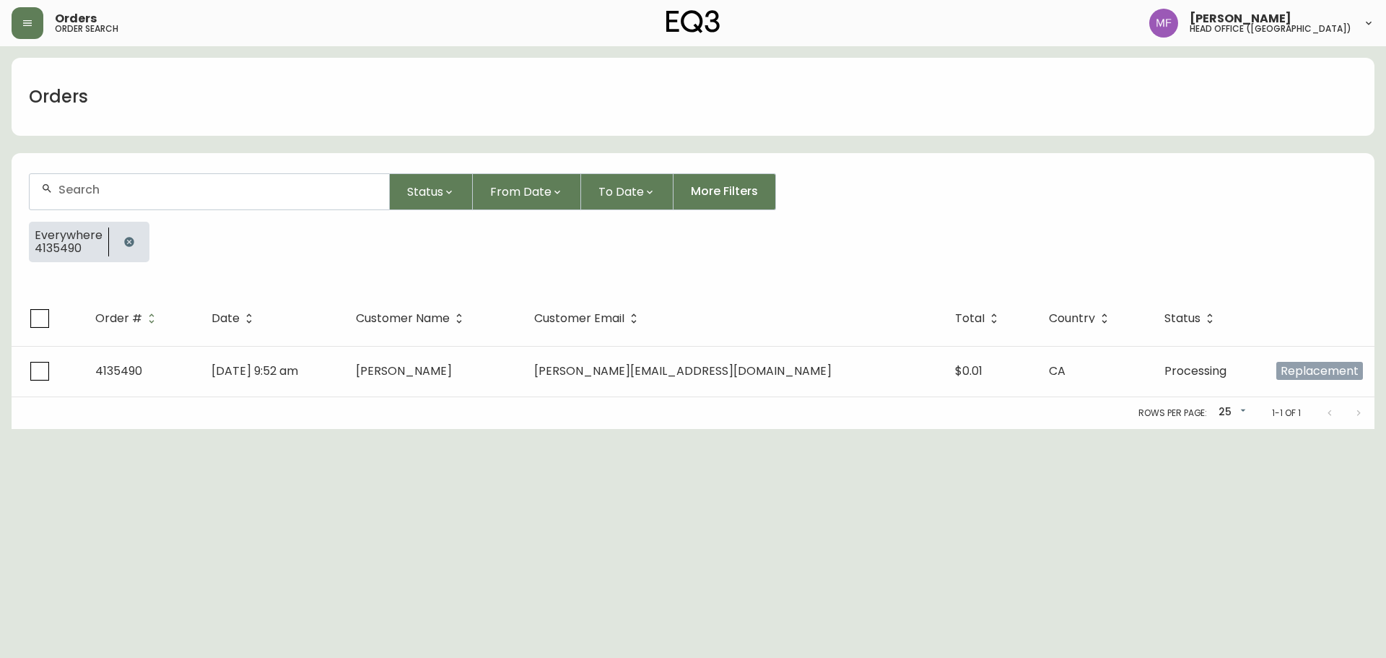
click at [118, 246] on button "button" at bounding box center [129, 241] width 29 height 29
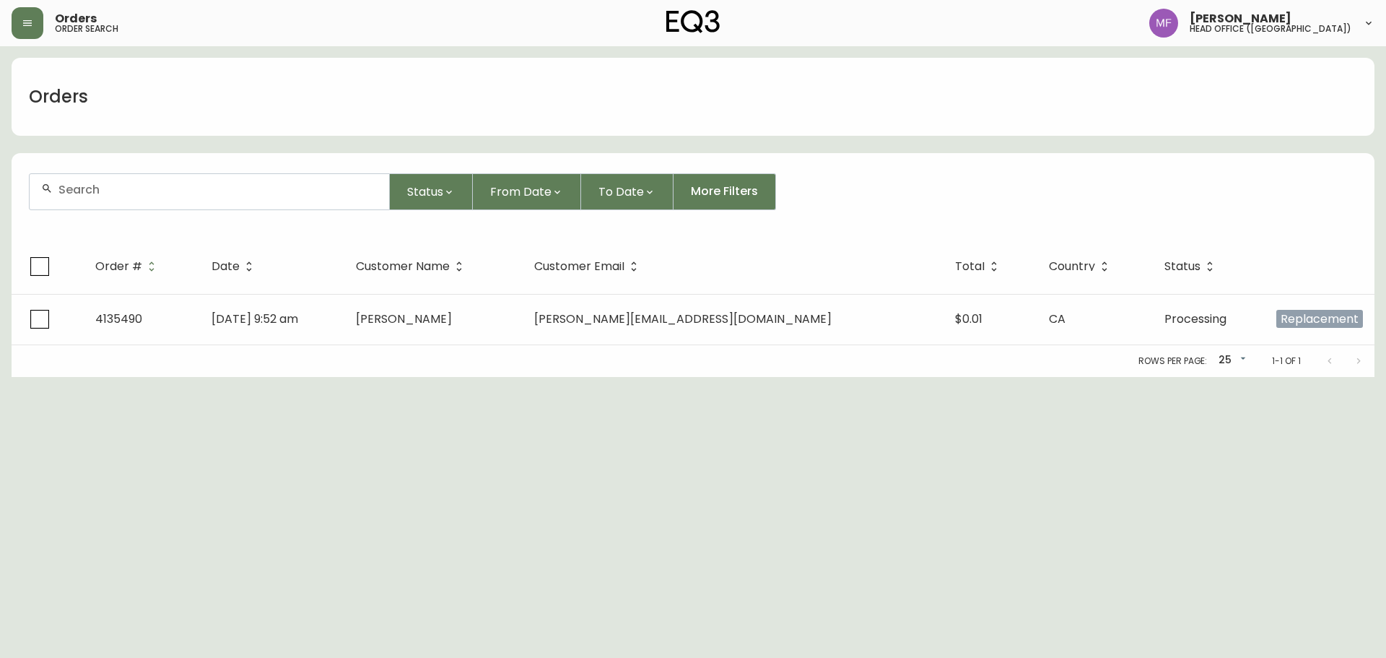
click at [126, 182] on div at bounding box center [210, 191] width 360 height 35
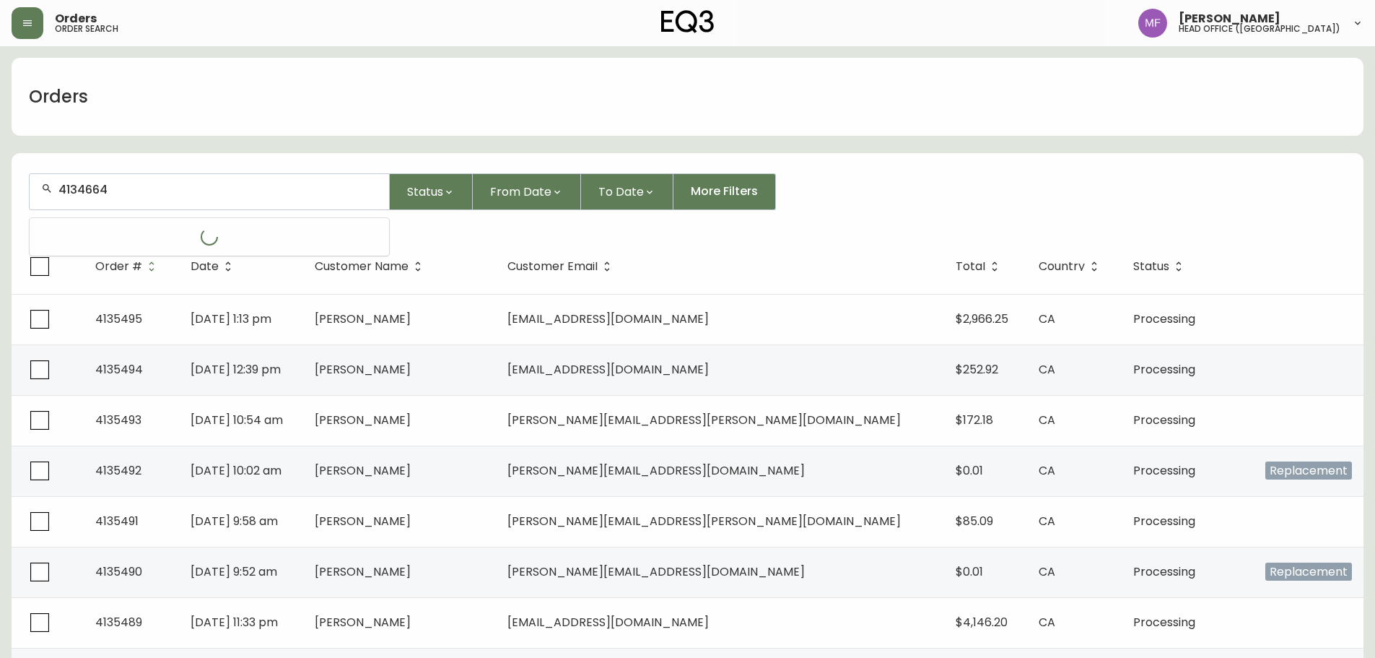
type input "4134664"
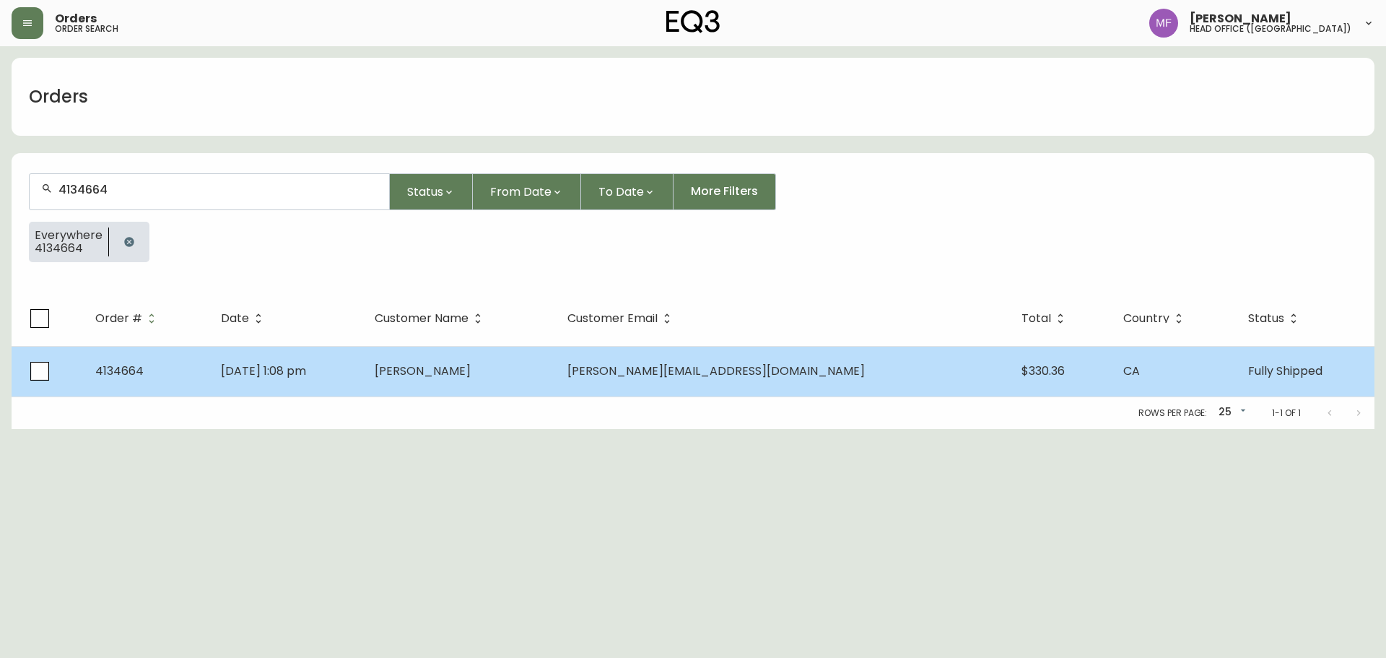
click at [538, 386] on td "Kate Watson" at bounding box center [459, 371] width 193 height 51
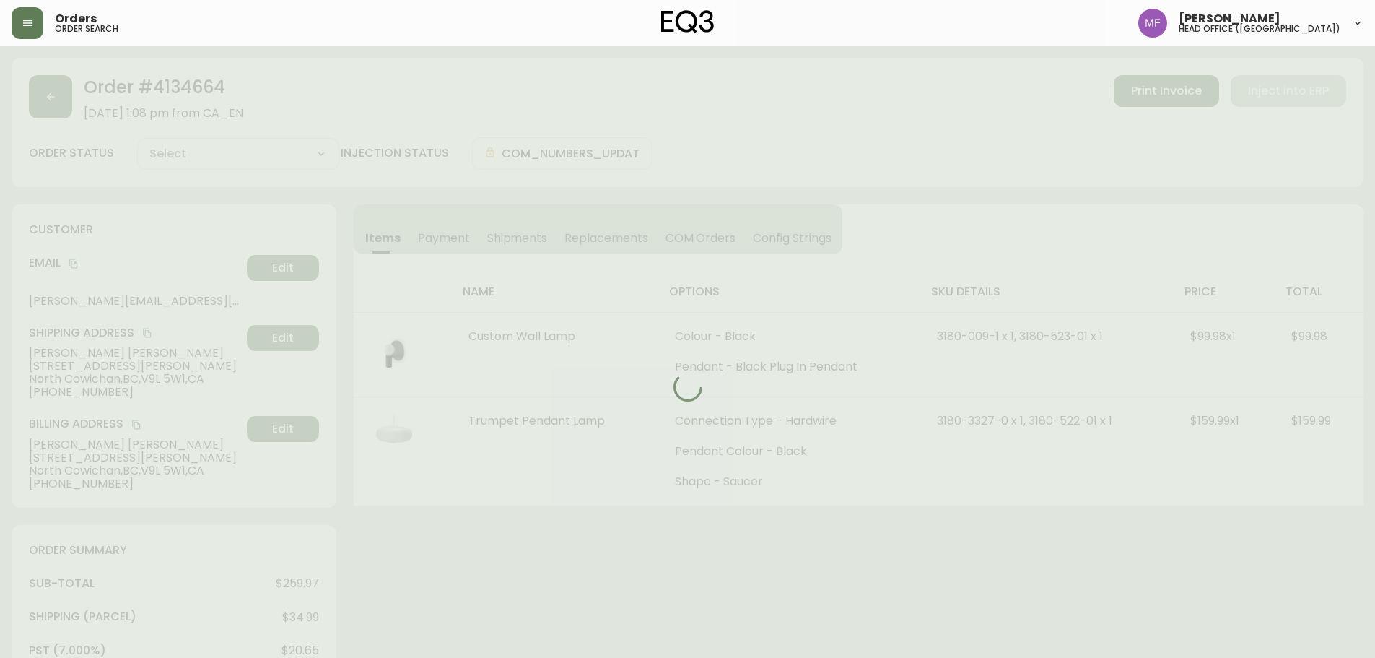
type input "Fully Shipped"
select select "FULLY_SHIPPED"
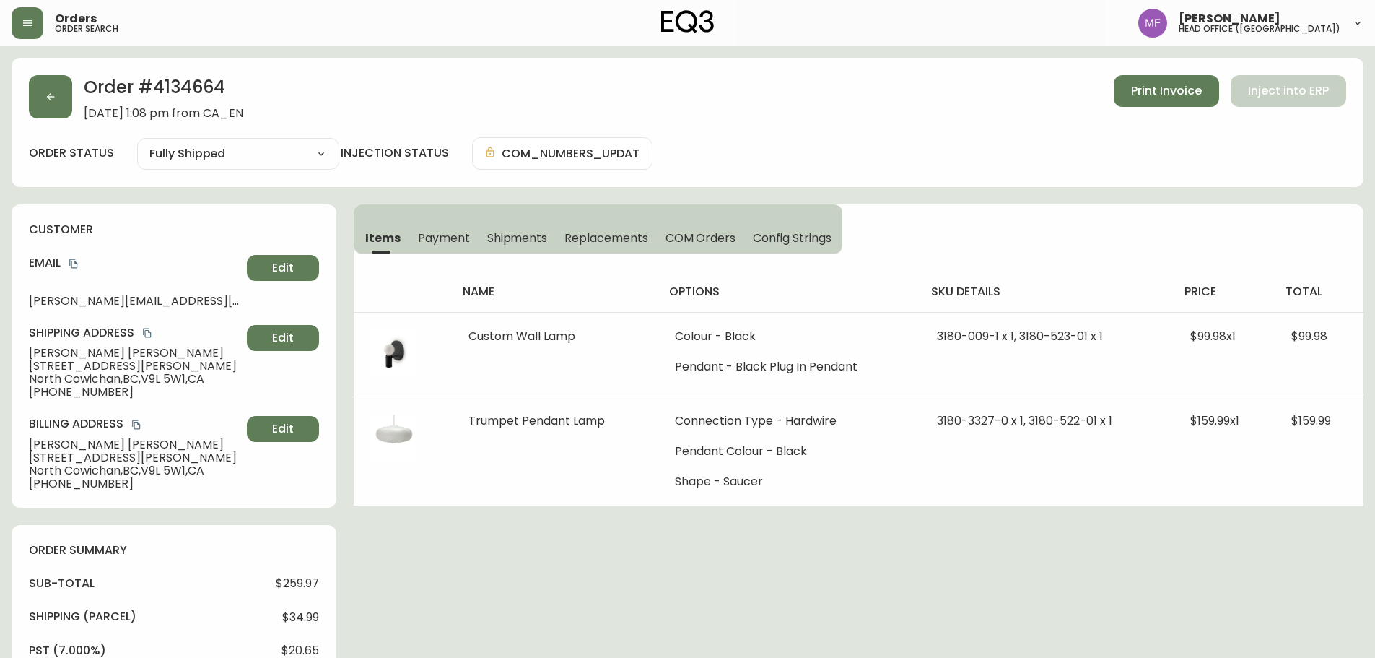
click at [64, 101] on button "button" at bounding box center [50, 96] width 43 height 43
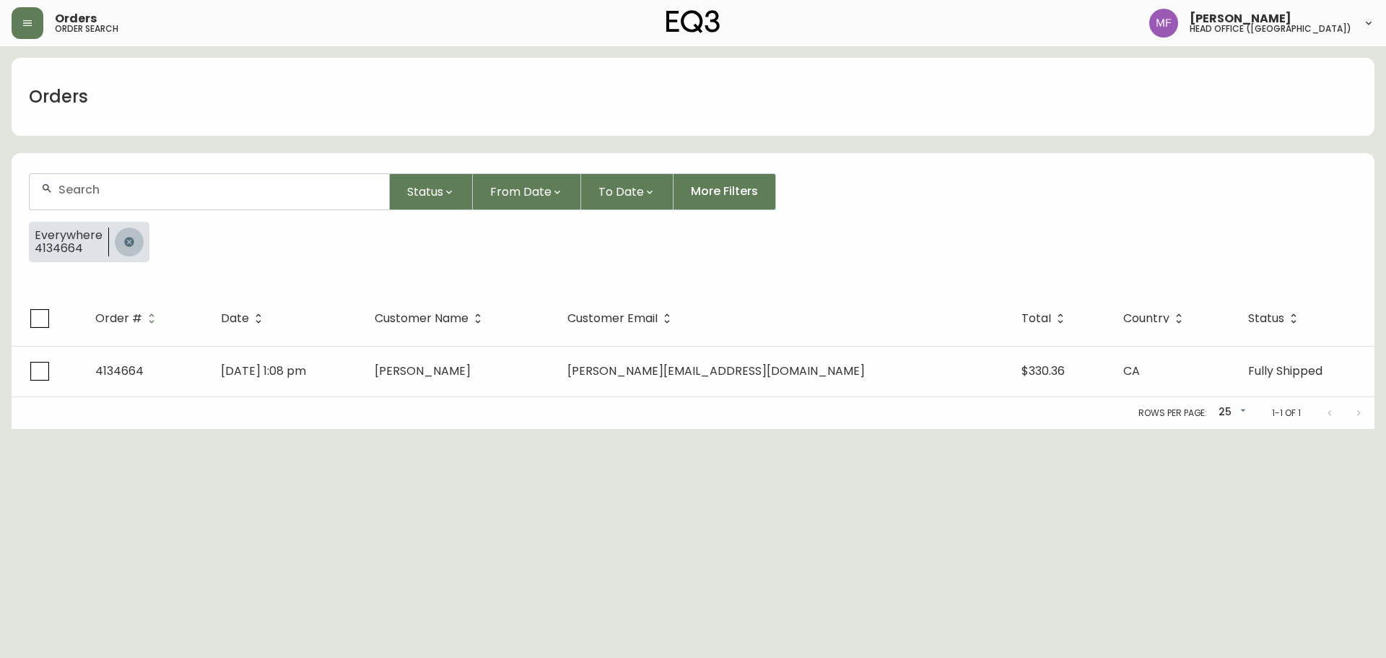
click at [118, 239] on button "button" at bounding box center [129, 241] width 29 height 29
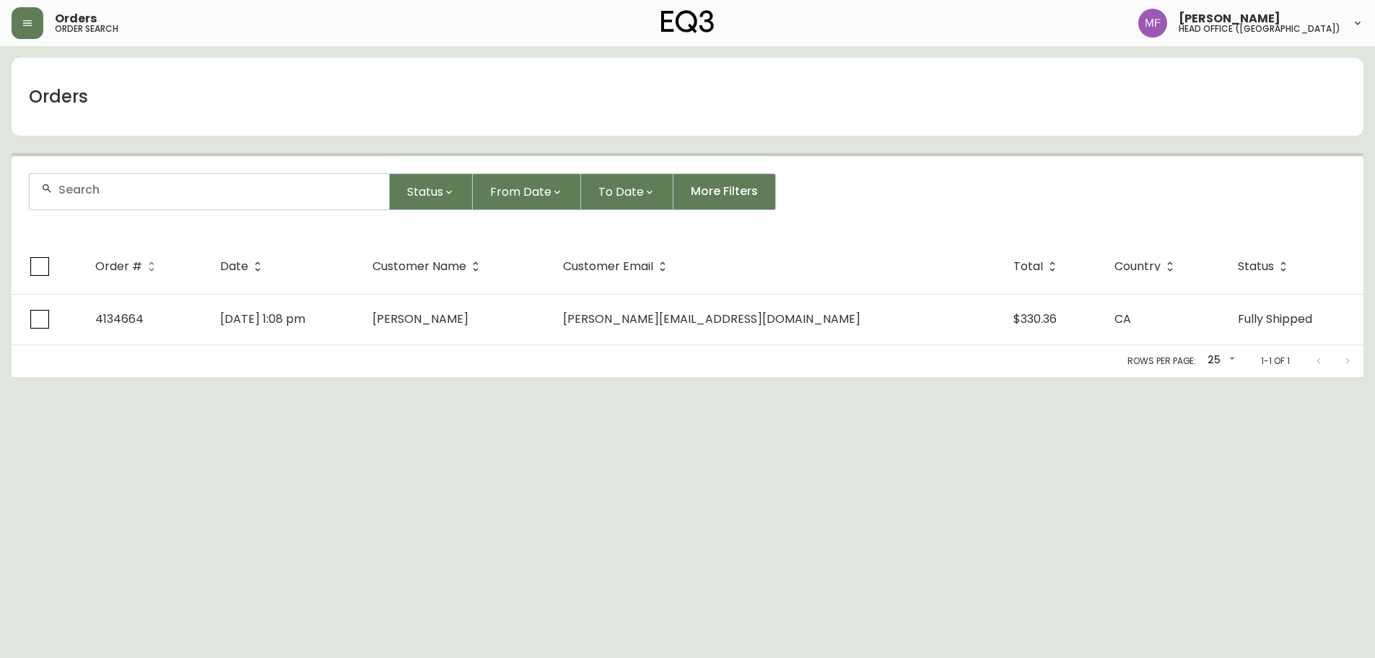
click at [111, 201] on div at bounding box center [210, 191] width 360 height 35
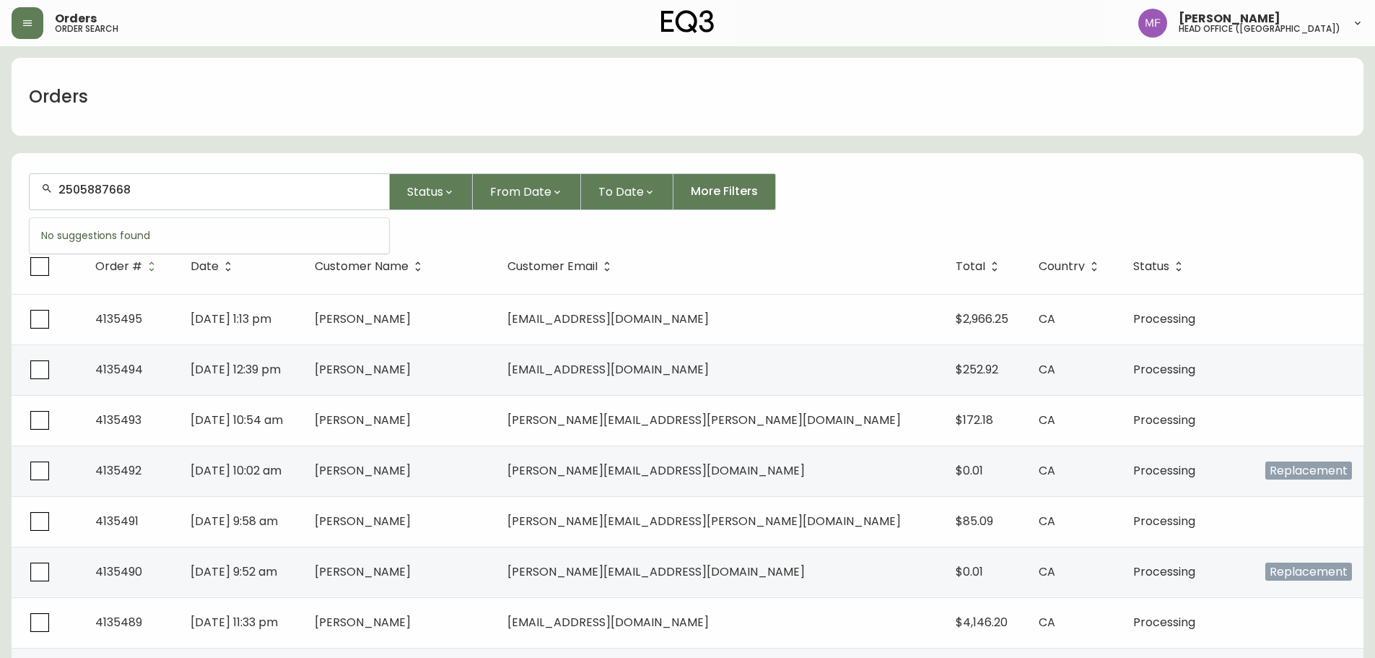
type input "2505887668"
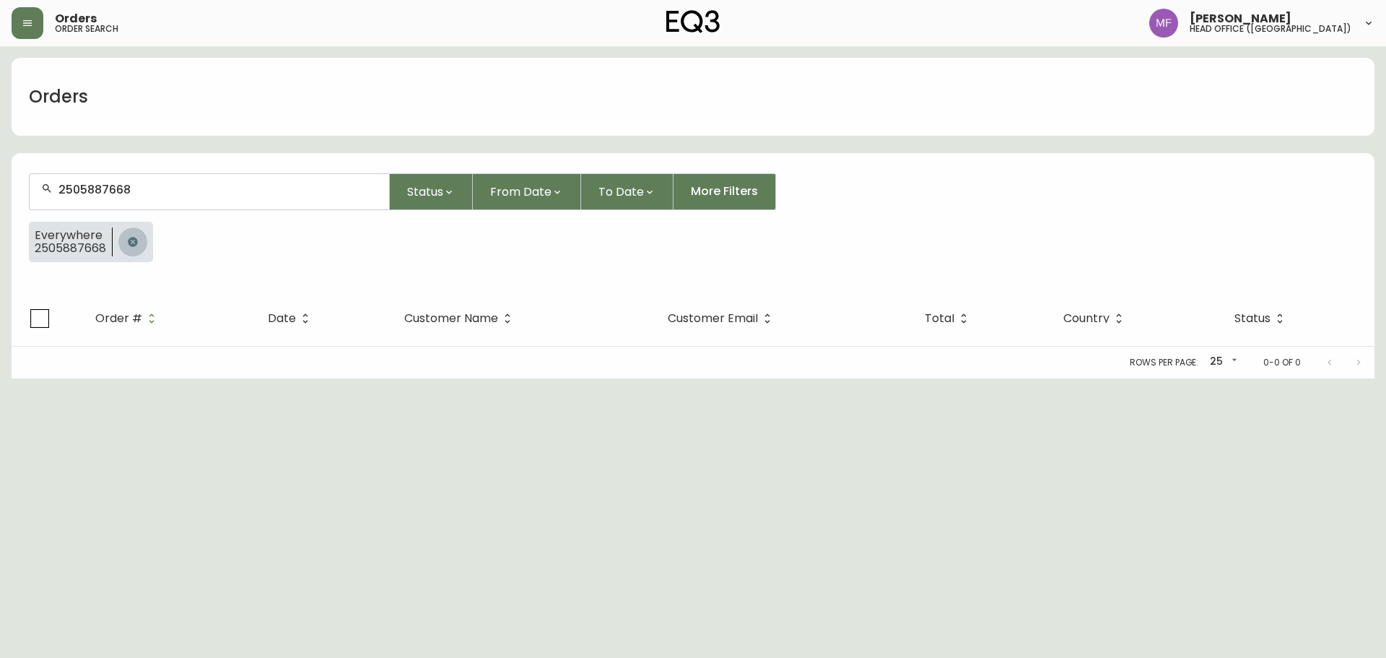
click at [124, 242] on button "button" at bounding box center [132, 241] width 29 height 29
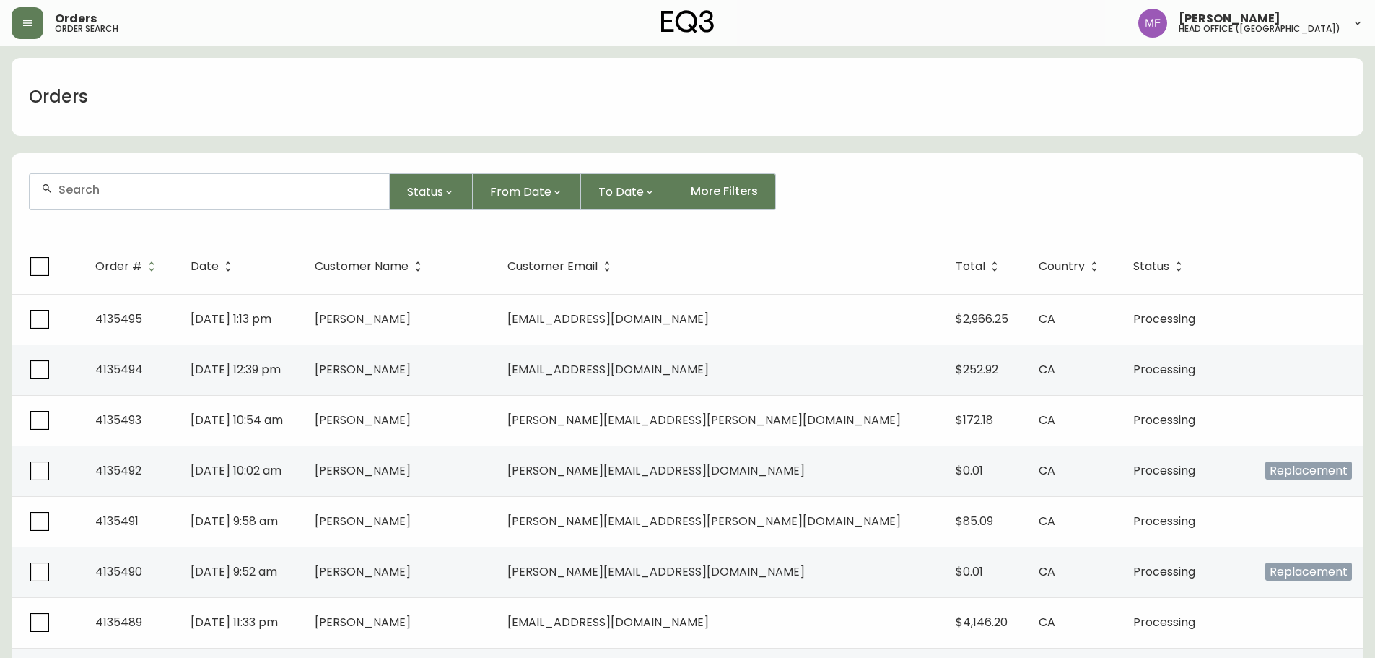
click at [165, 196] on input "text" at bounding box center [217, 190] width 319 height 14
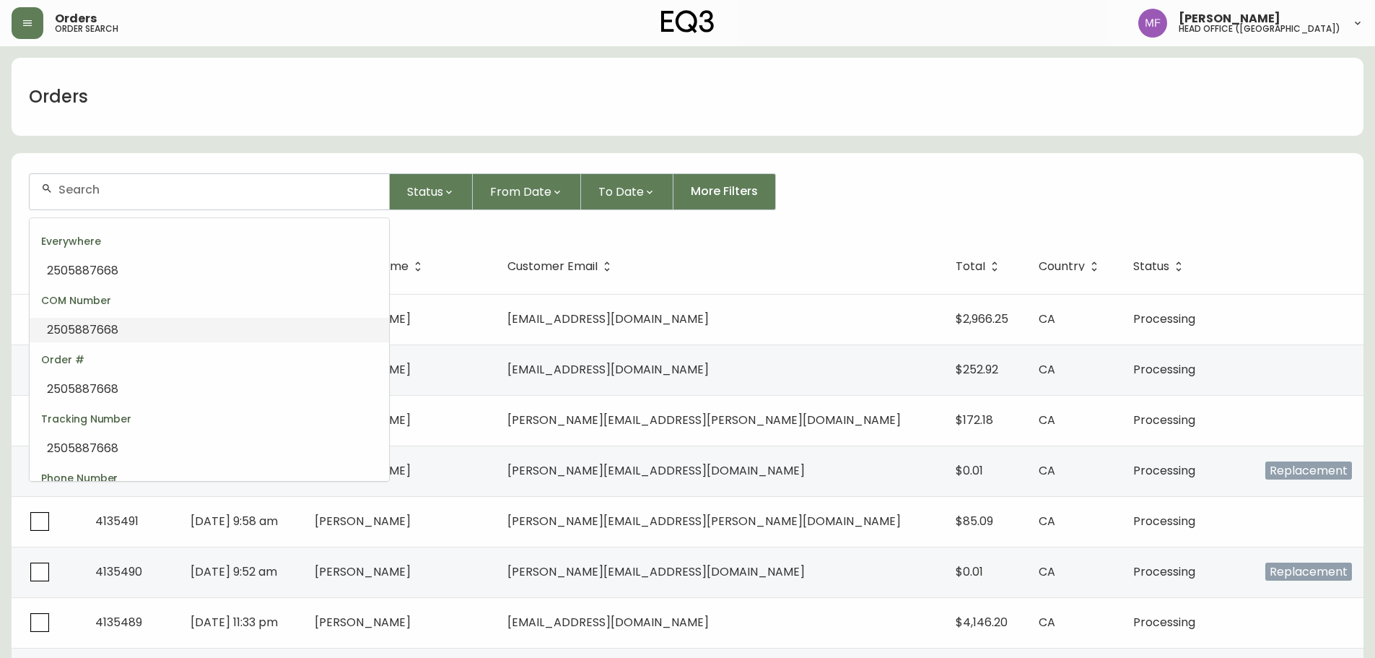
click at [82, 196] on input "text" at bounding box center [217, 190] width 319 height 14
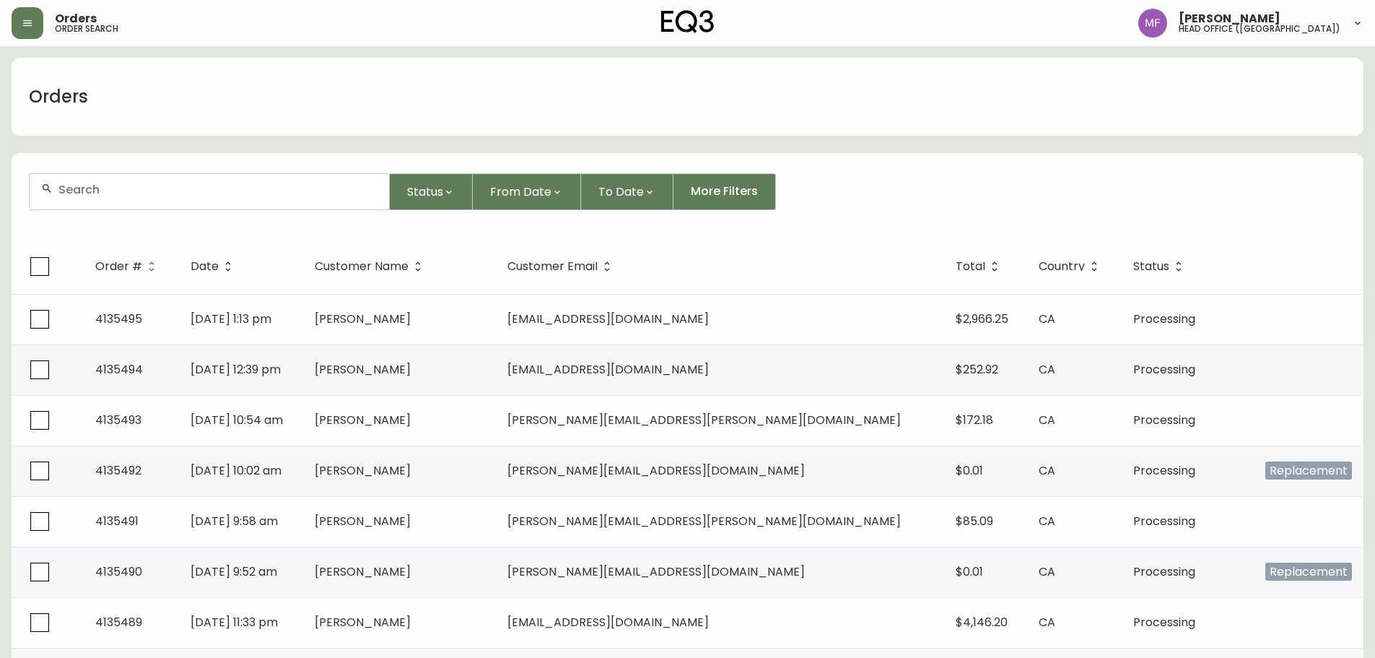
click at [302, 201] on div at bounding box center [210, 191] width 360 height 35
click at [130, 188] on input "text" at bounding box center [217, 190] width 319 height 14
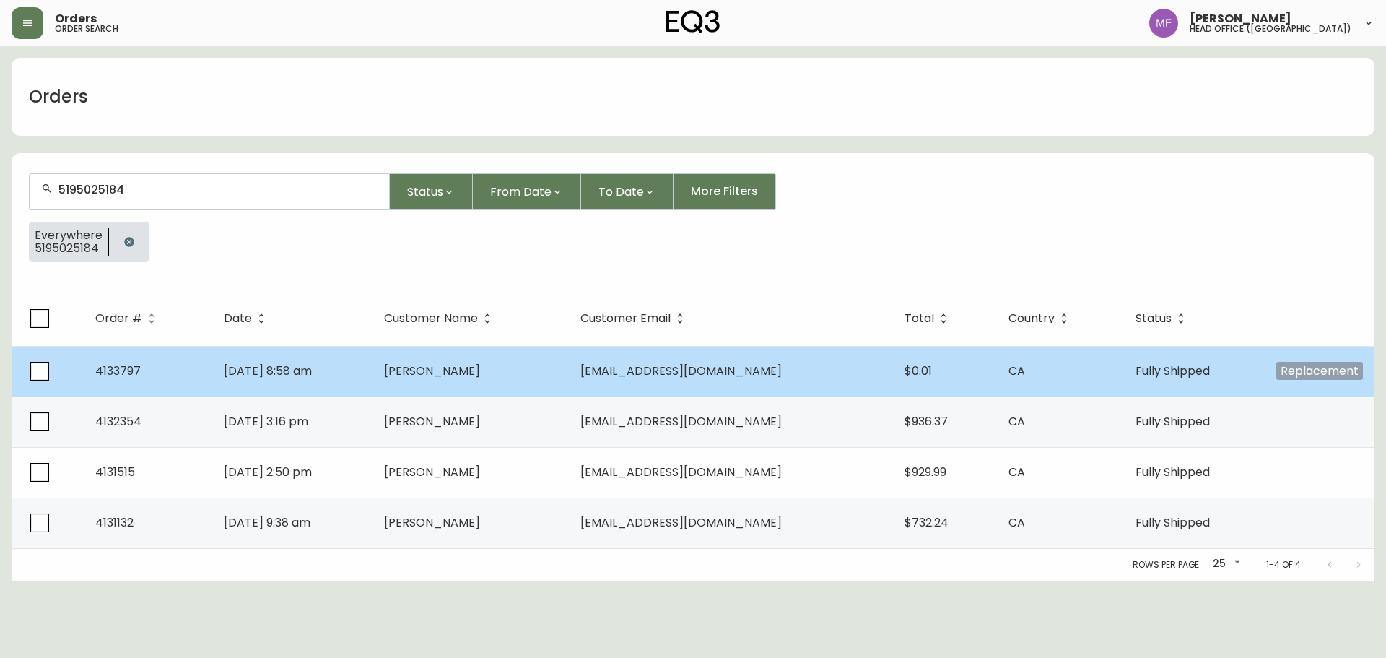
type input "5195025184"
click at [462, 386] on td "Bryan Cunningham" at bounding box center [471, 371] width 196 height 51
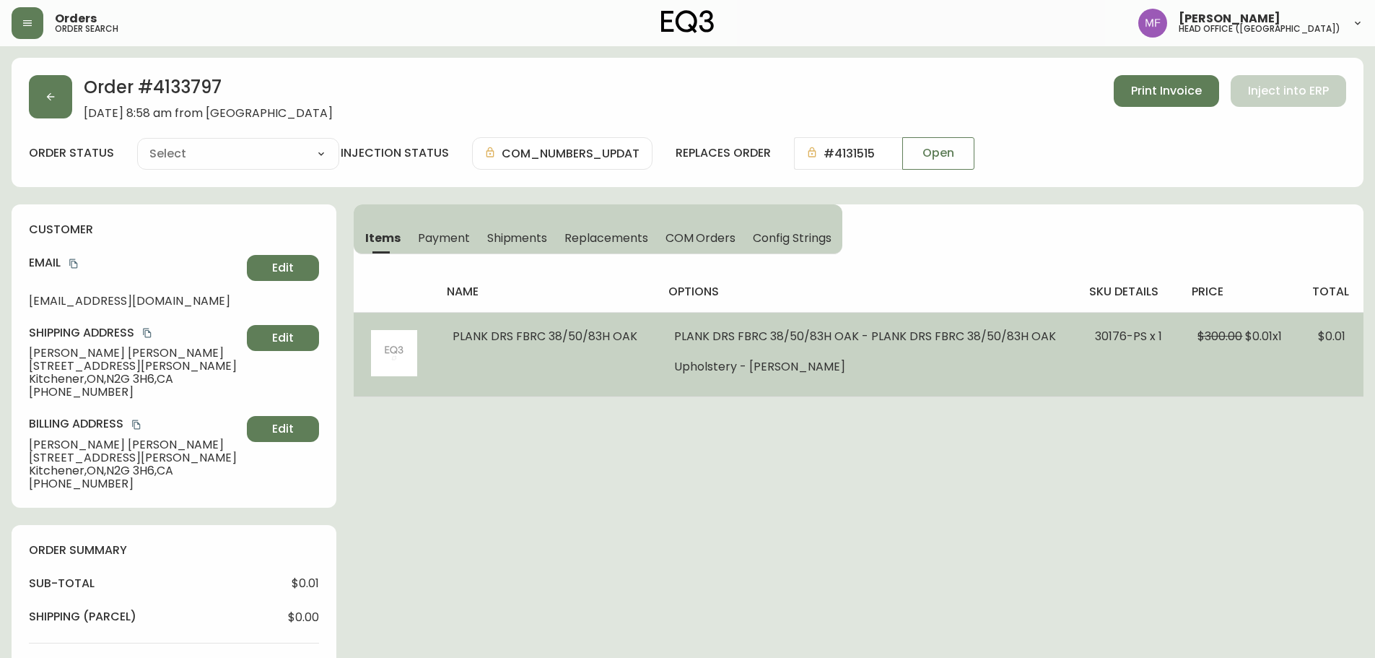
type input "Fully Shipped"
select select "FULLY_SHIPPED"
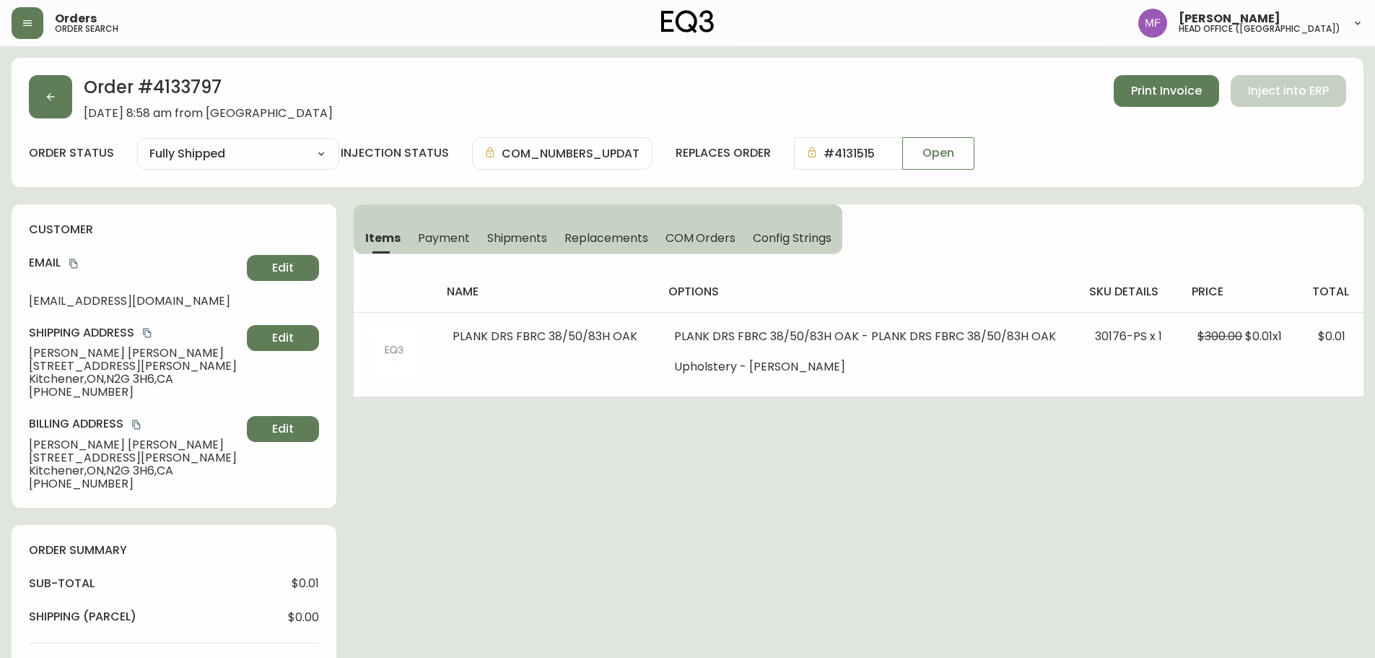
click at [547, 238] on button "Shipments" at bounding box center [518, 238] width 78 height 32
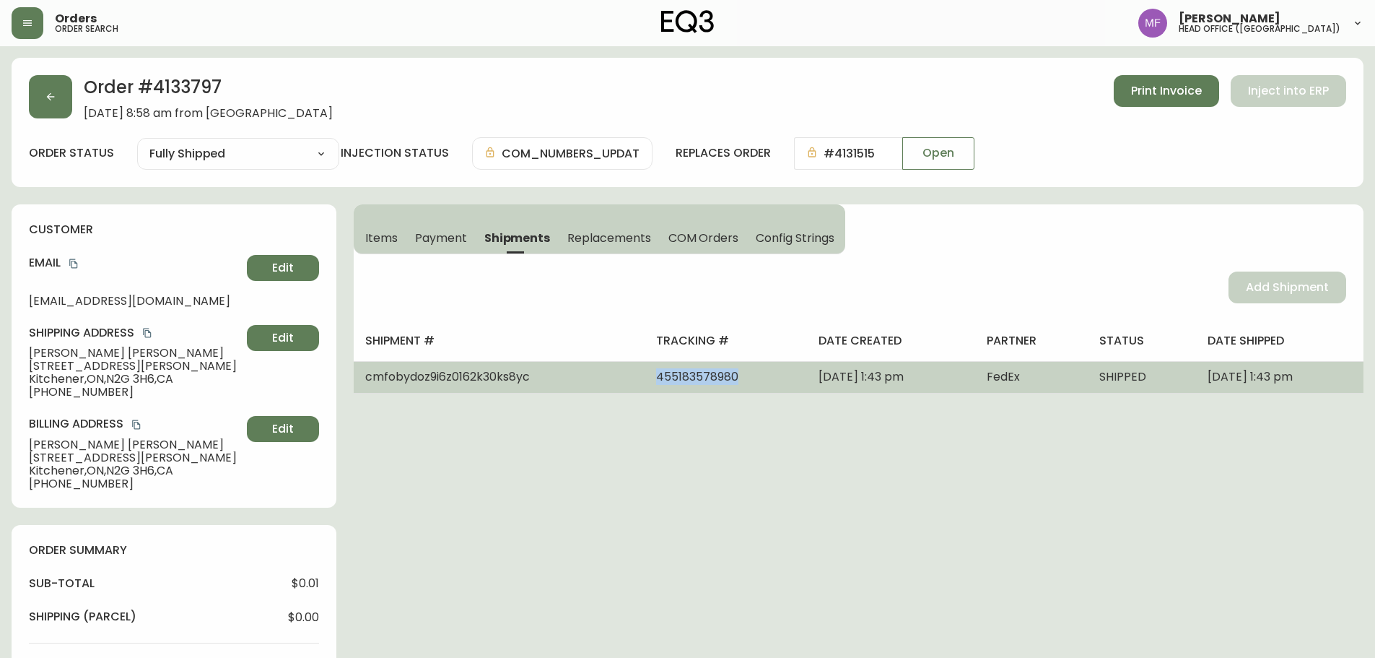
drag, startPoint x: 689, startPoint y: 380, endPoint x: 585, endPoint y: 386, distance: 104.2
click at [645, 386] on td "455183578980" at bounding box center [726, 377] width 163 height 32
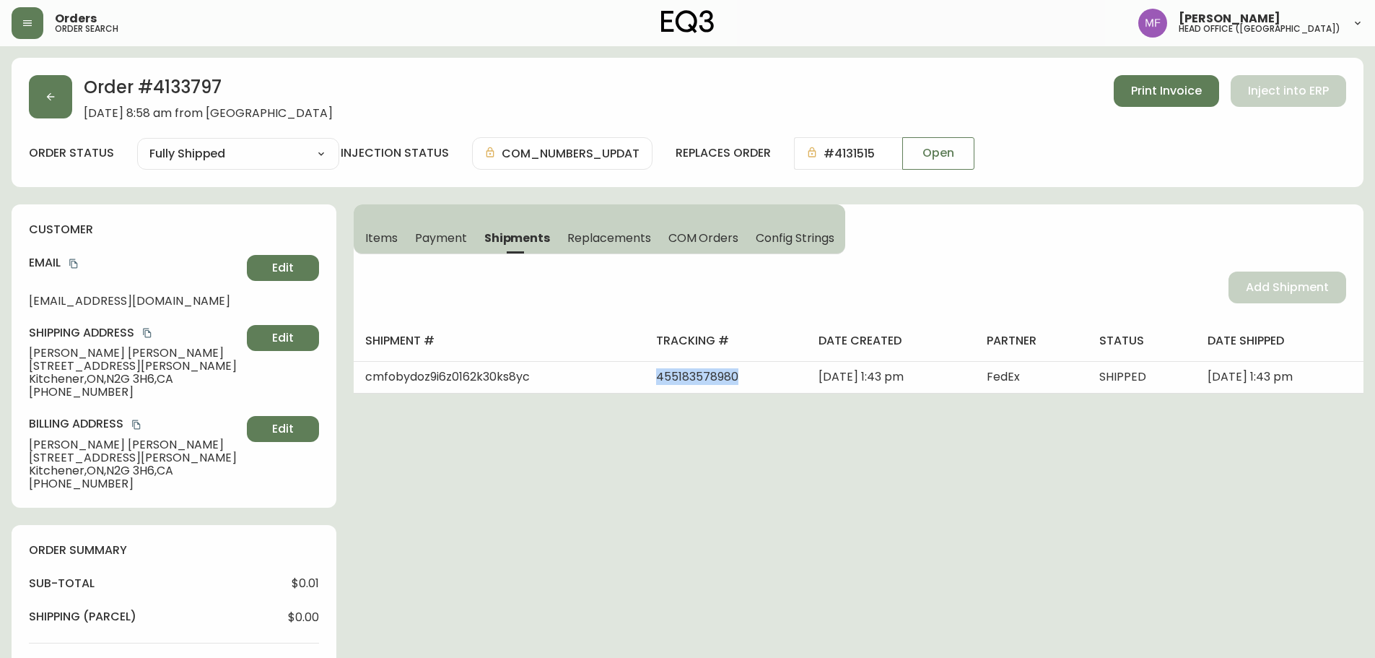
click at [389, 235] on span "Items" at bounding box center [381, 237] width 32 height 15
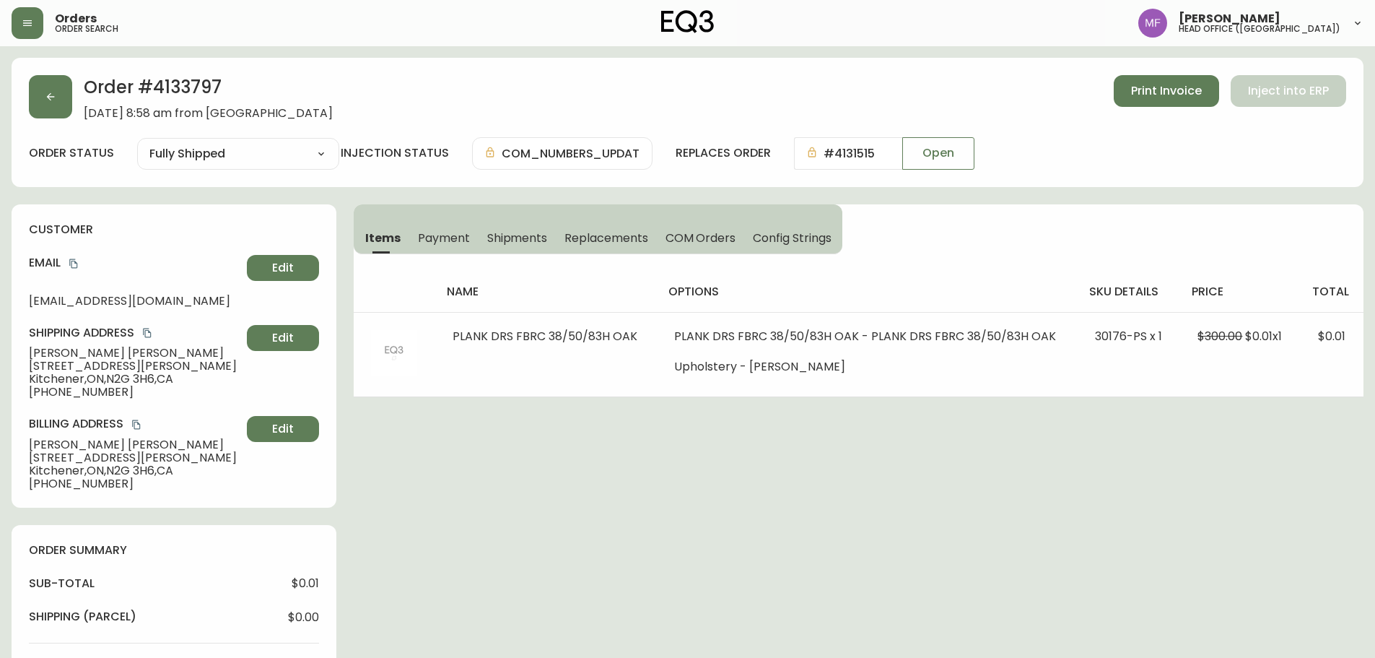
click at [194, 77] on h2 "Order # 4133797" at bounding box center [208, 91] width 249 height 32
click at [55, 113] on button "button" at bounding box center [50, 96] width 43 height 43
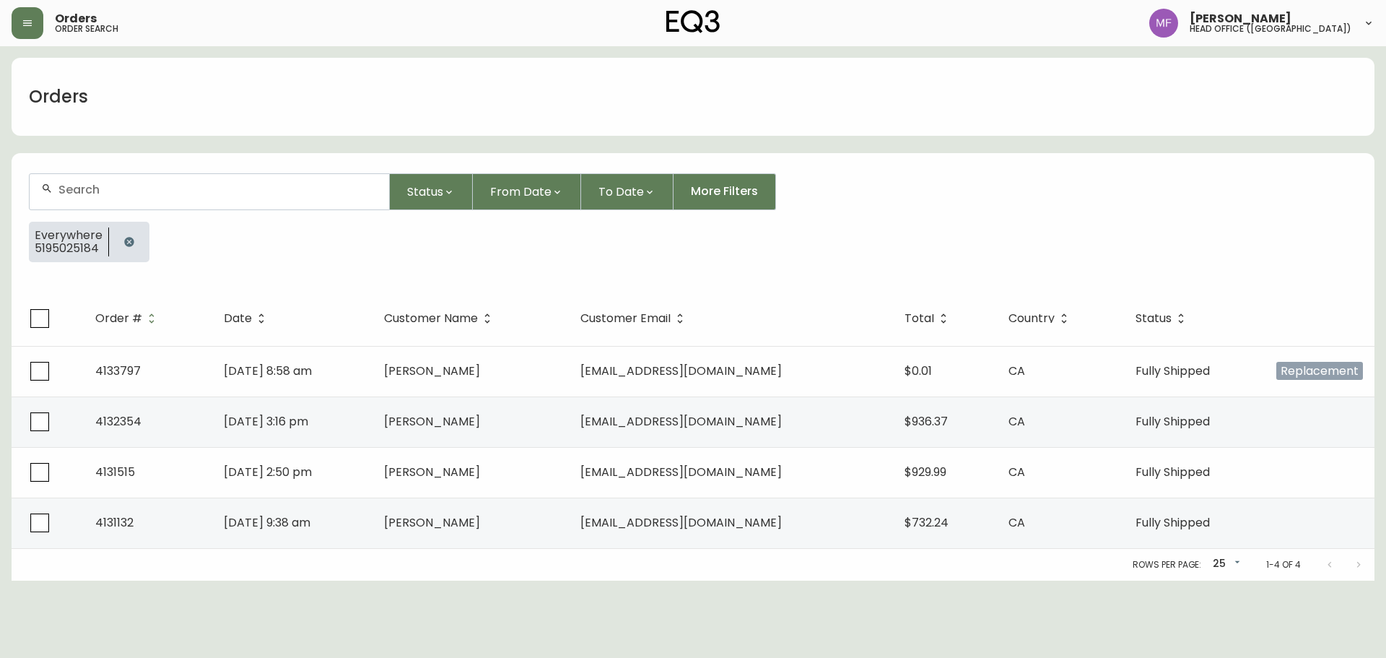
click at [139, 245] on button "button" at bounding box center [129, 241] width 29 height 29
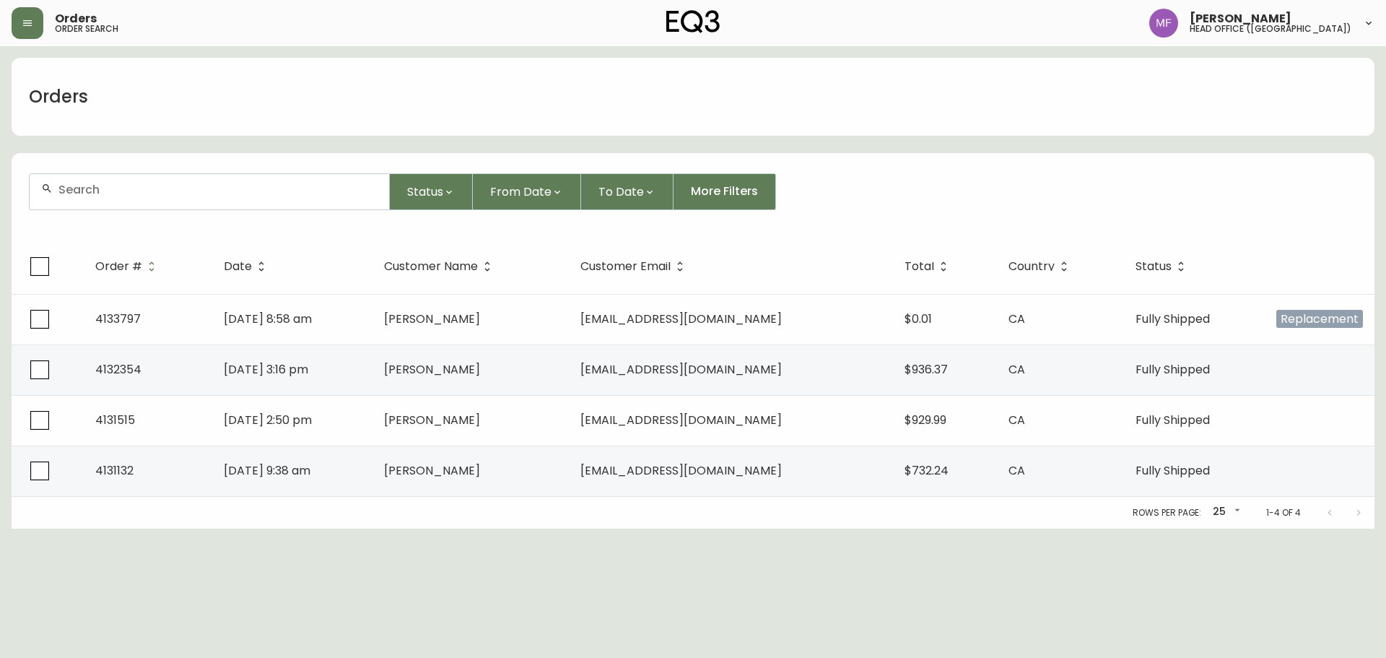
click at [110, 200] on div at bounding box center [210, 191] width 360 height 35
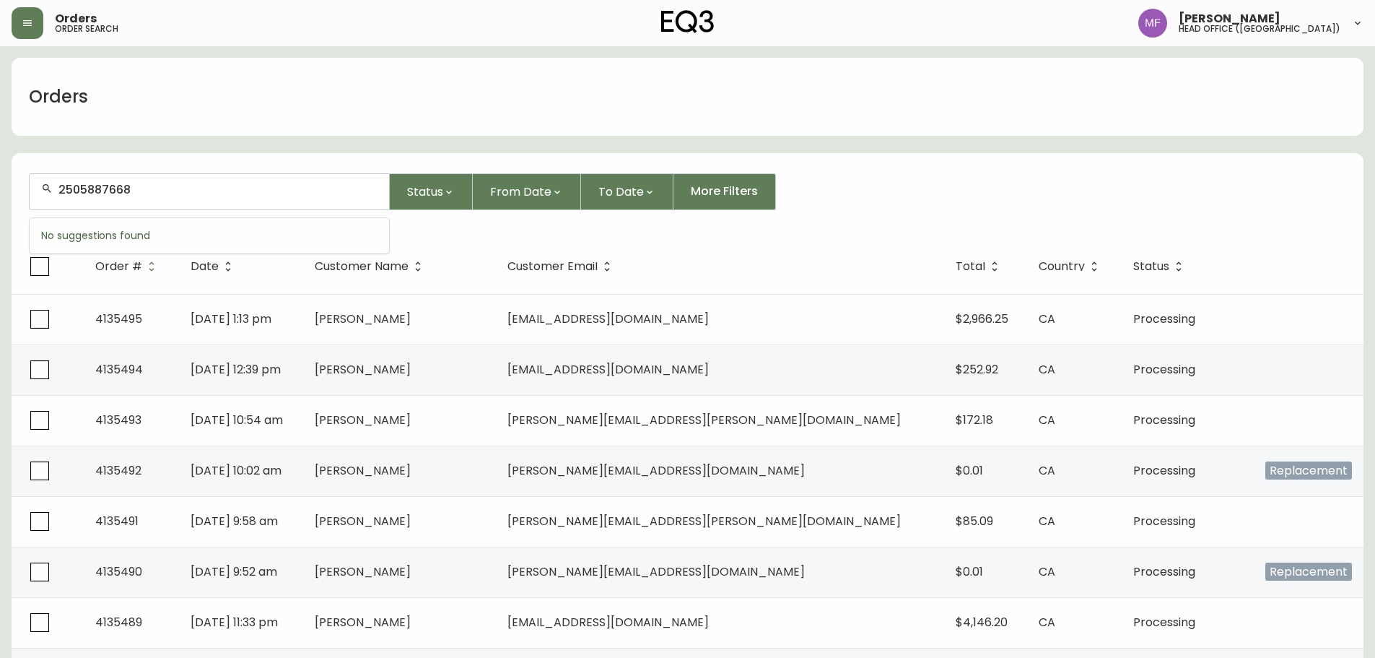
type input "2505887668"
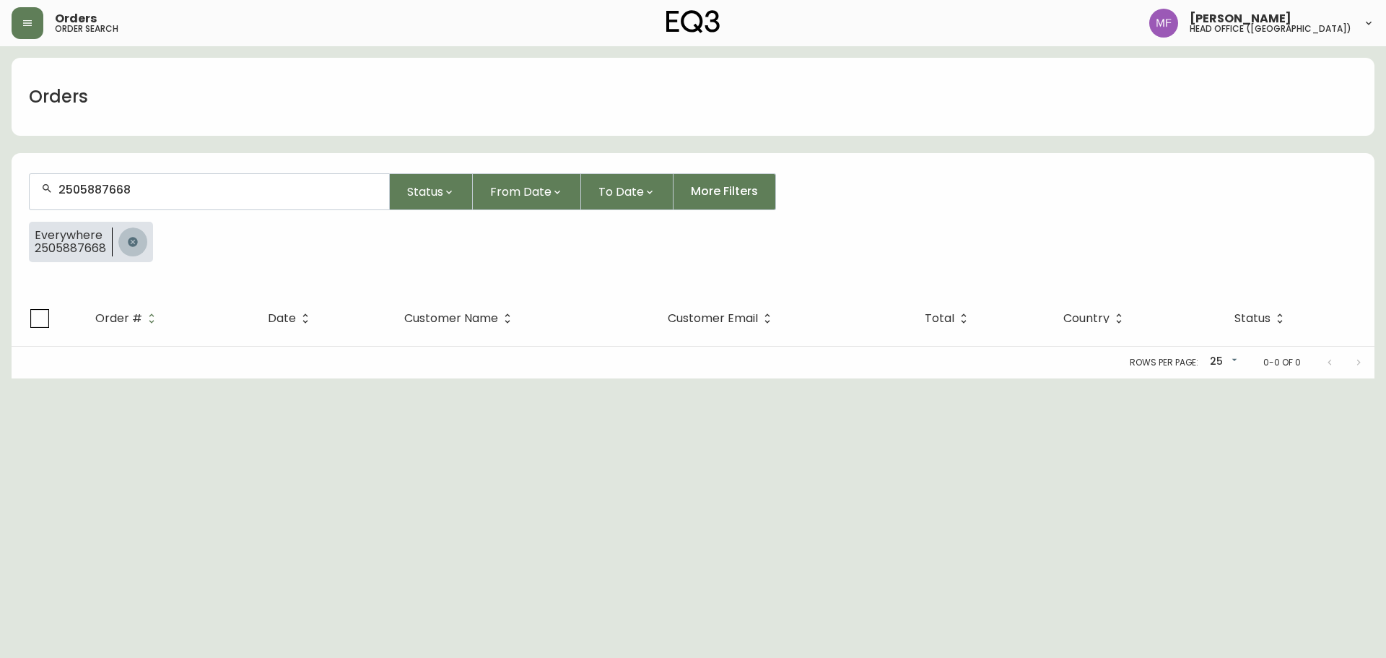
click at [130, 238] on icon "button" at bounding box center [133, 242] width 12 height 12
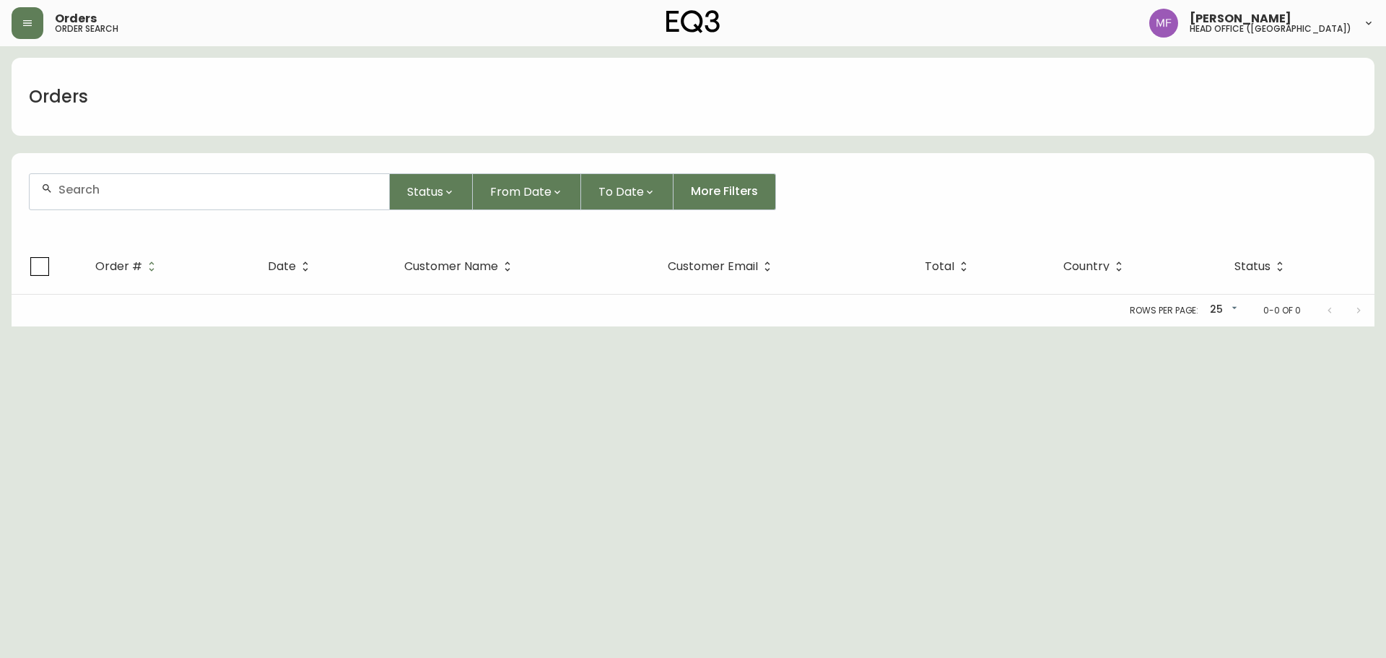
click at [114, 191] on input "text" at bounding box center [217, 190] width 319 height 14
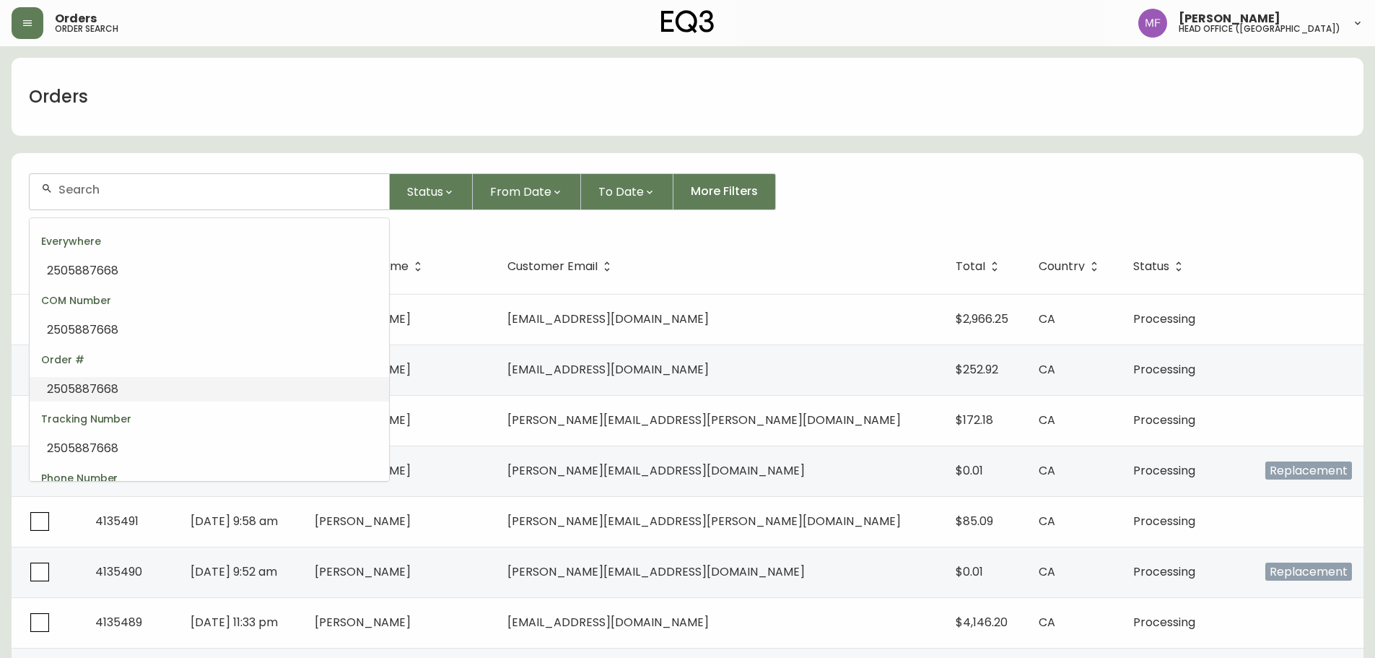
click at [273, 181] on div at bounding box center [210, 191] width 360 height 35
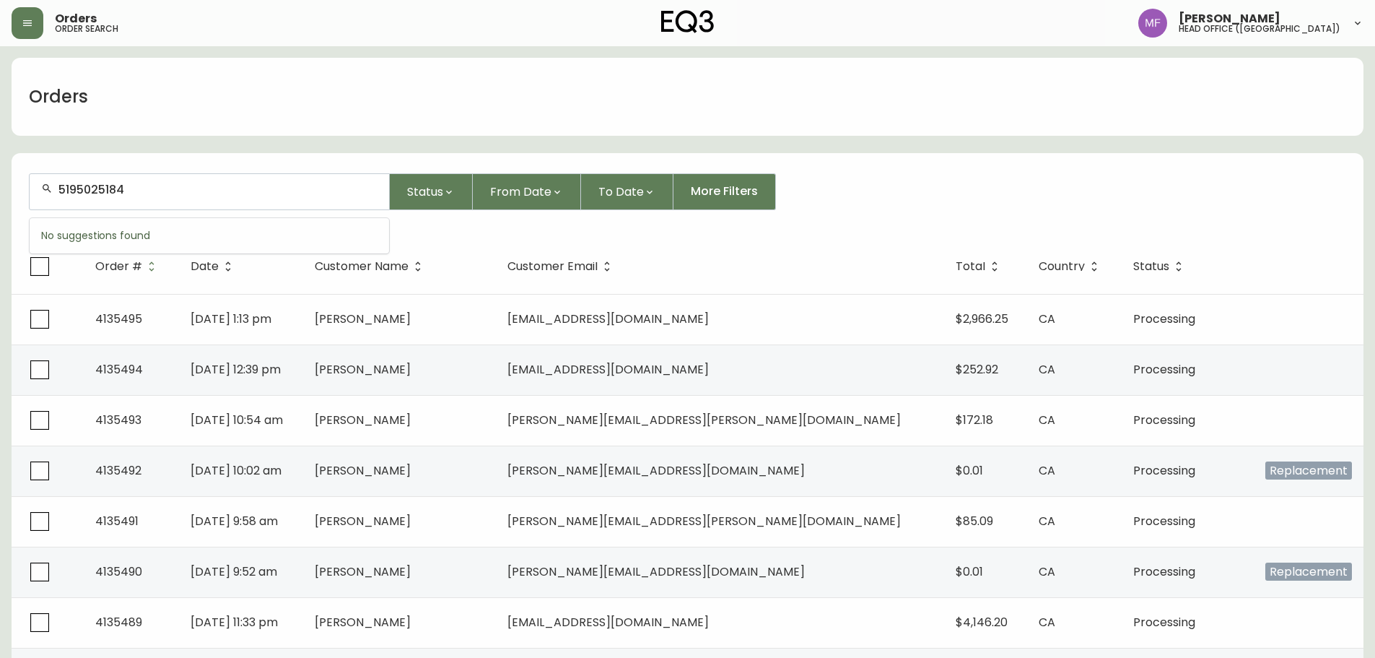
type input "5195025184"
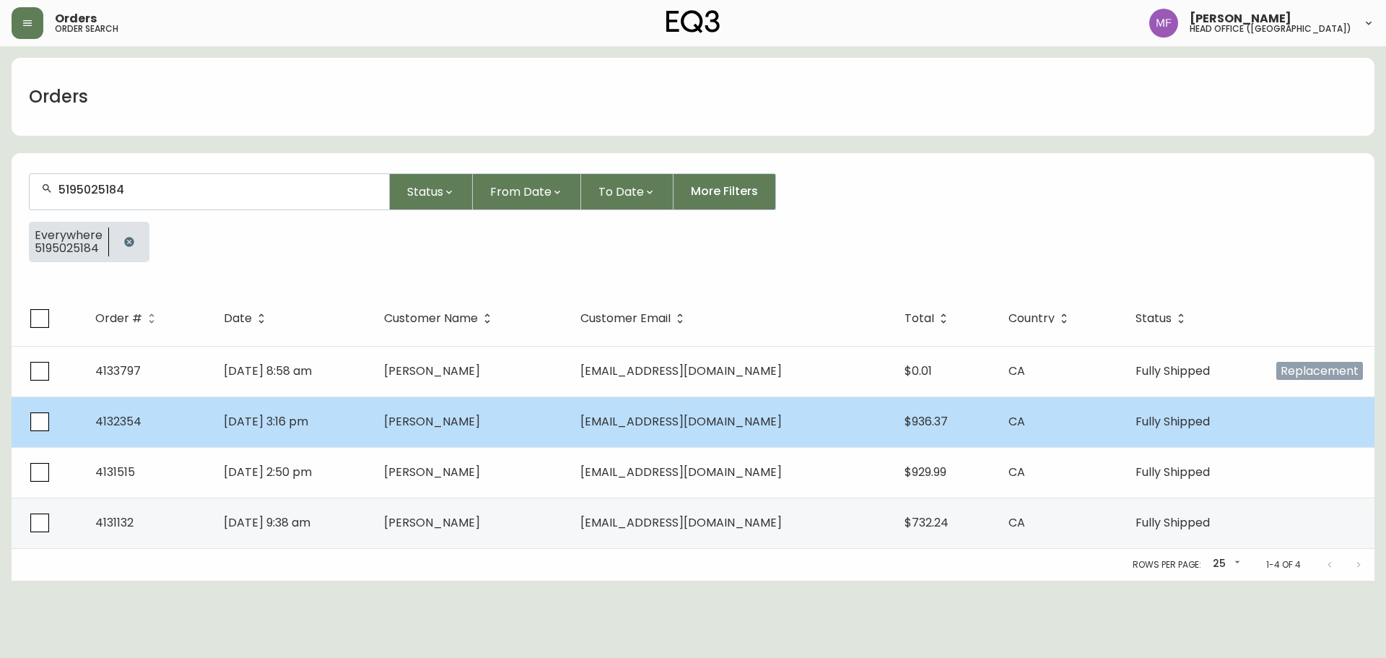
click at [471, 414] on span "Bryan Cunningham" at bounding box center [432, 421] width 96 height 17
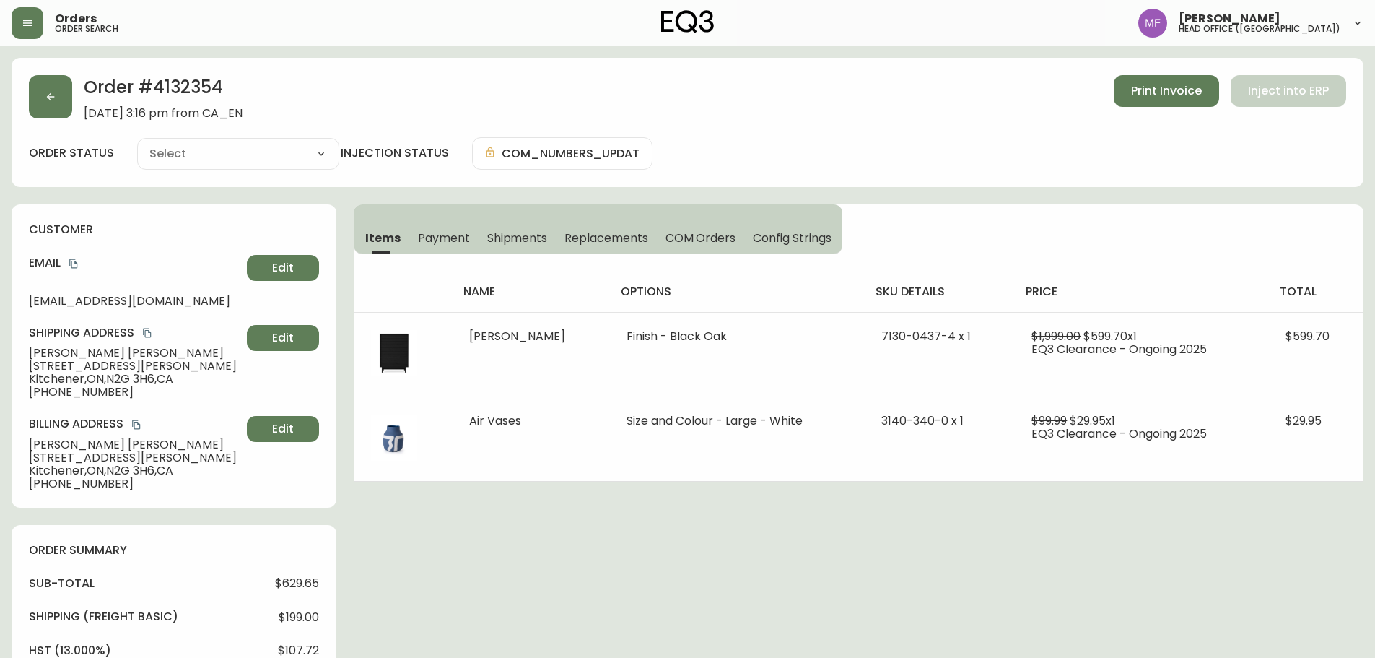
type input "Fully Shipped"
select select "FULLY_SHIPPED"
click at [197, 84] on h2 "Order # 4132354" at bounding box center [163, 91] width 159 height 32
click at [53, 103] on button "button" at bounding box center [50, 96] width 43 height 43
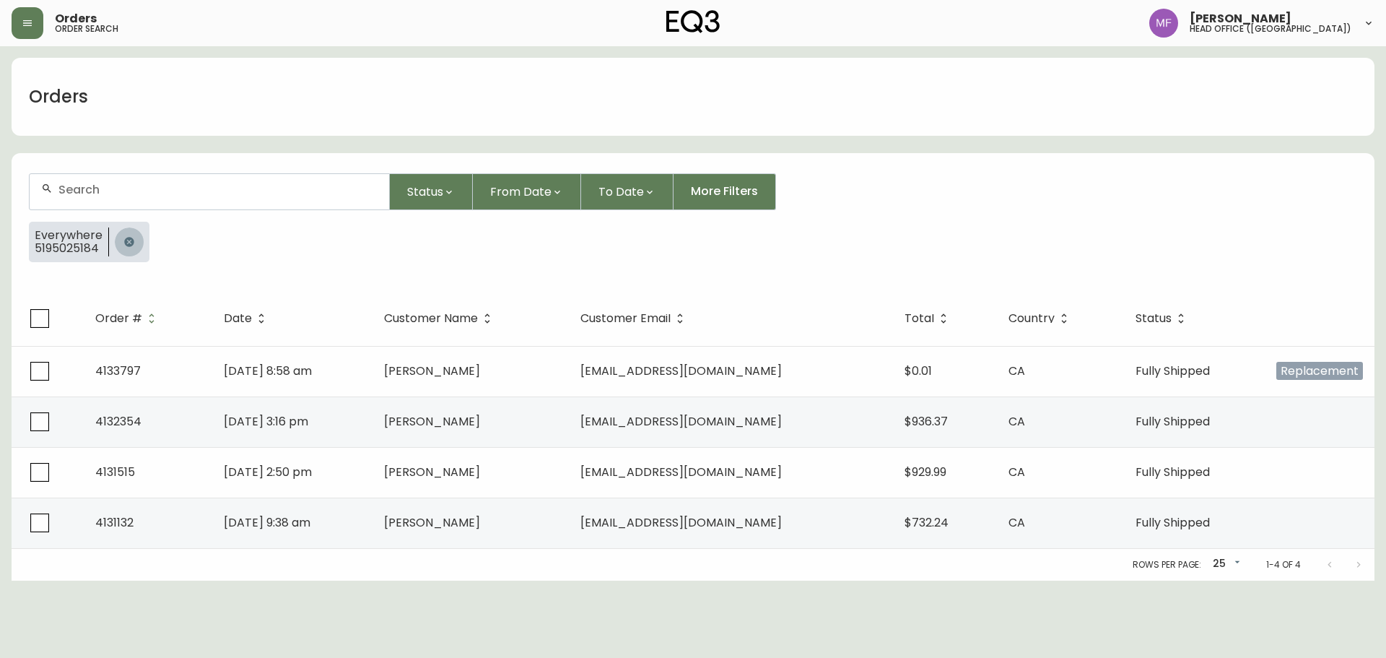
click at [123, 244] on icon "button" at bounding box center [129, 242] width 12 height 12
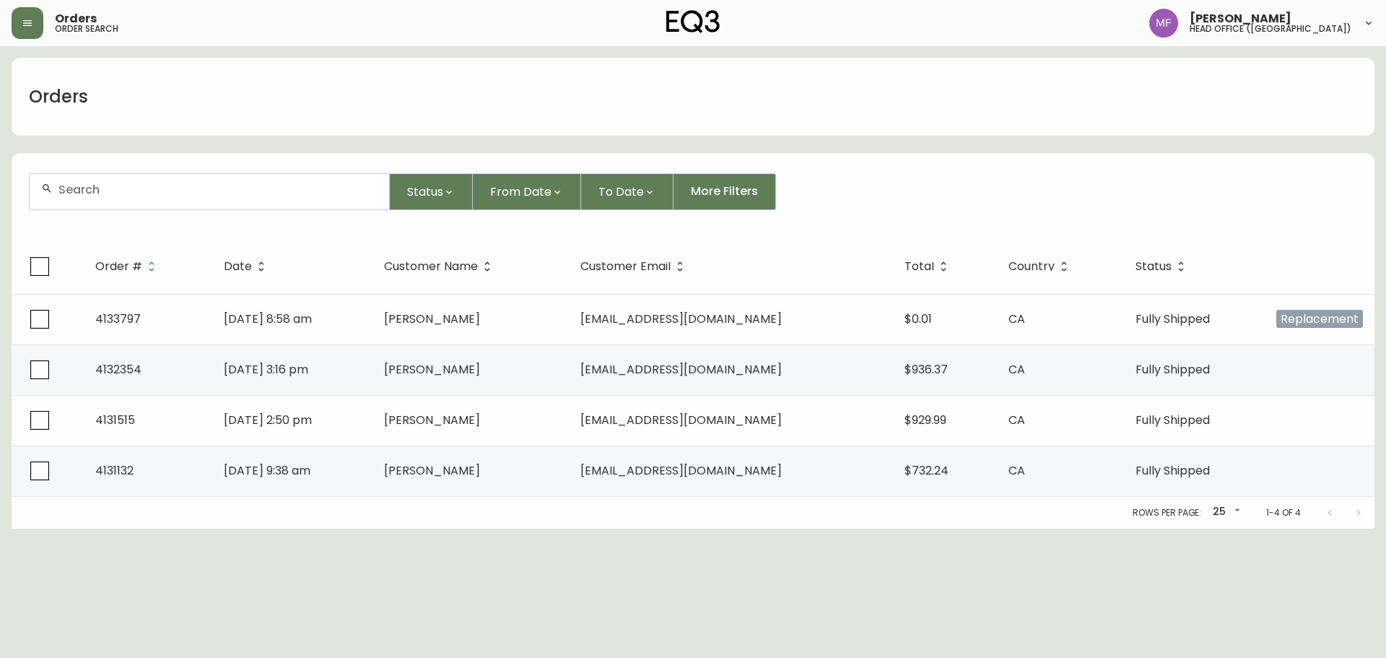
click at [113, 194] on input "text" at bounding box center [217, 190] width 319 height 14
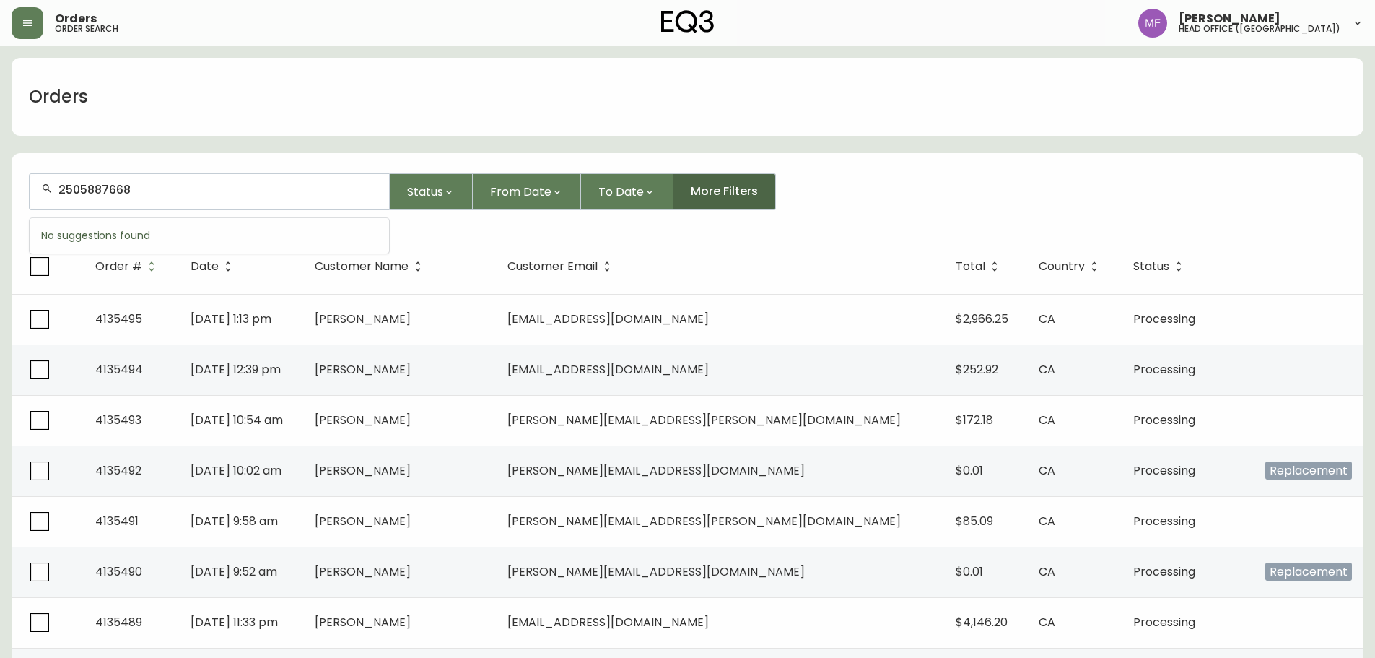
type input "2505887668"
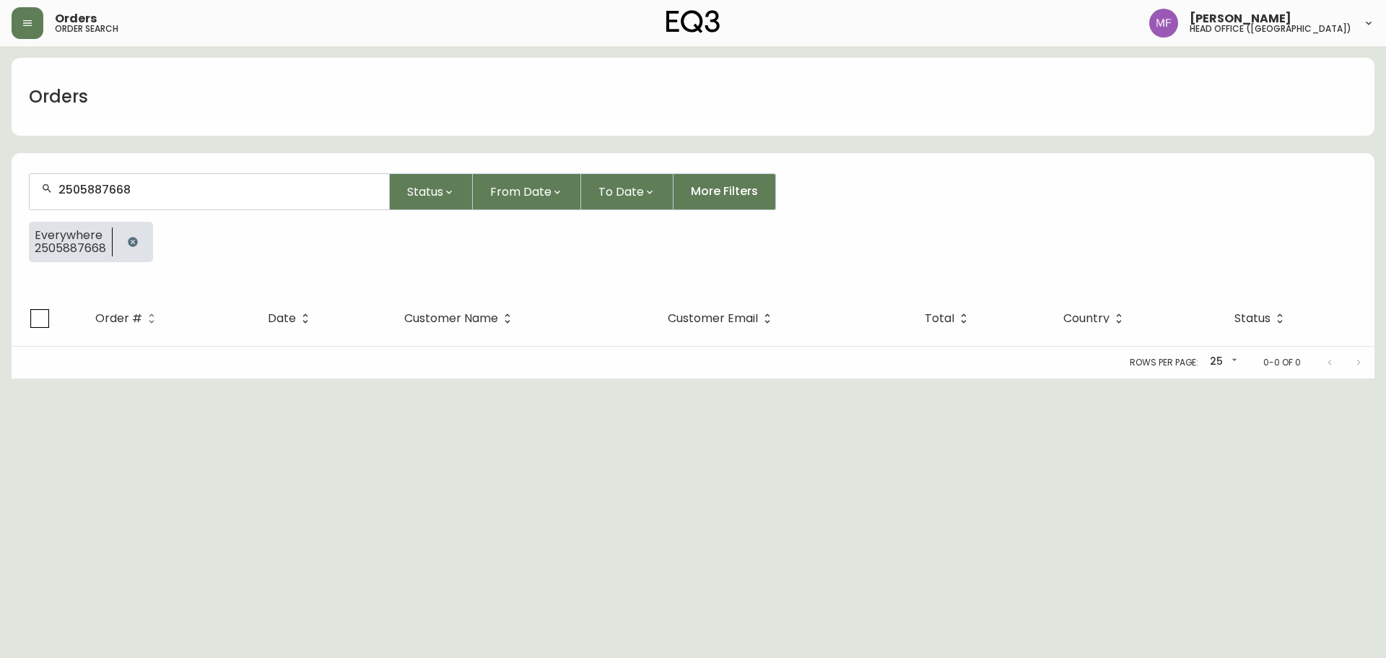
click at [144, 240] on button "button" at bounding box center [132, 241] width 29 height 29
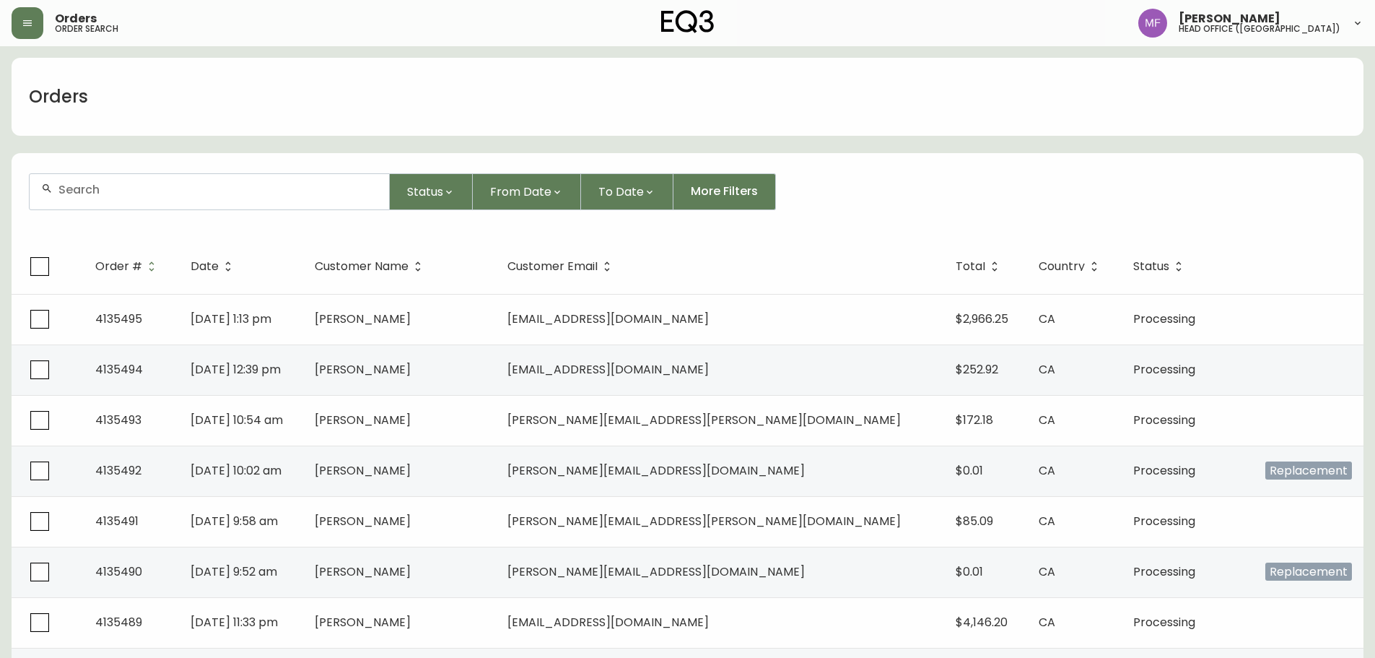
click at [188, 196] on input "text" at bounding box center [217, 190] width 319 height 14
type input "5195025184"
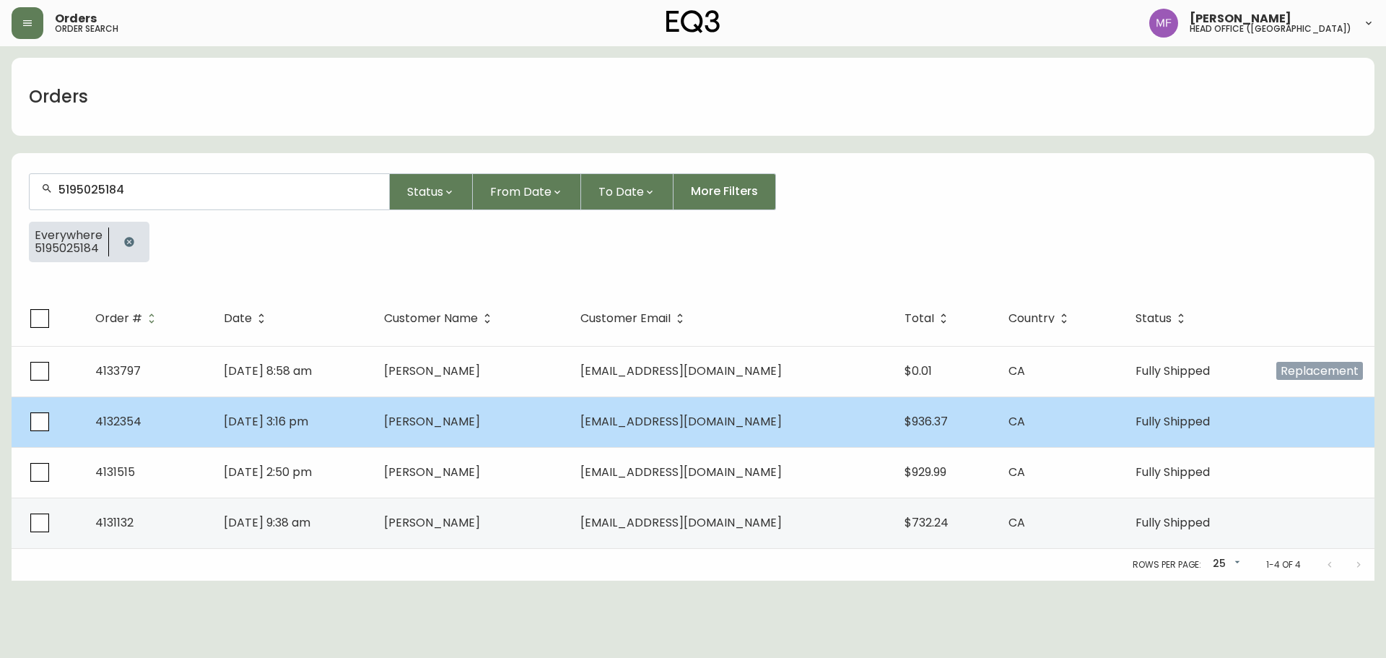
click at [373, 420] on td "Apr 10 2025, 3:16 pm" at bounding box center [292, 421] width 161 height 51
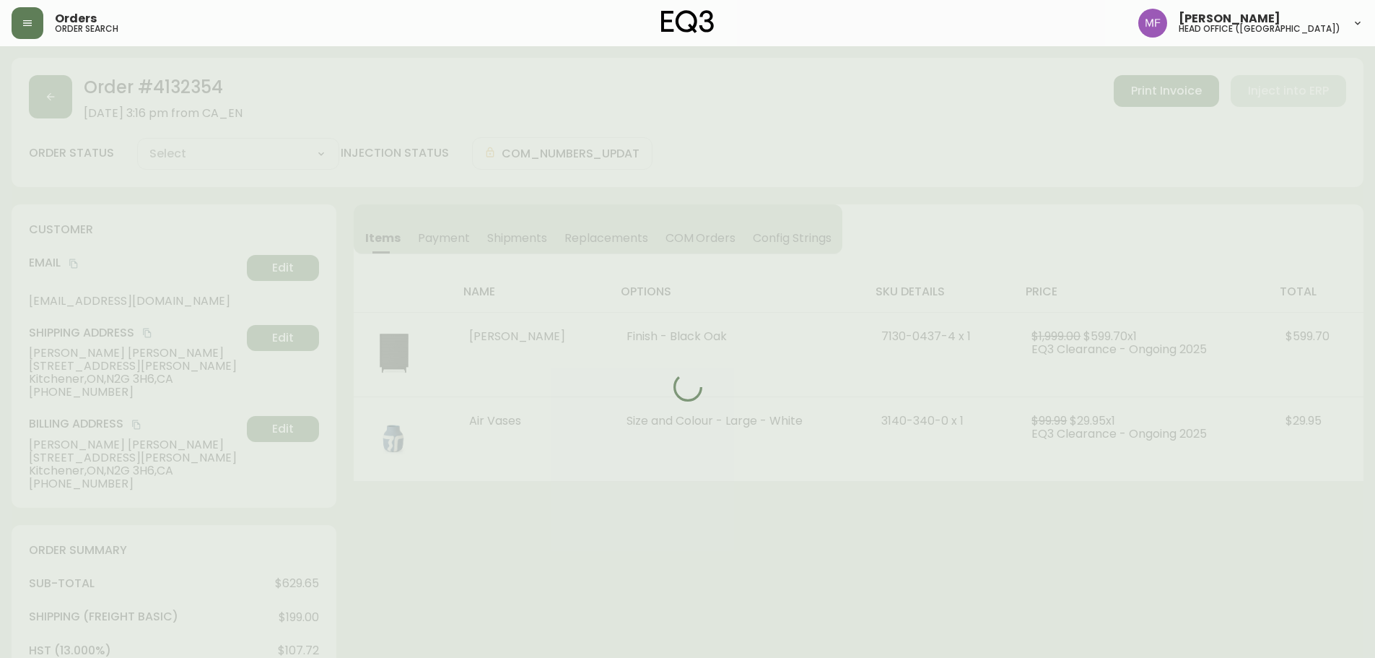
type input "Fully Shipped"
select select "FULLY_SHIPPED"
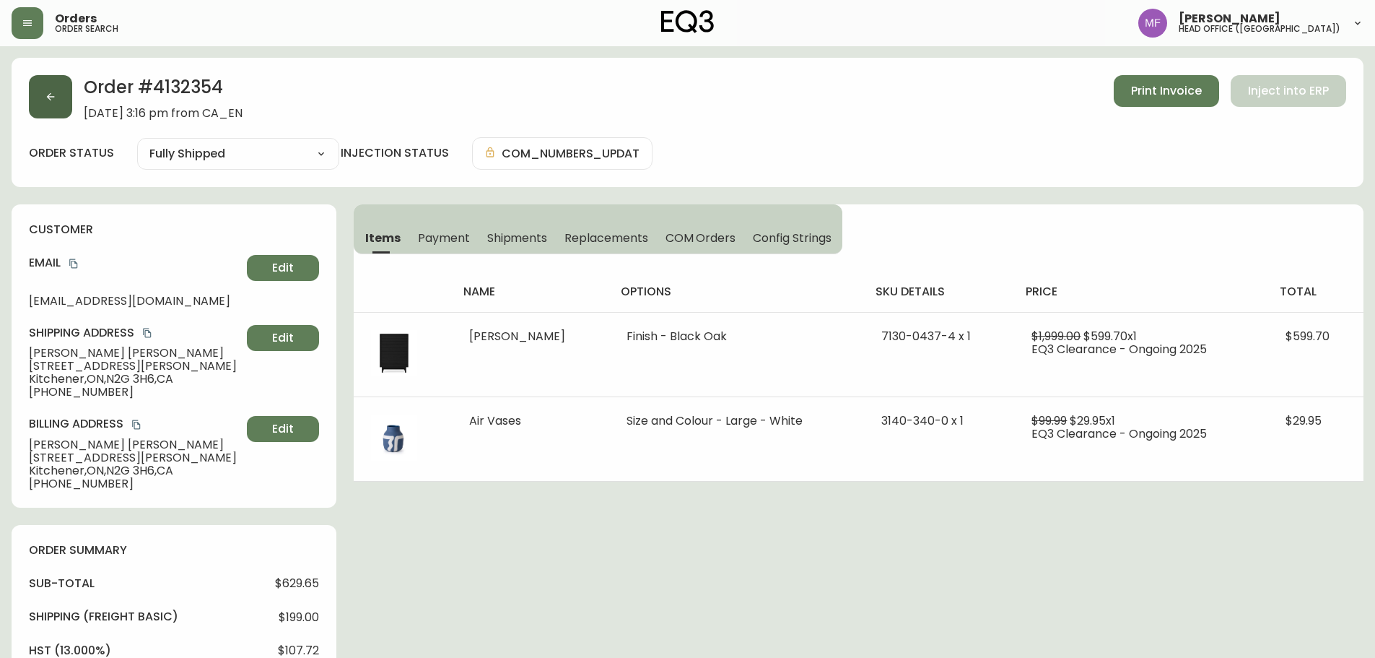
click at [50, 107] on button "button" at bounding box center [50, 96] width 43 height 43
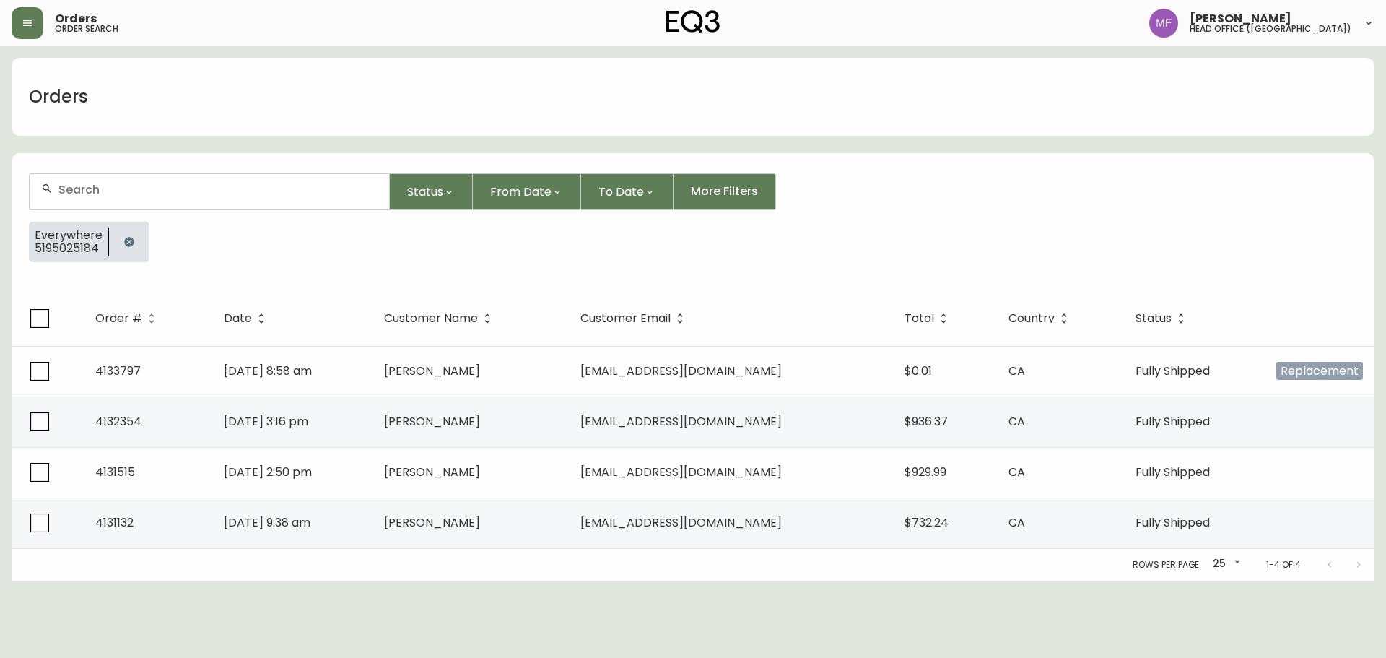
click at [480, 469] on span "[PERSON_NAME]" at bounding box center [432, 472] width 96 height 17
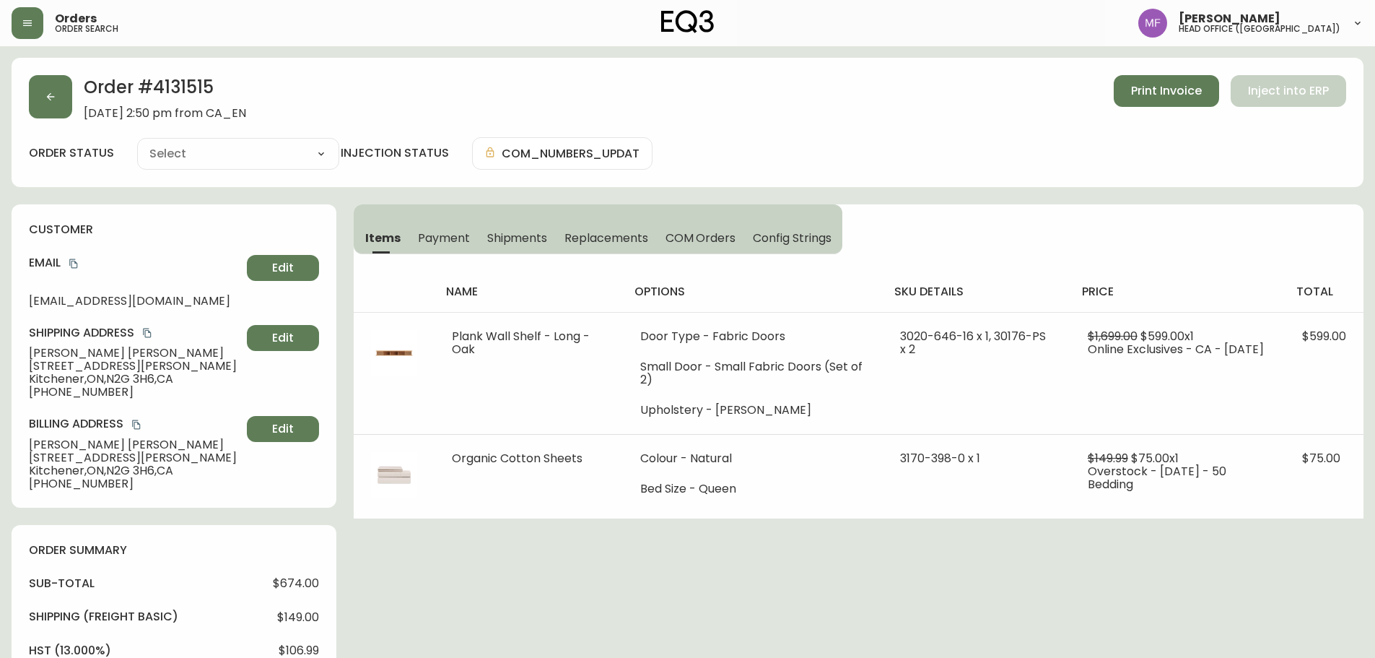
type input "Fully Shipped"
select select "FULLY_SHIPPED"
click at [46, 108] on button "button" at bounding box center [50, 96] width 43 height 43
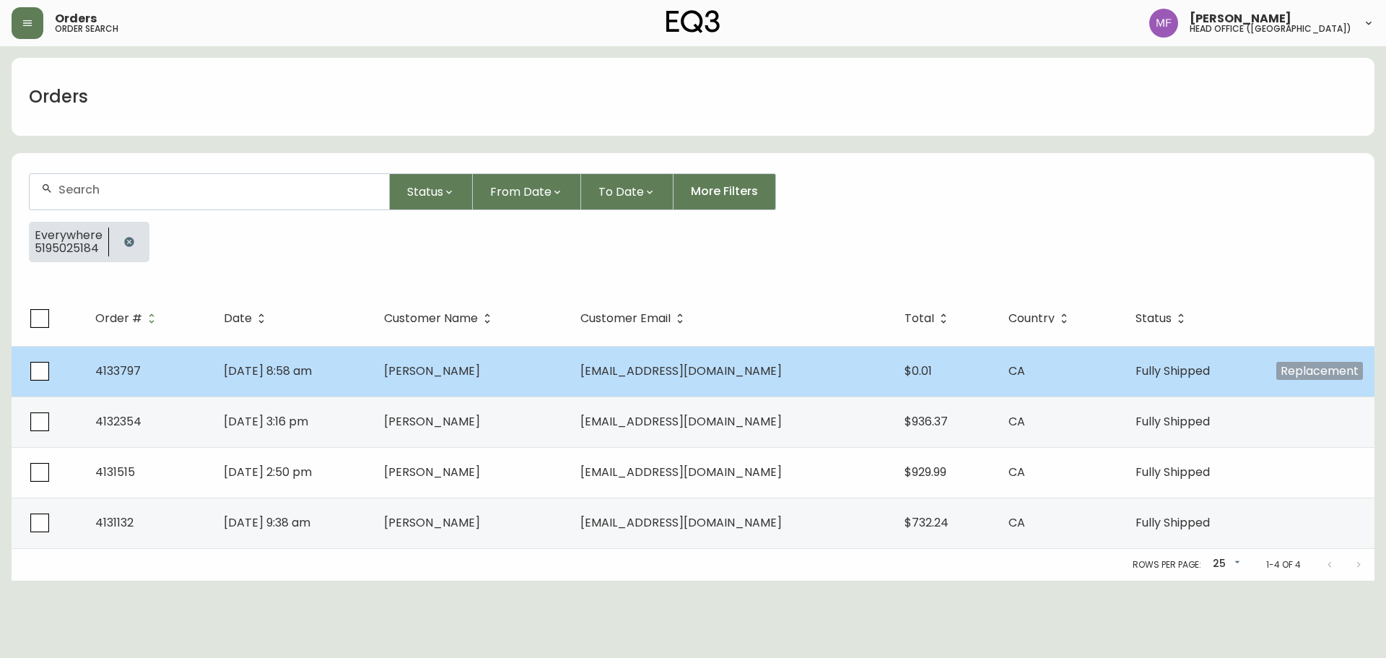
click at [536, 387] on td "[PERSON_NAME]" at bounding box center [471, 371] width 196 height 51
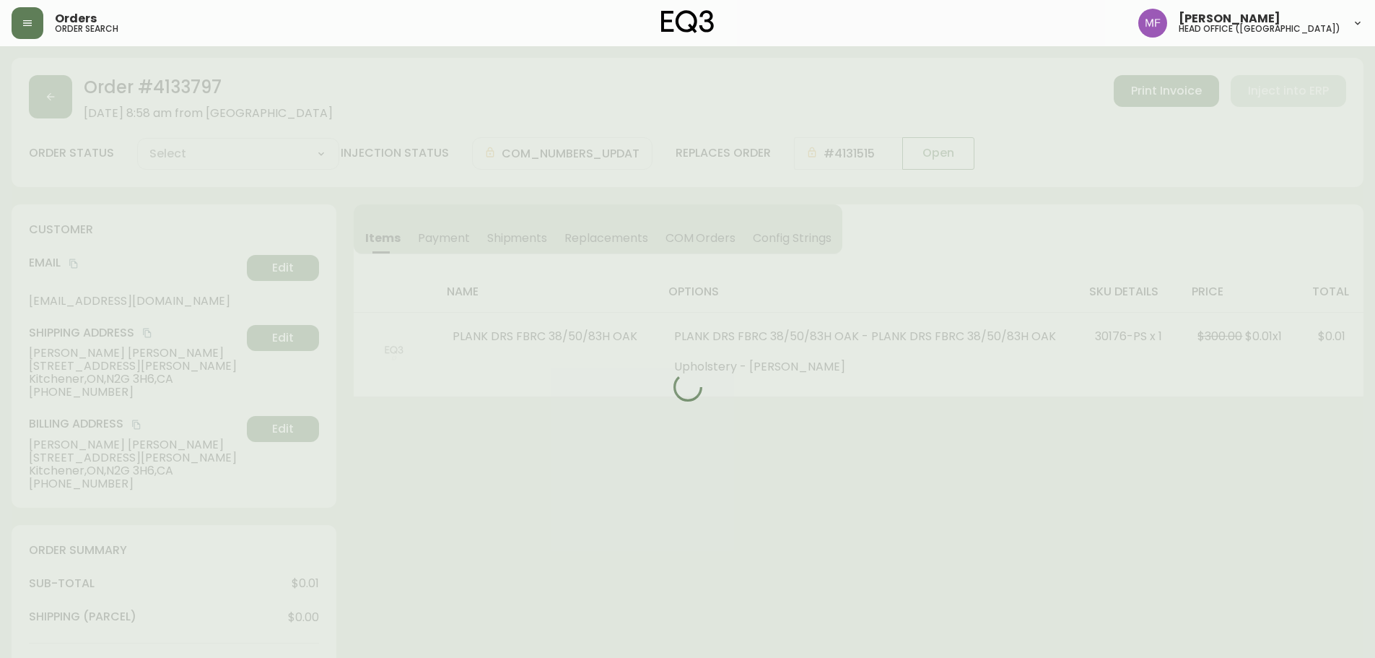
type input "Fully Shipped"
select select "FULLY_SHIPPED"
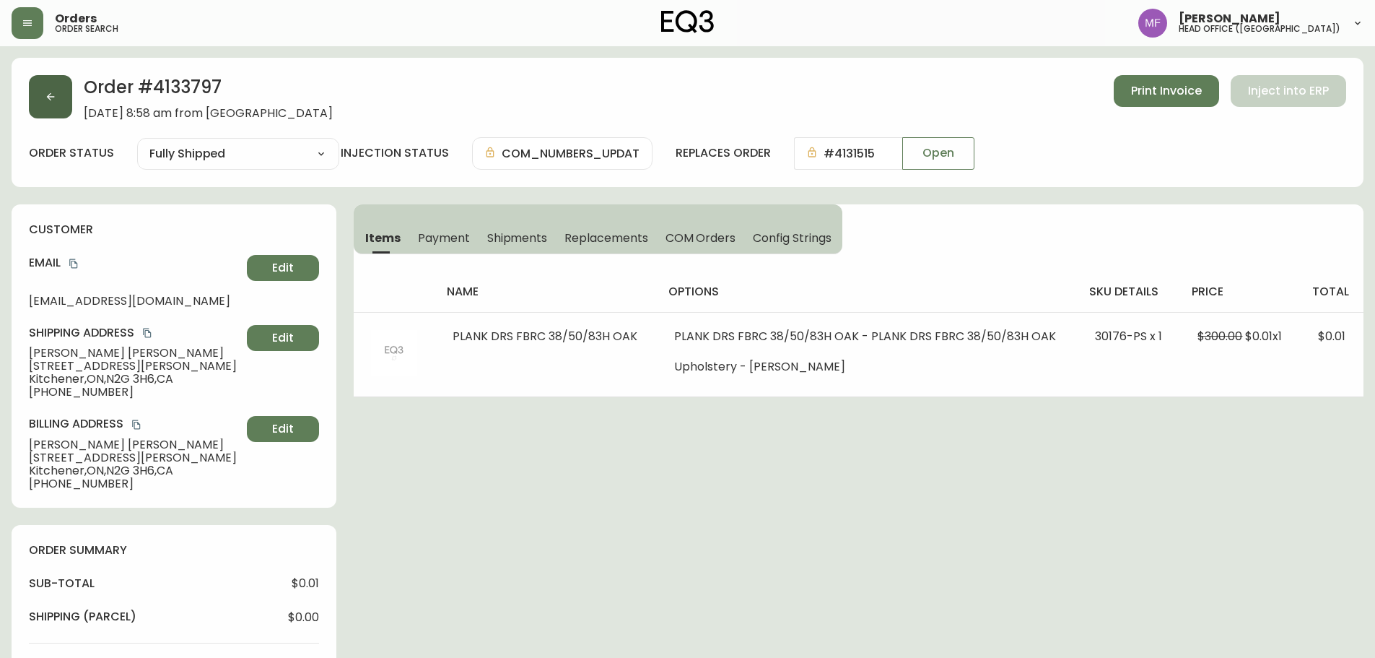
click at [53, 113] on button "button" at bounding box center [50, 96] width 43 height 43
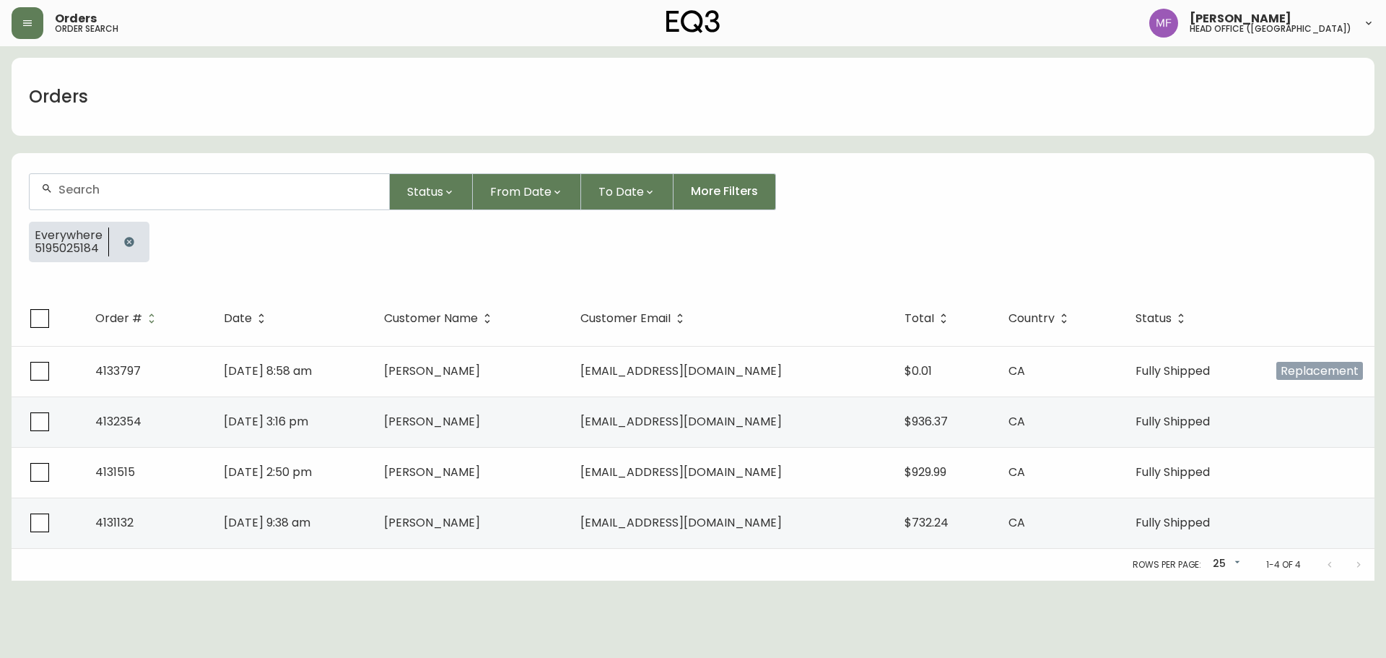
click at [133, 240] on icon "button" at bounding box center [129, 242] width 12 height 12
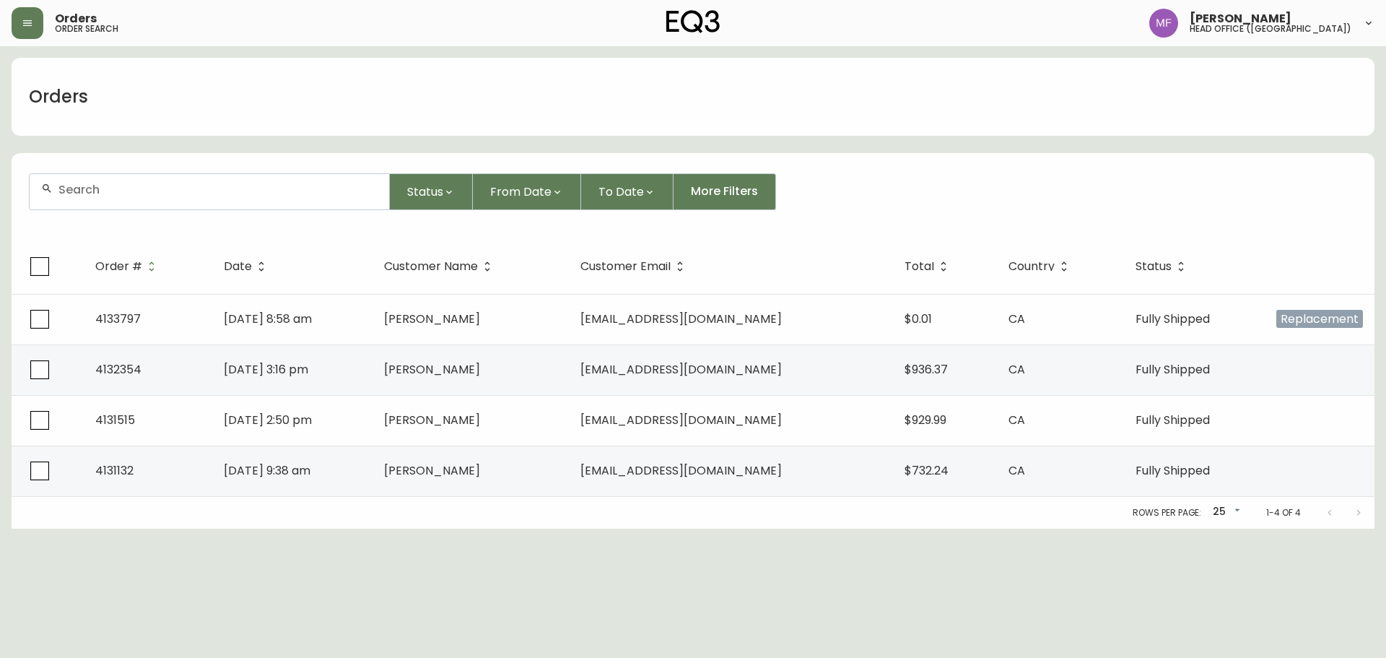
click at [129, 198] on div at bounding box center [210, 191] width 360 height 35
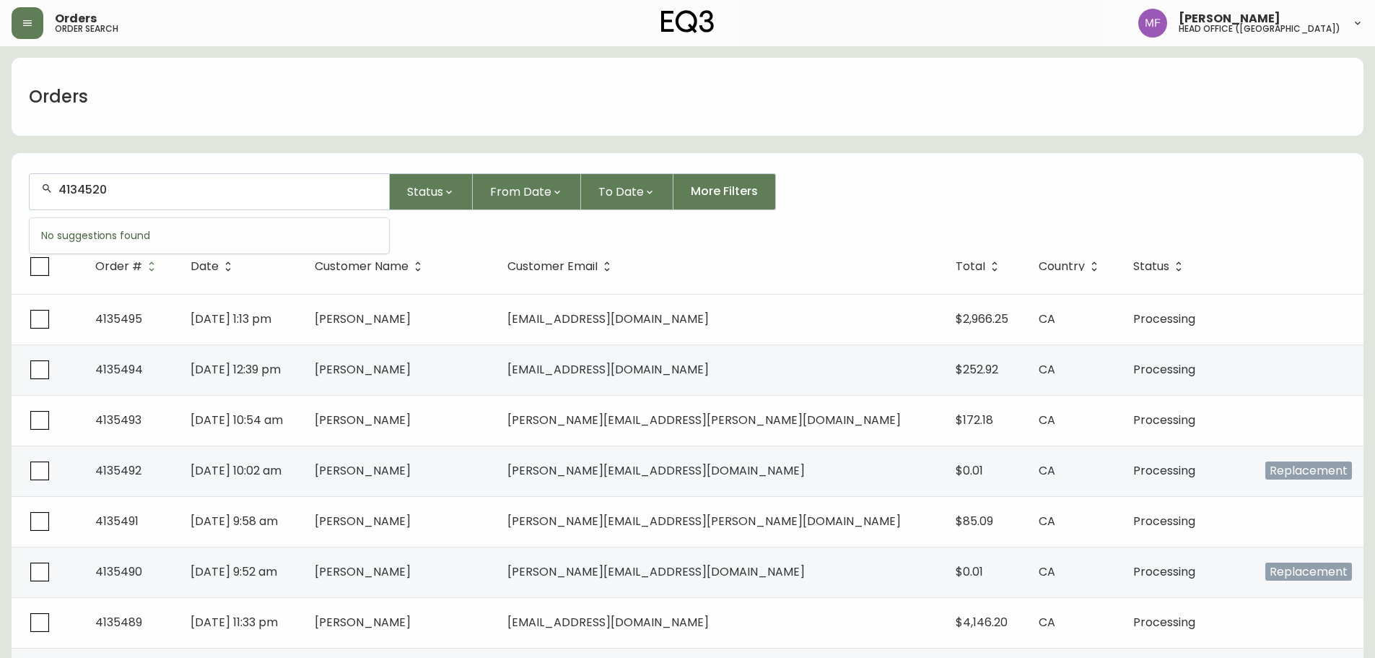
type input "4134520"
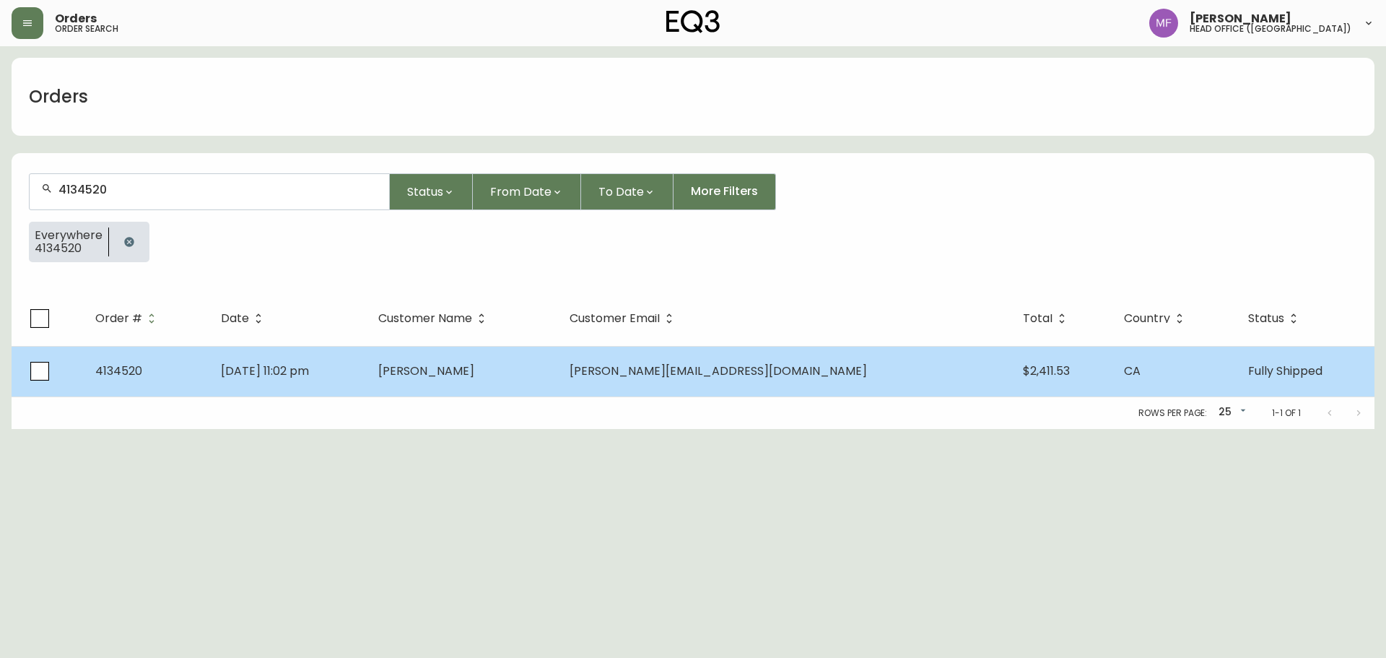
click at [482, 385] on td "[PERSON_NAME]" at bounding box center [463, 371] width 192 height 51
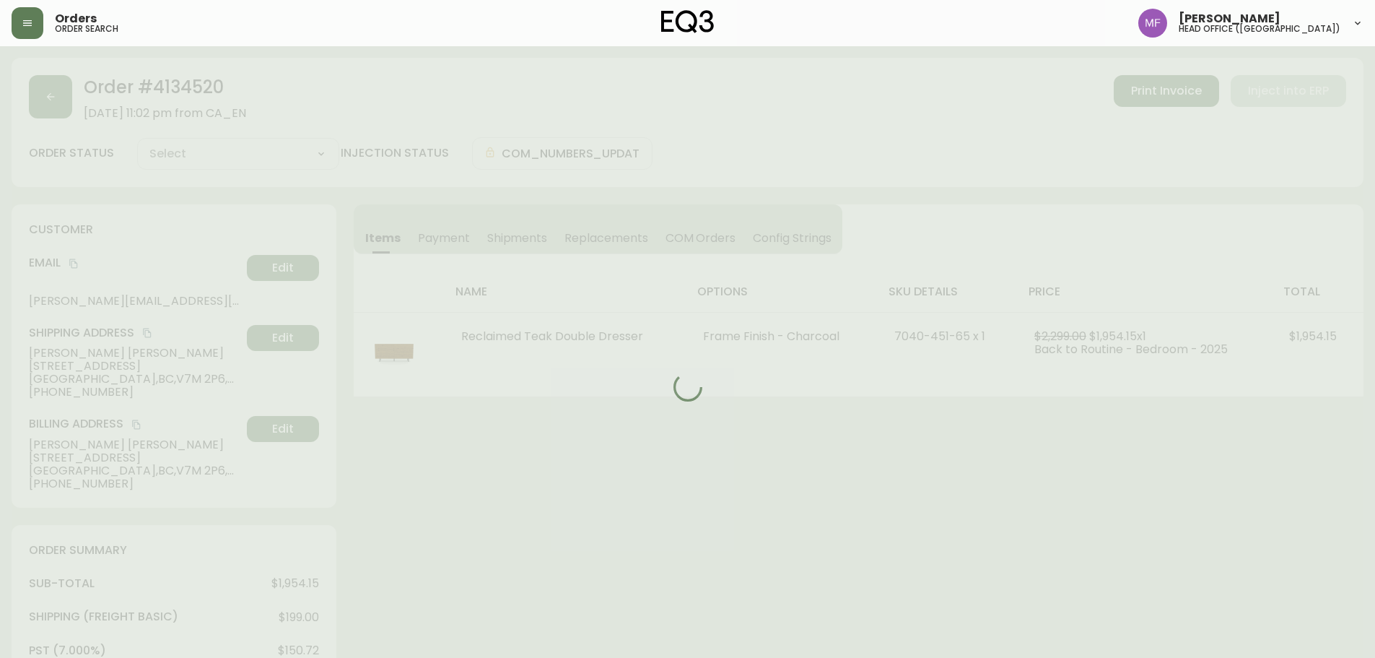
type input "Fully Shipped"
select select "FULLY_SHIPPED"
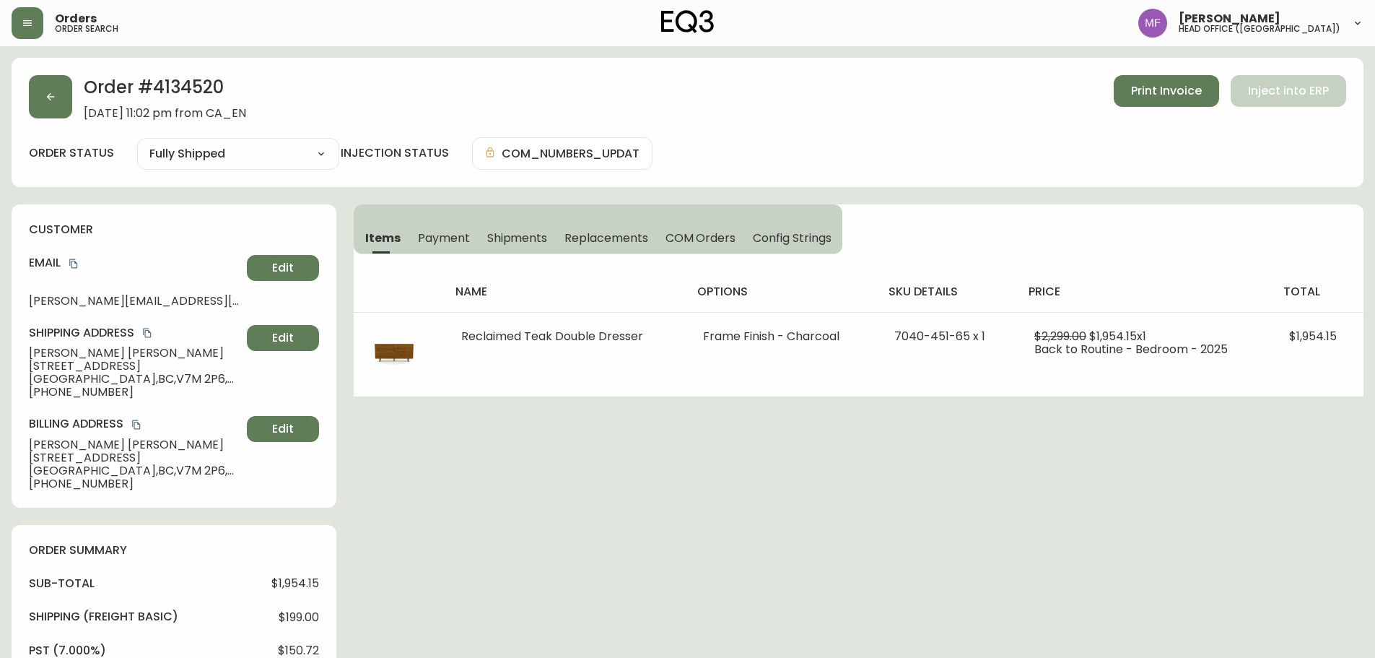
click at [463, 240] on span "Payment" at bounding box center [444, 237] width 52 height 15
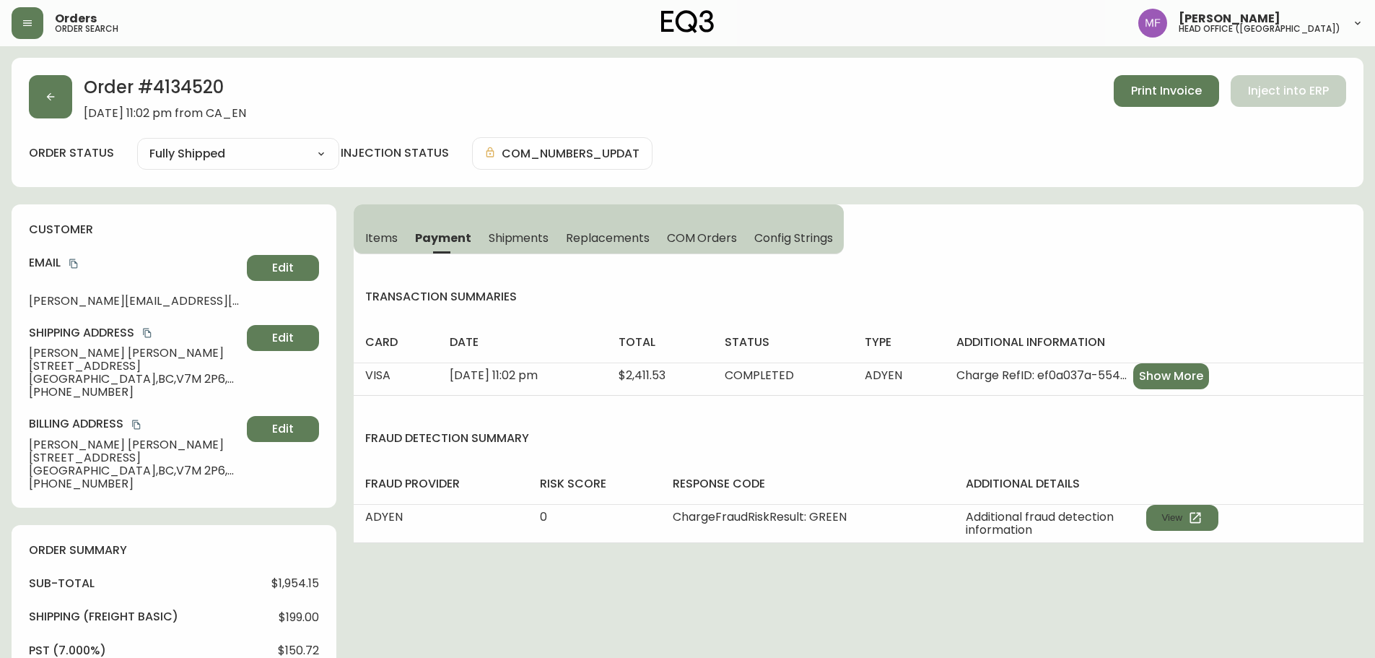
click at [384, 238] on span "Items" at bounding box center [381, 237] width 32 height 15
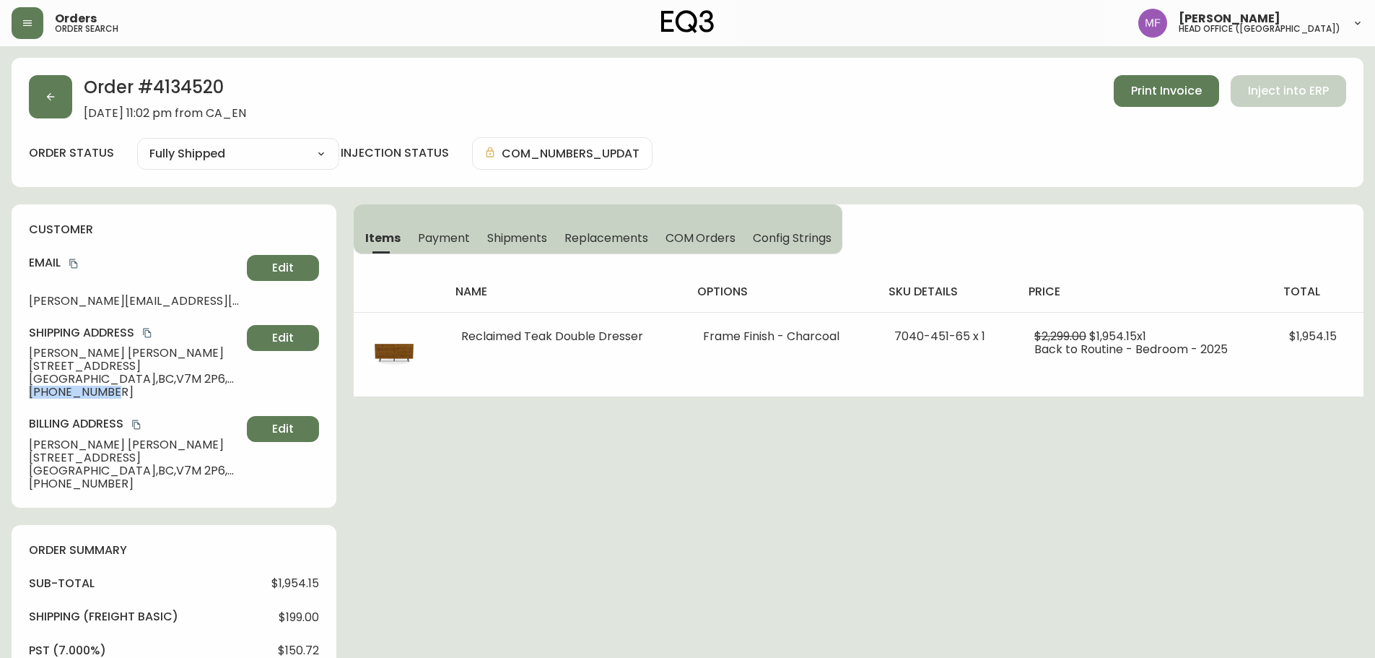
drag, startPoint x: 110, startPoint y: 392, endPoint x: 31, endPoint y: 391, distance: 78.7
click at [31, 391] on span "[PHONE_NUMBER]" at bounding box center [135, 392] width 212 height 13
copy span "[PHONE_NUMBER]"
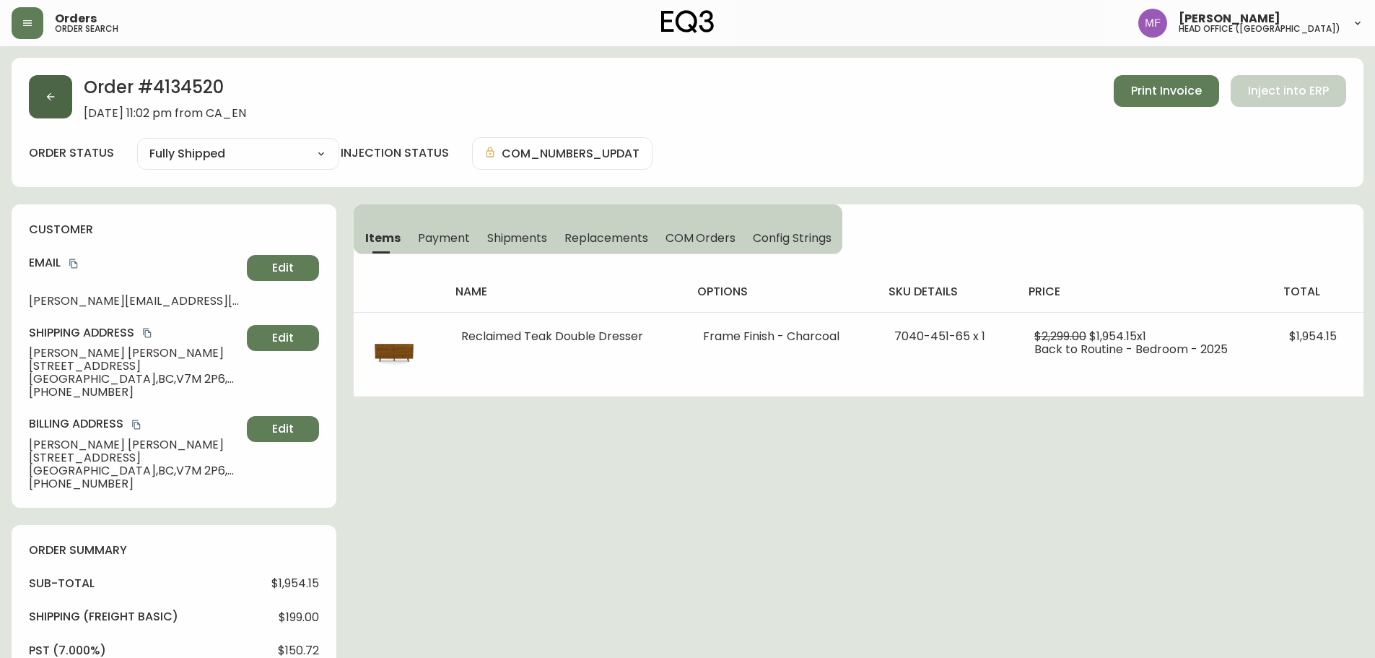
click at [39, 103] on button "button" at bounding box center [50, 96] width 43 height 43
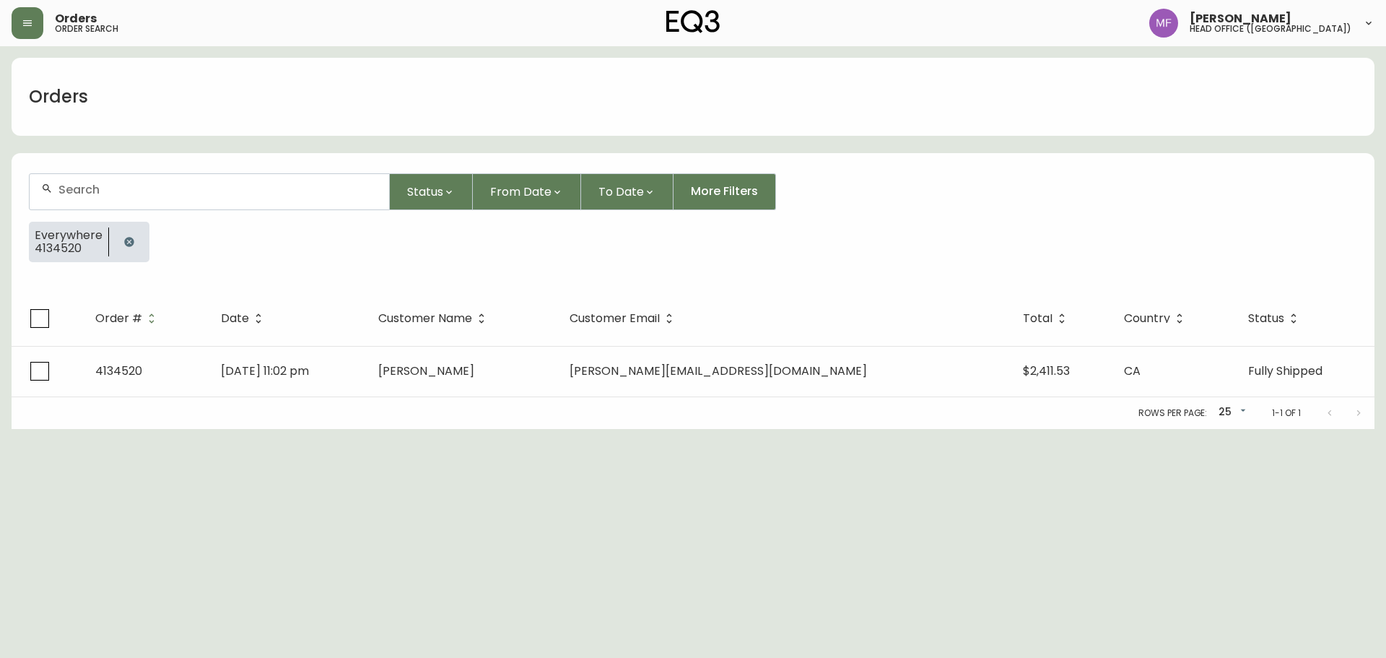
click at [136, 239] on button "button" at bounding box center [129, 241] width 29 height 29
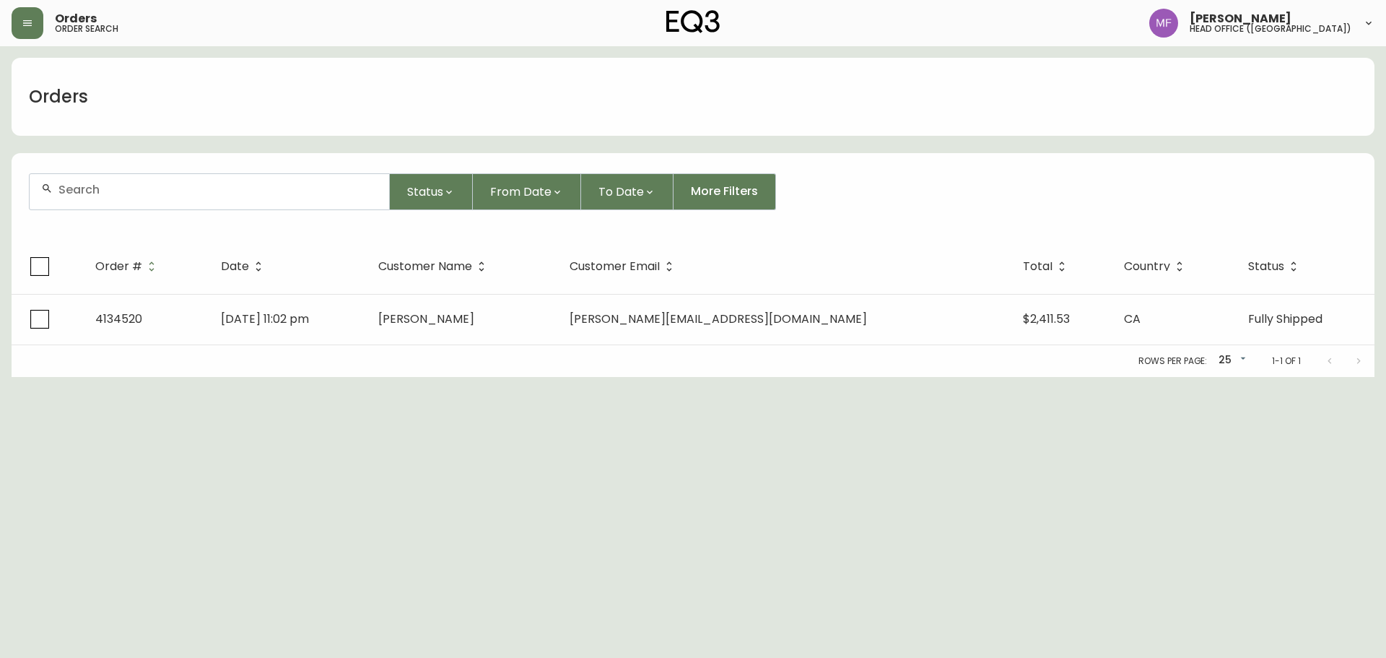
click at [139, 200] on div at bounding box center [210, 191] width 360 height 35
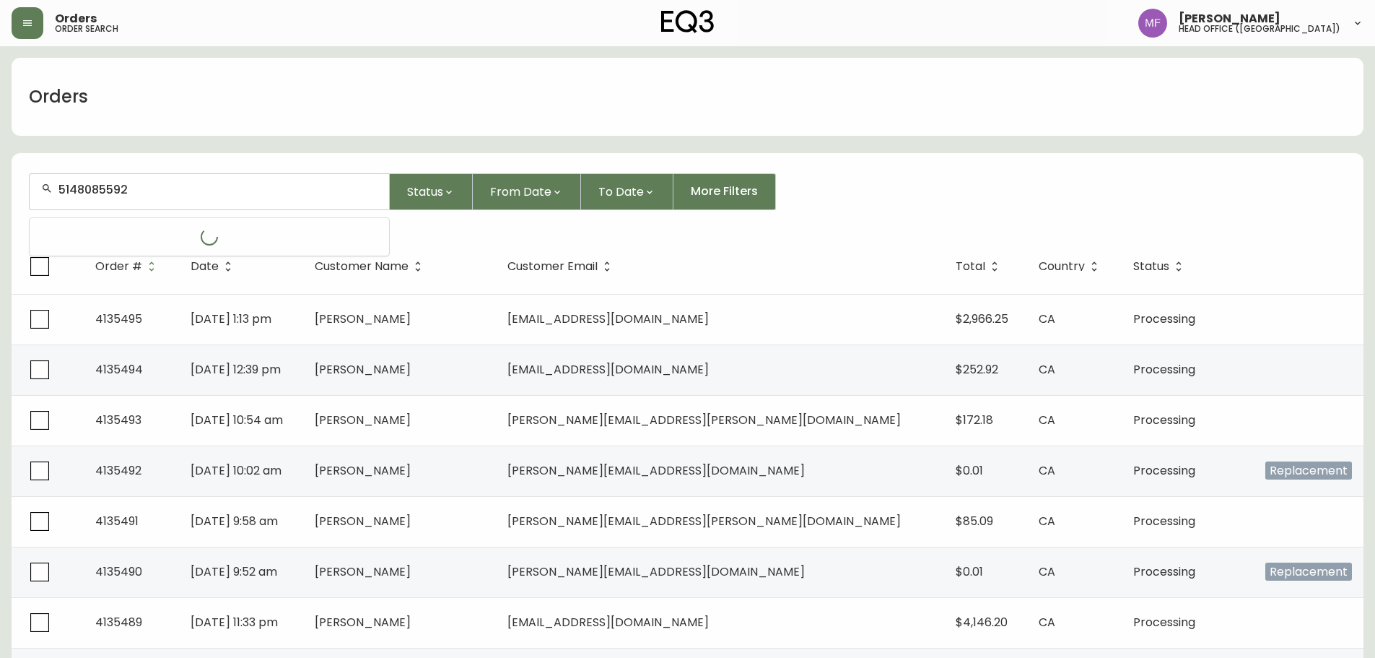
type input "5148085592"
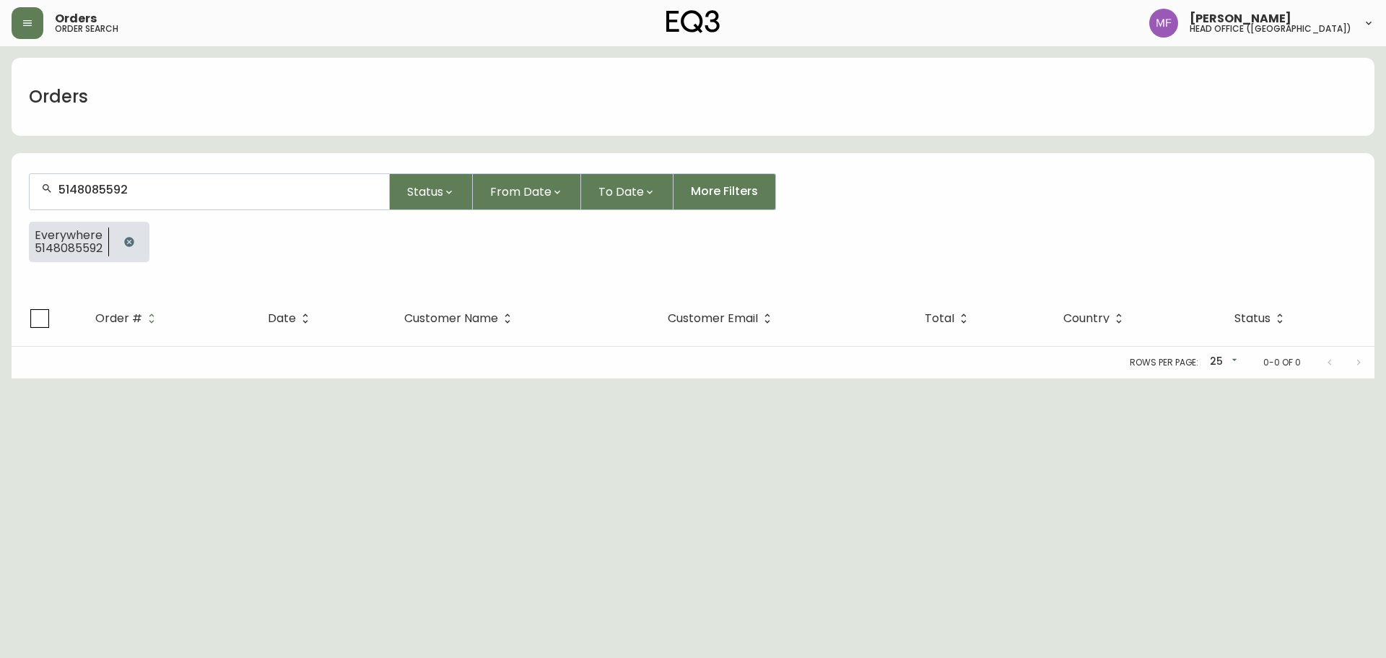
click at [129, 247] on icon "button" at bounding box center [129, 242] width 12 height 12
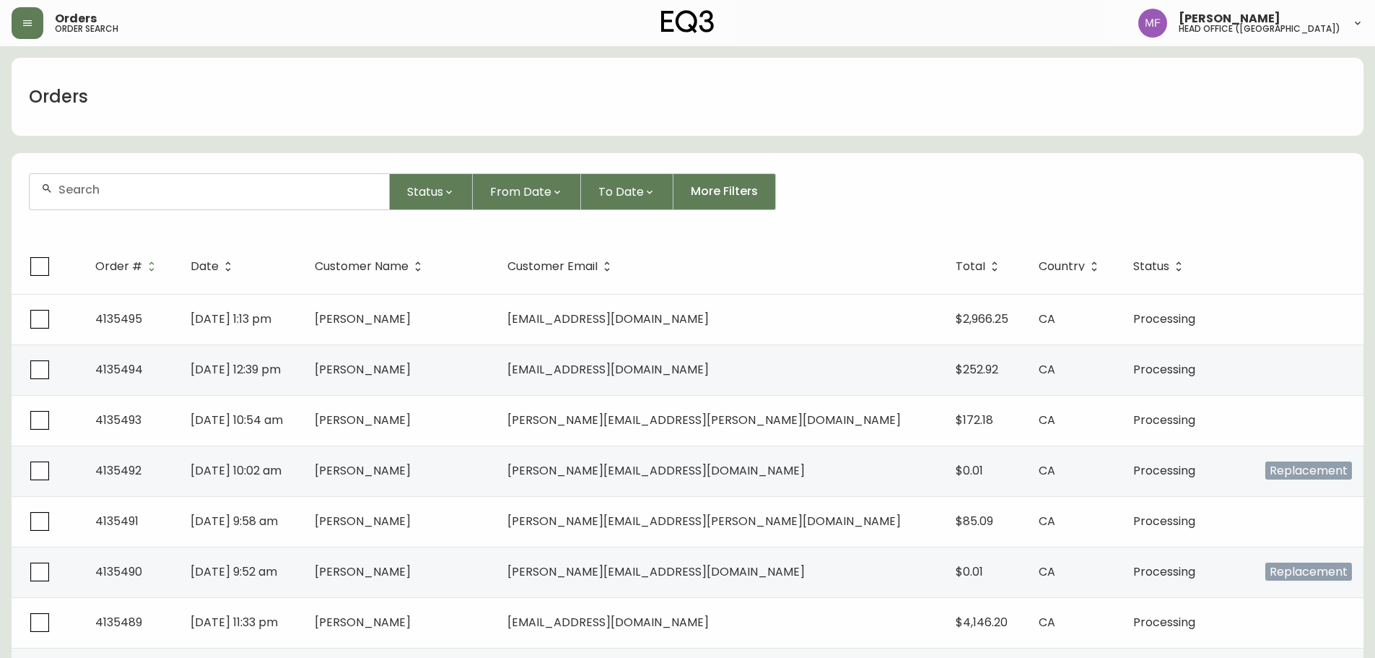
click at [237, 191] on input "text" at bounding box center [217, 190] width 319 height 14
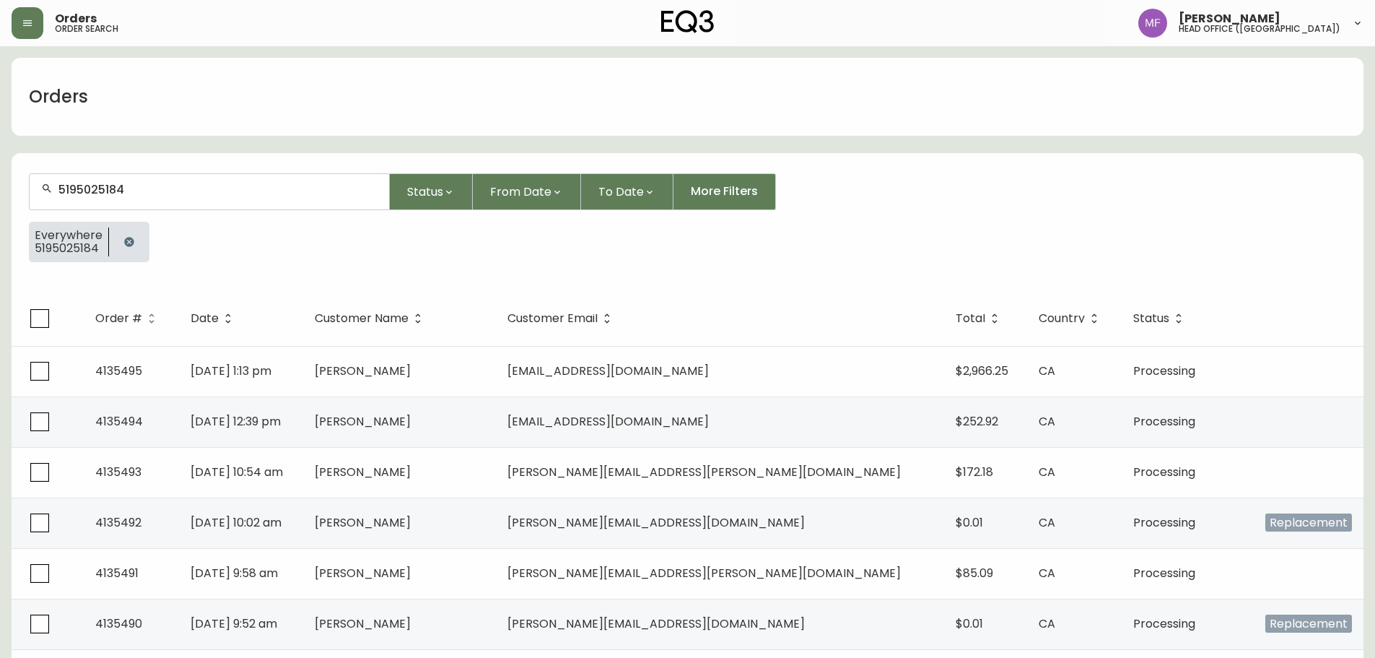
type input "5195025184"
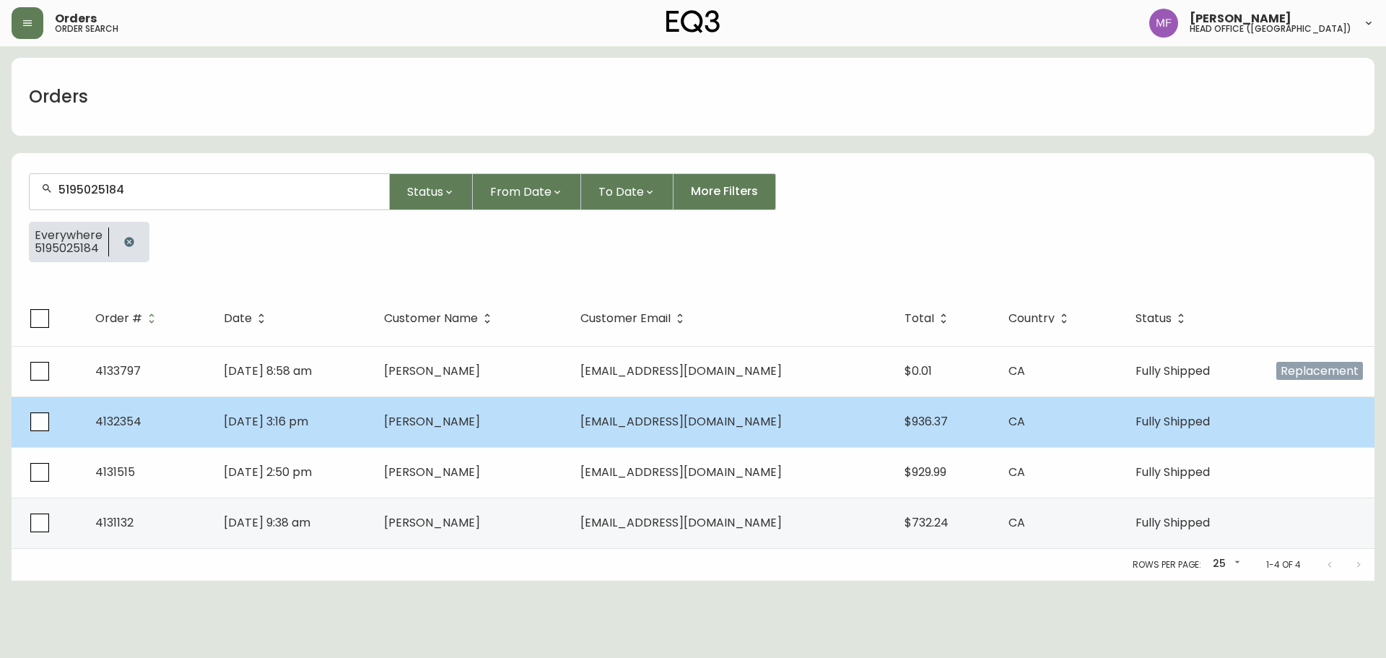
click at [370, 421] on td "[DATE] 3:16 pm" at bounding box center [292, 421] width 161 height 51
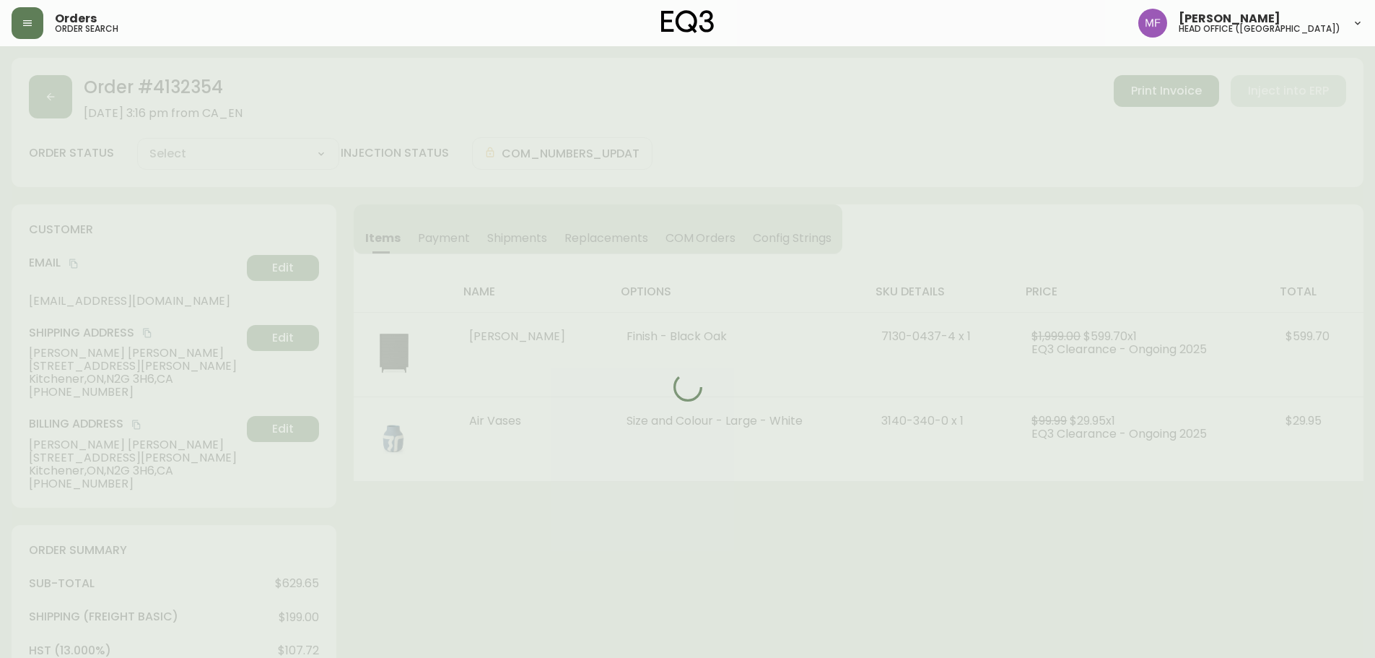
type input "Fully Shipped"
select select "FULLY_SHIPPED"
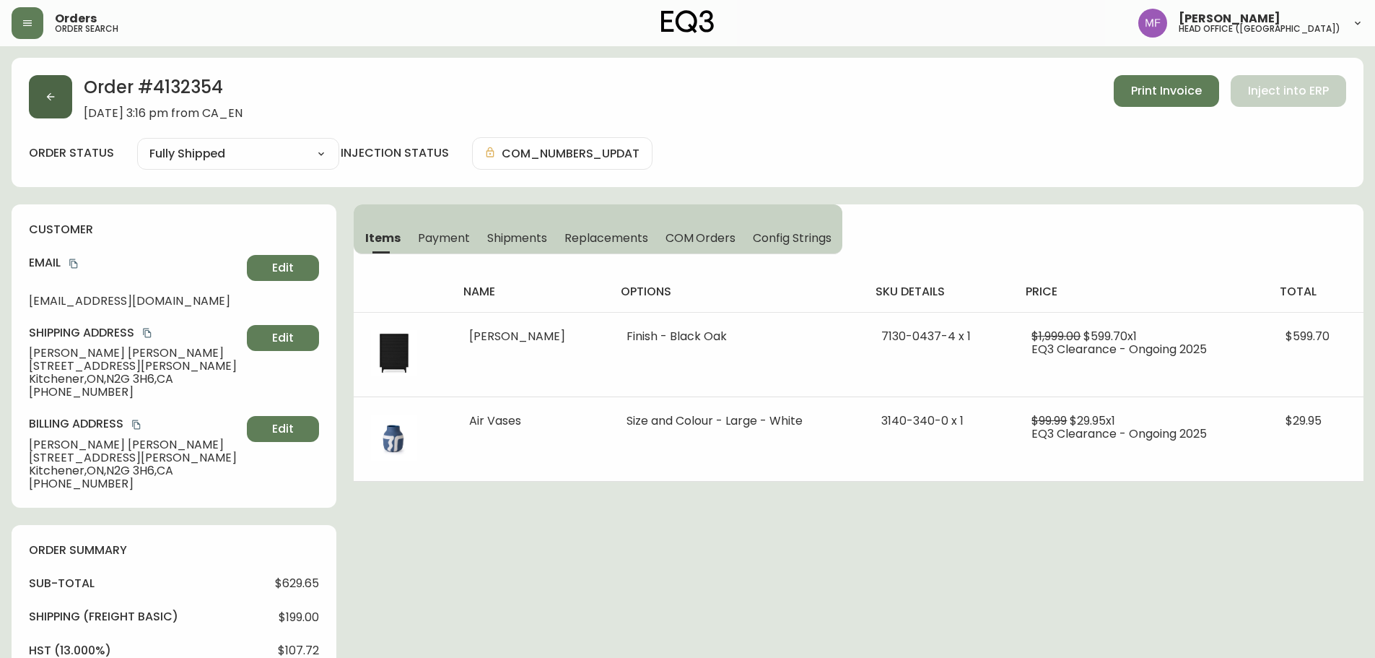
click at [55, 113] on button "button" at bounding box center [50, 96] width 43 height 43
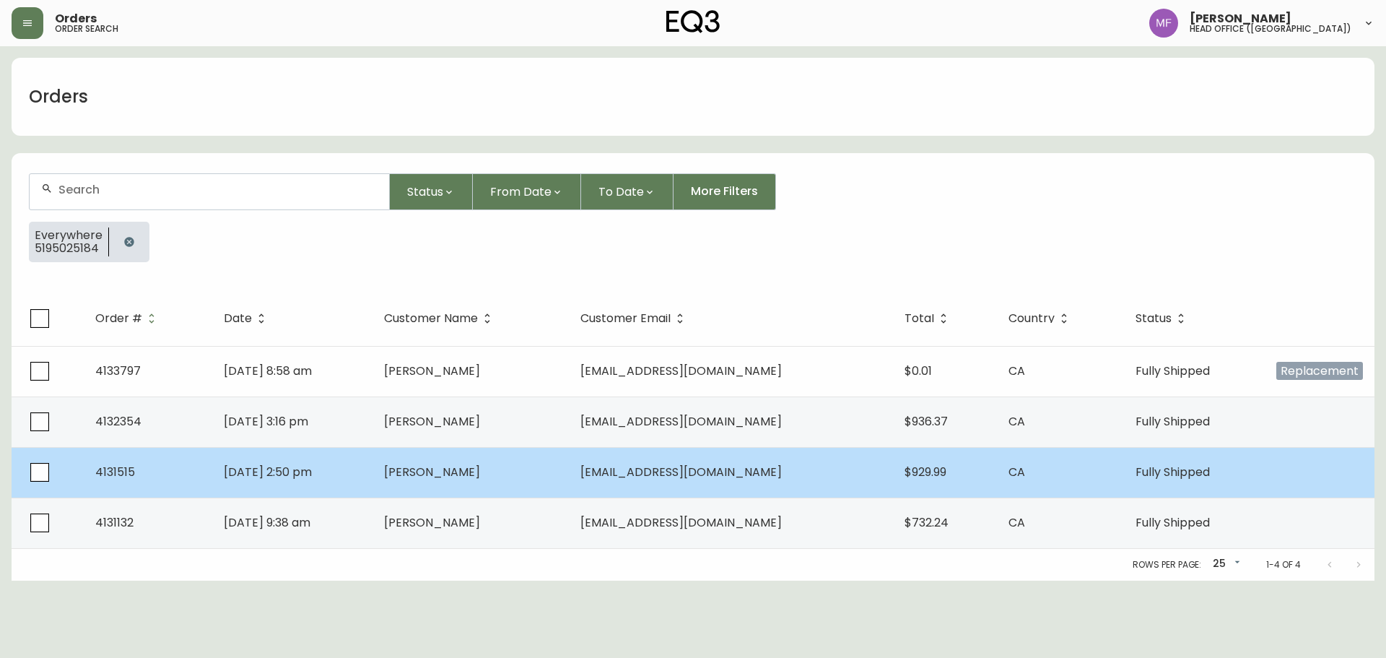
click at [373, 469] on td "[DATE] 2:50 pm" at bounding box center [292, 472] width 161 height 51
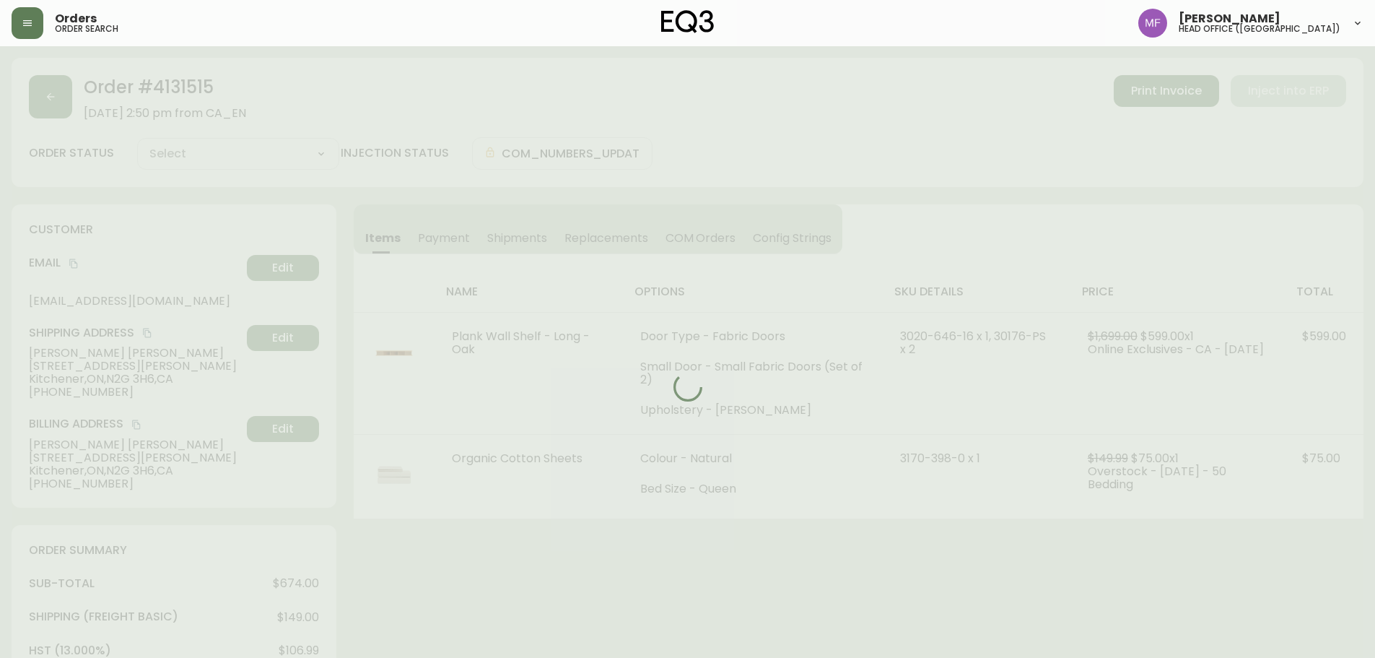
type input "Fully Shipped"
select select "FULLY_SHIPPED"
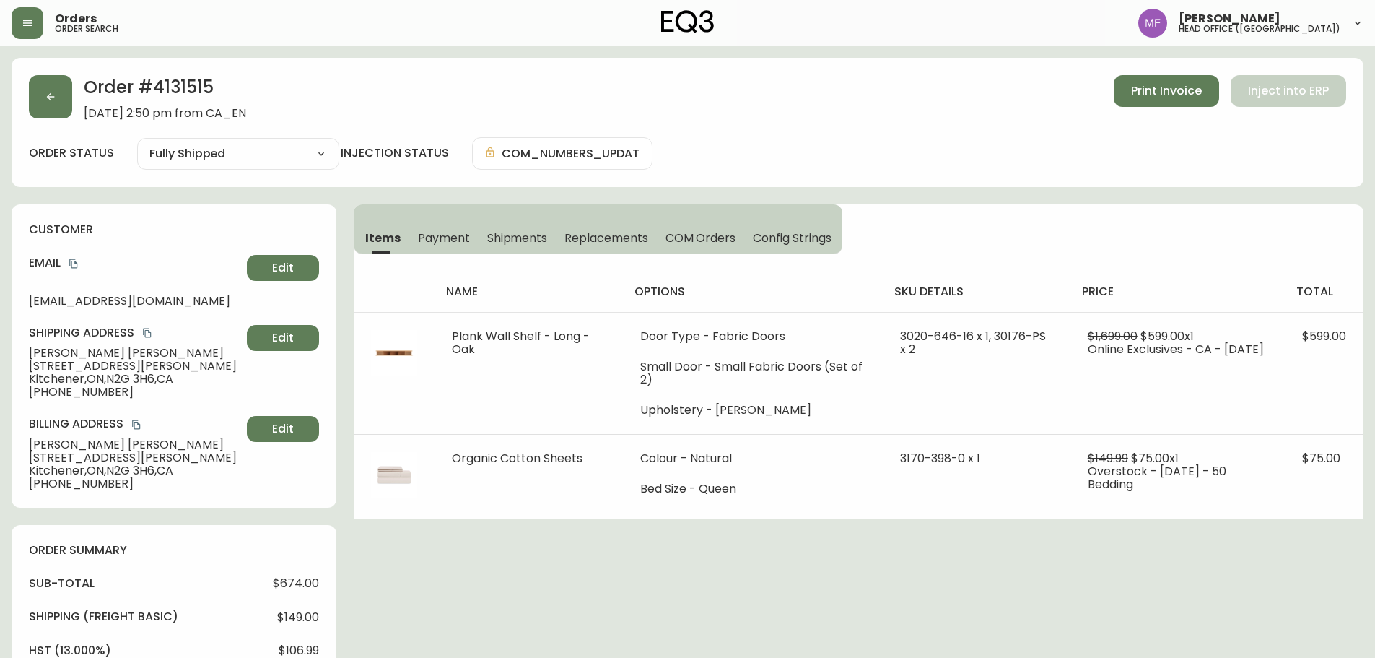
click at [202, 91] on h2 "Order # 4131515" at bounding box center [165, 91] width 162 height 32
click at [202, 90] on h2 "Order # 4131515" at bounding box center [165, 91] width 162 height 32
copy h2 "4131515"
click at [44, 97] on button "button" at bounding box center [50, 96] width 43 height 43
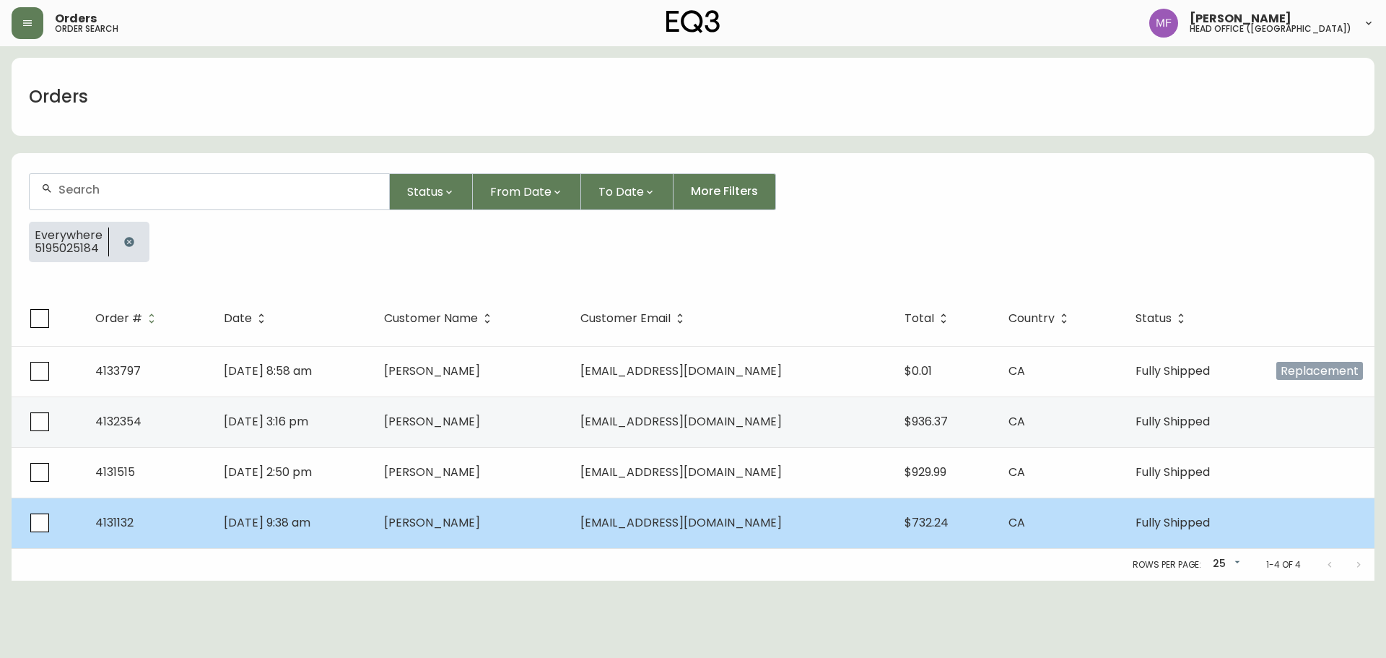
click at [440, 543] on td "[PERSON_NAME]" at bounding box center [471, 522] width 196 height 51
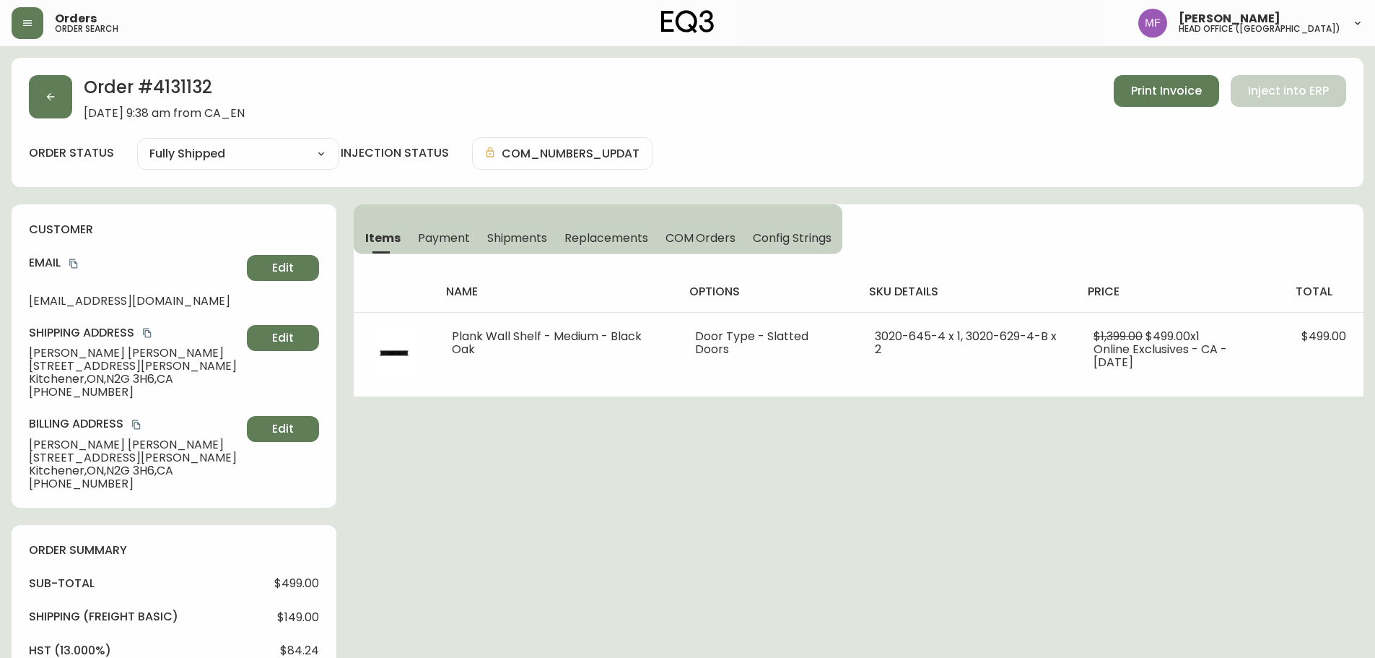
type input "Fully Shipped"
select select "FULLY_SHIPPED"
click at [43, 101] on button "button" at bounding box center [50, 96] width 43 height 43
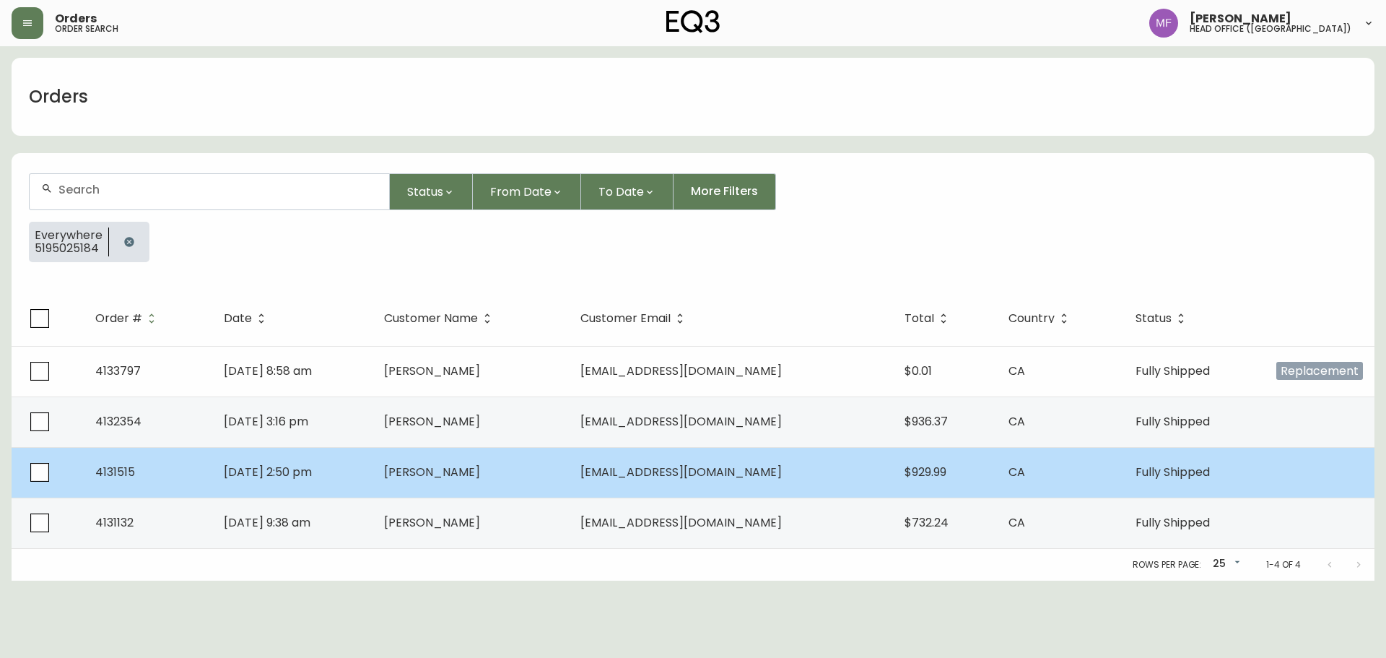
click at [432, 469] on td "[PERSON_NAME]" at bounding box center [471, 472] width 196 height 51
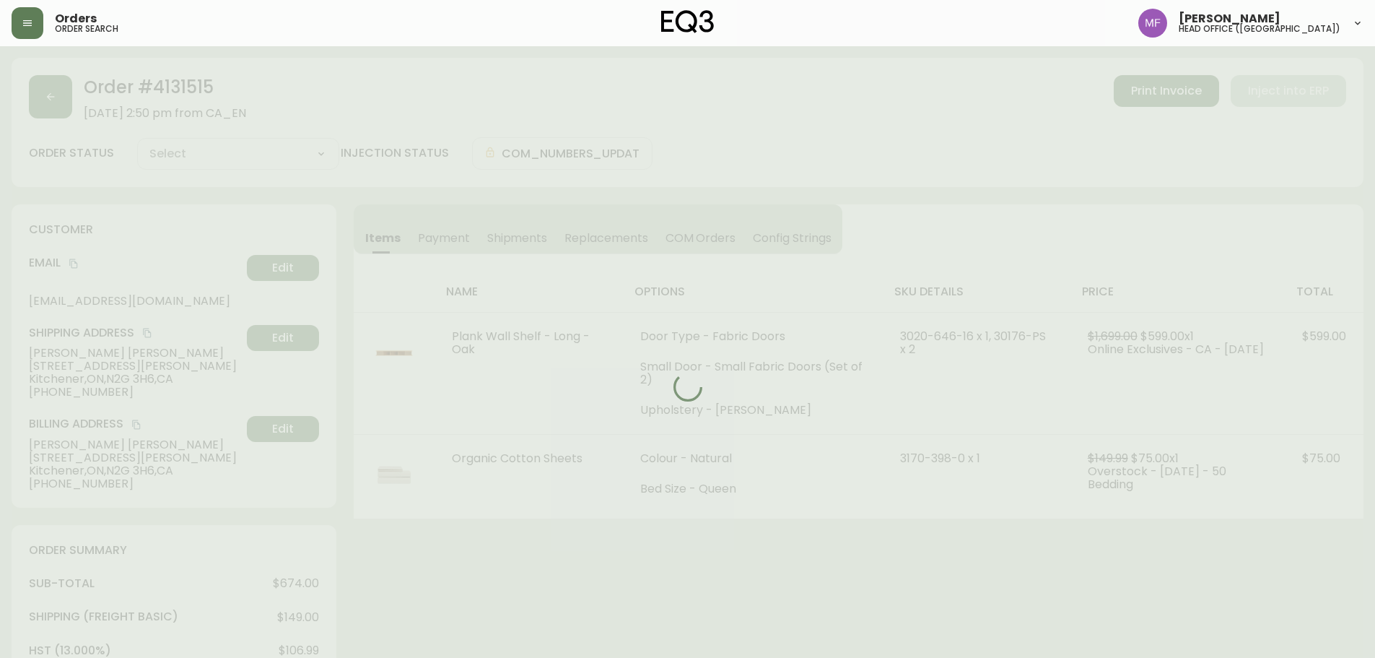
type input "Fully Shipped"
select select "FULLY_SHIPPED"
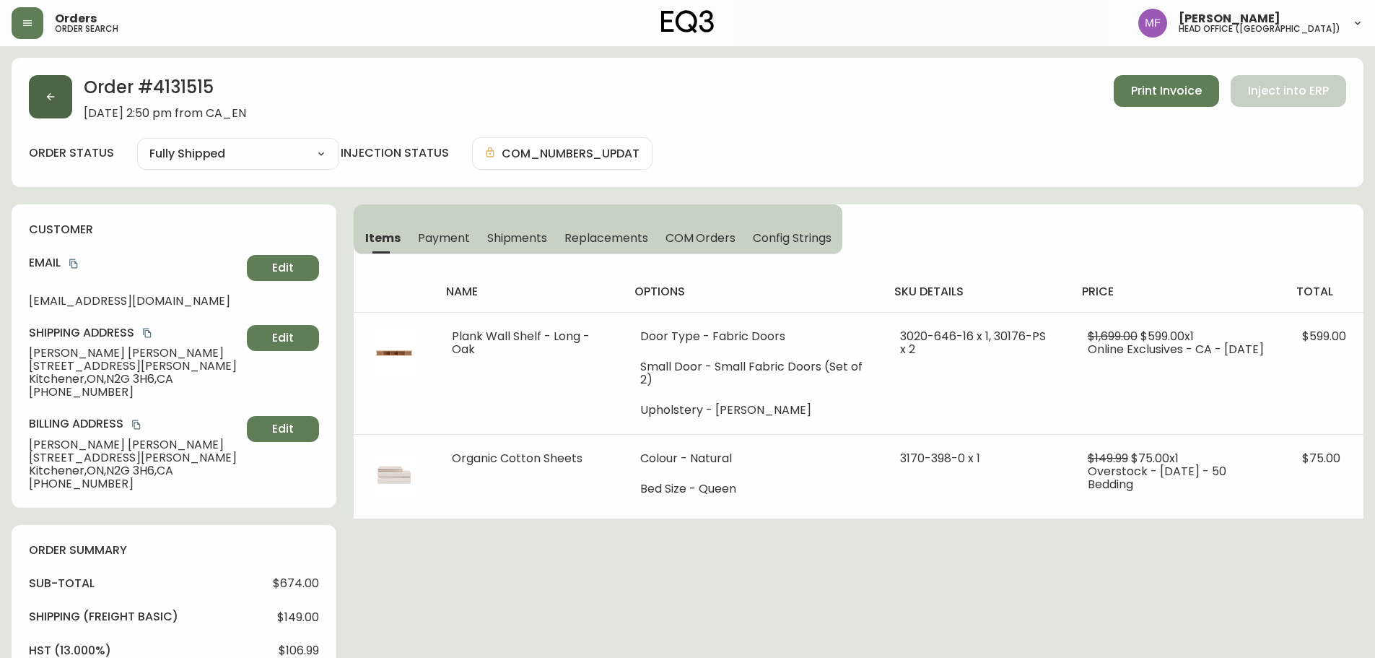
click at [54, 106] on button "button" at bounding box center [50, 96] width 43 height 43
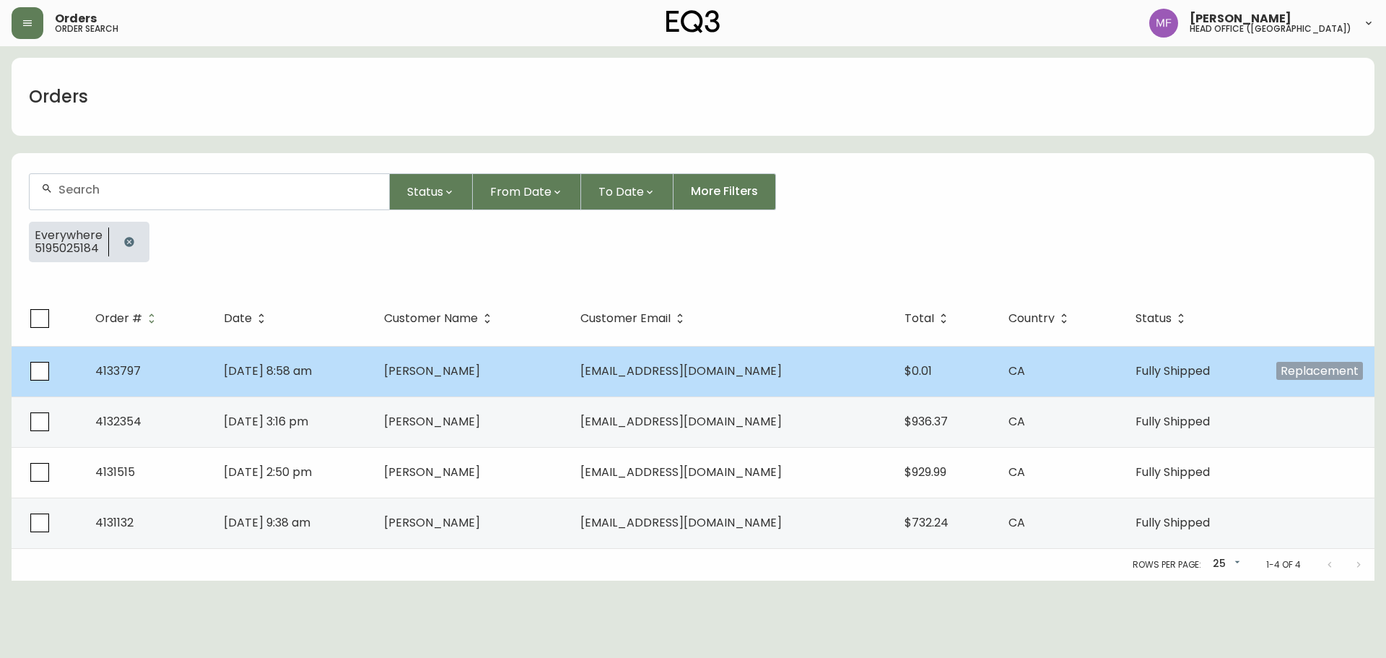
click at [470, 393] on td "[PERSON_NAME]" at bounding box center [471, 371] width 196 height 51
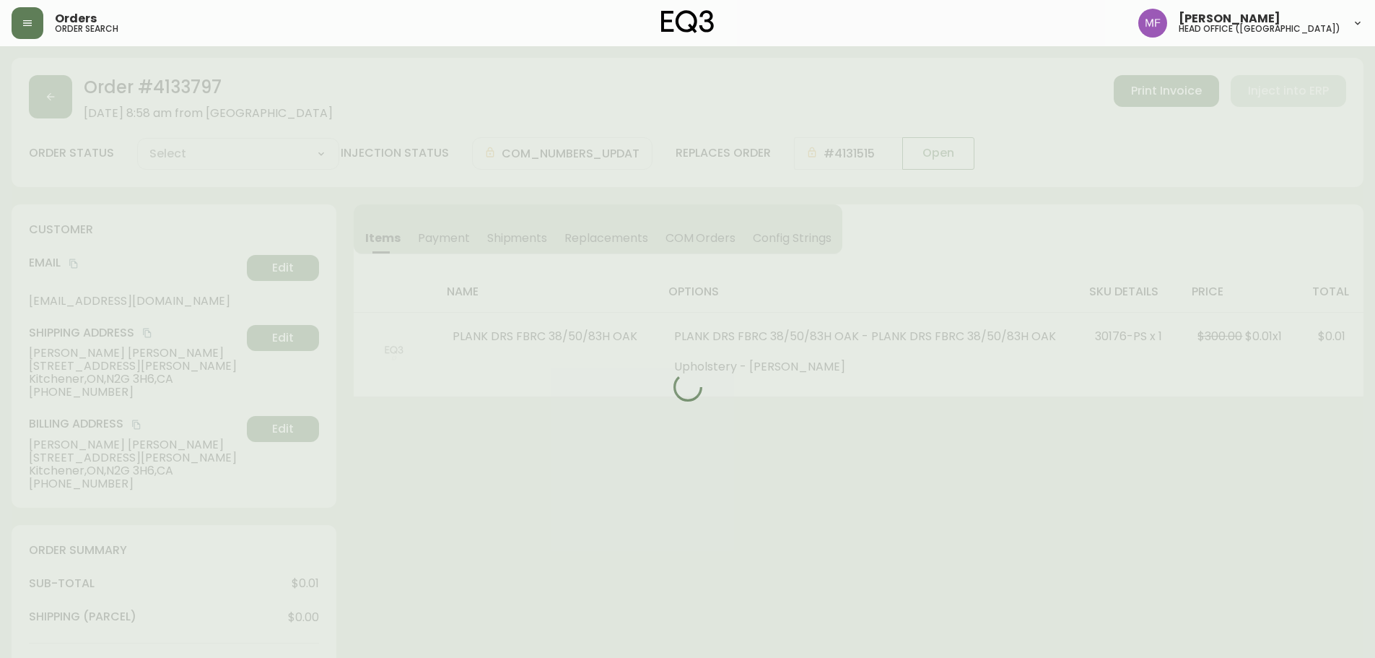
type input "Fully Shipped"
select select "FULLY_SHIPPED"
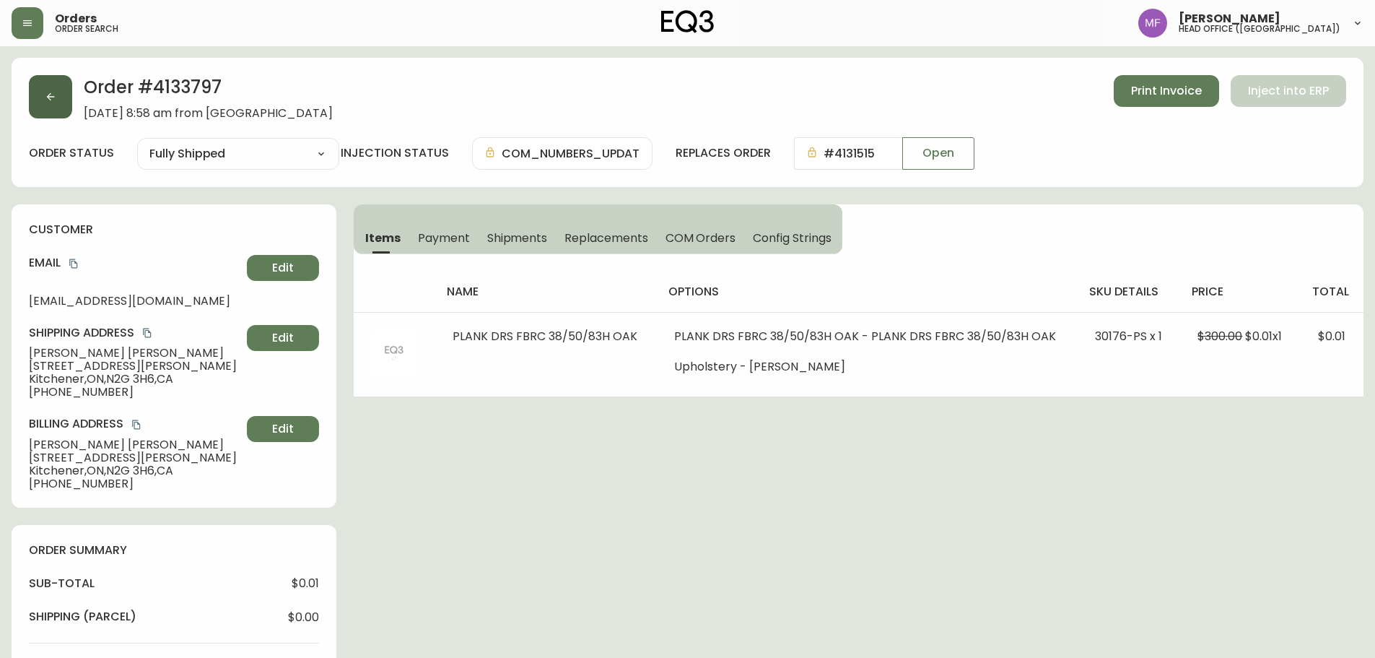
click at [61, 113] on button "button" at bounding box center [50, 96] width 43 height 43
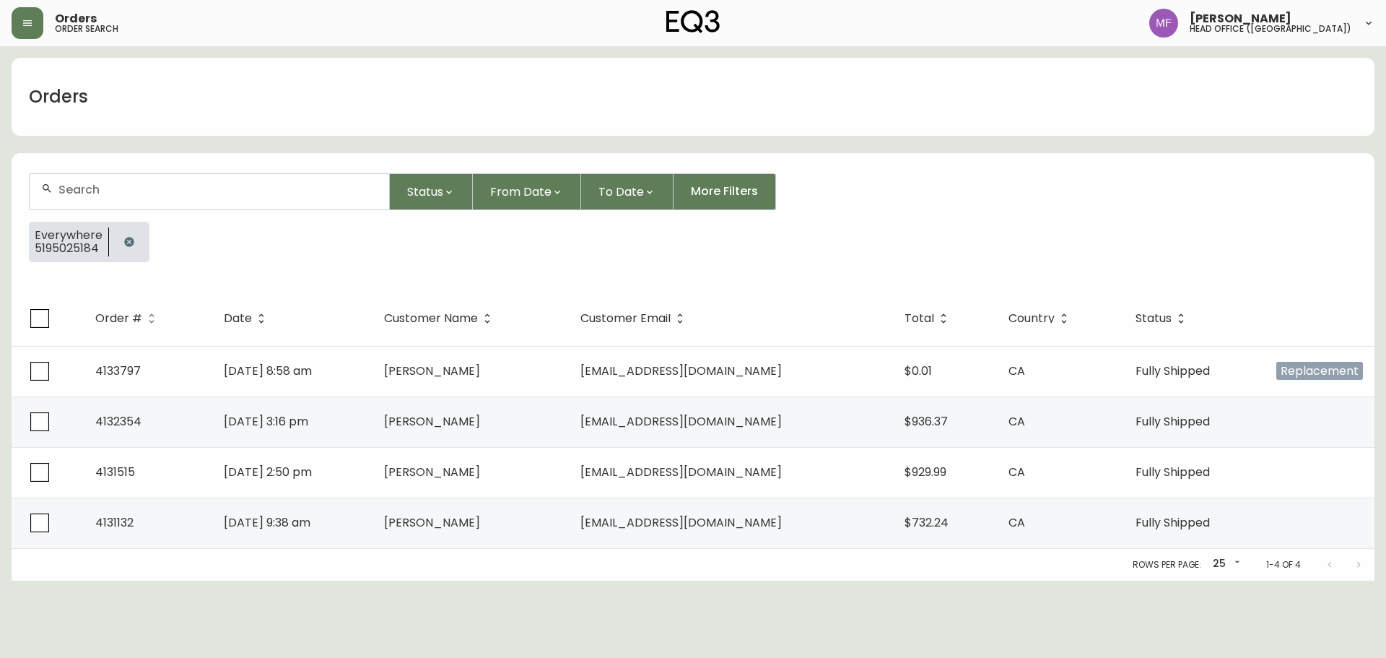
click at [133, 238] on icon "button" at bounding box center [129, 242] width 12 height 12
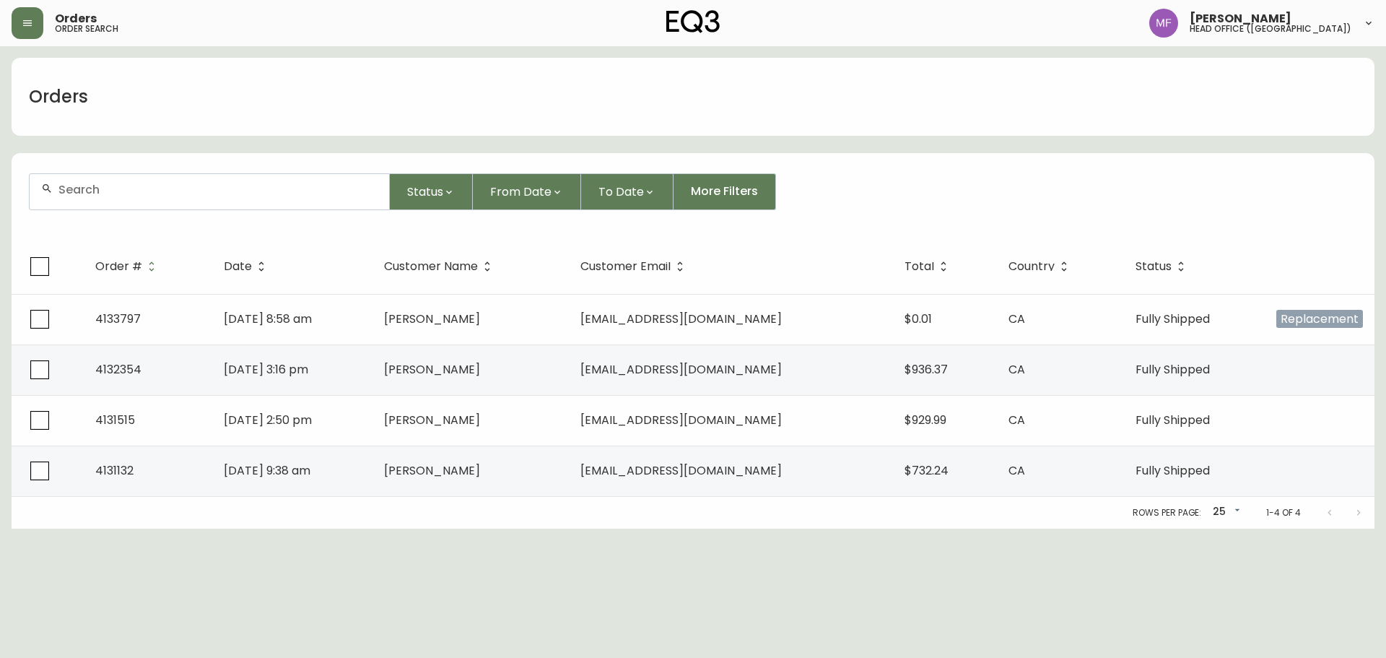
click at [130, 200] on div at bounding box center [210, 191] width 360 height 35
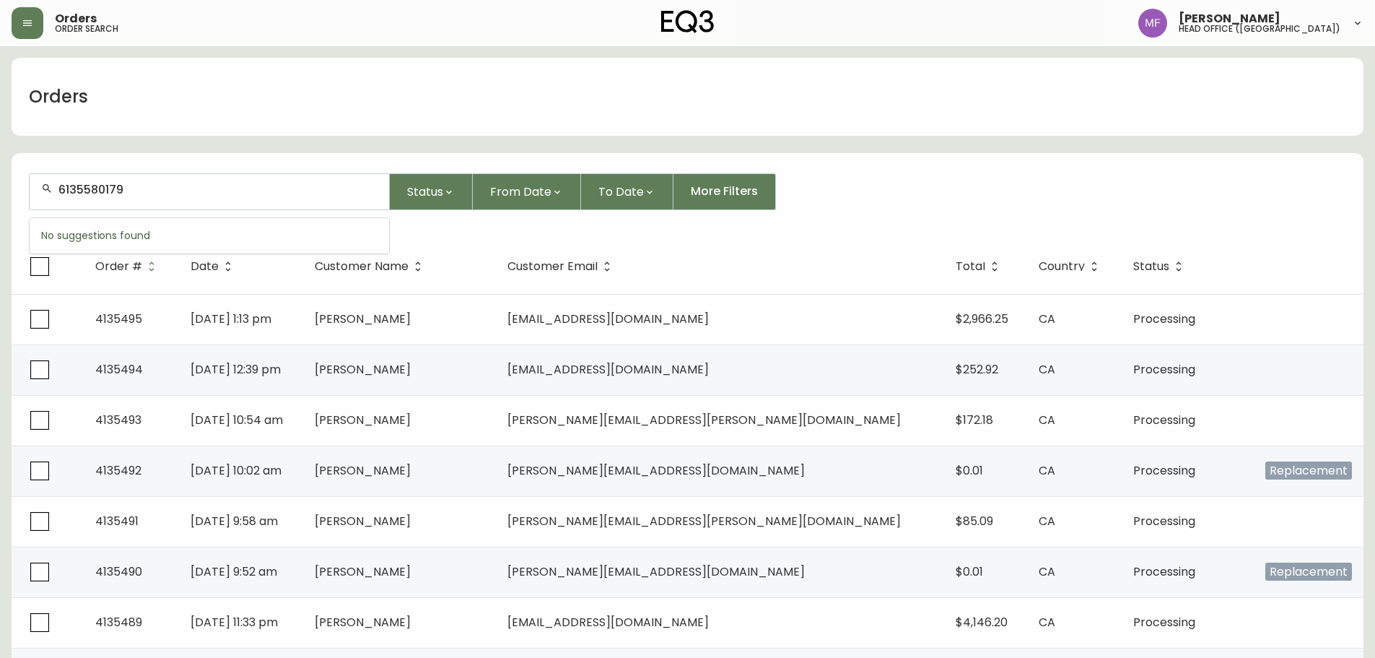
type input "6135580179"
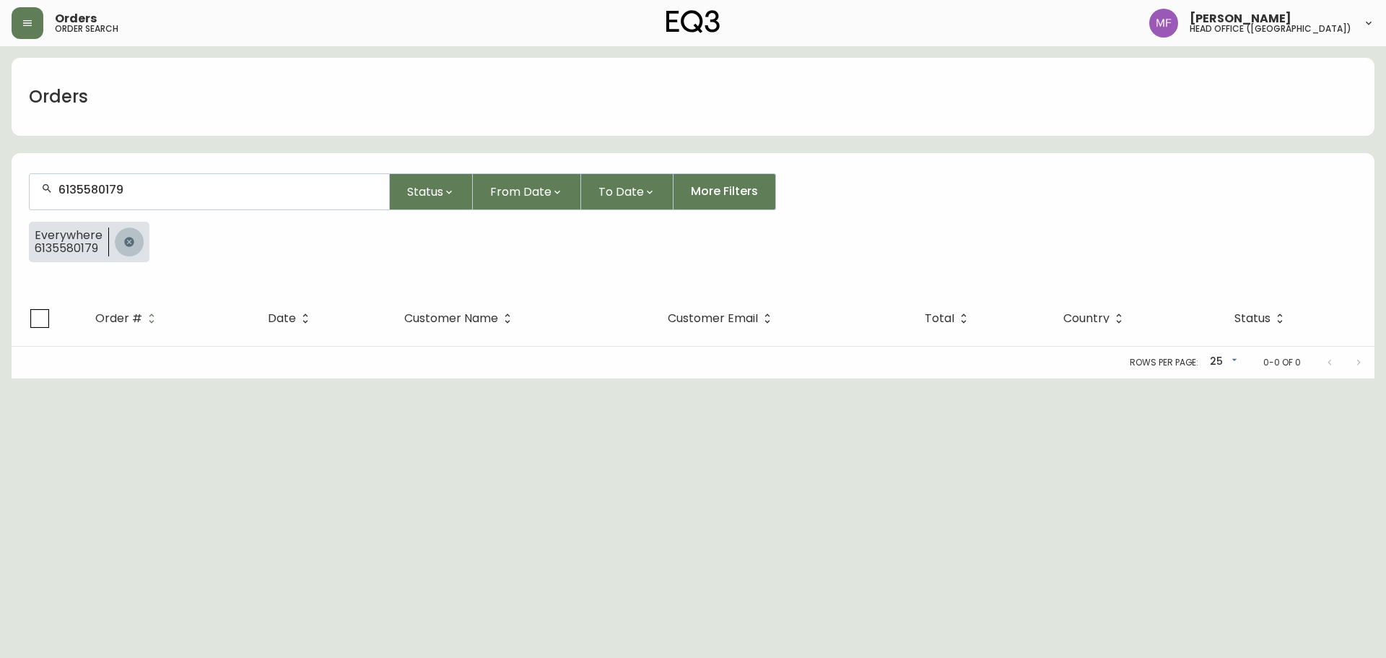
click at [123, 238] on icon "button" at bounding box center [129, 242] width 12 height 12
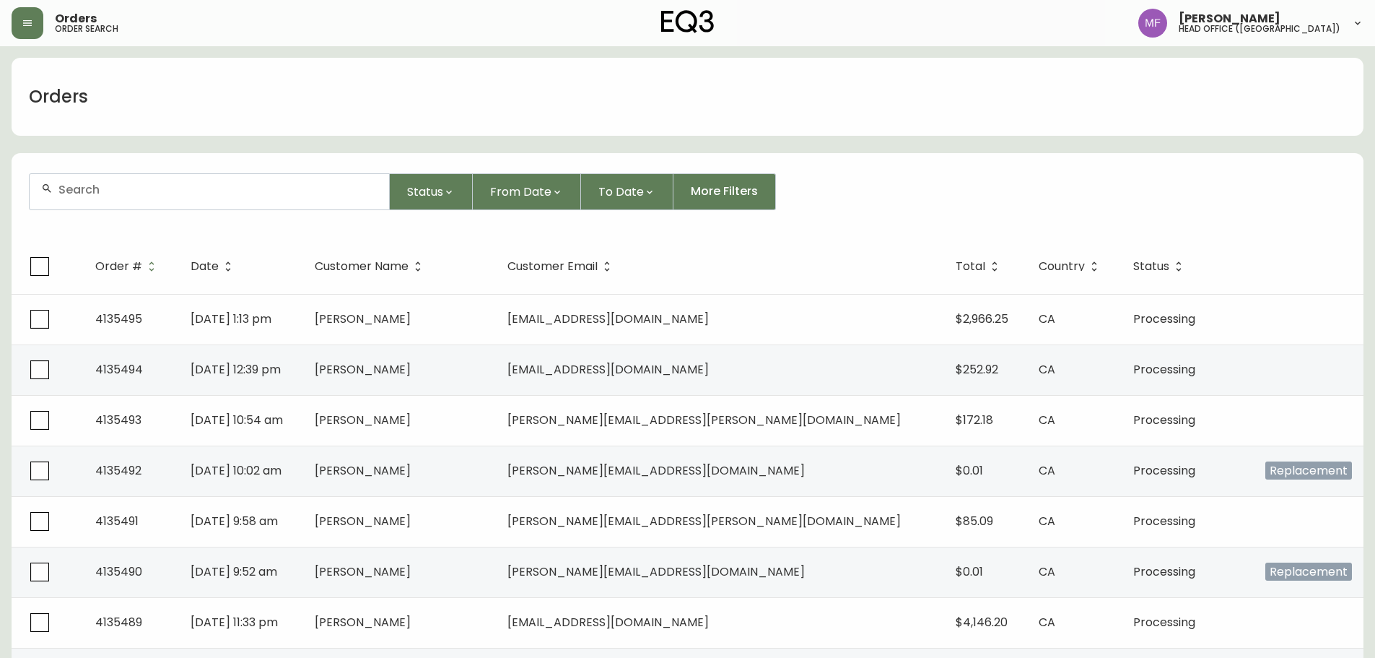
click at [259, 204] on div at bounding box center [210, 191] width 360 height 35
type input "5195025184"
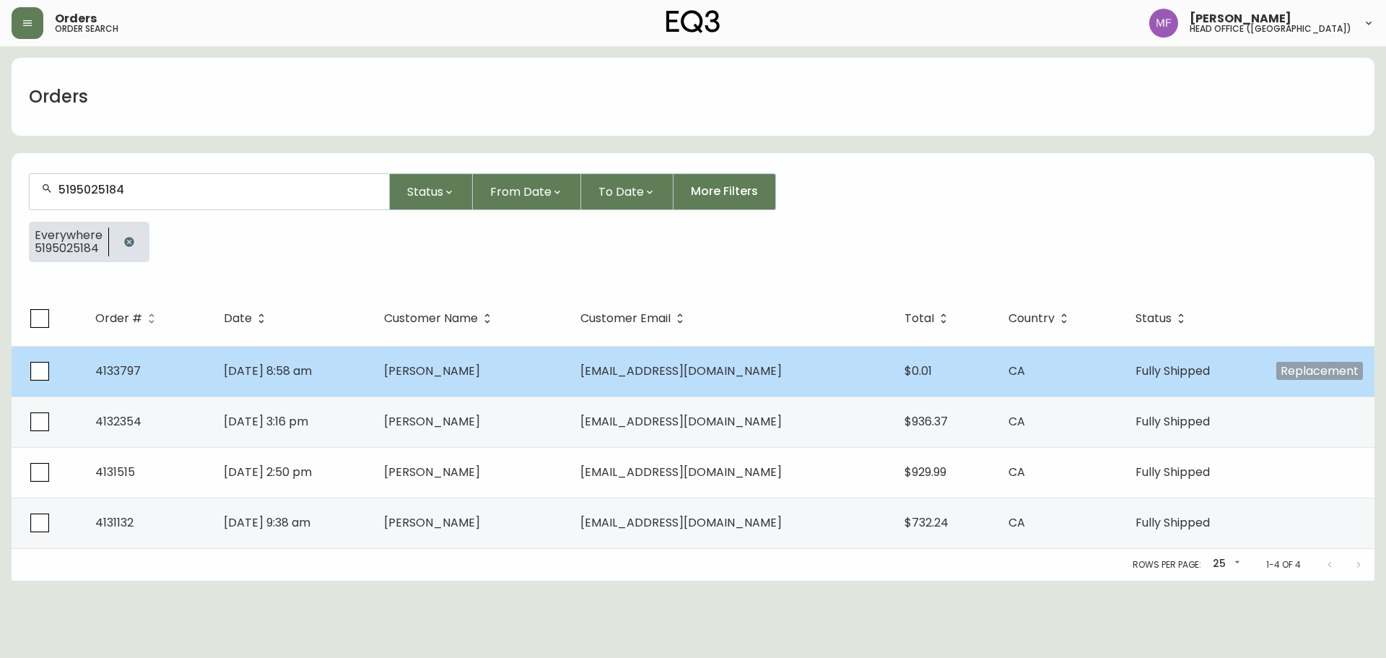
click at [480, 376] on span "[PERSON_NAME]" at bounding box center [432, 370] width 96 height 17
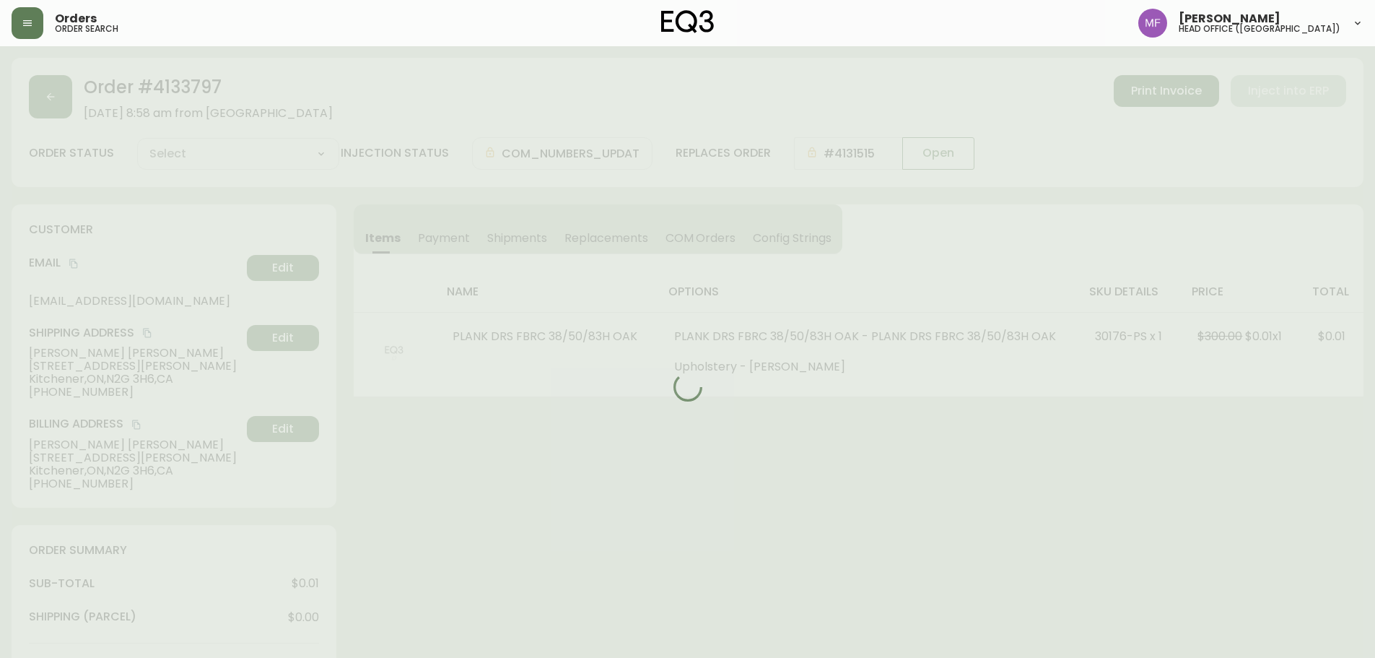
type input "Fully Shipped"
select select "FULLY_SHIPPED"
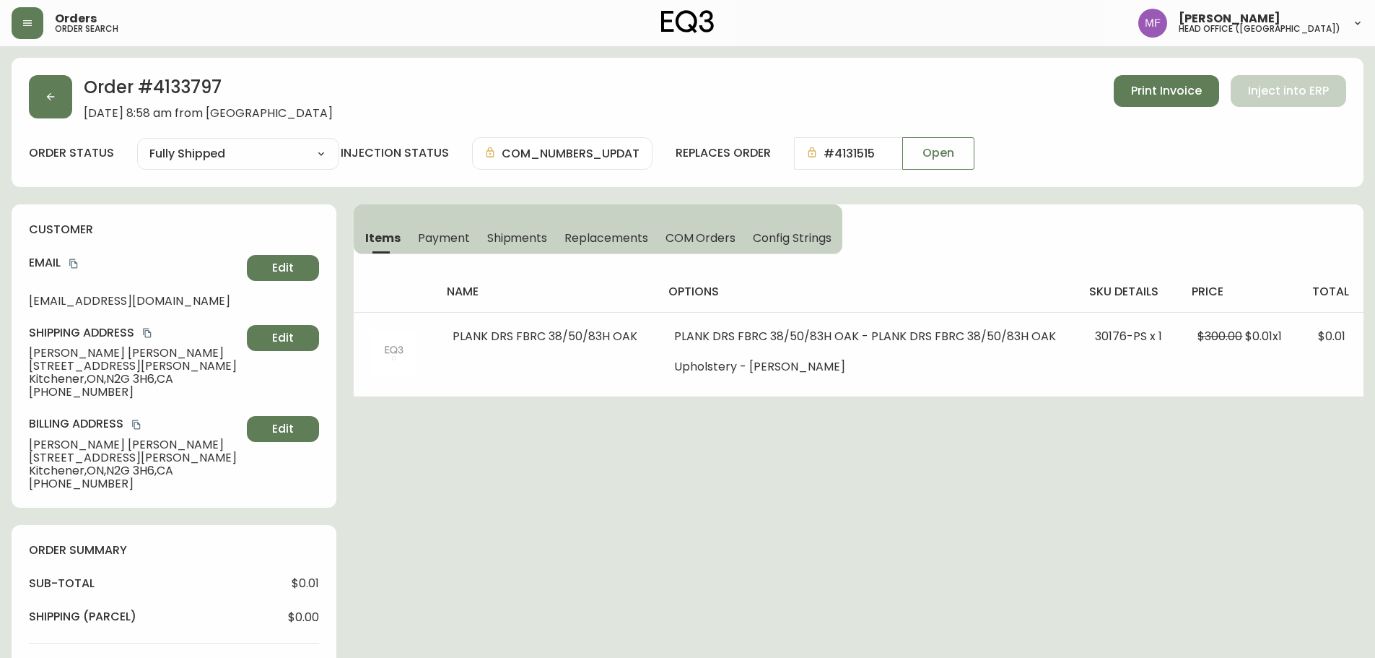
click at [204, 97] on h2 "Order # 4133797" at bounding box center [208, 91] width 249 height 32
copy h2 "4133797"
drag, startPoint x: 182, startPoint y: 350, endPoint x: 14, endPoint y: 354, distance: 168.3
click at [14, 354] on div "customer Email [EMAIL_ADDRESS][DOMAIN_NAME] Edit Shipping Address [PERSON_NAME]…" at bounding box center [174, 355] width 325 height 303
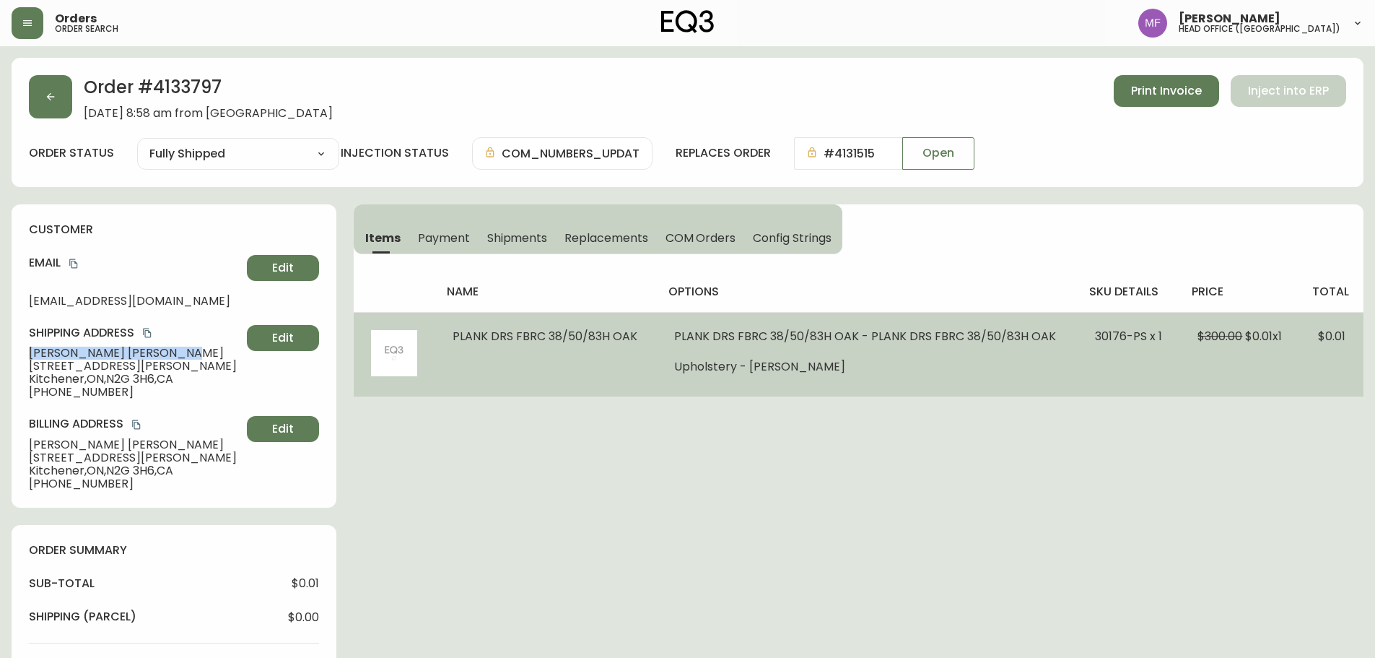
copy span "[PERSON_NAME]"
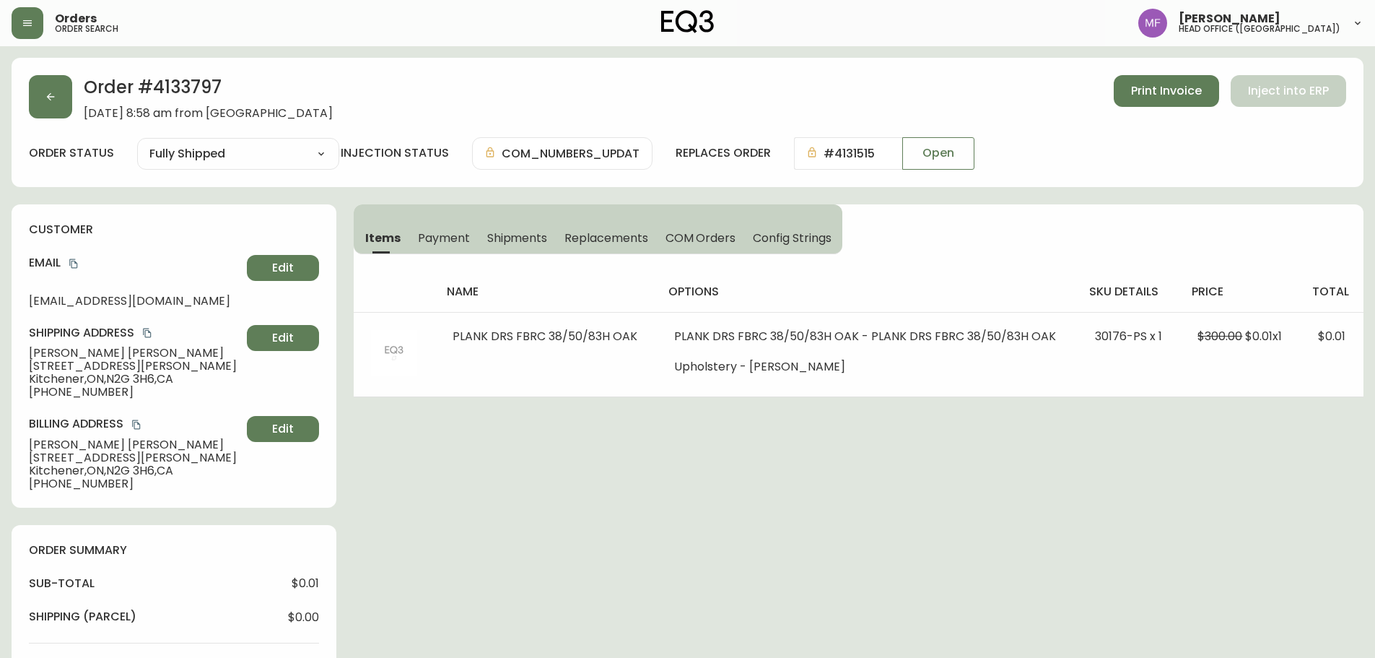
click at [154, 84] on h2 "Order # 4133797" at bounding box center [208, 91] width 249 height 32
copy h2 "4133797"
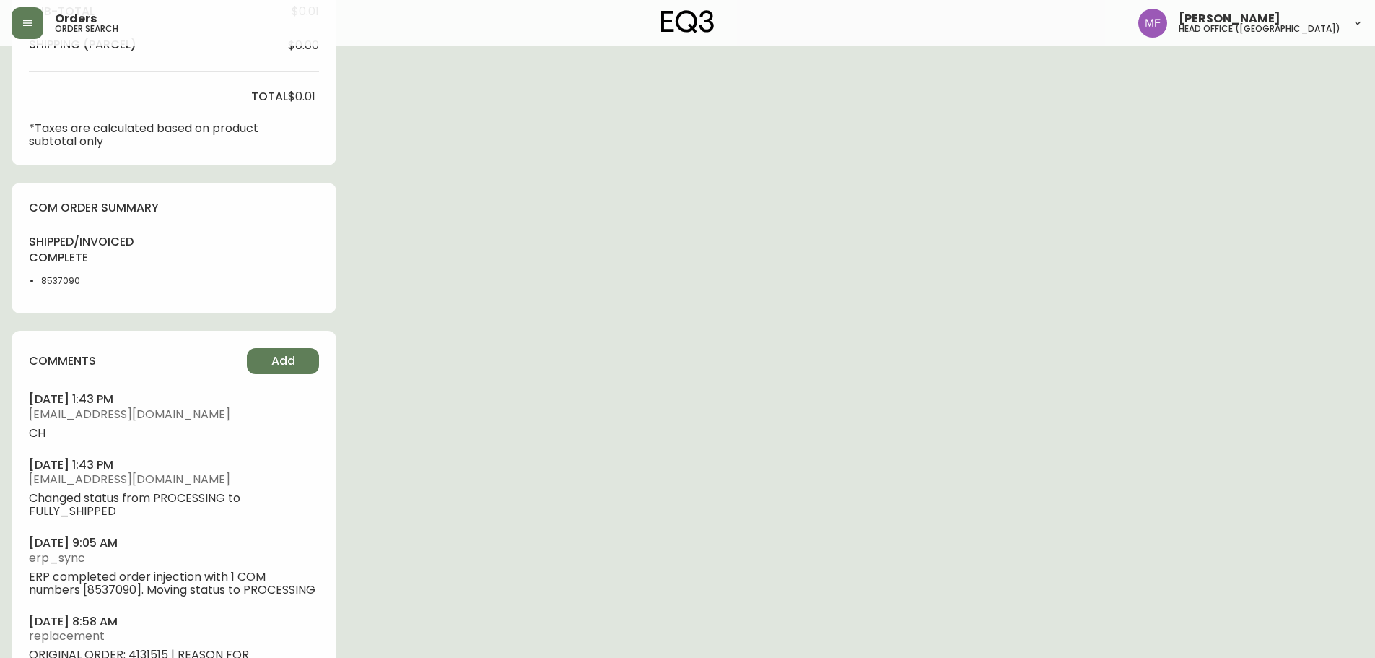
scroll to position [578, 0]
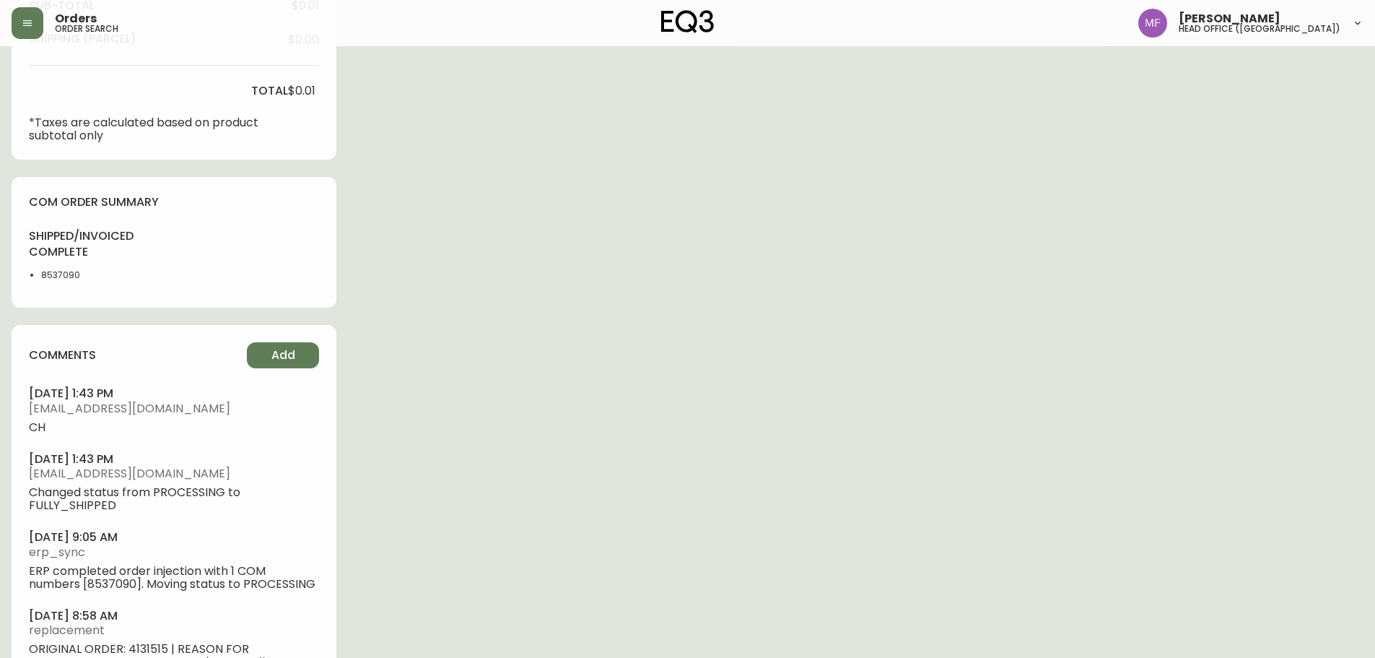
click at [43, 275] on li "8537090" at bounding box center [77, 275] width 73 height 13
drag, startPoint x: 43, startPoint y: 275, endPoint x: 64, endPoint y: 274, distance: 21.0
click at [43, 274] on li "8537090" at bounding box center [77, 275] width 73 height 13
copy li "8537090"
click at [586, 295] on div "Order # 4133797 [DATE] 8:58 am from [GEOGRAPHIC_DATA] Print Invoice Inject into…" at bounding box center [688, 115] width 1352 height 1271
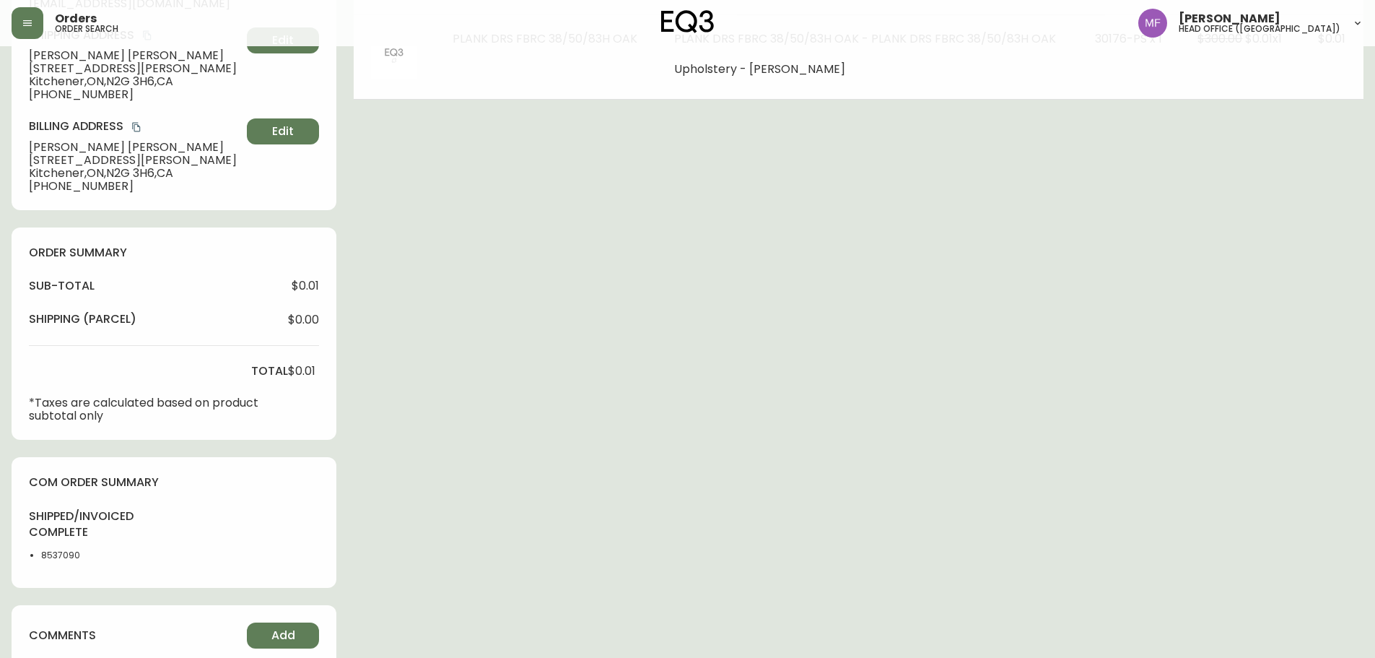
scroll to position [72, 0]
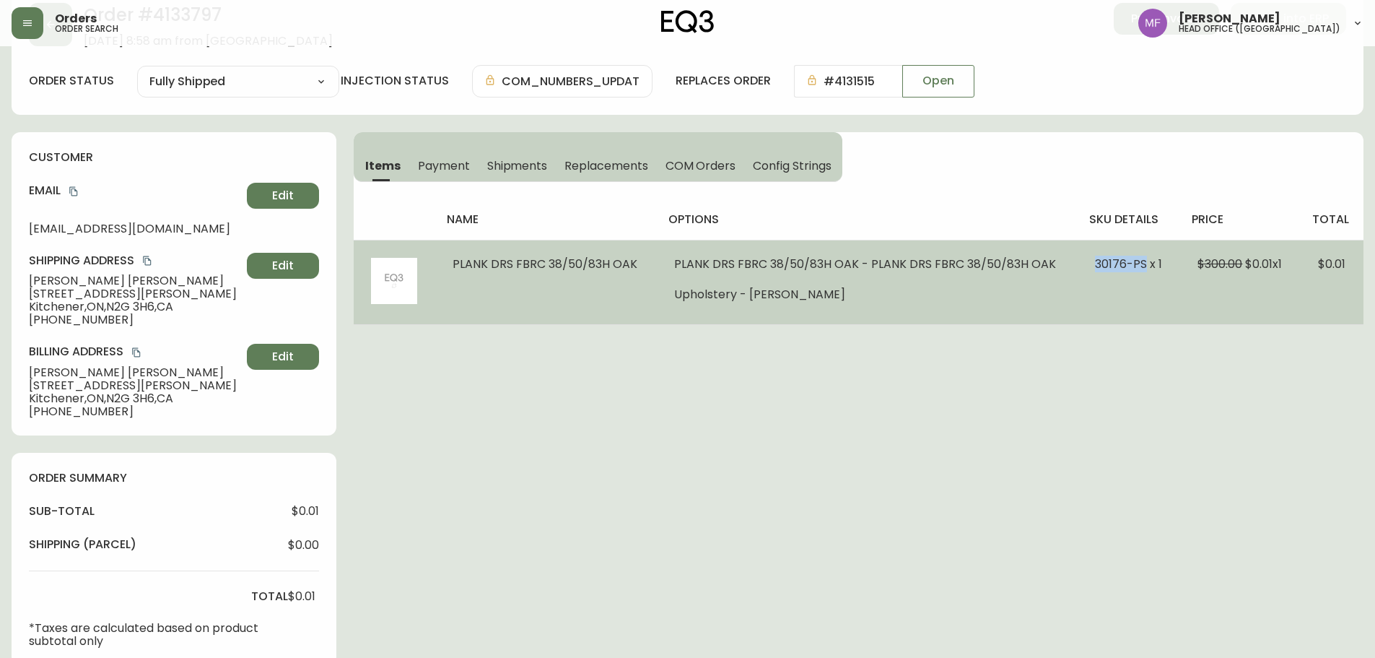
drag, startPoint x: 1088, startPoint y: 264, endPoint x: 1137, endPoint y: 265, distance: 49.1
click at [1137, 265] on td "30176-PS x 1" at bounding box center [1129, 282] width 103 height 84
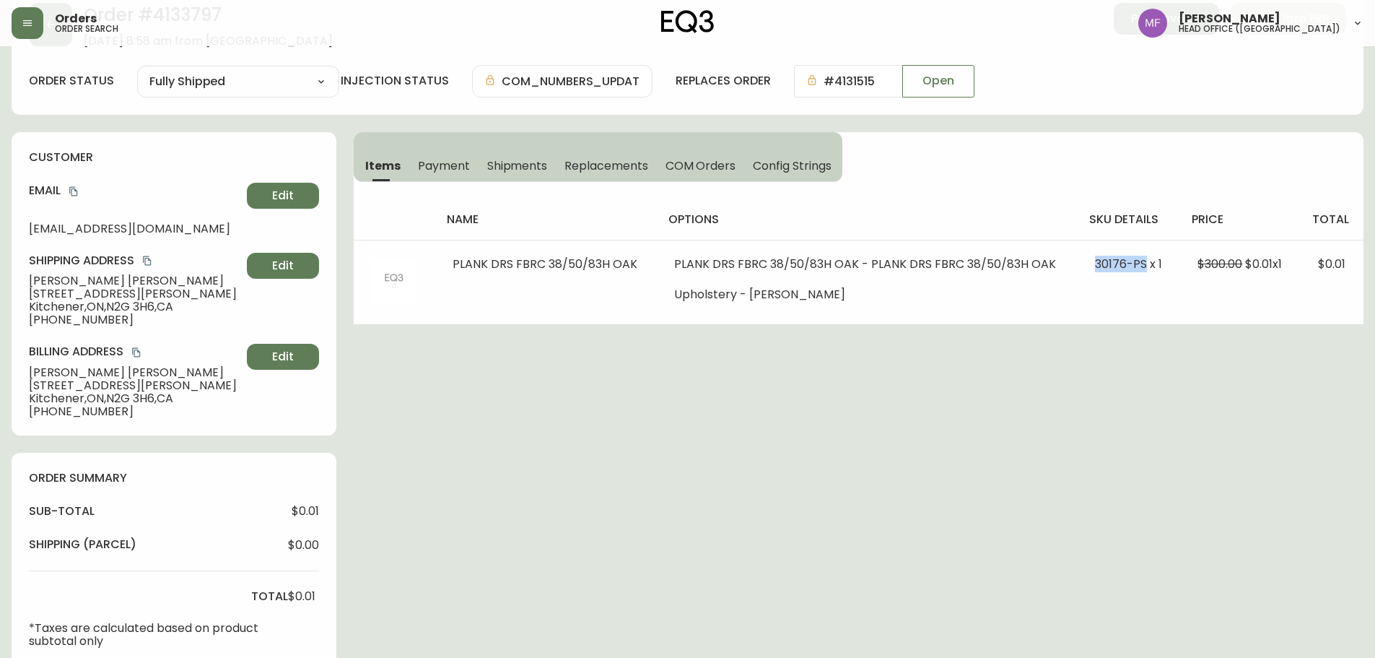
copy span "30176-PS"
click at [77, 191] on icon "copy" at bounding box center [73, 191] width 8 height 9
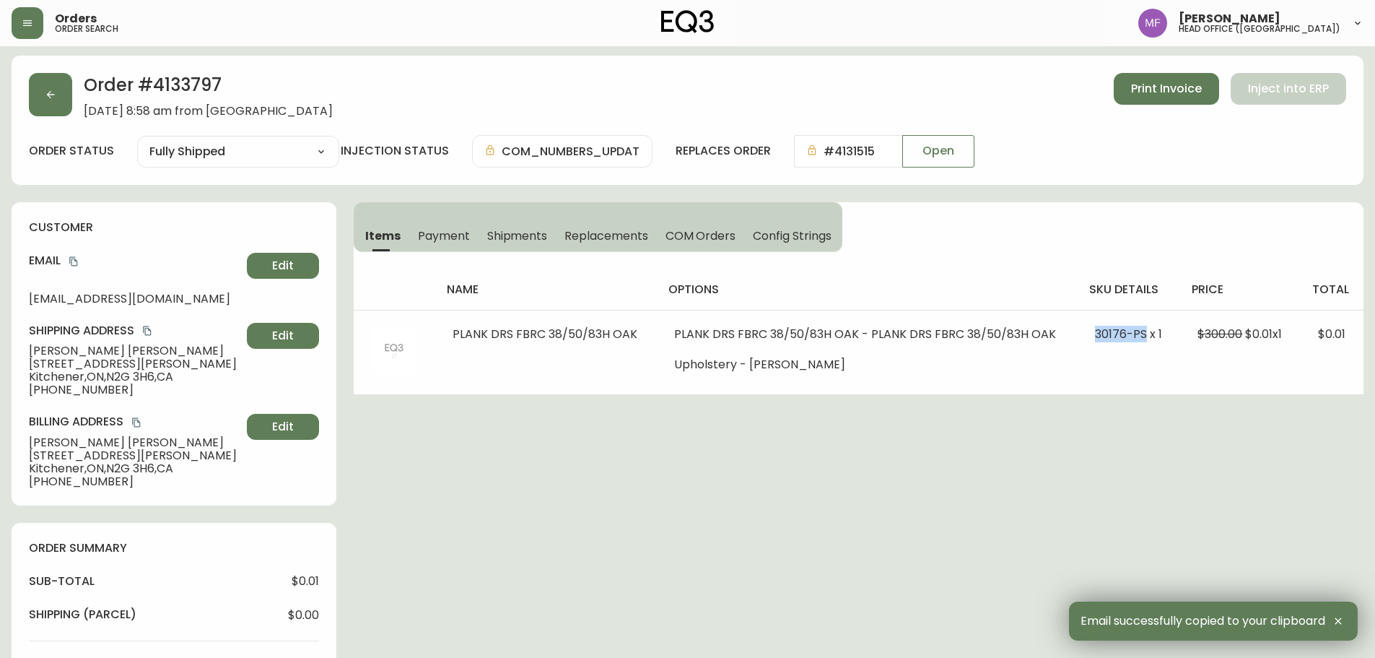
scroll to position [0, 0]
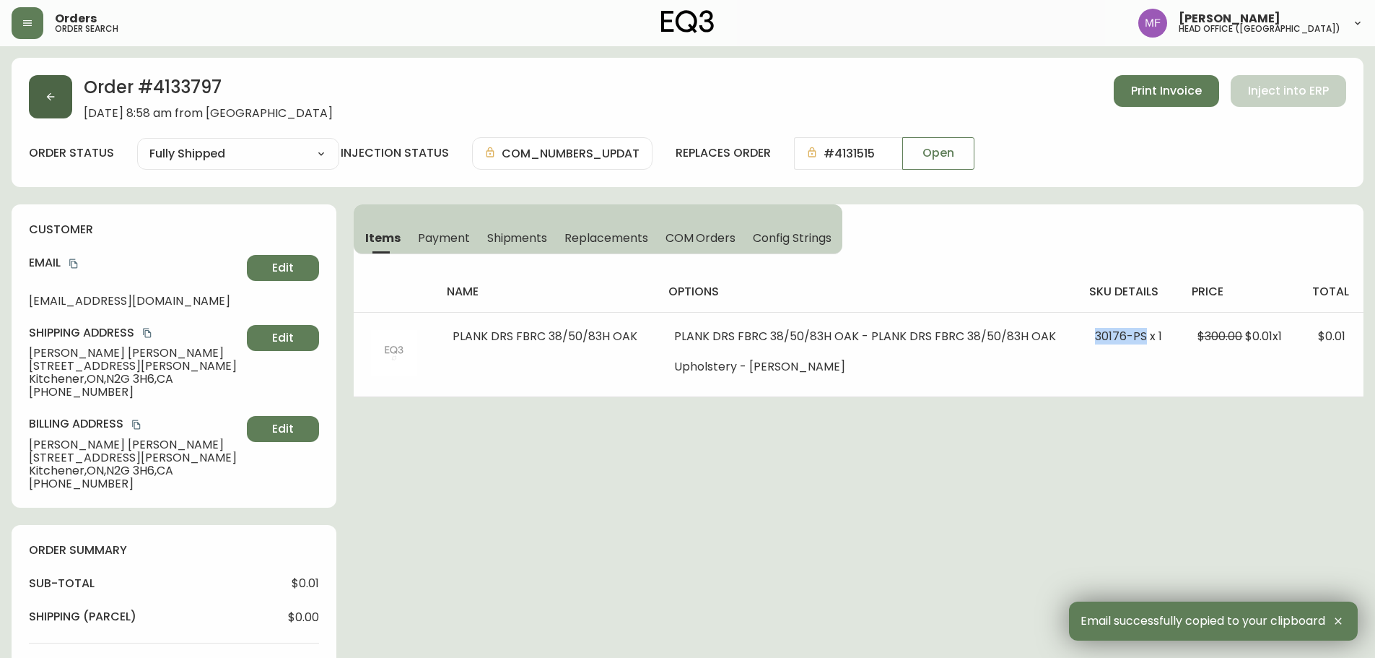
click at [54, 104] on button "button" at bounding box center [50, 96] width 43 height 43
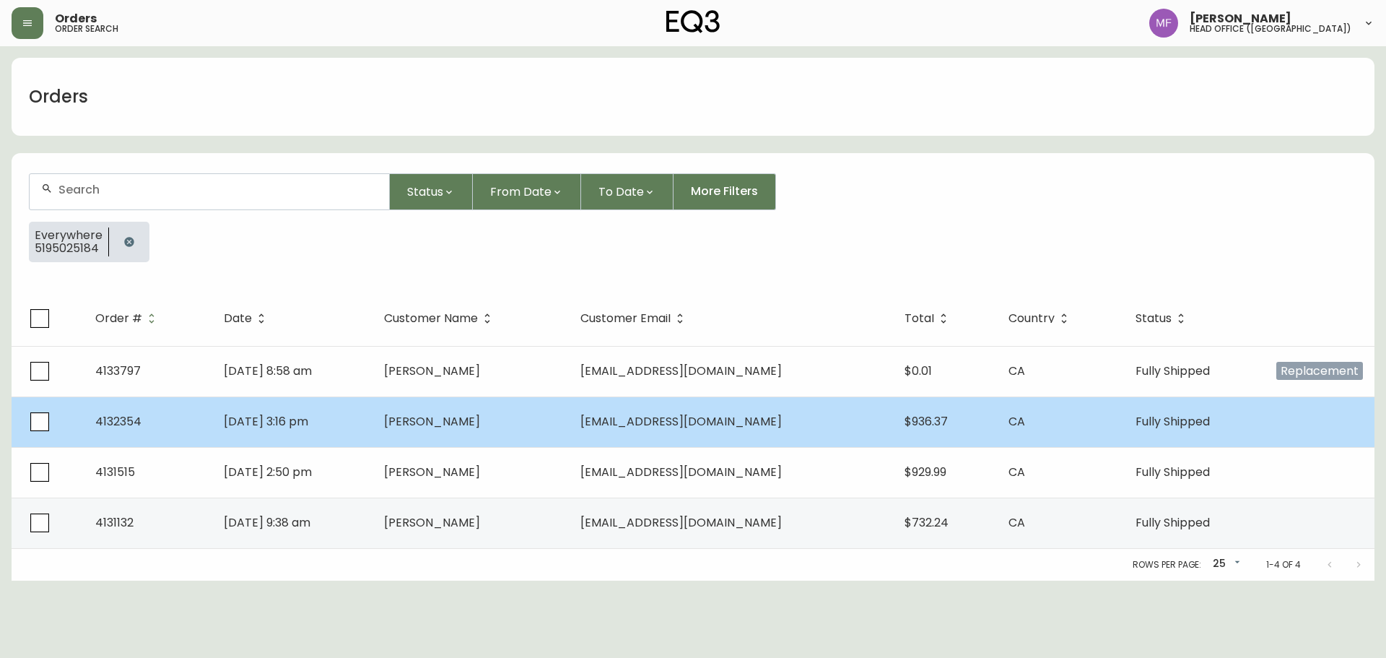
click at [475, 419] on span "[PERSON_NAME]" at bounding box center [432, 421] width 96 height 17
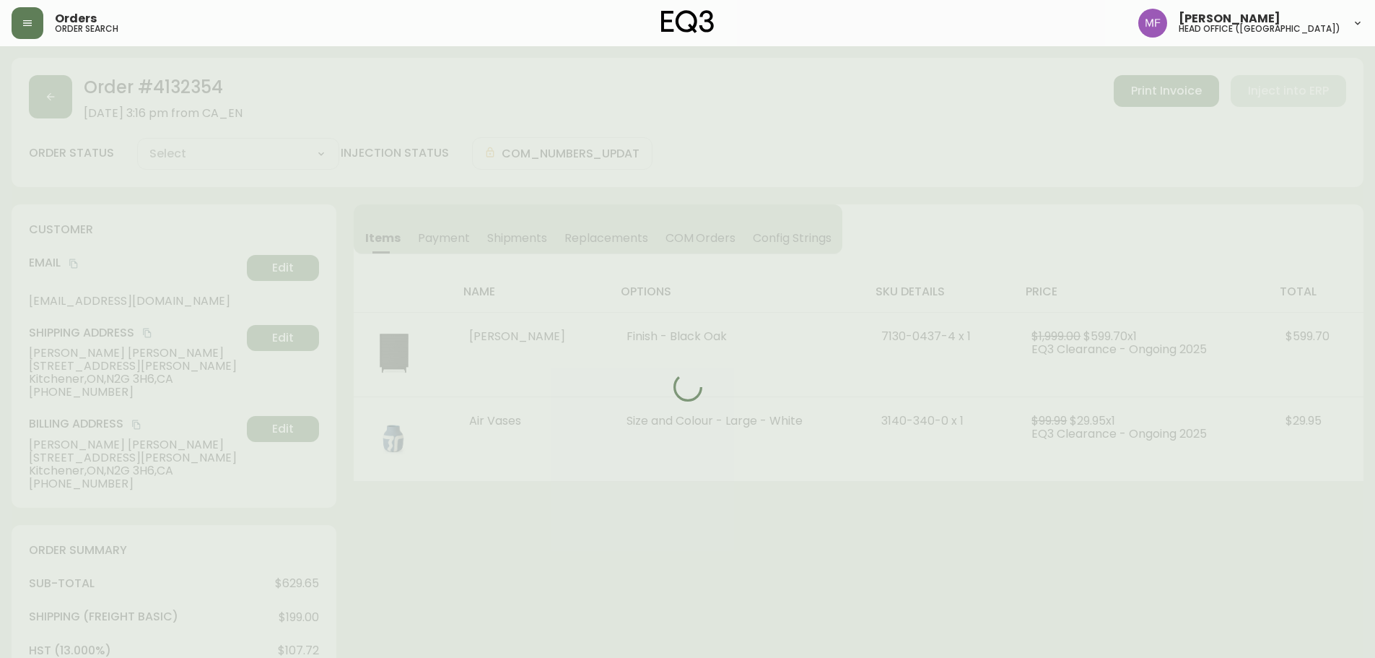
type input "Fully Shipped"
select select "FULLY_SHIPPED"
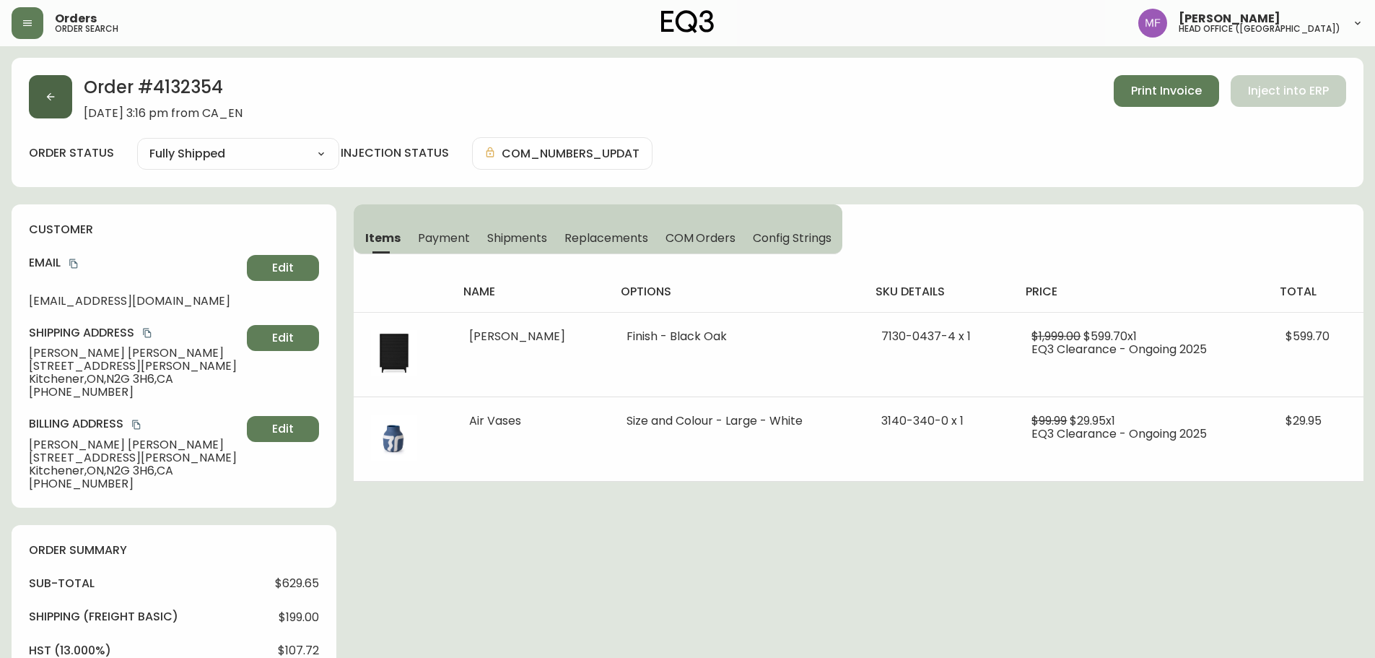
click at [44, 105] on button "button" at bounding box center [50, 96] width 43 height 43
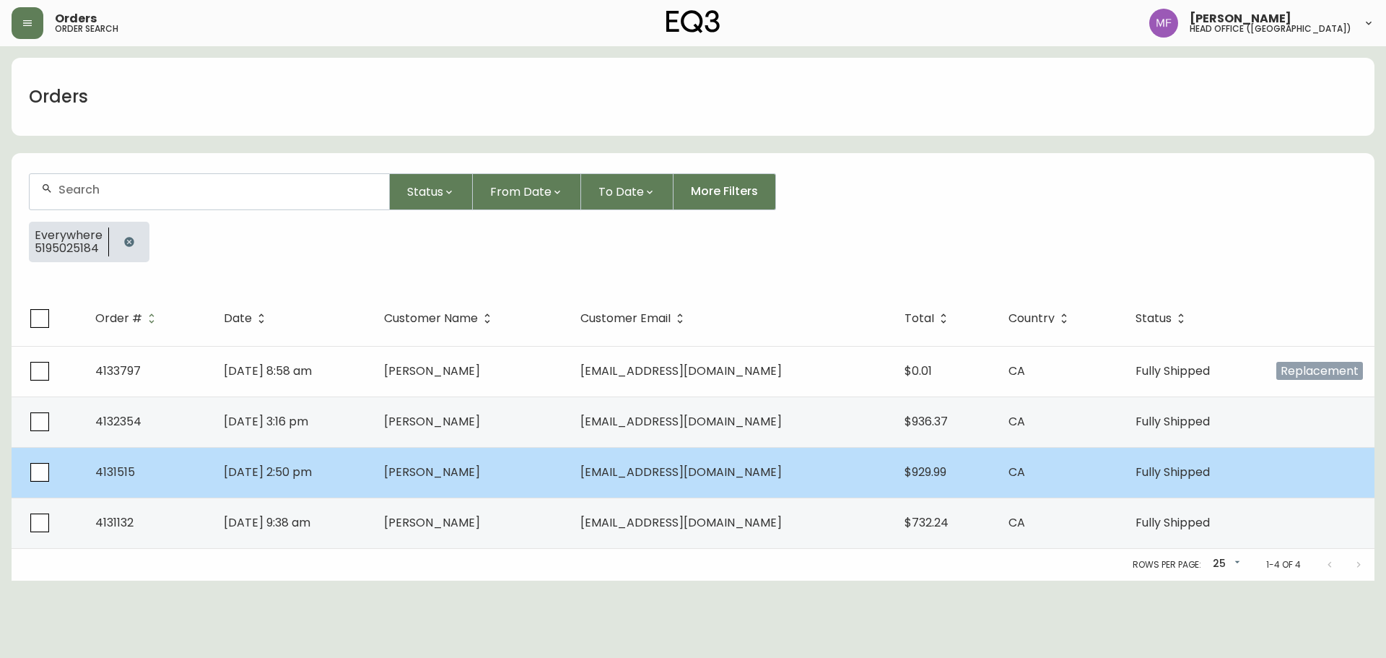
click at [531, 481] on td "[PERSON_NAME]" at bounding box center [471, 472] width 196 height 51
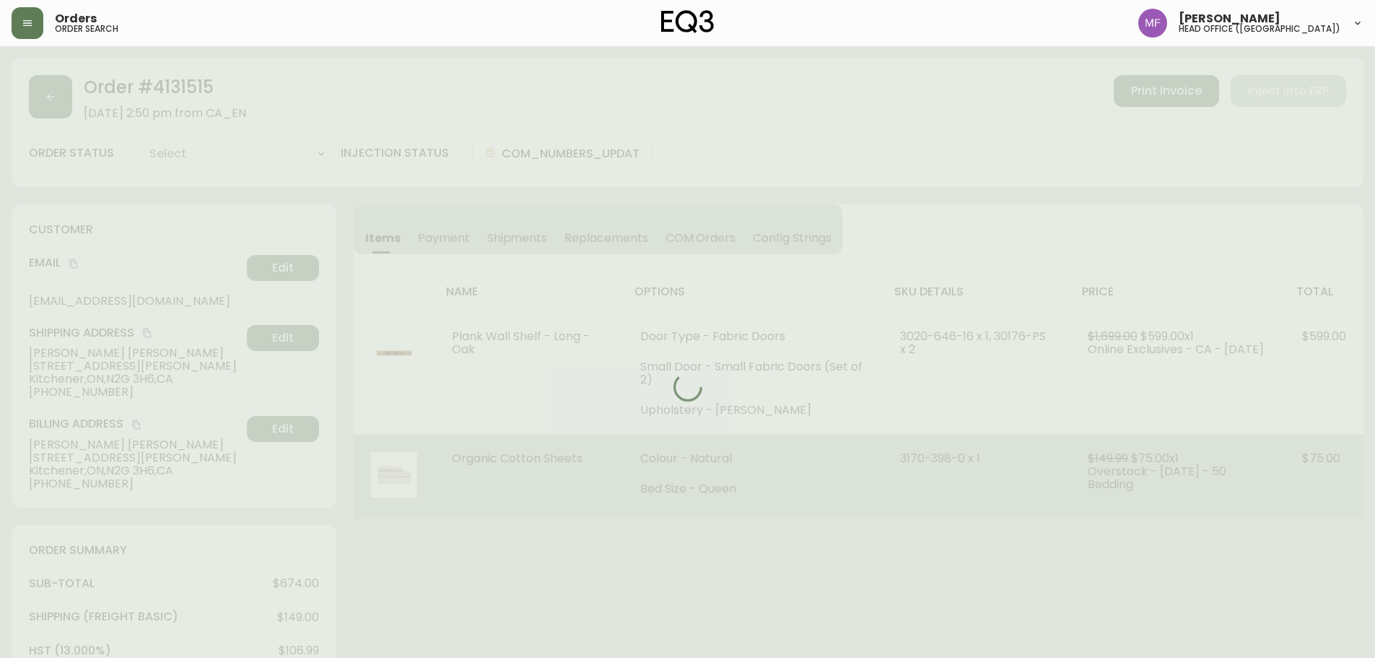
type input "Fully Shipped"
select select "FULLY_SHIPPED"
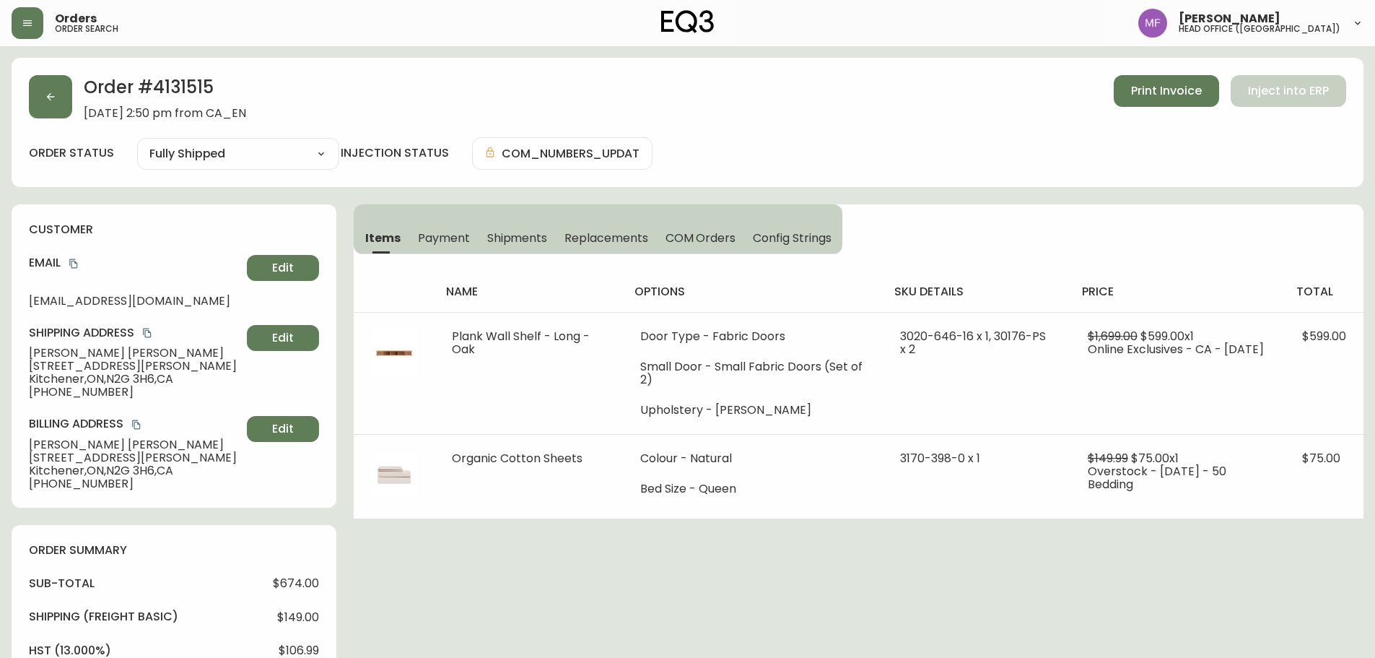
click at [193, 93] on h2 "Order # 4131515" at bounding box center [165, 91] width 162 height 32
copy h2 "4131515"
click at [45, 110] on button "button" at bounding box center [50, 96] width 43 height 43
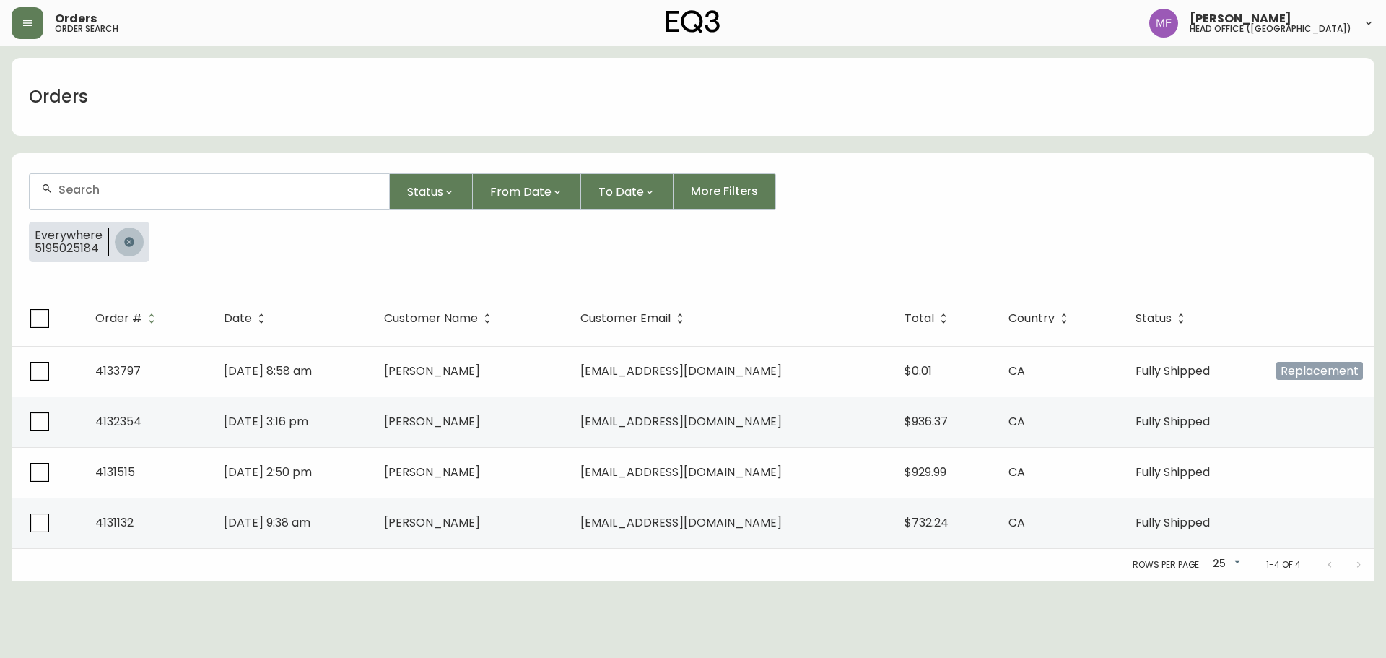
drag, startPoint x: 129, startPoint y: 247, endPoint x: 131, endPoint y: 218, distance: 29.0
click at [129, 246] on icon "button" at bounding box center [129, 242] width 12 height 12
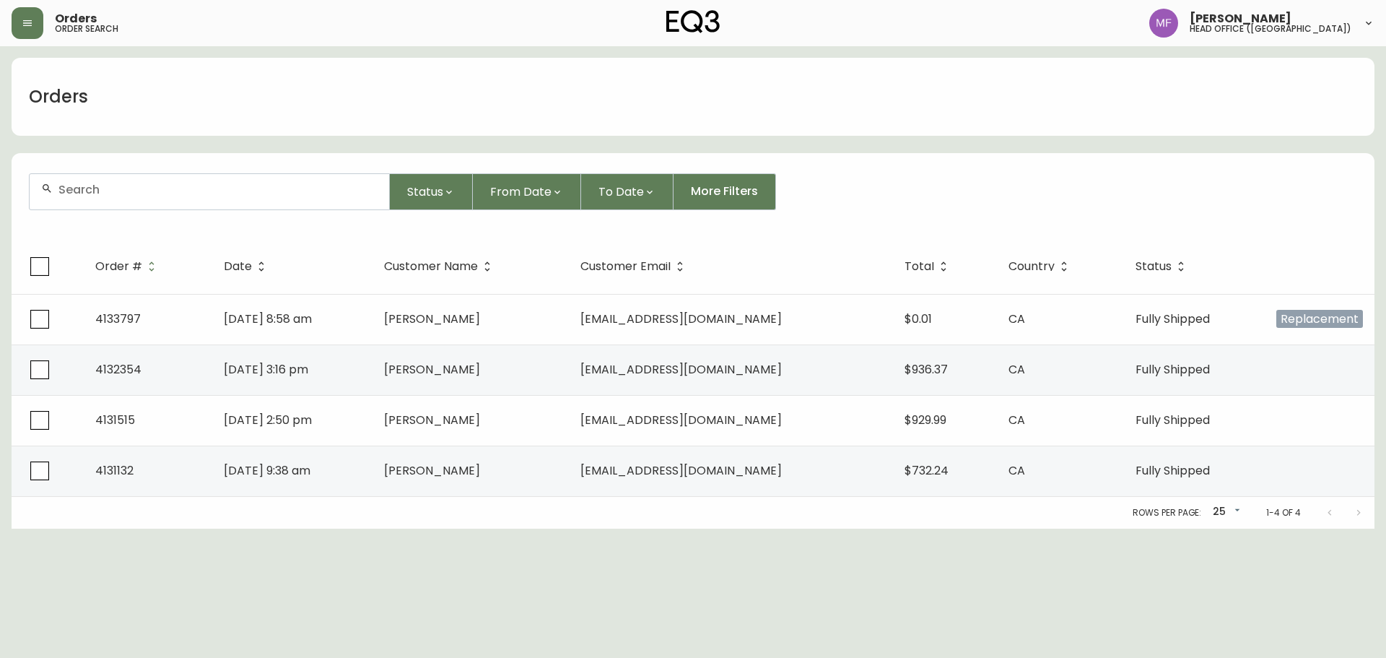
click at [131, 199] on div at bounding box center [210, 191] width 360 height 35
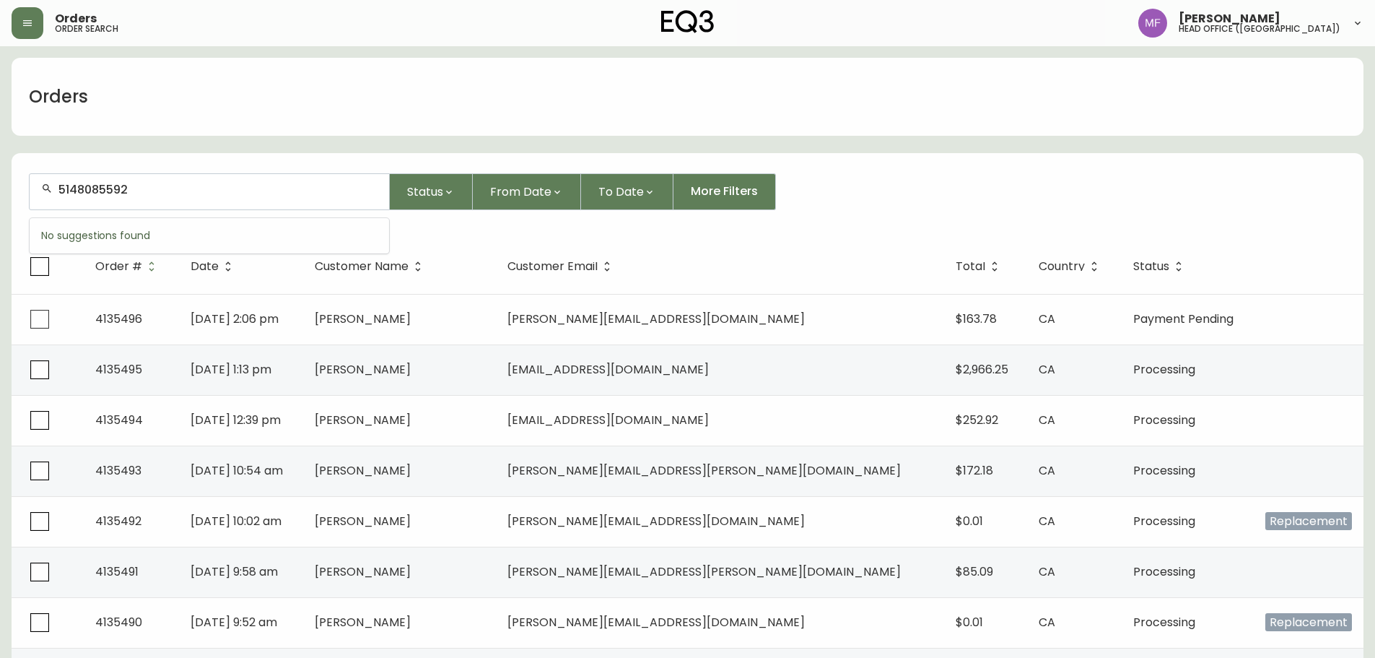
type input "5148085592"
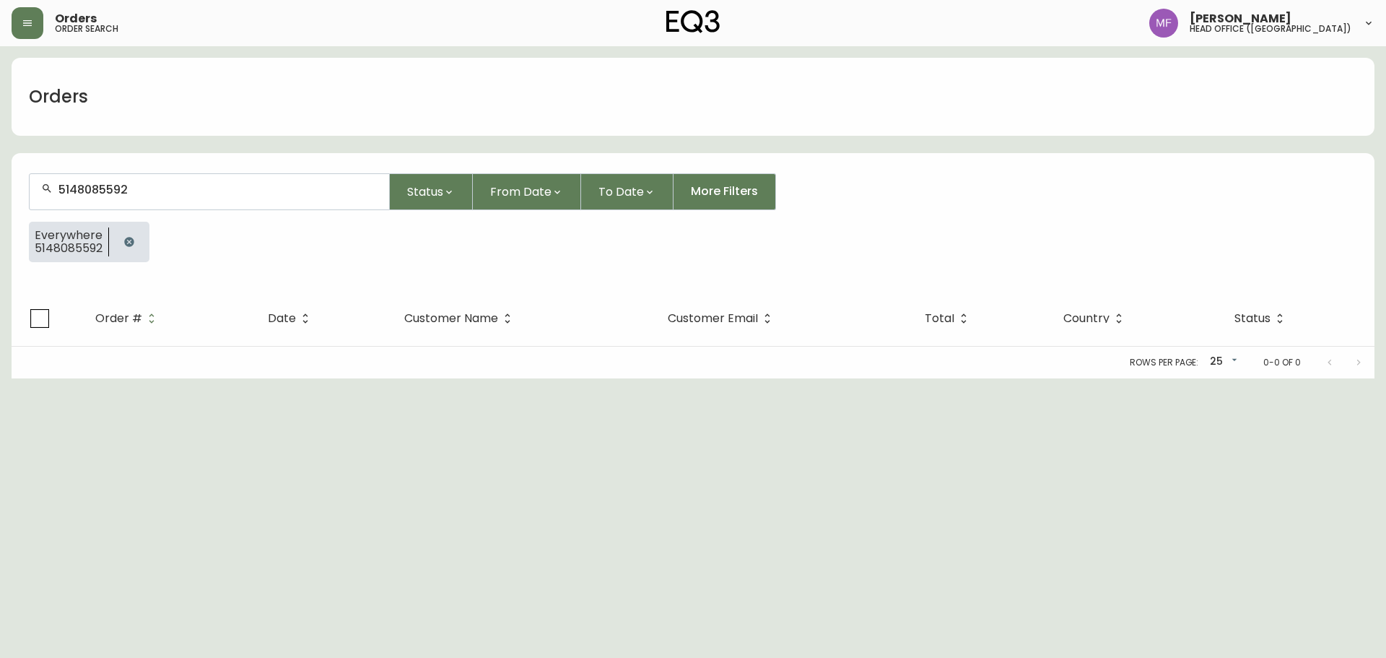
click at [128, 240] on icon "button" at bounding box center [129, 242] width 12 height 12
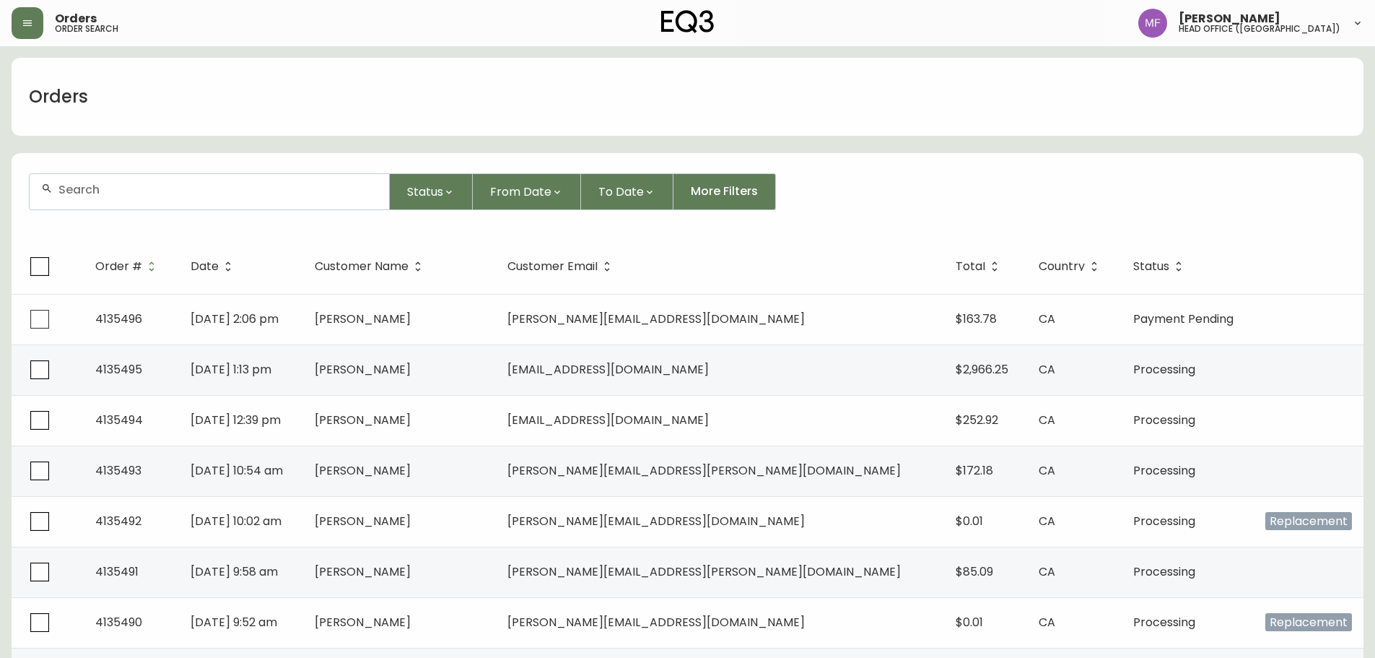
click at [79, 196] on div at bounding box center [210, 191] width 360 height 35
type input "2505887668"
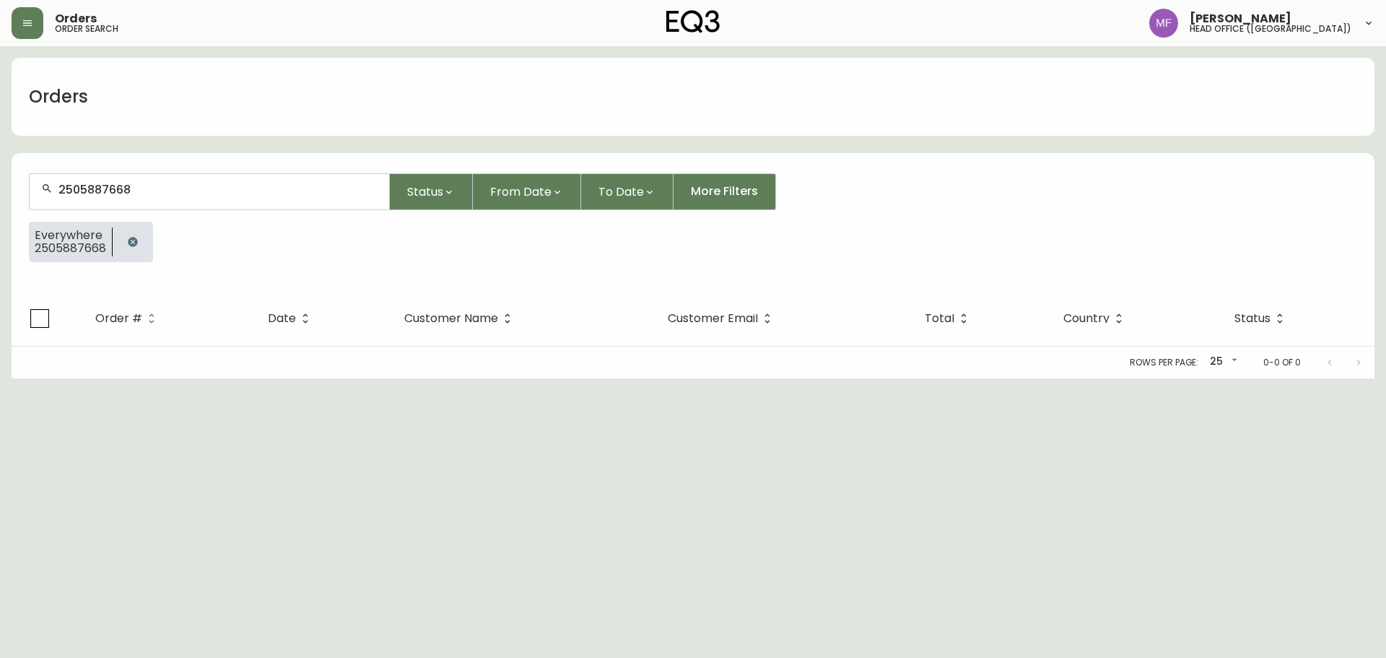
click at [121, 238] on button "button" at bounding box center [132, 241] width 29 height 29
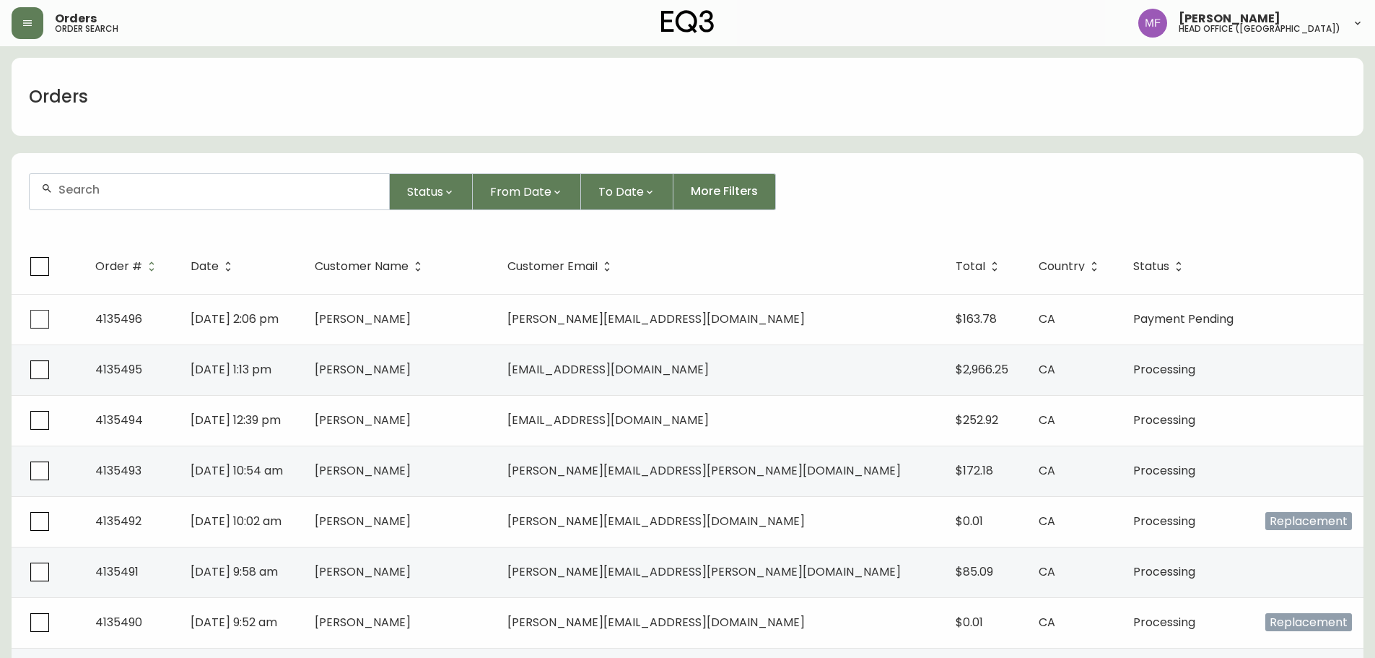
click at [79, 199] on div at bounding box center [210, 191] width 360 height 35
type input "6135580179"
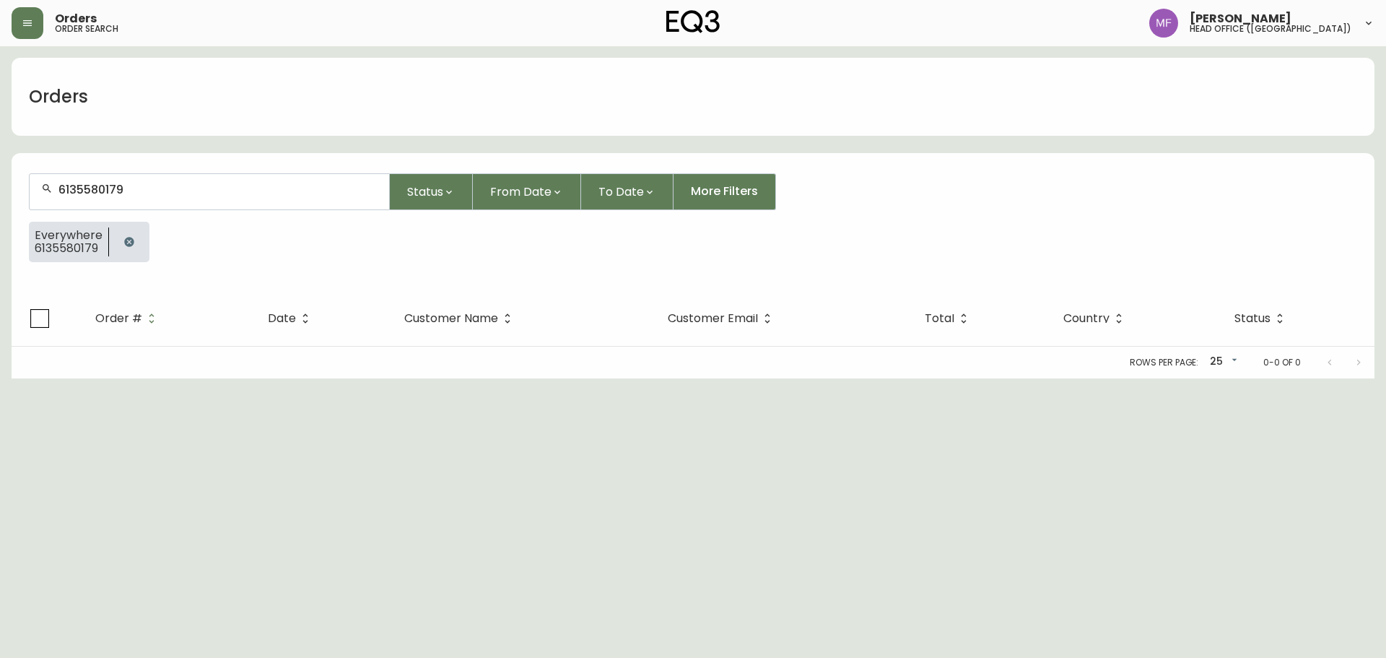
drag, startPoint x: 134, startPoint y: 234, endPoint x: 129, endPoint y: 227, distance: 8.4
click at [134, 234] on button "button" at bounding box center [129, 241] width 29 height 29
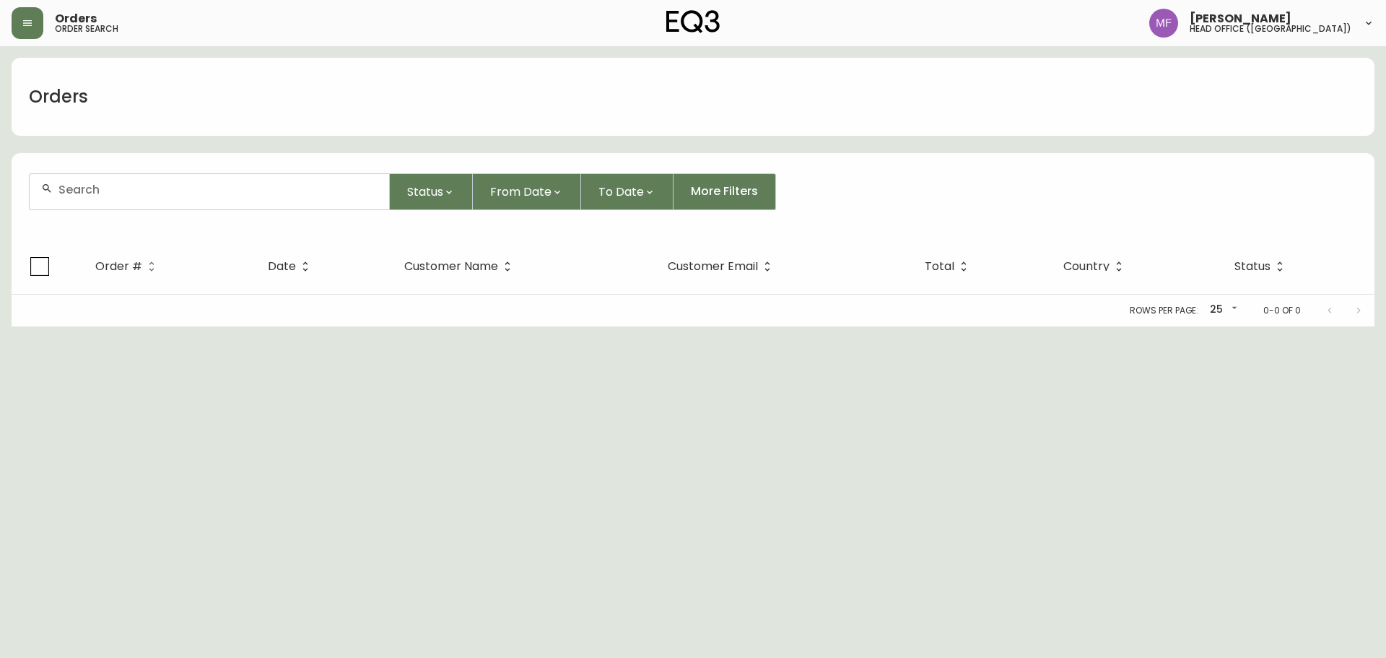
click at [126, 199] on div at bounding box center [210, 191] width 360 height 35
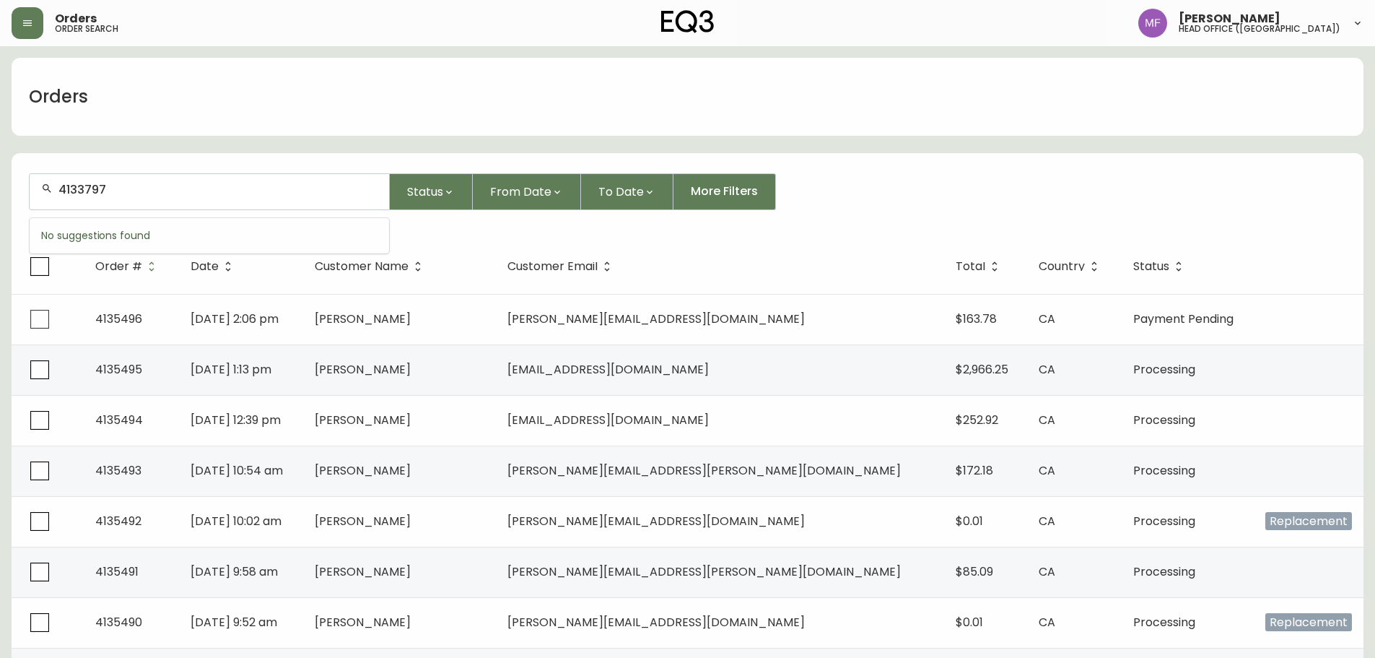
type input "4133797"
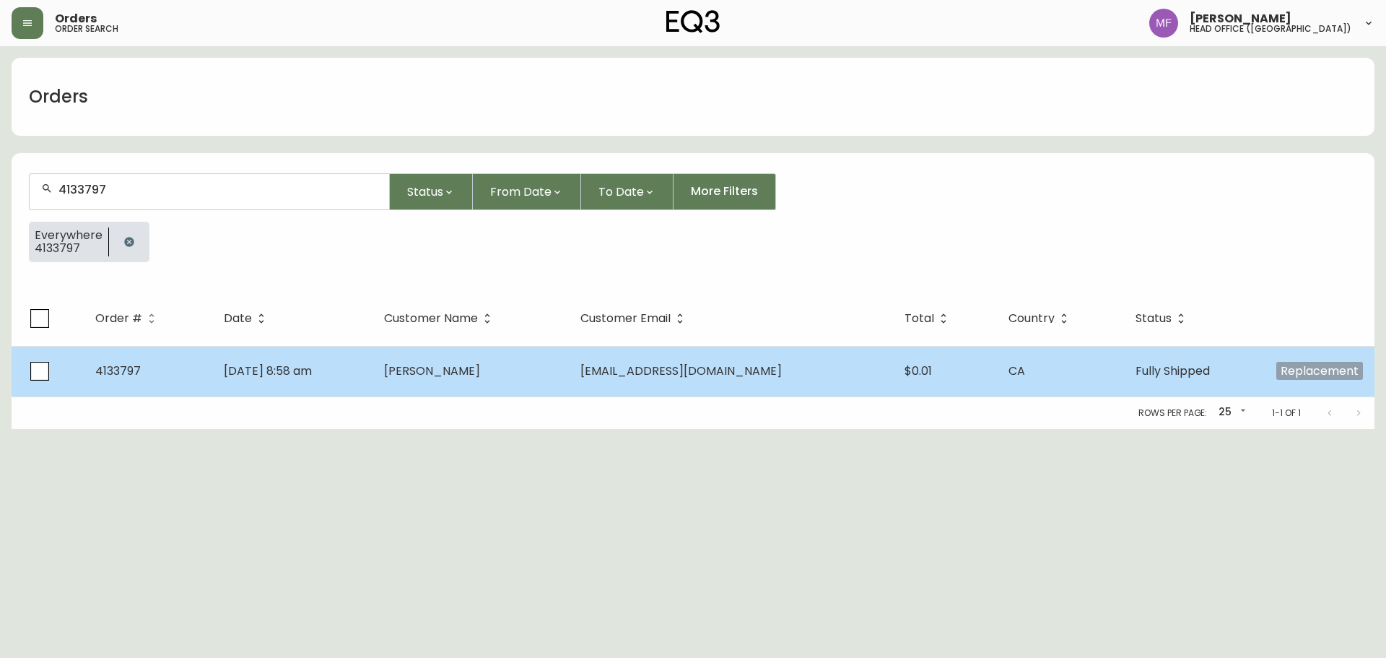
click at [370, 380] on td "Jun 23 2025, 8:58 am" at bounding box center [292, 371] width 161 height 51
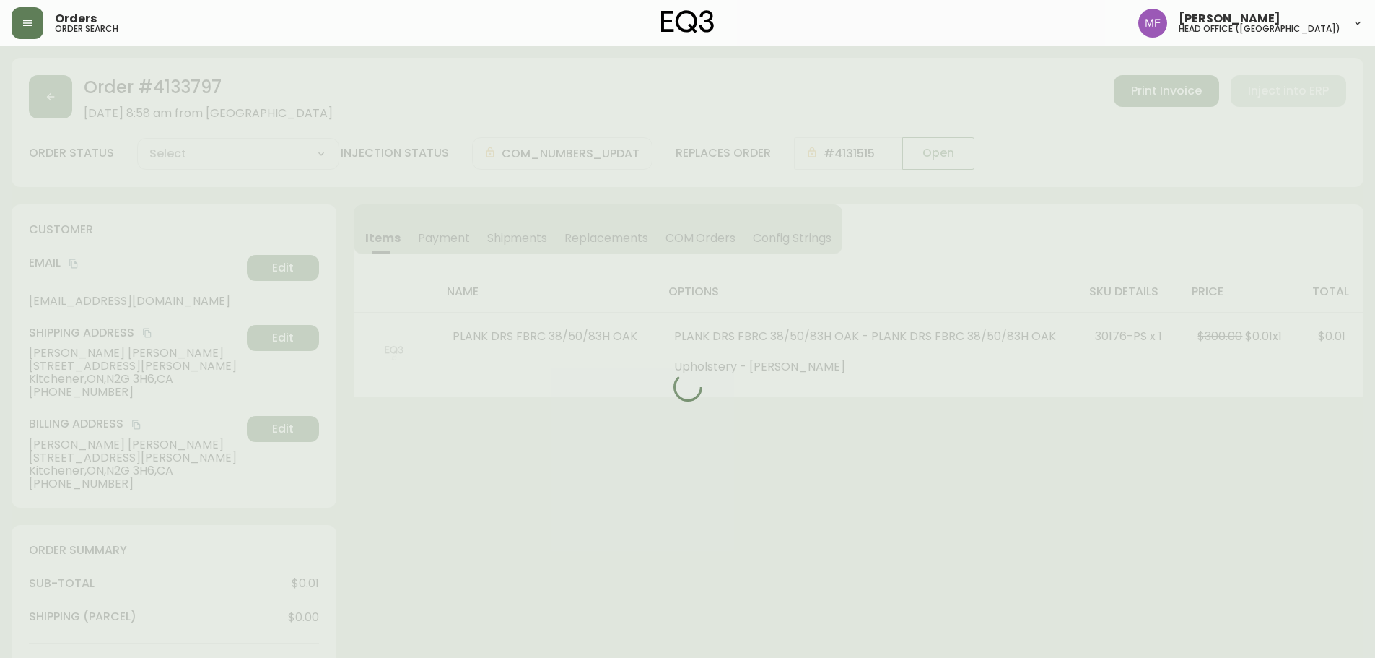
type input "Fully Shipped"
select select "FULLY_SHIPPED"
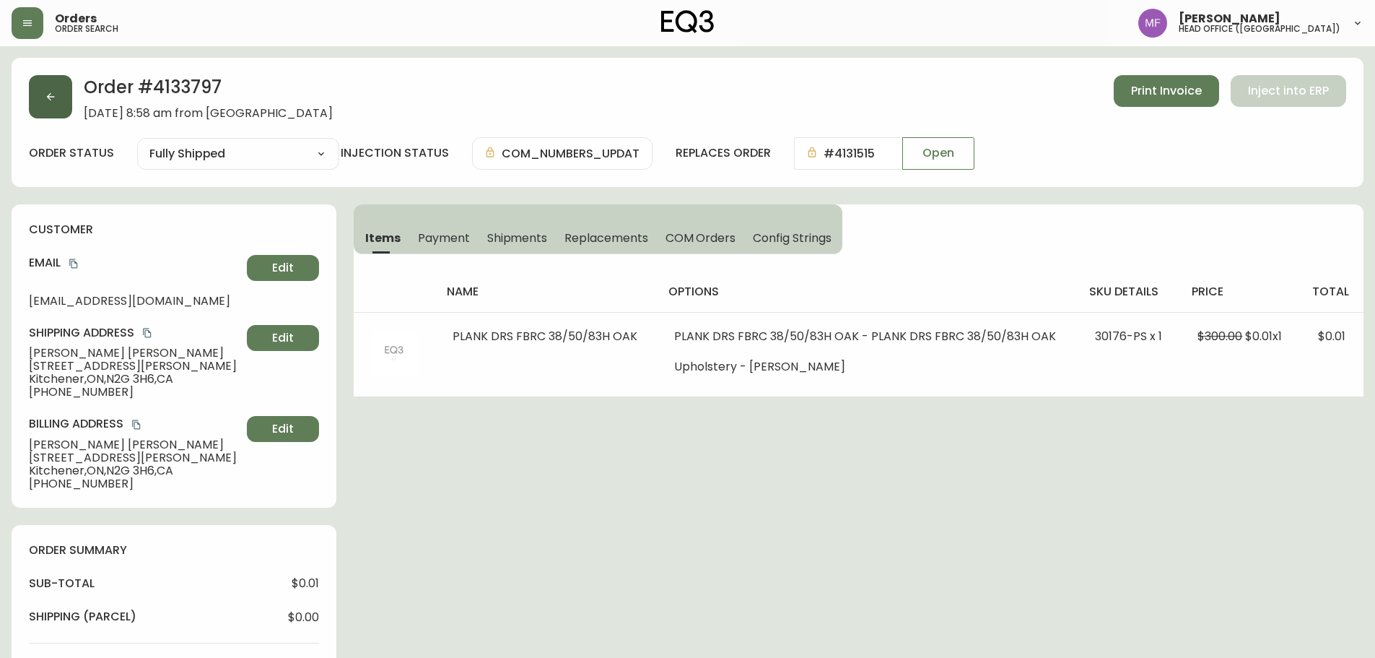
click at [49, 106] on button "button" at bounding box center [50, 96] width 43 height 43
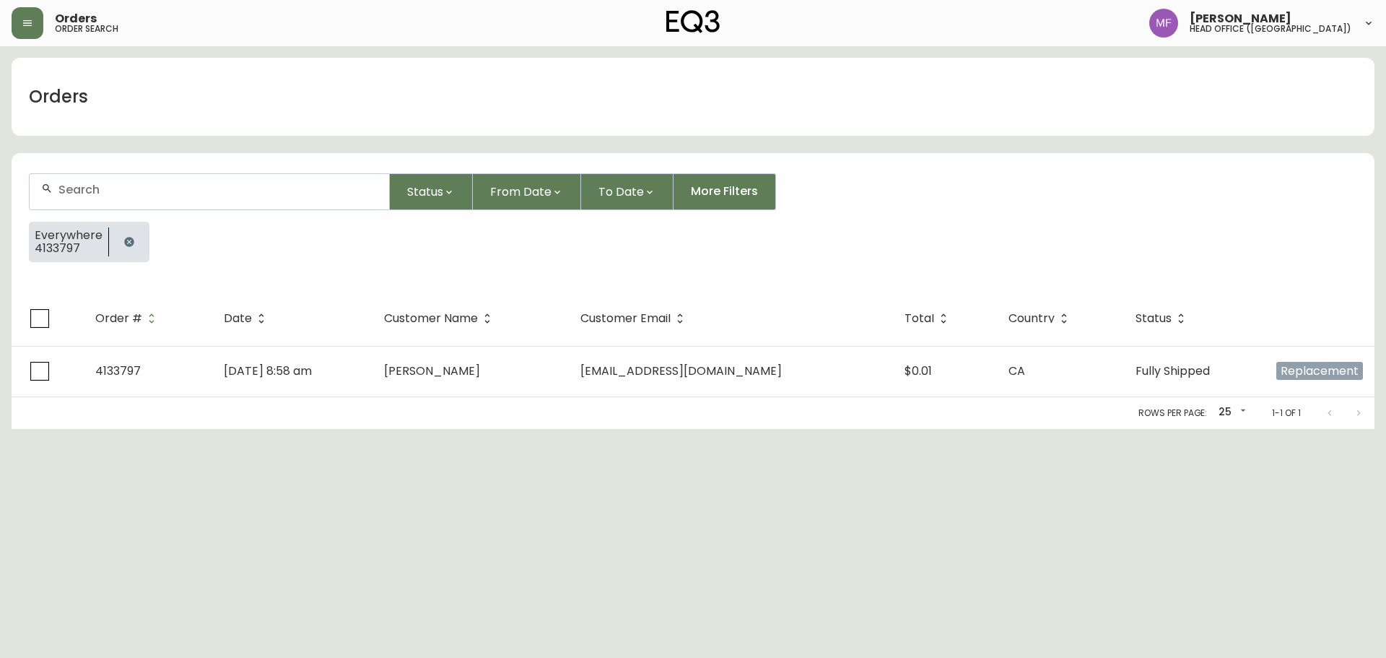
click at [123, 237] on icon "button" at bounding box center [129, 242] width 12 height 12
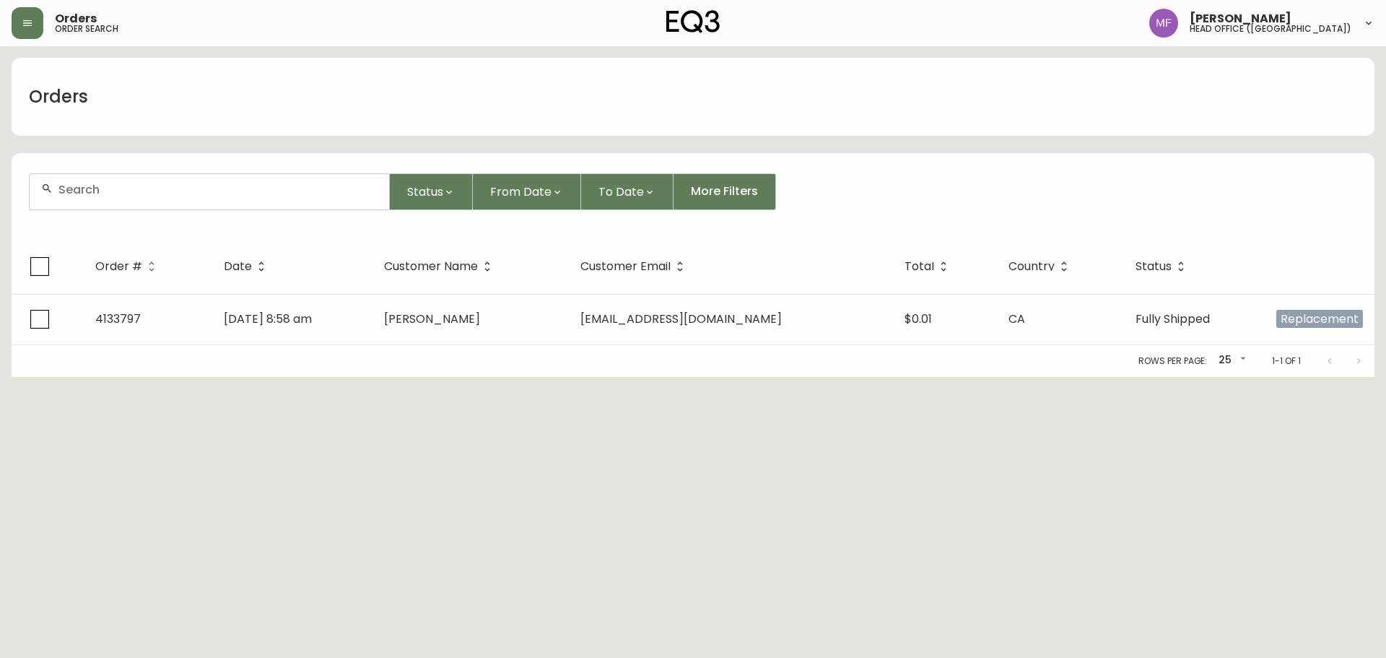
click at [121, 200] on div at bounding box center [210, 191] width 360 height 35
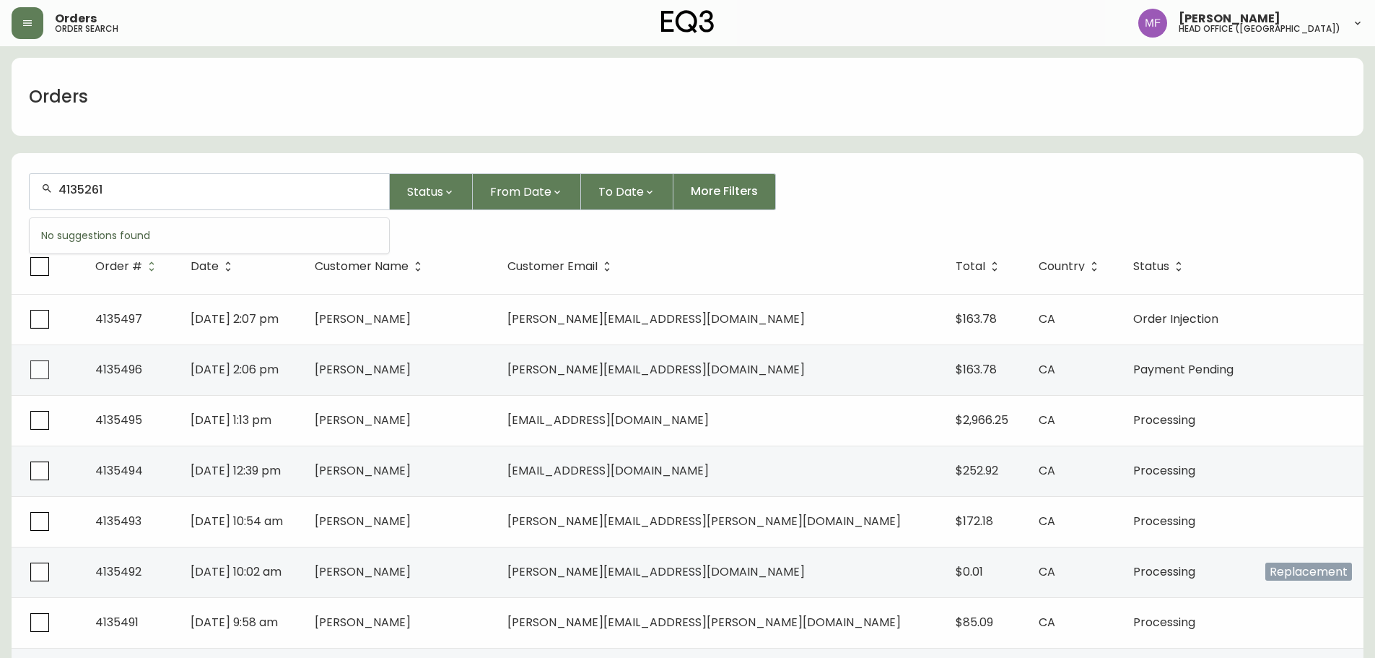
type input "4135261"
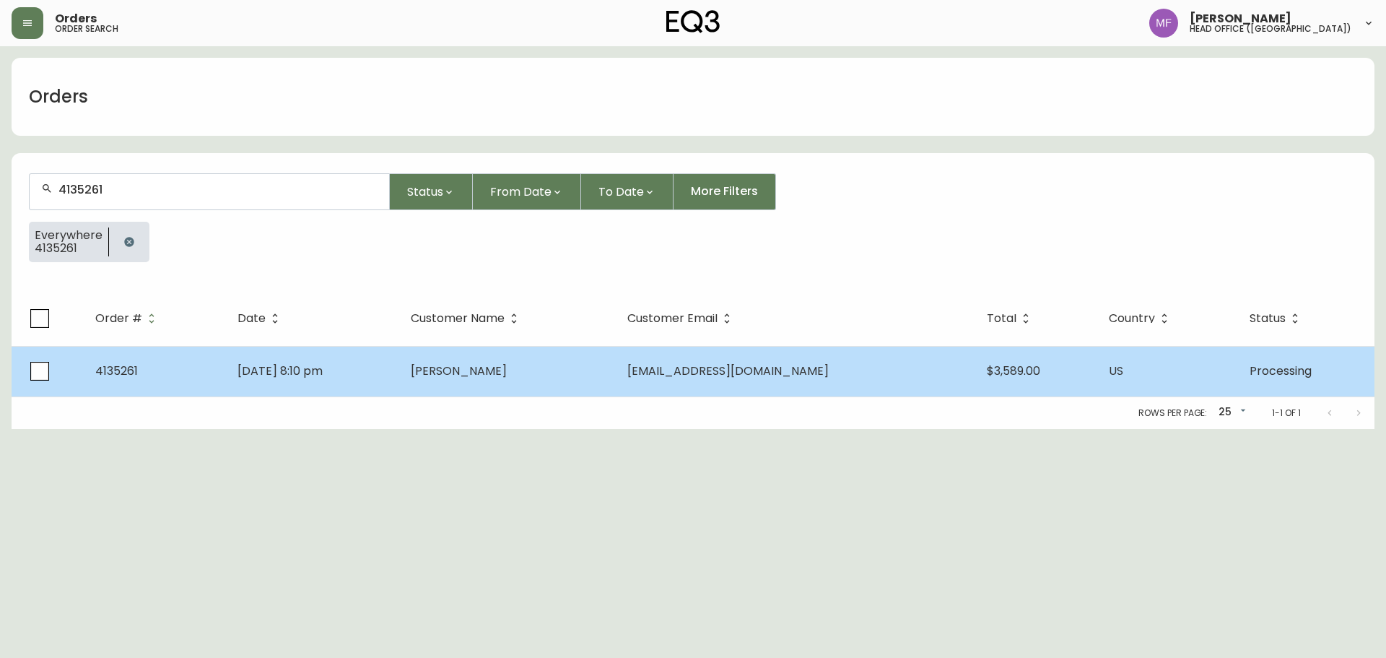
click at [478, 386] on td "Chloe Phea" at bounding box center [507, 371] width 217 height 51
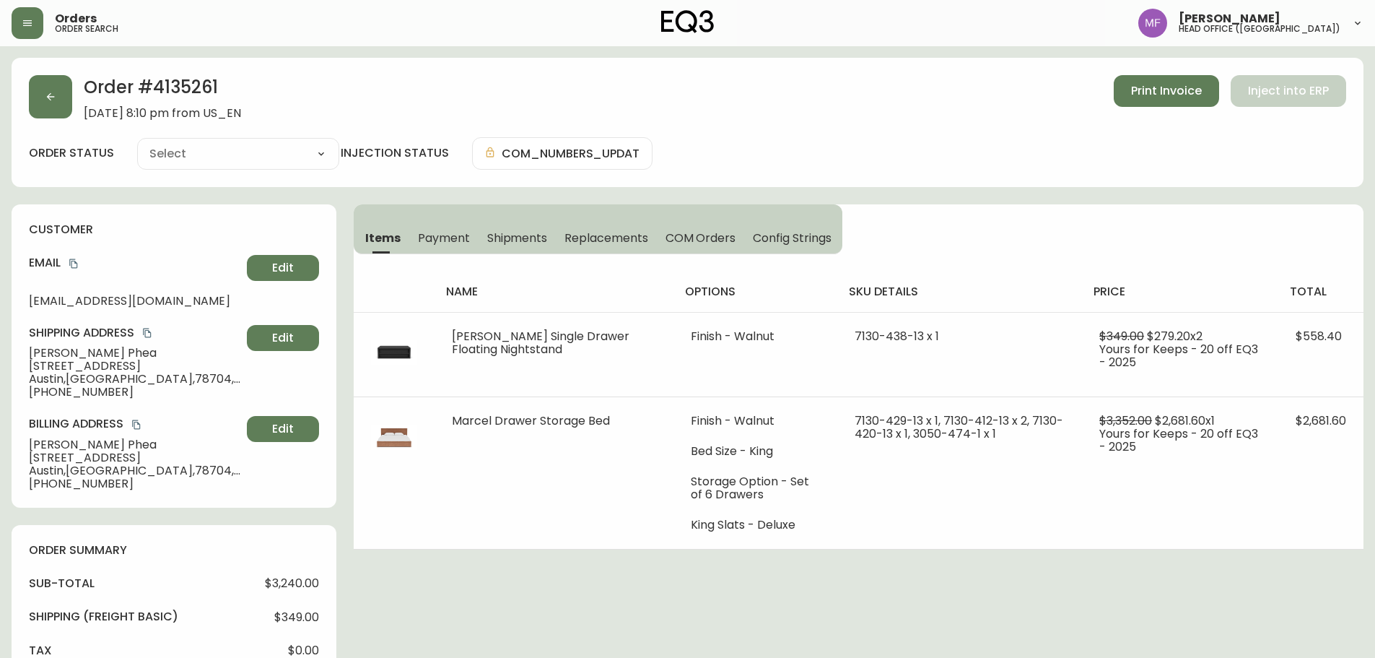
type input "Processing"
select select "PROCESSING"
click at [76, 101] on div "Order # 4135261 September 10, 2025 at 8:10 pm from US_EN Print Invoice Inject i…" at bounding box center [688, 97] width 1318 height 45
click at [58, 104] on button "button" at bounding box center [50, 96] width 43 height 43
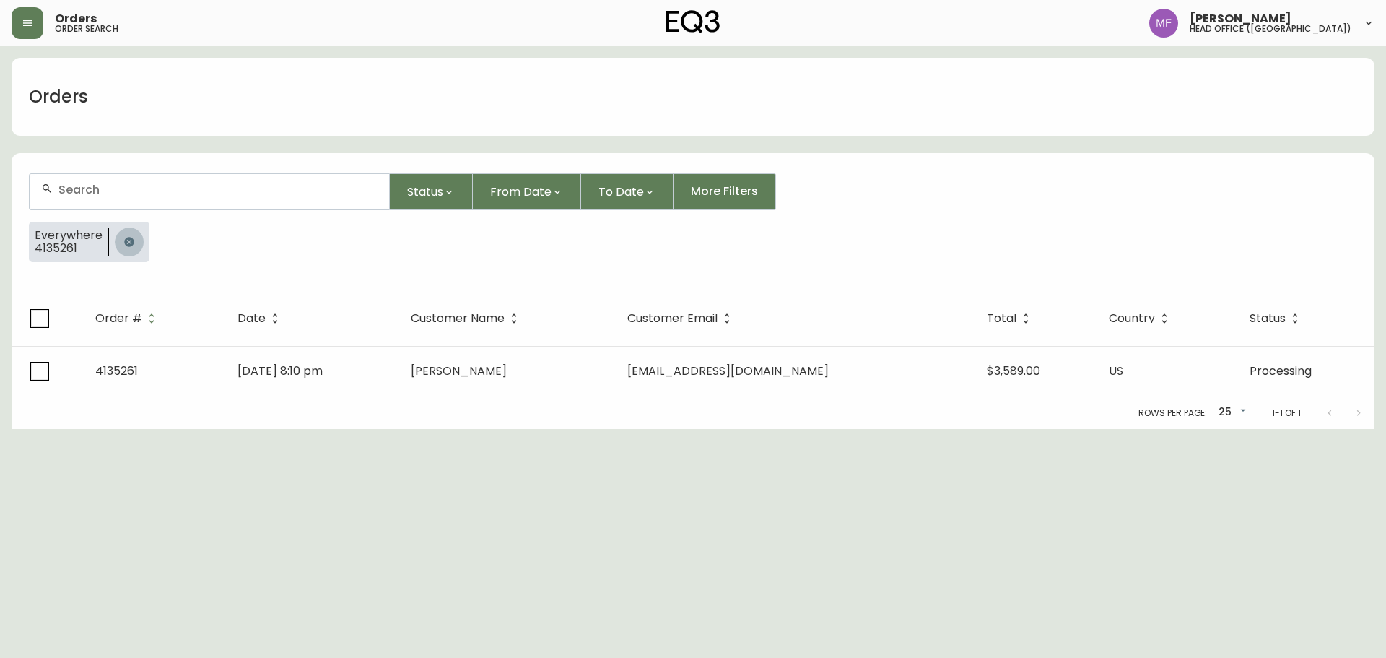
drag, startPoint x: 129, startPoint y: 243, endPoint x: 122, endPoint y: 209, distance: 35.4
click at [129, 245] on icon "button" at bounding box center [129, 242] width 12 height 12
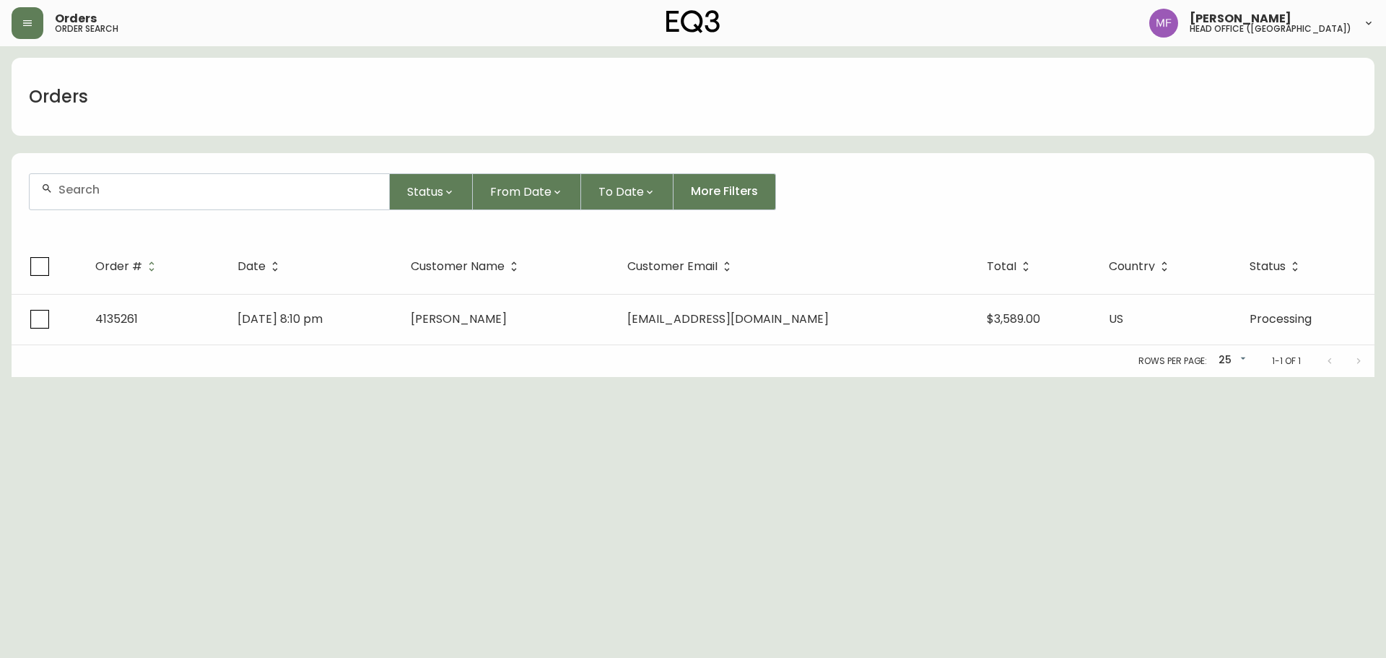
click at [119, 194] on input "text" at bounding box center [217, 190] width 319 height 14
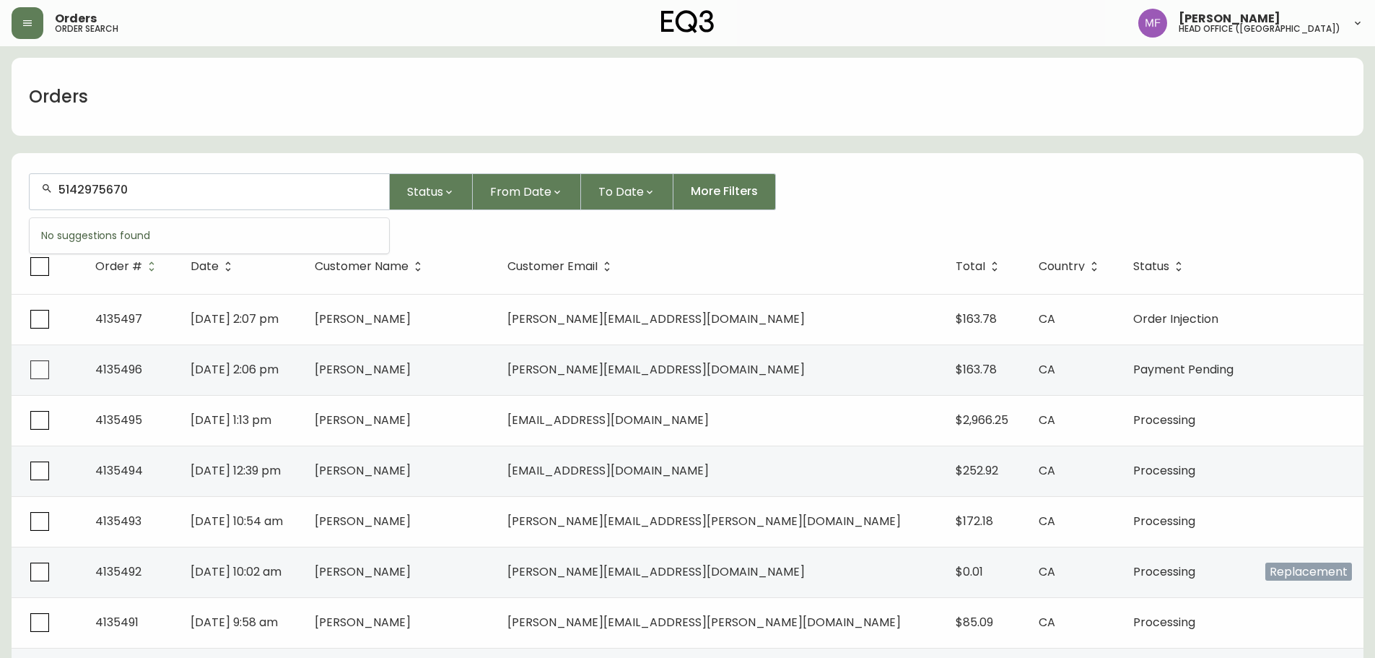
type input "5142975670"
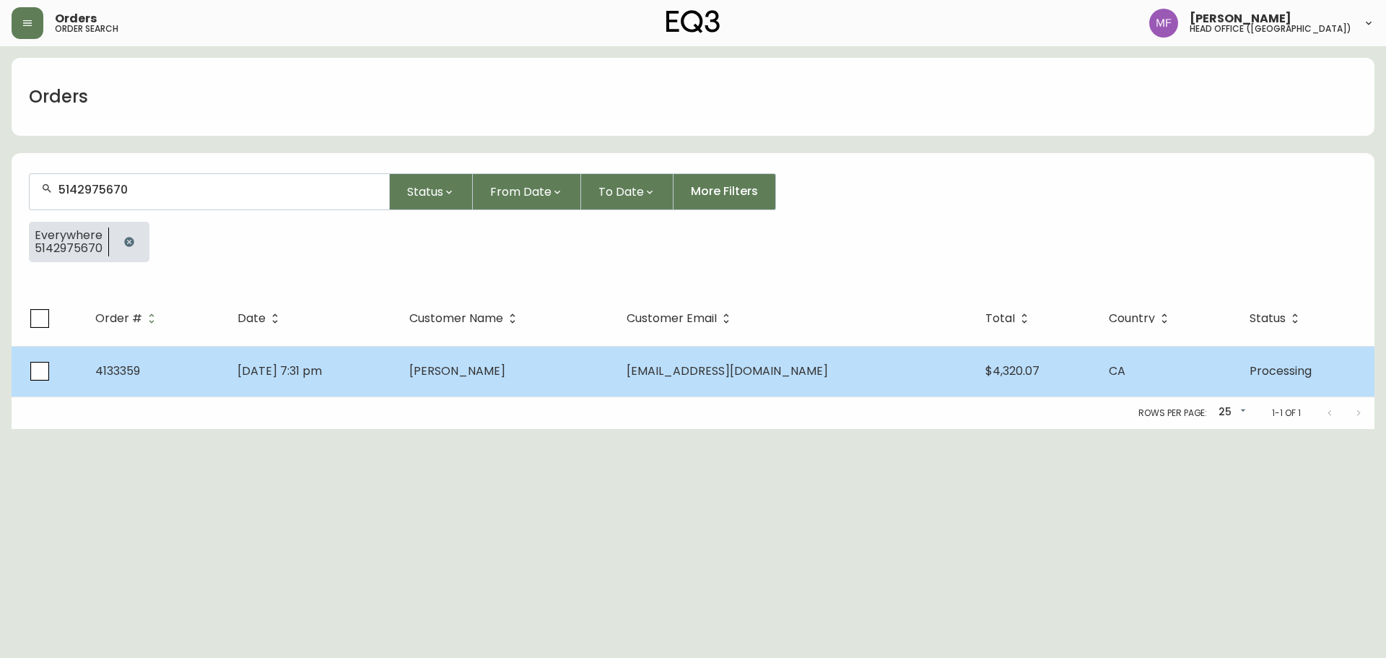
click at [482, 360] on td "Dina Bennett" at bounding box center [506, 371] width 217 height 51
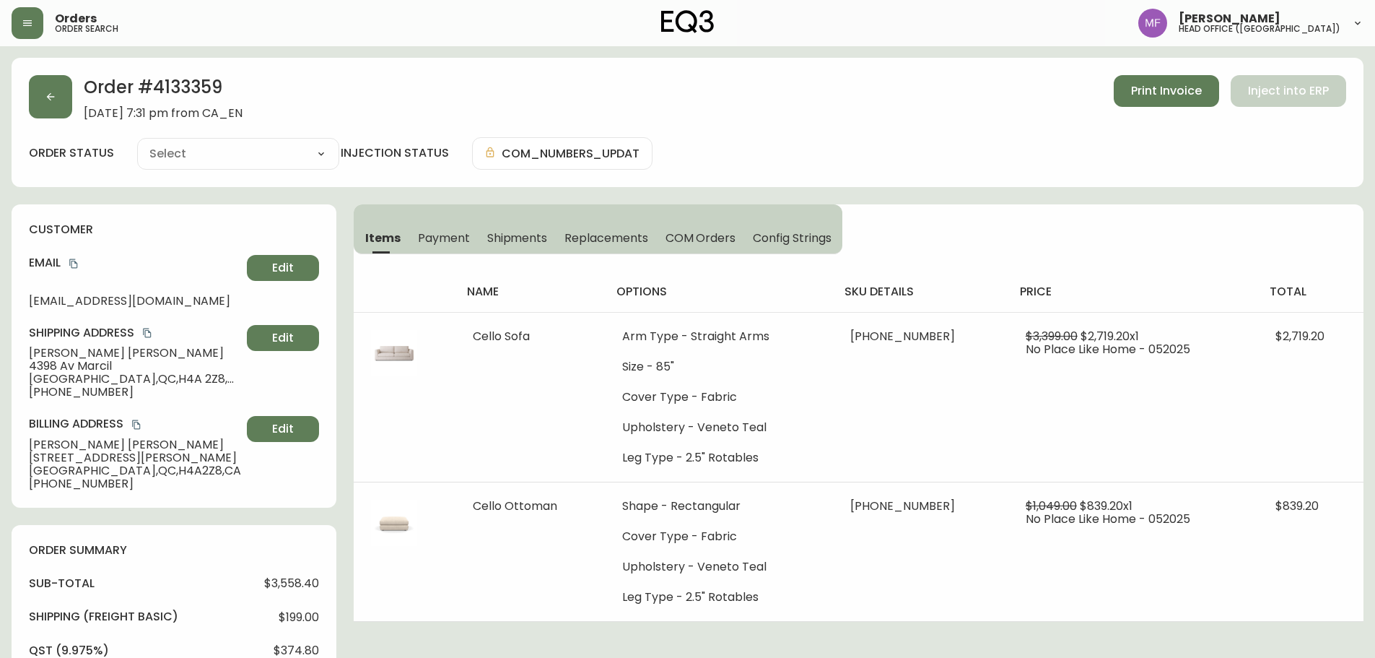
type input "Processing"
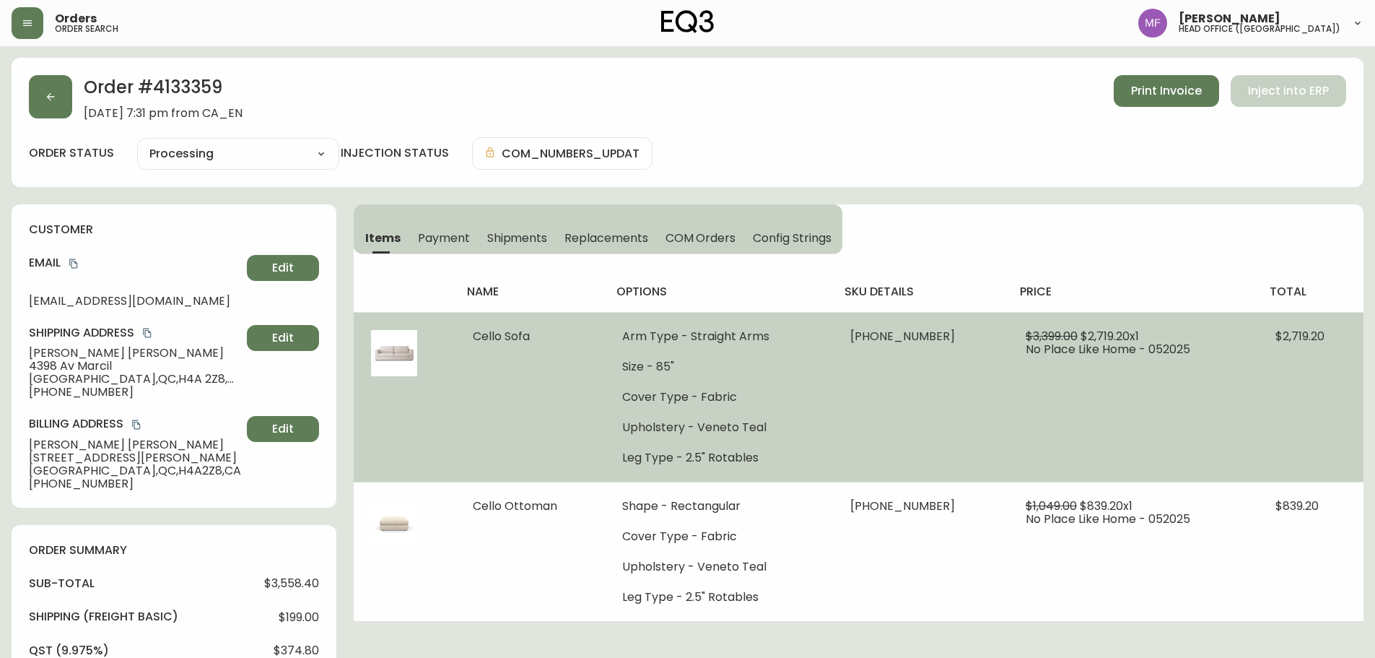
select select "PROCESSING"
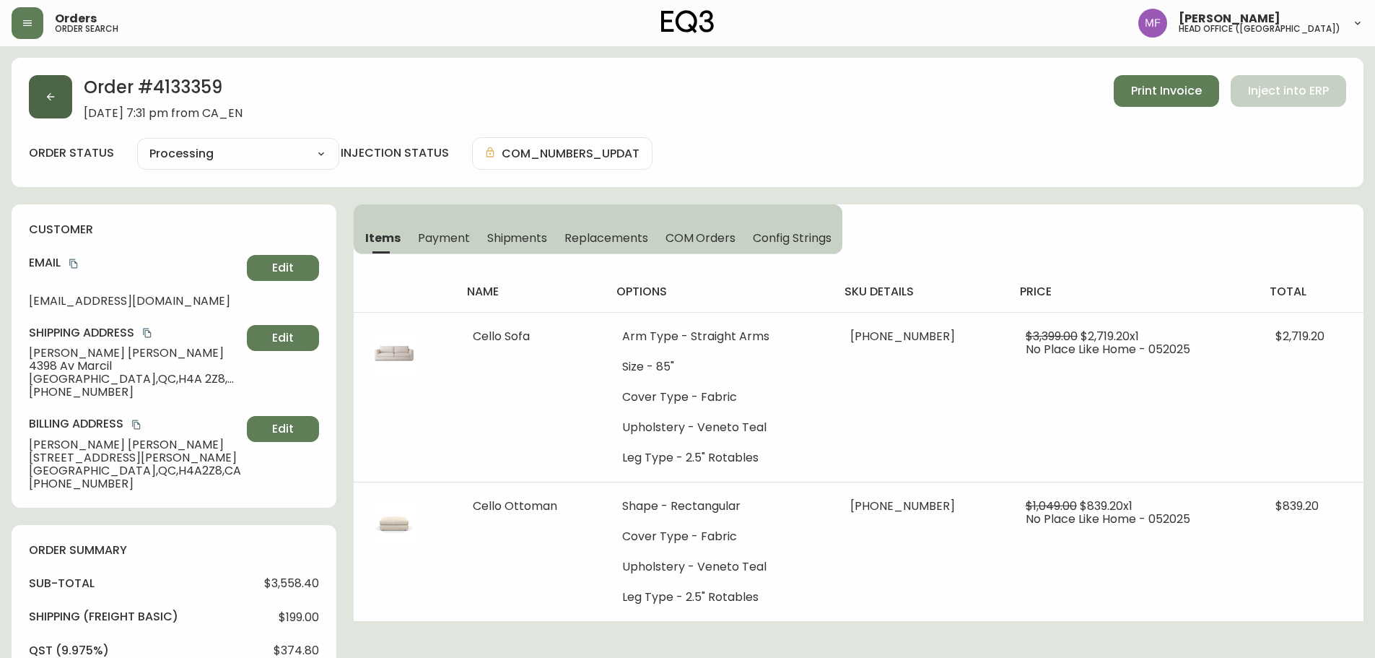
click at [45, 116] on button "button" at bounding box center [50, 96] width 43 height 43
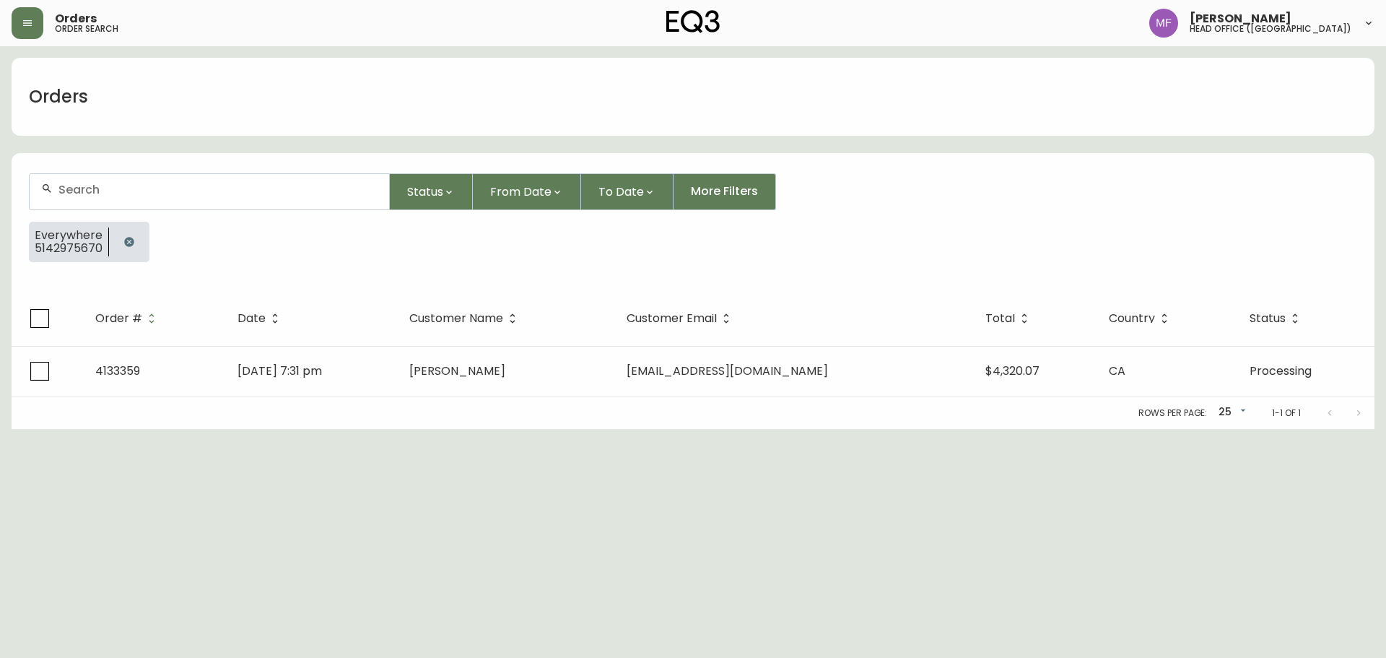
click at [116, 239] on button "button" at bounding box center [129, 241] width 29 height 29
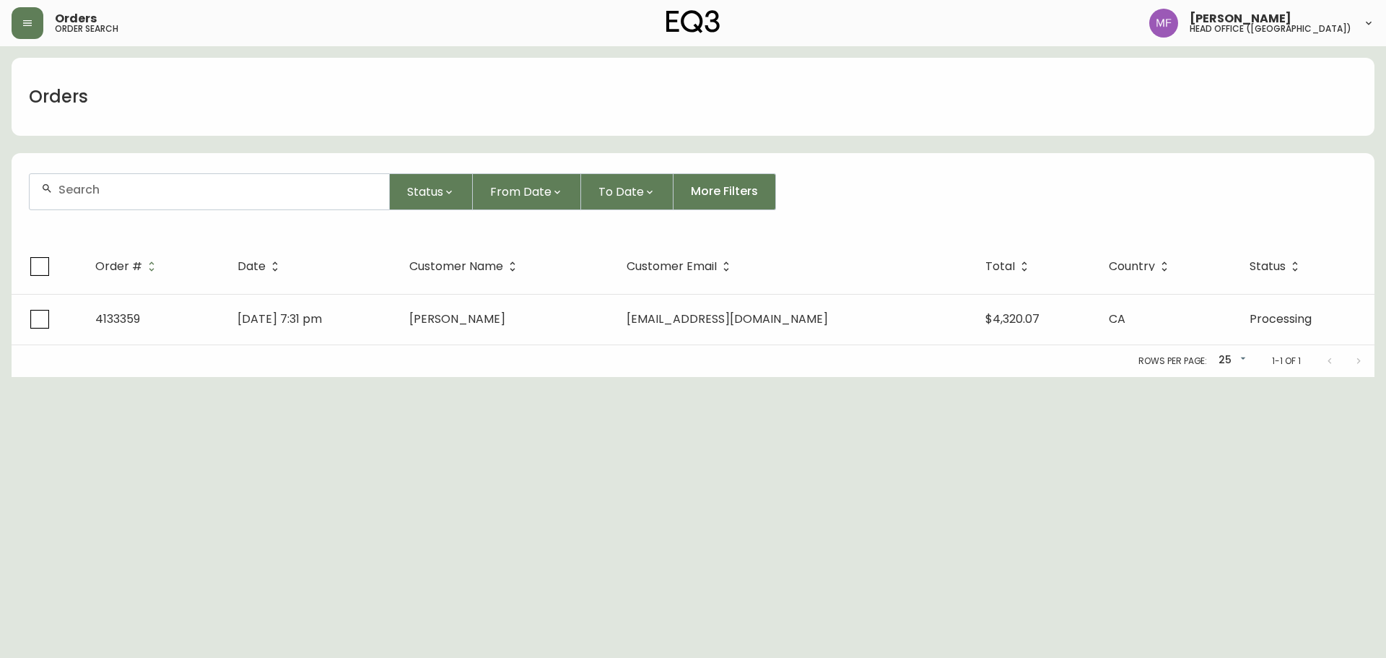
click at [115, 189] on input "text" at bounding box center [217, 190] width 319 height 14
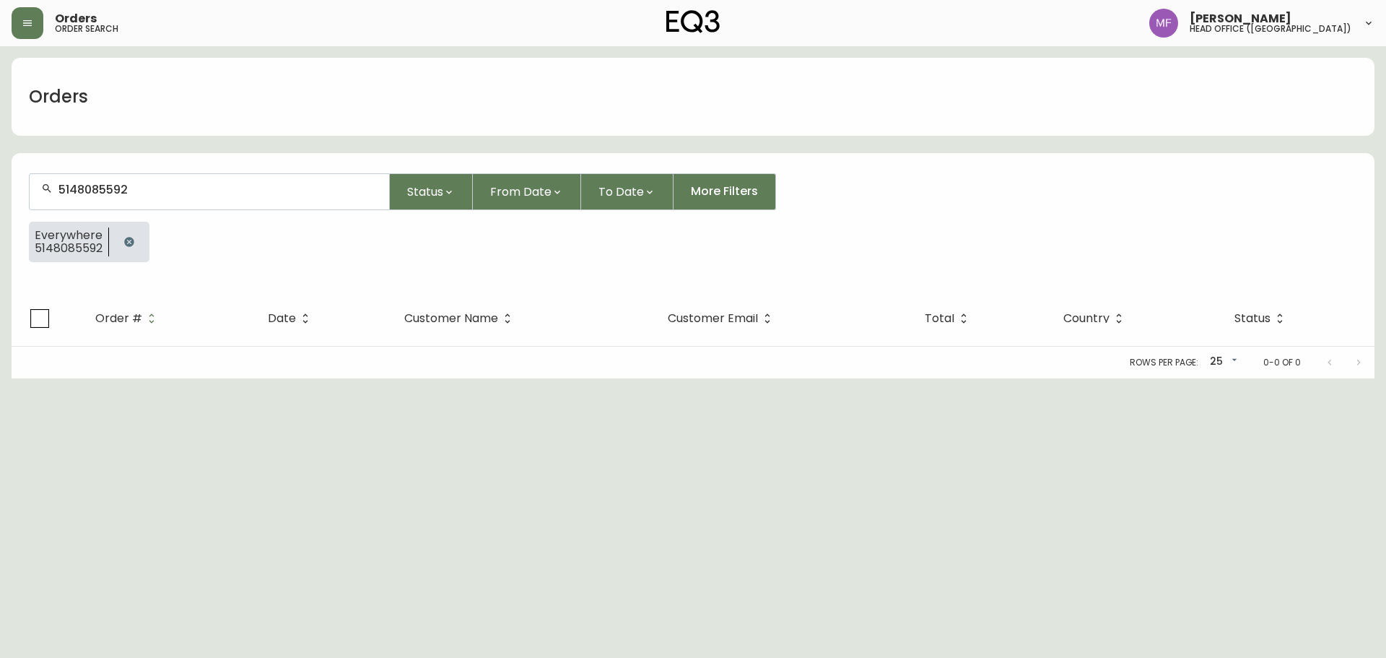
type input "5148085592"
click at [133, 234] on button "button" at bounding box center [129, 241] width 29 height 29
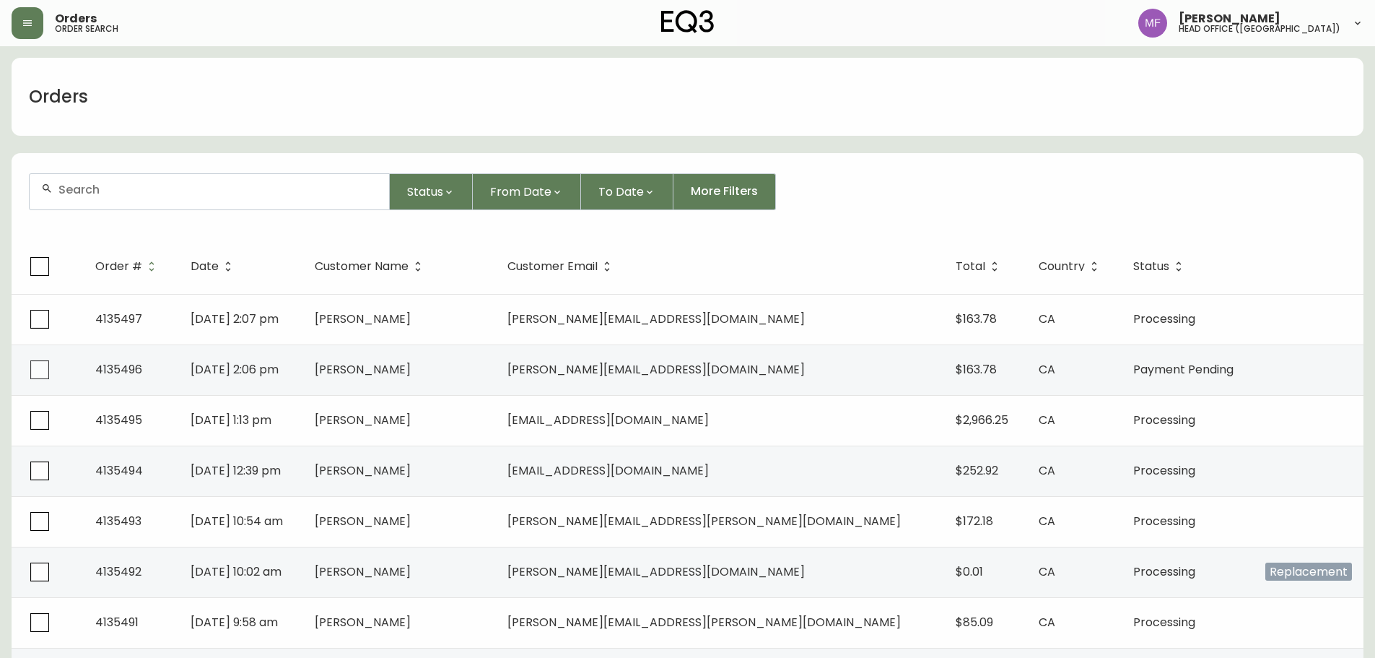
click at [929, 135] on div "Orders" at bounding box center [688, 97] width 1352 height 78
click at [158, 206] on div at bounding box center [210, 191] width 360 height 35
type input "2505887668"
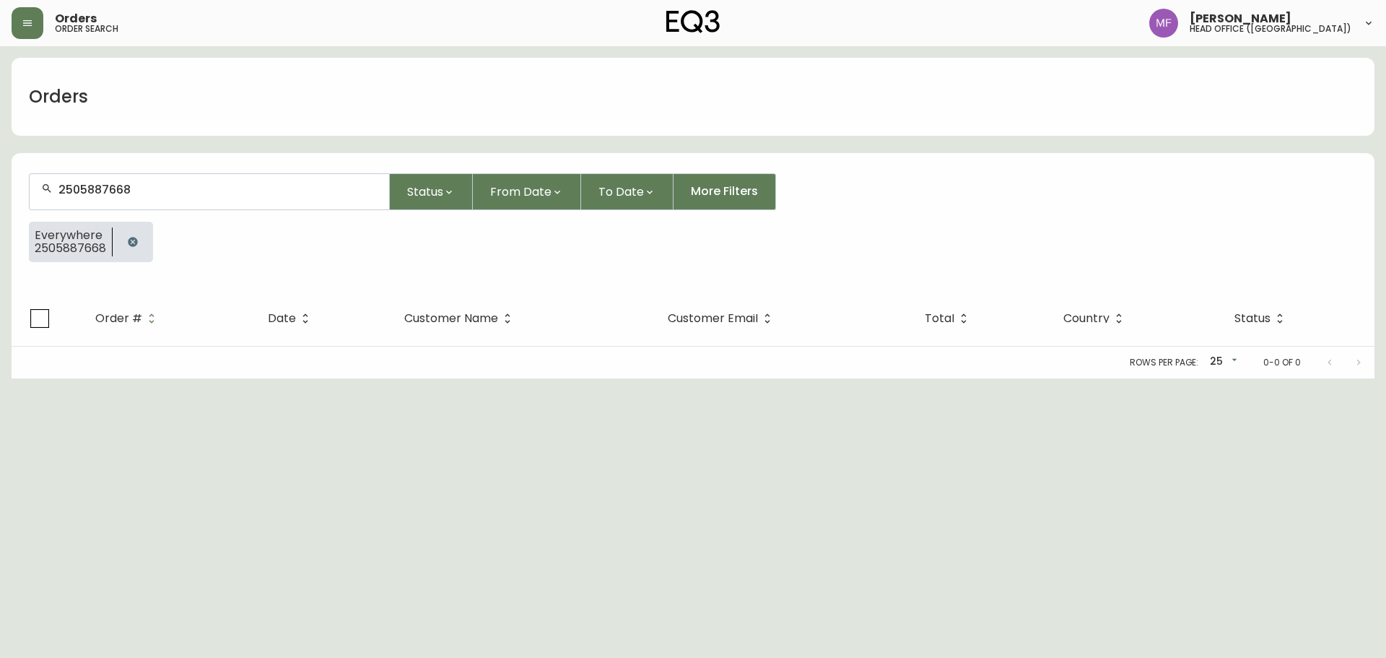
click at [135, 241] on icon "button" at bounding box center [132, 241] width 9 height 9
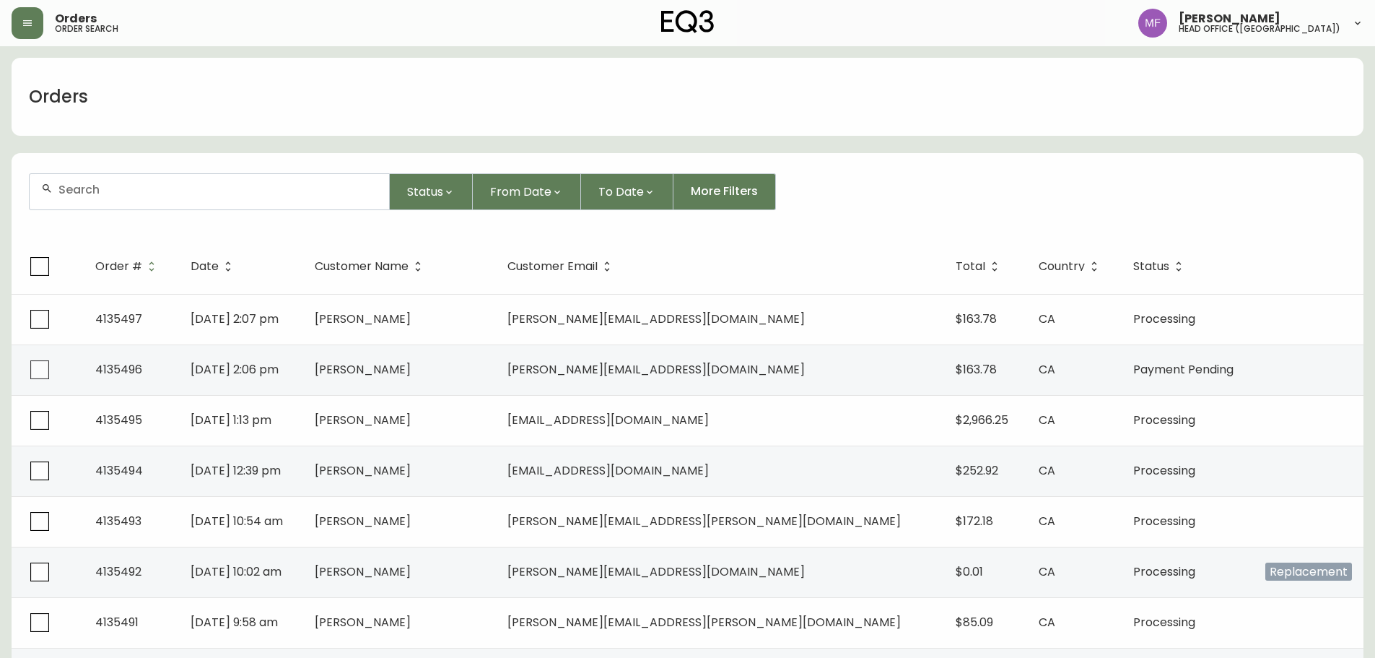
click at [954, 183] on div "Status From Date To Date More Filters" at bounding box center [688, 191] width 1318 height 37
click at [250, 202] on div at bounding box center [210, 191] width 360 height 35
type input "4133174"
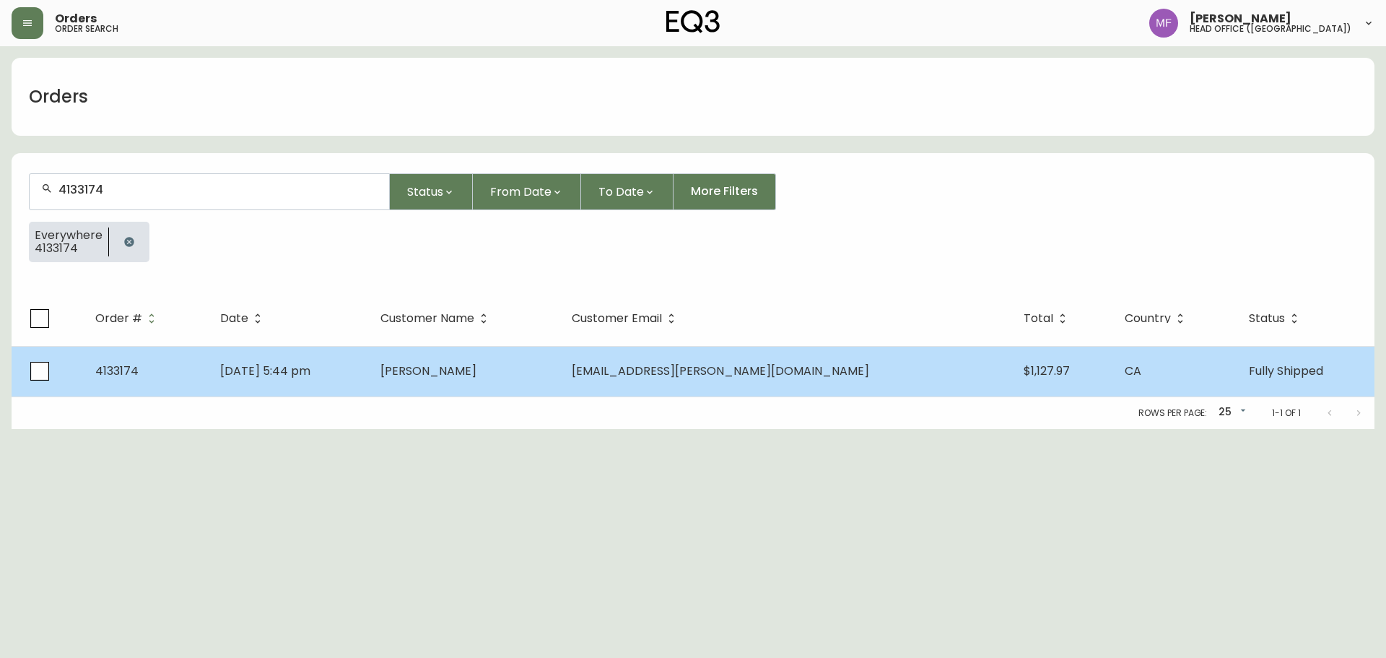
click at [528, 360] on td "Jason Tran" at bounding box center [464, 371] width 191 height 51
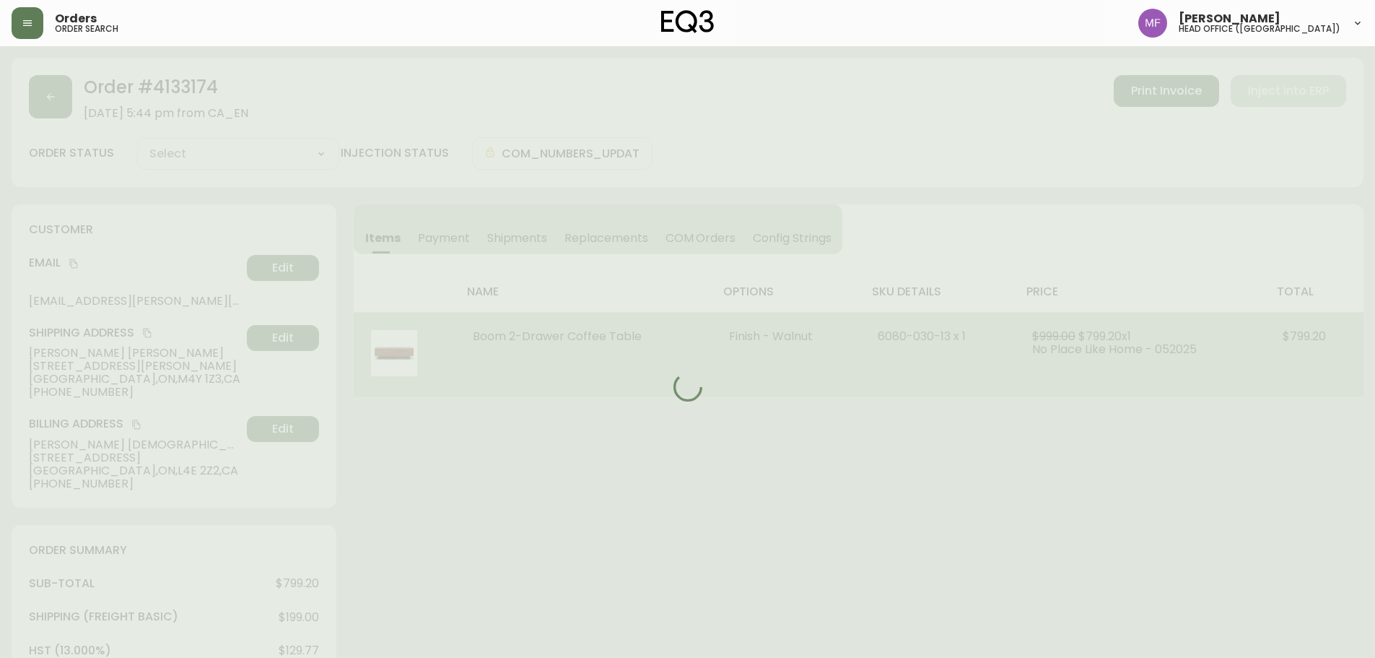
type input "Fully Shipped"
select select "FULLY_SHIPPED"
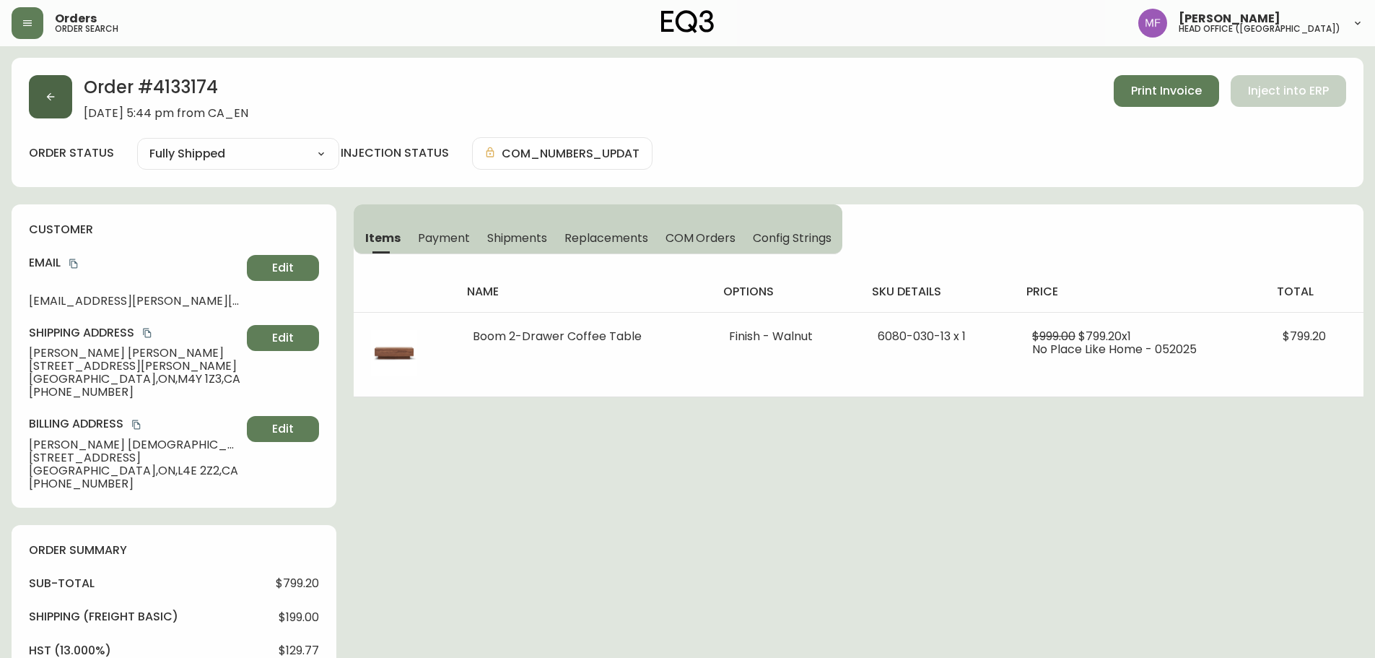
click at [64, 98] on button "button" at bounding box center [50, 96] width 43 height 43
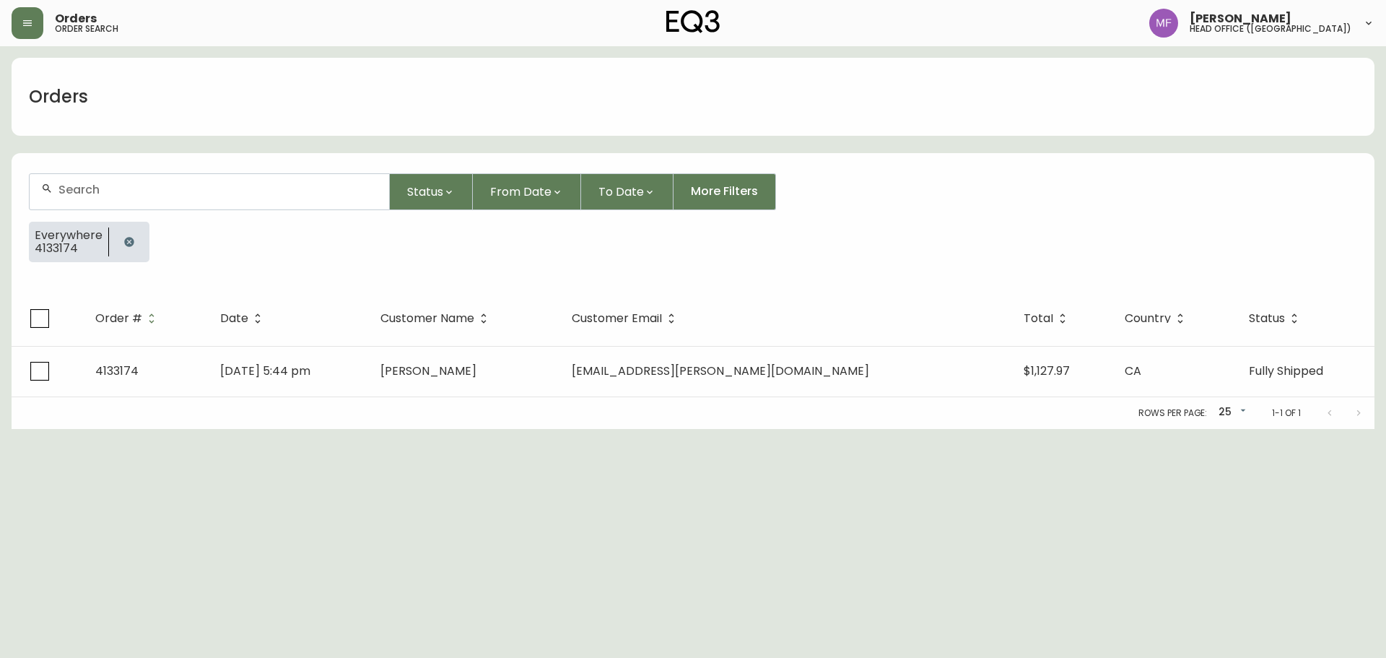
click at [126, 232] on button "button" at bounding box center [129, 241] width 29 height 29
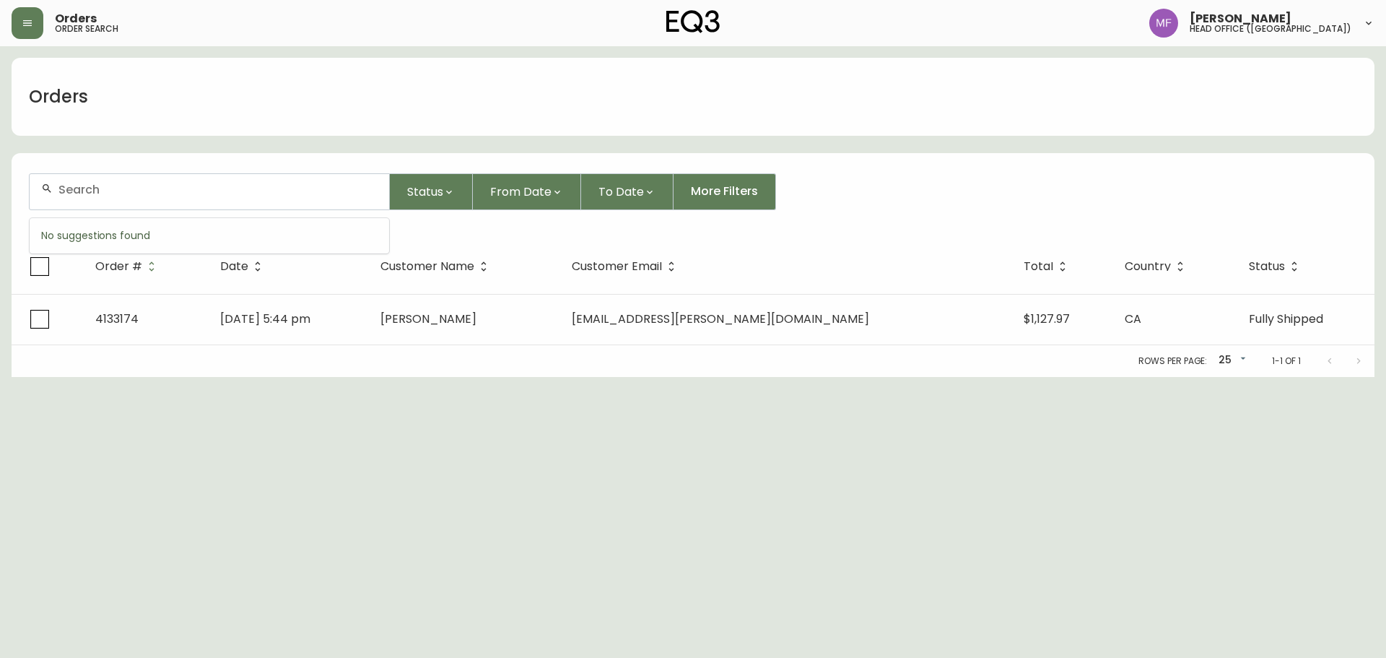
click at [126, 193] on input "text" at bounding box center [217, 190] width 319 height 14
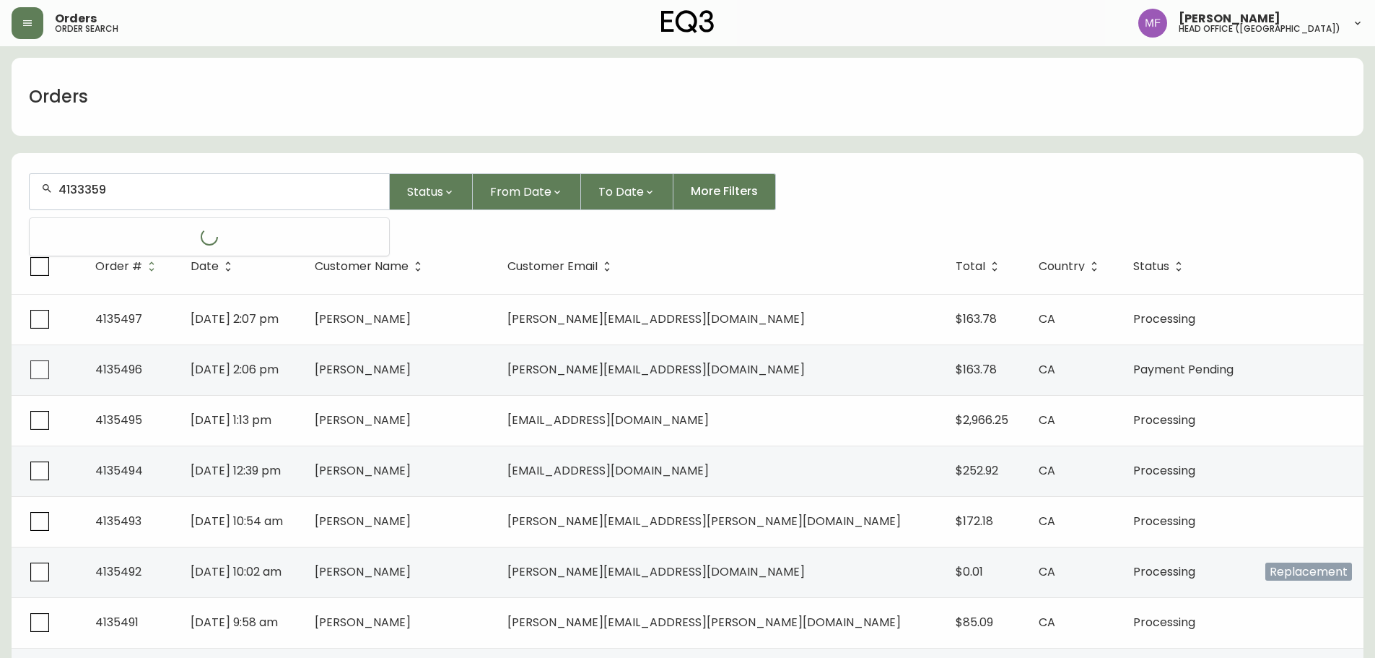
type input "4133359"
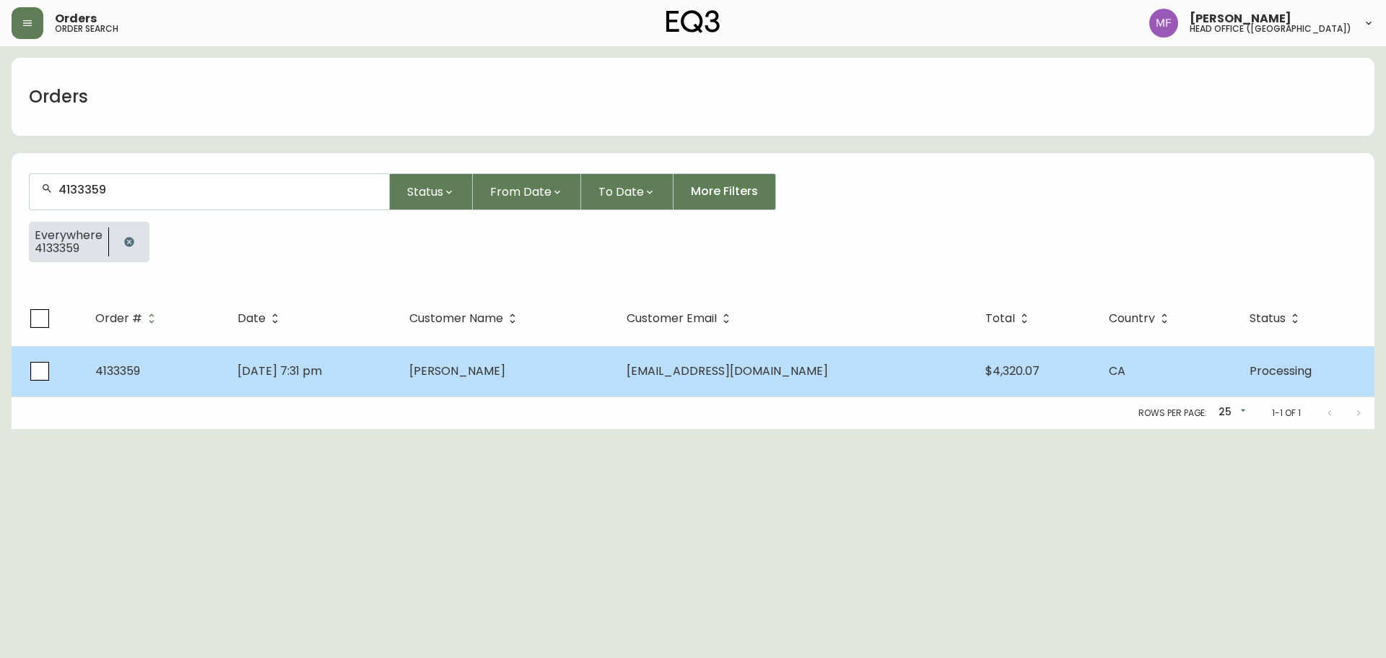
click at [398, 354] on td "May 27 2025, 7:31 pm" at bounding box center [312, 371] width 172 height 51
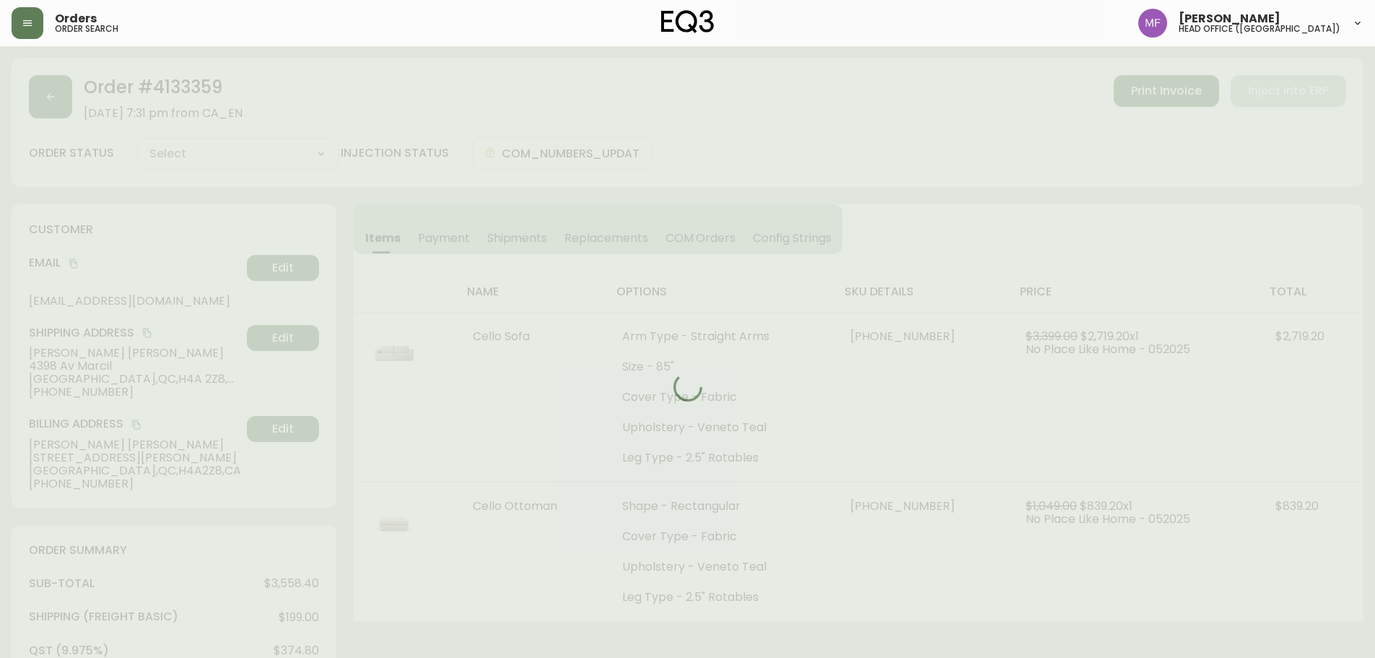
type input "Processing"
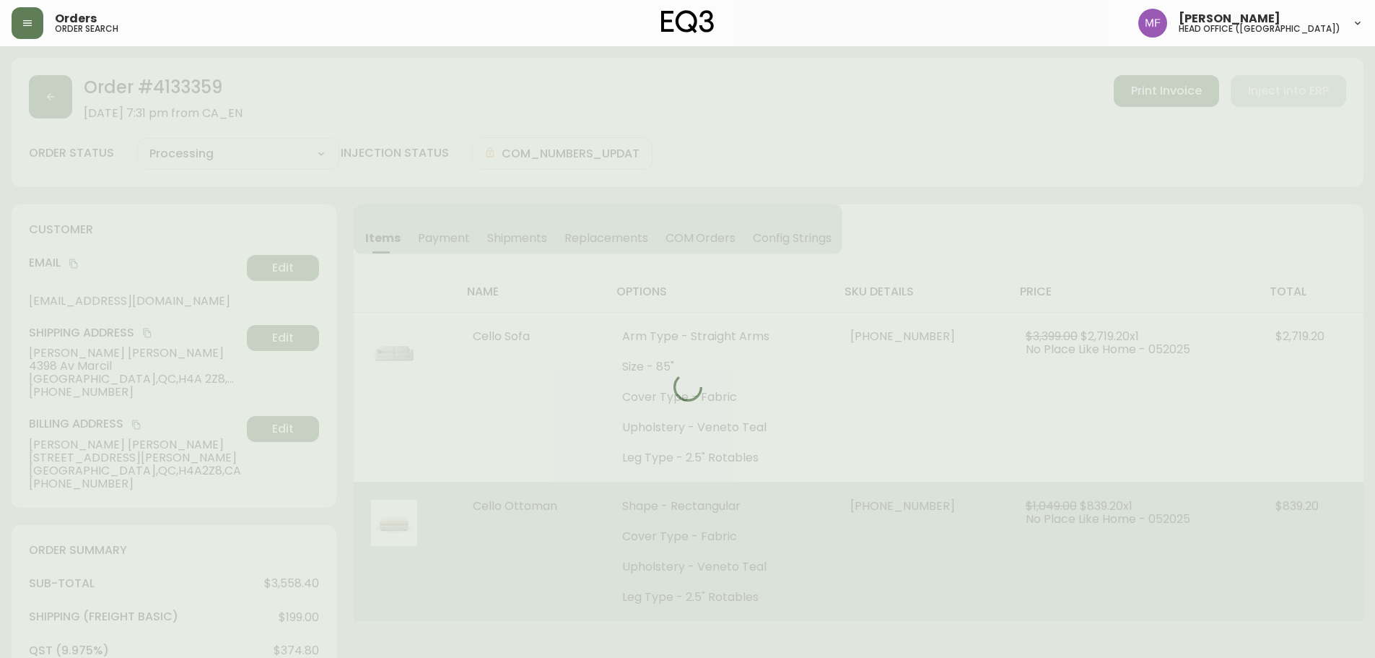
select select "PROCESSING"
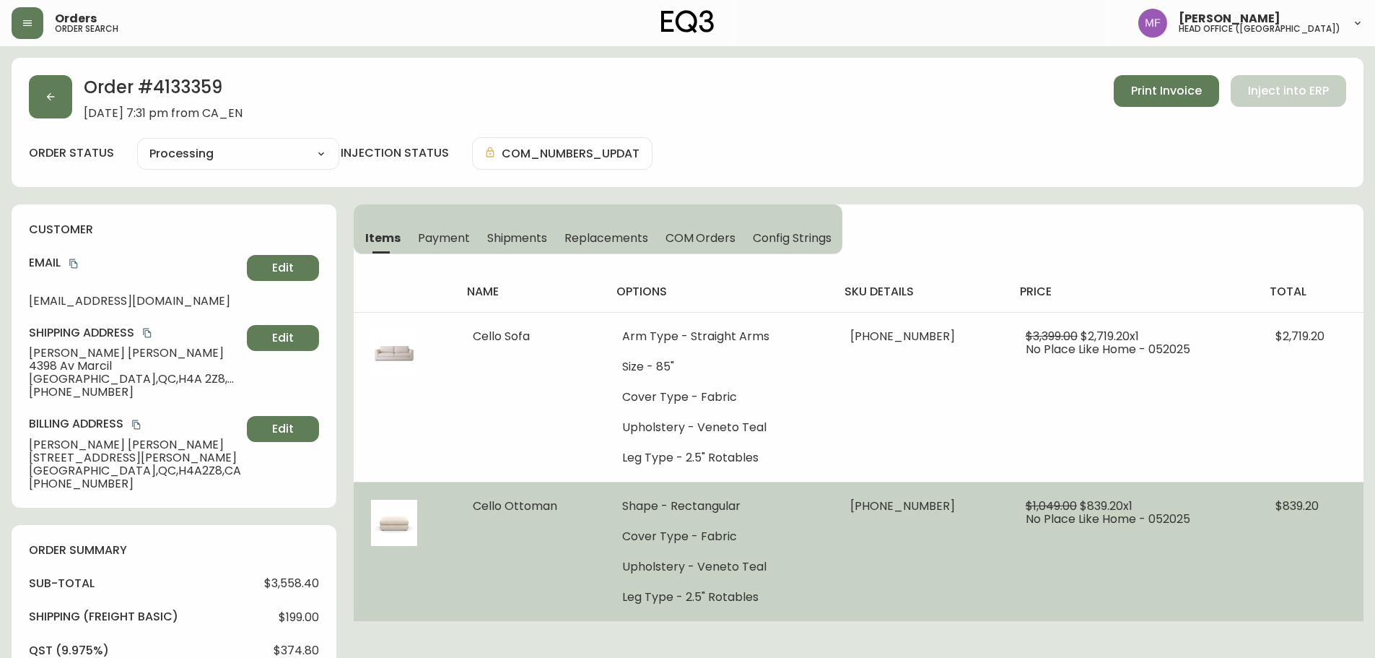
click at [555, 544] on td "Cello Ottoman" at bounding box center [530, 551] width 149 height 139
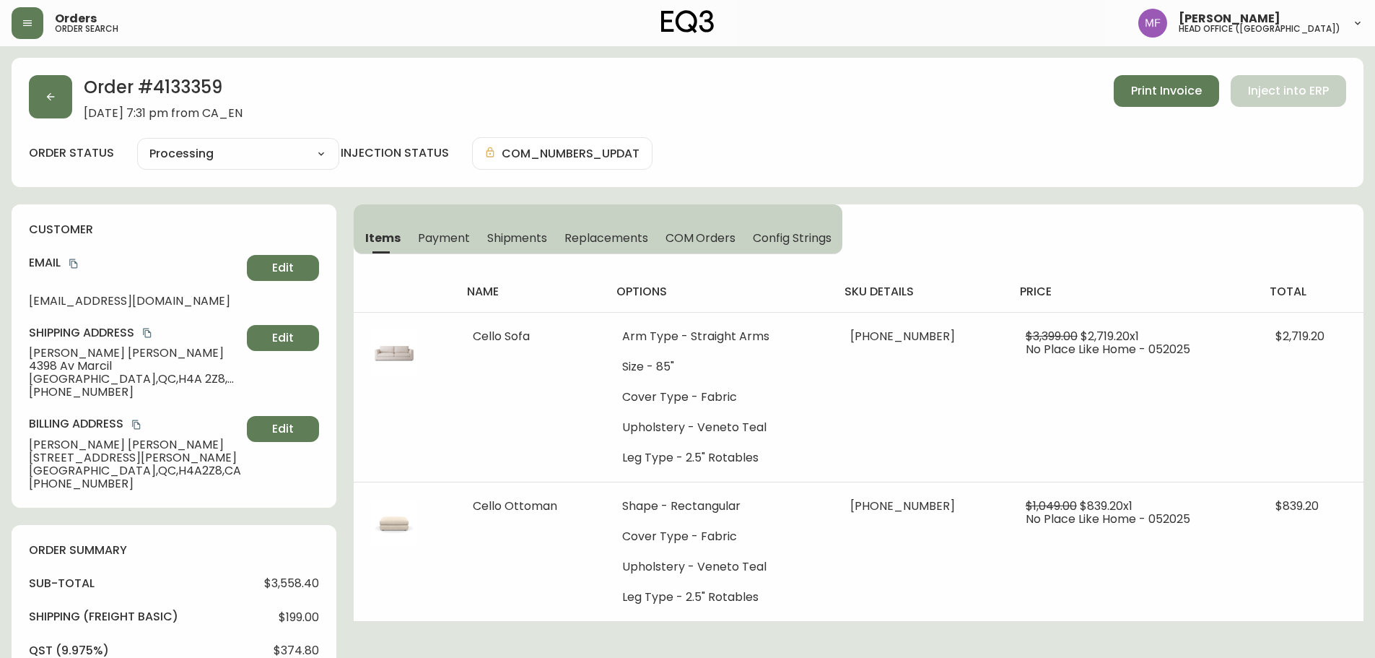
click at [219, 90] on h2 "Order # 4133359" at bounding box center [163, 91] width 159 height 32
click at [173, 85] on h2 "Order # 4133359" at bounding box center [163, 91] width 159 height 32
copy h2 "4133359"
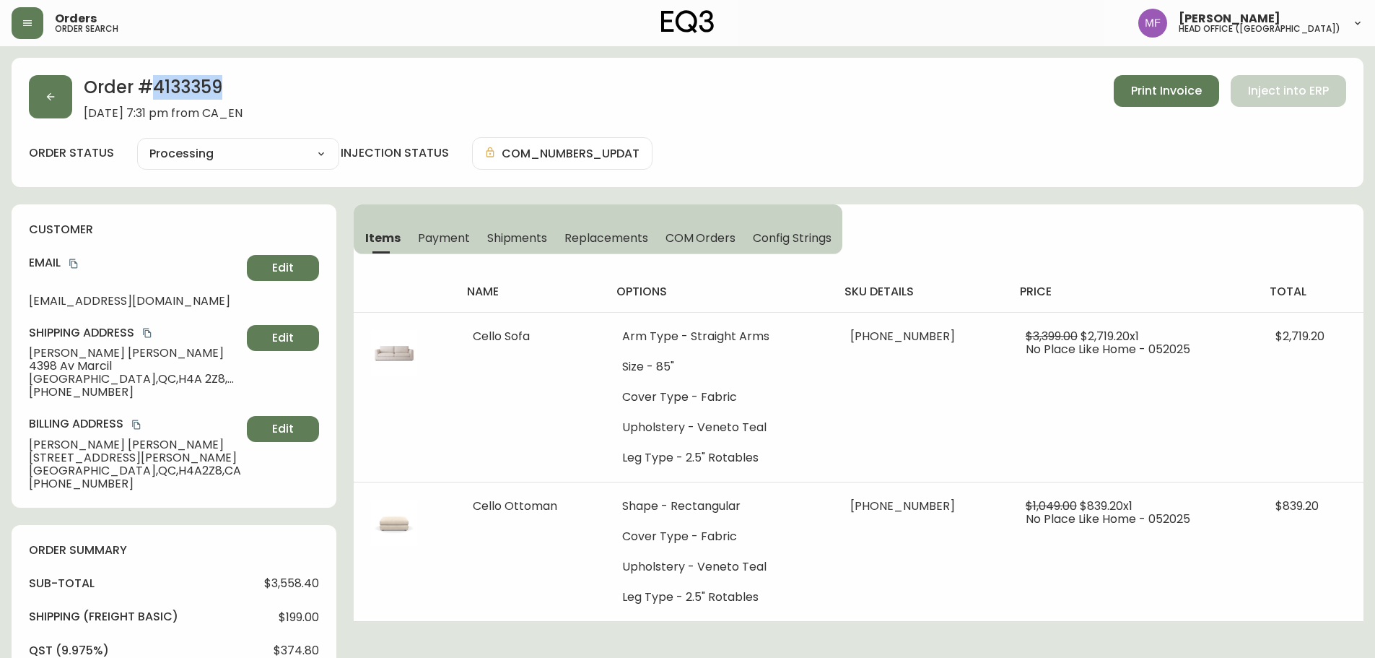
click at [55, 120] on div "Order # 4133359 May 27, 2025 at 7:31 pm from CA_EN Print Invoice Inject into ER…" at bounding box center [688, 122] width 1352 height 129
click at [63, 103] on button "button" at bounding box center [50, 96] width 43 height 43
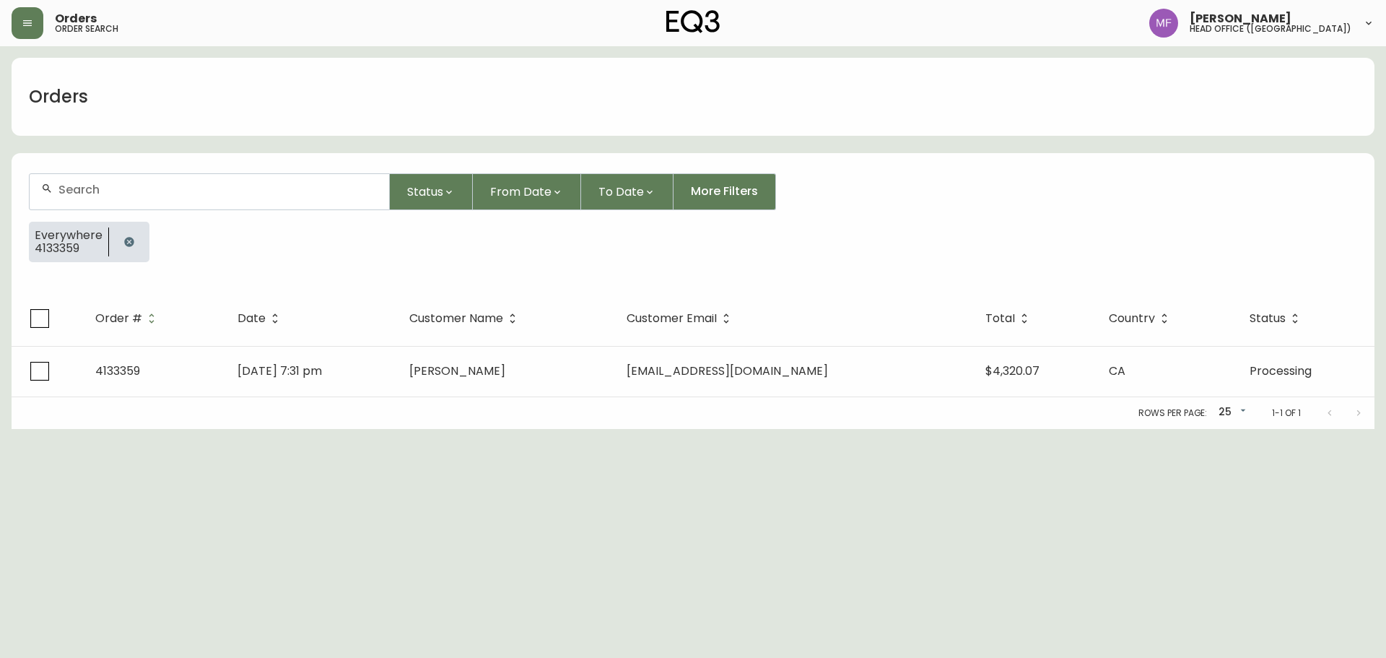
click at [134, 248] on button "button" at bounding box center [129, 241] width 29 height 29
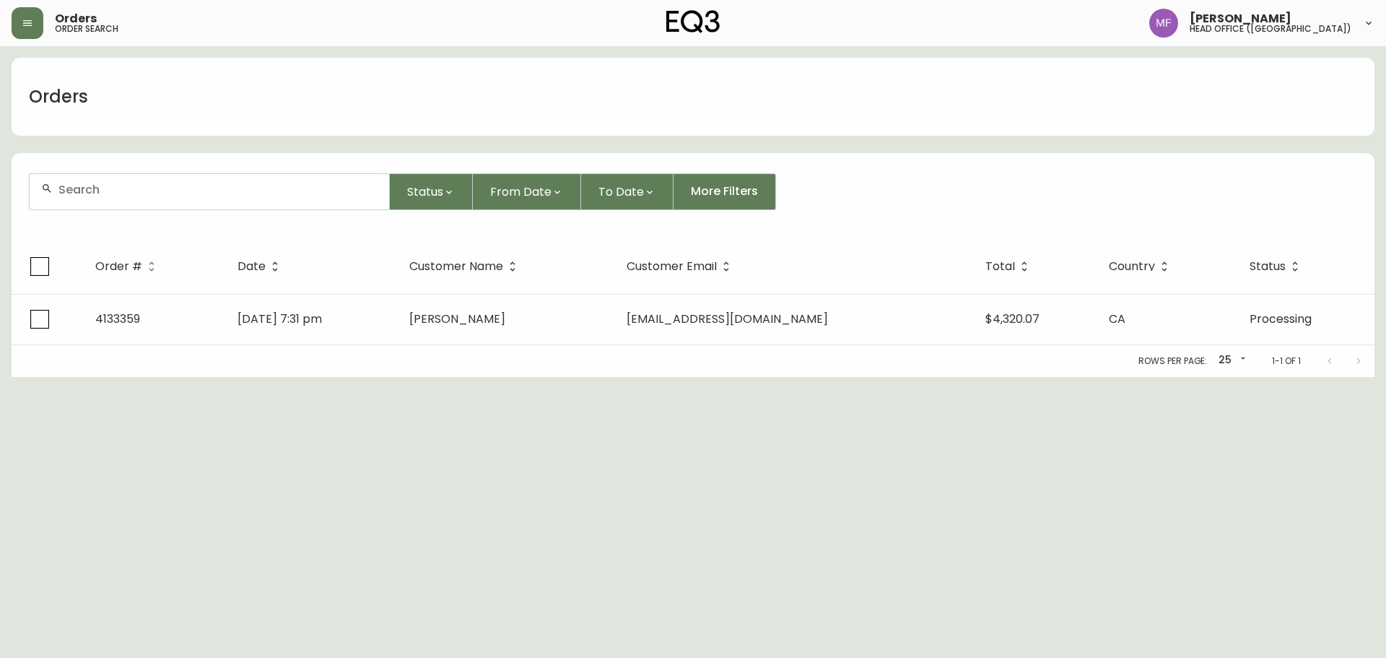
click at [132, 209] on div at bounding box center [210, 191] width 360 height 35
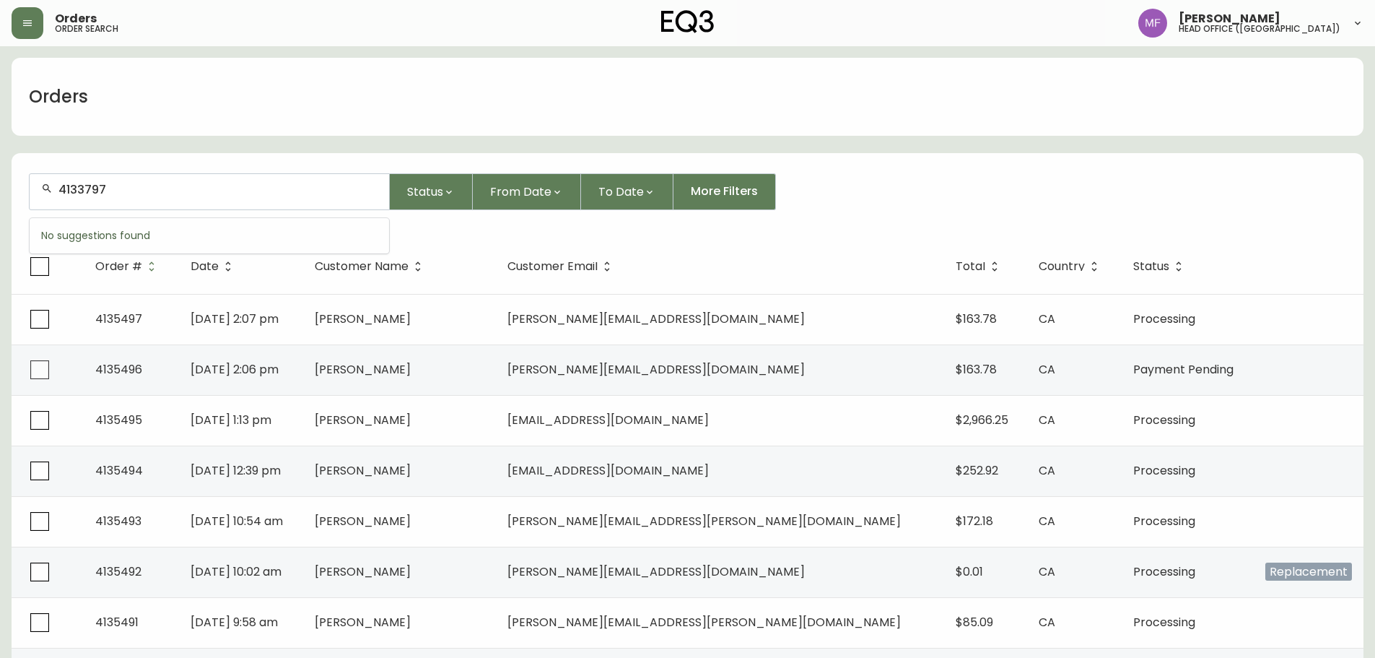
type input "4133797"
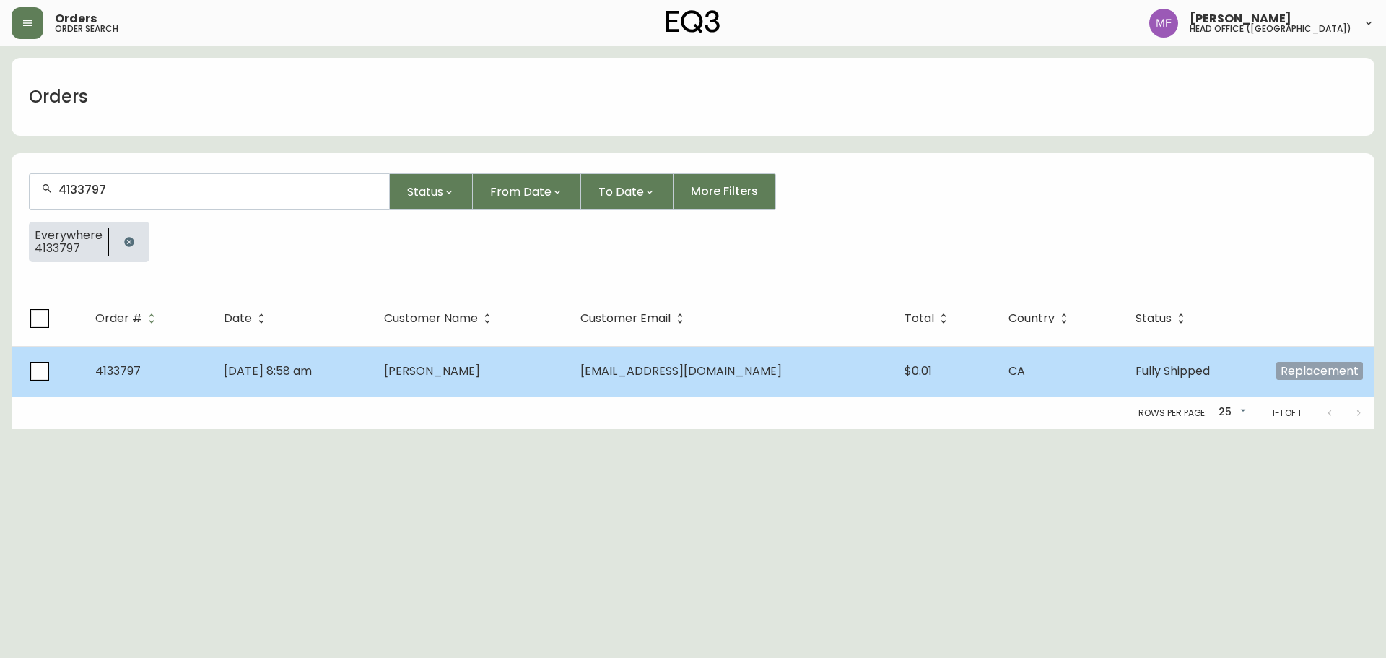
click at [669, 386] on td "bry_cunn@hotmail.com" at bounding box center [731, 371] width 324 height 51
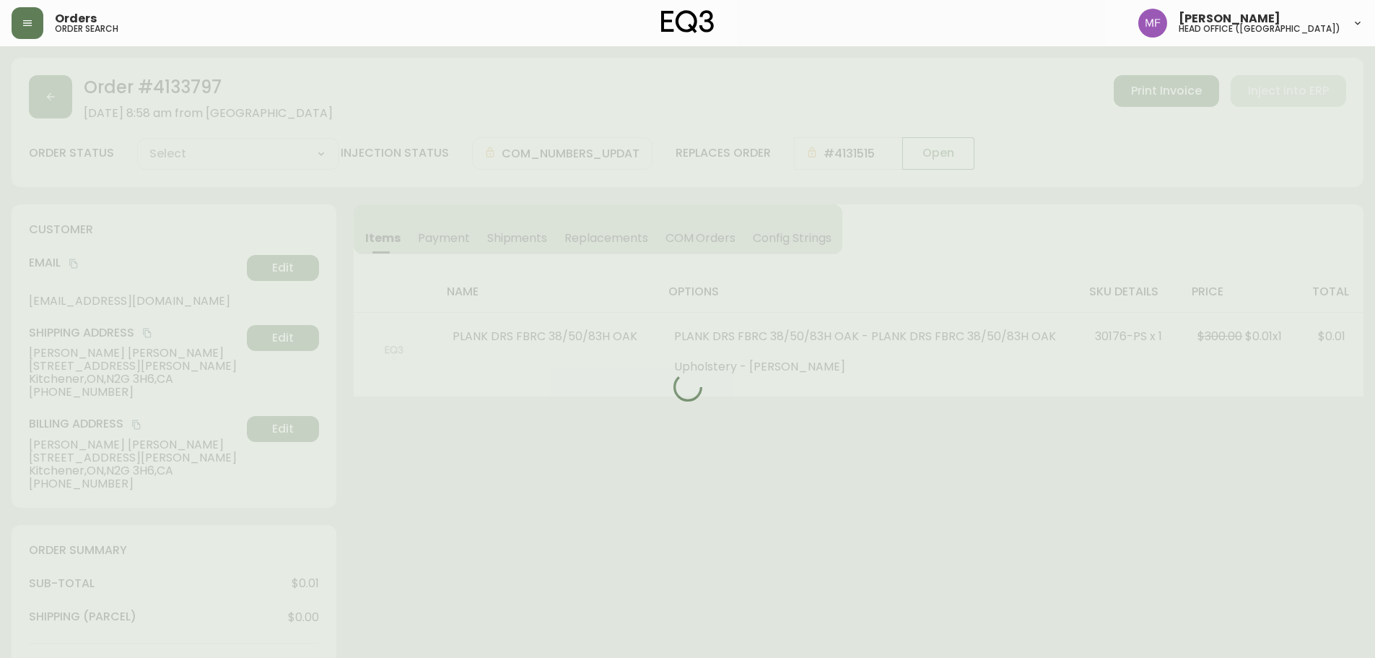
type input "Fully Shipped"
select select "FULLY_SHIPPED"
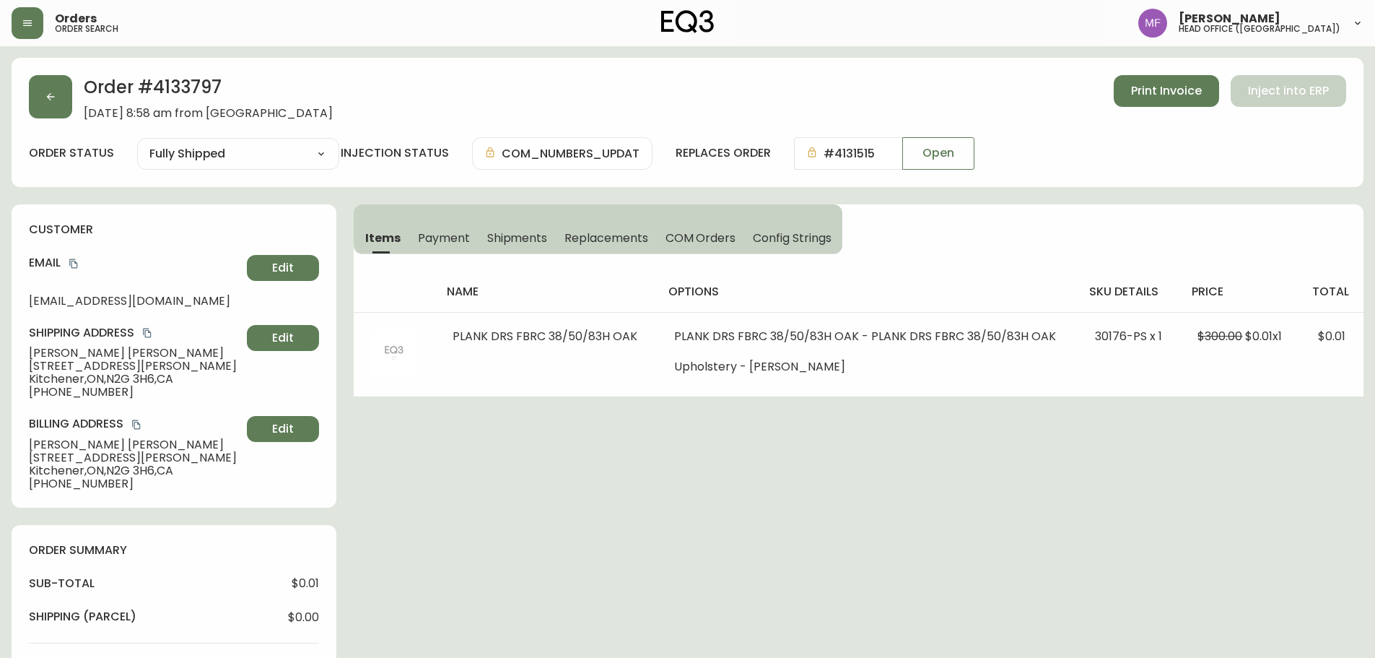
click at [222, 82] on h2 "Order # 4133797" at bounding box center [208, 91] width 249 height 32
click at [206, 83] on h2 "Order # 4133797" at bounding box center [208, 91] width 249 height 32
click at [206, 84] on h2 "Order # 4133797" at bounding box center [208, 91] width 249 height 32
copy h2 "4133797"
click at [38, 96] on button "button" at bounding box center [50, 96] width 43 height 43
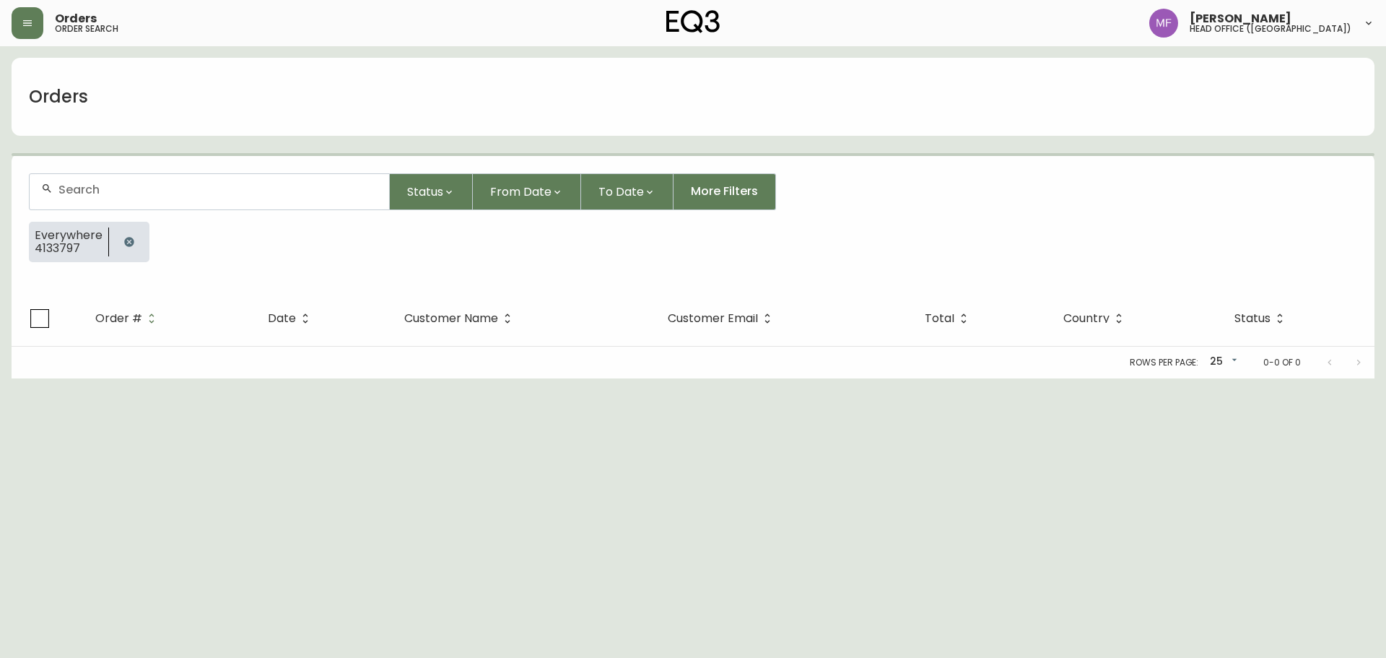
click at [135, 256] on div at bounding box center [129, 242] width 40 height 40
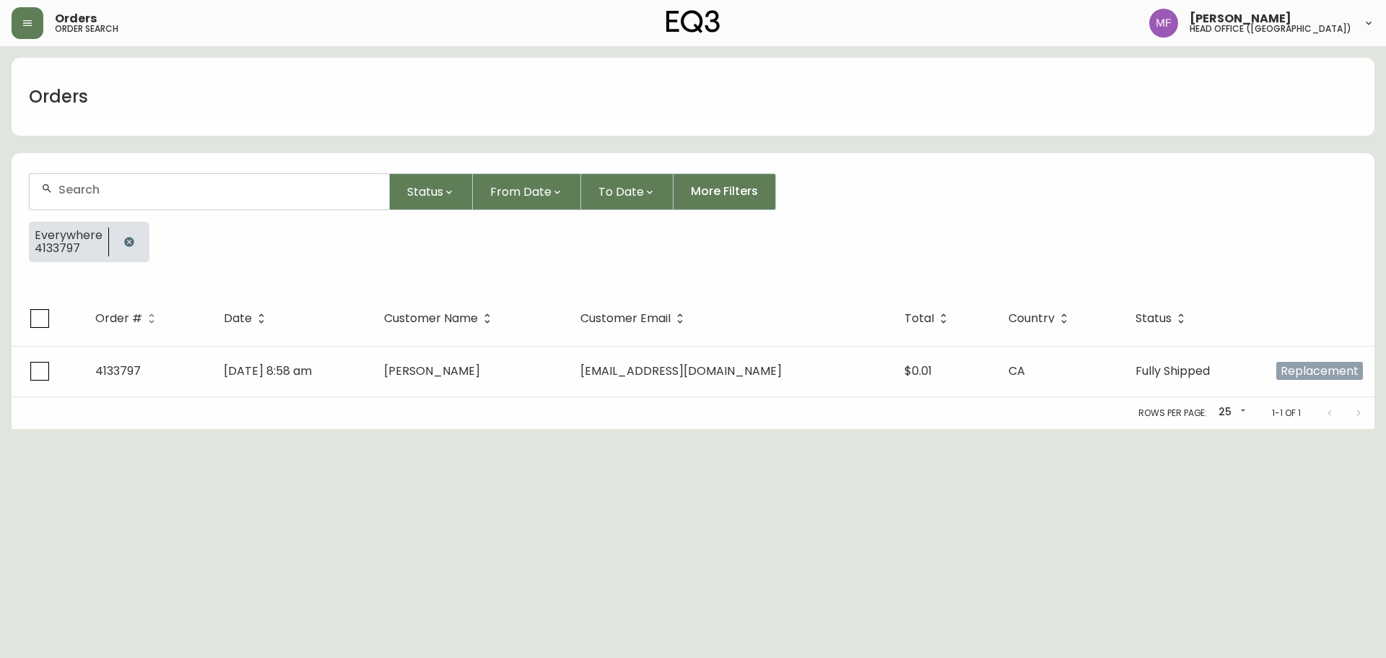
click at [130, 237] on icon "button" at bounding box center [129, 242] width 12 height 12
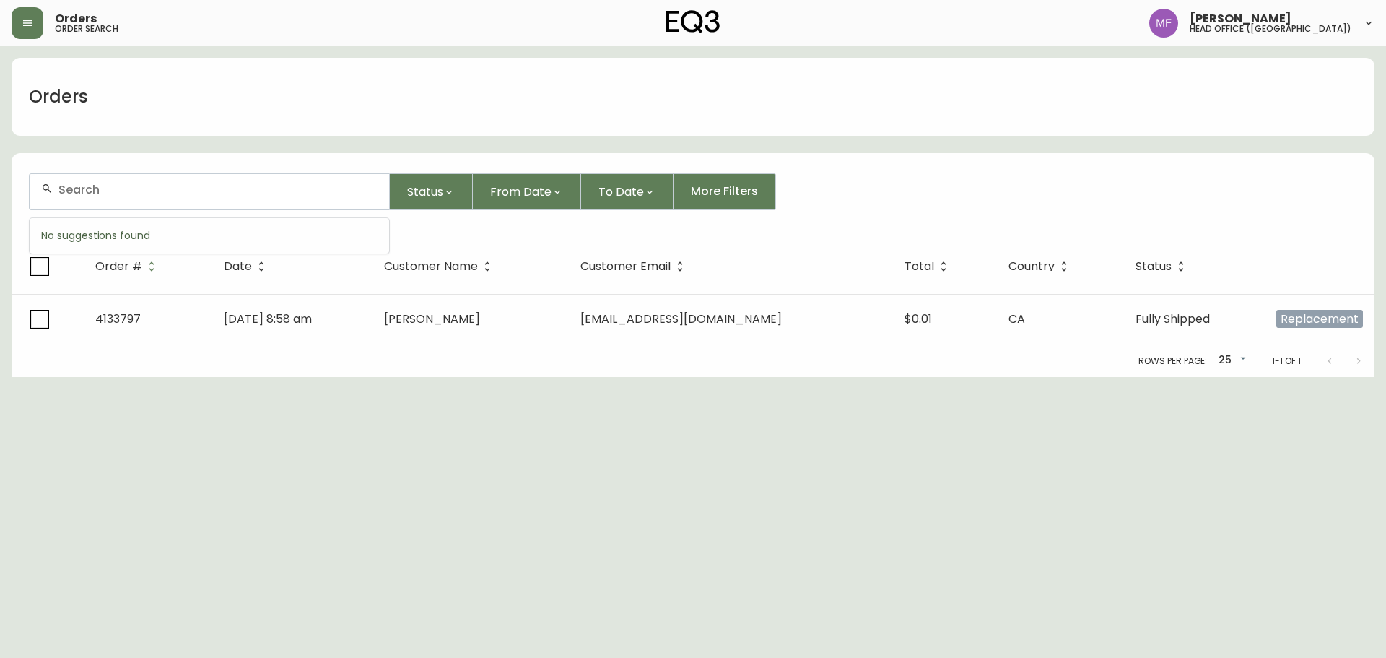
click at [144, 193] on input "text" at bounding box center [217, 190] width 319 height 14
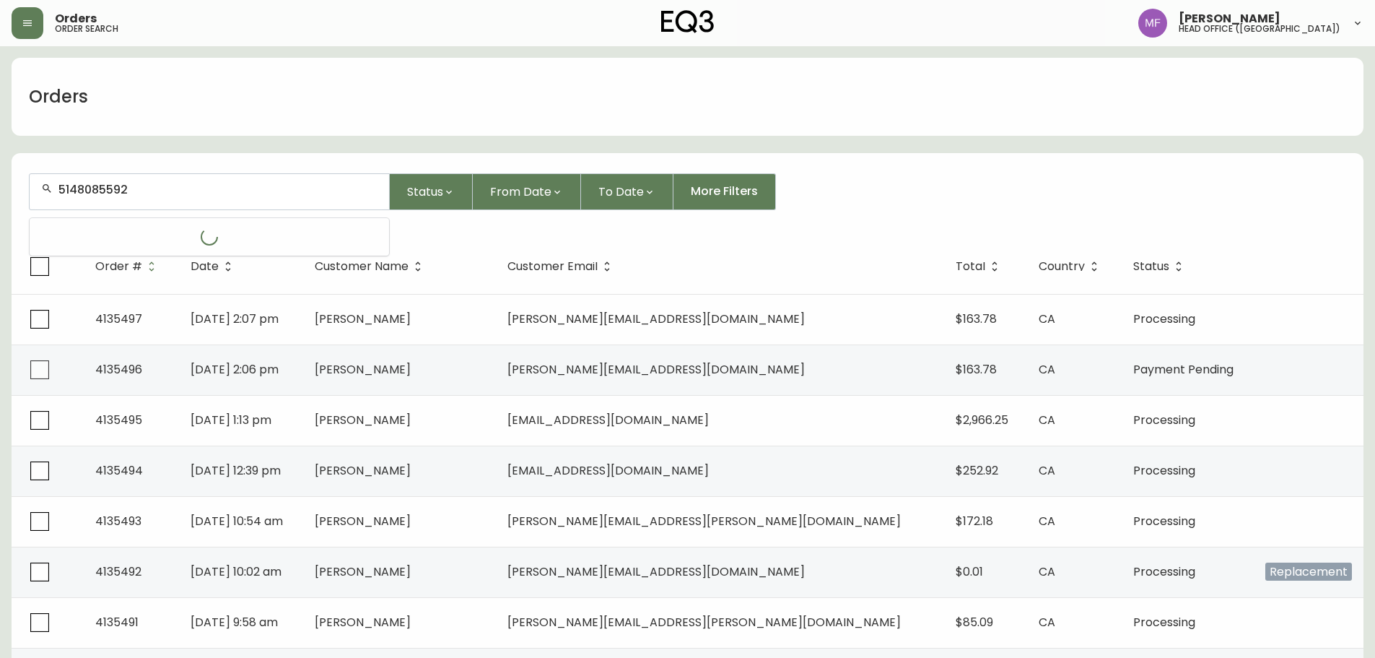
type input "5148085592"
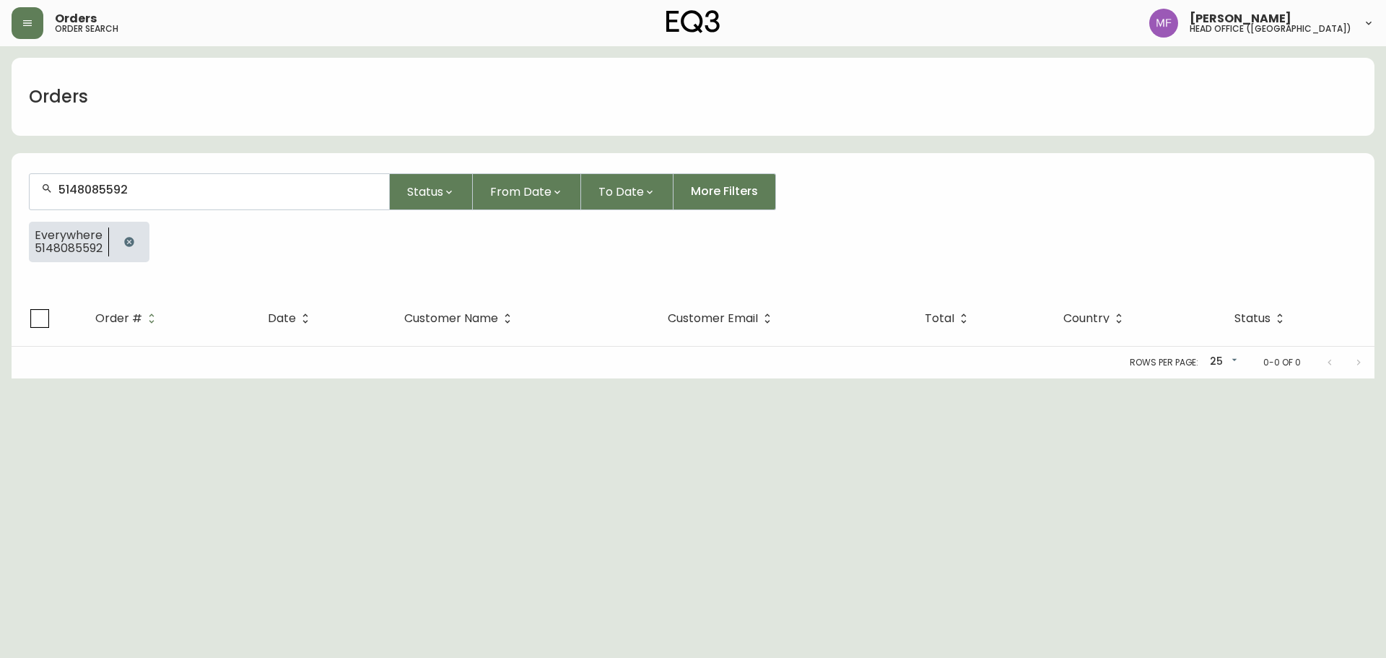
click at [129, 240] on icon "button" at bounding box center [129, 242] width 12 height 12
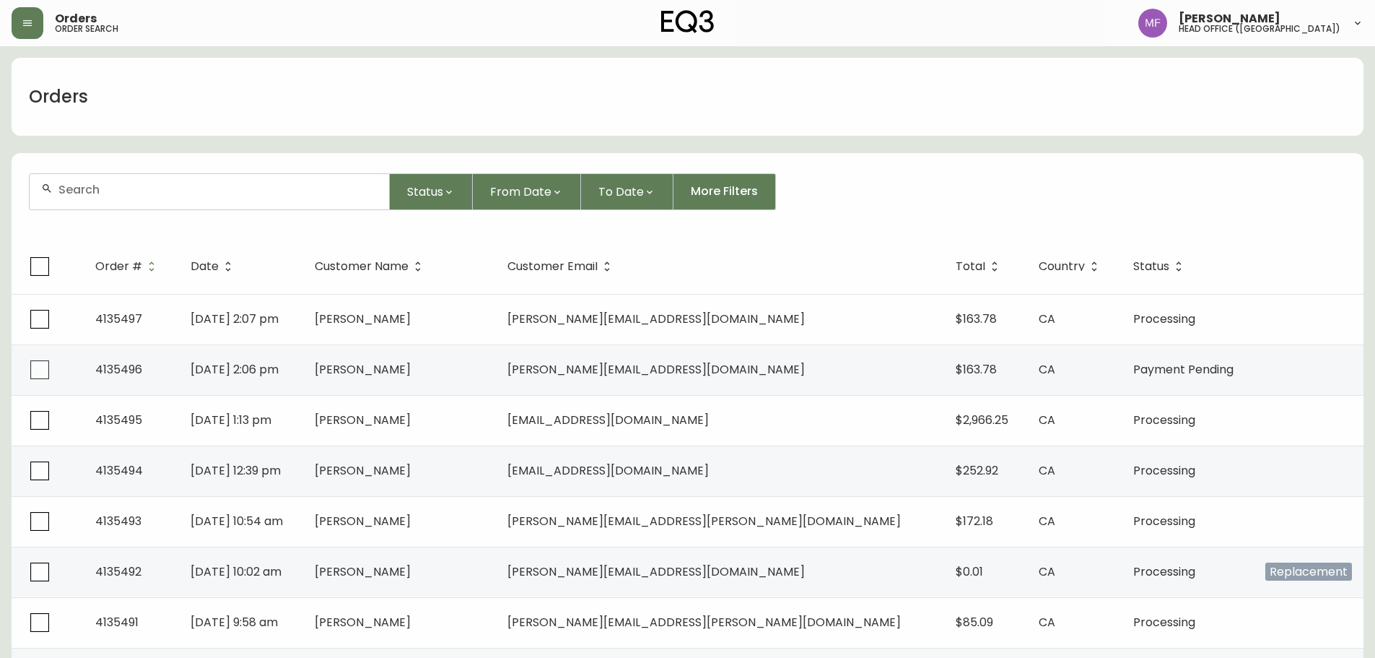
click at [105, 188] on input "text" at bounding box center [217, 190] width 319 height 14
type input "4133174"
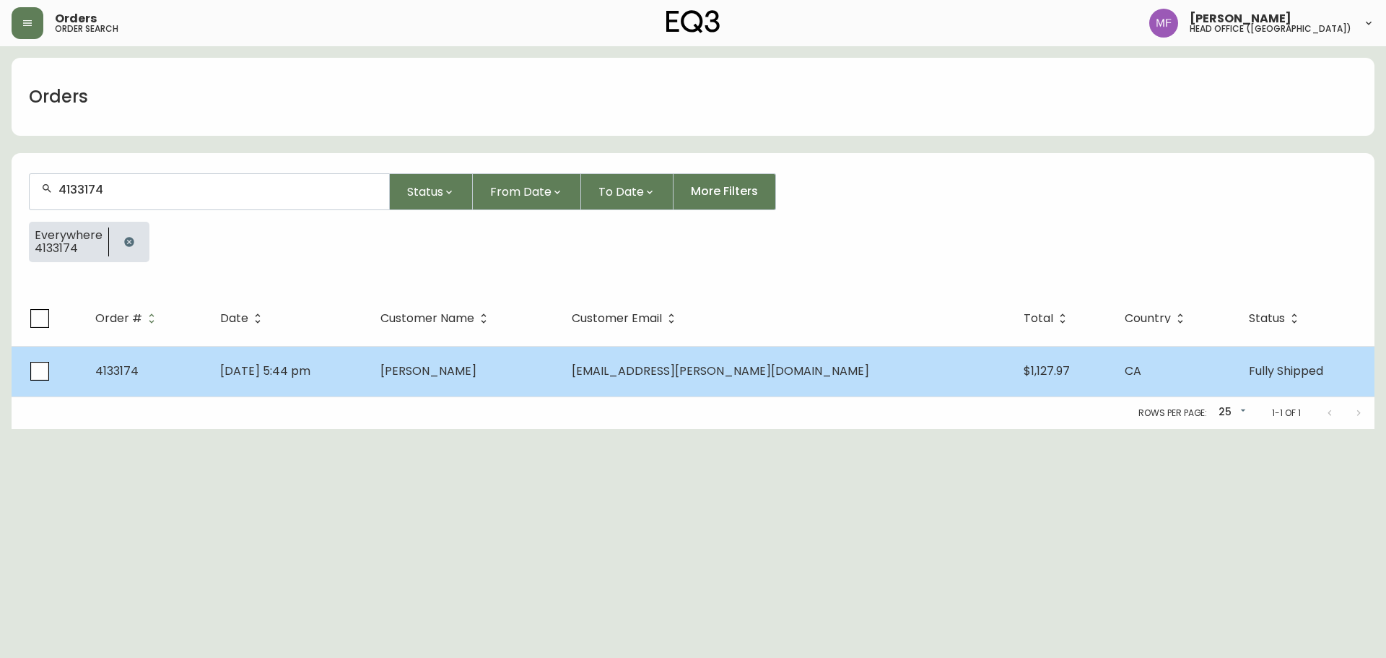
click at [368, 360] on td "May 21 2025, 5:44 pm" at bounding box center [289, 371] width 160 height 51
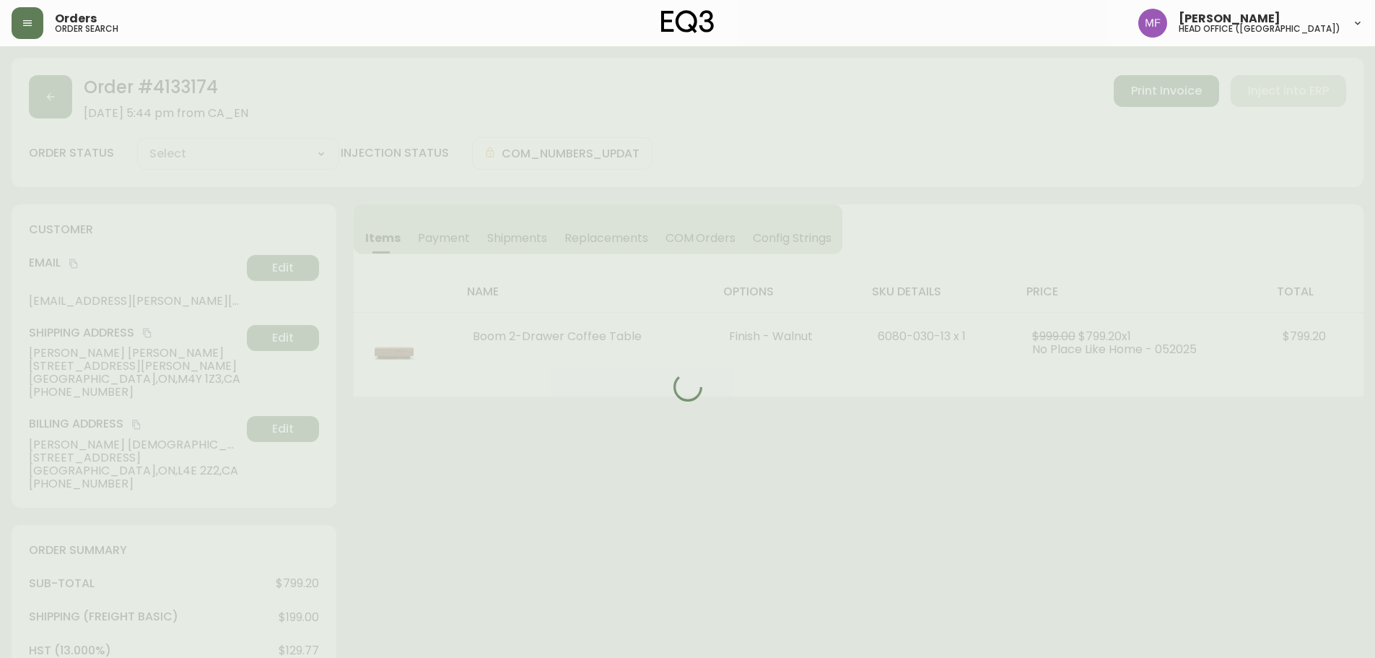
type input "Fully Shipped"
select select "FULLY_SHIPPED"
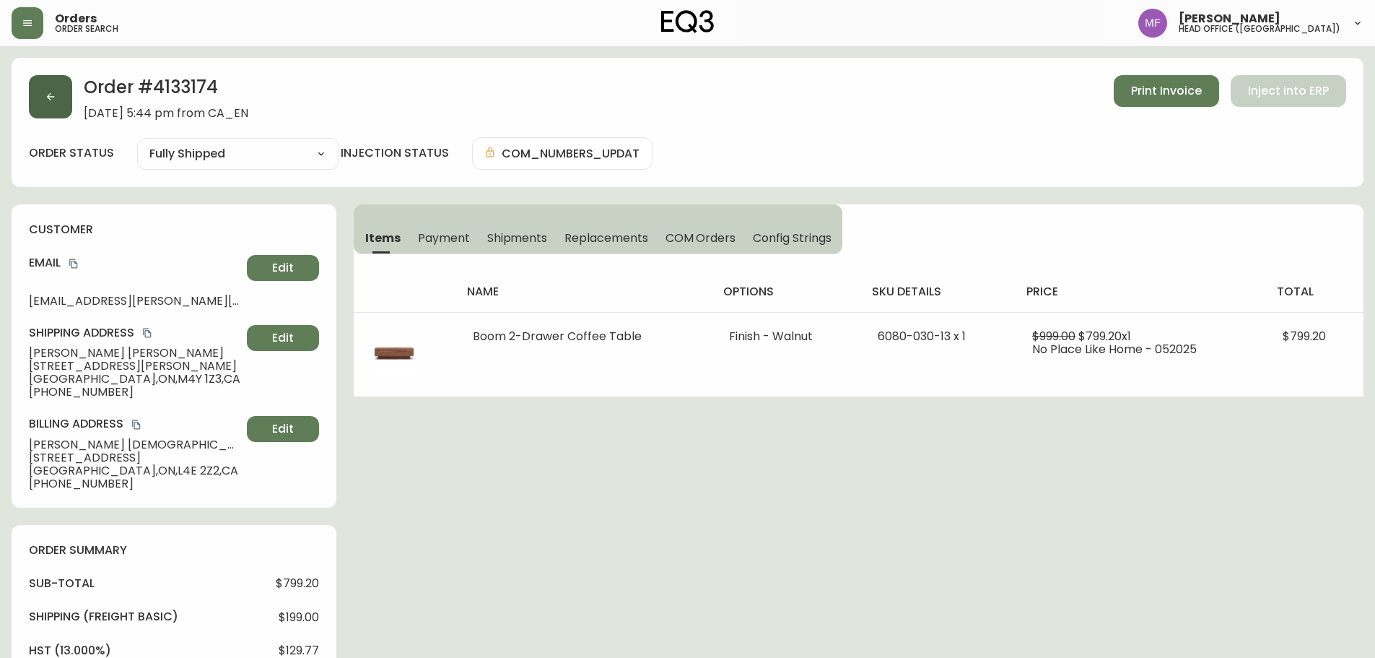
click at [56, 95] on button "button" at bounding box center [50, 96] width 43 height 43
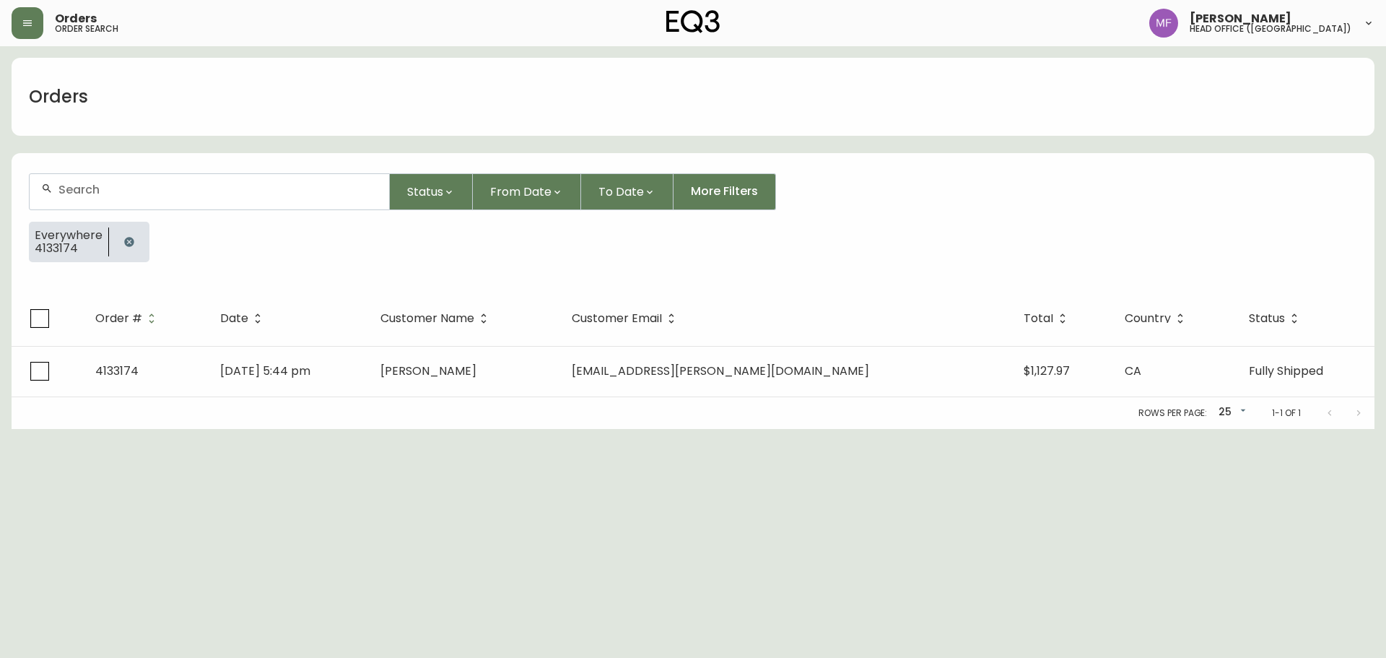
click at [140, 238] on button "button" at bounding box center [129, 241] width 29 height 29
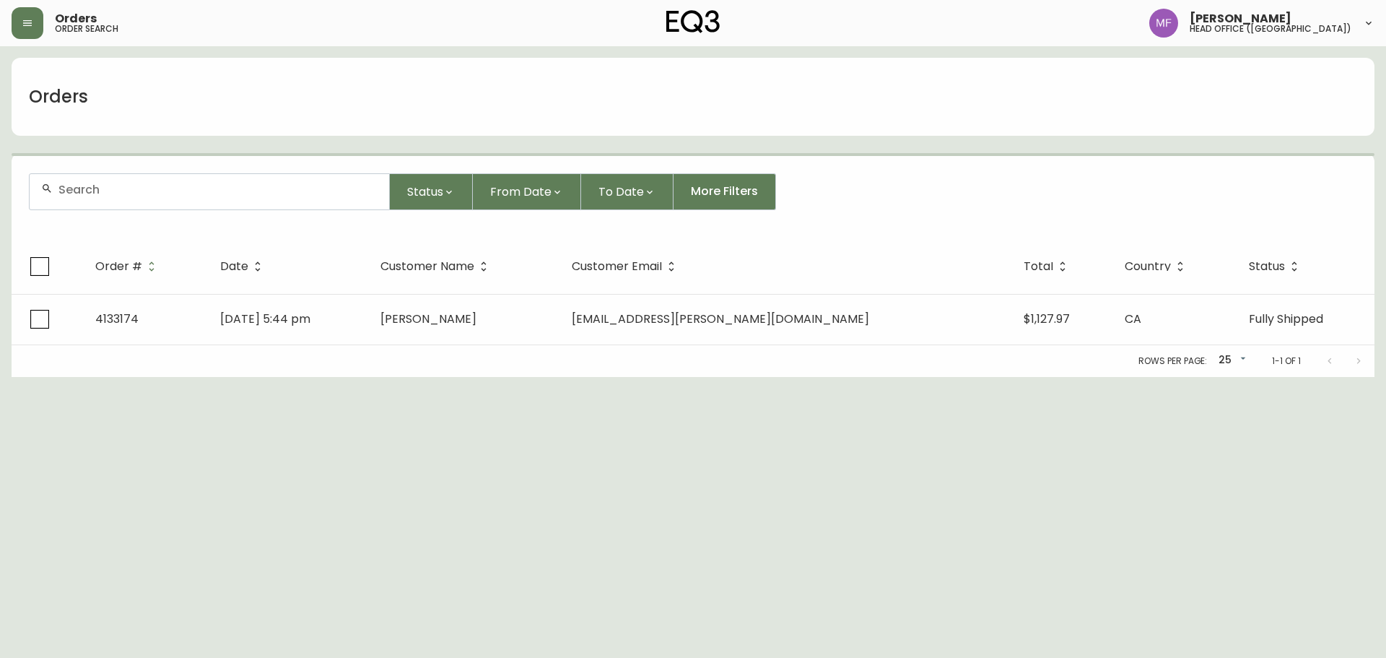
click at [107, 204] on div at bounding box center [210, 191] width 360 height 35
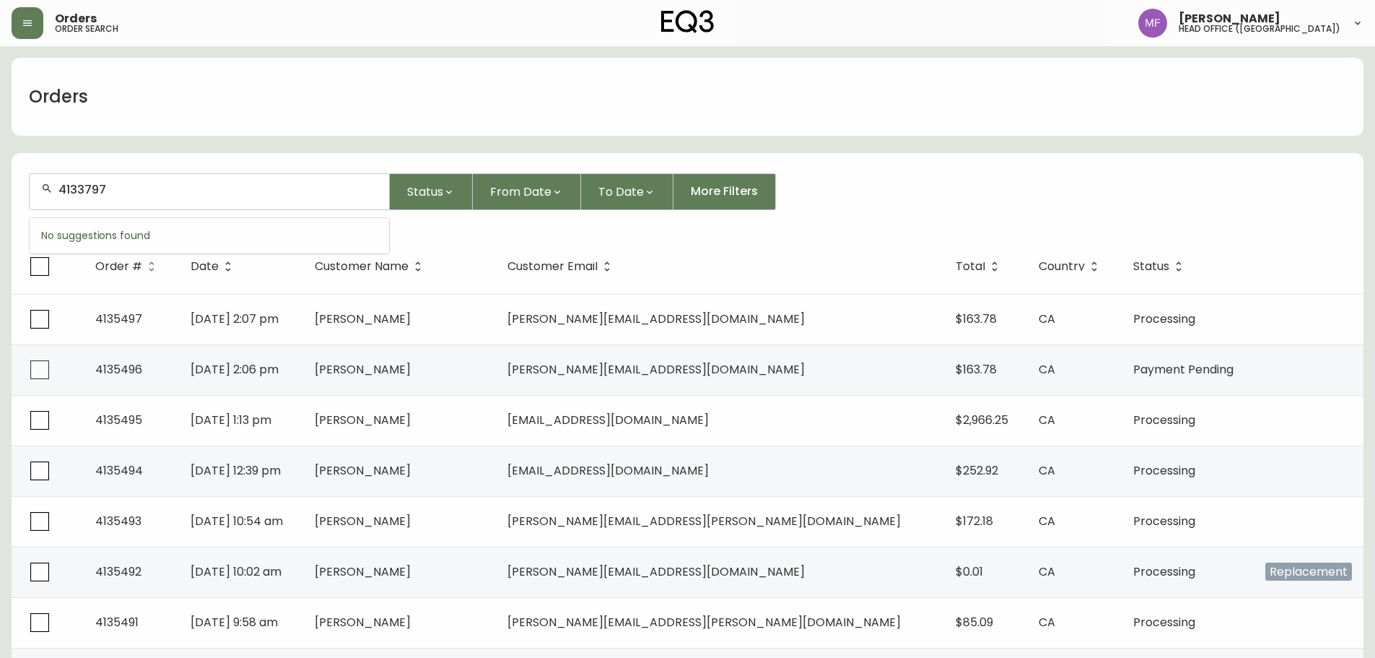
type input "4133797"
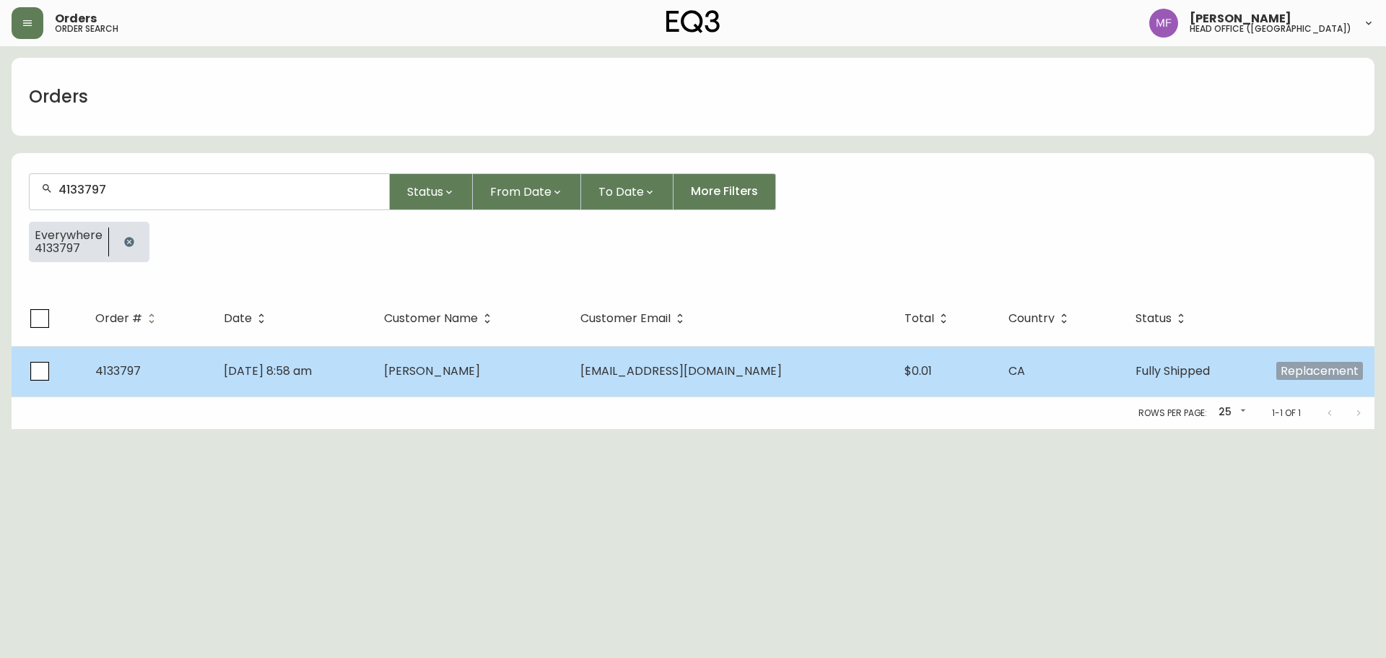
click at [480, 366] on span "Bryan Cunningham" at bounding box center [432, 370] width 96 height 17
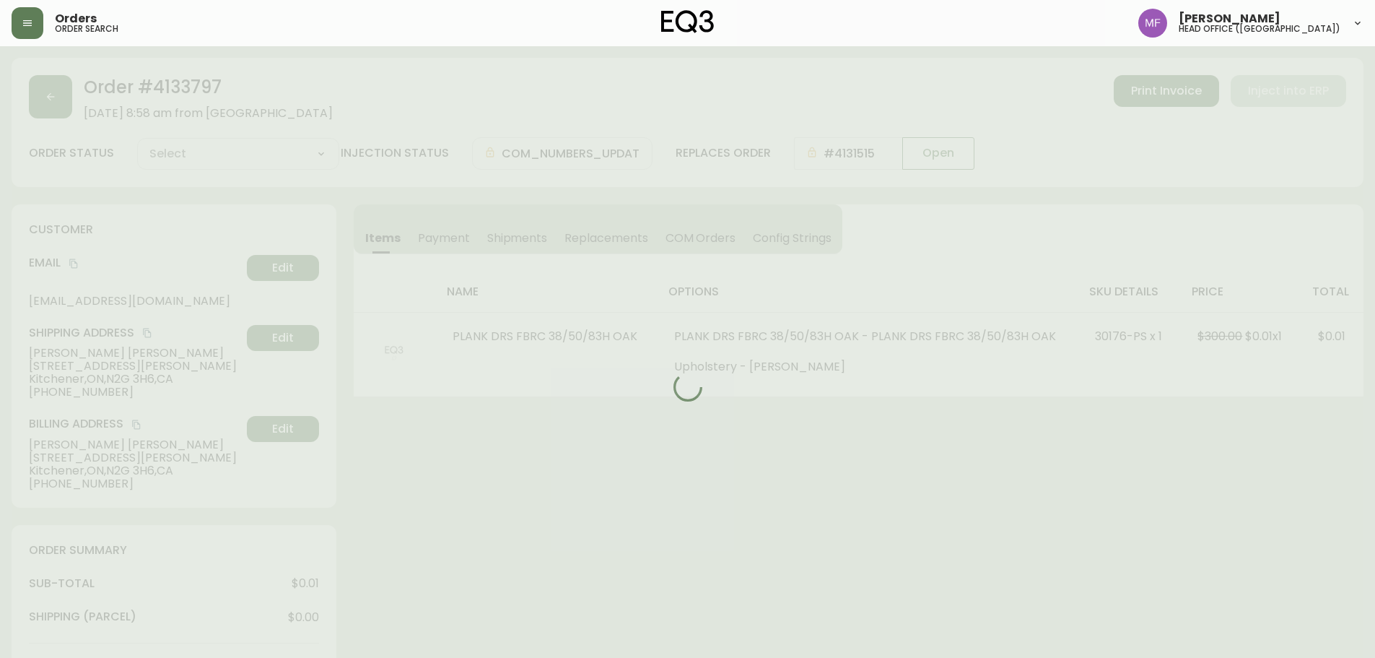
type input "Fully Shipped"
select select "FULLY_SHIPPED"
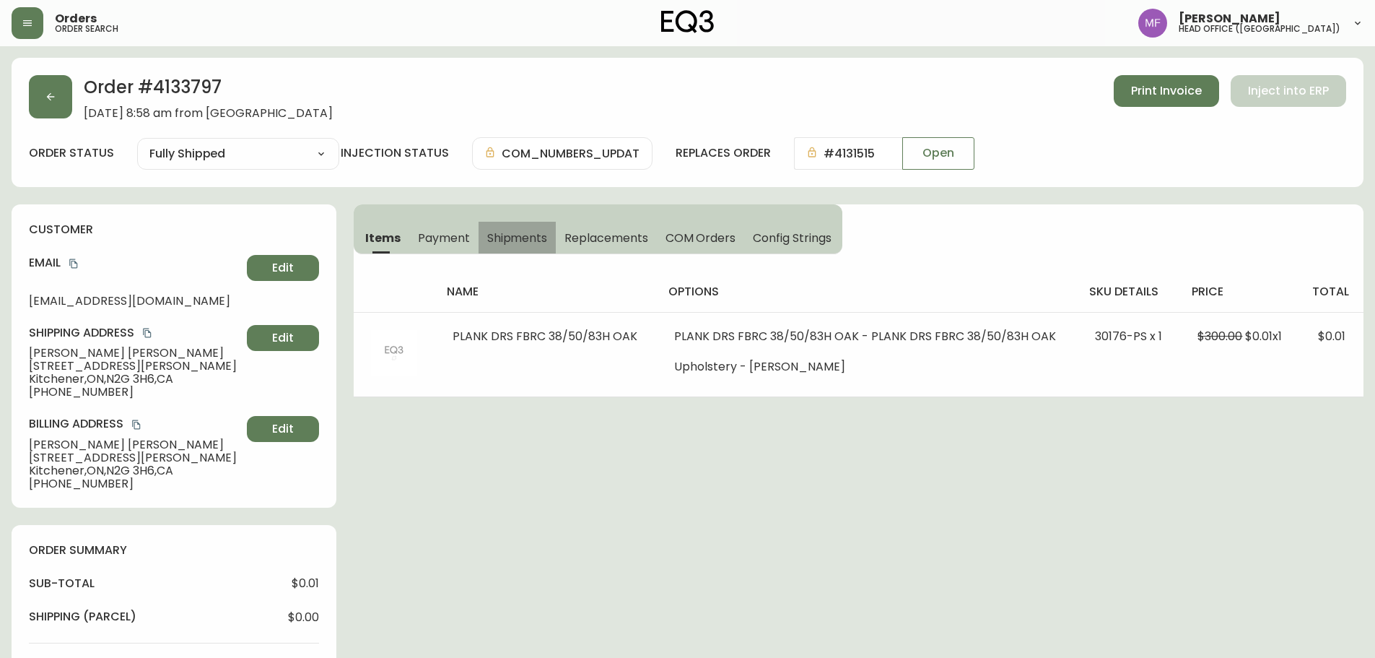
click at [513, 230] on span "Shipments" at bounding box center [517, 237] width 61 height 15
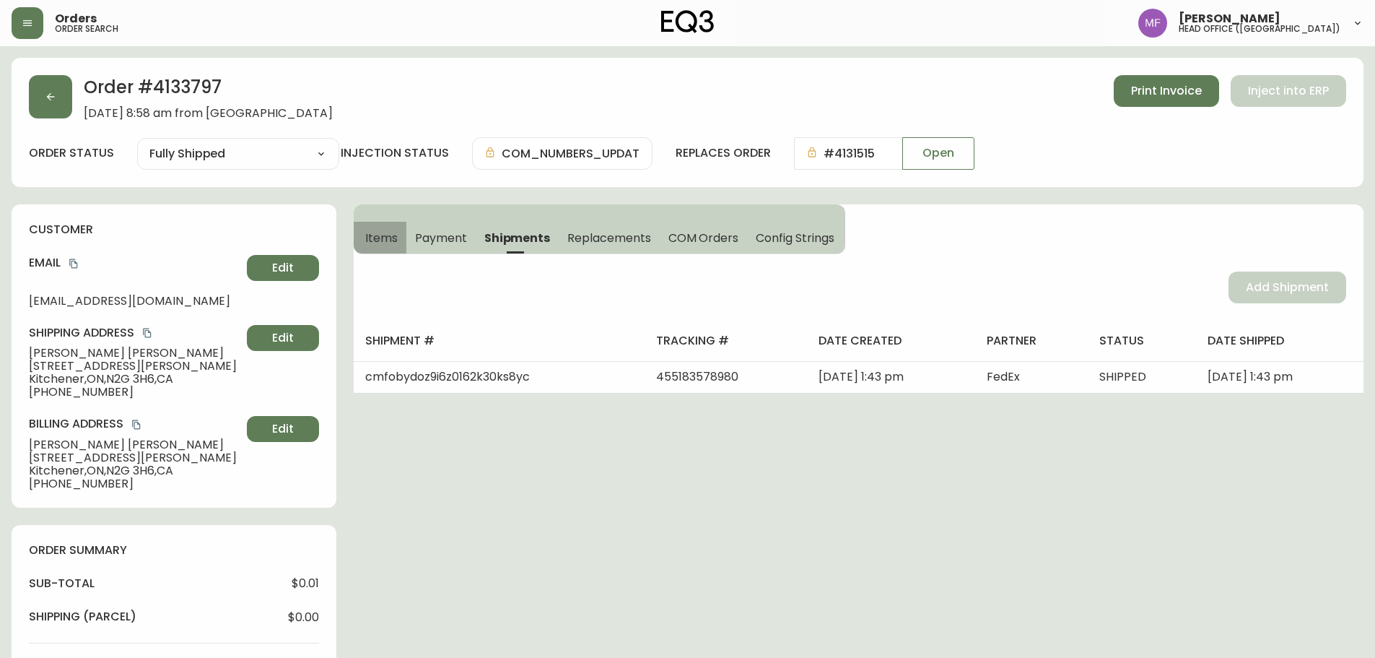
click at [397, 240] on span "Items" at bounding box center [381, 237] width 32 height 15
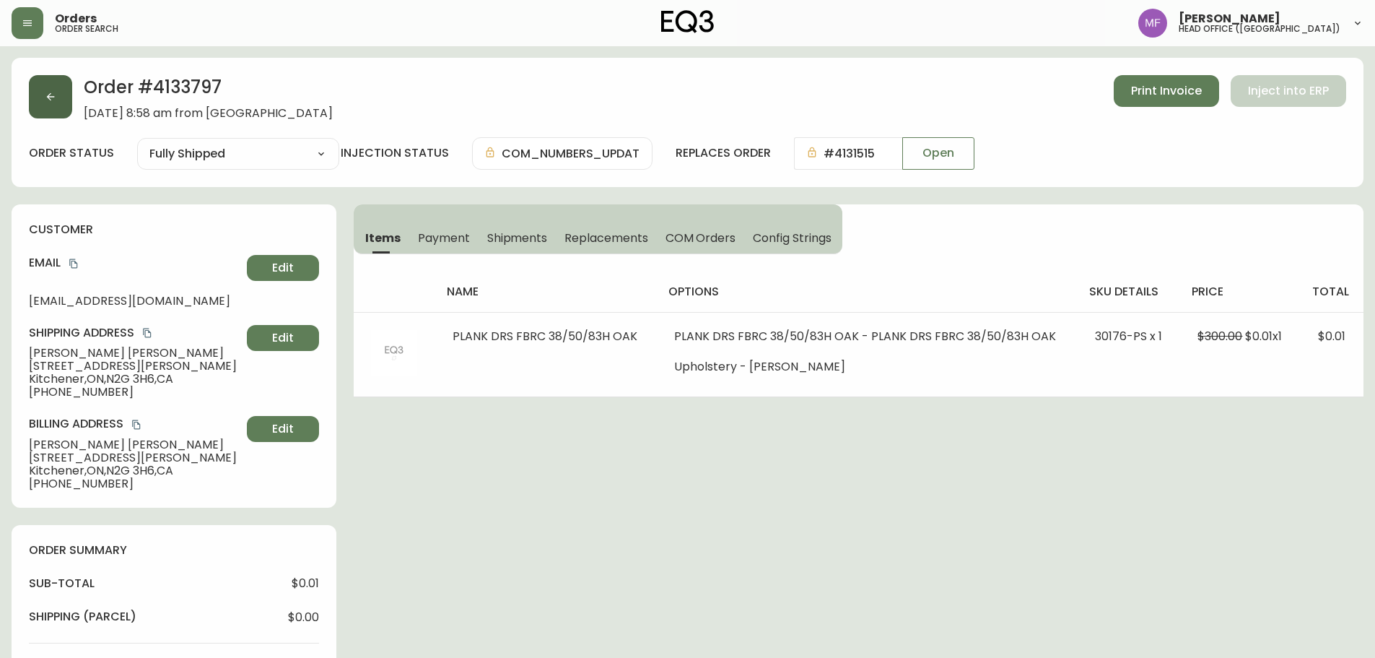
click at [45, 100] on icon "button" at bounding box center [51, 97] width 12 height 12
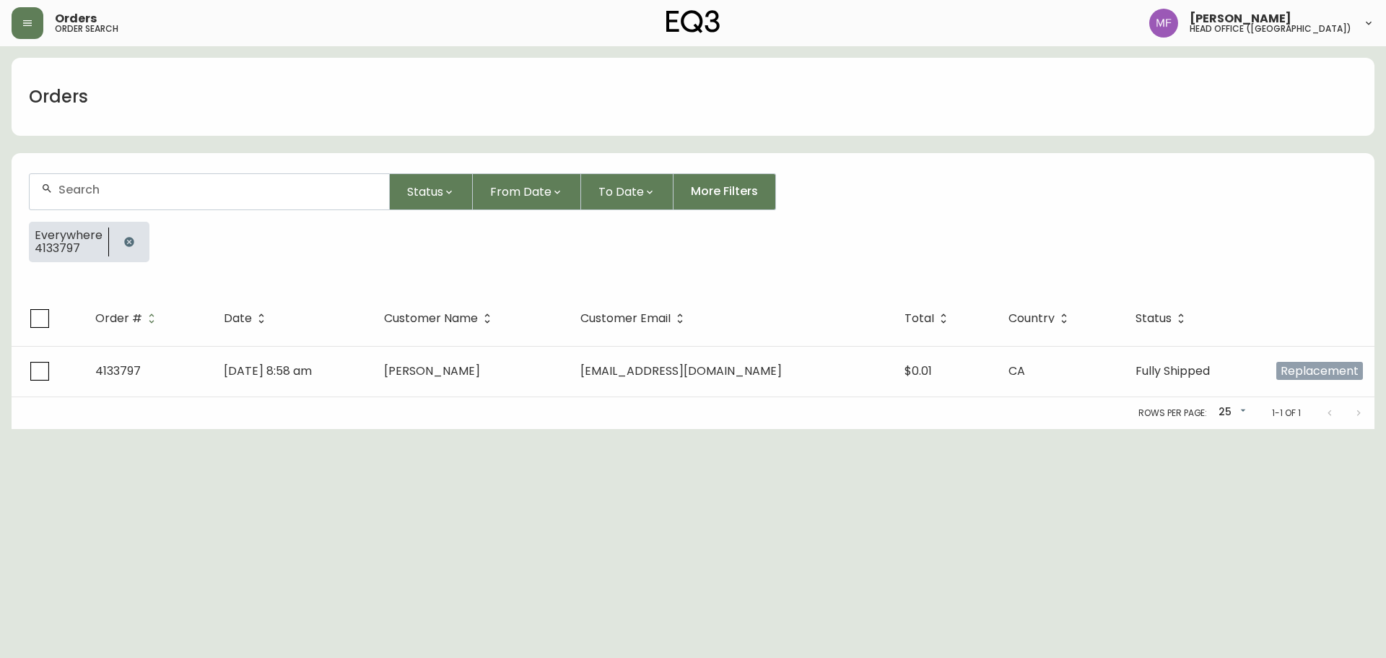
click at [111, 237] on div at bounding box center [129, 242] width 40 height 40
click at [129, 236] on icon "button" at bounding box center [129, 242] width 12 height 12
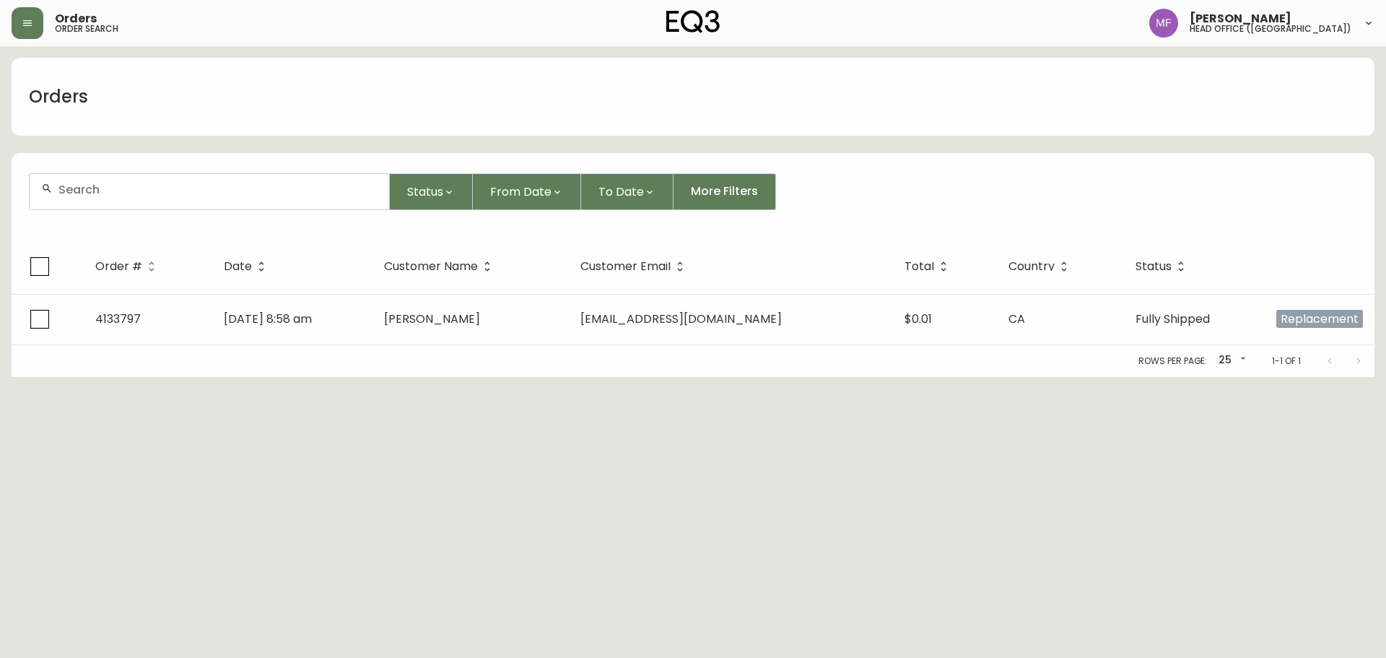
click at [129, 199] on div at bounding box center [210, 191] width 360 height 35
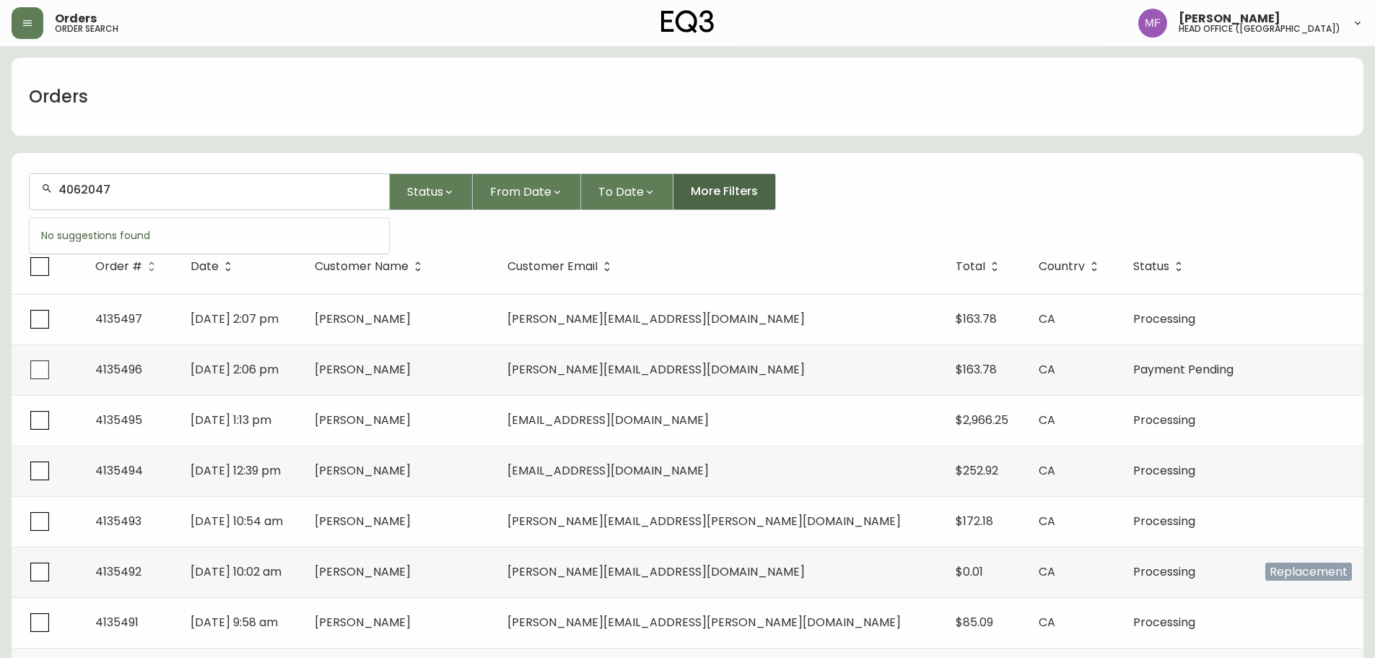
type input "4062047"
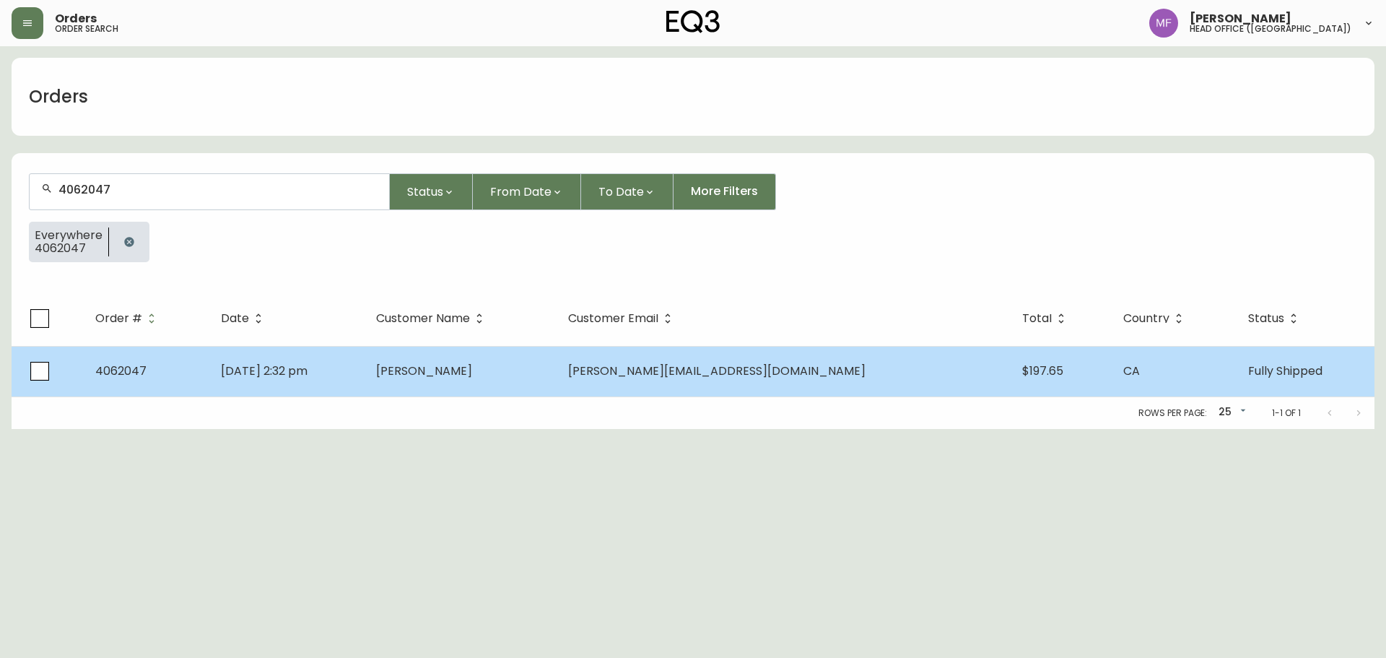
click at [557, 386] on td "Lorraine Ng" at bounding box center [461, 371] width 192 height 51
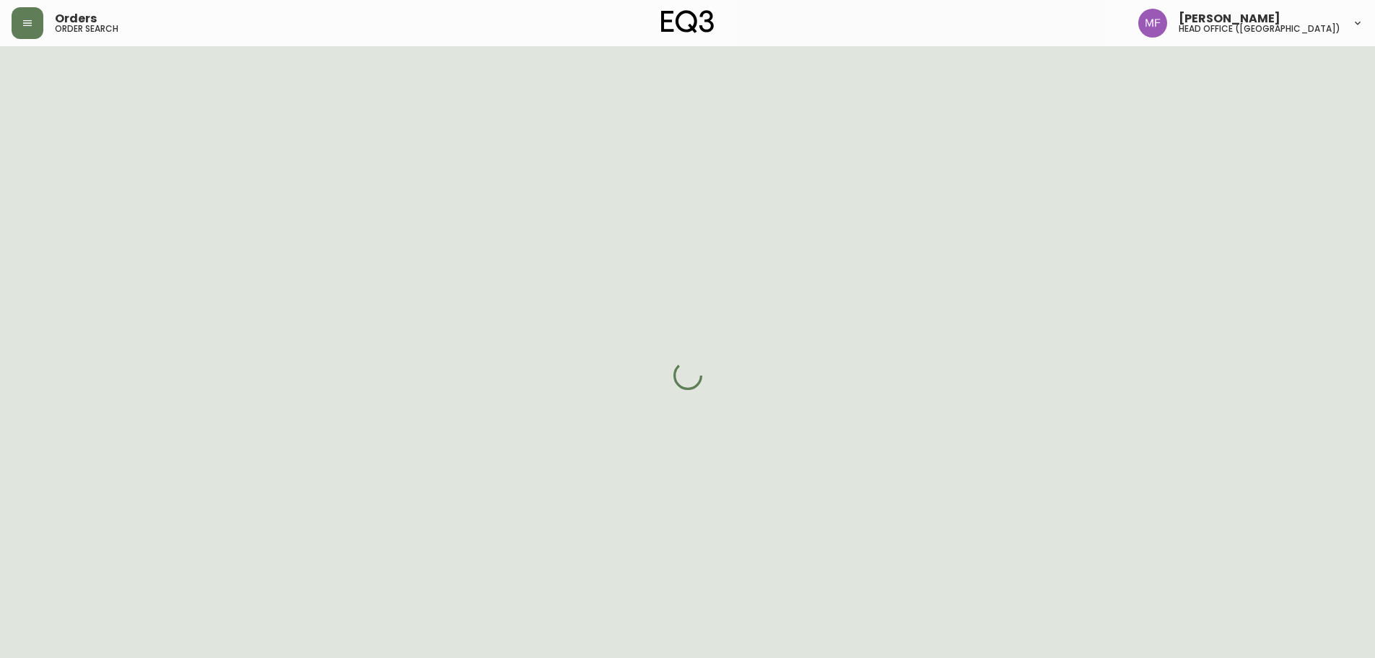
select select "FULLY_SHIPPED"
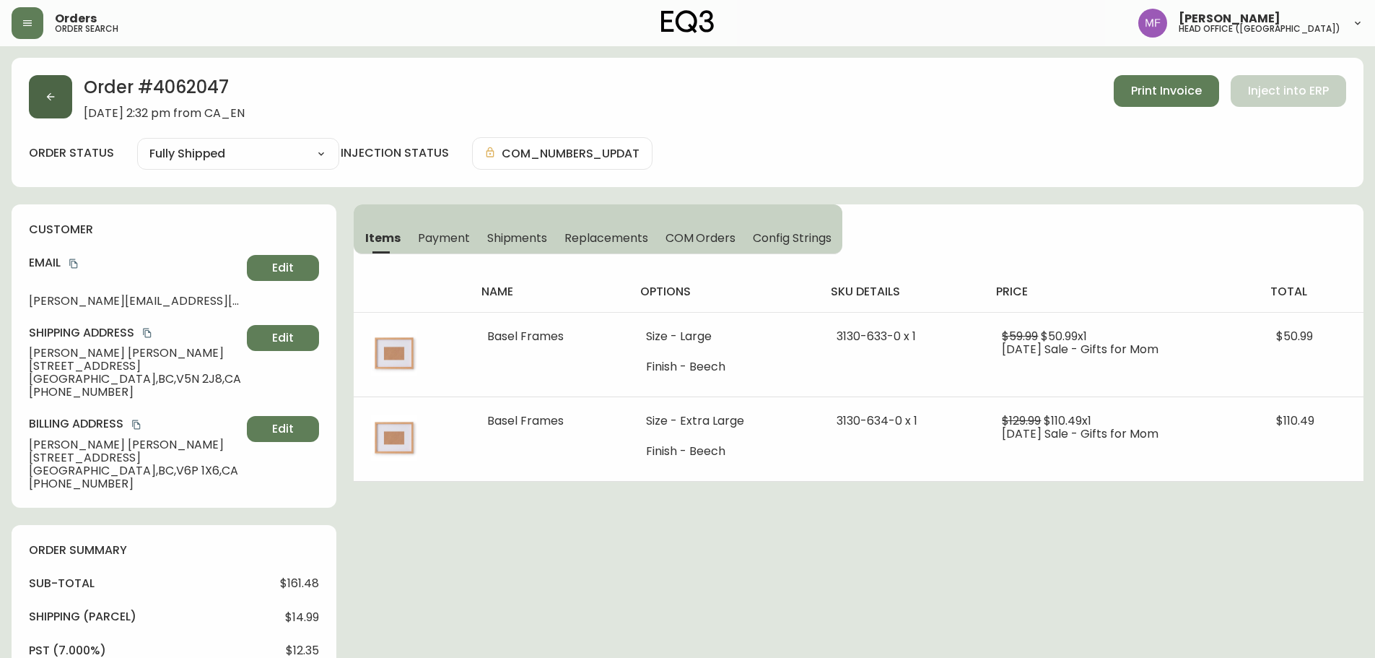
click at [48, 105] on button "button" at bounding box center [50, 96] width 43 height 43
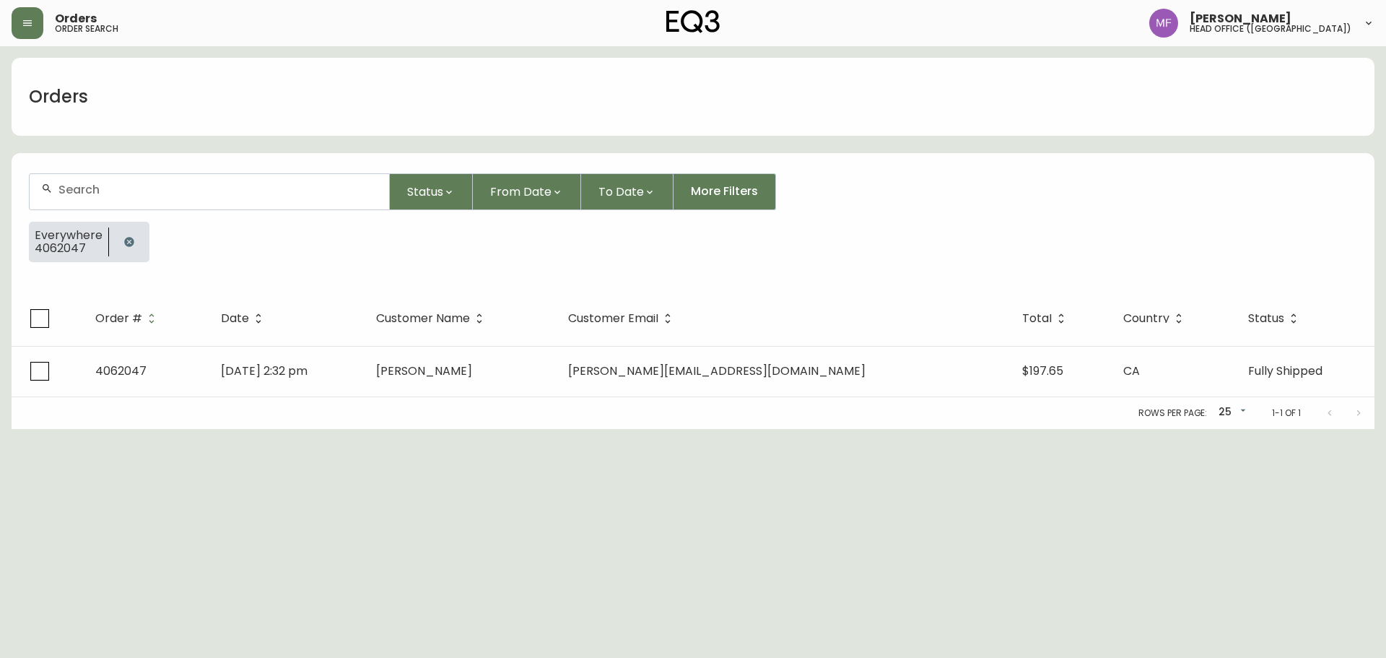
click at [125, 237] on icon "button" at bounding box center [129, 242] width 12 height 12
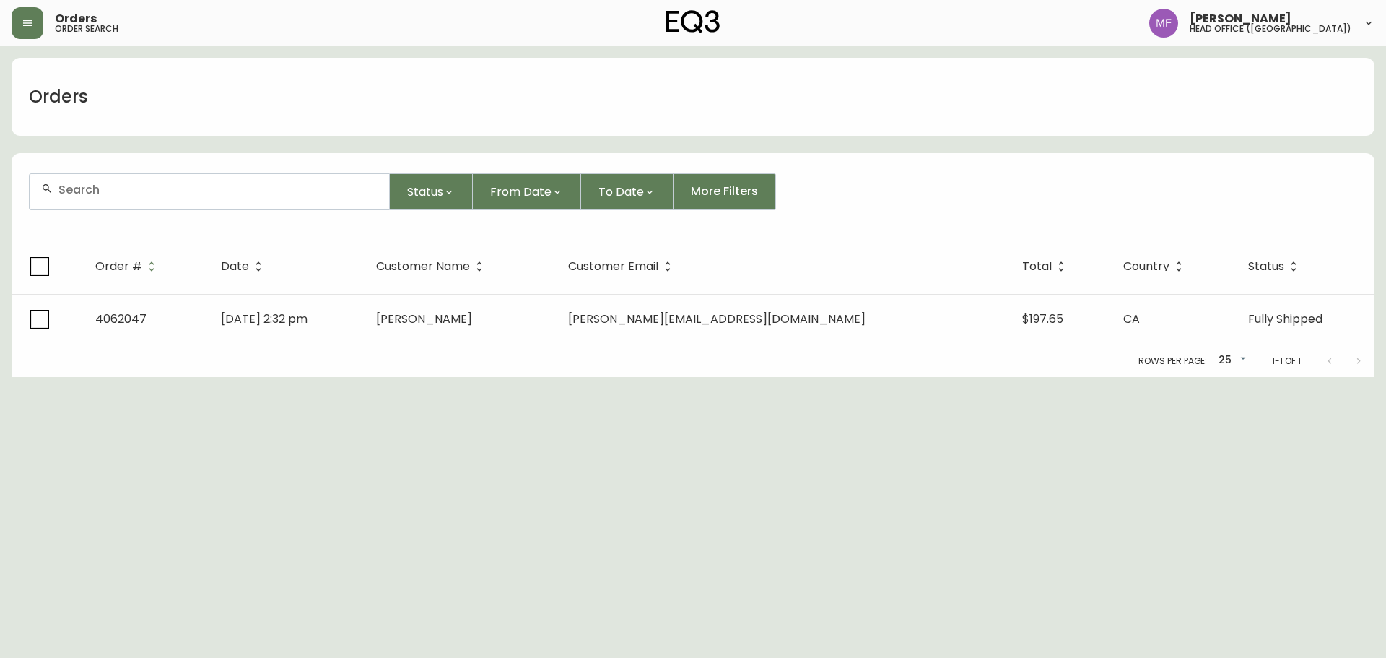
click at [129, 211] on form "Status From Date To Date More Filters" at bounding box center [693, 197] width 1363 height 83
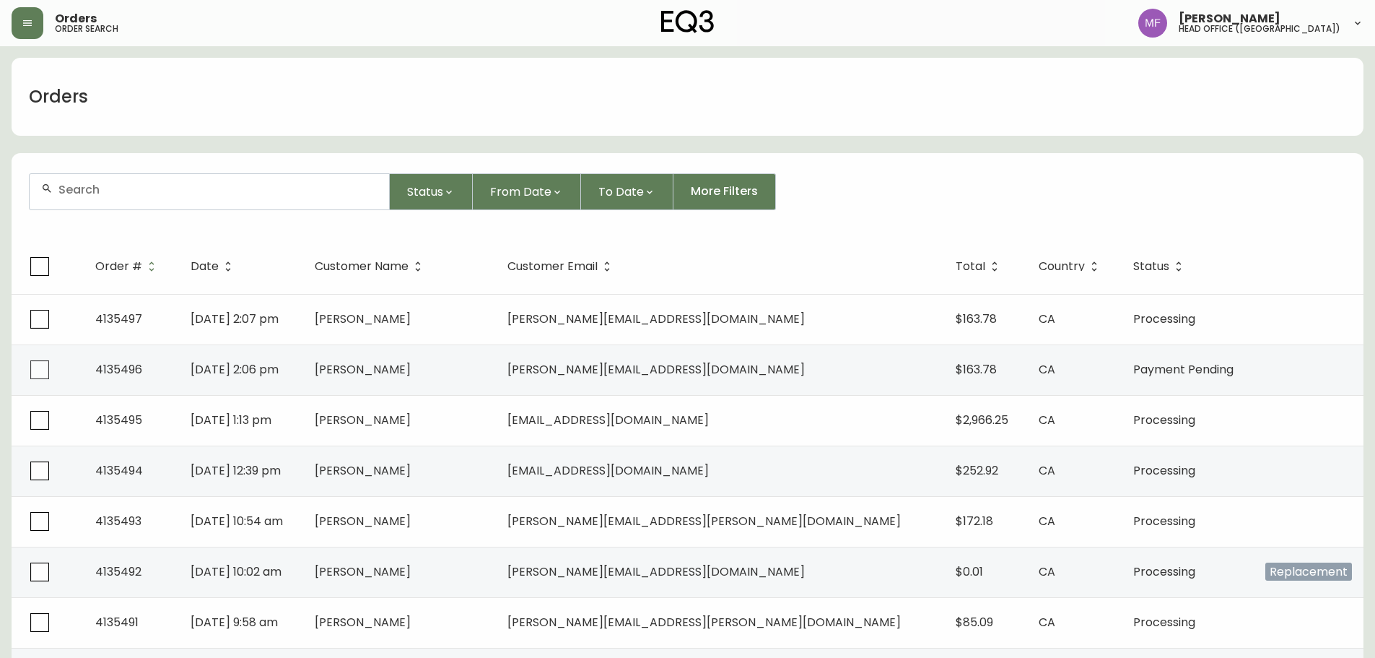
click at [121, 201] on div at bounding box center [210, 191] width 360 height 35
type input "405244"
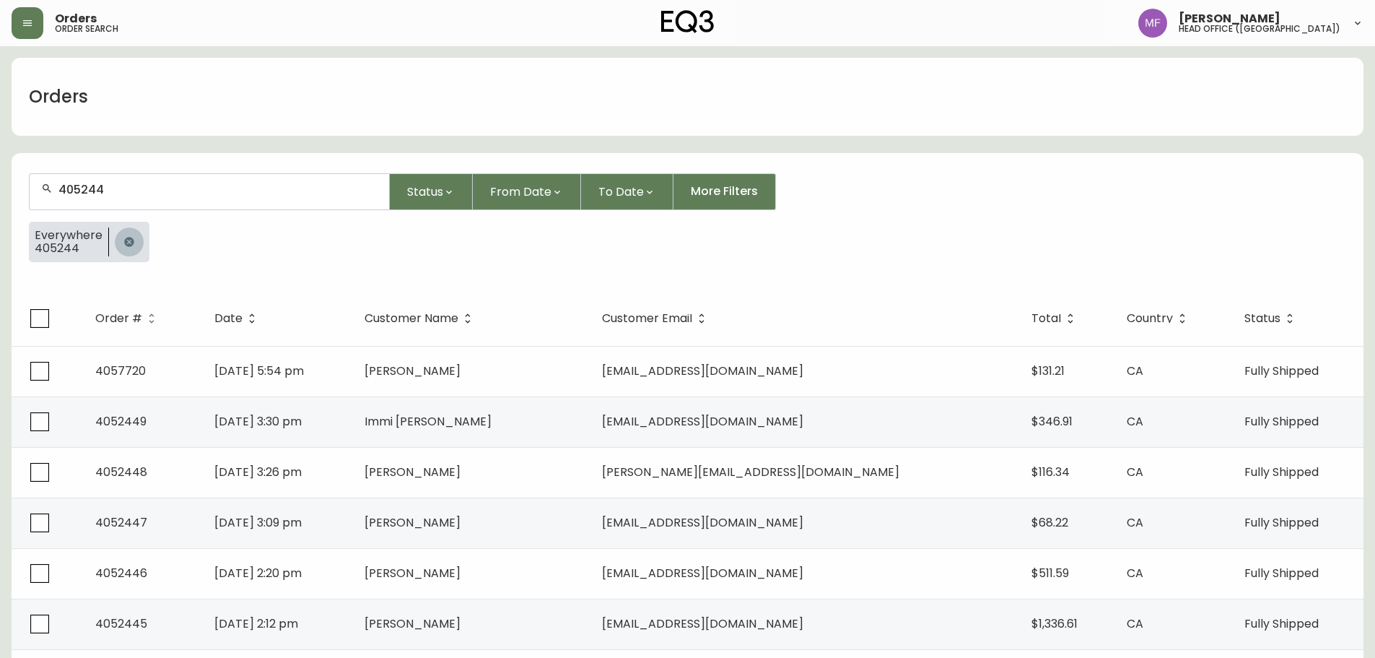
click at [129, 236] on button "button" at bounding box center [129, 241] width 29 height 29
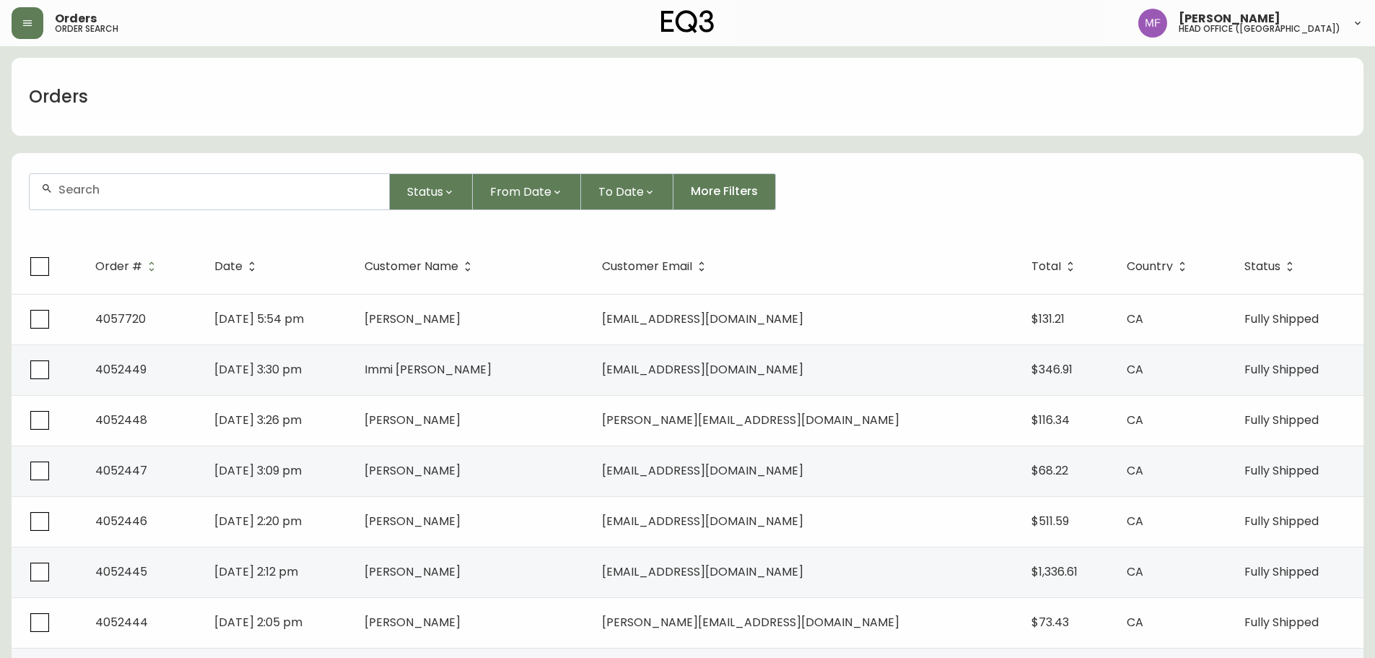
click at [127, 193] on input "text" at bounding box center [217, 190] width 319 height 14
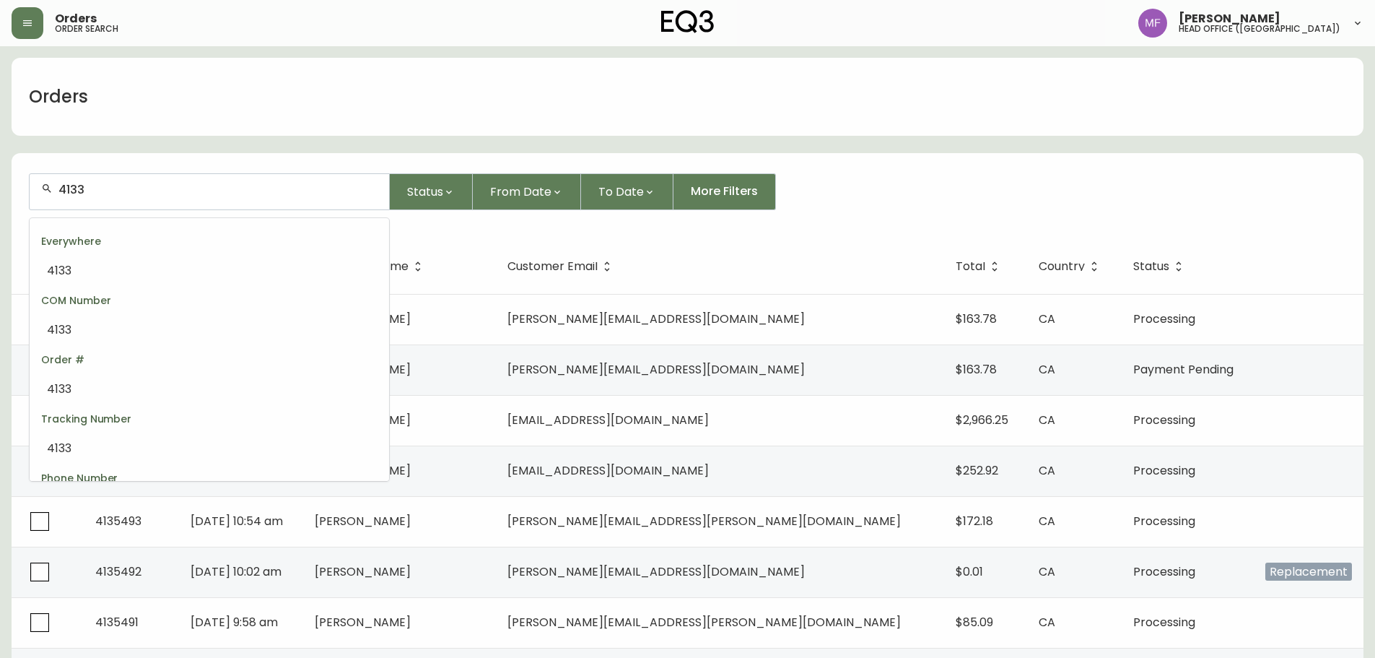
scroll to position [42, 0]
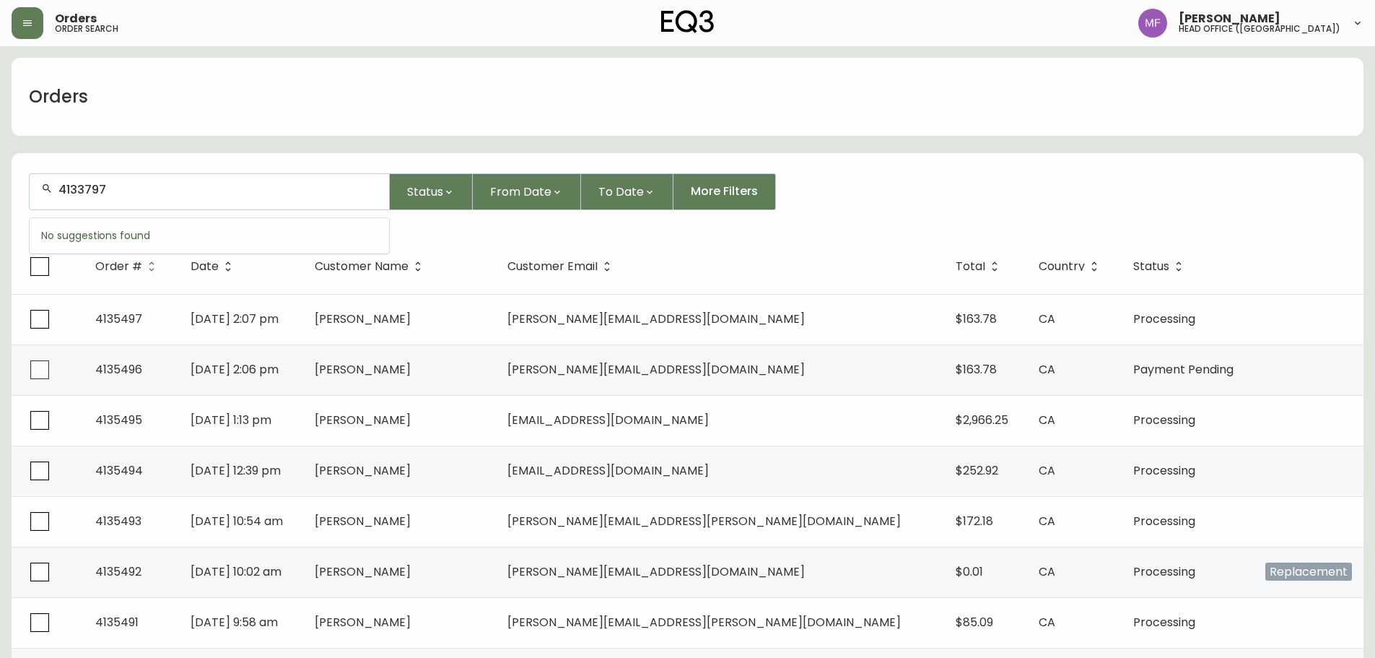
type input "4133797"
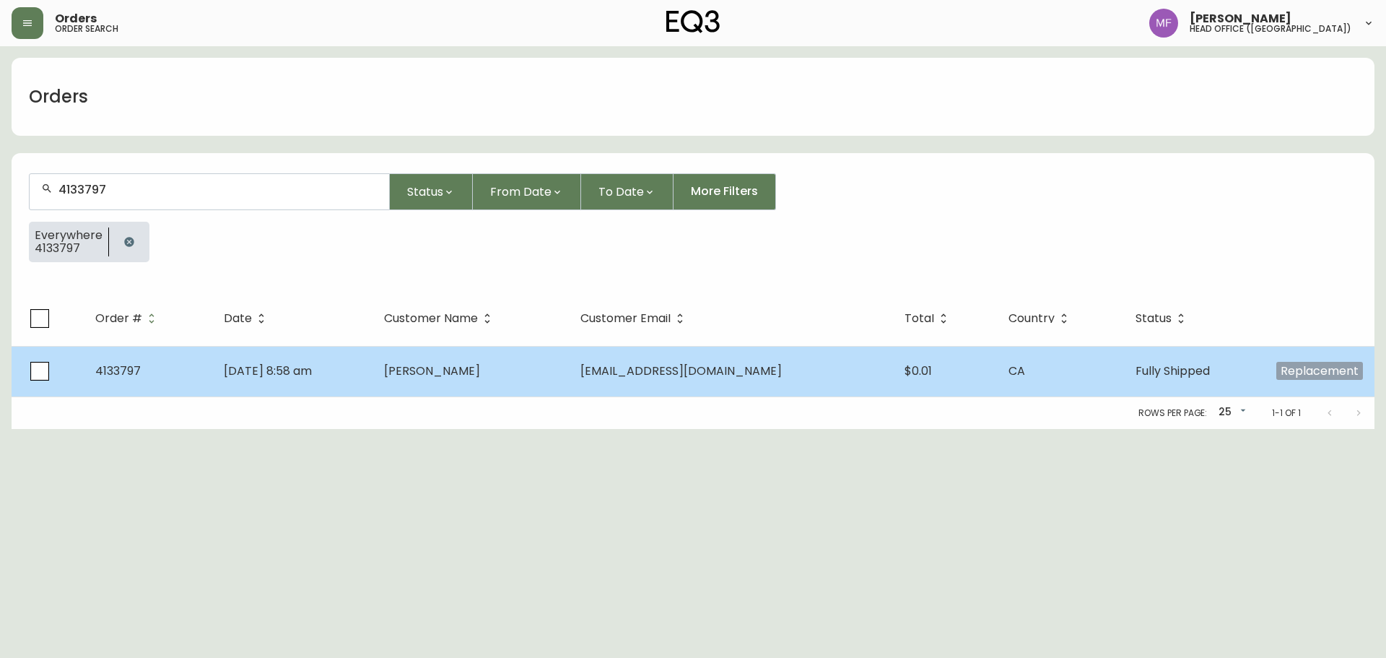
click at [480, 369] on span "Bryan Cunningham" at bounding box center [432, 370] width 96 height 17
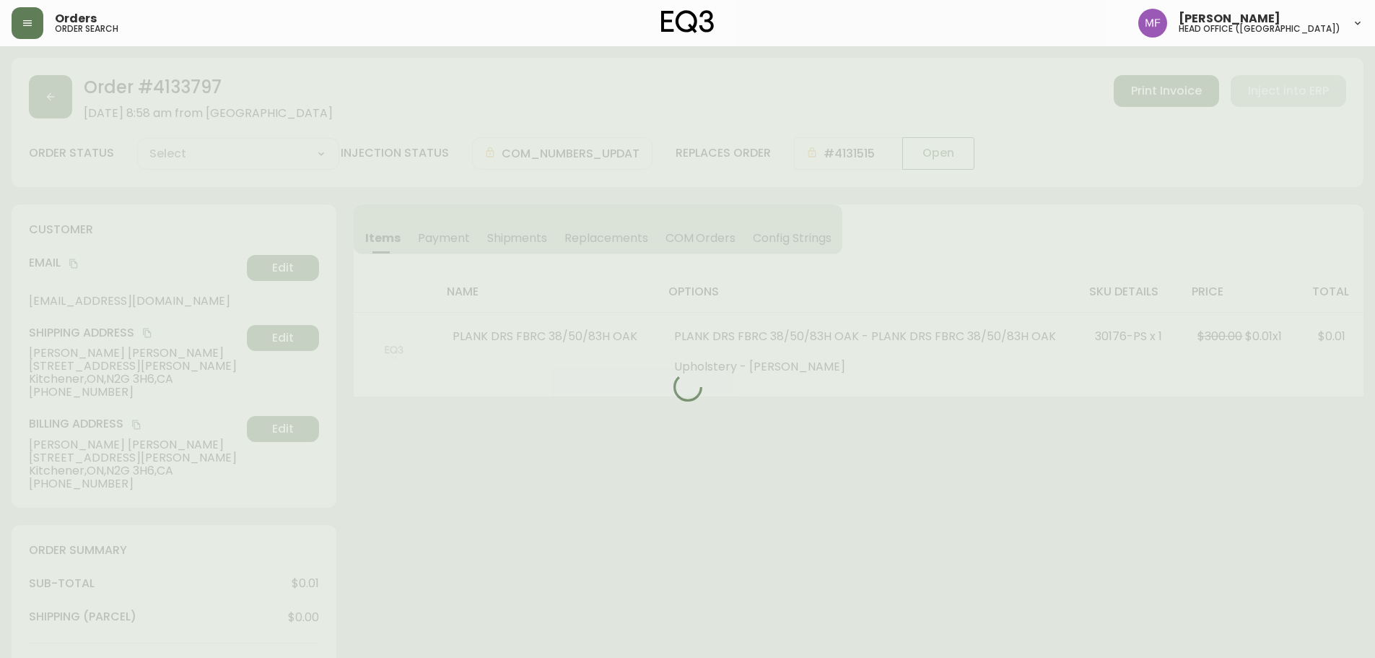
type input "Fully Shipped"
select select "FULLY_SHIPPED"
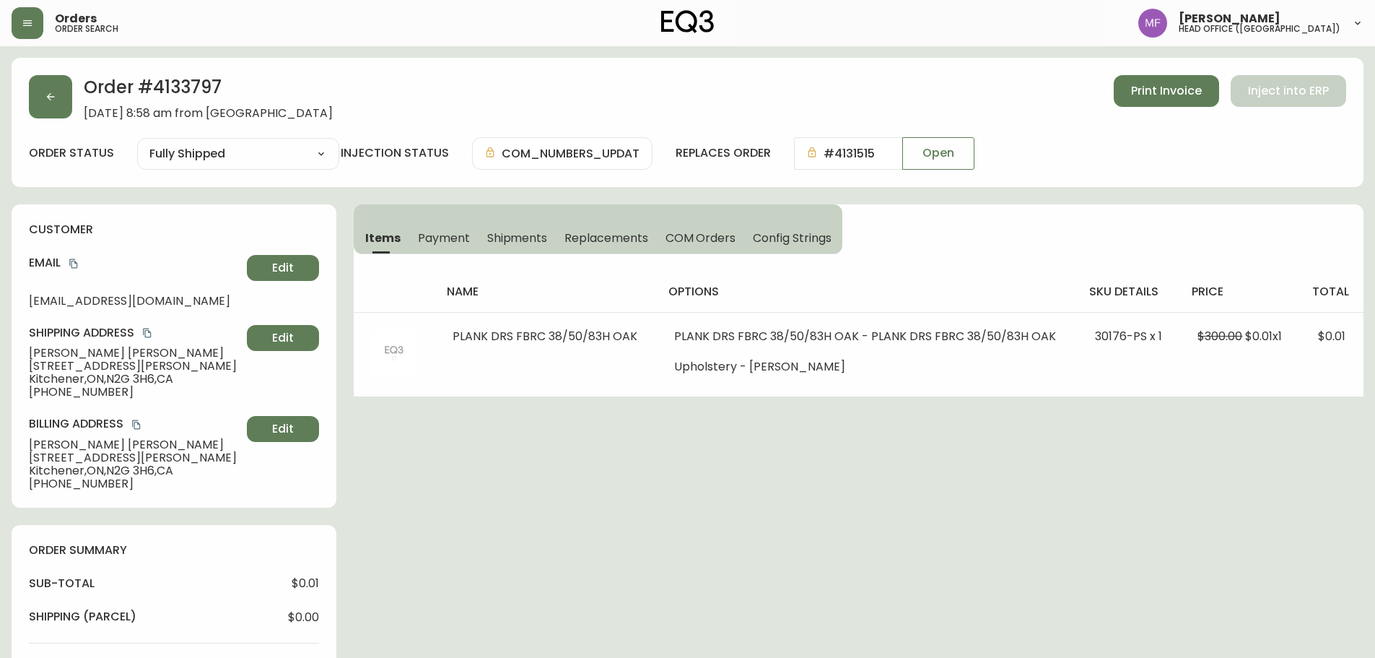
click at [74, 263] on icon "copy" at bounding box center [74, 263] width 10 height 10
click at [56, 103] on button "button" at bounding box center [50, 96] width 43 height 43
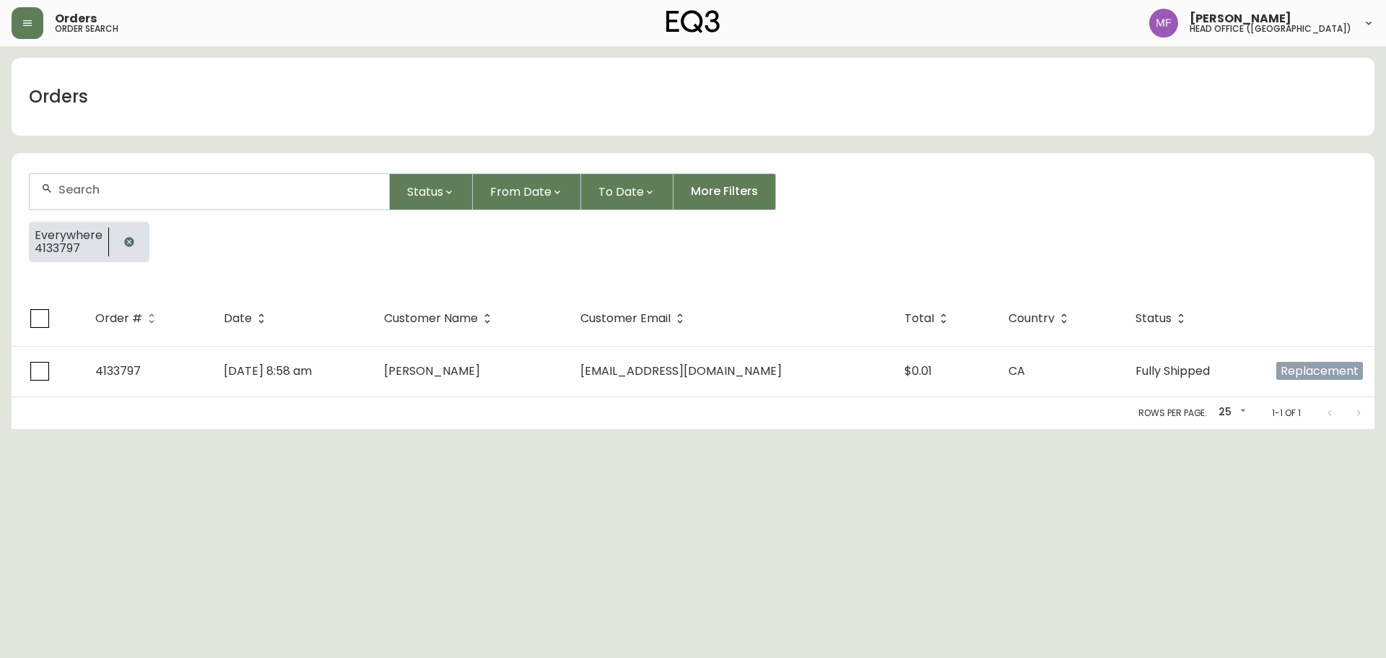
click at [134, 237] on button "button" at bounding box center [129, 241] width 29 height 29
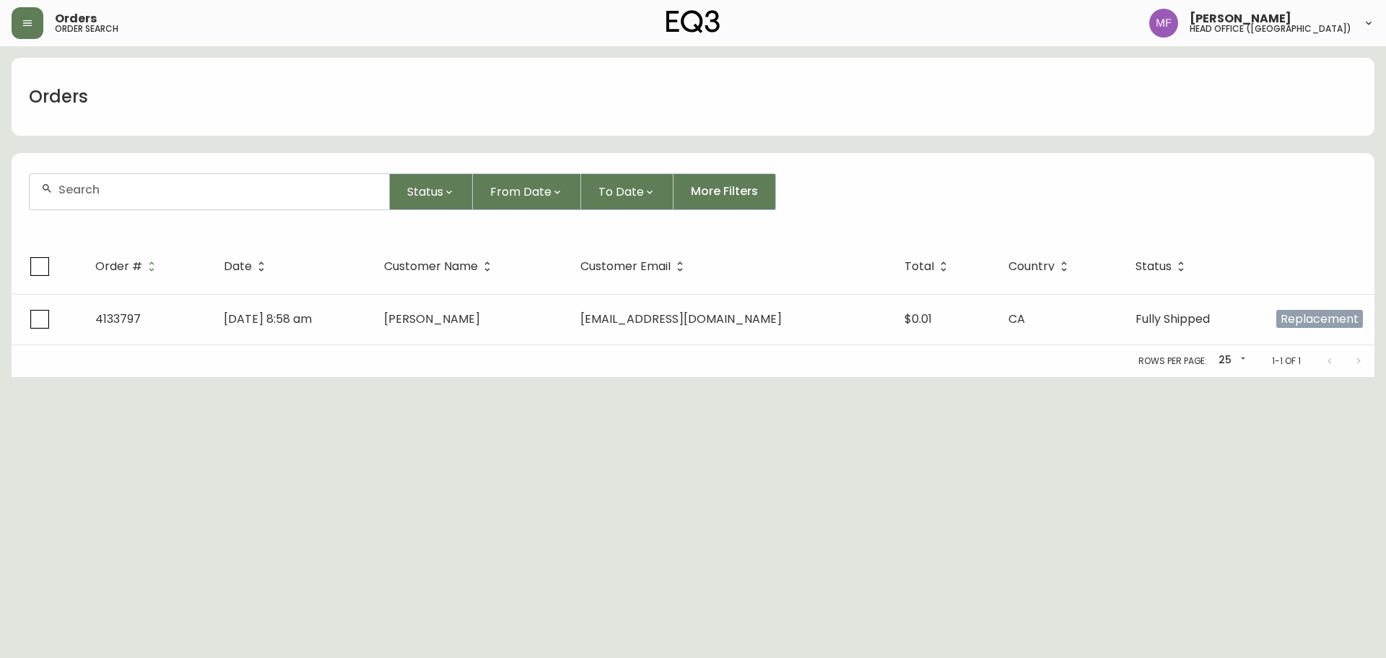
click at [142, 188] on input "text" at bounding box center [217, 190] width 319 height 14
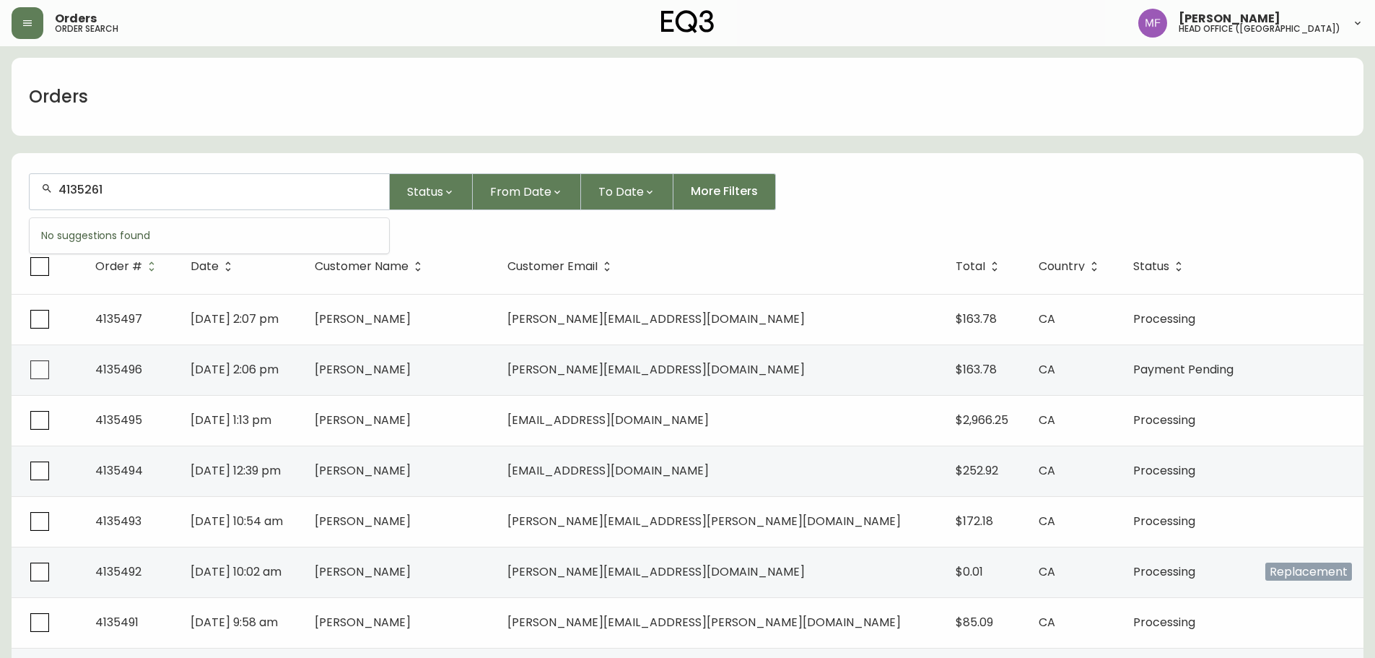
type input "4135261"
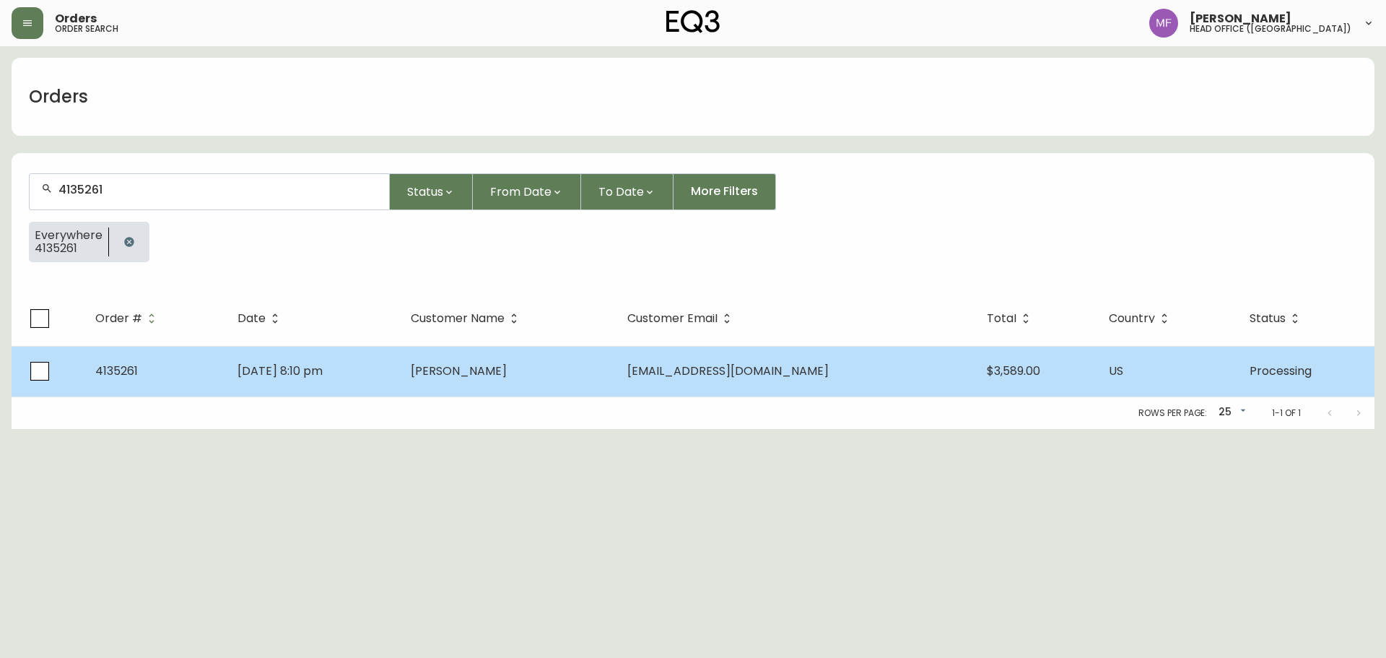
click at [314, 362] on td "Sep 10 2025, 8:10 pm" at bounding box center [312, 371] width 173 height 51
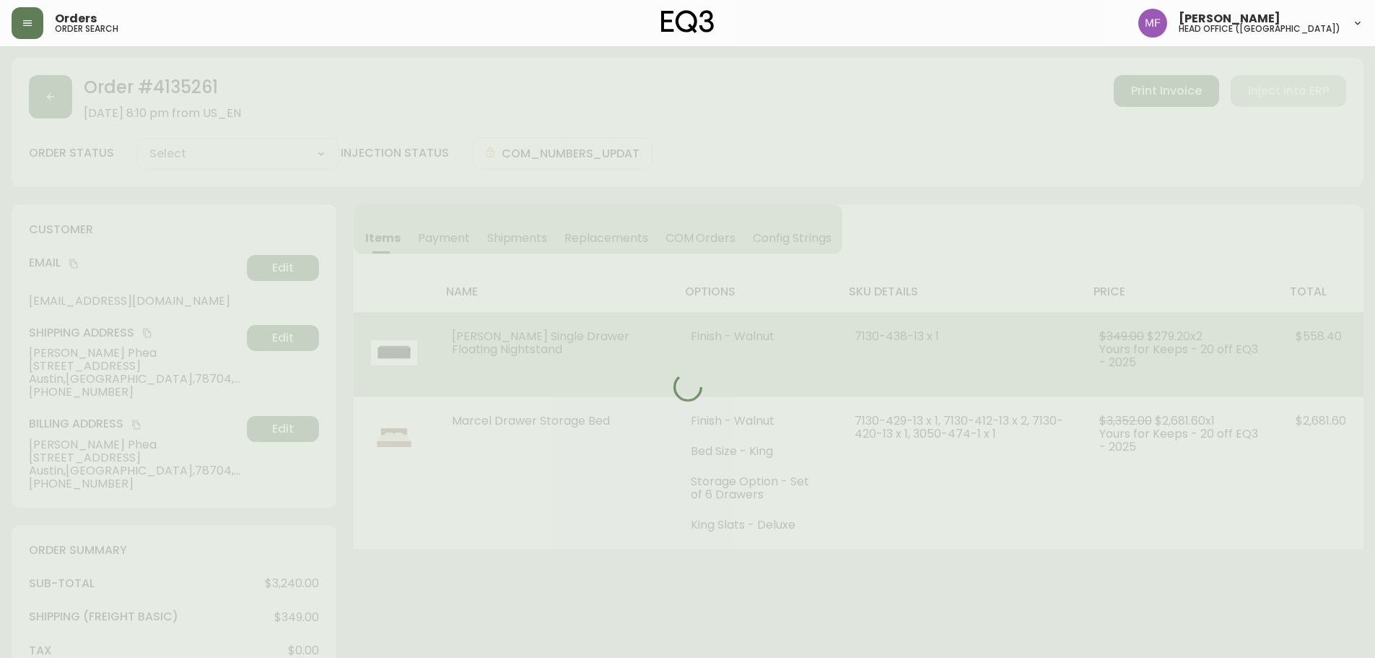
type input "Processing"
select select "PROCESSING"
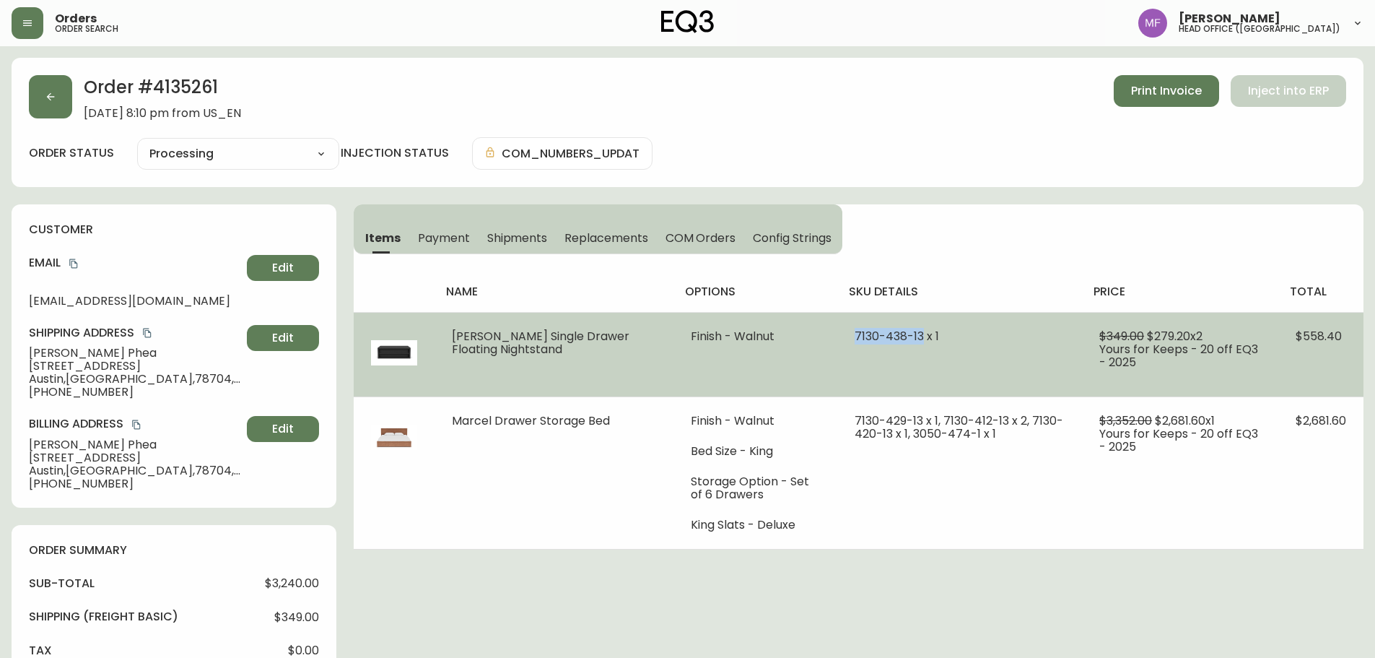
drag, startPoint x: 897, startPoint y: 336, endPoint x: 830, endPoint y: 337, distance: 67.2
click at [838, 337] on td "7130-438-13 x 1" at bounding box center [960, 354] width 245 height 84
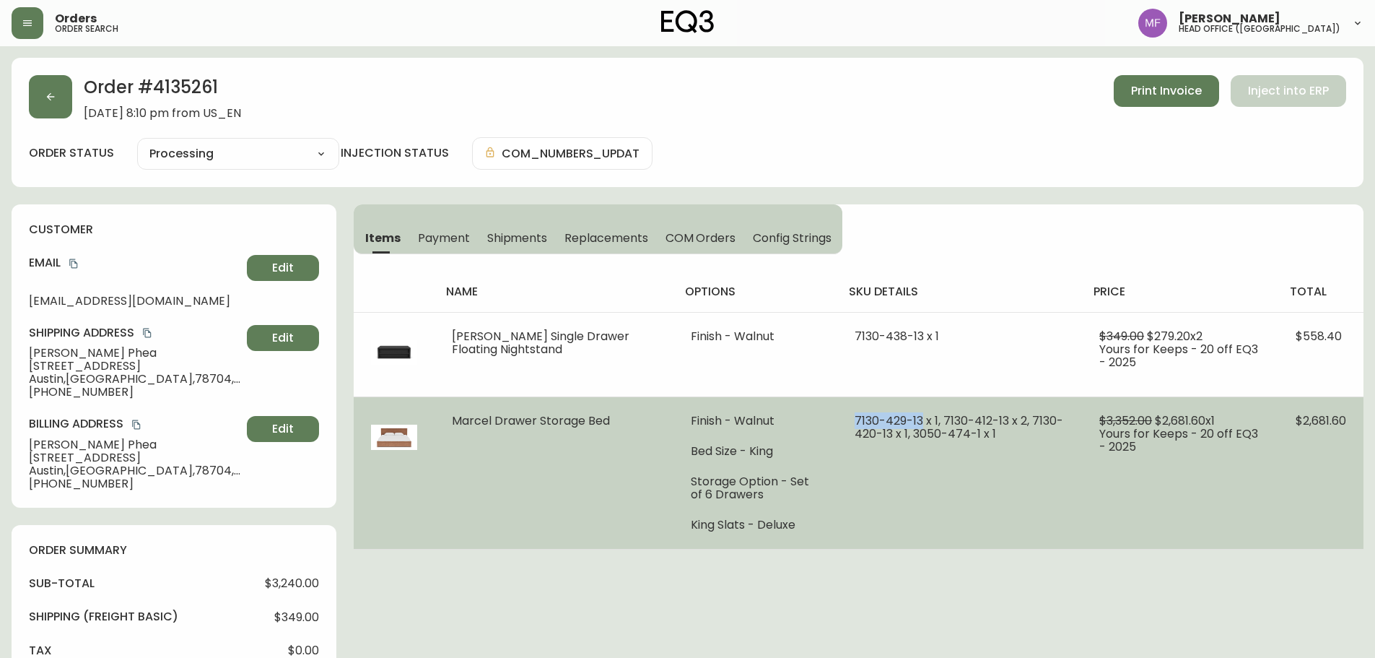
drag, startPoint x: 901, startPoint y: 419, endPoint x: 834, endPoint y: 419, distance: 67.2
click at [855, 419] on span "7130-429-13 x 1, 7130-412-13 x 2, 7130-420-13 x 1, 3050-474-1 x 1" at bounding box center [959, 427] width 209 height 30
drag, startPoint x: 919, startPoint y: 421, endPoint x: 983, endPoint y: 415, distance: 64.5
click at [983, 415] on span "7130-429-13 x 1, 7130-412-13 x 2, 7130-420-13 x 1, 3050-474-1 x 1" at bounding box center [959, 427] width 209 height 30
drag, startPoint x: 1008, startPoint y: 427, endPoint x: 869, endPoint y: 439, distance: 139.8
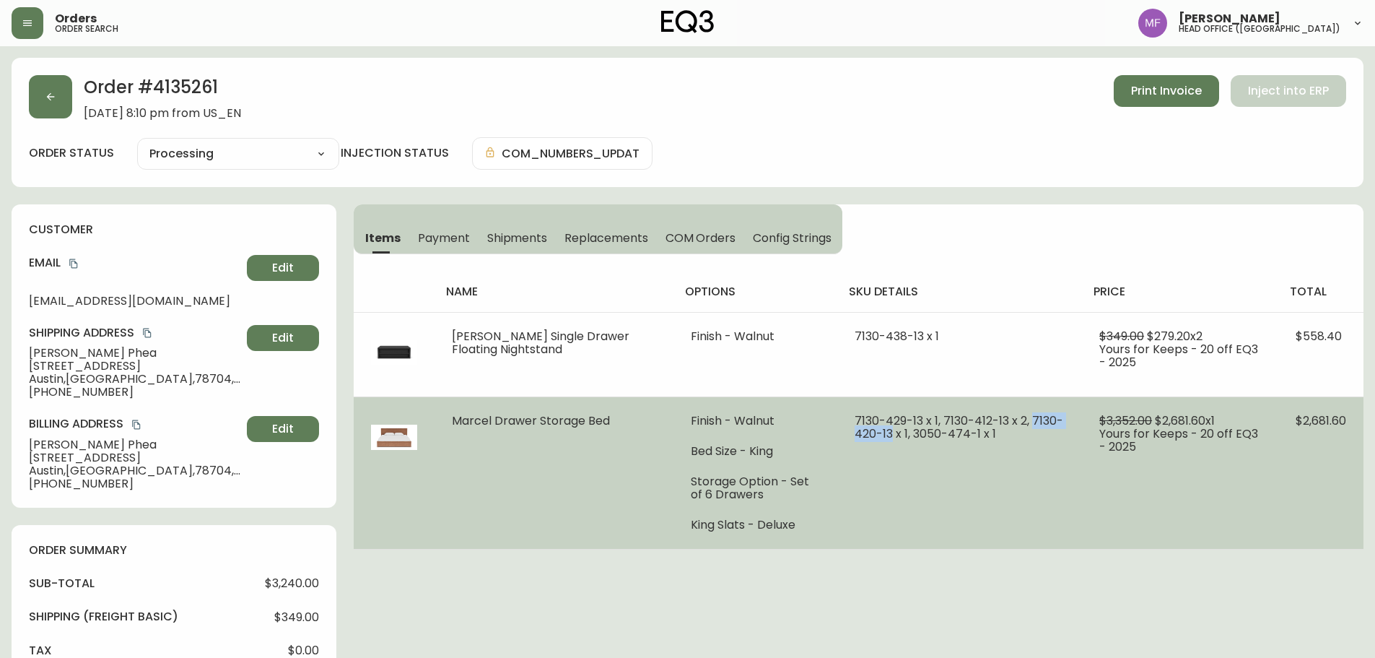
click at [869, 439] on span "7130-429-13 x 1, 7130-412-13 x 2, 7130-420-13 x 1, 3050-474-1 x 1" at bounding box center [959, 427] width 209 height 30
click at [1064, 455] on td "7130-429-13 x 1, 7130-412-13 x 2, 7130-420-13 x 1, 3050-474-1 x 1" at bounding box center [960, 472] width 245 height 152
drag, startPoint x: 892, startPoint y: 434, endPoint x: 955, endPoint y: 430, distance: 63.6
click at [955, 430] on span "7130-429-13 x 1, 7130-412-13 x 2, 7130-420-13 x 1, 3050-474-1 x 1" at bounding box center [959, 427] width 209 height 30
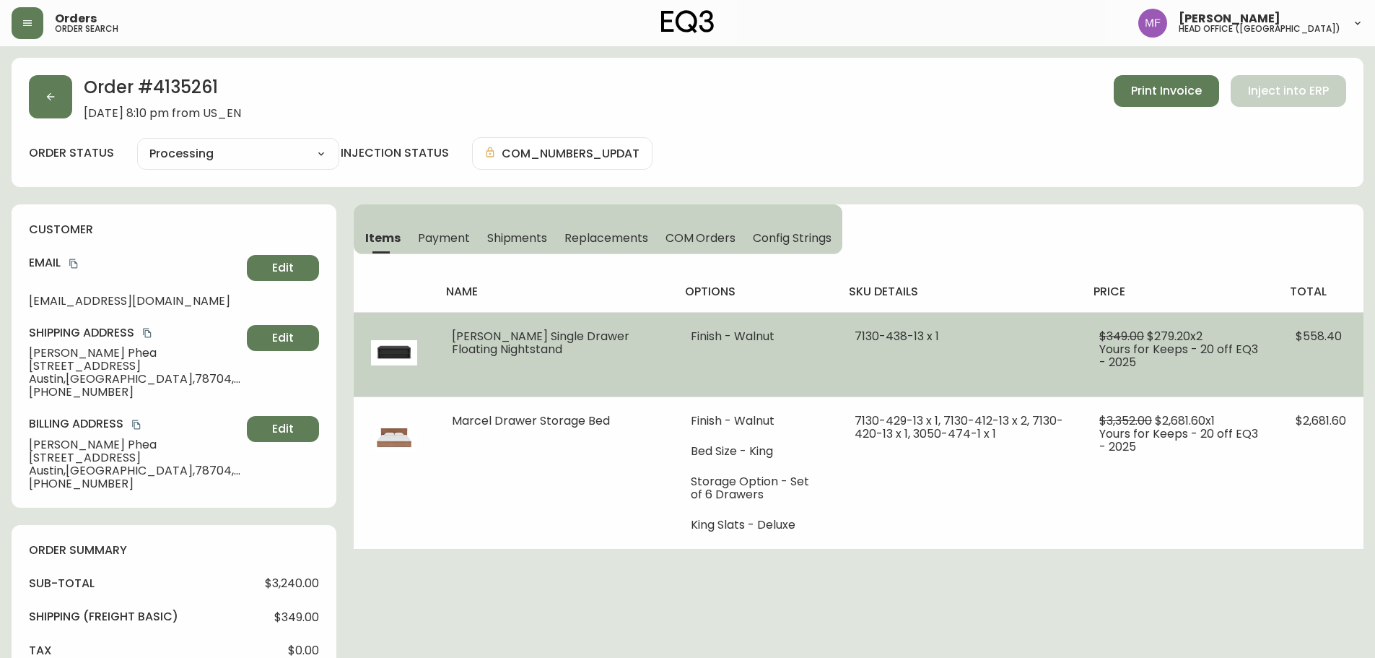
click at [838, 350] on td "7130-438-13 x 1" at bounding box center [960, 354] width 245 height 84
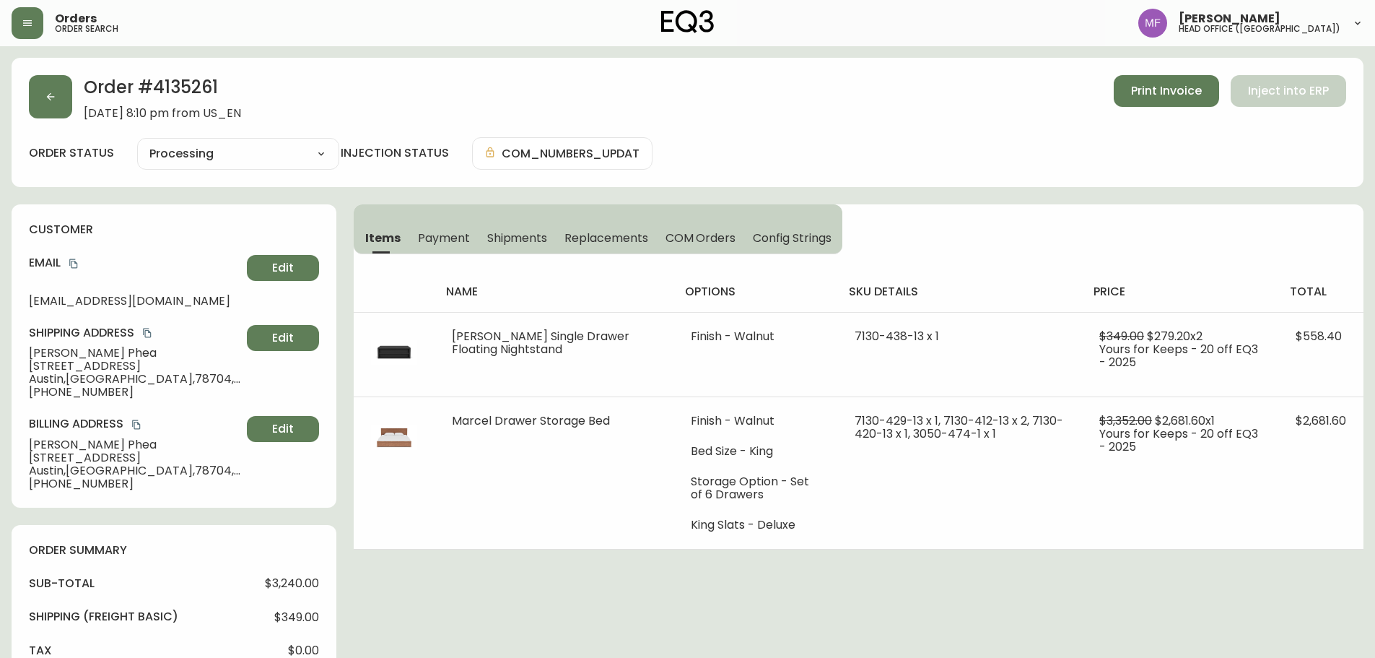
click at [426, 231] on span "Payment" at bounding box center [444, 237] width 52 height 15
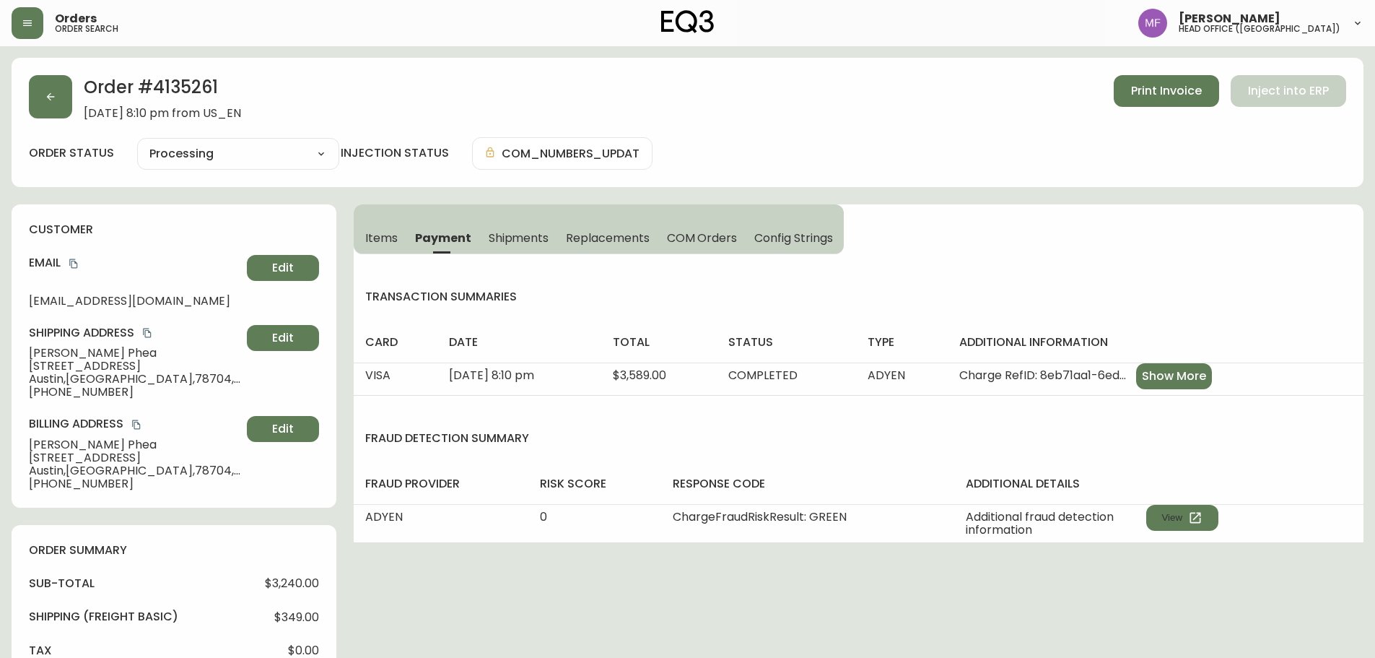
click at [387, 240] on span "Items" at bounding box center [381, 237] width 32 height 15
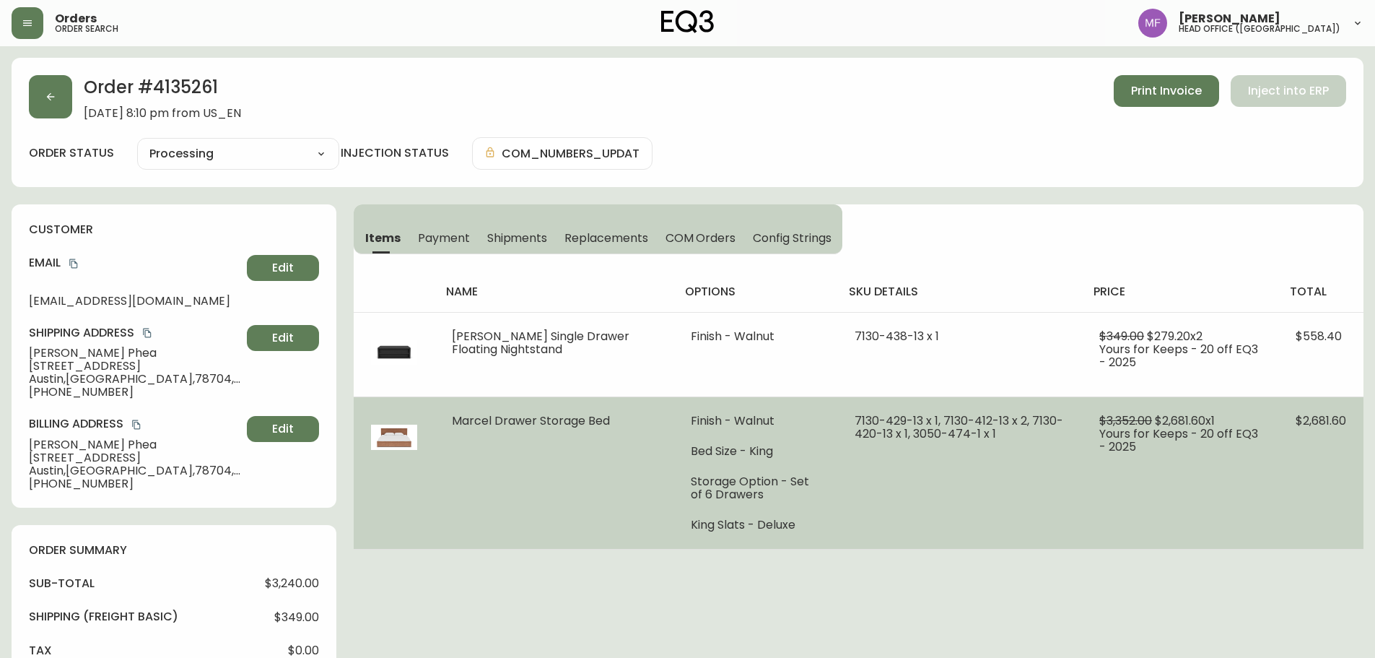
click at [963, 459] on td "7130-429-13 x 1, 7130-412-13 x 2, 7130-420-13 x 1, 3050-474-1 x 1" at bounding box center [960, 472] width 245 height 152
click at [1071, 474] on td "7130-429-13 x 1, 7130-412-13 x 2, 7130-420-13 x 1, 3050-474-1 x 1" at bounding box center [960, 472] width 245 height 152
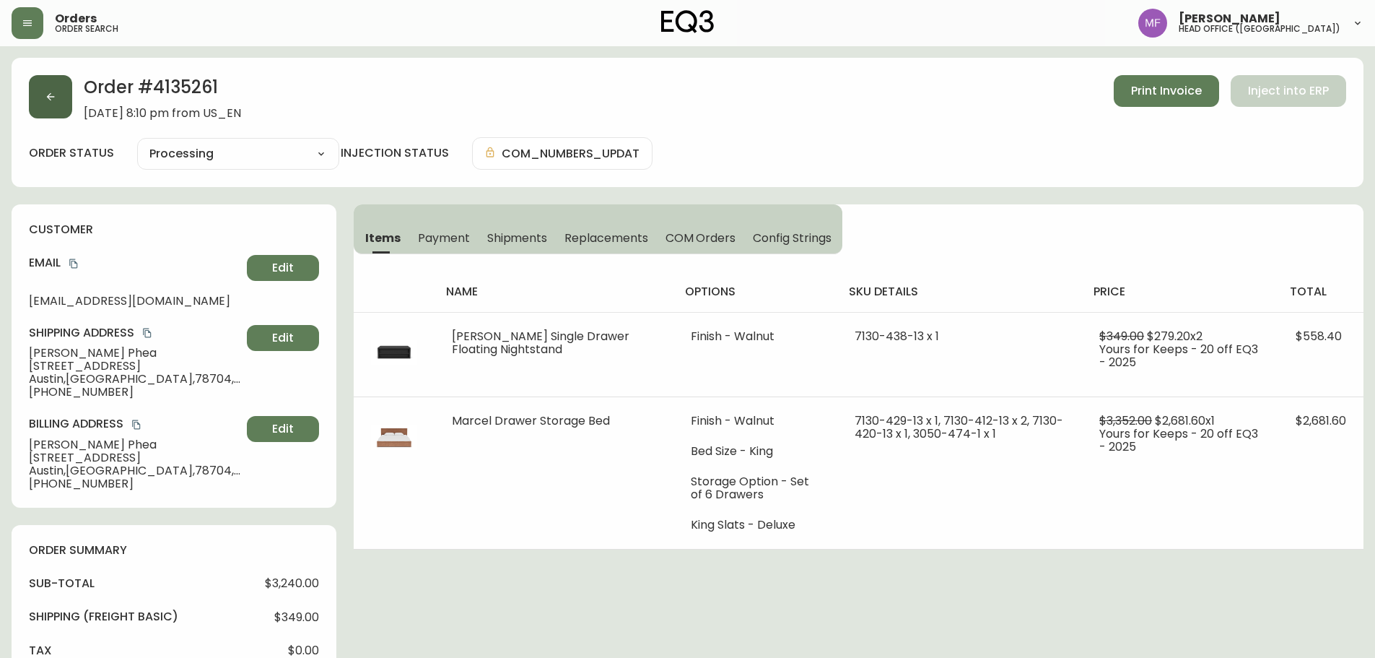
drag, startPoint x: 25, startPoint y: 96, endPoint x: 36, endPoint y: 98, distance: 11.0
click at [27, 96] on div "Order # 4135261 September 10, 2025 at 8:10 pm from US_EN Print Invoice Inject i…" at bounding box center [688, 122] width 1352 height 129
click at [54, 102] on button "button" at bounding box center [50, 96] width 43 height 43
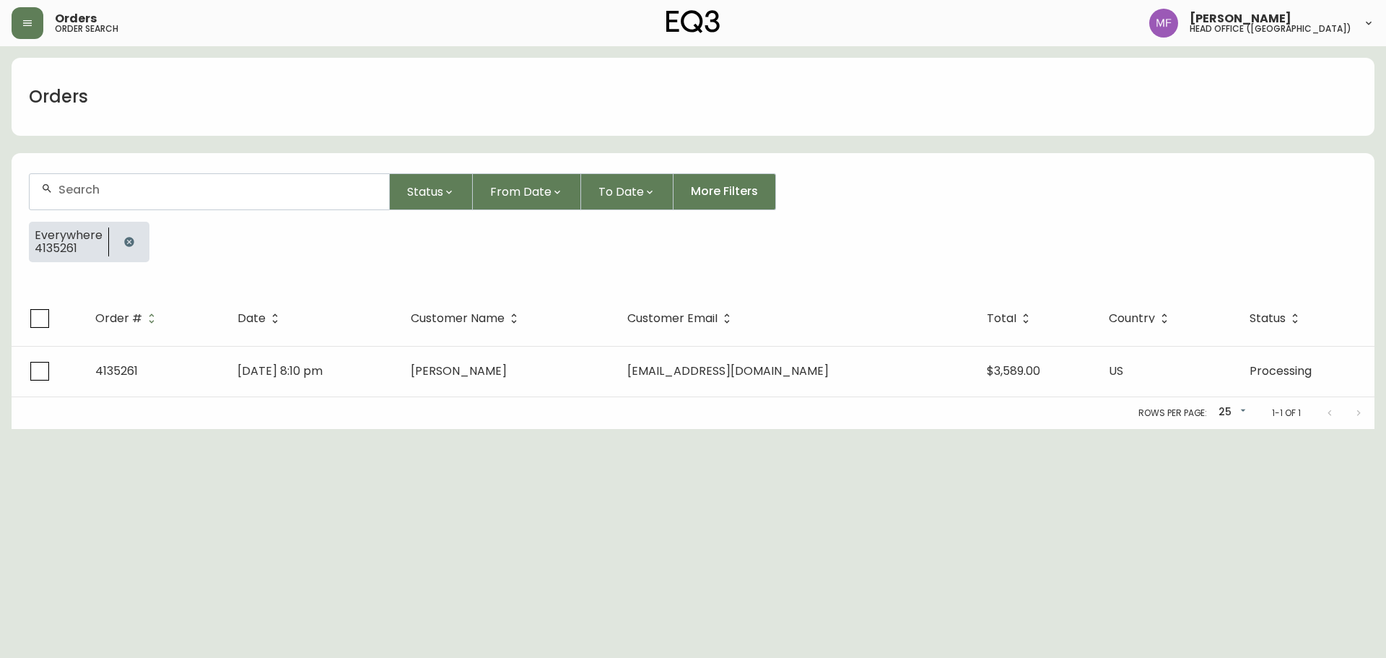
click at [121, 255] on button "button" at bounding box center [129, 241] width 29 height 29
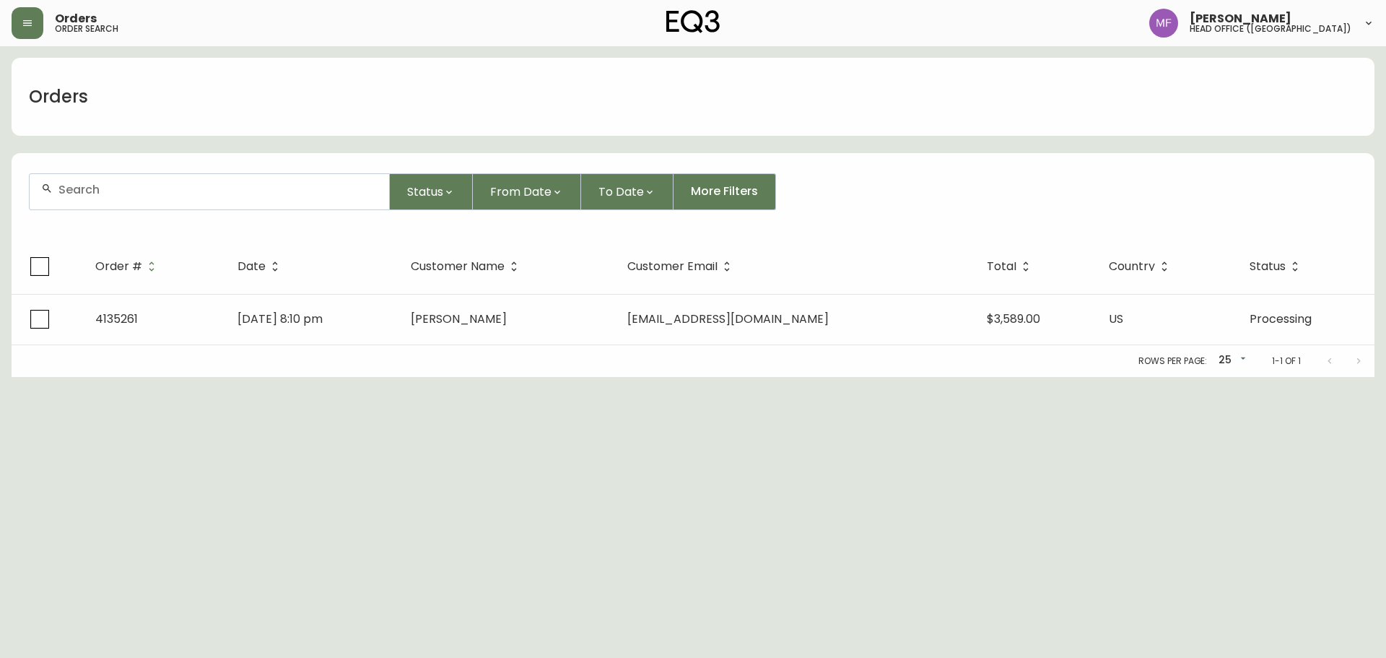
click at [134, 191] on input "text" at bounding box center [217, 190] width 319 height 14
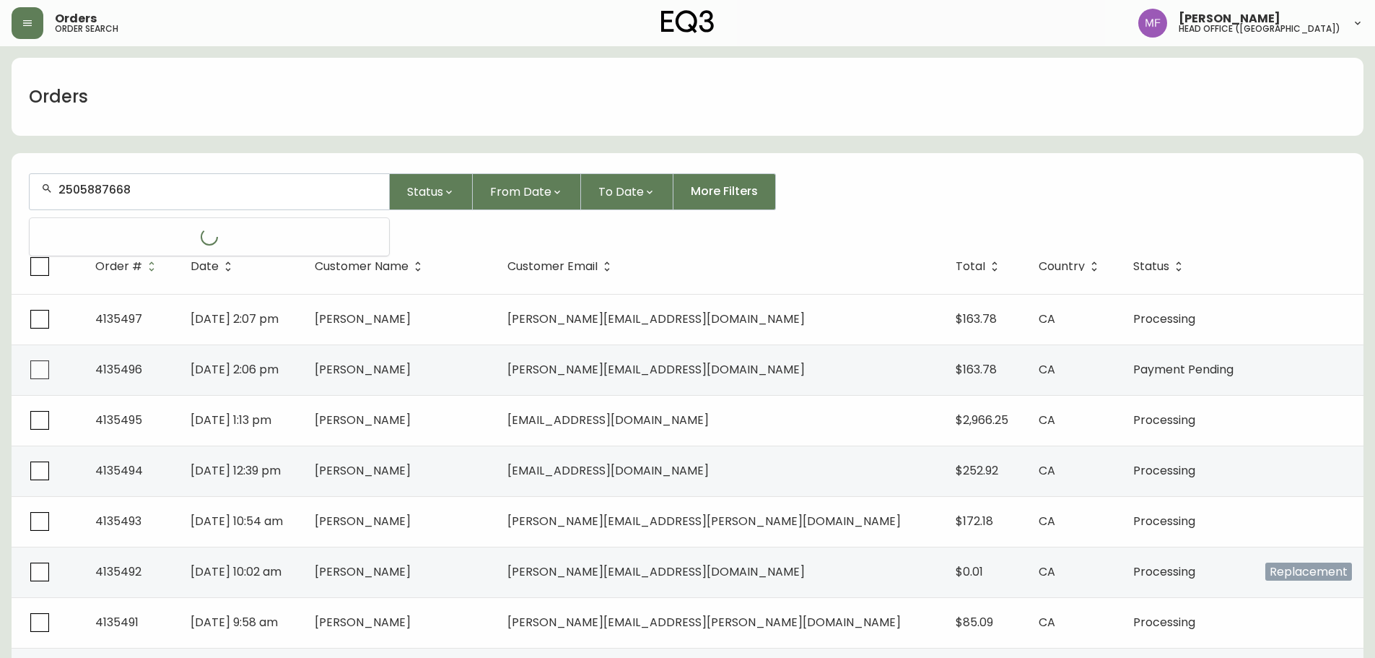
type input "2505887668"
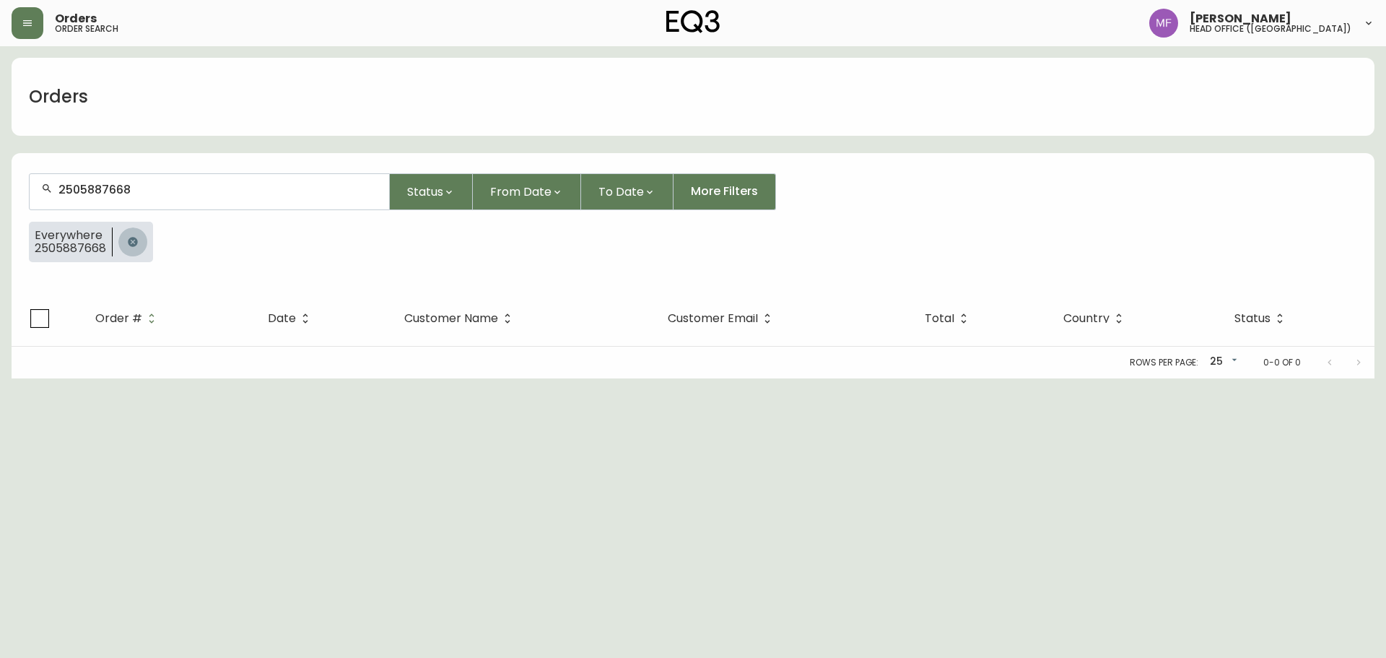
click at [123, 237] on button "button" at bounding box center [132, 241] width 29 height 29
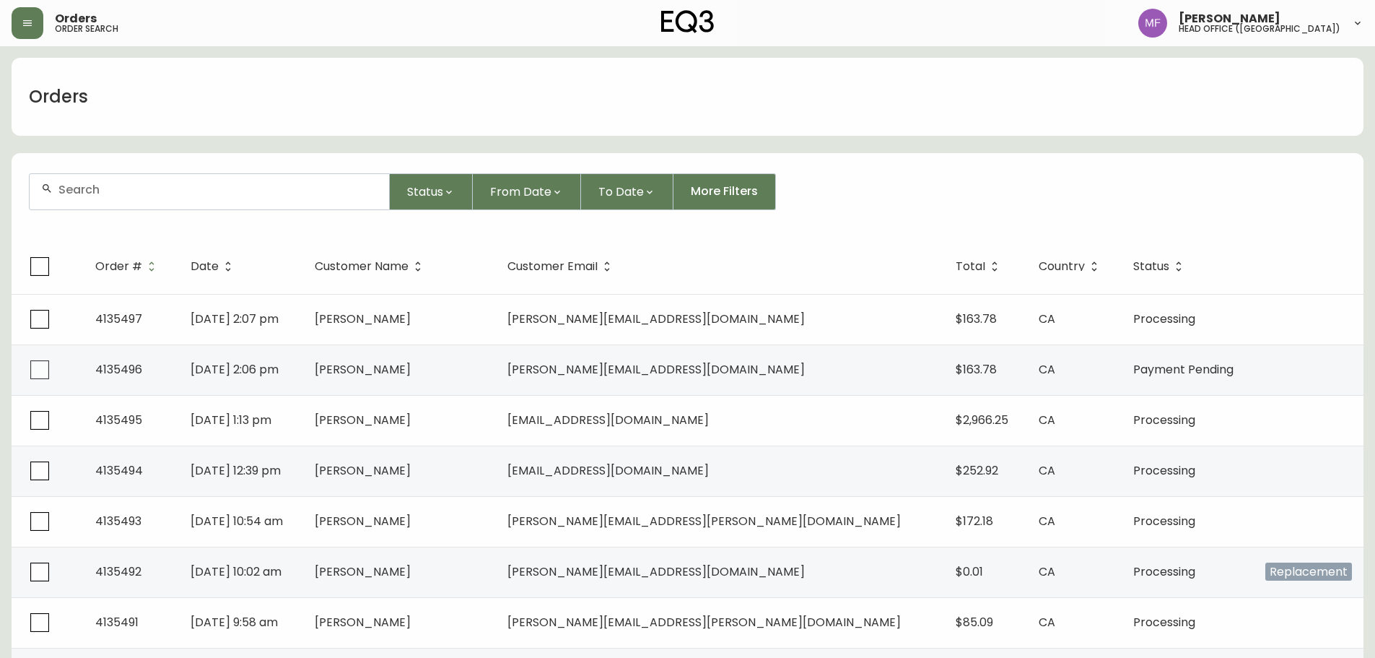
click at [102, 191] on input "text" at bounding box center [217, 190] width 319 height 14
type input "6135580179"
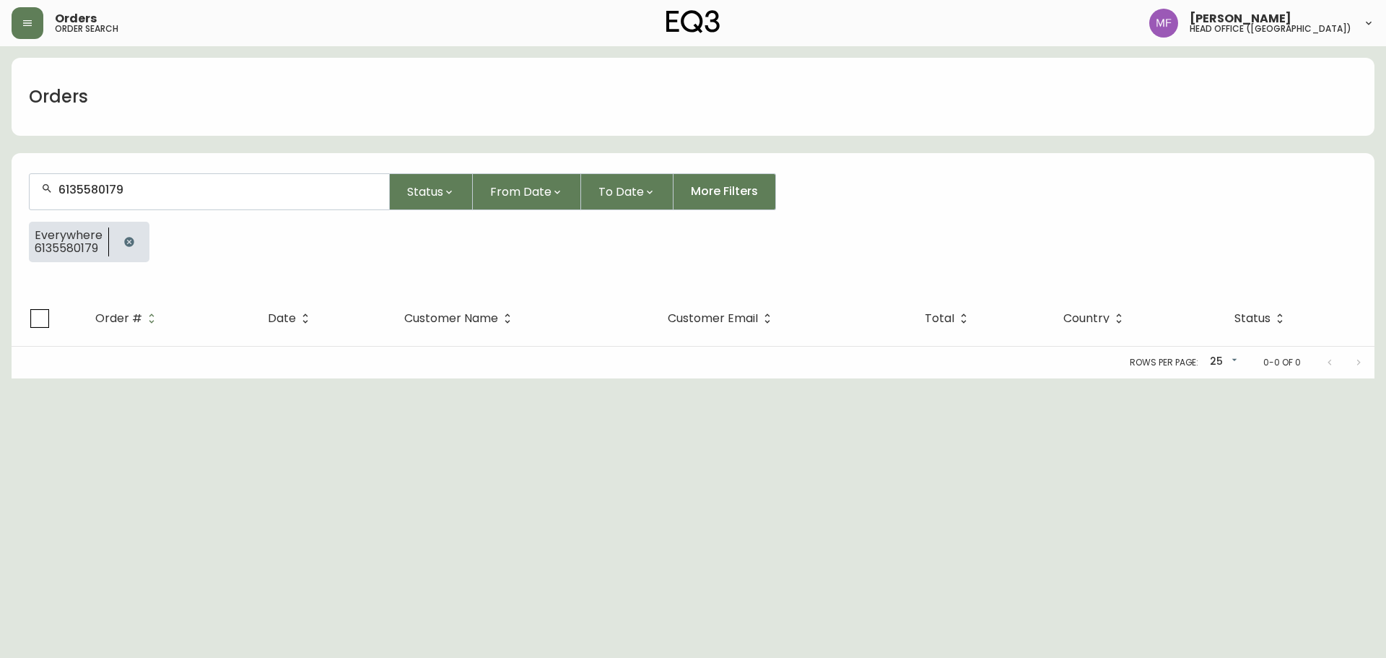
click at [119, 243] on button "button" at bounding box center [129, 241] width 29 height 29
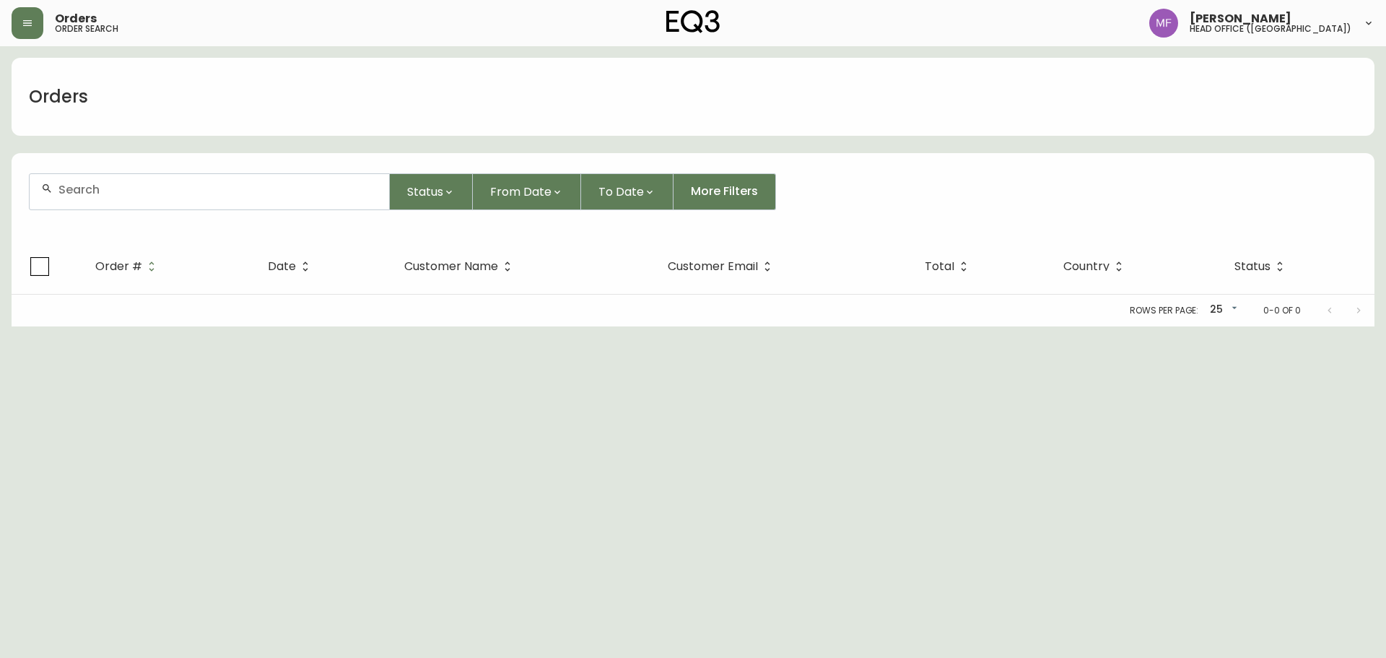
click at [123, 186] on input "text" at bounding box center [217, 190] width 319 height 14
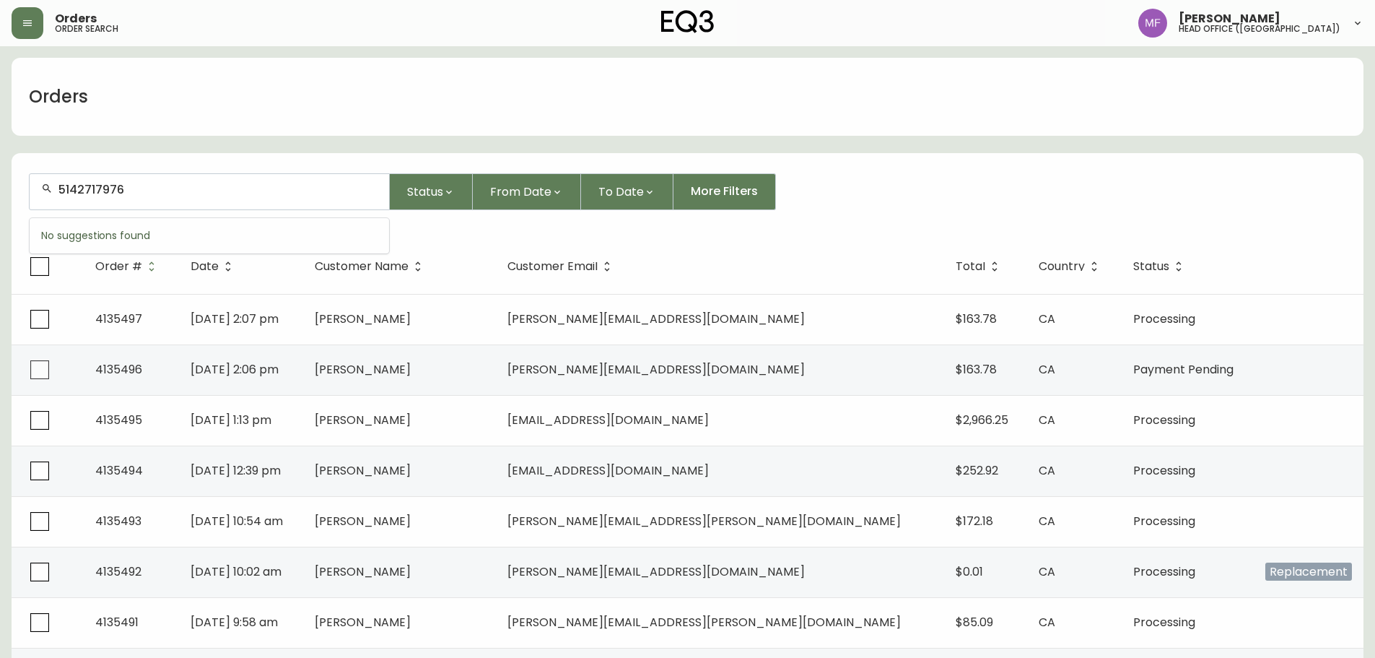
type input "5142717976"
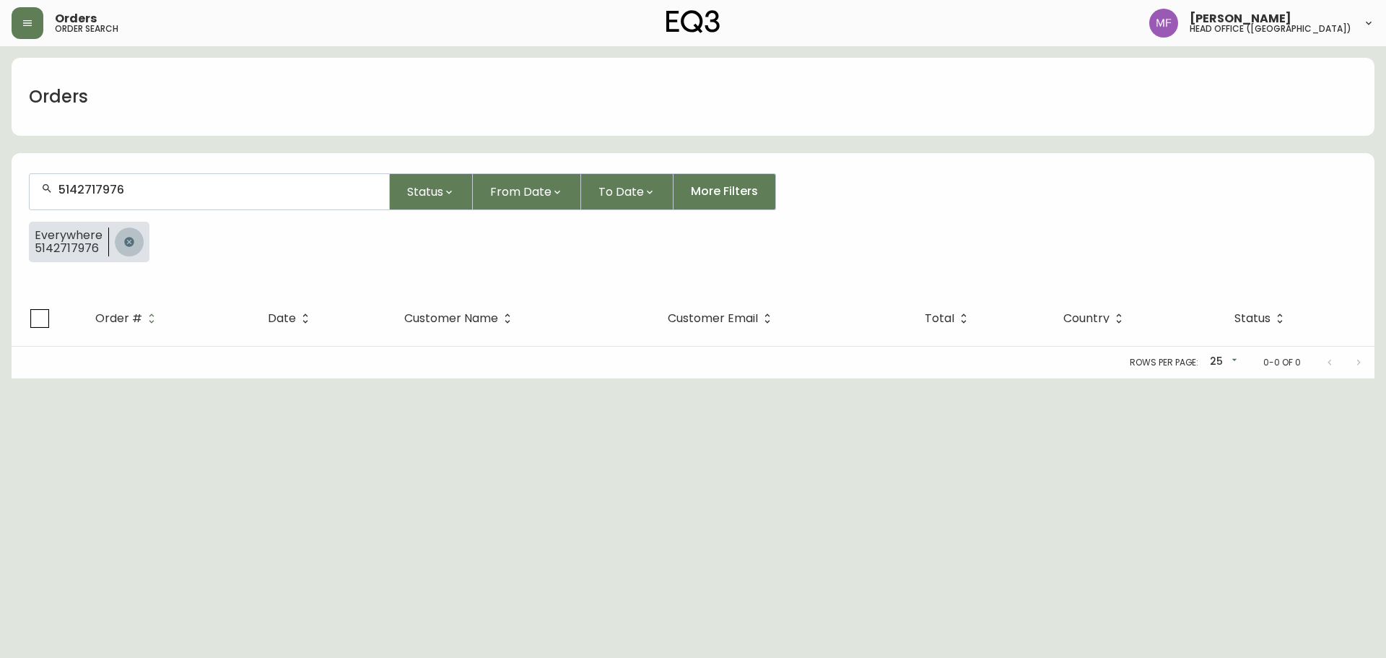
click at [128, 245] on icon "button" at bounding box center [128, 241] width 9 height 9
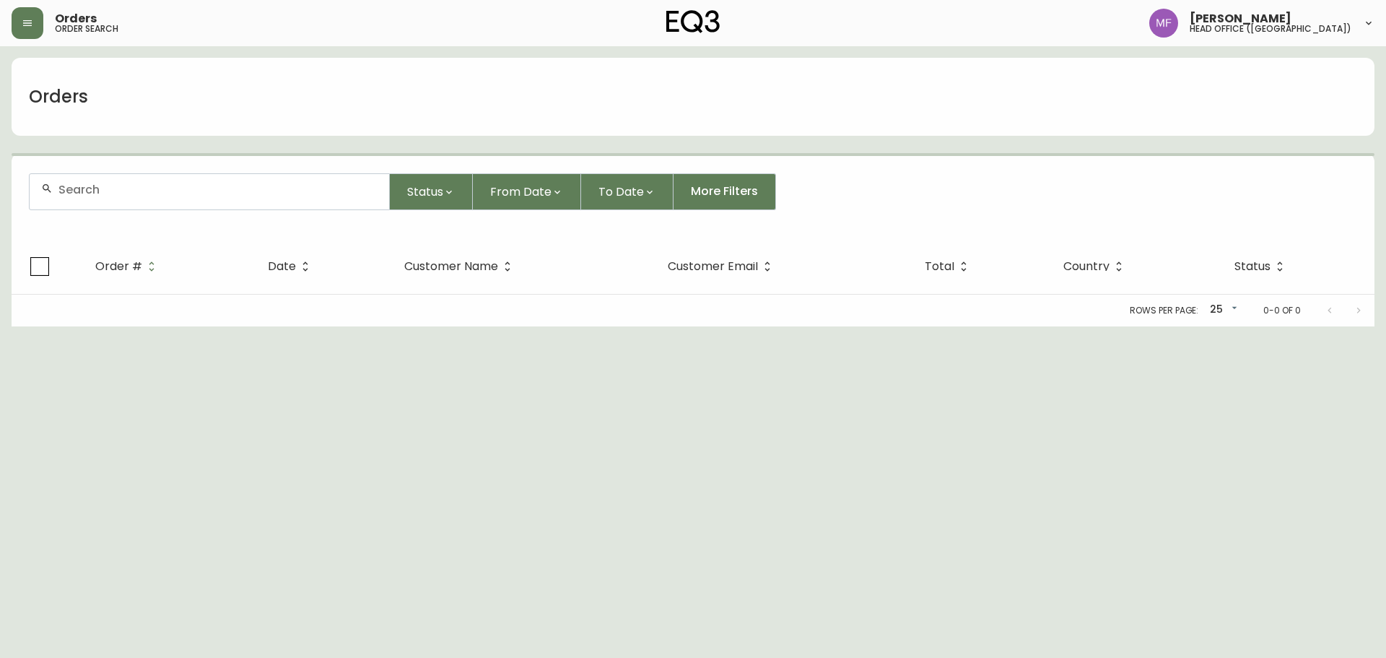
click at [127, 202] on div at bounding box center [210, 191] width 360 height 35
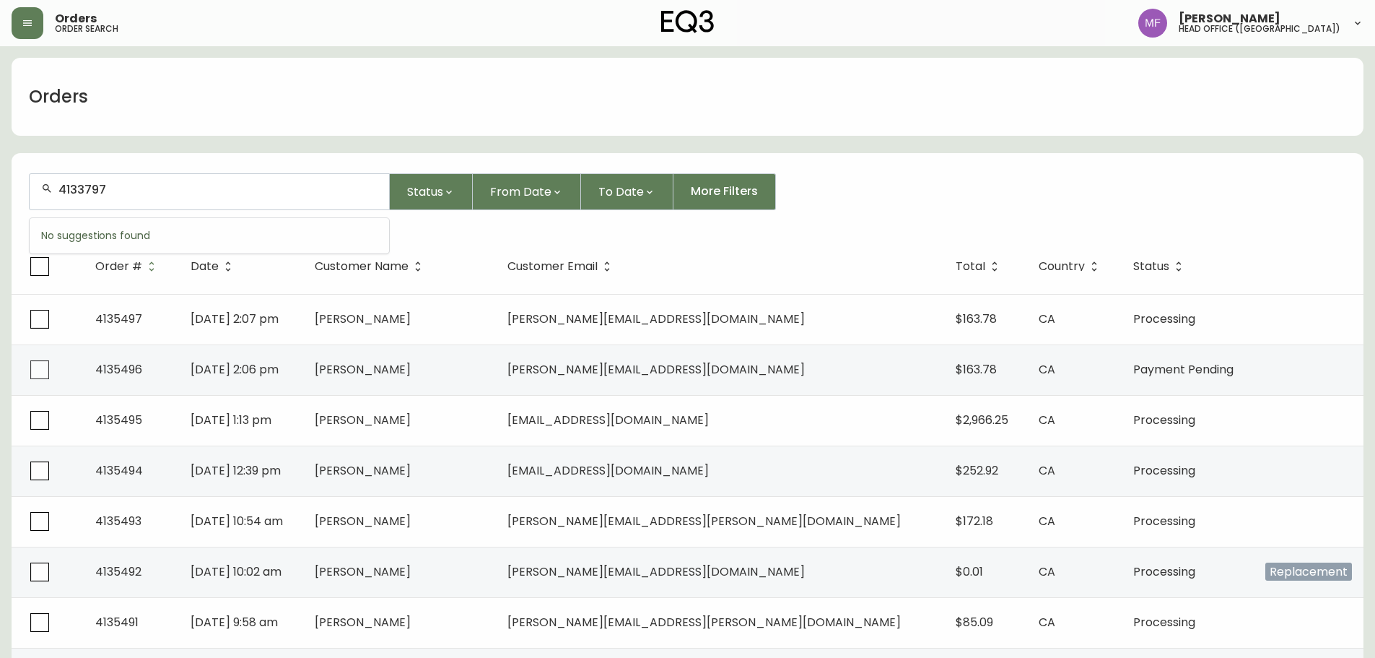
type input "4133797"
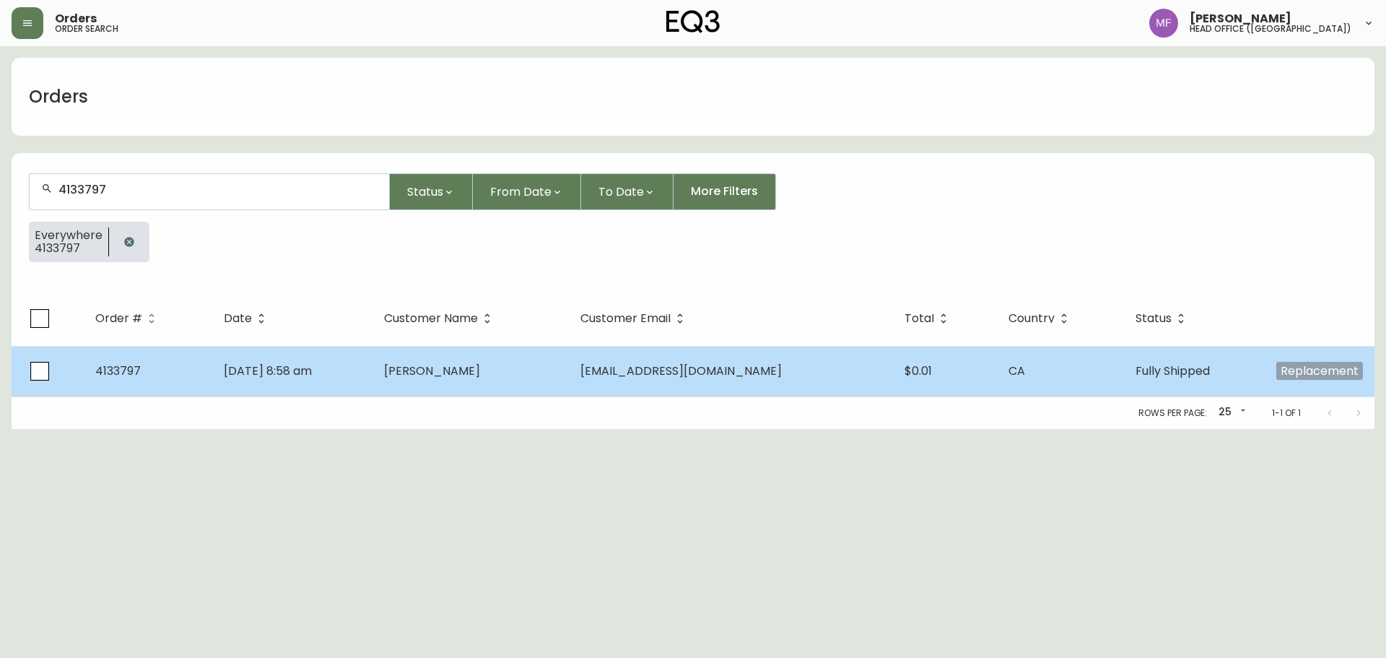
click at [373, 352] on td "Jun 23 2025, 8:58 am" at bounding box center [292, 371] width 161 height 51
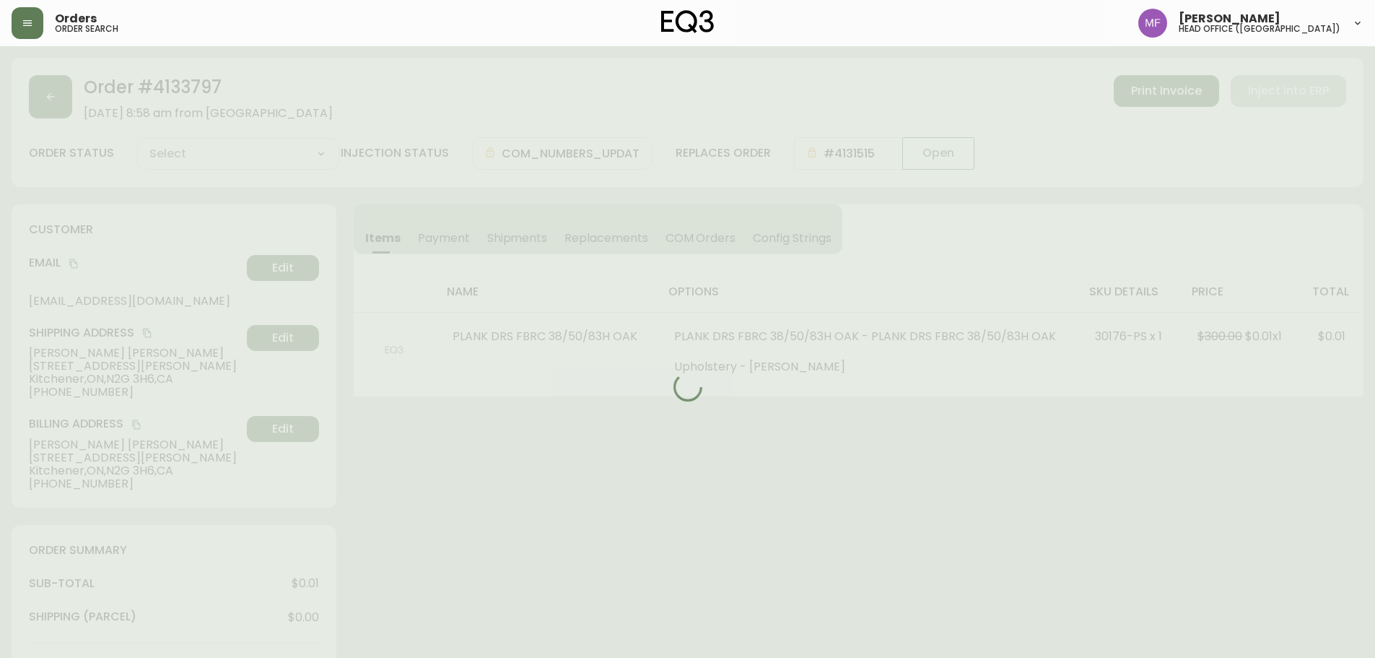
type input "Fully Shipped"
select select "FULLY_SHIPPED"
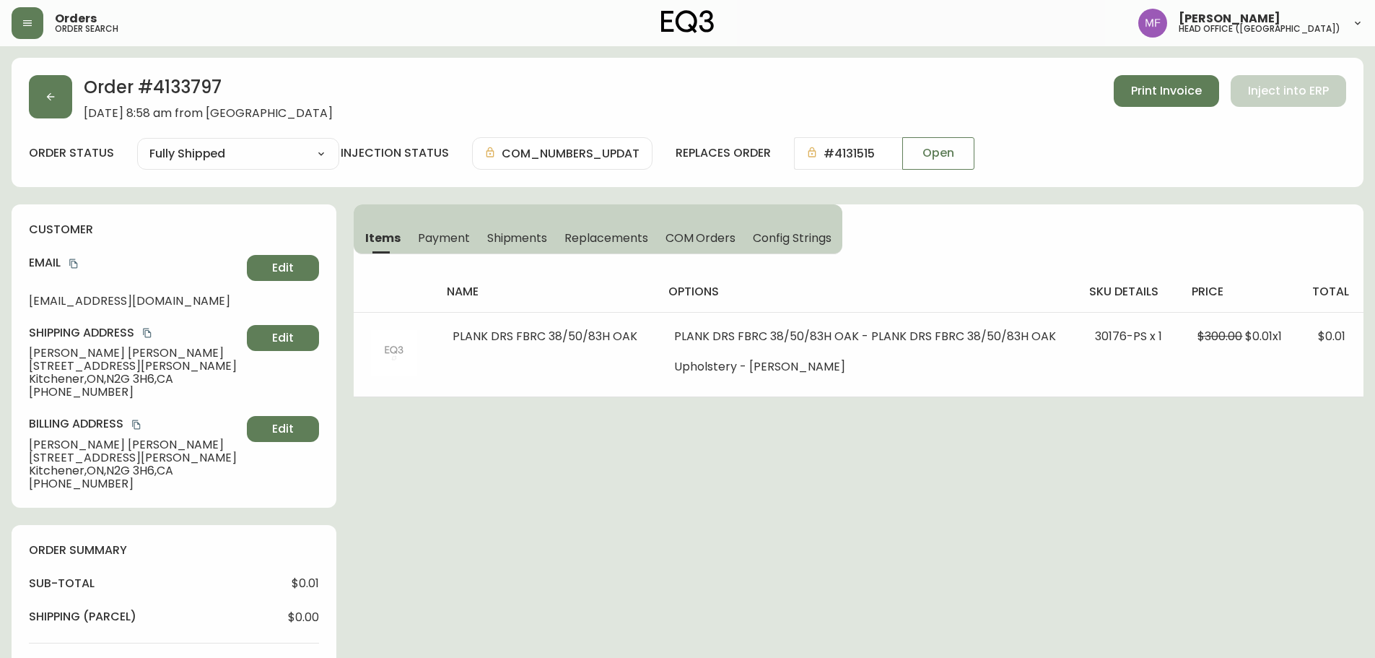
drag, startPoint x: 71, startPoint y: 263, endPoint x: 68, endPoint y: 236, distance: 27.0
click at [72, 263] on icon "copy" at bounding box center [74, 263] width 10 height 10
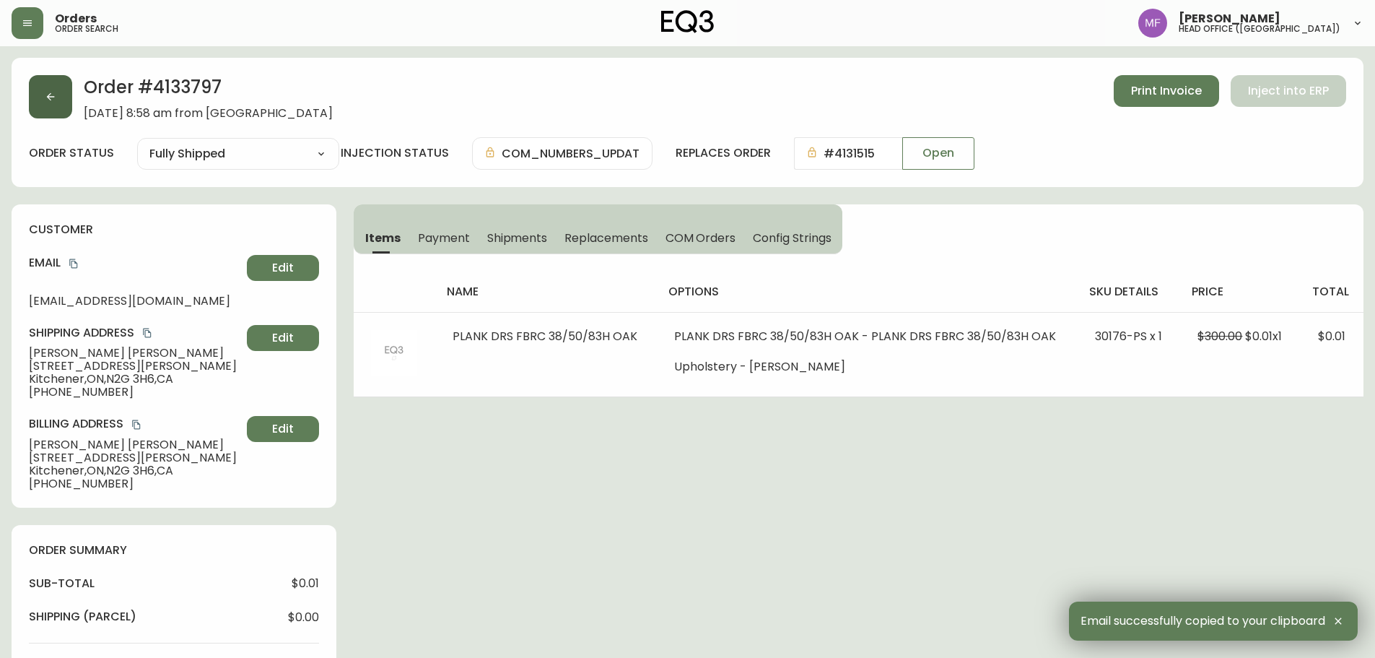
click at [60, 97] on button "button" at bounding box center [50, 96] width 43 height 43
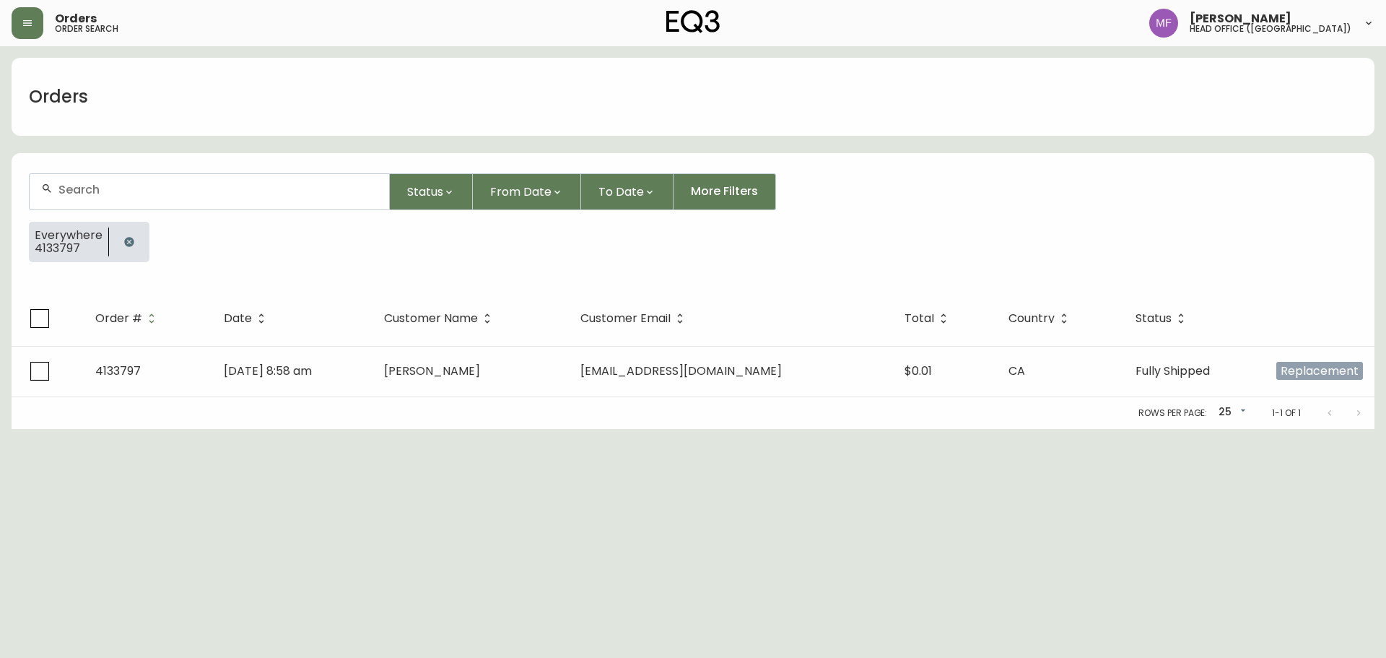
click at [129, 251] on button "button" at bounding box center [129, 241] width 29 height 29
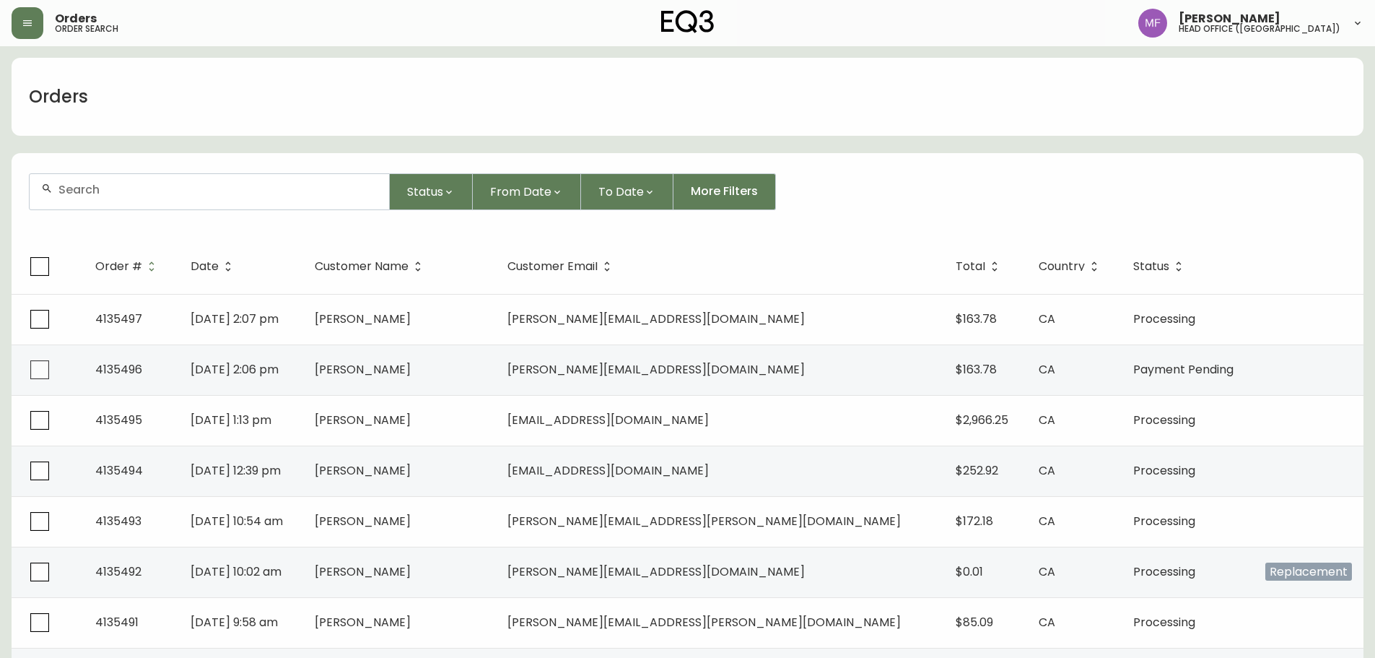
click at [209, 205] on div at bounding box center [210, 191] width 360 height 35
paste input "bry_cunn@hotmail.com"
type input "bry_cunn@hotmail.com"
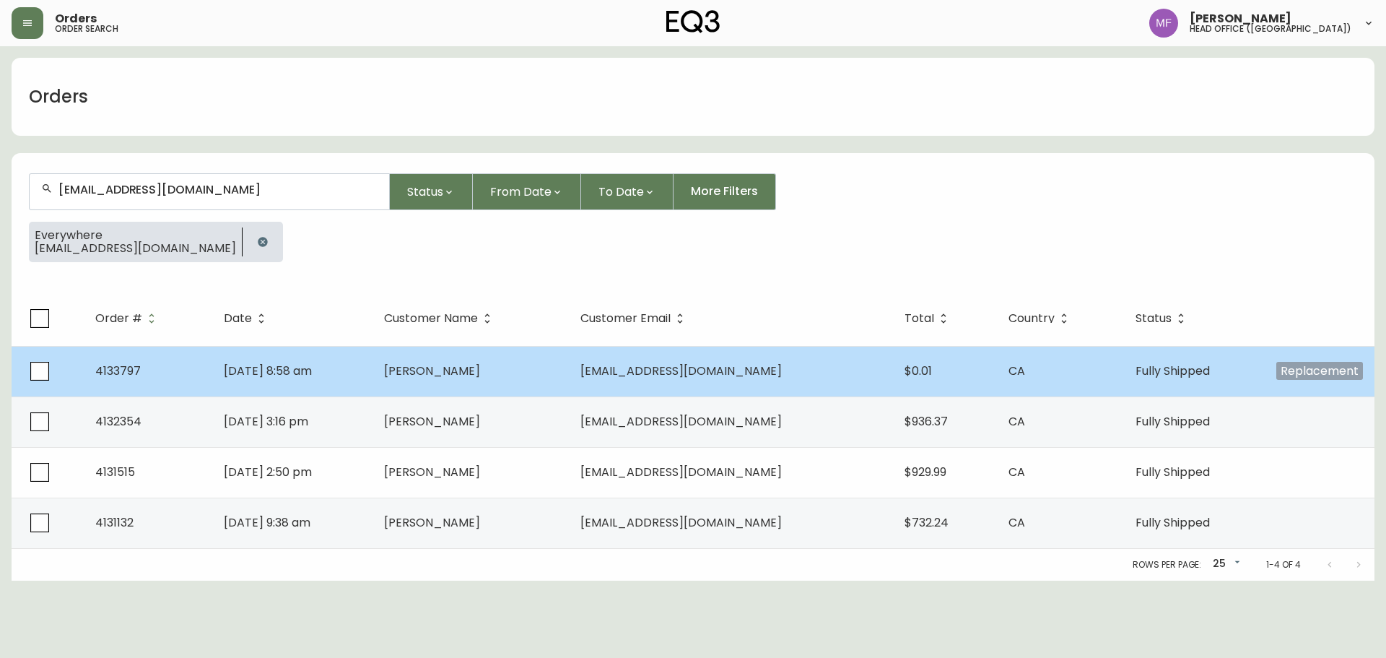
click at [436, 364] on td "Bryan Cunningham" at bounding box center [471, 371] width 196 height 51
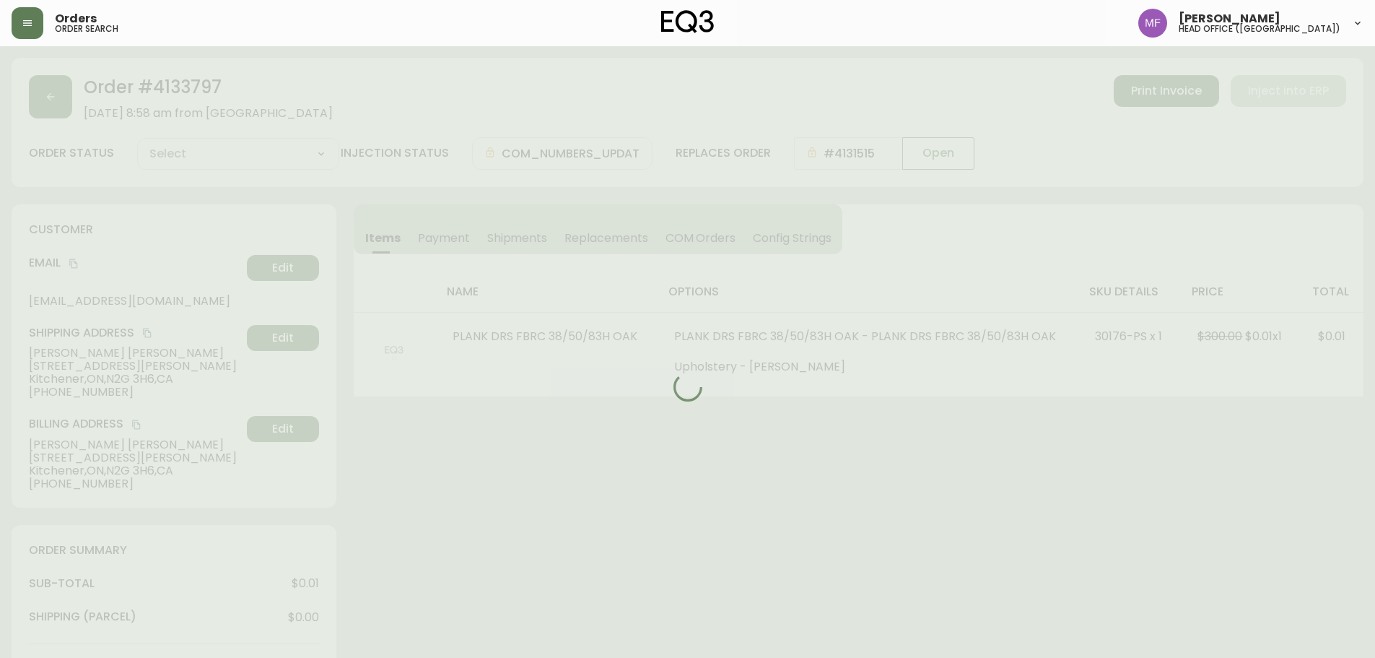
type input "Fully Shipped"
select select "FULLY_SHIPPED"
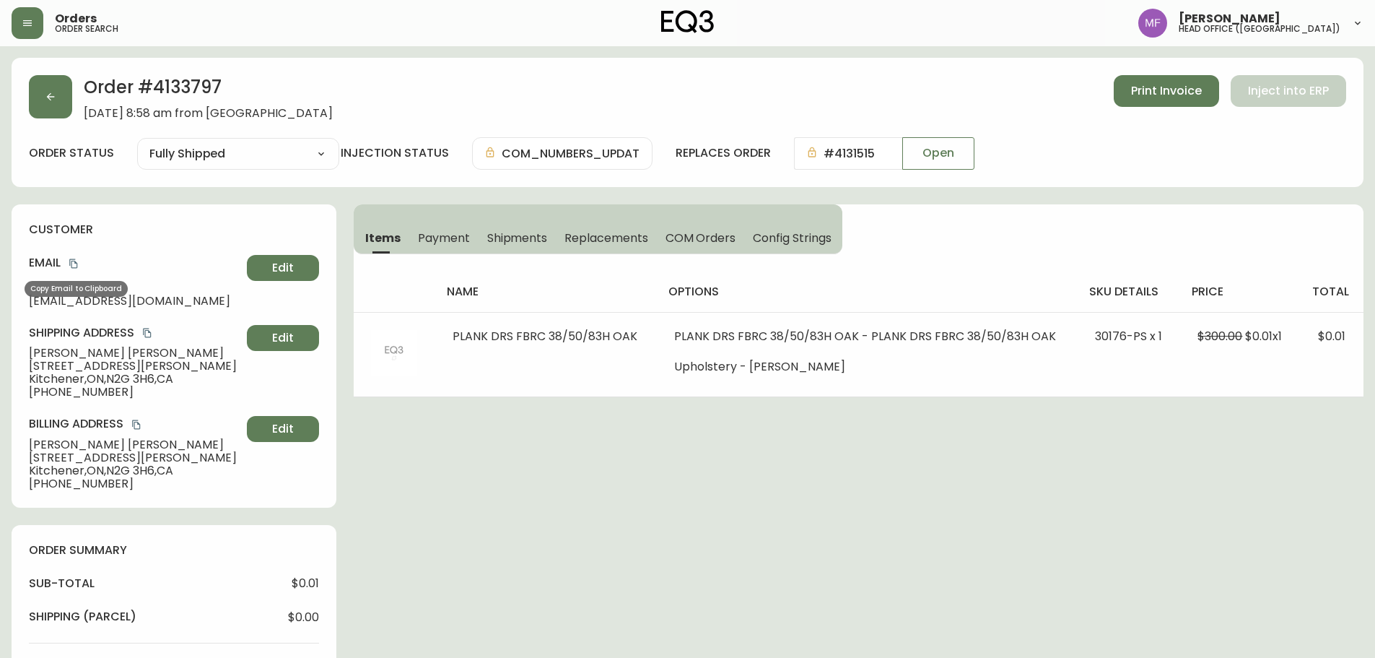
click at [74, 261] on icon "copy" at bounding box center [73, 263] width 8 height 9
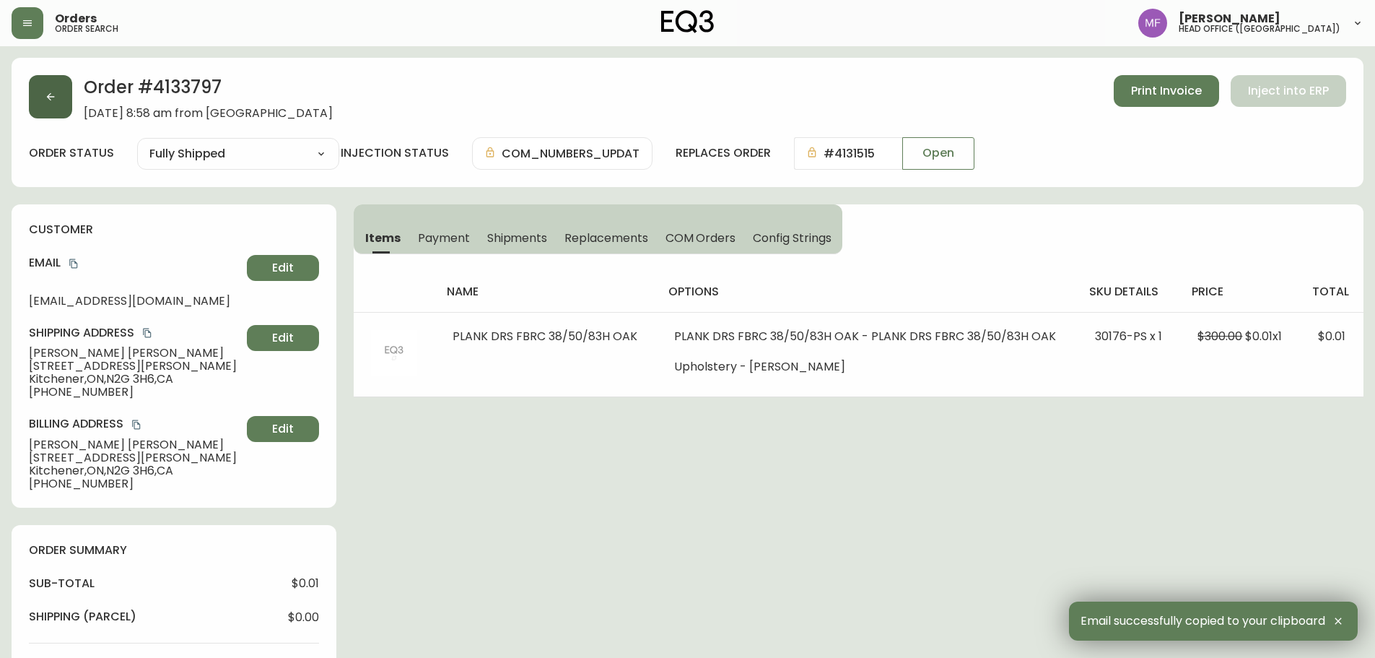
click at [44, 99] on button "button" at bounding box center [50, 96] width 43 height 43
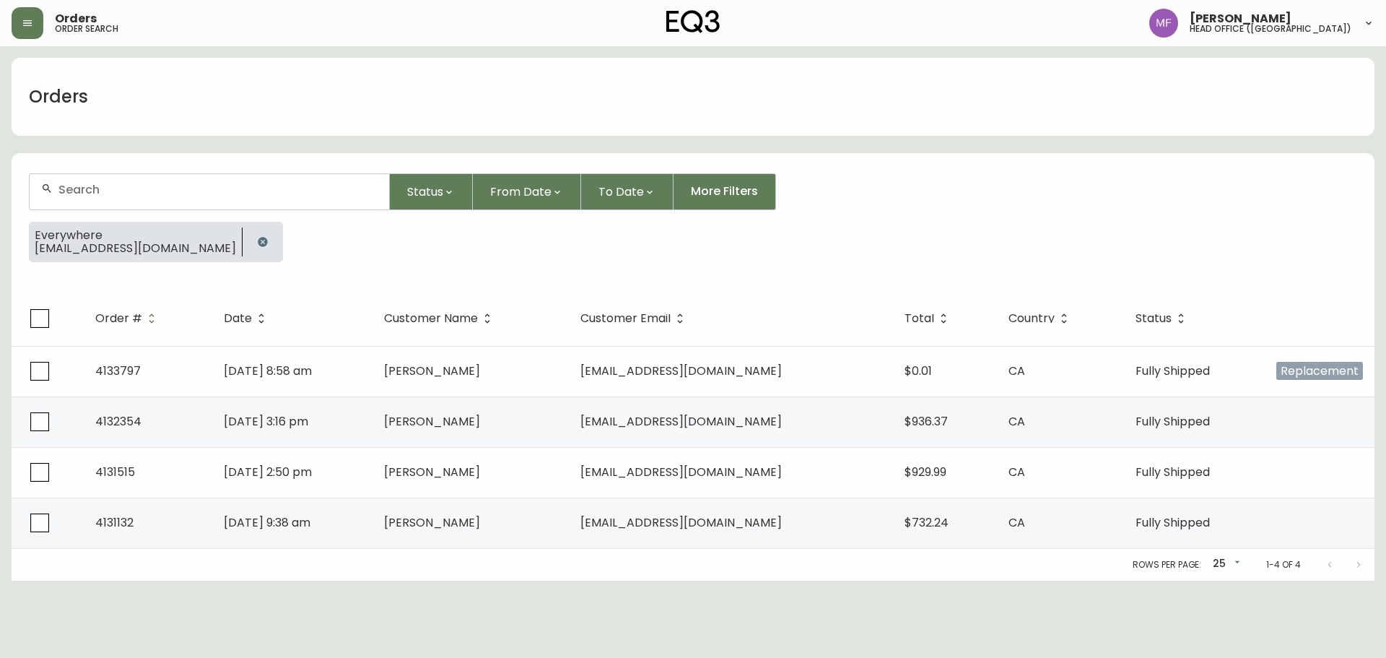
click at [248, 235] on button "button" at bounding box center [262, 241] width 29 height 29
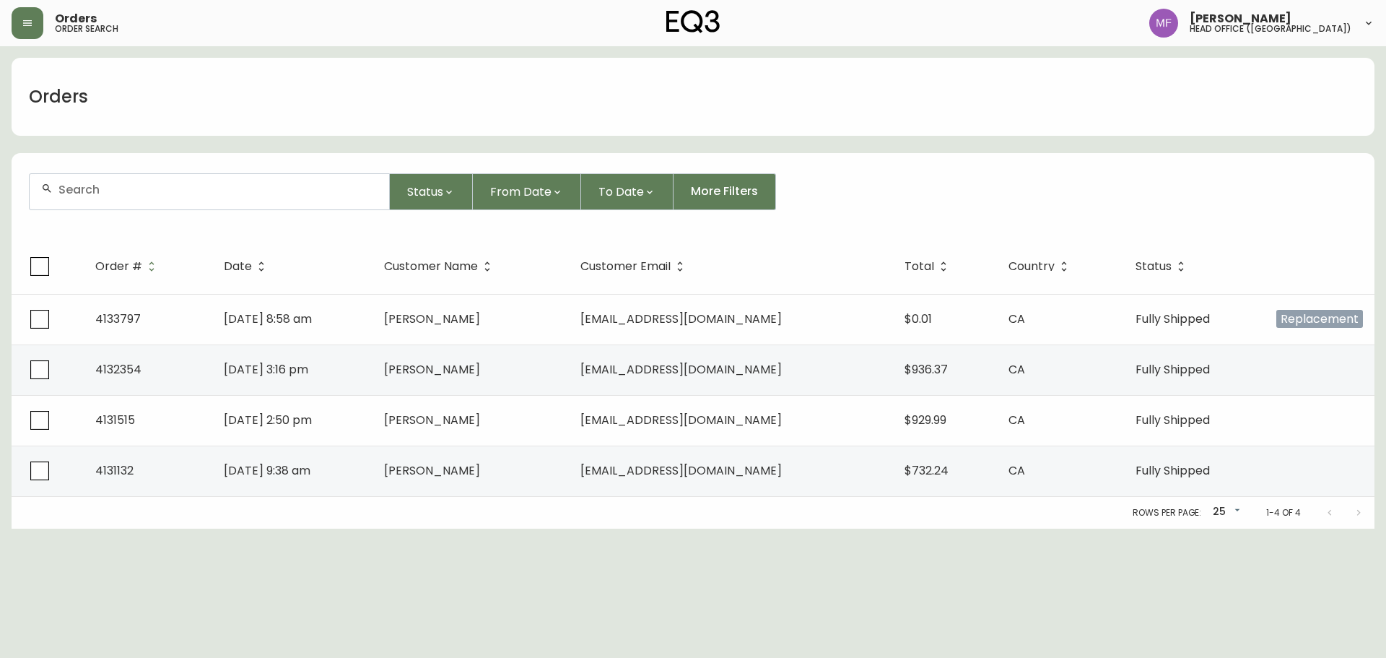
click at [193, 201] on div at bounding box center [210, 191] width 360 height 35
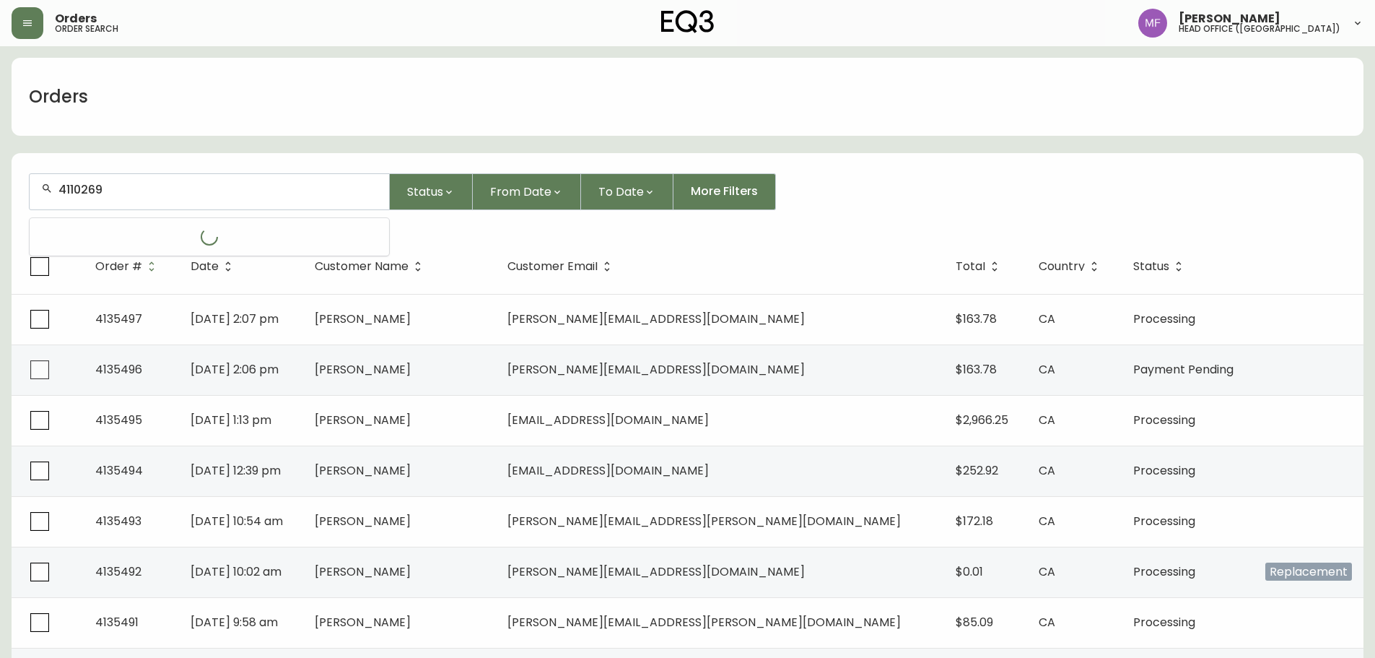
type input "4110269"
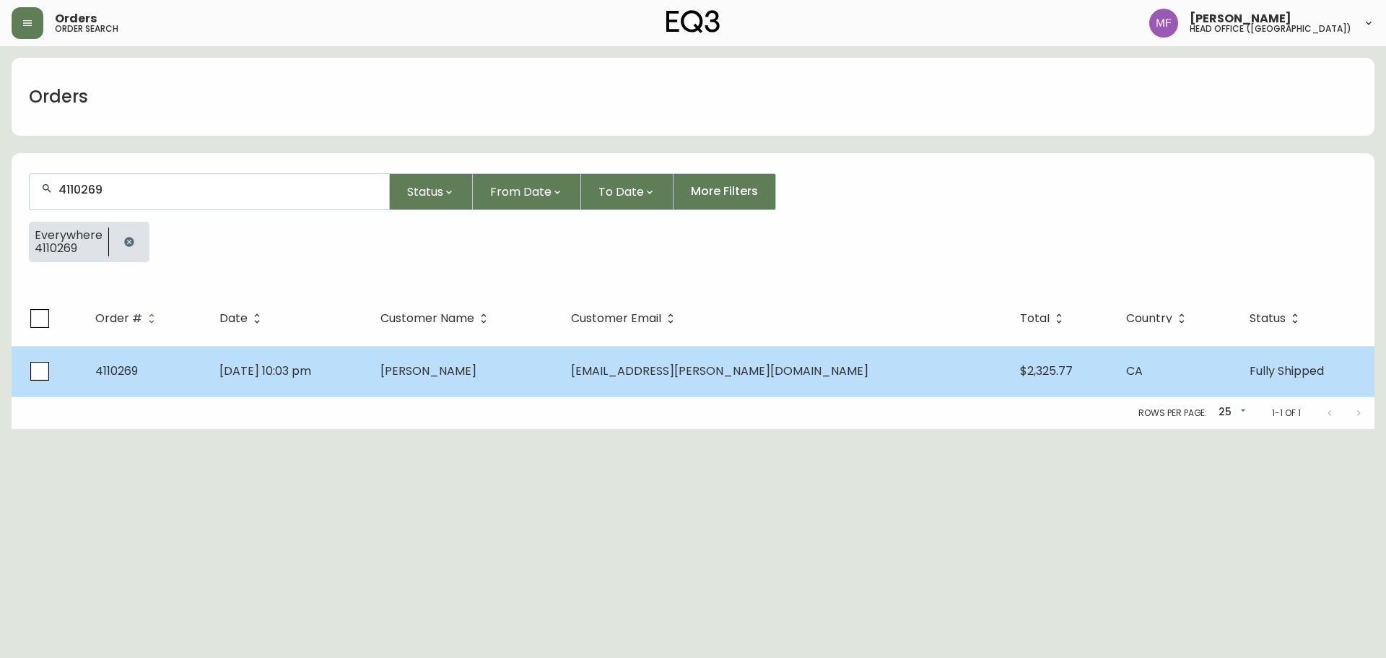
click at [295, 359] on td "Sep 04 2023, 10:03 pm" at bounding box center [288, 371] width 161 height 51
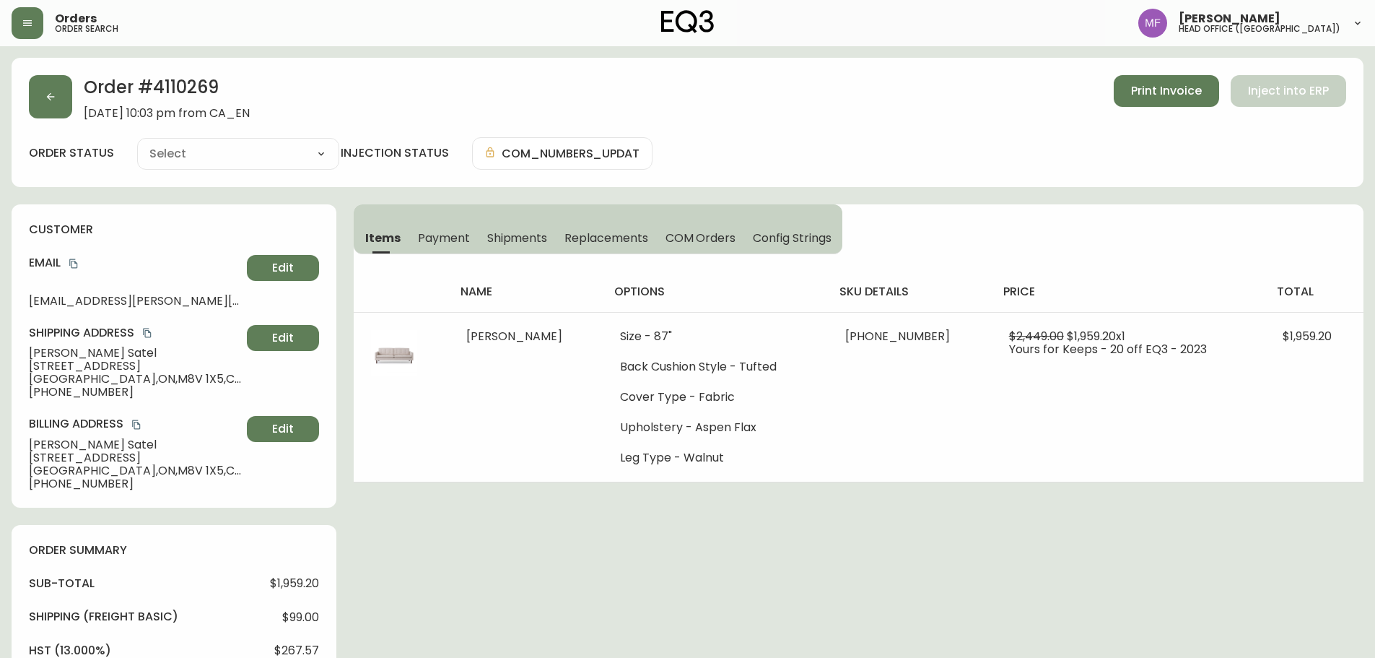
type input "Fully Shipped"
select select "FULLY_SHIPPED"
click at [43, 116] on button "button" at bounding box center [50, 96] width 43 height 43
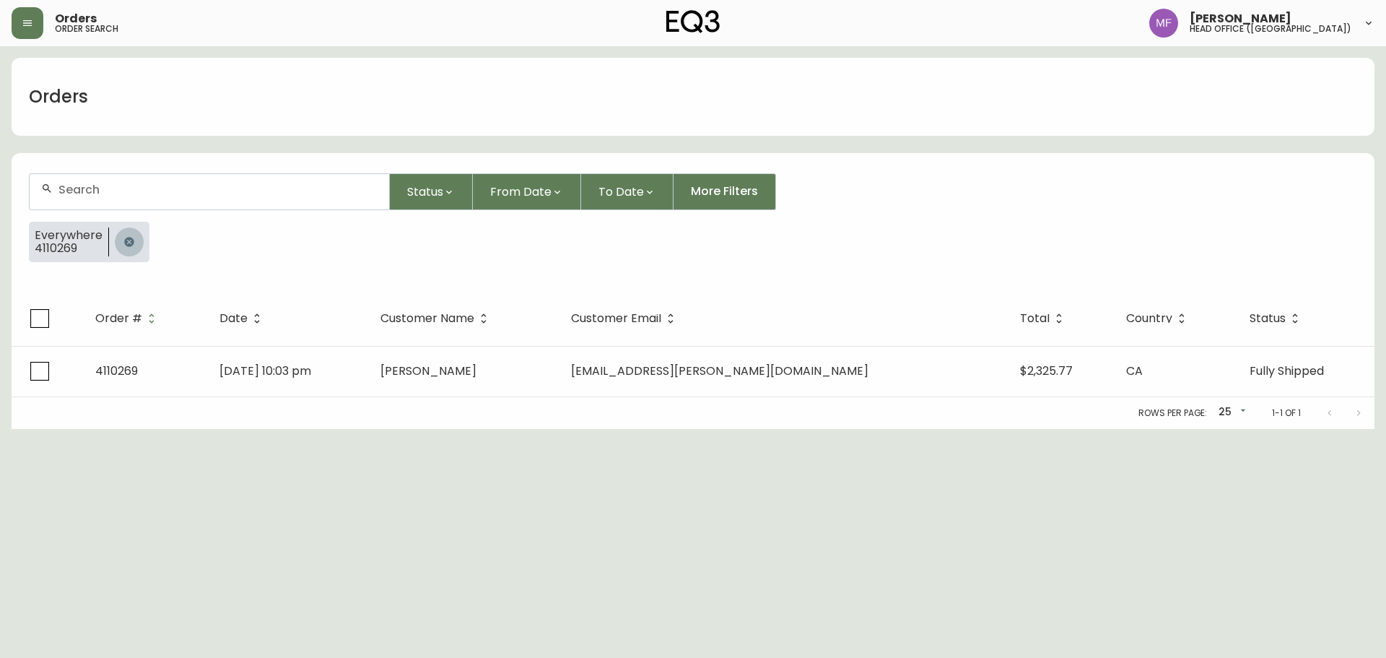
click at [118, 238] on button "button" at bounding box center [129, 241] width 29 height 29
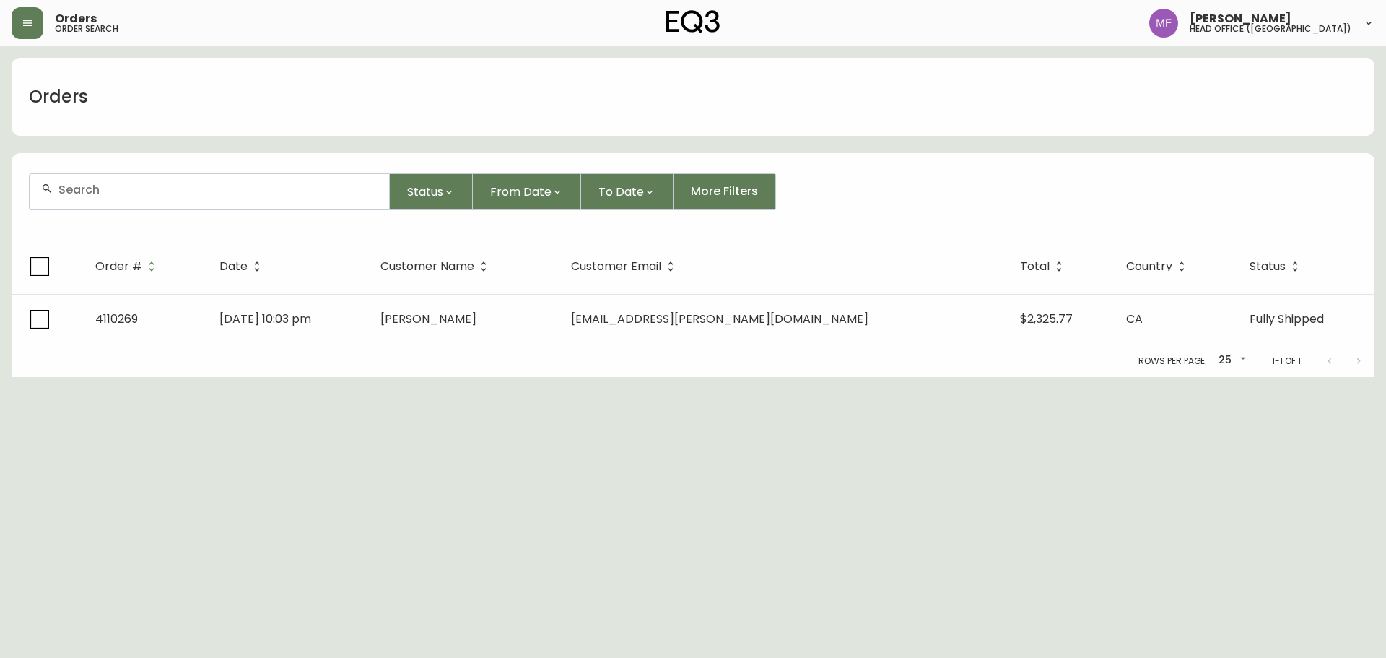
click at [130, 191] on input "text" at bounding box center [217, 190] width 319 height 14
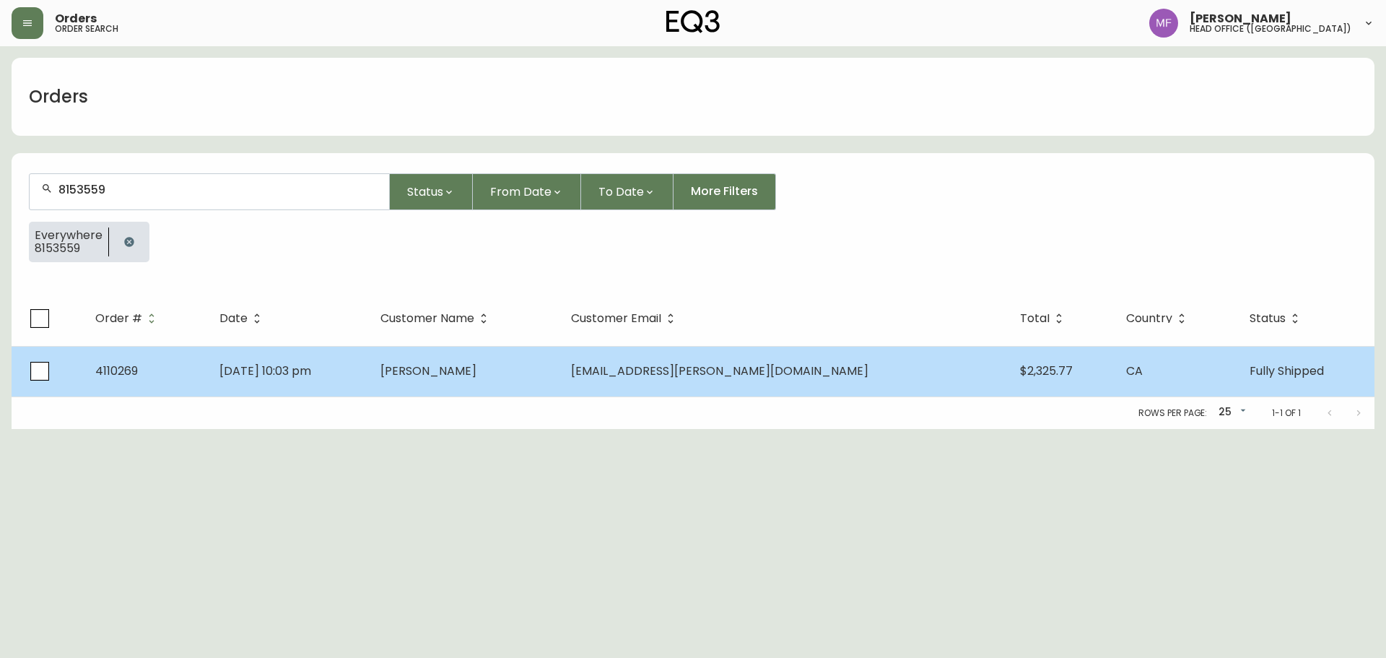
type input "8153559"
click at [369, 368] on td "Sep 04 2023, 10:03 pm" at bounding box center [288, 371] width 161 height 51
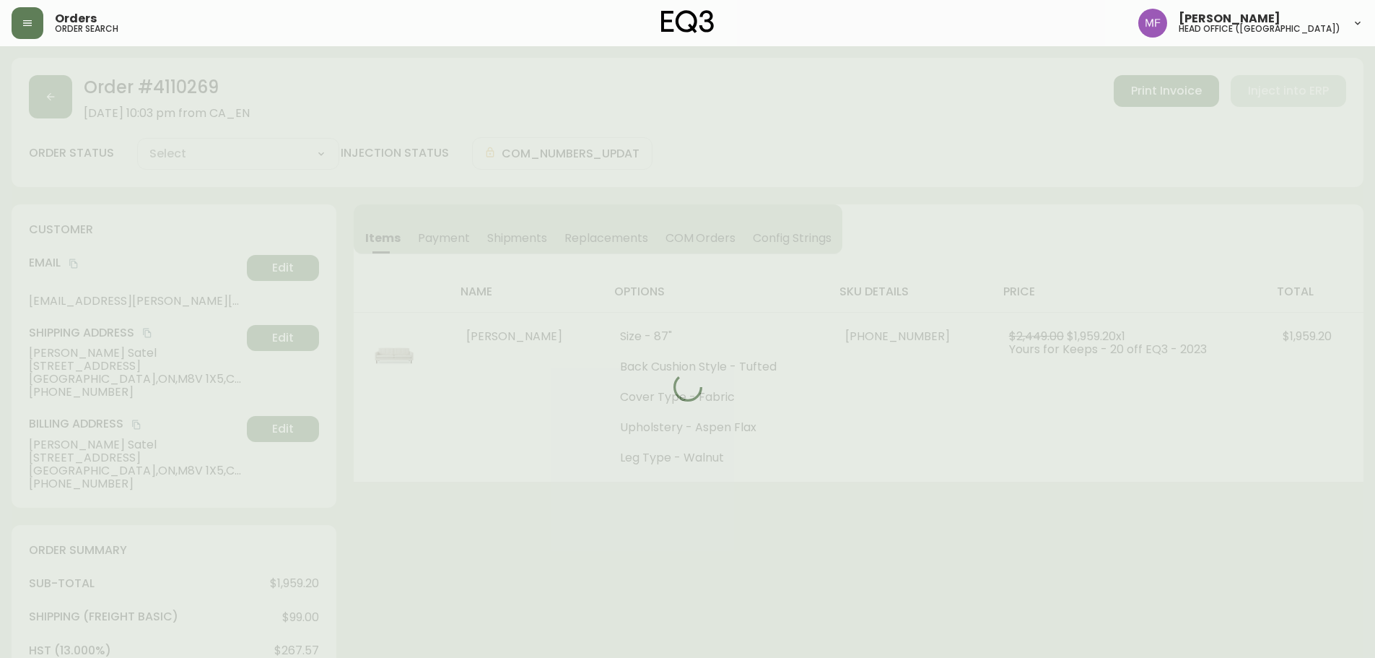
type input "Fully Shipped"
select select "FULLY_SHIPPED"
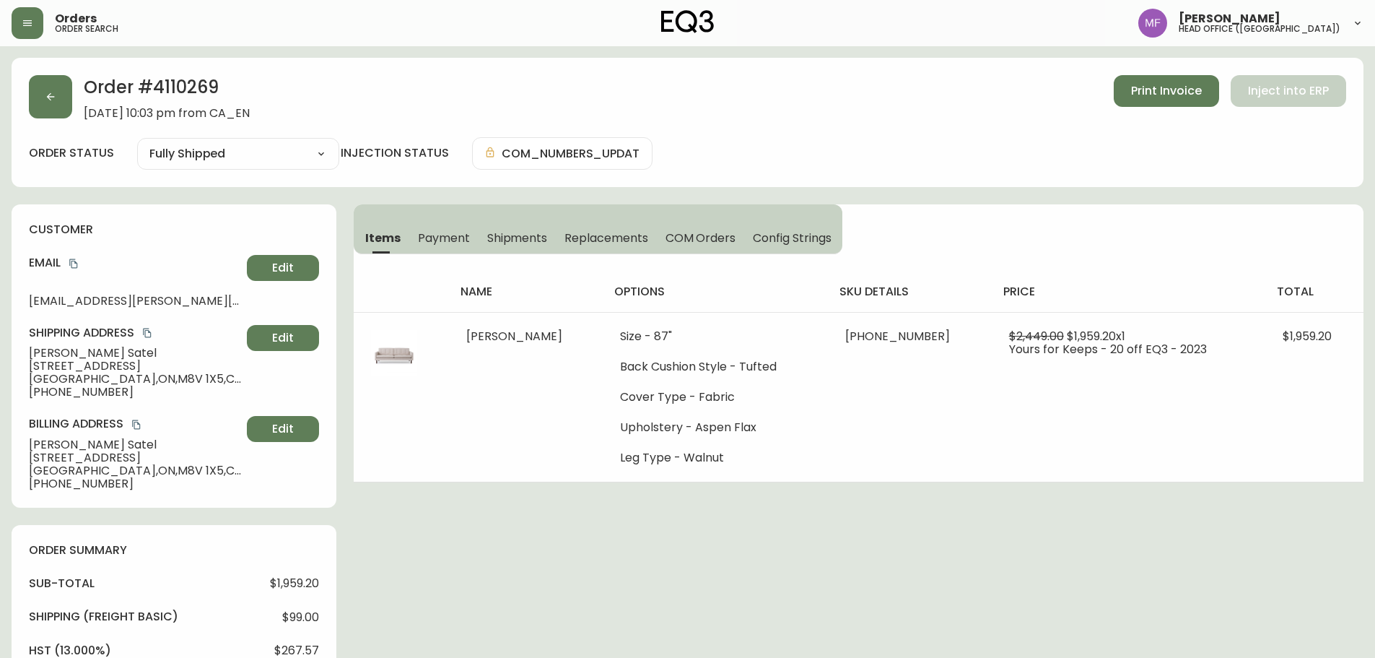
click at [531, 232] on span "Shipments" at bounding box center [517, 237] width 61 height 15
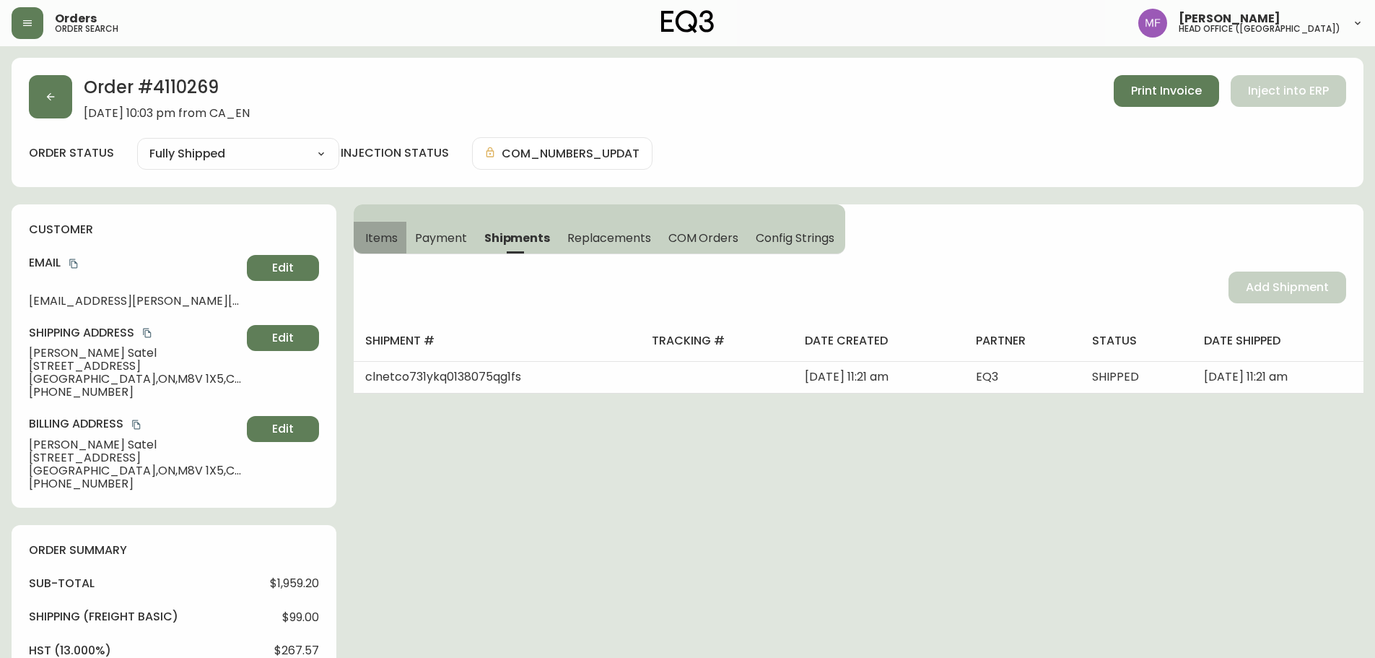
click at [368, 241] on span "Items" at bounding box center [381, 237] width 32 height 15
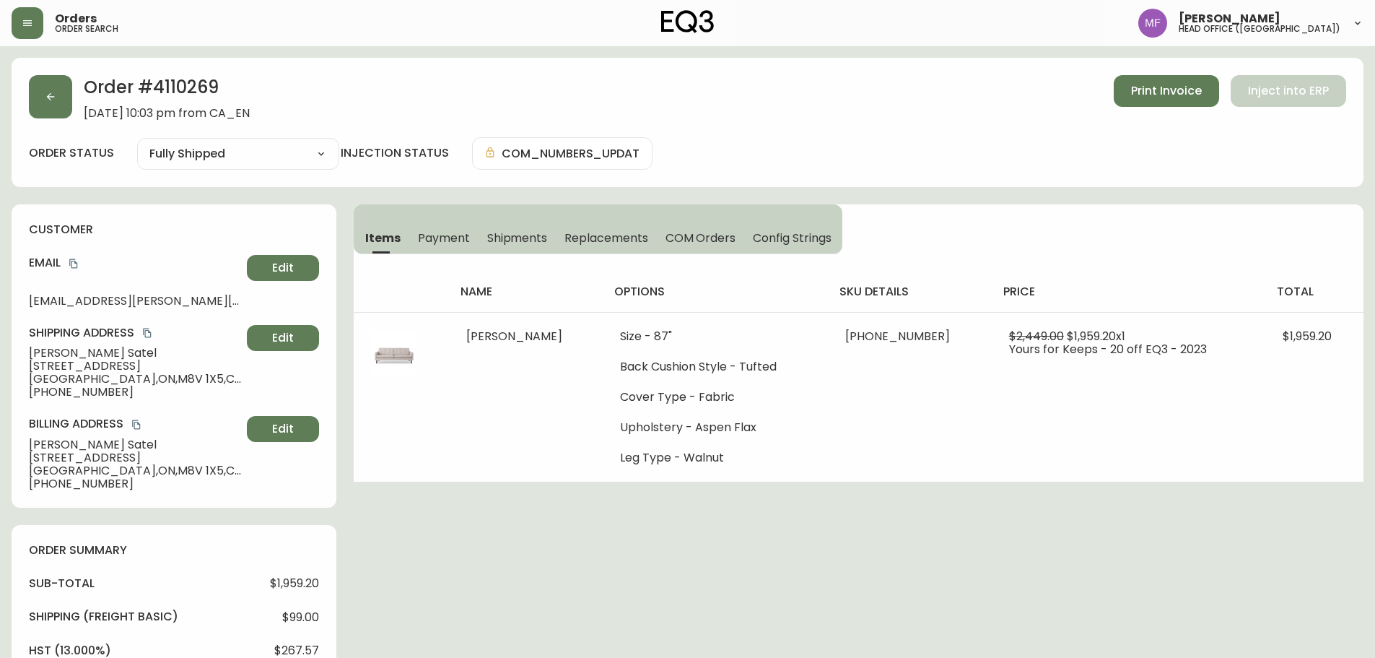
click at [529, 247] on button "Shipments" at bounding box center [518, 238] width 78 height 32
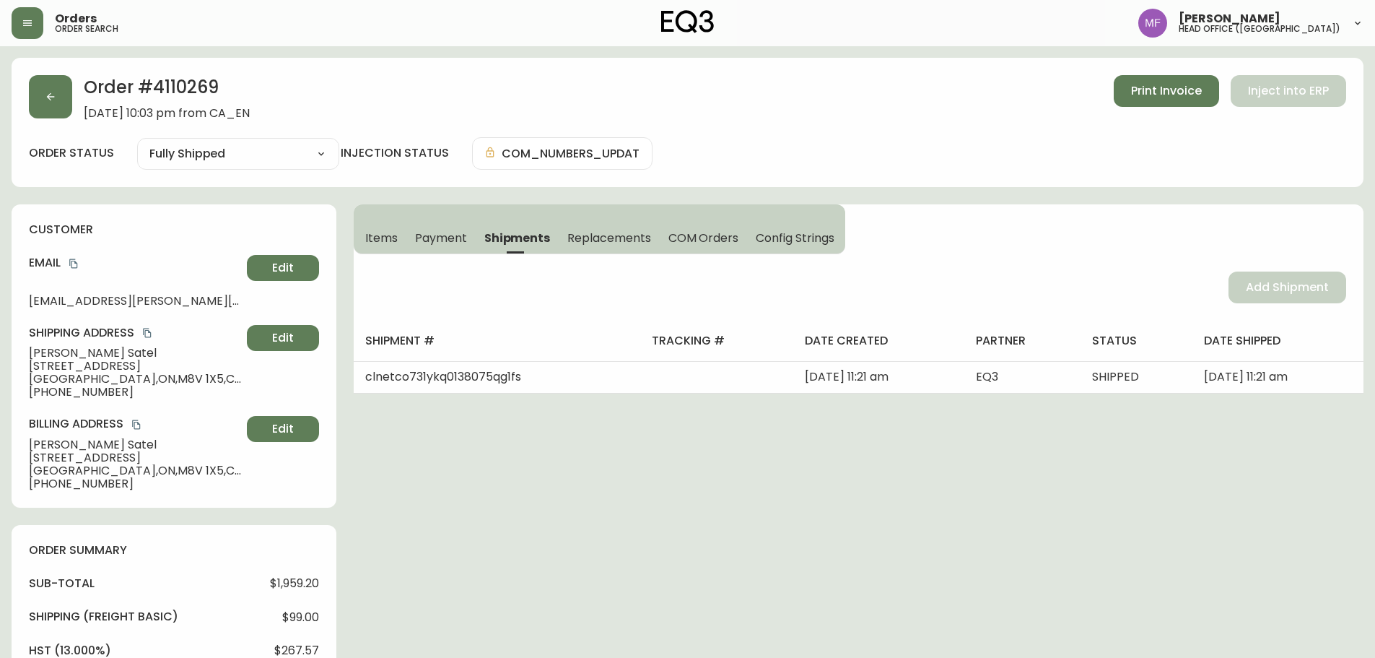
click at [381, 242] on span "Items" at bounding box center [381, 237] width 32 height 15
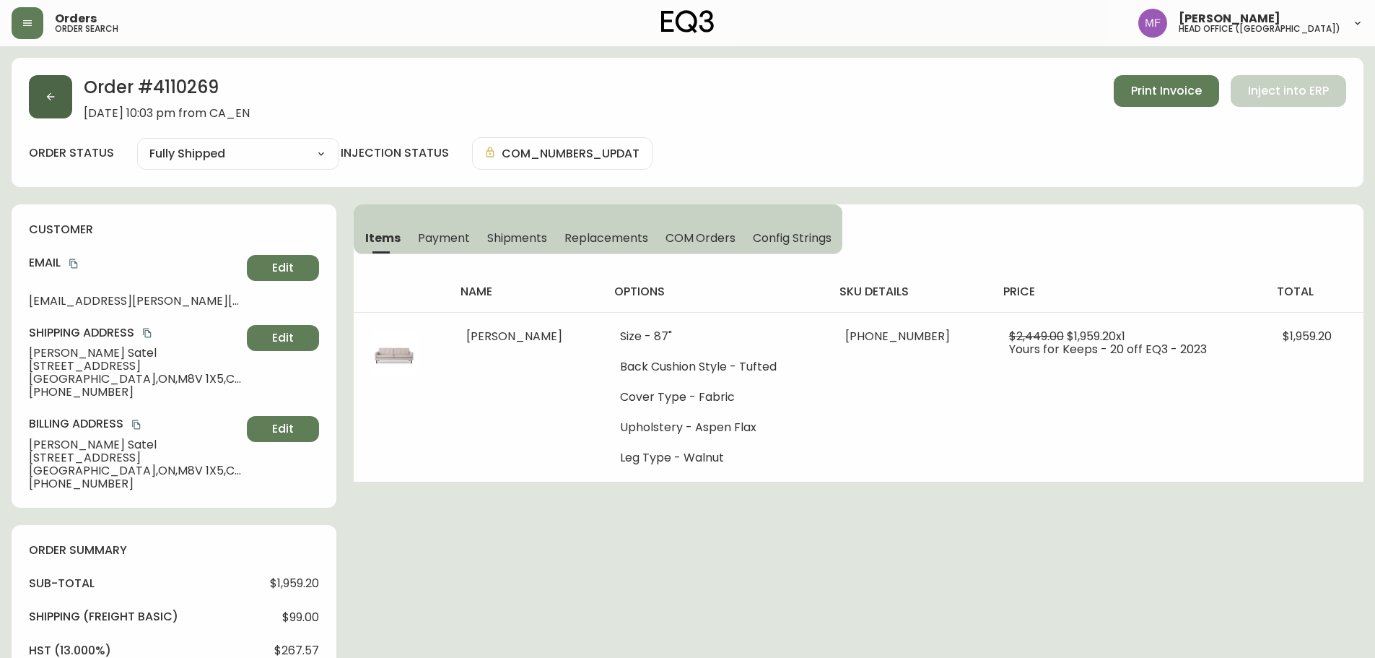
click at [60, 105] on button "button" at bounding box center [50, 96] width 43 height 43
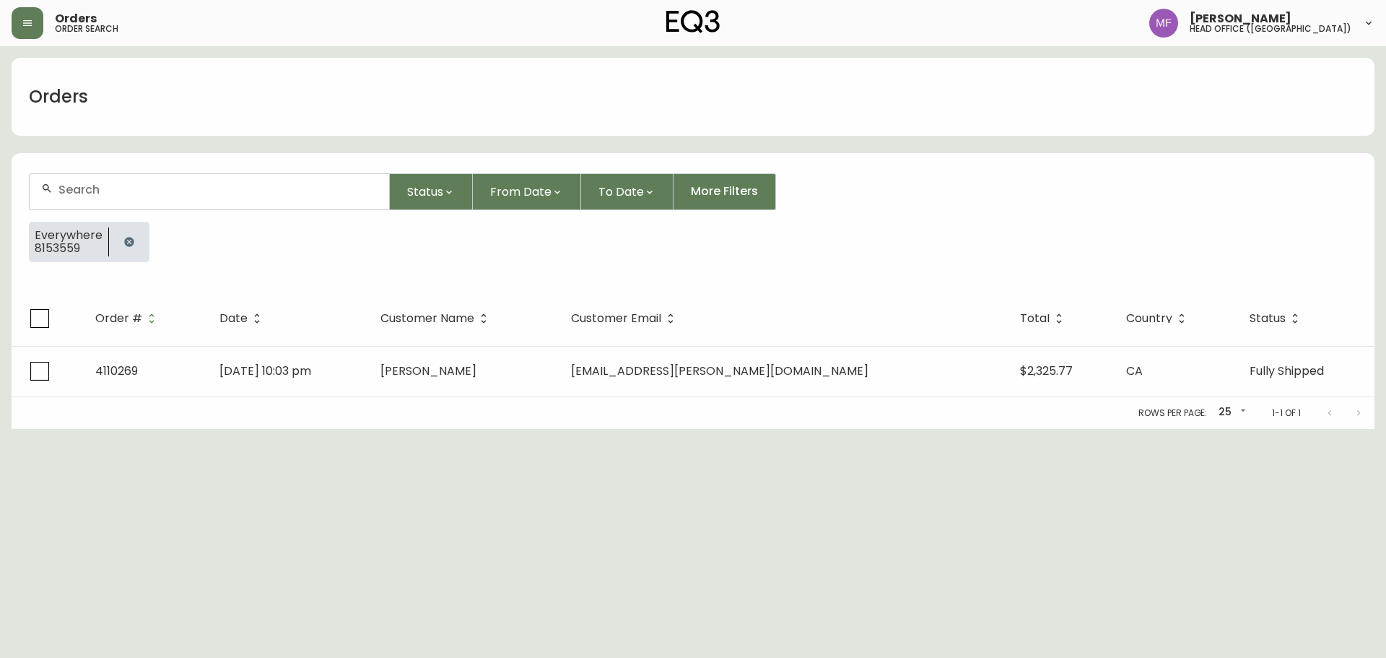
drag, startPoint x: 136, startPoint y: 238, endPoint x: 139, endPoint y: 225, distance: 13.9
click at [137, 238] on button "button" at bounding box center [129, 241] width 29 height 29
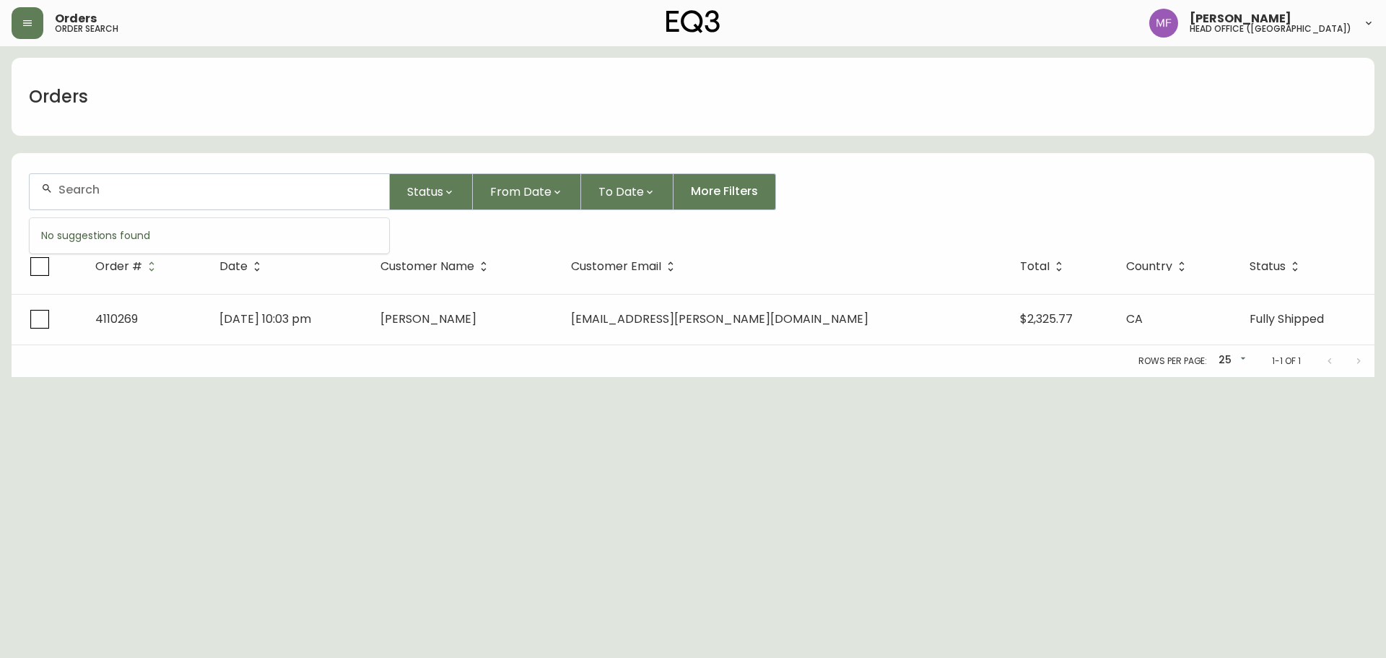
click at [134, 186] on input "text" at bounding box center [217, 190] width 319 height 14
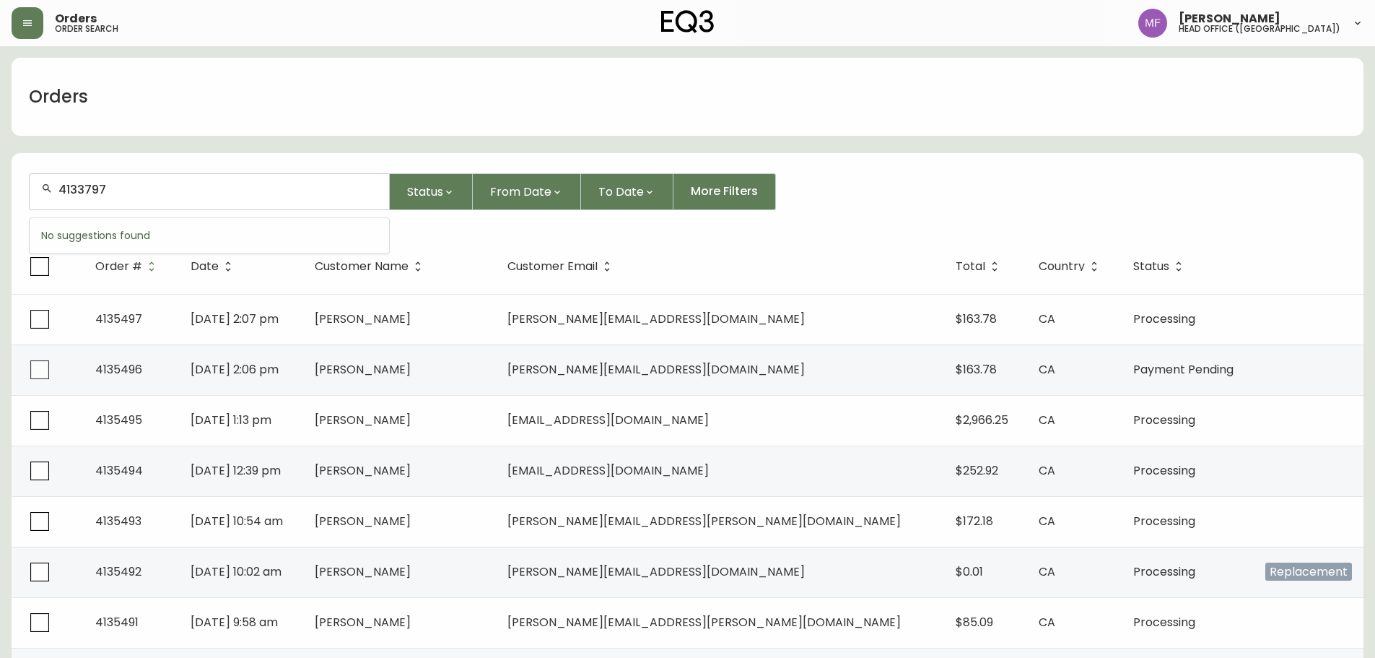
type input "4133797"
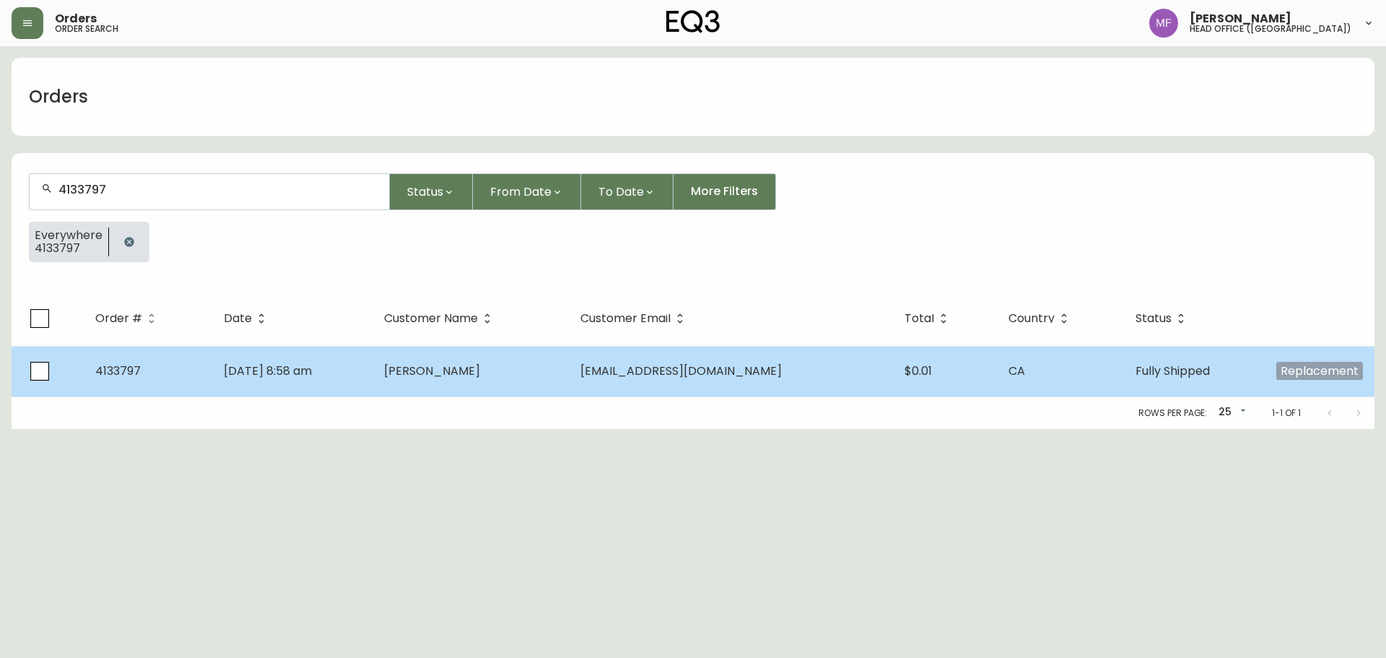
click at [648, 360] on td "bry_cunn@hotmail.com" at bounding box center [731, 371] width 324 height 51
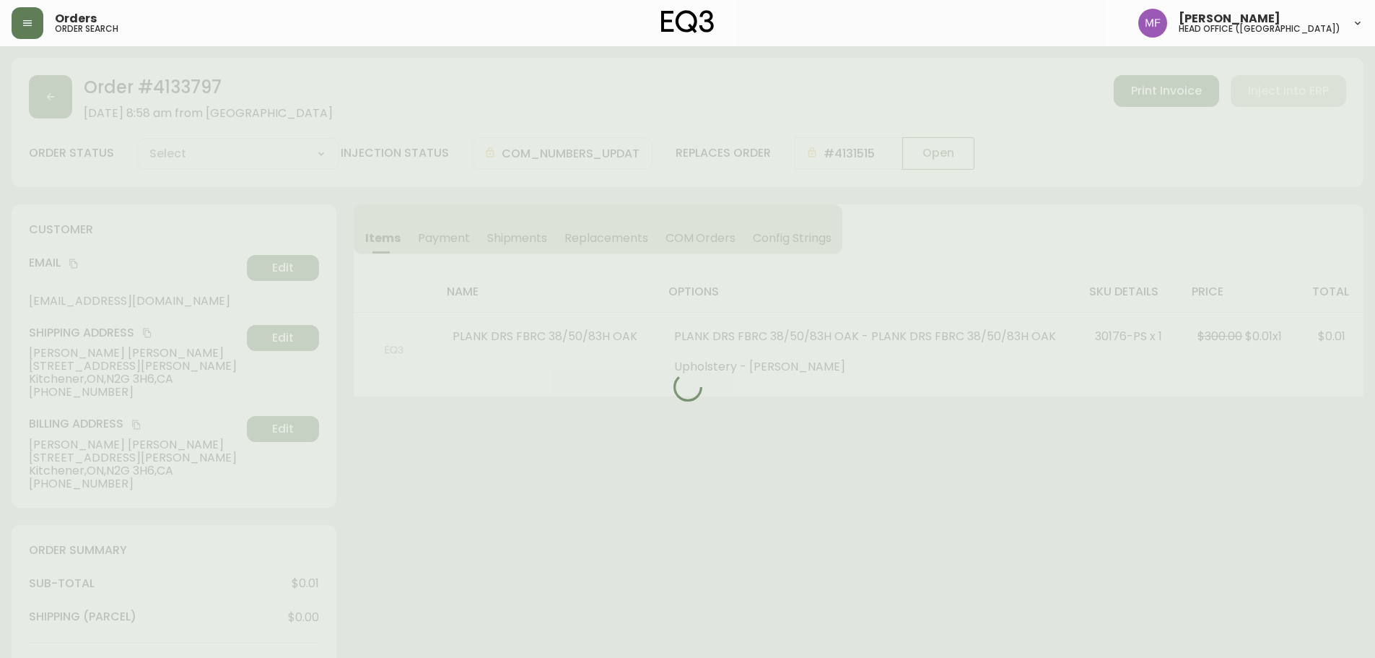
type input "Fully Shipped"
select select "FULLY_SHIPPED"
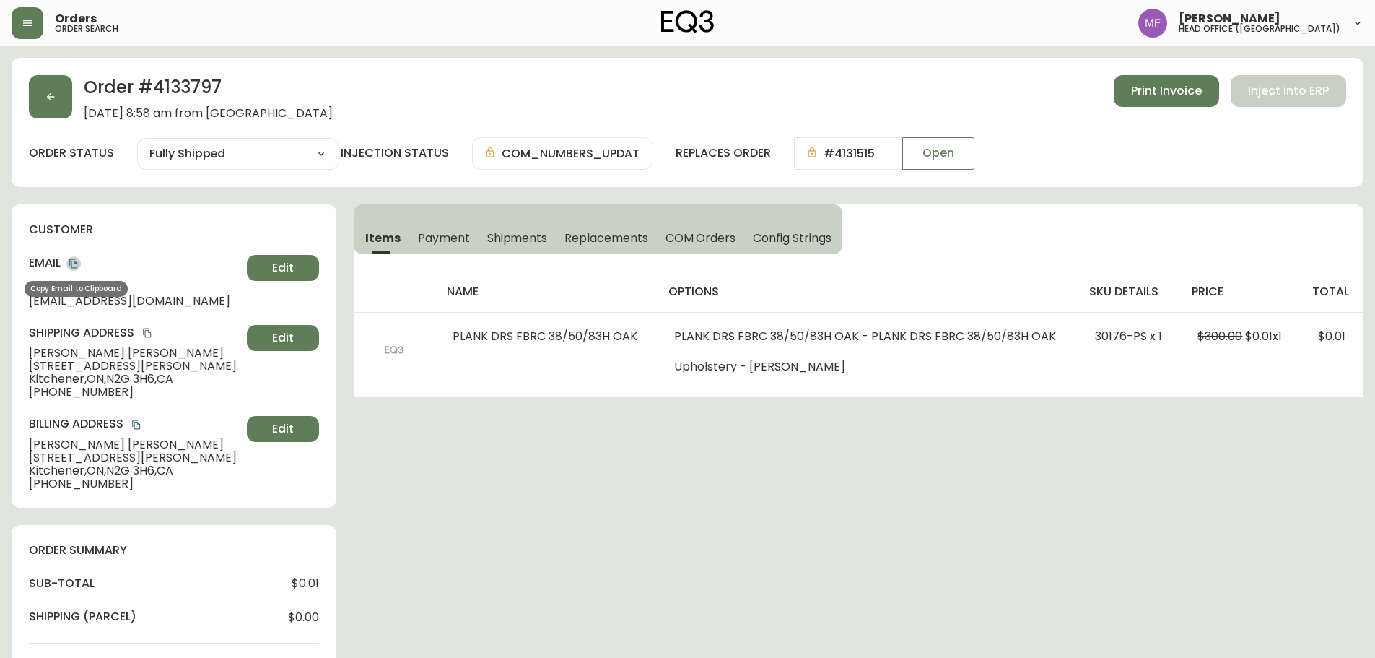
click at [74, 264] on icon "copy" at bounding box center [74, 263] width 10 height 10
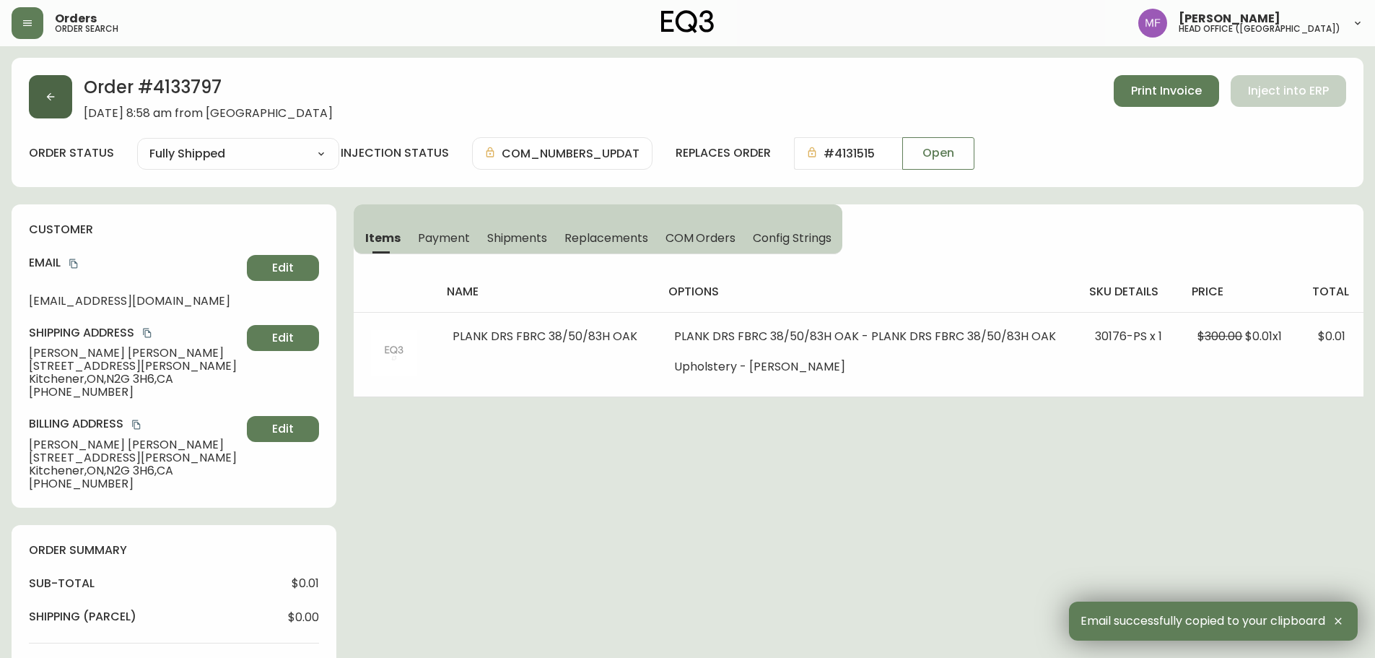
click at [57, 100] on button "button" at bounding box center [50, 96] width 43 height 43
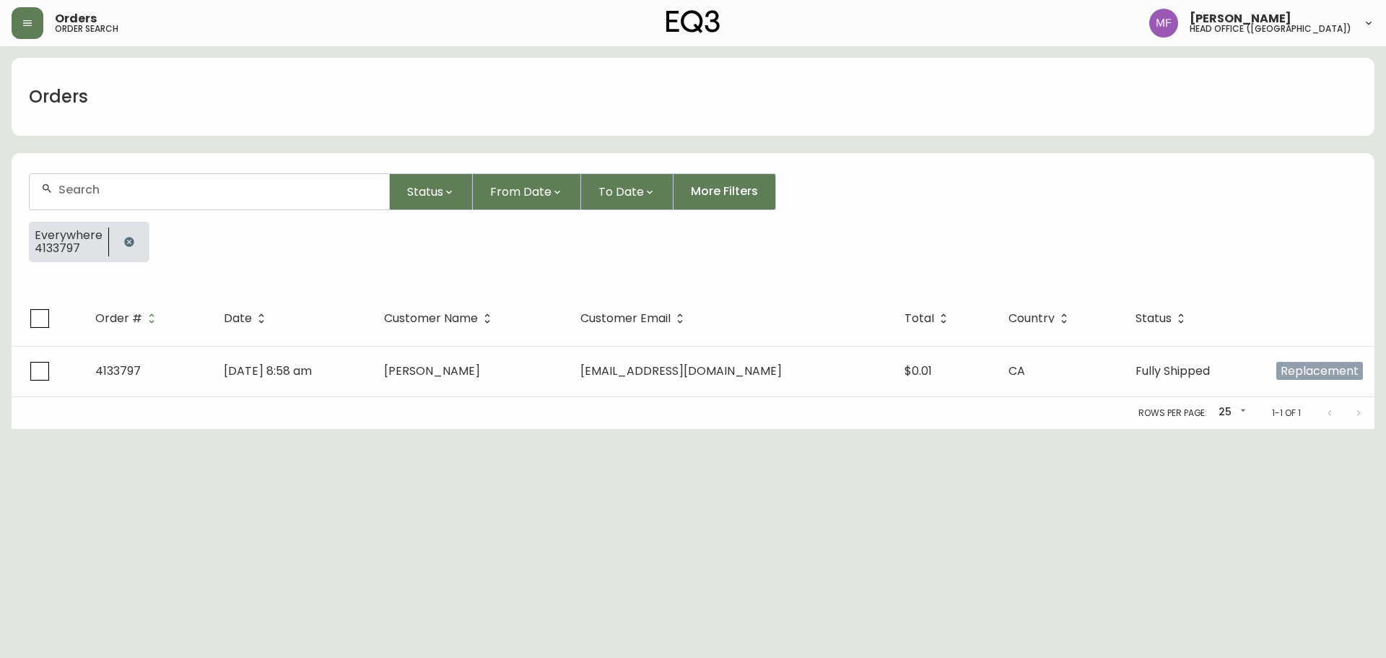
click at [125, 245] on icon "button" at bounding box center [128, 241] width 9 height 9
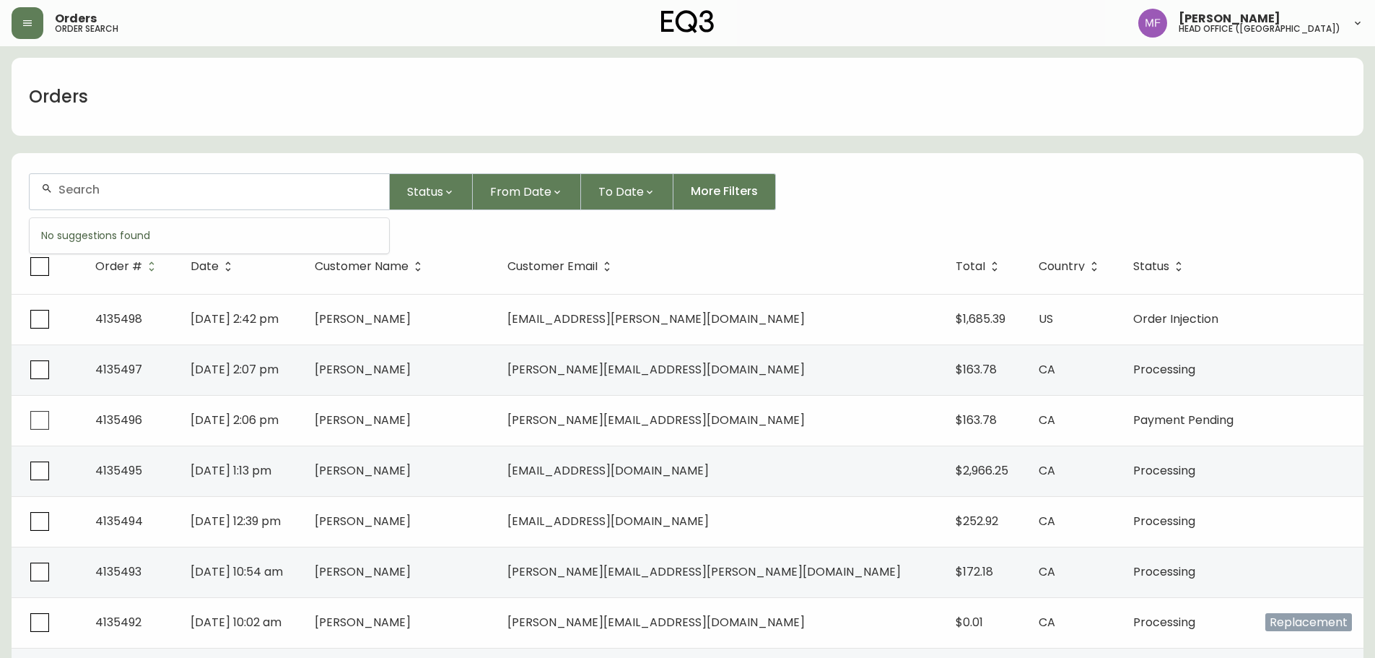
click at [132, 191] on input "text" at bounding box center [217, 190] width 319 height 14
paste input "bry_cunn@hotmail.com"
type input "bry_cunn@hotmail.com"
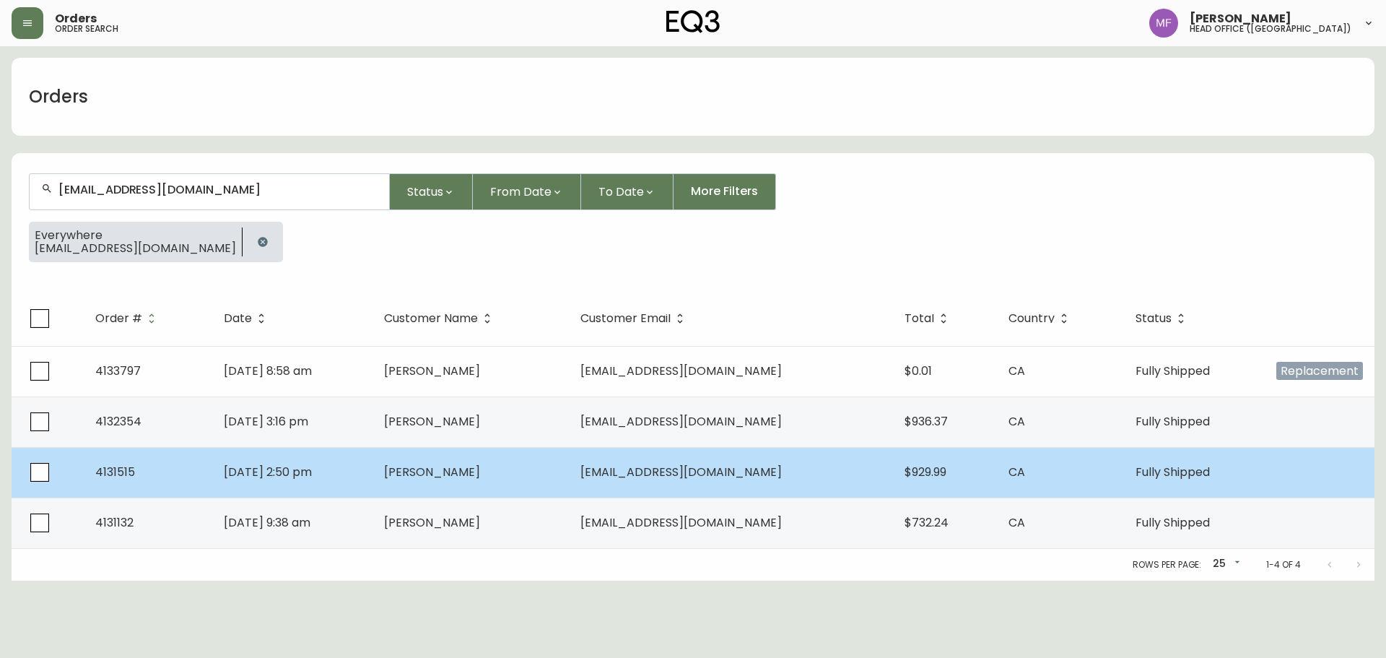
click at [432, 464] on td "Bryan Cunningham" at bounding box center [471, 472] width 196 height 51
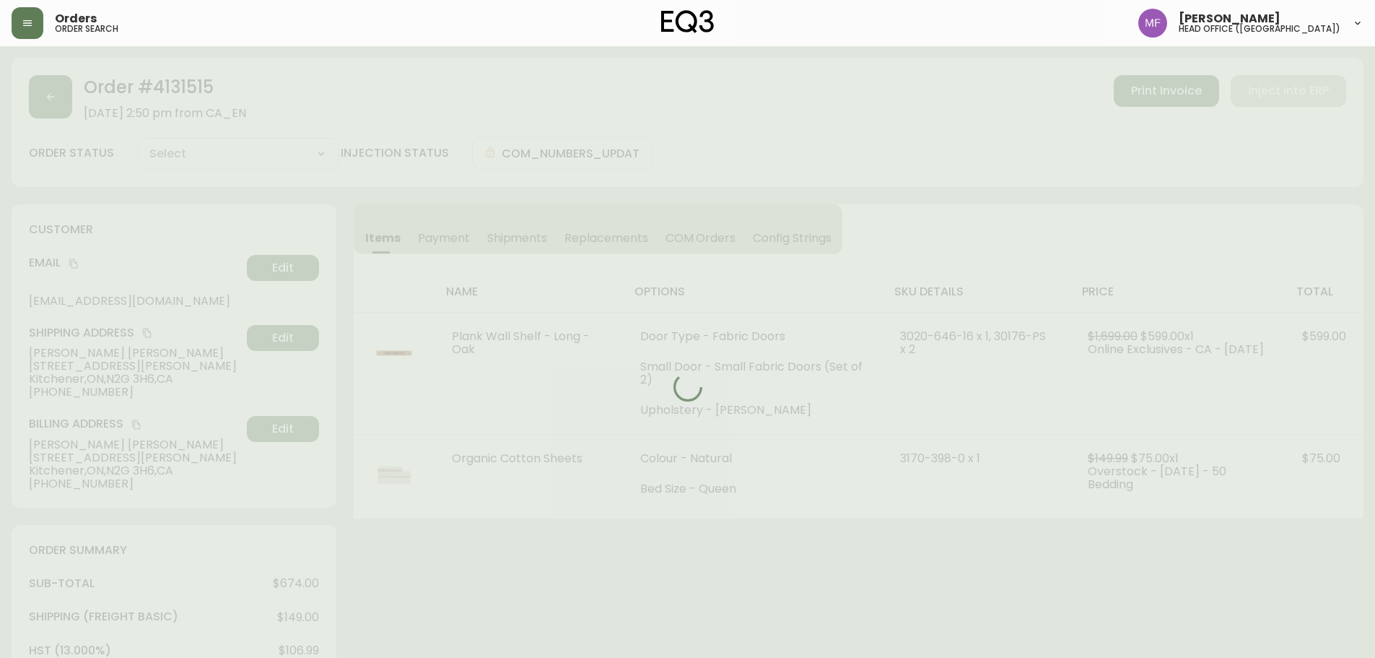
type input "Fully Shipped"
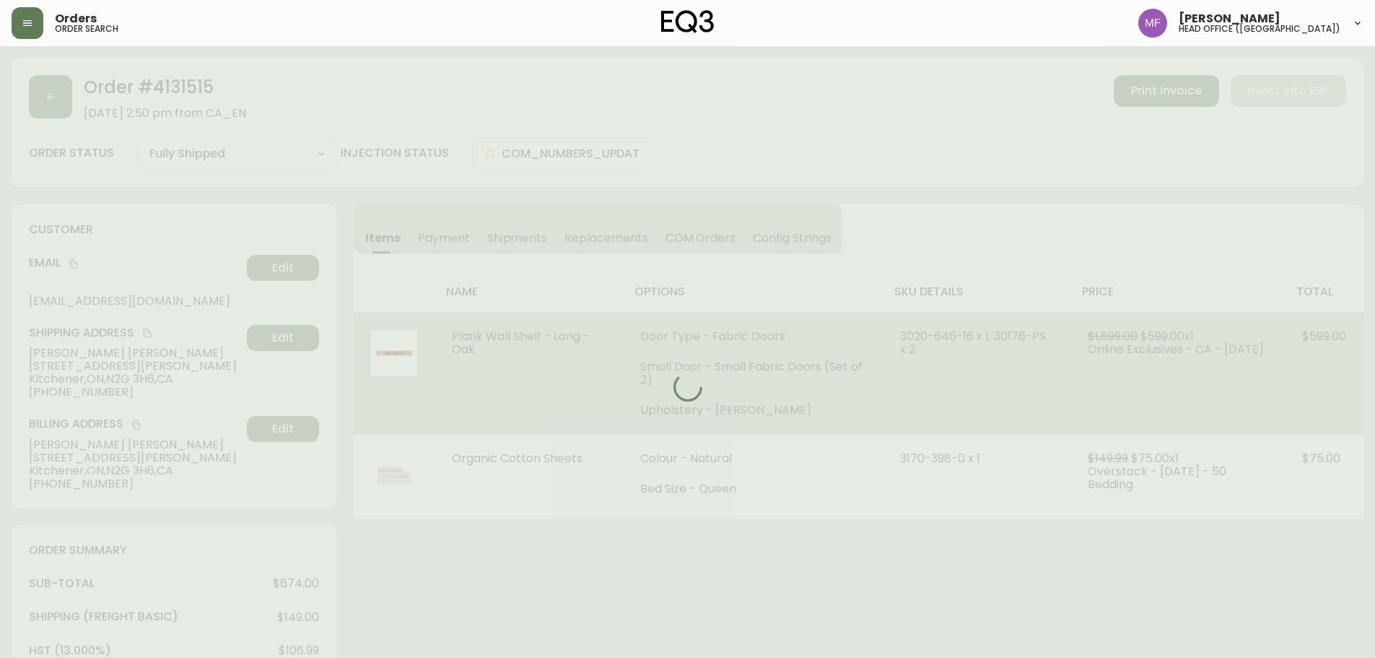
select select "FULLY_SHIPPED"
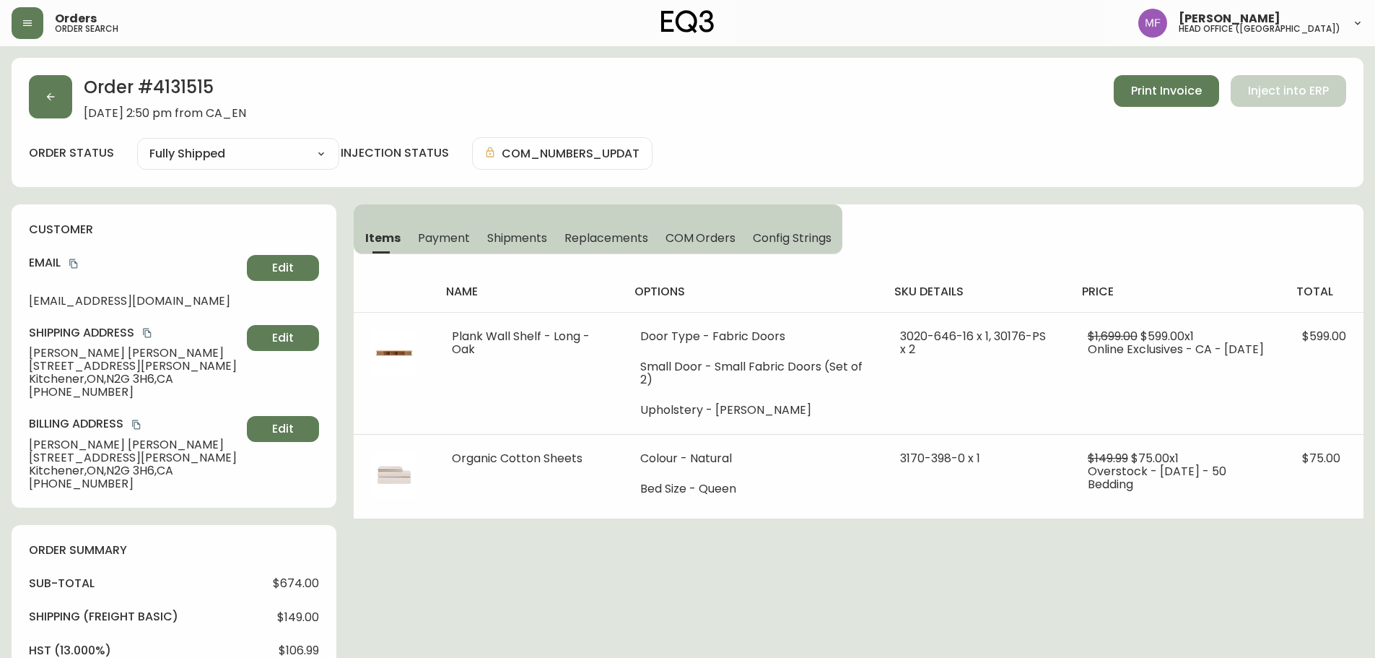
click at [172, 74] on div "Order # 4131515 March 8, 2025 at 2:50 pm from CA_EN Print Invoice Inject into E…" at bounding box center [688, 122] width 1352 height 129
click at [932, 206] on div "Items Payment Shipments Replacements COM Orders Config Strings name options sku…" at bounding box center [859, 361] width 1010 height 315
click at [73, 264] on icon "copy" at bounding box center [74, 263] width 10 height 10
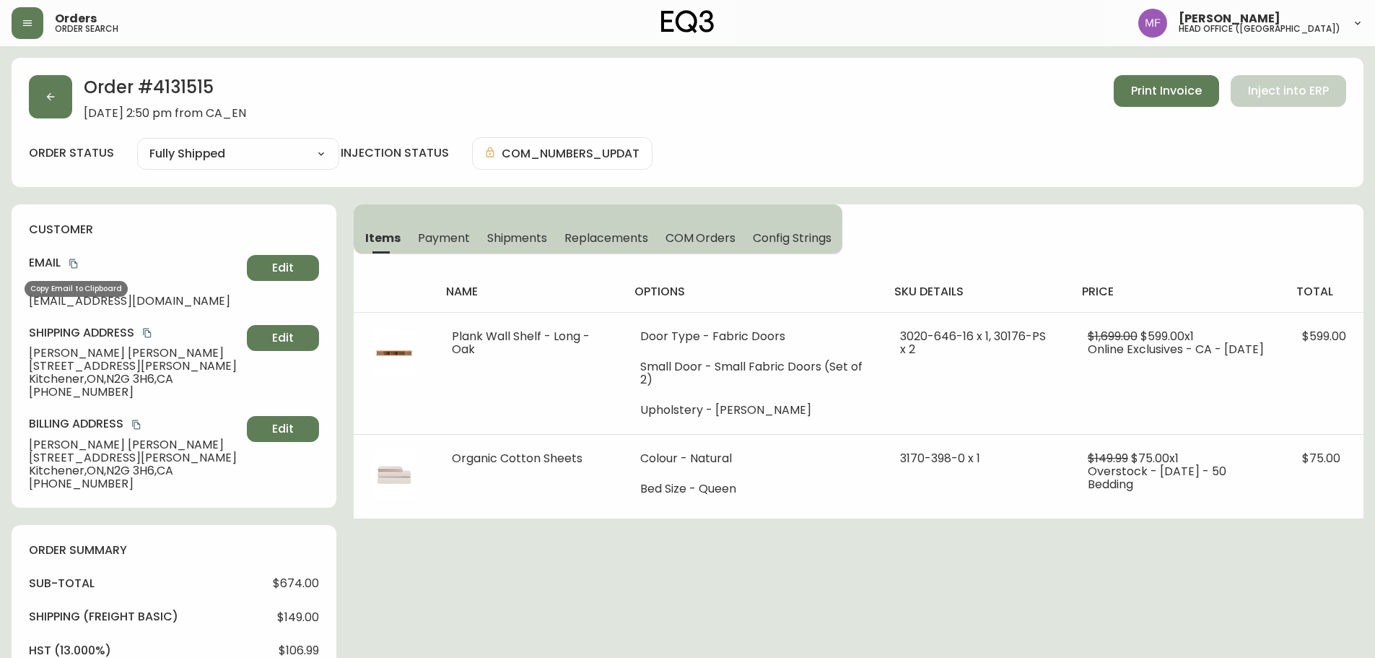
drag, startPoint x: 76, startPoint y: 263, endPoint x: 89, endPoint y: 265, distance: 13.2
click at [76, 263] on icon "copy" at bounding box center [73, 263] width 8 height 9
click at [79, 261] on button "copy" at bounding box center [73, 263] width 14 height 14
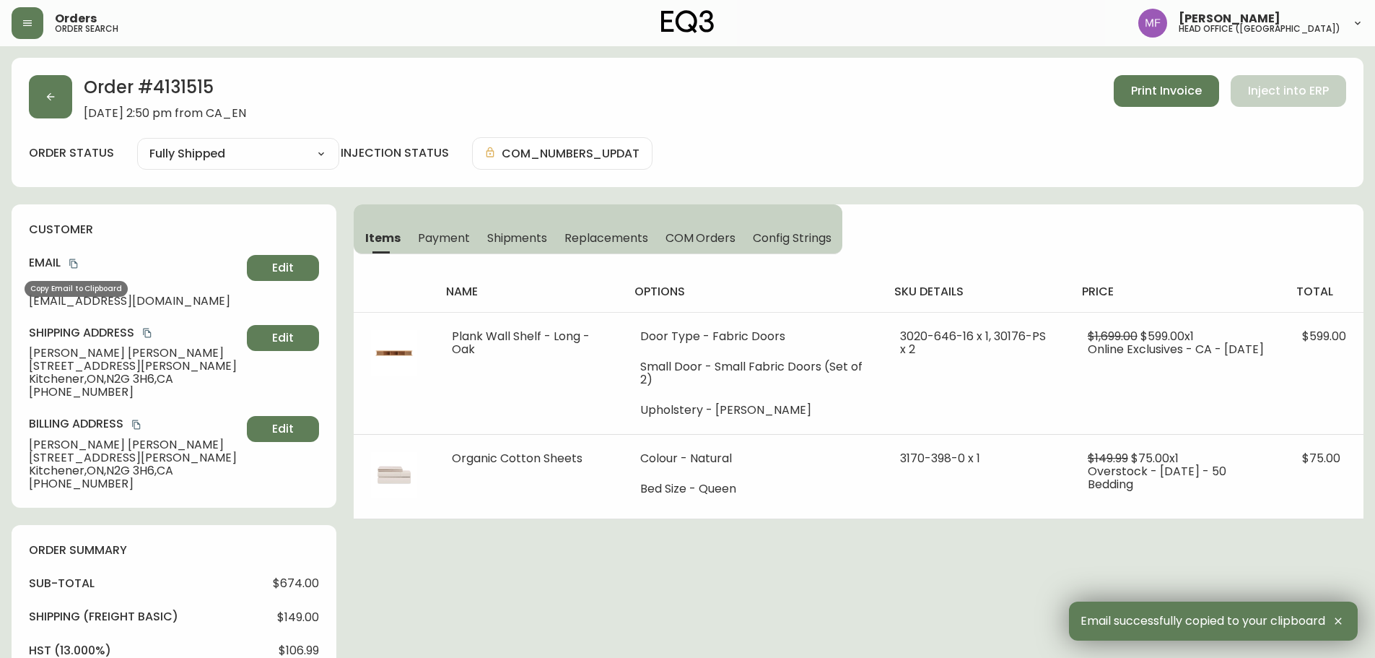
click at [70, 262] on icon "copy" at bounding box center [74, 263] width 10 height 10
click at [58, 107] on button "button" at bounding box center [50, 96] width 43 height 43
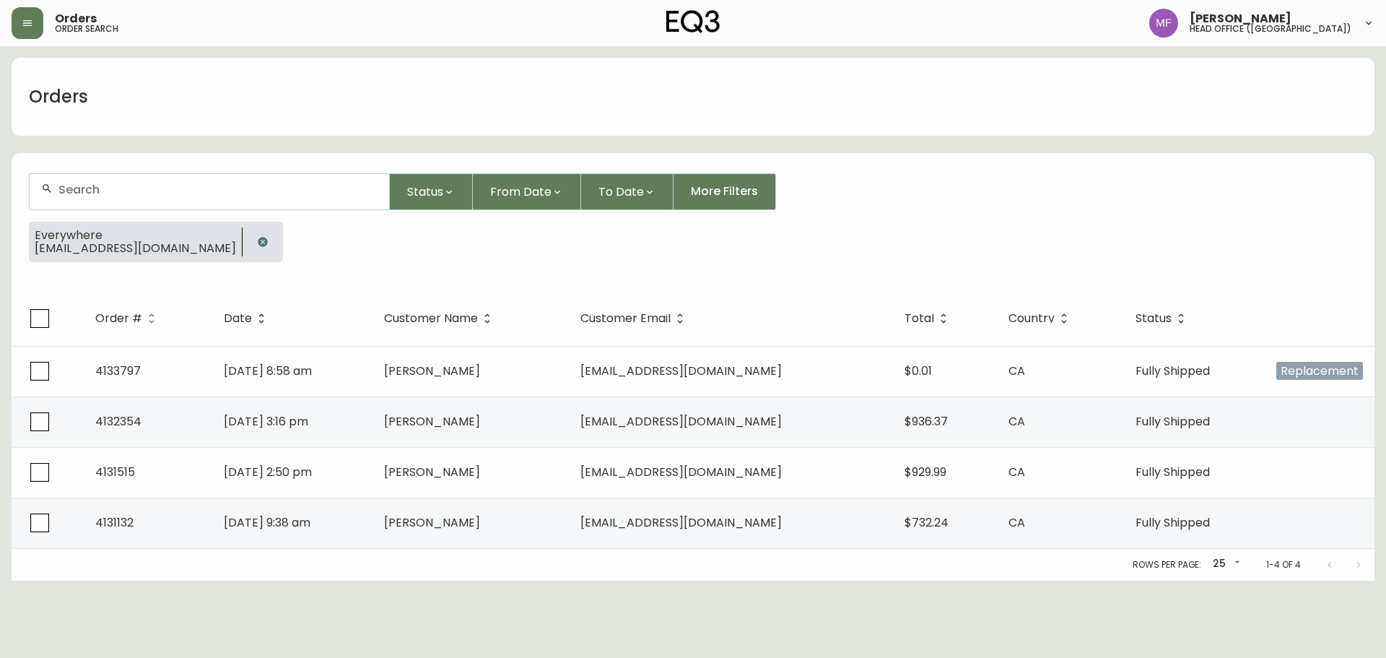
click at [257, 240] on icon "button" at bounding box center [263, 242] width 12 height 12
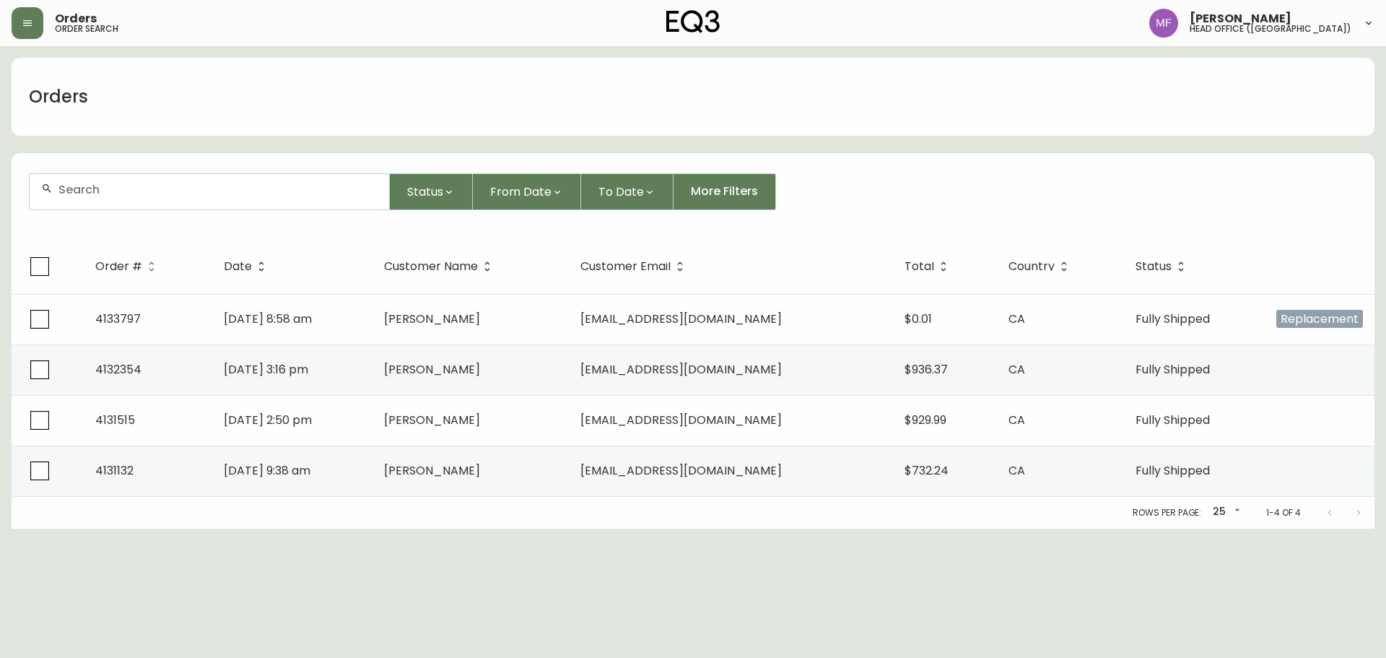
click at [187, 195] on input "text" at bounding box center [217, 190] width 319 height 14
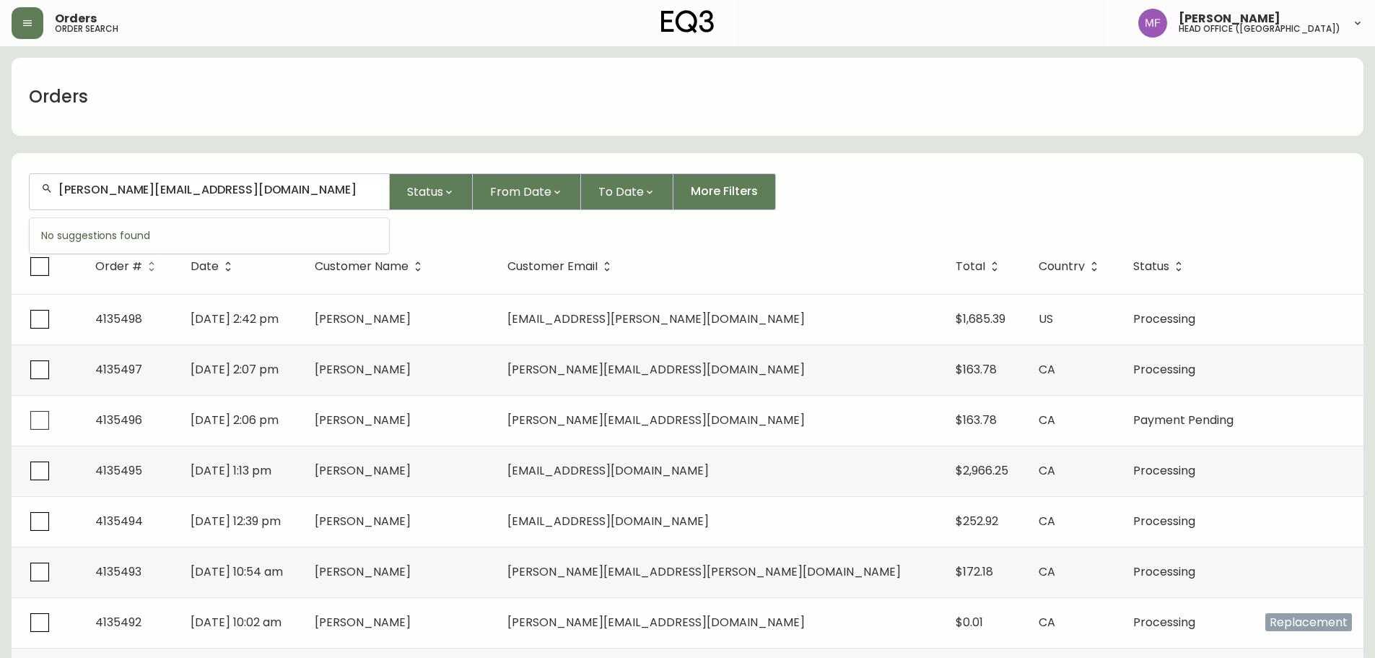
type input "ms.haroun@hotmail.com"
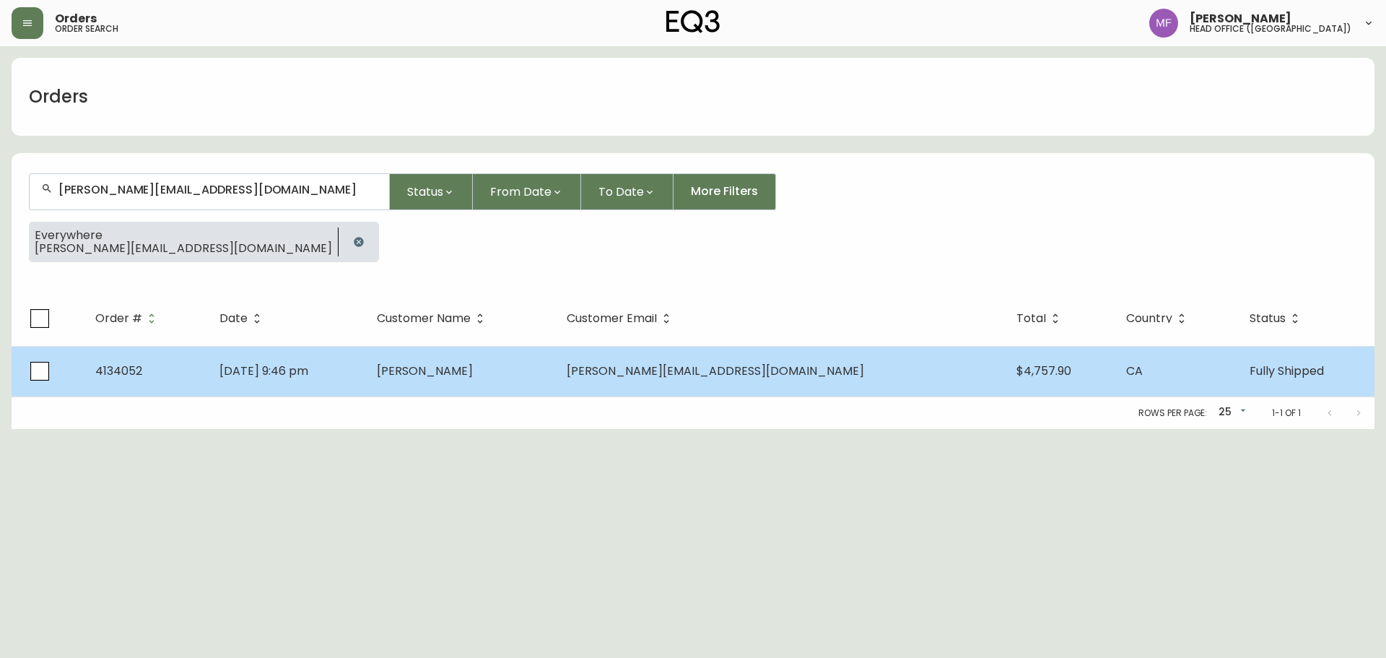
click at [527, 386] on td "Marwan Haroun" at bounding box center [460, 371] width 191 height 51
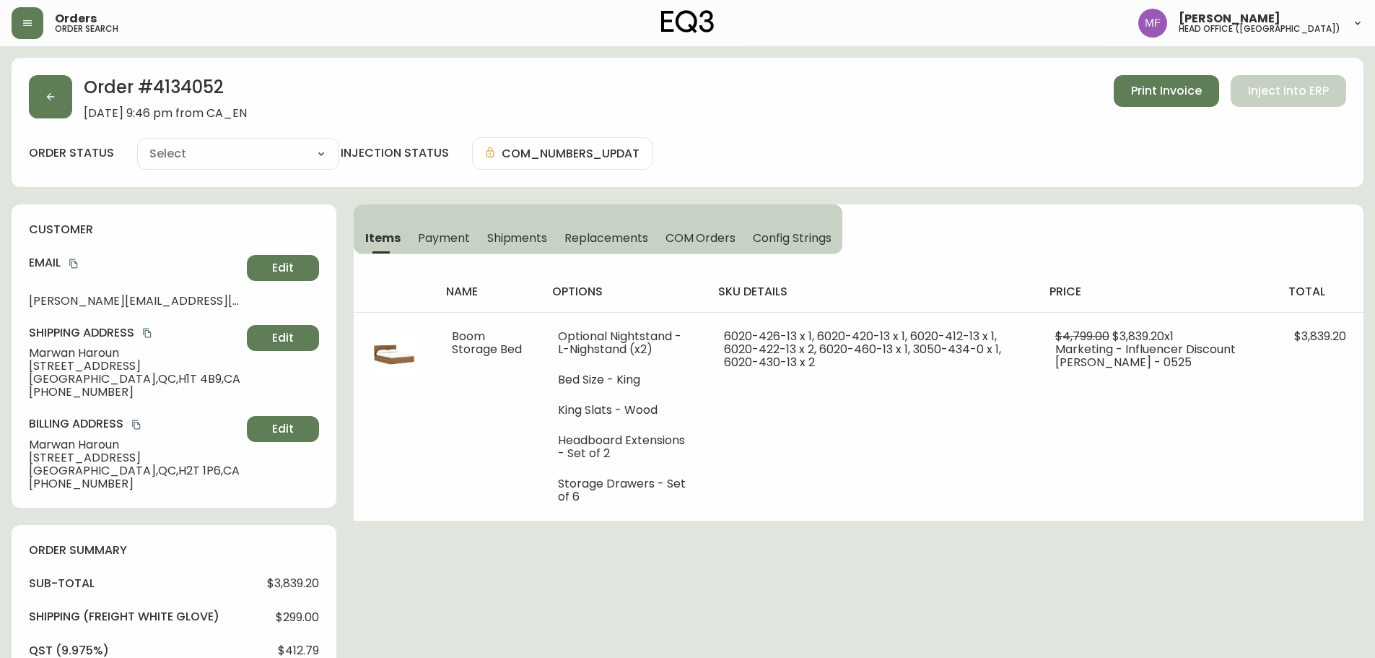
type input "Fully Shipped"
select select "FULLY_SHIPPED"
click at [191, 92] on h2 "Order # 4134052" at bounding box center [165, 91] width 163 height 32
click at [502, 234] on span "Shipments" at bounding box center [517, 237] width 61 height 15
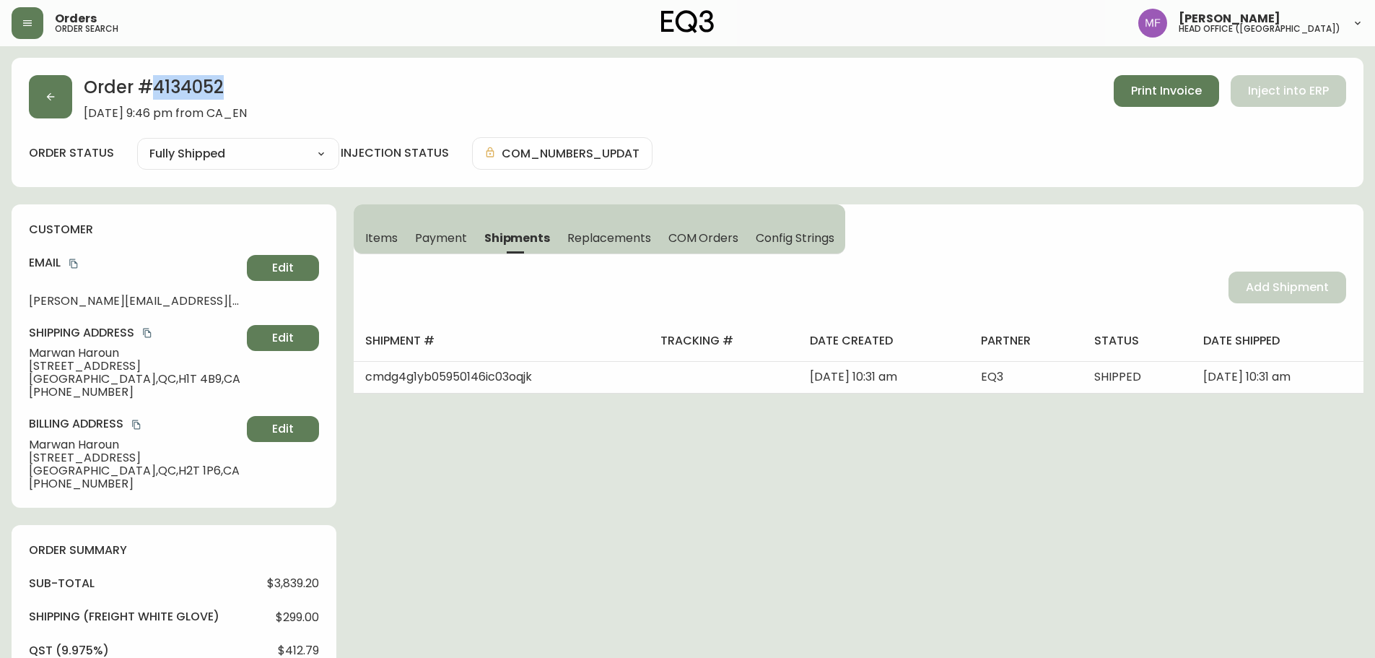
click at [387, 239] on span "Items" at bounding box center [381, 237] width 32 height 15
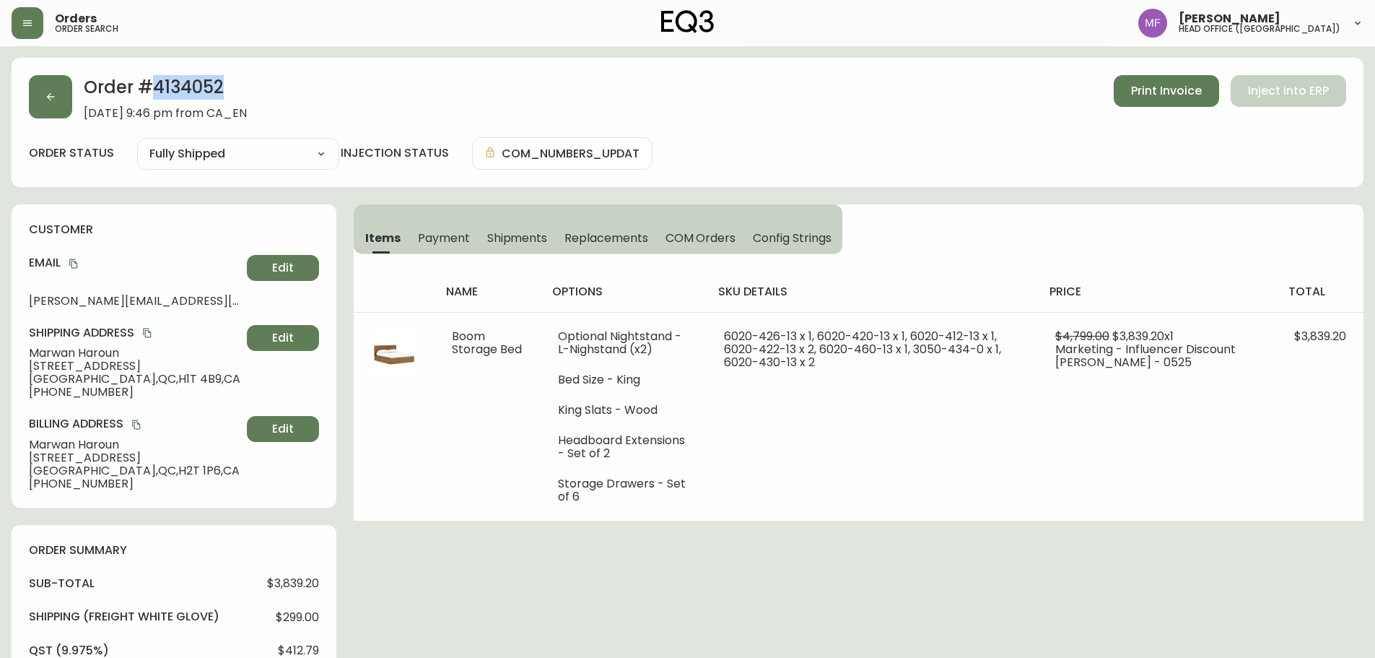
click at [219, 83] on h2 "Order # 4134052" at bounding box center [165, 91] width 163 height 32
click at [188, 85] on h2 "Order # 4134052" at bounding box center [165, 91] width 163 height 32
click at [188, 86] on h2 "Order # 4134052" at bounding box center [165, 91] width 163 height 32
drag, startPoint x: 121, startPoint y: 354, endPoint x: 0, endPoint y: 370, distance: 122.4
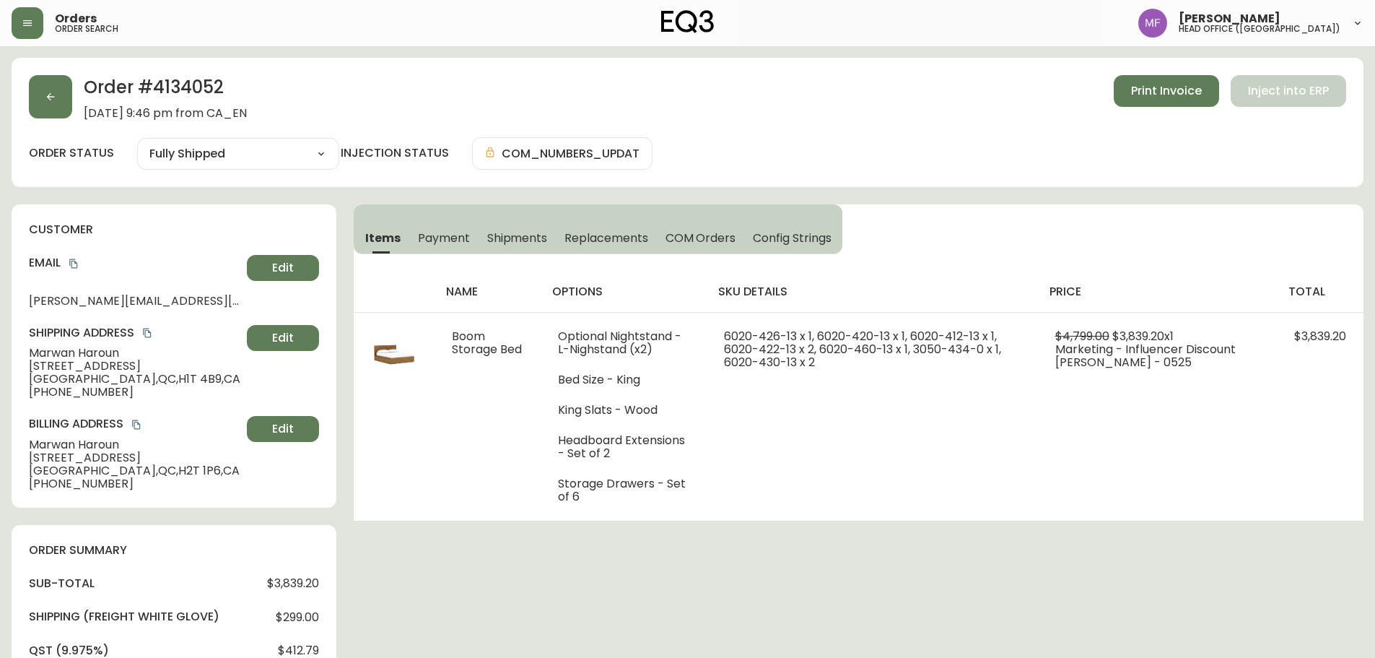
drag, startPoint x: 27, startPoint y: 352, endPoint x: 121, endPoint y: 352, distance: 94.6
click at [121, 352] on div "customer Email ms.haroun@hotmail.com Edit Shipping Address Marwan Haroun 5912 2…" at bounding box center [174, 355] width 325 height 303
click at [193, 98] on h2 "Order # 4134052" at bounding box center [165, 91] width 163 height 32
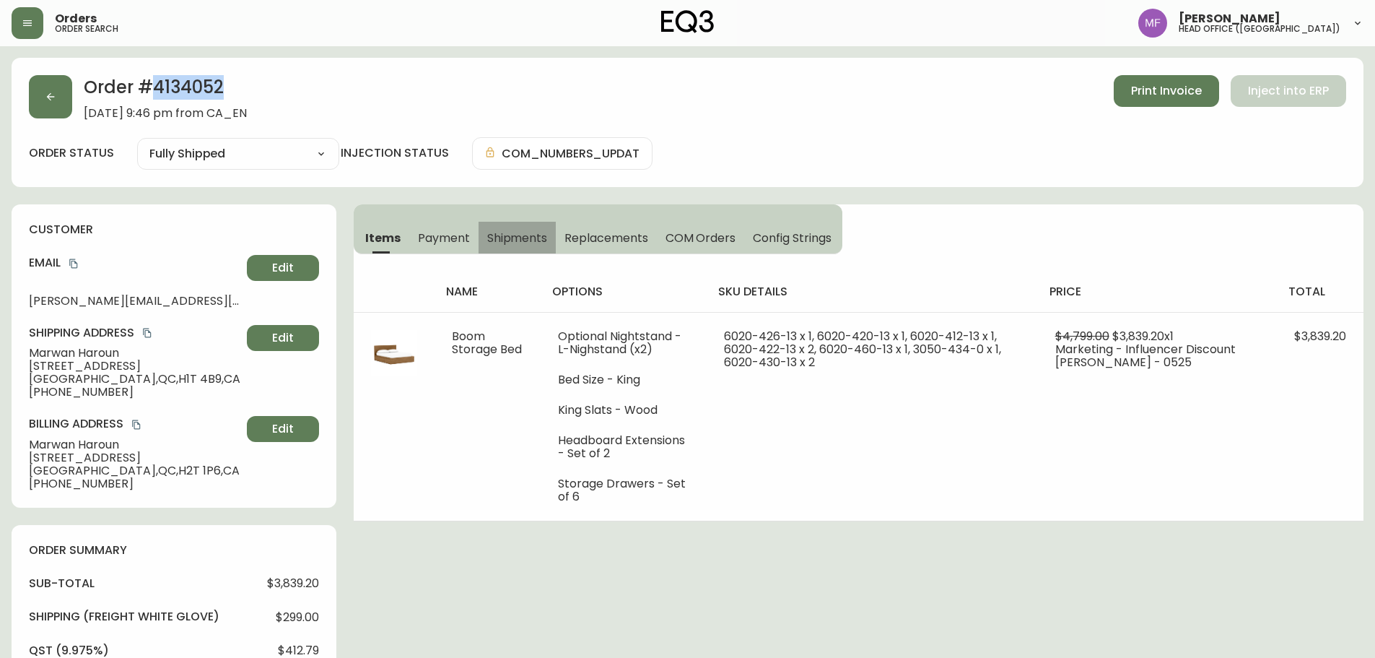
click at [514, 233] on span "Shipments" at bounding box center [517, 237] width 61 height 15
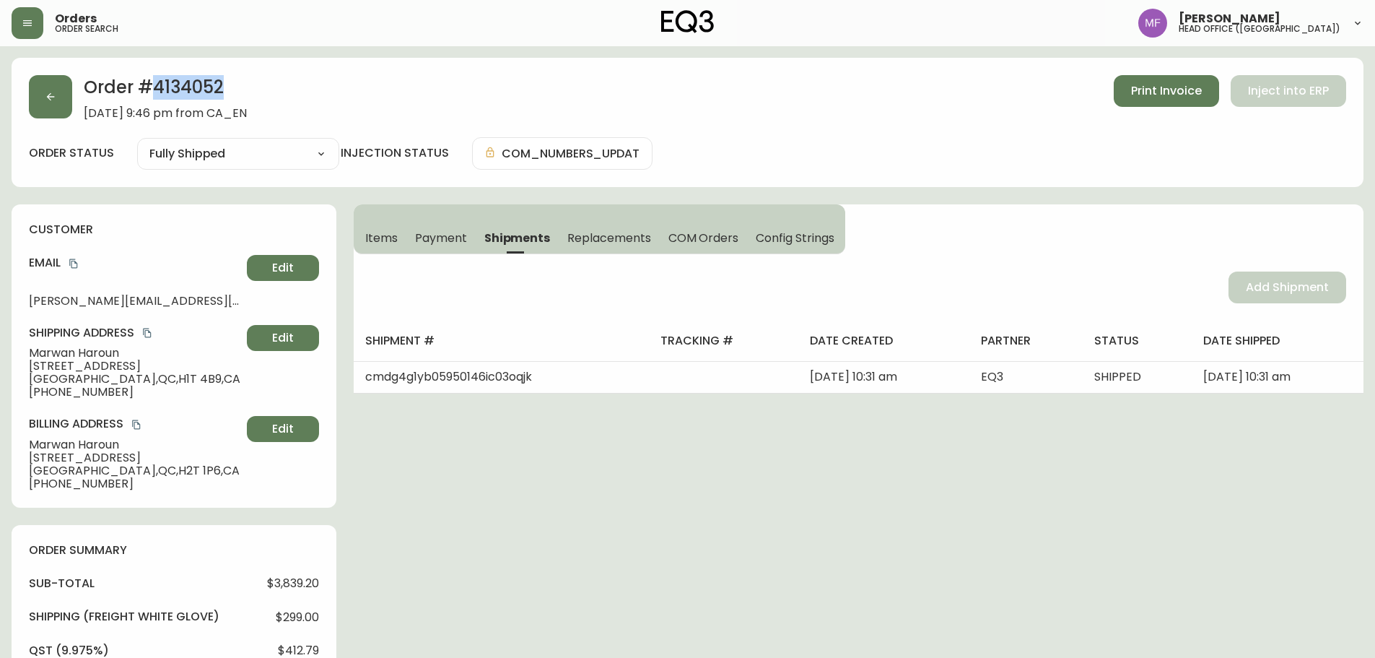
click at [370, 232] on span "Items" at bounding box center [381, 237] width 32 height 15
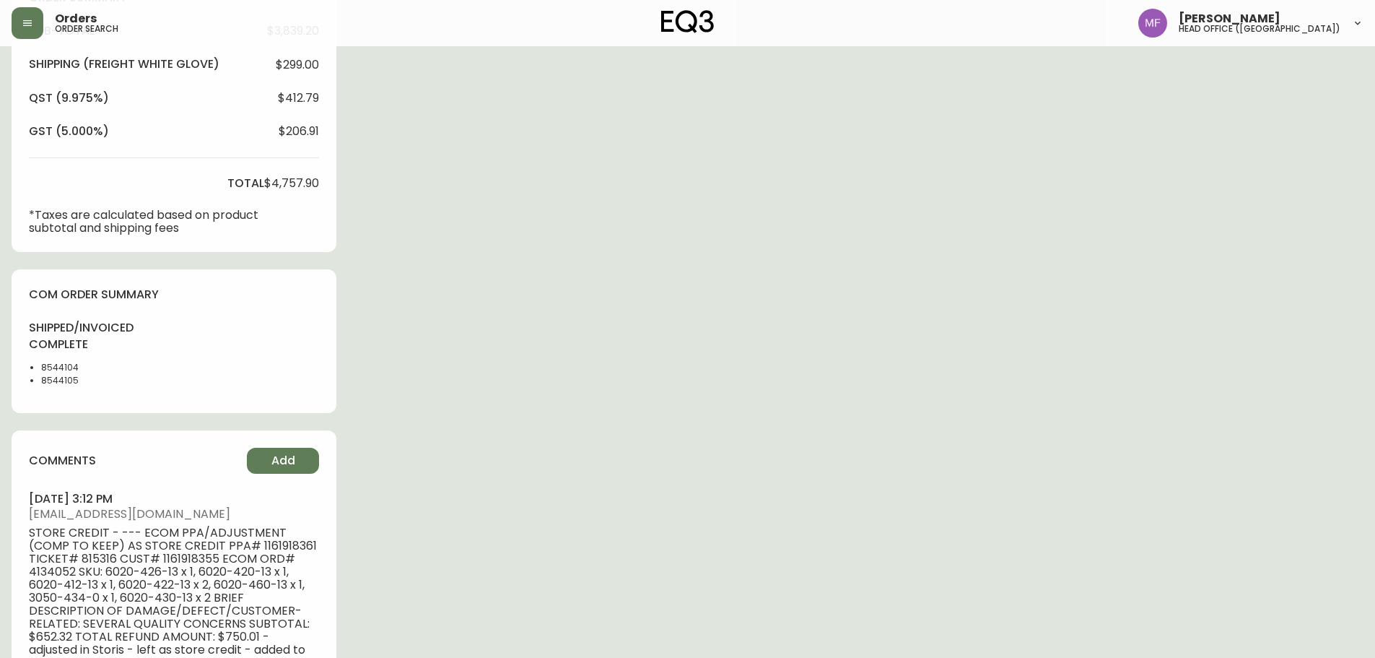
scroll to position [578, 0]
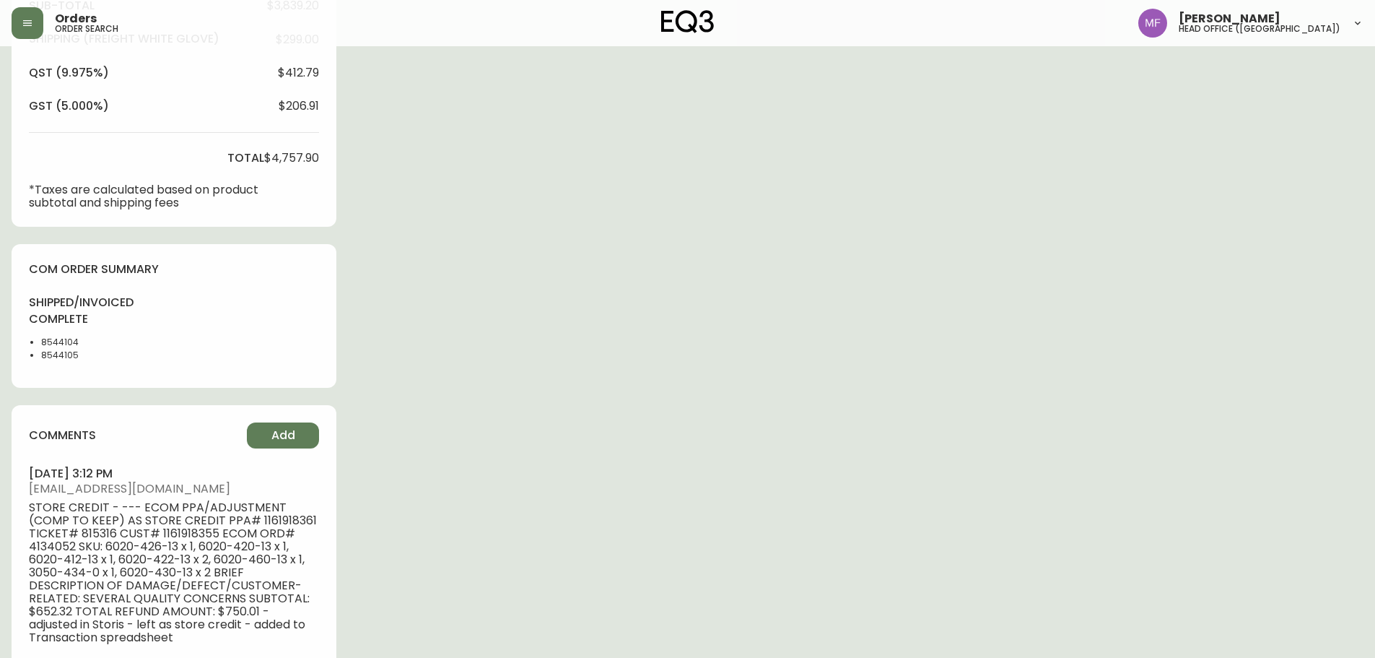
click at [61, 341] on li "8544104" at bounding box center [77, 342] width 73 height 13
click at [557, 367] on div "Order # 4134052 July 8, 2025 at 9:46 pm from CA_EN Print Invoice Inject into ER…" at bounding box center [688, 233] width 1352 height 1507
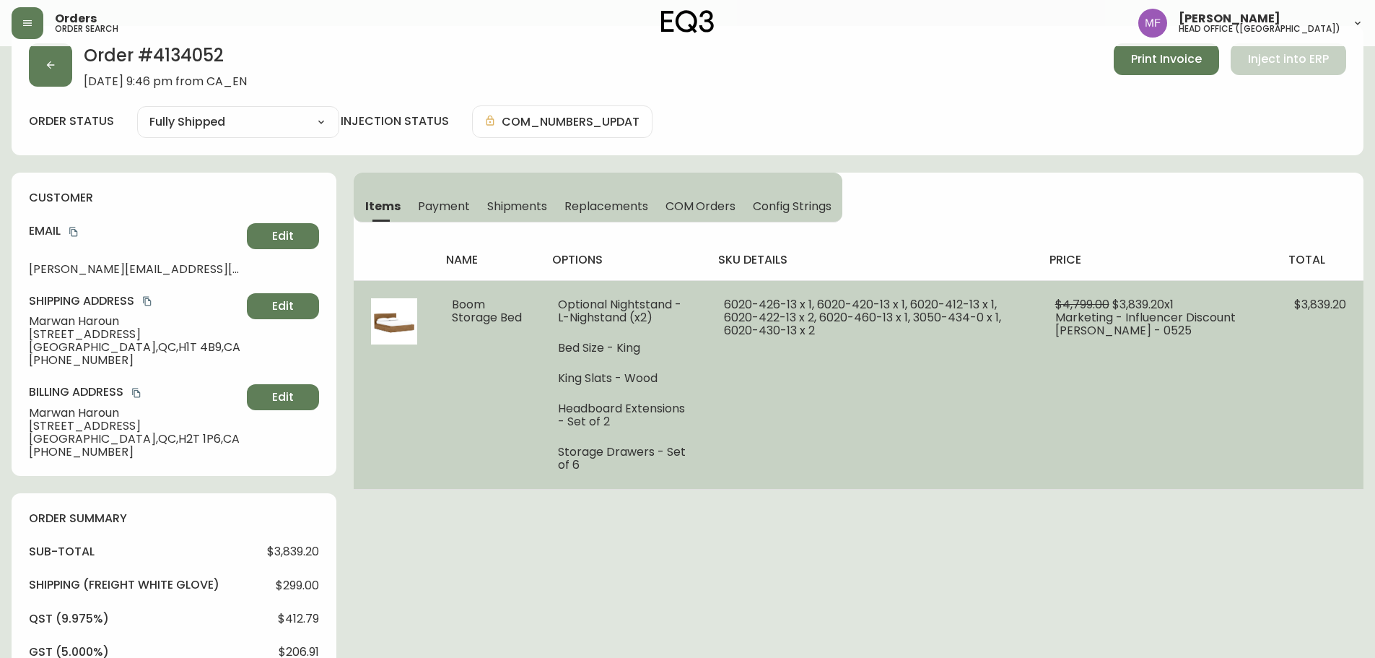
scroll to position [0, 0]
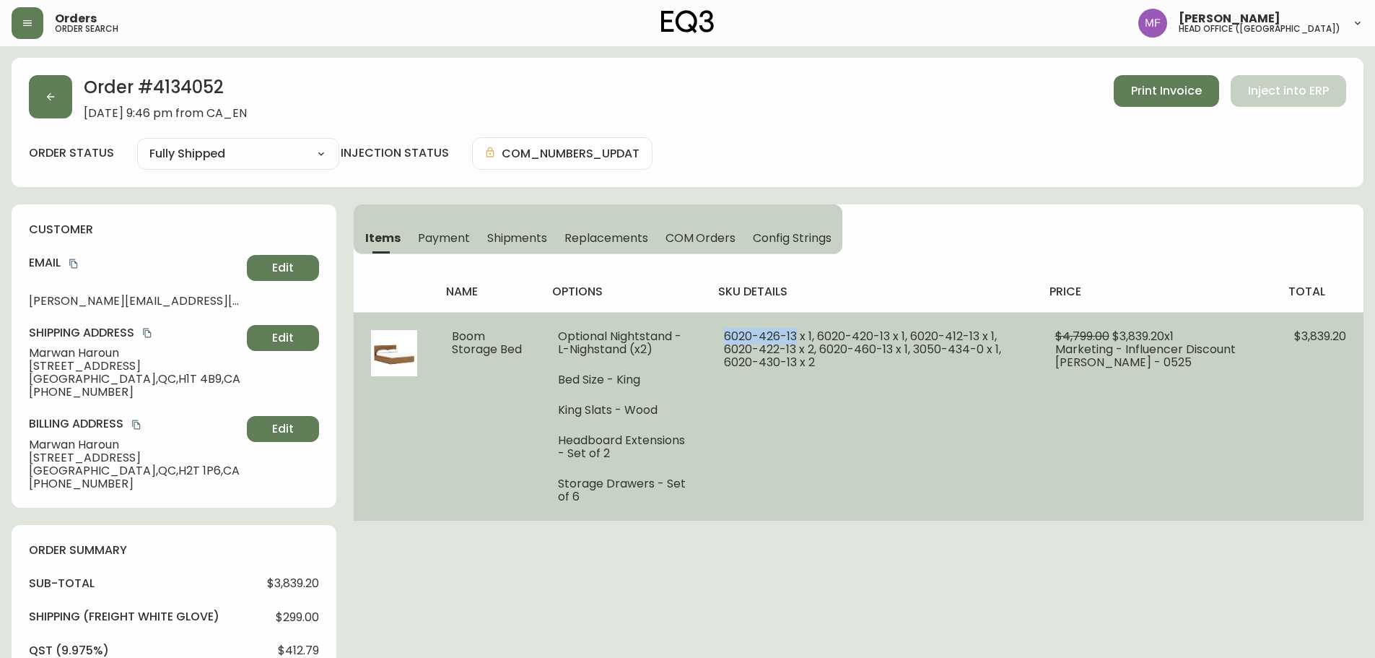
drag, startPoint x: 803, startPoint y: 334, endPoint x: 729, endPoint y: 336, distance: 74.4
click at [729, 336] on span "6020-426-13 x 1, 6020-420-13 x 1, 6020-412-13 x 1, 6020-422-13 x 2, 6020-460-13…" at bounding box center [862, 349] width 277 height 43
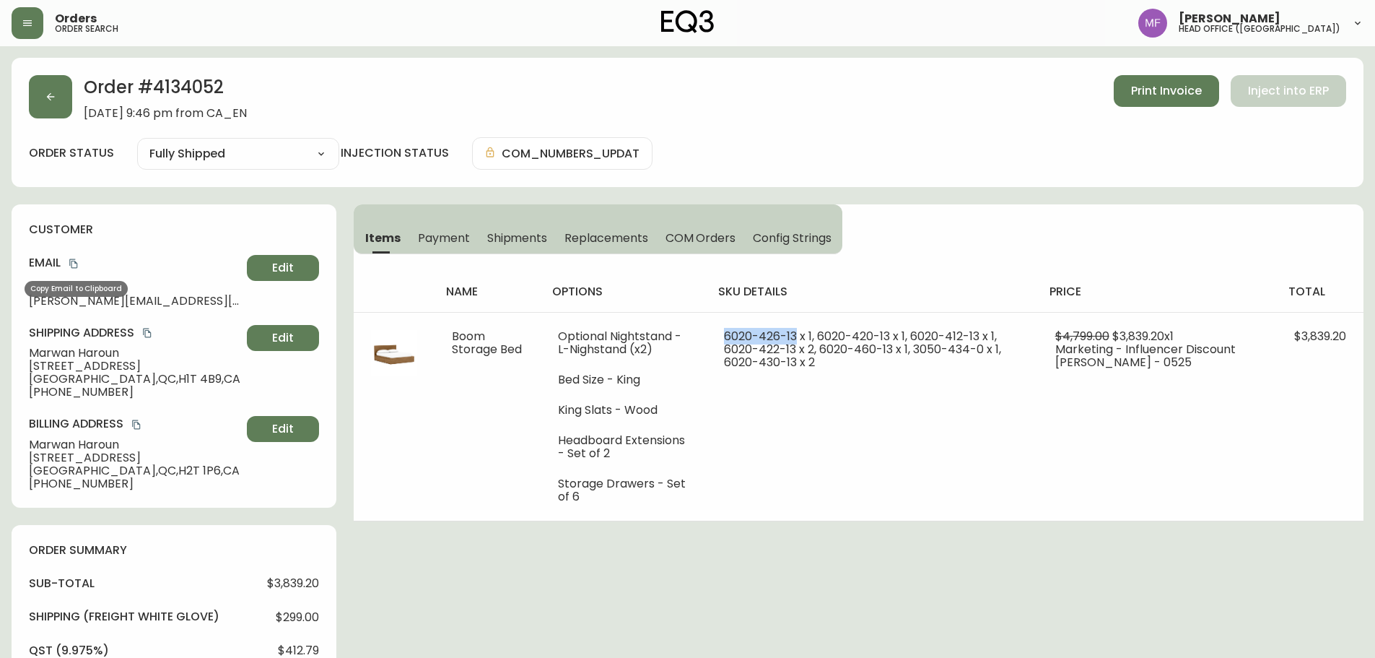
drag, startPoint x: 75, startPoint y: 261, endPoint x: 253, endPoint y: 286, distance: 179.3
click at [75, 261] on icon "copy" at bounding box center [73, 263] width 8 height 9
click at [51, 97] on icon "button" at bounding box center [51, 97] width 12 height 12
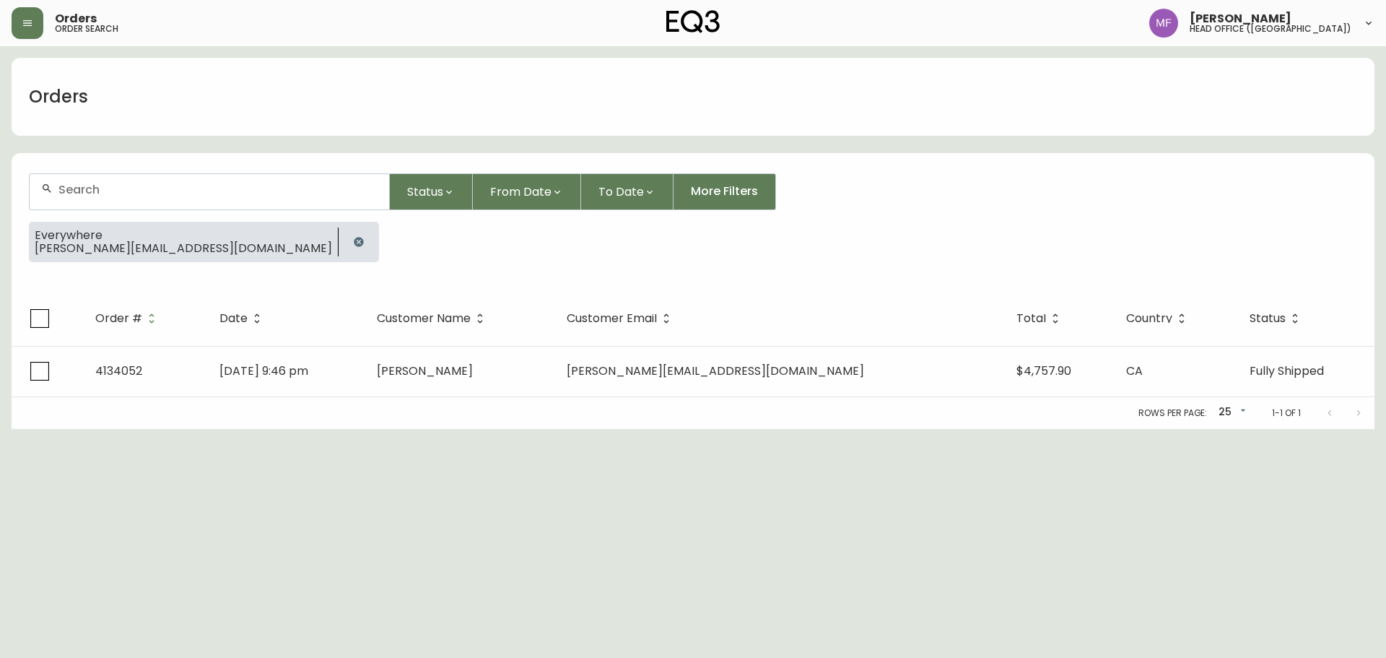
click at [353, 241] on icon "button" at bounding box center [359, 242] width 12 height 12
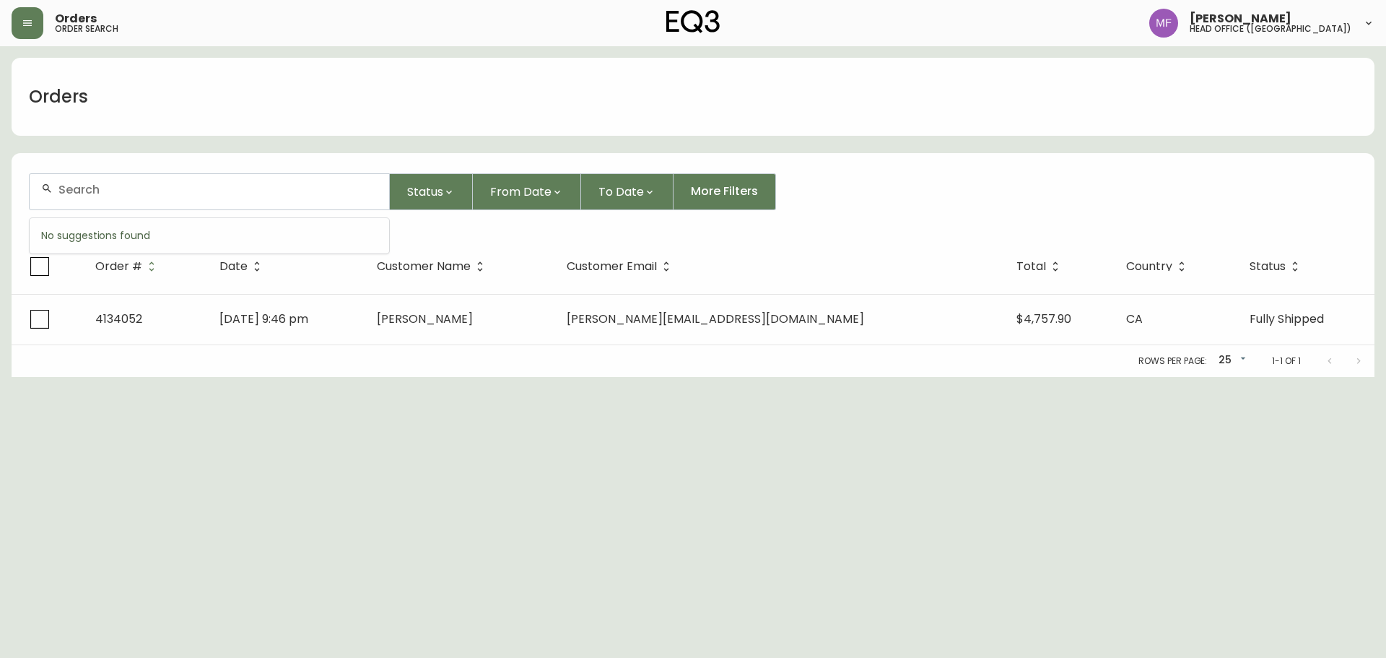
click at [185, 188] on input "text" at bounding box center [217, 190] width 319 height 14
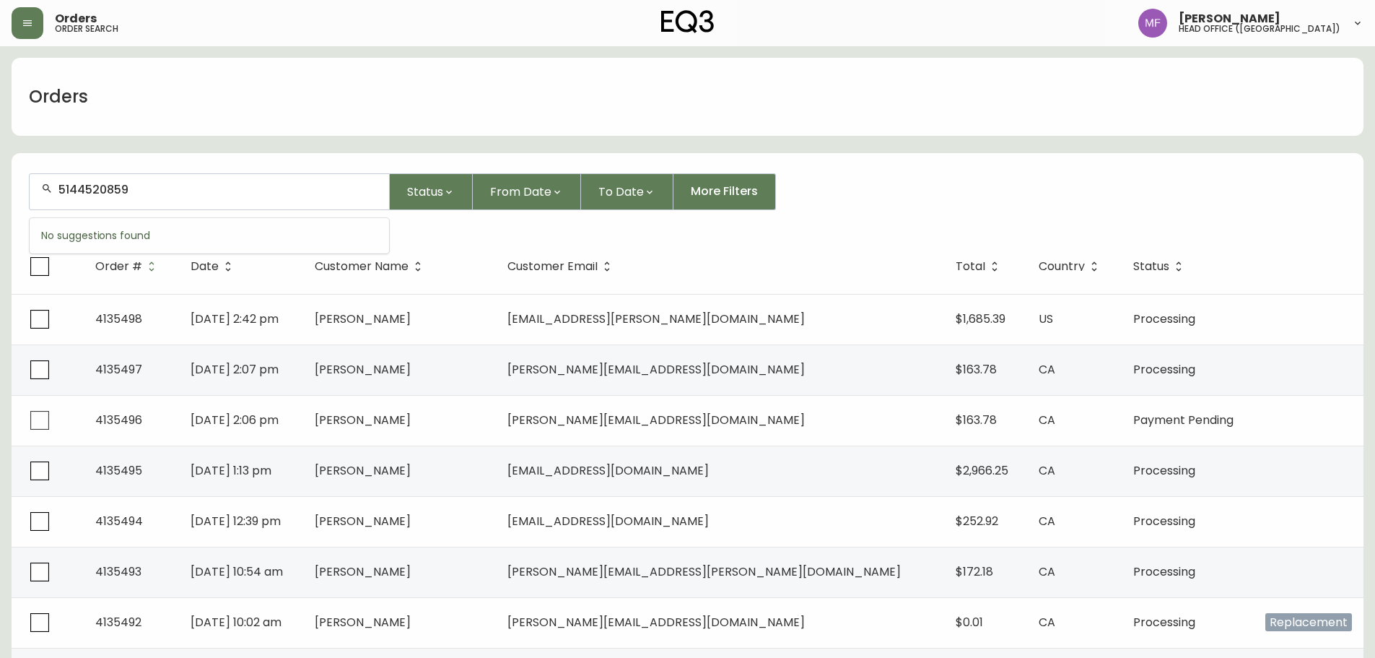
type input "5144520859"
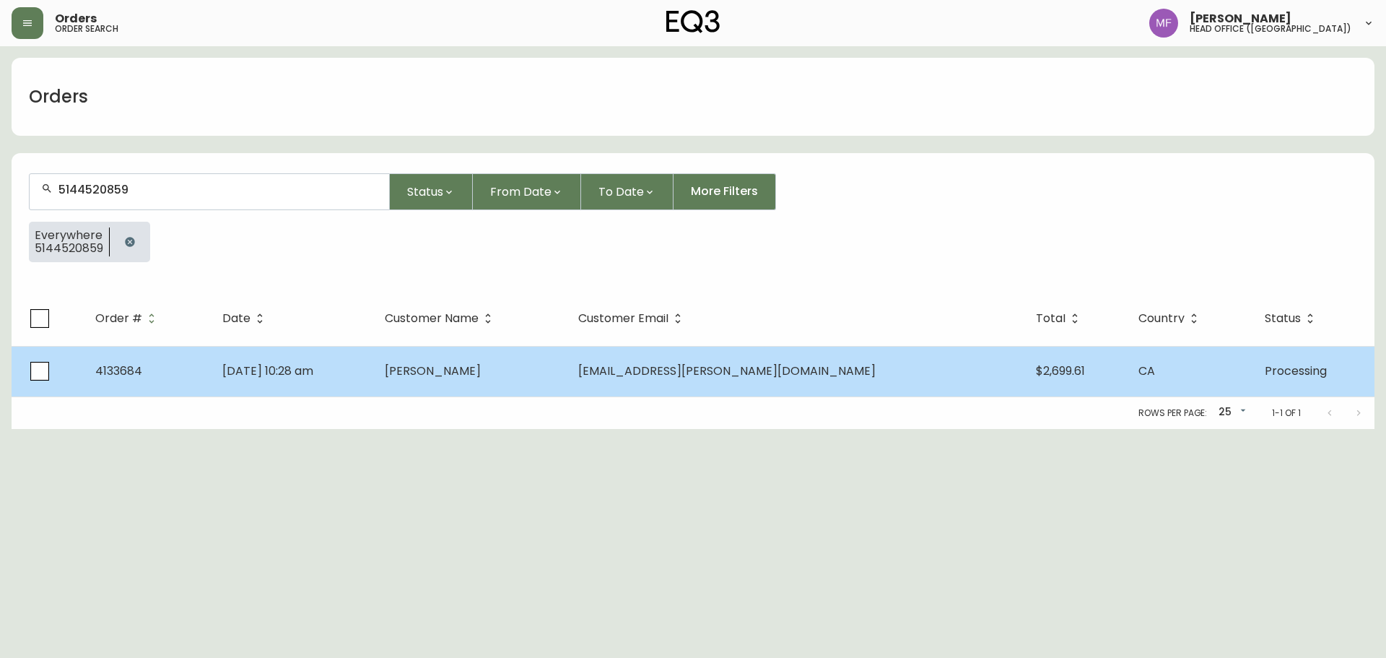
click at [524, 382] on td "Louidgina Khoury" at bounding box center [469, 371] width 193 height 51
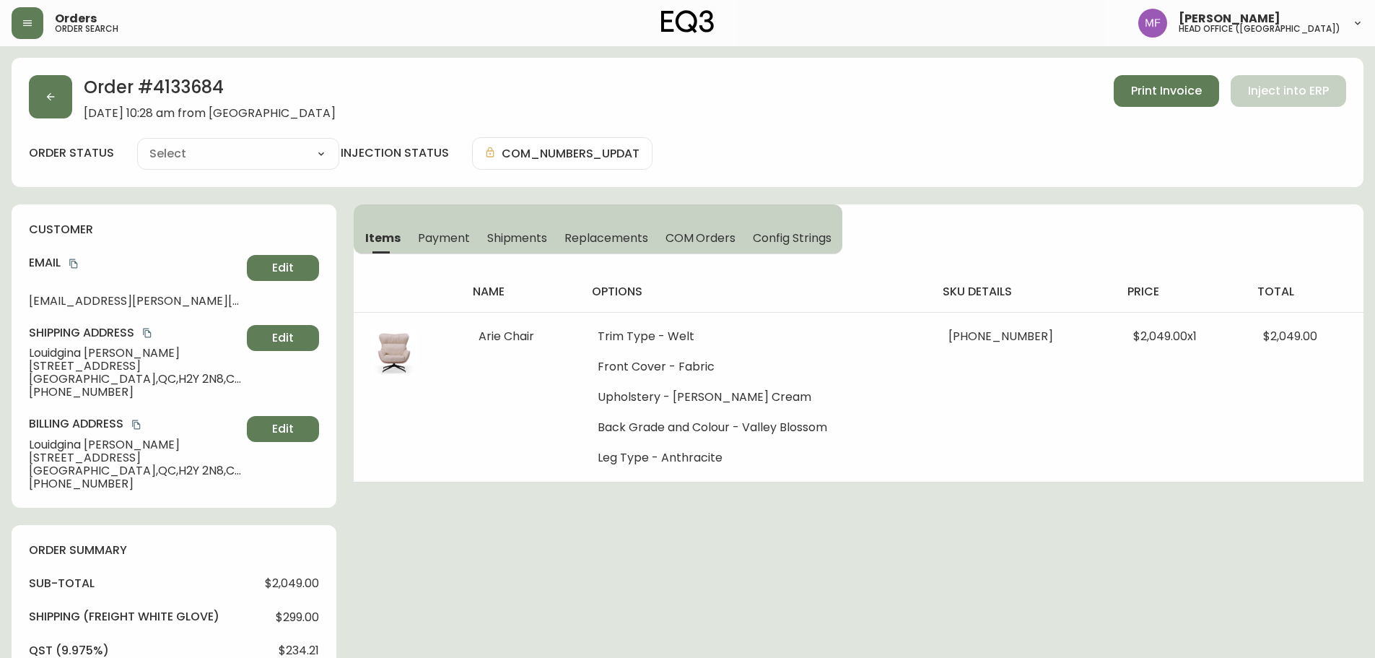
type input "Processing"
select select "PROCESSING"
click at [206, 93] on h2 "Order # 4133684" at bounding box center [210, 91] width 252 height 32
drag, startPoint x: 76, startPoint y: 264, endPoint x: 239, endPoint y: 261, distance: 163.2
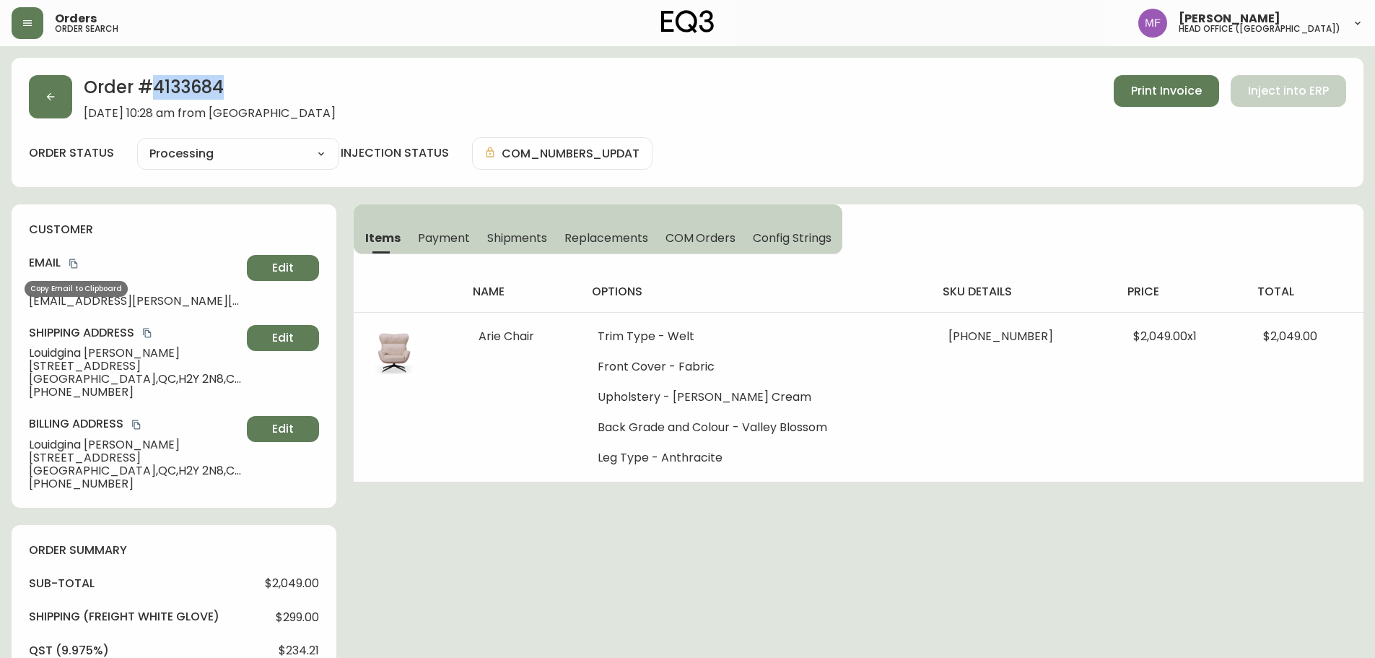
click at [76, 264] on icon "copy" at bounding box center [74, 263] width 10 height 10
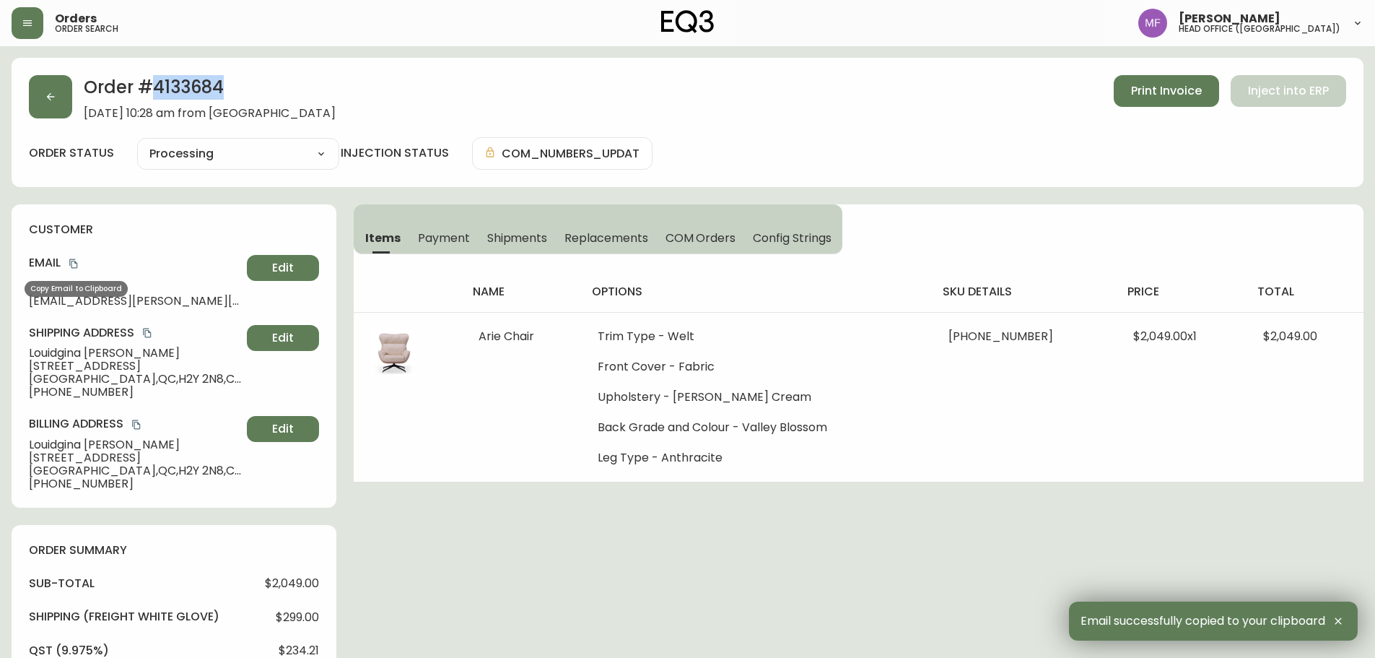
click at [74, 264] on icon "copy" at bounding box center [74, 263] width 10 height 10
drag, startPoint x: 130, startPoint y: 353, endPoint x: 31, endPoint y: 352, distance: 98.9
click at [31, 352] on span "Louidgina Khoury" at bounding box center [135, 353] width 212 height 13
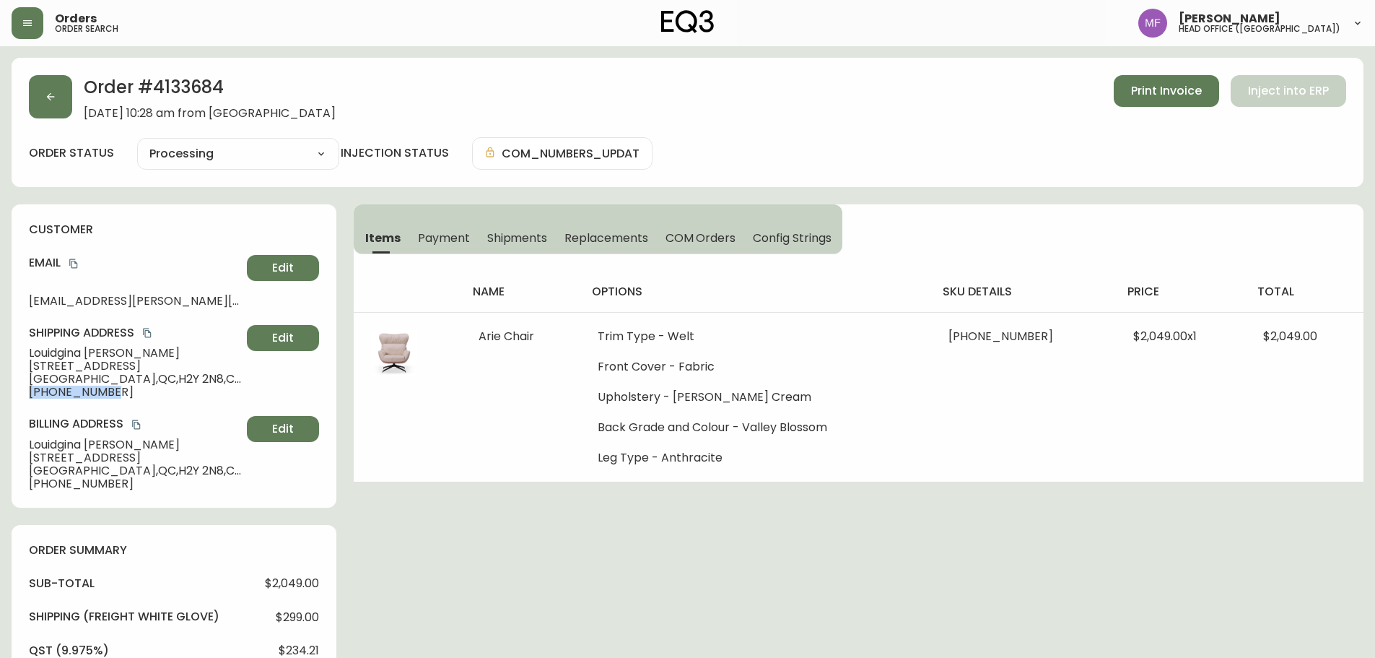
drag, startPoint x: 96, startPoint y: 393, endPoint x: 7, endPoint y: 393, distance: 88.8
click at [2, 393] on main "Order # 4133684 June 14, 2025 at 10:28 am from CA_EN Print Invoice Inject into …" at bounding box center [687, 667] width 1375 height 1242
click at [184, 81] on h2 "Order # 4133684" at bounding box center [210, 91] width 252 height 32
drag, startPoint x: 144, startPoint y: 353, endPoint x: 29, endPoint y: 353, distance: 115.5
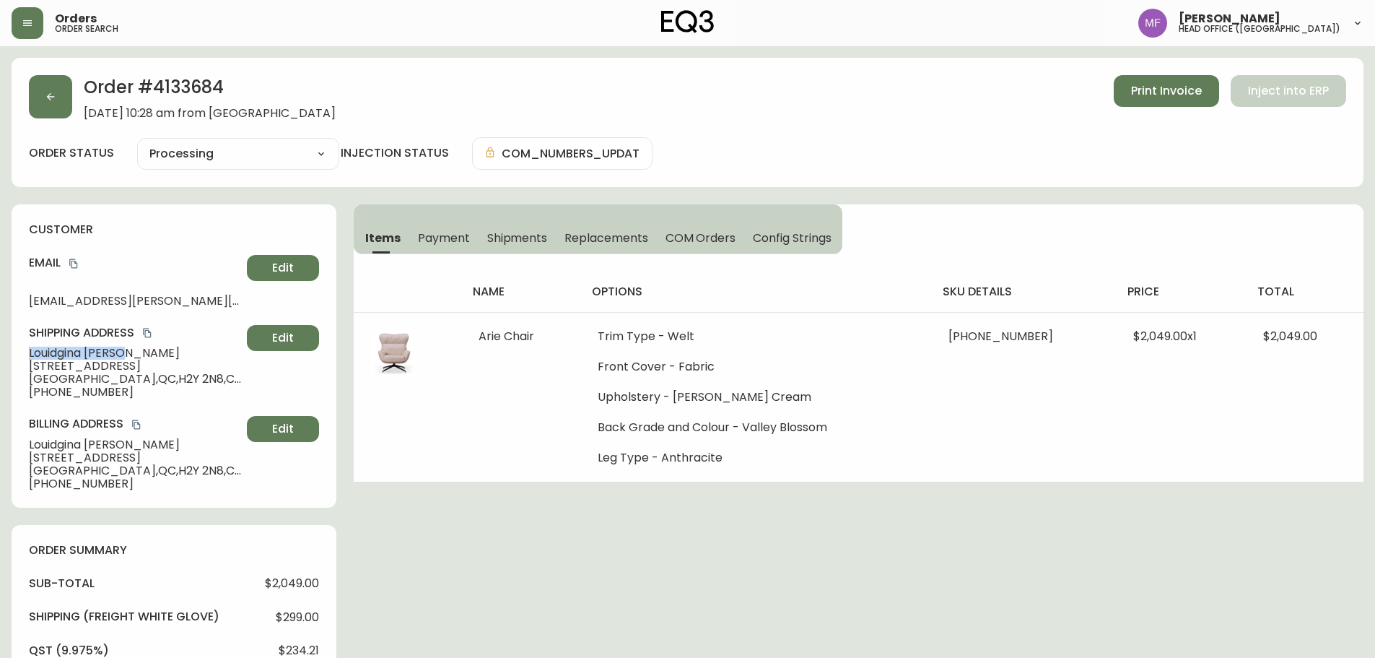
click at [29, 353] on span "Louidgina Khoury" at bounding box center [135, 353] width 212 height 13
click at [173, 91] on h2 "Order # 4133684" at bounding box center [210, 91] width 252 height 32
drag, startPoint x: 173, startPoint y: 91, endPoint x: 195, endPoint y: 98, distance: 22.8
click at [174, 91] on h2 "Order # 4133684" at bounding box center [210, 91] width 252 height 32
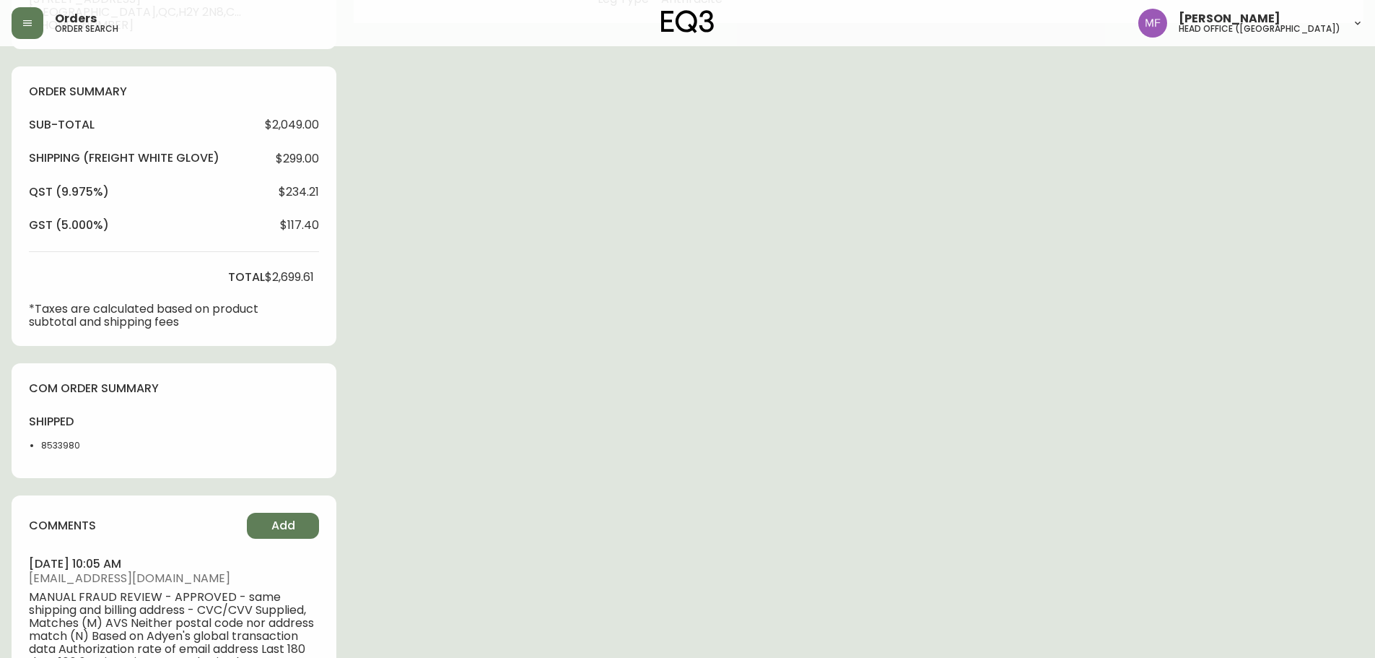
scroll to position [505, 0]
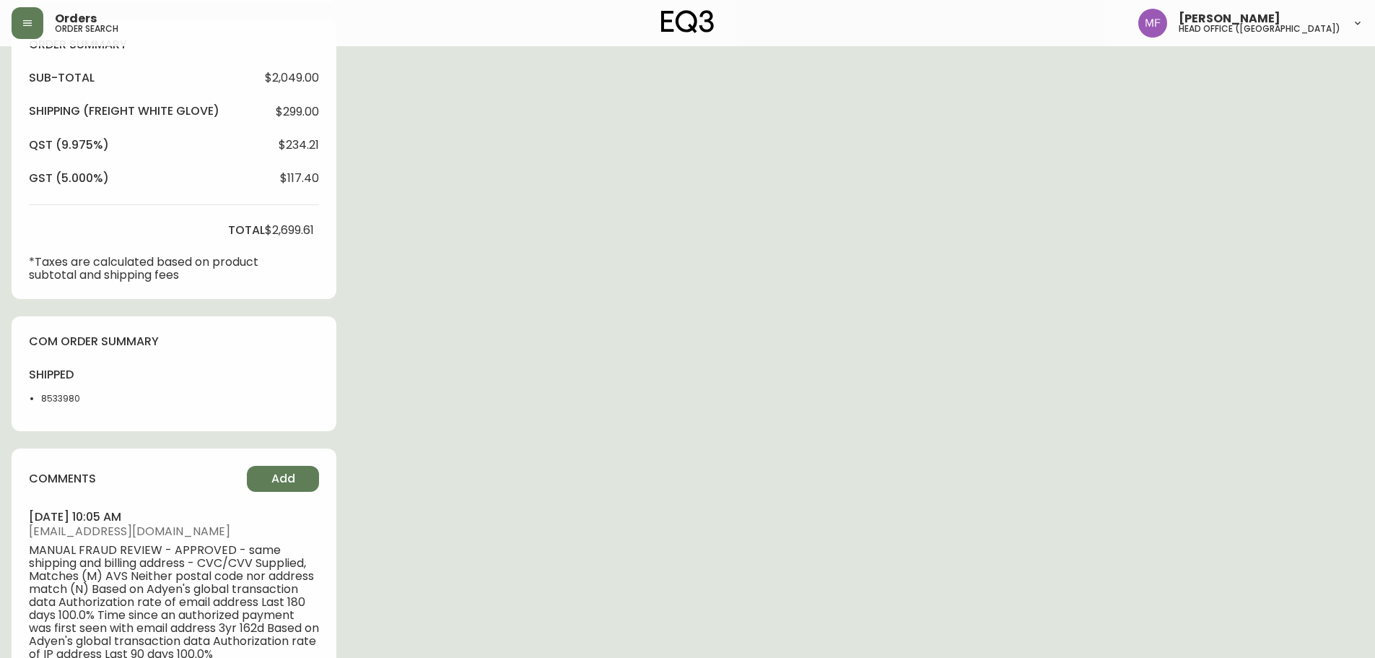
click at [47, 397] on li "8533980" at bounding box center [77, 398] width 73 height 13
click at [48, 397] on li "8533980" at bounding box center [77, 398] width 73 height 13
click at [669, 405] on div "Order # 4133684 June 14, 2025 at 10:28 am from CA_EN Print Invoice Inject into …" at bounding box center [688, 167] width 1352 height 1230
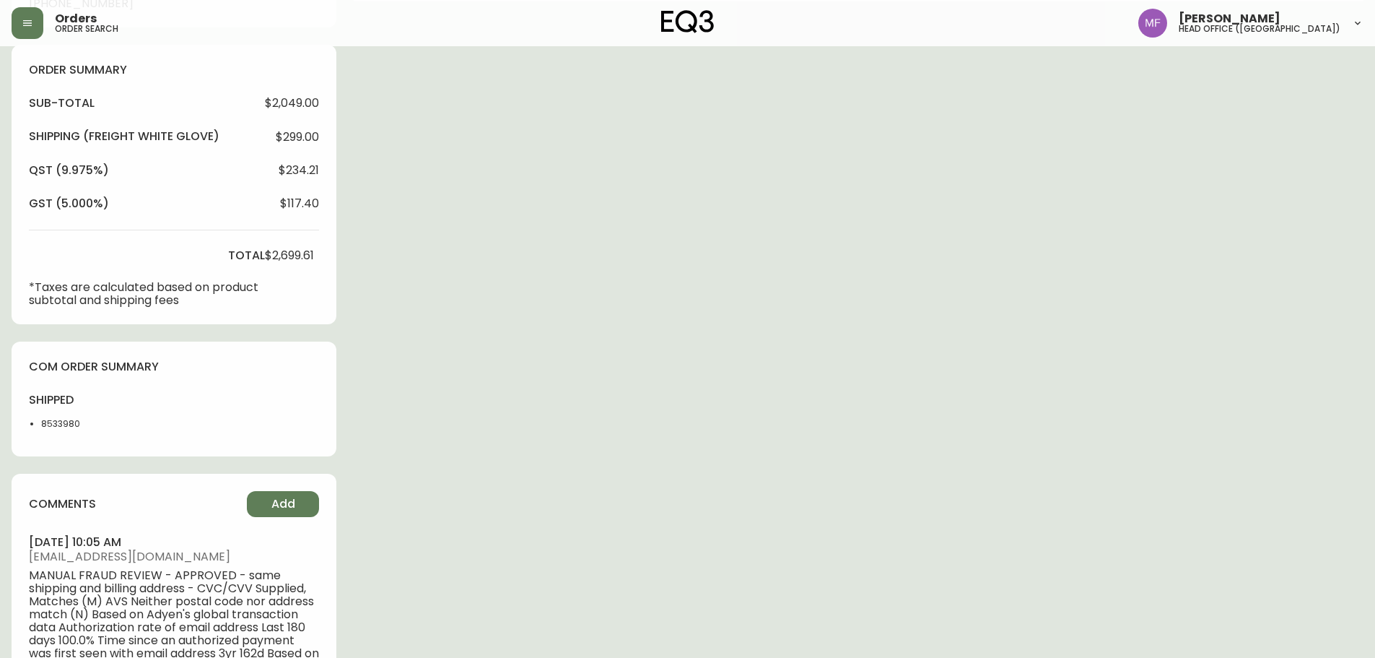
scroll to position [0, 0]
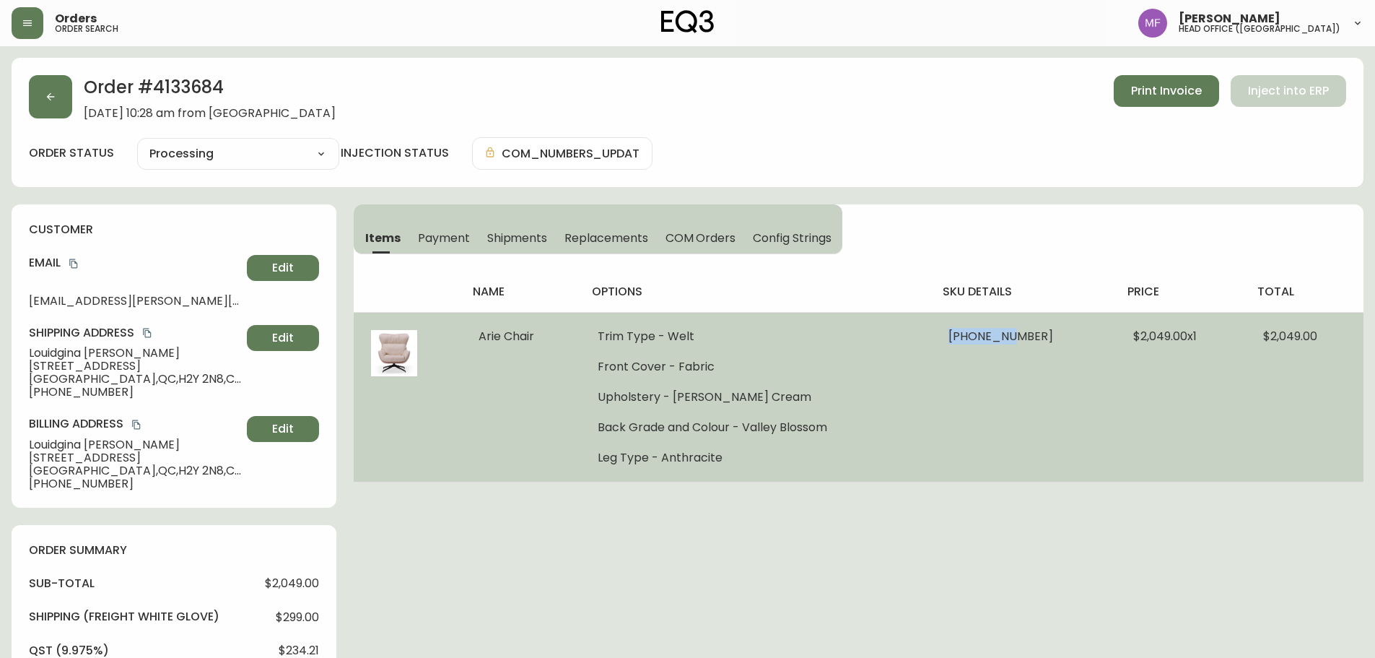
drag, startPoint x: 1032, startPoint y: 336, endPoint x: 975, endPoint y: 336, distance: 57.8
click at [975, 336] on td "30324-71 x 1" at bounding box center [1023, 397] width 185 height 170
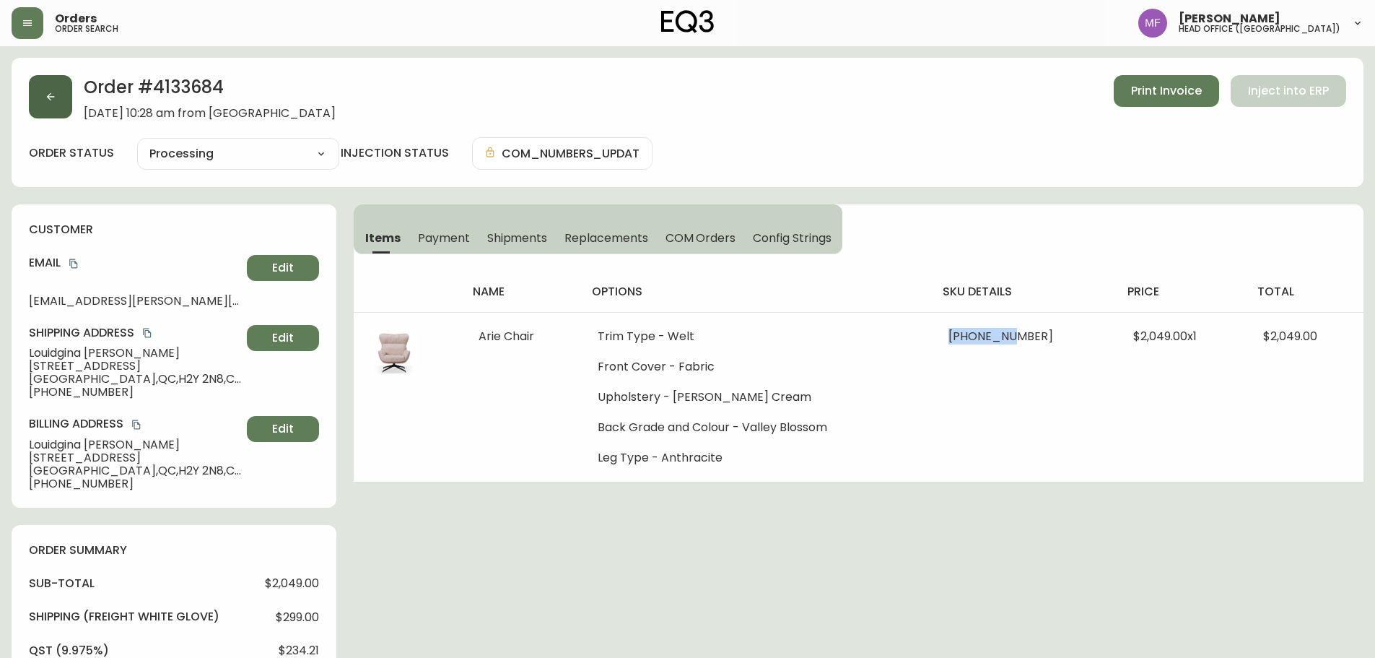
click at [56, 117] on button "button" at bounding box center [50, 96] width 43 height 43
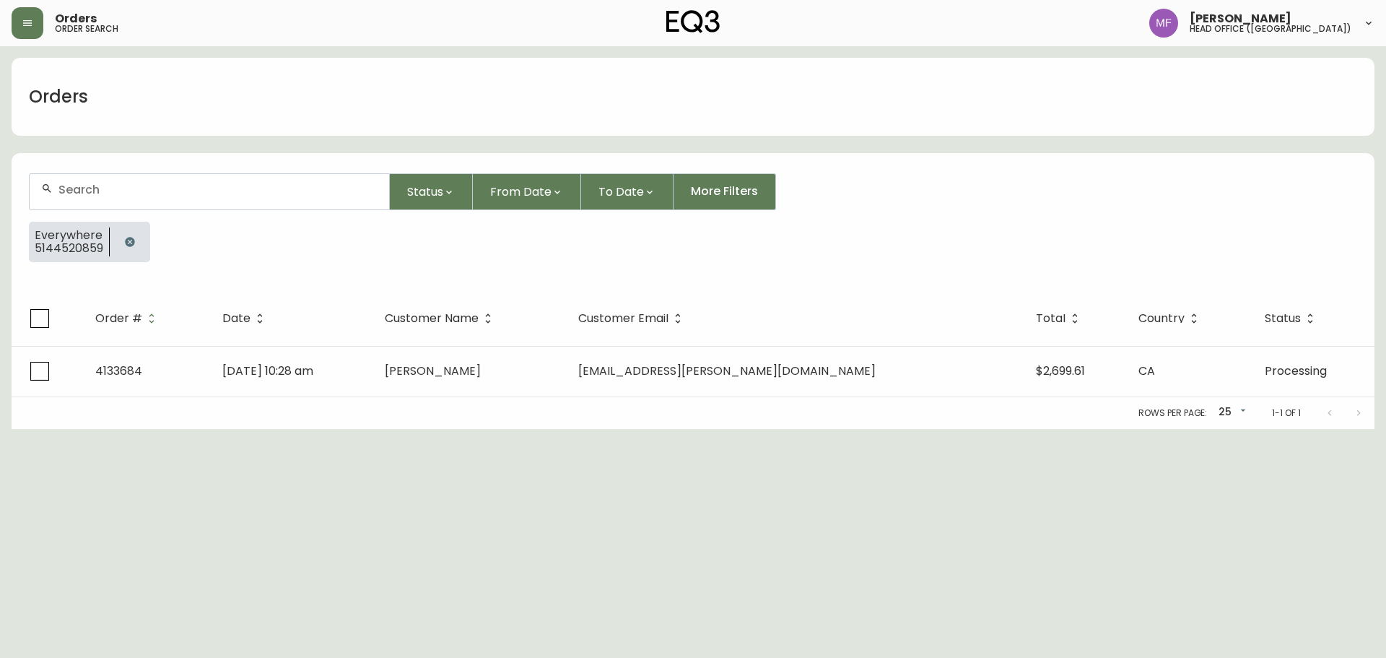
click at [136, 235] on button "button" at bounding box center [130, 241] width 29 height 29
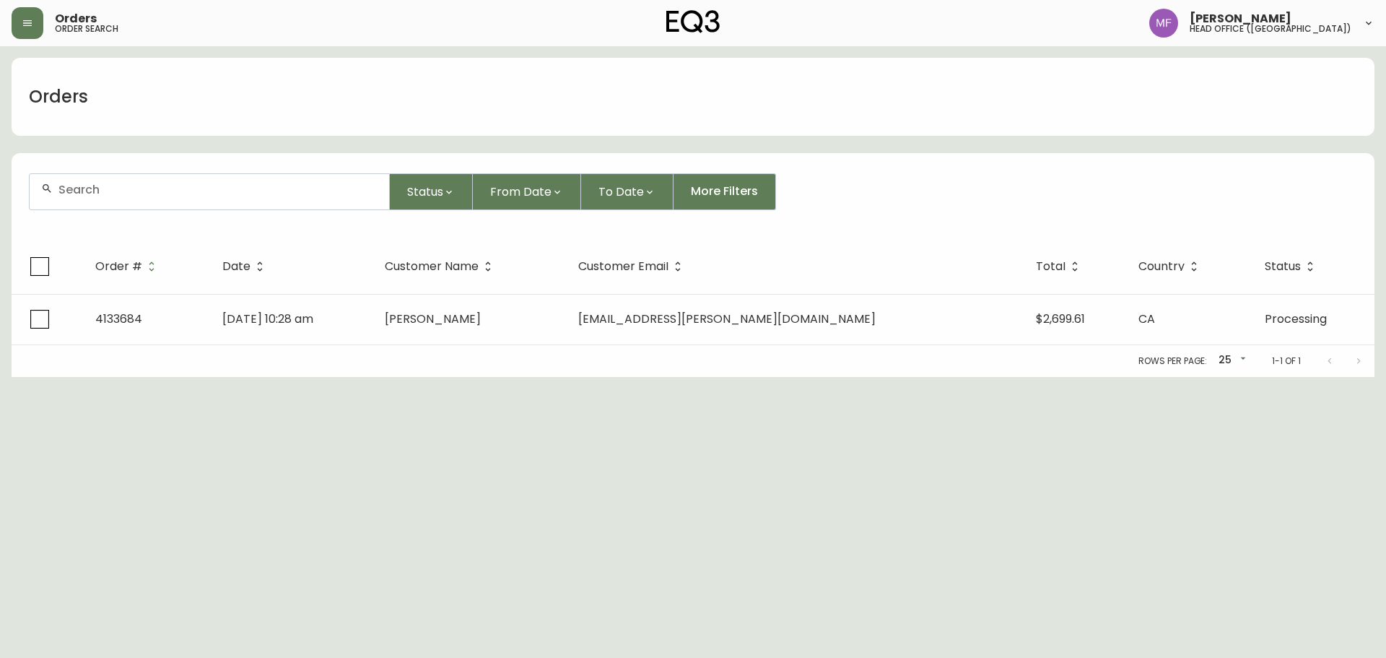
click at [135, 197] on div at bounding box center [210, 191] width 360 height 35
paste input "4110269"
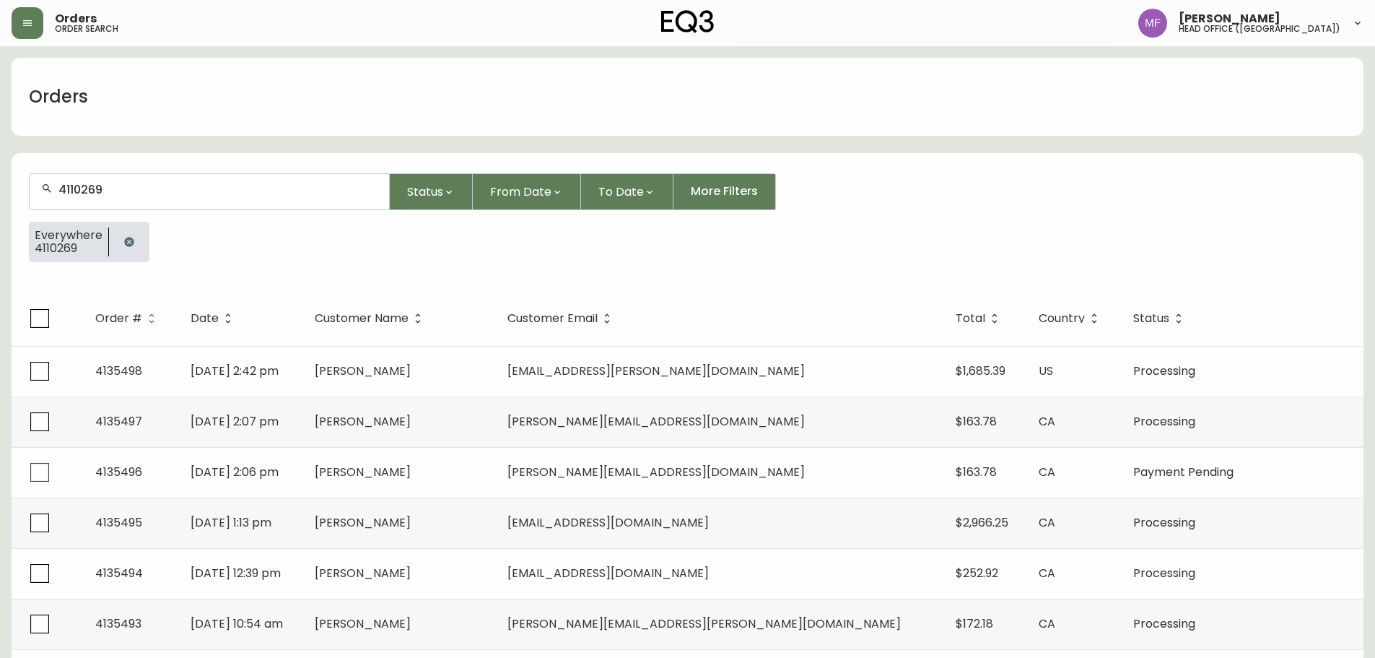
type input "4110269"
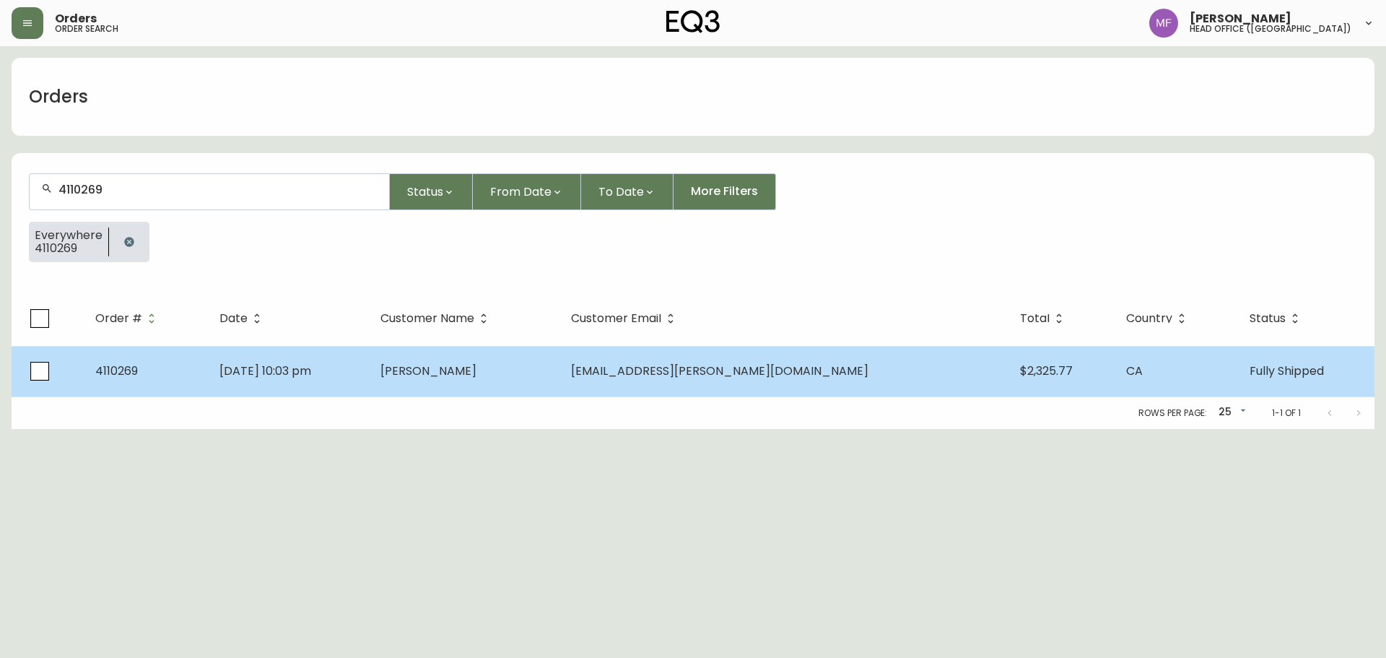
click at [369, 366] on td "Sep 04 2023, 10:03 pm" at bounding box center [288, 371] width 161 height 51
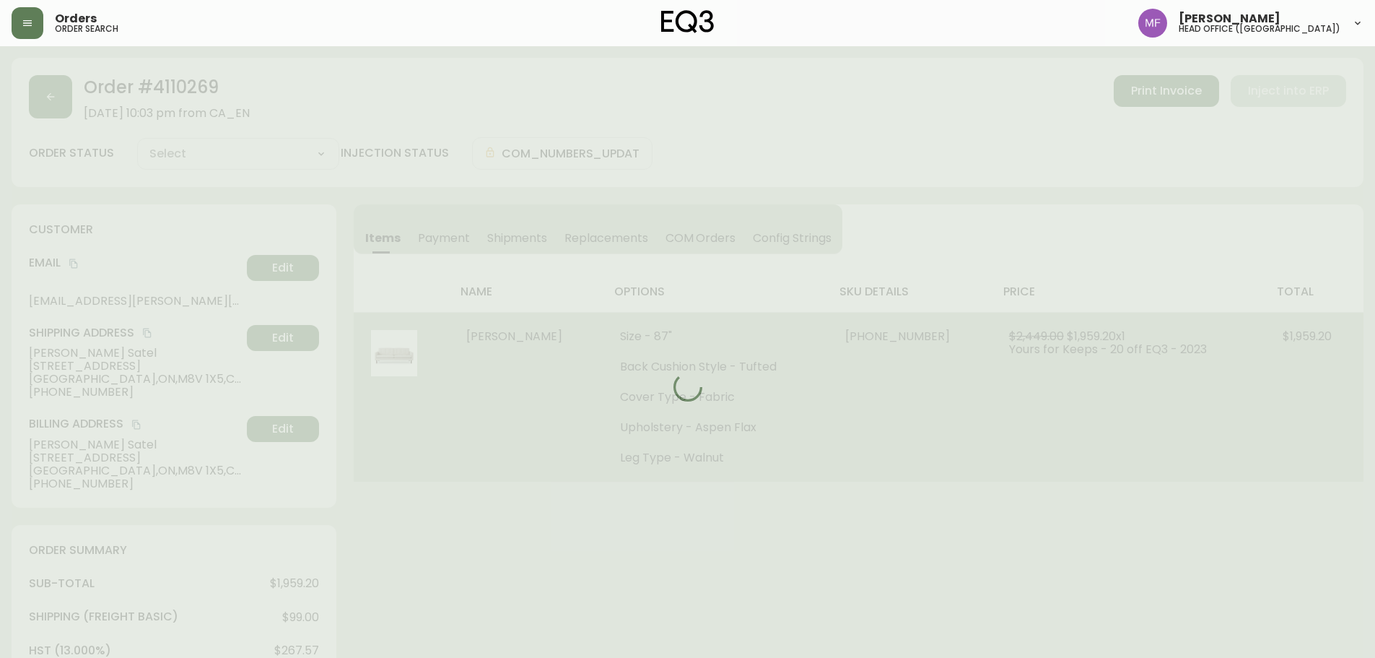
type input "Fully Shipped"
select select "FULLY_SHIPPED"
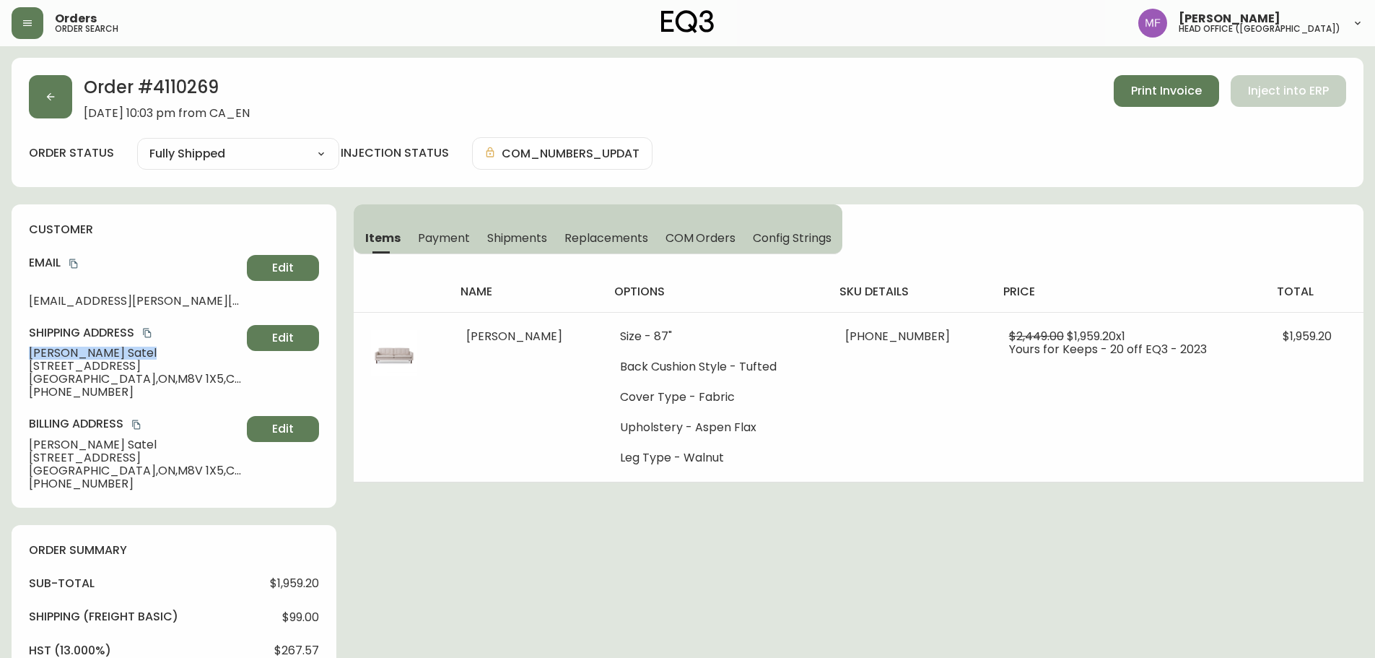
drag, startPoint x: 129, startPoint y: 349, endPoint x: 0, endPoint y: 359, distance: 129.6
click at [0, 359] on main "Order # 4110269 September 4, 2023 at 10:03 pm from CA_EN Print Invoice Inject i…" at bounding box center [687, 613] width 1375 height 1134
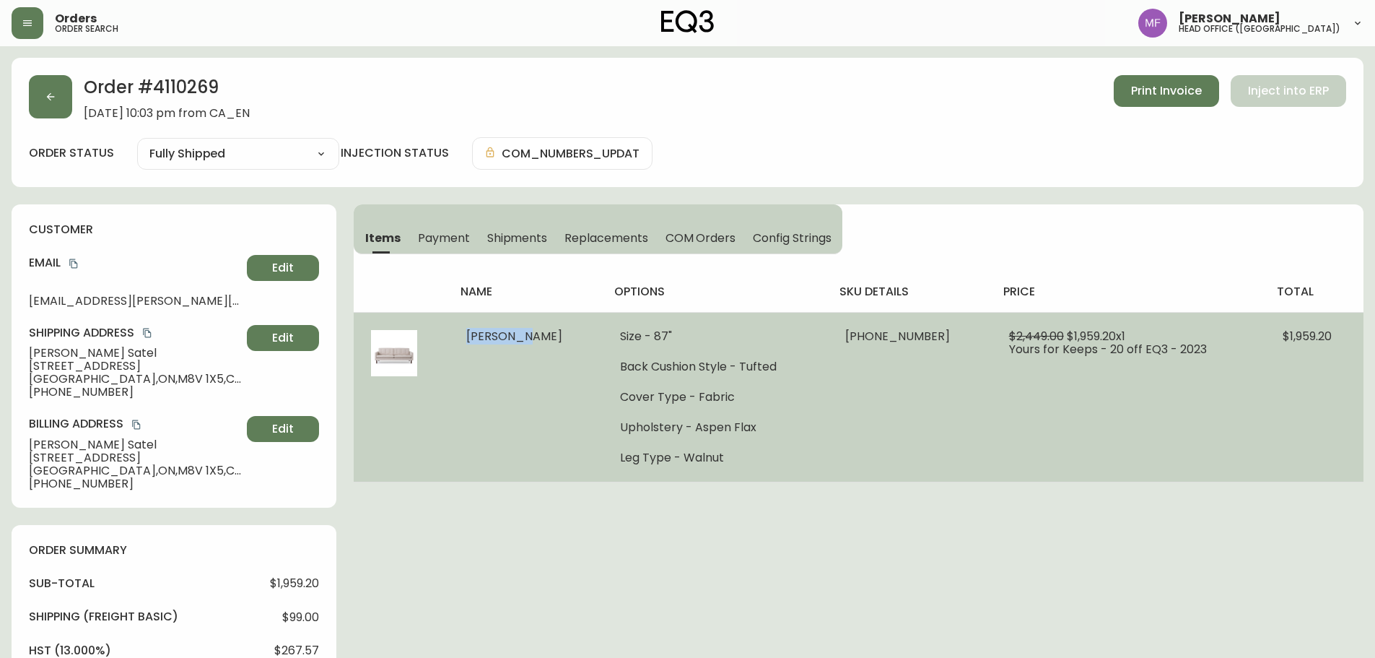
drag, startPoint x: 544, startPoint y: 336, endPoint x: 459, endPoint y: 339, distance: 84.5
click at [459, 339] on td "Joan Sofa" at bounding box center [526, 397] width 154 height 170
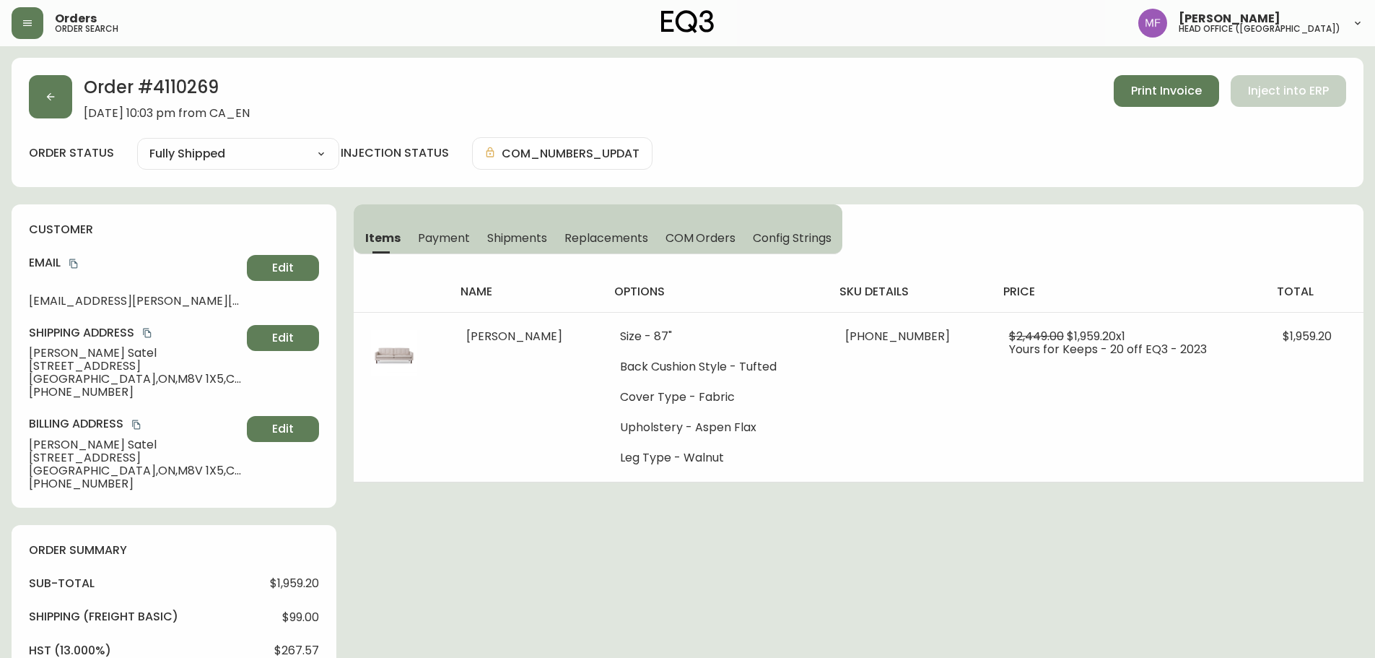
click at [165, 82] on h2 "Order # 4110269" at bounding box center [167, 91] width 166 height 32
click at [526, 231] on span "Shipments" at bounding box center [517, 237] width 61 height 15
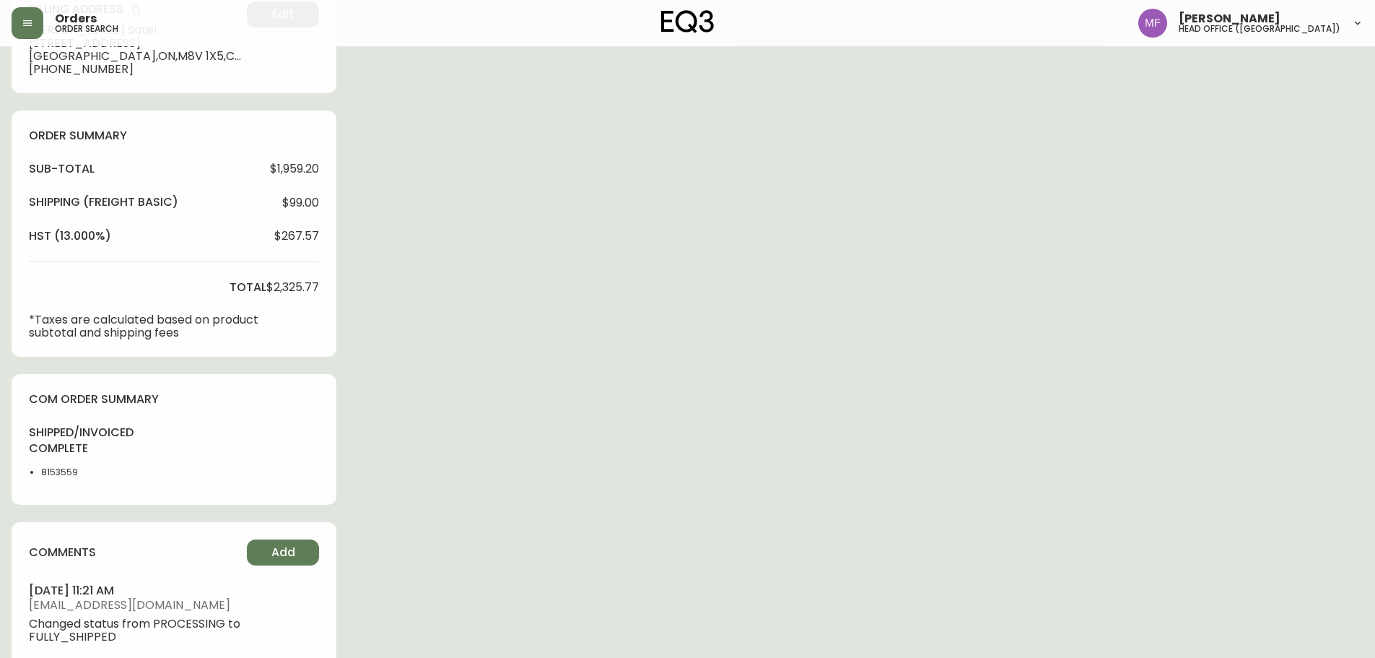
scroll to position [433, 0]
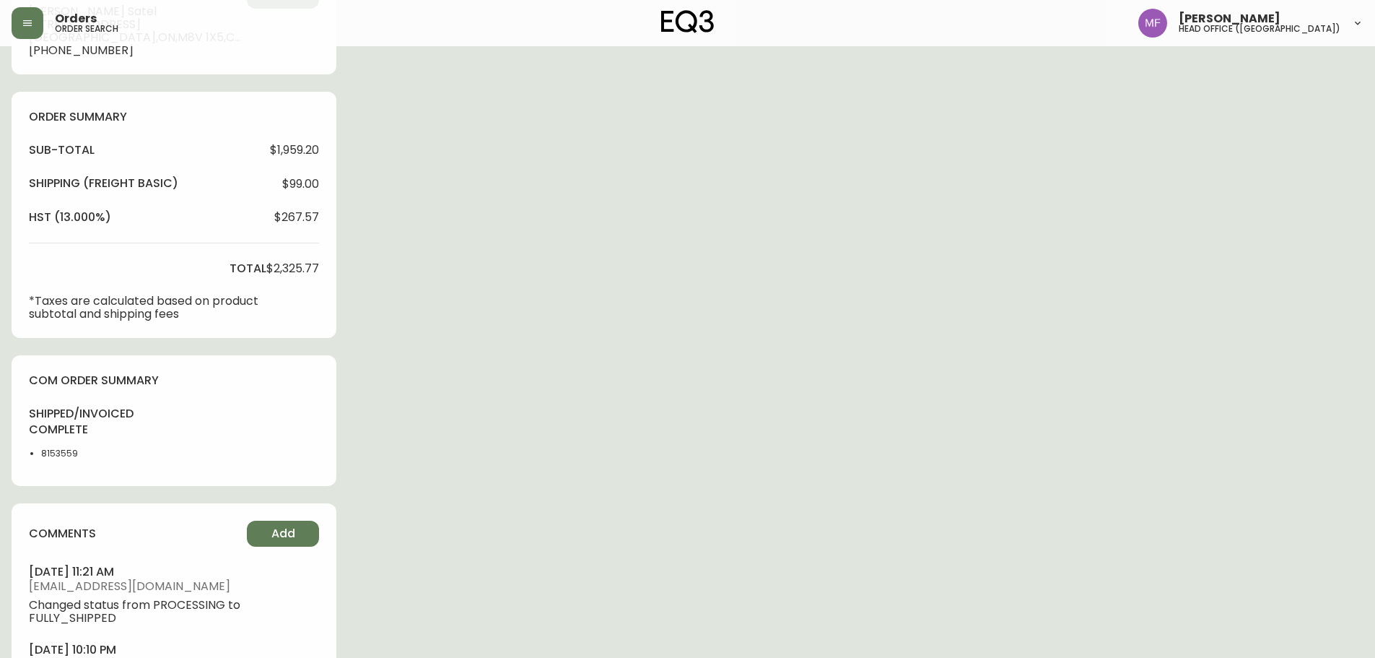
click at [53, 457] on li "8153559" at bounding box center [77, 453] width 73 height 13
click at [581, 421] on div "Order # 4110269 September 4, 2023 at 10:03 pm from CA_EN Print Invoice Inject i…" at bounding box center [688, 186] width 1352 height 1122
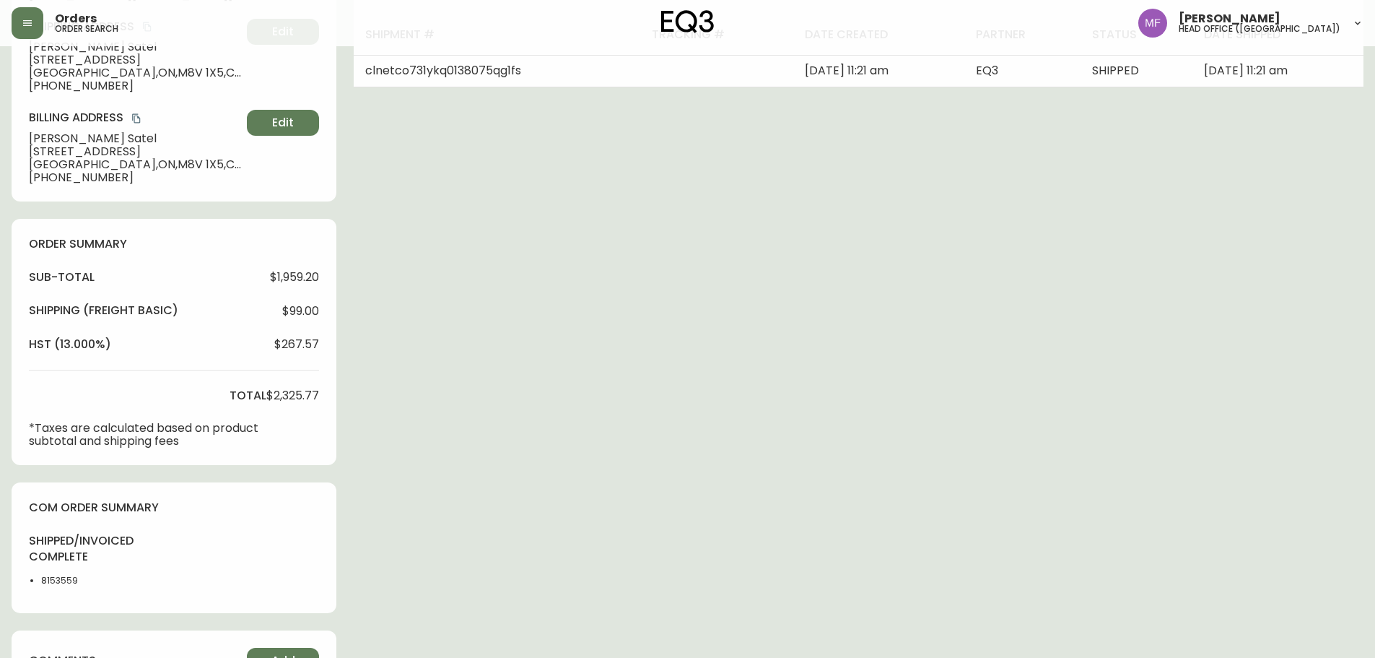
scroll to position [0, 0]
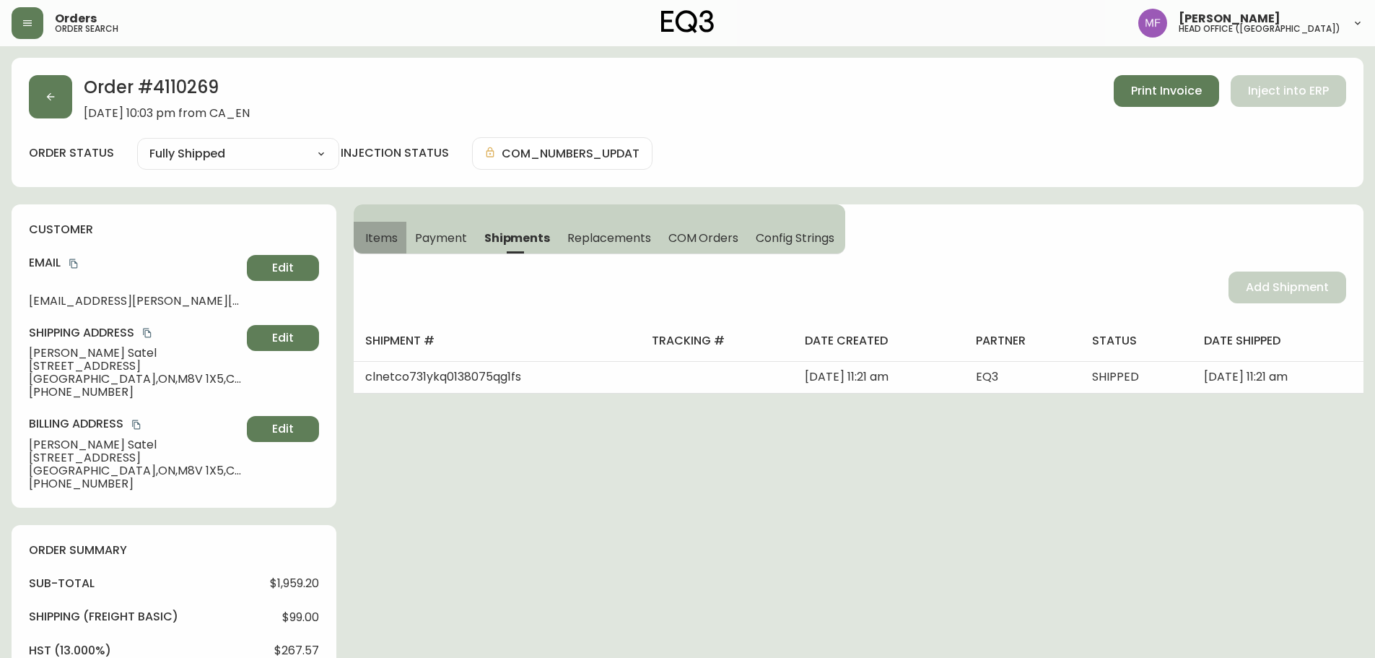
click at [393, 243] on span "Items" at bounding box center [381, 237] width 32 height 15
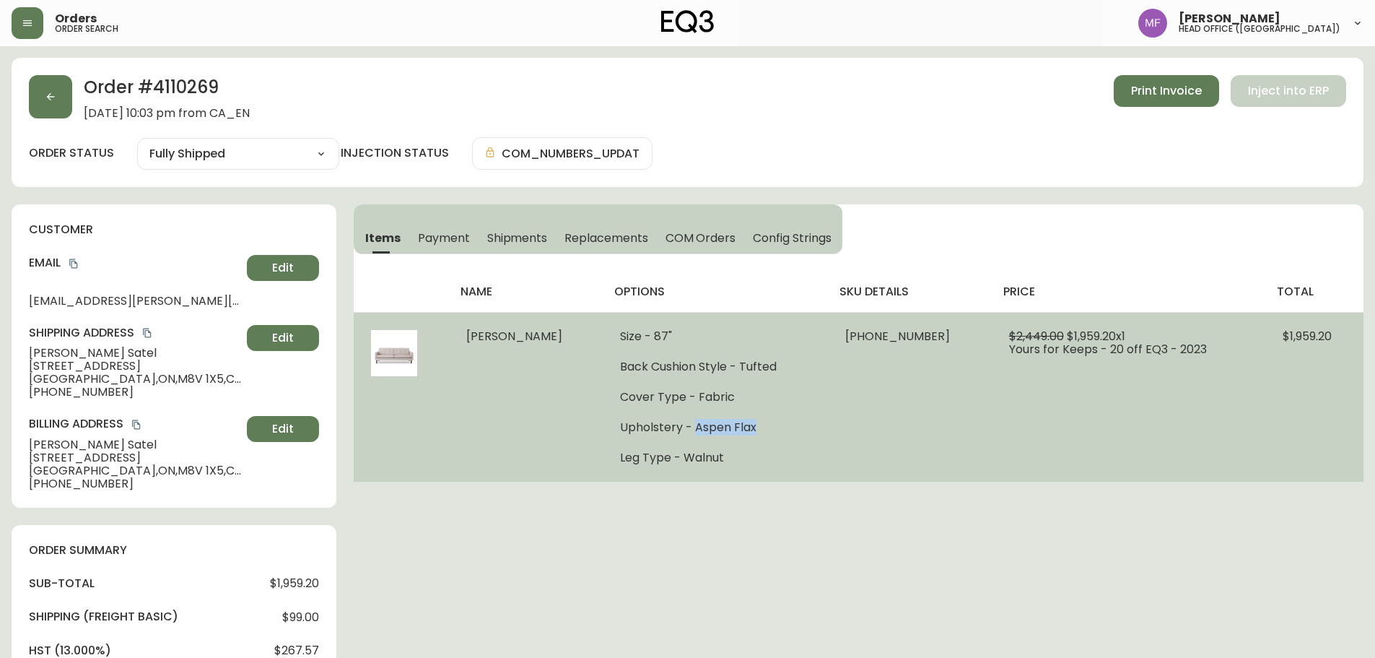
drag, startPoint x: 671, startPoint y: 428, endPoint x: 728, endPoint y: 428, distance: 56.3
click at [728, 428] on li "Upholstery - Aspen Flax" at bounding box center [715, 427] width 191 height 13
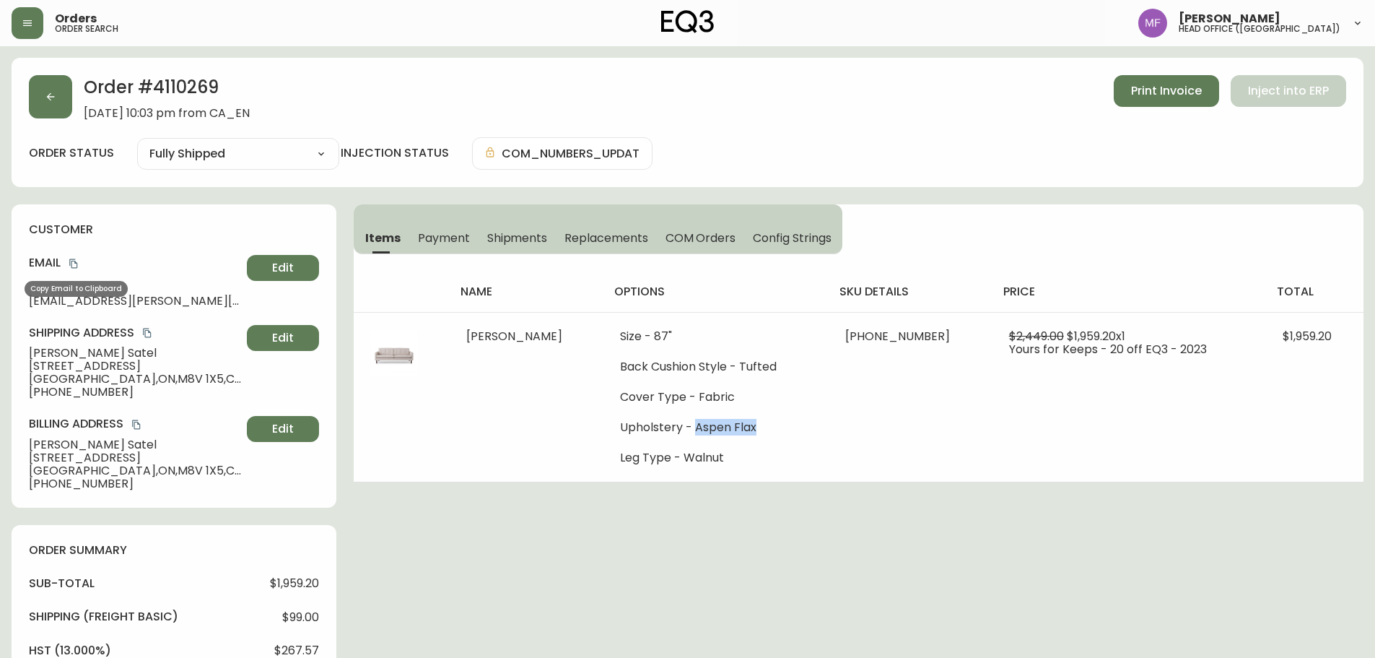
click at [74, 264] on icon "copy" at bounding box center [74, 263] width 10 height 10
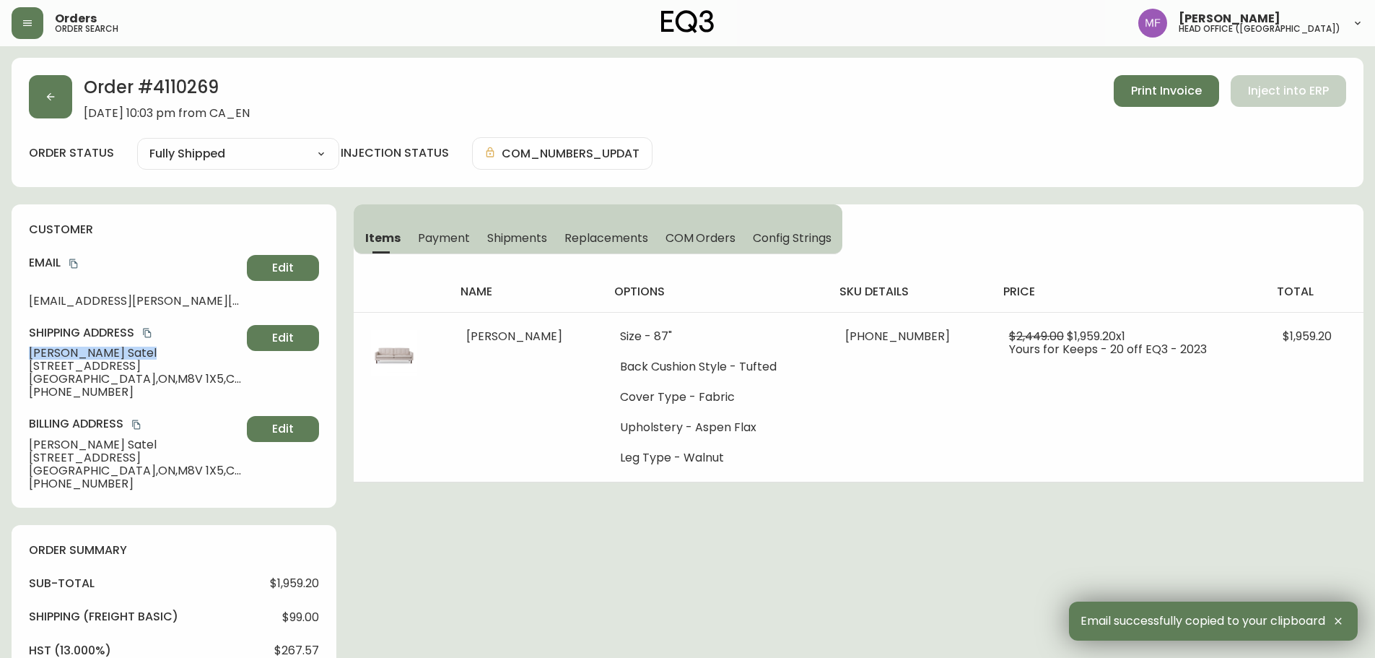
drag, startPoint x: 139, startPoint y: 352, endPoint x: 0, endPoint y: 353, distance: 139.4
click at [0, 353] on main "Order # 4110269 September 4, 2023 at 10:03 pm from CA_EN Print Invoice Inject i…" at bounding box center [687, 613] width 1375 height 1134
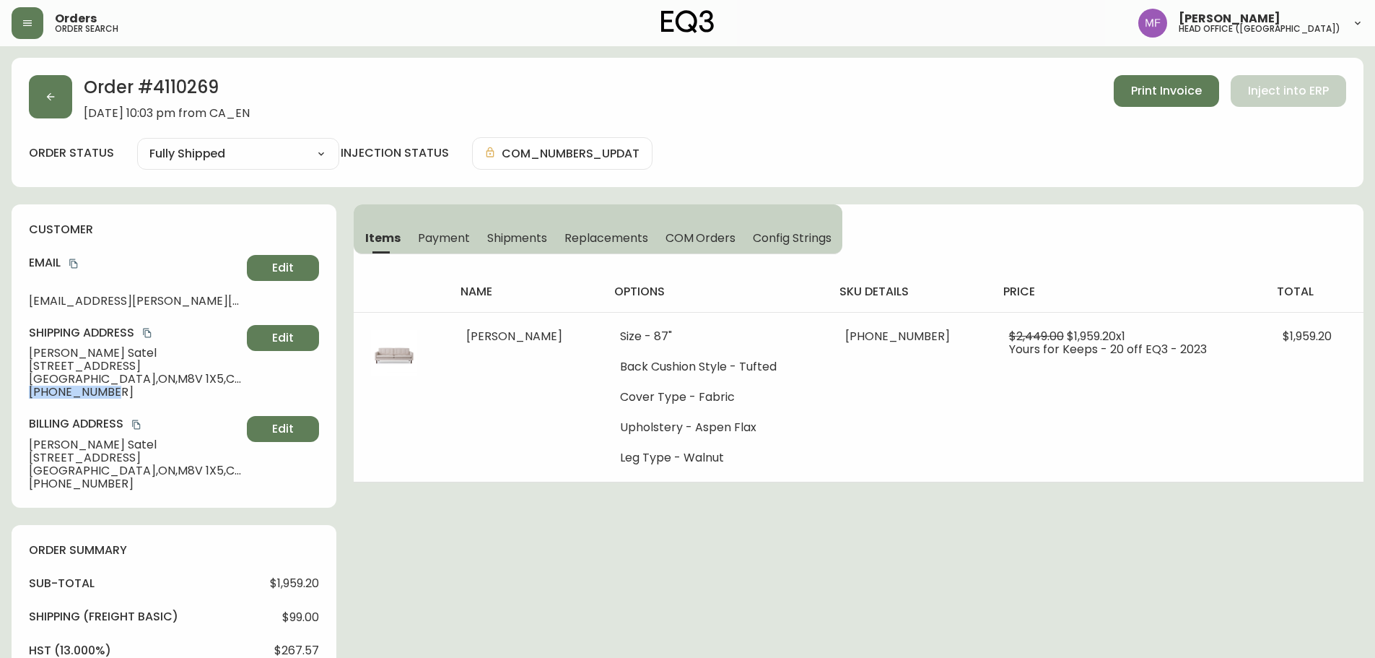
drag, startPoint x: 114, startPoint y: 395, endPoint x: 0, endPoint y: 395, distance: 114.1
click at [0, 395] on main "Order # 4110269 September 4, 2023 at 10:03 pm from CA_EN Print Invoice Inject i…" at bounding box center [687, 613] width 1375 height 1134
click at [73, 266] on icon "copy" at bounding box center [74, 263] width 10 height 10
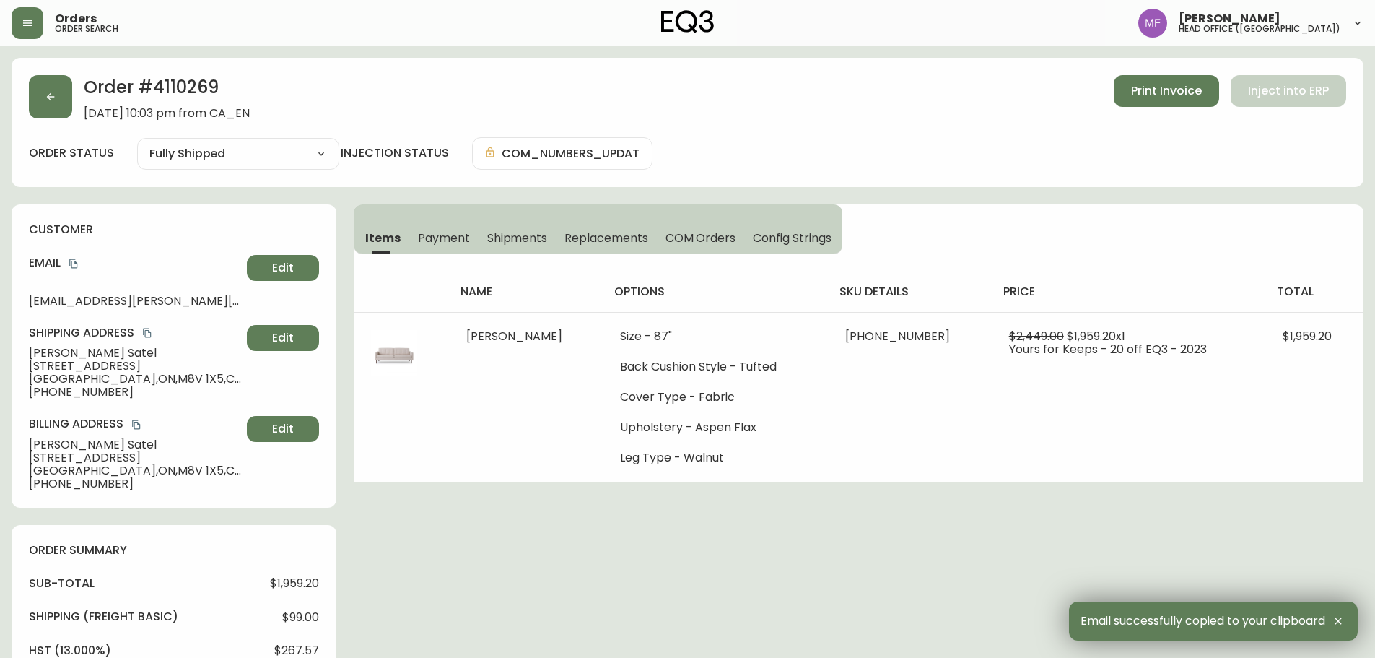
click at [657, 518] on div "Order # 4110269 September 4, 2023 at 10:03 pm from CA_EN Print Invoice Inject i…" at bounding box center [688, 619] width 1352 height 1122
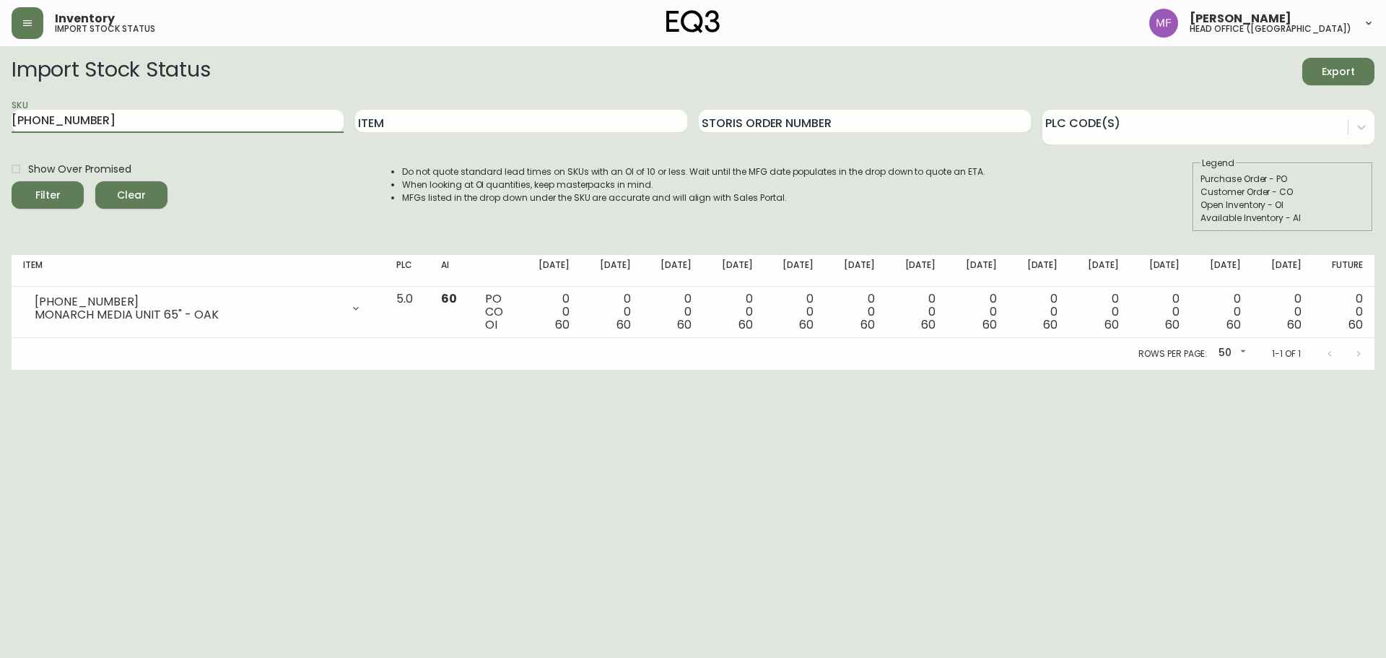
drag, startPoint x: 160, startPoint y: 123, endPoint x: 0, endPoint y: 129, distance: 160.4
click at [0, 129] on main "Import Stock Status Export SKU [PHONE_NUMBER] Item Storis Order Number PLC Code…" at bounding box center [693, 207] width 1386 height 323
click at [12, 181] on button "Filter" at bounding box center [48, 194] width 72 height 27
drag, startPoint x: 261, startPoint y: 120, endPoint x: 1, endPoint y: 143, distance: 261.7
click at [1, 143] on main "Import Stock Status Export SKU [PHONE_NUMBER] Item Storis Order Number PLC Code…" at bounding box center [693, 207] width 1386 height 323
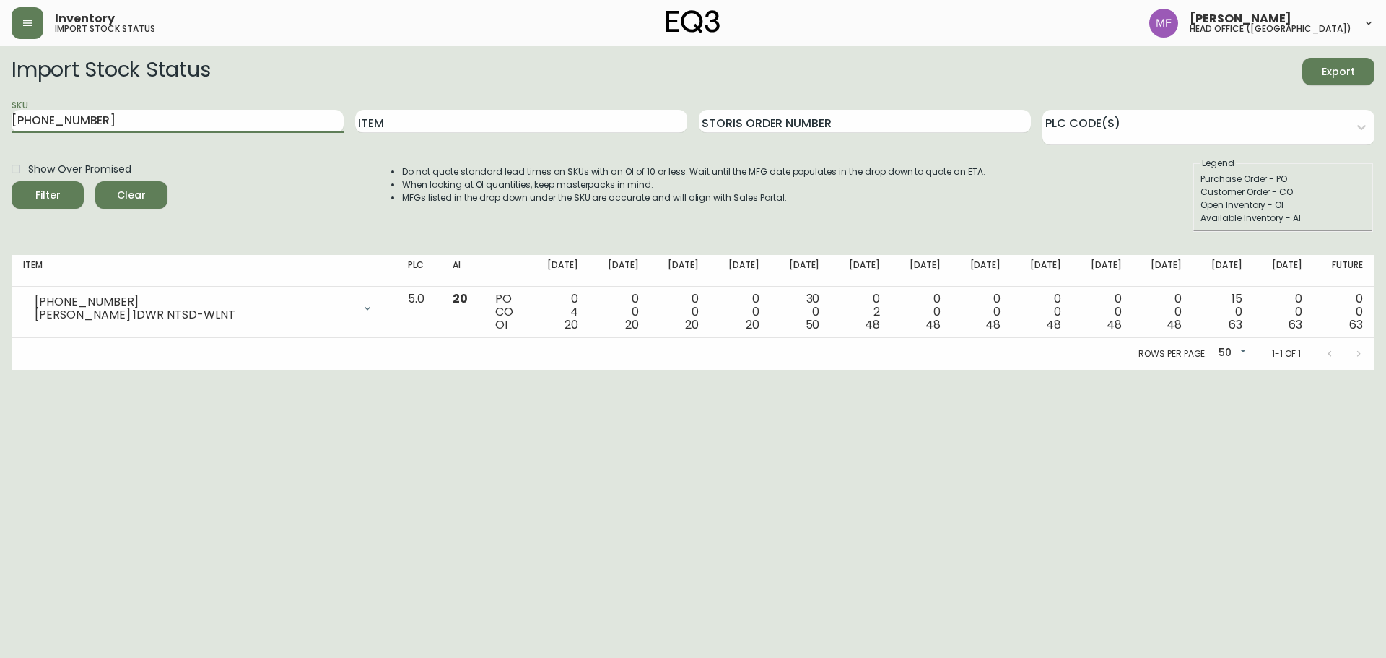
paste input "29"
click at [12, 181] on button "Filter" at bounding box center [48, 194] width 72 height 27
drag, startPoint x: 134, startPoint y: 121, endPoint x: 0, endPoint y: 121, distance: 133.6
click at [0, 121] on main "Import Stock Status Export SKU [PHONE_NUMBER] Item Storis Order Number PLC Code…" at bounding box center [693, 207] width 1386 height 323
paste input "12"
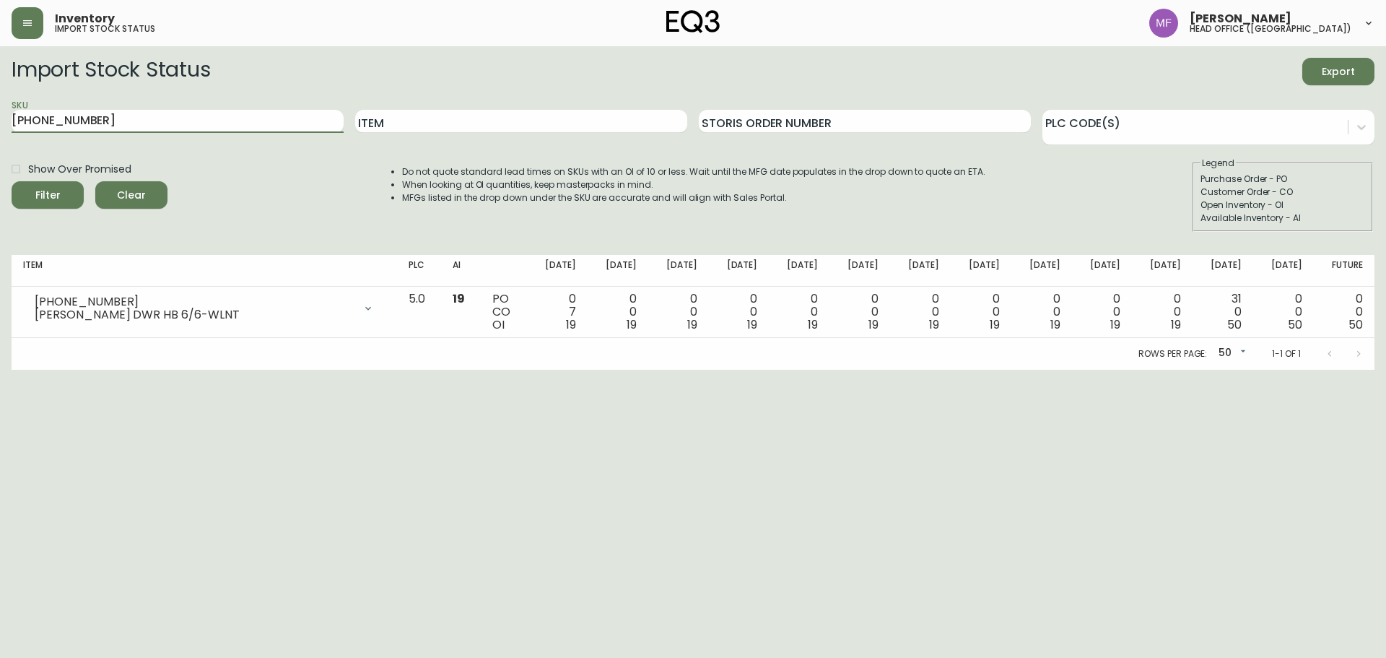
click at [12, 181] on button "Filter" at bounding box center [48, 194] width 72 height 27
drag, startPoint x: 238, startPoint y: 120, endPoint x: 0, endPoint y: 131, distance: 238.5
click at [0, 131] on main "Import Stock Status Export SKU [PHONE_NUMBER] Item Storis Order Number PLC Code…" at bounding box center [693, 207] width 1386 height 323
paste input "20"
click at [12, 181] on button "Filter" at bounding box center [48, 194] width 72 height 27
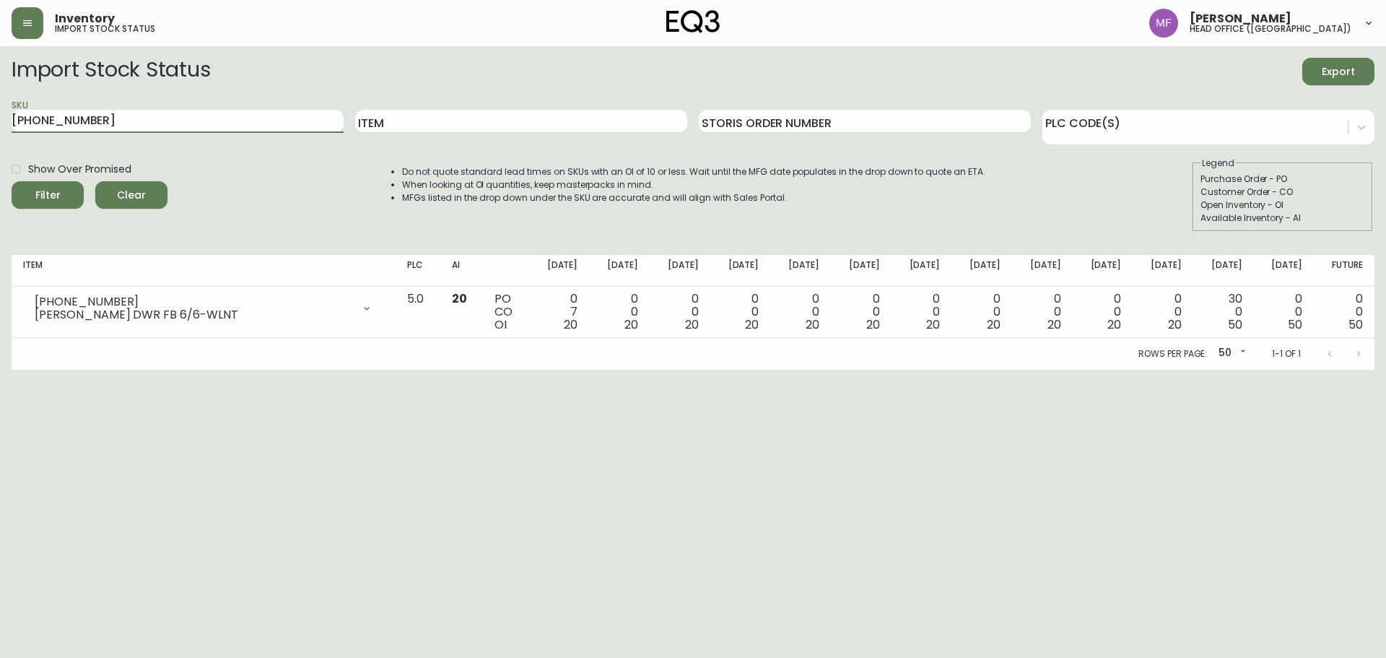
drag, startPoint x: 212, startPoint y: 120, endPoint x: 0, endPoint y: 123, distance: 211.6
click at [0, 123] on main "Import Stock Status Export SKU [PHONE_NUMBER] Item Storis Order Number PLC Code…" at bounding box center [693, 207] width 1386 height 323
paste input "[PHONE_NUMBER]"
type input "[PHONE_NUMBER]"
click at [12, 181] on button "Filter" at bounding box center [48, 194] width 72 height 27
